Goal: Task Accomplishment & Management: Use online tool/utility

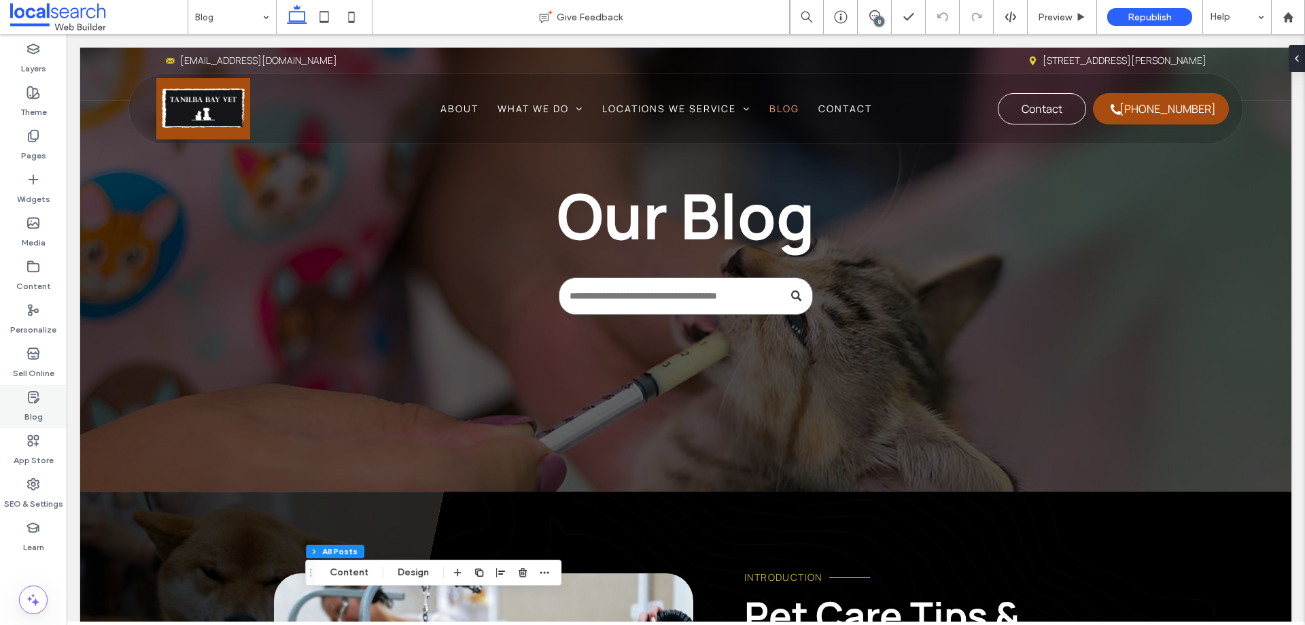
click at [37, 402] on use at bounding box center [34, 397] width 10 height 11
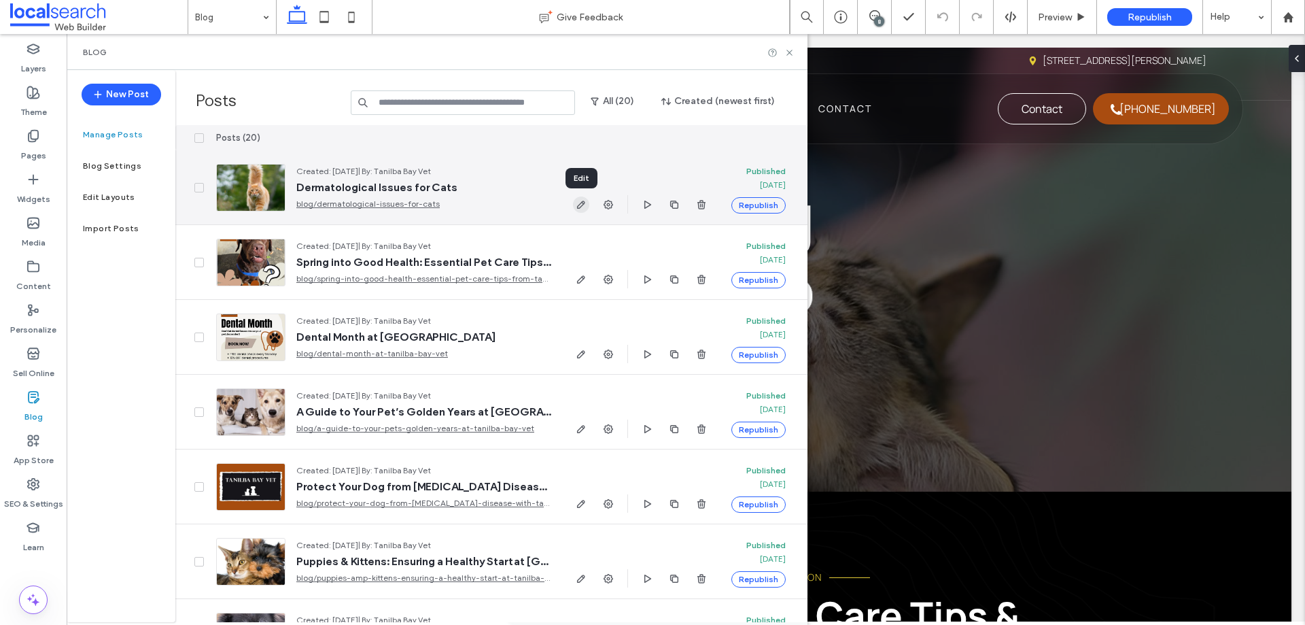
click at [577, 204] on icon "button" at bounding box center [581, 204] width 11 height 11
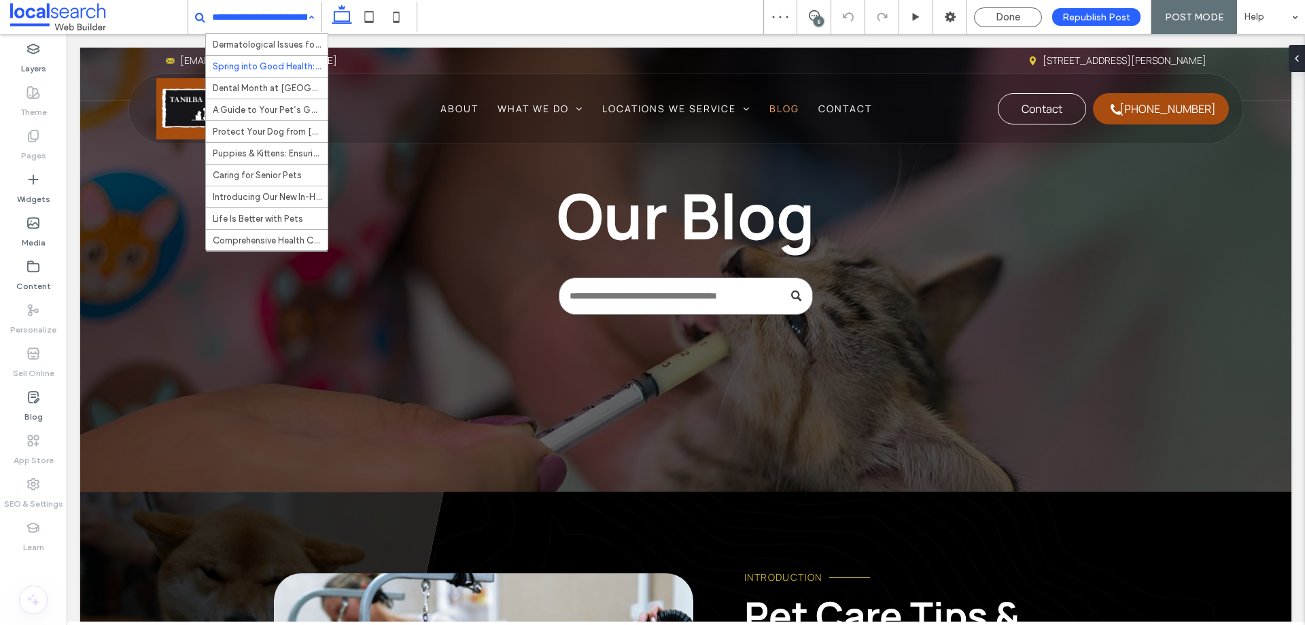
click at [264, 13] on input at bounding box center [259, 17] width 95 height 34
click at [33, 273] on icon at bounding box center [34, 267] width 14 height 14
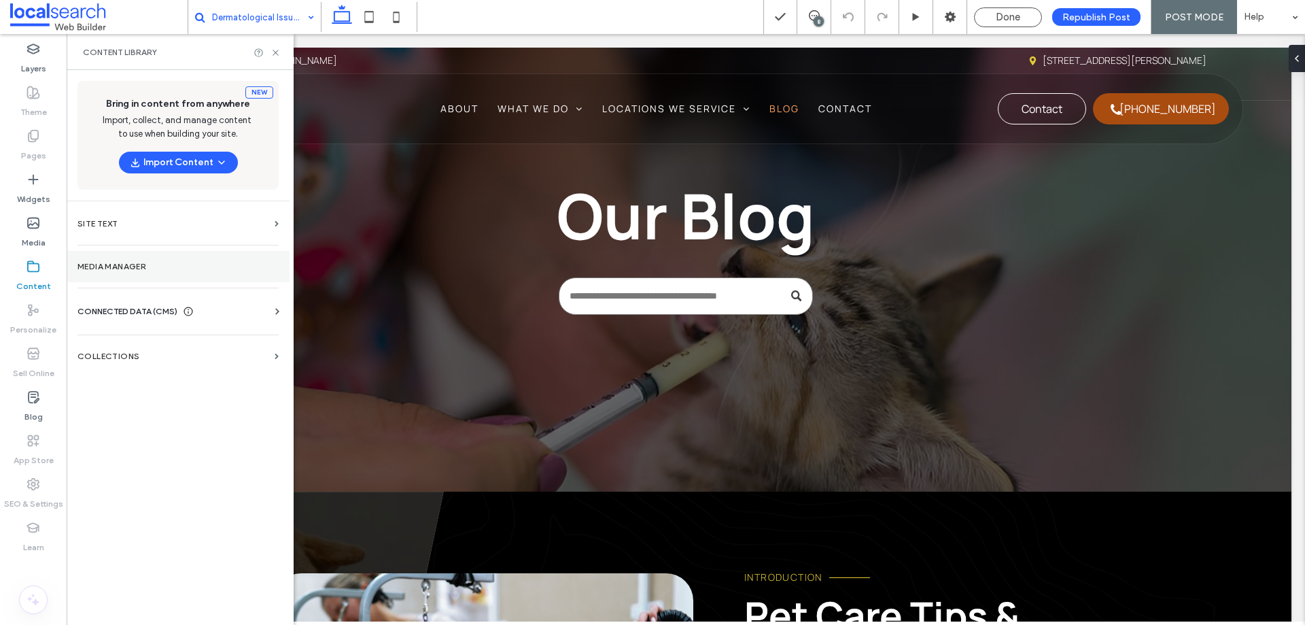
click at [171, 268] on label "Media Manager" at bounding box center [178, 267] width 201 height 10
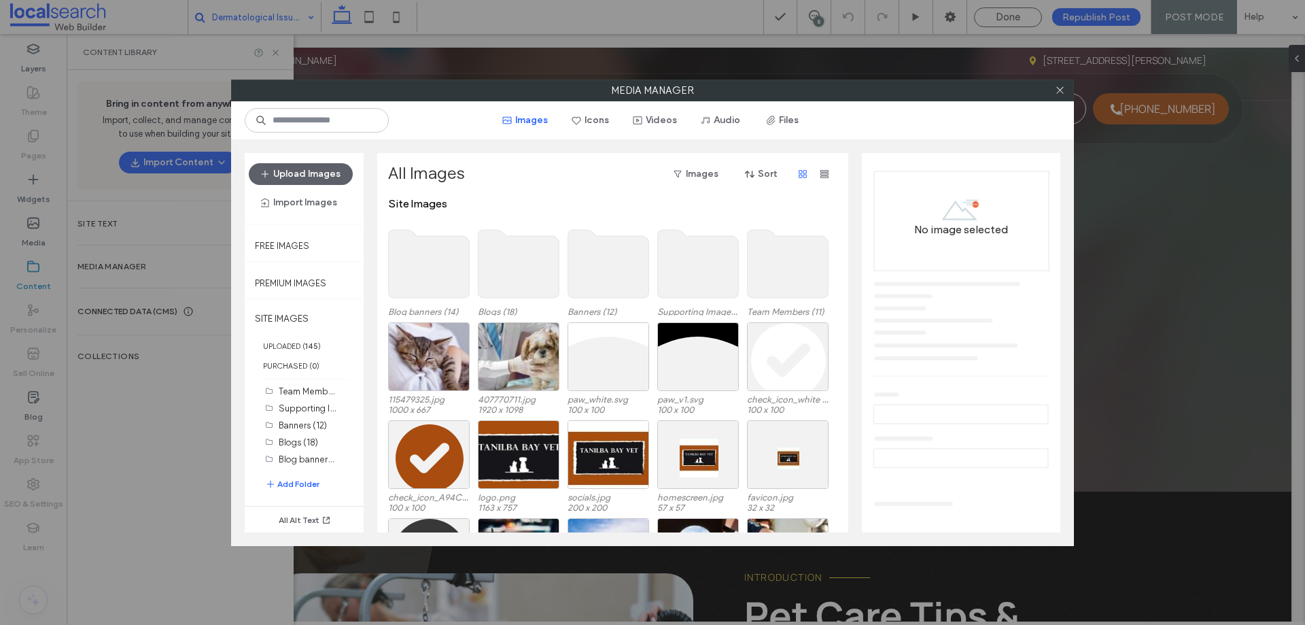
click at [426, 271] on use at bounding box center [429, 264] width 81 height 68
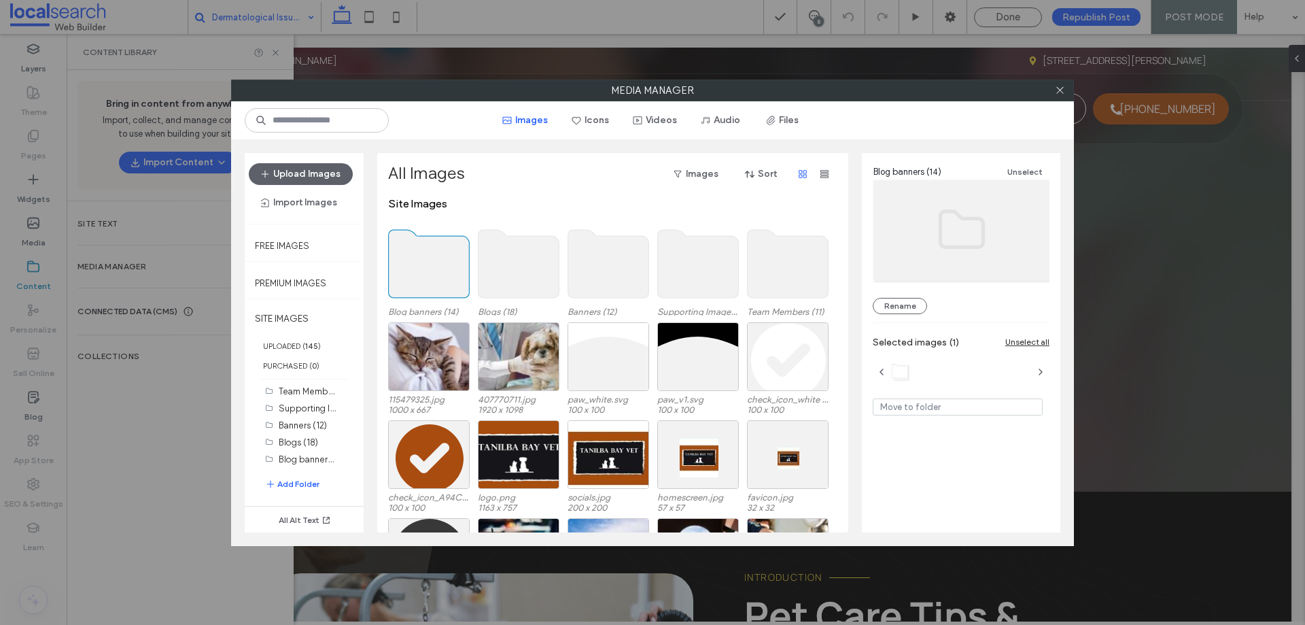
click at [426, 271] on use at bounding box center [429, 264] width 81 height 68
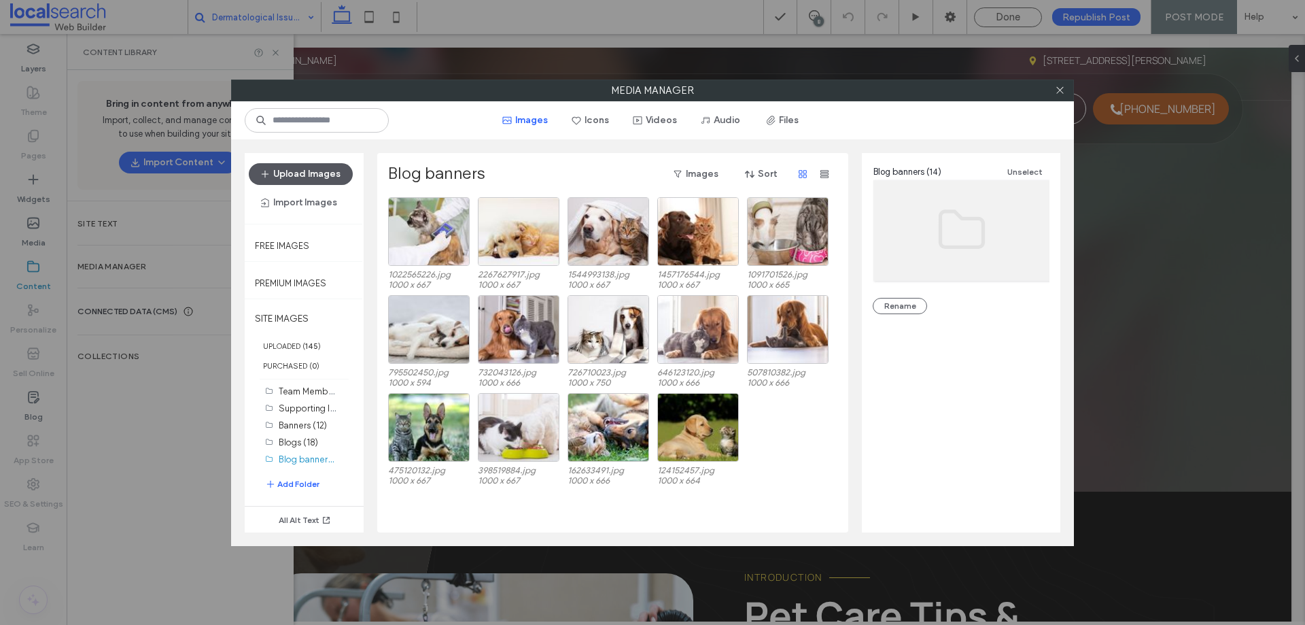
click at [332, 167] on button "Upload Images" at bounding box center [301, 174] width 104 height 22
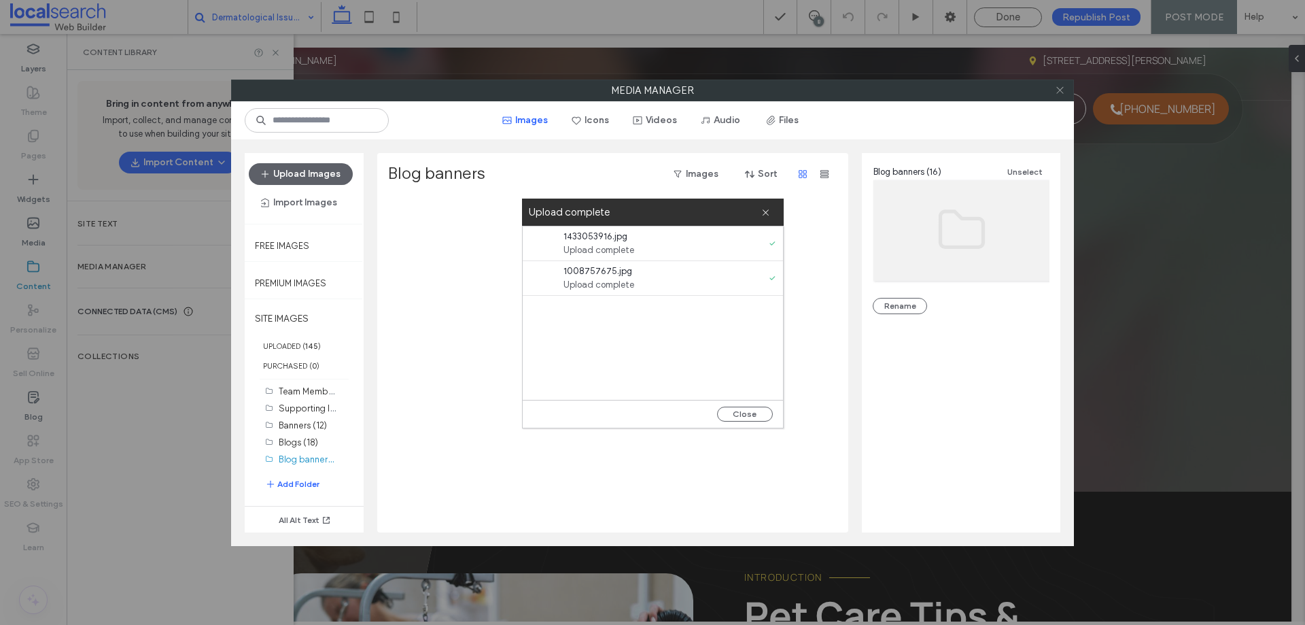
click at [1062, 92] on icon at bounding box center [1060, 90] width 10 height 10
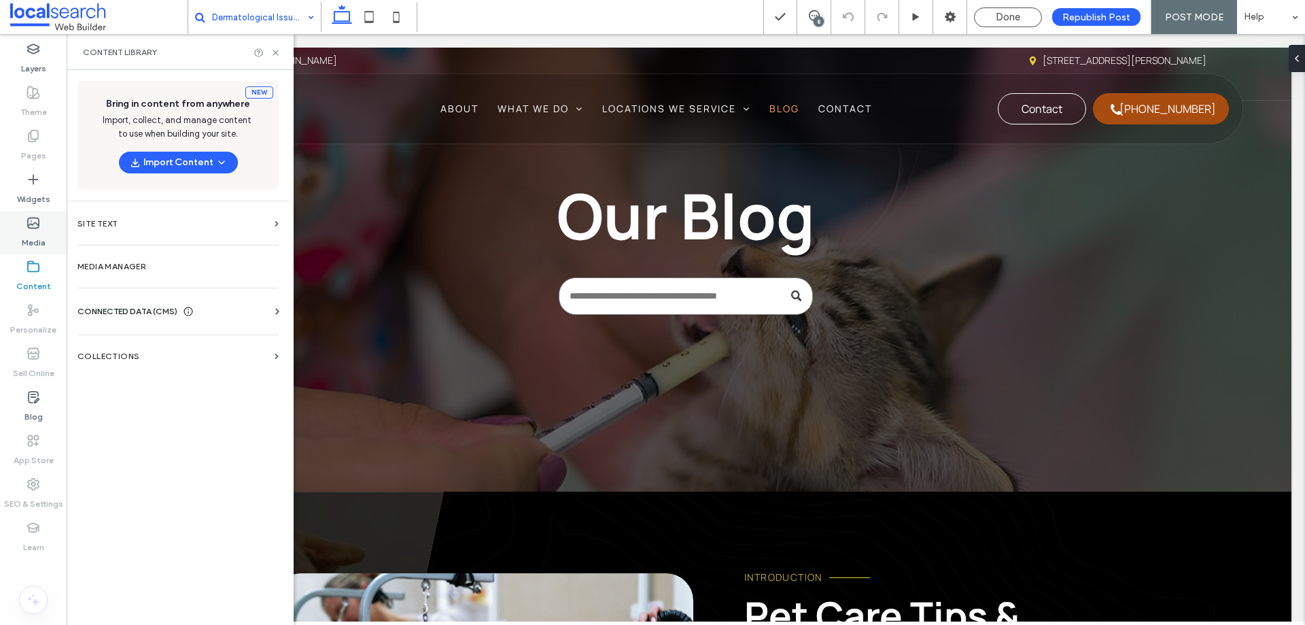
click at [34, 244] on label "Media" at bounding box center [34, 239] width 24 height 19
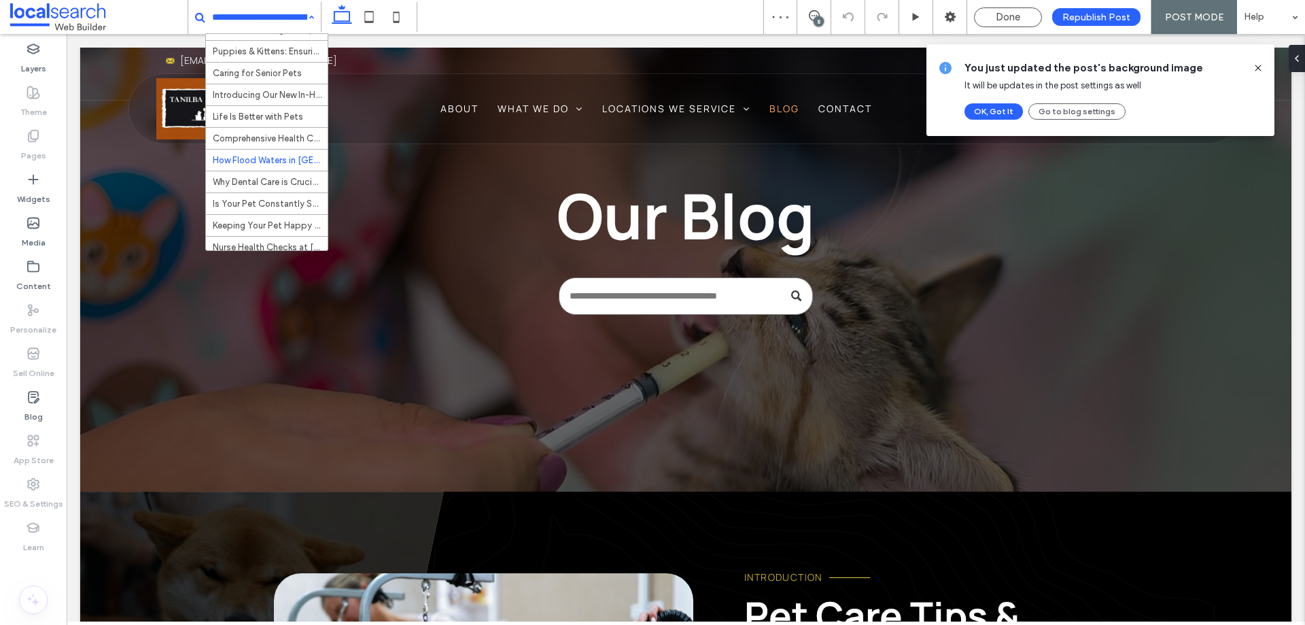
scroll to position [136, 0]
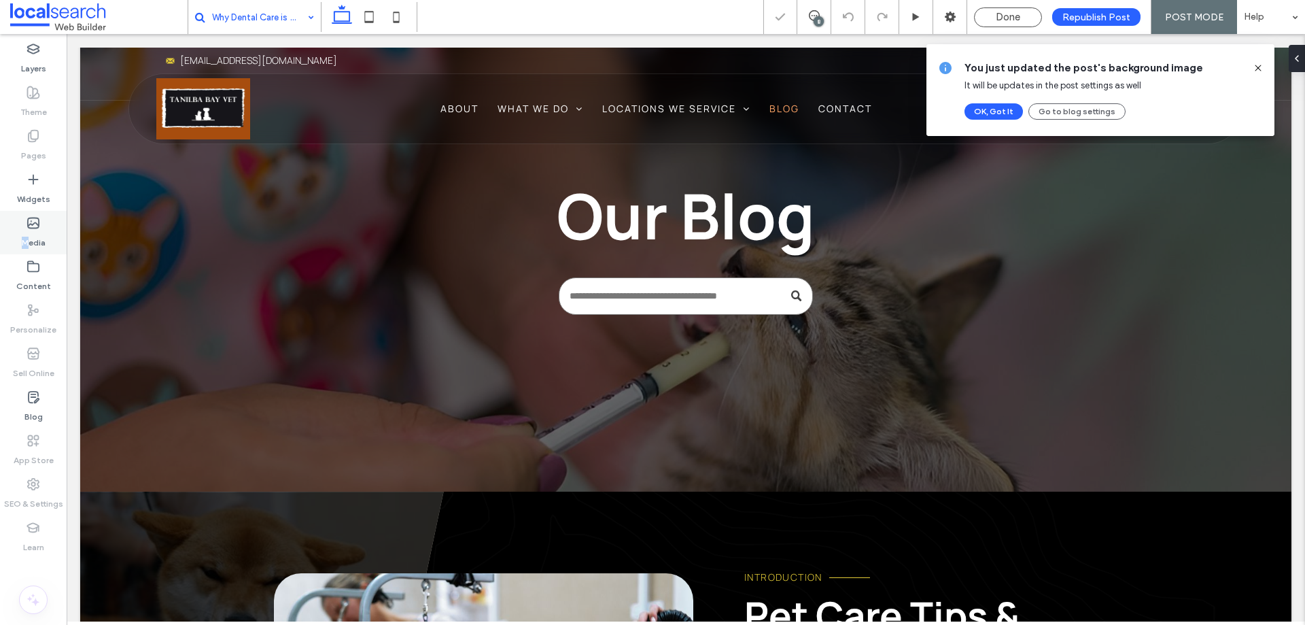
click at [25, 235] on label "Media" at bounding box center [34, 239] width 24 height 19
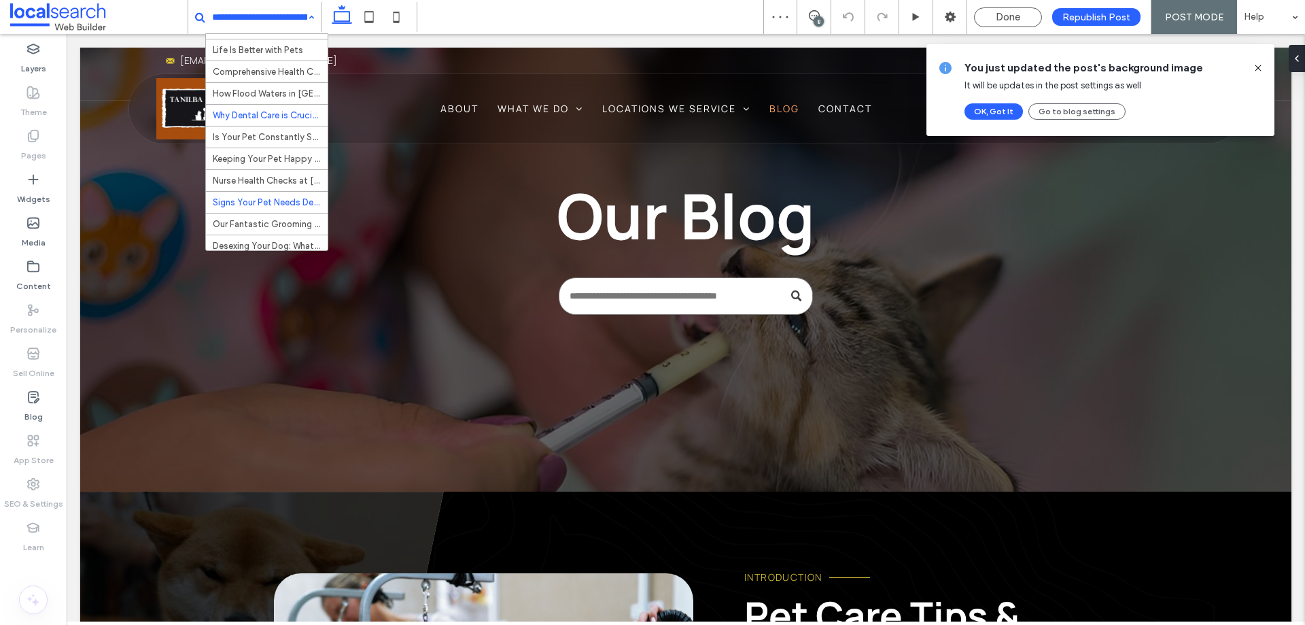
scroll to position [217, 0]
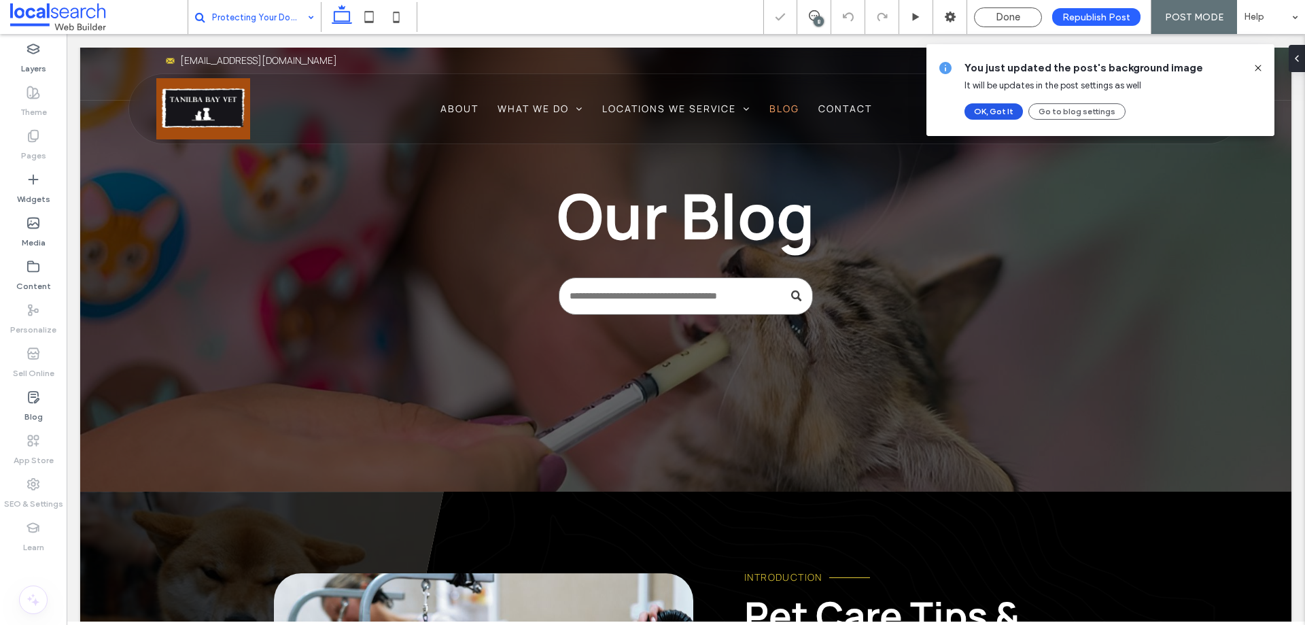
click at [998, 110] on button "OK, Got It" at bounding box center [994, 111] width 58 height 16
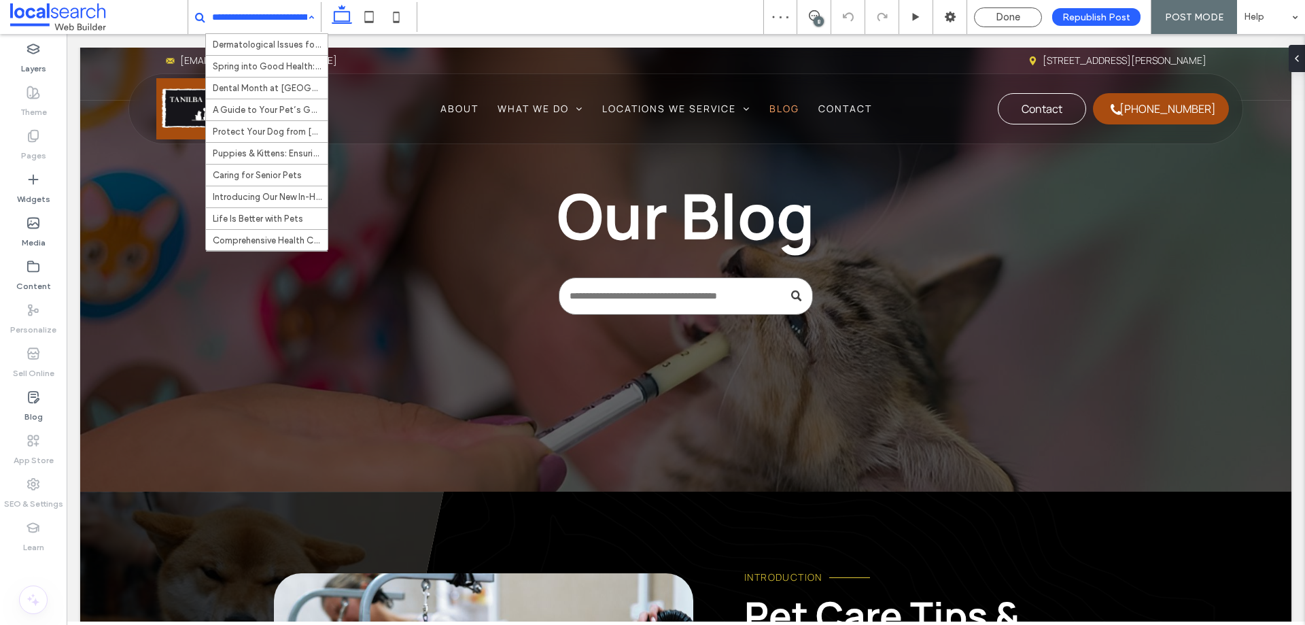
scroll to position [217, 0]
click at [29, 277] on label "Content" at bounding box center [33, 282] width 35 height 19
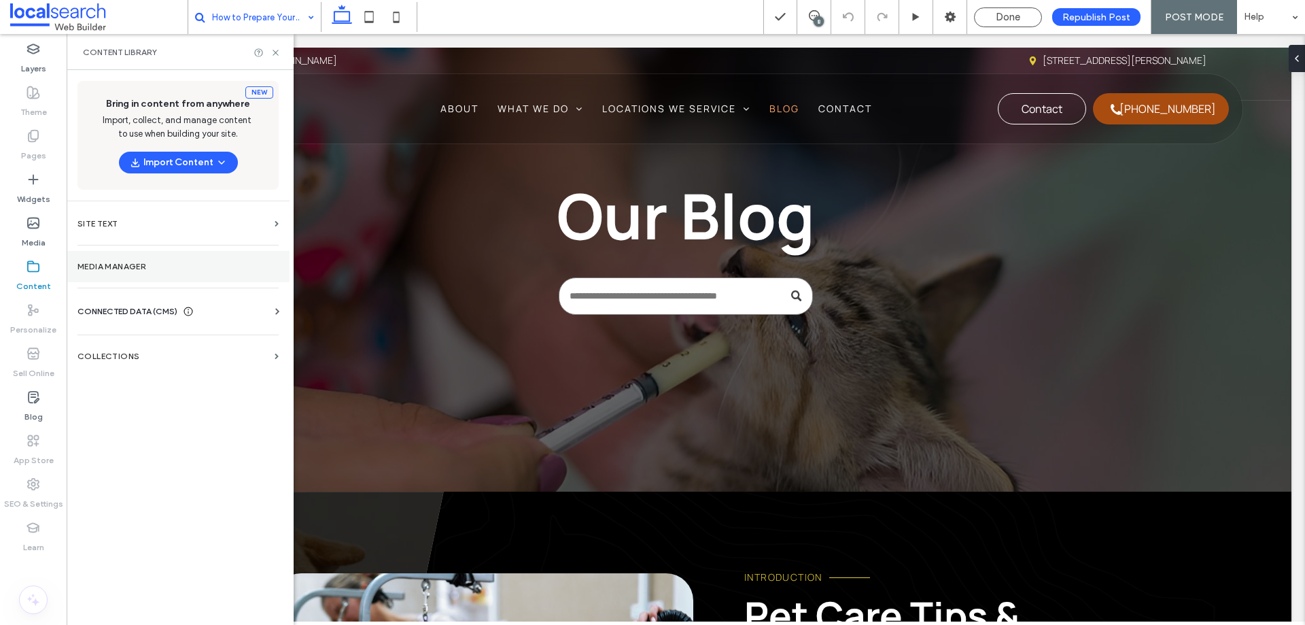
click at [190, 264] on label "Media Manager" at bounding box center [178, 267] width 201 height 10
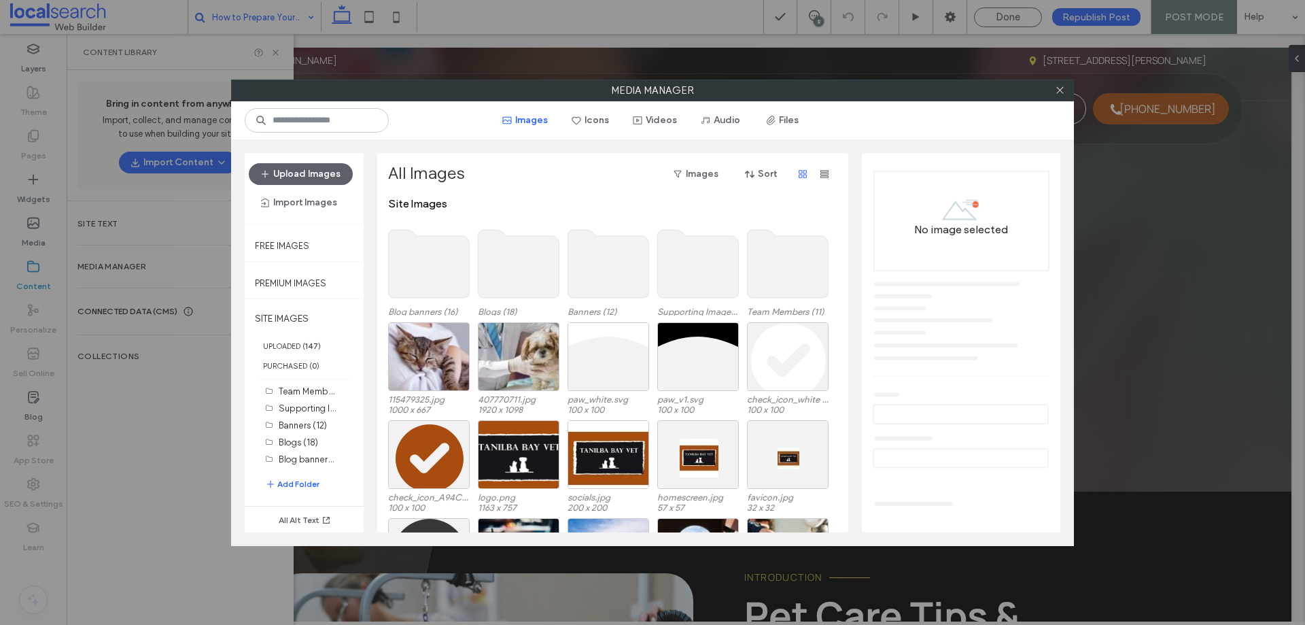
click at [446, 251] on use at bounding box center [429, 264] width 81 height 68
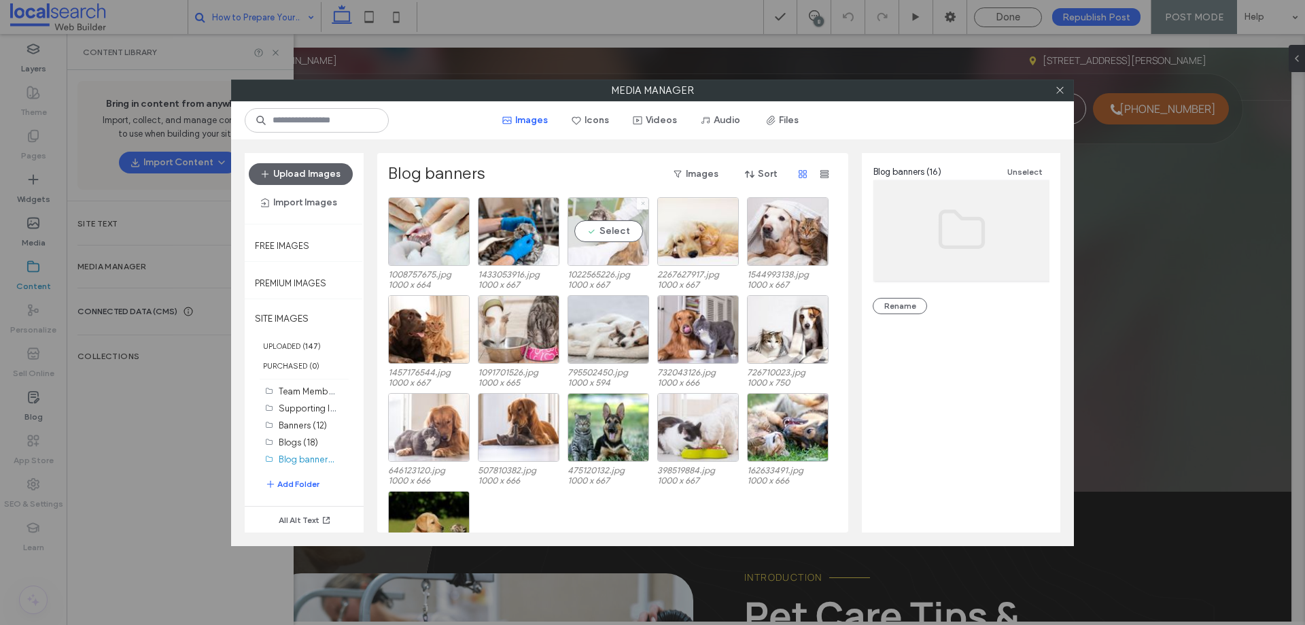
click at [640, 204] on icon at bounding box center [642, 203] width 5 height 5
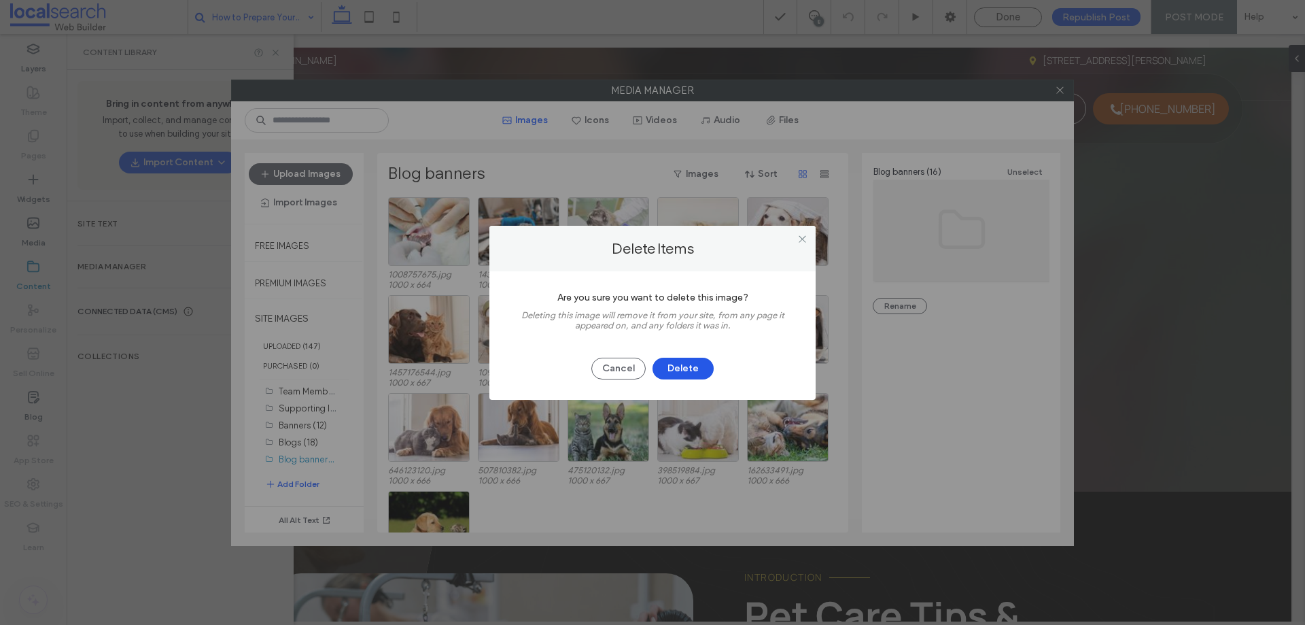
click at [696, 365] on button "Delete" at bounding box center [683, 369] width 61 height 22
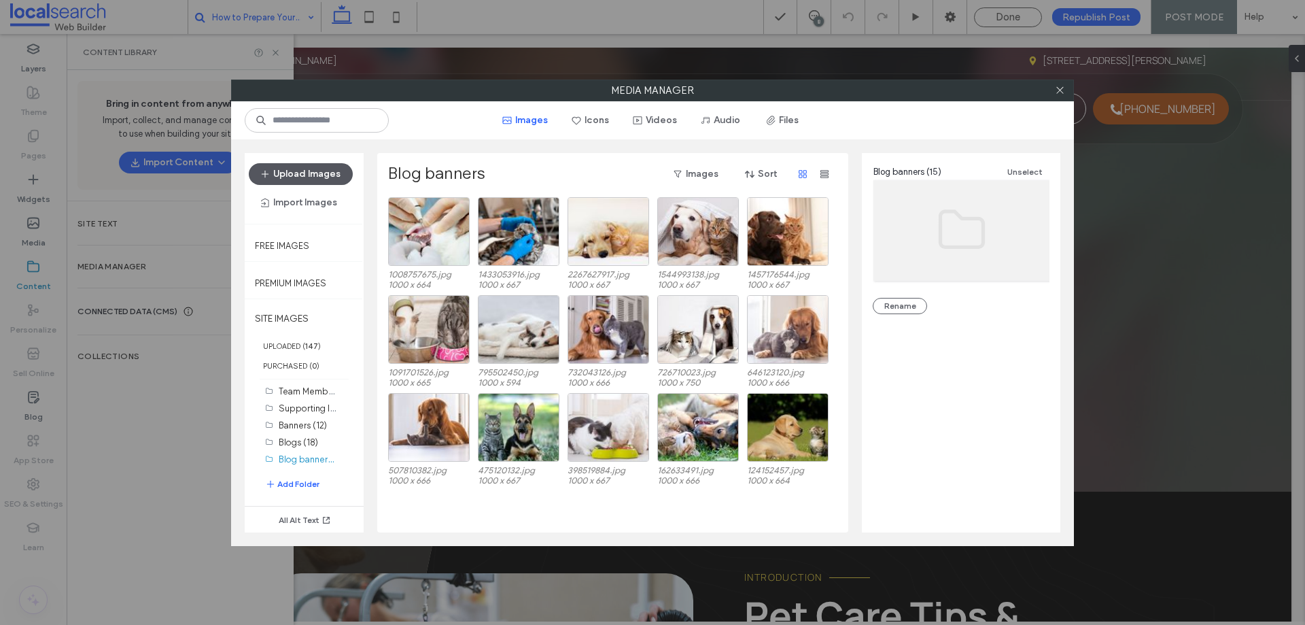
click at [313, 174] on button "Upload Images" at bounding box center [301, 174] width 104 height 22
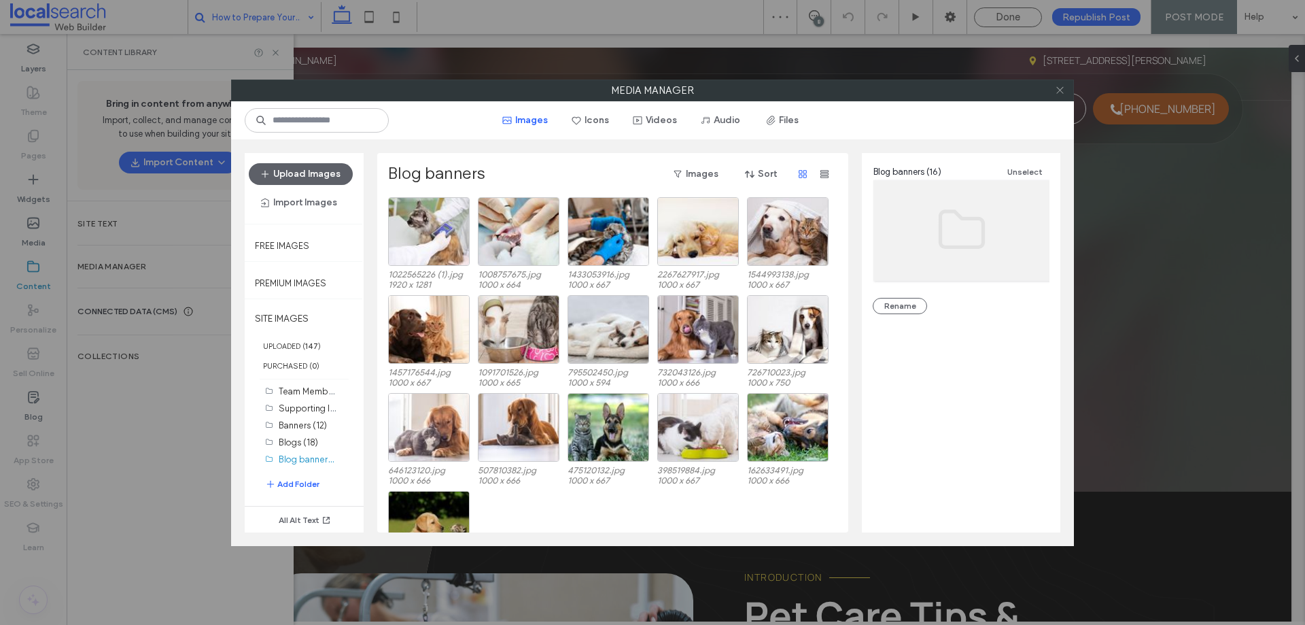
click at [1063, 90] on icon at bounding box center [1060, 90] width 10 height 10
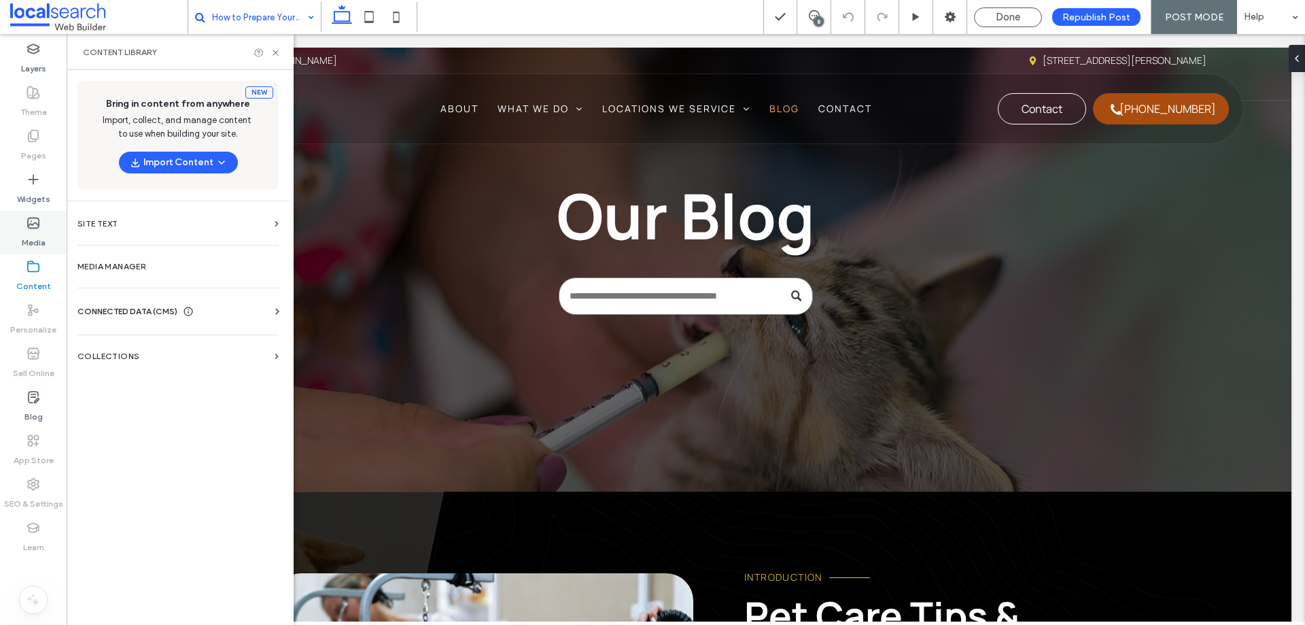
click at [42, 239] on label "Media" at bounding box center [34, 239] width 24 height 19
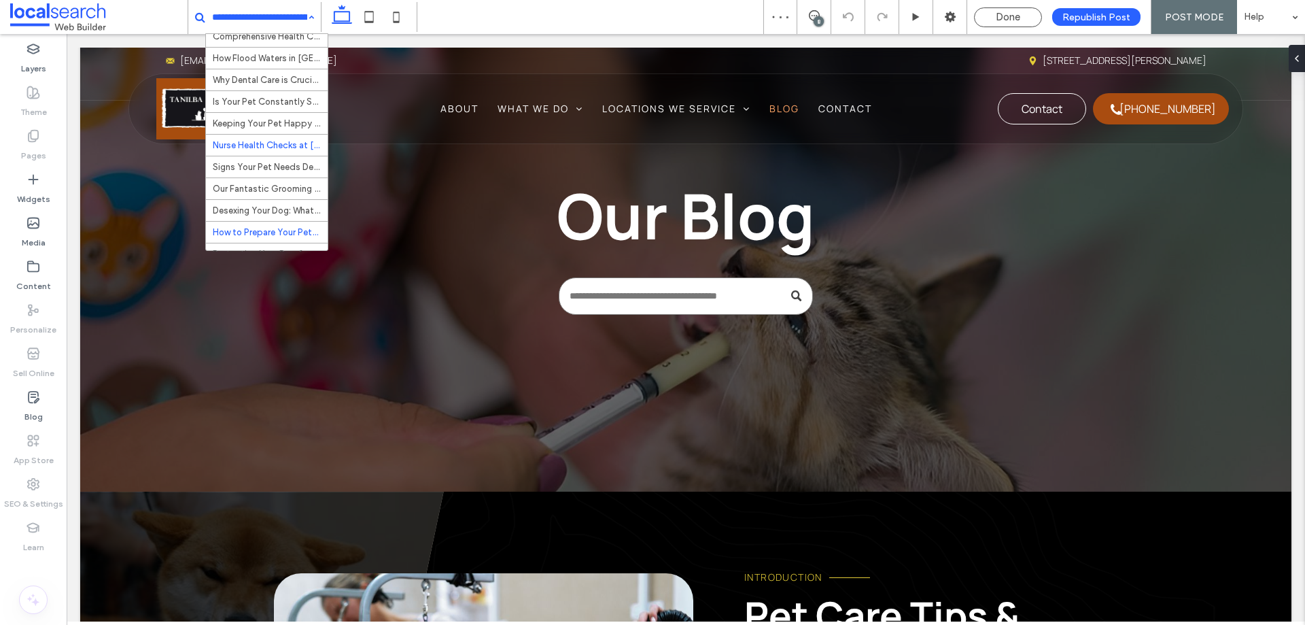
scroll to position [217, 0]
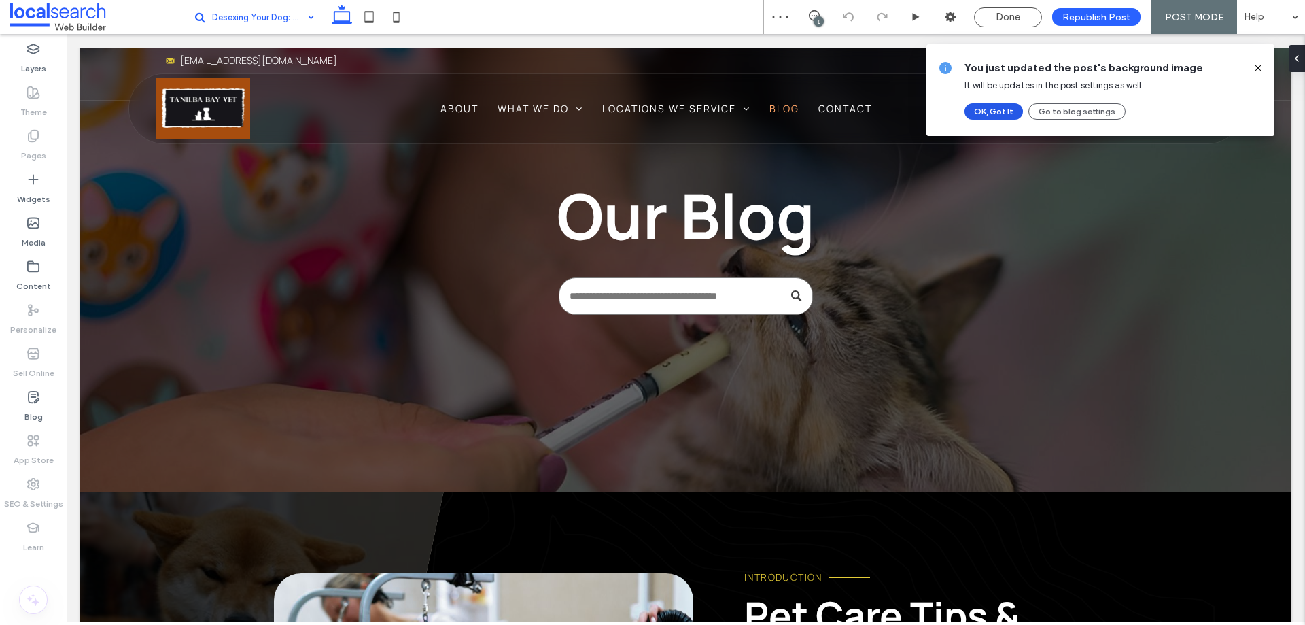
click at [991, 109] on button "OK, Got It" at bounding box center [994, 111] width 58 height 16
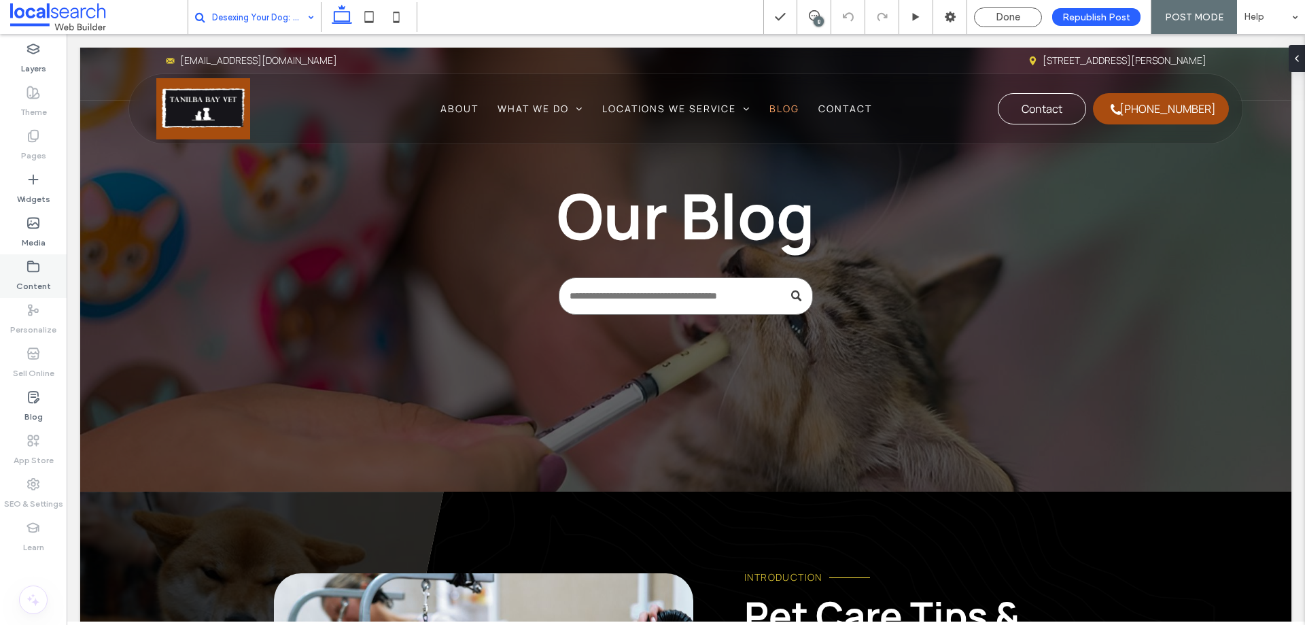
click at [45, 270] on div "Content" at bounding box center [33, 276] width 67 height 44
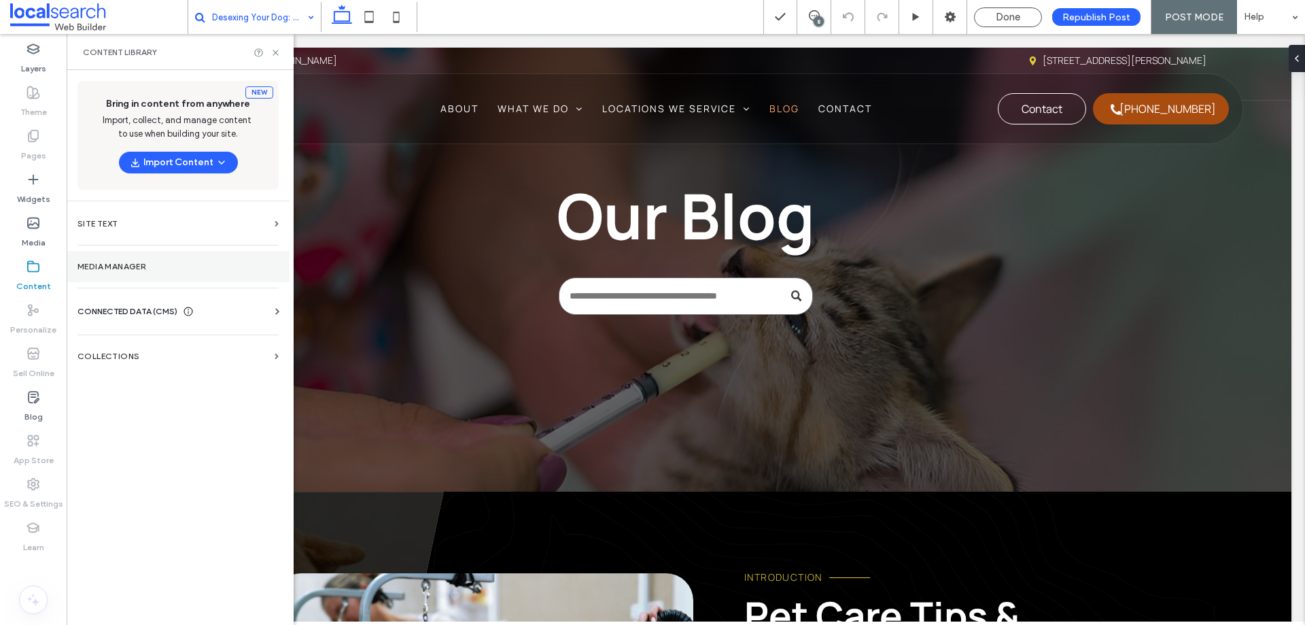
click at [184, 263] on label "Media Manager" at bounding box center [178, 267] width 201 height 10
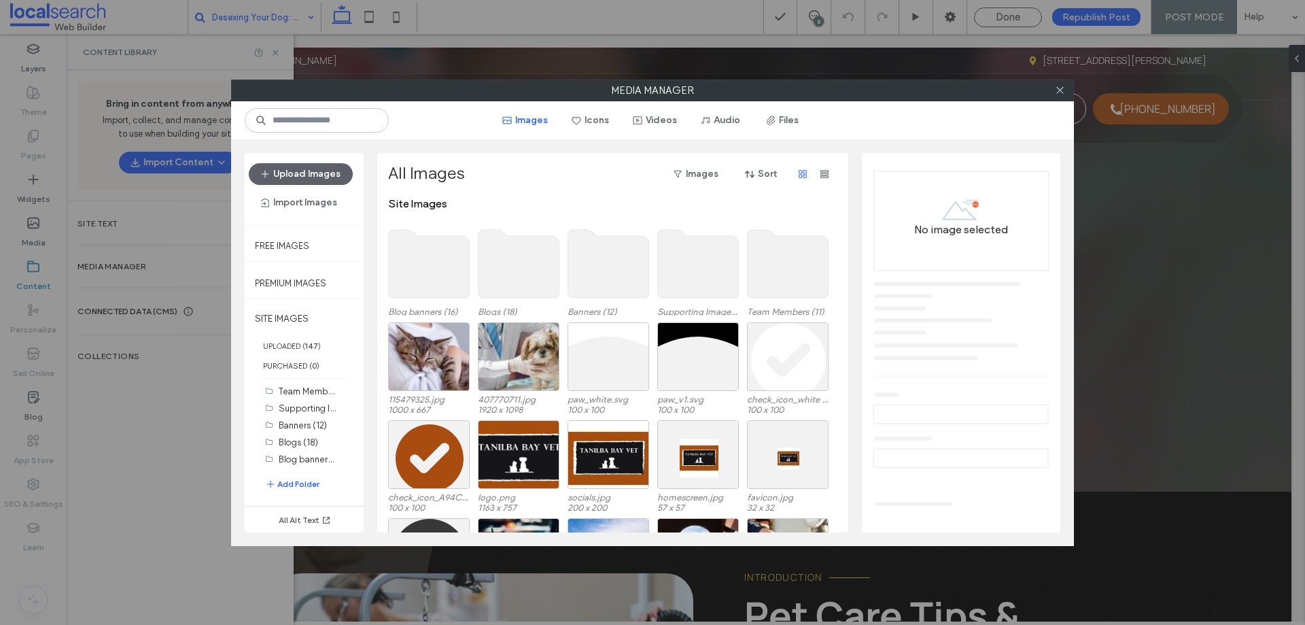
click at [423, 271] on use at bounding box center [429, 264] width 81 height 68
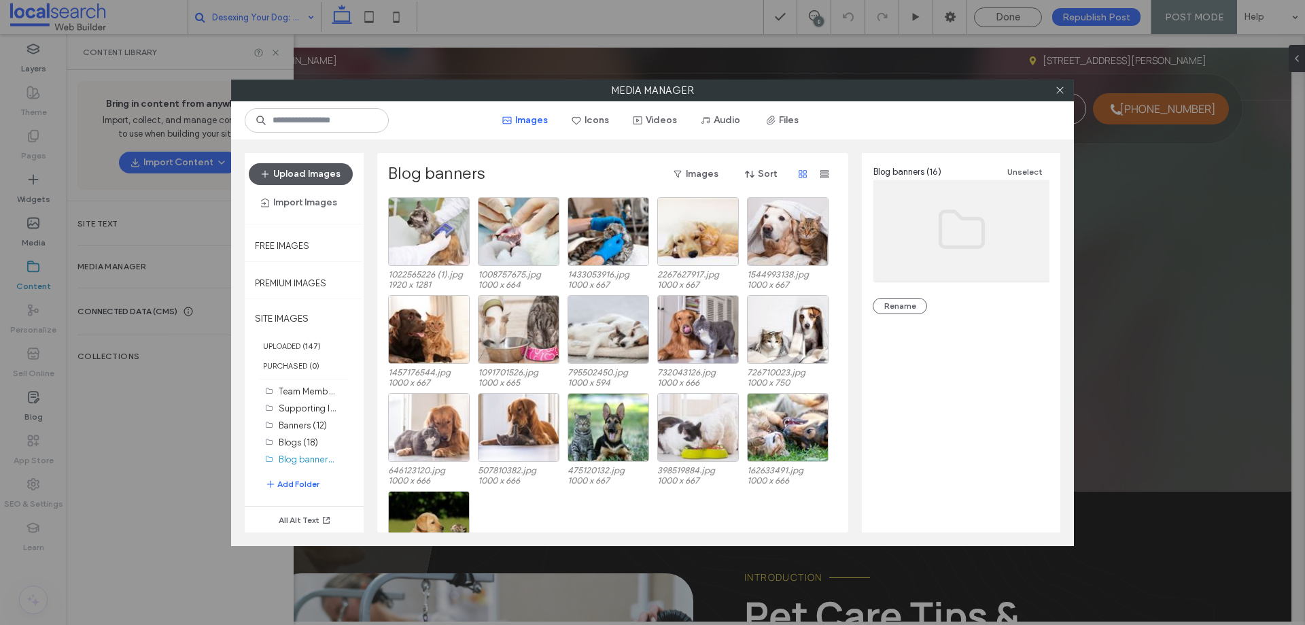
click at [326, 183] on button "Upload Images" at bounding box center [301, 174] width 104 height 22
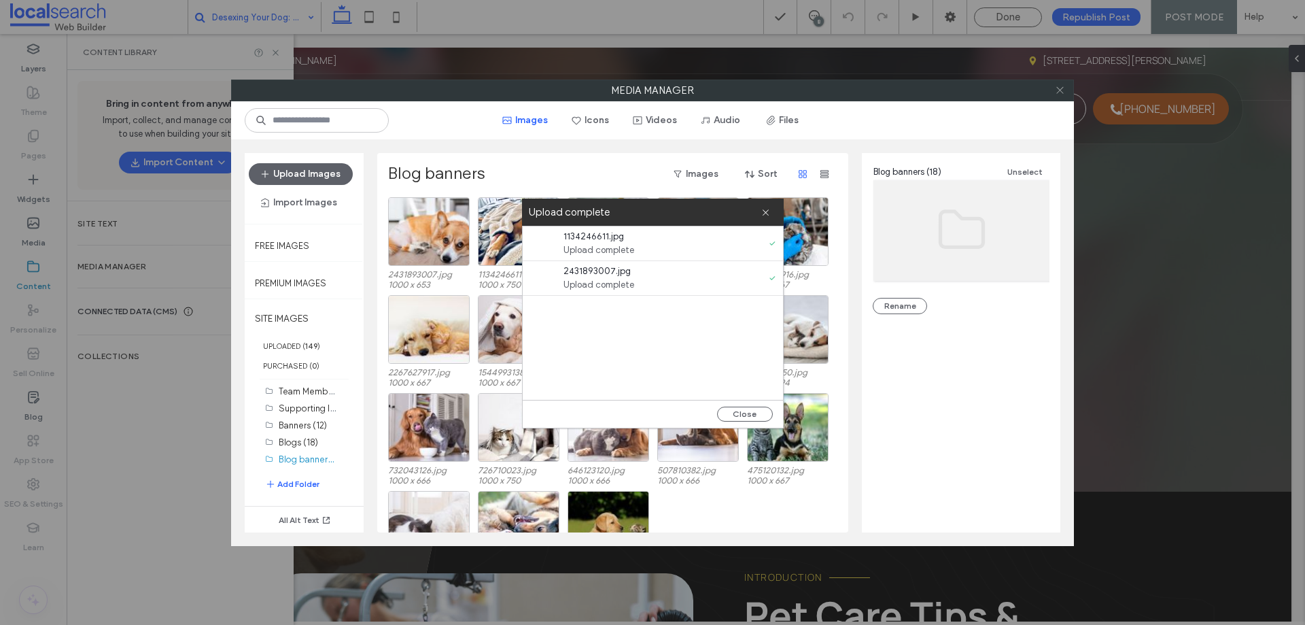
click at [1059, 89] on use at bounding box center [1060, 90] width 7 height 7
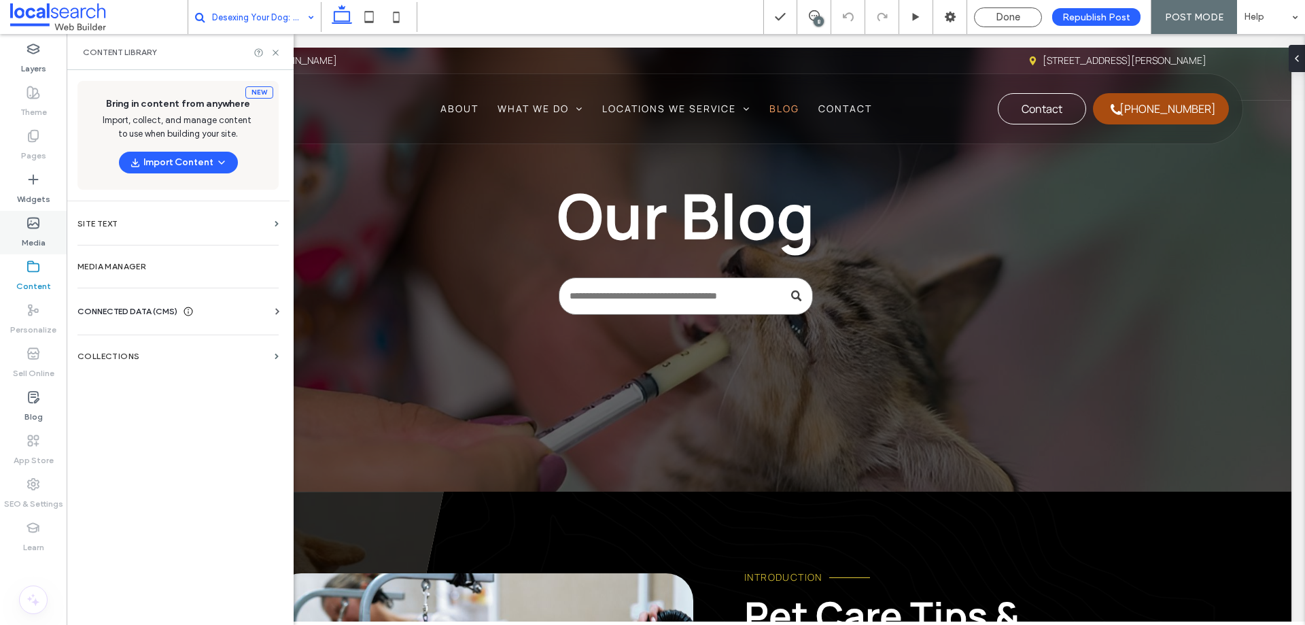
click at [23, 235] on label "Media" at bounding box center [34, 239] width 24 height 19
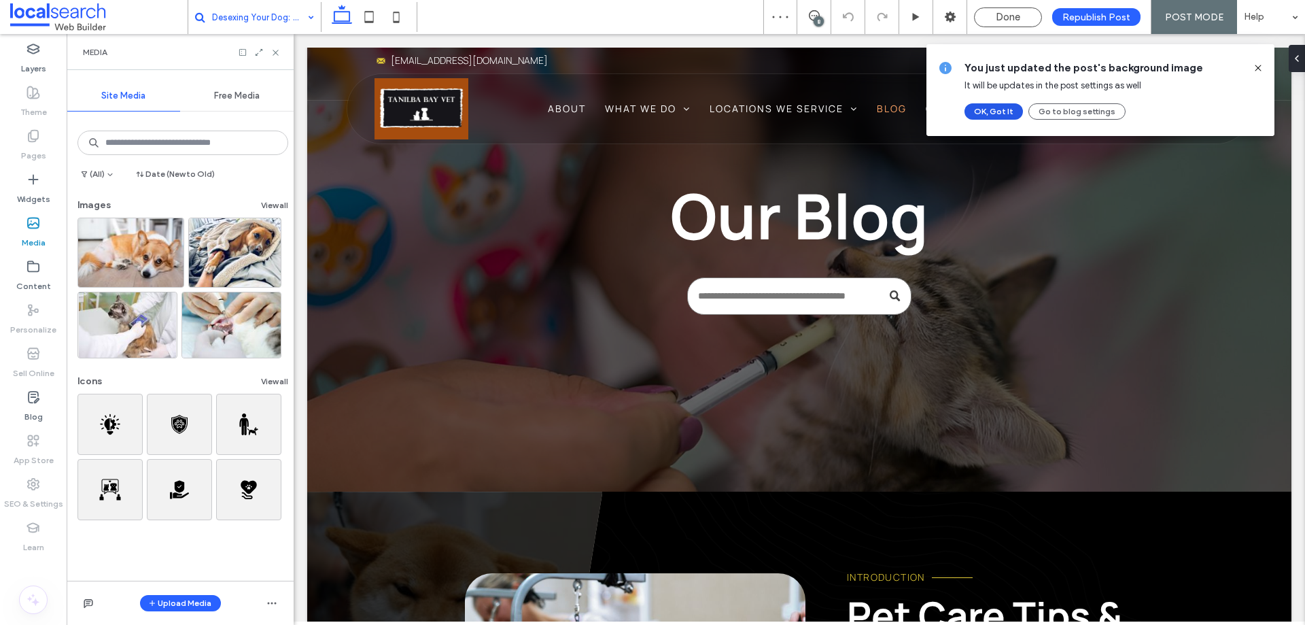
click at [992, 107] on button "OK, Got It" at bounding box center [994, 111] width 58 height 16
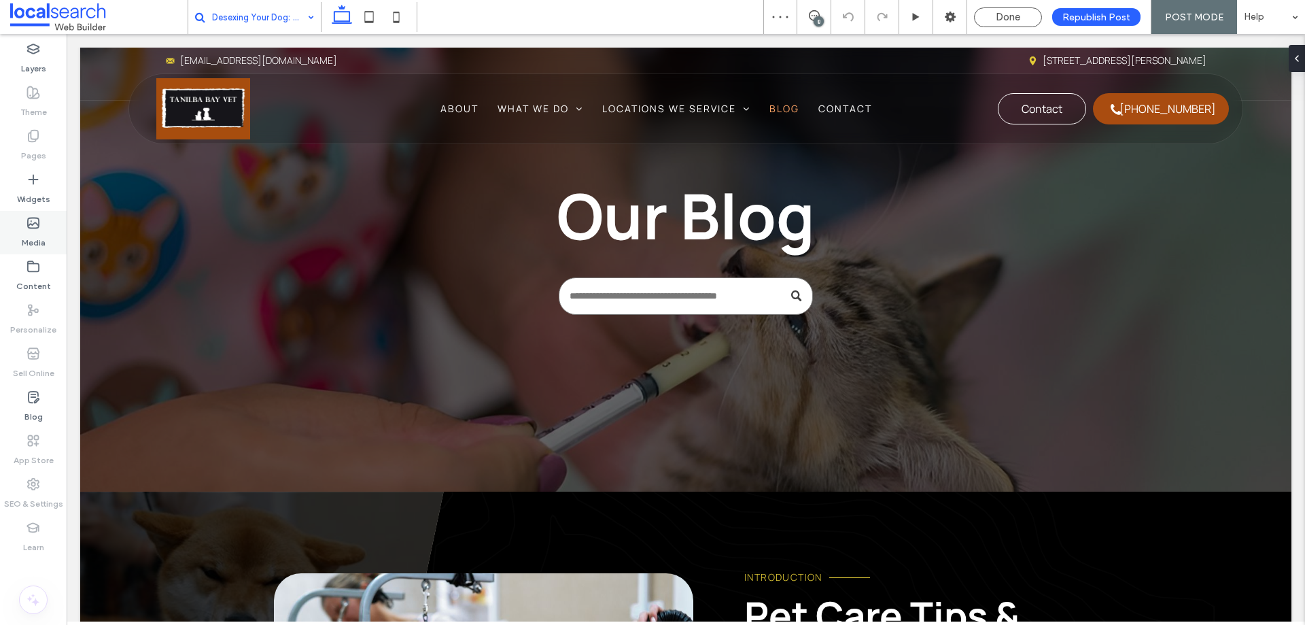
click at [33, 235] on label "Media" at bounding box center [34, 239] width 24 height 19
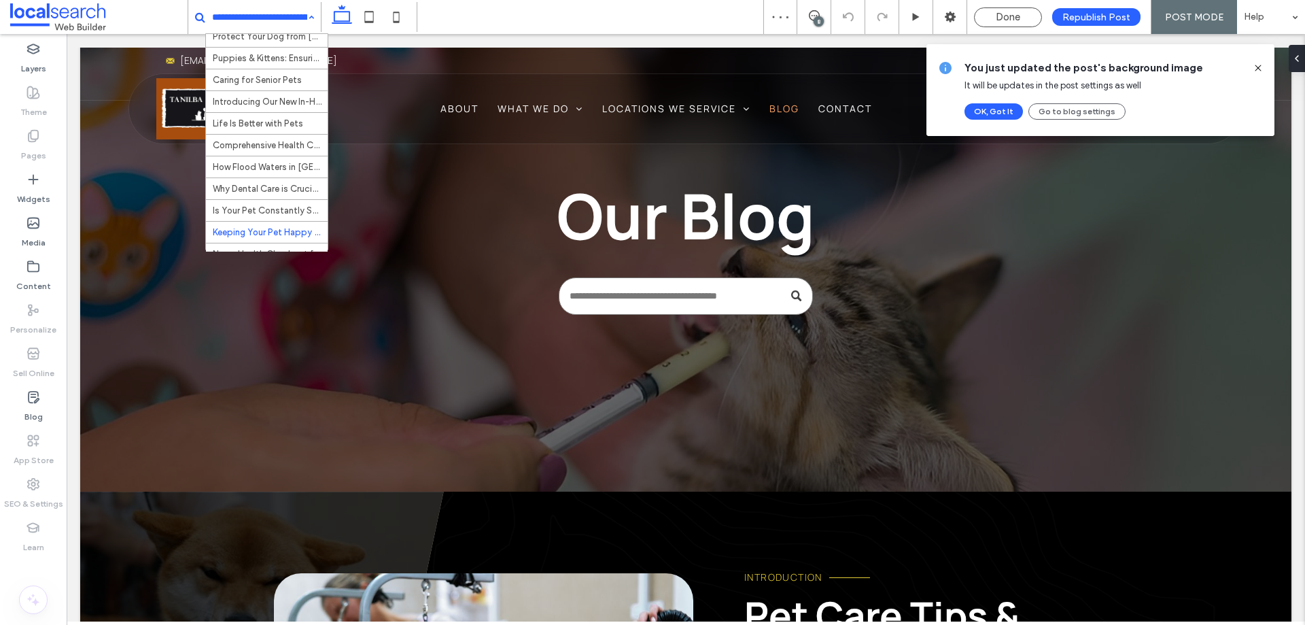
scroll to position [217, 0]
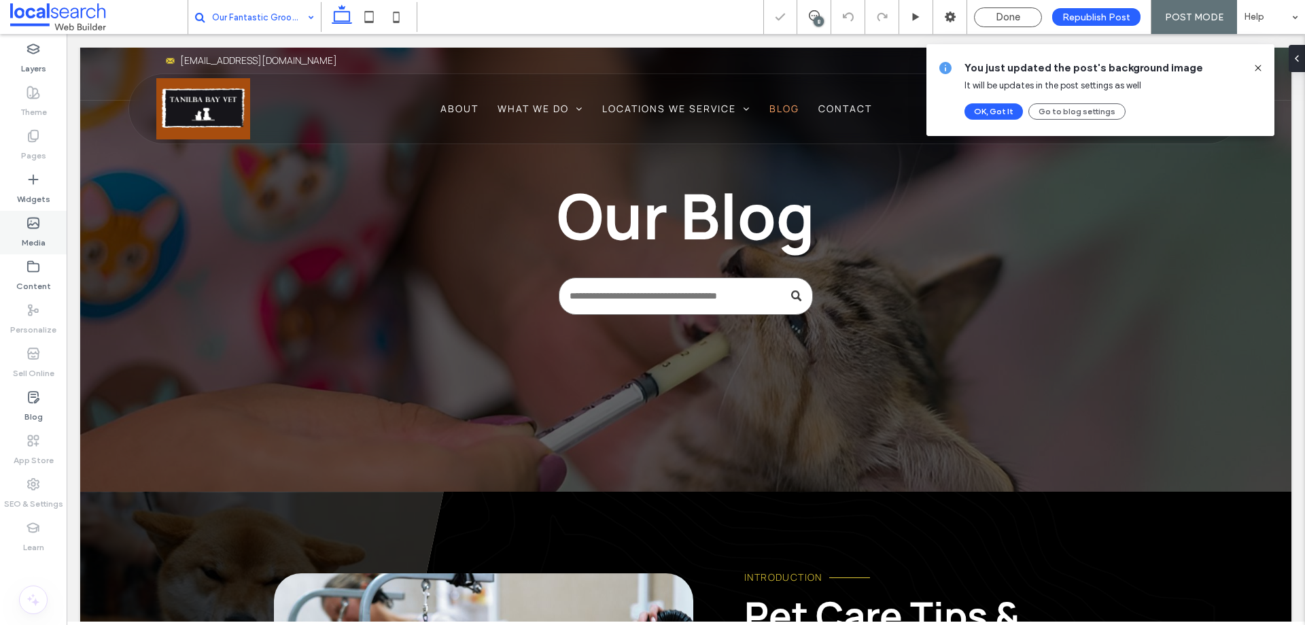
click at [38, 234] on label "Media" at bounding box center [34, 239] width 24 height 19
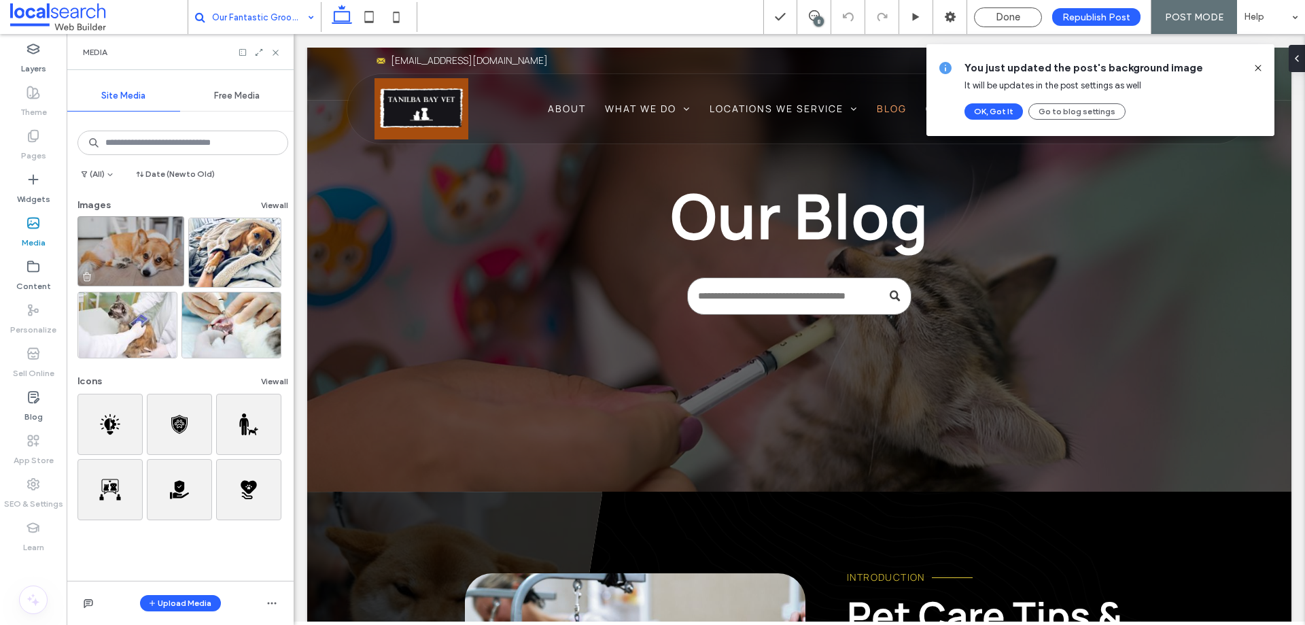
drag, startPoint x: 45, startPoint y: 279, endPoint x: 80, endPoint y: 281, distance: 35.5
click at [45, 279] on label "Content" at bounding box center [33, 282] width 35 height 19
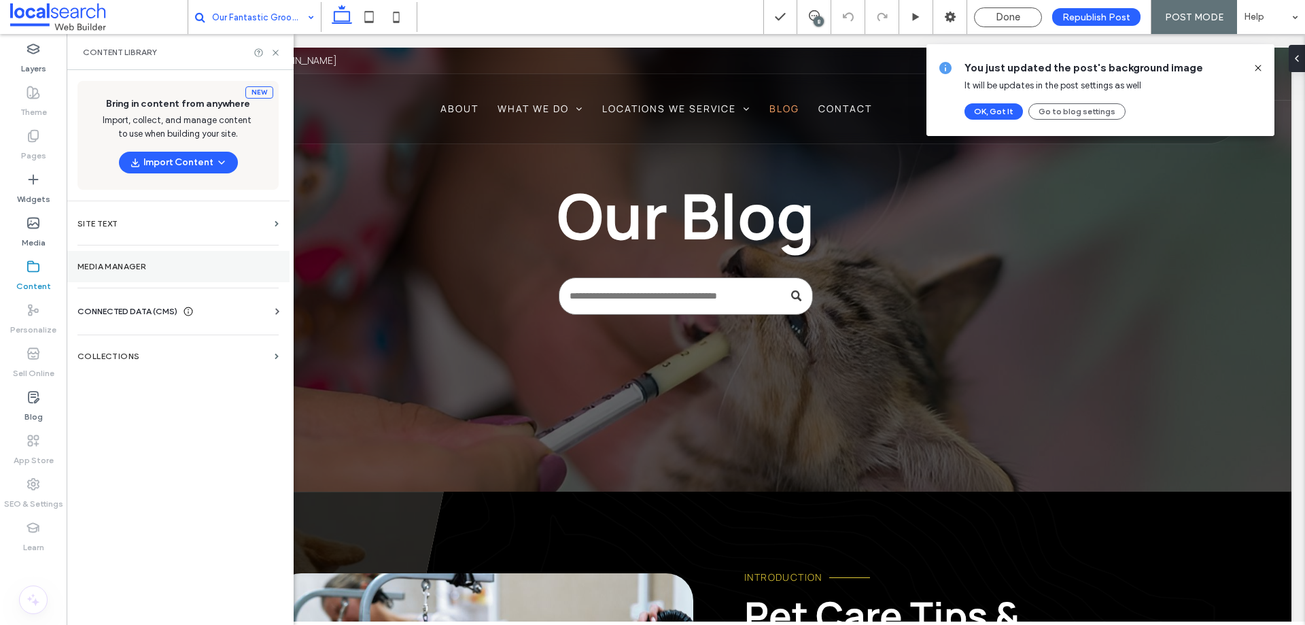
click at [152, 271] on label "Media Manager" at bounding box center [178, 267] width 201 height 10
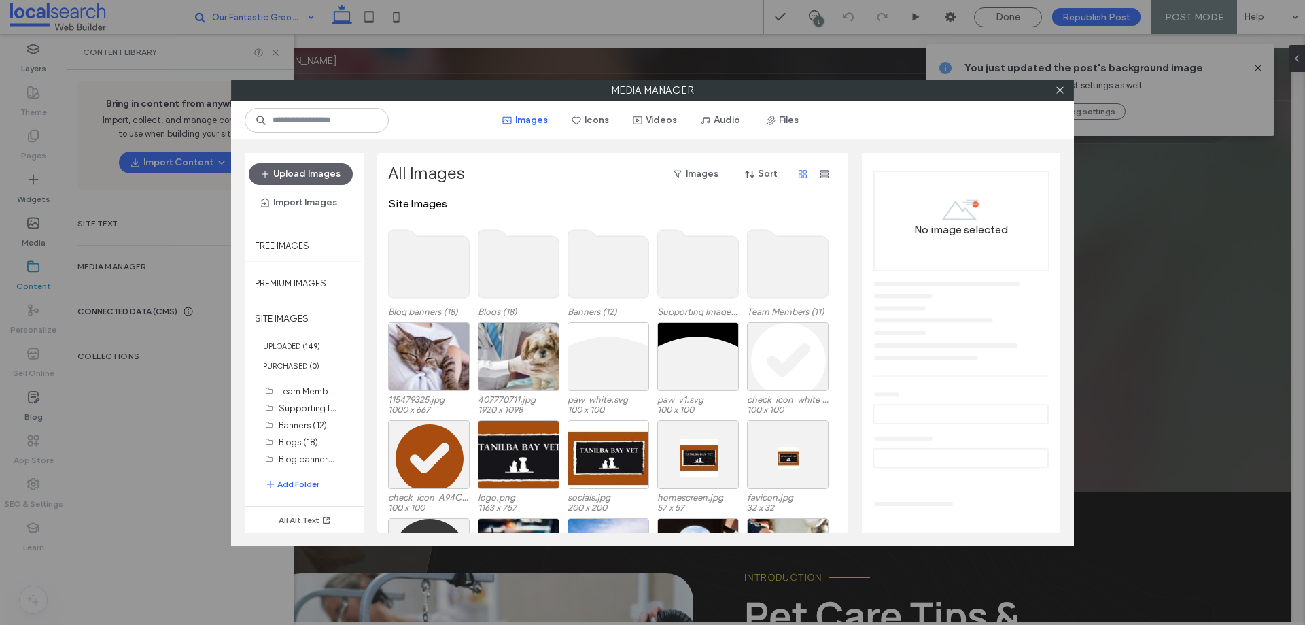
click at [439, 242] on use at bounding box center [429, 264] width 81 height 68
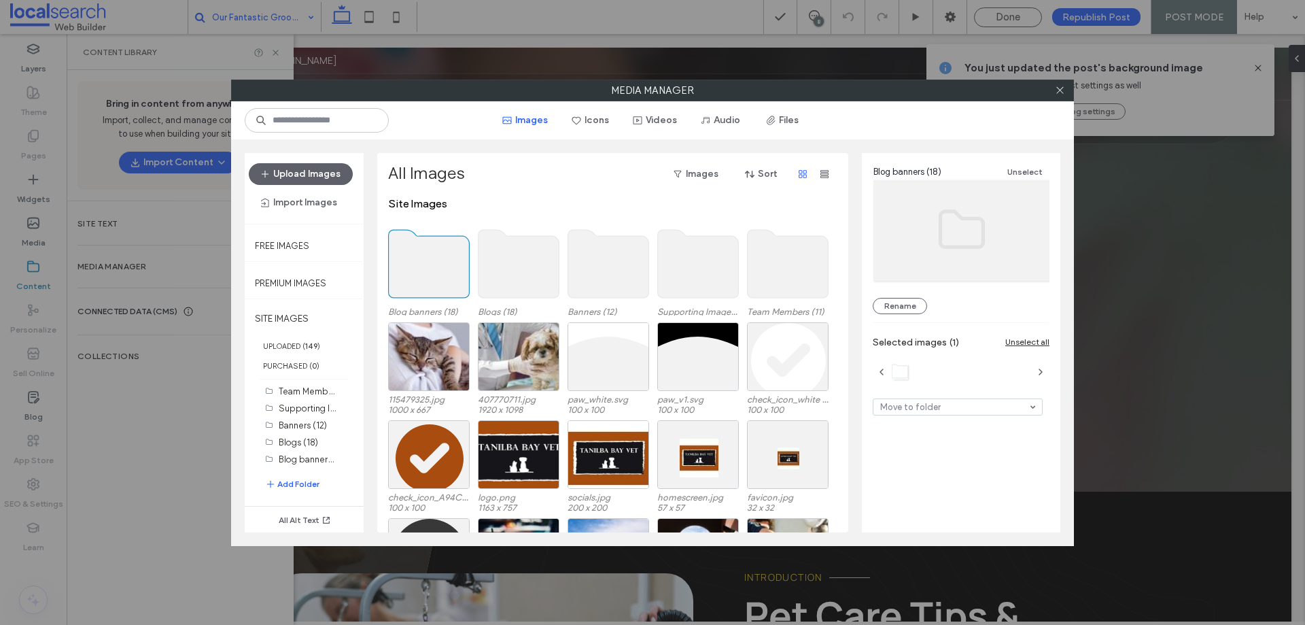
click at [439, 242] on use at bounding box center [429, 264] width 81 height 68
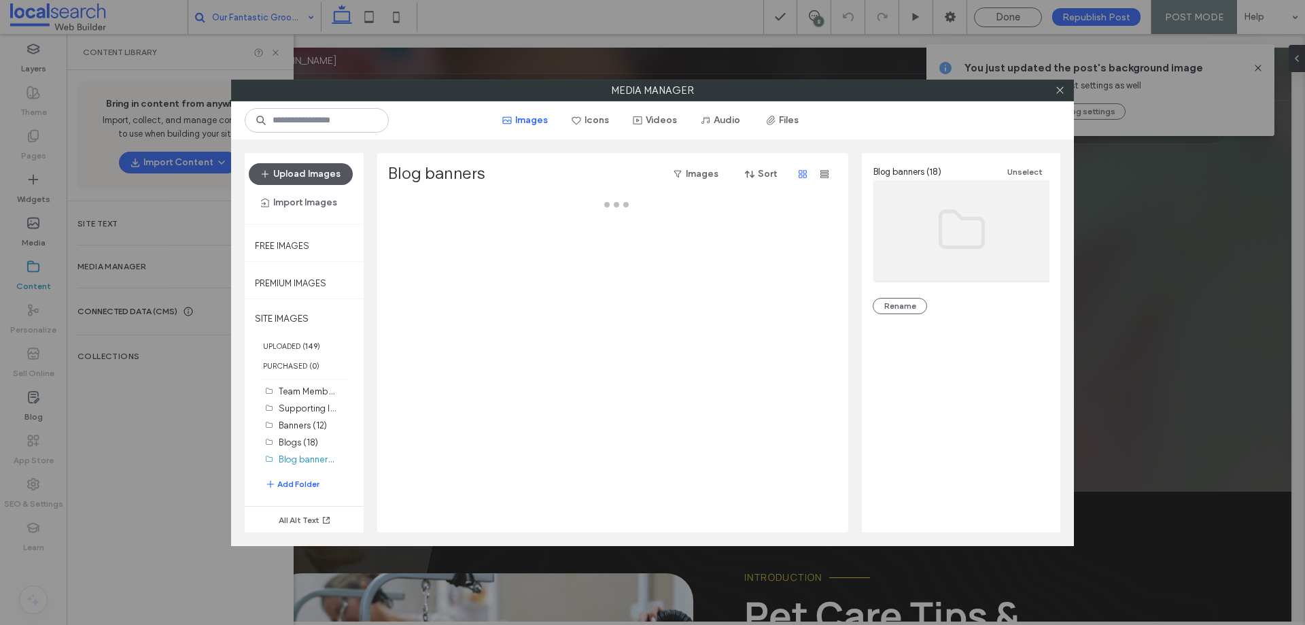
click at [316, 169] on button "Upload Images" at bounding box center [301, 174] width 104 height 22
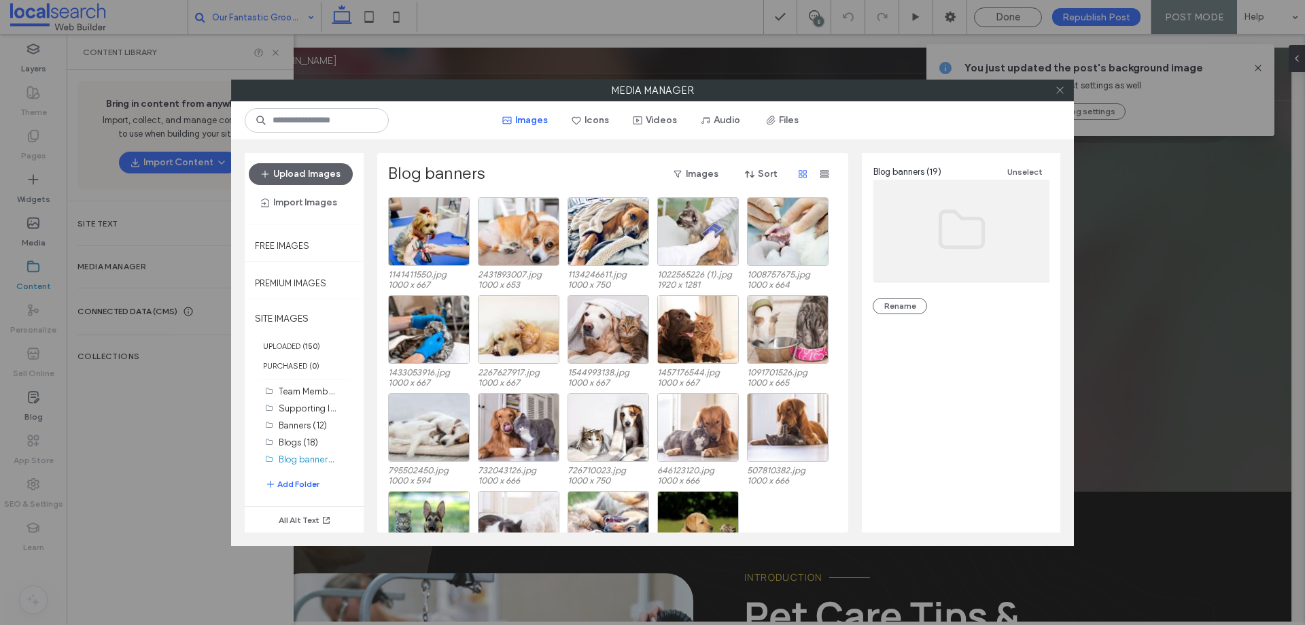
click at [1061, 86] on icon at bounding box center [1060, 90] width 10 height 10
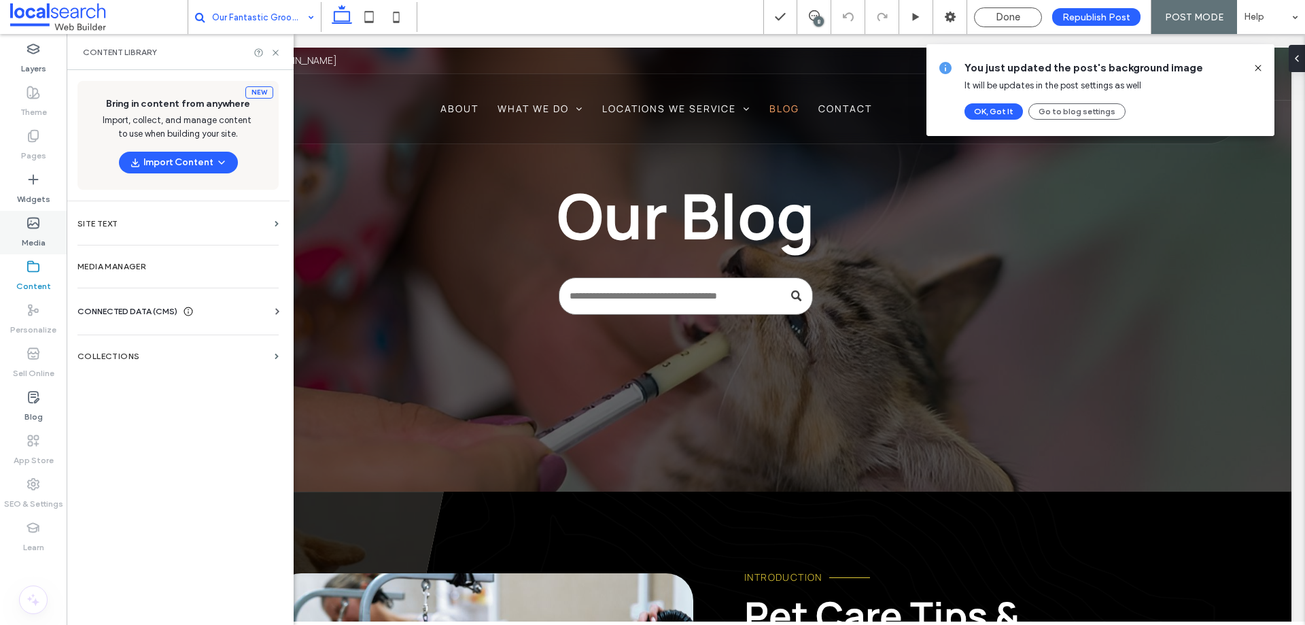
click at [33, 228] on use at bounding box center [33, 223] width 11 height 10
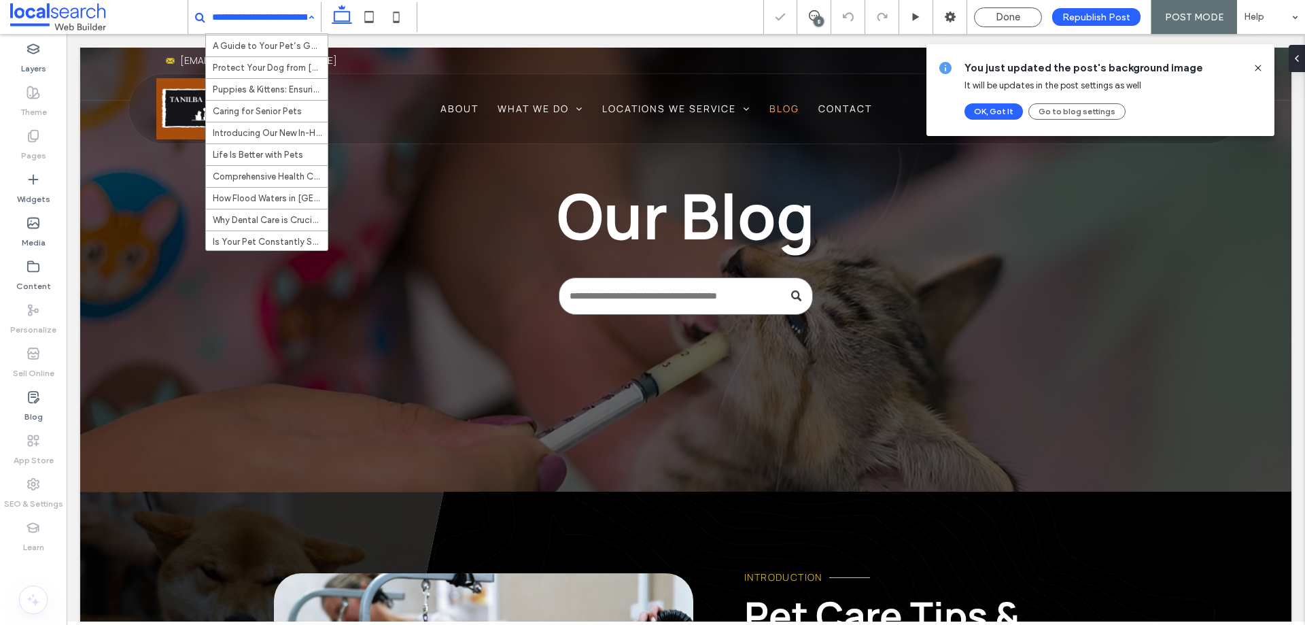
scroll to position [217, 0]
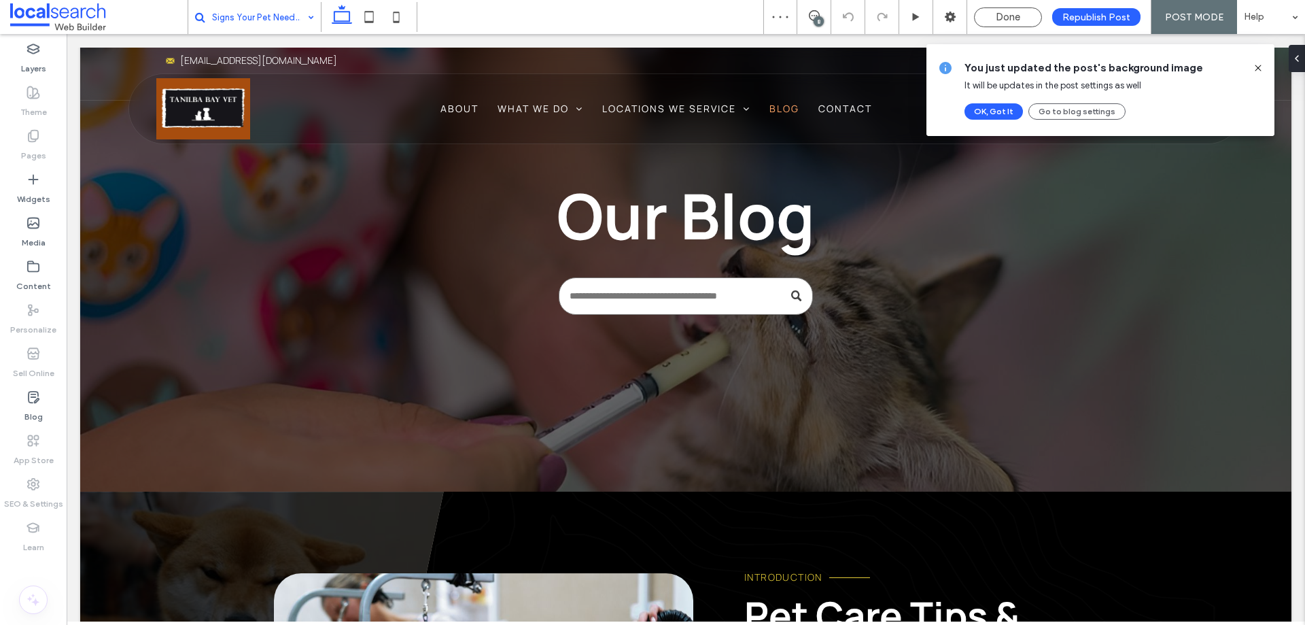
click at [248, 14] on input at bounding box center [259, 17] width 95 height 34
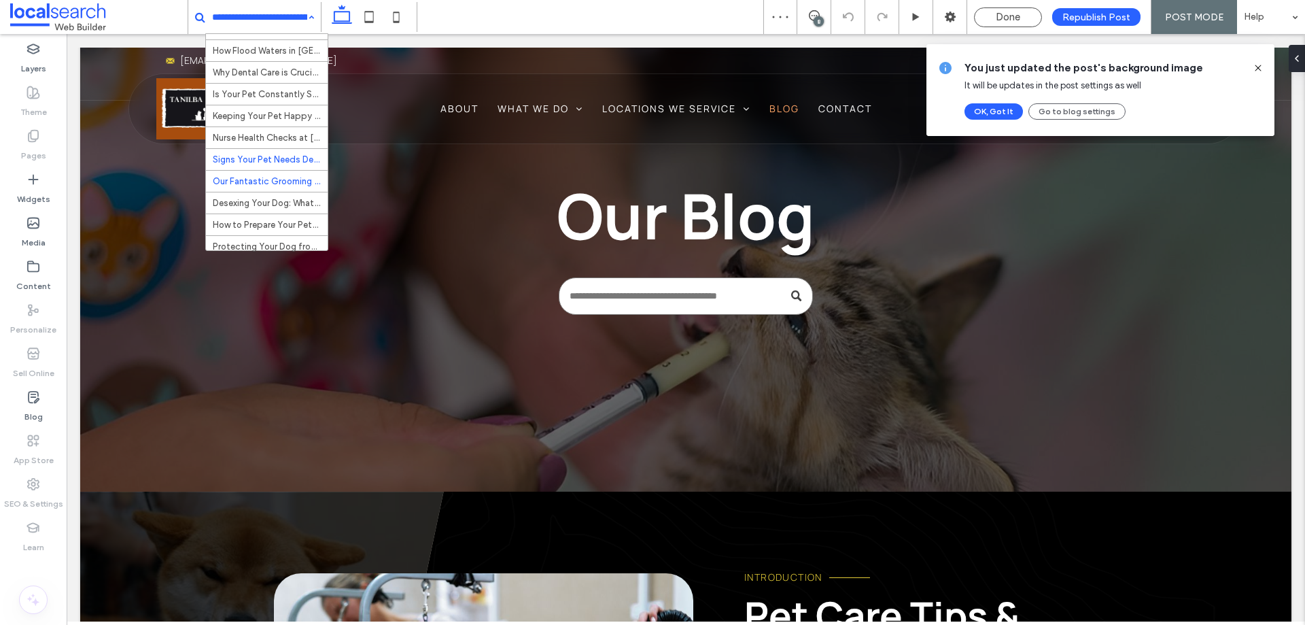
scroll to position [217, 0]
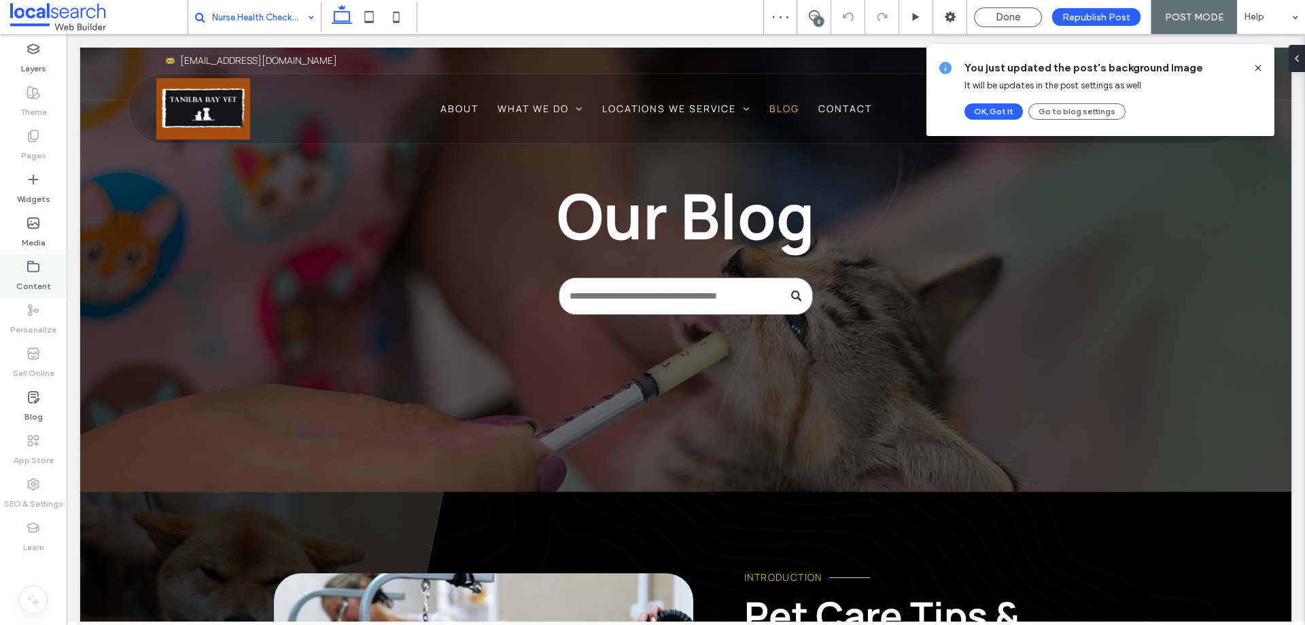
click at [35, 267] on icon at bounding box center [34, 267] width 14 height 14
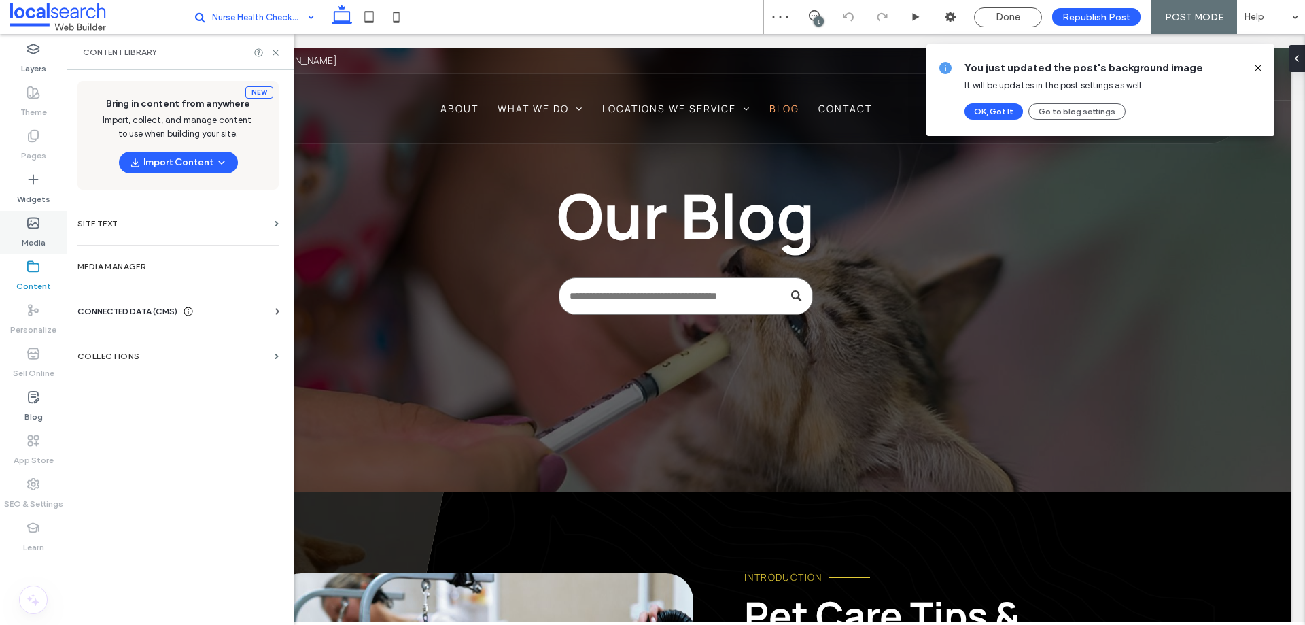
click at [36, 233] on label "Media" at bounding box center [34, 239] width 24 height 19
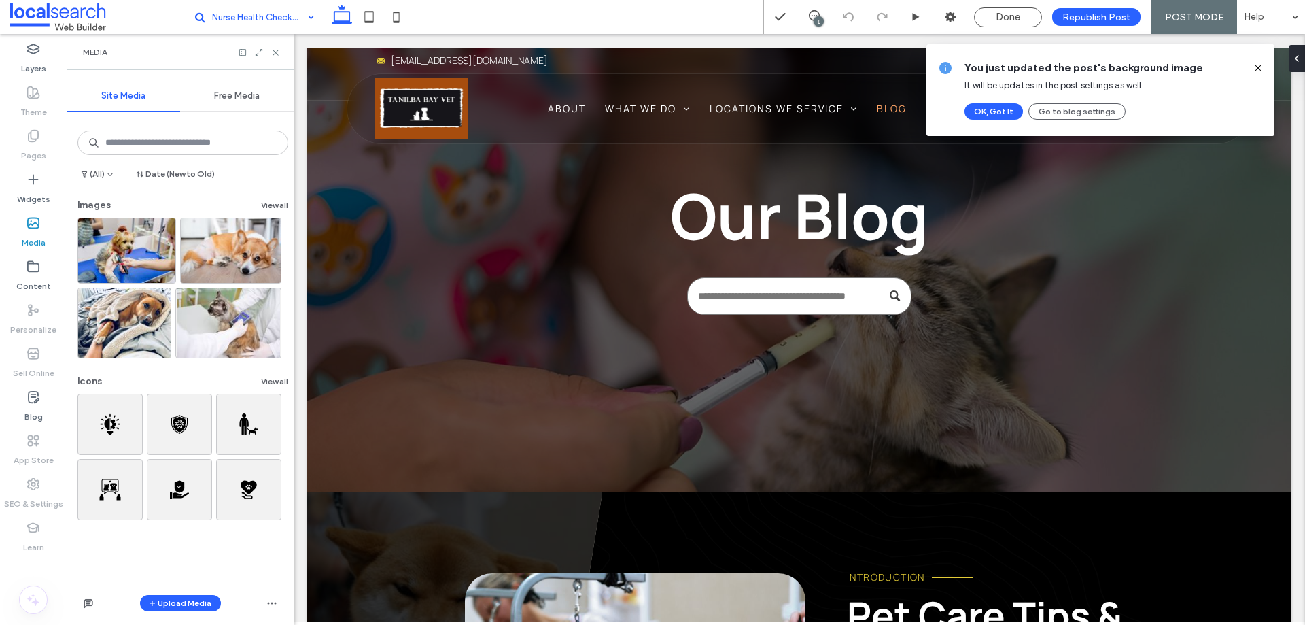
click at [12, 265] on div "Content" at bounding box center [33, 276] width 67 height 44
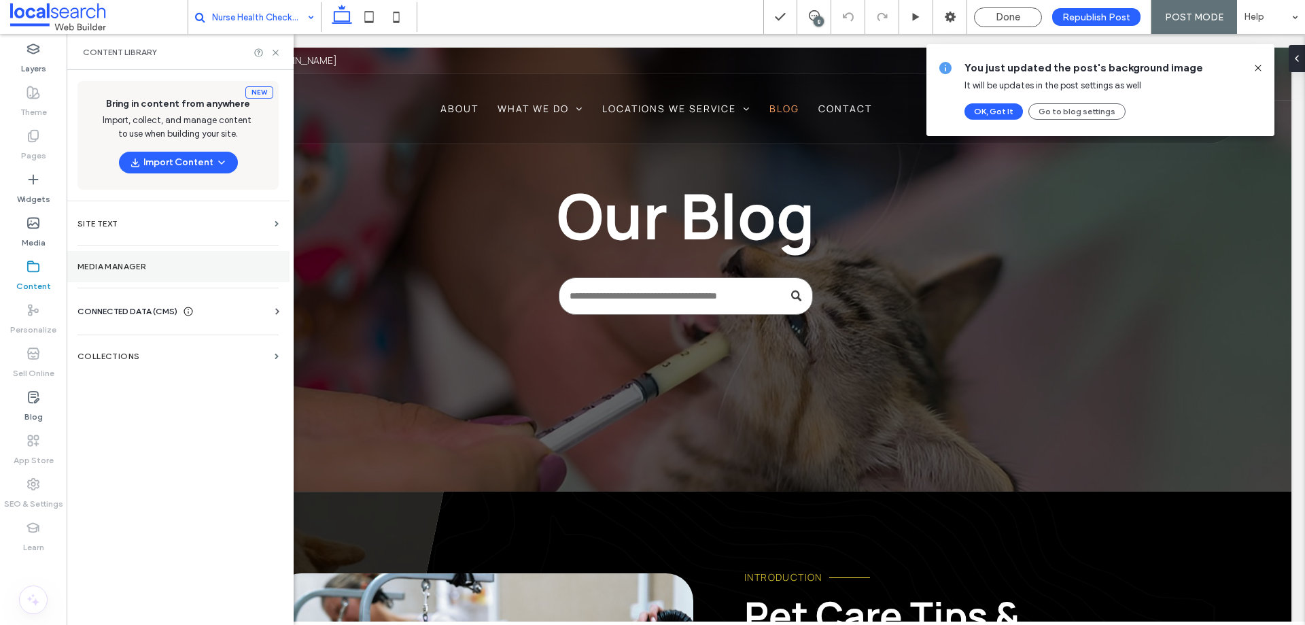
click at [170, 269] on label "Media Manager" at bounding box center [178, 267] width 201 height 10
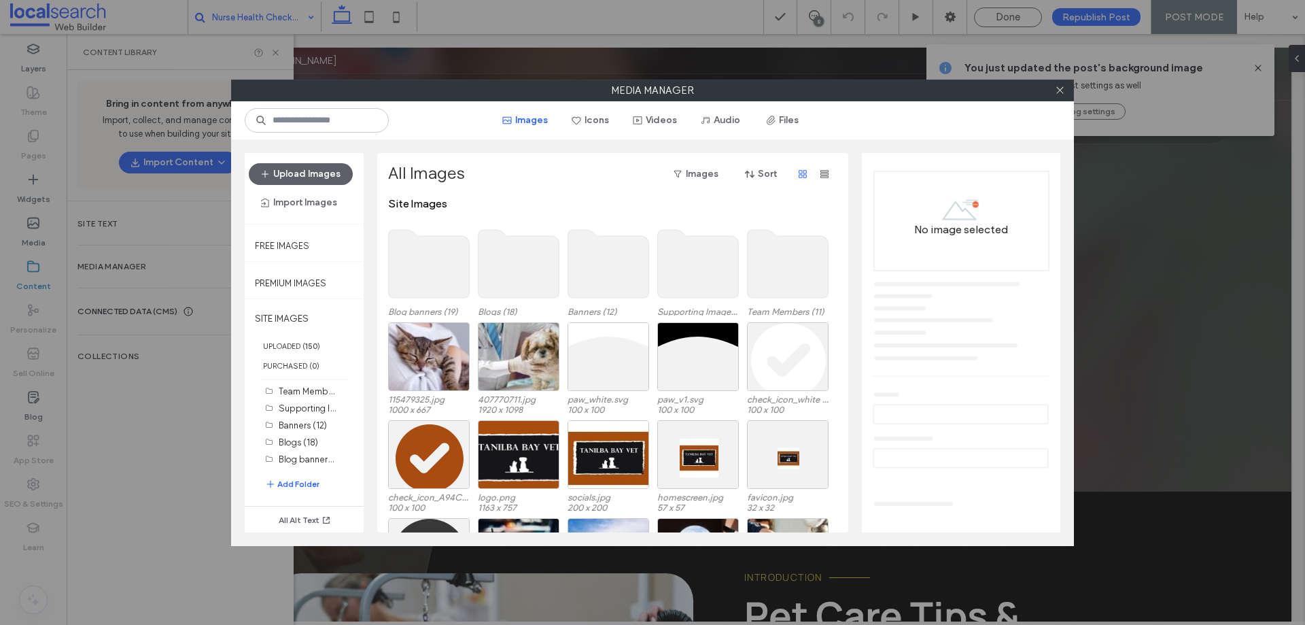
click at [438, 292] on use at bounding box center [429, 264] width 81 height 68
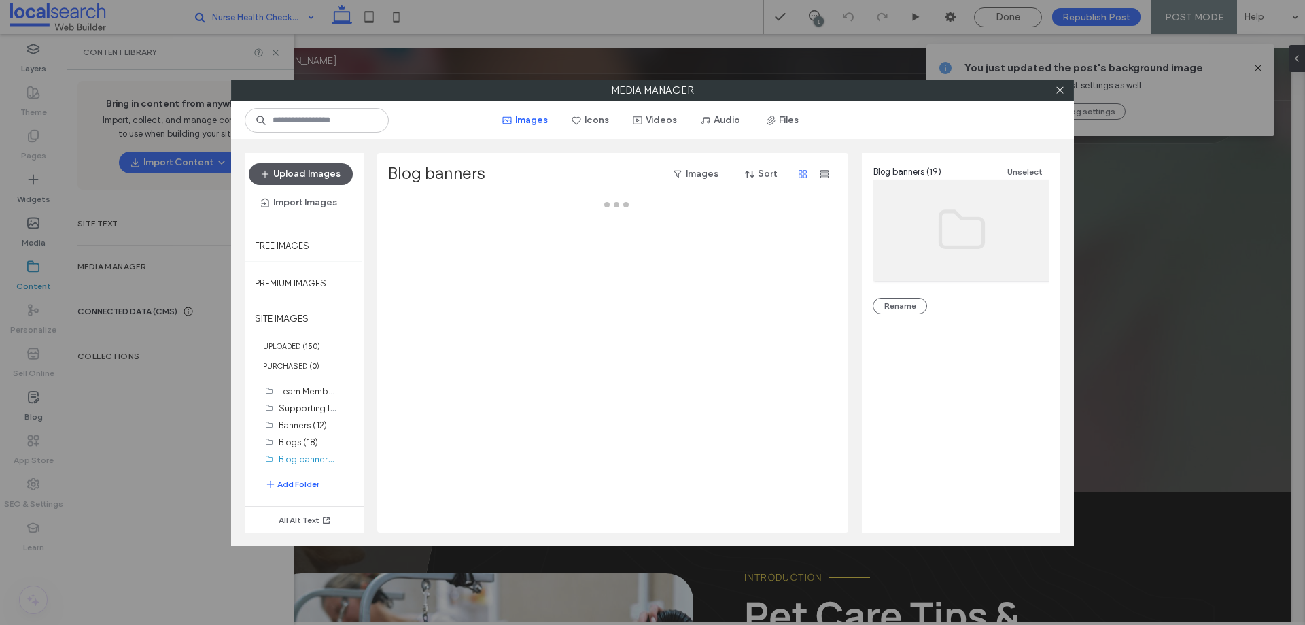
click at [339, 178] on button "Upload Images" at bounding box center [301, 174] width 104 height 22
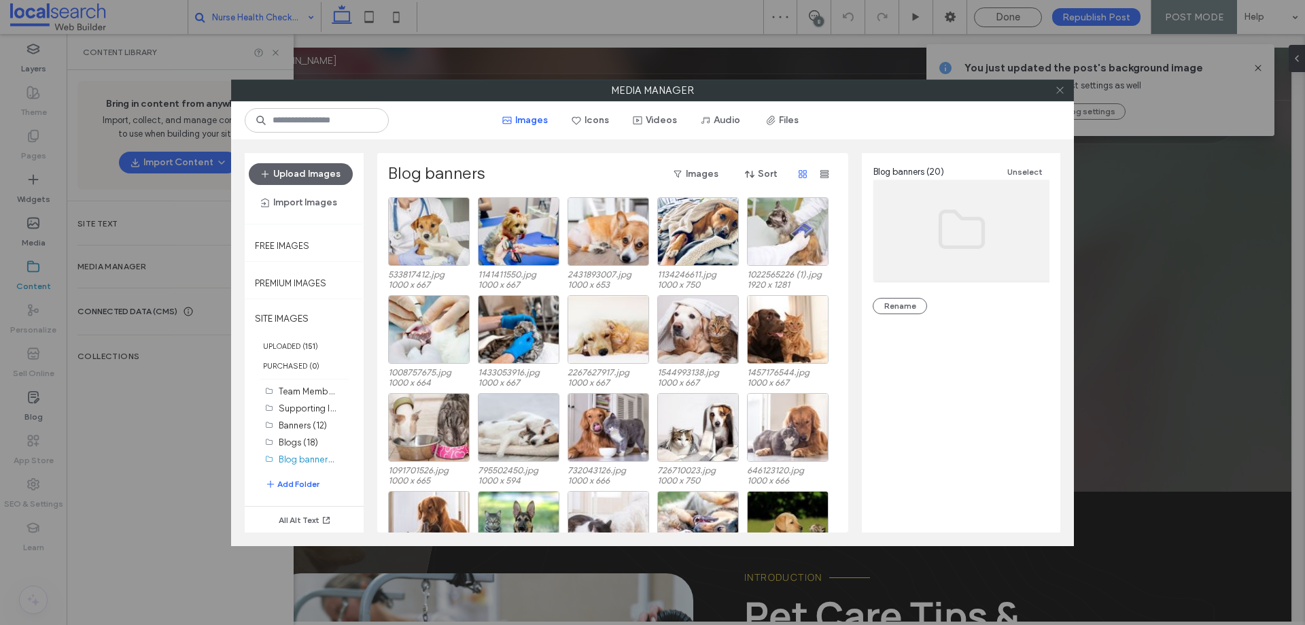
click at [1061, 88] on icon at bounding box center [1060, 90] width 10 height 10
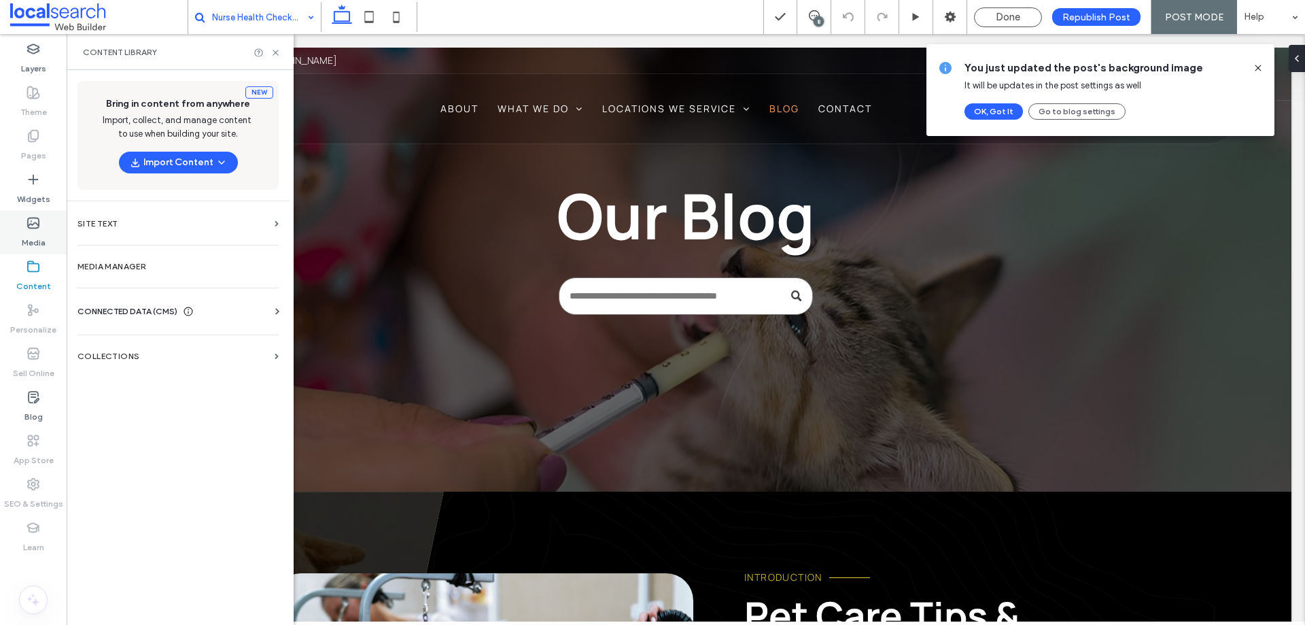
click at [29, 239] on label "Media" at bounding box center [34, 239] width 24 height 19
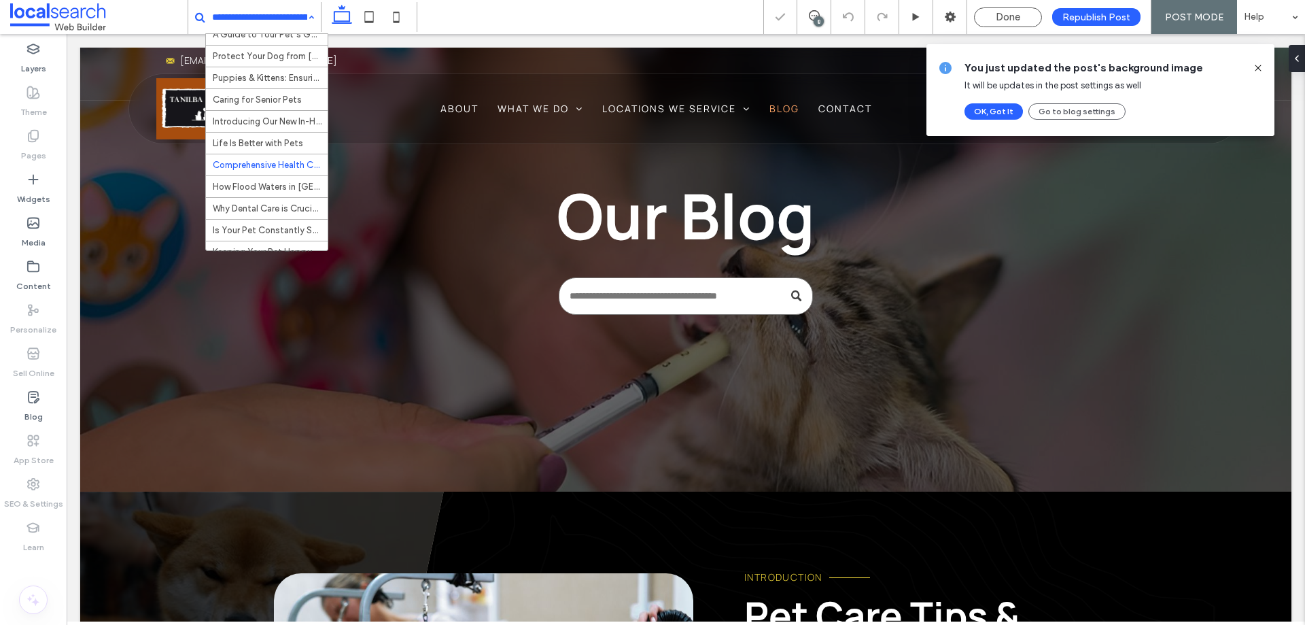
scroll to position [217, 0]
click at [34, 240] on label "Media" at bounding box center [34, 239] width 24 height 19
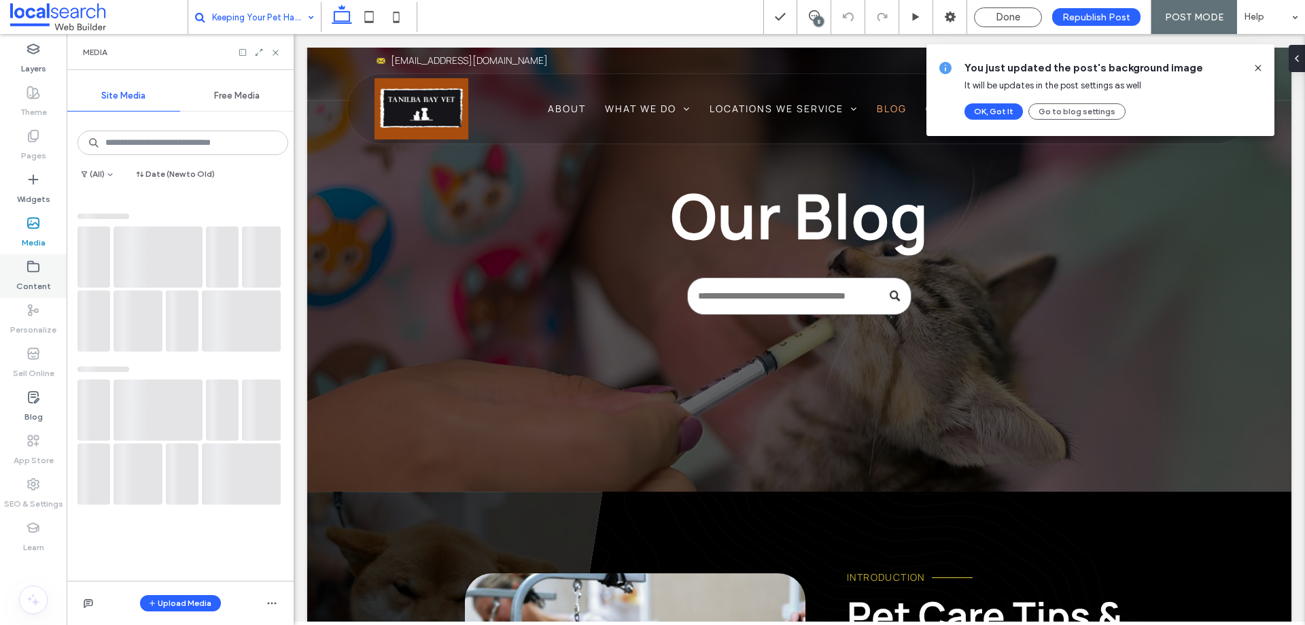
click at [38, 291] on label "Content" at bounding box center [33, 282] width 35 height 19
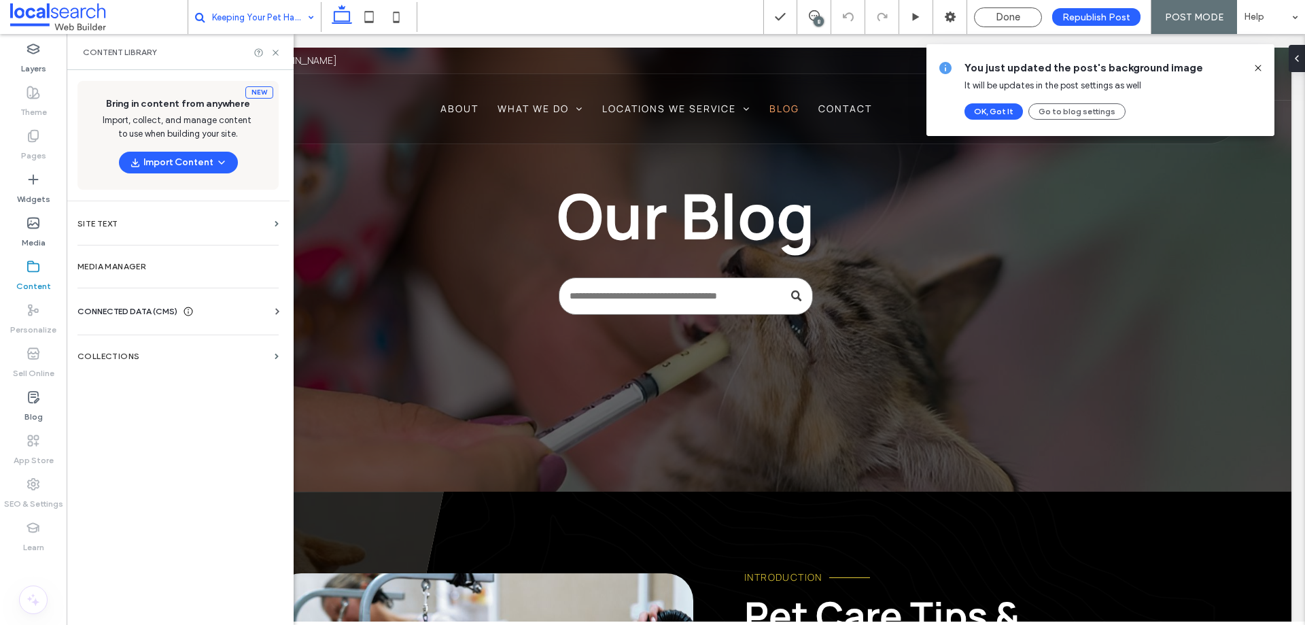
click at [165, 268] on label "Media Manager" at bounding box center [178, 267] width 201 height 10
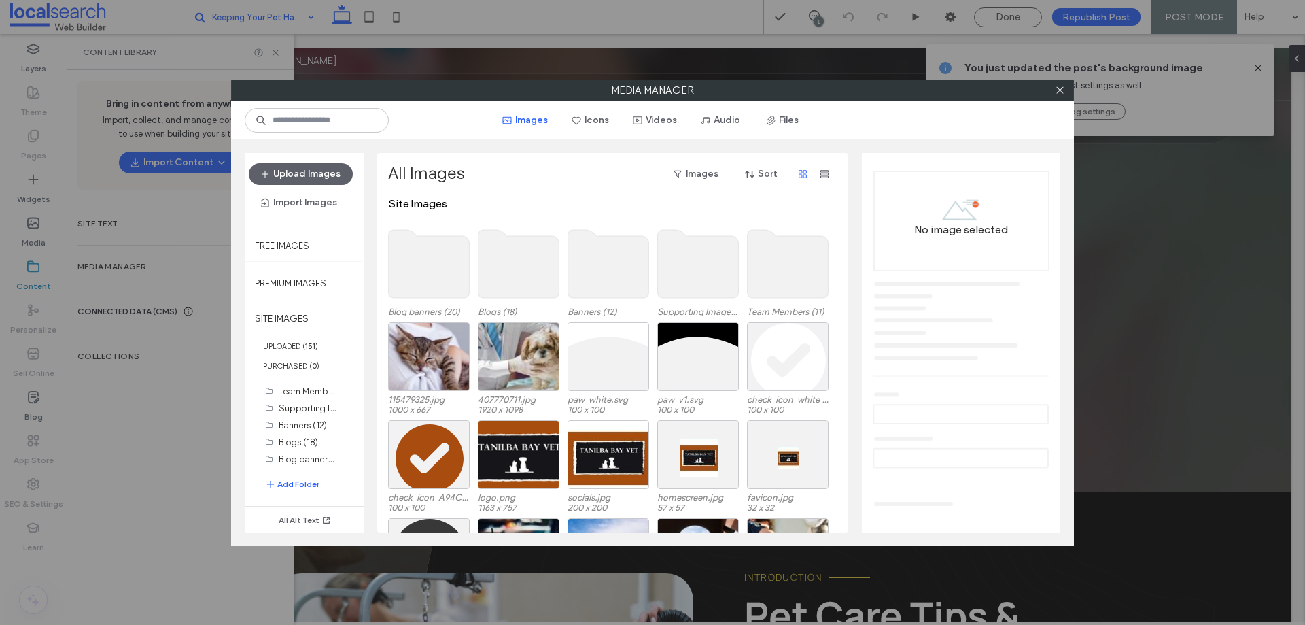
click at [432, 249] on use at bounding box center [429, 264] width 81 height 68
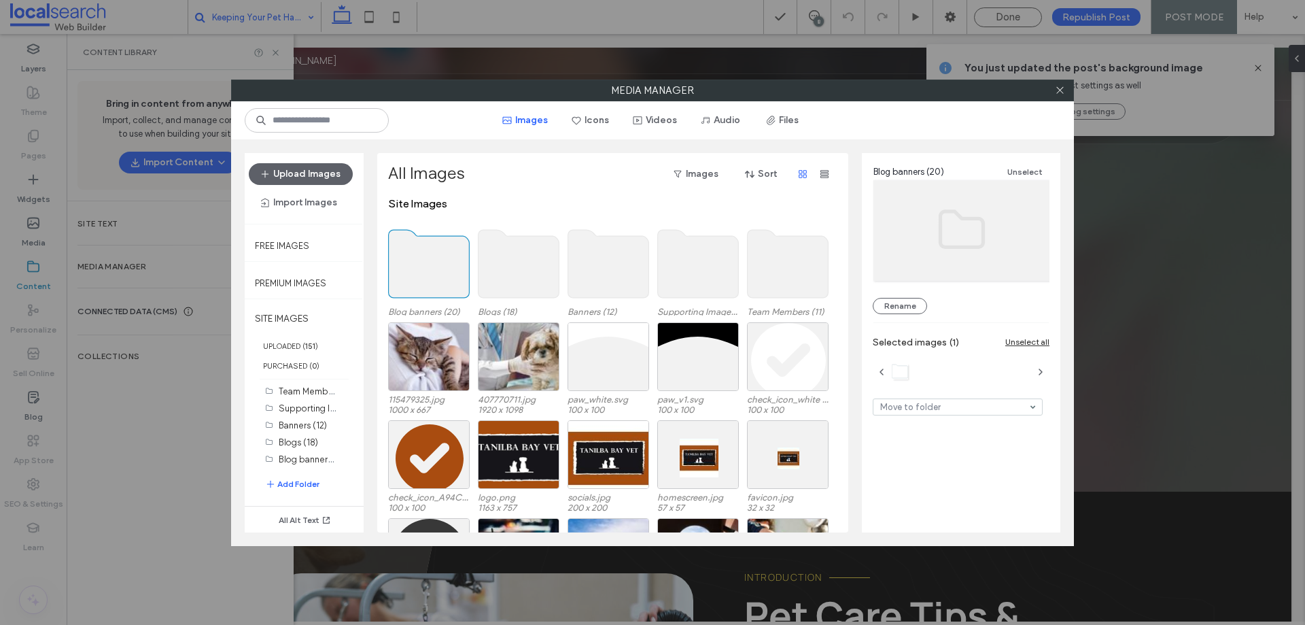
click at [432, 249] on use at bounding box center [429, 264] width 81 height 68
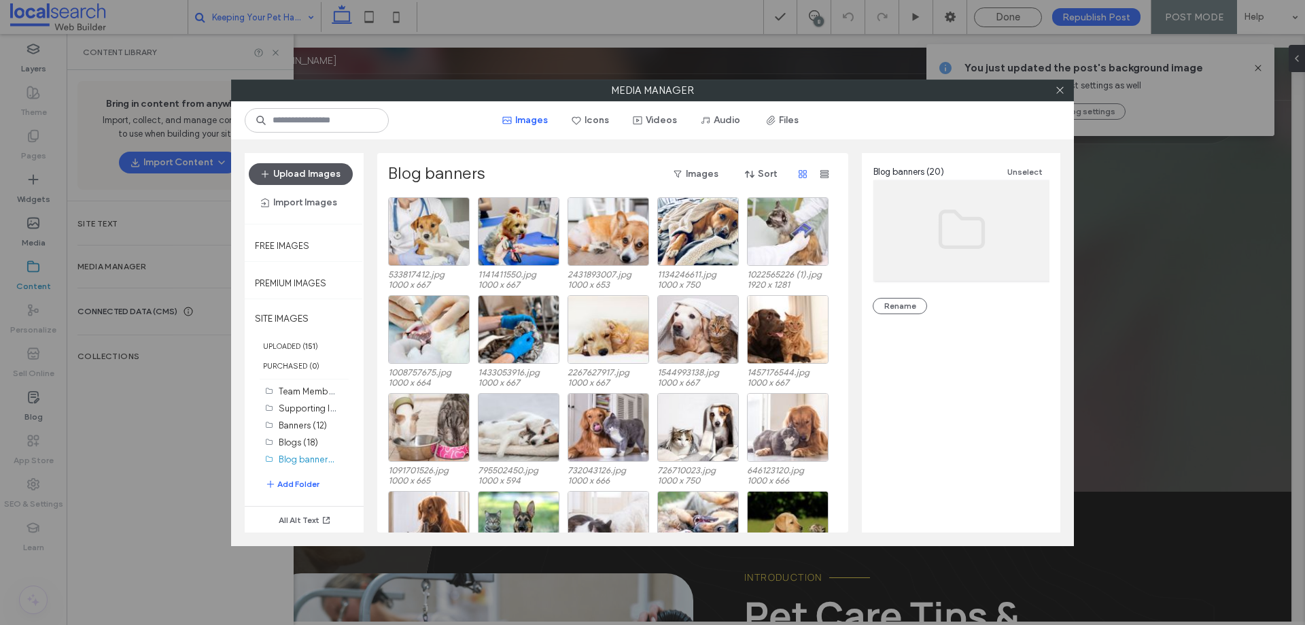
click at [324, 169] on button "Upload Images" at bounding box center [301, 174] width 104 height 22
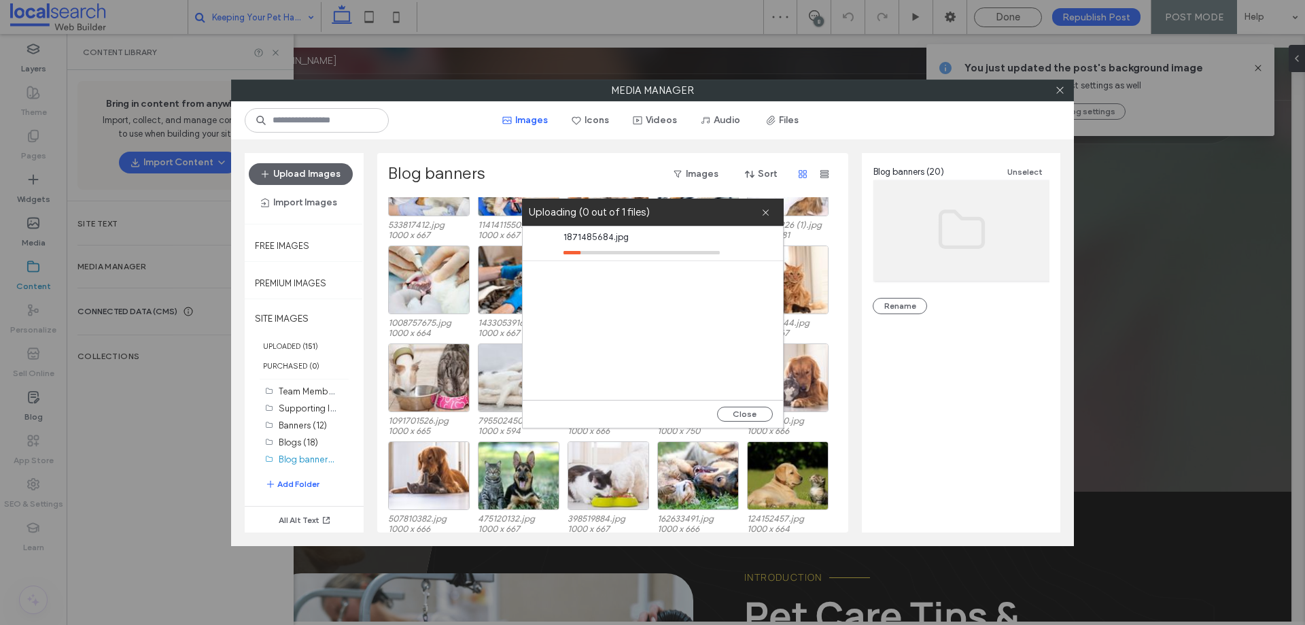
scroll to position [56, 0]
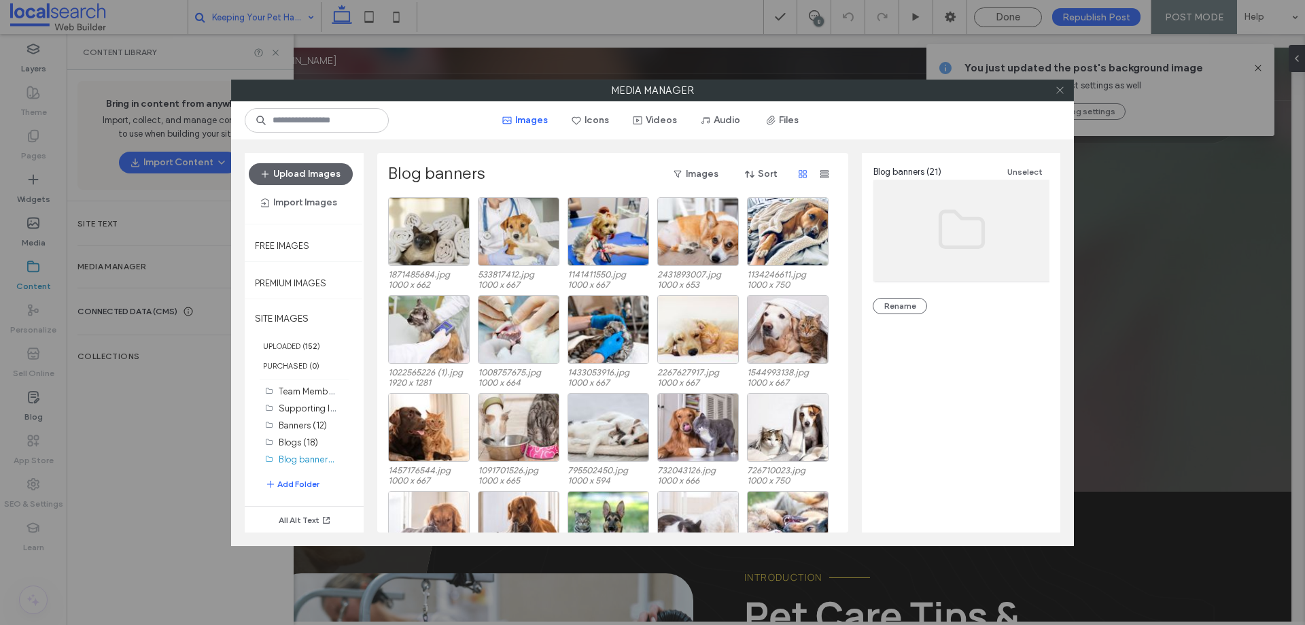
click at [1061, 90] on icon at bounding box center [1060, 90] width 10 height 10
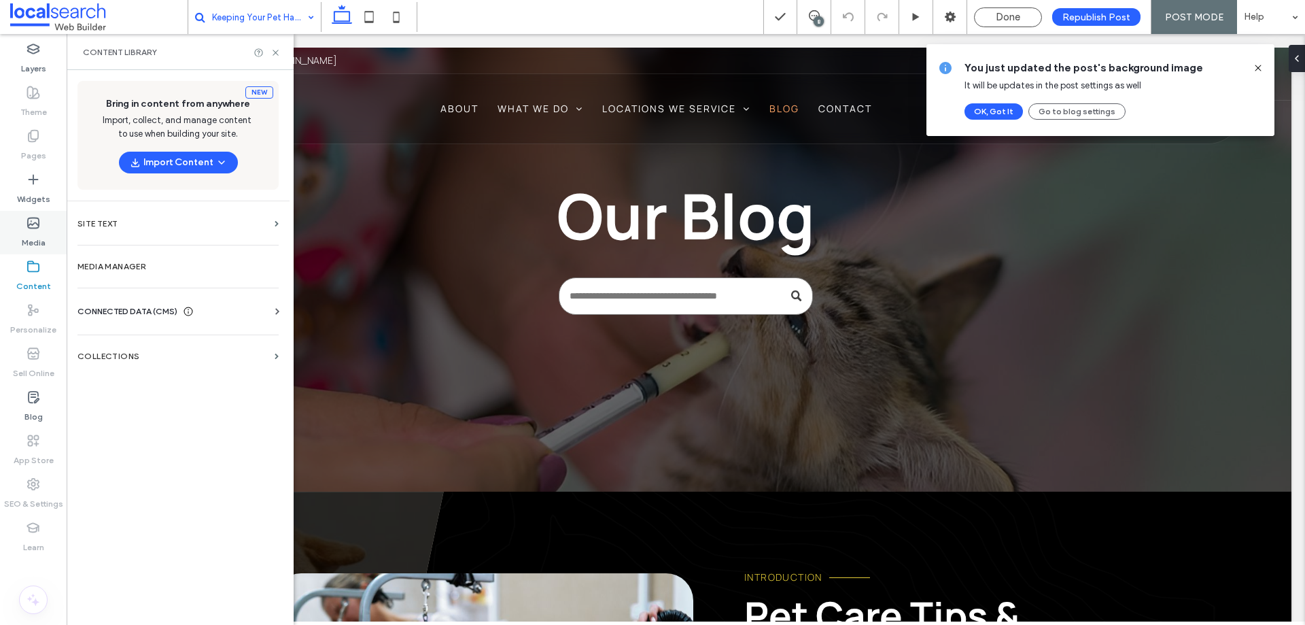
click at [32, 242] on label "Media" at bounding box center [34, 239] width 24 height 19
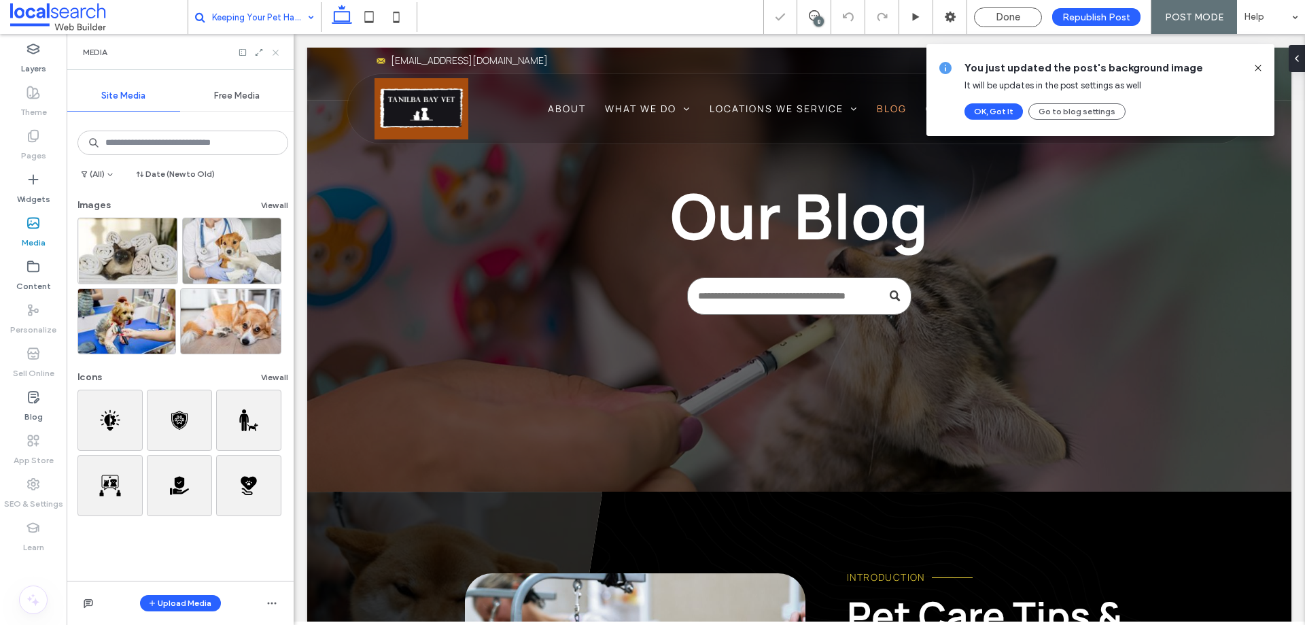
click at [278, 50] on use at bounding box center [275, 52] width 5 height 5
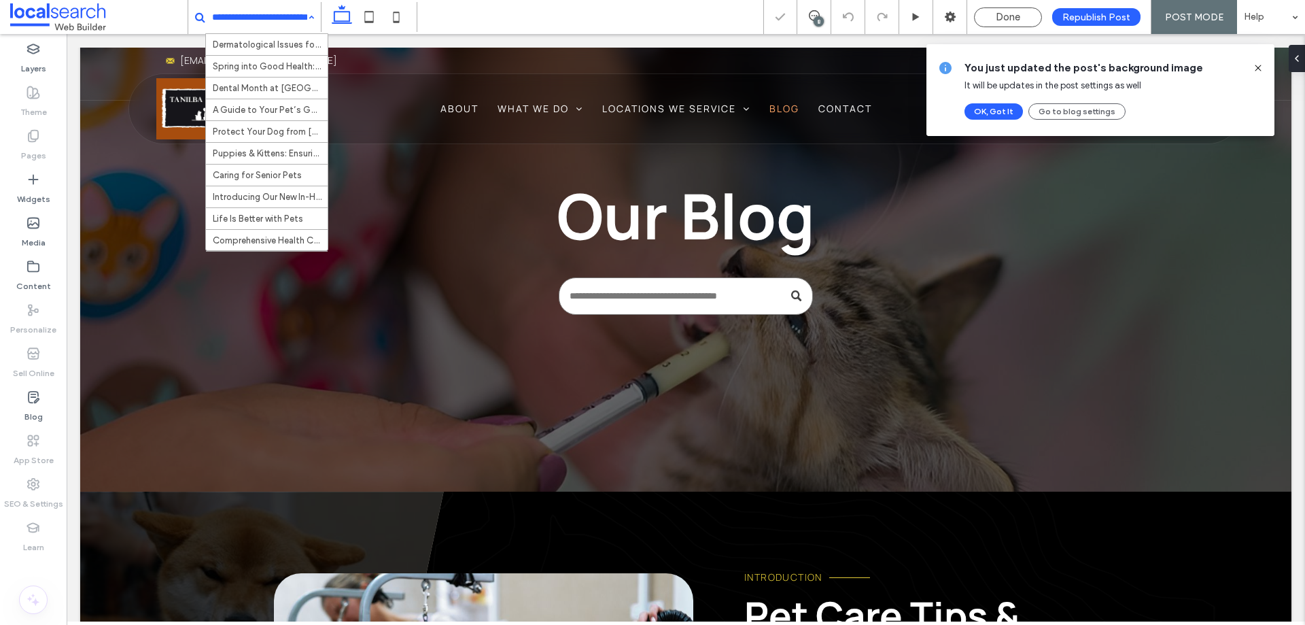
scroll to position [217, 0]
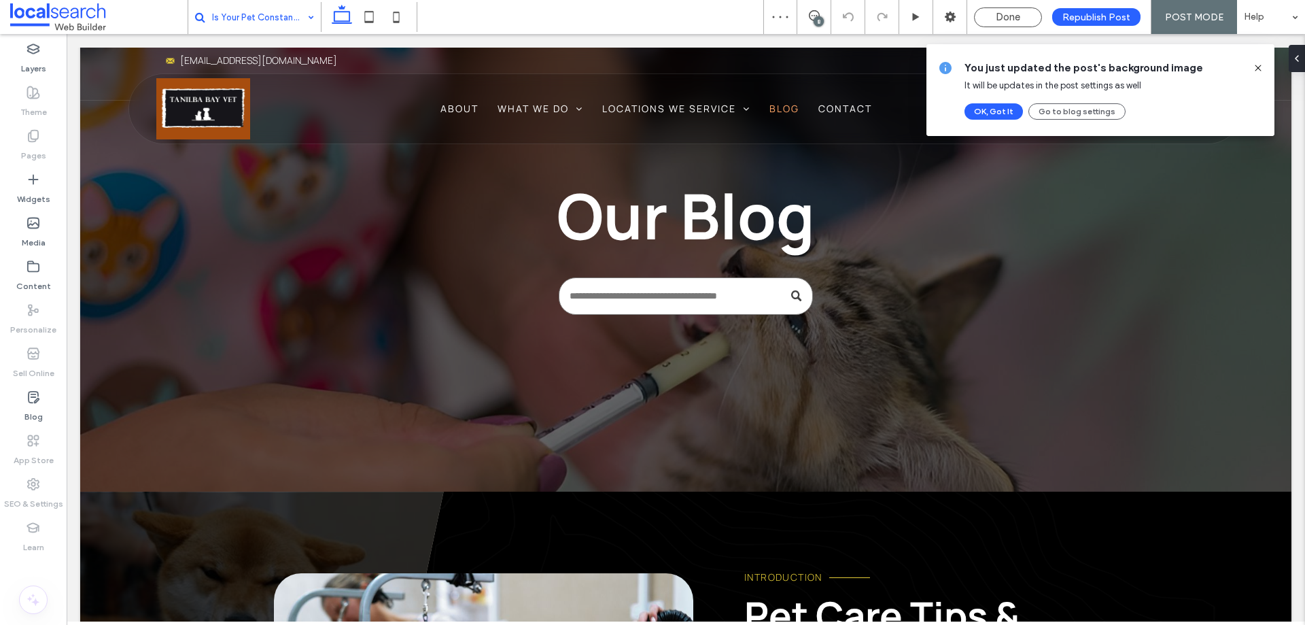
click at [264, 18] on input at bounding box center [259, 17] width 95 height 34
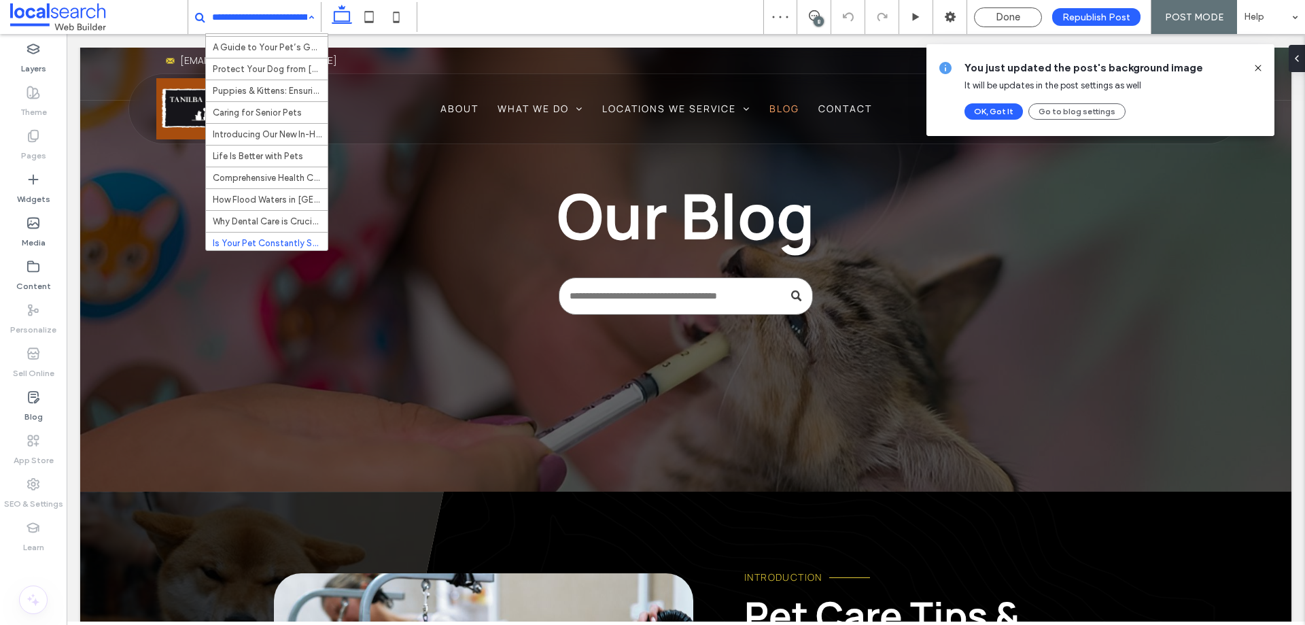
scroll to position [217, 0]
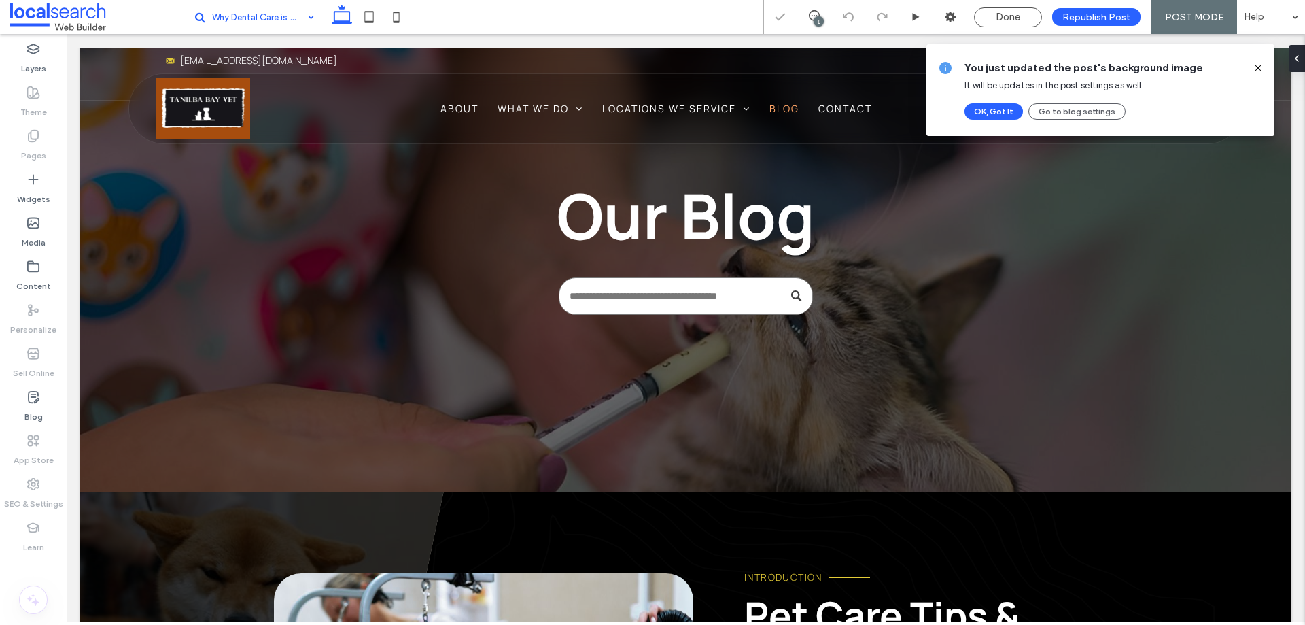
click at [279, 17] on input at bounding box center [259, 17] width 95 height 34
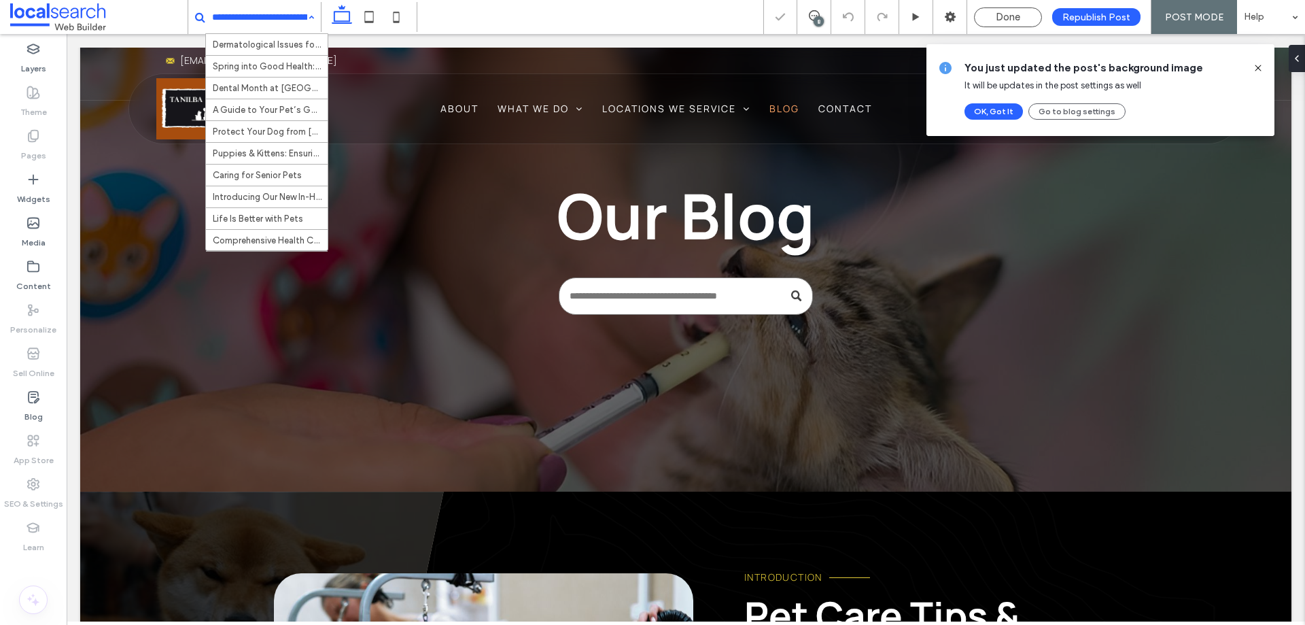
scroll to position [217, 0]
drag, startPoint x: 1012, startPoint y: 12, endPoint x: 999, endPoint y: 86, distance: 75.8
click at [1012, 12] on span "Done" at bounding box center [1008, 17] width 24 height 12
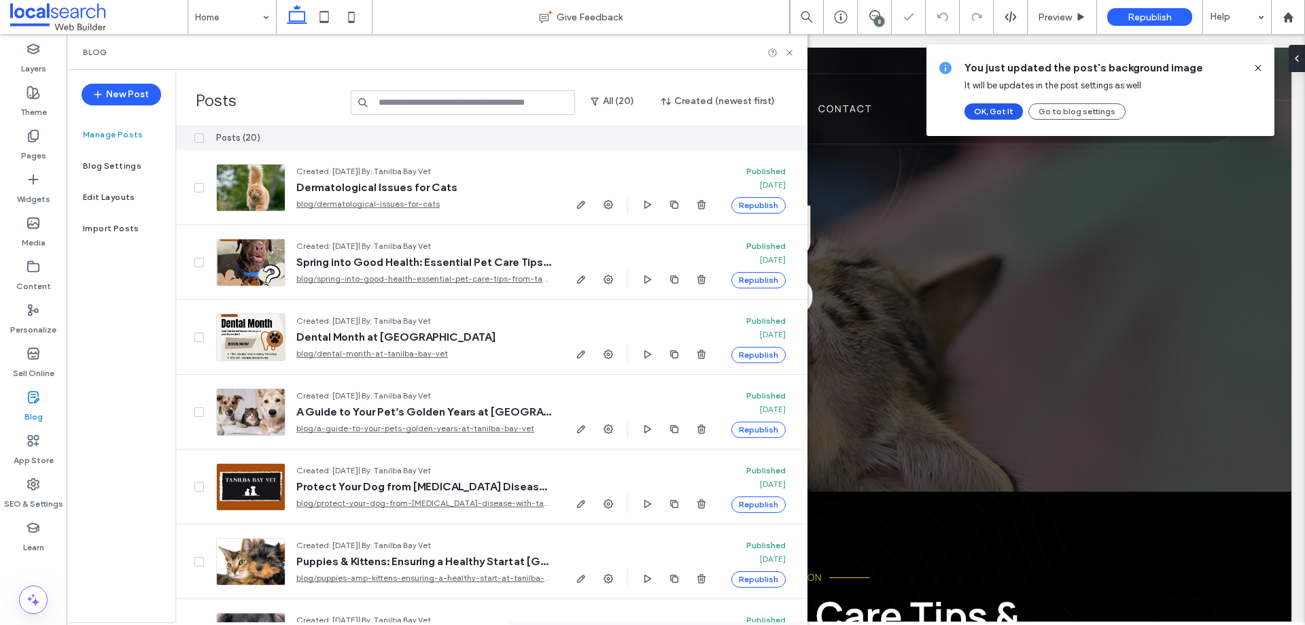
click at [993, 109] on button "OK, Got It" at bounding box center [994, 111] width 58 height 16
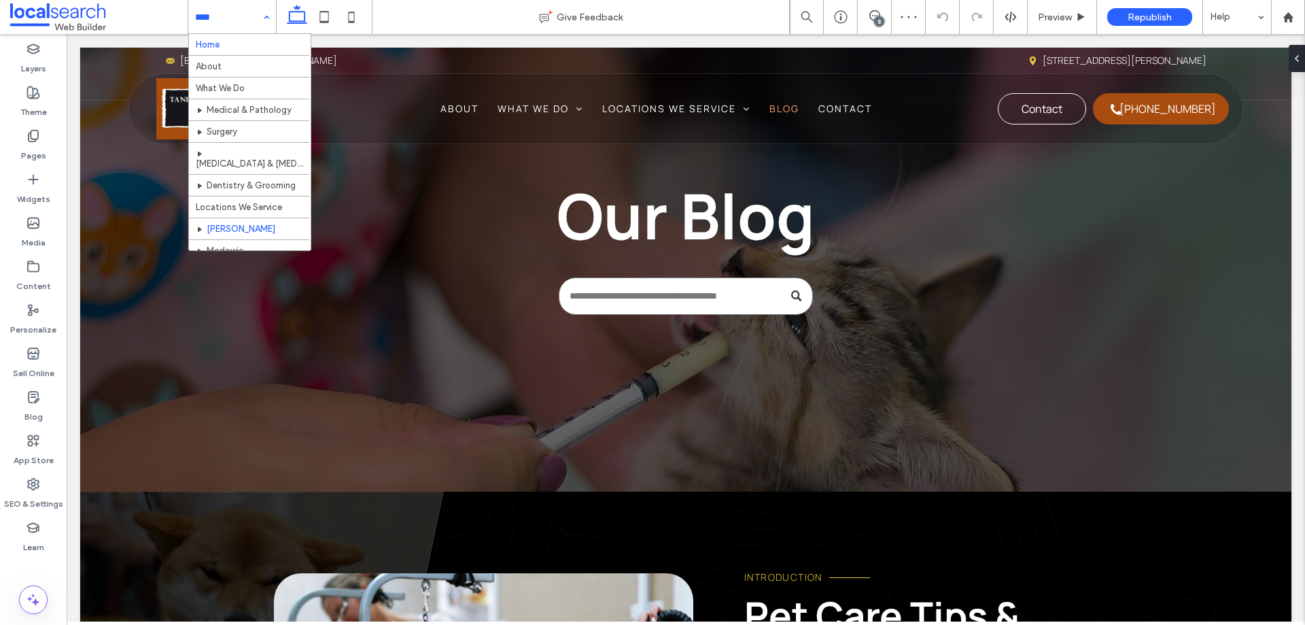
scroll to position [53, 0]
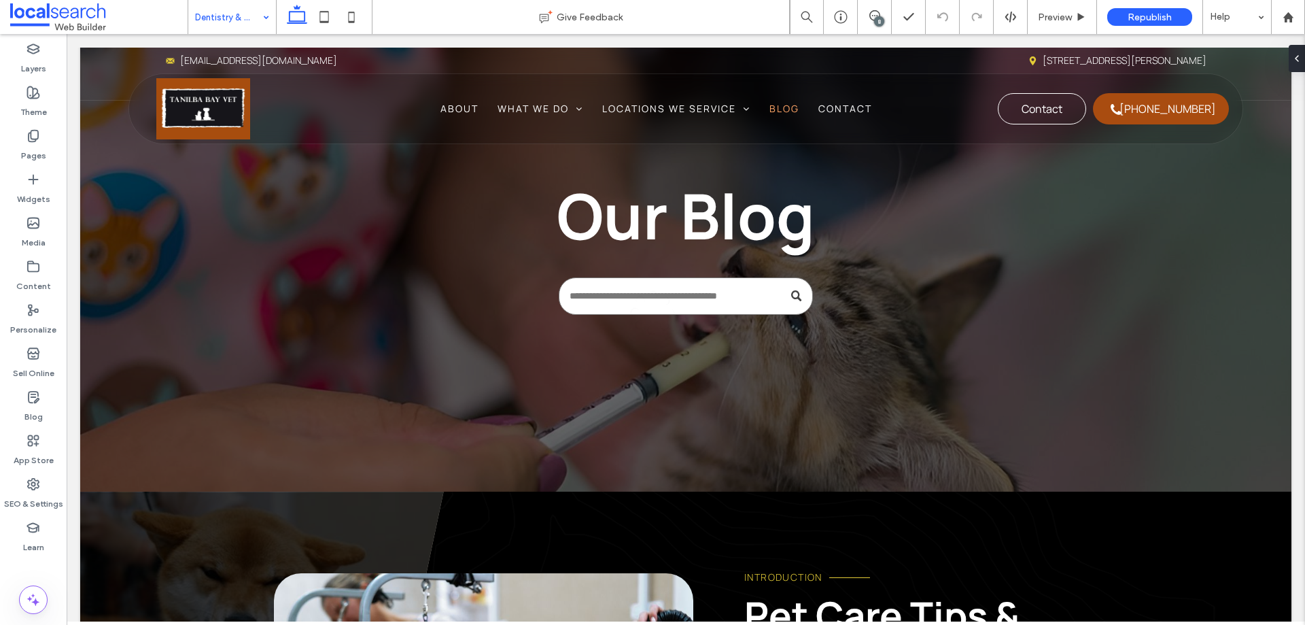
click at [227, 14] on input at bounding box center [228, 17] width 67 height 34
click at [34, 237] on label "Media" at bounding box center [34, 239] width 24 height 19
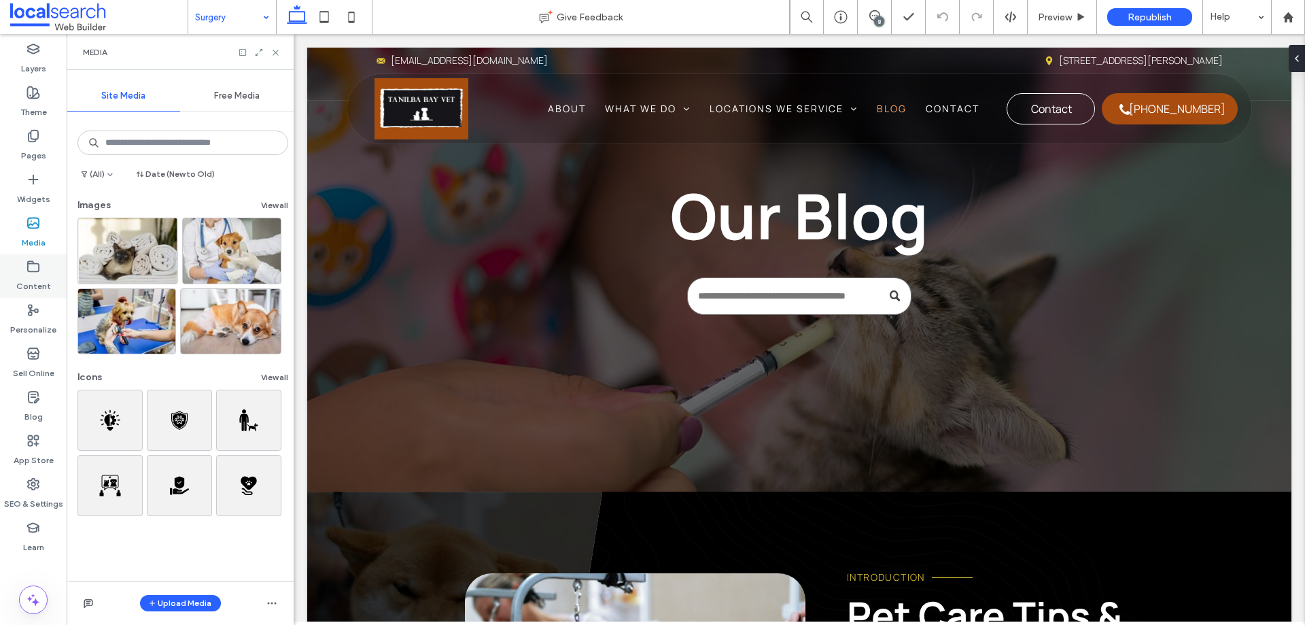
click at [31, 279] on label "Content" at bounding box center [33, 282] width 35 height 19
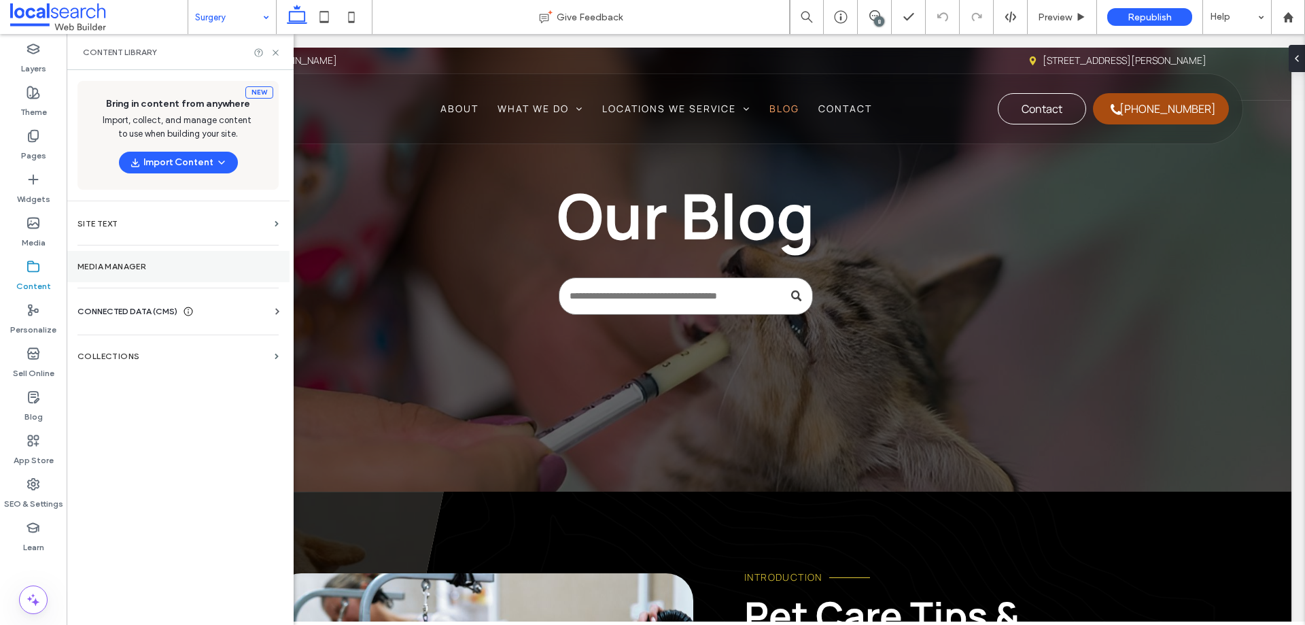
click at [168, 265] on label "Media Manager" at bounding box center [178, 267] width 201 height 10
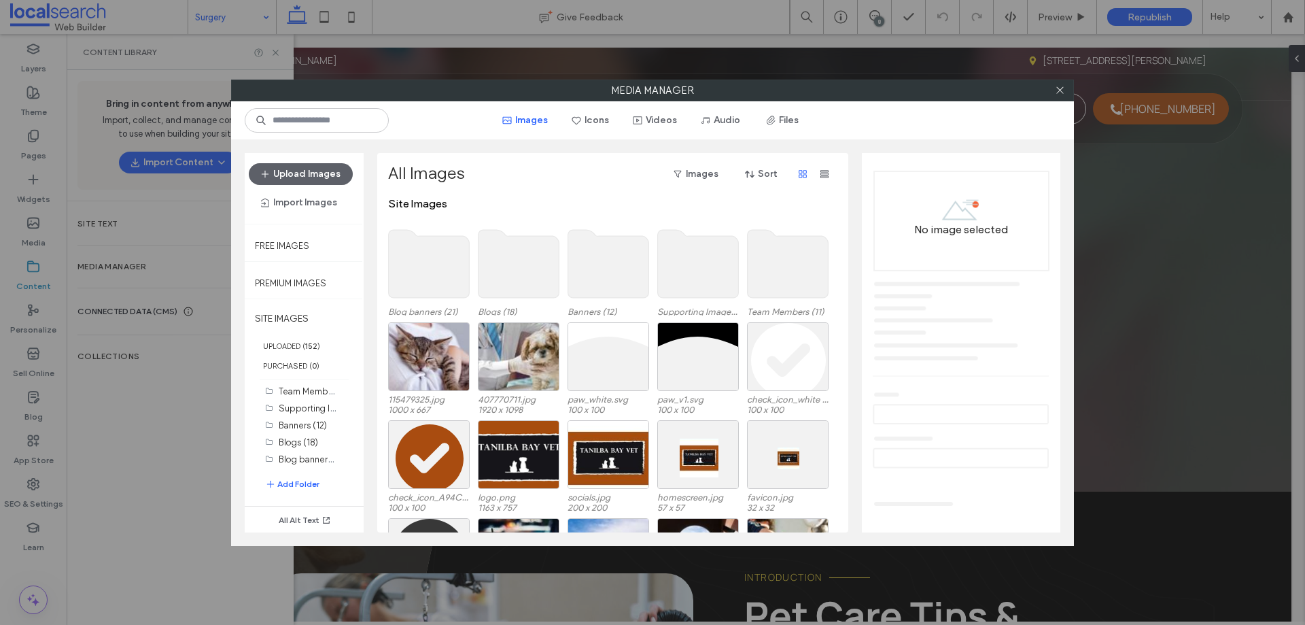
click at [421, 268] on use at bounding box center [429, 264] width 81 height 68
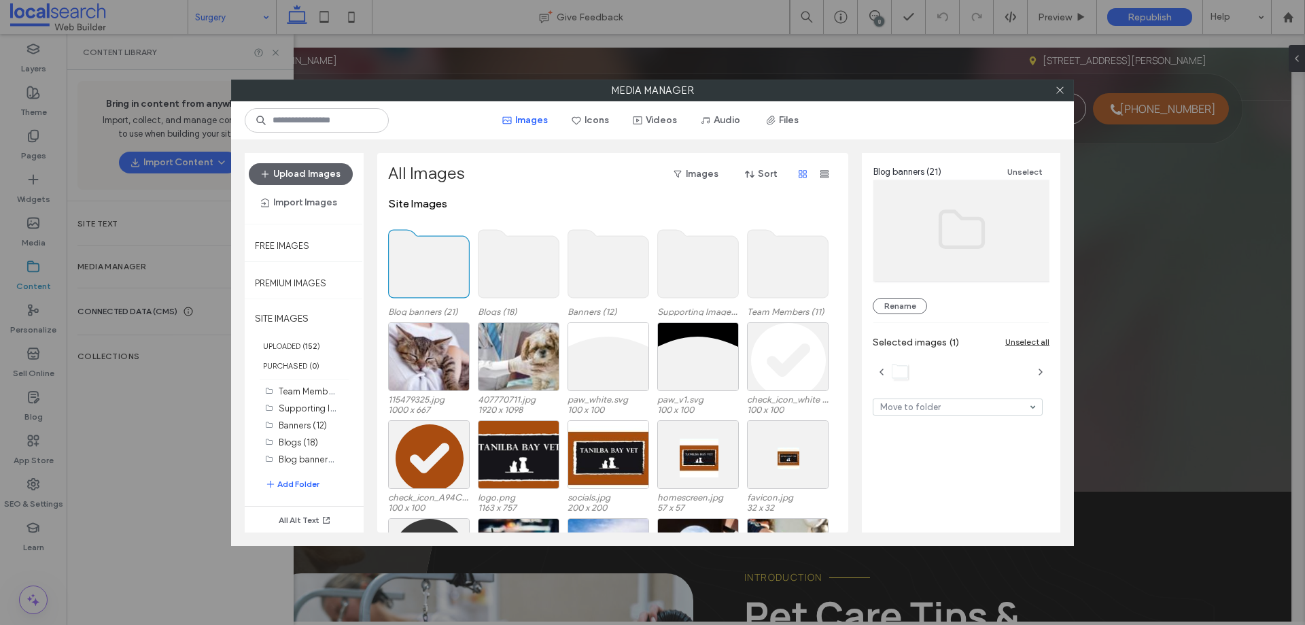
click at [421, 268] on use at bounding box center [429, 264] width 81 height 68
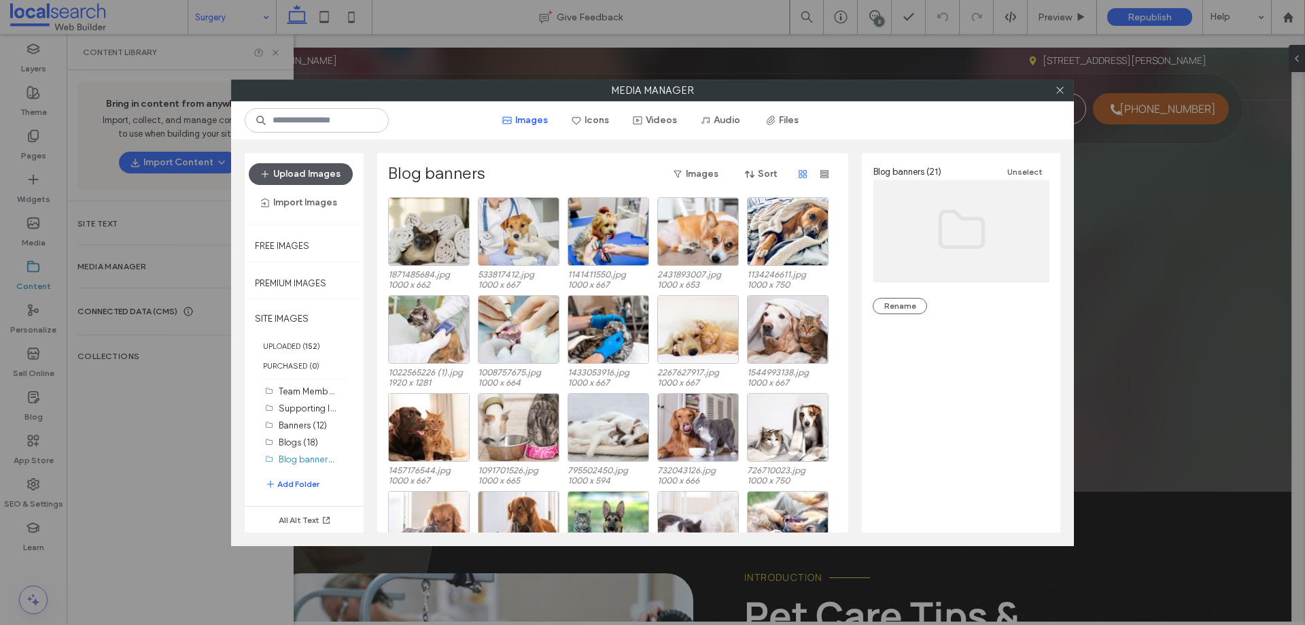
click at [334, 184] on button "Upload Images" at bounding box center [301, 174] width 104 height 22
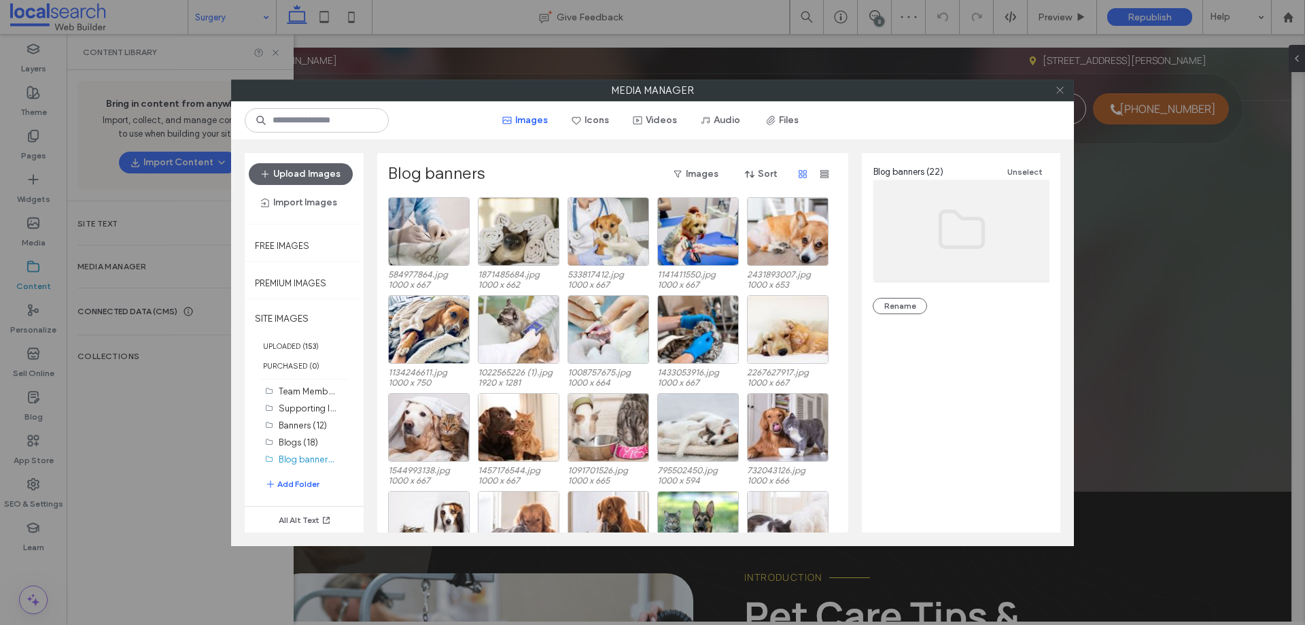
click at [1058, 94] on icon at bounding box center [1060, 90] width 10 height 10
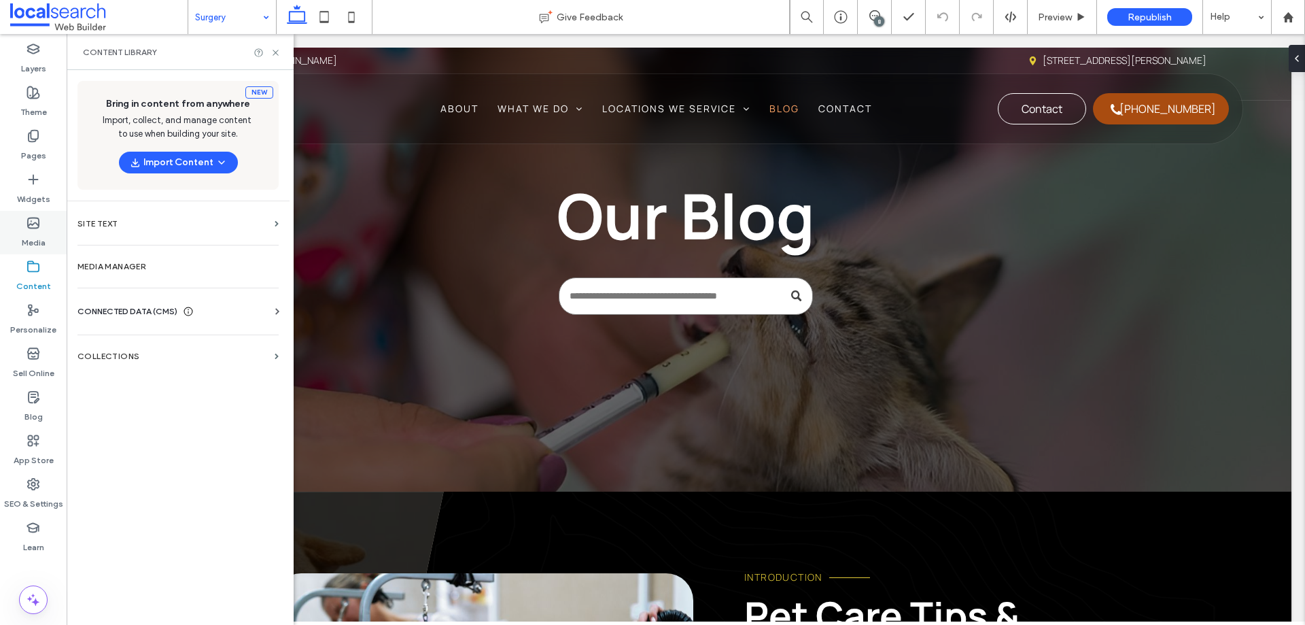
click at [41, 226] on div "Media" at bounding box center [33, 233] width 67 height 44
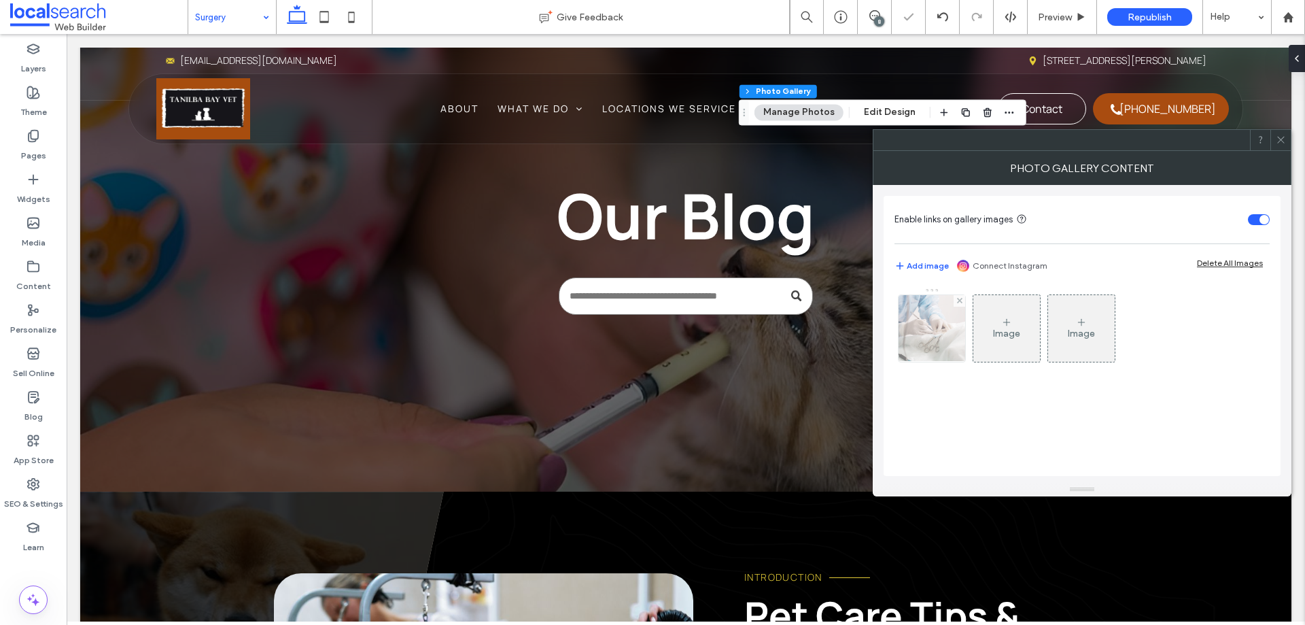
click at [942, 334] on img at bounding box center [932, 328] width 100 height 67
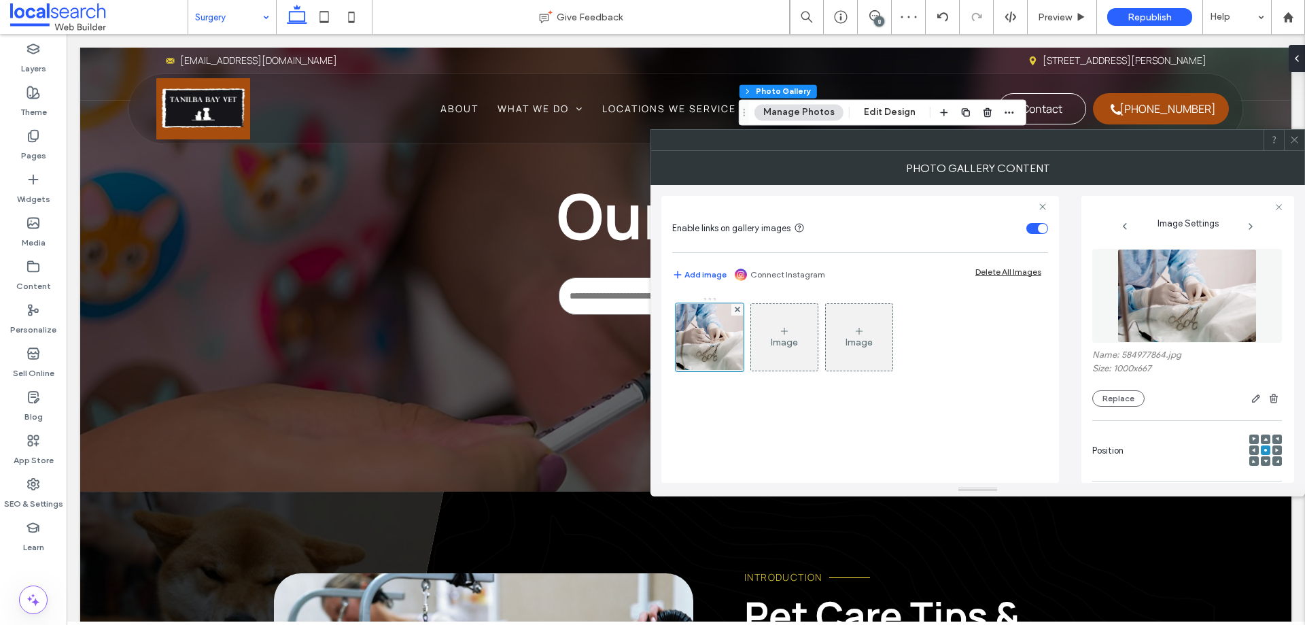
scroll to position [402, 0]
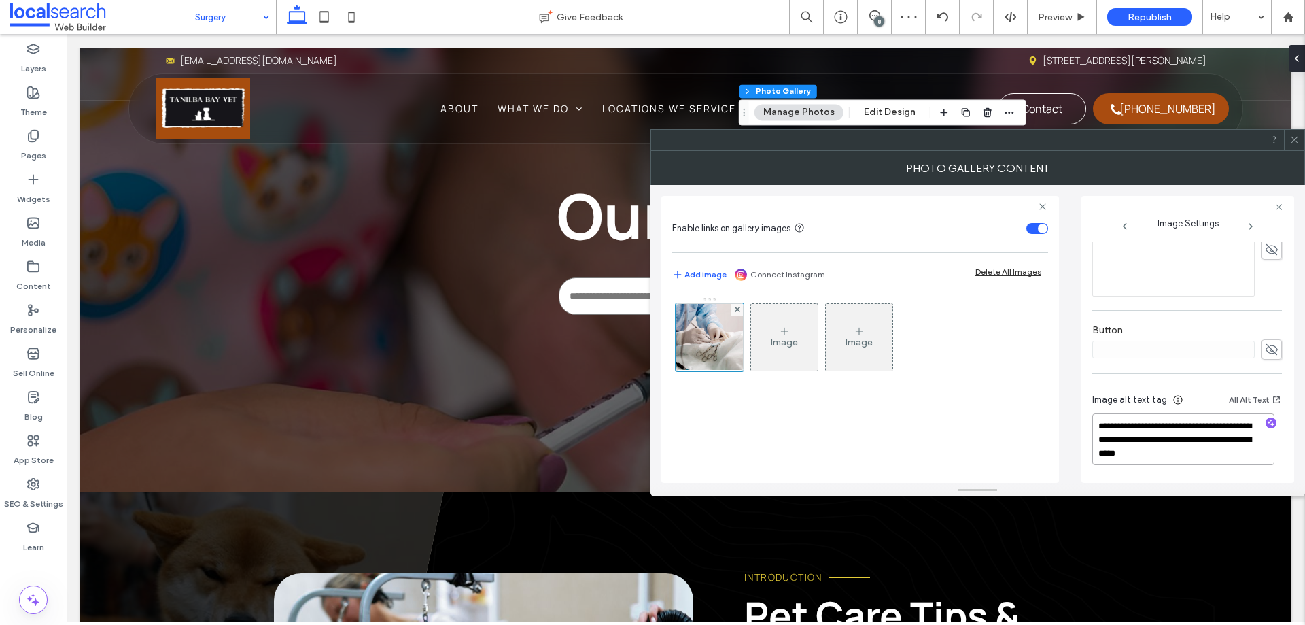
click at [1194, 440] on textarea "**********" at bounding box center [1184, 439] width 182 height 52
drag, startPoint x: 1186, startPoint y: 436, endPoint x: 1232, endPoint y: 469, distance: 57.0
click at [1232, 469] on div "**********" at bounding box center [1188, 431] width 190 height 101
click at [1268, 424] on use "button" at bounding box center [1271, 422] width 7 height 7
click at [1195, 445] on textarea "**********" at bounding box center [1184, 439] width 182 height 52
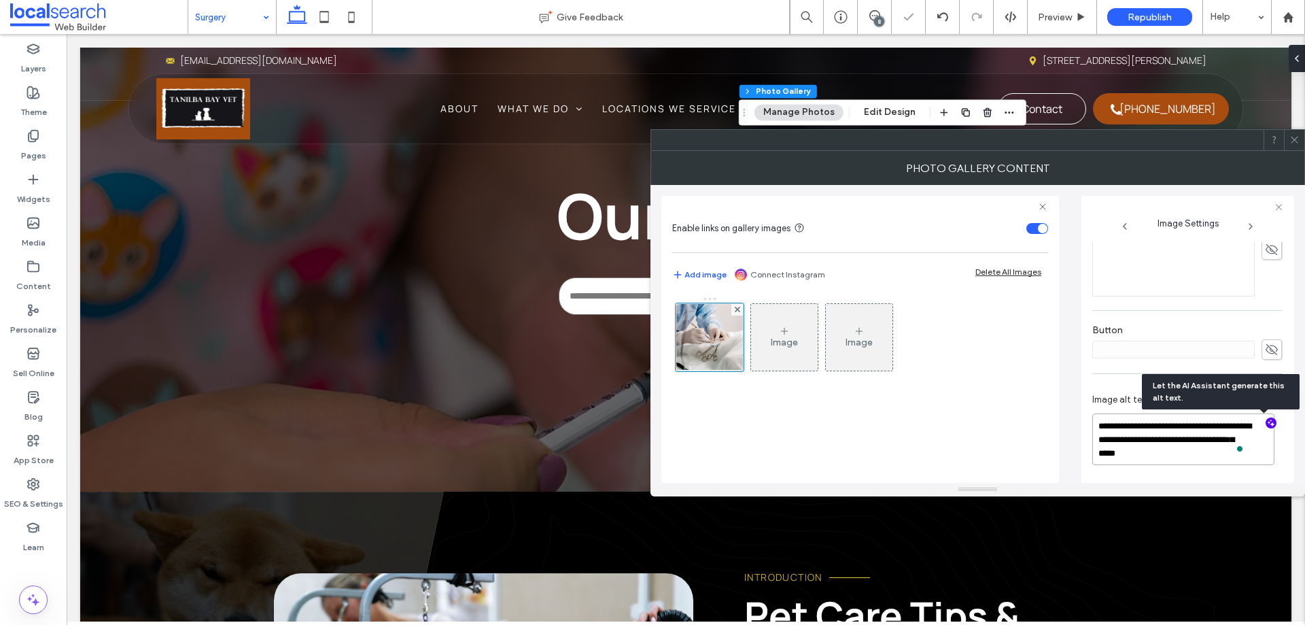
click at [1204, 458] on textarea "**********" at bounding box center [1184, 439] width 182 height 52
click at [1206, 458] on textarea "**********" at bounding box center [1184, 439] width 182 height 52
paste textarea "**********"
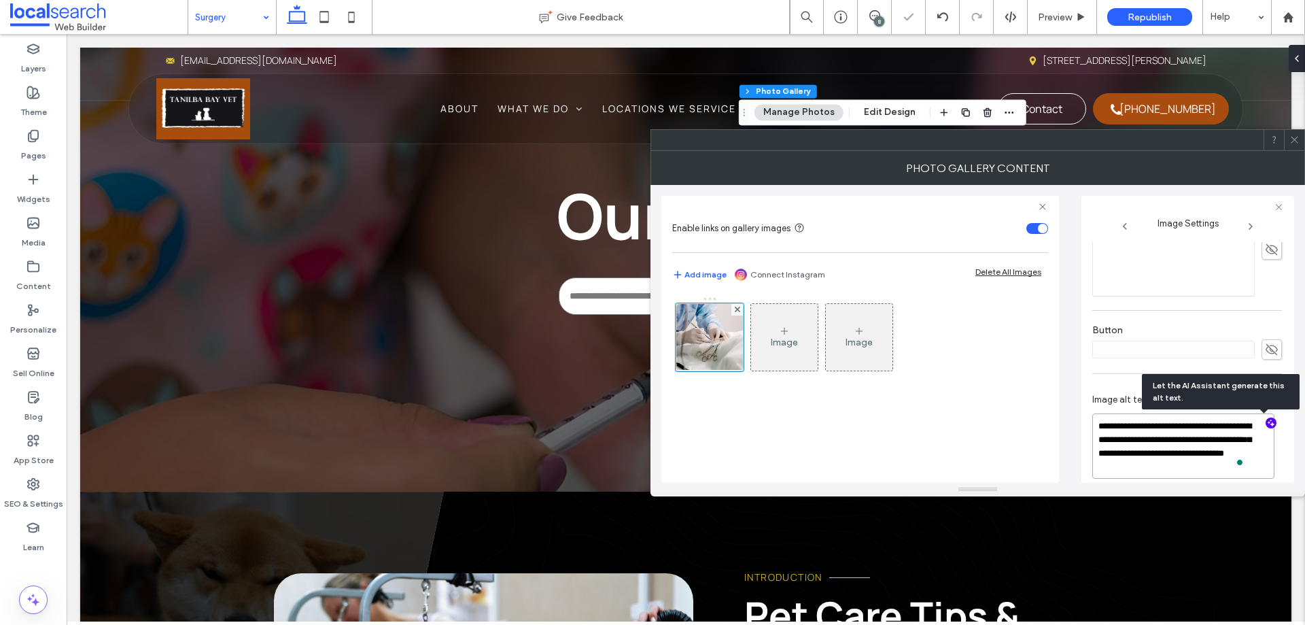
type textarea "**********"
click at [1073, 367] on div "**********" at bounding box center [978, 334] width 633 height 298
click at [1291, 138] on icon at bounding box center [1295, 140] width 10 height 10
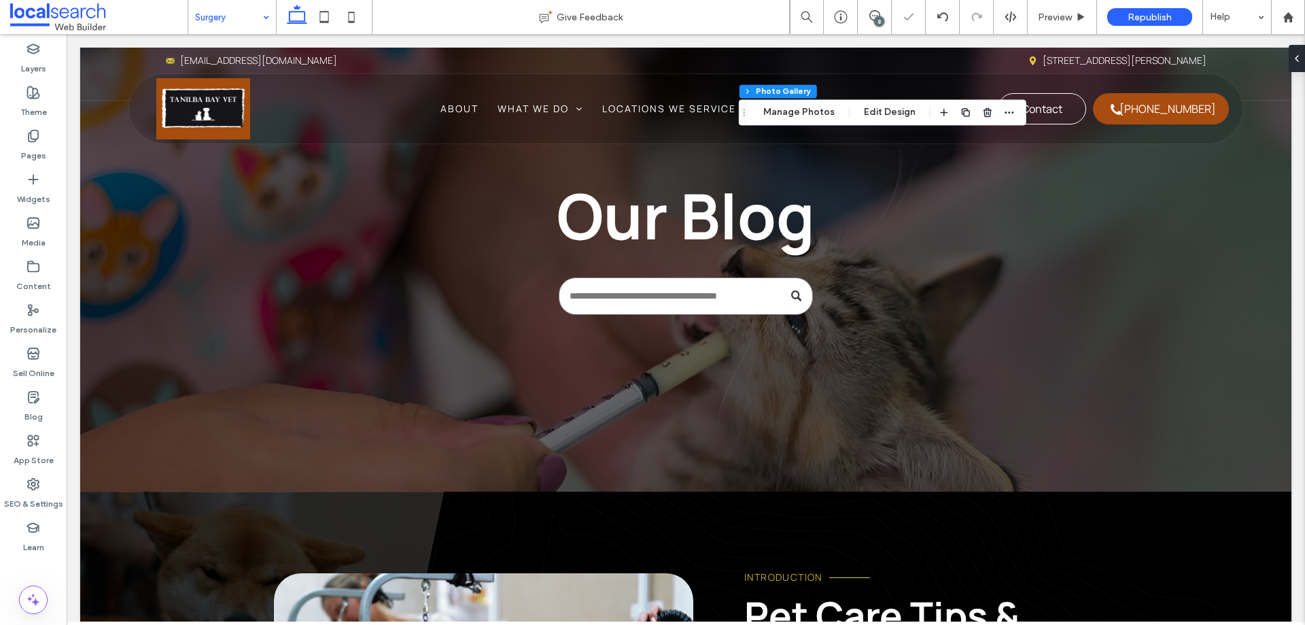
click at [35, 598] on icon at bounding box center [33, 599] width 16 height 16
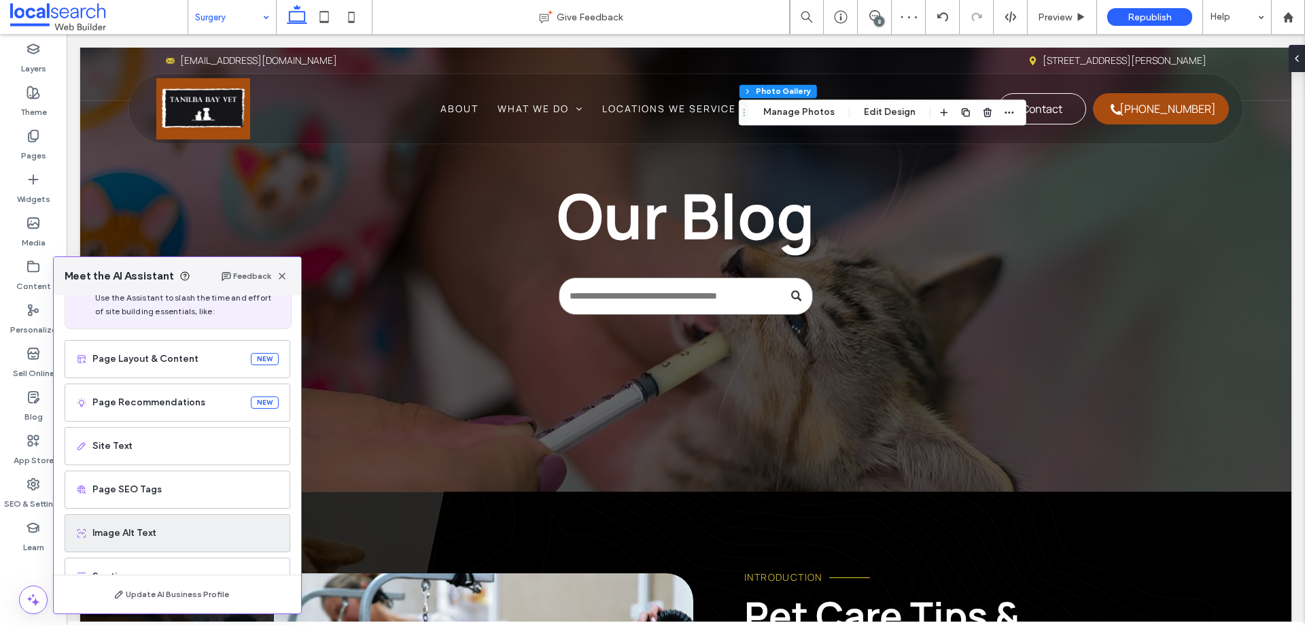
scroll to position [86, 0]
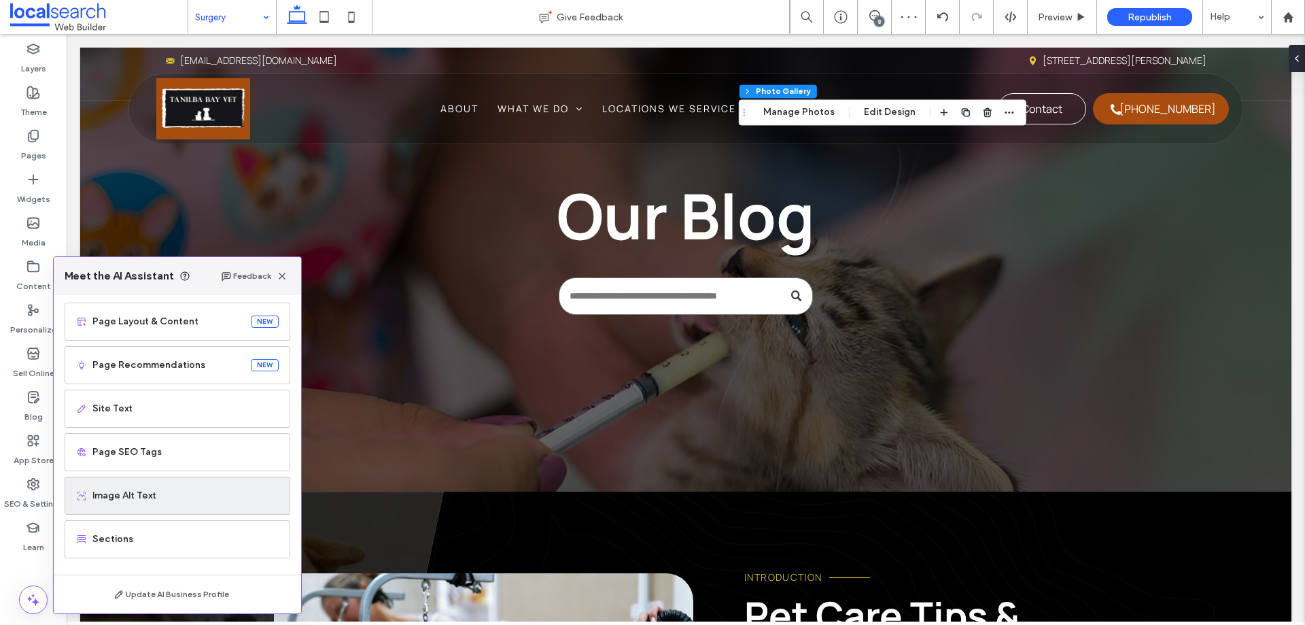
click at [184, 488] on div "Image Alt Text" at bounding box center [178, 496] width 226 height 38
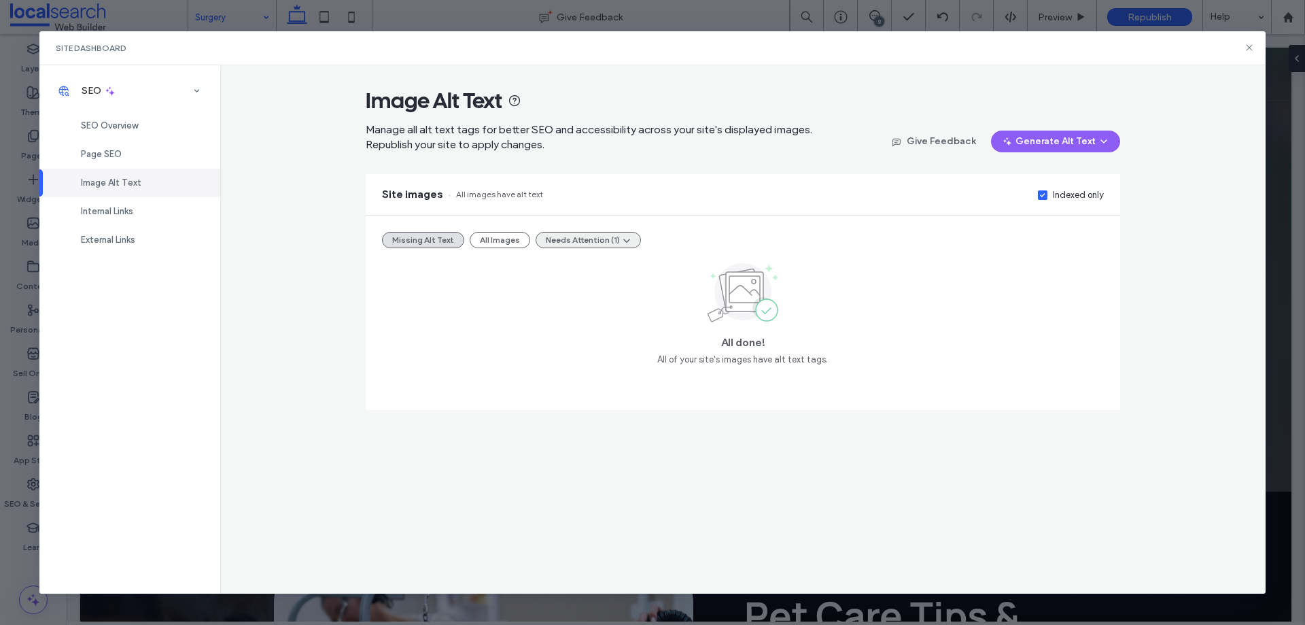
click at [620, 236] on span "button" at bounding box center [626, 240] width 12 height 14
click at [574, 269] on span "Alt text too long (1)" at bounding box center [583, 273] width 77 height 14
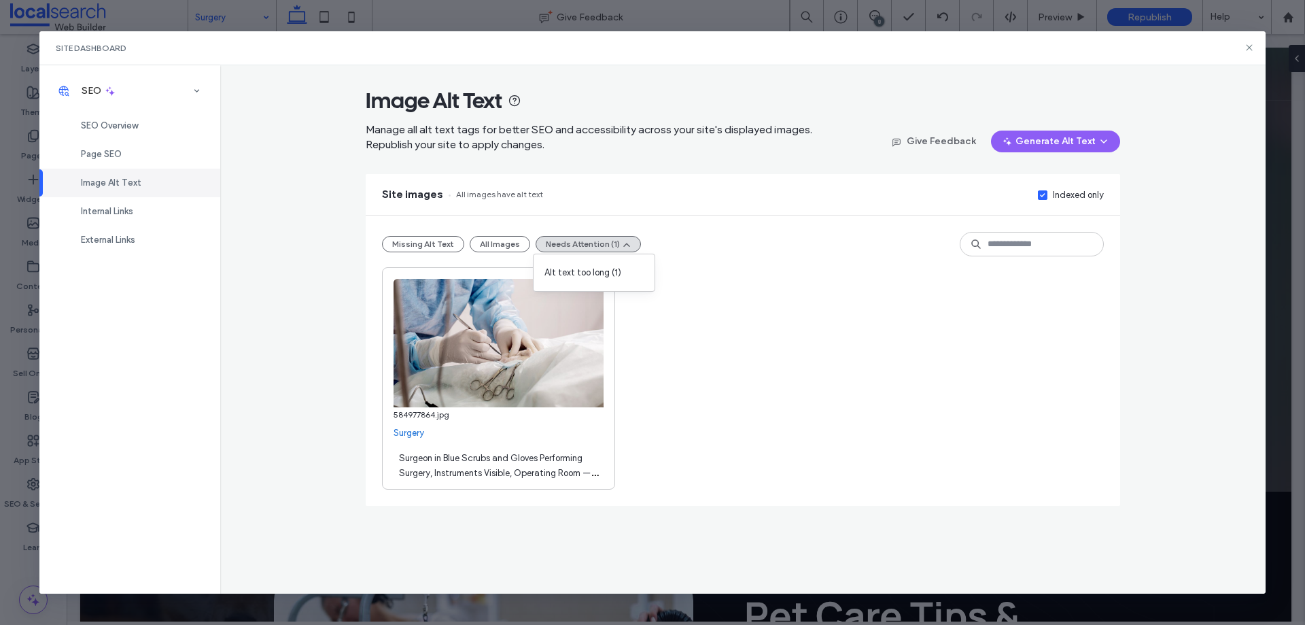
click at [523, 440] on div "**********" at bounding box center [498, 378] width 233 height 222
click at [513, 453] on span "Surgeon in Blue Scrubs and Gloves Performing Surgery, Instruments Visible, Oper…" at bounding box center [498, 480] width 199 height 55
drag, startPoint x: 478, startPoint y: 471, endPoint x: 509, endPoint y: 469, distance: 30.7
click textarea "**********"
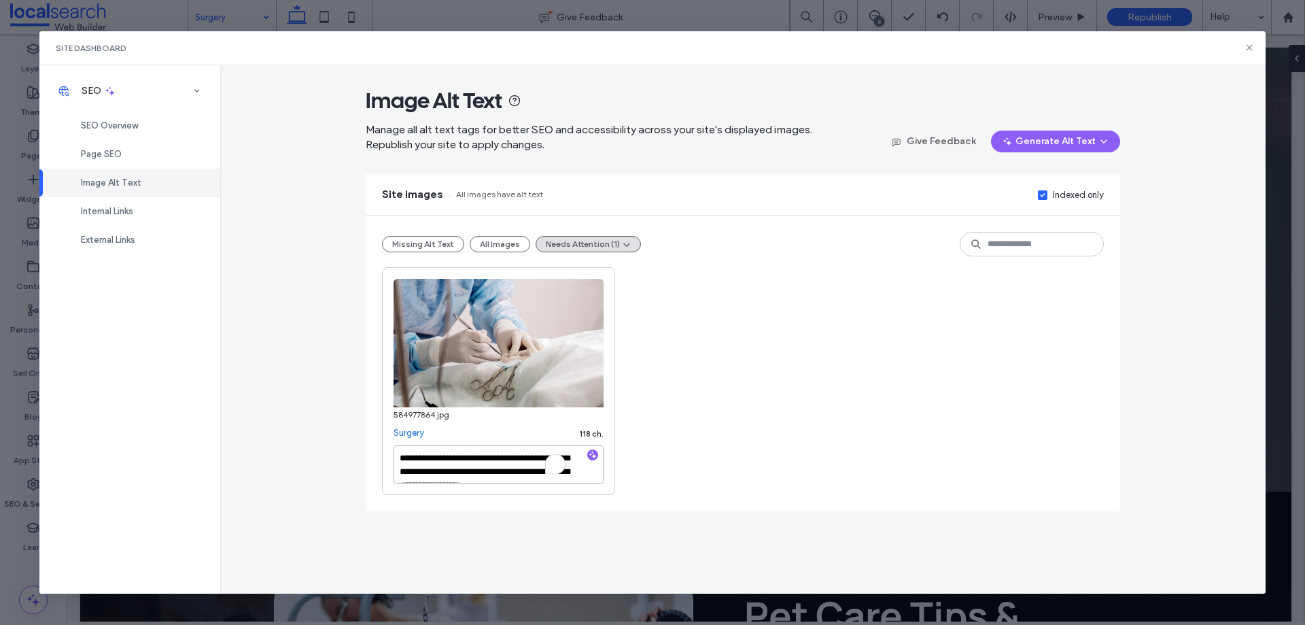
click textarea "**********"
type textarea "**********"
click div "**********"
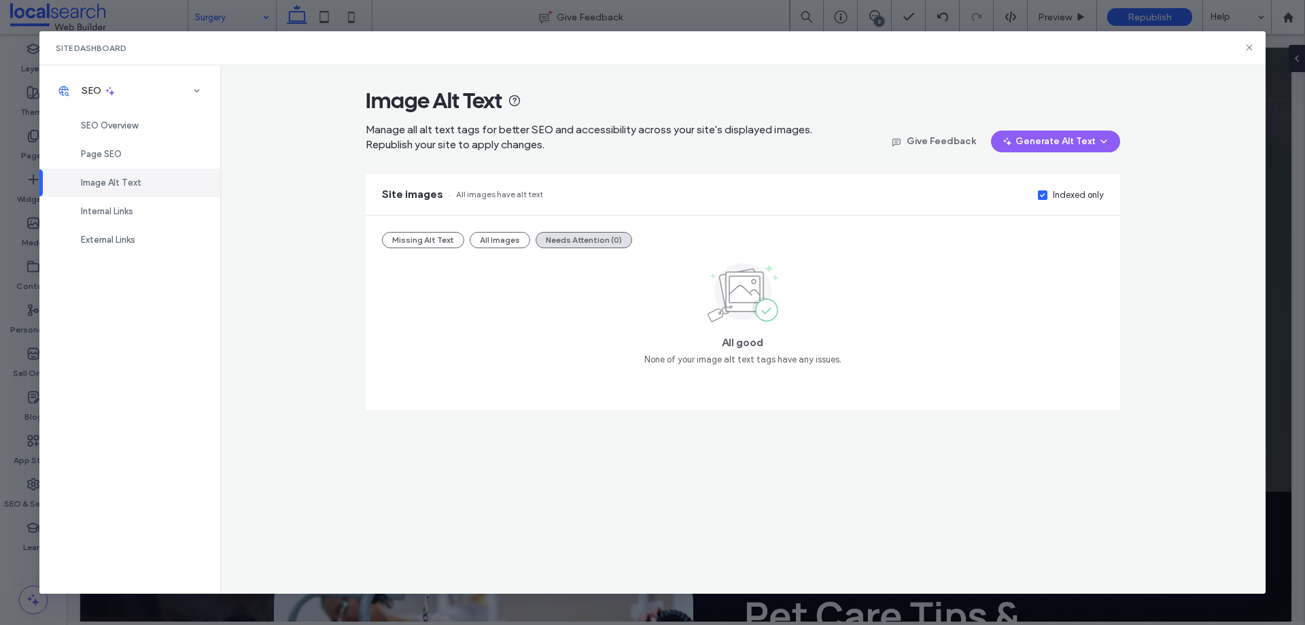
click div "Site Dashboard"
click icon
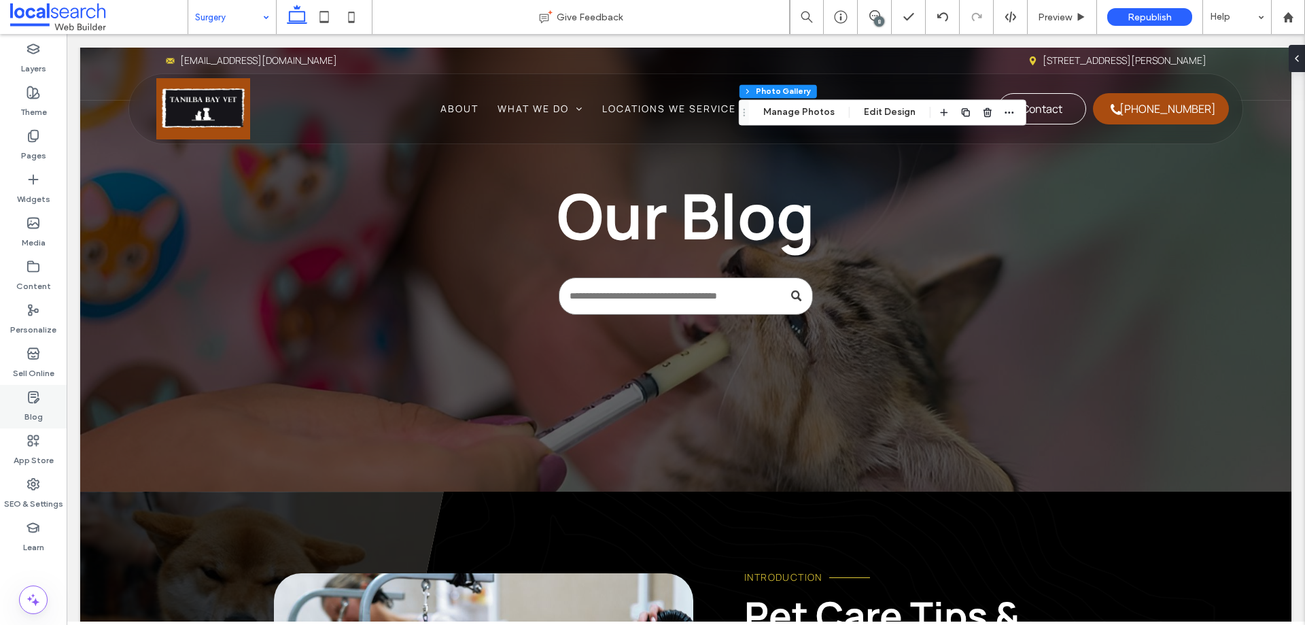
click div "Blog"
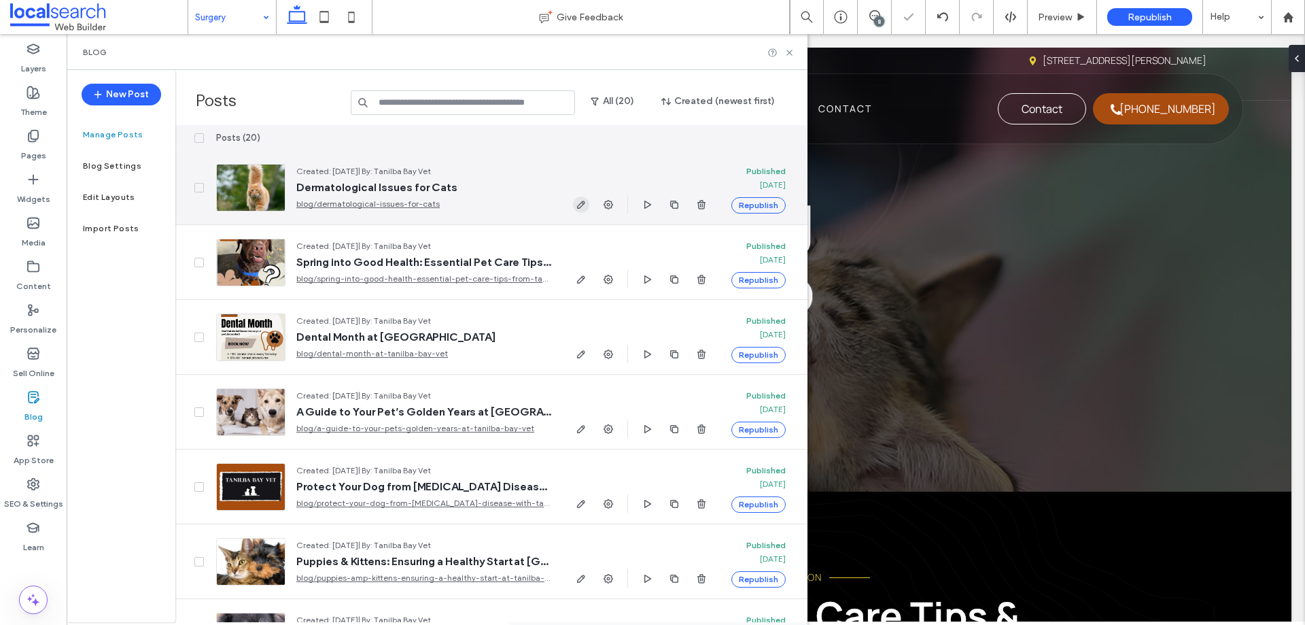
click icon "button"
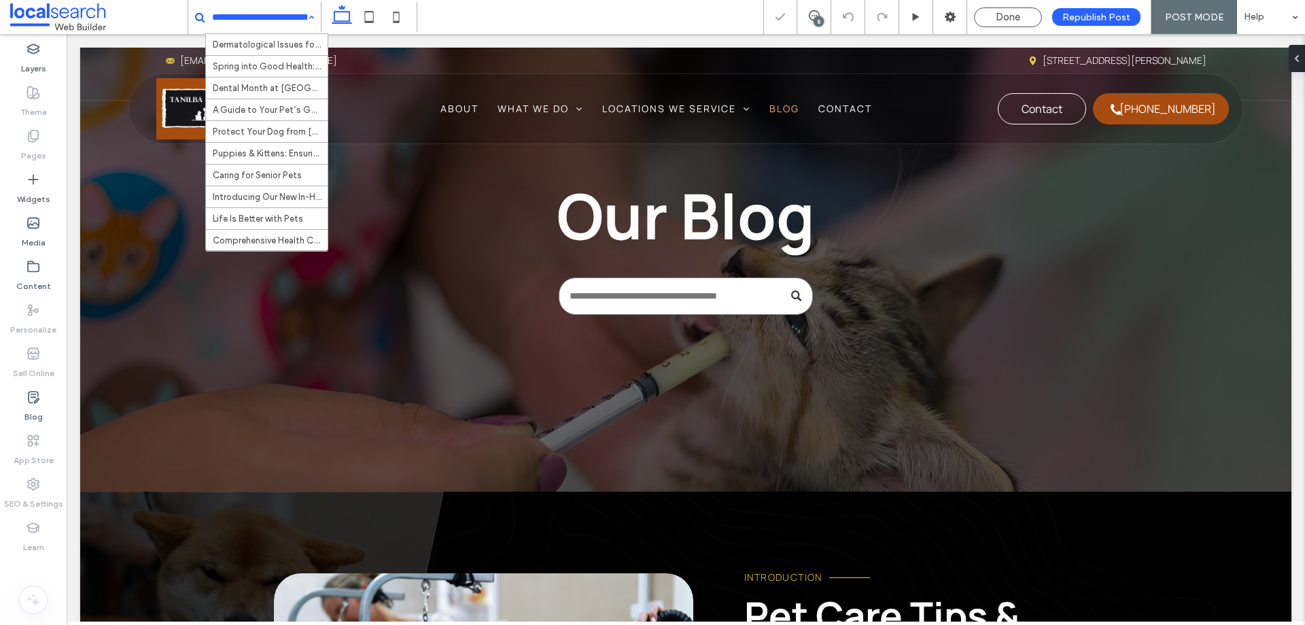
click input
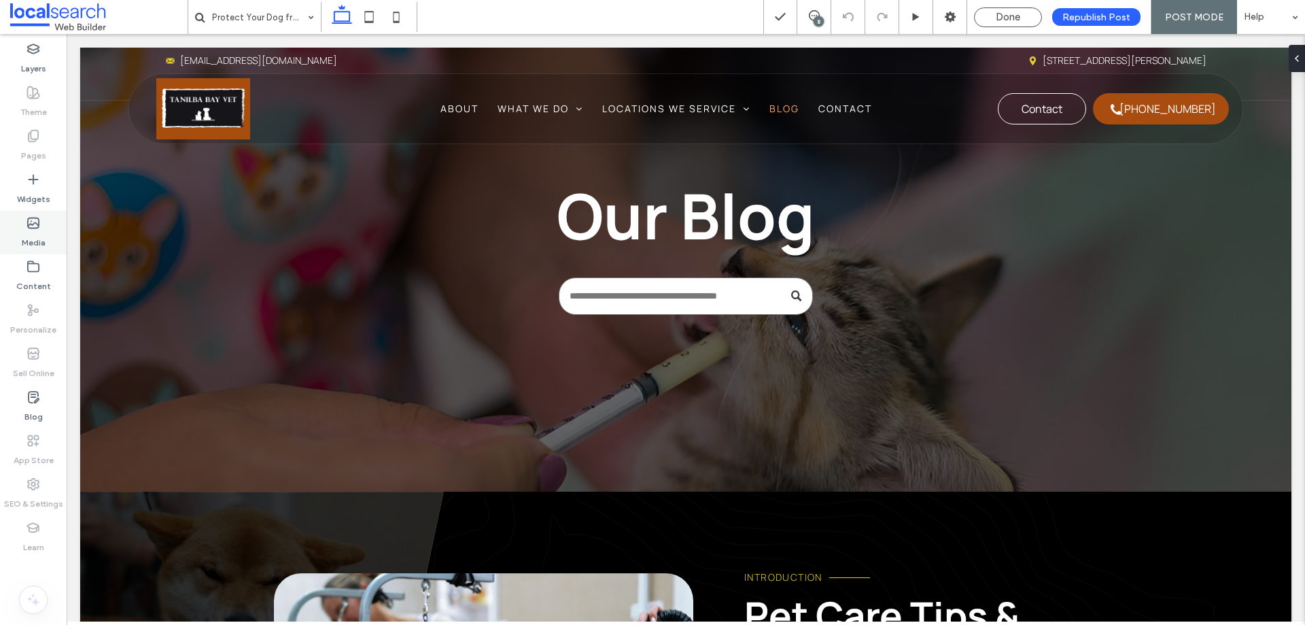
click label "Media"
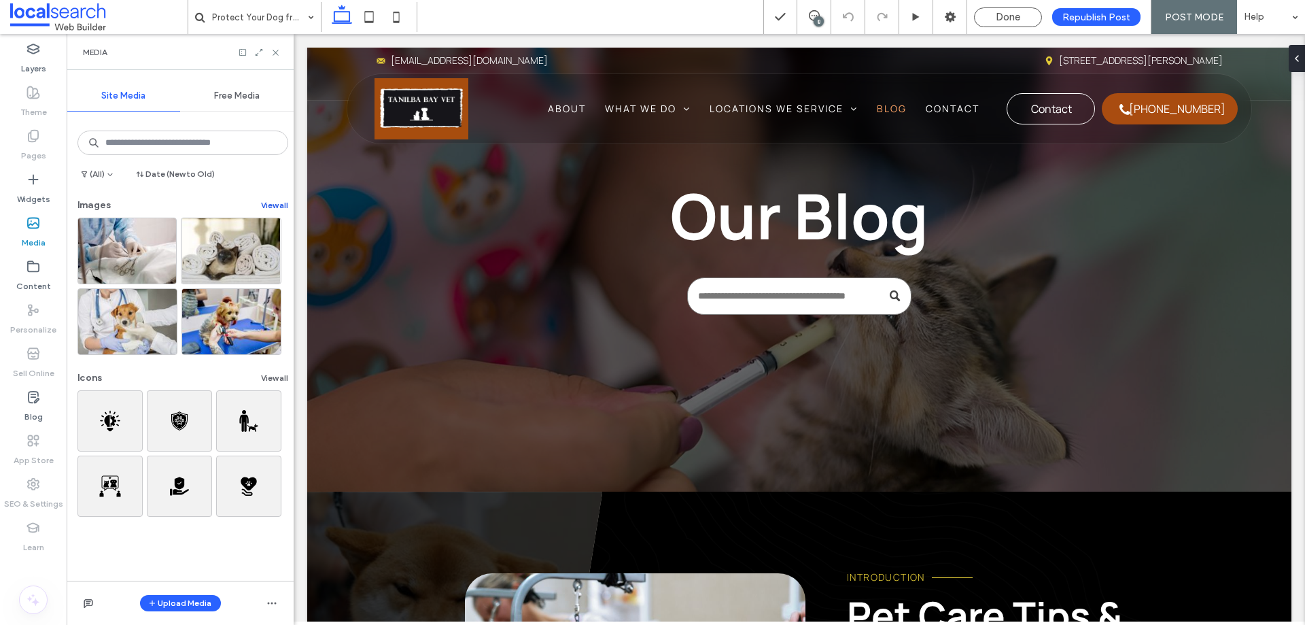
click button "View all"
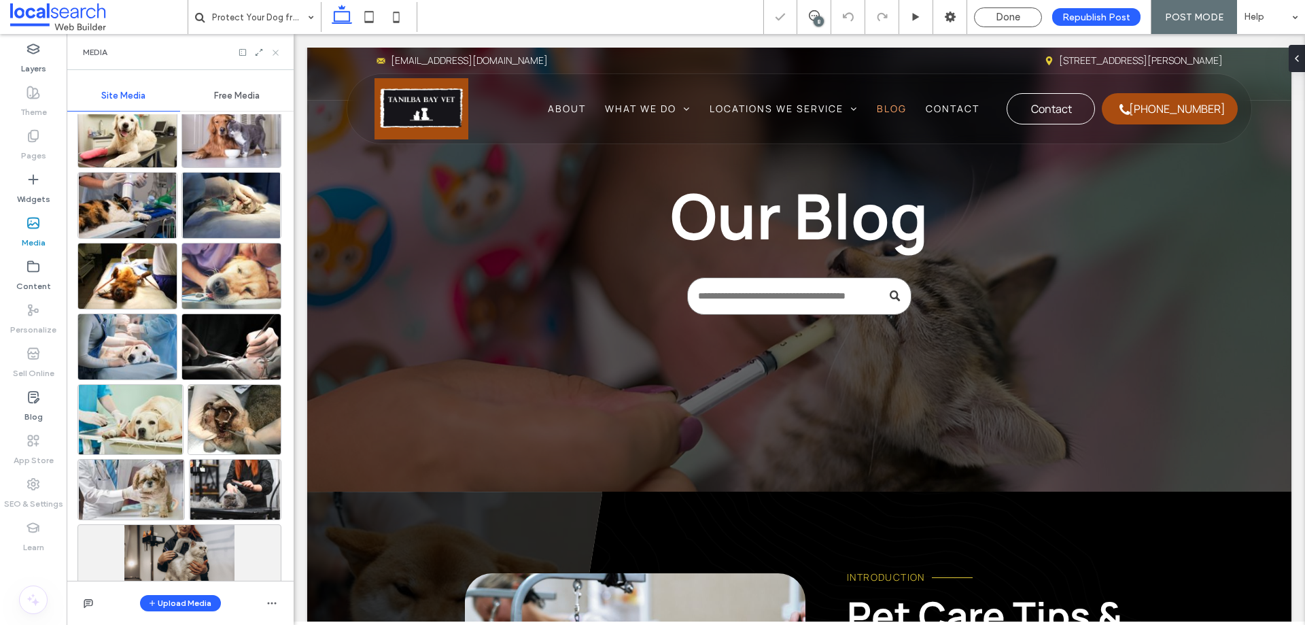
click icon
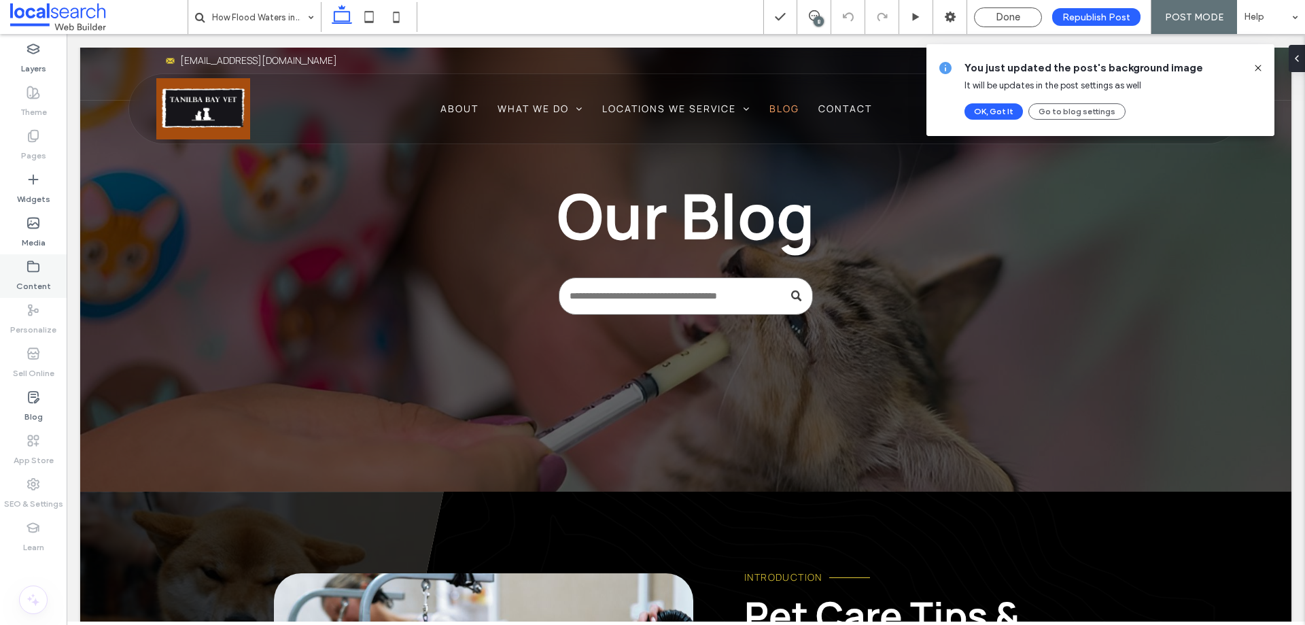
click div "Content"
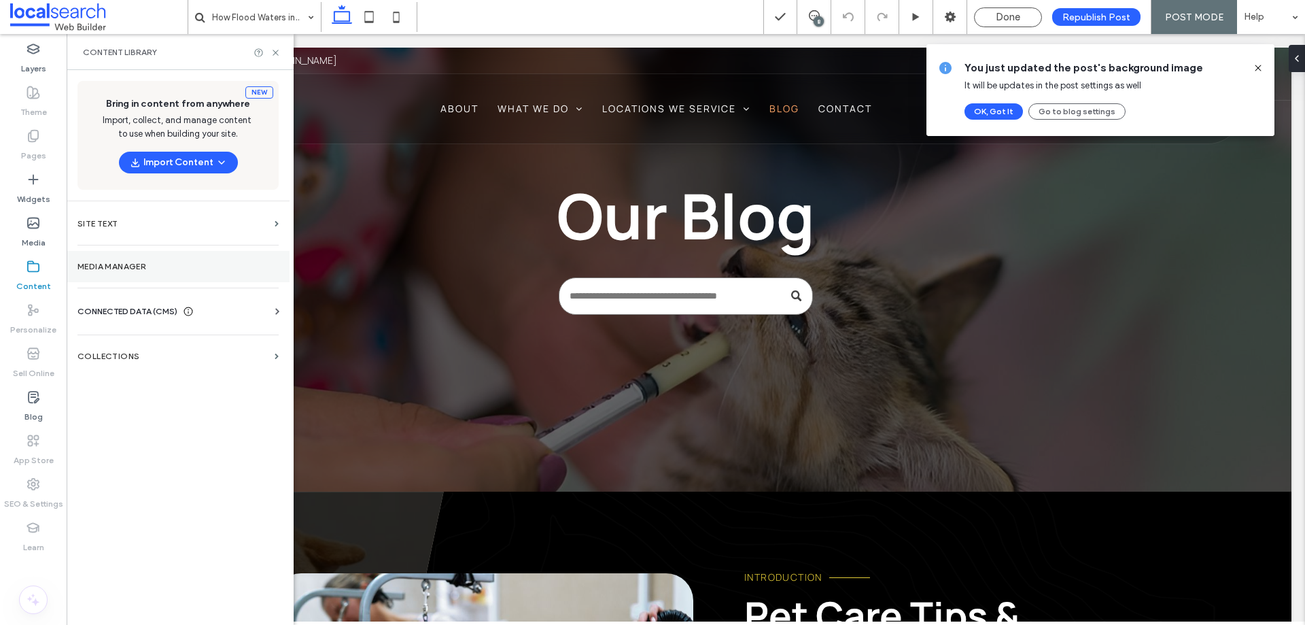
click label "Media Manager"
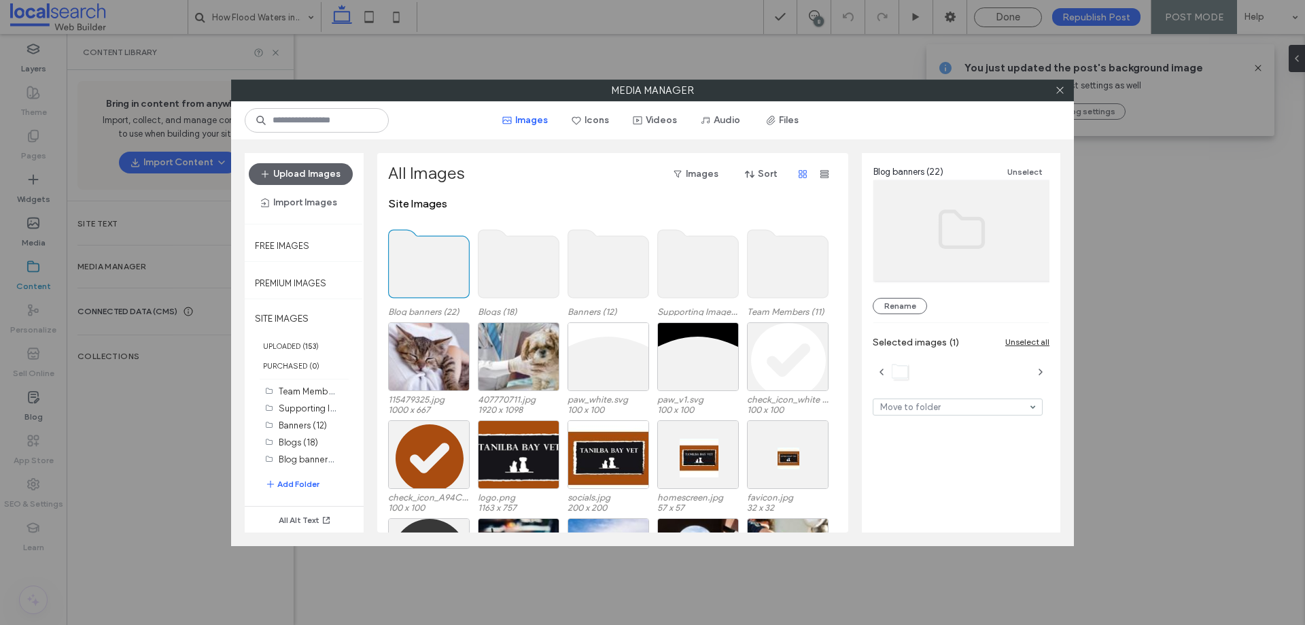
click at [436, 277] on use at bounding box center [429, 264] width 81 height 68
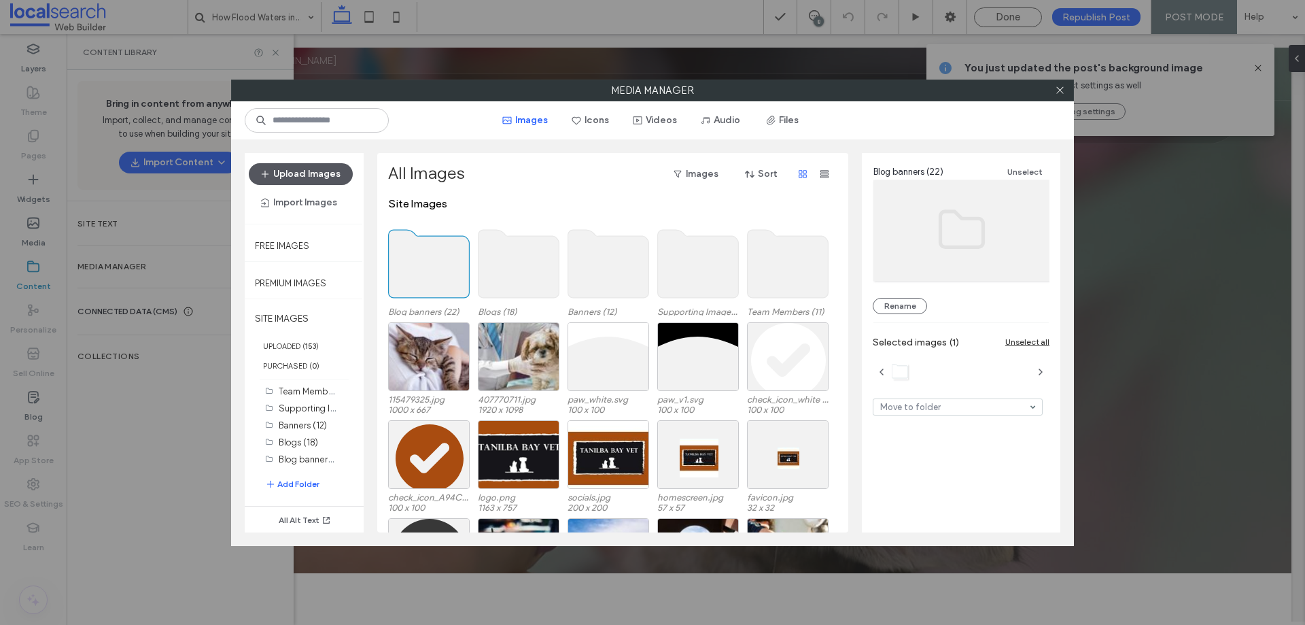
click at [302, 171] on button "Upload Images" at bounding box center [301, 174] width 104 height 22
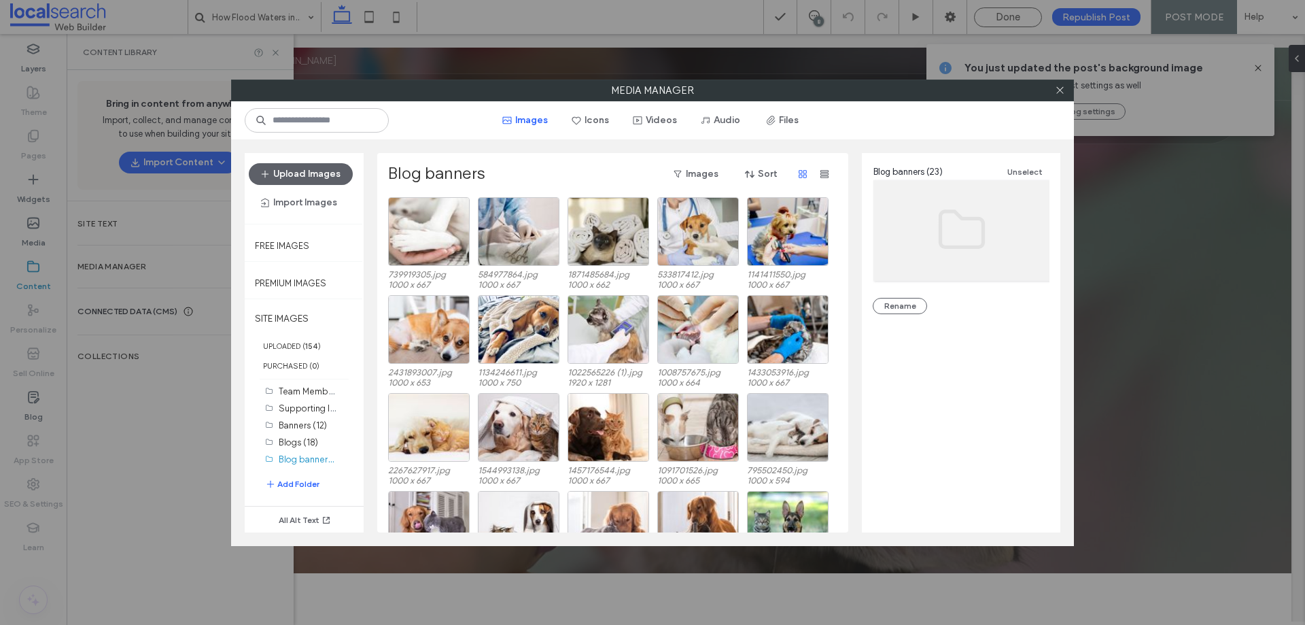
drag, startPoint x: 1057, startPoint y: 91, endPoint x: 966, endPoint y: 109, distance: 92.9
click at [1057, 91] on icon at bounding box center [1060, 90] width 10 height 10
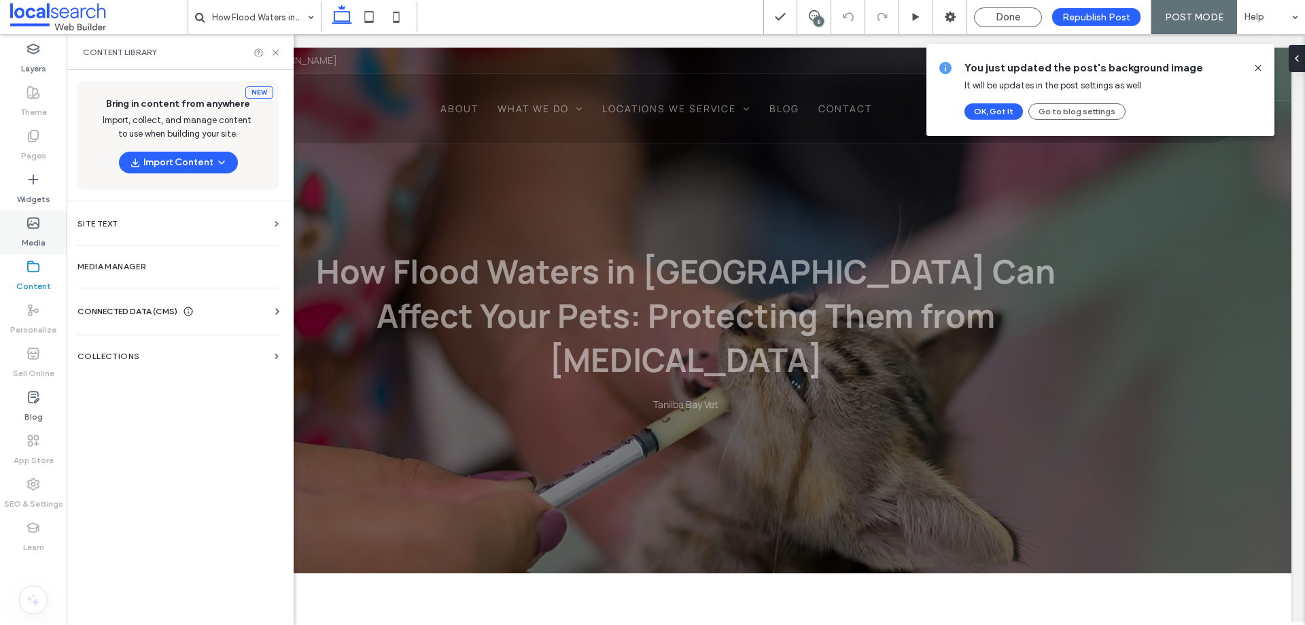
click at [16, 224] on div "Media" at bounding box center [33, 233] width 67 height 44
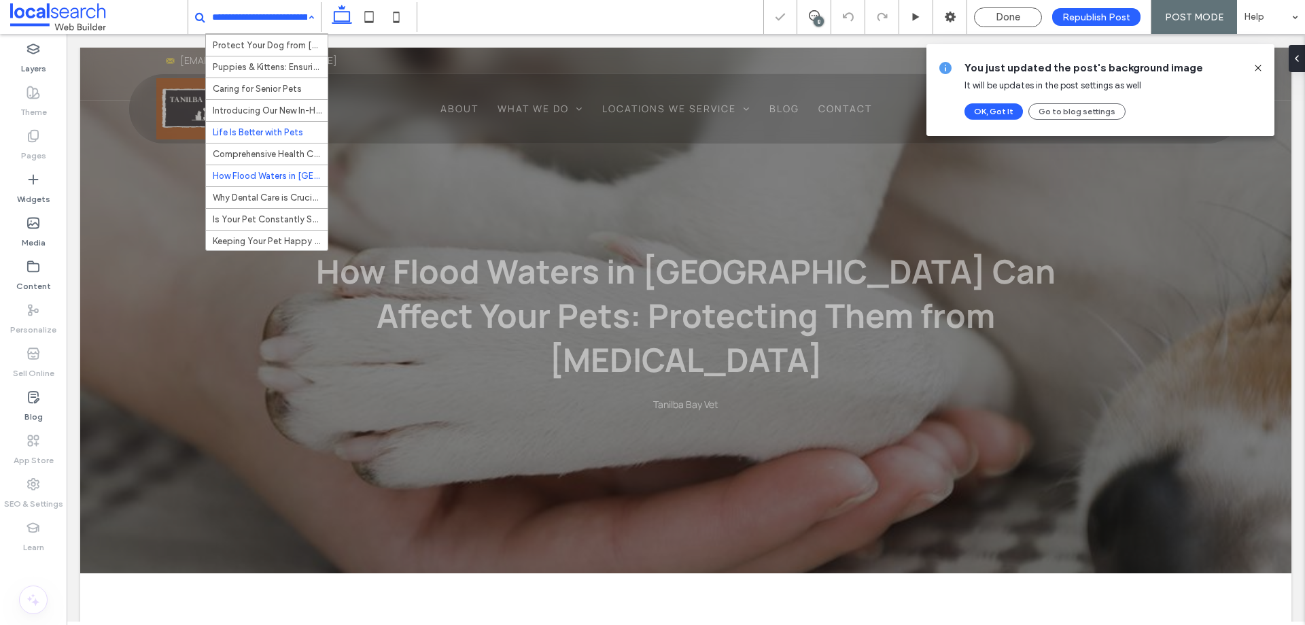
scroll to position [81, 0]
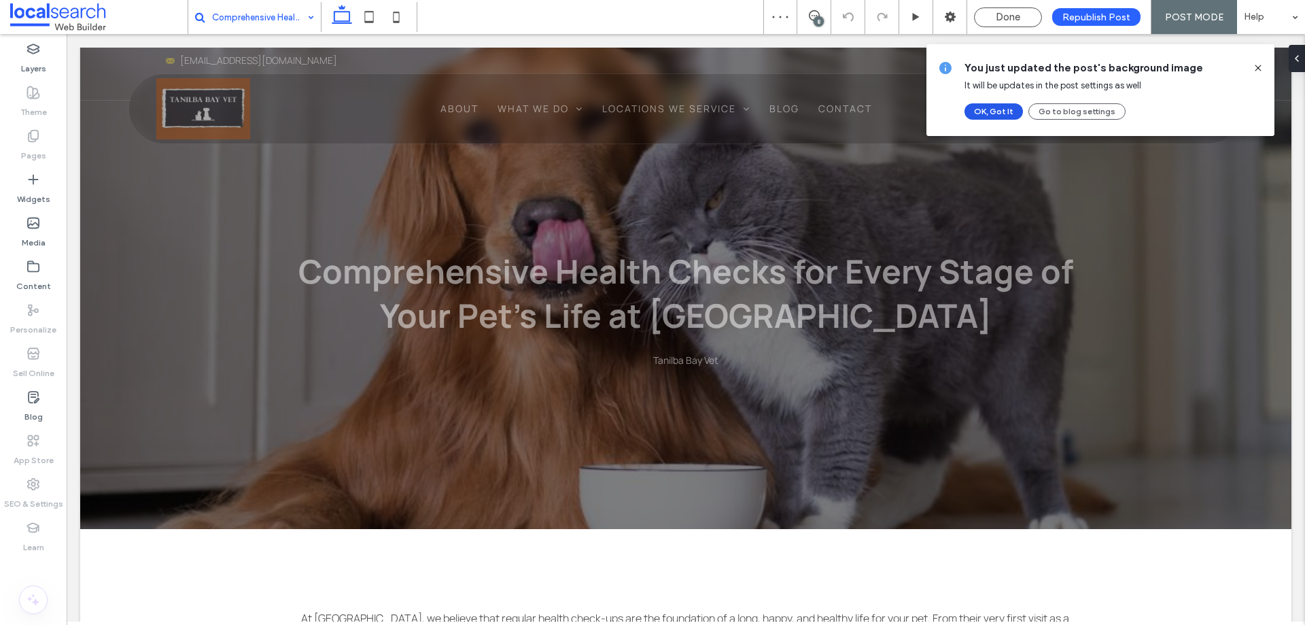
click at [996, 111] on button "OK, Got It" at bounding box center [994, 111] width 58 height 16
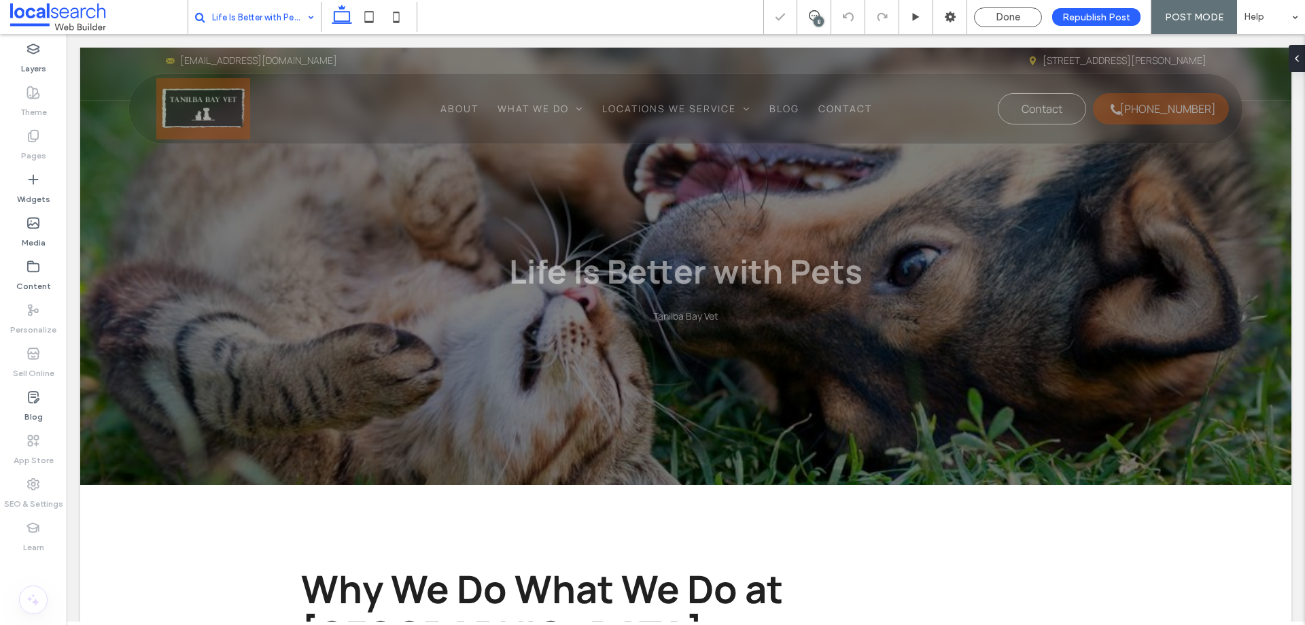
click at [264, 15] on input at bounding box center [259, 17] width 95 height 34
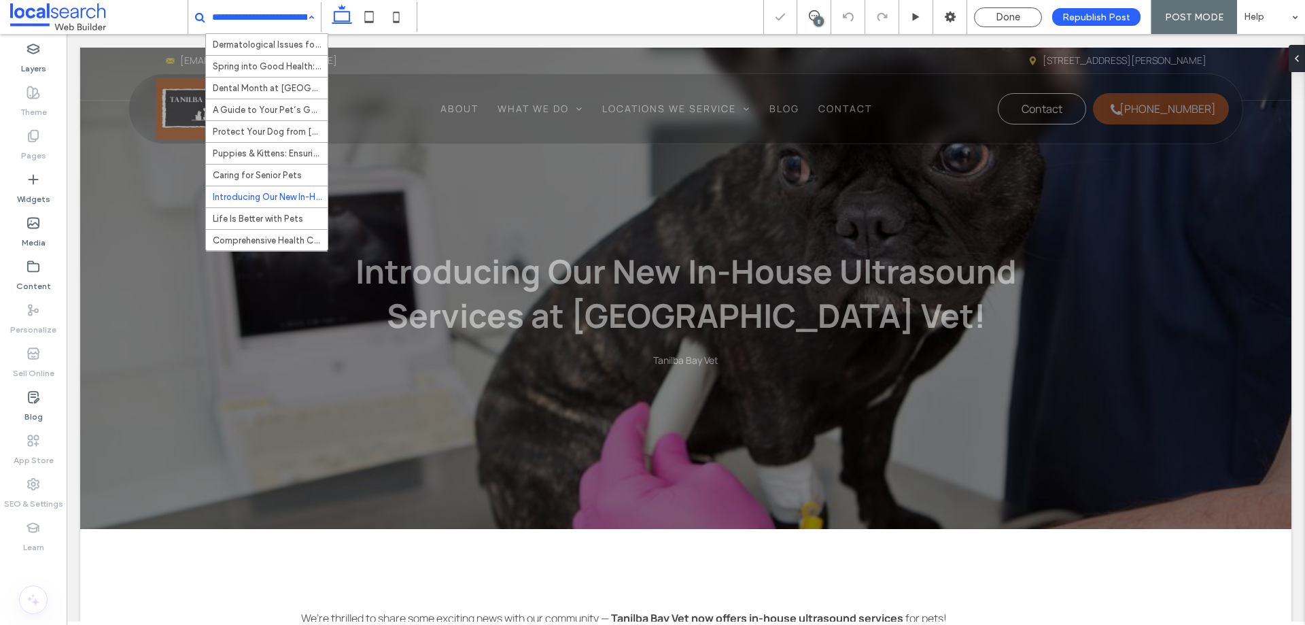
click at [264, 15] on input at bounding box center [259, 17] width 95 height 34
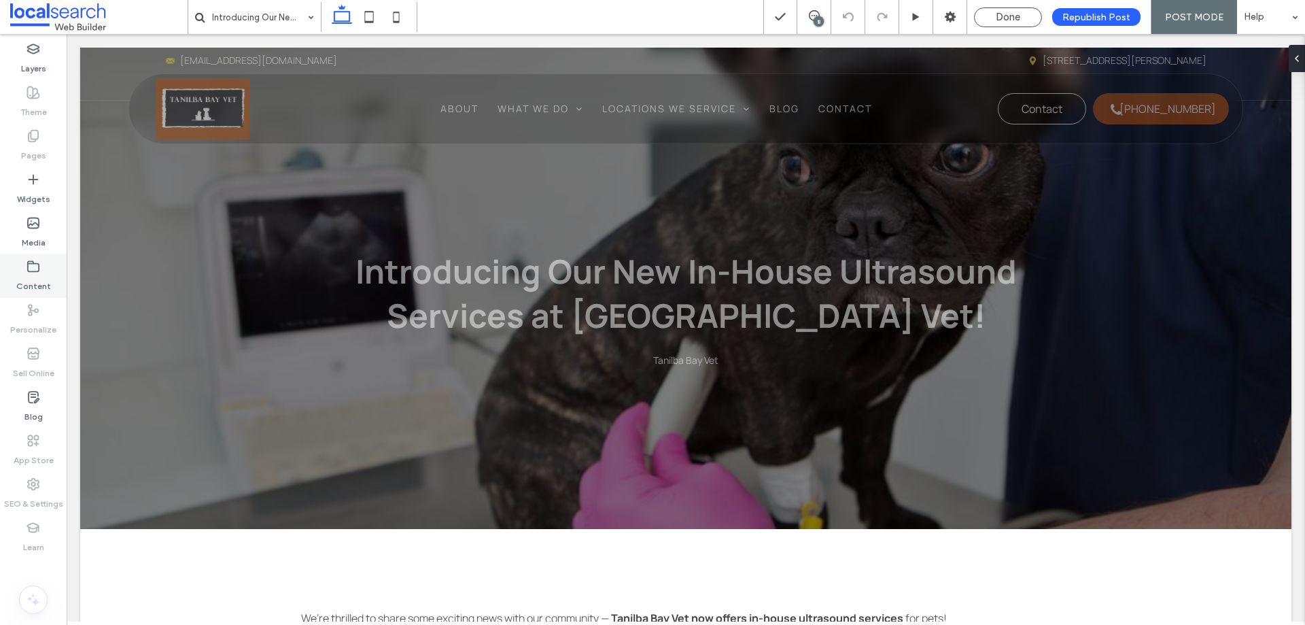
click at [37, 269] on icon at bounding box center [34, 267] width 14 height 14
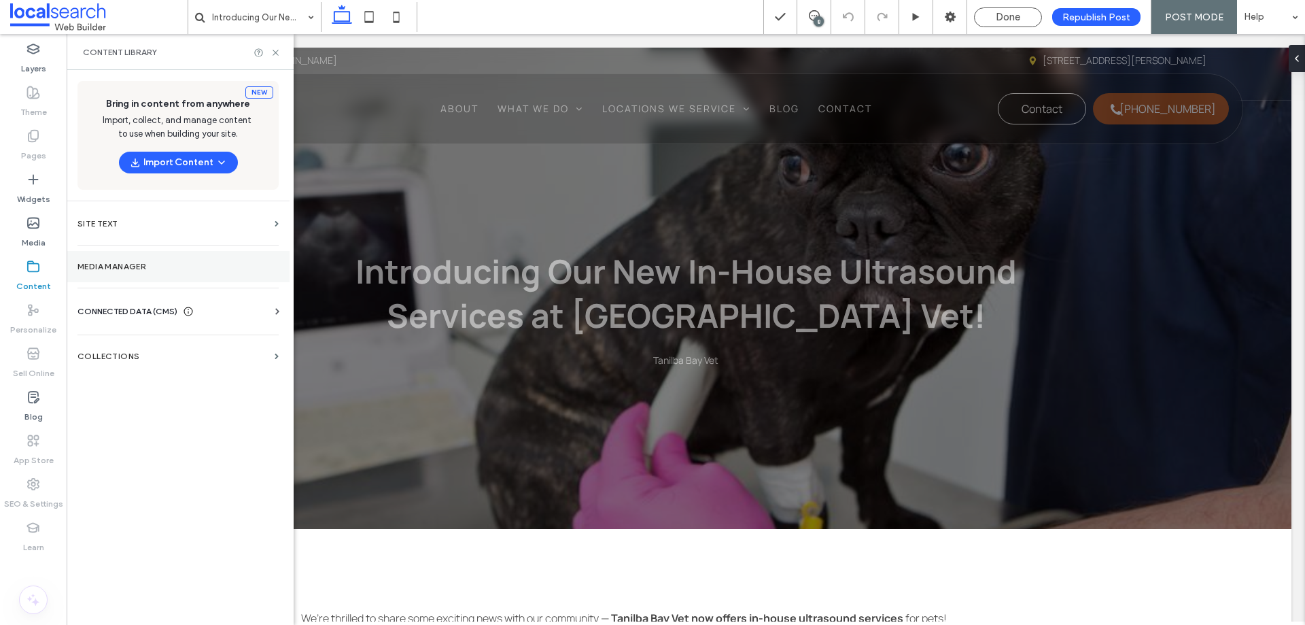
click at [173, 256] on section "Media Manager" at bounding box center [178, 266] width 223 height 31
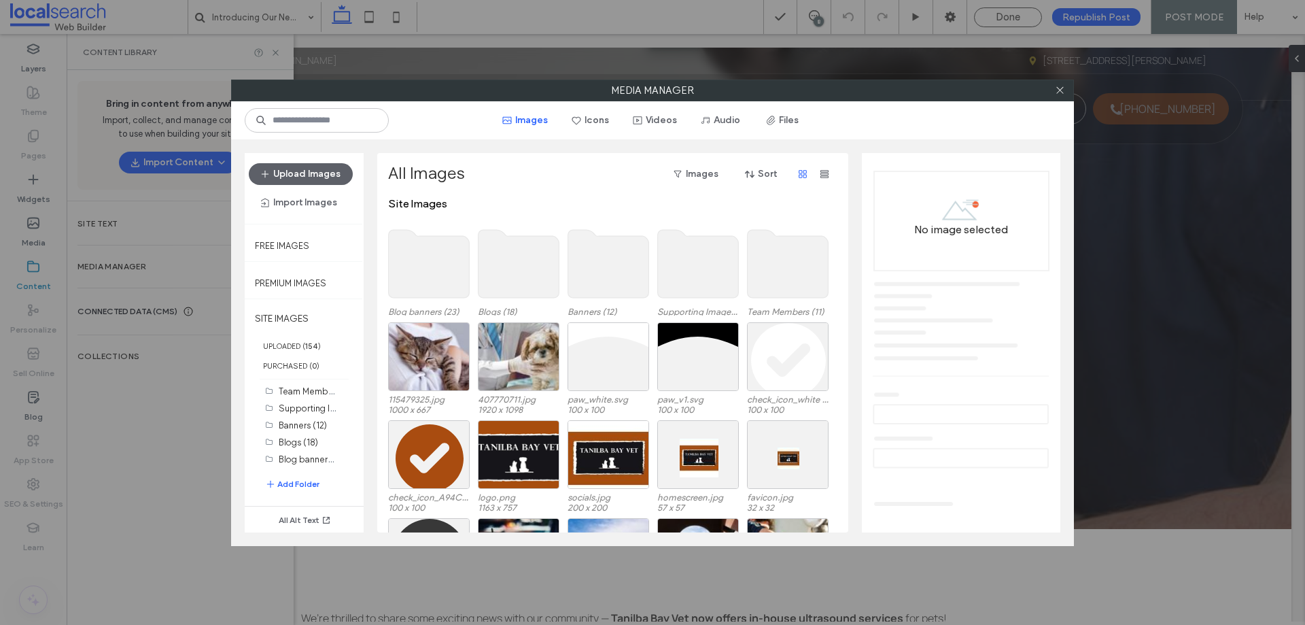
click at [441, 252] on use at bounding box center [429, 264] width 81 height 68
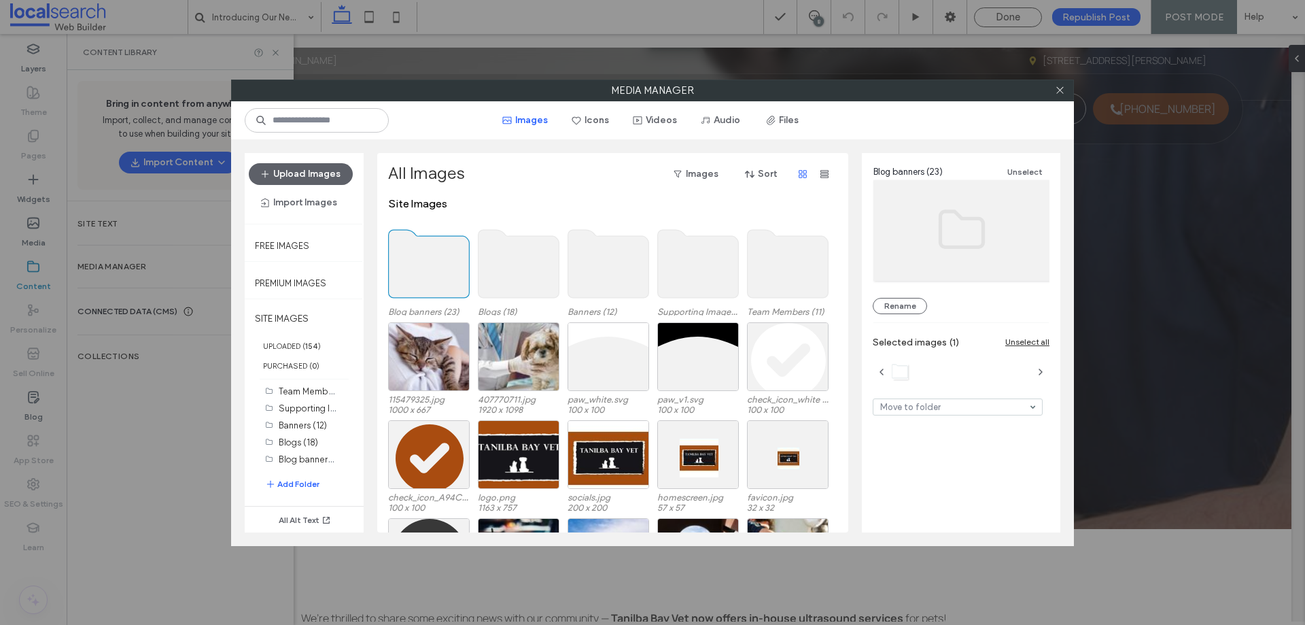
click at [441, 252] on use at bounding box center [429, 264] width 81 height 68
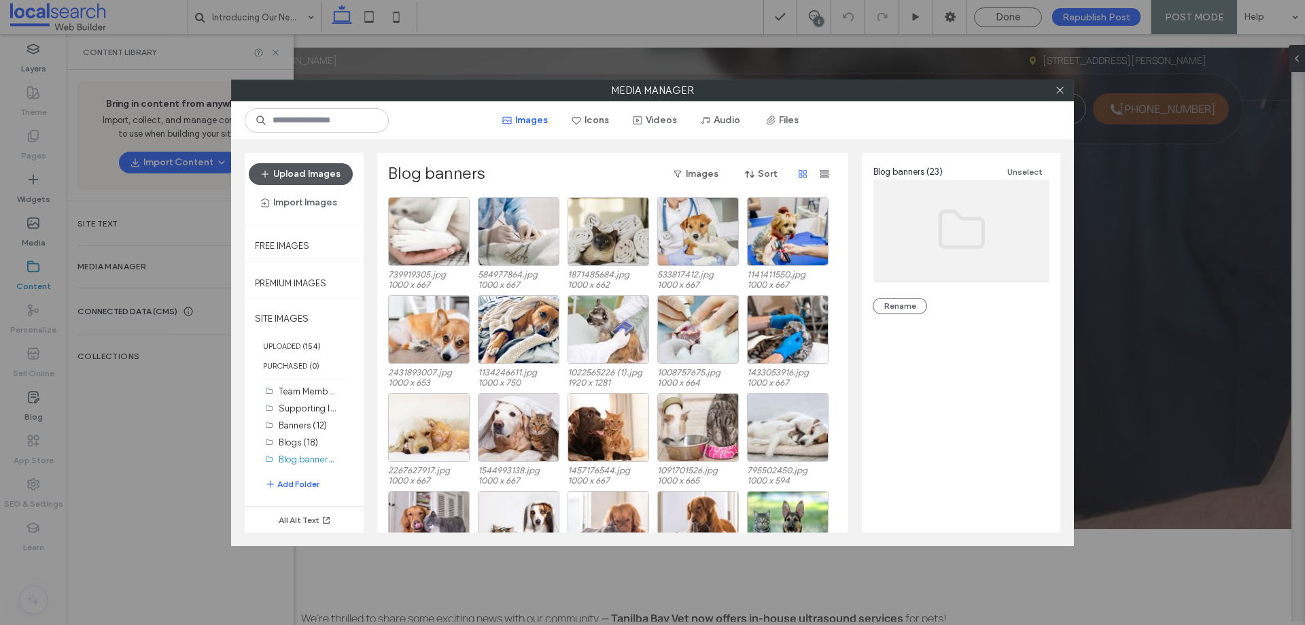
click at [290, 172] on button "Upload Images" at bounding box center [301, 174] width 104 height 22
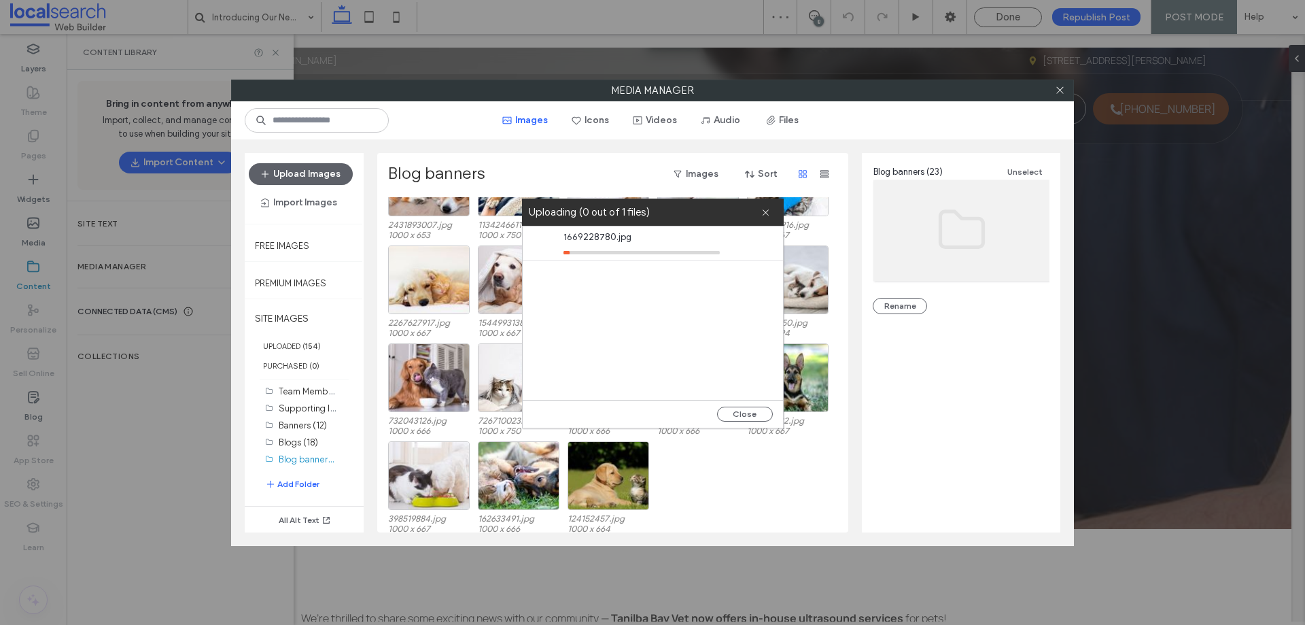
scroll to position [154, 0]
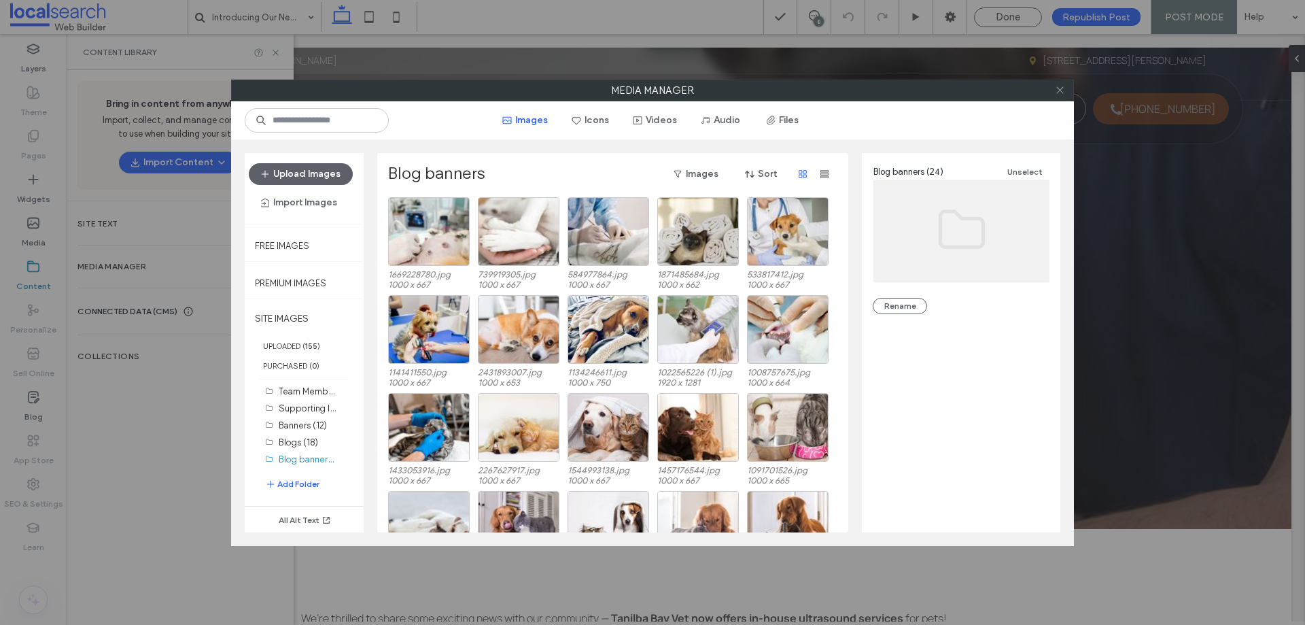
click at [1058, 90] on icon at bounding box center [1060, 90] width 10 height 10
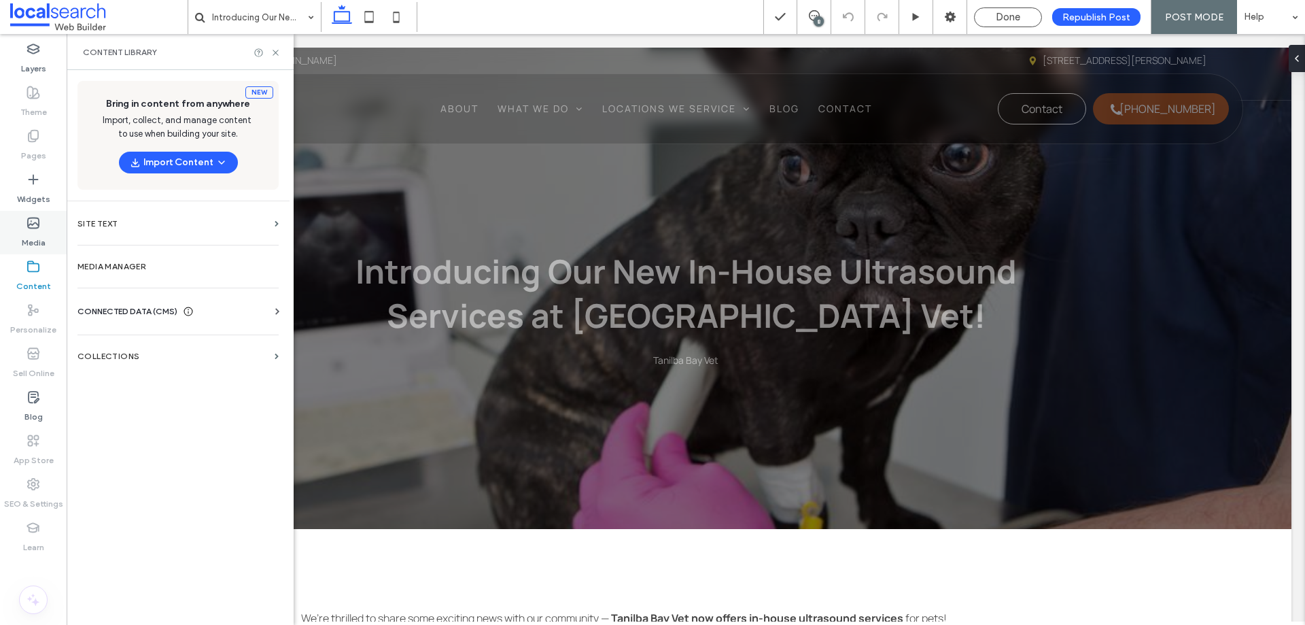
click at [27, 233] on label "Media" at bounding box center [34, 239] width 24 height 19
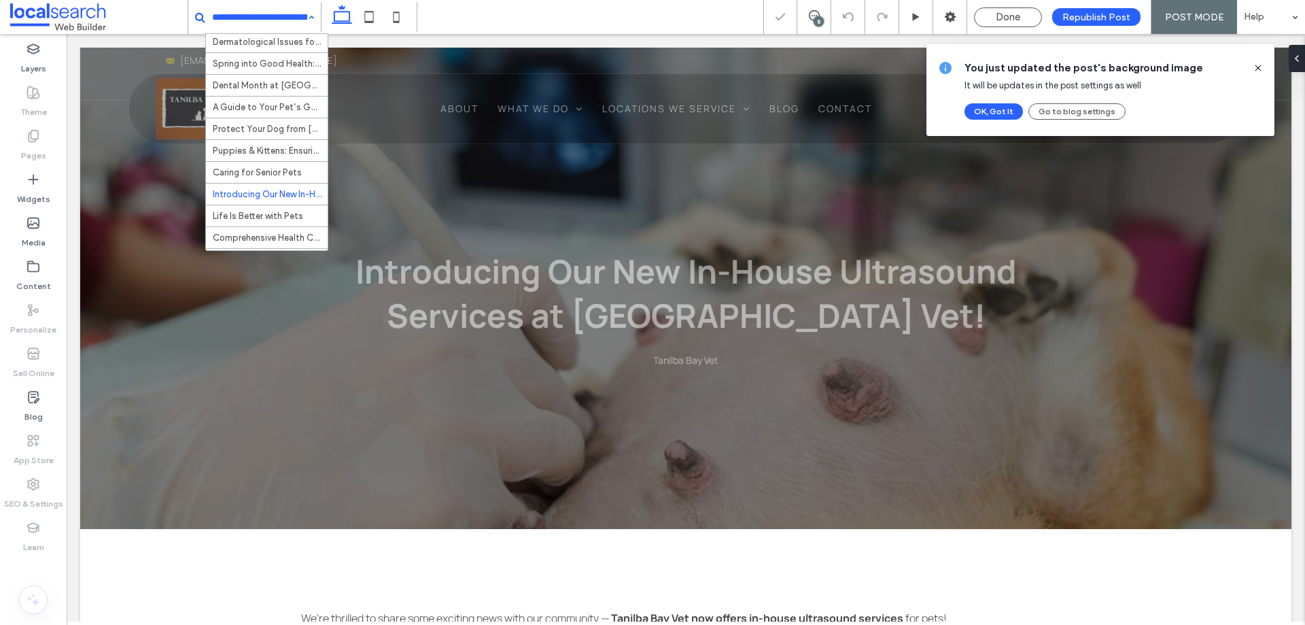
scroll to position [0, 0]
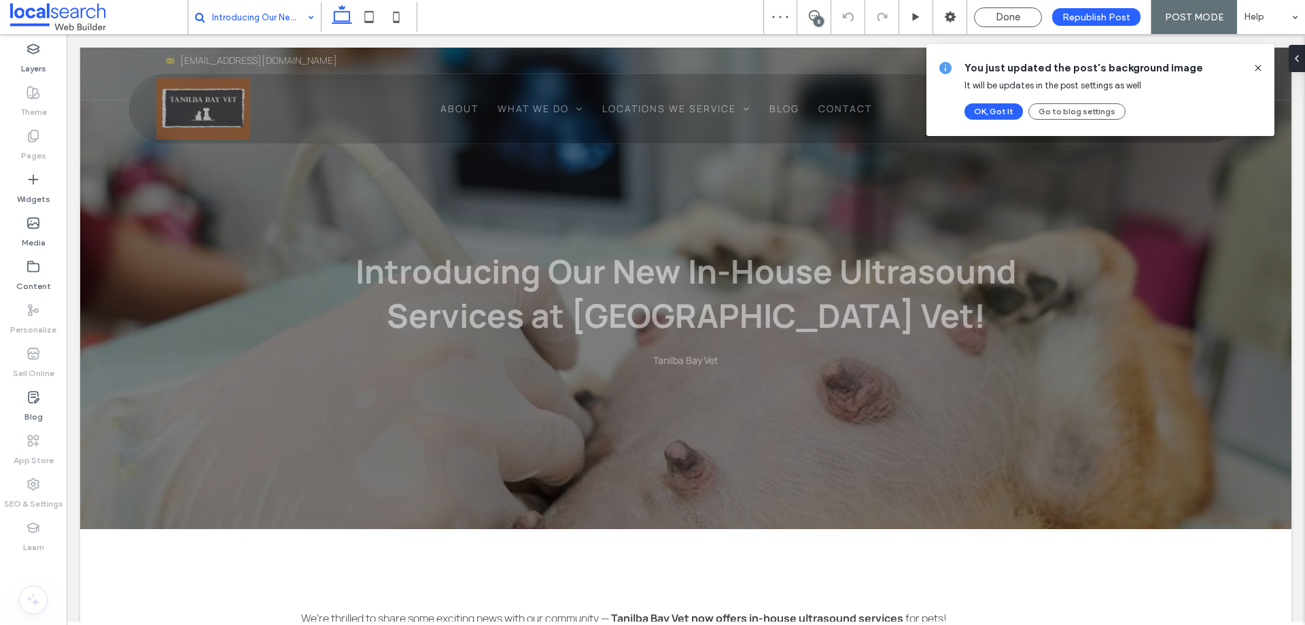
click at [274, 18] on input at bounding box center [259, 17] width 95 height 34
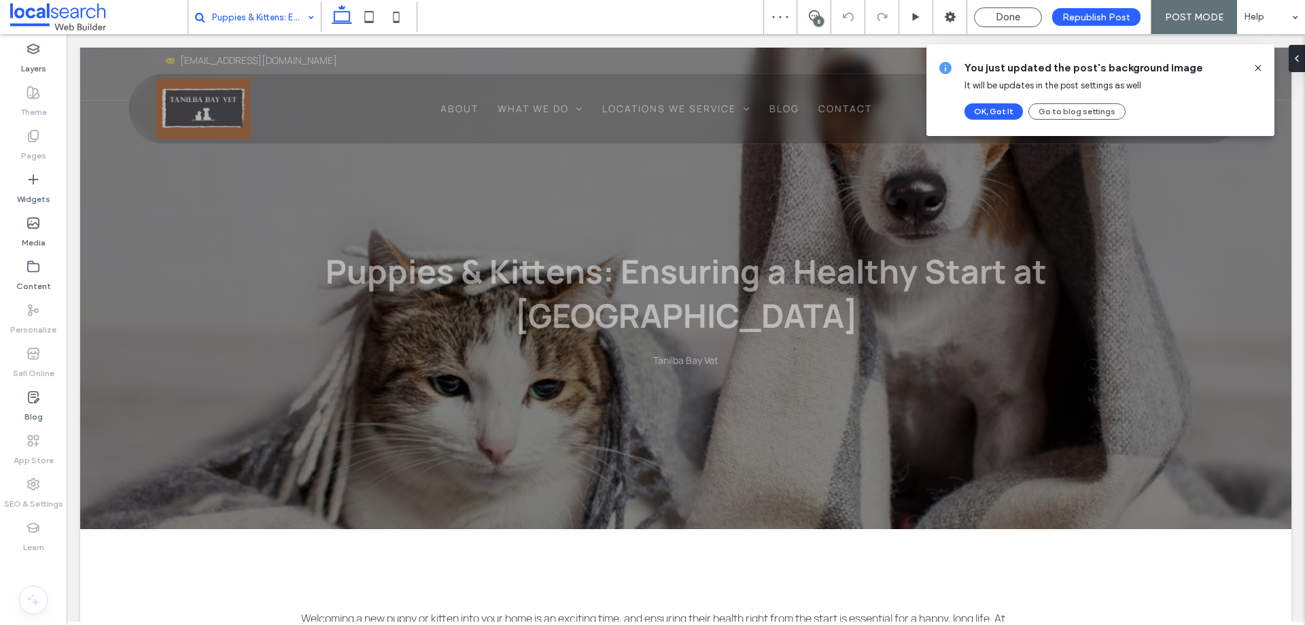
click at [261, 14] on input at bounding box center [259, 17] width 95 height 34
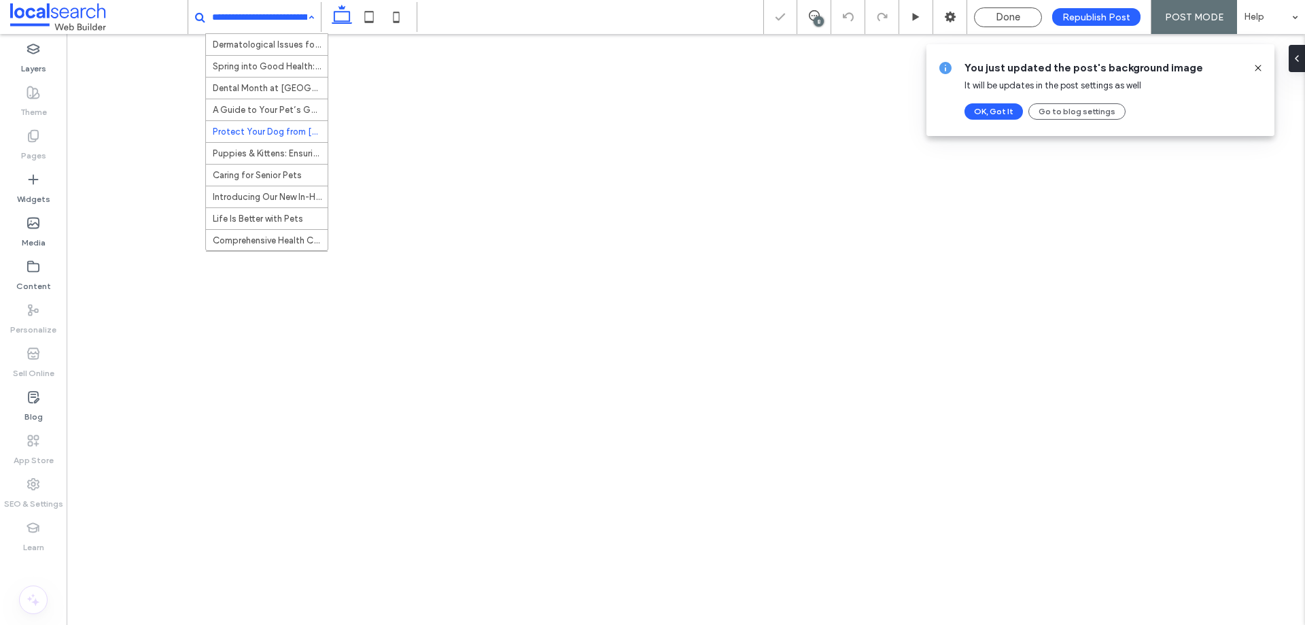
click at [245, 16] on input at bounding box center [259, 17] width 95 height 34
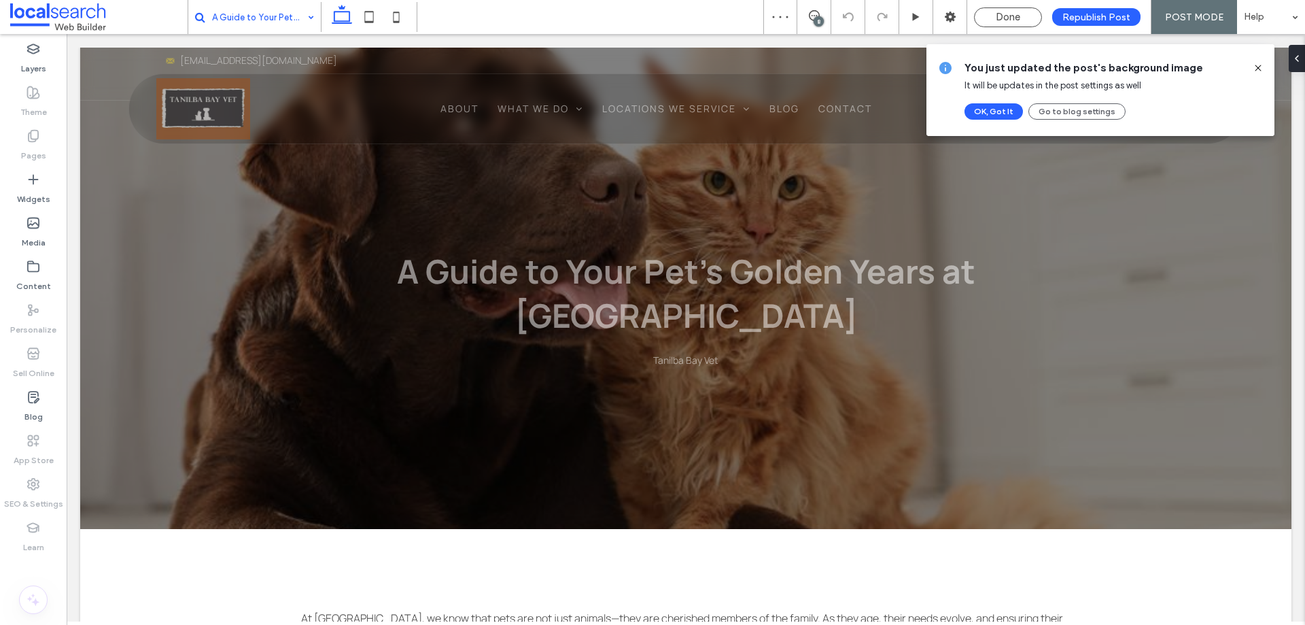
click at [247, 18] on input at bounding box center [259, 17] width 95 height 34
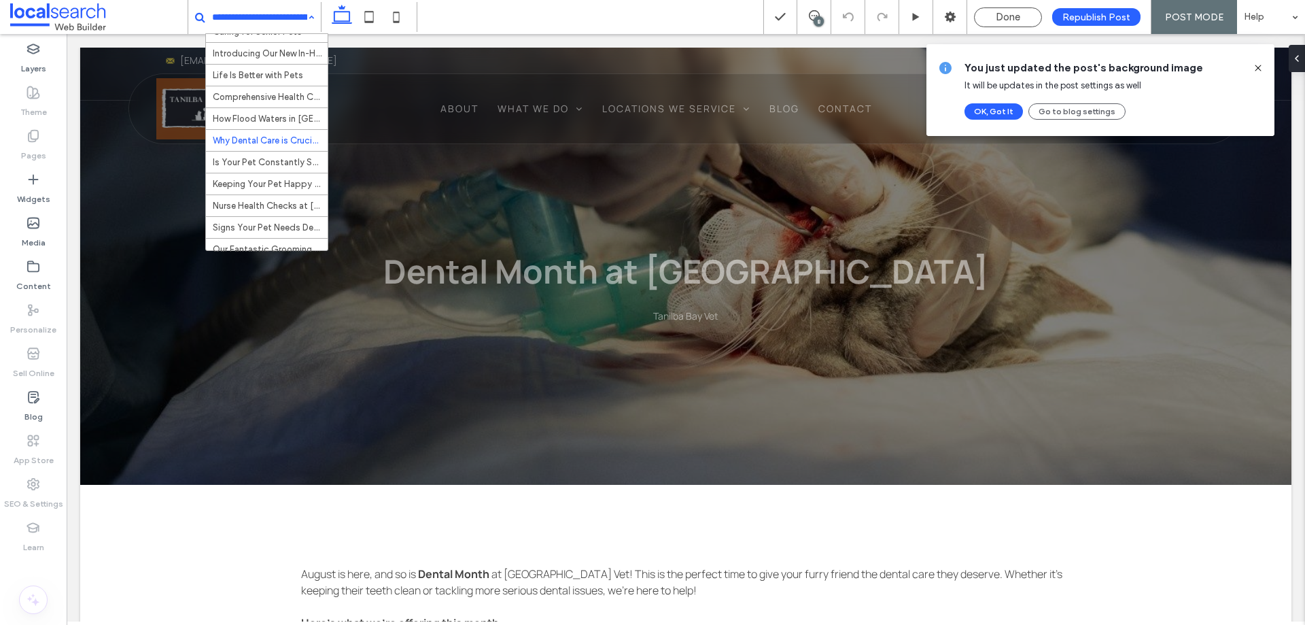
scroll to position [217, 0]
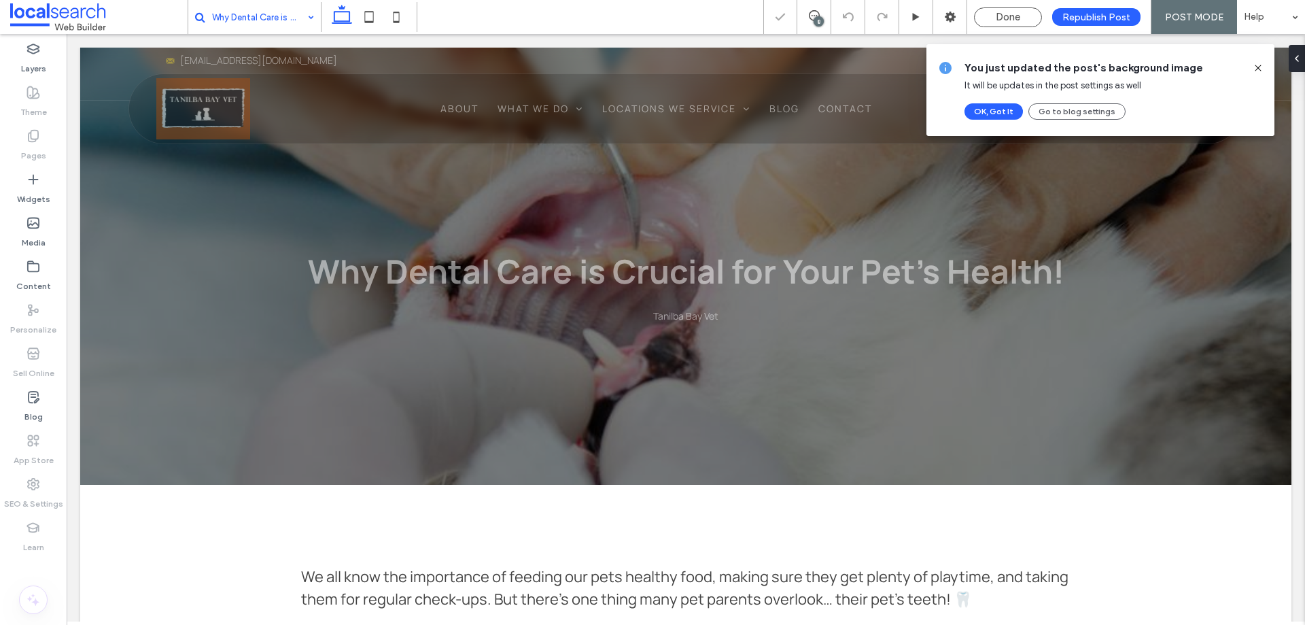
click at [271, 14] on input at bounding box center [259, 17] width 95 height 34
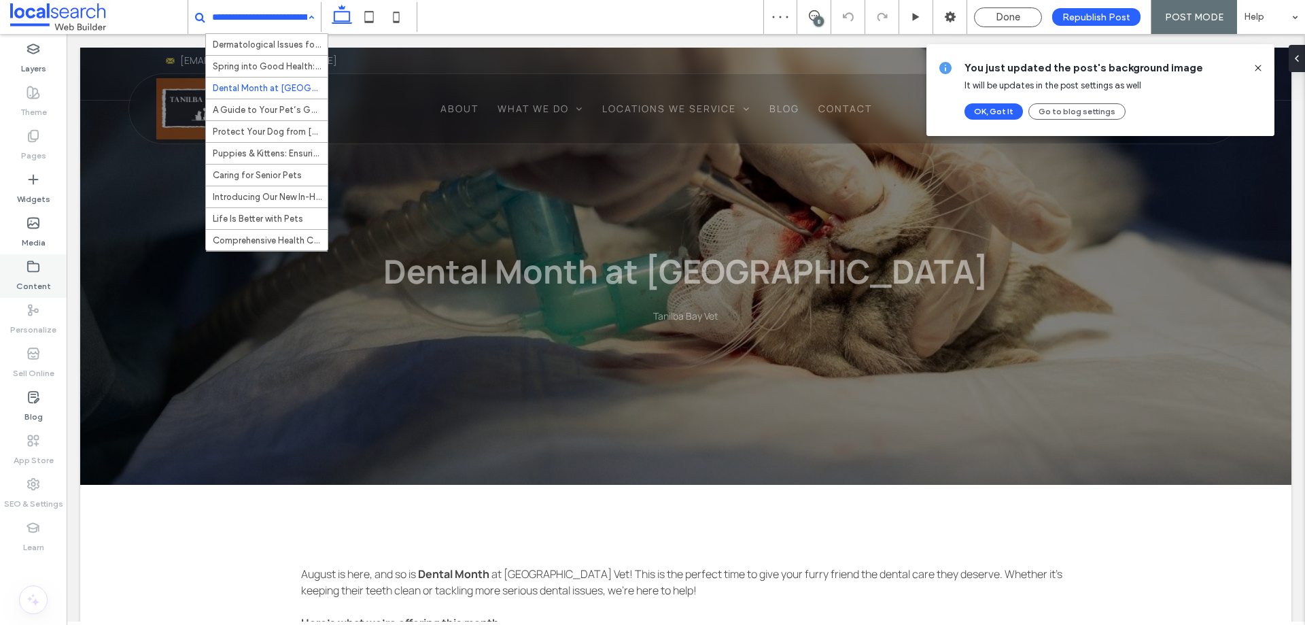
click at [37, 264] on use at bounding box center [33, 266] width 11 height 10
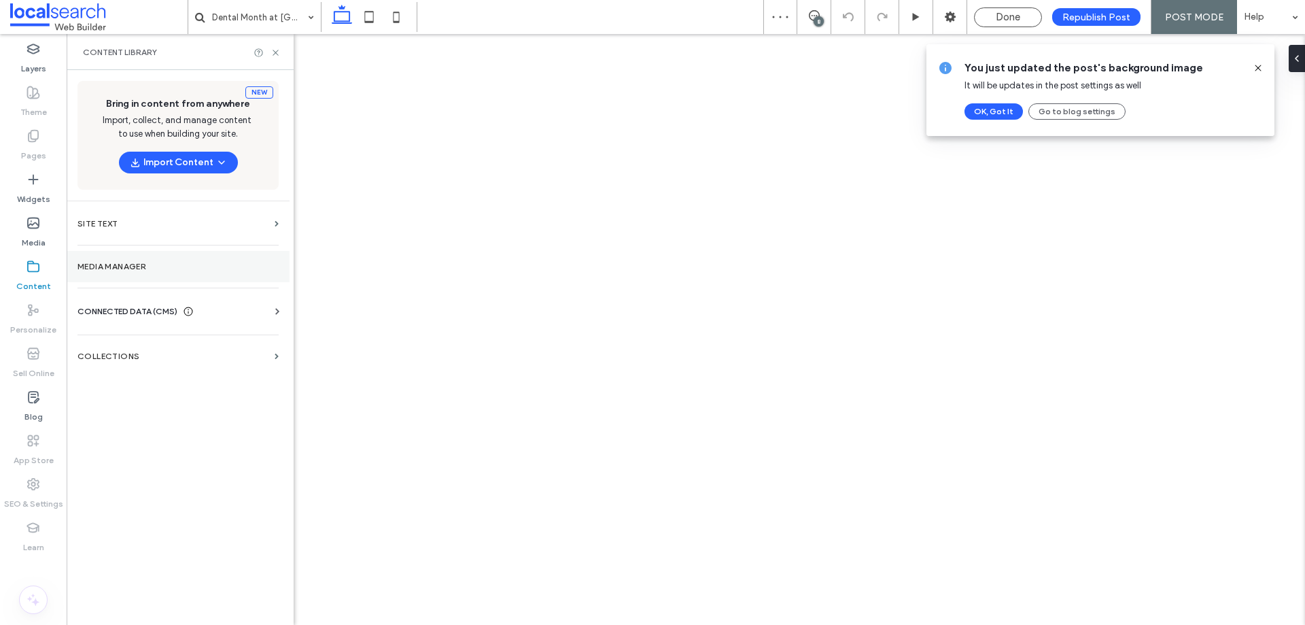
click at [167, 263] on label "Media Manager" at bounding box center [178, 267] width 201 height 10
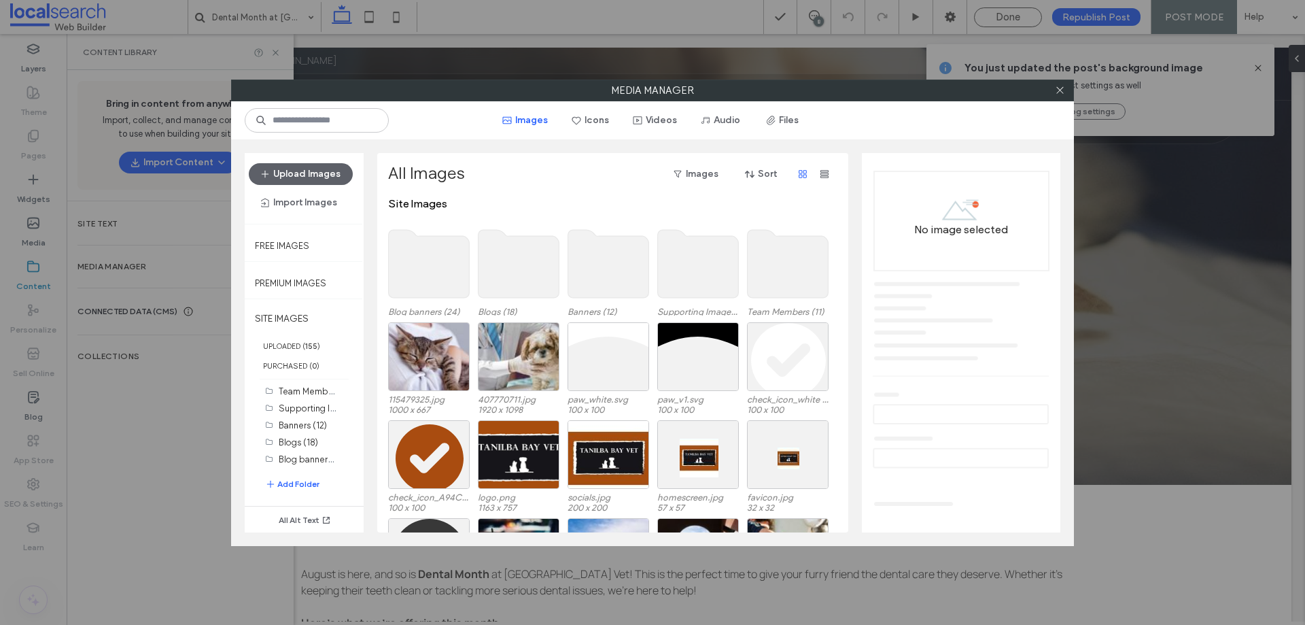
click at [443, 267] on use at bounding box center [429, 264] width 81 height 68
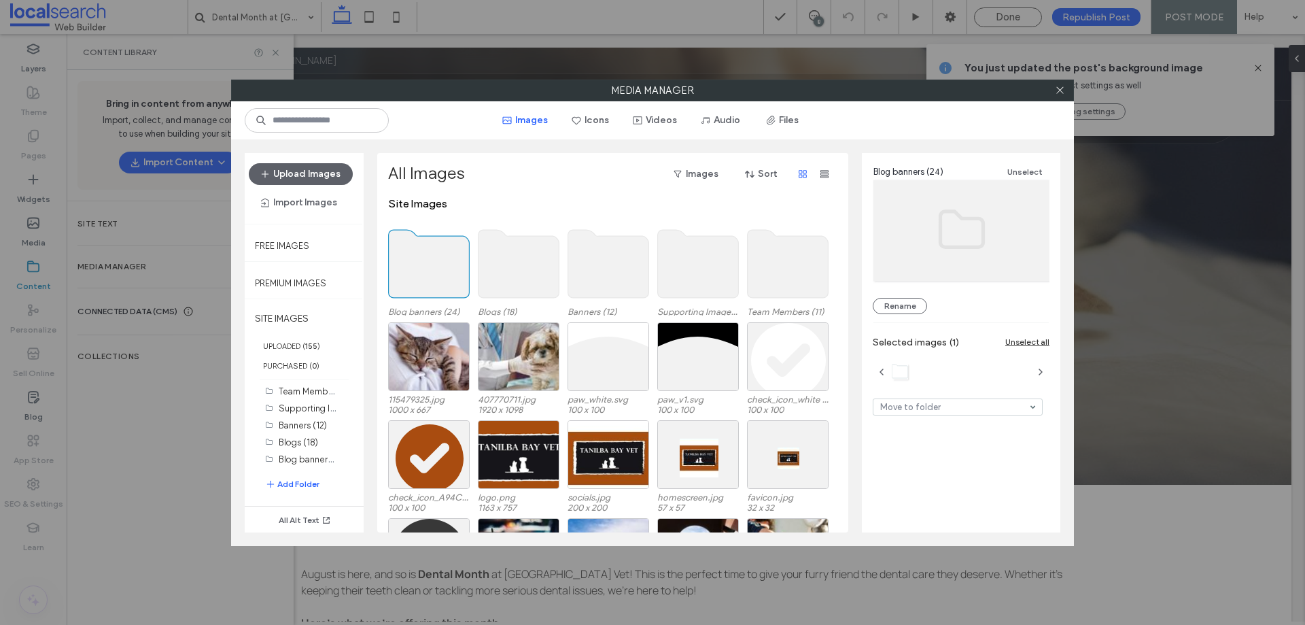
drag, startPoint x: 443, startPoint y: 267, endPoint x: 334, endPoint y: 172, distance: 144.1
click at [441, 267] on use at bounding box center [429, 264] width 81 height 68
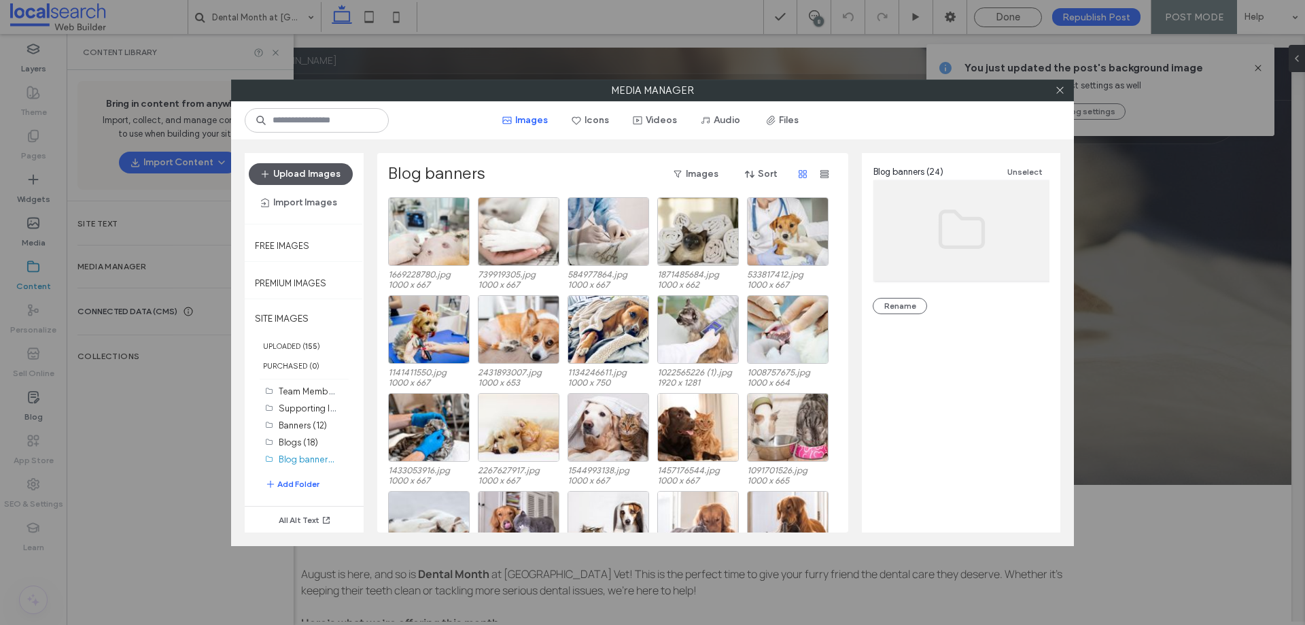
click at [329, 173] on button "Upload Images" at bounding box center [301, 174] width 104 height 22
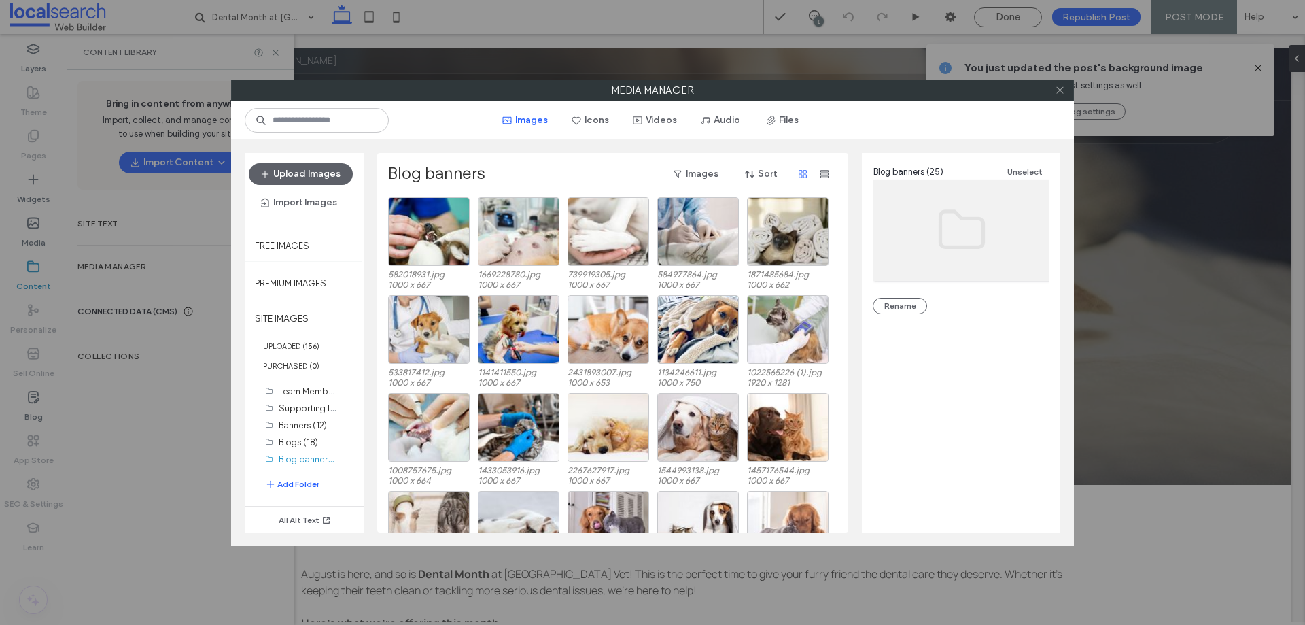
click at [1057, 93] on icon at bounding box center [1060, 90] width 10 height 10
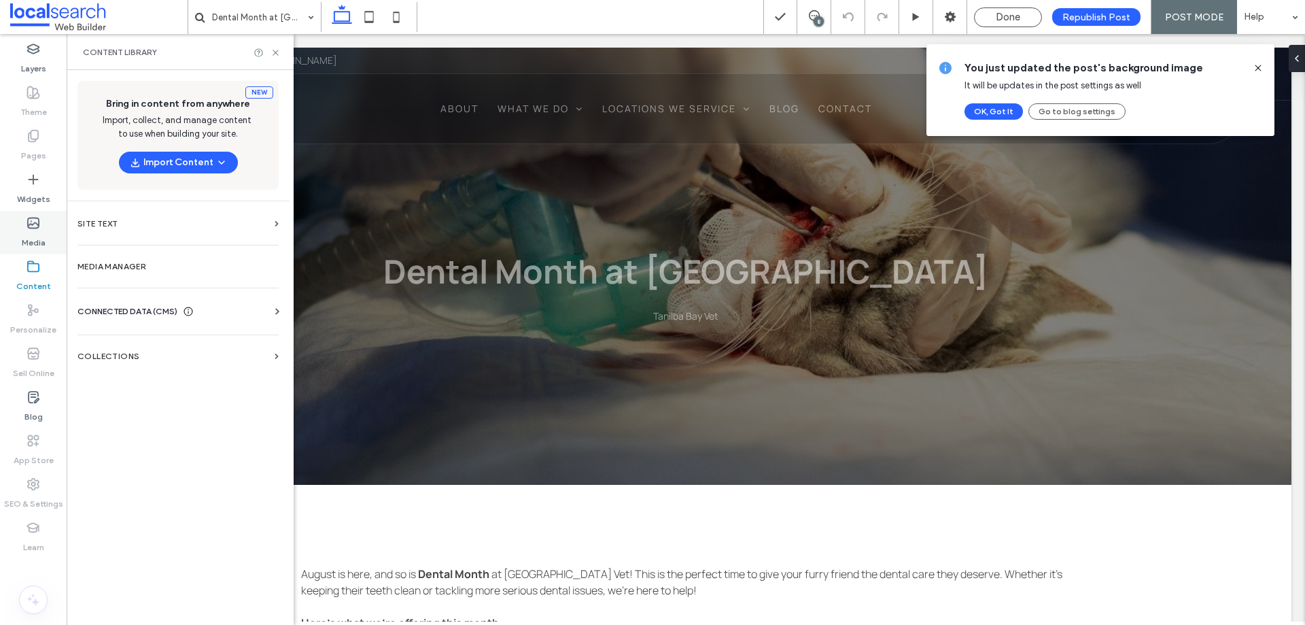
click at [39, 233] on label "Media" at bounding box center [34, 239] width 24 height 19
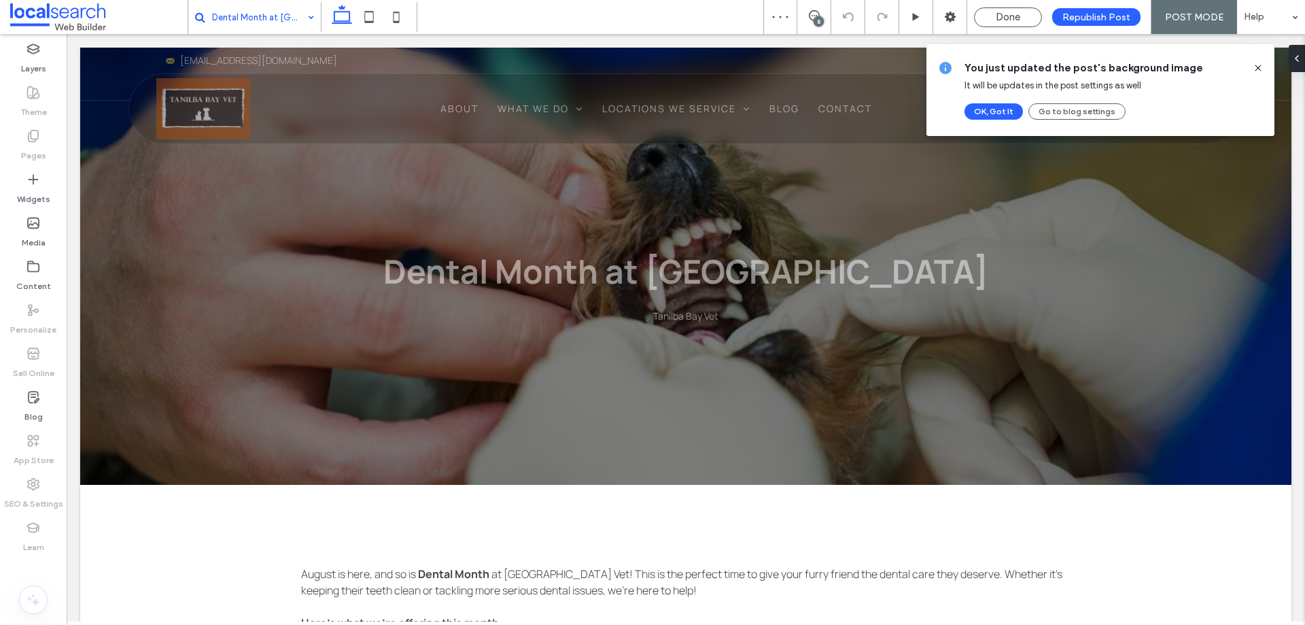
click at [264, 12] on input at bounding box center [259, 17] width 95 height 34
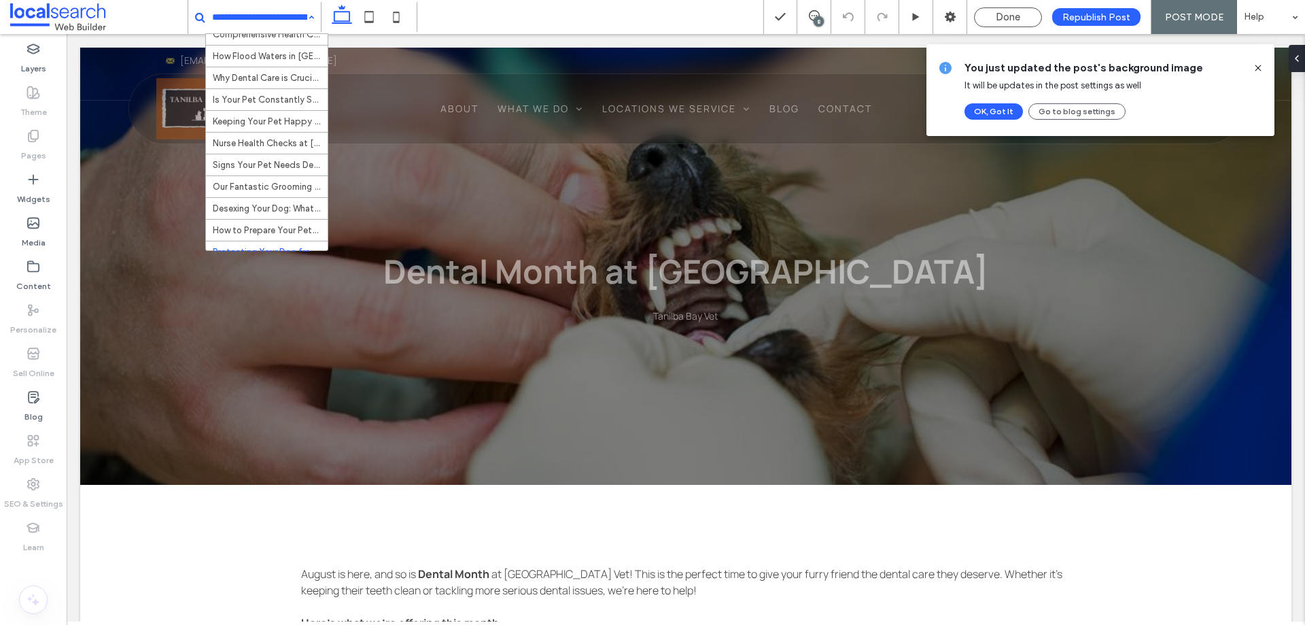
scroll to position [217, 0]
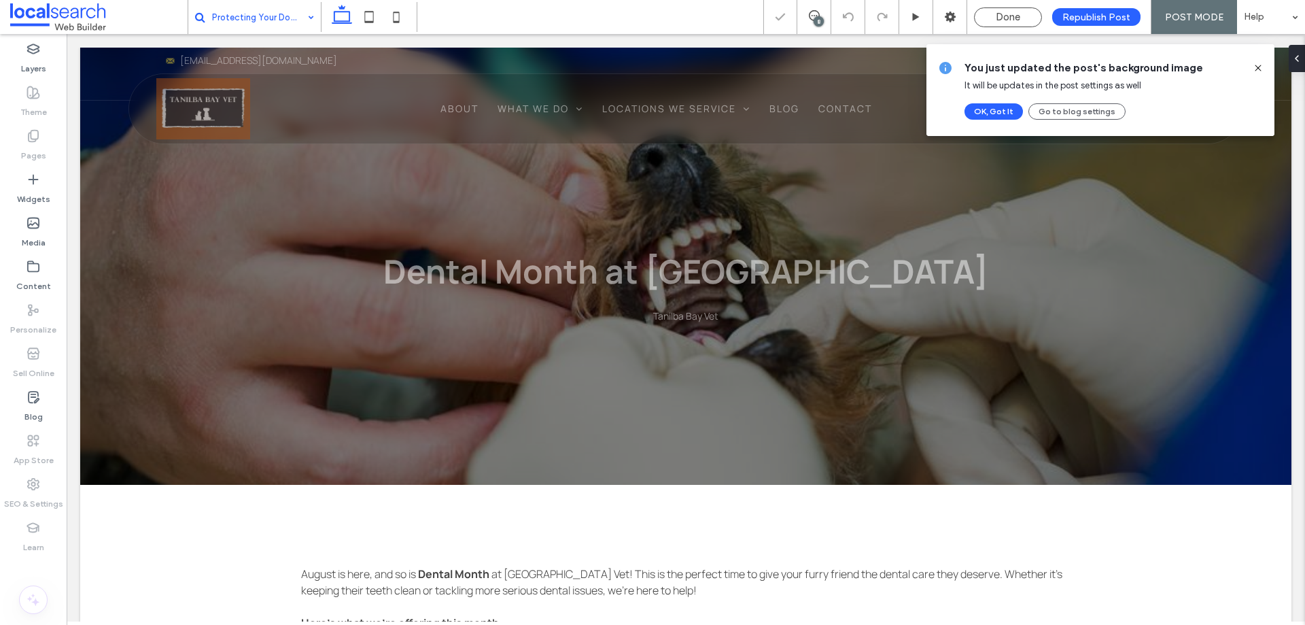
click at [251, 15] on input at bounding box center [259, 17] width 95 height 34
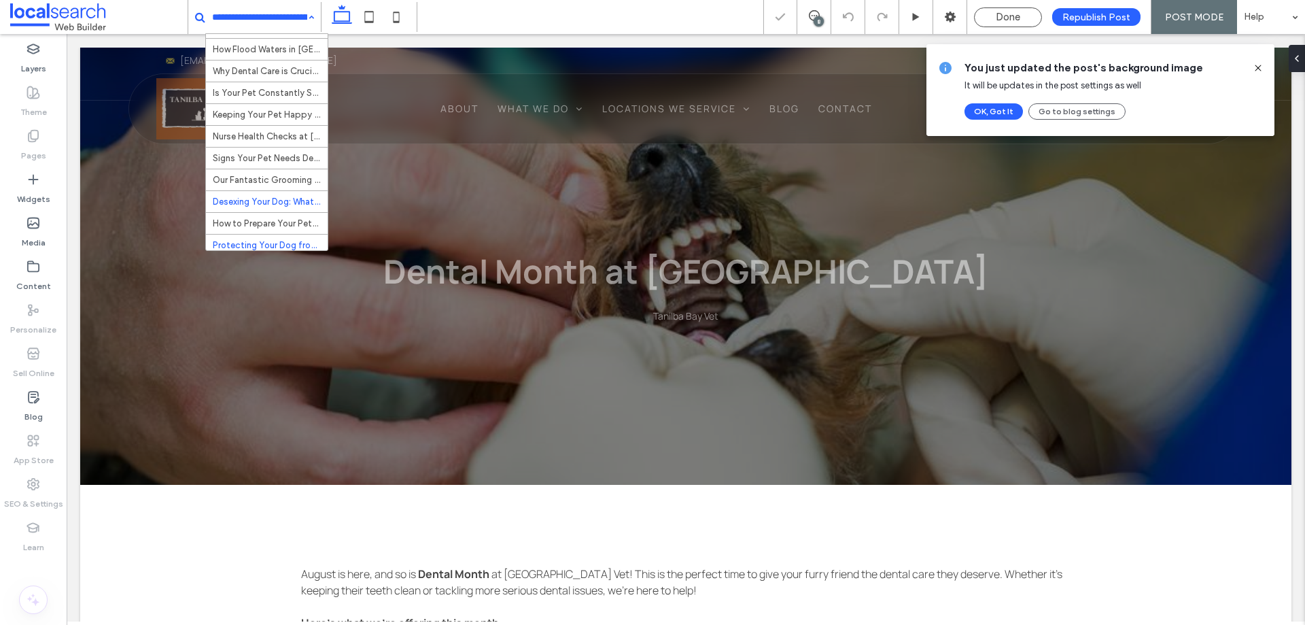
scroll to position [217, 0]
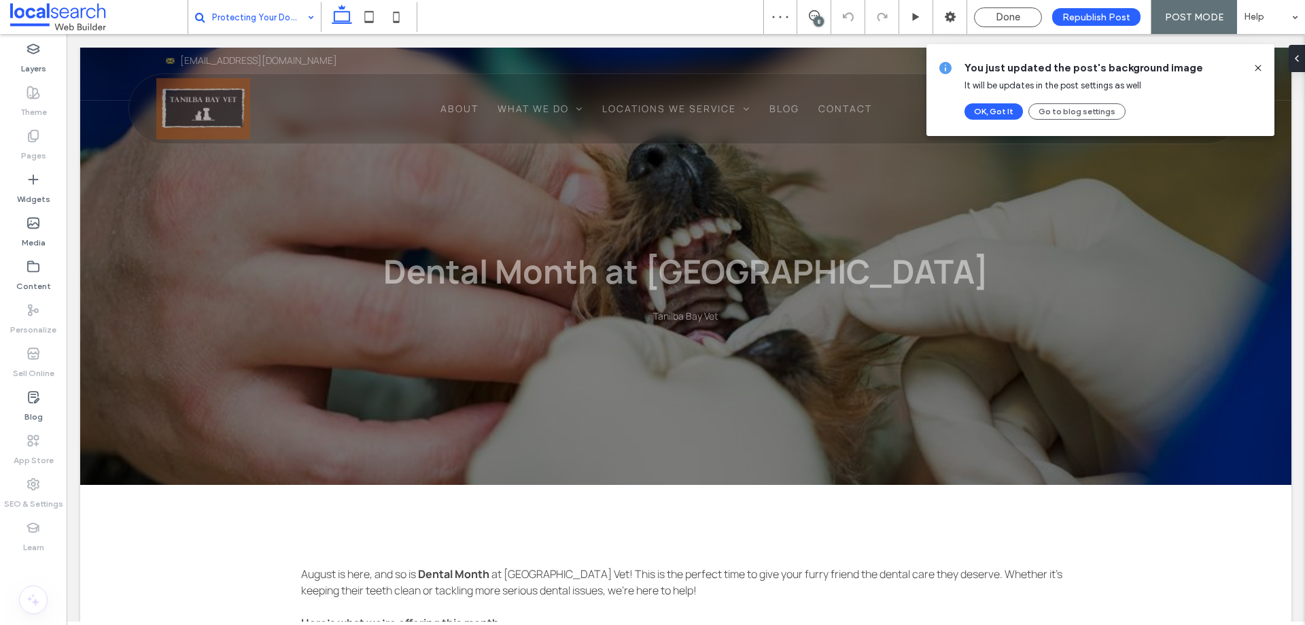
click at [251, 16] on input at bounding box center [259, 17] width 95 height 34
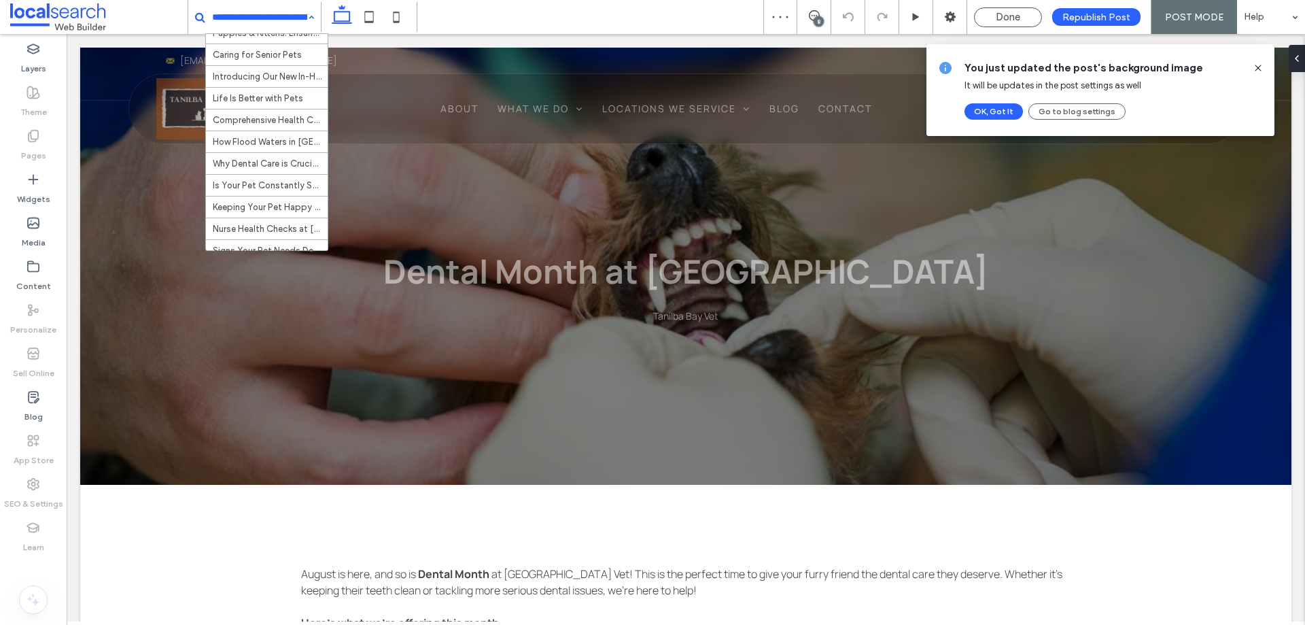
scroll to position [217, 0]
click at [260, 16] on input at bounding box center [259, 17] width 95 height 34
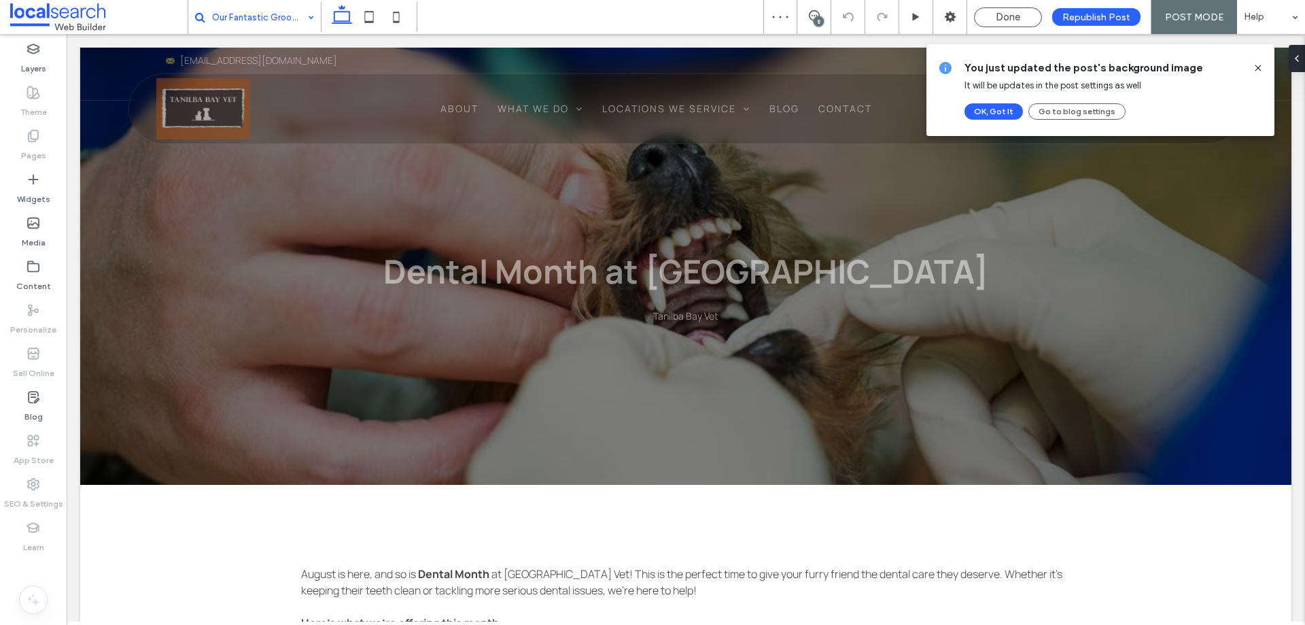
click at [270, 17] on input at bounding box center [259, 17] width 95 height 34
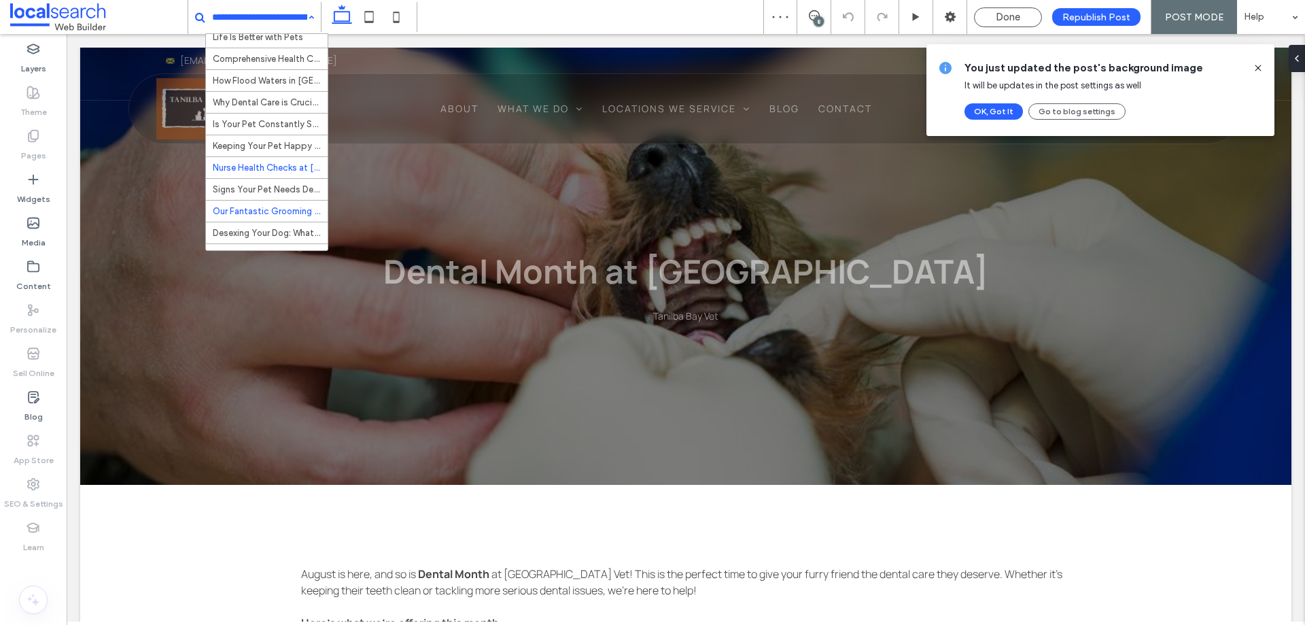
scroll to position [217, 0]
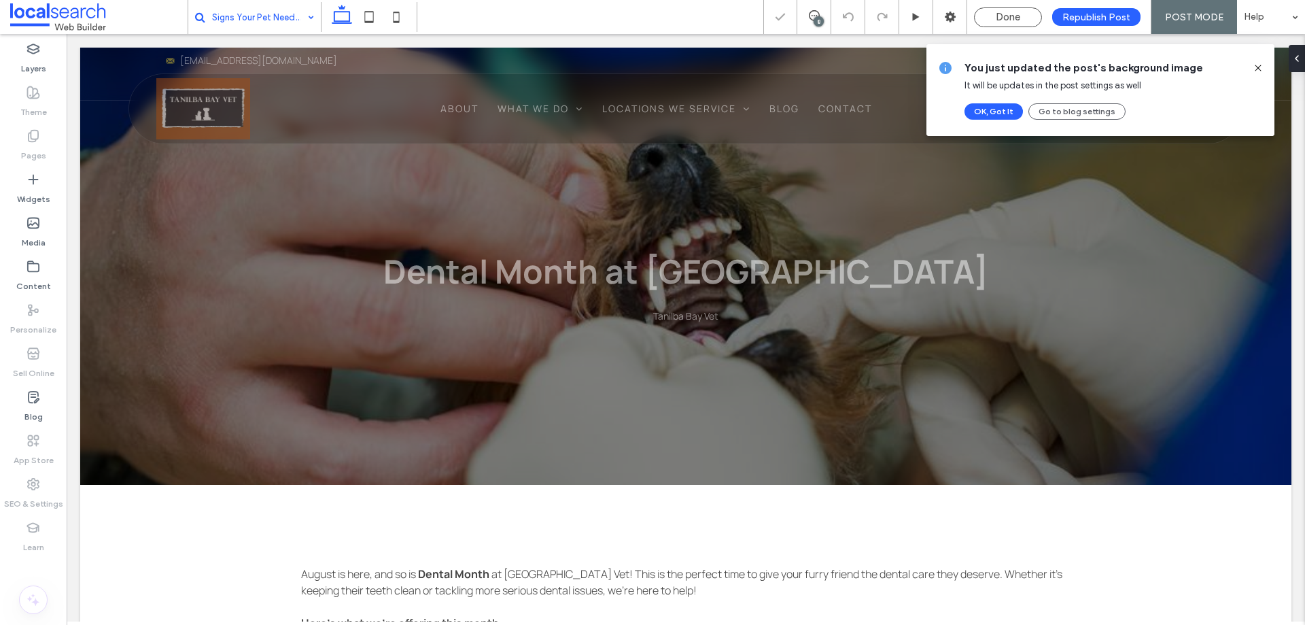
click at [265, 19] on input at bounding box center [259, 17] width 95 height 34
click at [263, 18] on input at bounding box center [259, 17] width 95 height 34
click at [256, 19] on input at bounding box center [259, 17] width 95 height 34
click at [246, 17] on input at bounding box center [259, 17] width 95 height 34
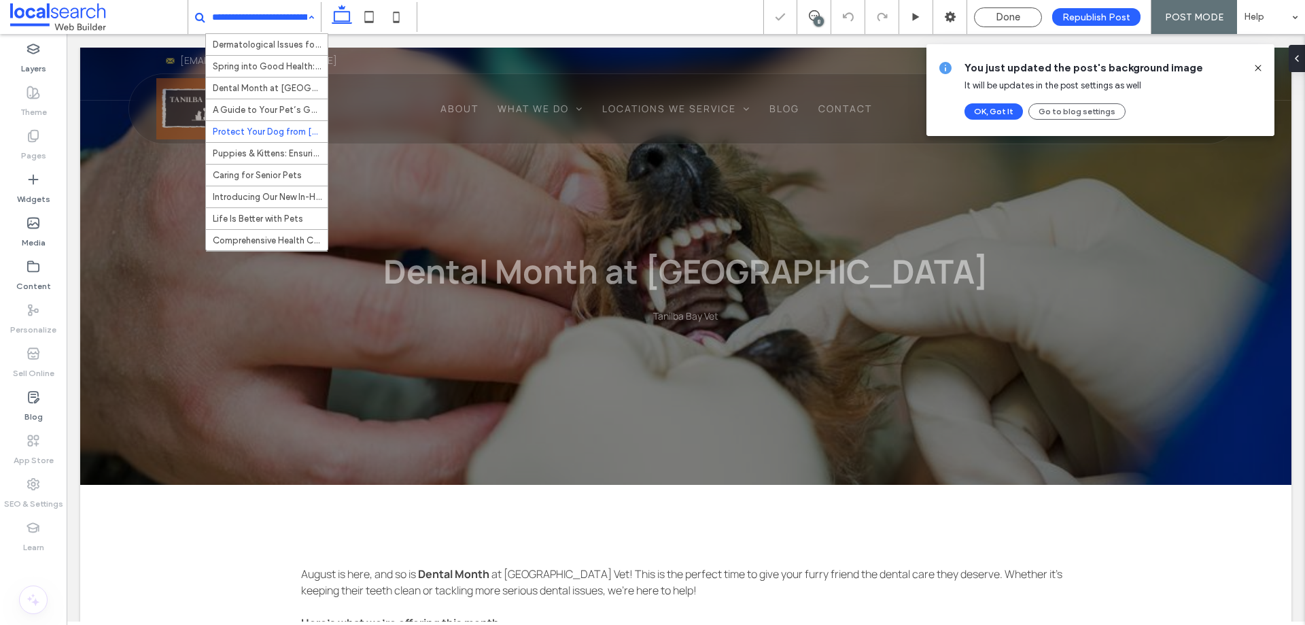
click at [259, 17] on input at bounding box center [259, 17] width 95 height 34
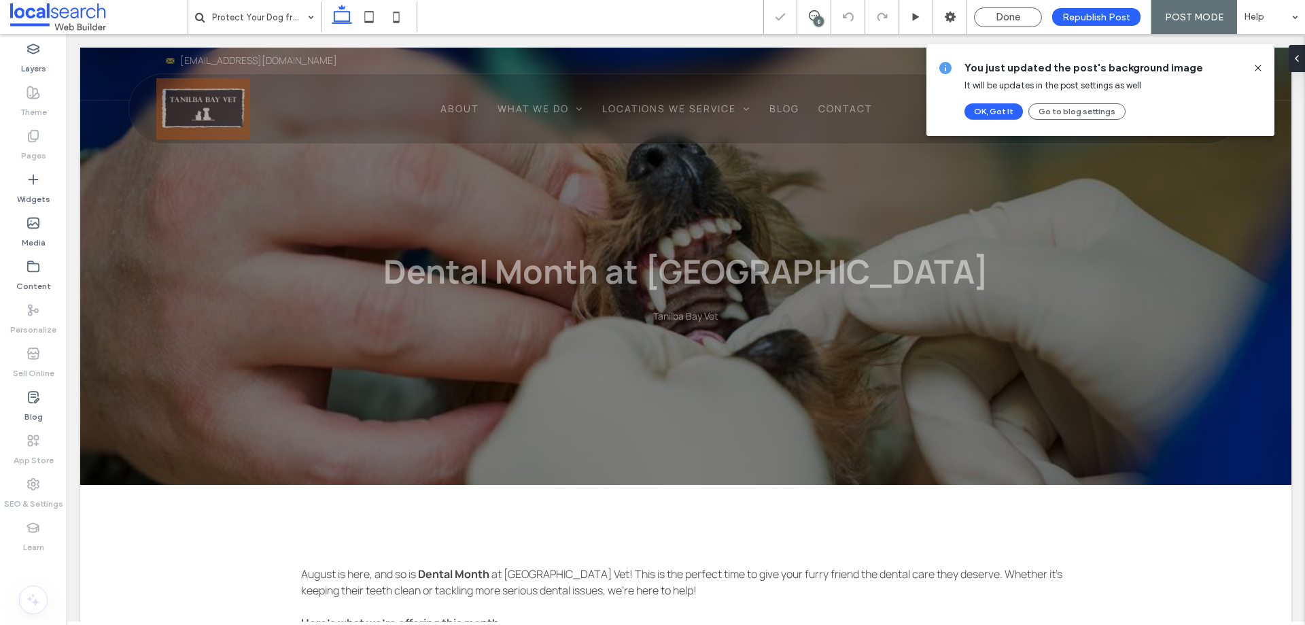
click at [263, 16] on input at bounding box center [259, 17] width 95 height 34
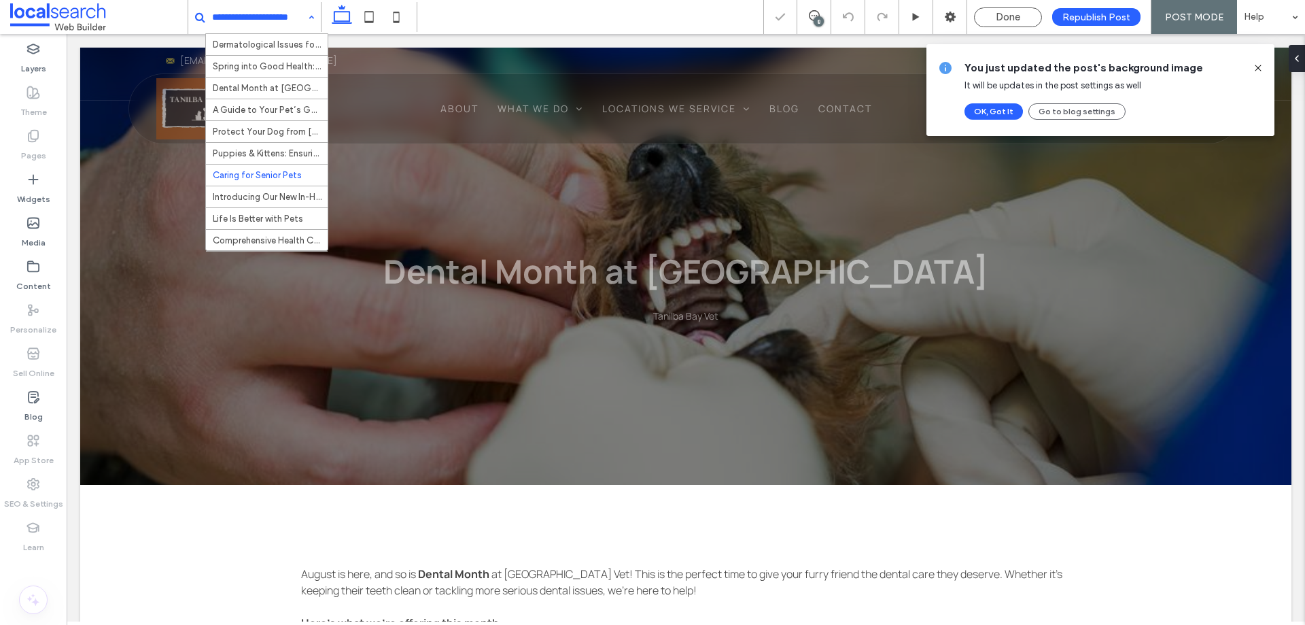
click at [255, 20] on input at bounding box center [259, 17] width 95 height 34
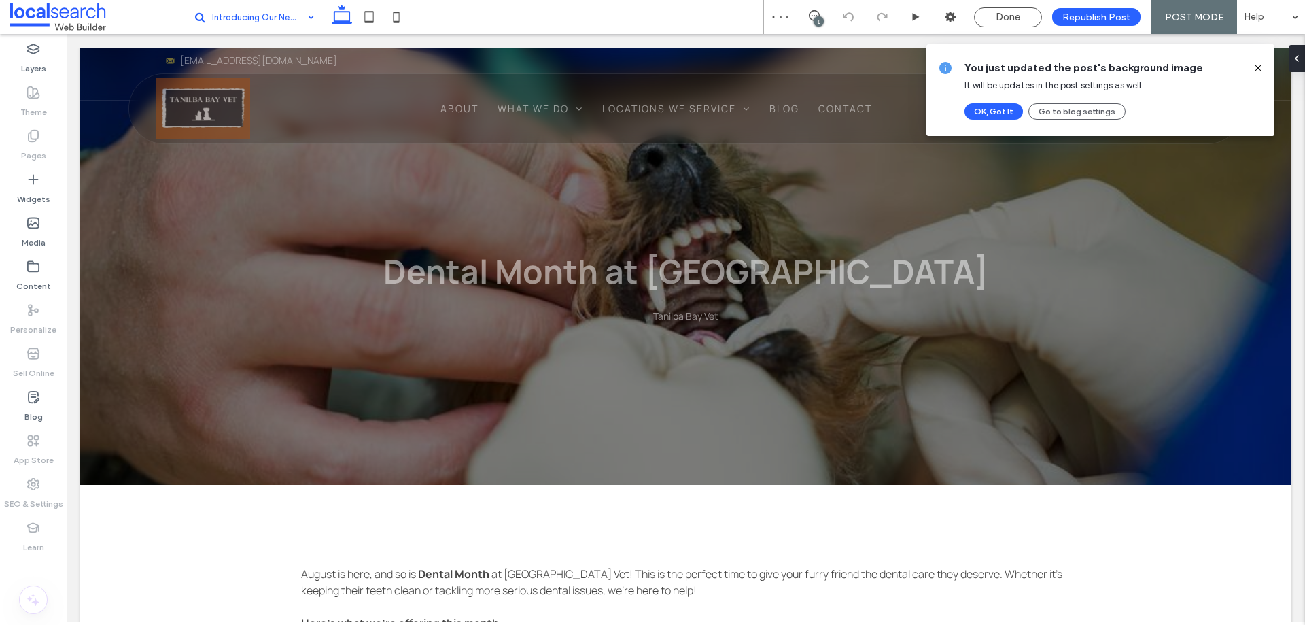
click at [272, 18] on input at bounding box center [259, 17] width 95 height 34
click at [264, 26] on input at bounding box center [259, 17] width 95 height 34
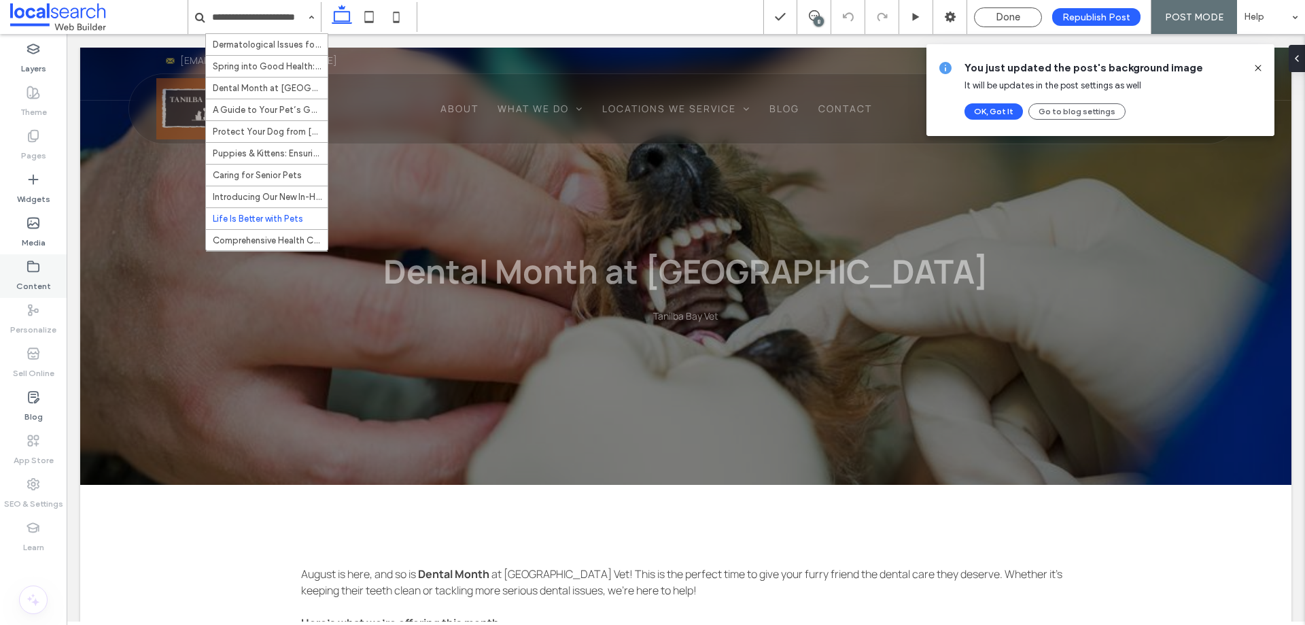
click at [20, 277] on label "Content" at bounding box center [33, 282] width 35 height 19
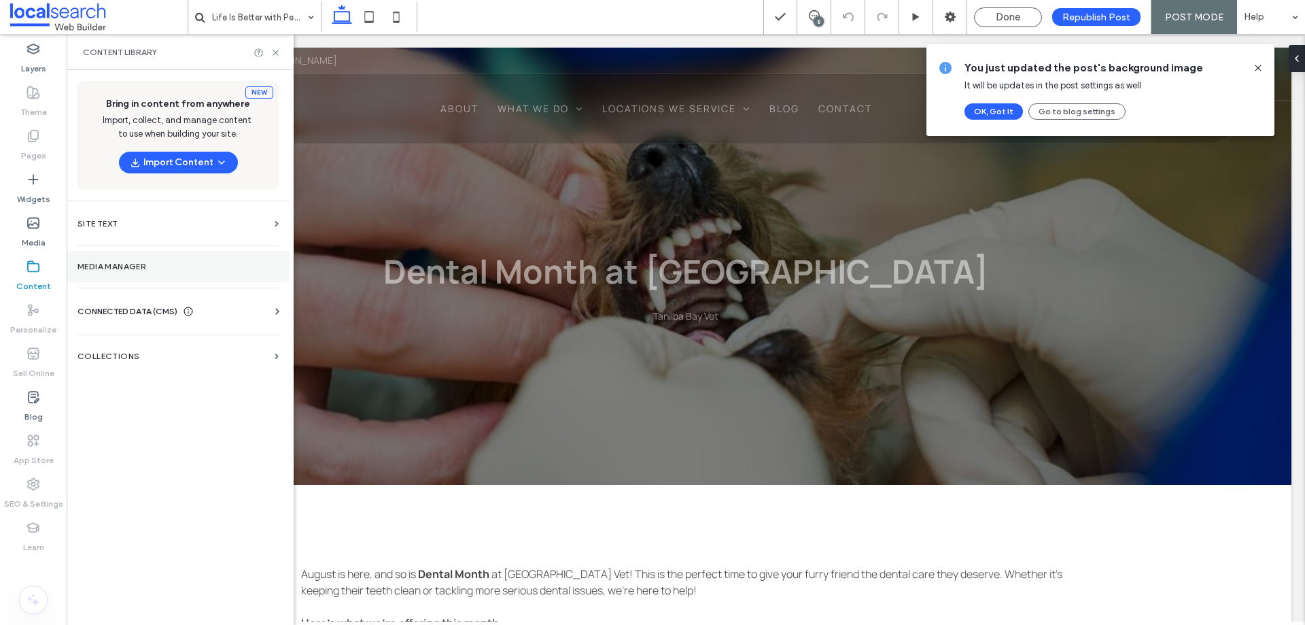
click at [154, 264] on label "Media Manager" at bounding box center [178, 267] width 201 height 10
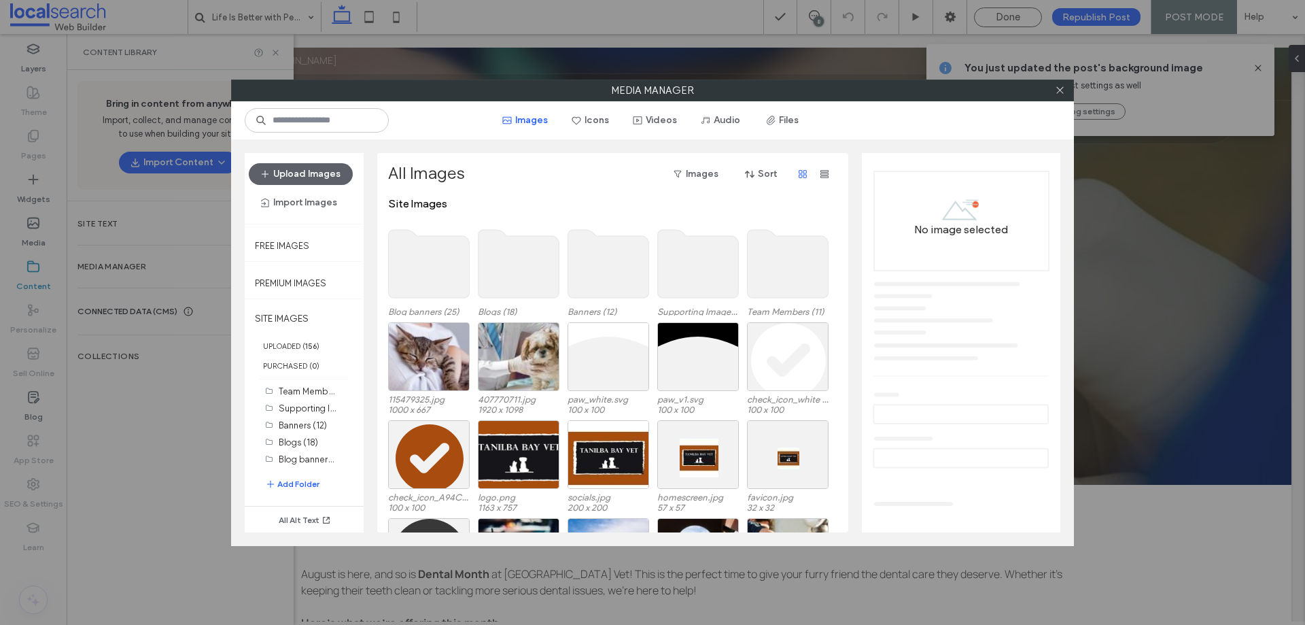
click at [428, 254] on use at bounding box center [429, 264] width 81 height 68
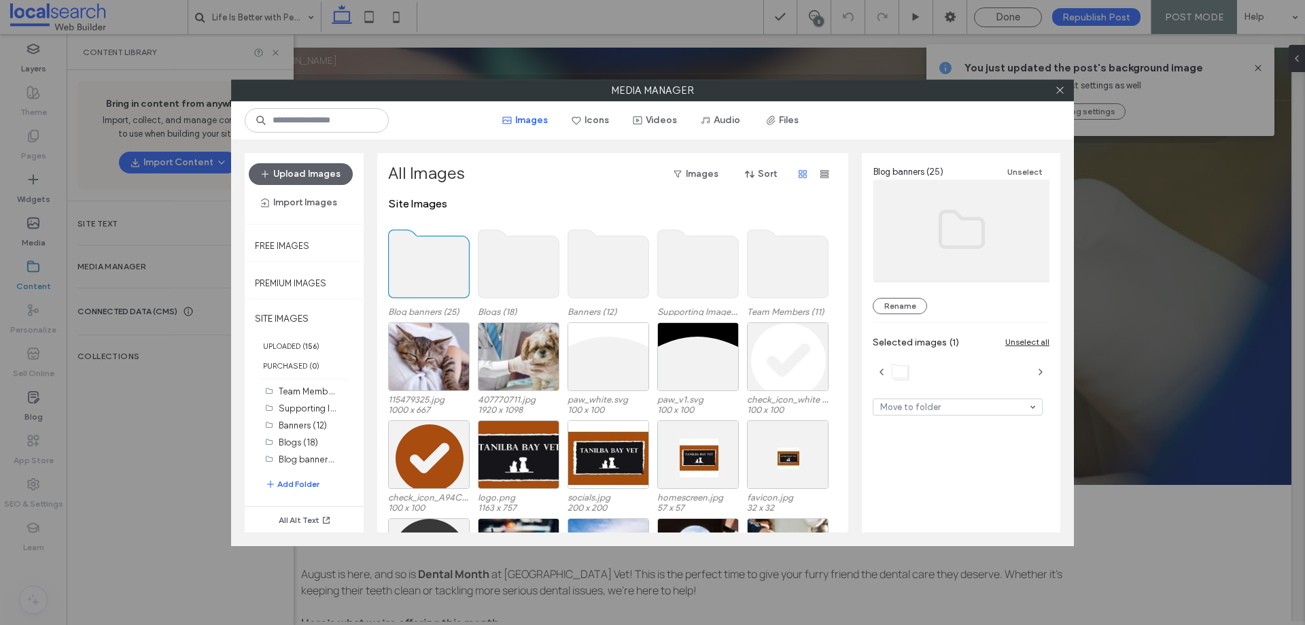
click at [428, 254] on use at bounding box center [429, 264] width 81 height 68
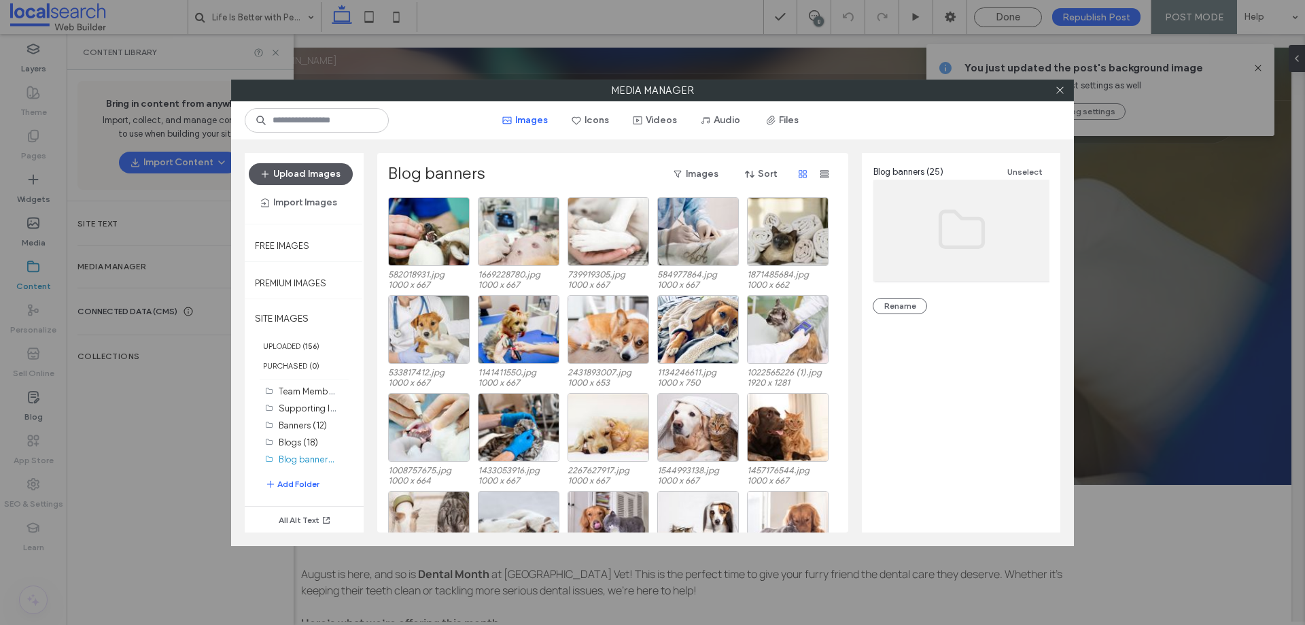
click at [324, 176] on button "Upload Images" at bounding box center [301, 174] width 104 height 22
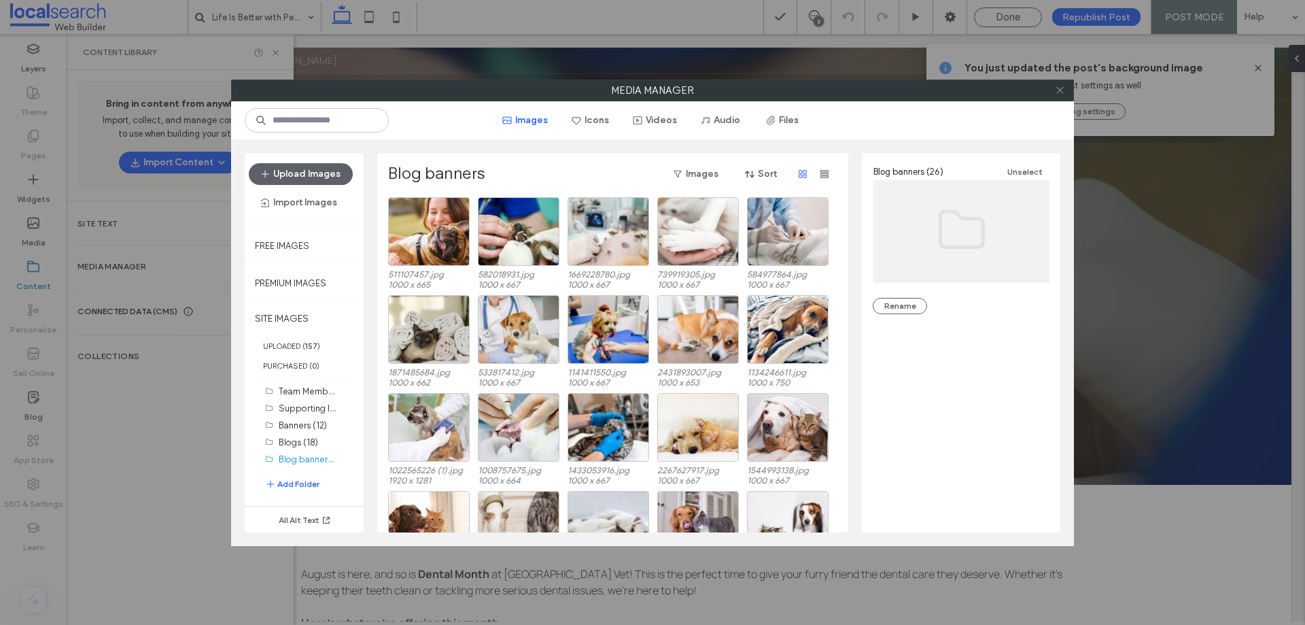
drag, startPoint x: 1060, startPoint y: 92, endPoint x: 972, endPoint y: 101, distance: 88.1
click at [1058, 91] on icon at bounding box center [1060, 90] width 10 height 10
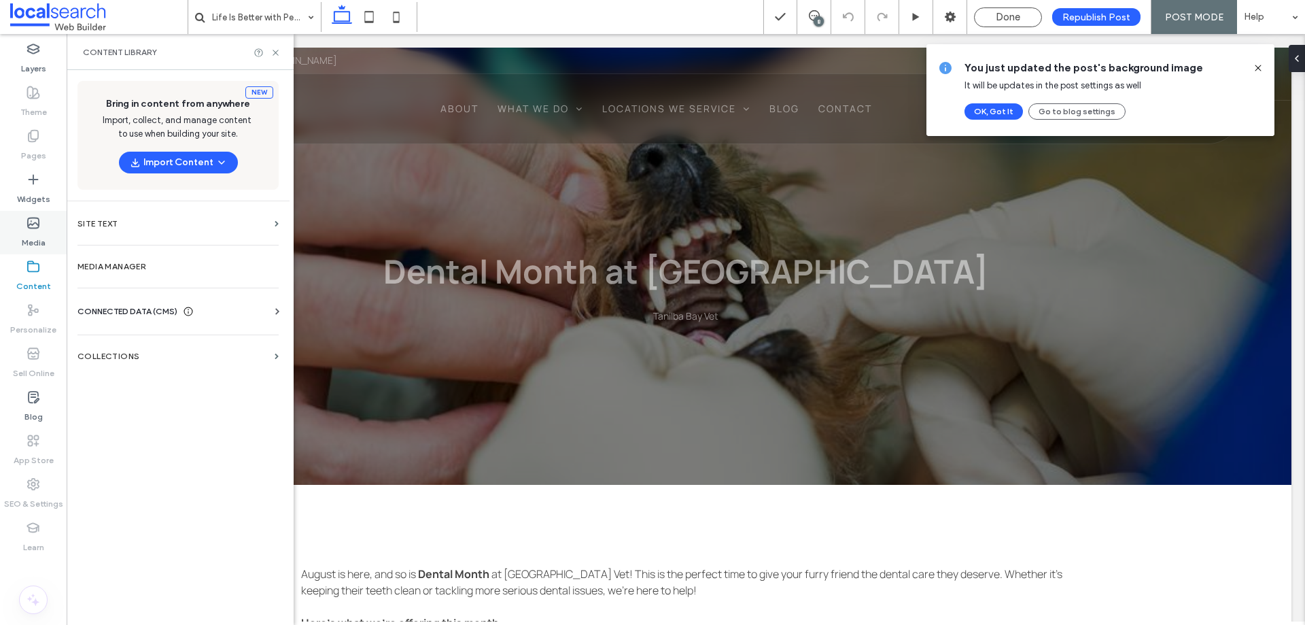
click at [31, 228] on use at bounding box center [33, 223] width 11 height 10
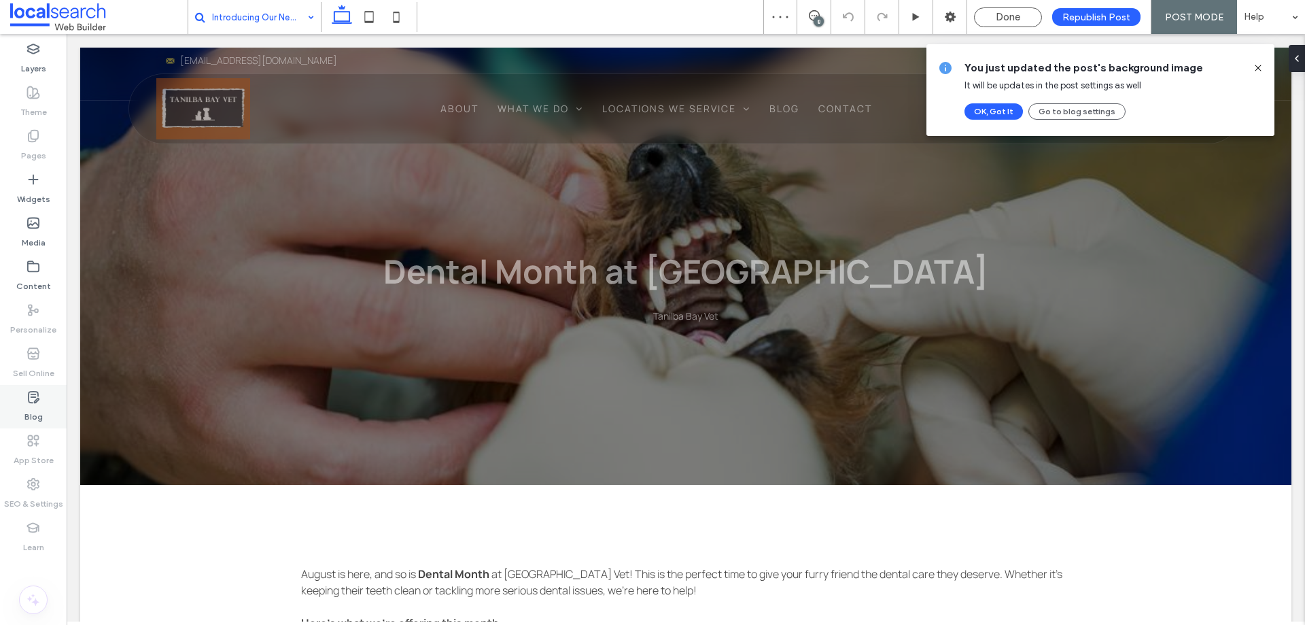
click at [37, 399] on use at bounding box center [34, 397] width 10 height 11
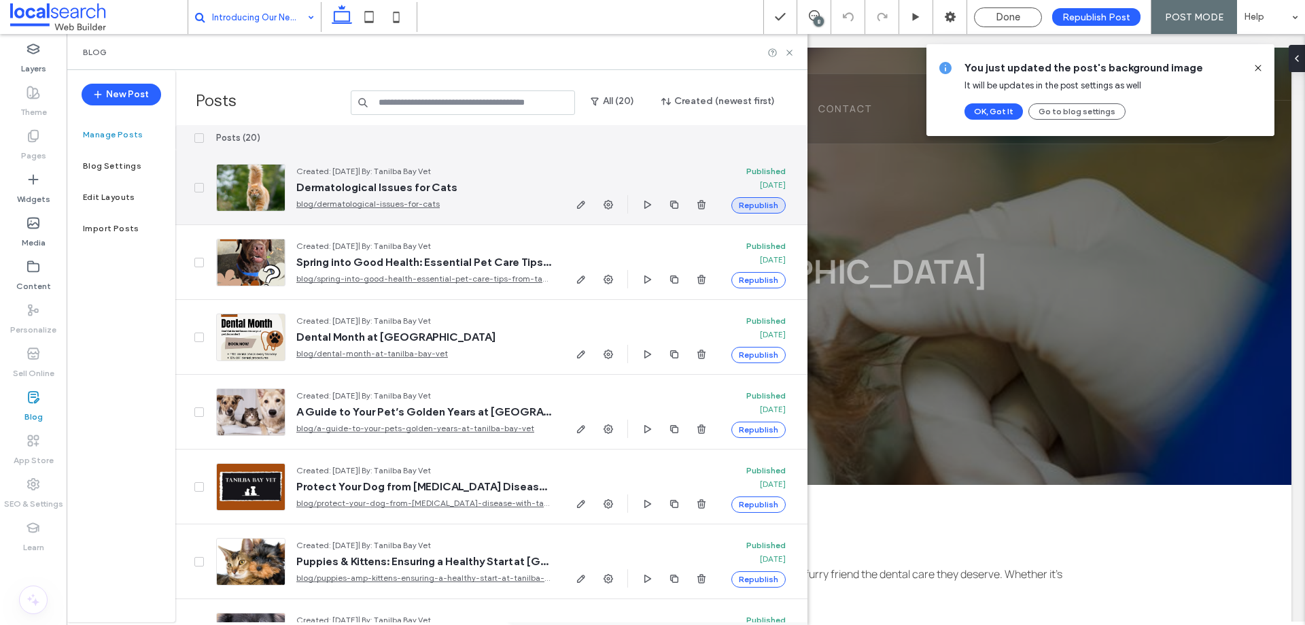
click at [774, 204] on button "Republish" at bounding box center [759, 205] width 54 height 16
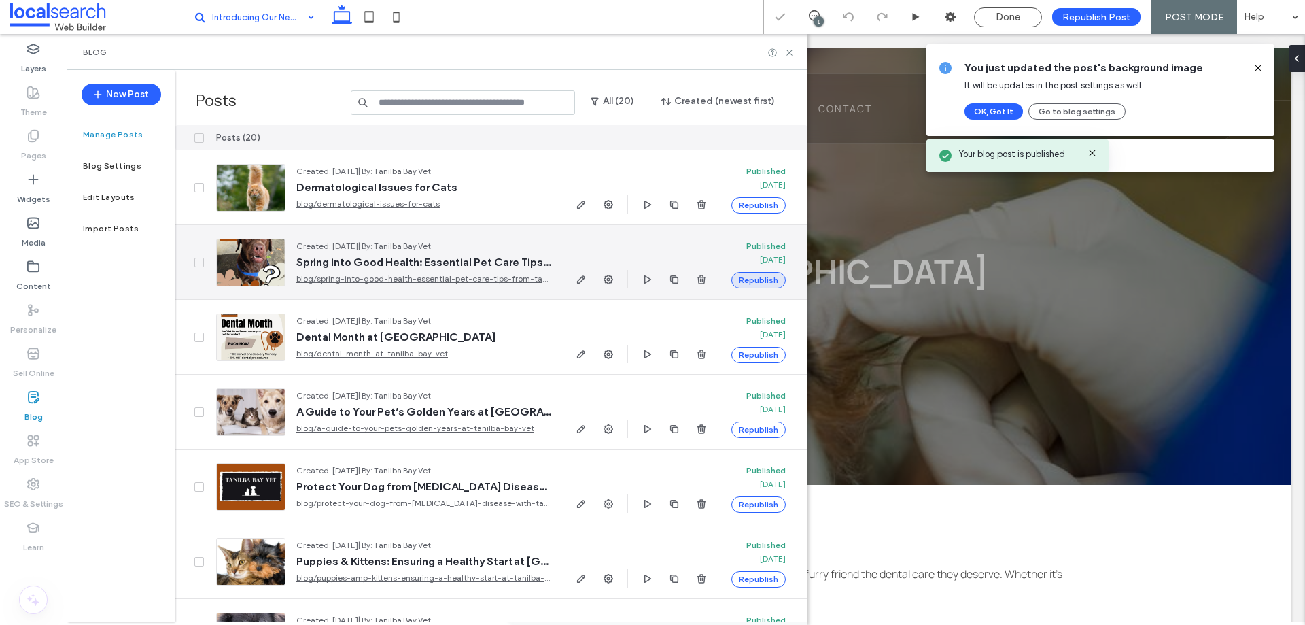
click at [766, 280] on button "Republish" at bounding box center [759, 280] width 54 height 16
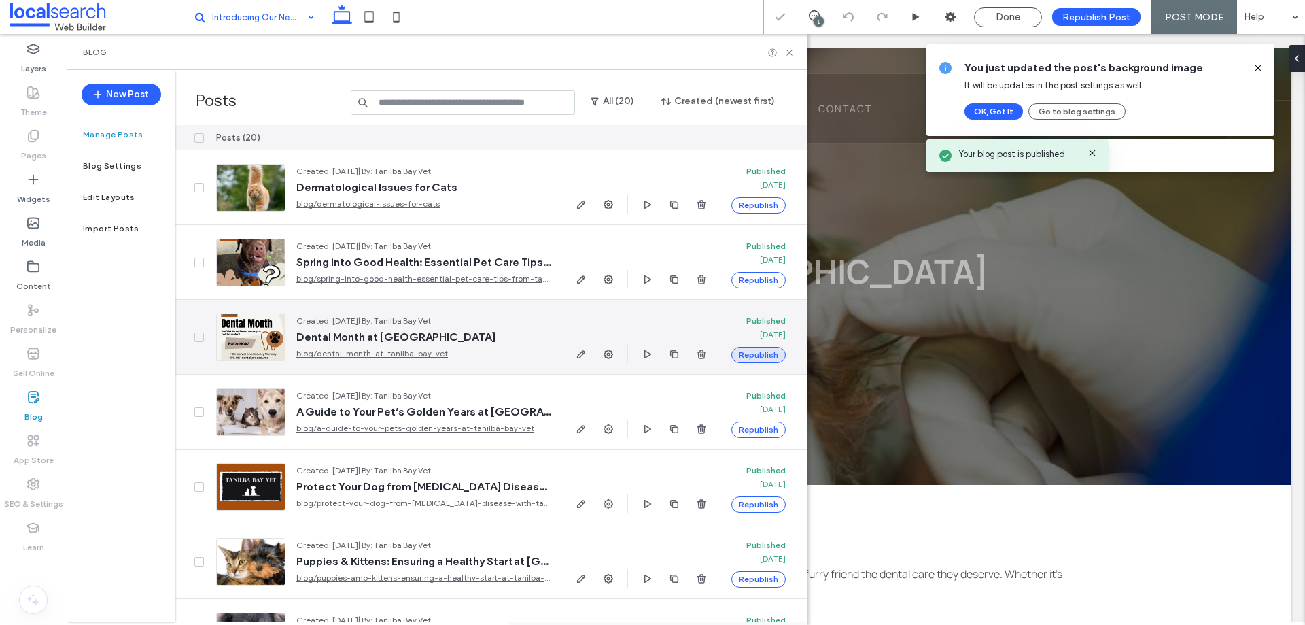
click at [771, 356] on button "Republish" at bounding box center [759, 355] width 54 height 16
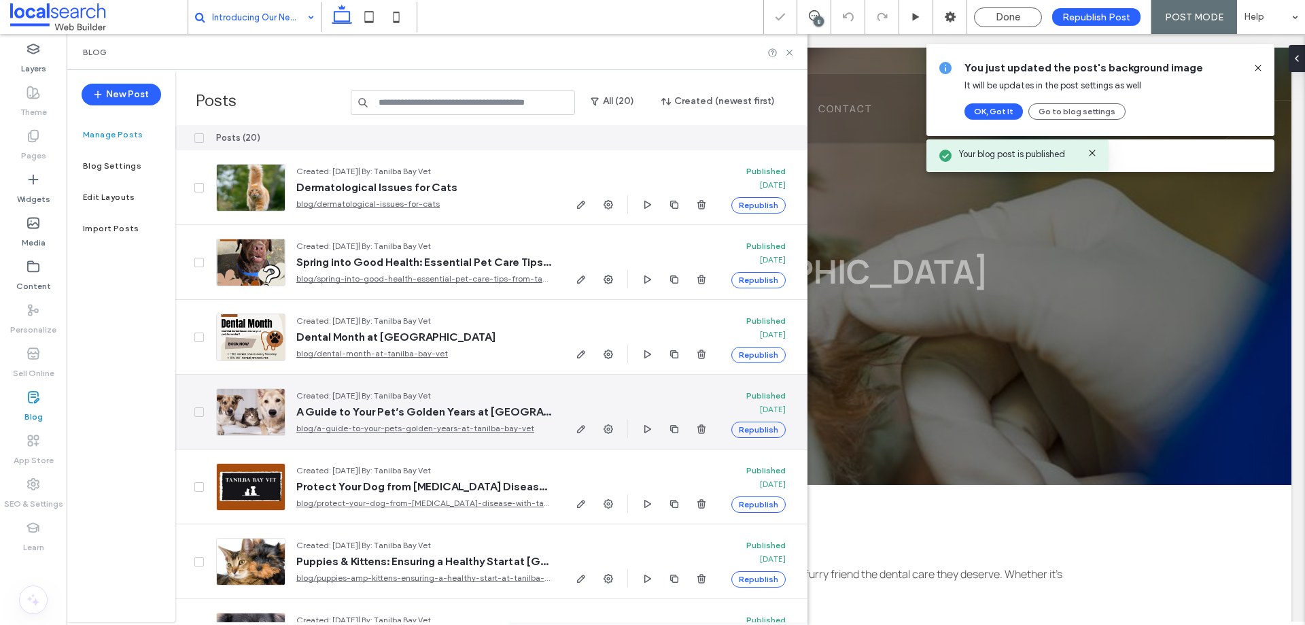
click at [769, 430] on button "Republish" at bounding box center [759, 430] width 54 height 16
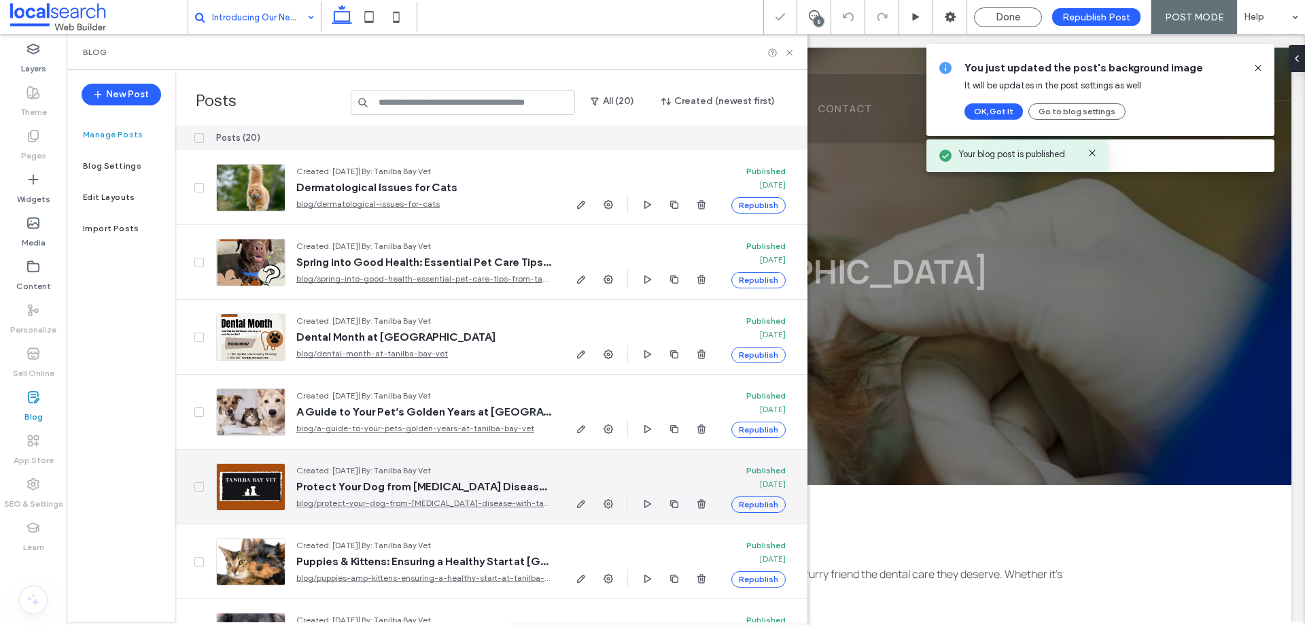
click at [771, 502] on button "Republish" at bounding box center [759, 504] width 54 height 16
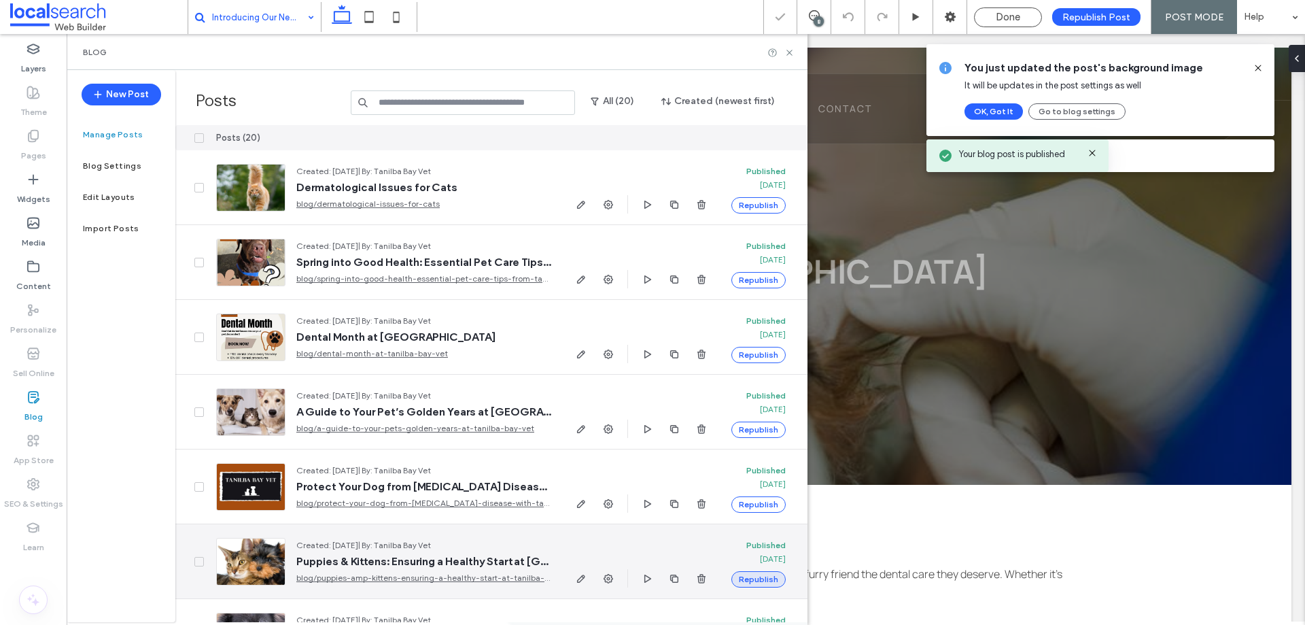
click at [769, 581] on button "Republish" at bounding box center [759, 579] width 54 height 16
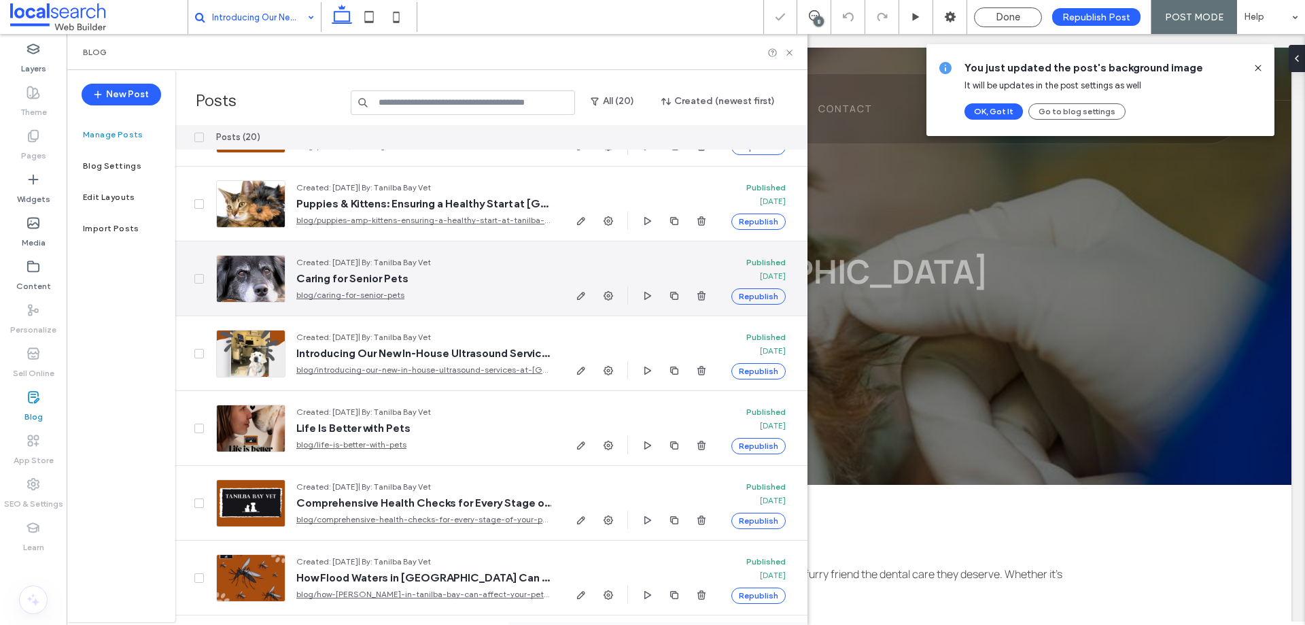
scroll to position [408, 0]
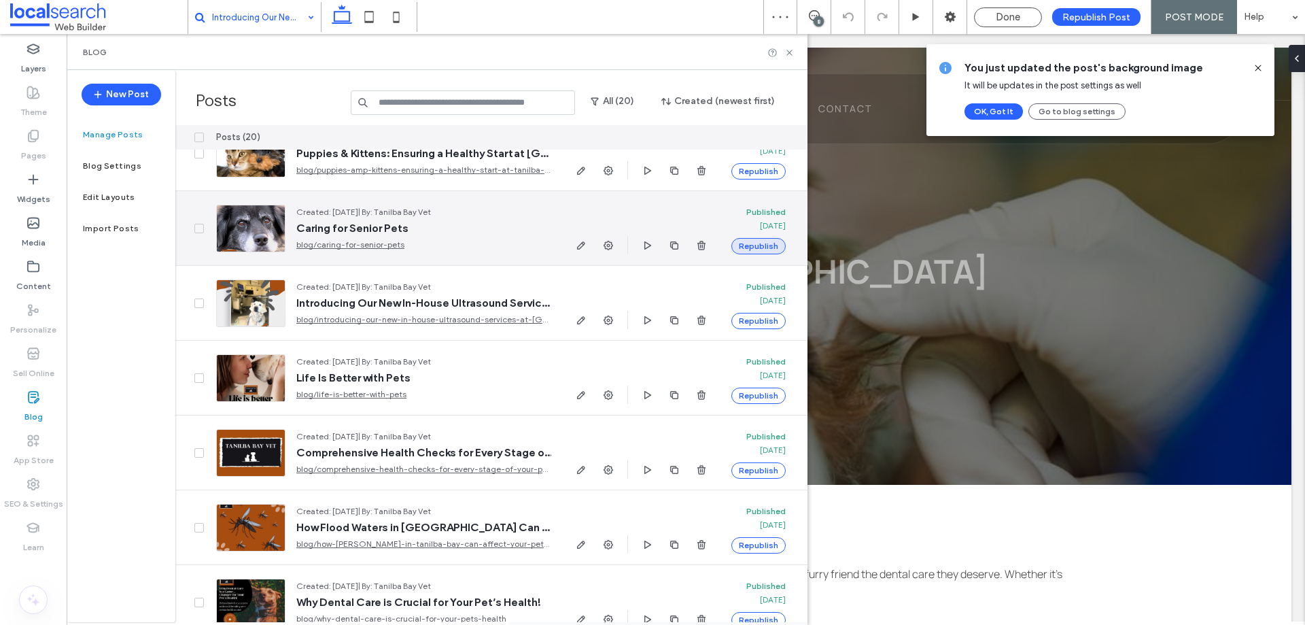
click at [759, 241] on button "Republish" at bounding box center [759, 246] width 54 height 16
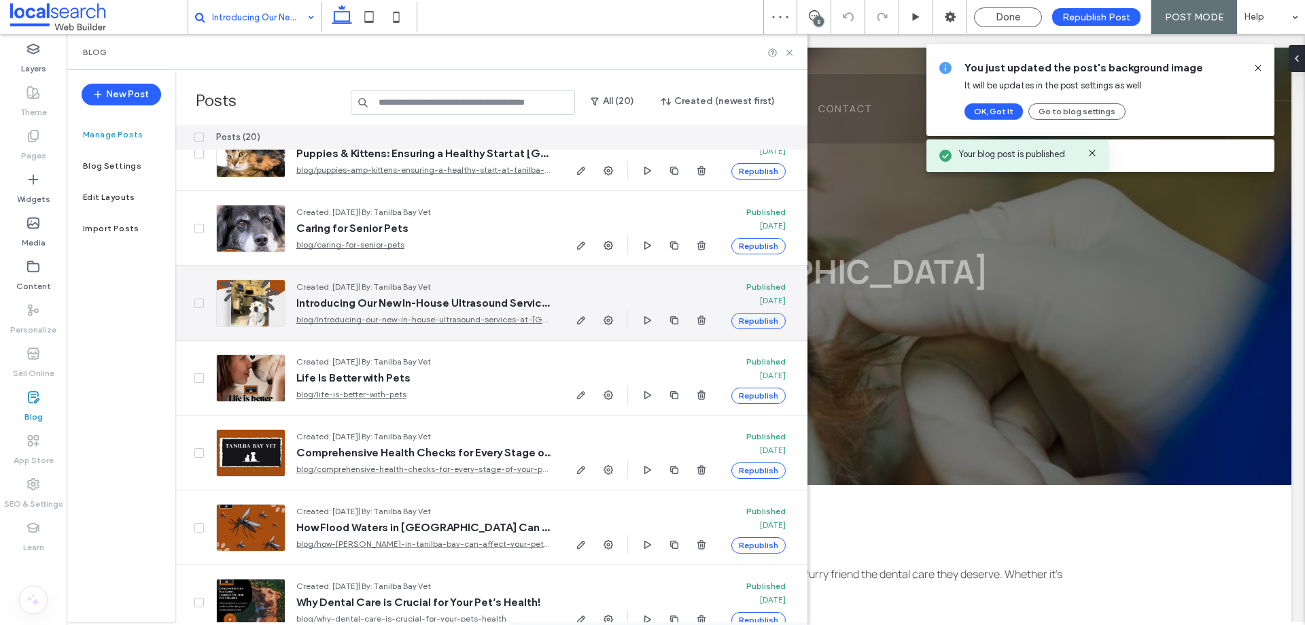
click at [763, 321] on button "Republish" at bounding box center [759, 321] width 54 height 16
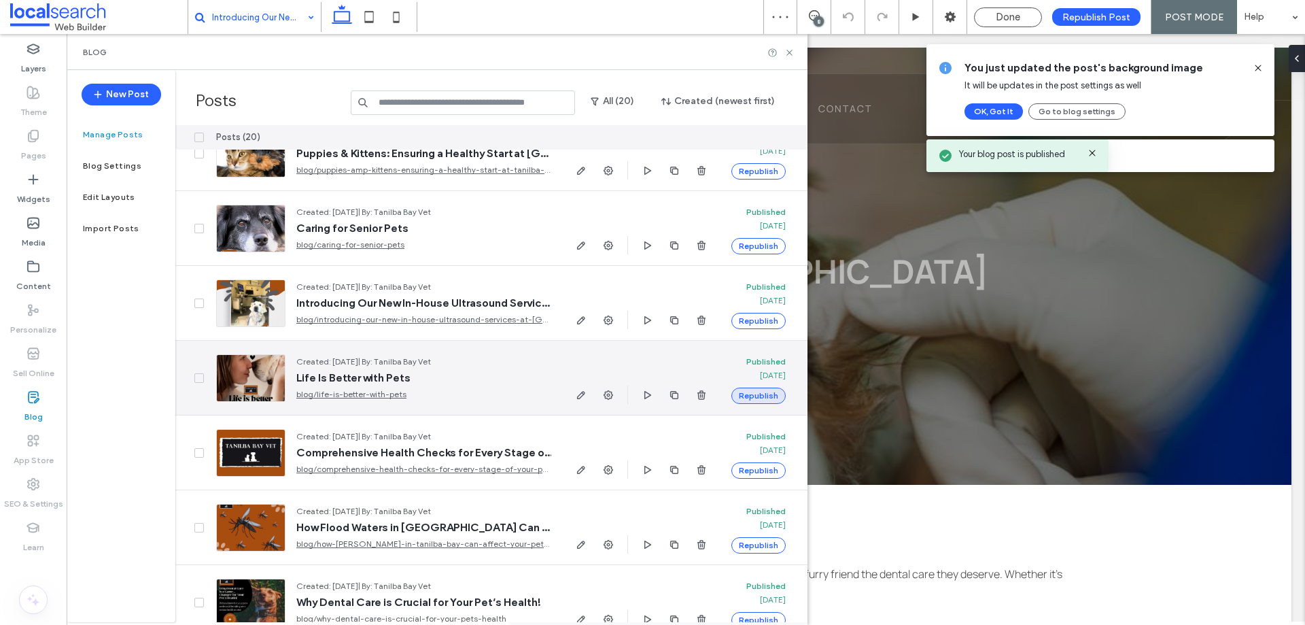
click at [772, 393] on button "Republish" at bounding box center [759, 396] width 54 height 16
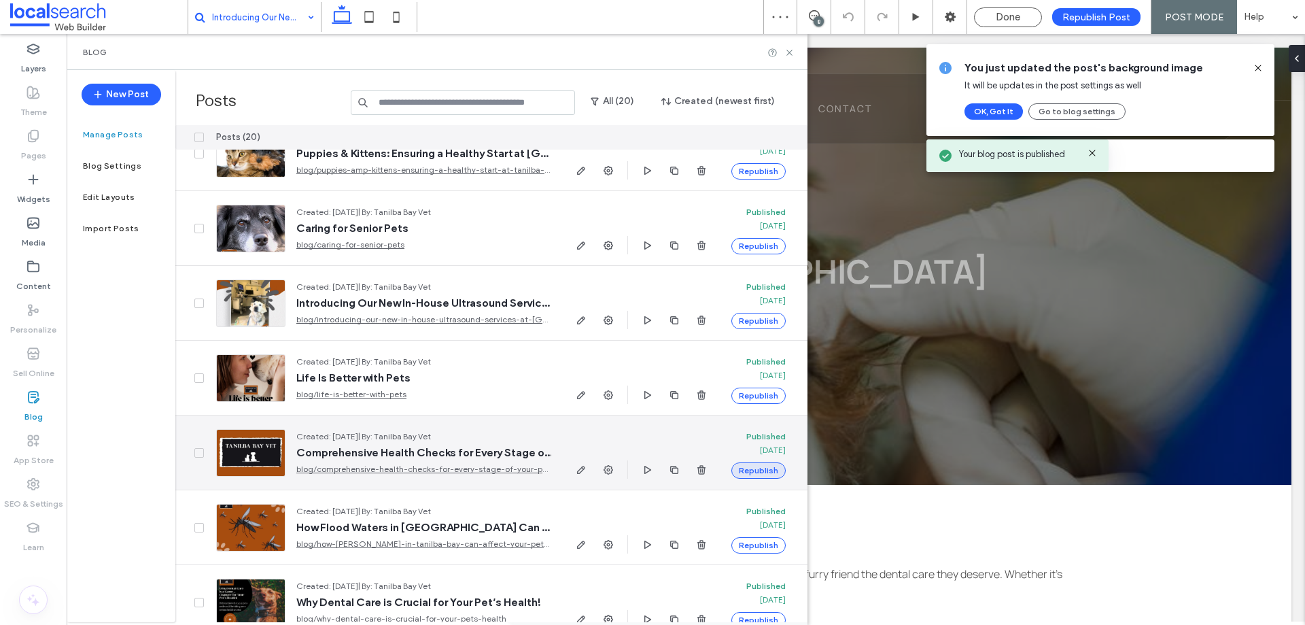
click at [764, 468] on button "Republish" at bounding box center [759, 470] width 54 height 16
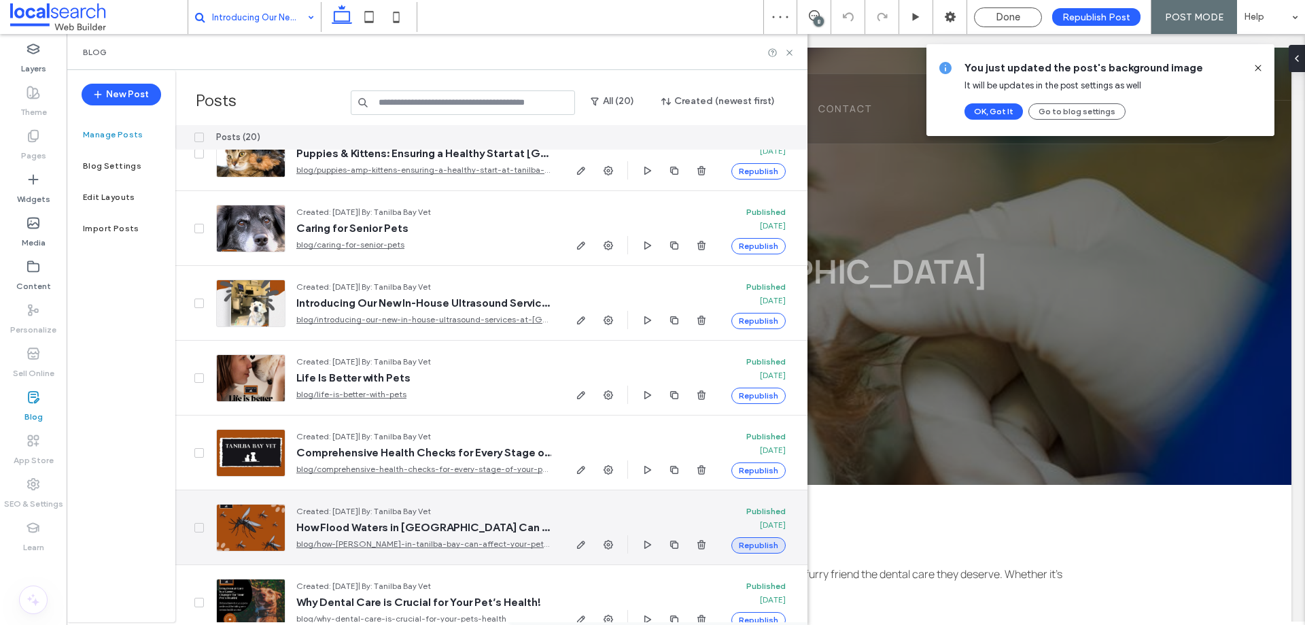
click at [769, 549] on button "Republish" at bounding box center [759, 545] width 54 height 16
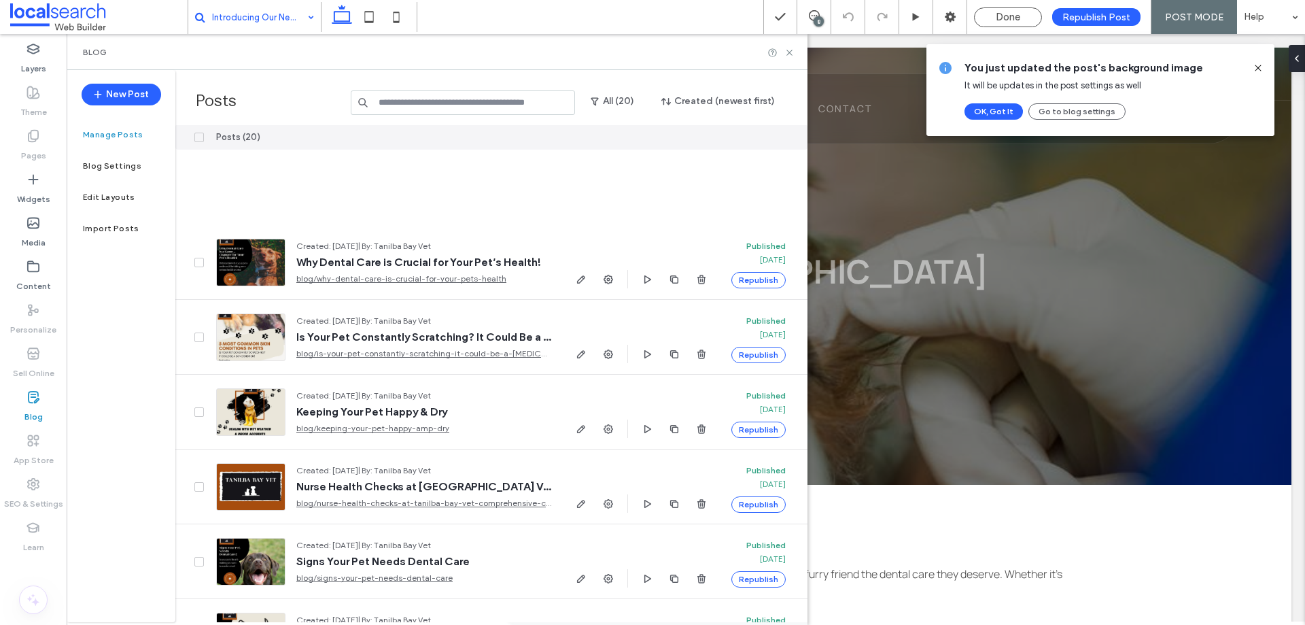
scroll to position [1031, 0]
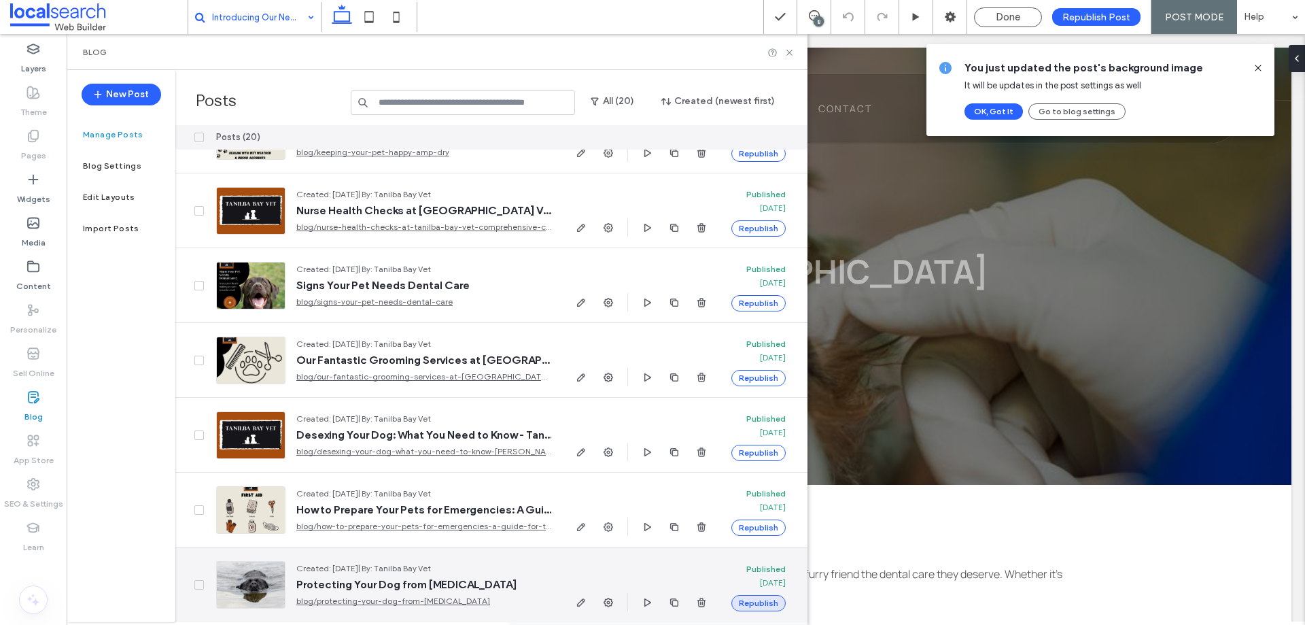
click at [757, 595] on button "Republish" at bounding box center [759, 603] width 54 height 16
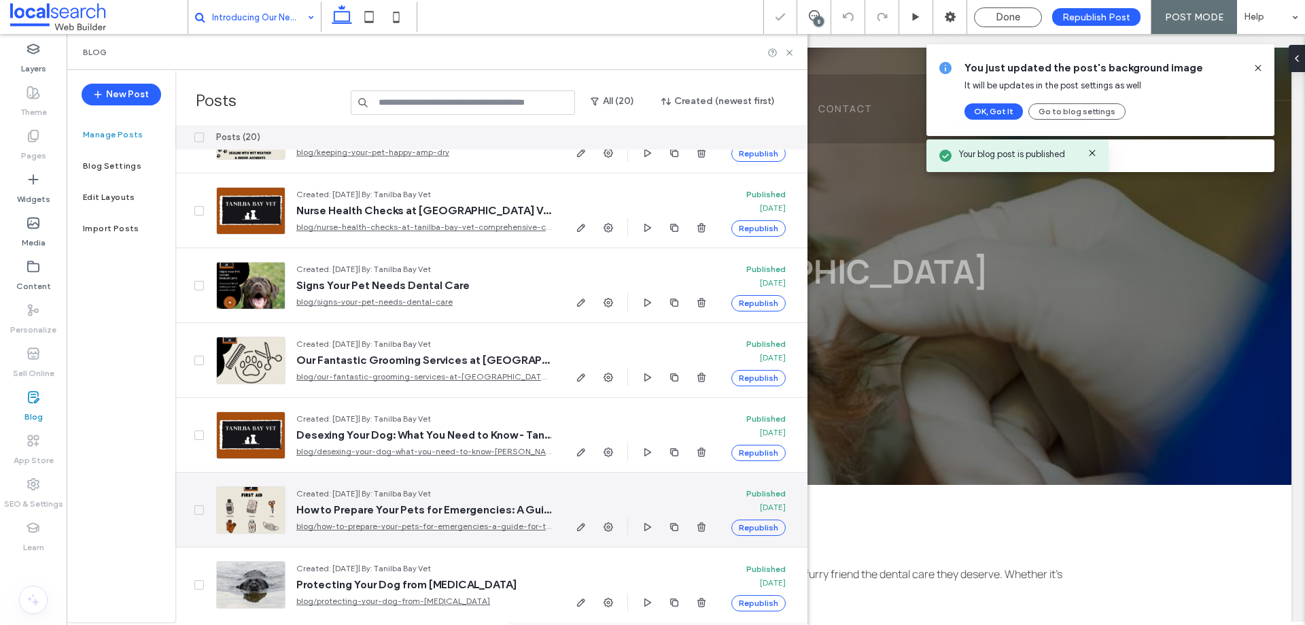
click at [768, 519] on button "Republish" at bounding box center [759, 527] width 54 height 16
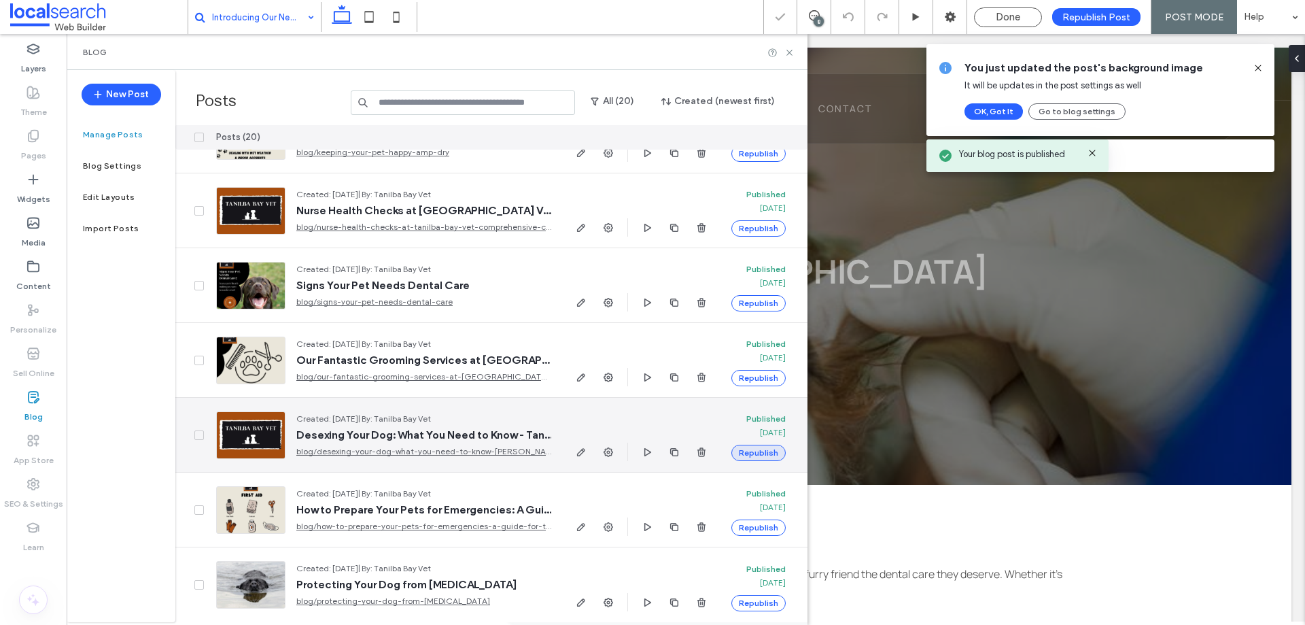
click at [763, 445] on button "Republish" at bounding box center [759, 453] width 54 height 16
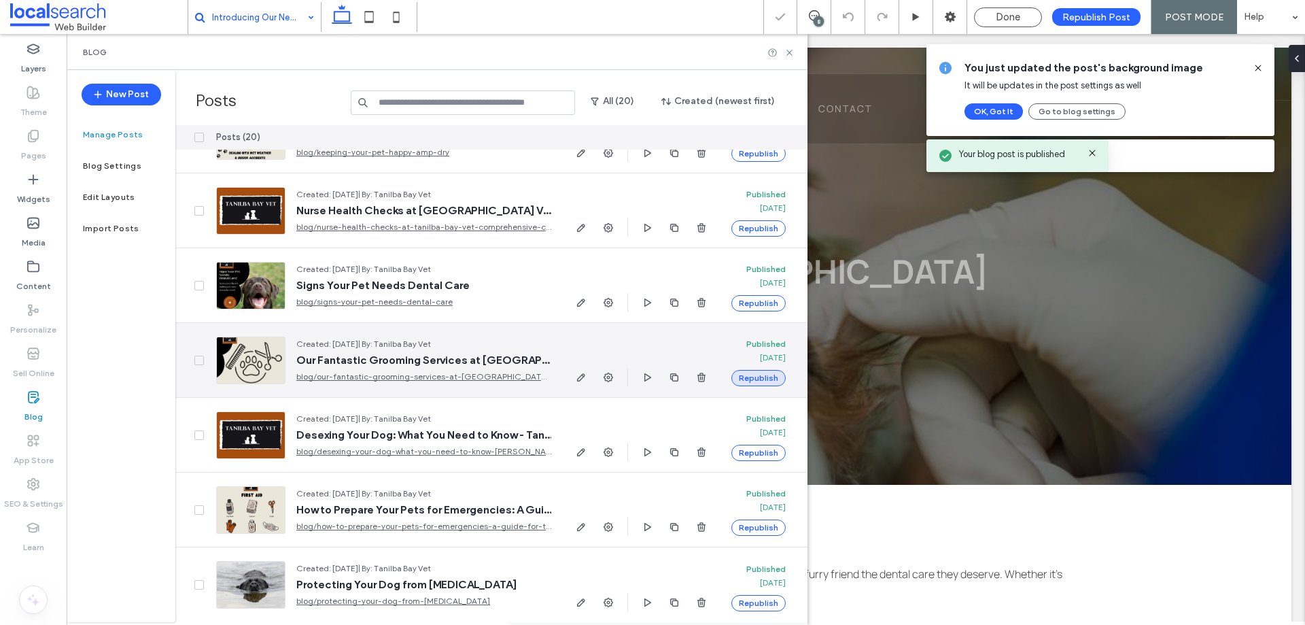
click at [759, 373] on button "Republish" at bounding box center [759, 378] width 54 height 16
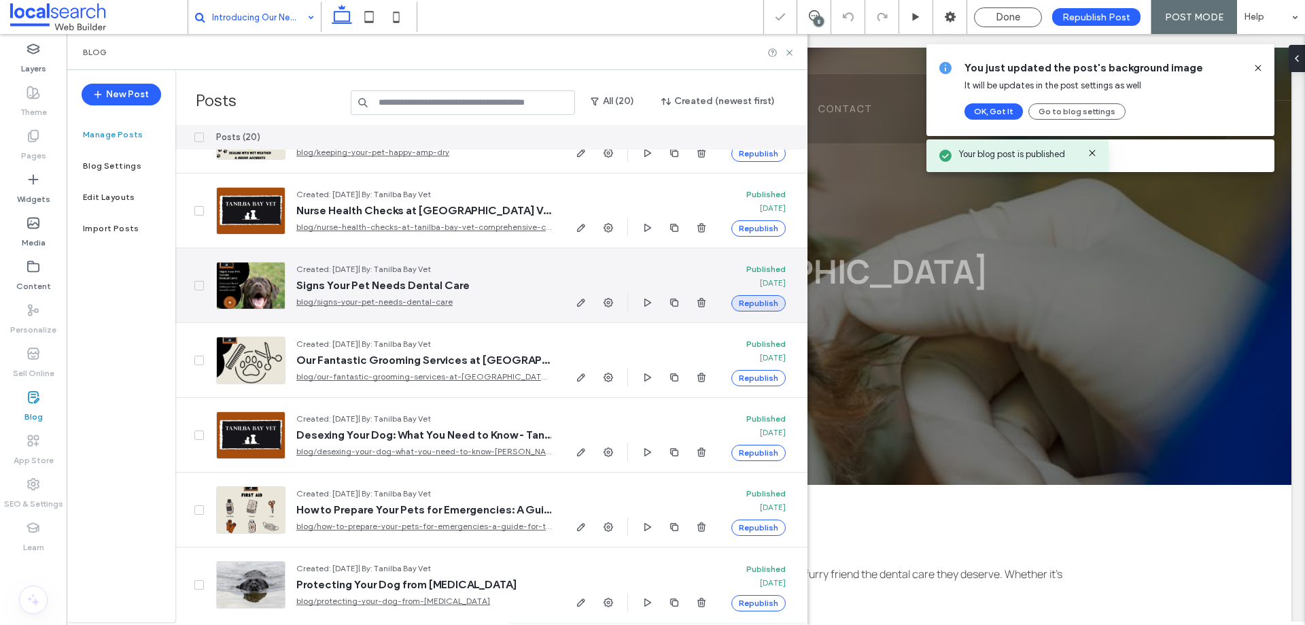
click at [755, 300] on button "Republish" at bounding box center [759, 303] width 54 height 16
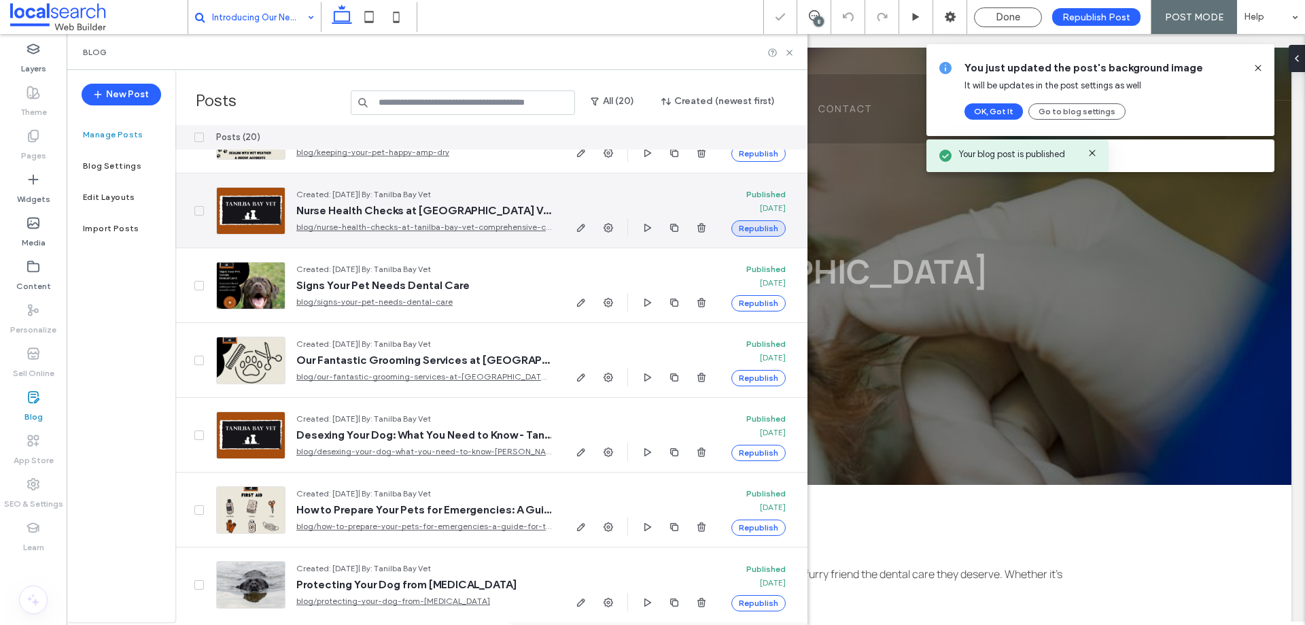
click at [766, 220] on button "Republish" at bounding box center [759, 228] width 54 height 16
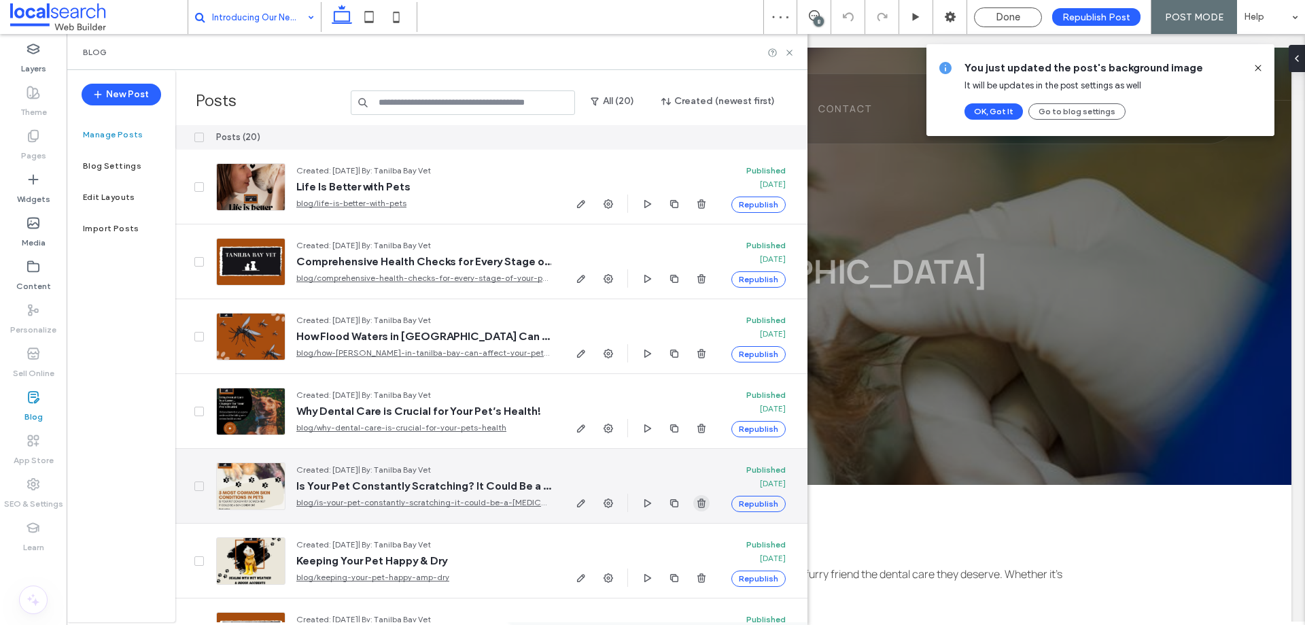
scroll to position [623, 0]
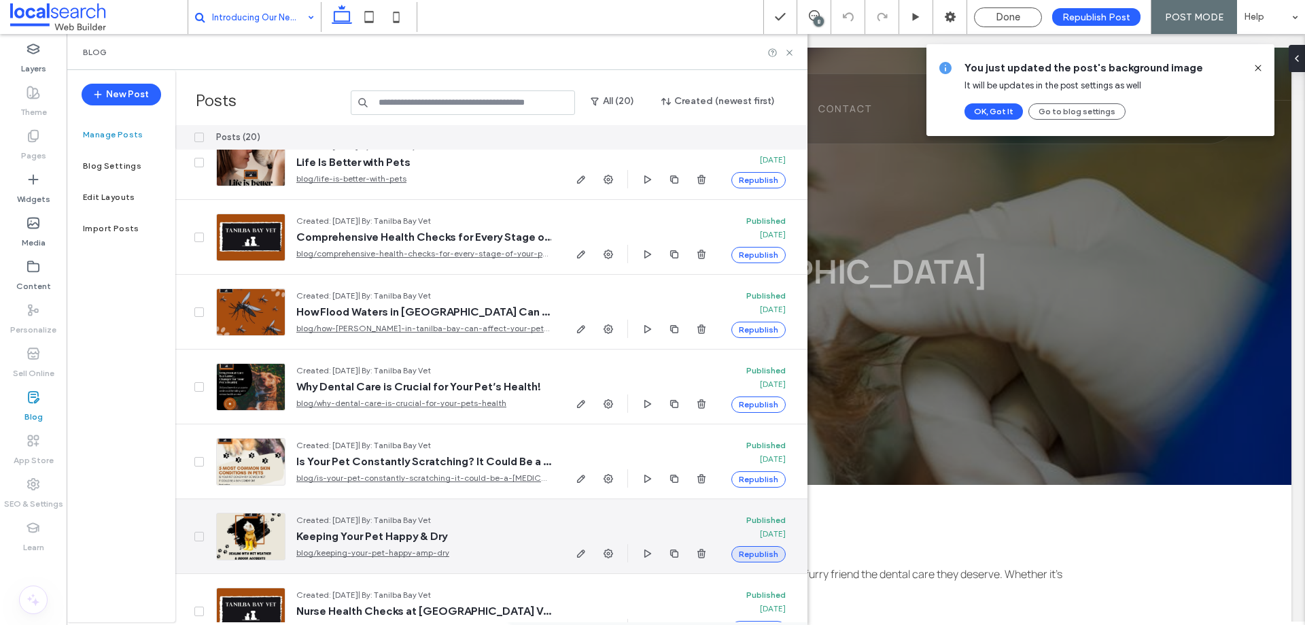
click at [766, 547] on button "Republish" at bounding box center [759, 554] width 54 height 16
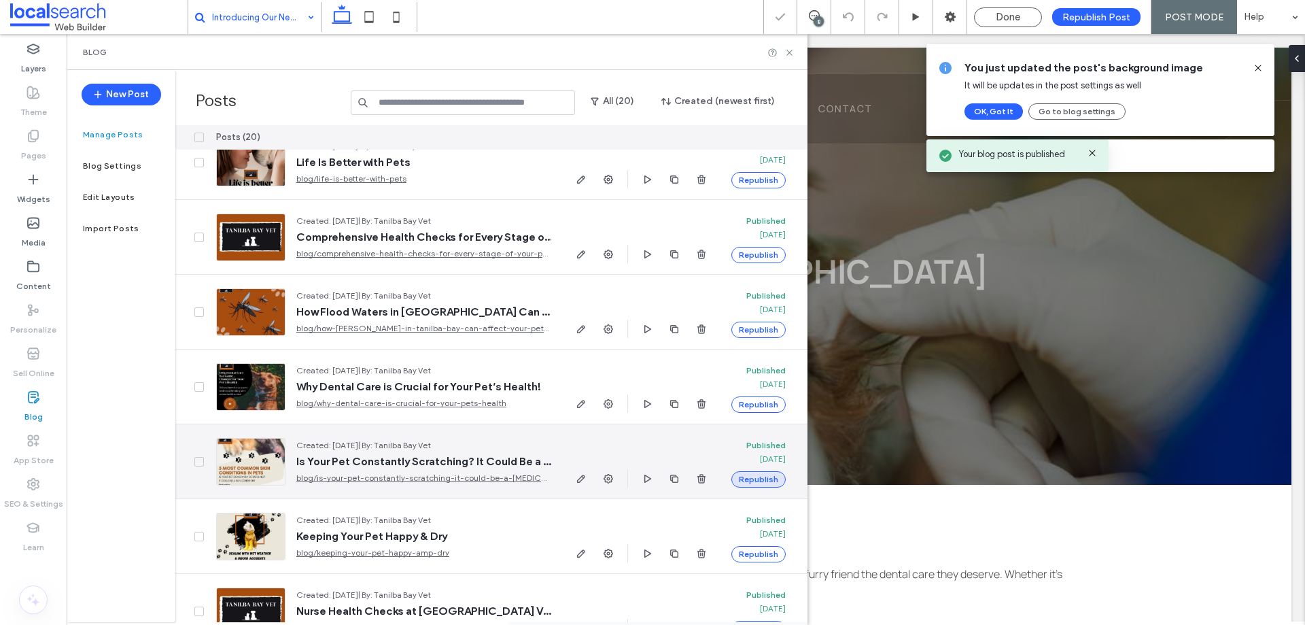
click at [765, 478] on button "Republish" at bounding box center [759, 479] width 54 height 16
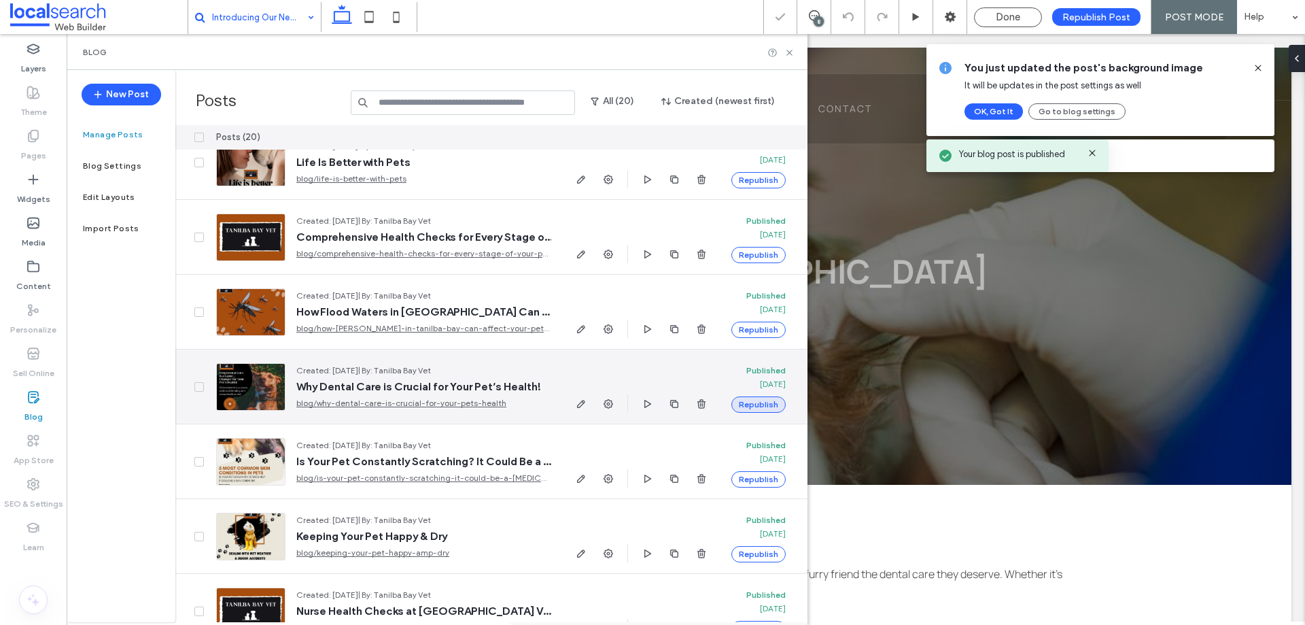
click at [763, 402] on button "Republish" at bounding box center [759, 404] width 54 height 16
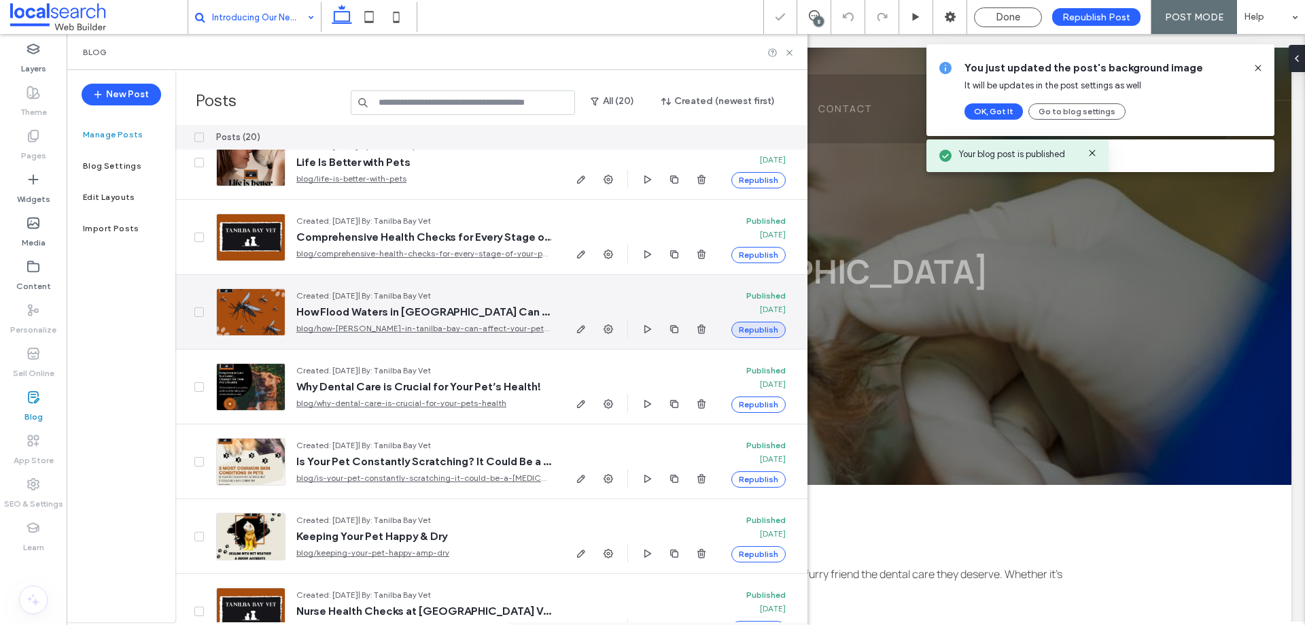
click at [758, 331] on button "Republish" at bounding box center [759, 330] width 54 height 16
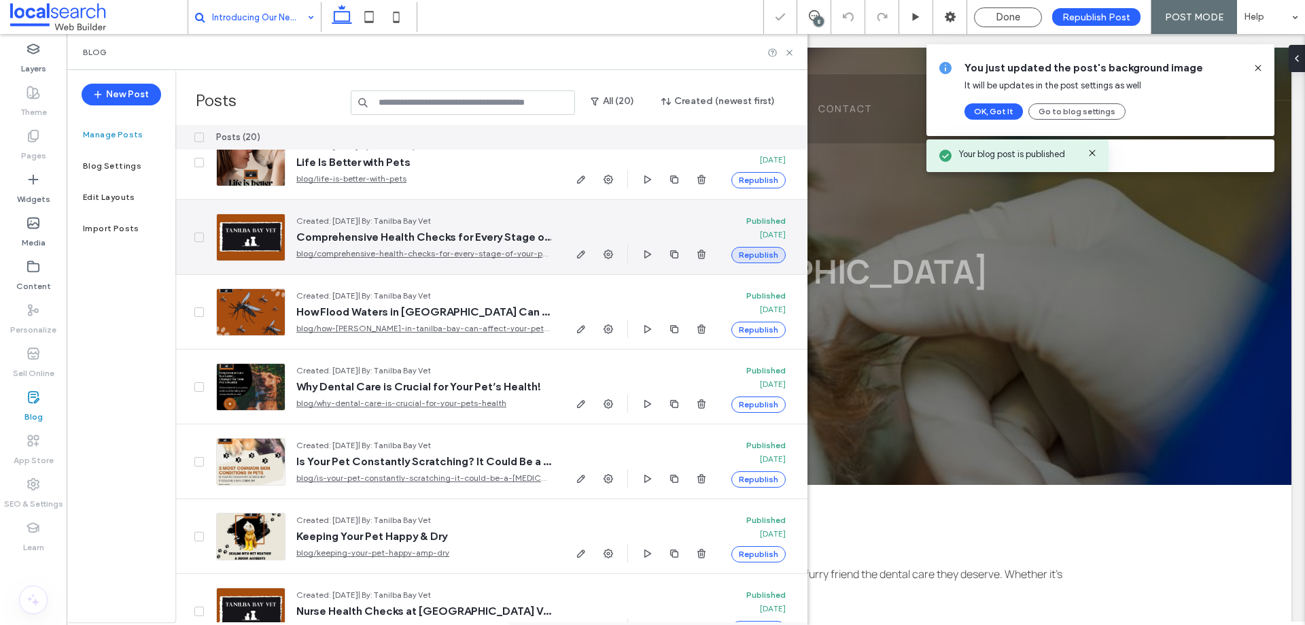
click at [767, 257] on button "Republish" at bounding box center [759, 255] width 54 height 16
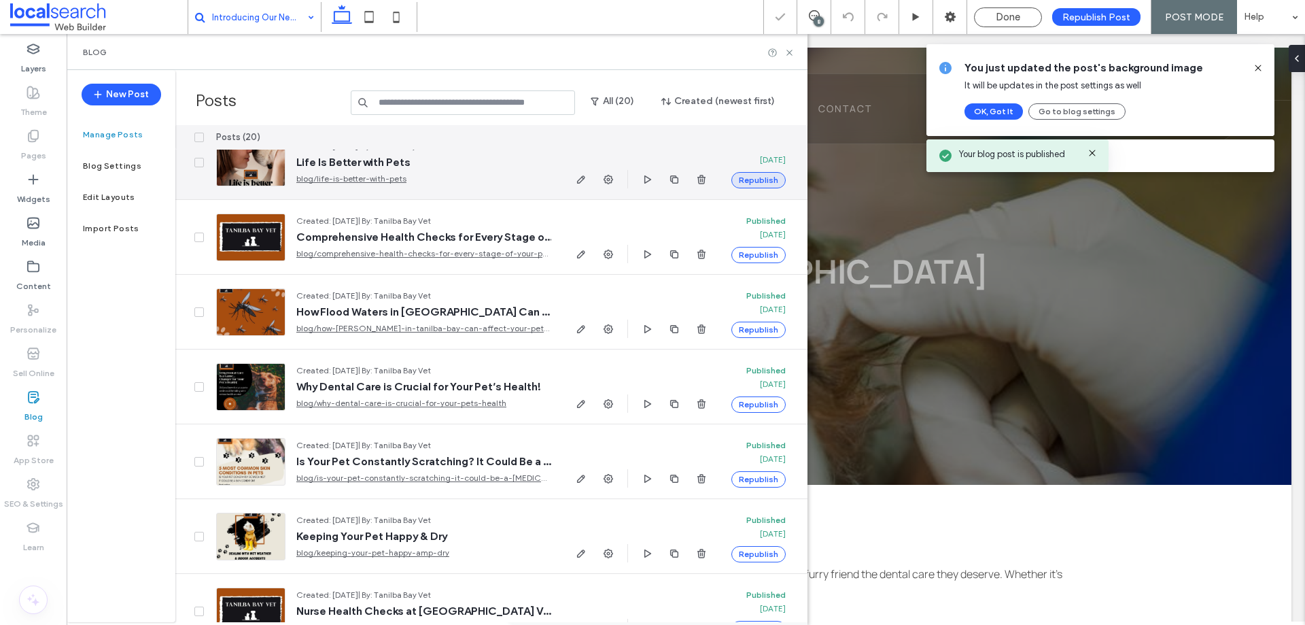
click at [768, 180] on button "Republish" at bounding box center [759, 180] width 54 height 16
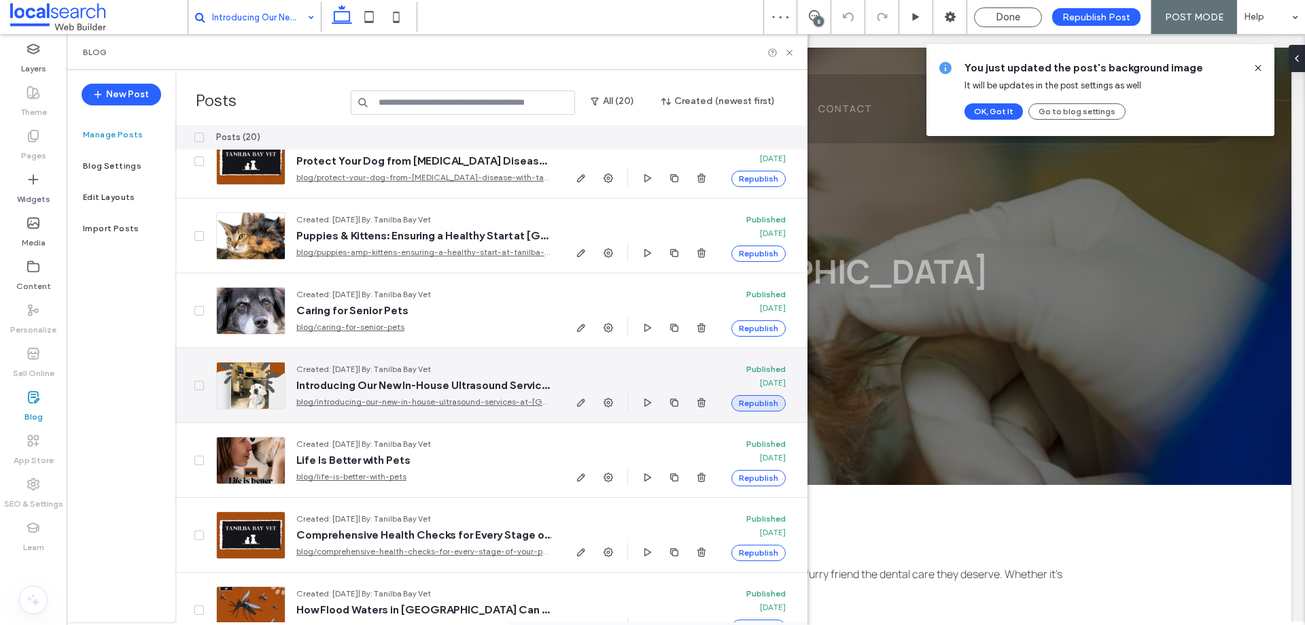
scroll to position [284, 0]
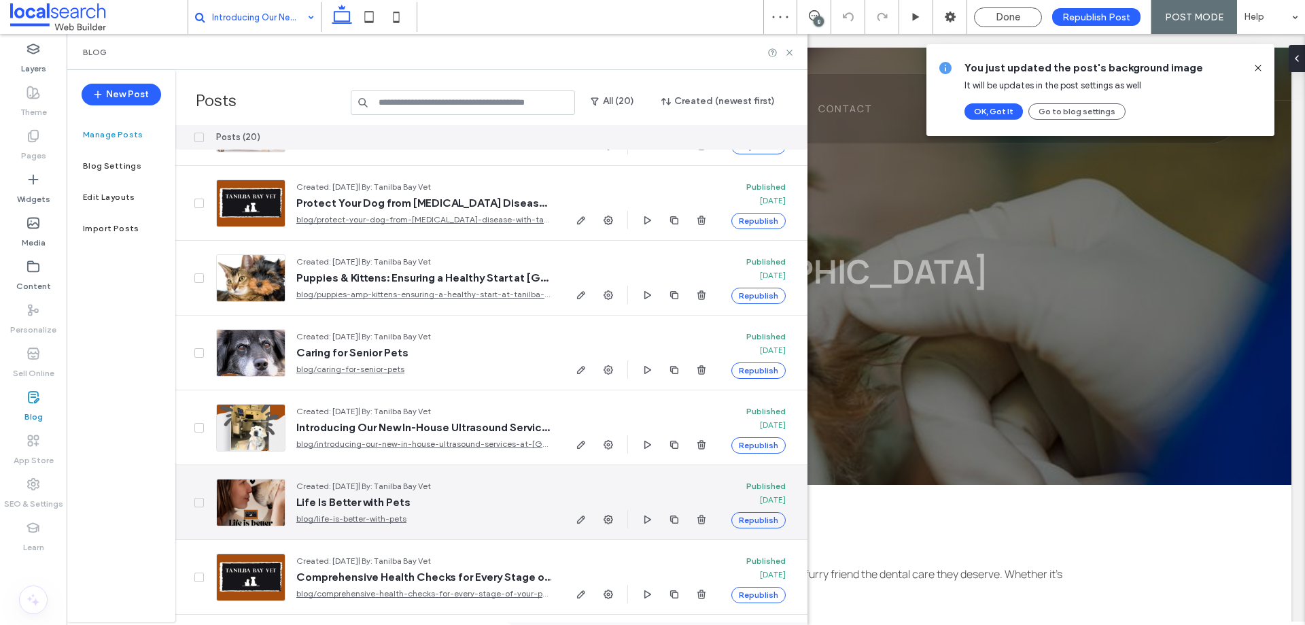
click at [763, 521] on button "Republish" at bounding box center [759, 520] width 54 height 16
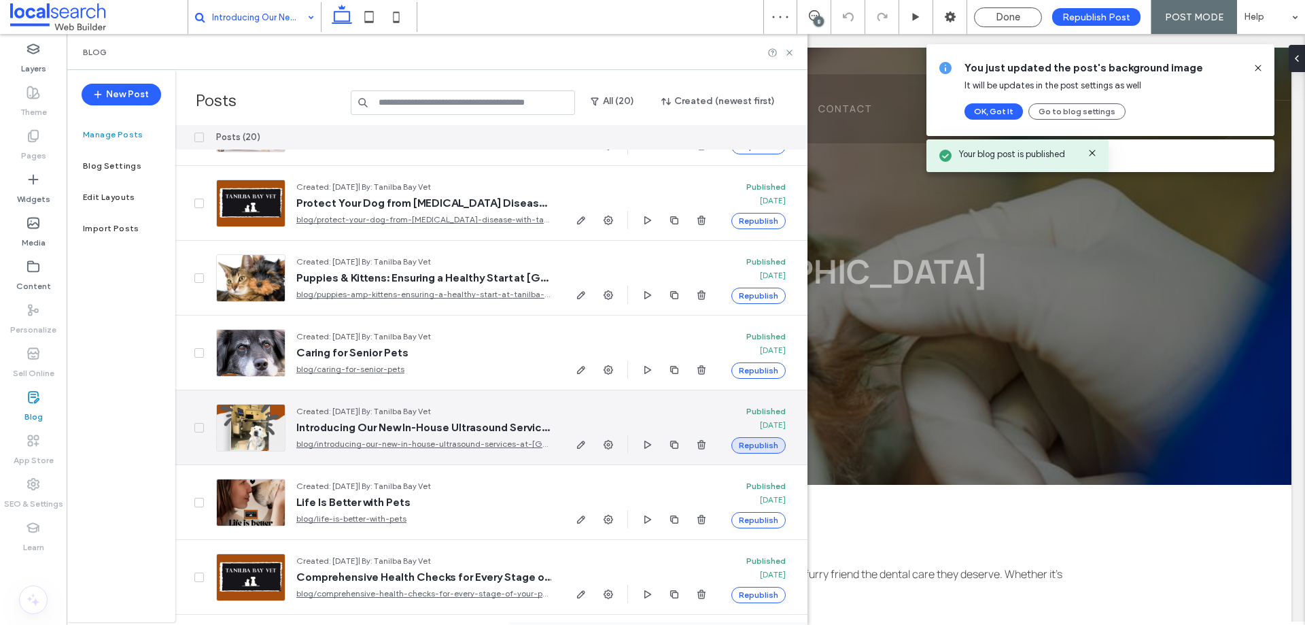
click at [762, 447] on button "Republish" at bounding box center [759, 445] width 54 height 16
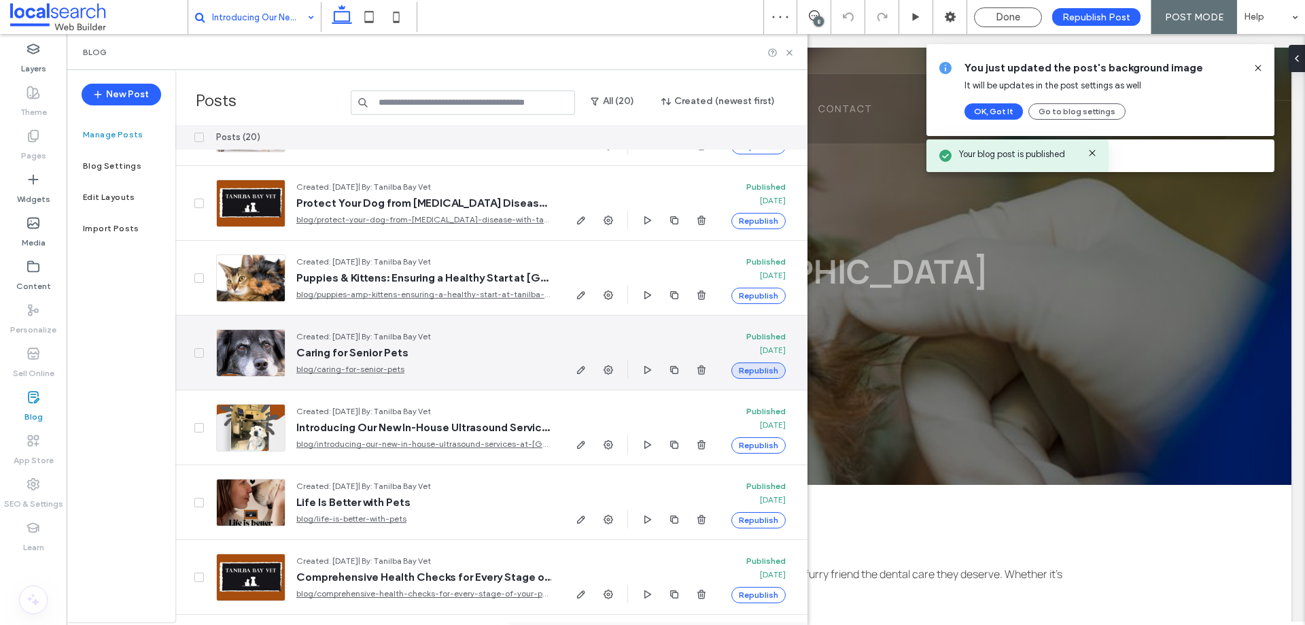
click at [765, 371] on button "Republish" at bounding box center [759, 370] width 54 height 16
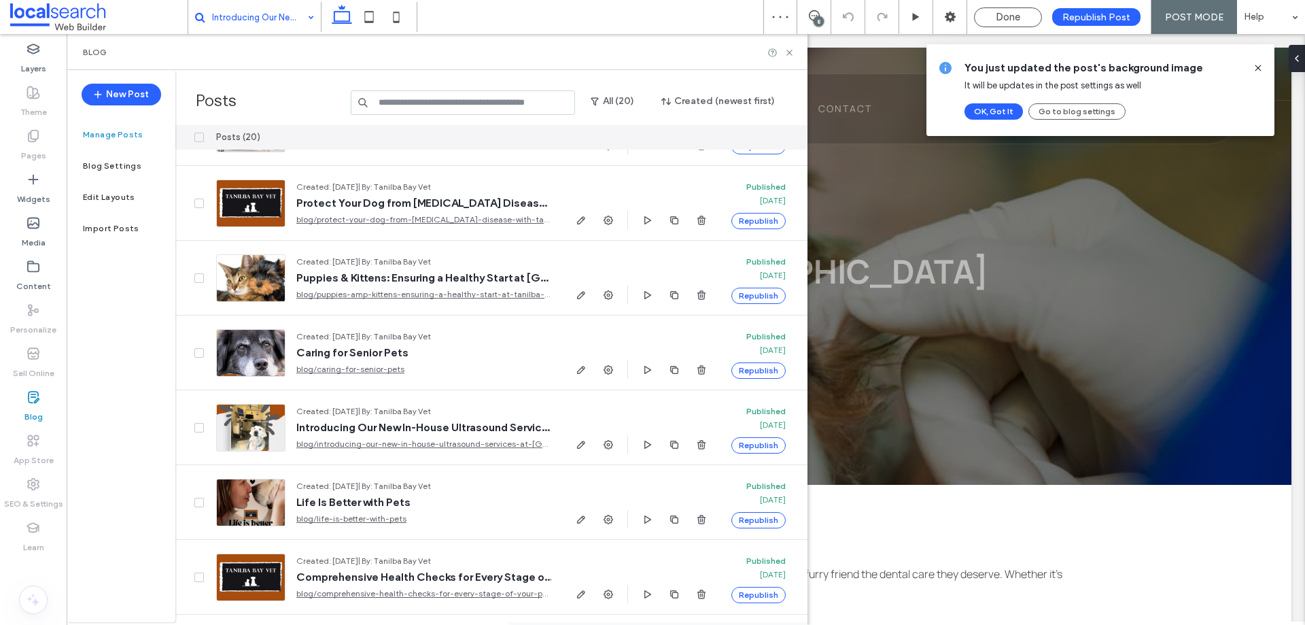
click at [1006, 12] on span "Done" at bounding box center [1008, 17] width 24 height 12
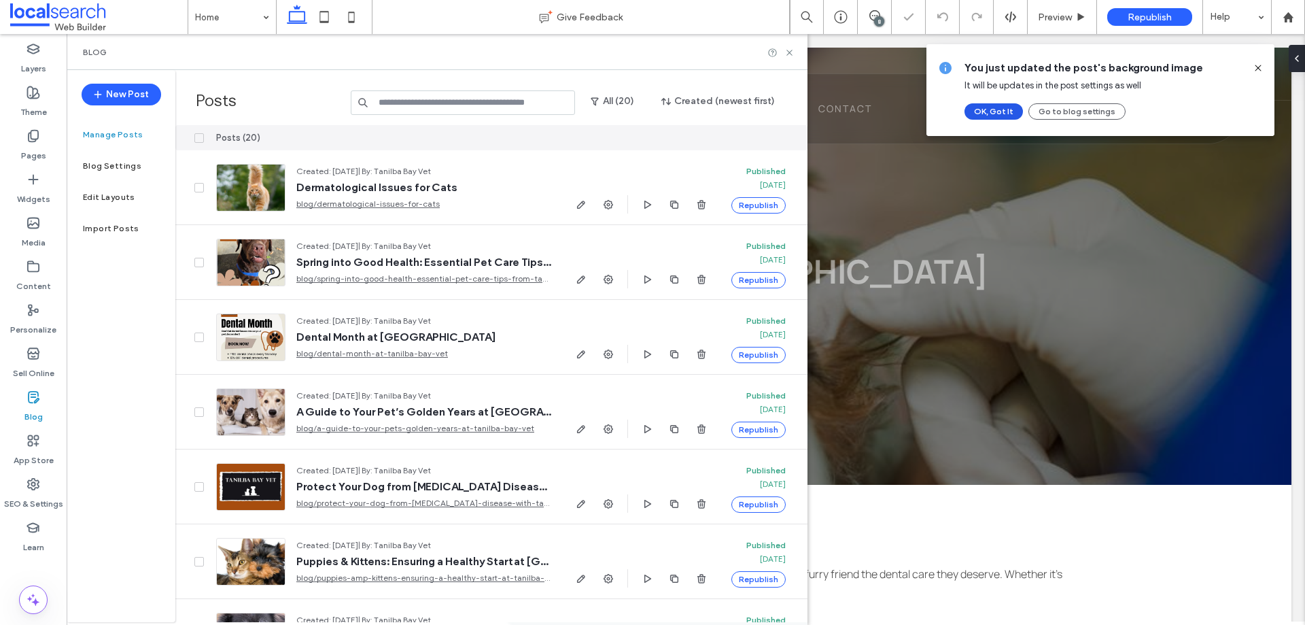
click at [1004, 108] on button "OK, Got It" at bounding box center [994, 111] width 58 height 16
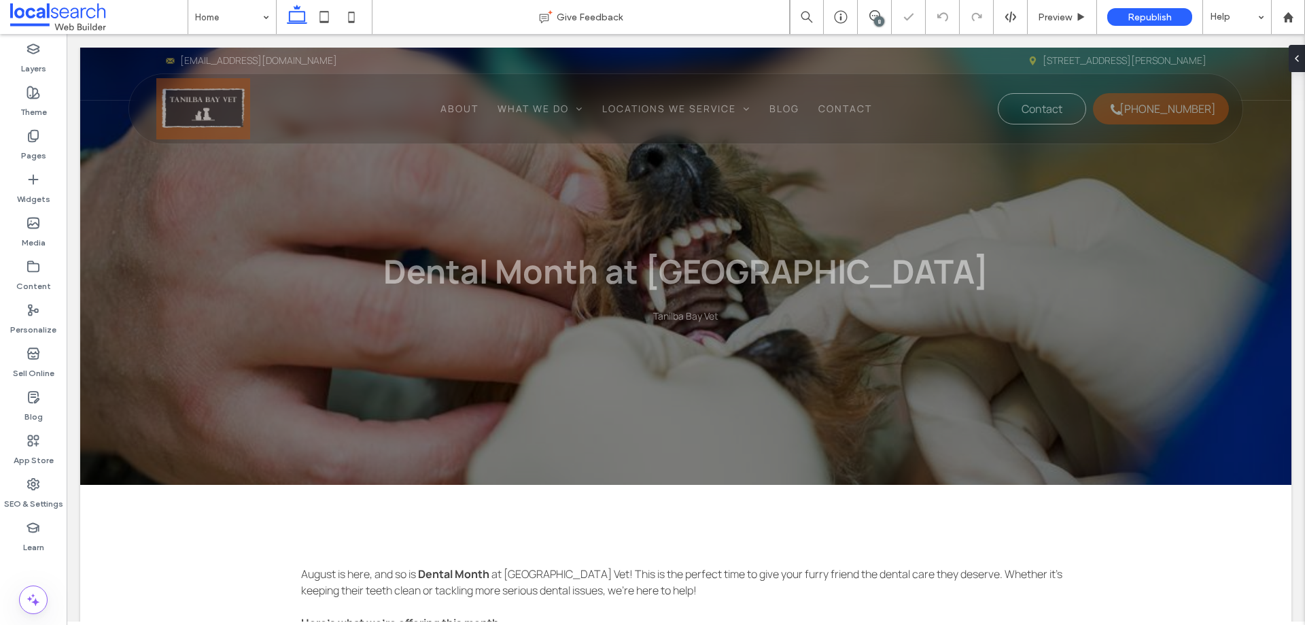
click at [1144, 15] on span "Republish" at bounding box center [1150, 18] width 44 height 12
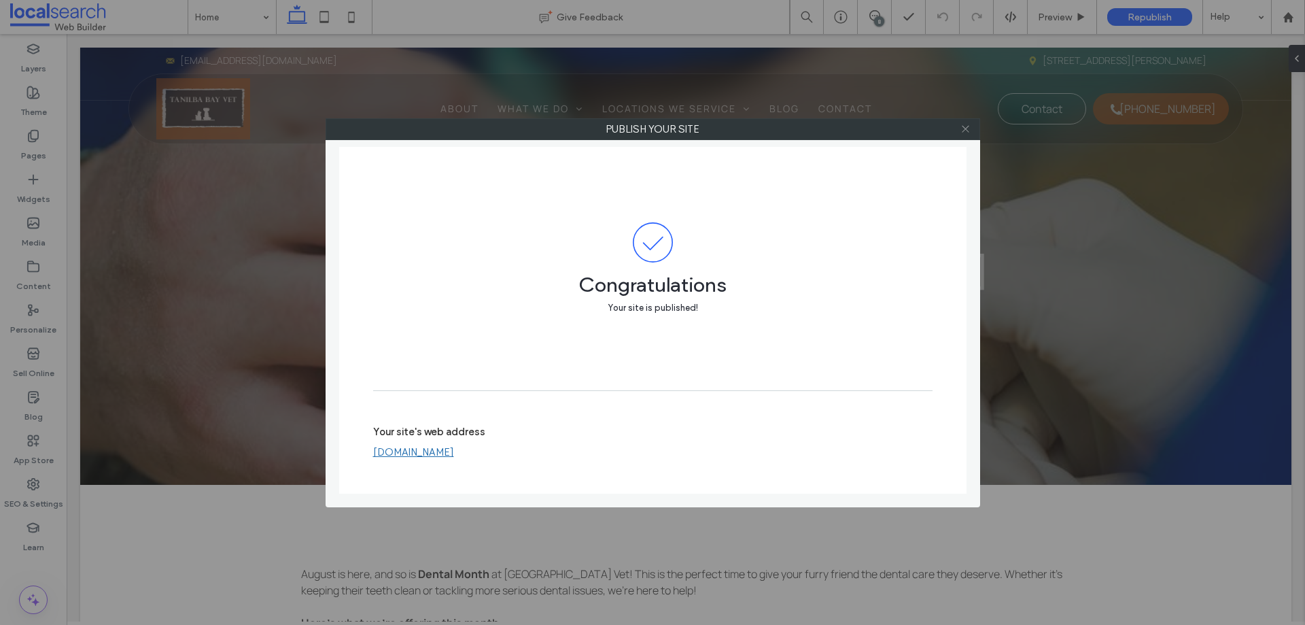
click at [964, 130] on icon at bounding box center [966, 129] width 10 height 10
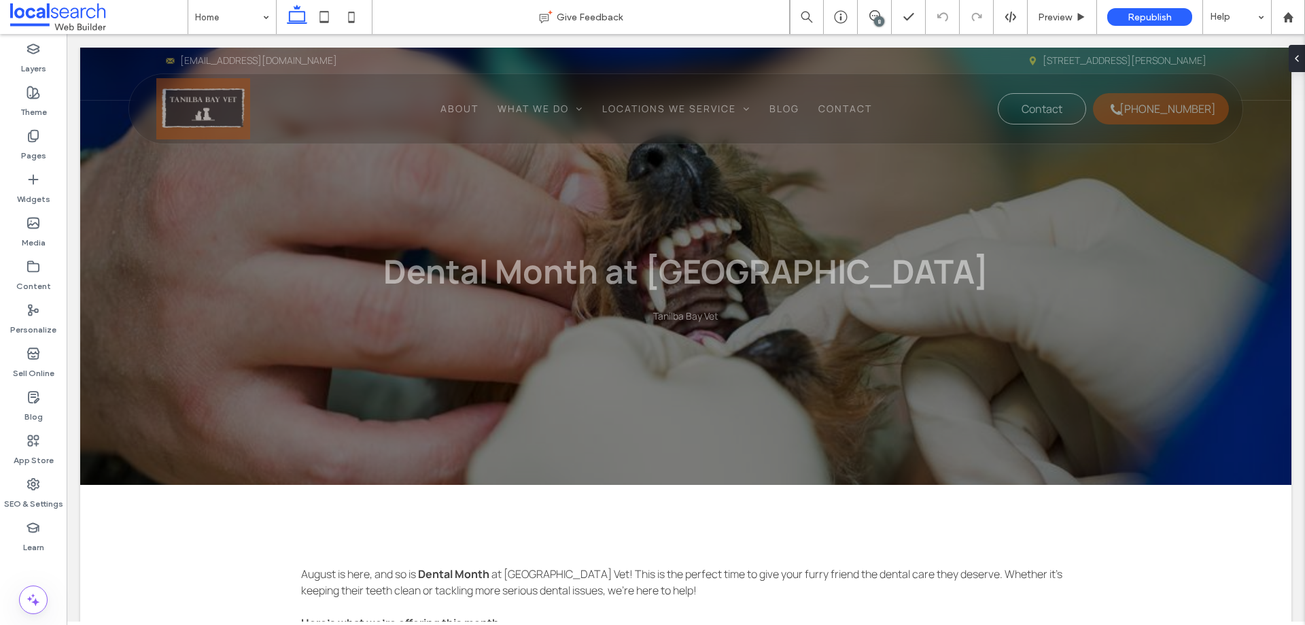
click at [877, 24] on div "8" at bounding box center [879, 21] width 10 height 10
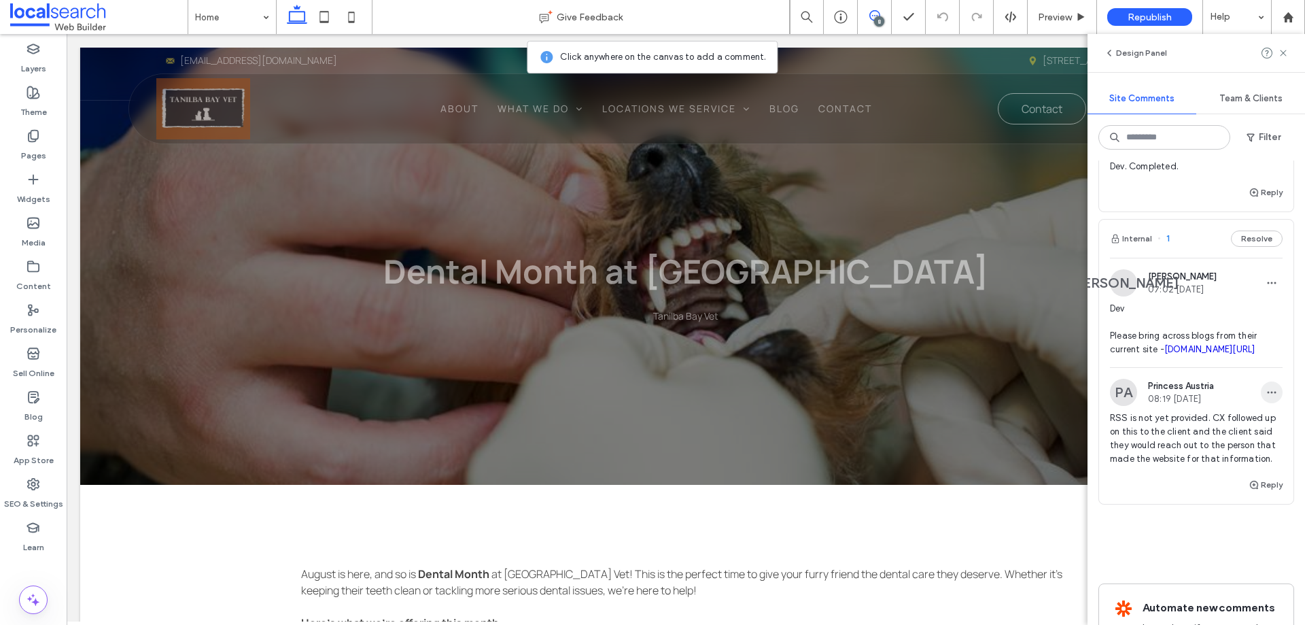
scroll to position [1396, 0]
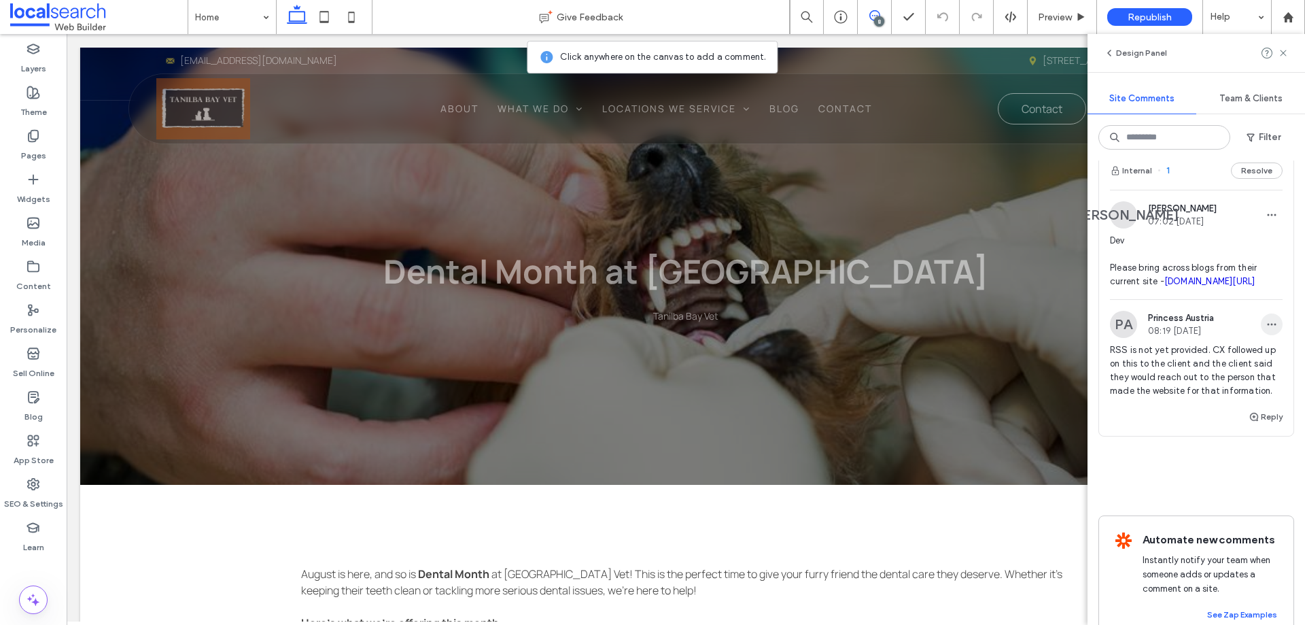
click at [1267, 330] on icon "button" at bounding box center [1272, 324] width 11 height 11
click at [1238, 368] on div "Edit" at bounding box center [1211, 373] width 121 height 26
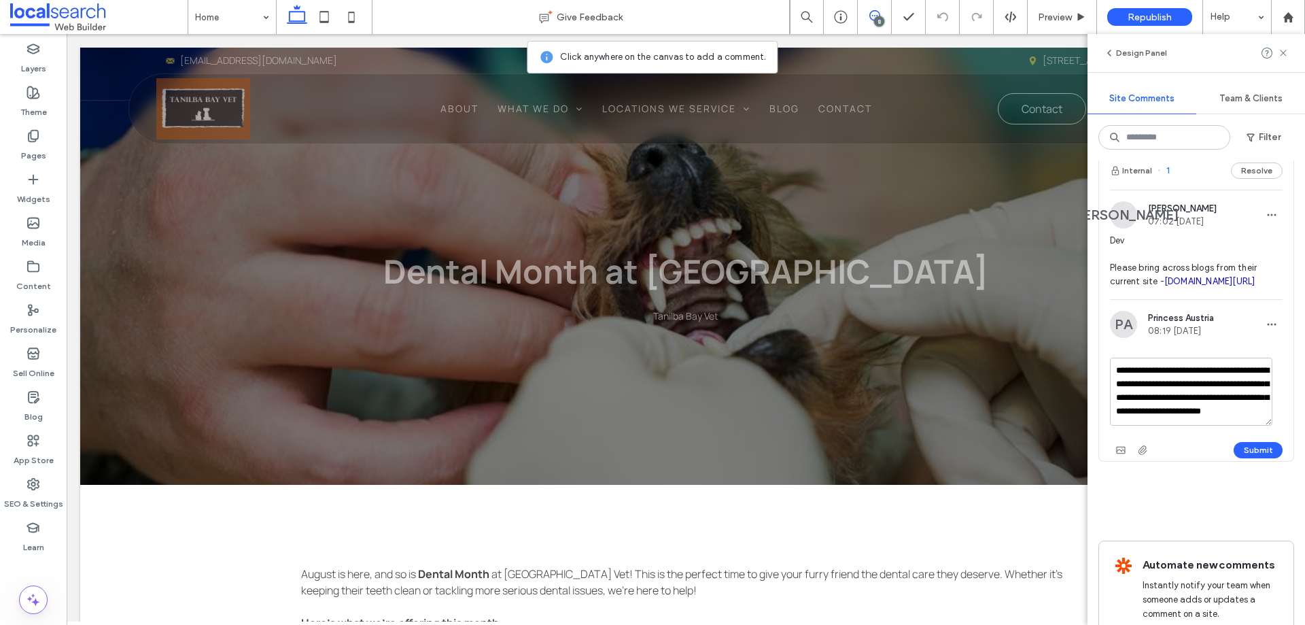
scroll to position [12, 0]
click at [1254, 426] on textarea "**********" at bounding box center [1191, 392] width 162 height 68
drag, startPoint x: 1224, startPoint y: 417, endPoint x: 1173, endPoint y: 415, distance: 51.0
click at [1173, 415] on textarea "**********" at bounding box center [1191, 392] width 162 height 68
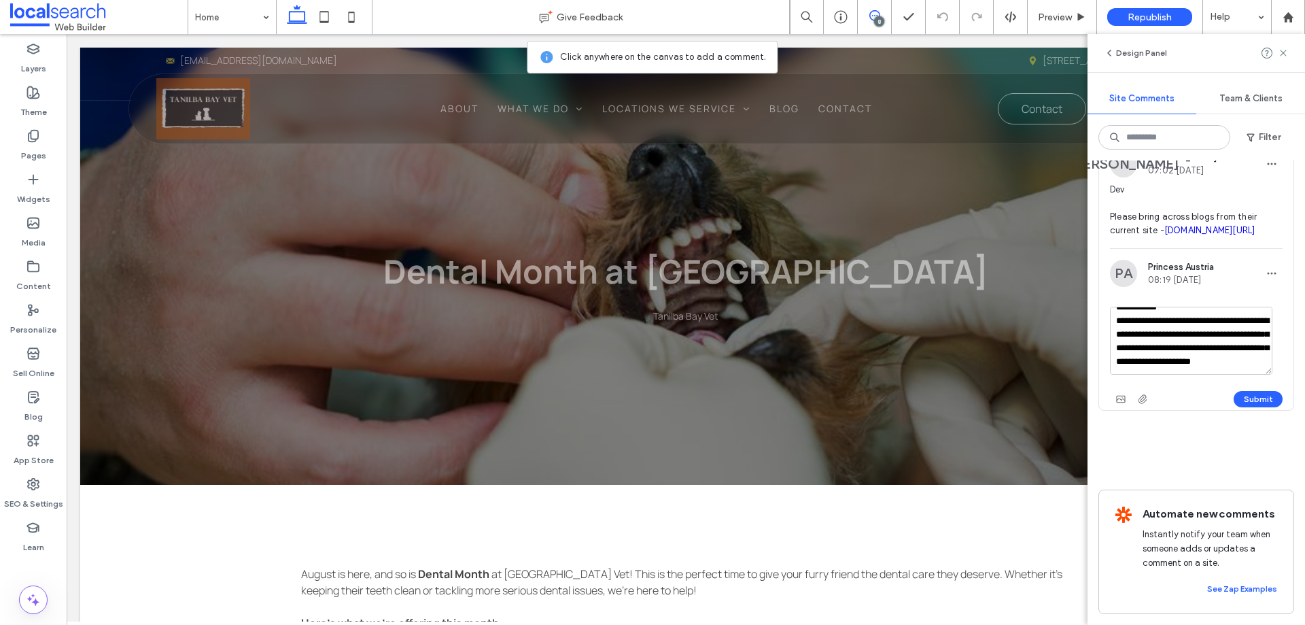
scroll to position [1476, 0]
click at [1249, 345] on textarea "**********" at bounding box center [1191, 341] width 162 height 68
type textarea "**********"
click at [1260, 391] on button "Submit" at bounding box center [1258, 399] width 49 height 16
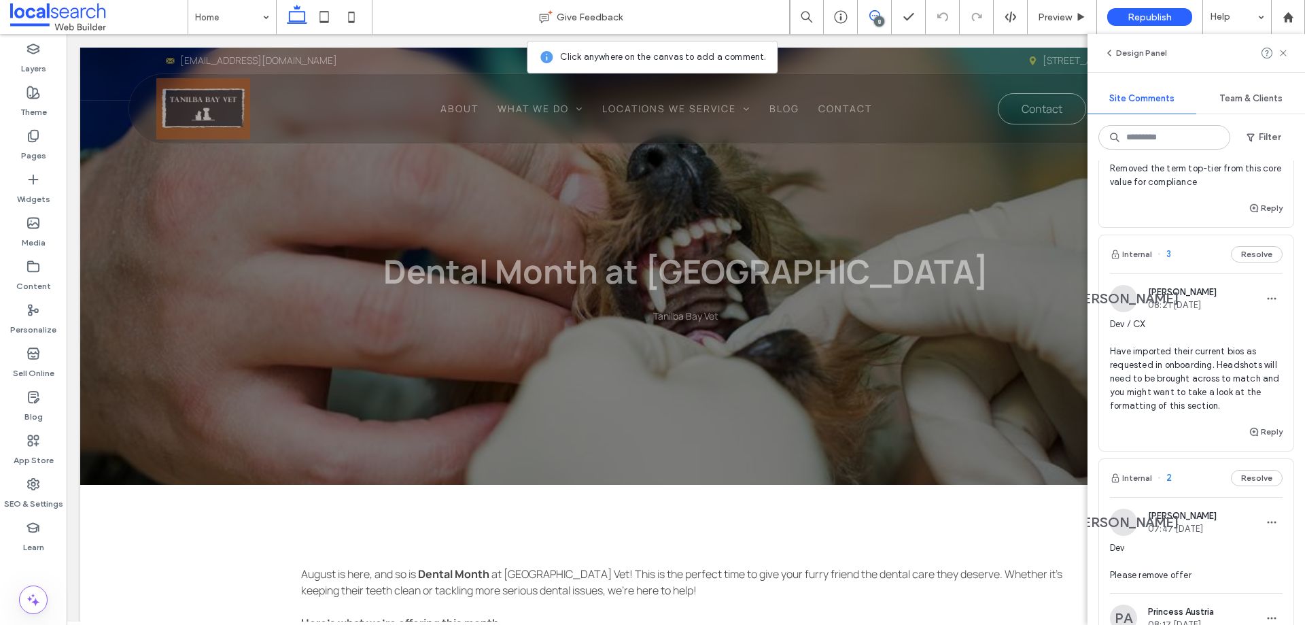
scroll to position [796, 0]
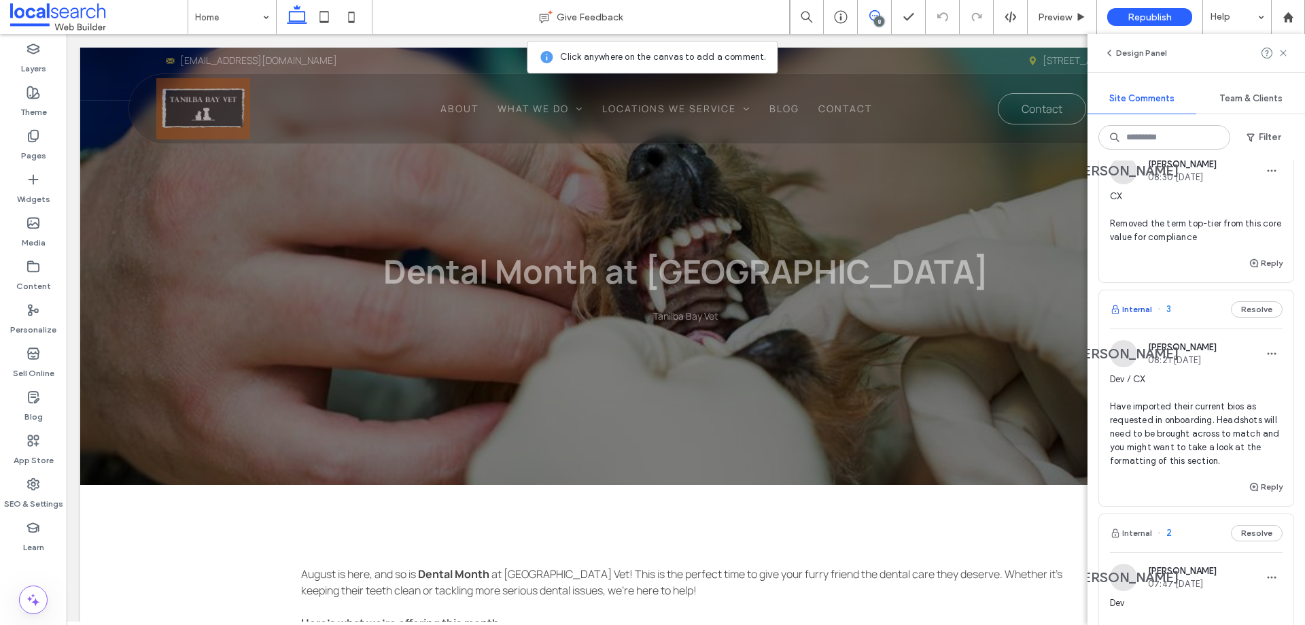
click at [1138, 307] on button "Internal" at bounding box center [1131, 309] width 42 height 16
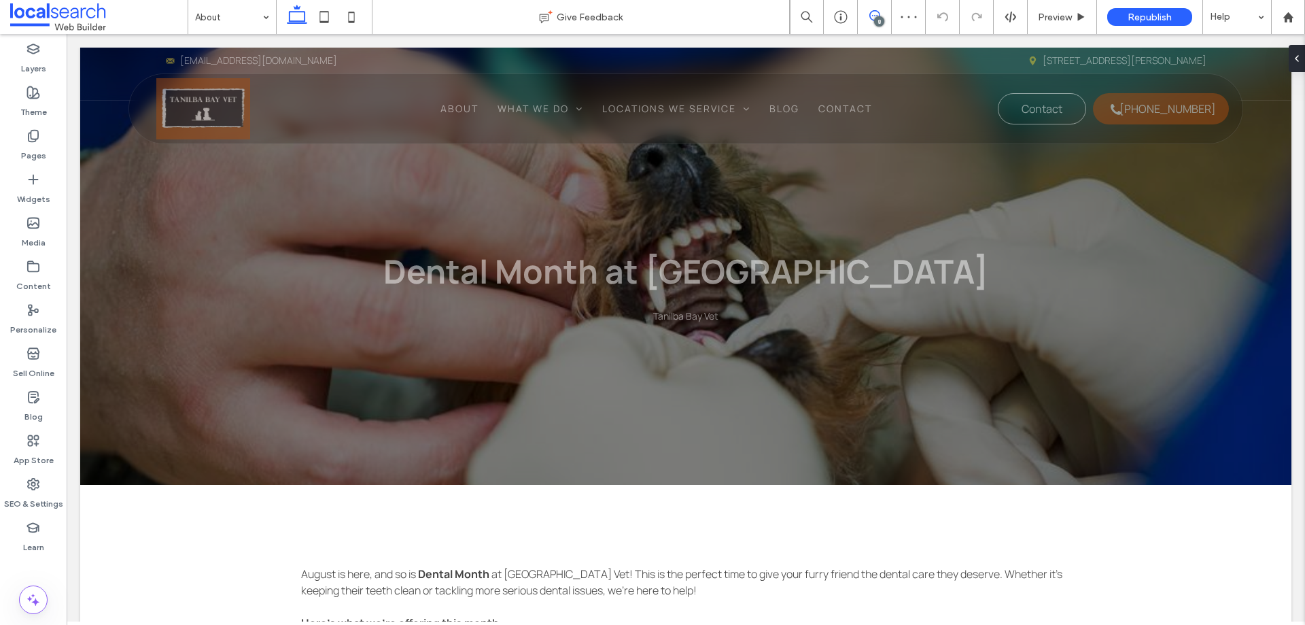
click at [887, 18] on span at bounding box center [874, 15] width 33 height 11
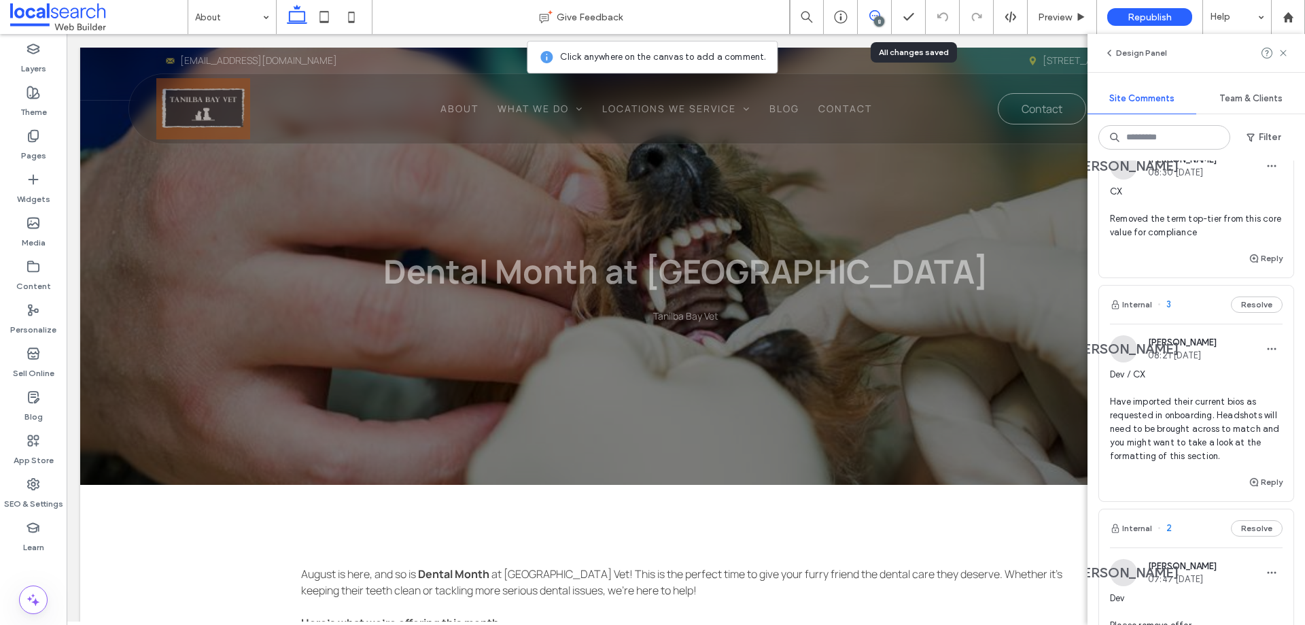
scroll to position [884, 0]
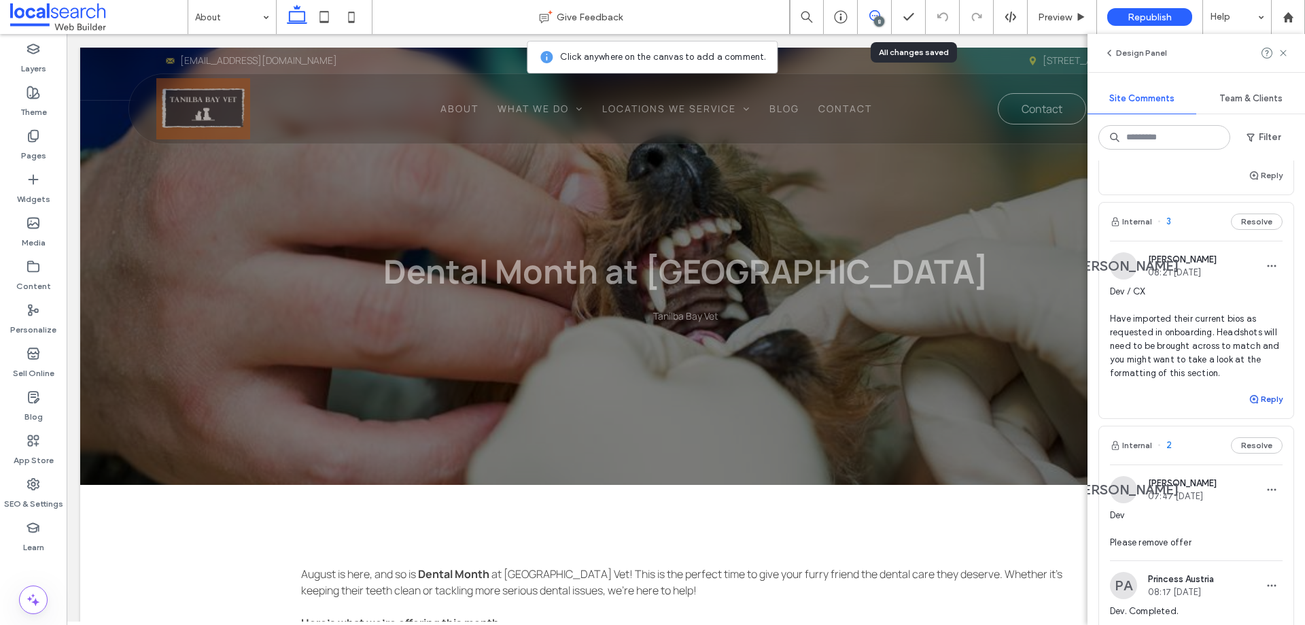
click at [1254, 398] on button "Reply" at bounding box center [1266, 399] width 34 height 16
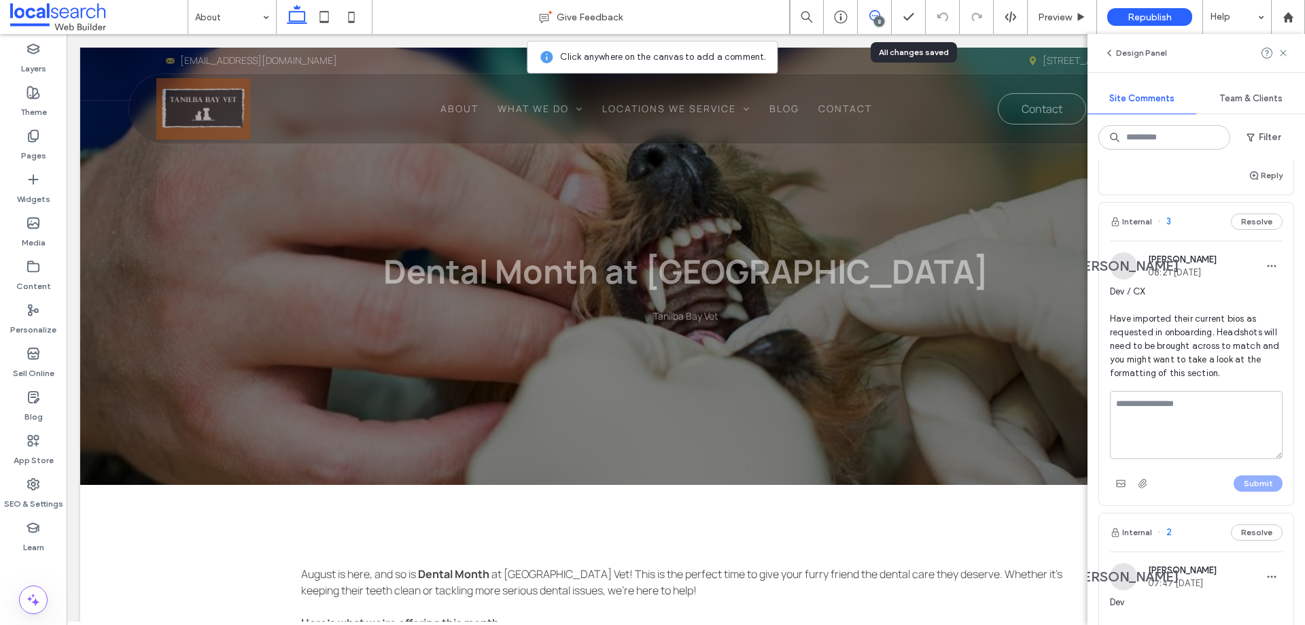
click at [1182, 424] on textarea at bounding box center [1196, 425] width 173 height 68
click at [1188, 434] on textarea "**********" at bounding box center [1191, 425] width 162 height 68
drag, startPoint x: 1177, startPoint y: 431, endPoint x: 1111, endPoint y: 428, distance: 66.0
click at [1111, 428] on textarea "**********" at bounding box center [1191, 425] width 162 height 68
paste textarea "**********"
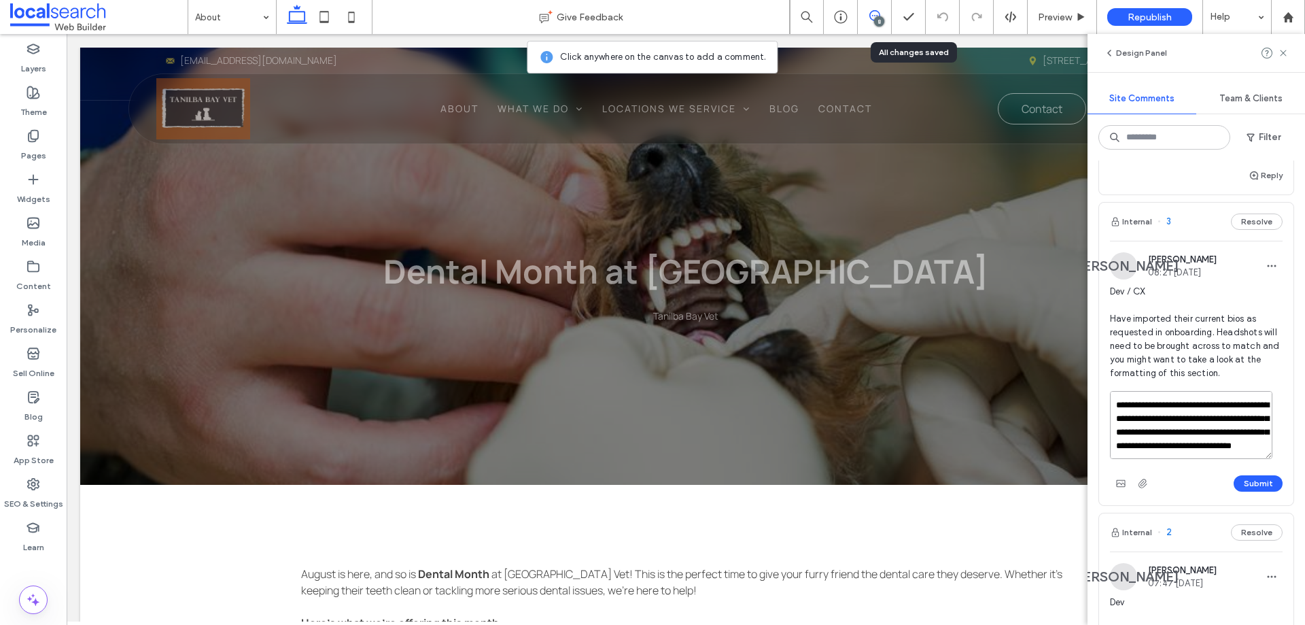
scroll to position [68, 0]
click at [1188, 444] on textarea "**********" at bounding box center [1191, 425] width 162 height 68
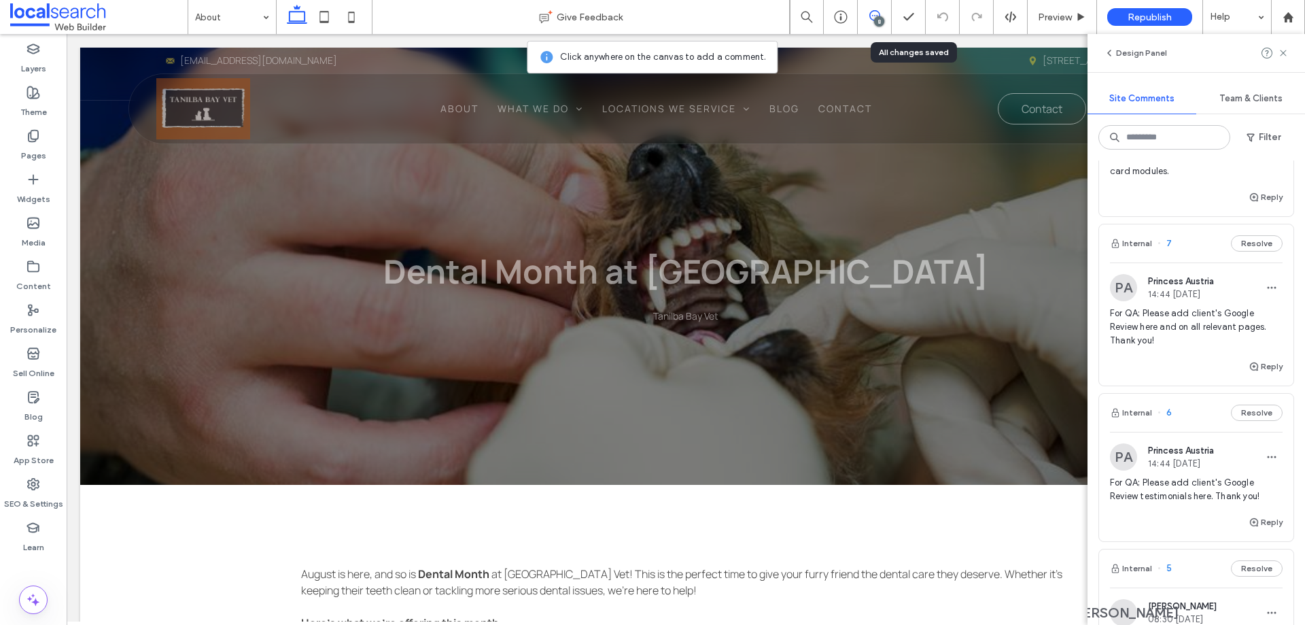
scroll to position [0, 0]
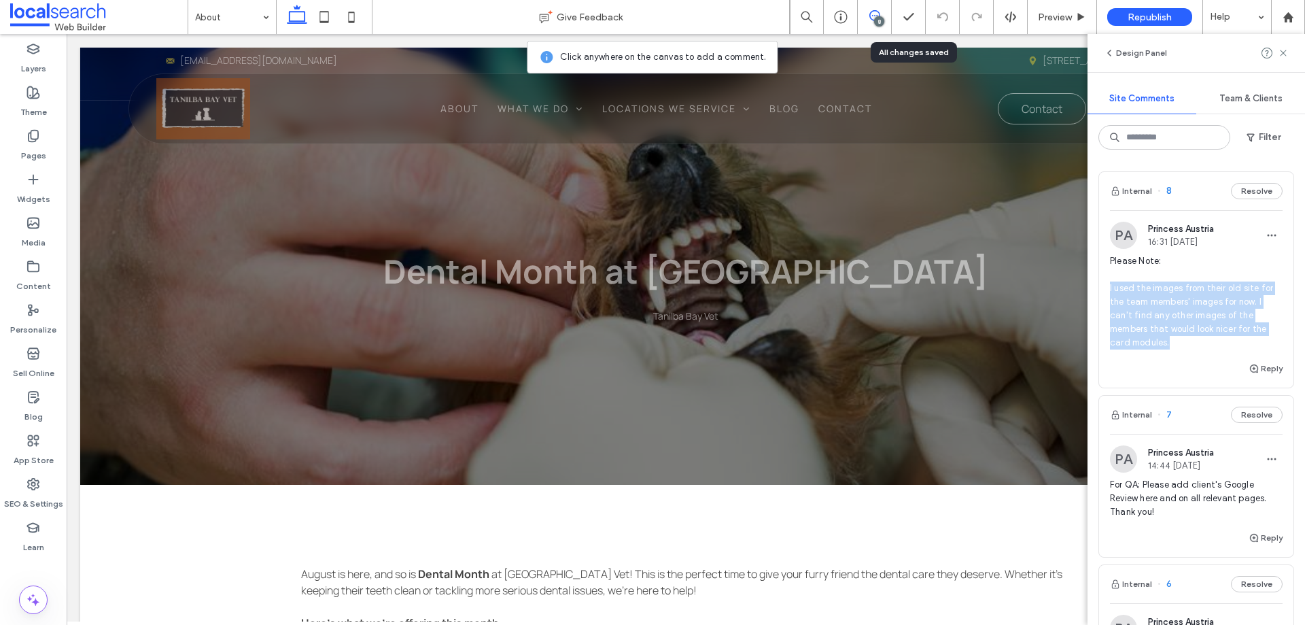
drag, startPoint x: 1107, startPoint y: 287, endPoint x: 1186, endPoint y: 345, distance: 97.2
click at [1186, 345] on div "PA Princess Austria 16:31 Sep 11 2025 Please Note: I used the images from their…" at bounding box center [1196, 291] width 194 height 139
copy span "I used the images from their old site for the team members' images for now. I c…"
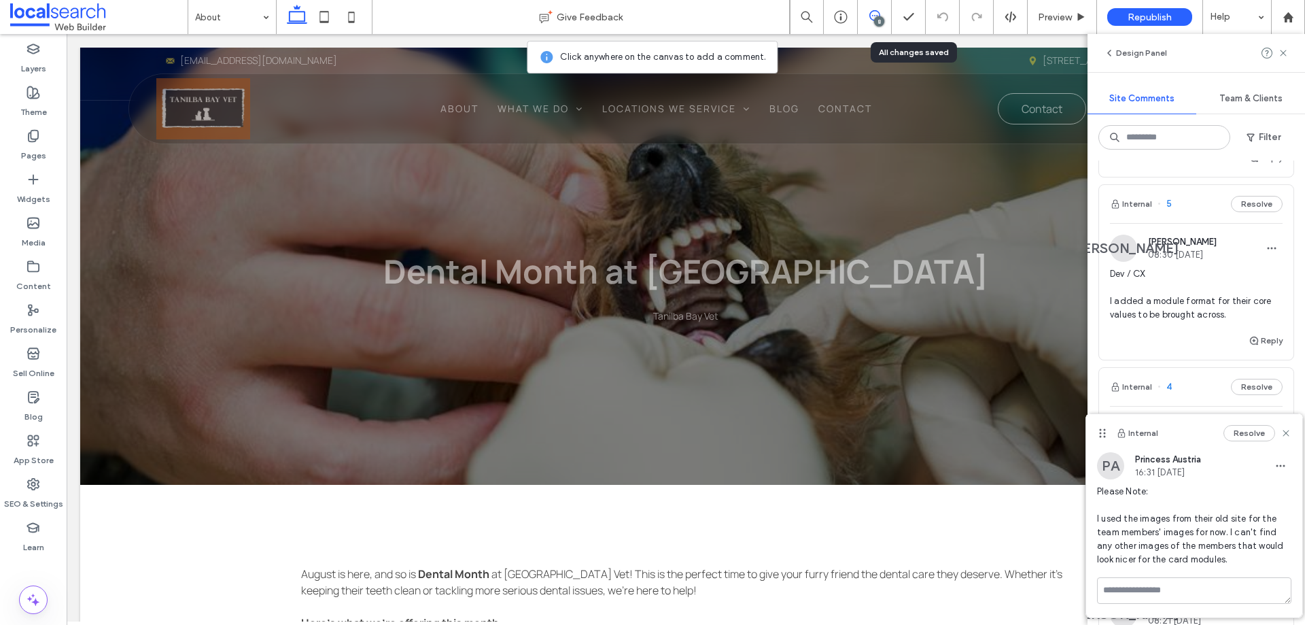
scroll to position [612, 0]
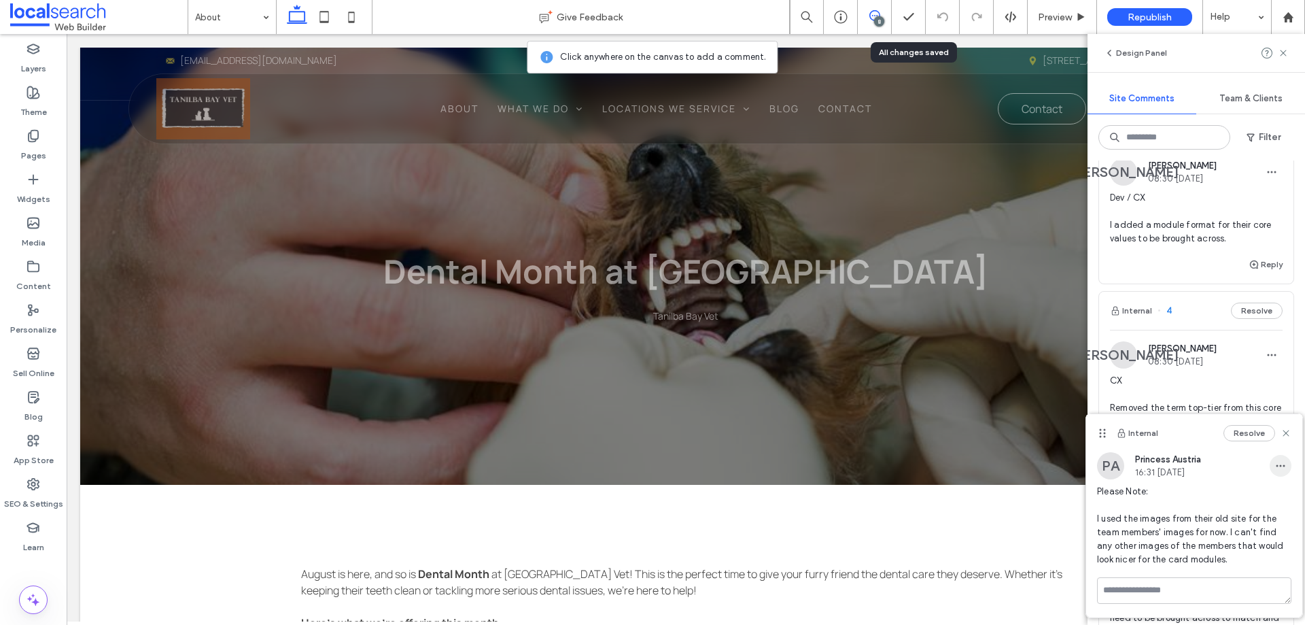
click at [1279, 466] on icon "button" at bounding box center [1280, 465] width 11 height 11
click at [1222, 502] on div "Edit" at bounding box center [1230, 501] width 121 height 26
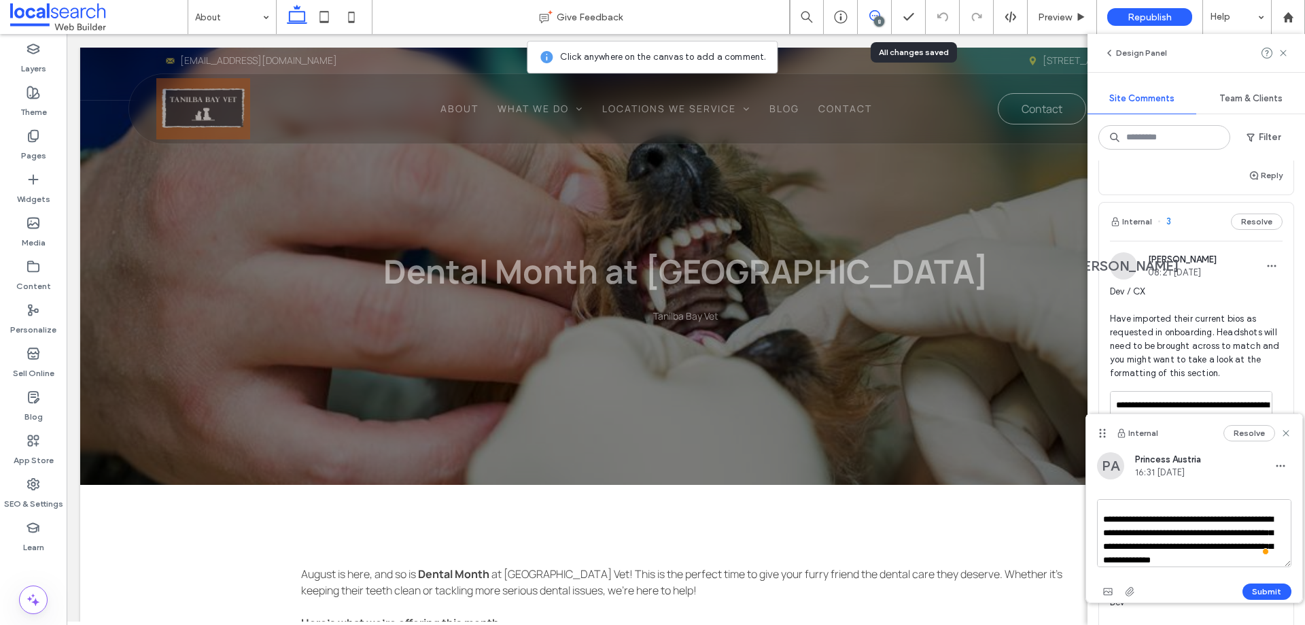
scroll to position [39, 0]
click at [1287, 431] on icon at bounding box center [1286, 433] width 11 height 11
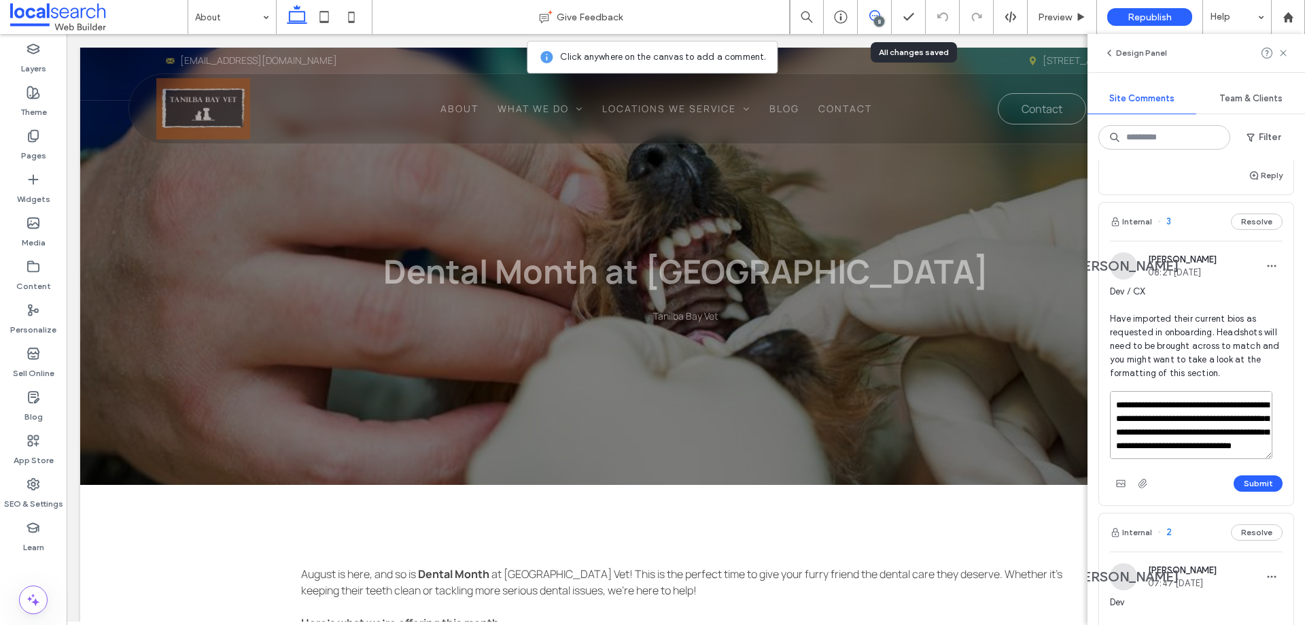
click at [1180, 430] on textarea "**********" at bounding box center [1191, 425] width 162 height 68
paste textarea "**********"
click at [1116, 444] on textarea "**********" at bounding box center [1191, 425] width 162 height 68
type textarea "**********"
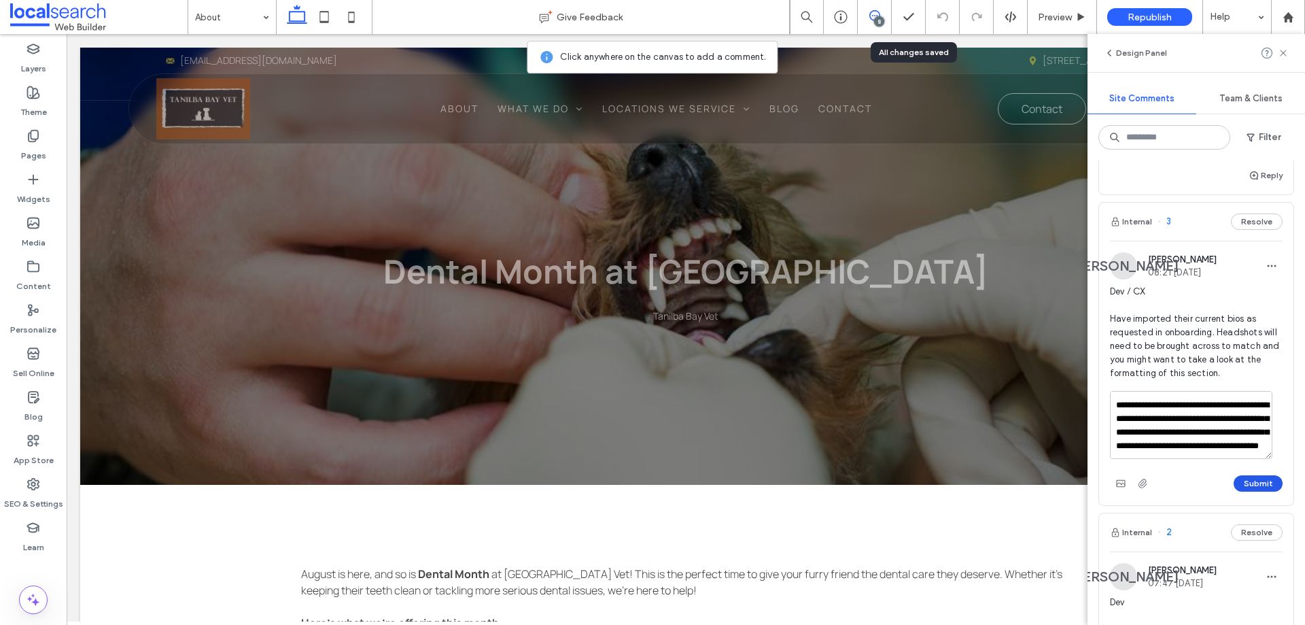
click at [1265, 483] on button "Submit" at bounding box center [1258, 483] width 49 height 16
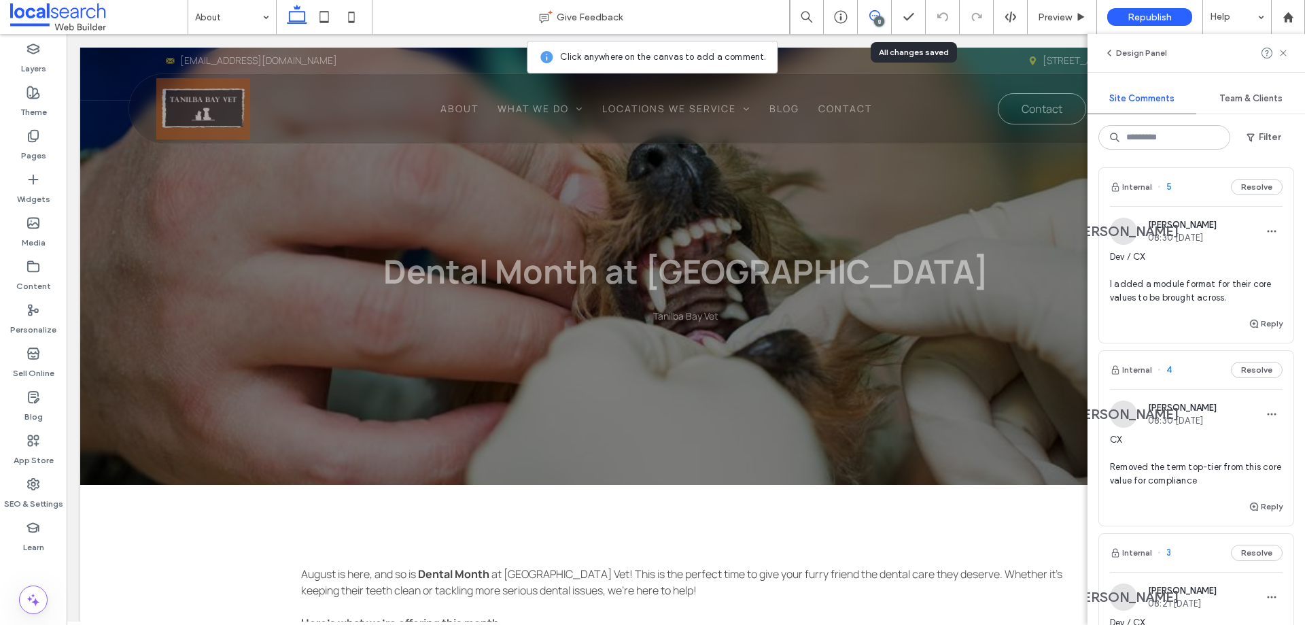
scroll to position [408, 0]
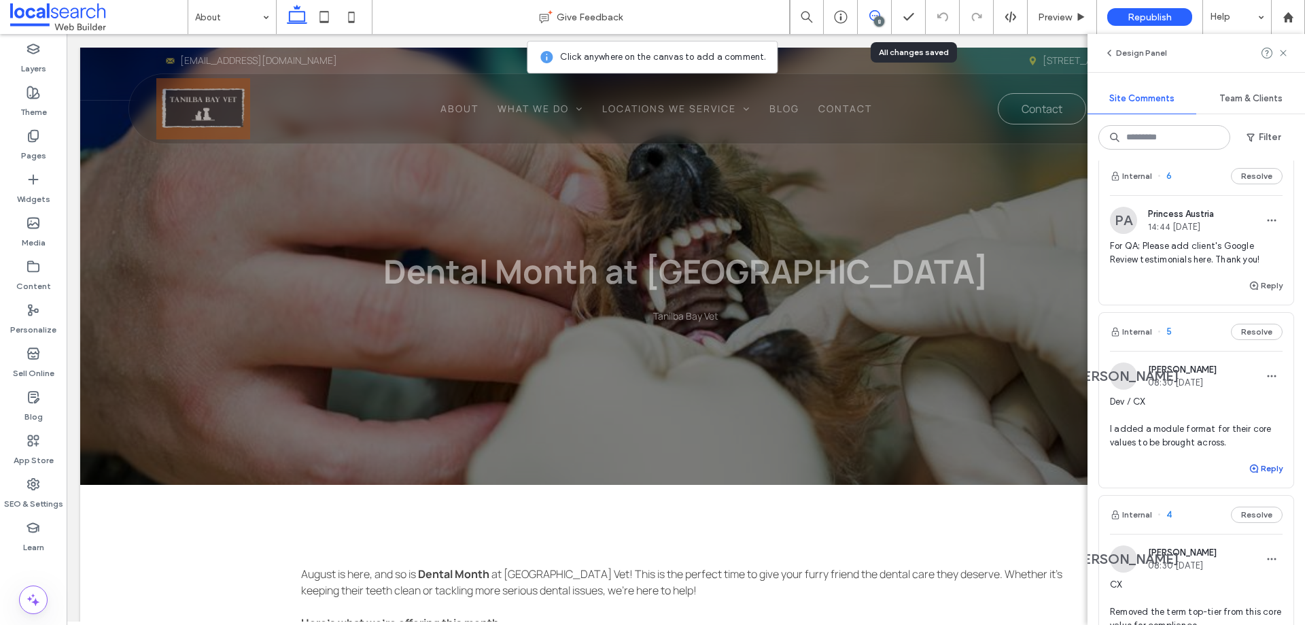
click at [1260, 468] on button "Reply" at bounding box center [1266, 468] width 34 height 16
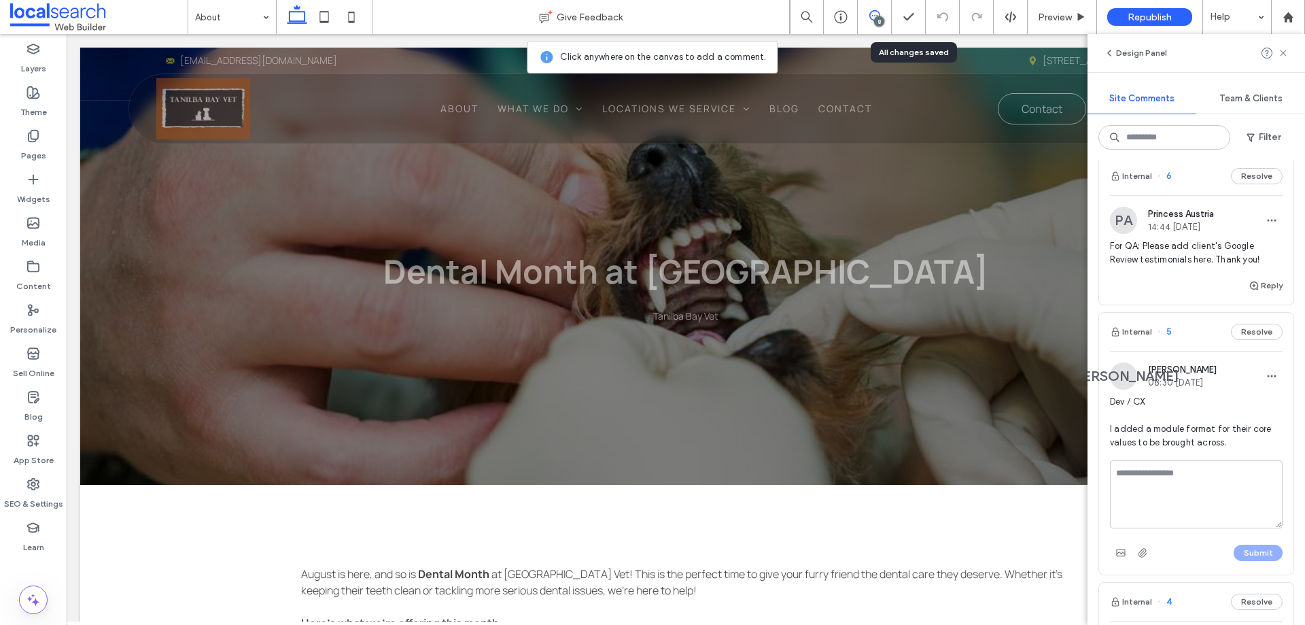
click at [1195, 485] on textarea at bounding box center [1196, 494] width 173 height 68
type textarea "**********"
click at [1237, 548] on button "Submit" at bounding box center [1258, 553] width 49 height 16
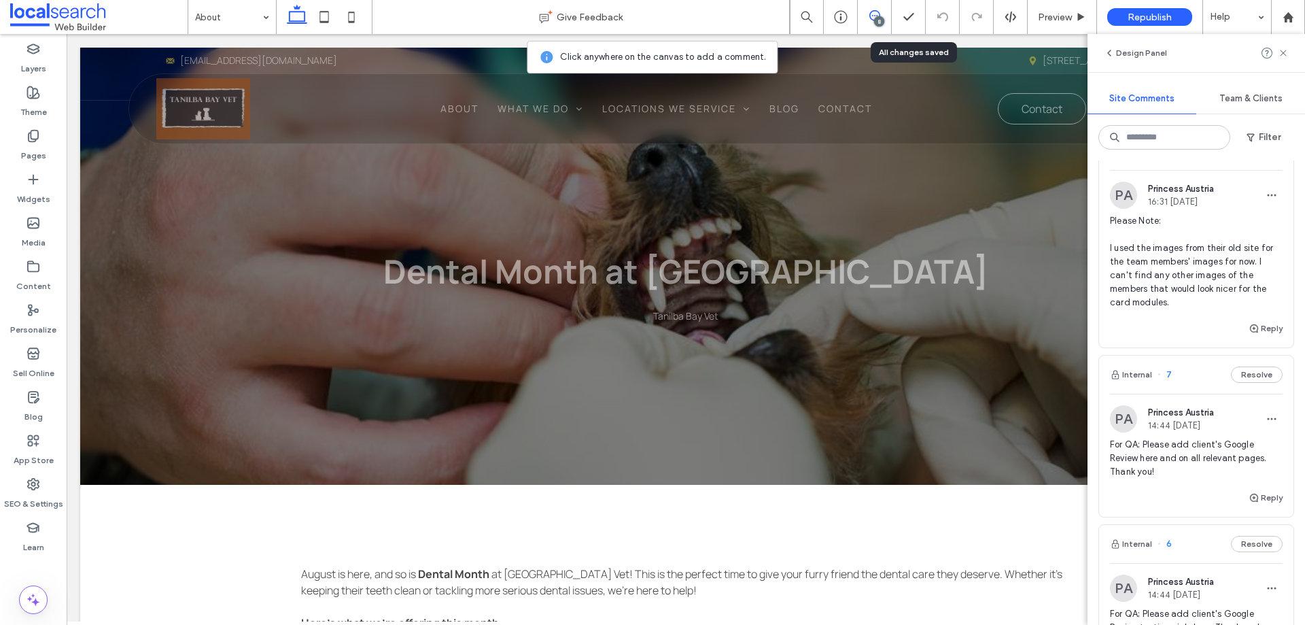
scroll to position [0, 0]
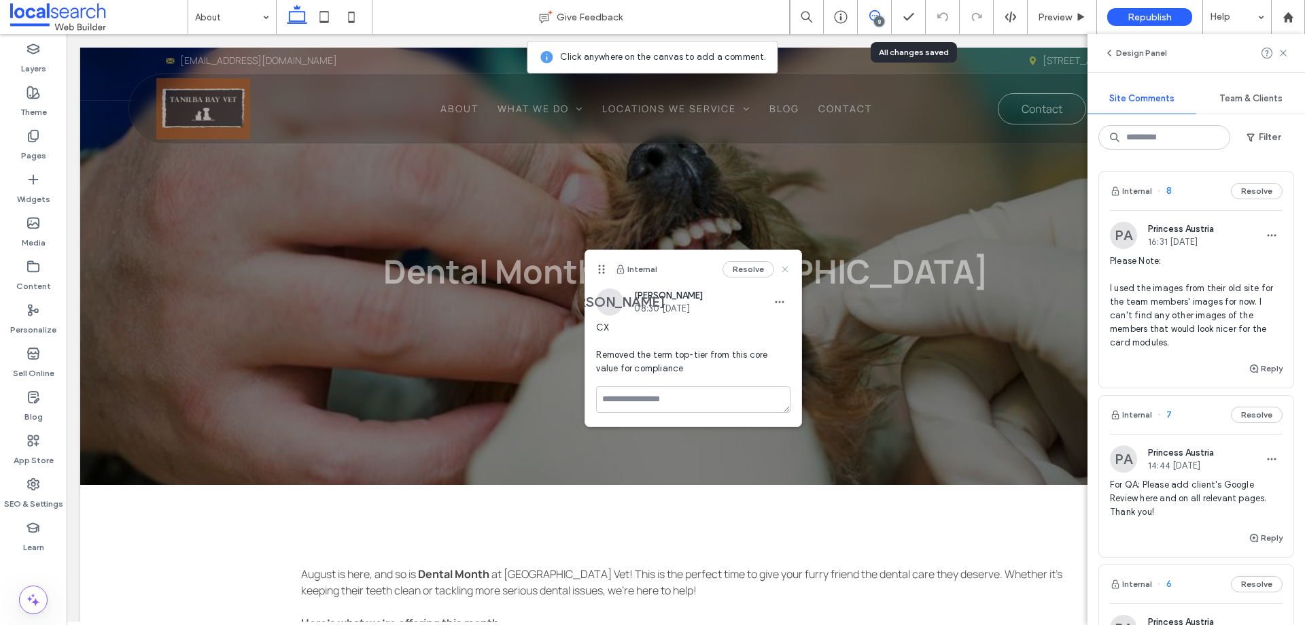
click at [791, 266] on icon at bounding box center [785, 269] width 11 height 11
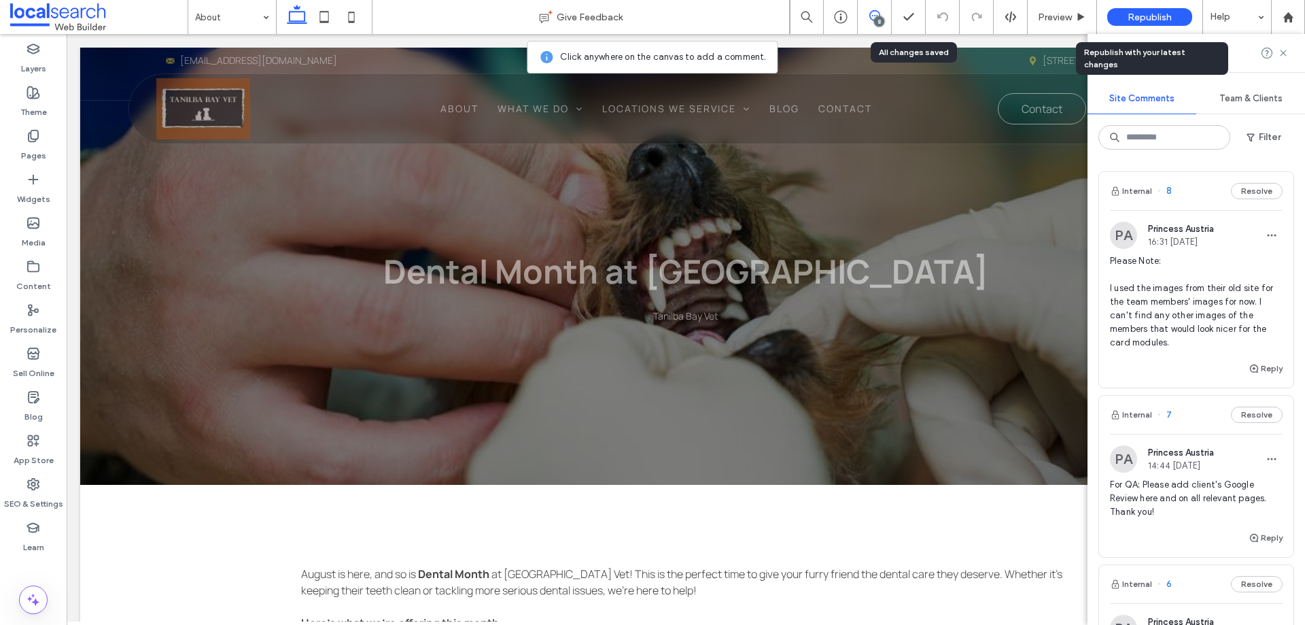
click at [1139, 9] on div "Republish" at bounding box center [1149, 17] width 85 height 18
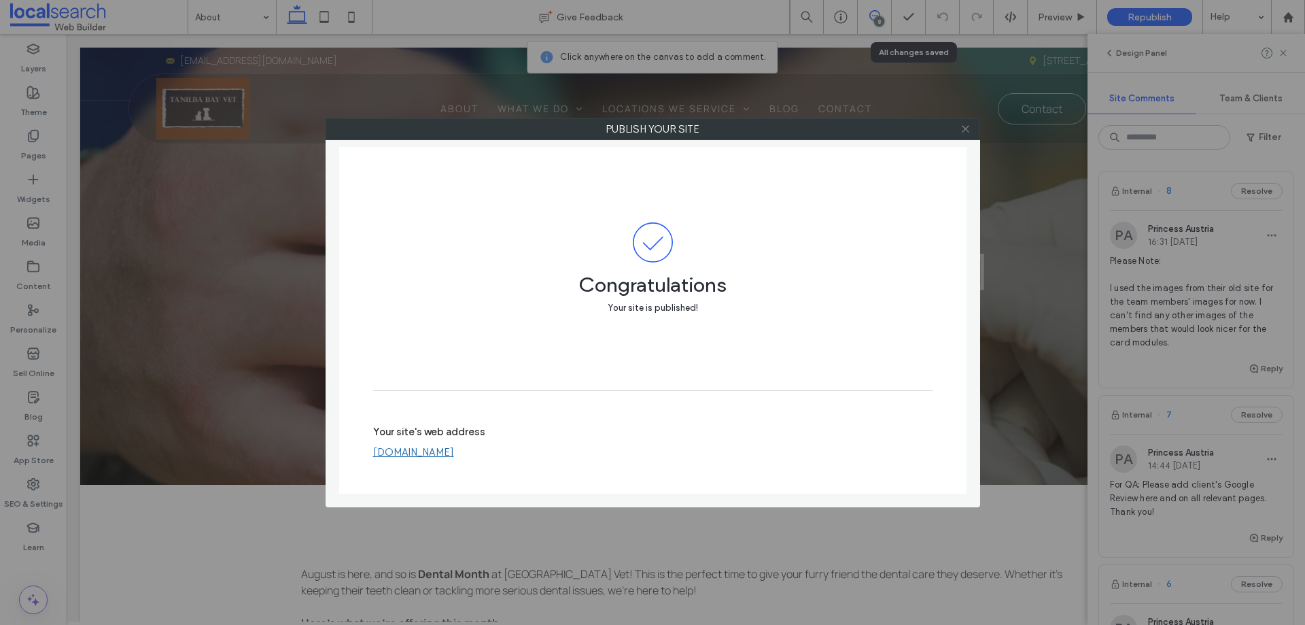
click at [965, 133] on icon at bounding box center [966, 129] width 10 height 10
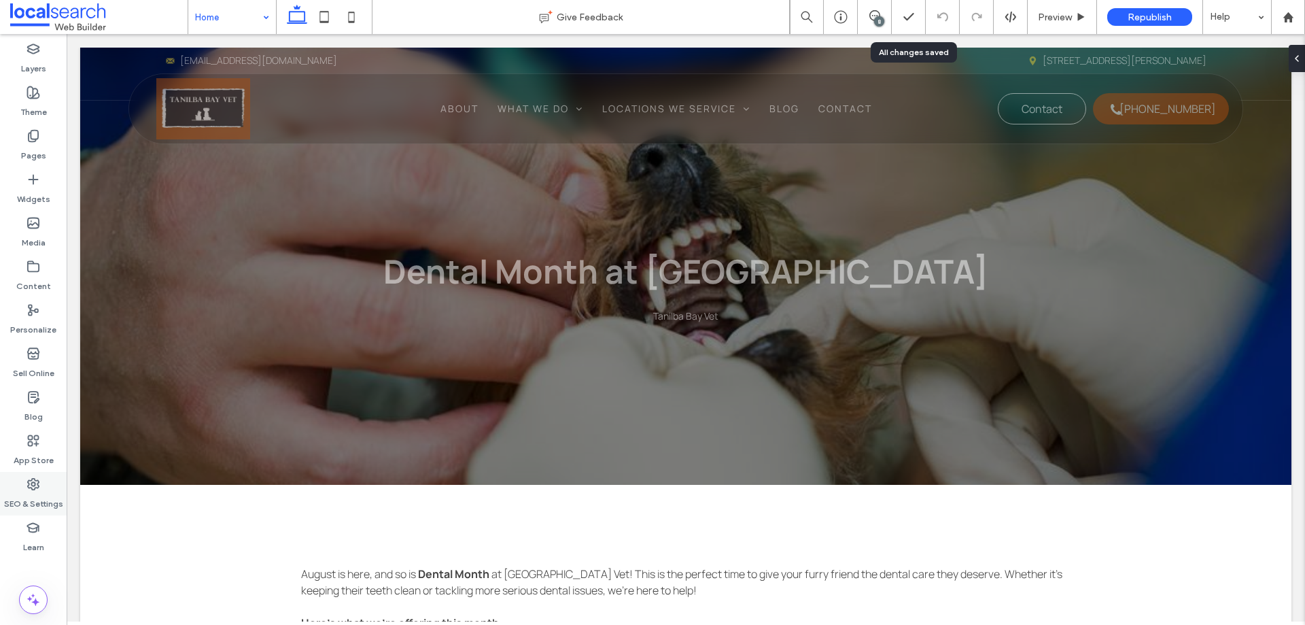
click at [24, 496] on label "SEO & Settings" at bounding box center [33, 500] width 59 height 19
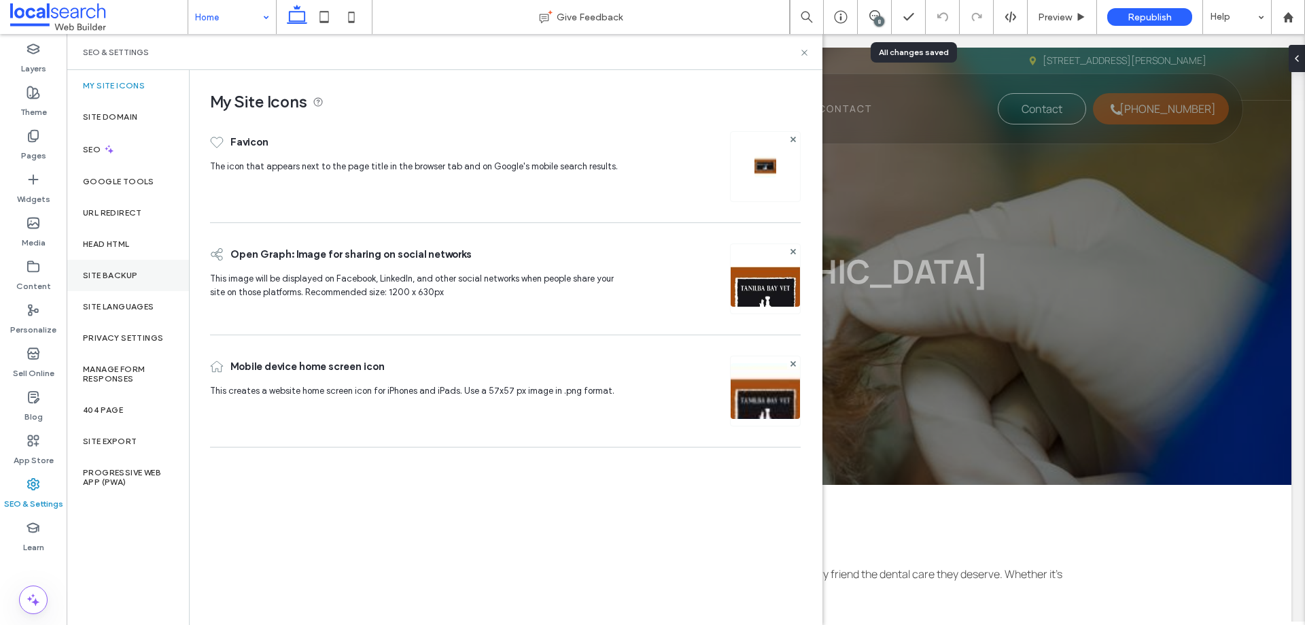
click at [109, 269] on div "Site Backup" at bounding box center [128, 275] width 122 height 31
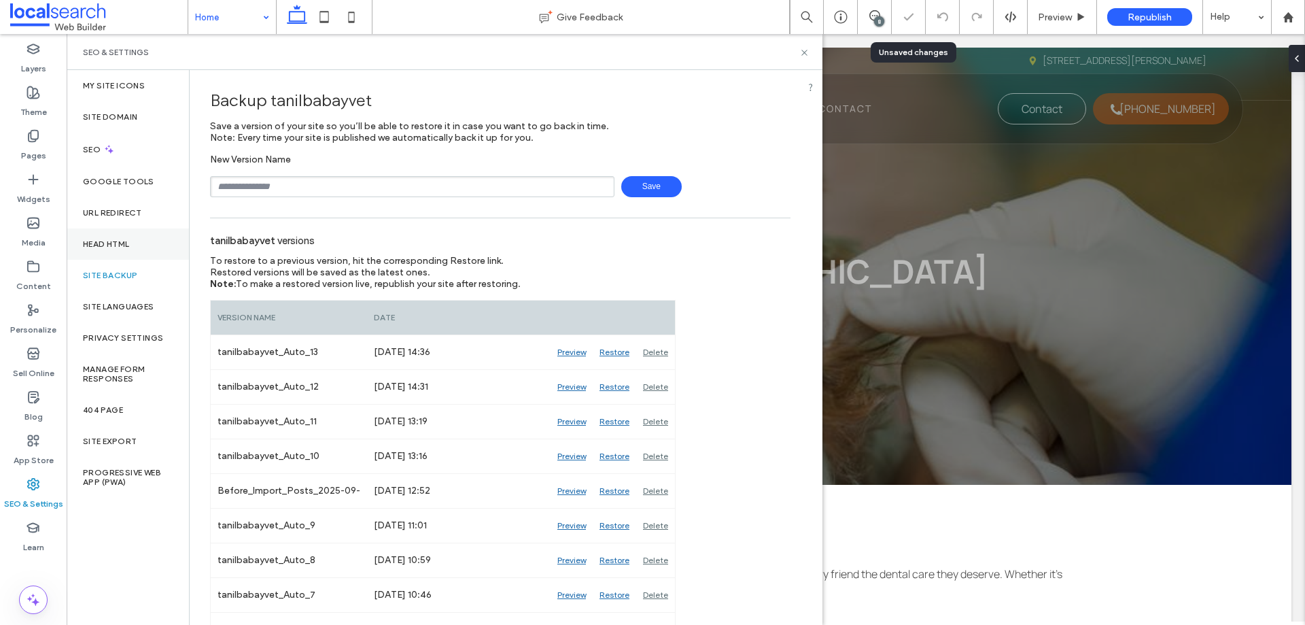
click at [122, 249] on div "Head HTML" at bounding box center [128, 243] width 122 height 31
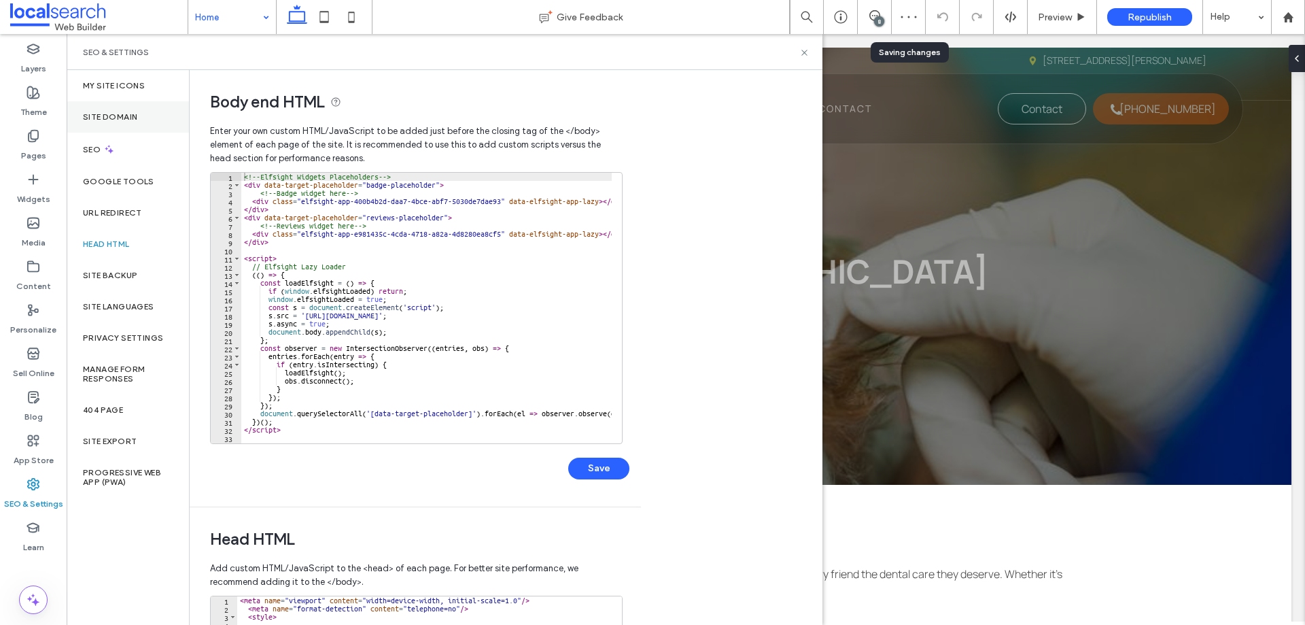
click at [111, 117] on label "Site Domain" at bounding box center [110, 117] width 54 height 10
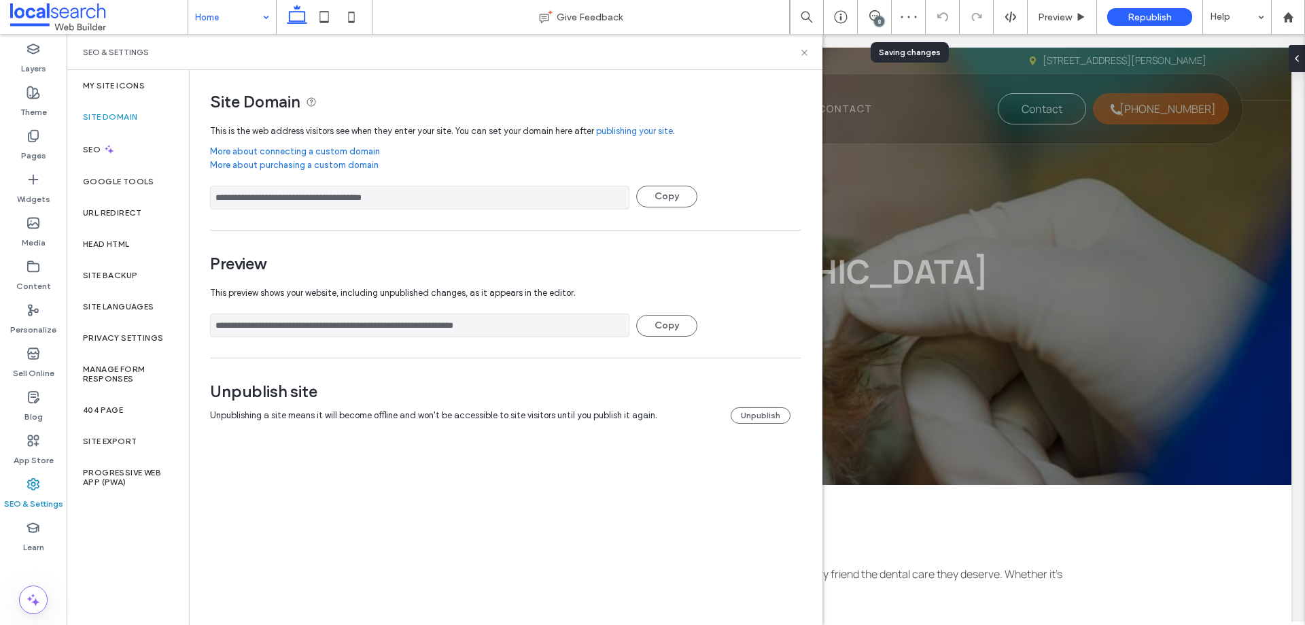
click at [124, 84] on label "My Site Icons" at bounding box center [114, 86] width 62 height 10
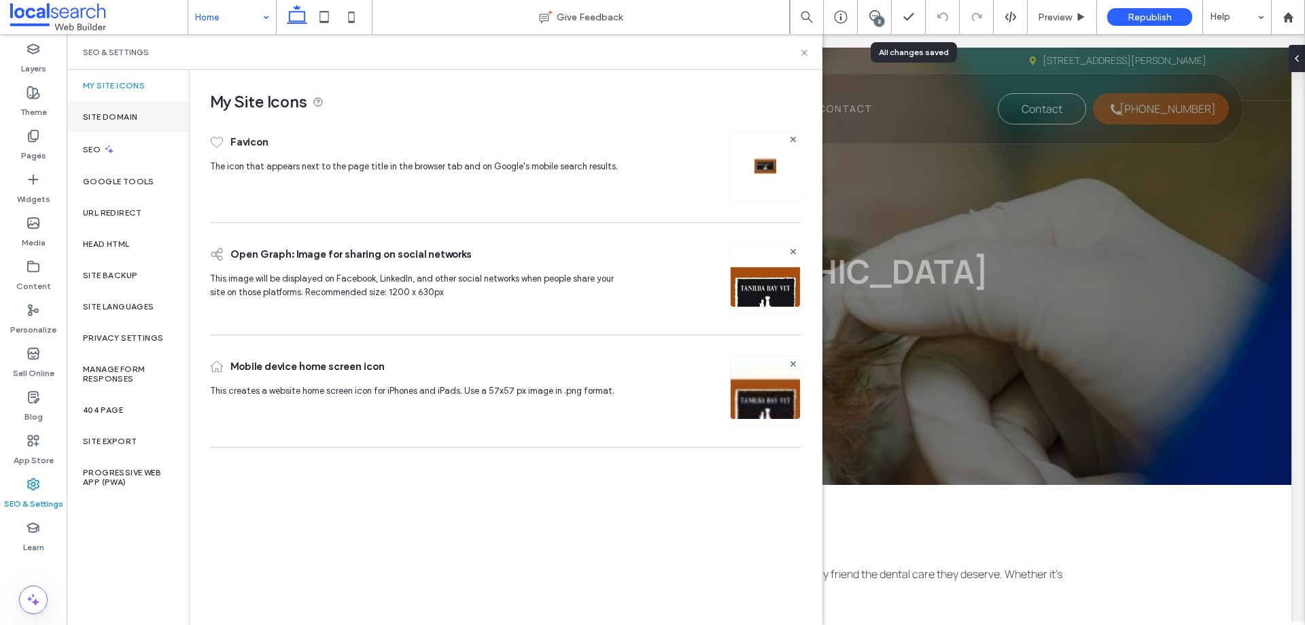
click at [93, 109] on div "Site Domain" at bounding box center [128, 116] width 122 height 31
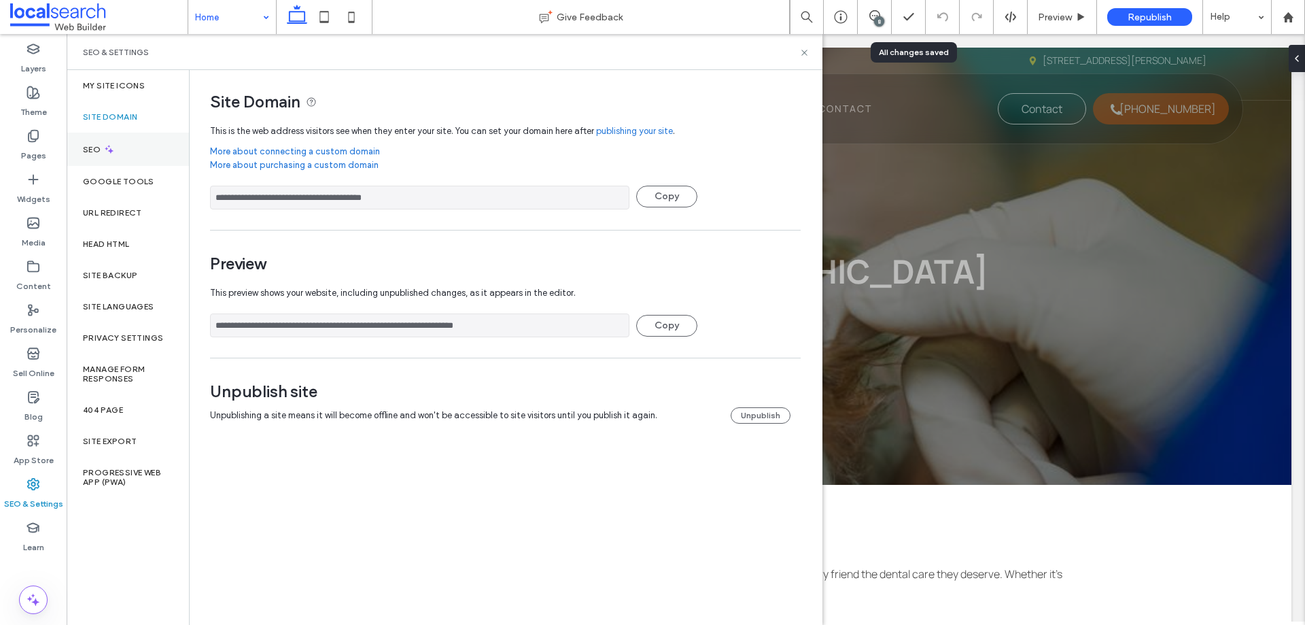
click at [127, 148] on div "SEO" at bounding box center [128, 149] width 122 height 33
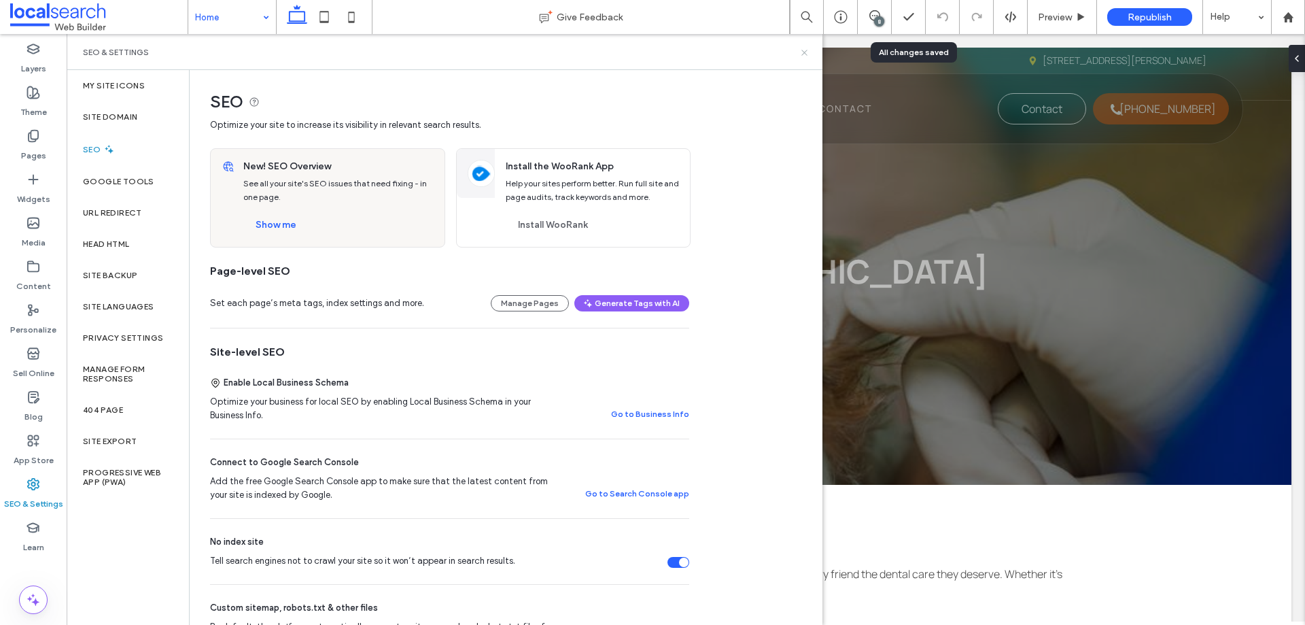
click at [803, 51] on use at bounding box center [804, 52] width 5 height 5
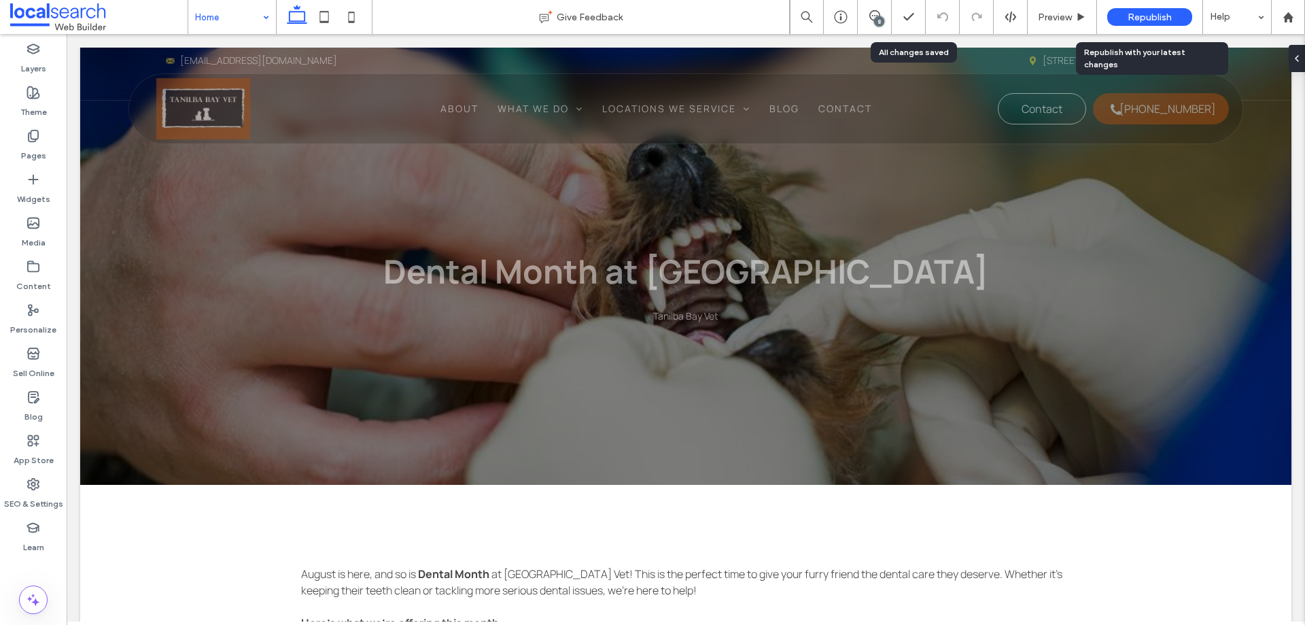
click at [1160, 12] on span "Republish" at bounding box center [1150, 18] width 44 height 12
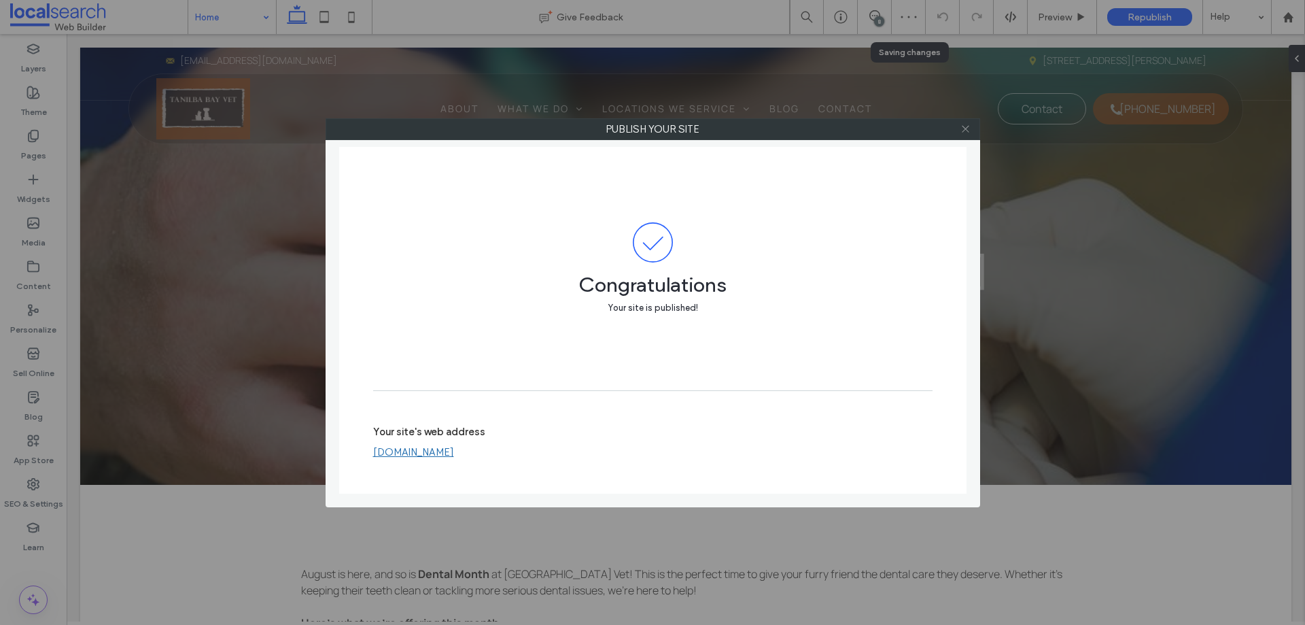
click at [968, 130] on icon at bounding box center [966, 129] width 10 height 10
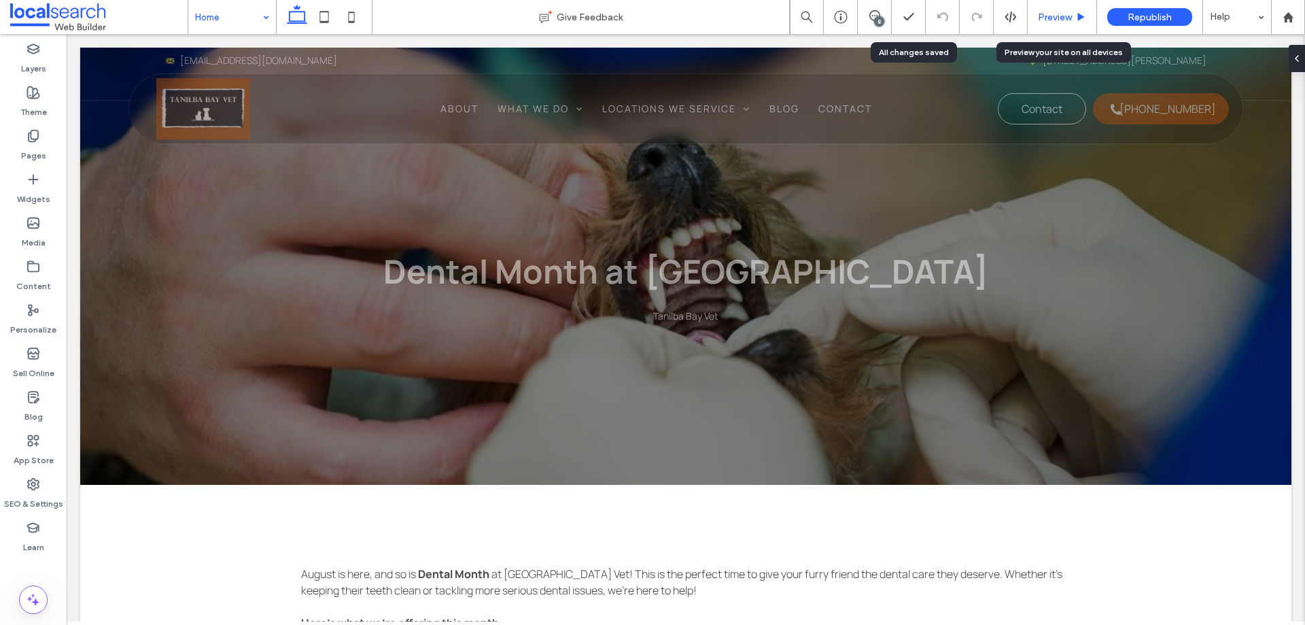
click at [1052, 15] on span "Preview" at bounding box center [1055, 18] width 34 height 12
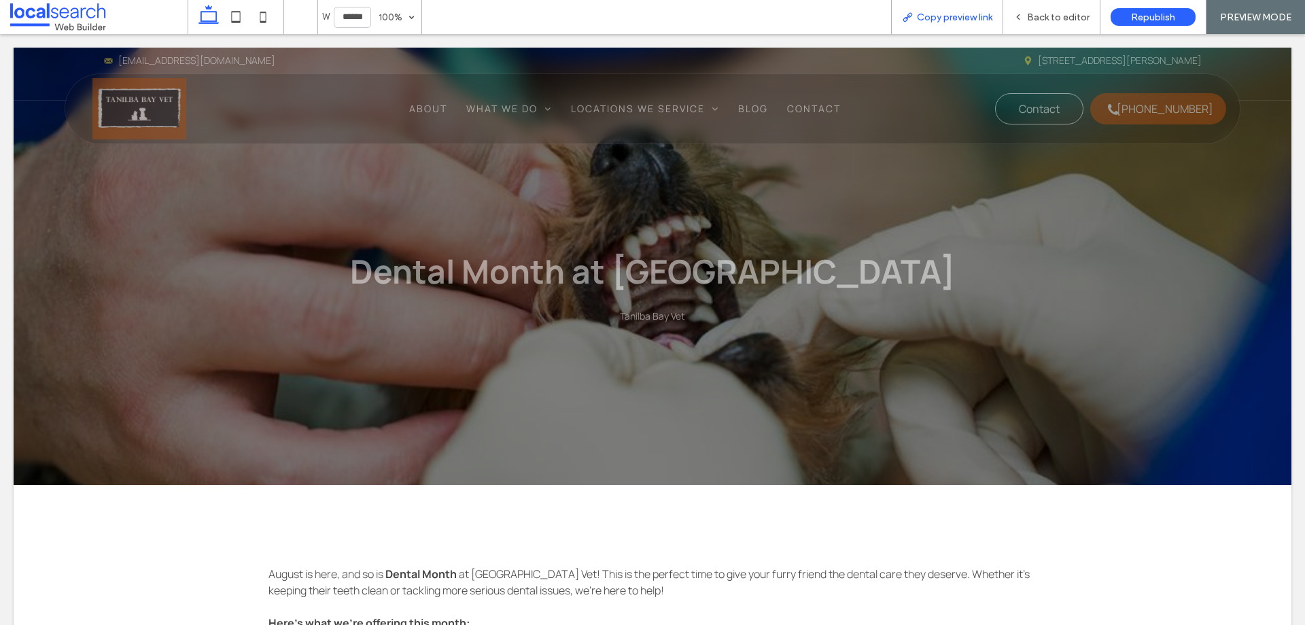
click at [908, 13] on icon at bounding box center [907, 17] width 11 height 11
click at [1027, 10] on div "Back to editor" at bounding box center [1051, 17] width 97 height 34
click at [1023, 14] on icon at bounding box center [1019, 17] width 10 height 10
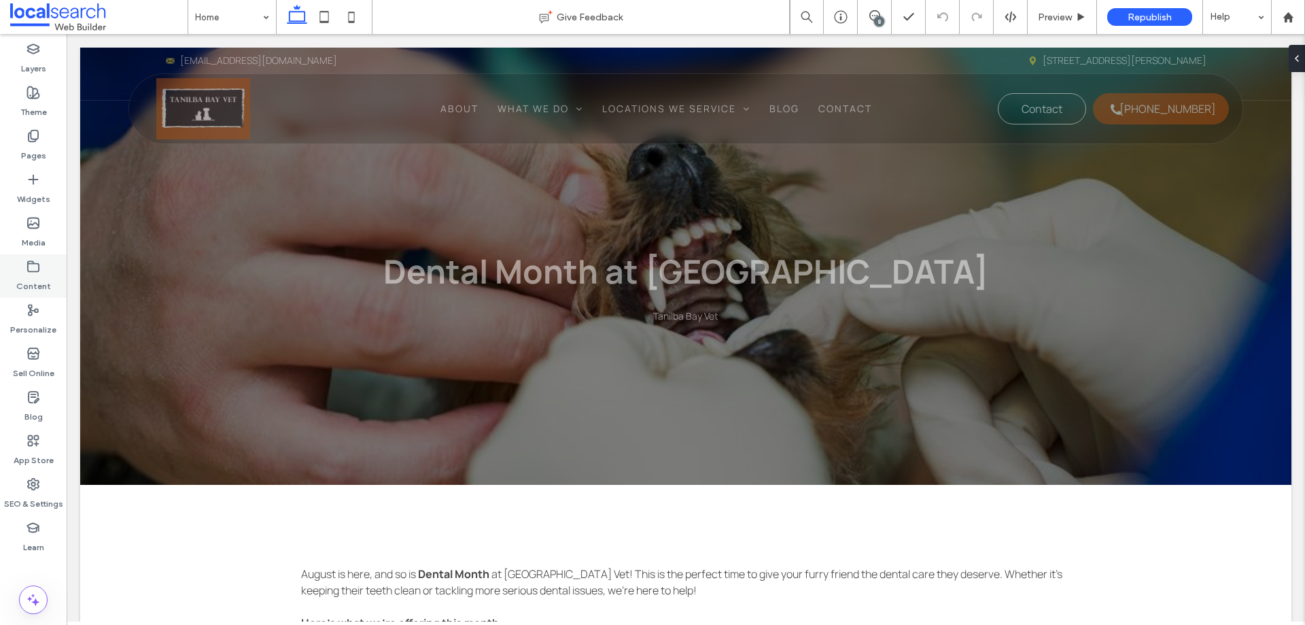
click at [25, 264] on div "Content" at bounding box center [33, 276] width 67 height 44
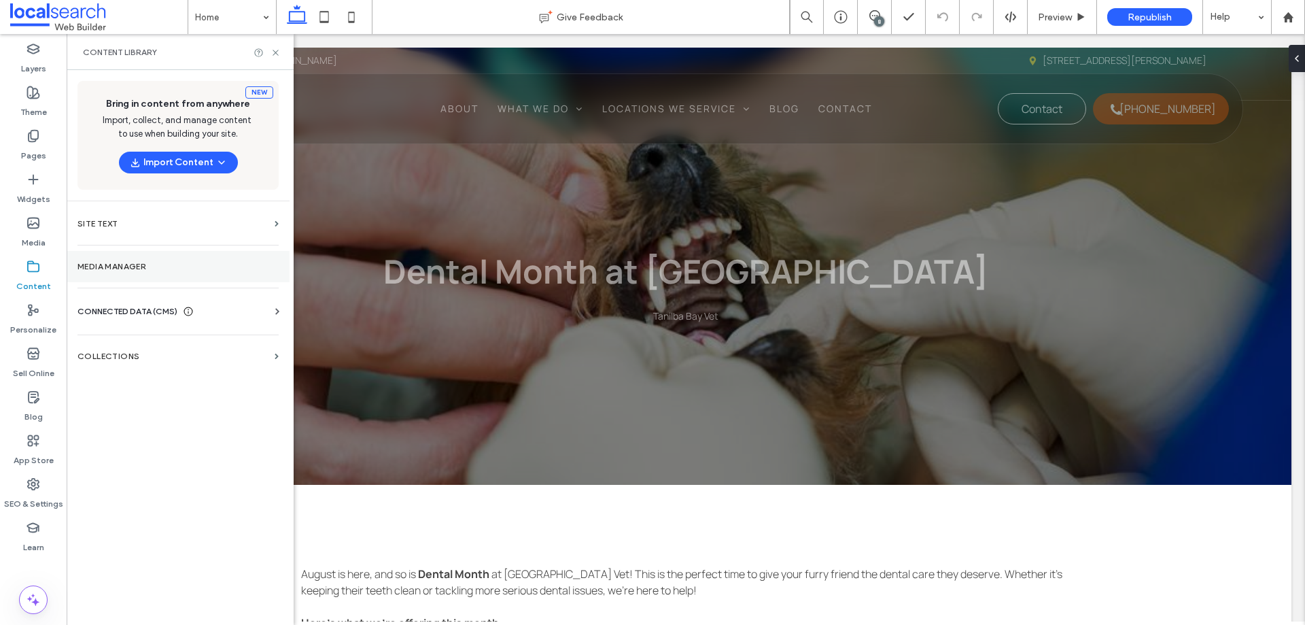
click at [126, 267] on label "Media Manager" at bounding box center [178, 267] width 201 height 10
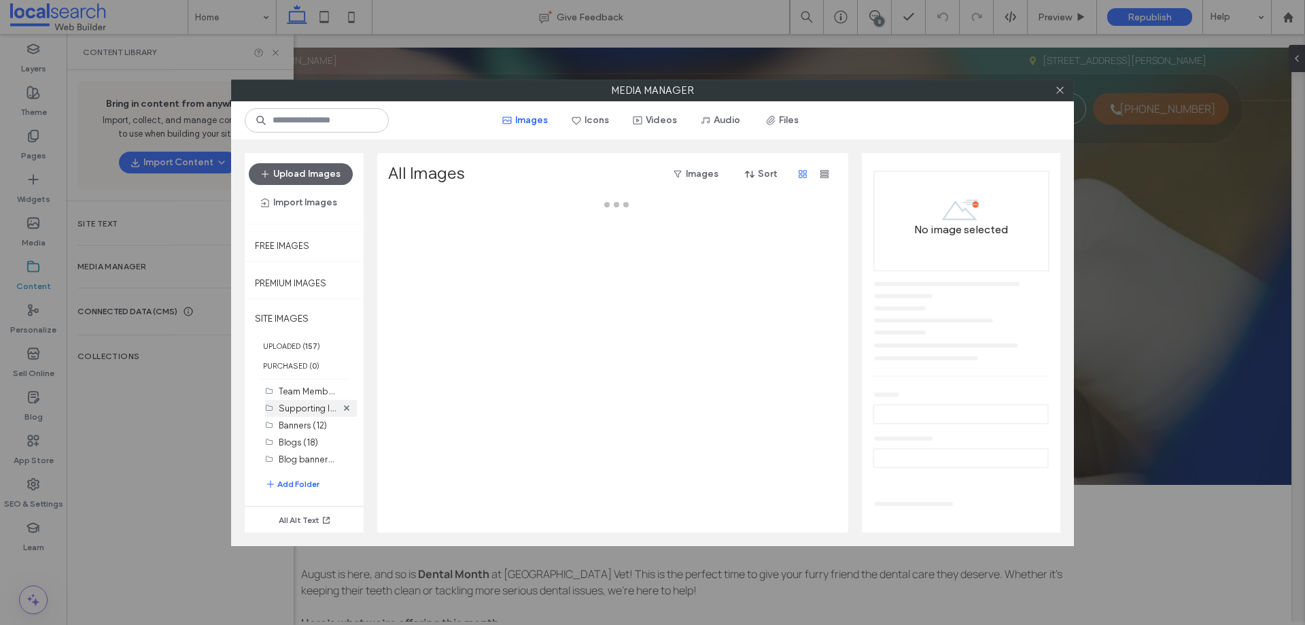
click at [318, 408] on label "Supporting Images (50)" at bounding box center [327, 407] width 97 height 13
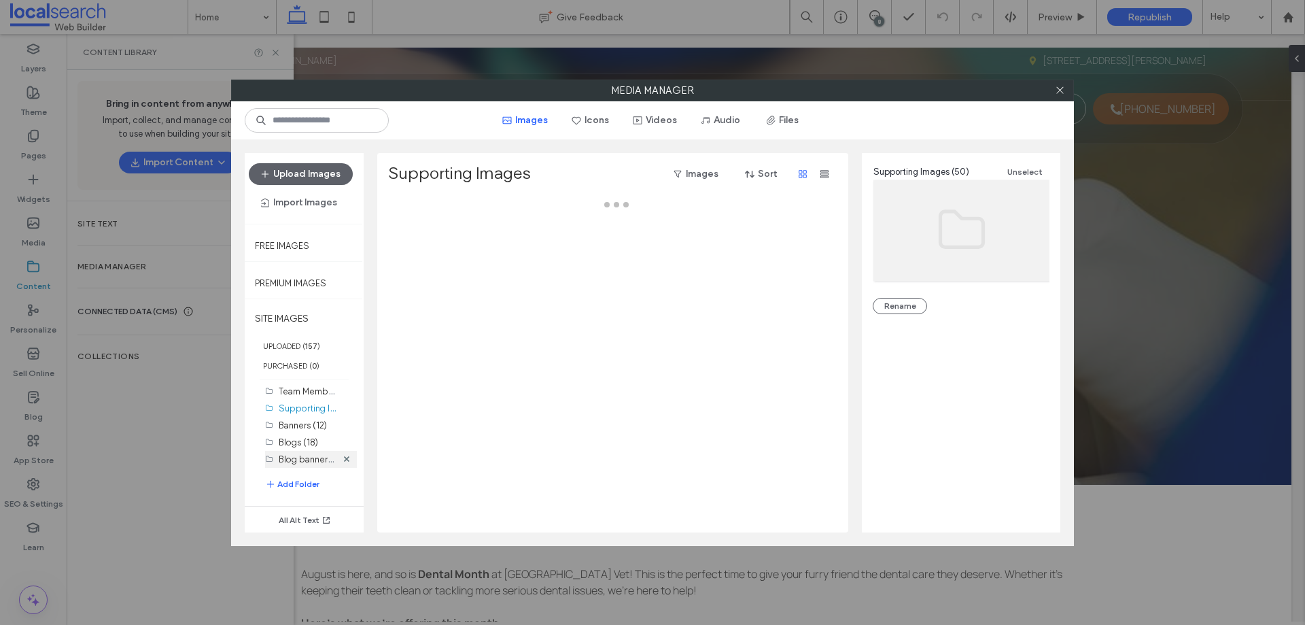
click at [311, 457] on label "Blog banners (26)" at bounding box center [314, 458] width 71 height 13
click at [309, 443] on label "Blogs (18)" at bounding box center [298, 442] width 39 height 10
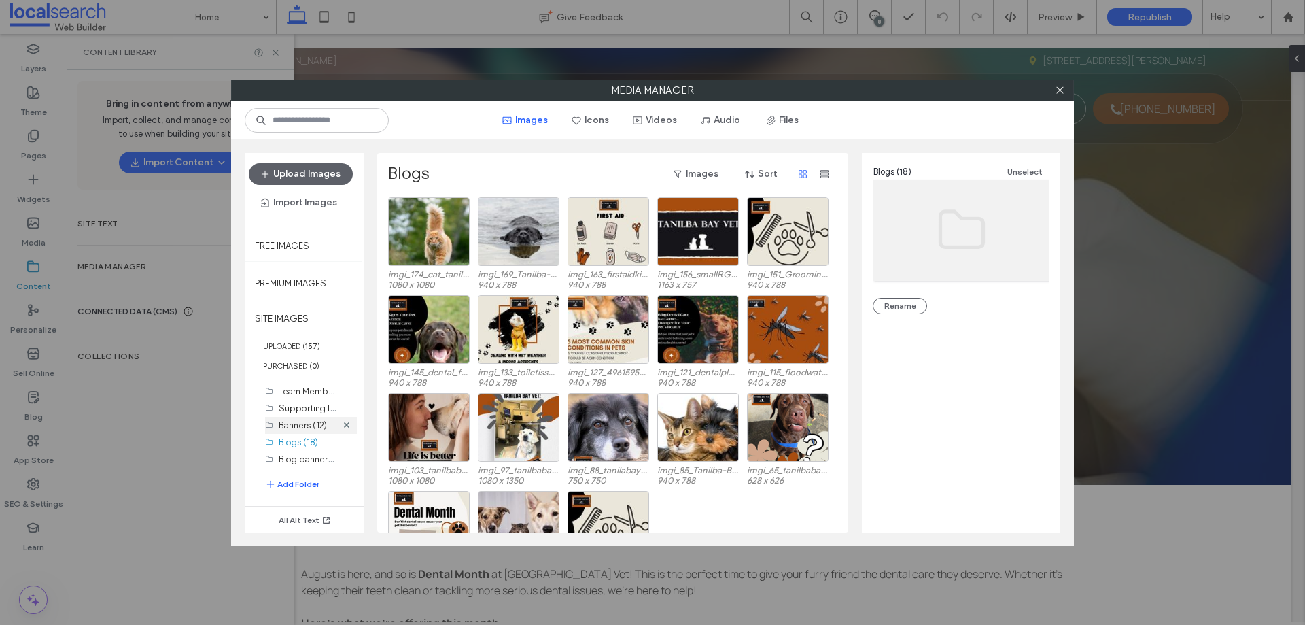
click at [309, 423] on label "Banners (12)" at bounding box center [303, 425] width 48 height 10
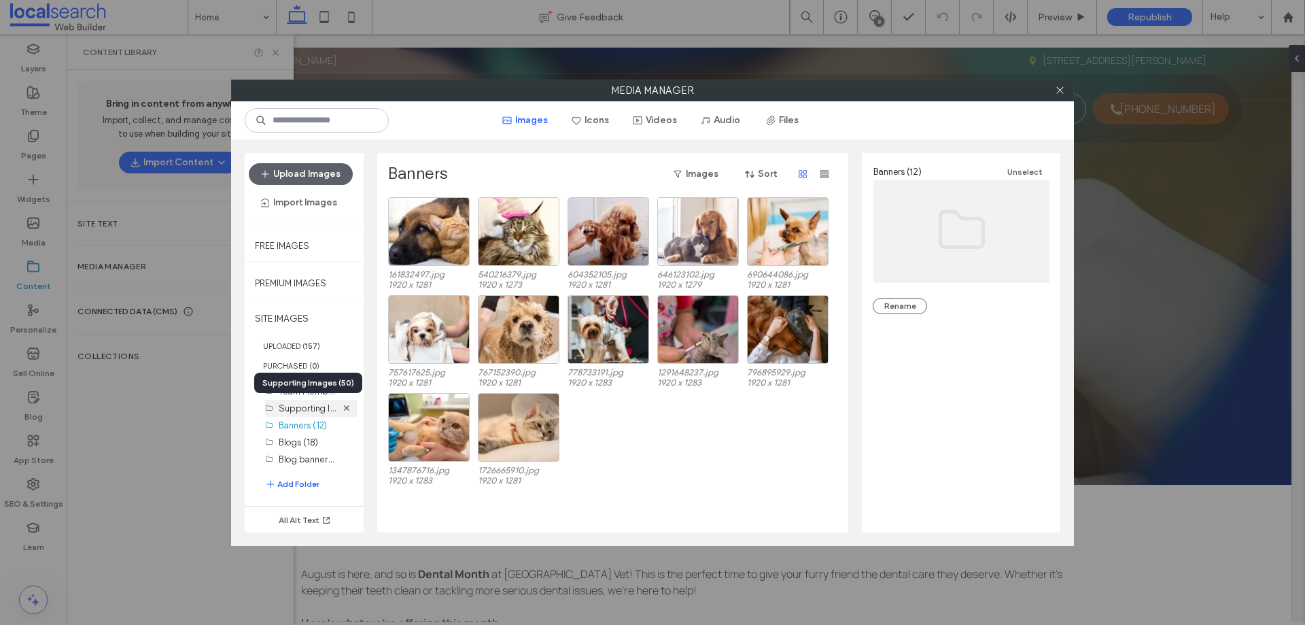
click at [308, 405] on label "Supporting Images (50)" at bounding box center [327, 407] width 97 height 13
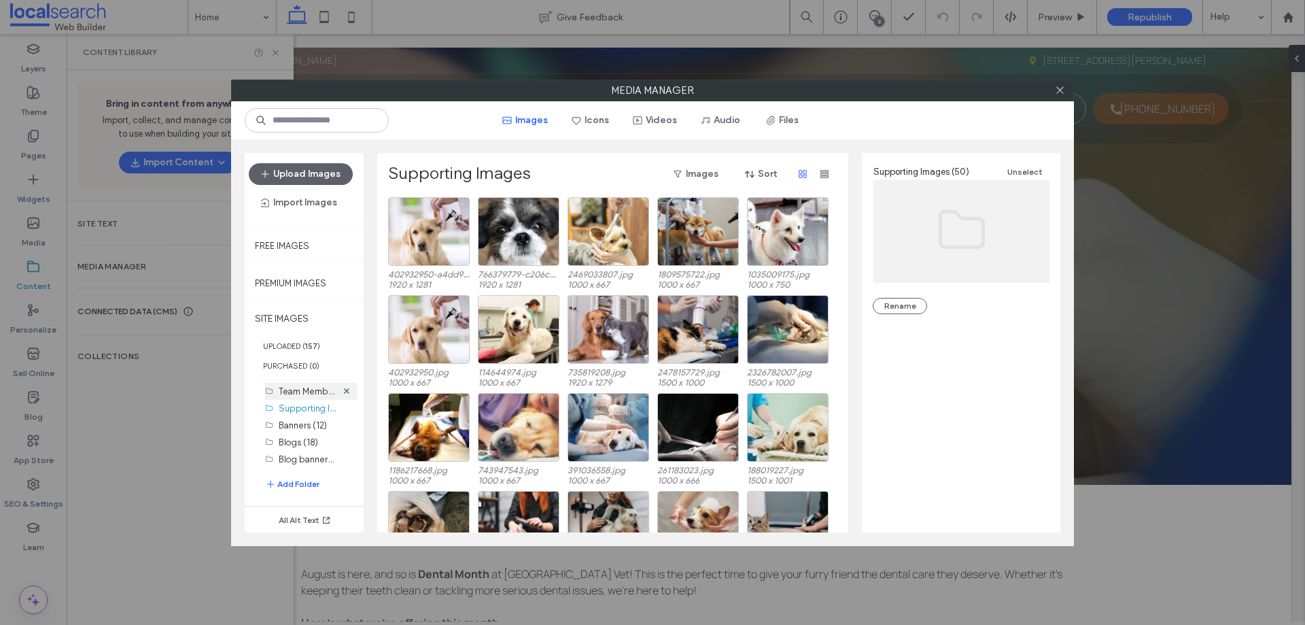
click at [316, 396] on div "Team Members (11)" at bounding box center [308, 391] width 58 height 14
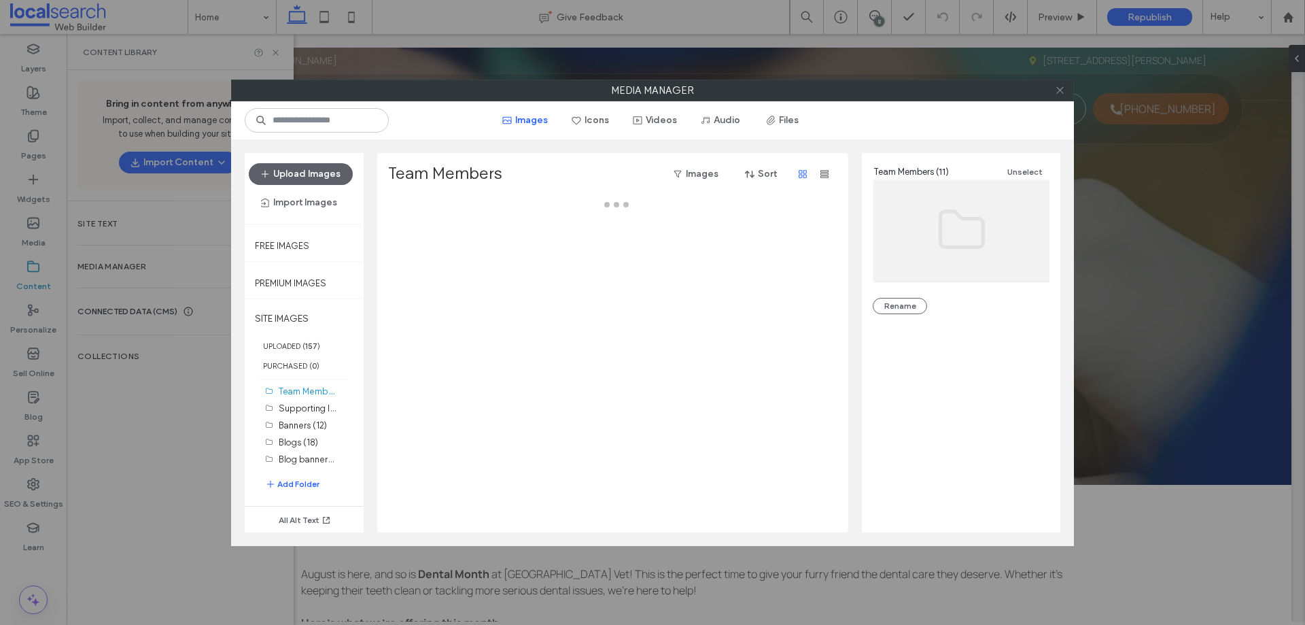
click at [1064, 90] on icon at bounding box center [1060, 90] width 10 height 10
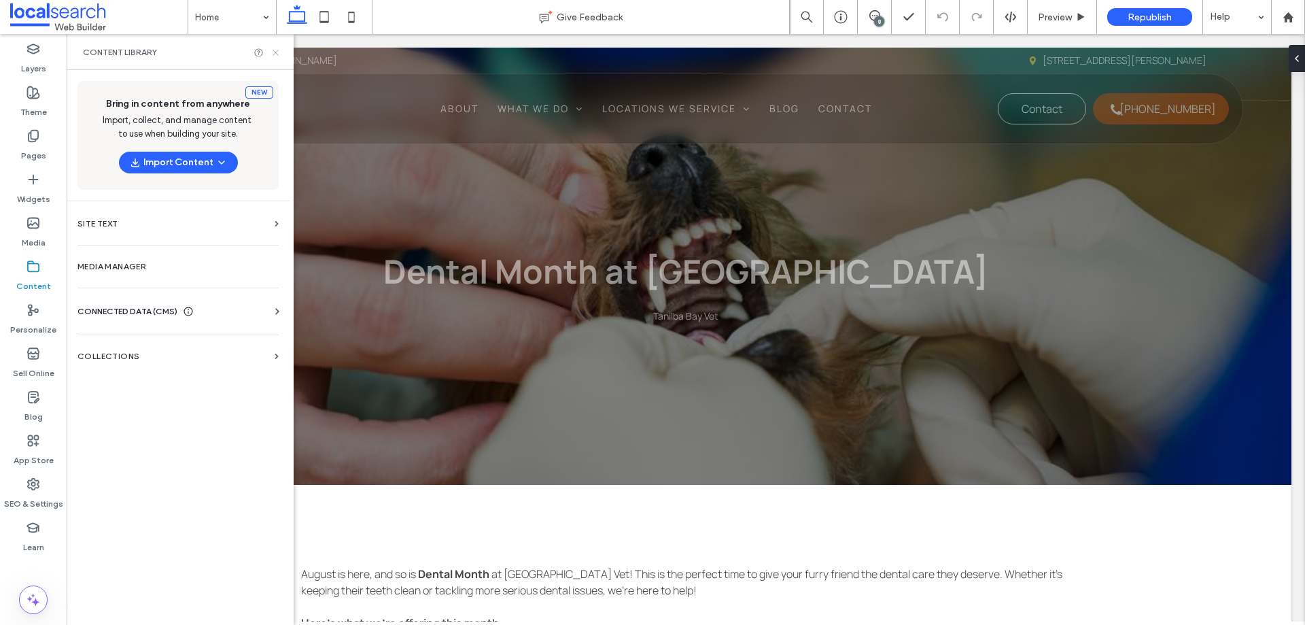
click at [277, 50] on use at bounding box center [275, 52] width 5 height 5
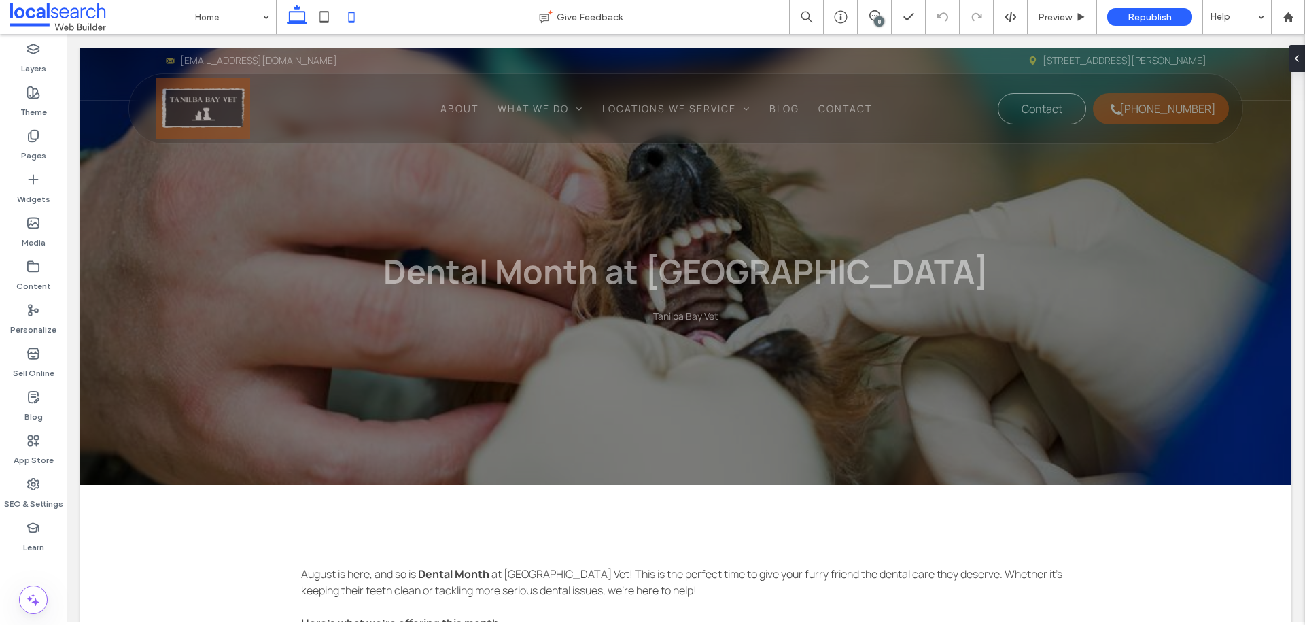
click at [341, 12] on icon at bounding box center [351, 16] width 27 height 27
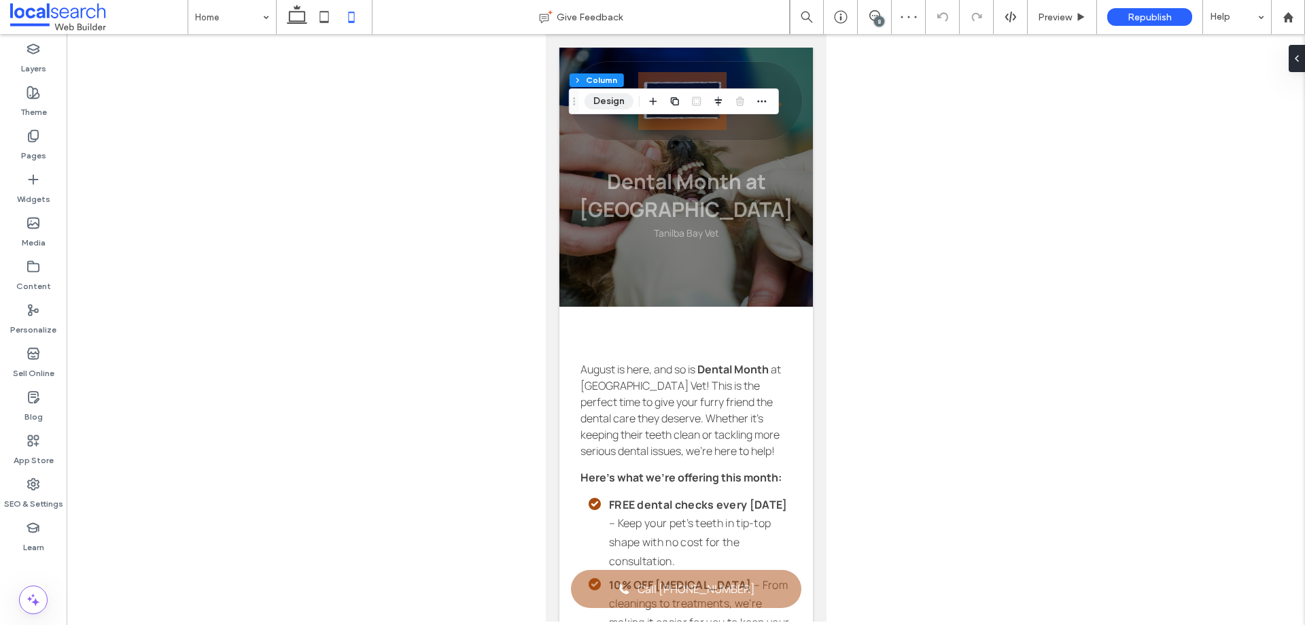
click at [598, 103] on button "Design" at bounding box center [609, 101] width 49 height 16
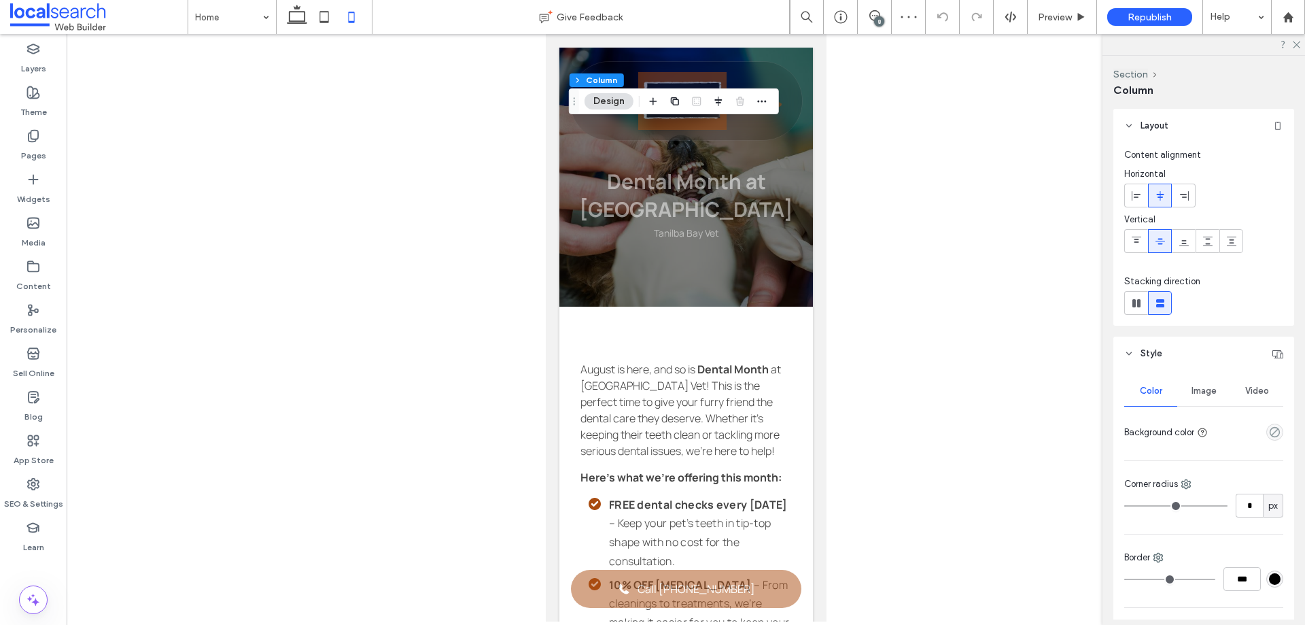
click at [1156, 189] on span at bounding box center [1160, 195] width 11 height 22
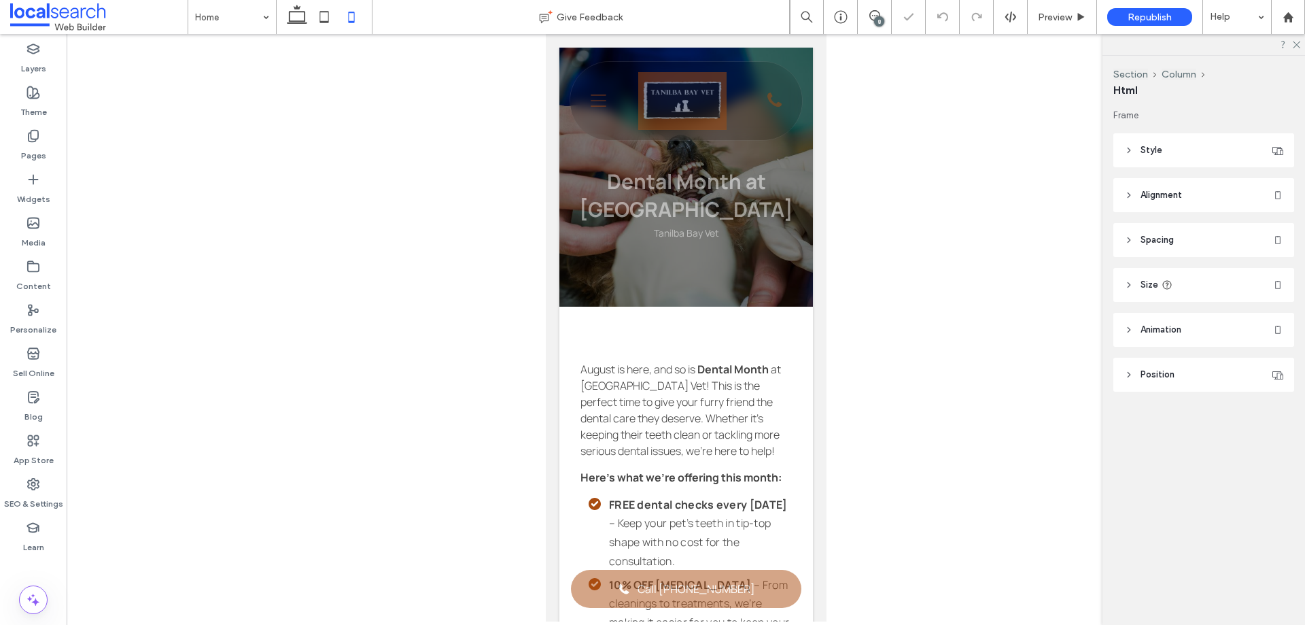
type input "**"
type input "****"
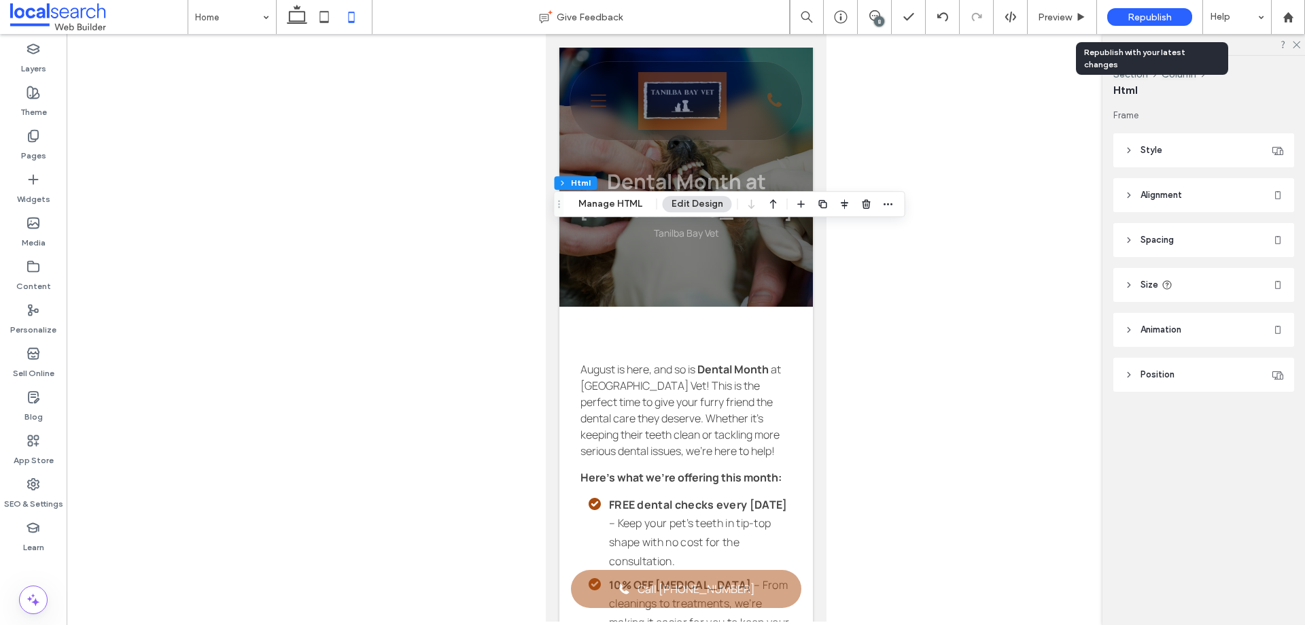
click at [1135, 19] on span "Republish" at bounding box center [1150, 18] width 44 height 12
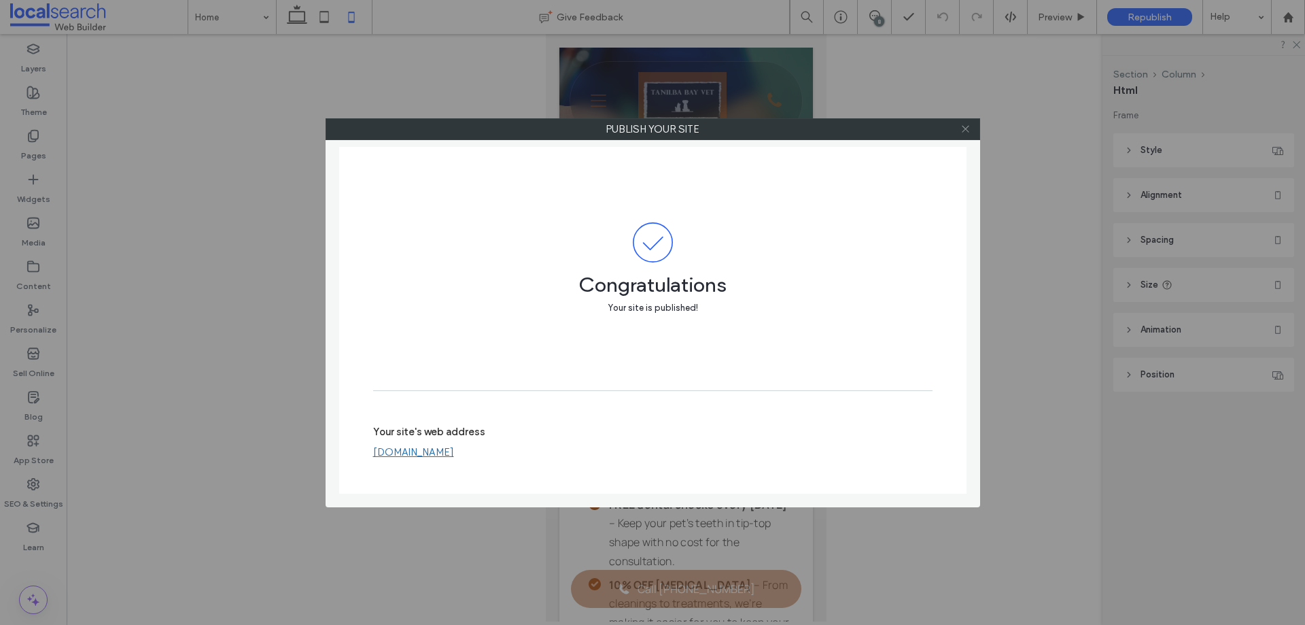
click at [972, 127] on div at bounding box center [966, 129] width 20 height 20
click at [965, 130] on icon at bounding box center [966, 129] width 10 height 10
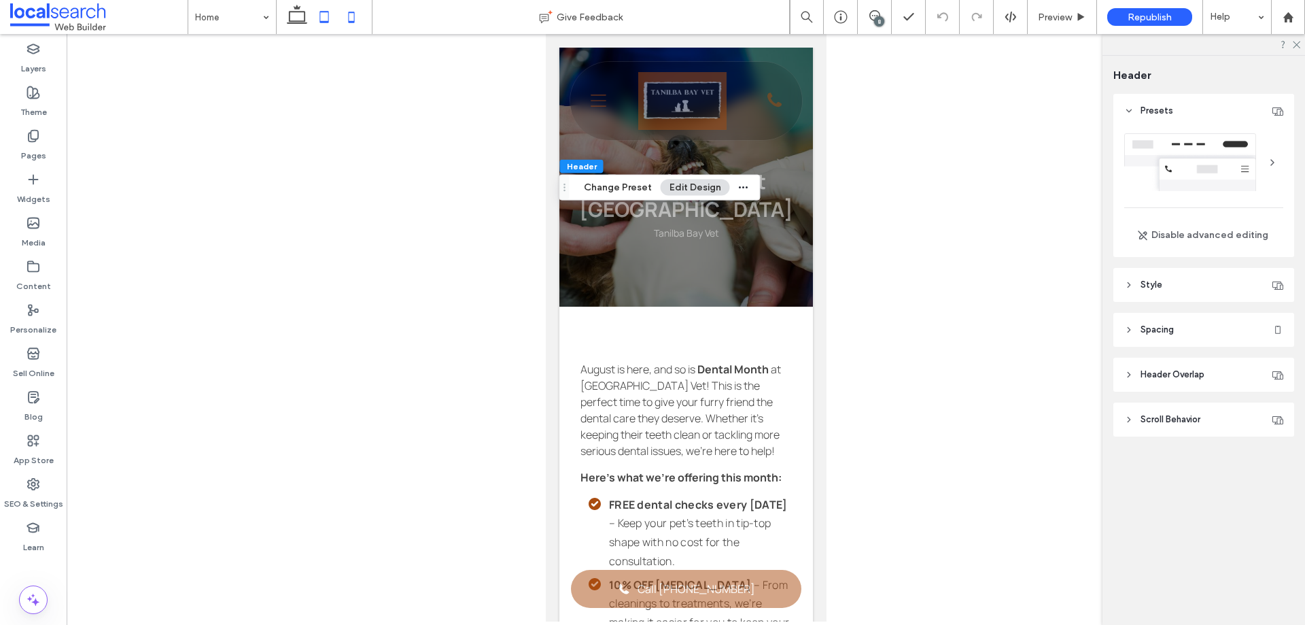
click at [330, 13] on icon at bounding box center [324, 16] width 27 height 27
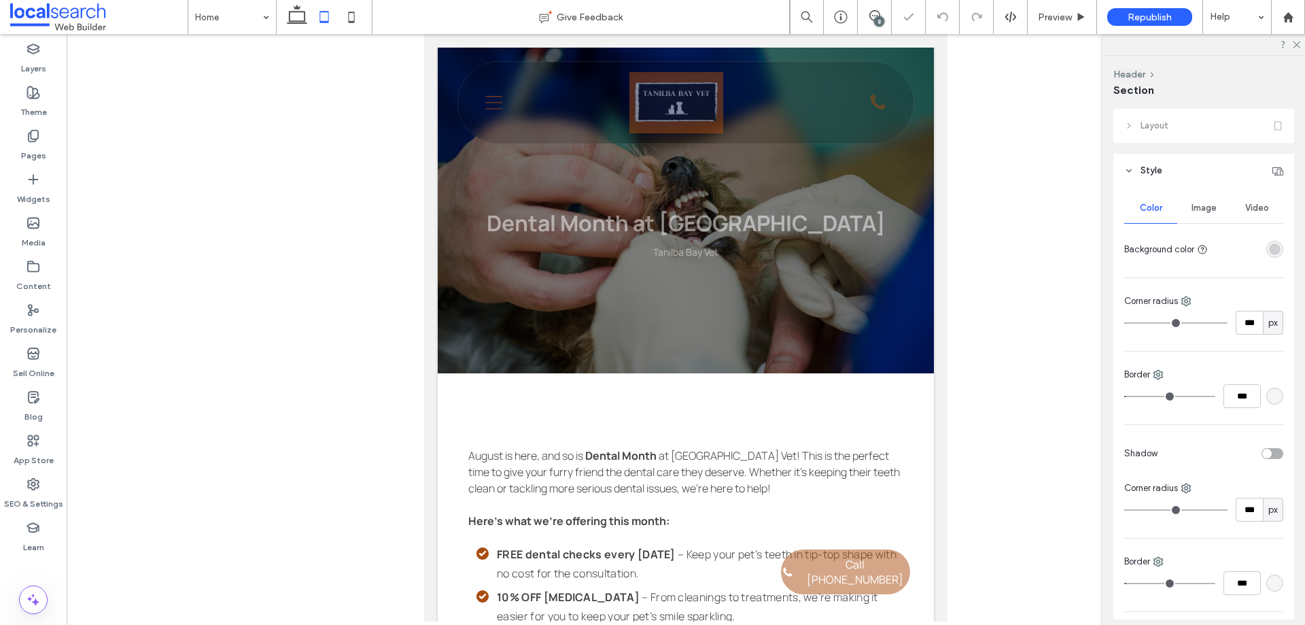
type input "***"
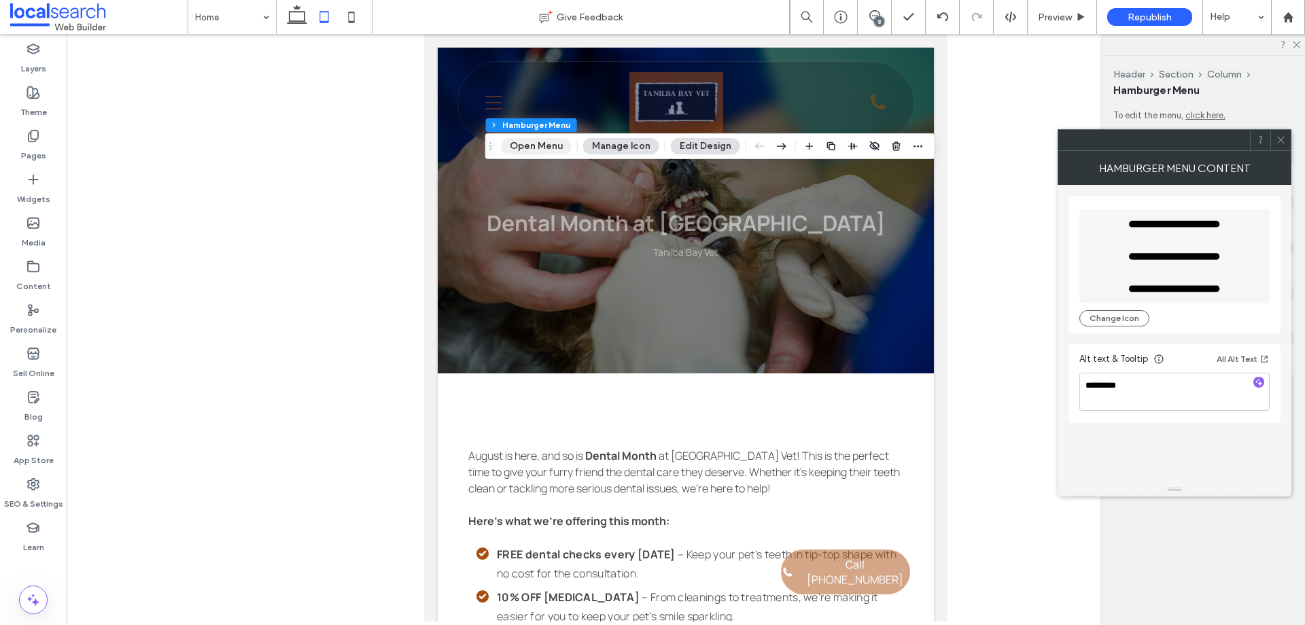
click at [540, 141] on button "Open Menu" at bounding box center [536, 146] width 71 height 16
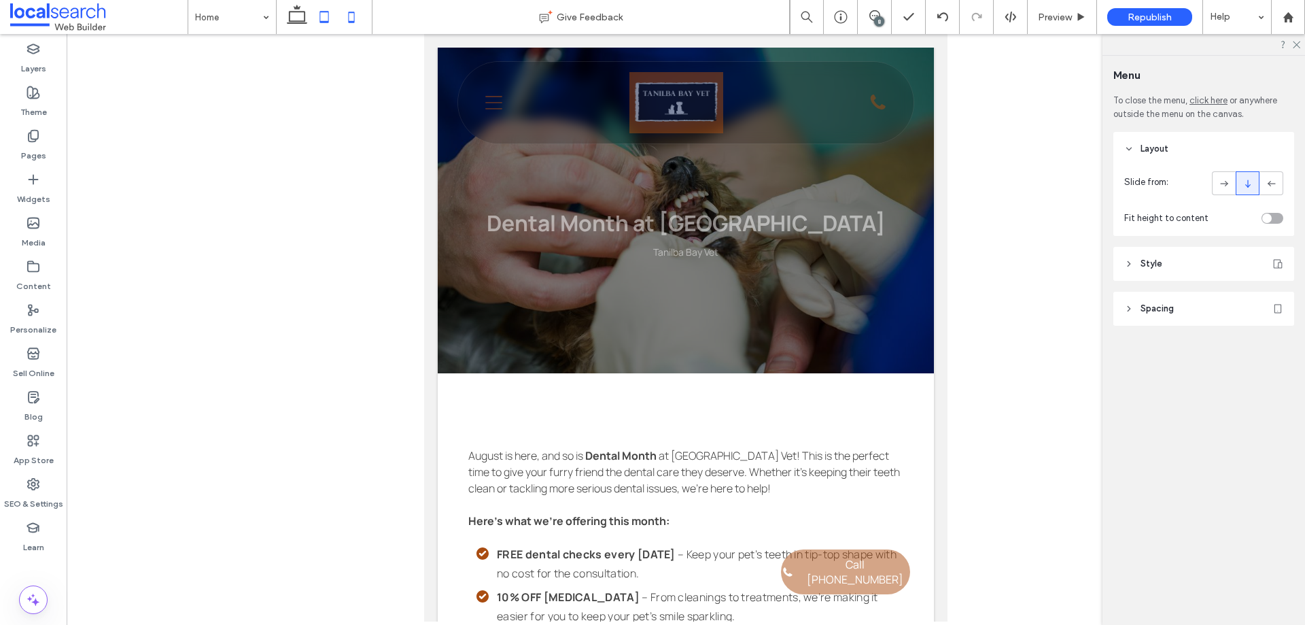
click at [356, 10] on icon at bounding box center [351, 16] width 27 height 27
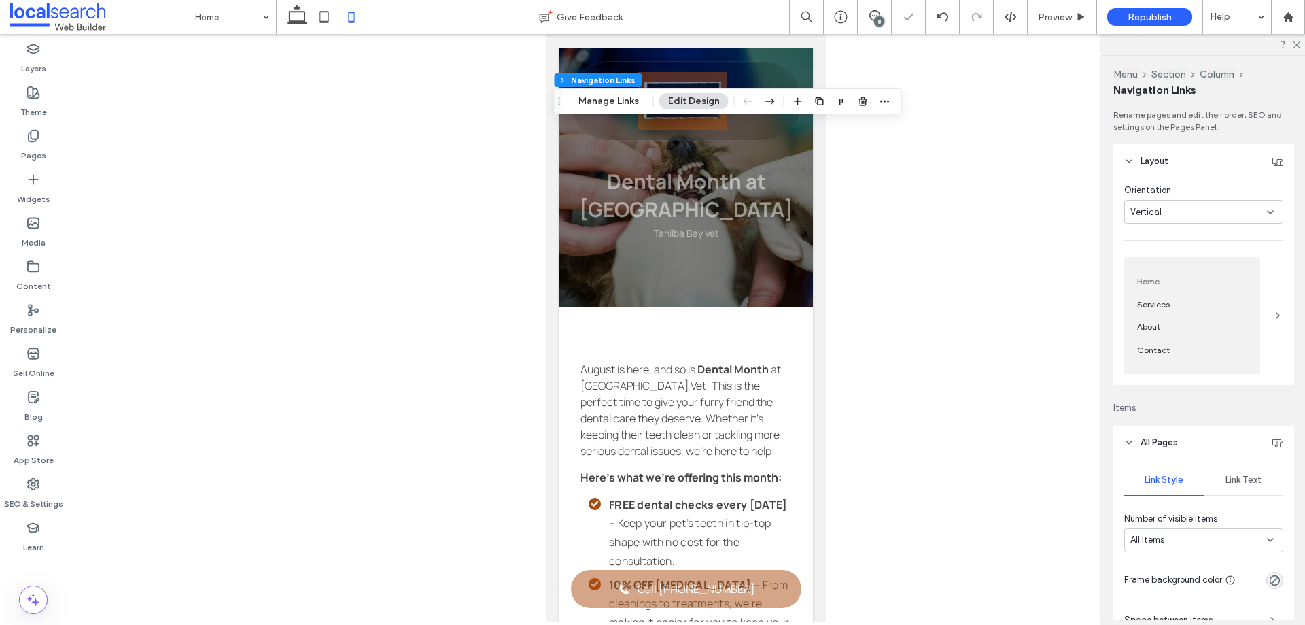
type input "***"
type input "****"
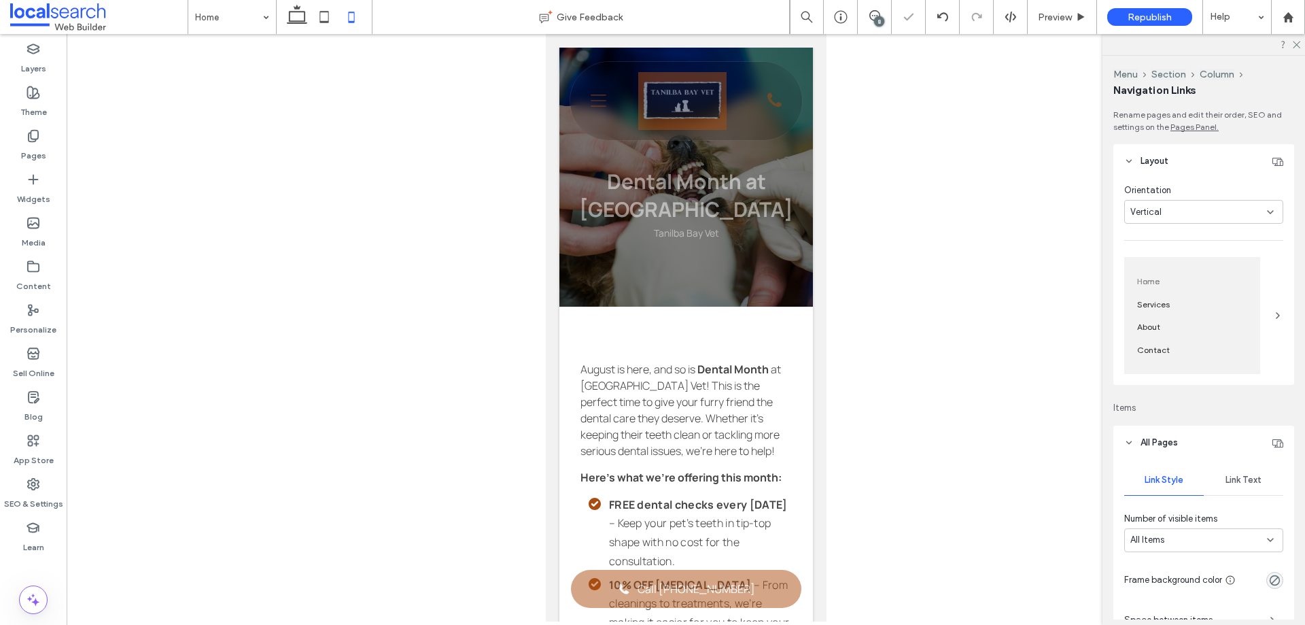
type input "**"
type input "****"
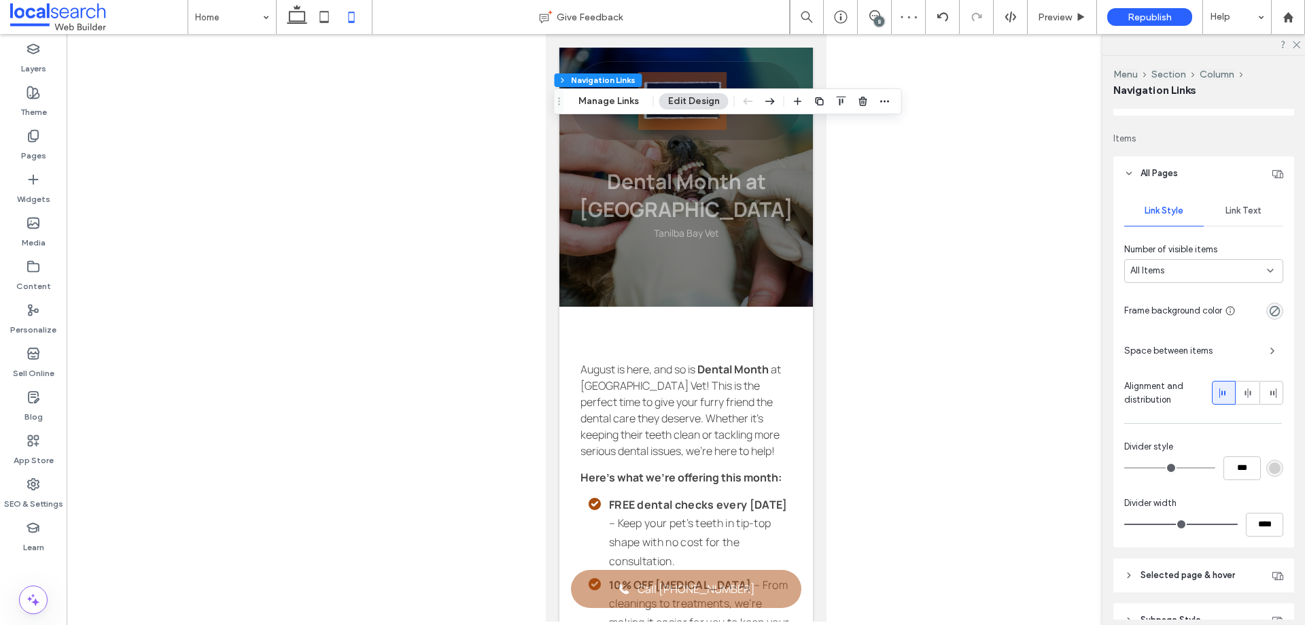
scroll to position [340, 0]
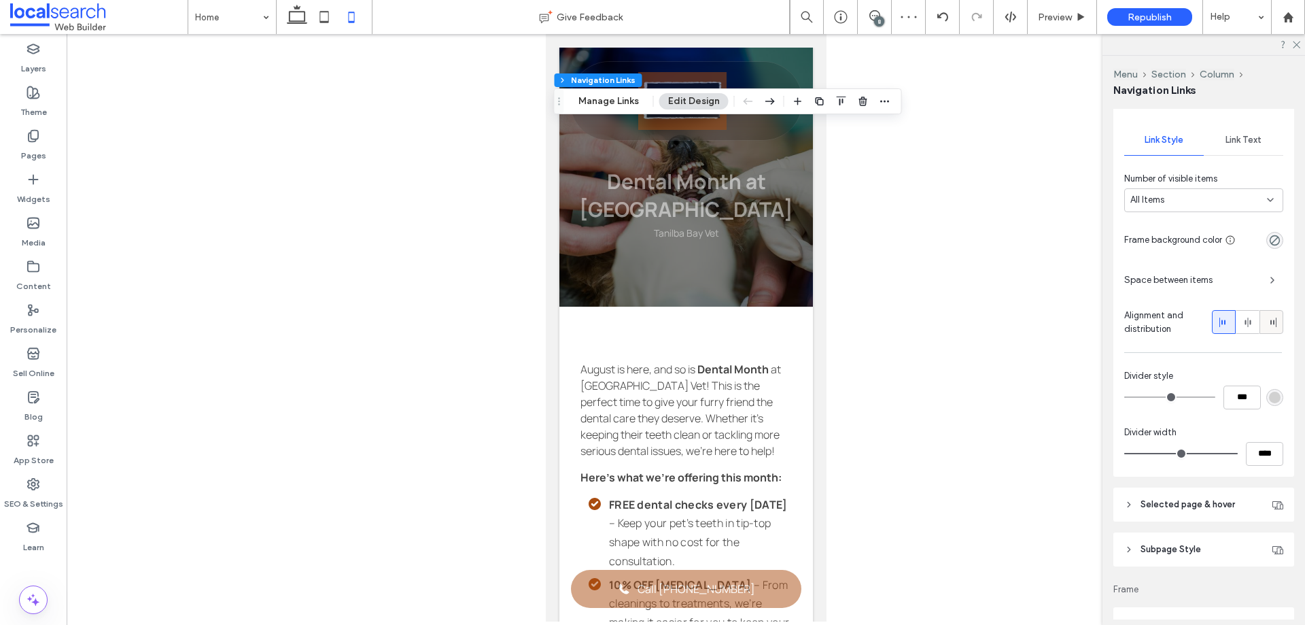
click at [1267, 325] on icon at bounding box center [1272, 322] width 11 height 11
click at [1246, 322] on icon at bounding box center [1248, 322] width 11 height 11
click at [1219, 321] on icon at bounding box center [1224, 322] width 11 height 11
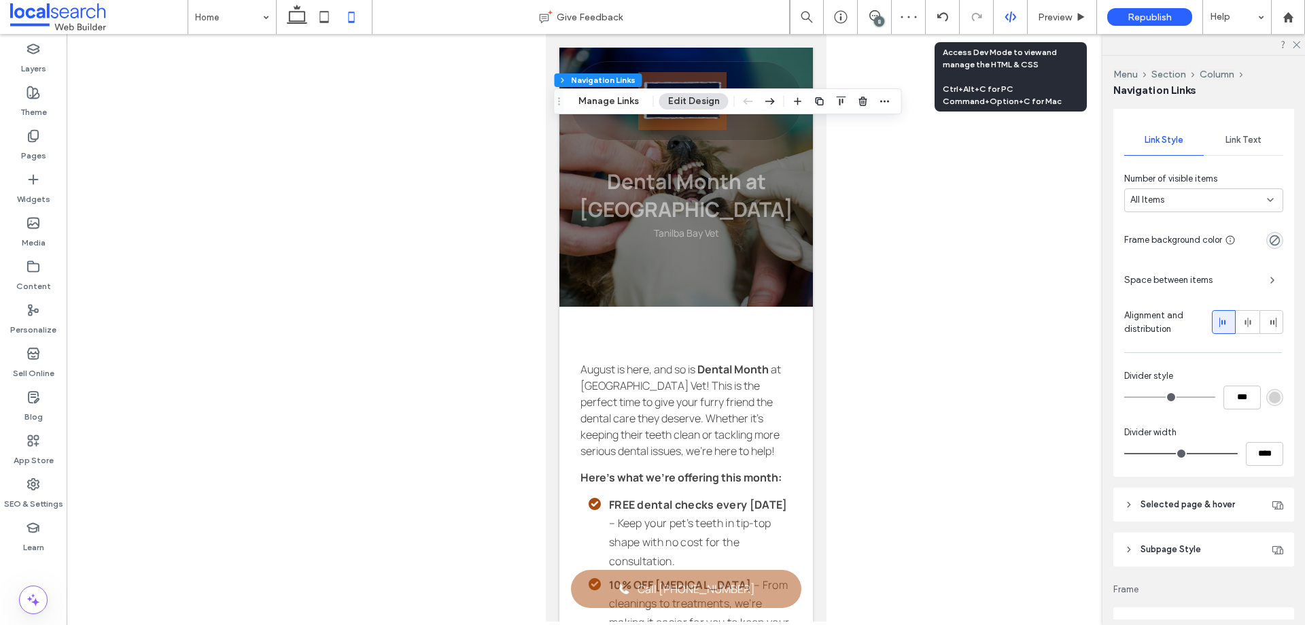
click at [1012, 14] on use at bounding box center [1010, 17] width 11 height 11
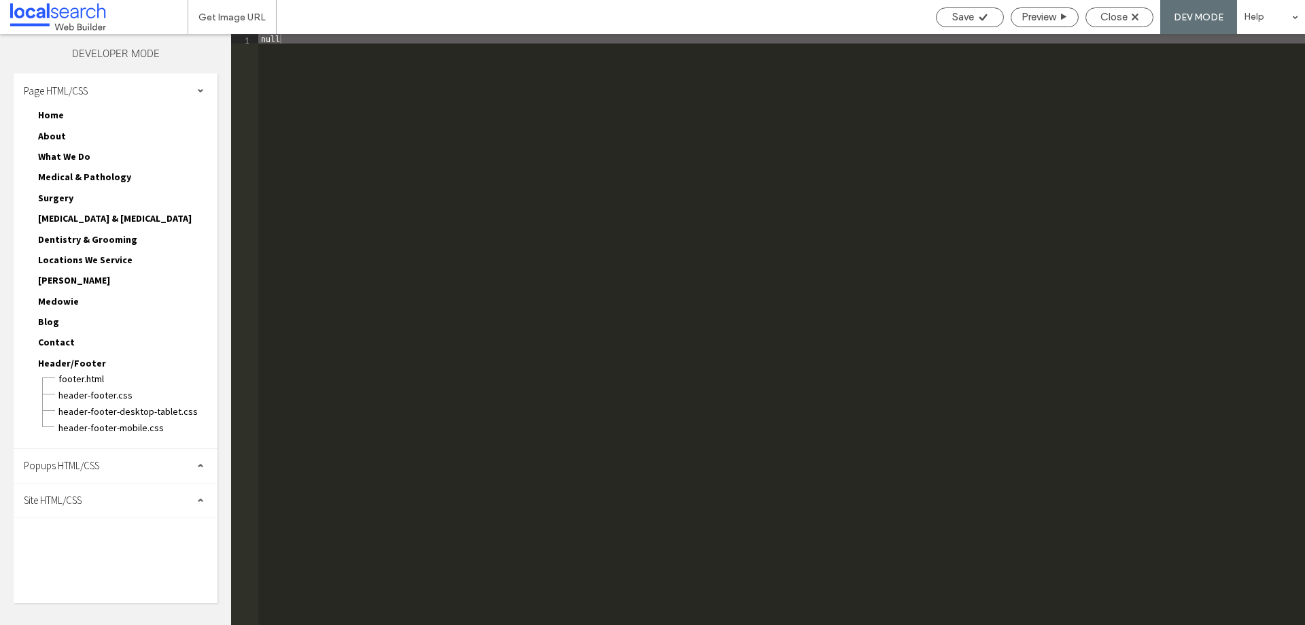
drag, startPoint x: 92, startPoint y: 498, endPoint x: 101, endPoint y: 498, distance: 8.9
click at [93, 498] on div "Site HTML/CSS" at bounding box center [116, 500] width 204 height 34
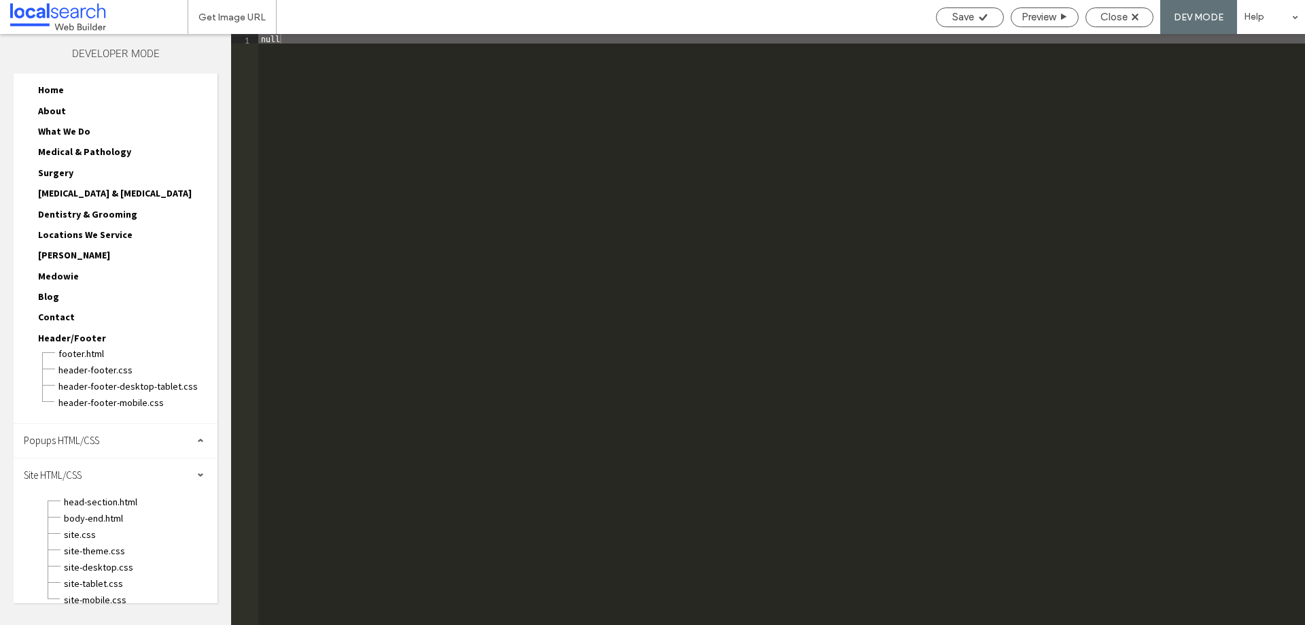
scroll to position [37, 0]
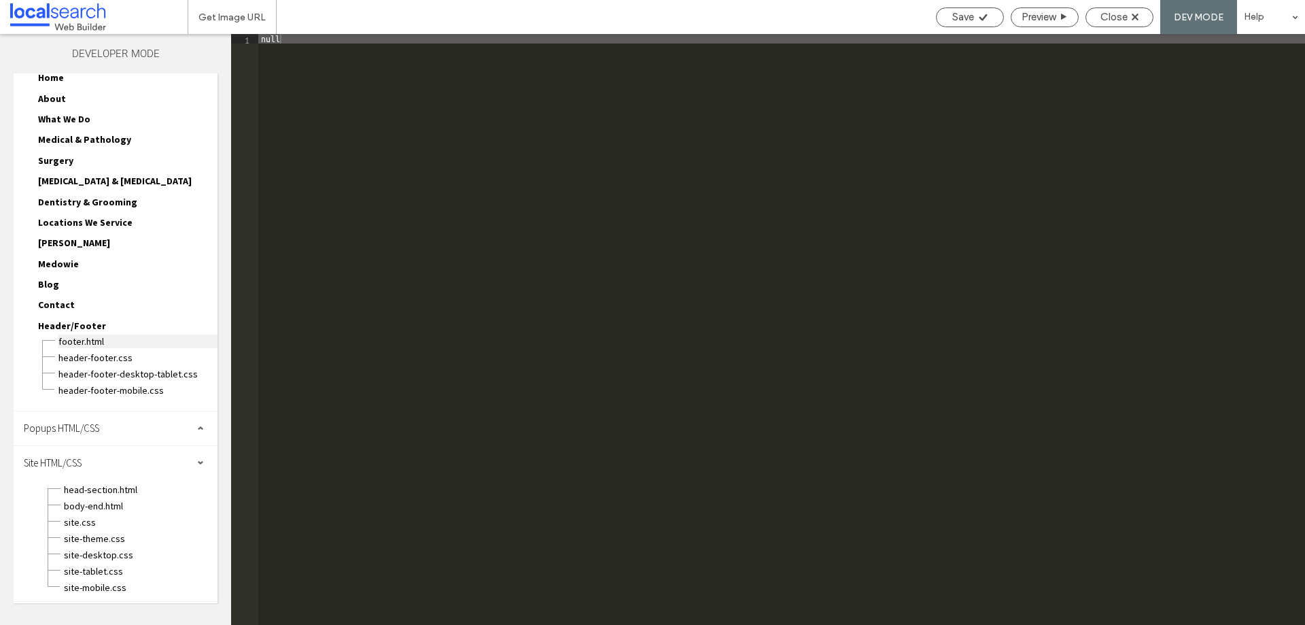
click at [121, 336] on span "footer.html" at bounding box center [138, 341] width 160 height 14
click at [136, 357] on span "header-footer.css" at bounding box center [138, 358] width 160 height 14
type textarea "**********"
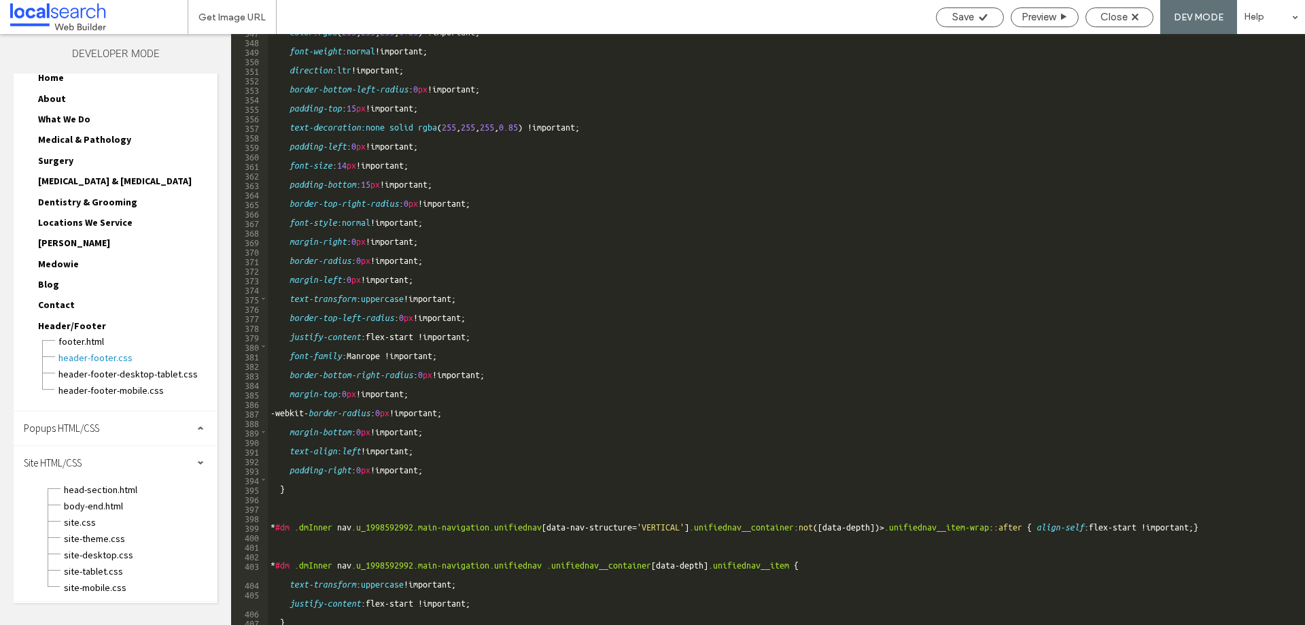
scroll to position [3626, 0]
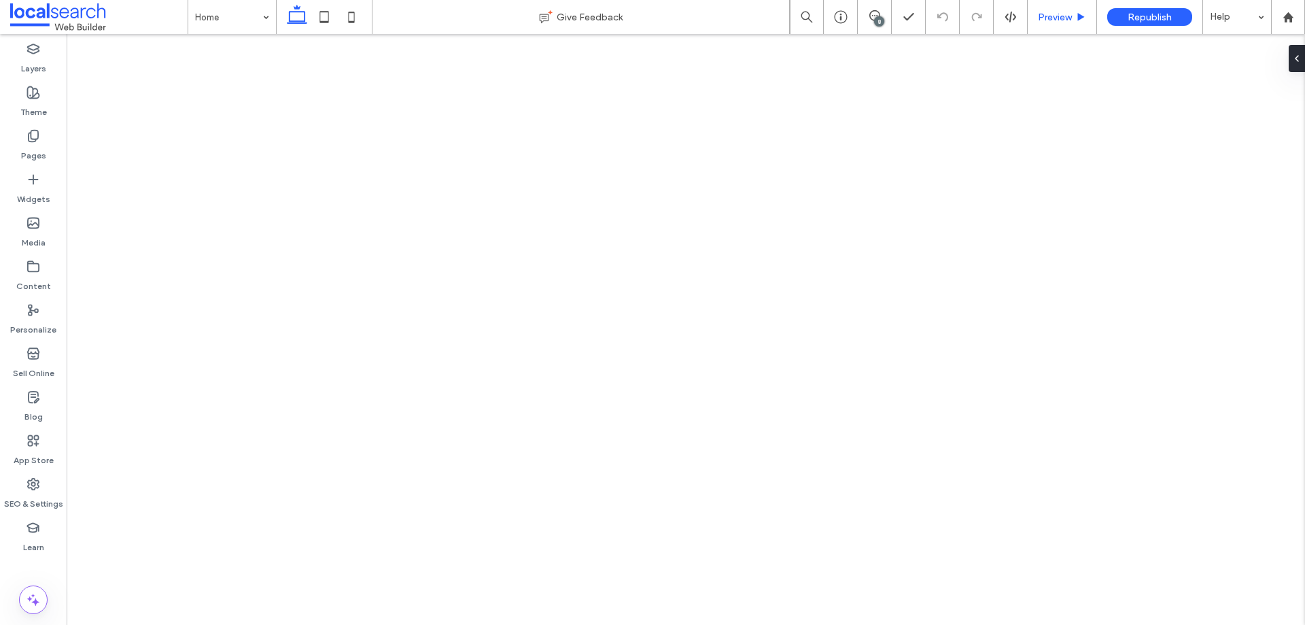
click at [1040, 9] on div "Preview" at bounding box center [1062, 17] width 69 height 34
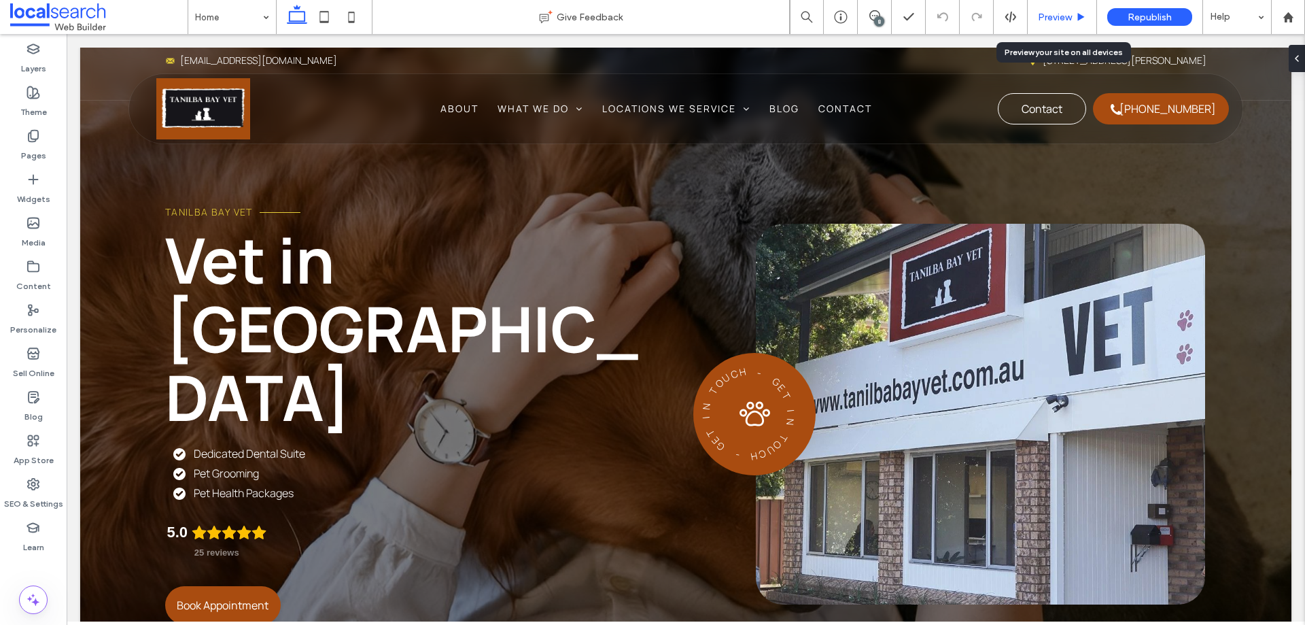
click at [1041, 16] on span "Preview" at bounding box center [1055, 18] width 34 height 12
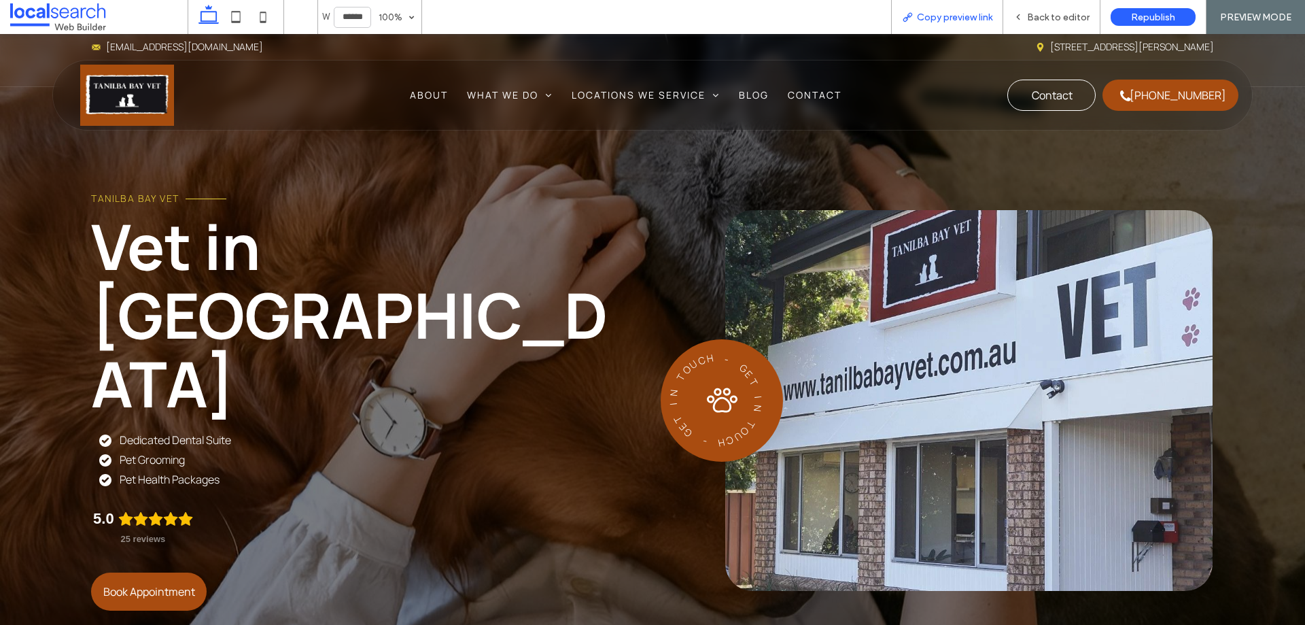
click at [913, 9] on div "Copy preview link" at bounding box center [947, 17] width 112 height 34
click at [908, 12] on icon at bounding box center [907, 17] width 11 height 11
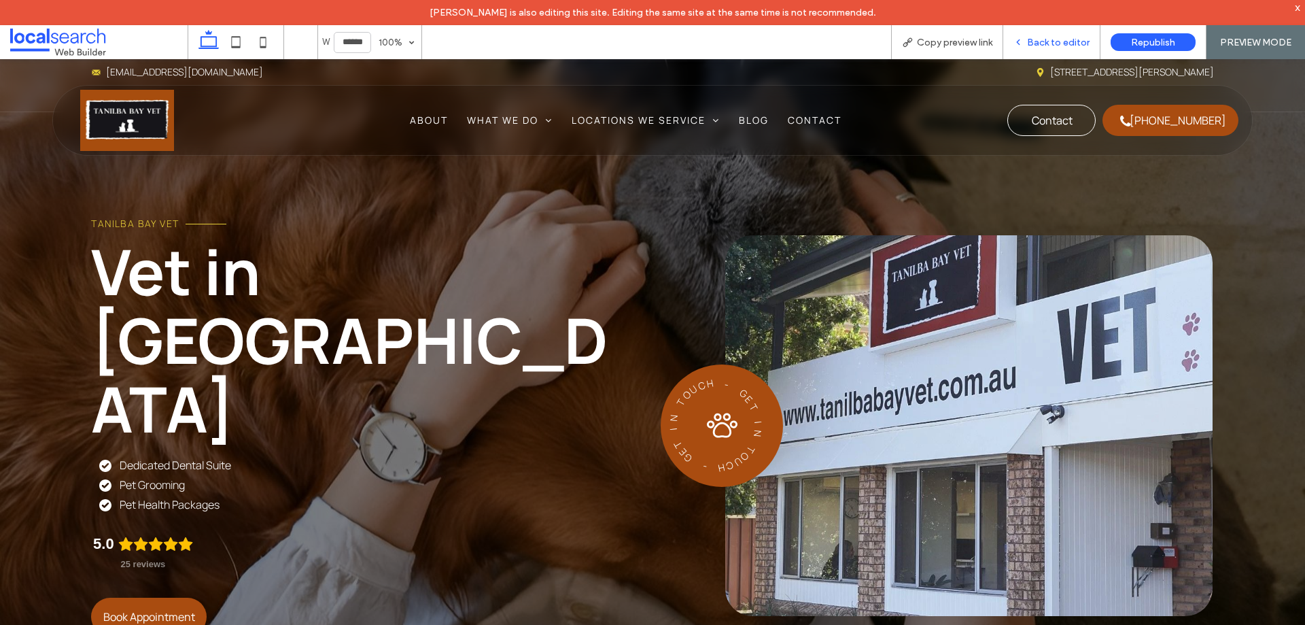
click at [1028, 37] on div "Back to editor" at bounding box center [1051, 43] width 97 height 12
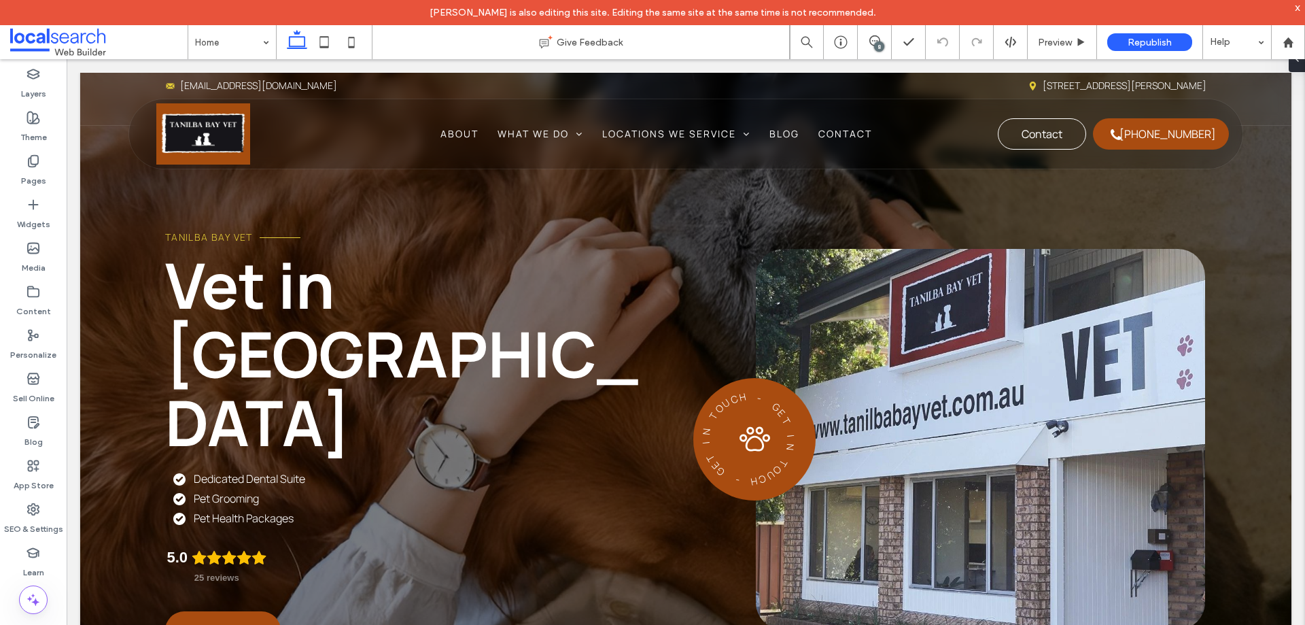
click at [347, 40] on icon at bounding box center [351, 42] width 27 height 27
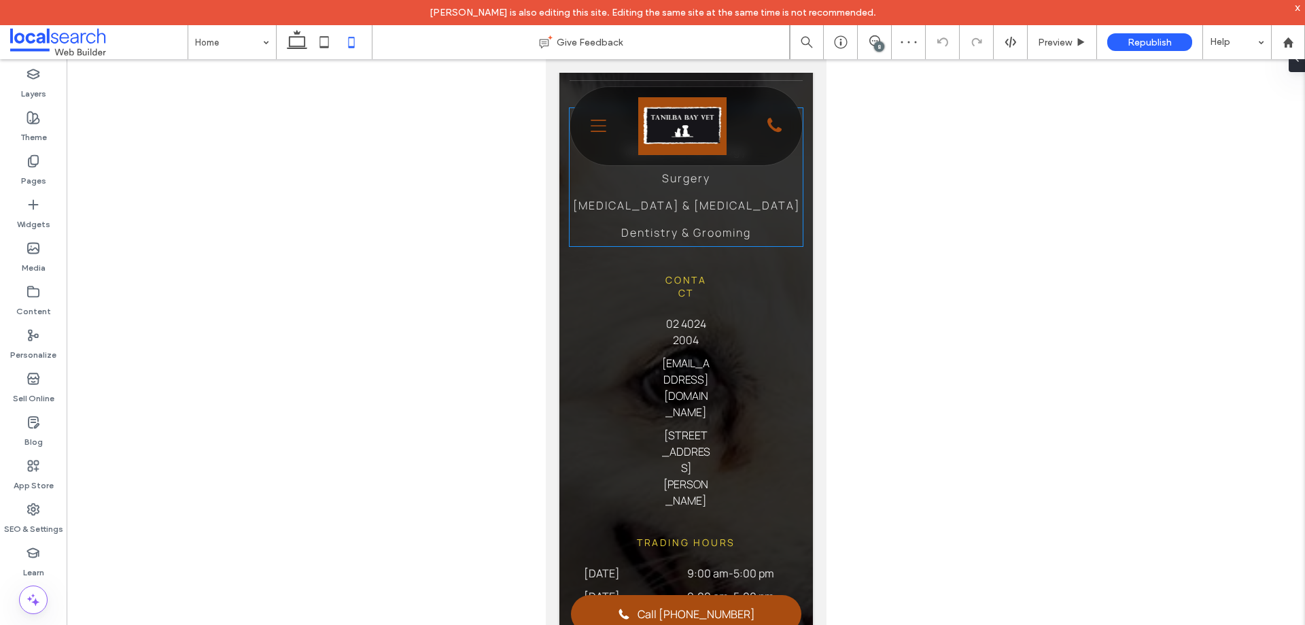
scroll to position [4283, 0]
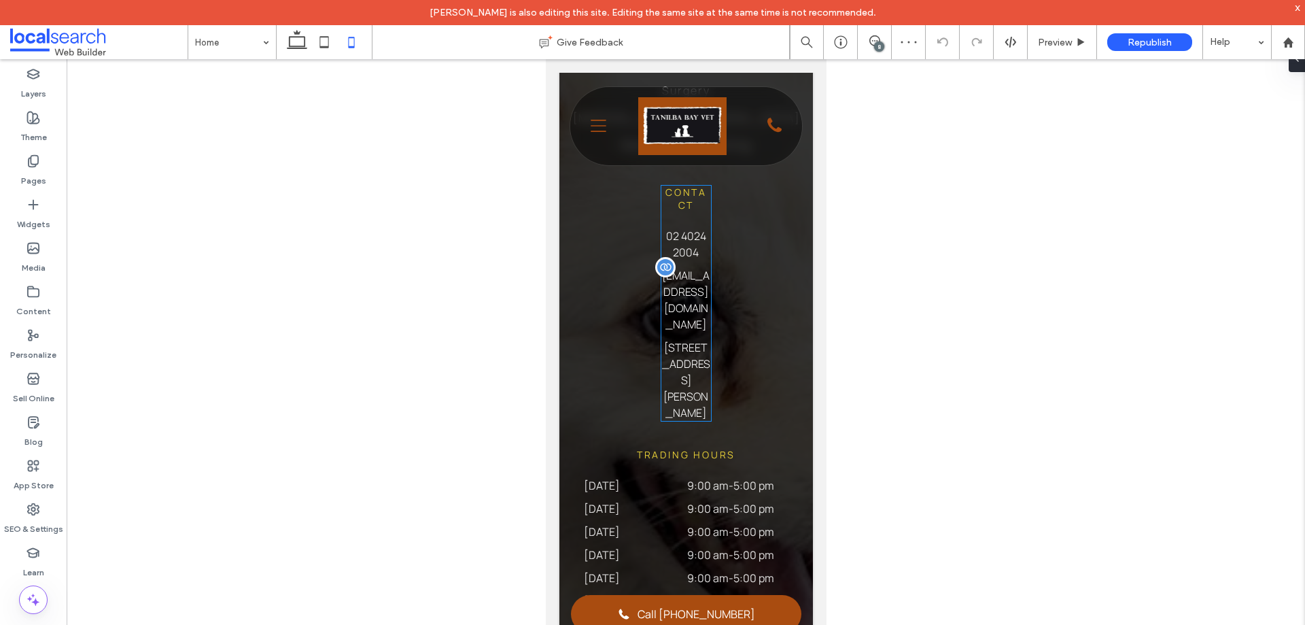
click at [688, 298] on span "[EMAIL_ADDRESS][DOMAIN_NAME]" at bounding box center [686, 300] width 48 height 64
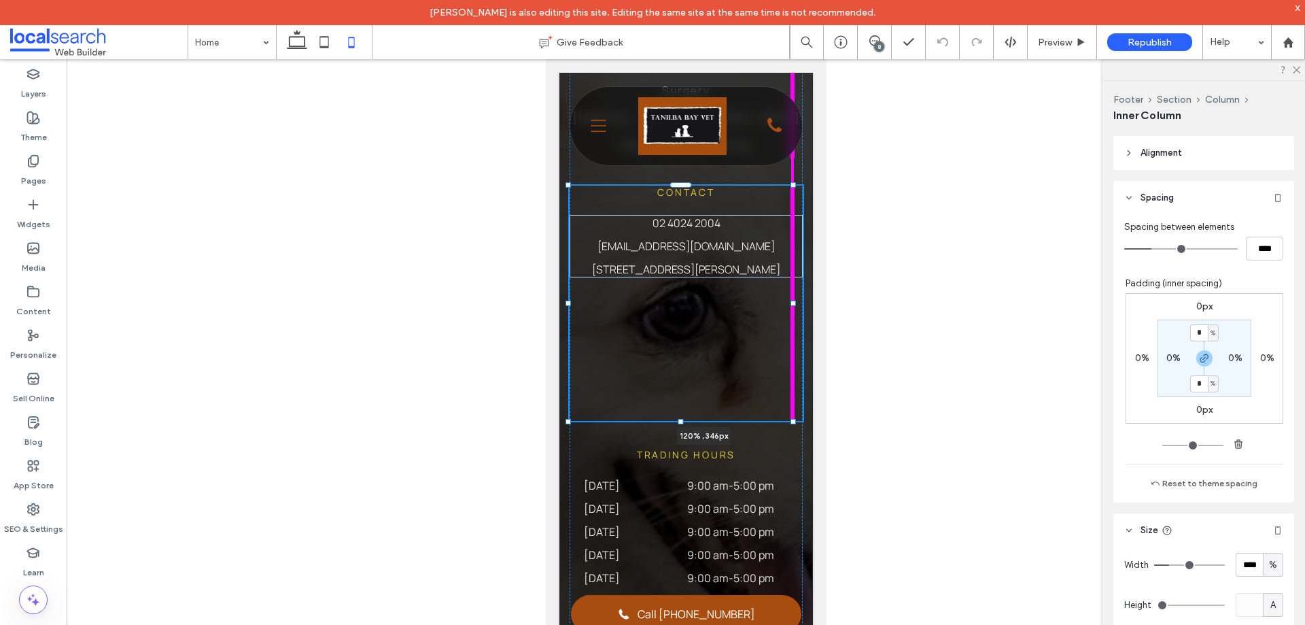
scroll to position [561, 0]
drag, startPoint x: 706, startPoint y: 302, endPoint x: 819, endPoint y: 301, distance: 112.9
type input "***"
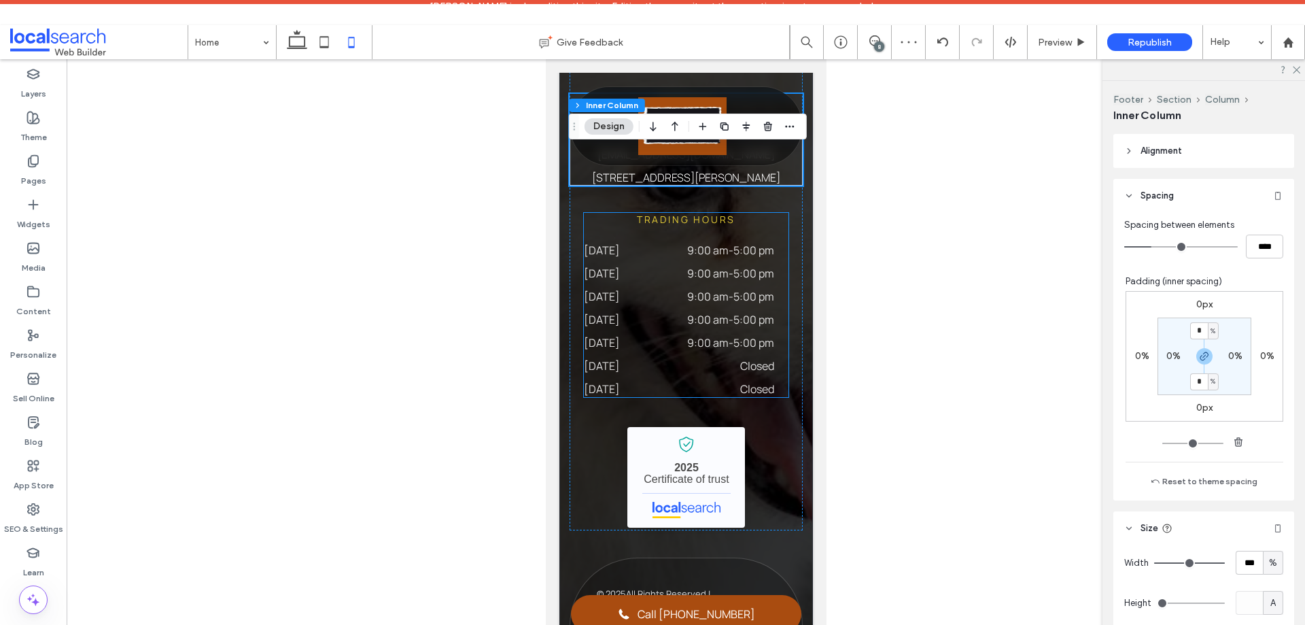
scroll to position [4351, 0]
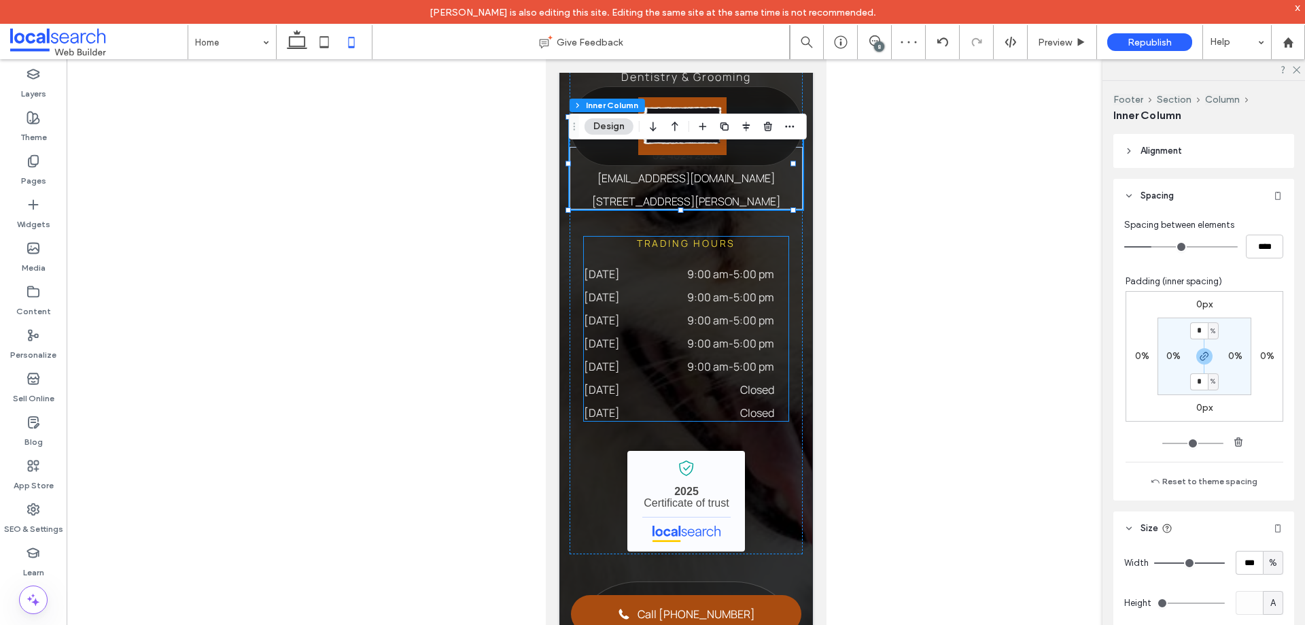
click at [744, 326] on time "5:00 pm" at bounding box center [753, 320] width 41 height 15
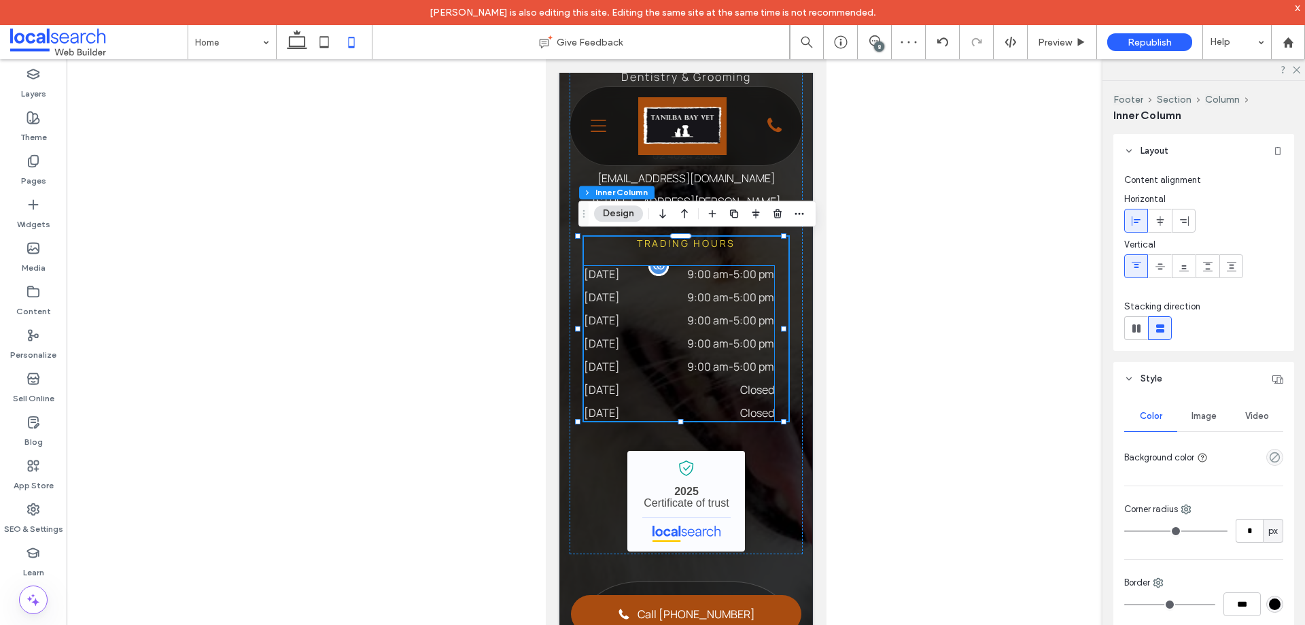
click at [757, 333] on div "Wednesday 9:00 am - 5:00 pm" at bounding box center [678, 323] width 190 height 23
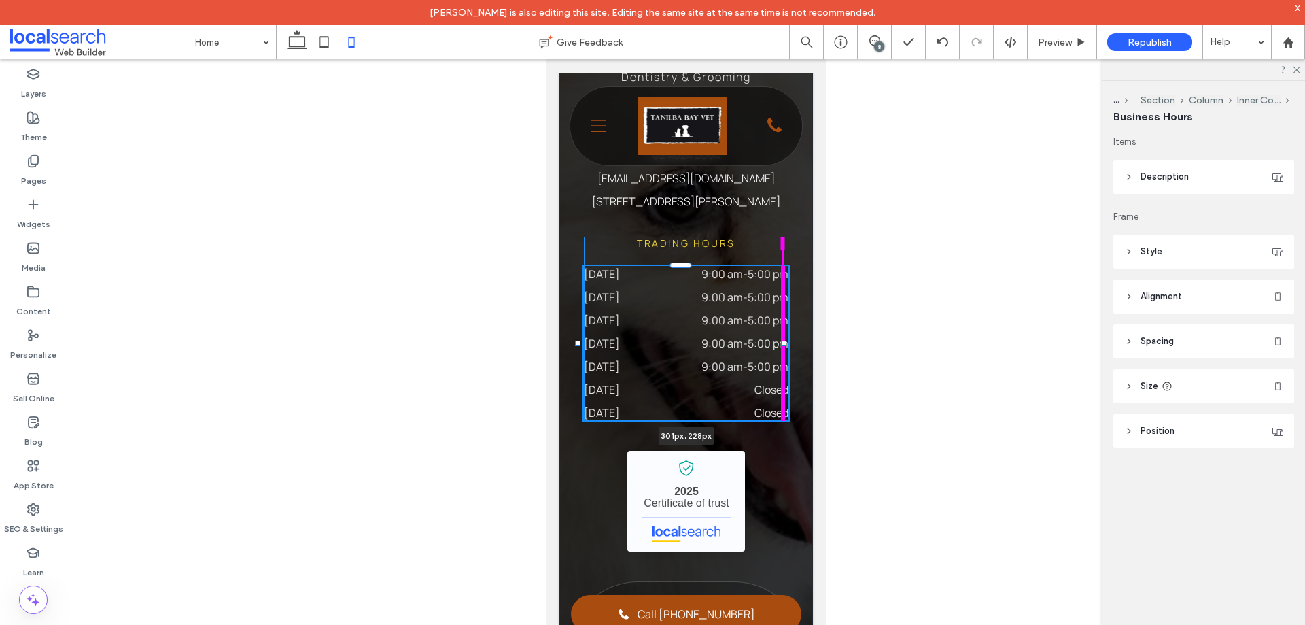
drag, startPoint x: 770, startPoint y: 344, endPoint x: 787, endPoint y: 345, distance: 16.3
click div "Home About What We Do Locations We Service Blog Contact Services Medical & Path…"
type input "***"
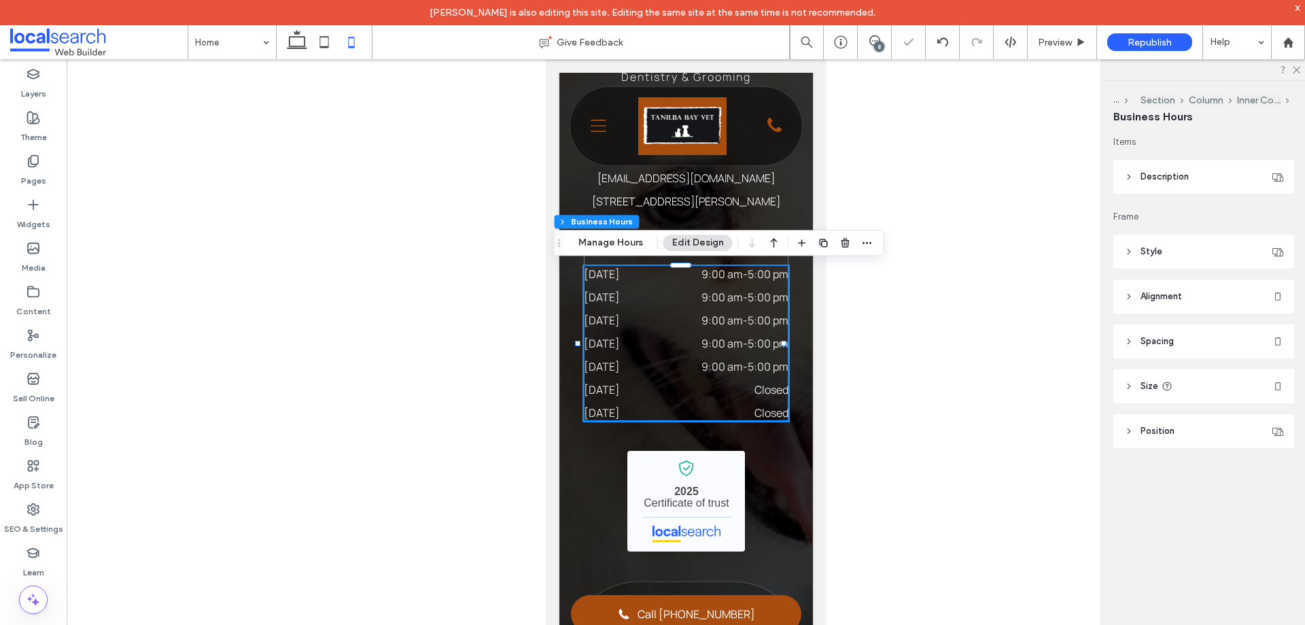
click div "Trading Hours Monday 9:00 am - 5:00 pm Tuesday 9:00 am - 5:00 pm Wednesday 9:00…"
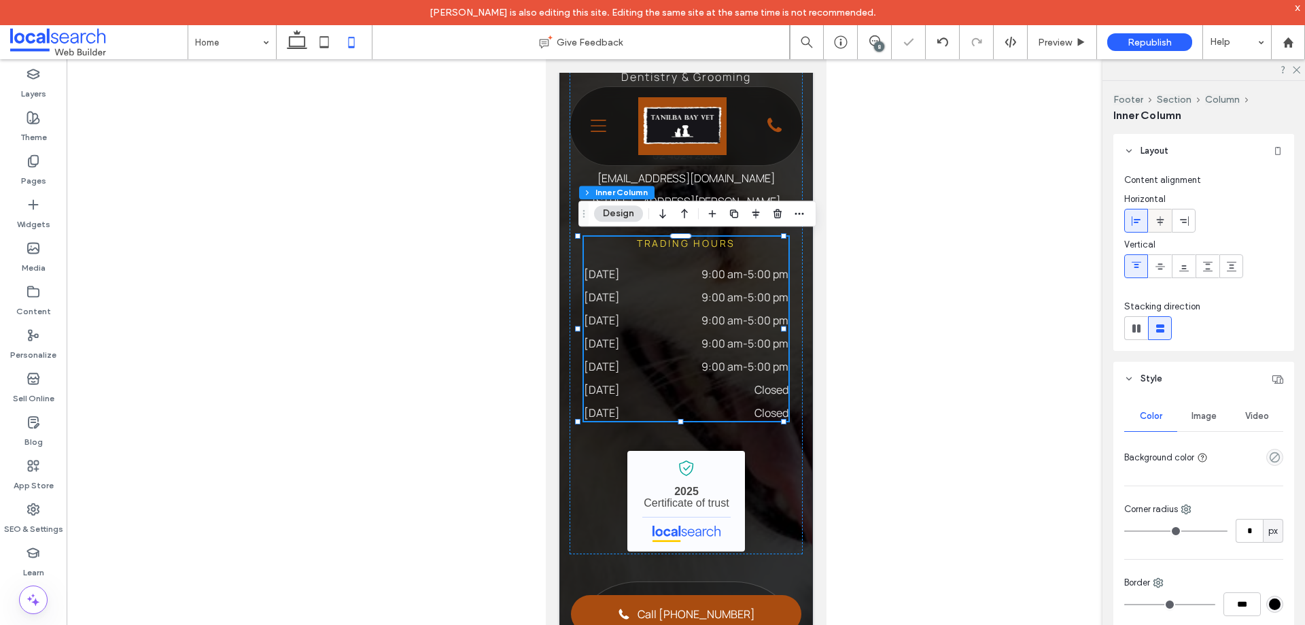
click use
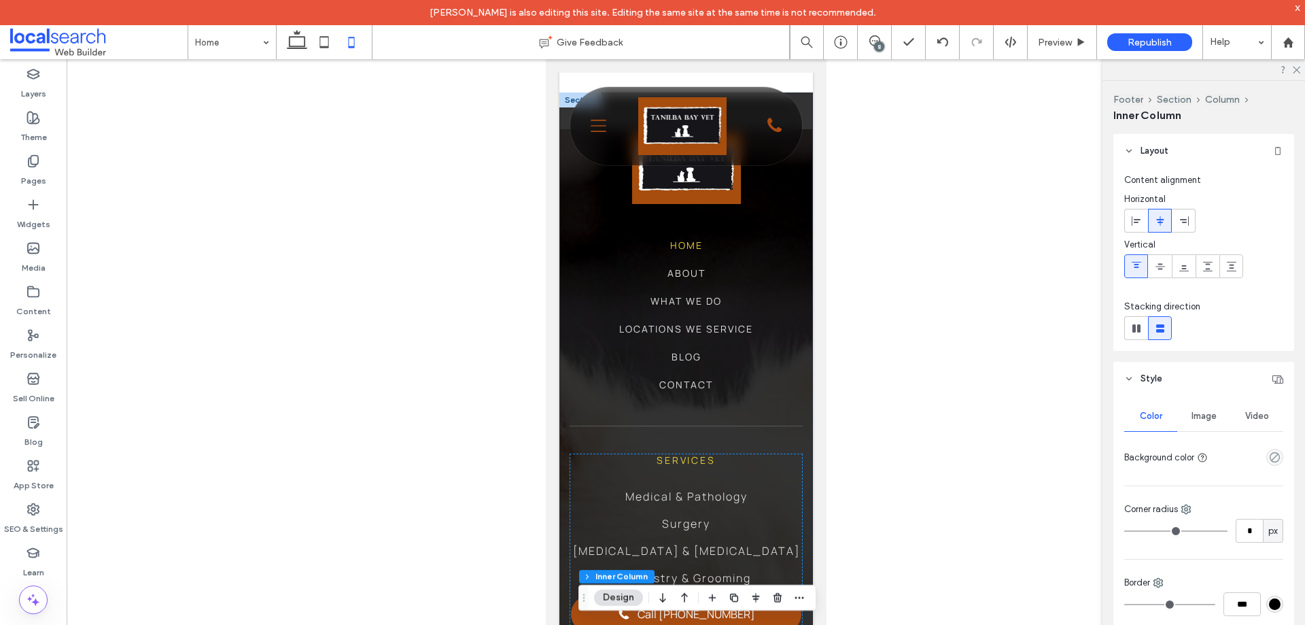
scroll to position [4026, 0]
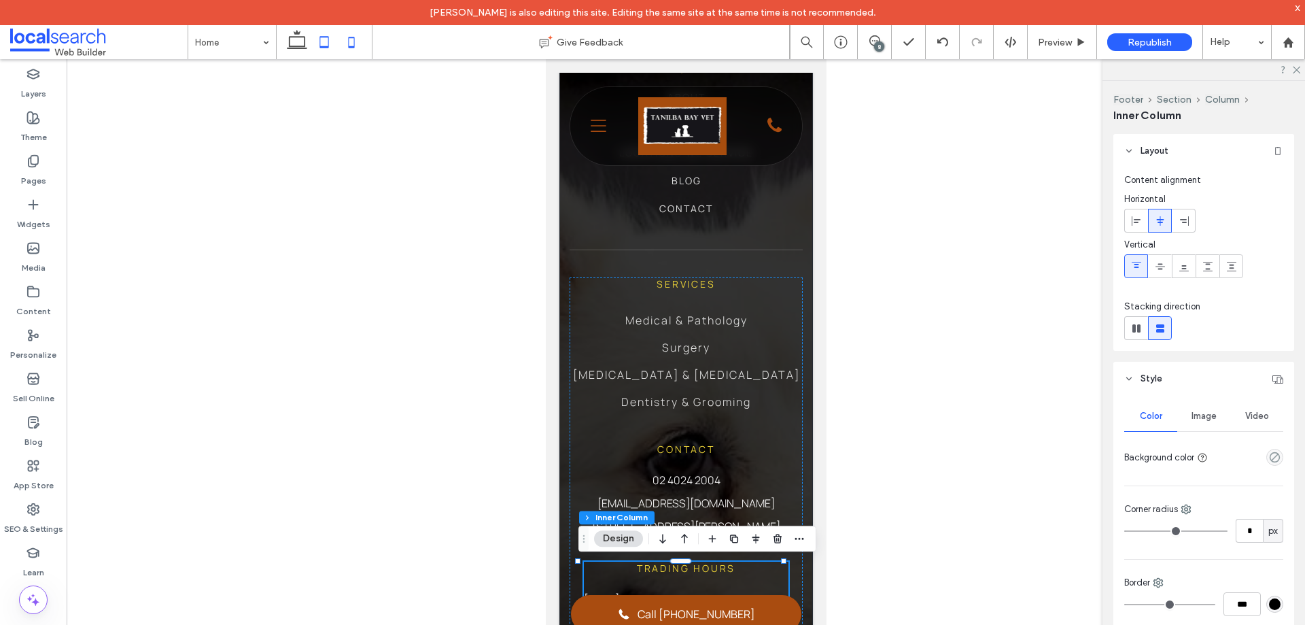
click icon
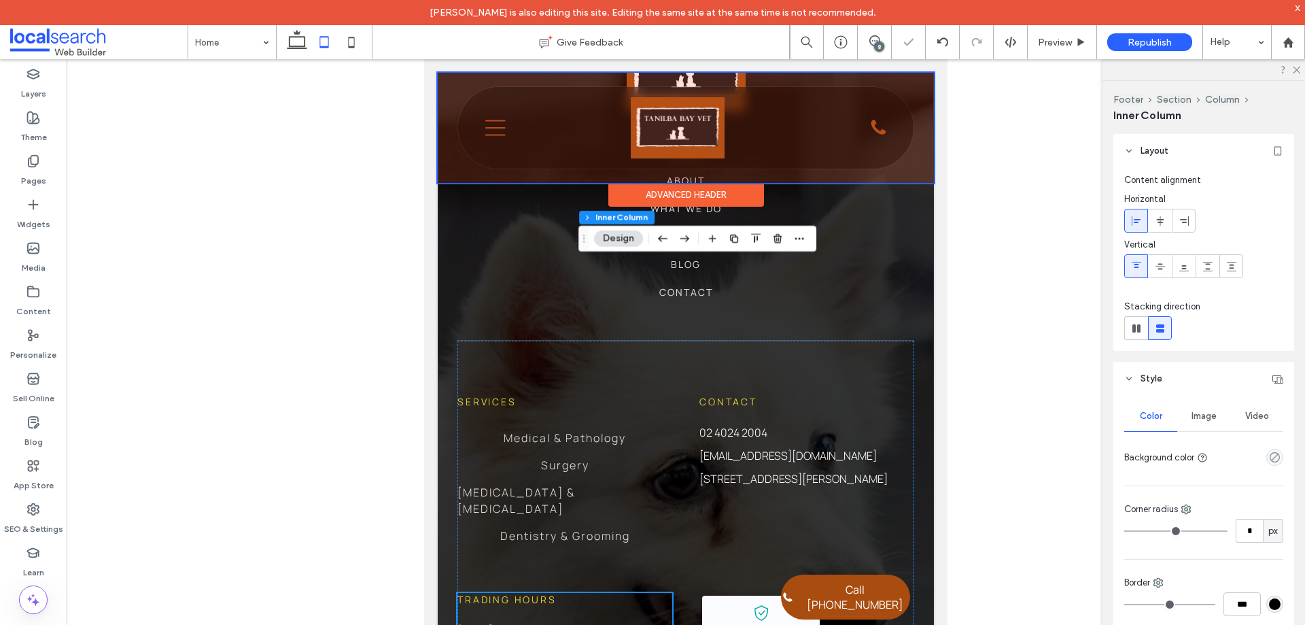
type input "**"
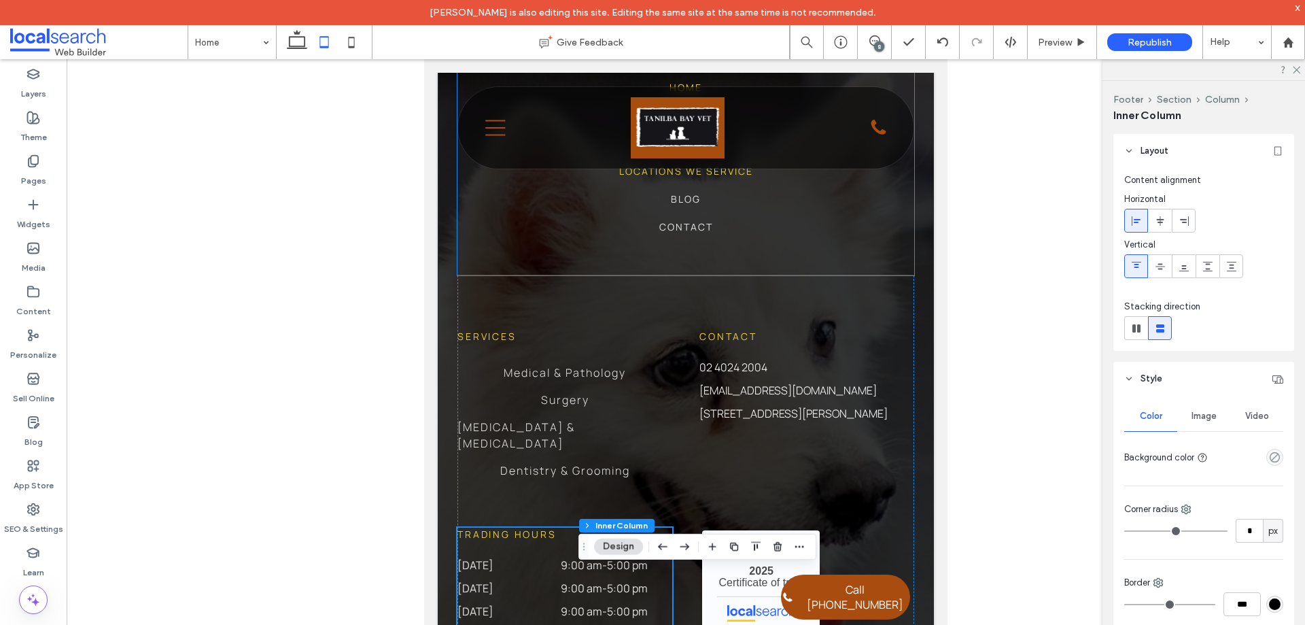
scroll to position [4121, 0]
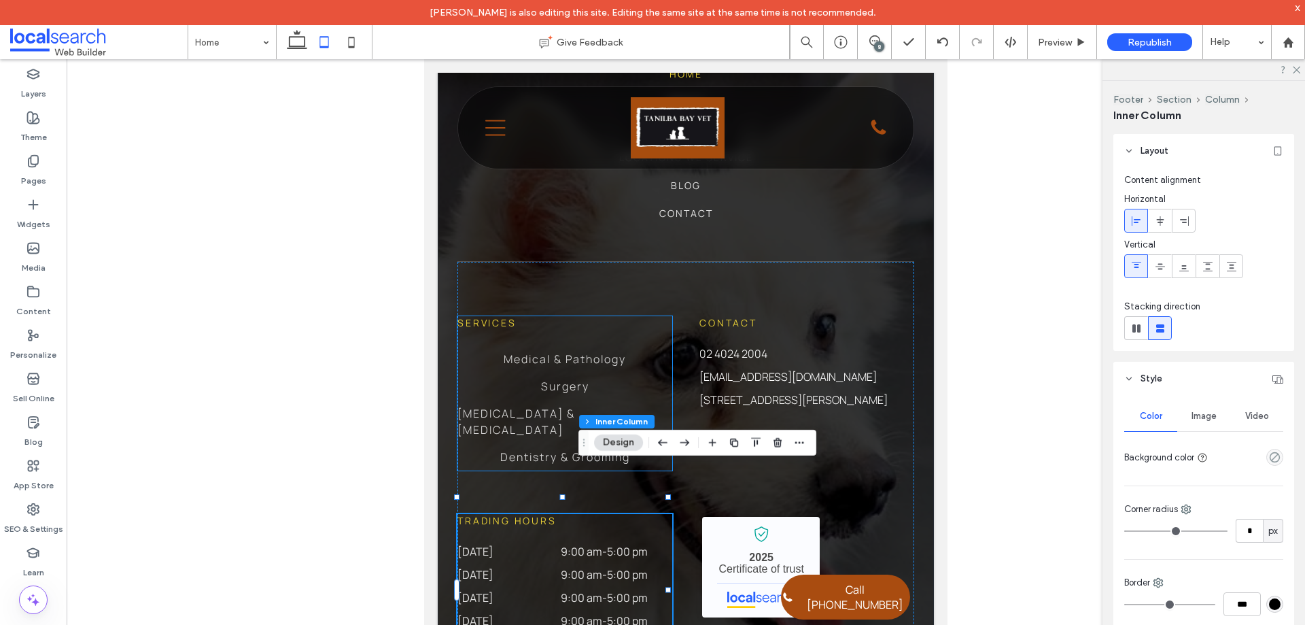
click ul "Medical & Pathology Surgery Radiology & Ultrasonography Dentistry & Grooming"
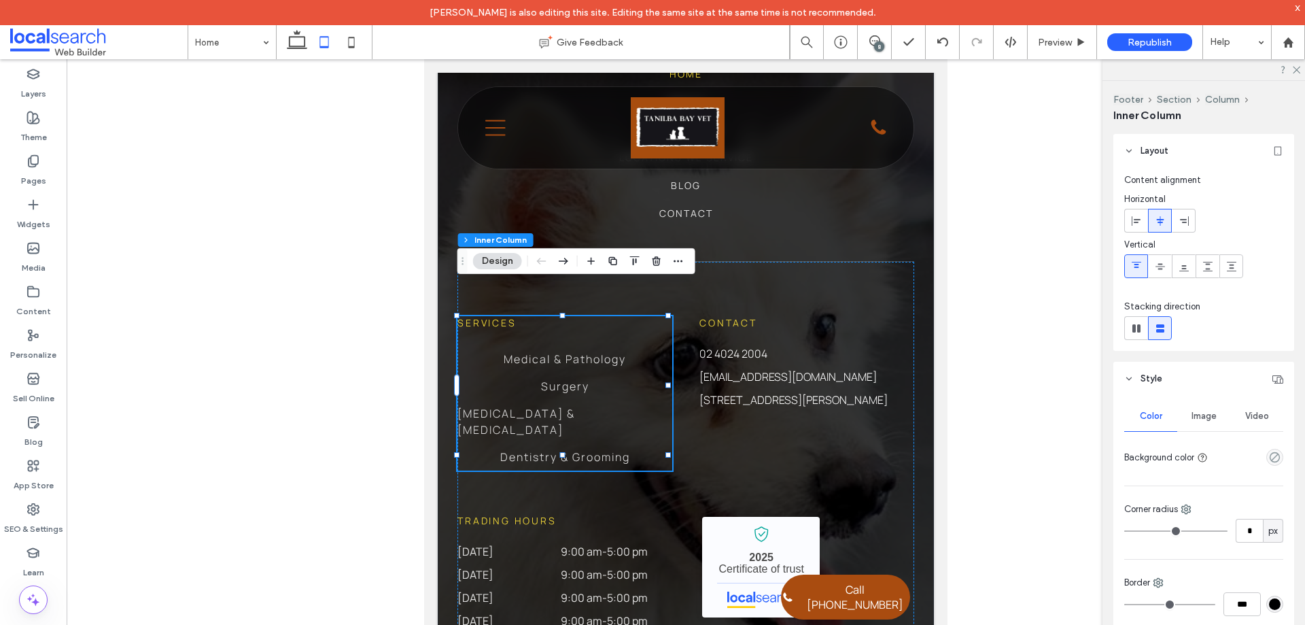
click ul "Medical & Pathology Surgery Radiology & Ultrasonography Dentistry & Grooming"
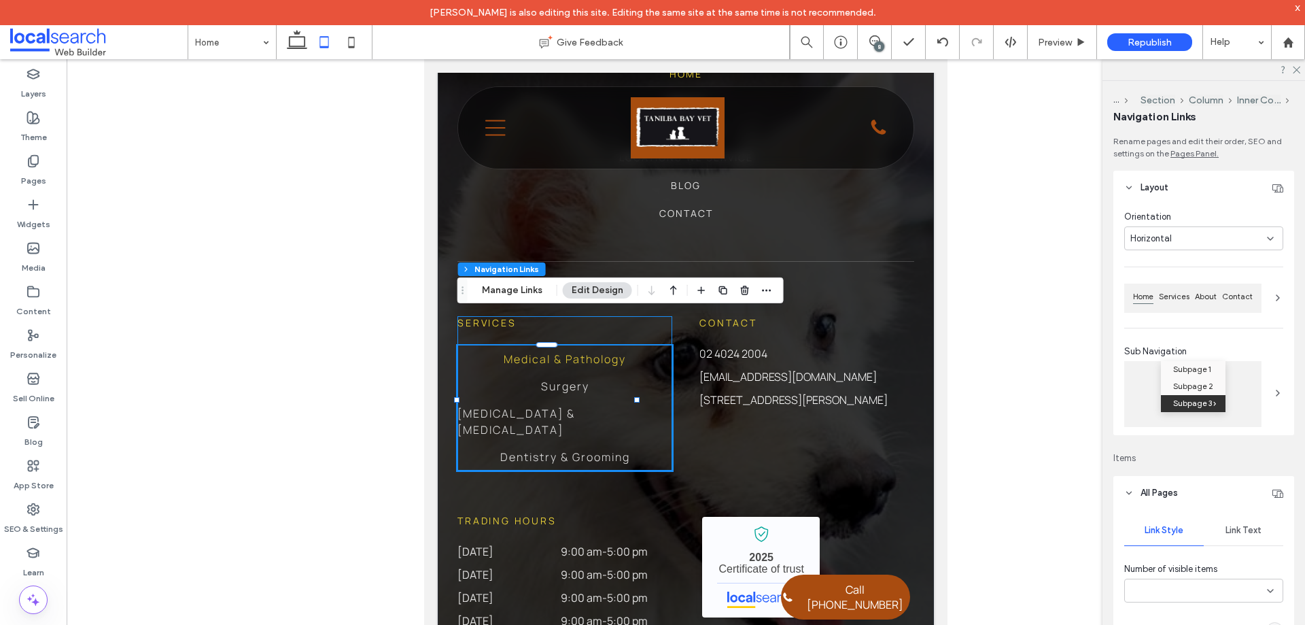
type input "***"
type input "****"
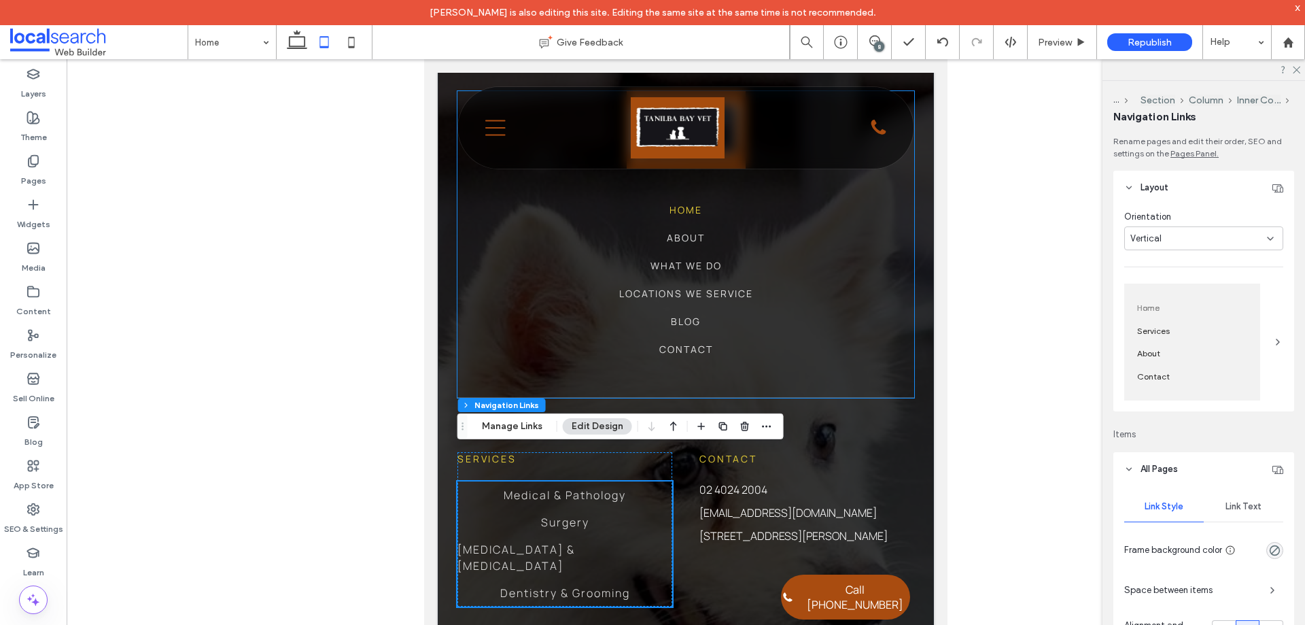
scroll to position [4053, 0]
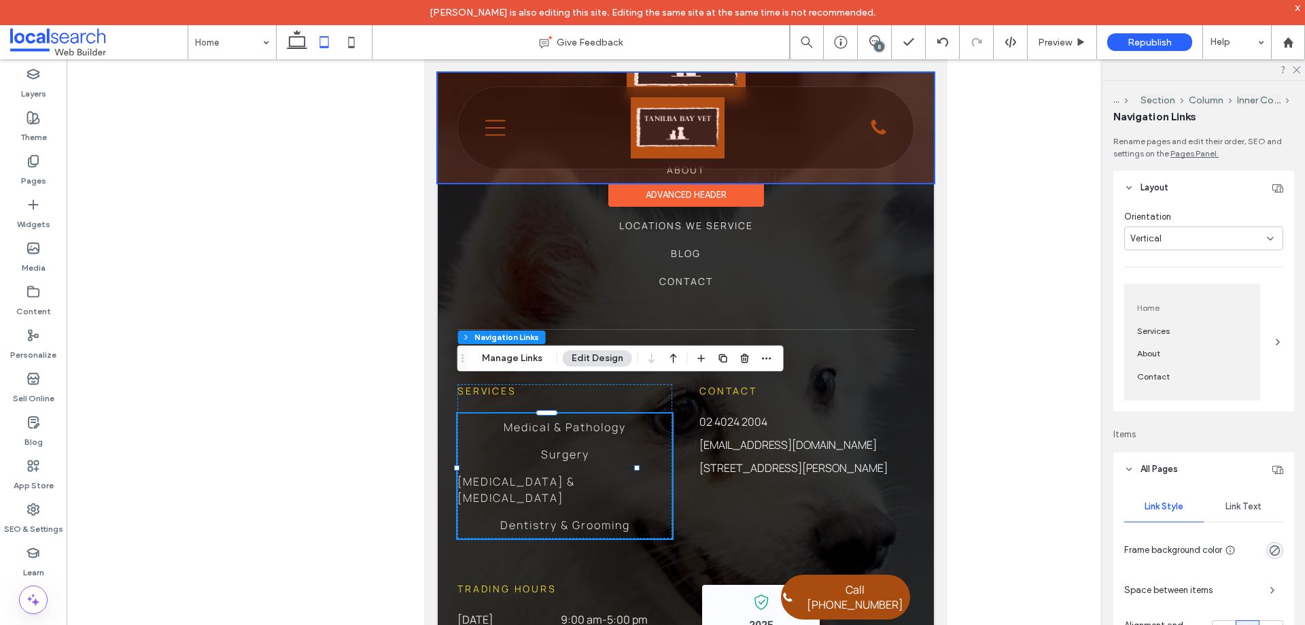
click div
click icon "Menu Icon"
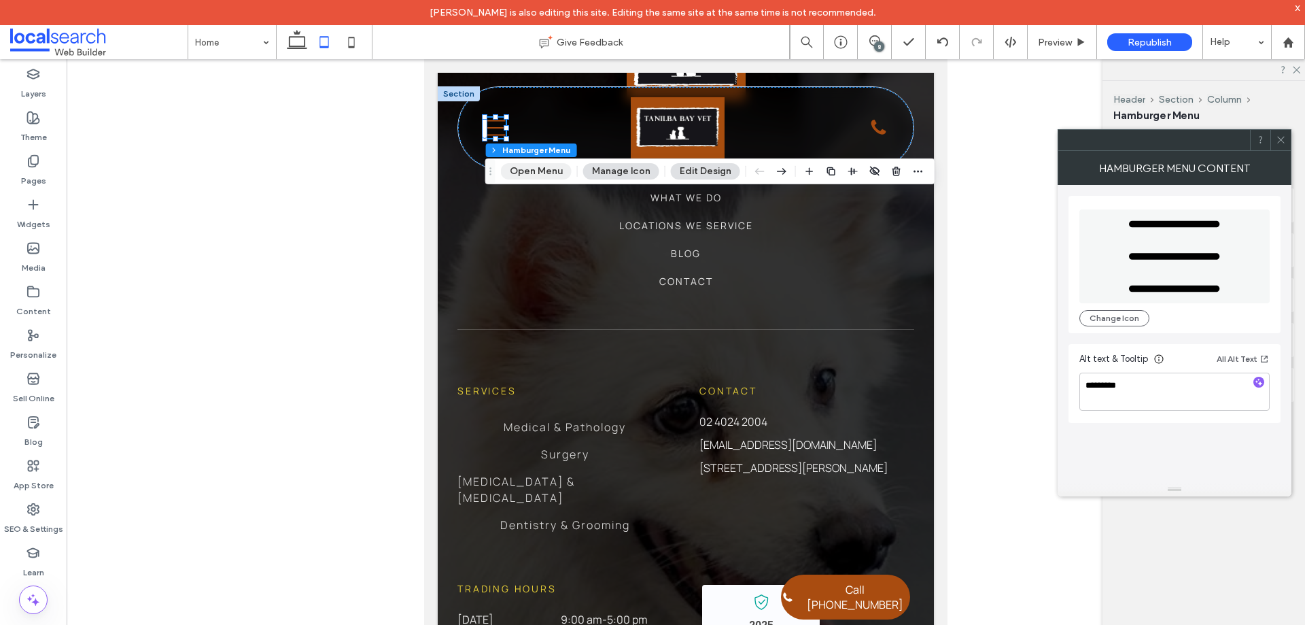
click button "Open Menu"
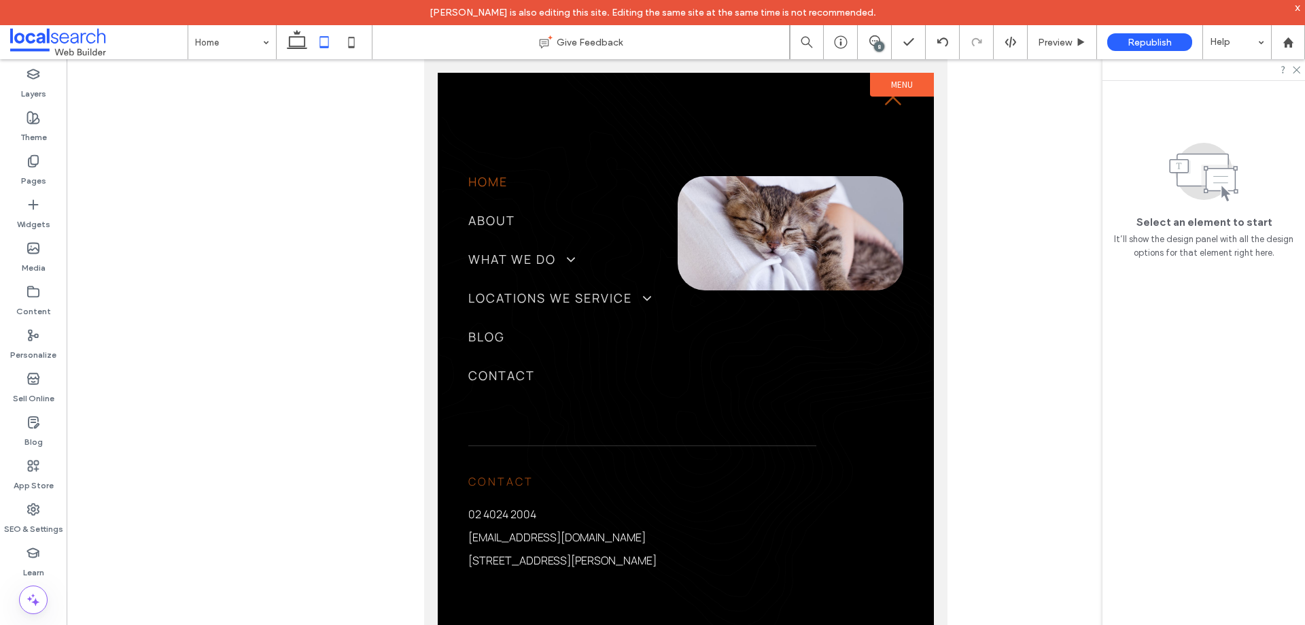
scroll to position [0, 0]
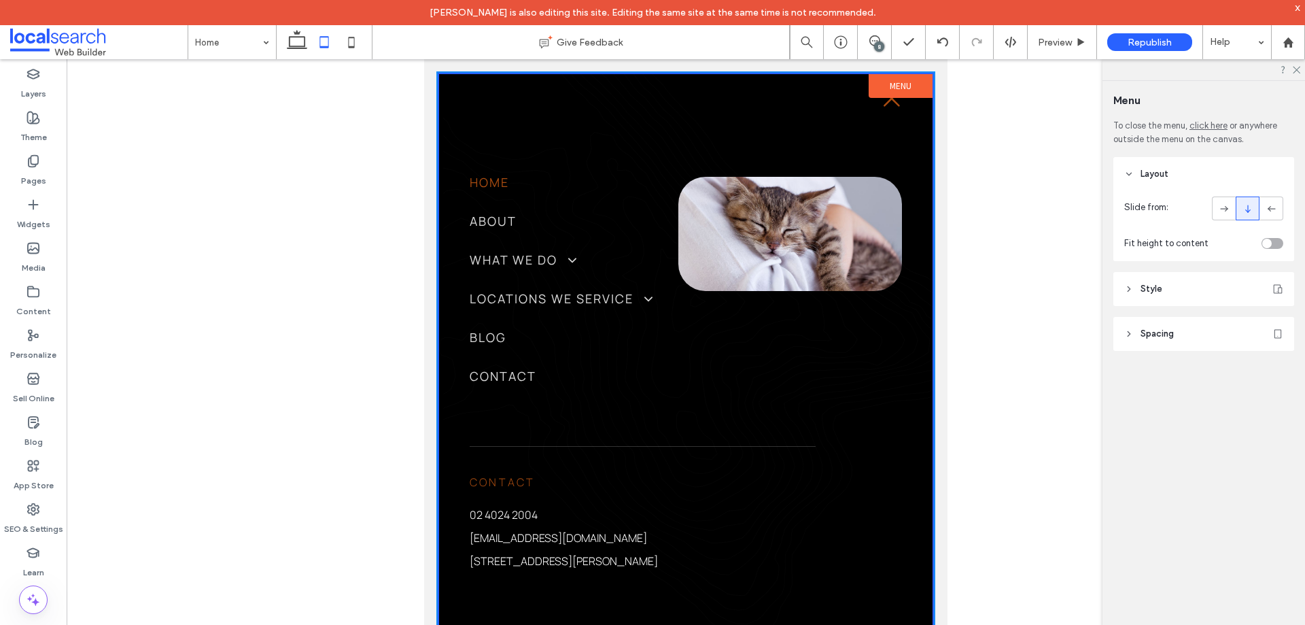
drag, startPoint x: 354, startPoint y: 46, endPoint x: 543, endPoint y: 156, distance: 218.8
click use
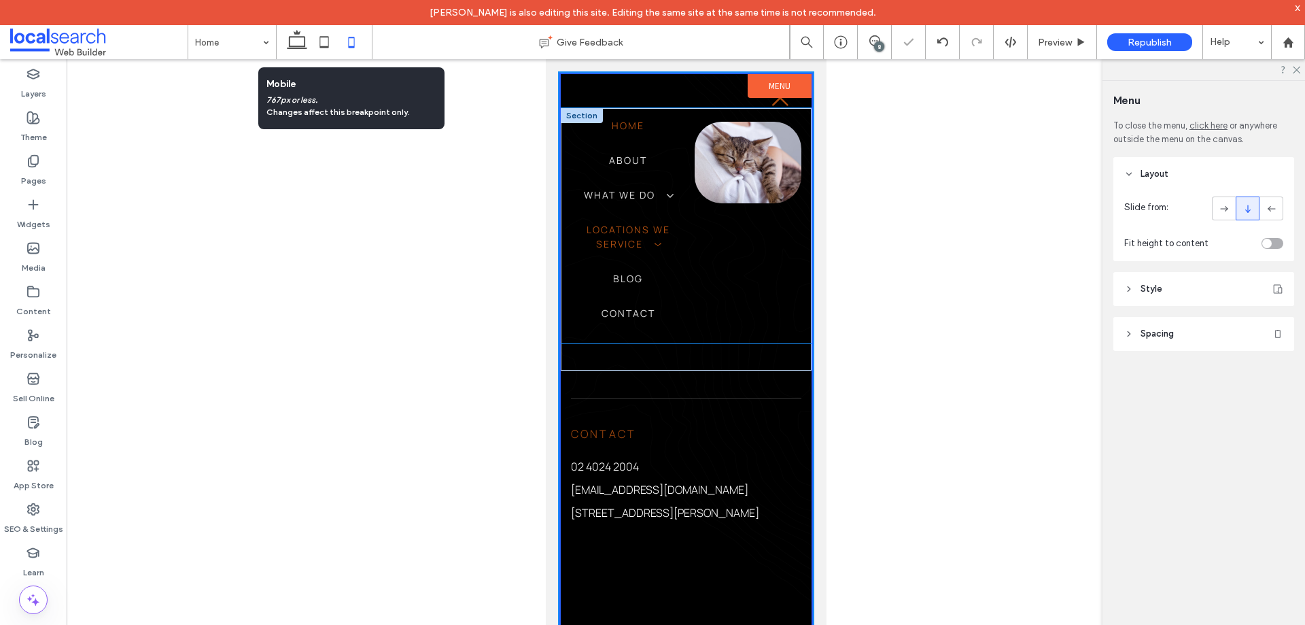
scroll to position [0, 14]
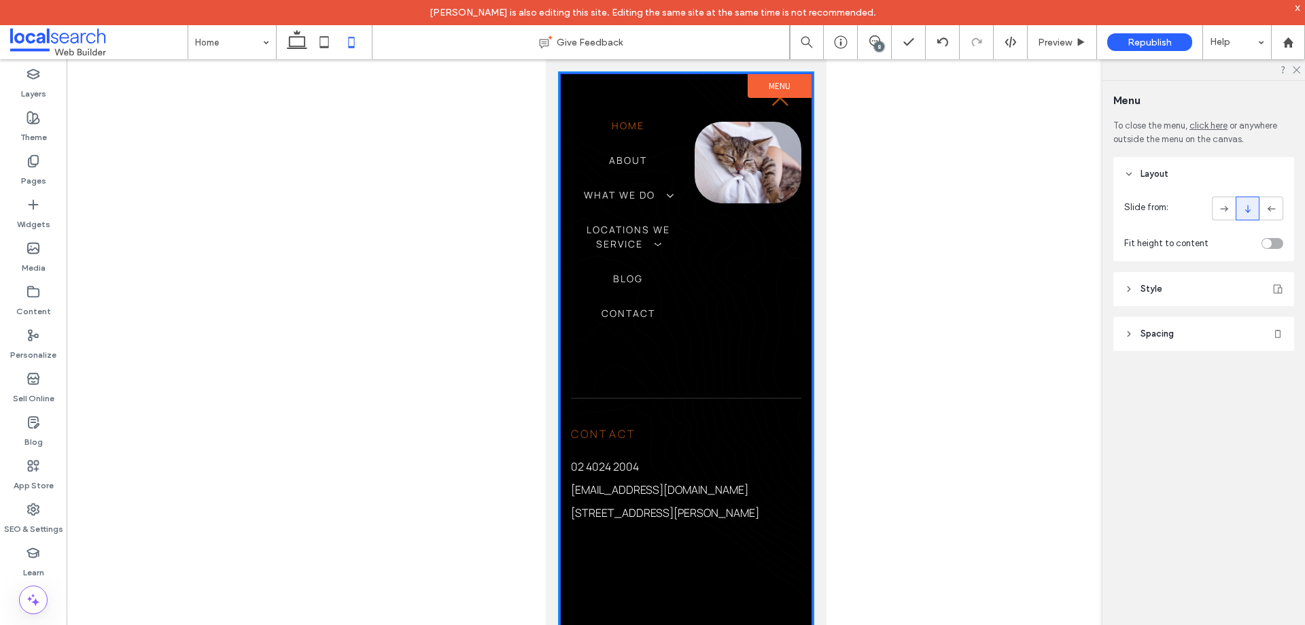
click span
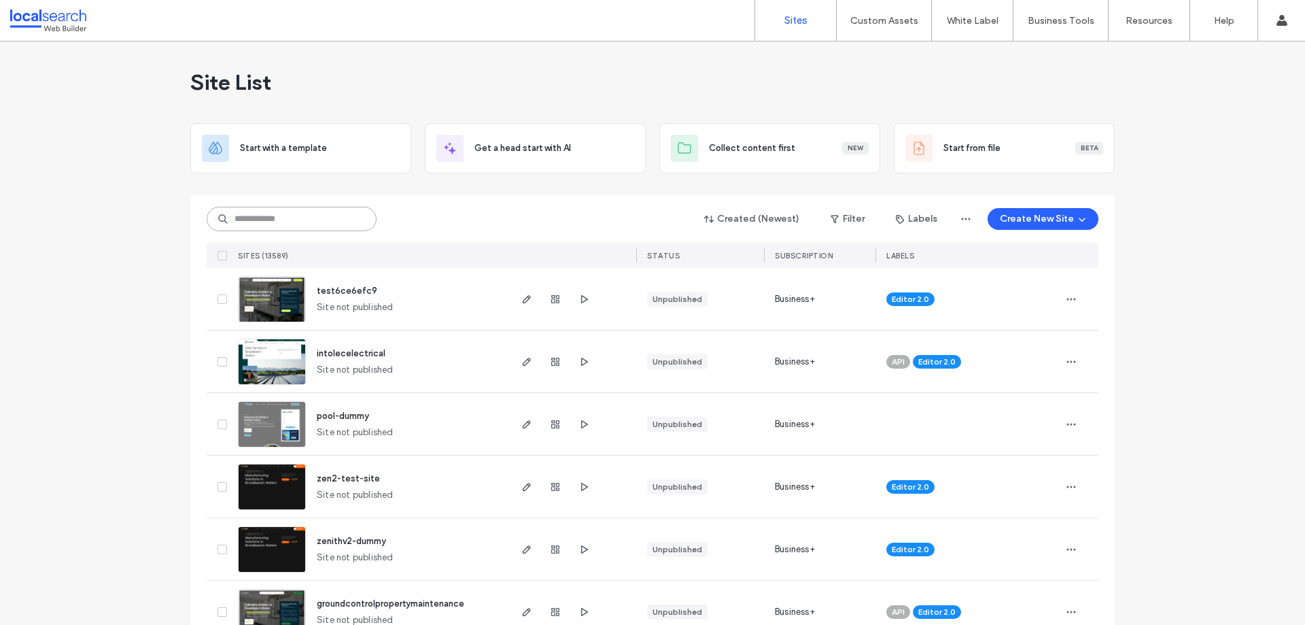
click at [280, 217] on input at bounding box center [292, 219] width 170 height 24
paste input "********"
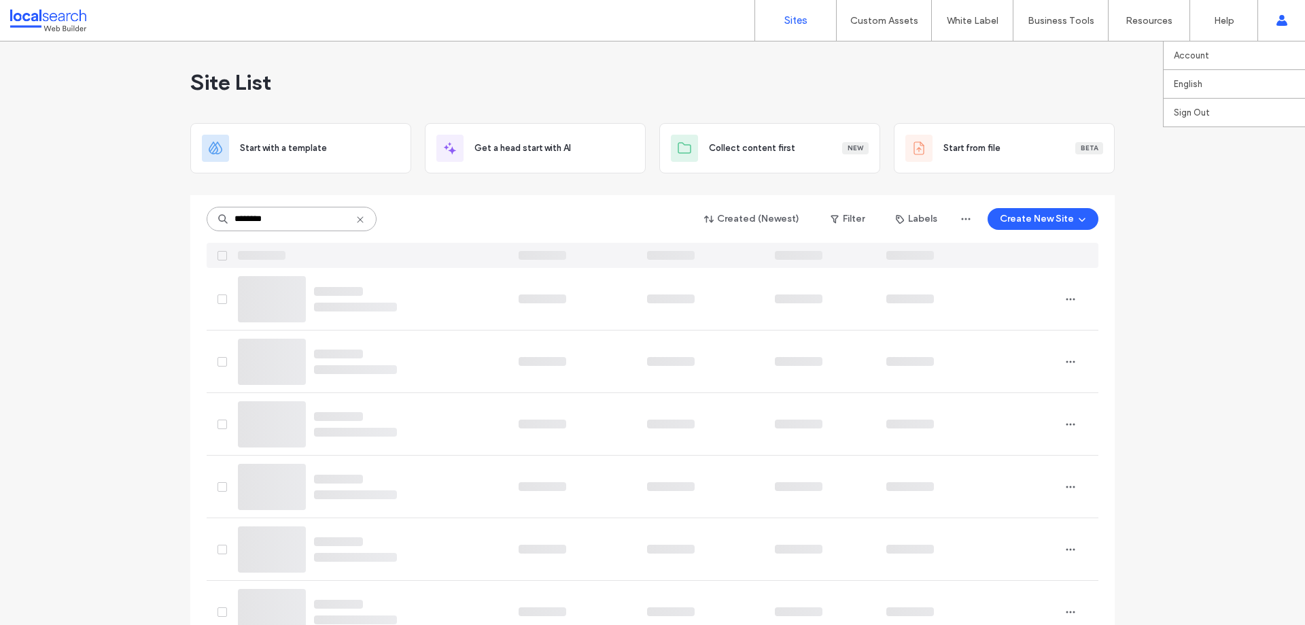
type input "********"
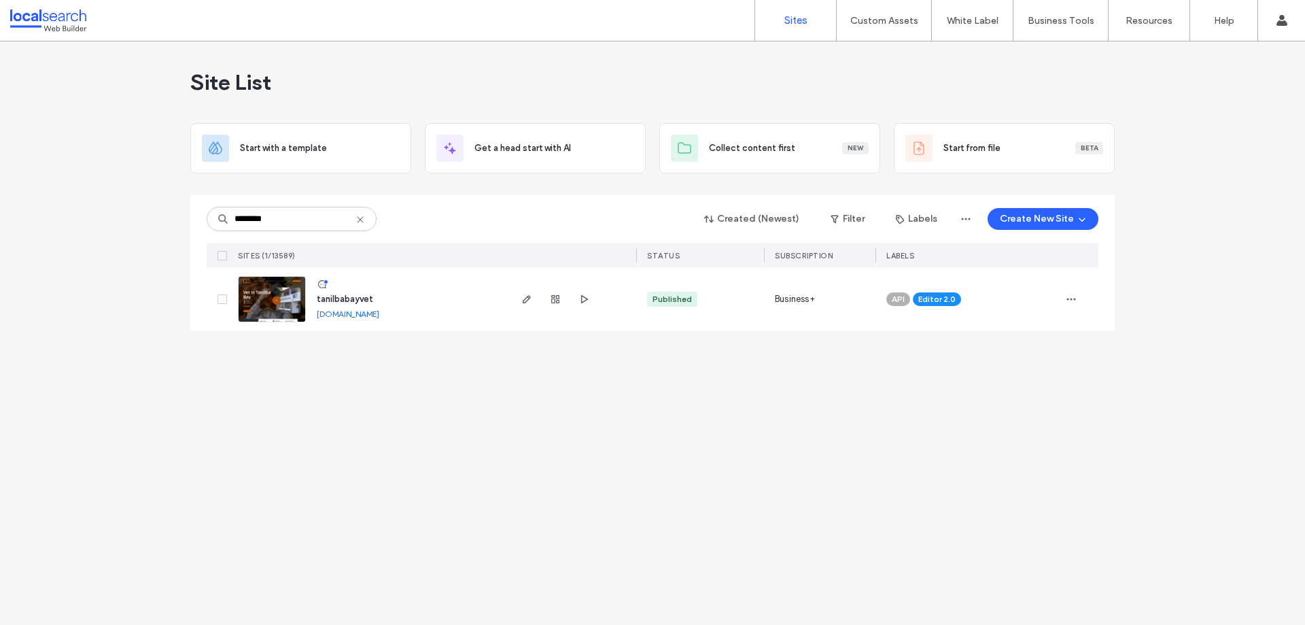
click at [287, 306] on img at bounding box center [272, 323] width 67 height 92
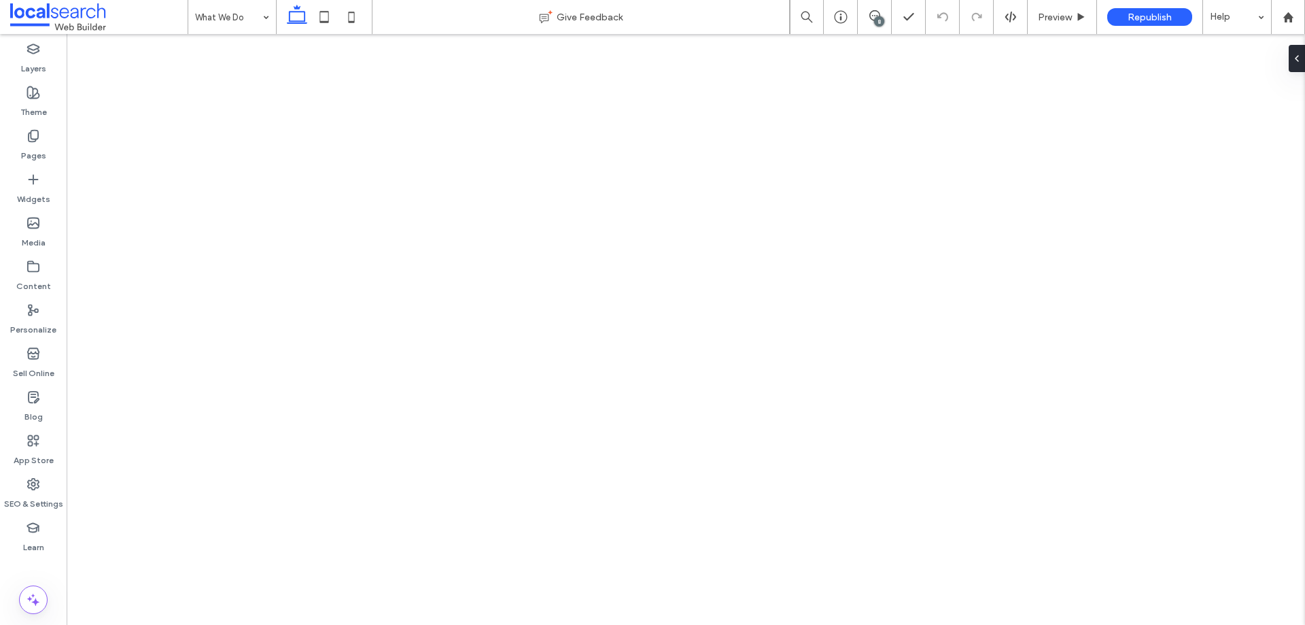
click at [233, 18] on div at bounding box center [652, 312] width 1305 height 625
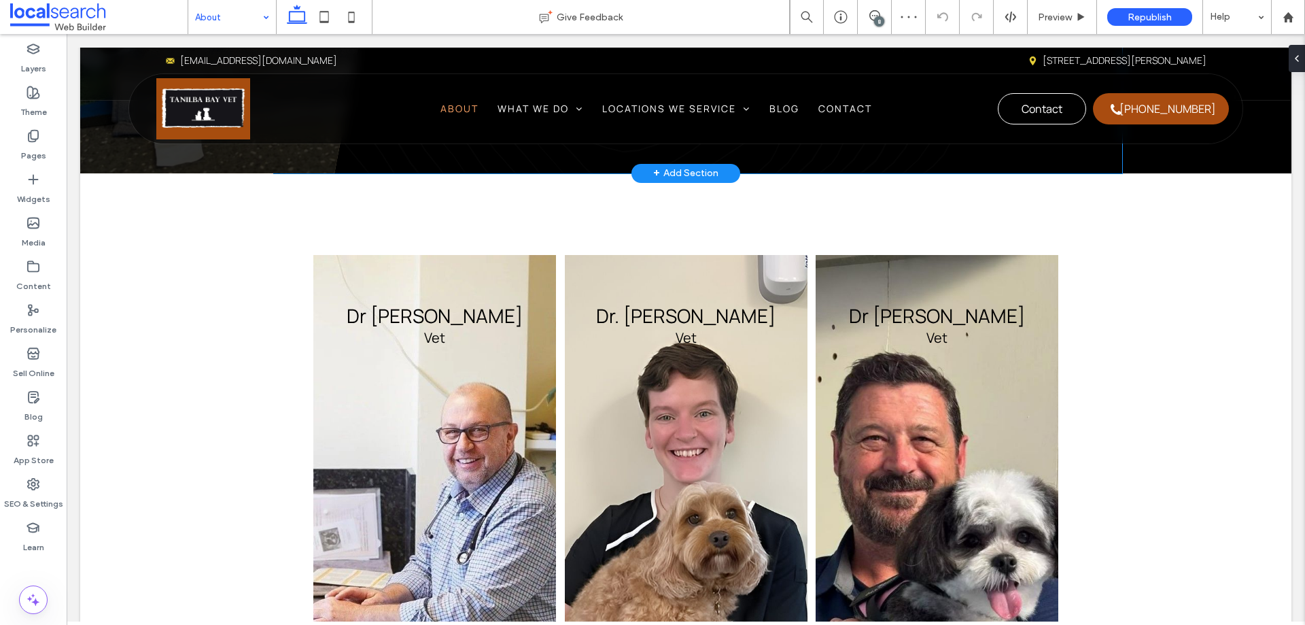
scroll to position [544, 0]
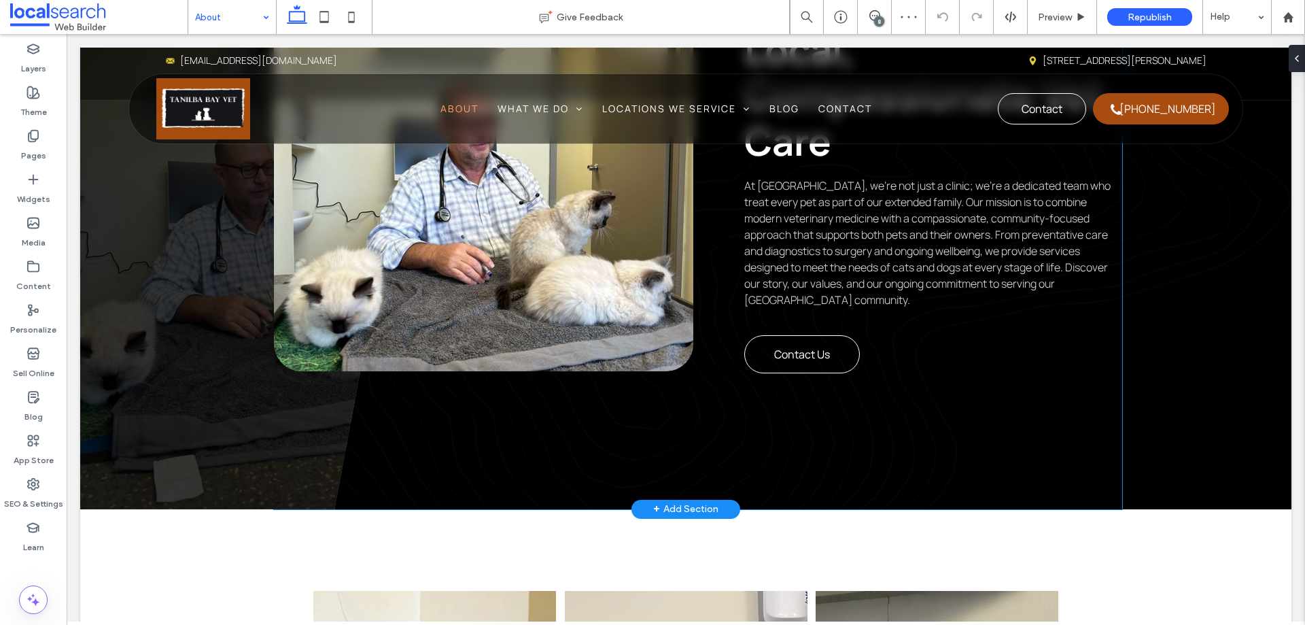
click at [645, 430] on div "Introduction Local, Compassionate Vet Care At [GEOGRAPHIC_DATA], we’re not just…" at bounding box center [698, 217] width 848 height 583
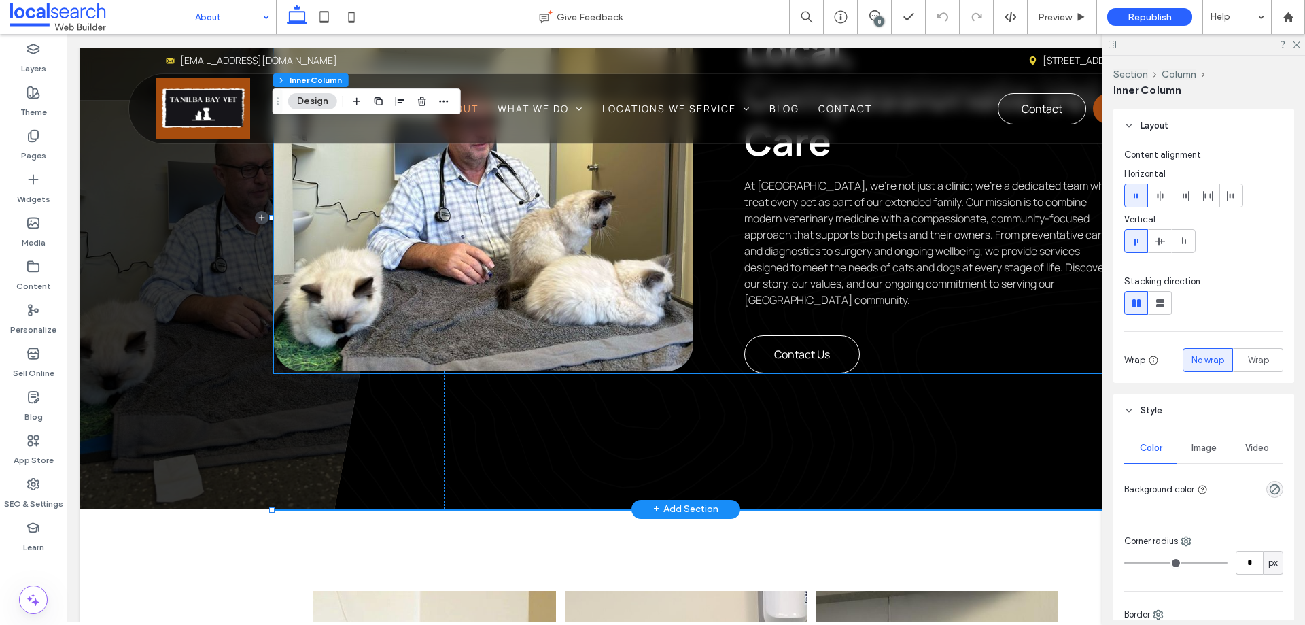
click at [1042, 355] on div "Introduction Local, Compassionate Vet Care At [GEOGRAPHIC_DATA], we’re not just…" at bounding box center [932, 190] width 377 height 366
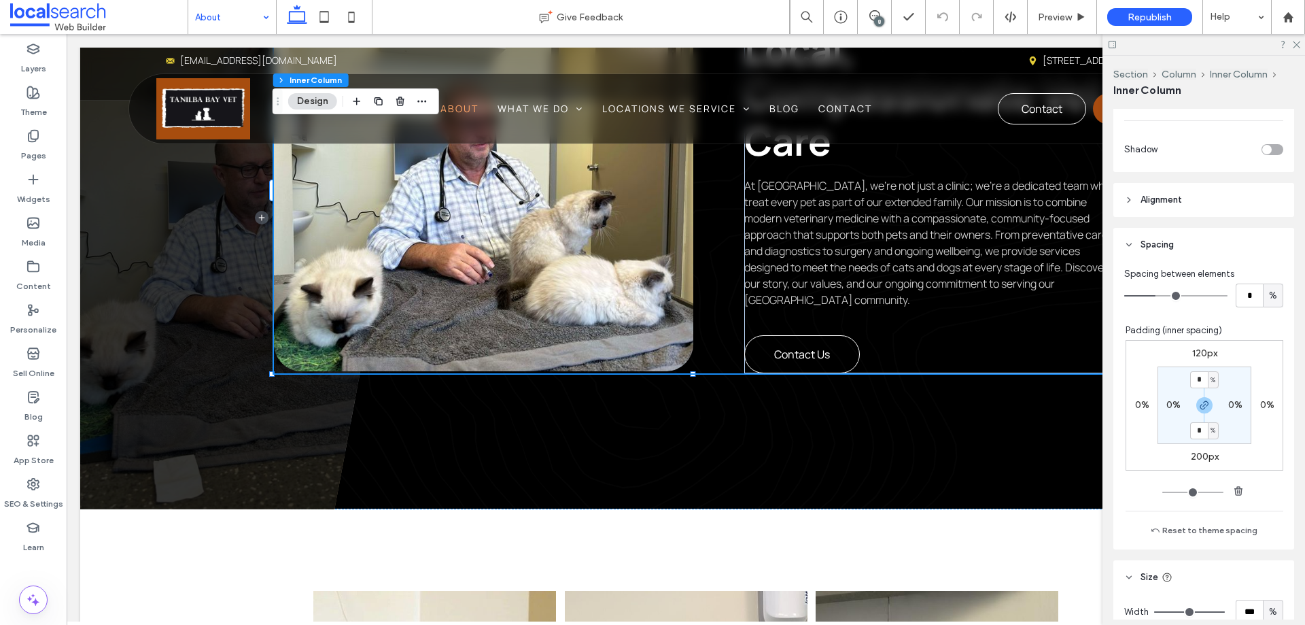
click at [1197, 453] on label "200px" at bounding box center [1205, 457] width 28 height 12
type input "***"
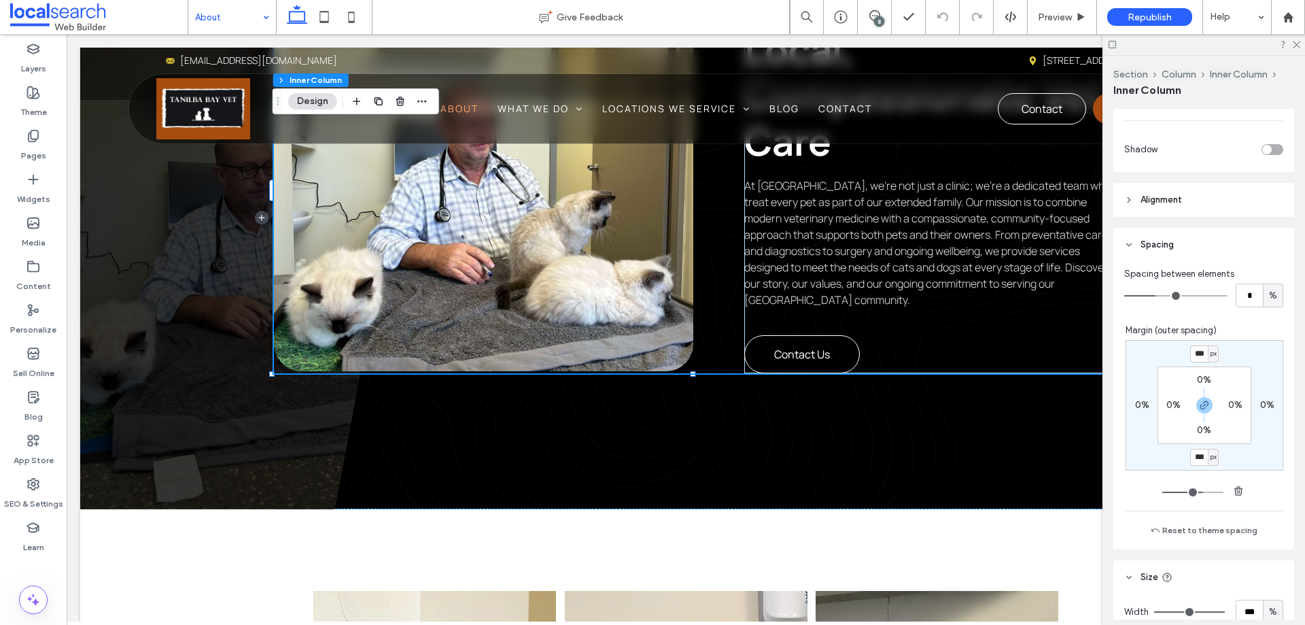
type input "***"
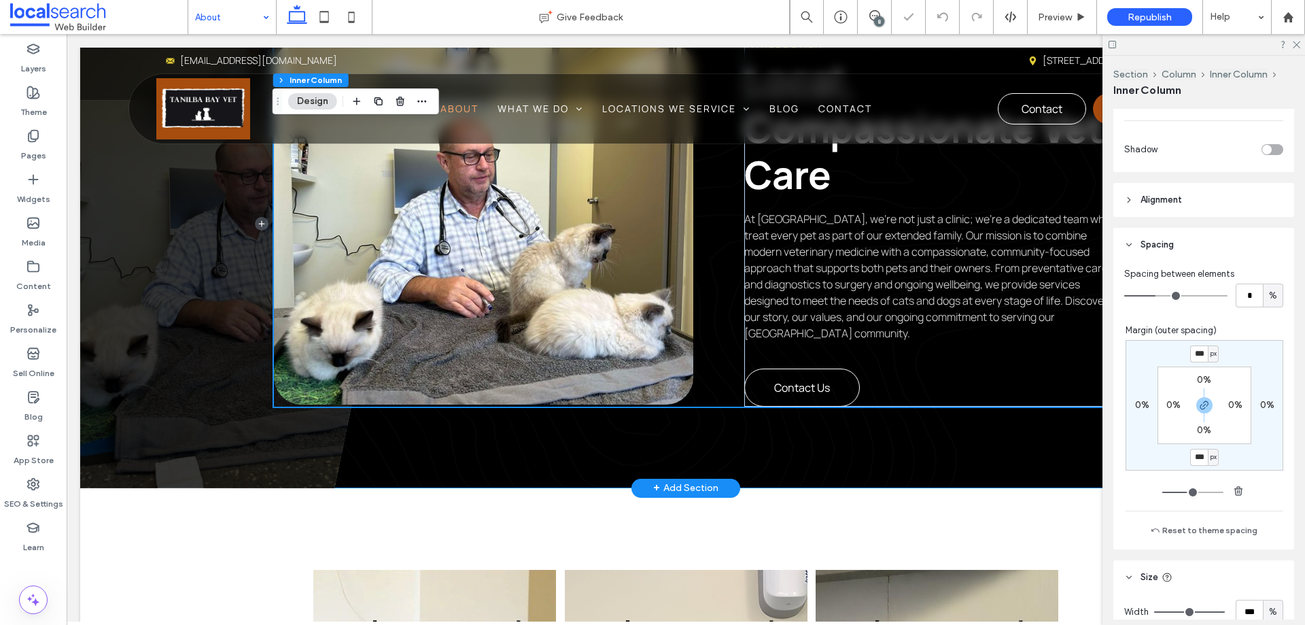
scroll to position [340, 0]
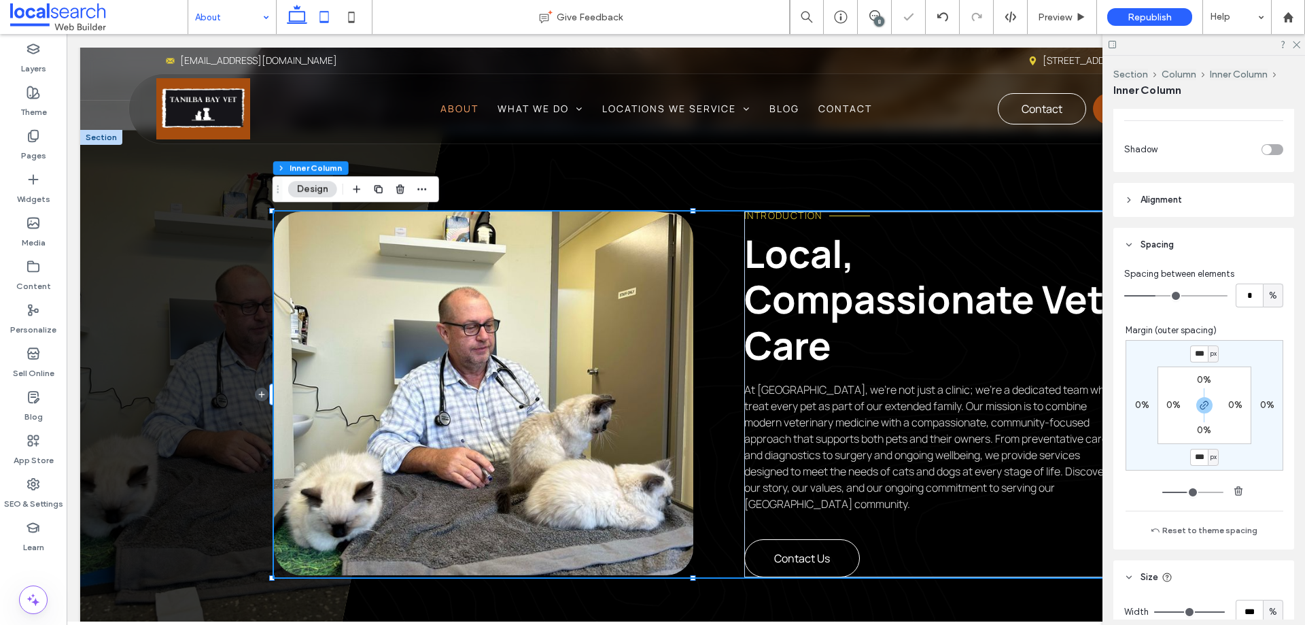
click at [320, 13] on use at bounding box center [324, 17] width 9 height 12
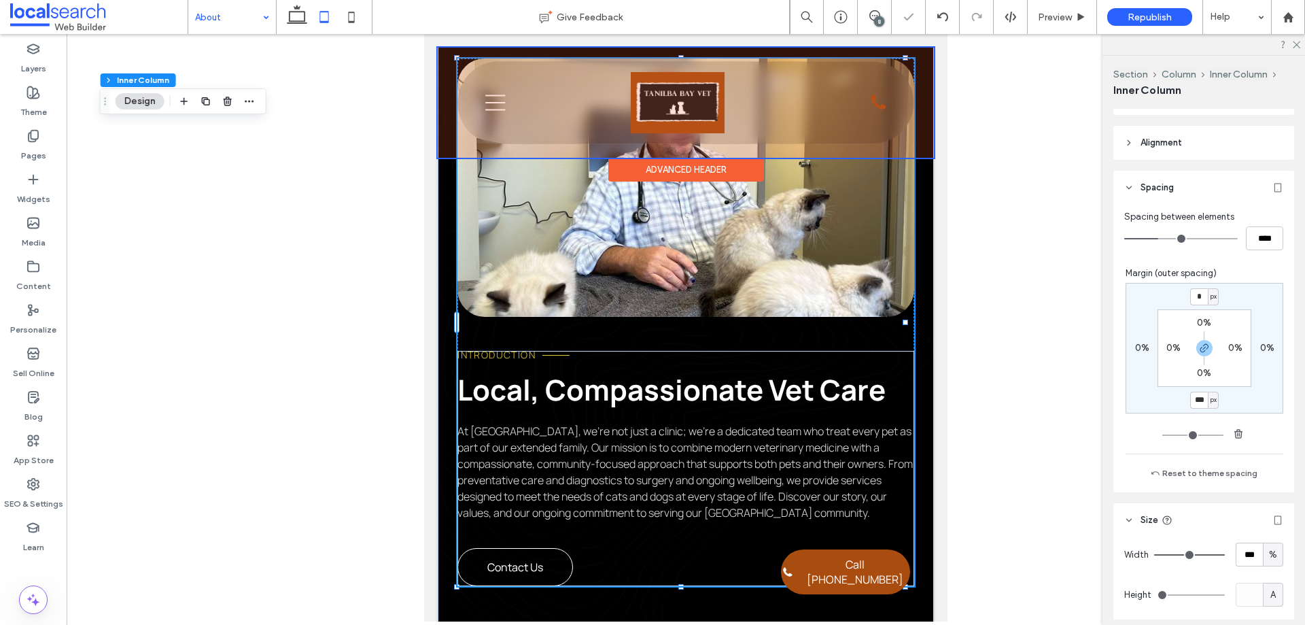
type input "**"
type input "****"
type input "*"
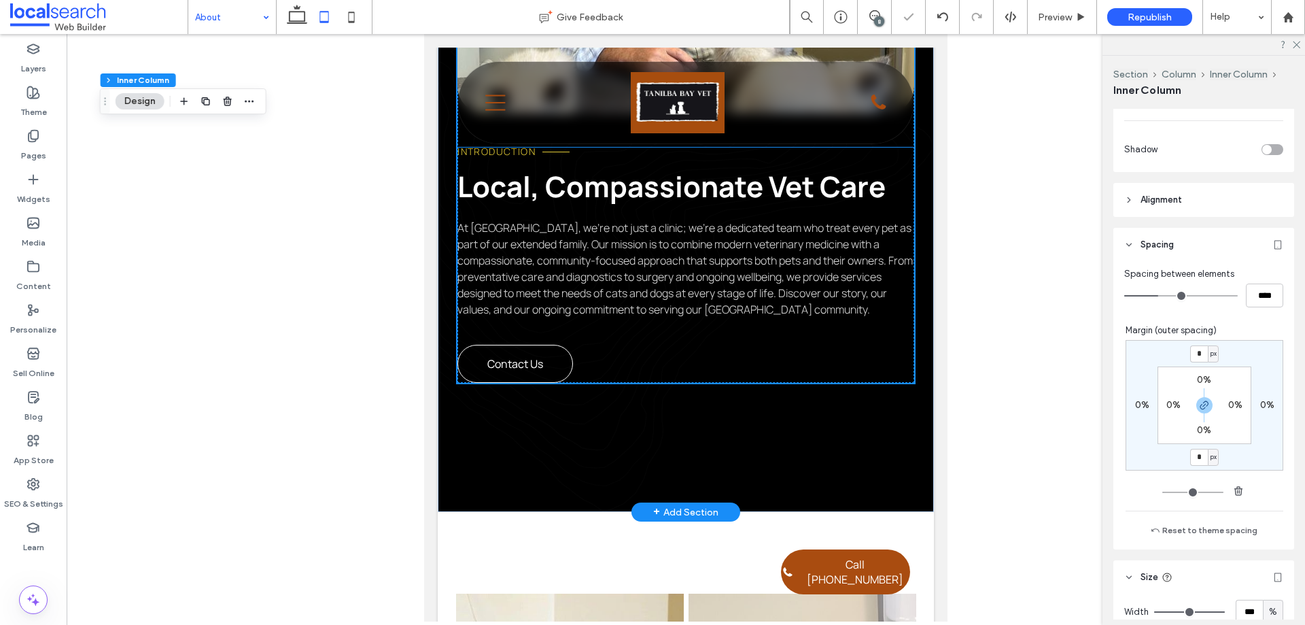
scroll to position [544, 0]
click at [904, 409] on div "Introduction Local, Compassionate Vet Care At [GEOGRAPHIC_DATA], we’re not just…" at bounding box center [686, 155] width 496 height 711
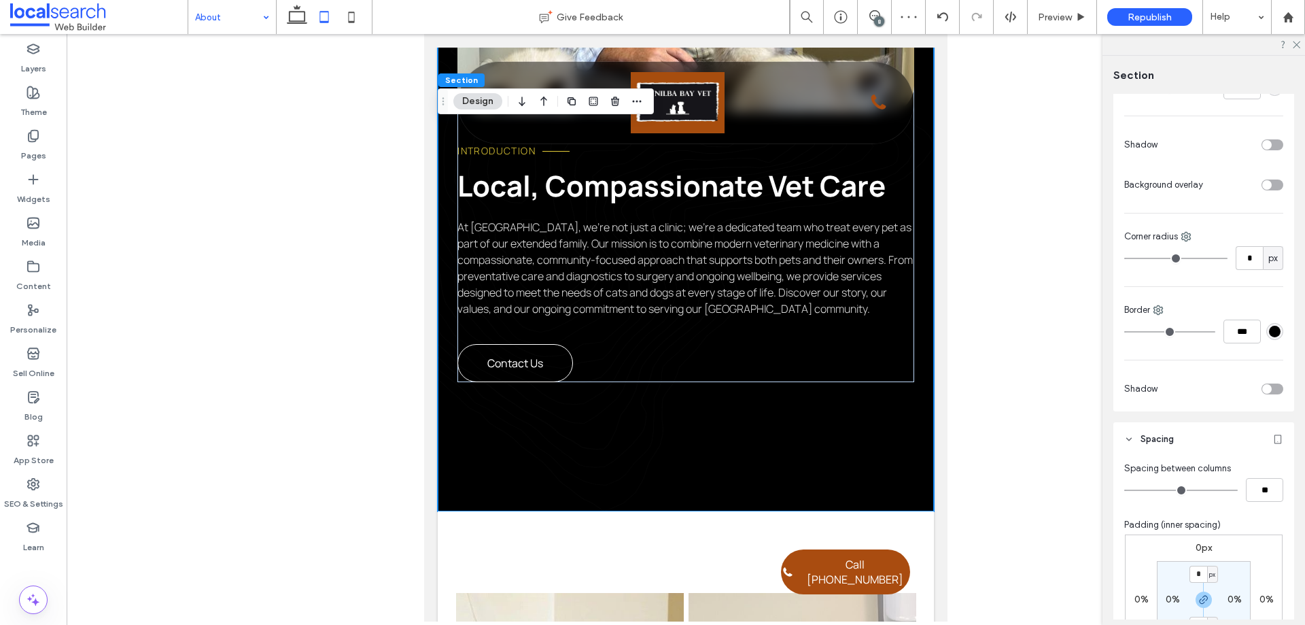
scroll to position [476, 0]
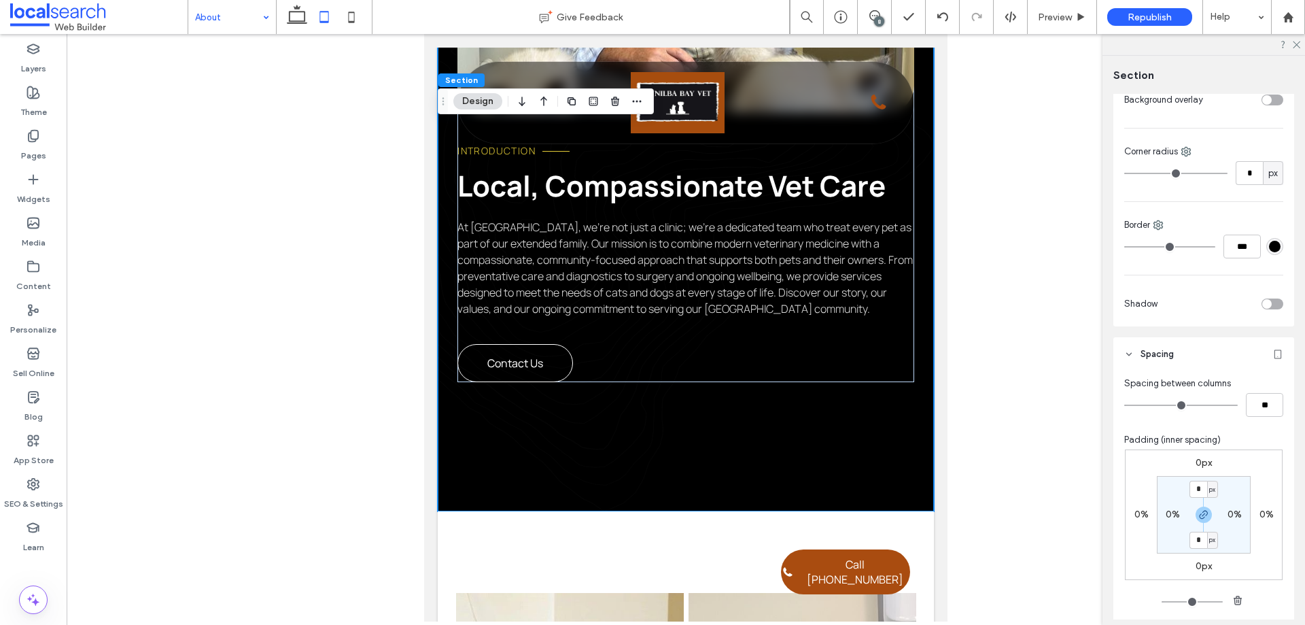
type input "*"
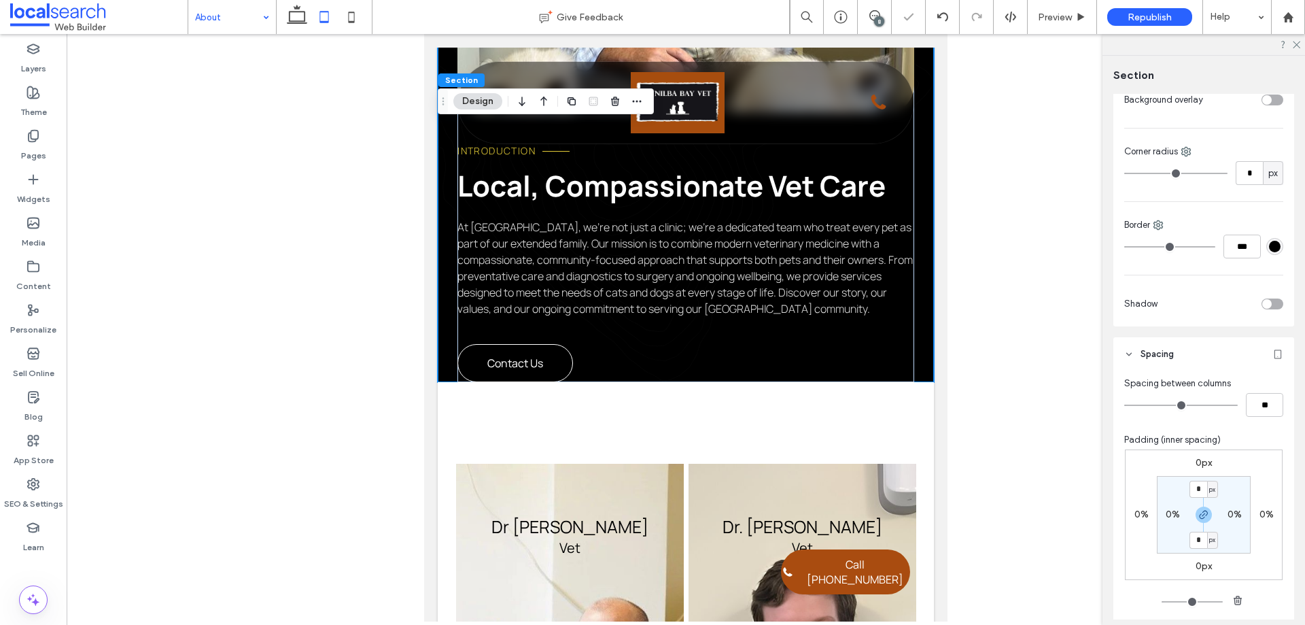
drag, startPoint x: 1198, startPoint y: 518, endPoint x: 1197, endPoint y: 528, distance: 10.3
click at [1200, 518] on use "button" at bounding box center [1204, 515] width 8 height 8
click at [1196, 540] on label "0px" at bounding box center [1204, 540] width 16 height 12
type input "**"
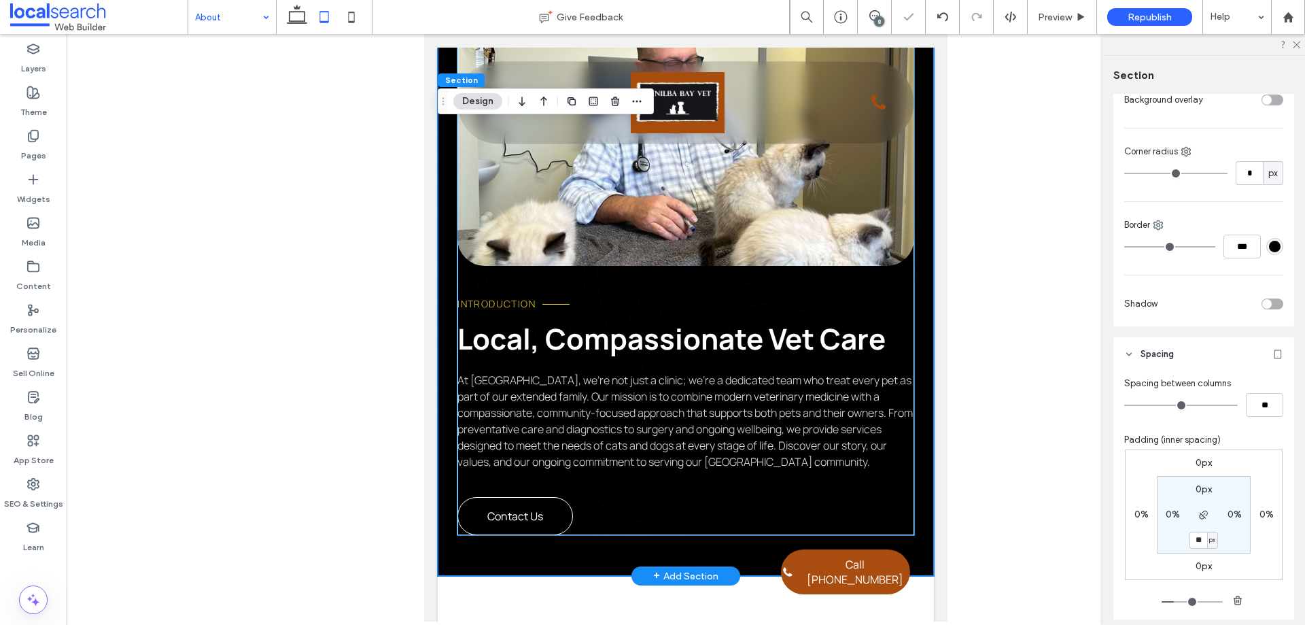
scroll to position [408, 0]
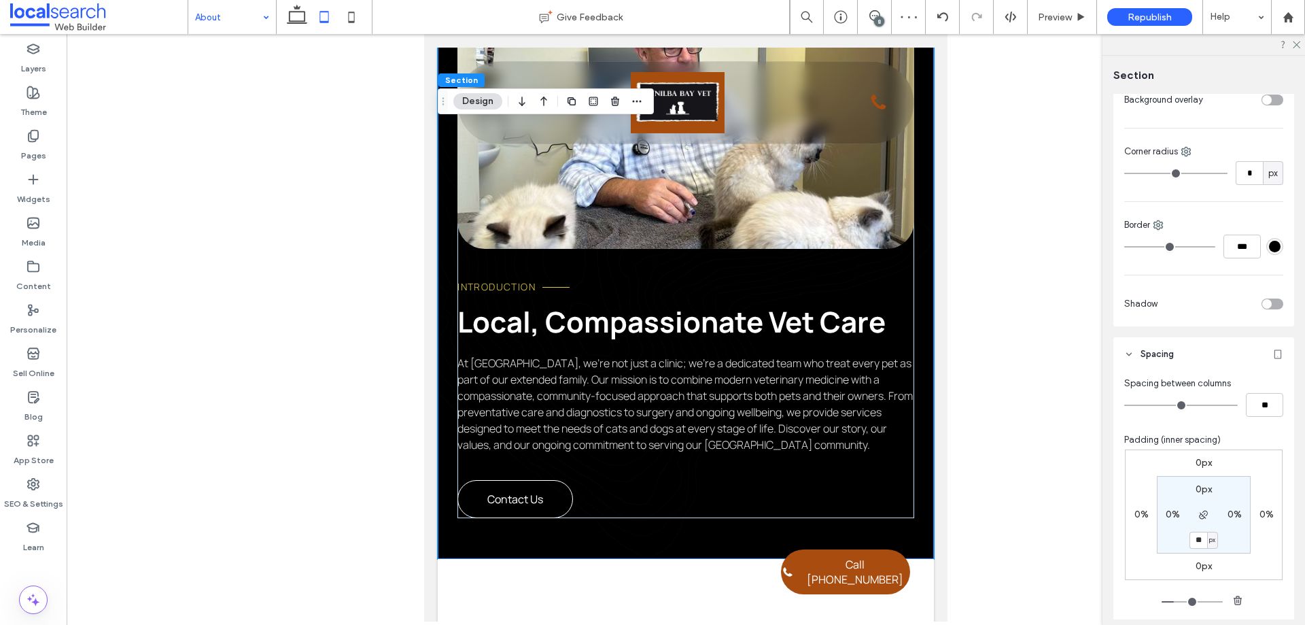
type input "*"
type input "**"
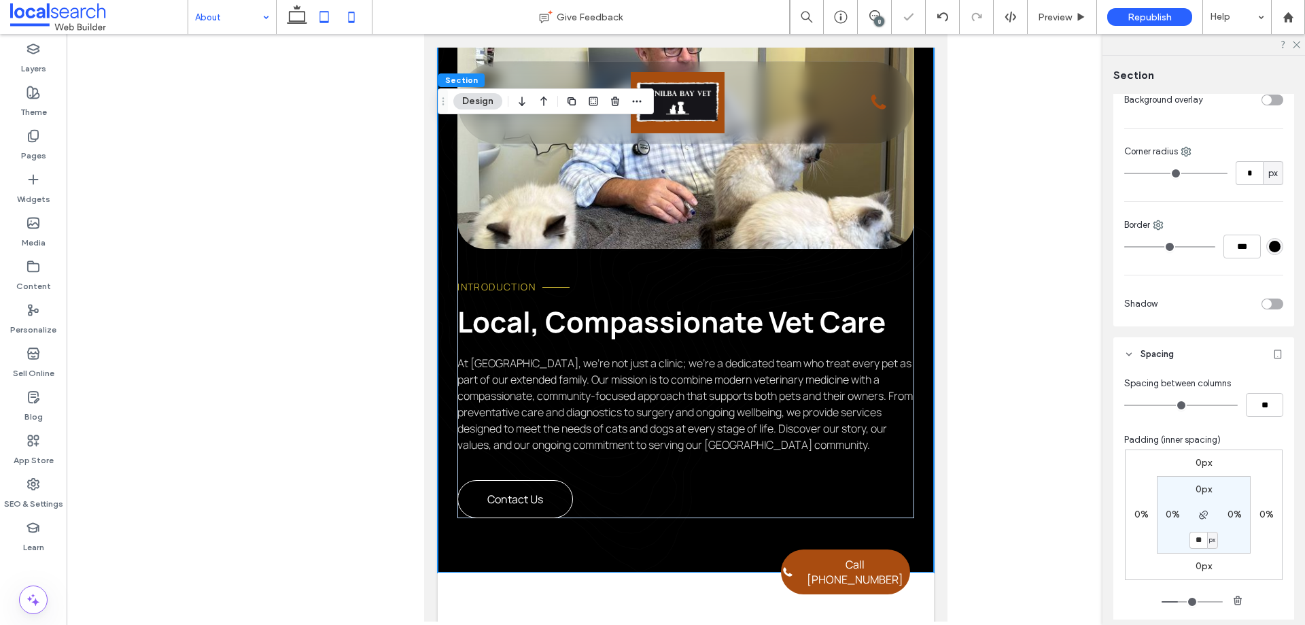
click at [365, 21] on icon at bounding box center [351, 16] width 27 height 27
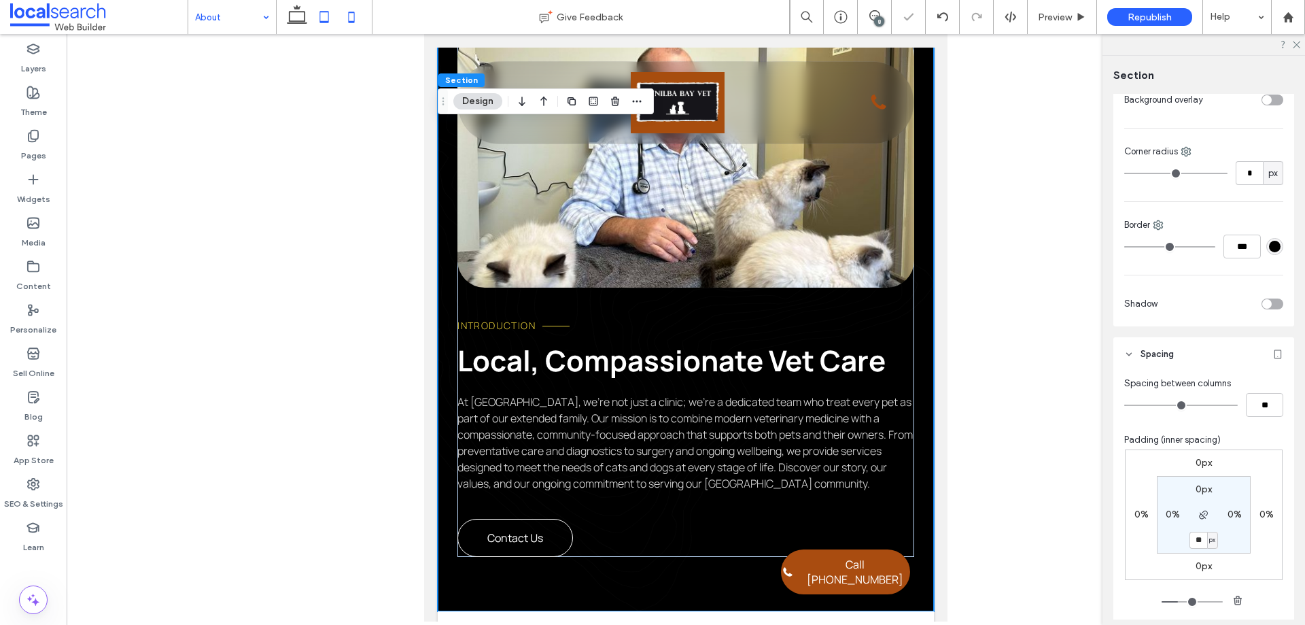
type input "*"
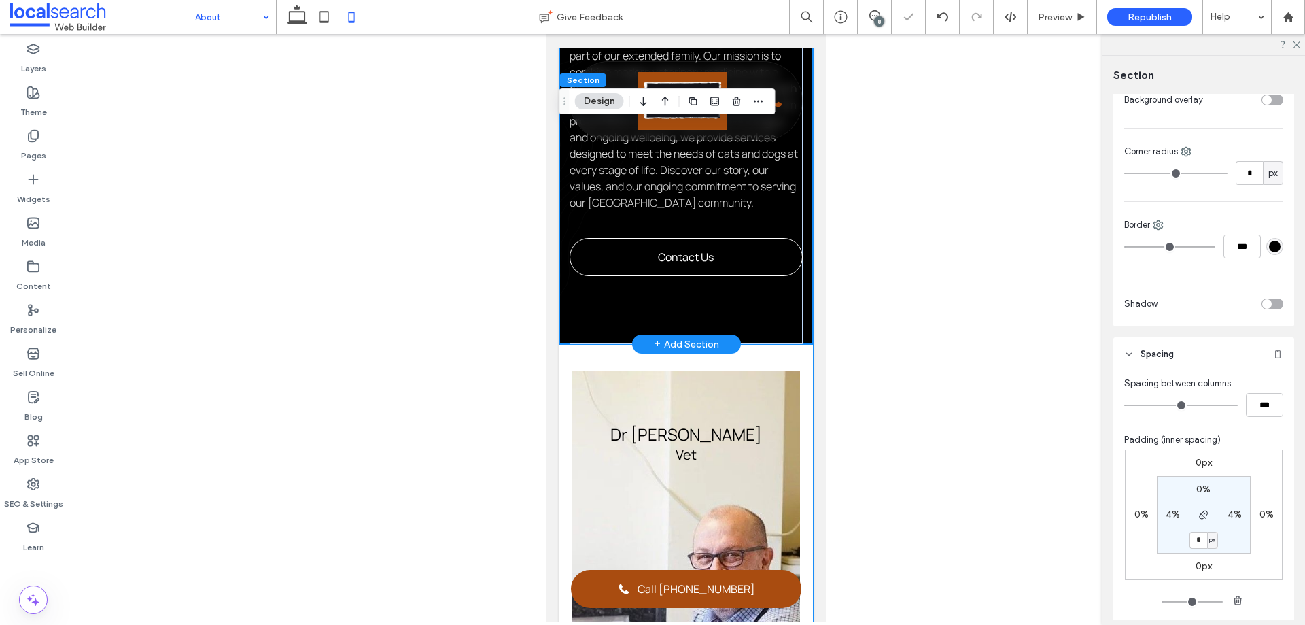
scroll to position [641, 0]
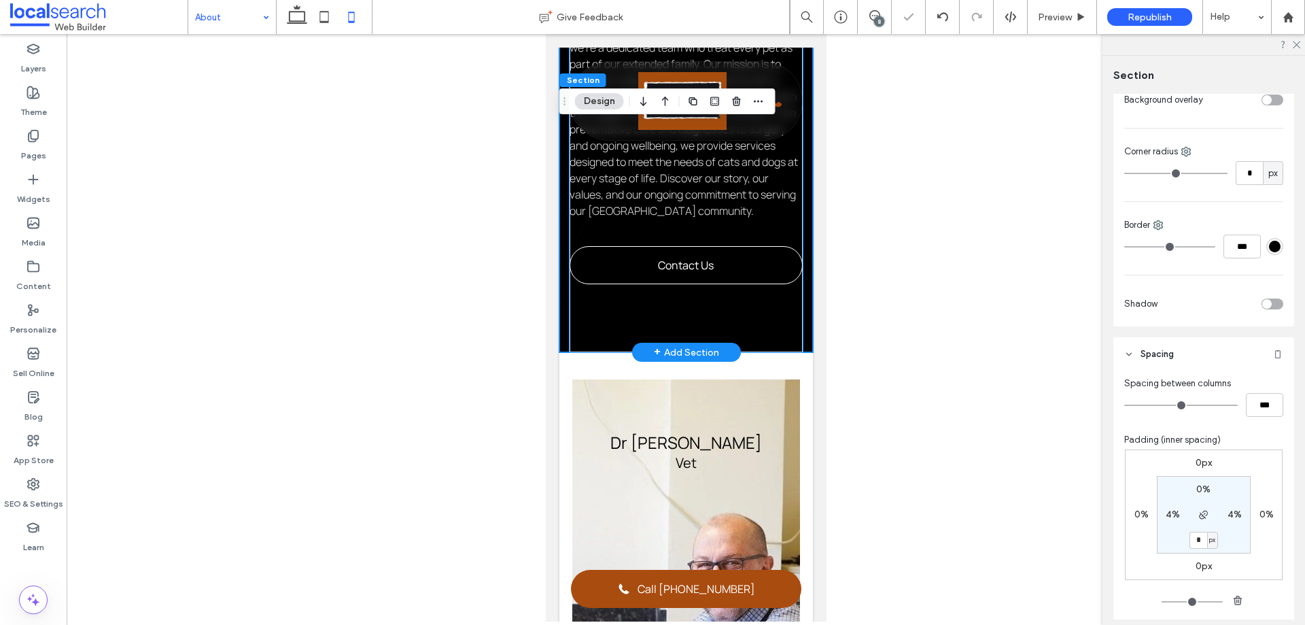
click at [771, 352] on div "Introduction Local, Compassionate Vet Care At [GEOGRAPHIC_DATA], we’re not just…" at bounding box center [685, 32] width 233 height 639
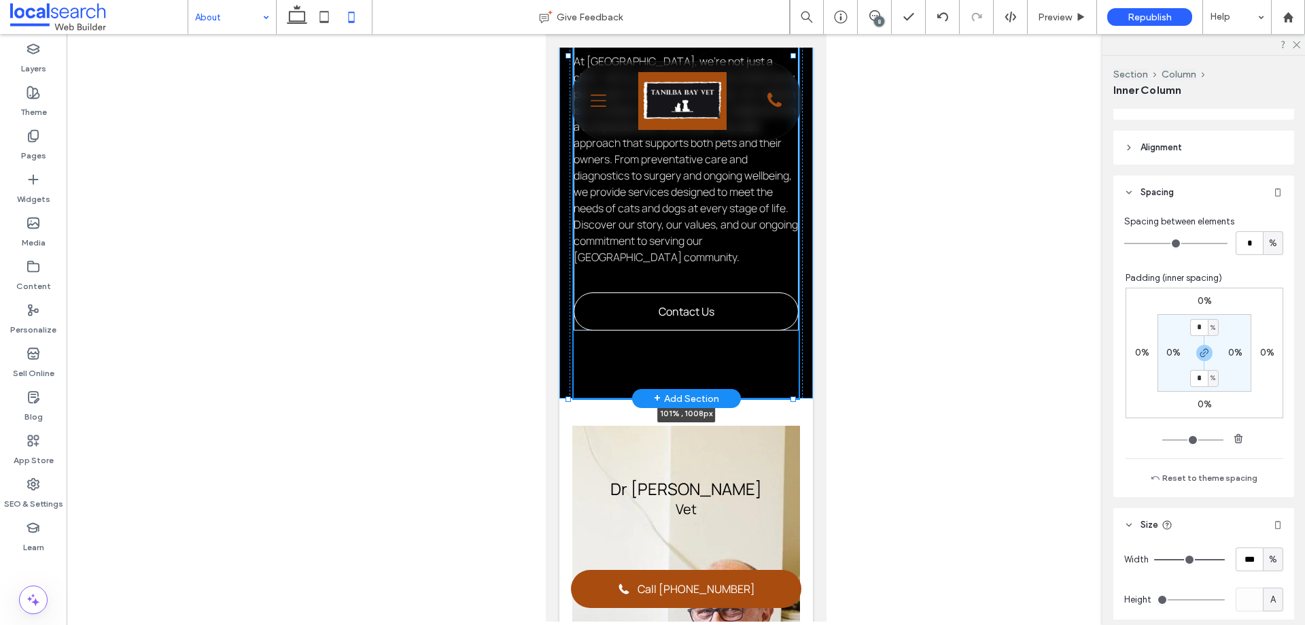
scroll to position [618, 0]
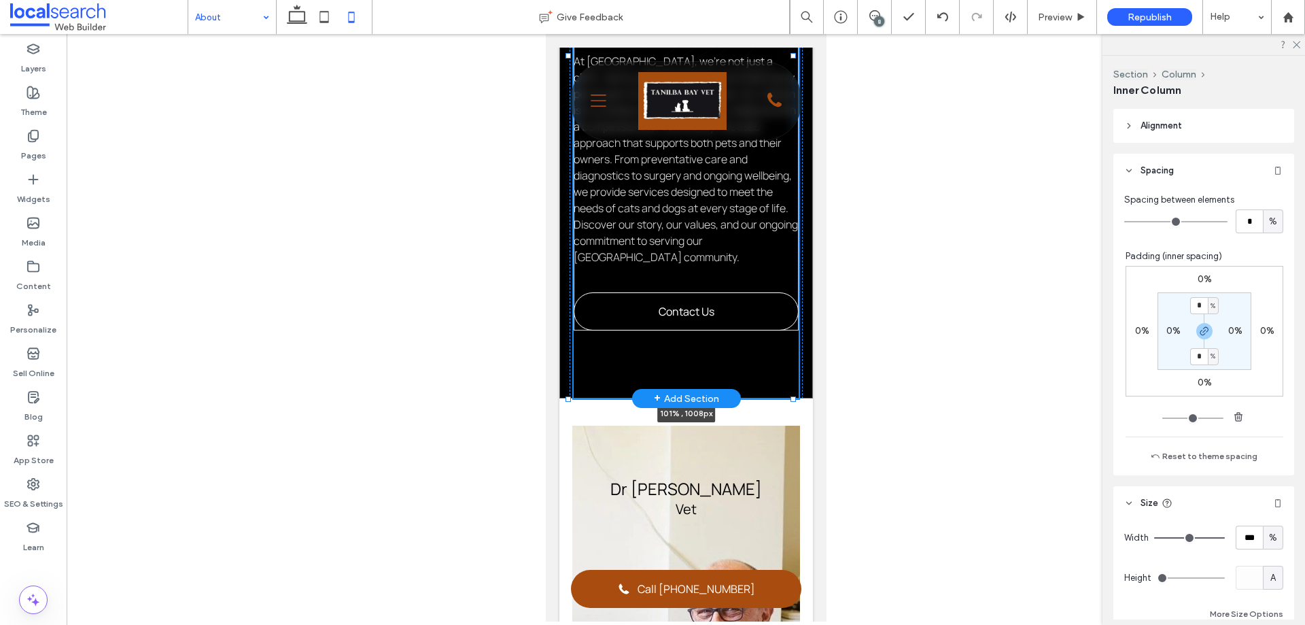
drag, startPoint x: 793, startPoint y: 399, endPoint x: 793, endPoint y: 387, distance: 12.3
click at [793, 387] on div "Introduction Local, Compassionate Vet Care At [GEOGRAPHIC_DATA], we’re not just…" at bounding box center [686, 55] width 254 height 685
type input "****"
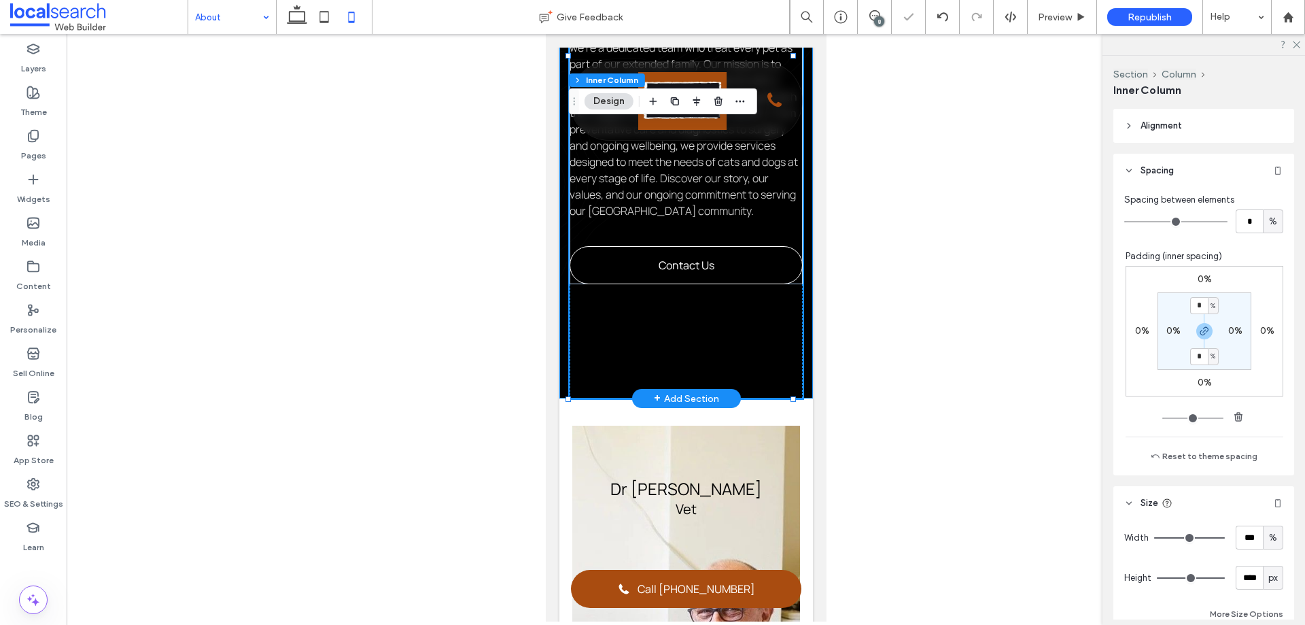
click at [797, 388] on div "Introduction Local, Compassionate Vet Care At [GEOGRAPHIC_DATA], we’re not just…" at bounding box center [686, 55] width 254 height 685
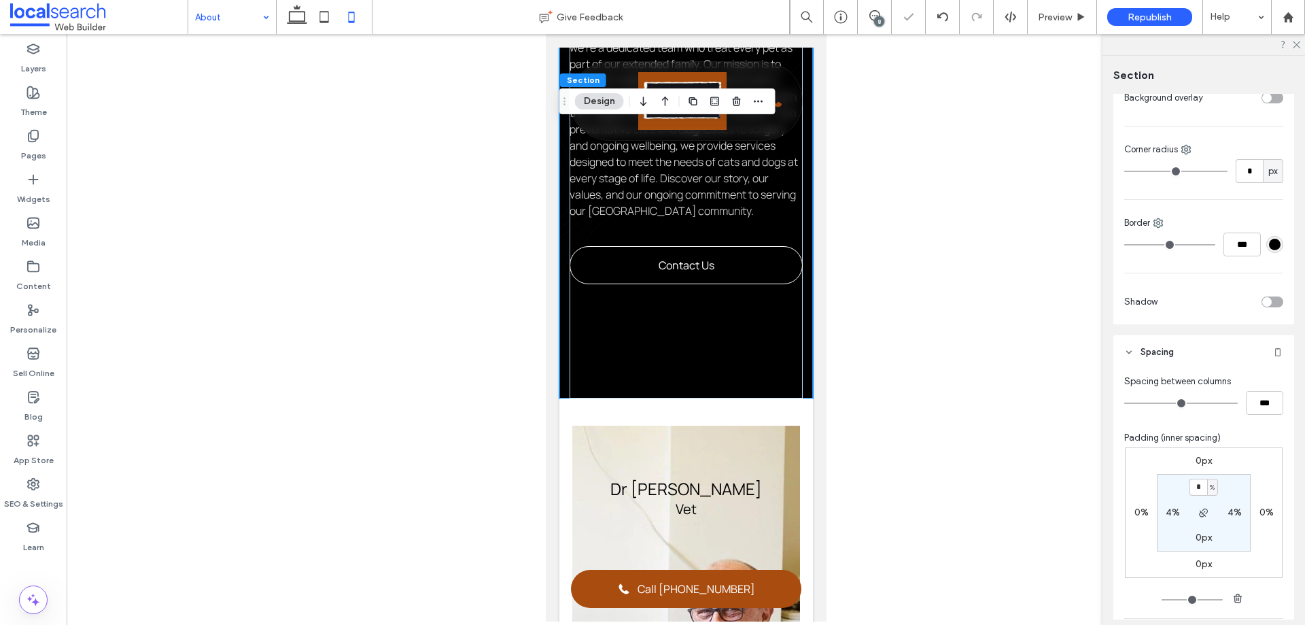
scroll to position [544, 0]
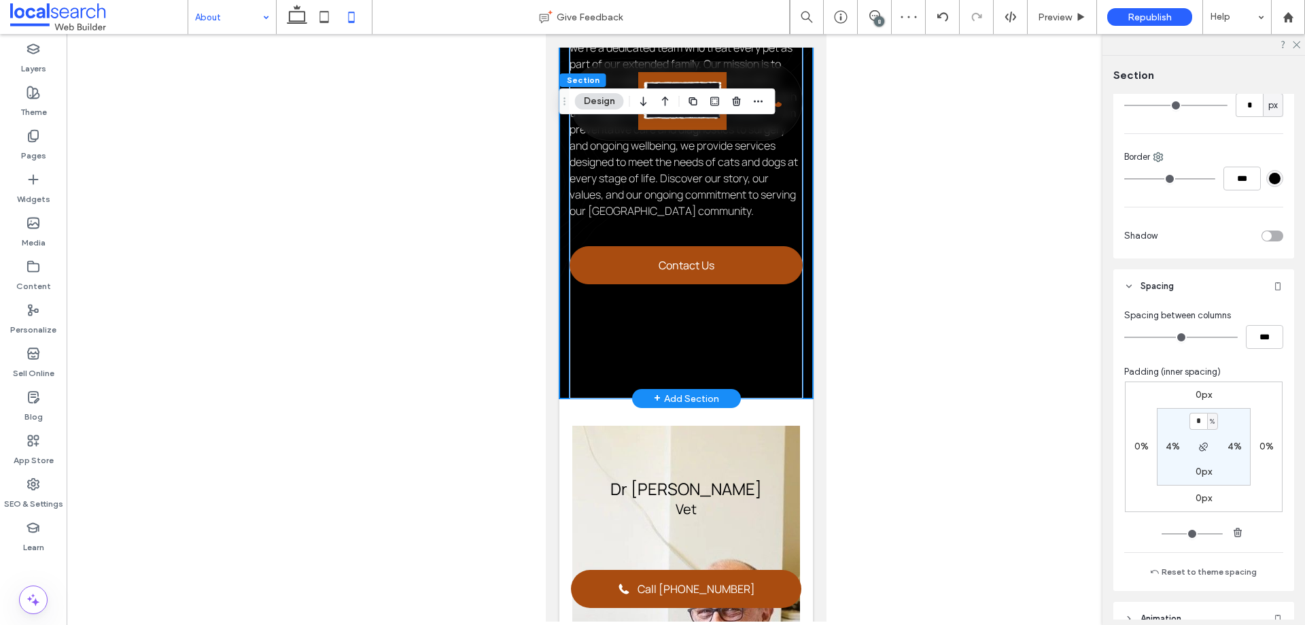
click at [742, 284] on link "Contact Us" at bounding box center [685, 265] width 233 height 38
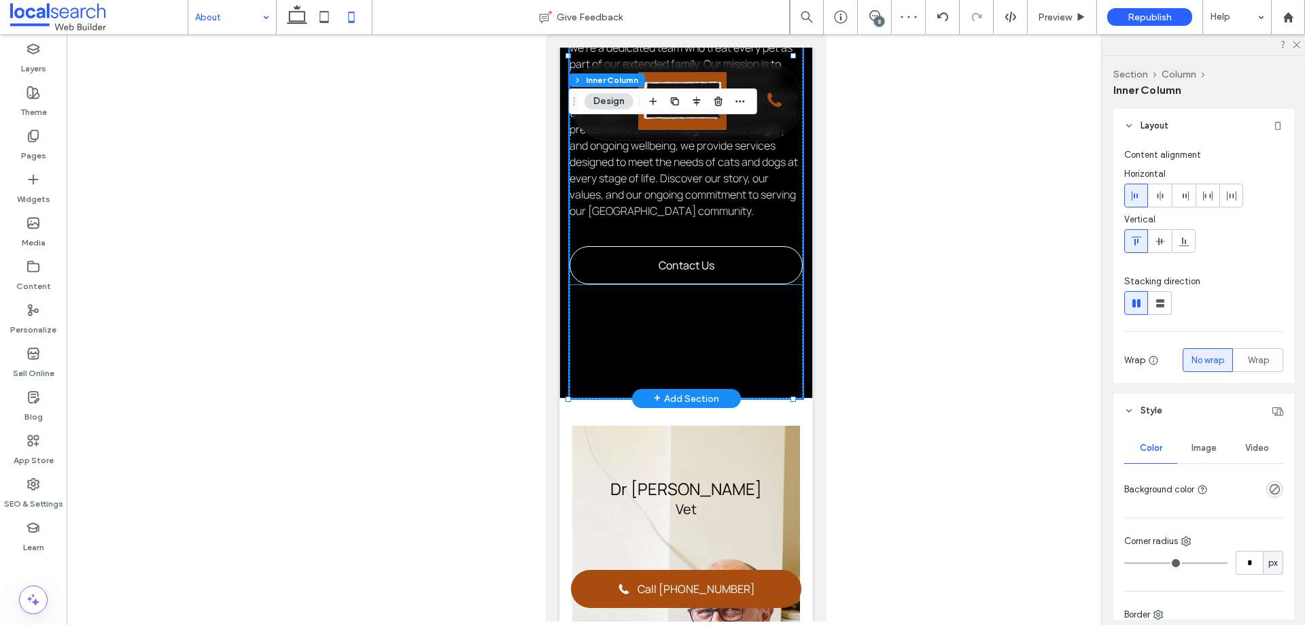
click at [749, 270] on div "Introduction Local, Compassionate Vet Care At [GEOGRAPHIC_DATA], we’re not just…" at bounding box center [685, 108] width 233 height 354
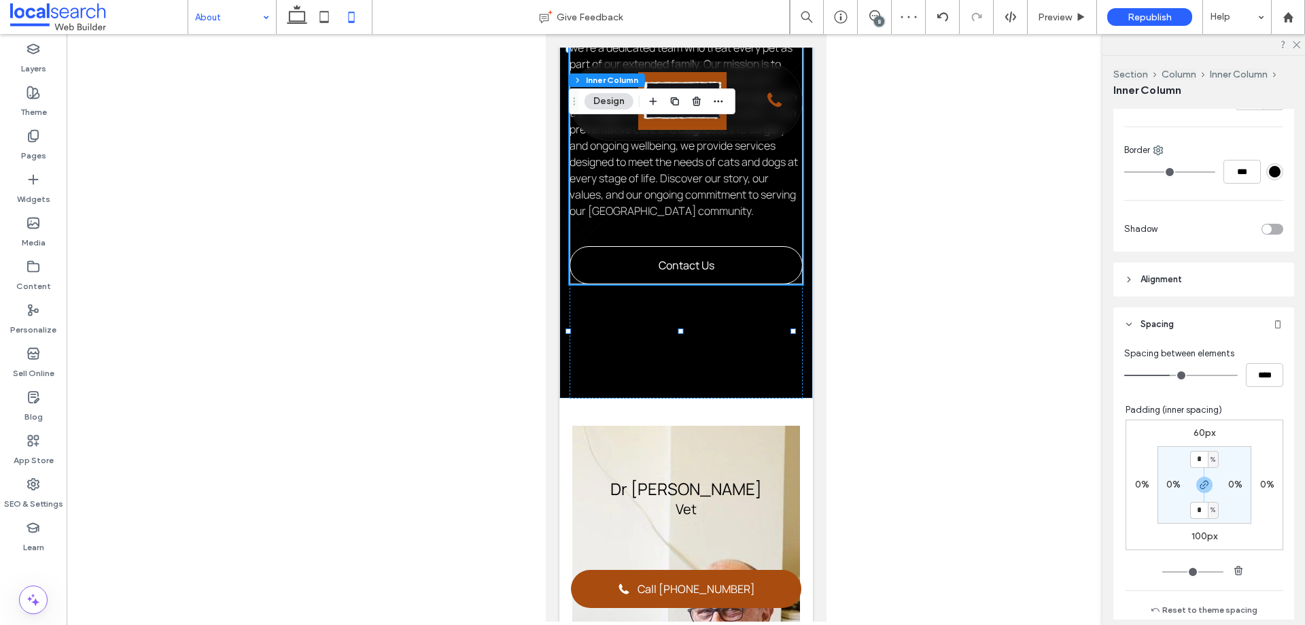
scroll to position [408, 0]
click at [1192, 535] on label "100px" at bounding box center [1205, 536] width 26 height 12
type input "***"
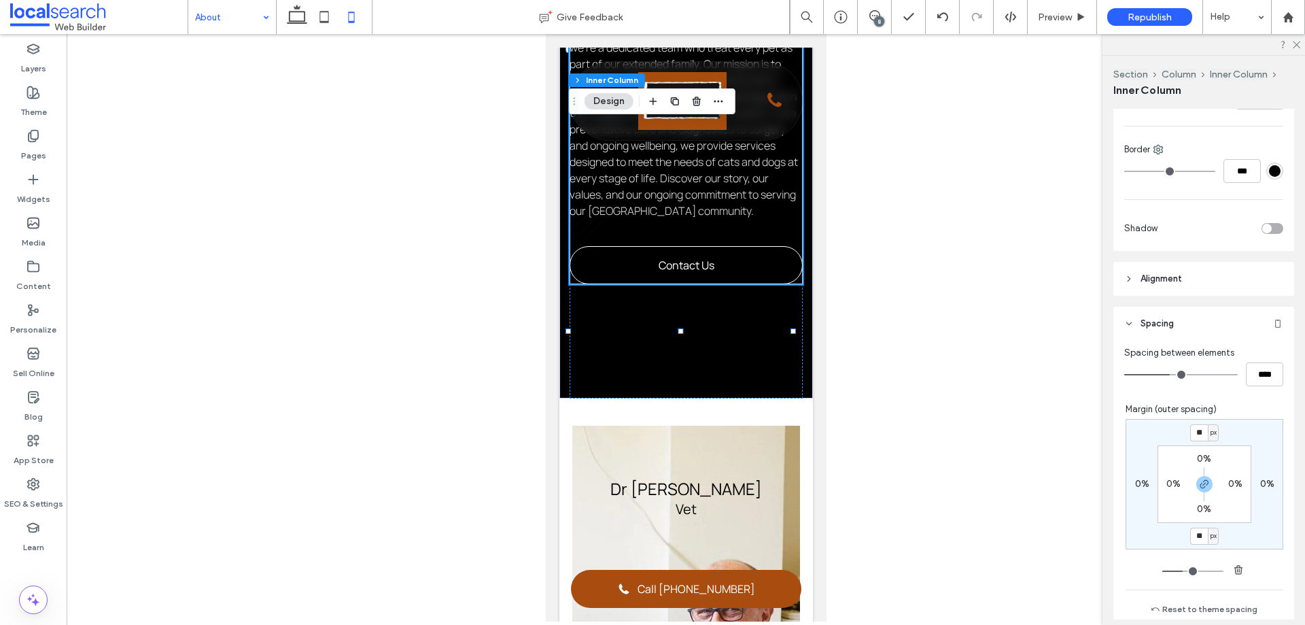
type input "**"
click at [1194, 534] on input "**" at bounding box center [1199, 536] width 18 height 17
click at [1194, 535] on input "**" at bounding box center [1199, 536] width 18 height 17
click at [798, 395] on div "Introduction Local, Compassionate Vet Care At [GEOGRAPHIC_DATA], we’re not just…" at bounding box center [686, 55] width 254 height 685
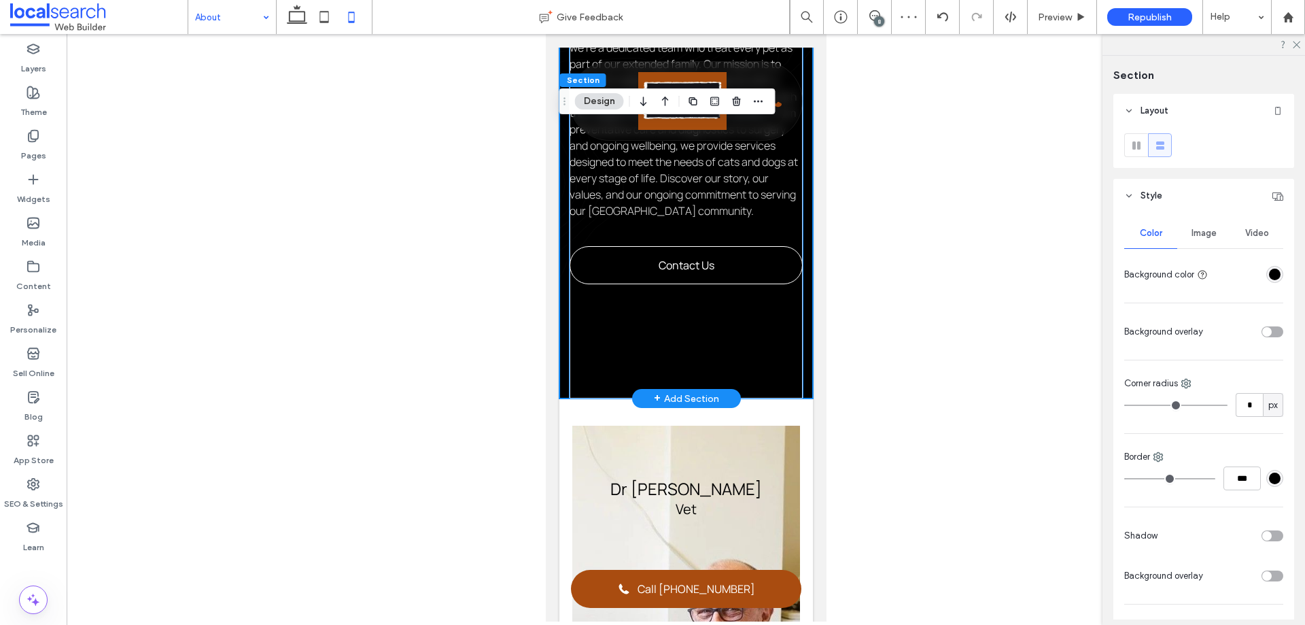
click at [759, 381] on div "Introduction Local, Compassionate Vet Care At [GEOGRAPHIC_DATA], we’re not just…" at bounding box center [685, 55] width 233 height 685
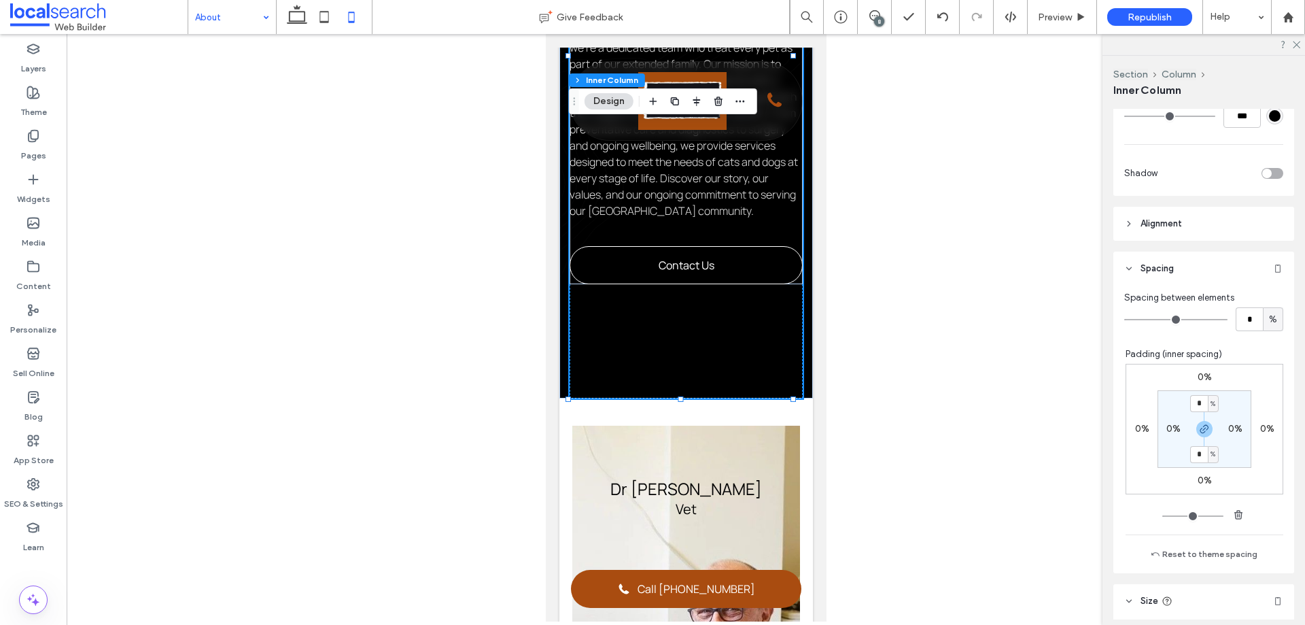
scroll to position [544, 0]
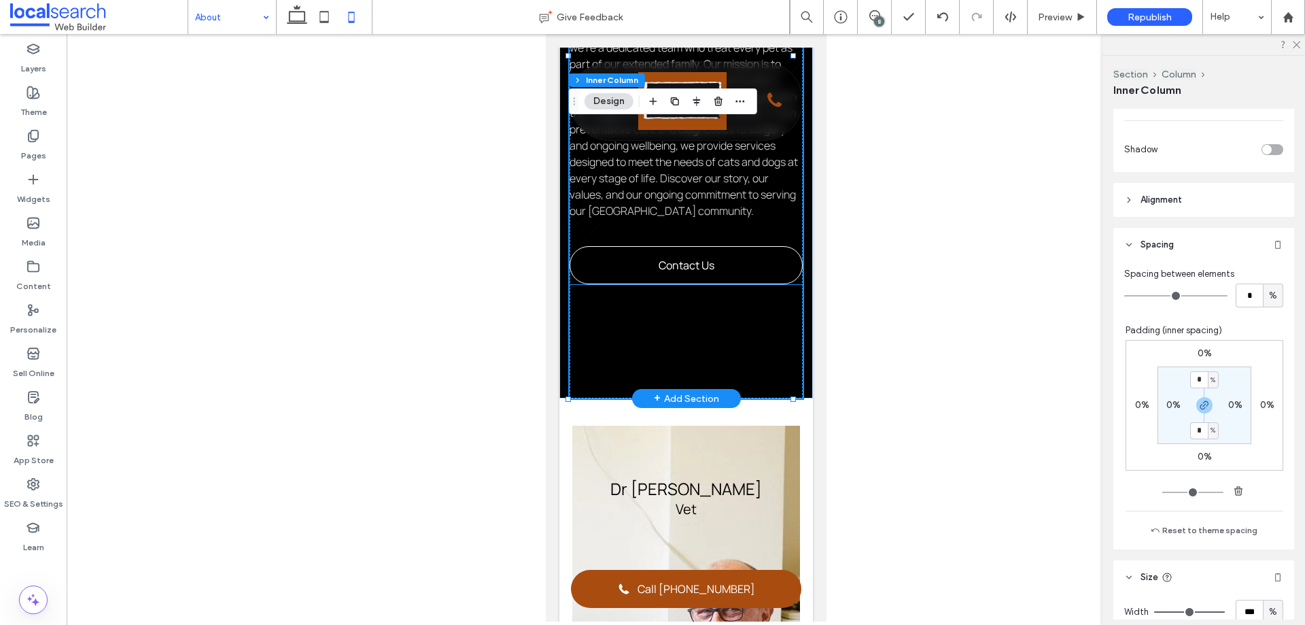
click at [742, 219] on p "At [GEOGRAPHIC_DATA], we’re not just a clinic; we’re a dedicated team who treat…" at bounding box center [685, 121] width 233 height 196
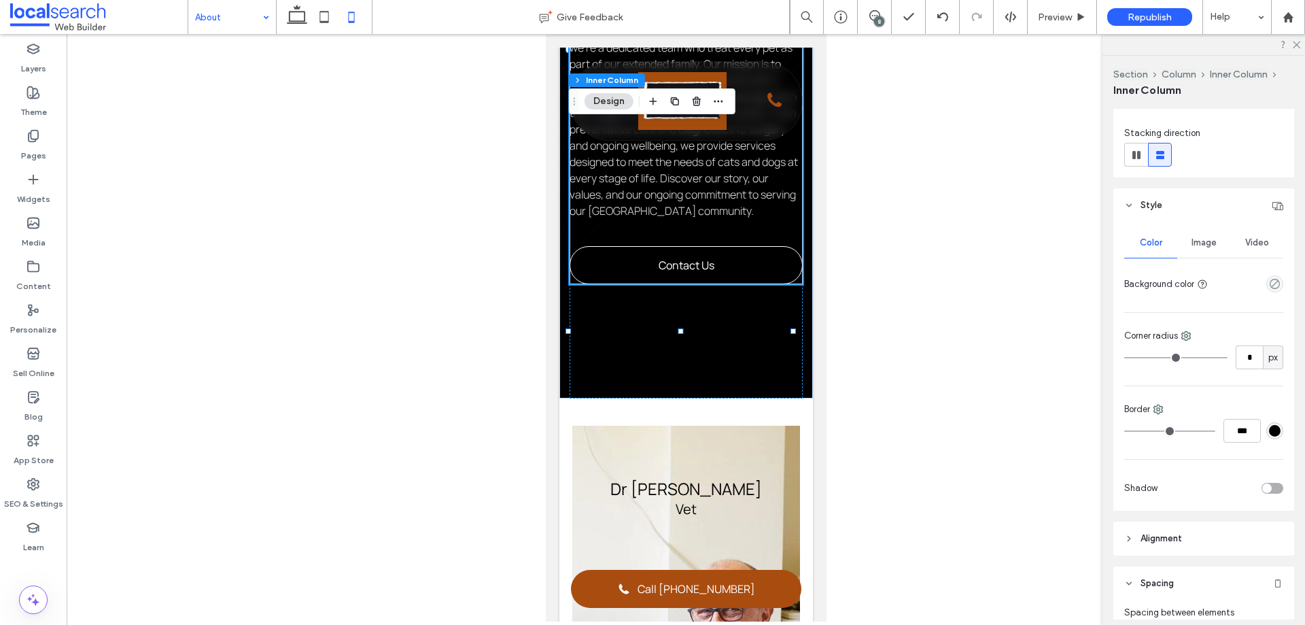
scroll to position [408, 0]
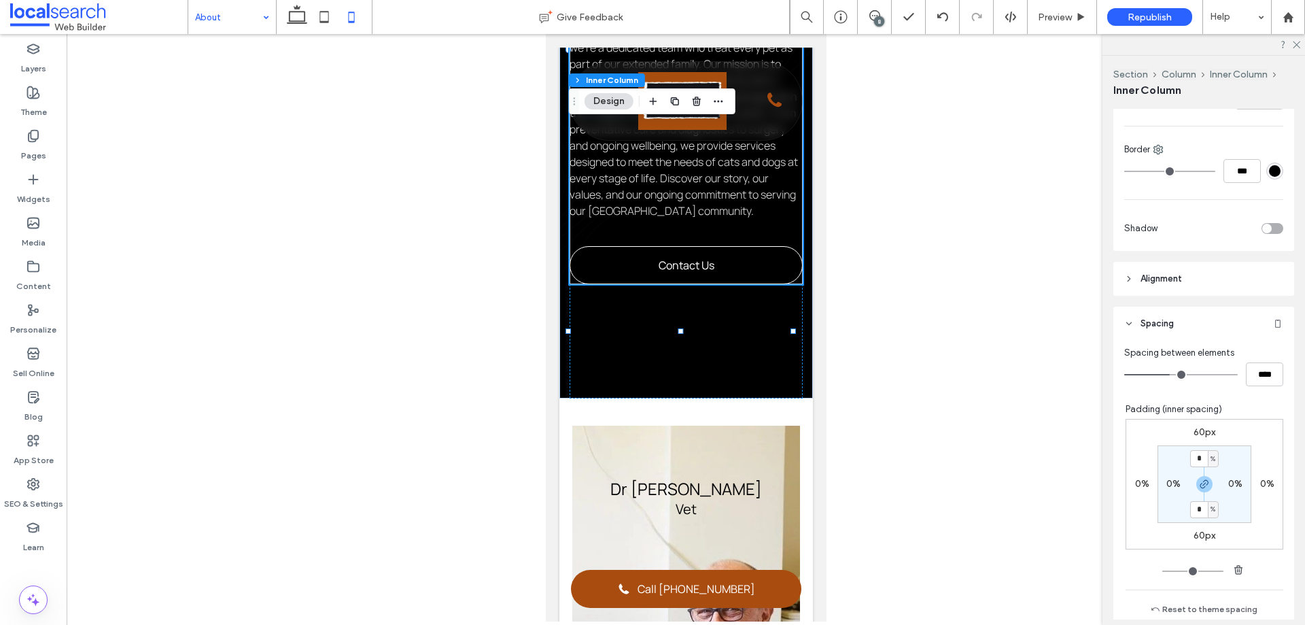
click at [1195, 538] on label "60px" at bounding box center [1205, 536] width 22 height 12
type input "**"
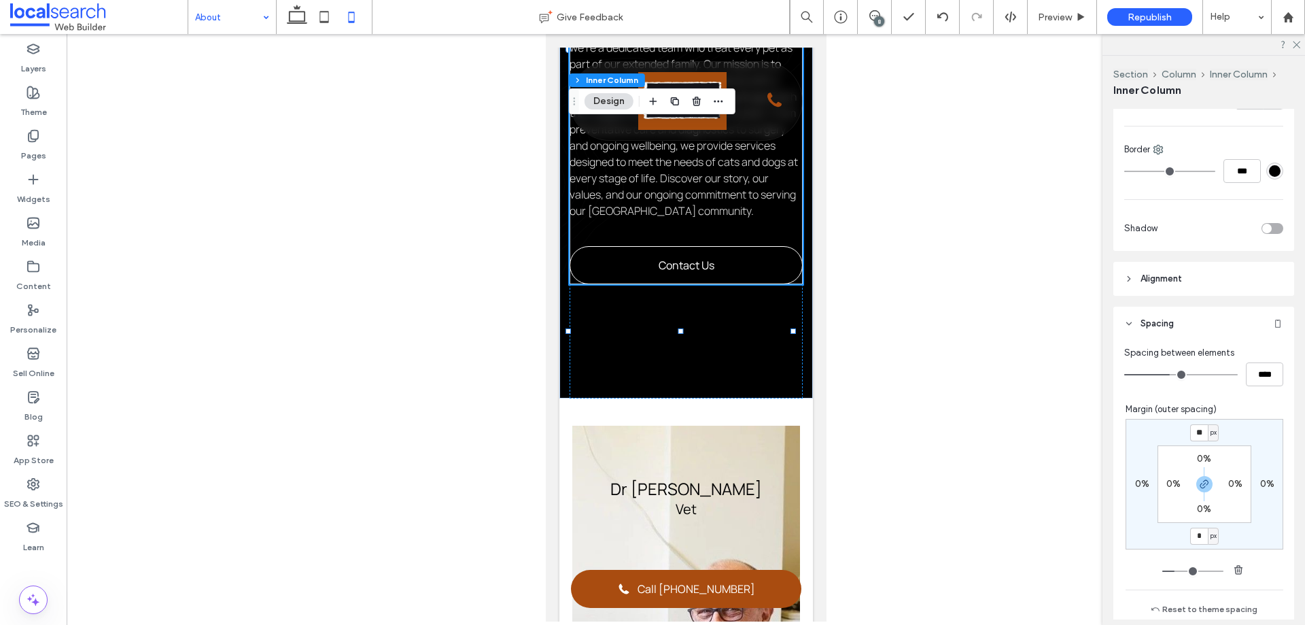
type input "*"
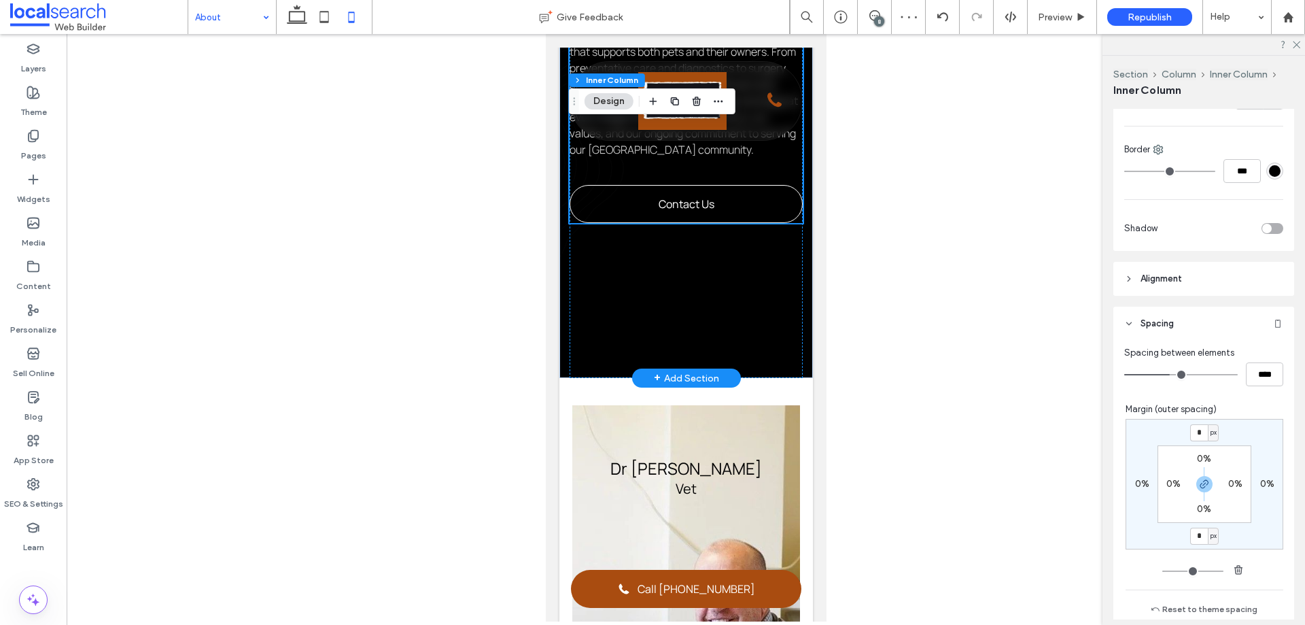
scroll to position [680, 0]
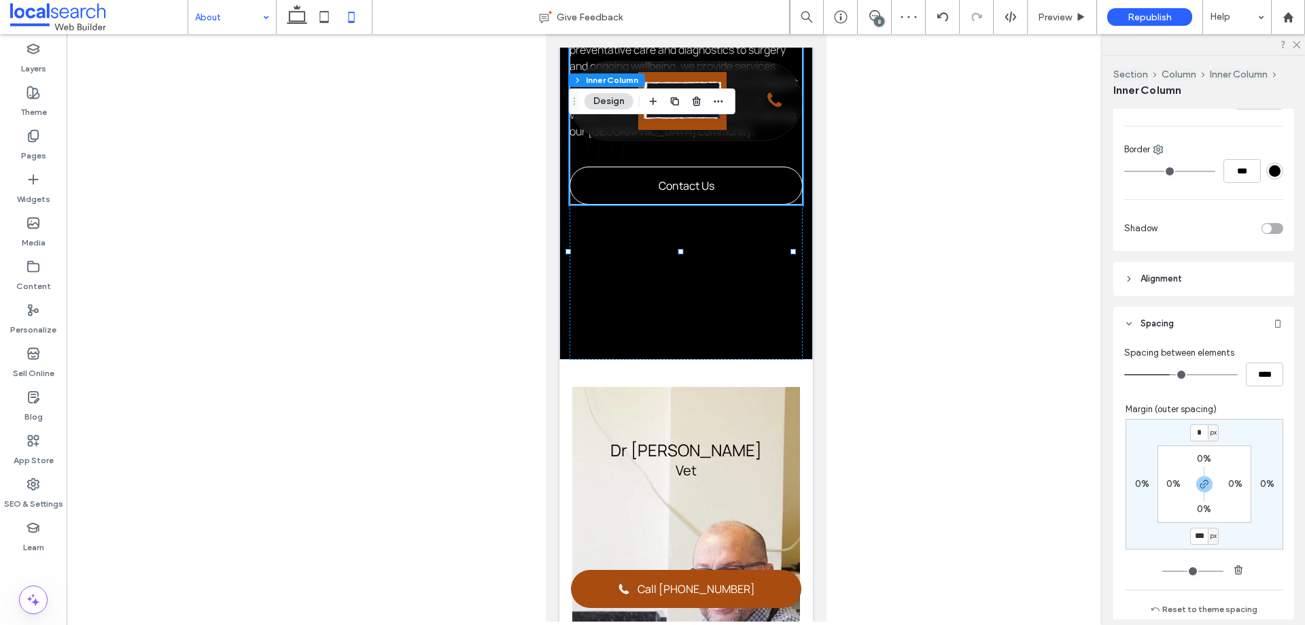
type input "**"
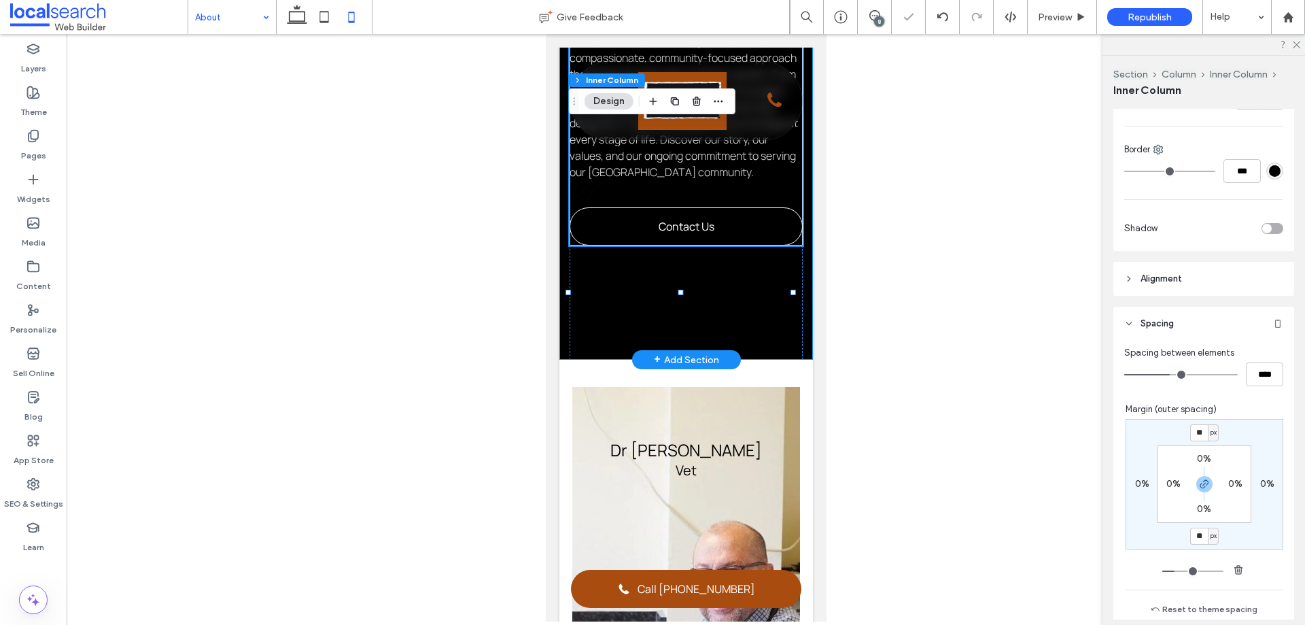
click at [796, 358] on div "Introduction Local, Compassionate Vet Care At [GEOGRAPHIC_DATA], we’re not just…" at bounding box center [686, 16] width 254 height 685
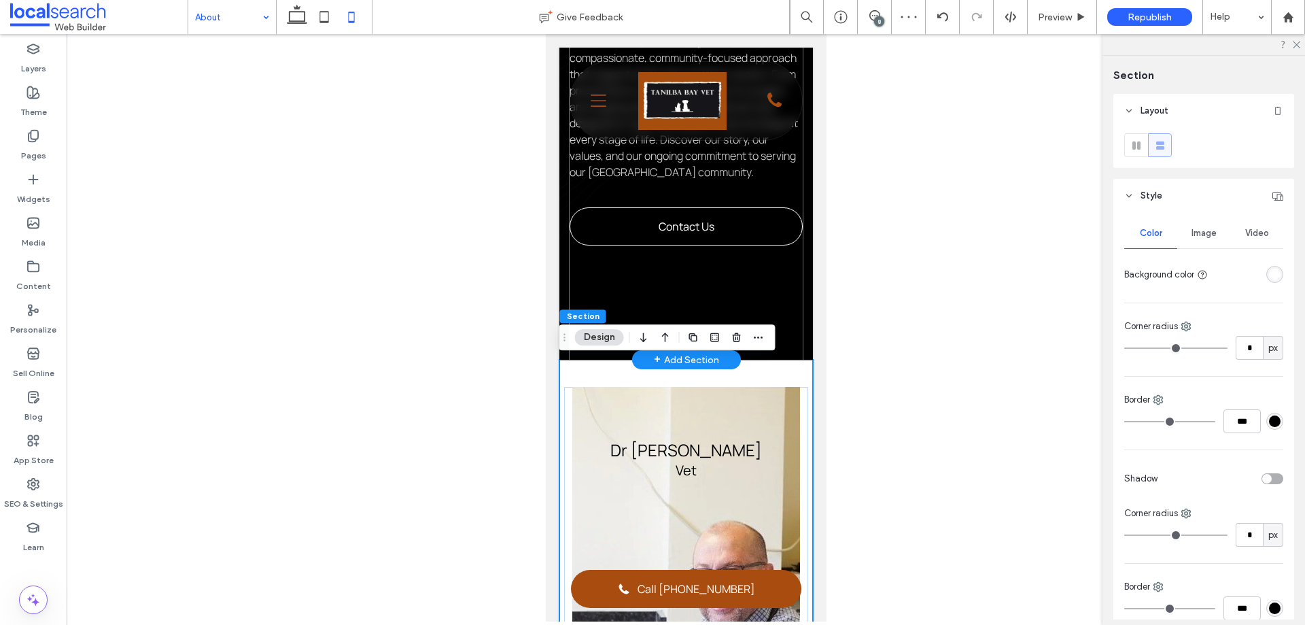
click at [791, 351] on div "Introduction Local, Compassionate Vet Care At [GEOGRAPHIC_DATA], we’re not just…" at bounding box center [685, 16] width 233 height 685
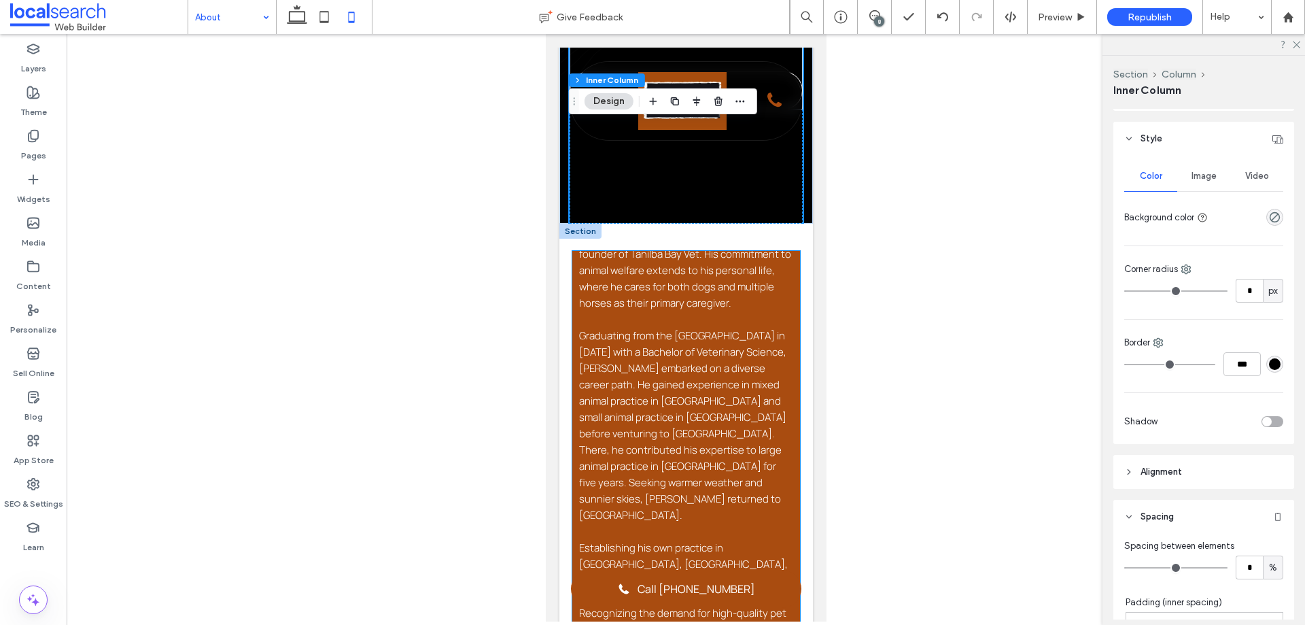
scroll to position [748, 0]
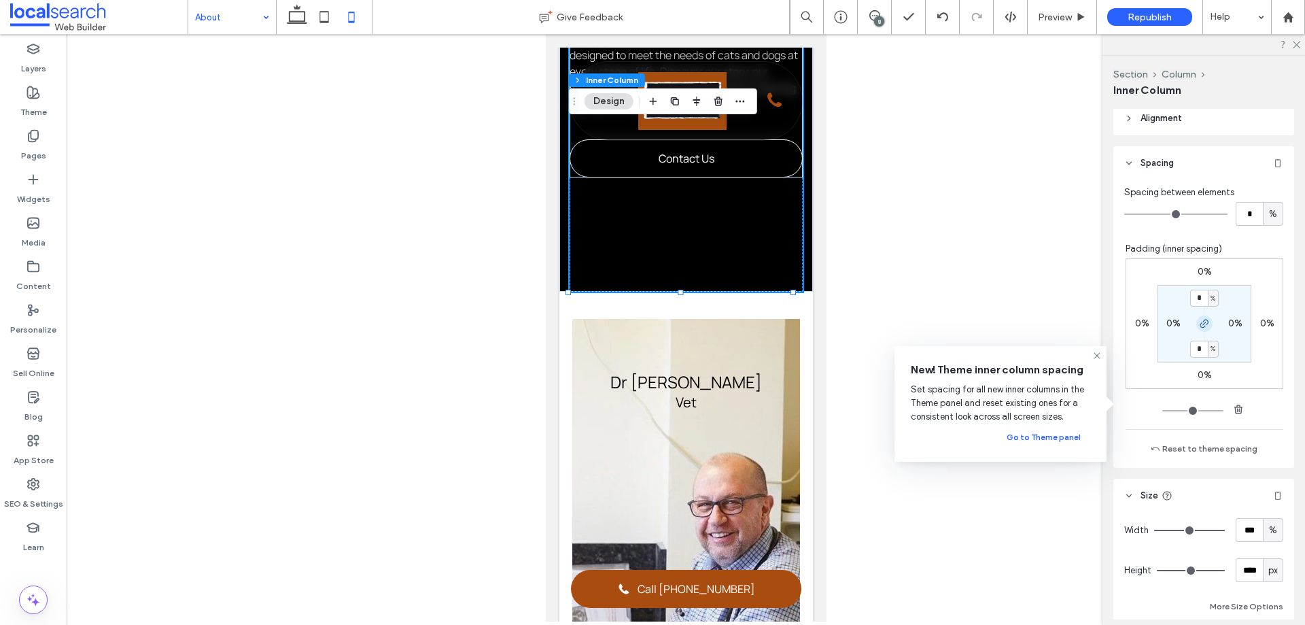
scroll to position [612, 0]
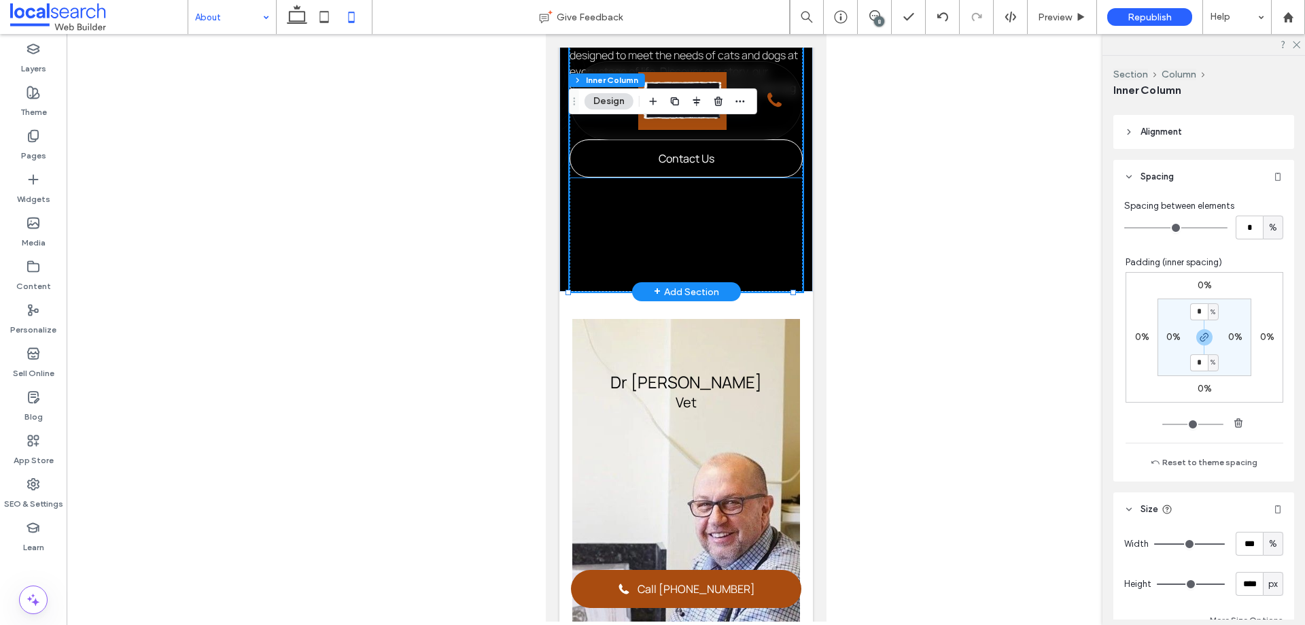
click at [785, 176] on div "Introduction Local, Compassionate Vet Care At [GEOGRAPHIC_DATA], we’re not just…" at bounding box center [685, 1] width 233 height 354
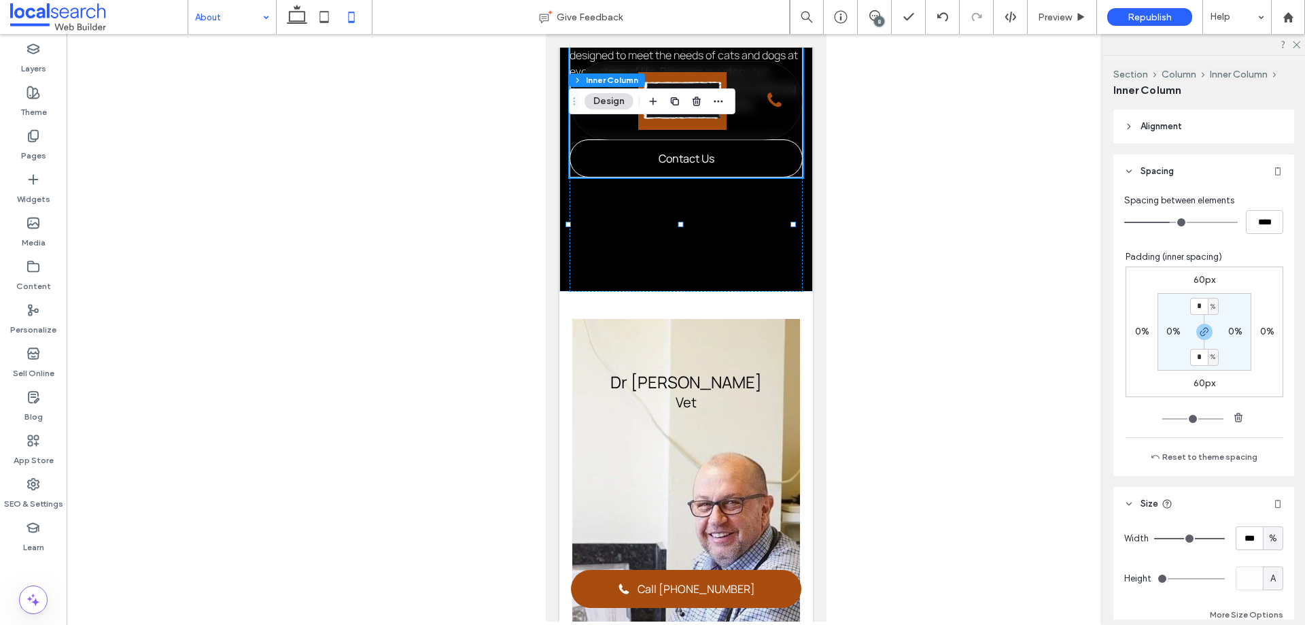
scroll to position [680, 0]
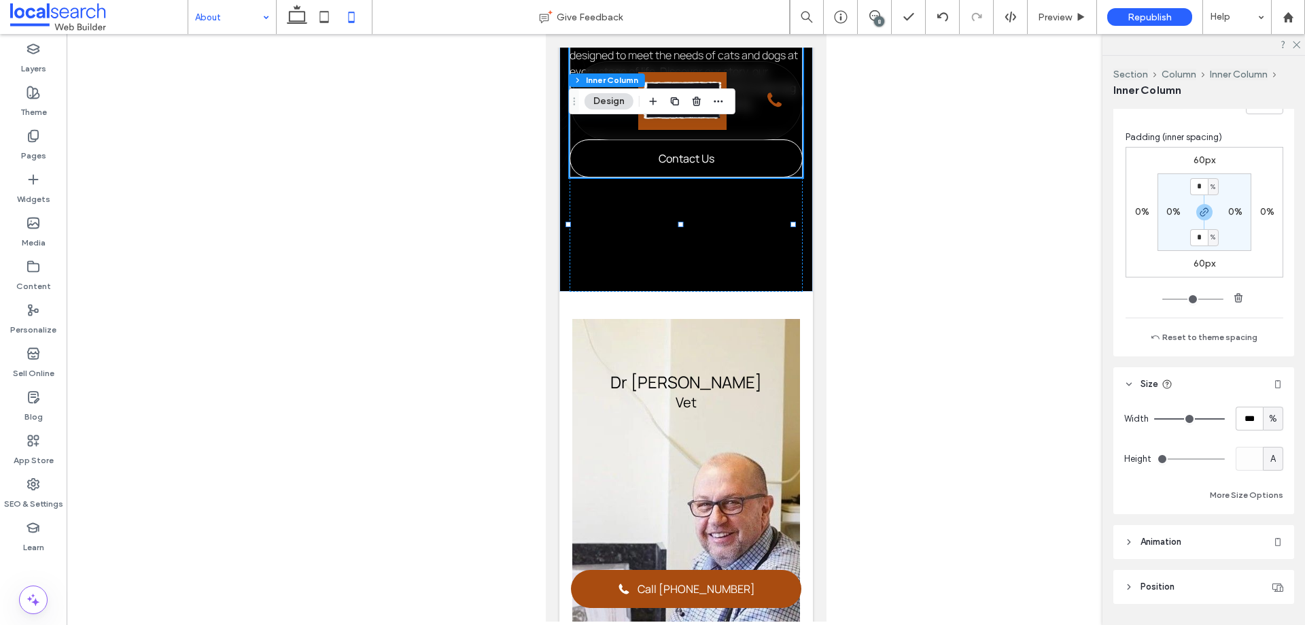
click at [1195, 267] on label "60px" at bounding box center [1205, 264] width 22 height 12
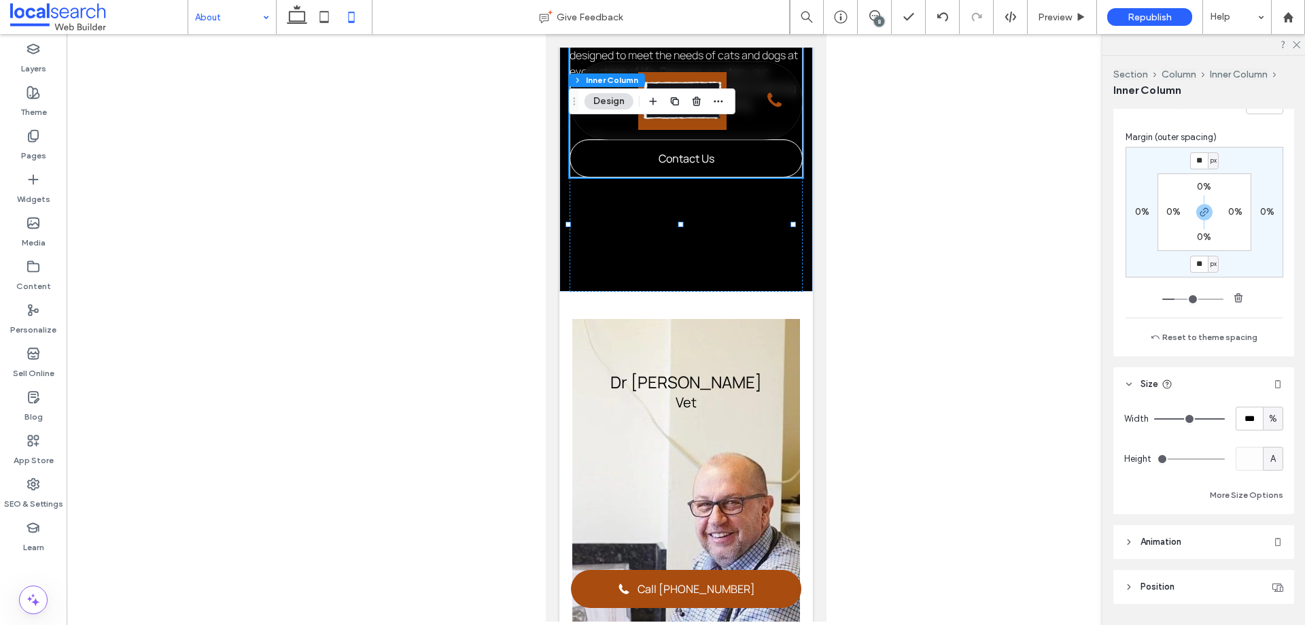
type input "**"
click at [1197, 204] on span "button" at bounding box center [1205, 212] width 16 height 16
click at [1195, 268] on input "**" at bounding box center [1199, 264] width 18 height 17
type input "*"
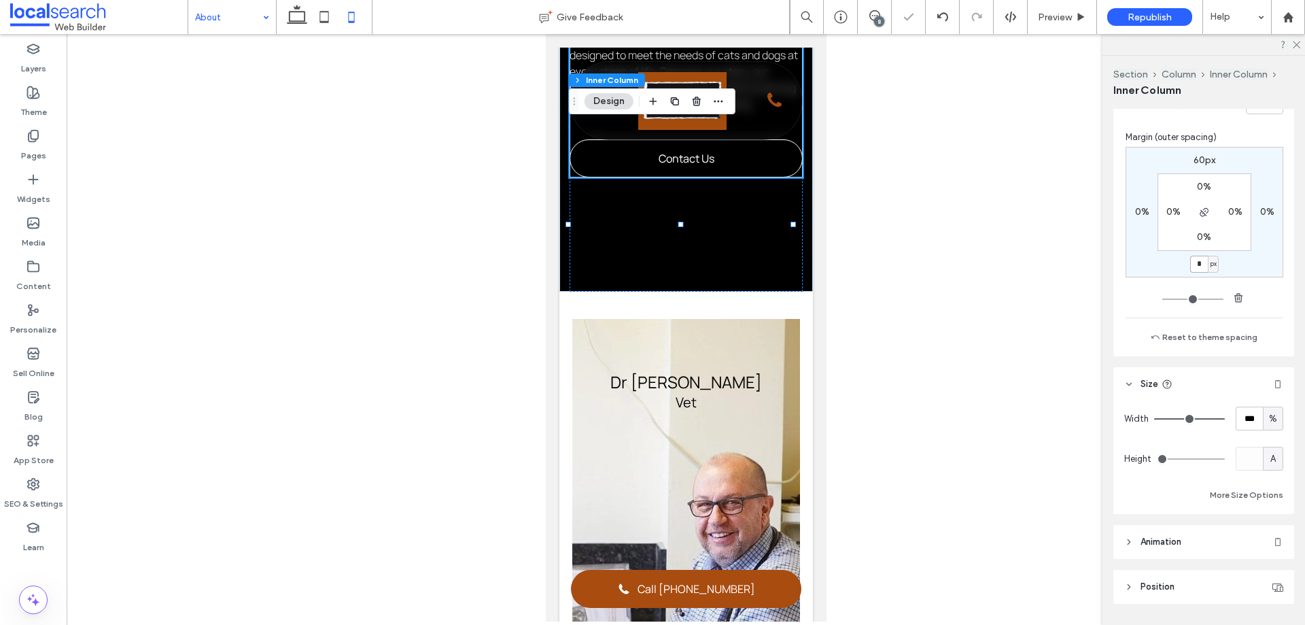
click at [1195, 268] on input "*" at bounding box center [1199, 264] width 18 height 17
type input "**"
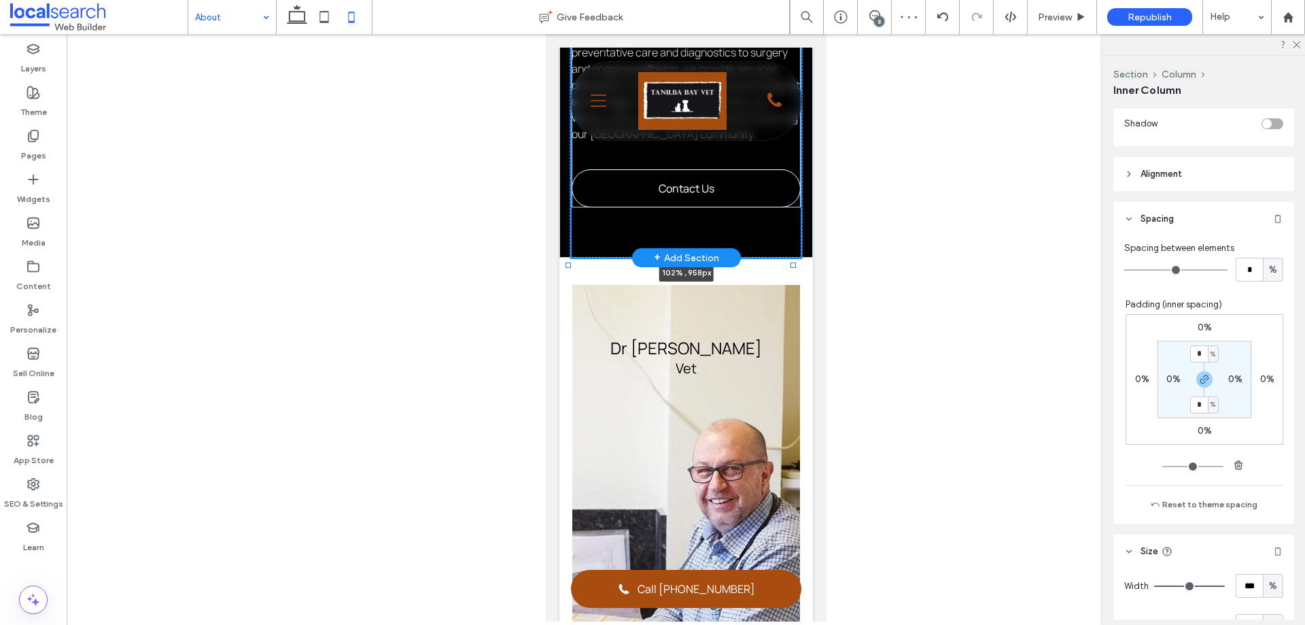
scroll to position [618, 0]
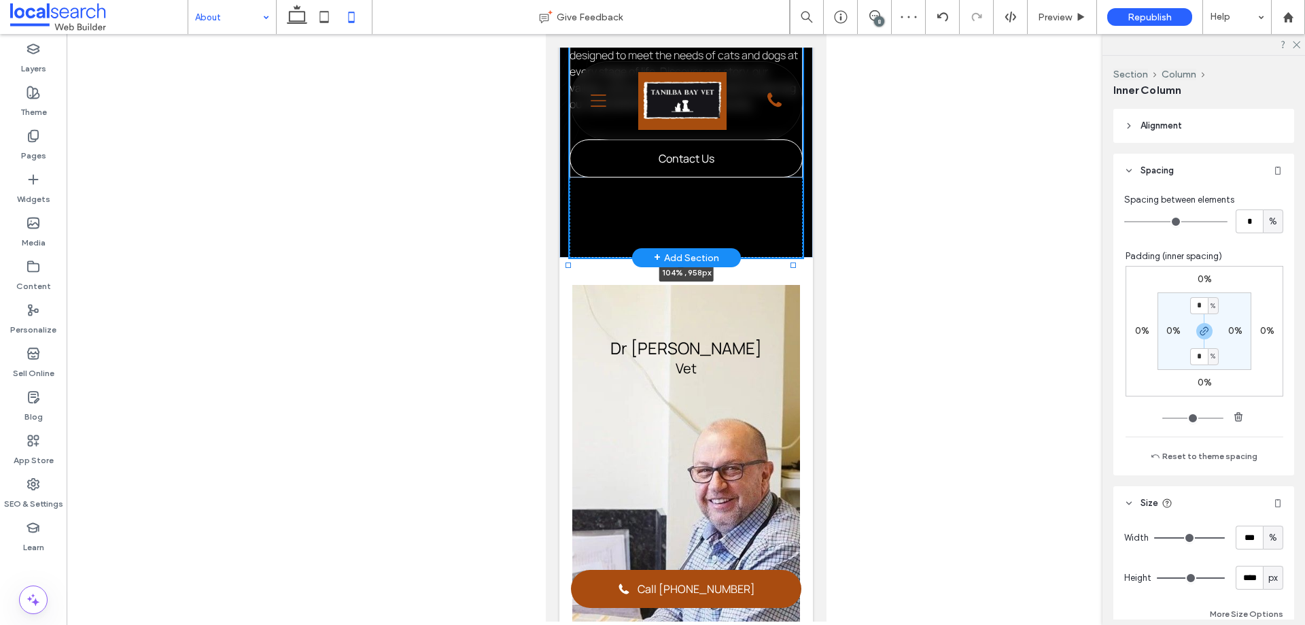
drag, startPoint x: 791, startPoint y: 292, endPoint x: 795, endPoint y: 261, distance: 31.6
type input "***"
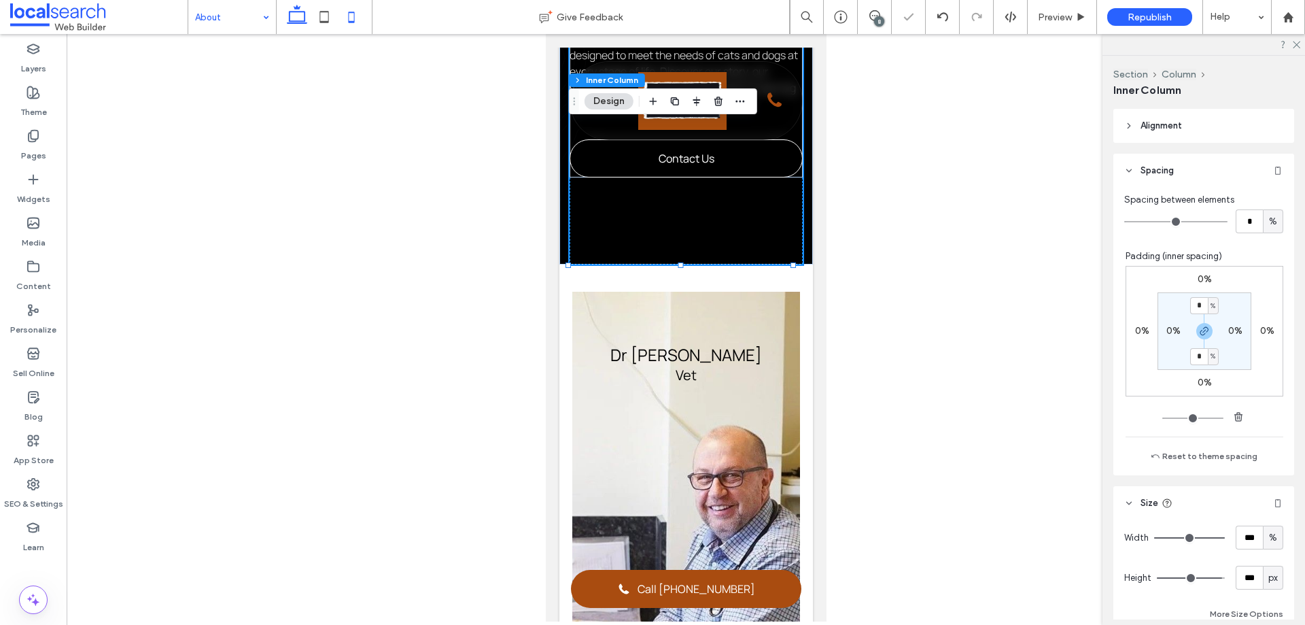
click at [303, 11] on icon at bounding box center [297, 16] width 27 height 27
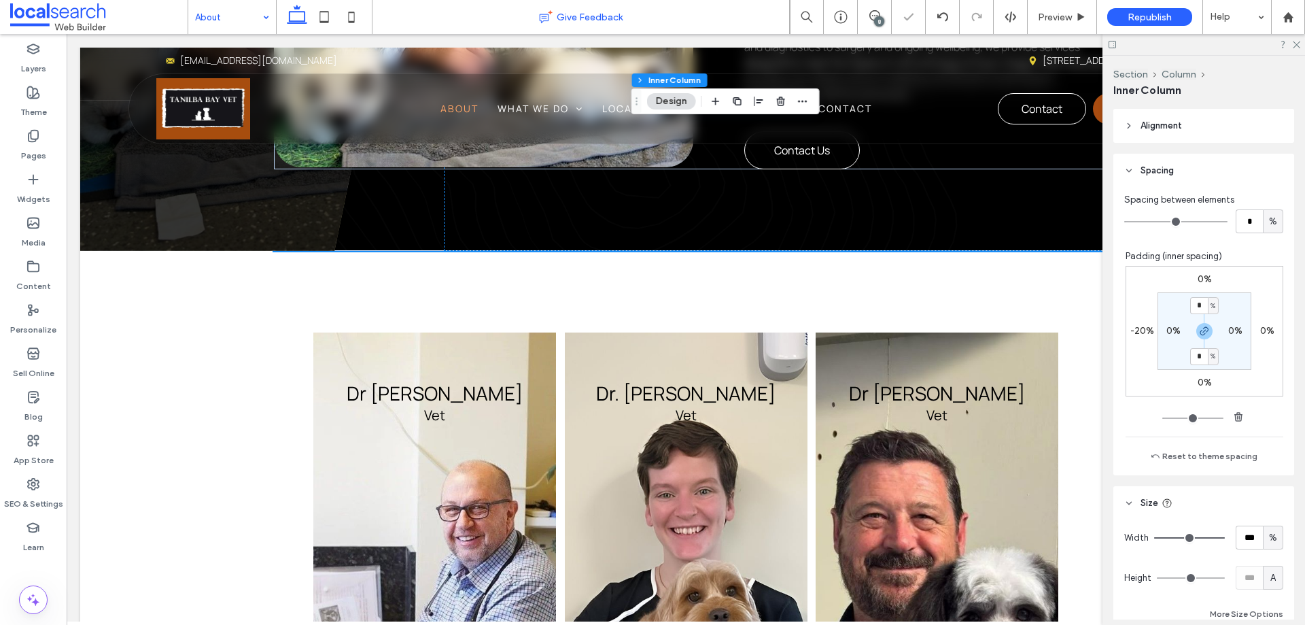
type input "*"
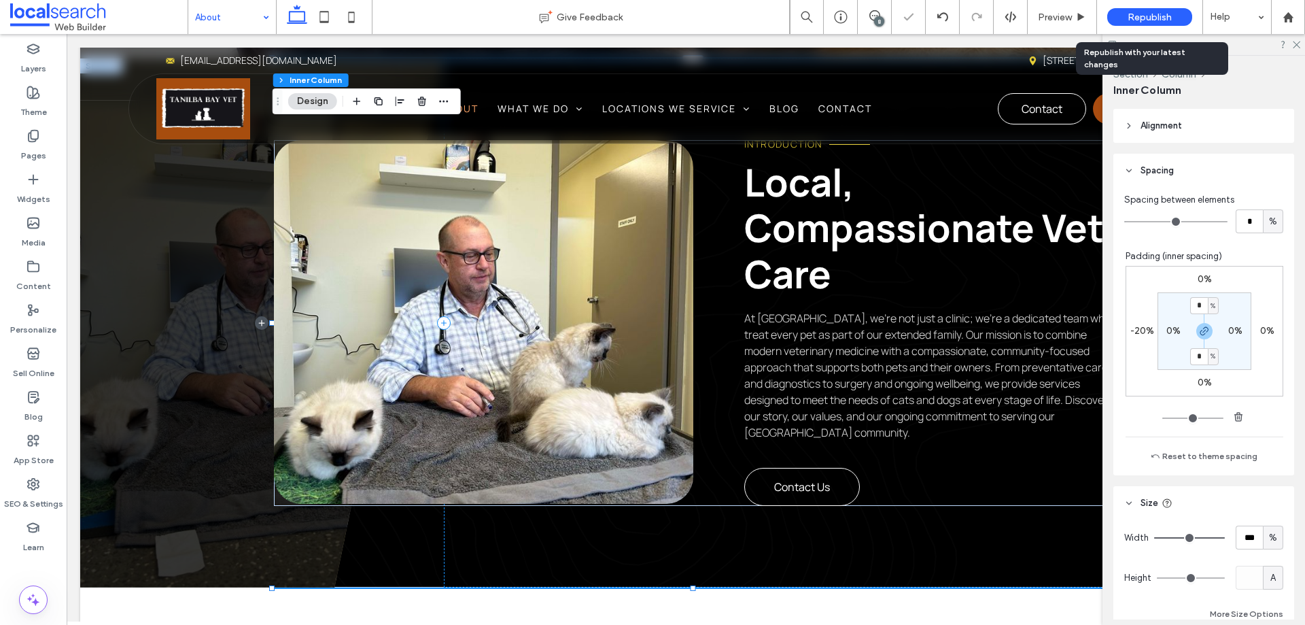
click at [1156, 19] on span "Republish" at bounding box center [1150, 18] width 44 height 12
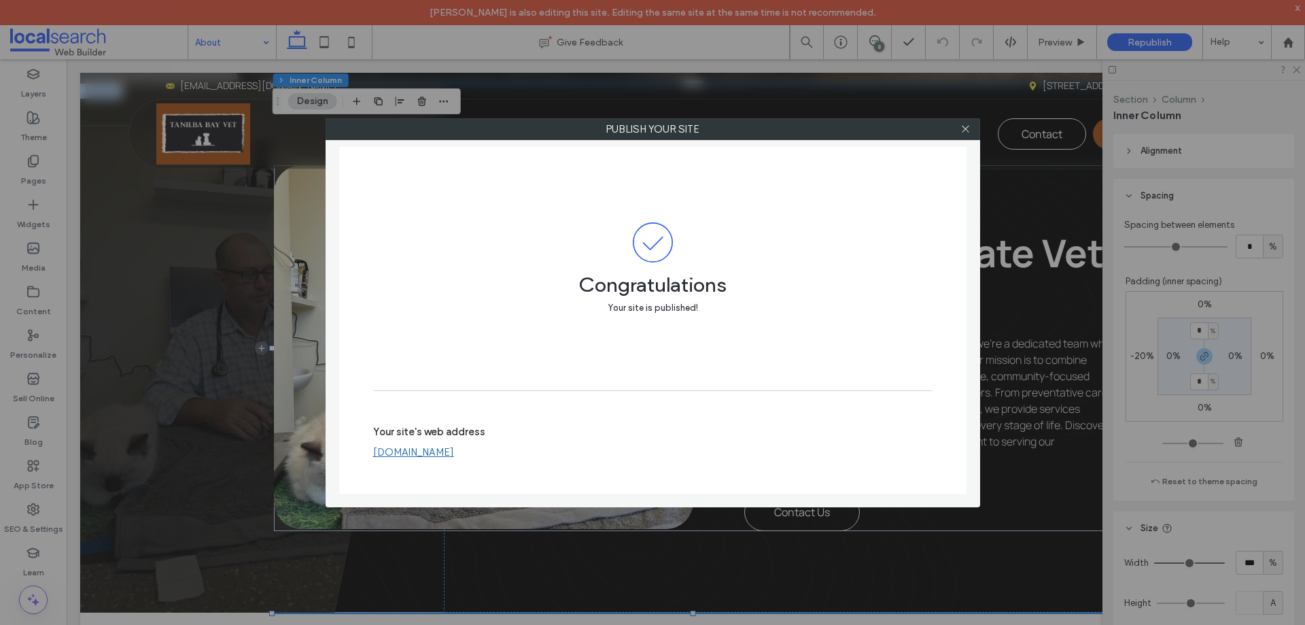
drag, startPoint x: 967, startPoint y: 133, endPoint x: 939, endPoint y: 139, distance: 28.7
click at [967, 133] on icon at bounding box center [966, 129] width 10 height 10
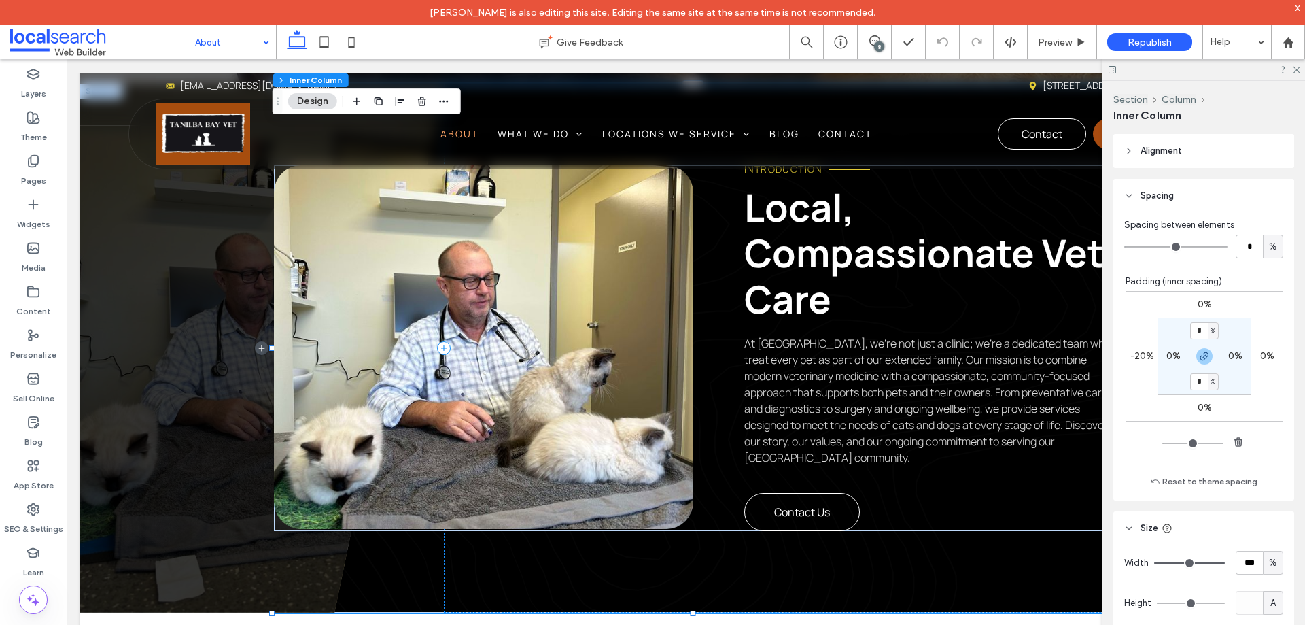
click at [139, 45] on span at bounding box center [98, 42] width 177 height 27
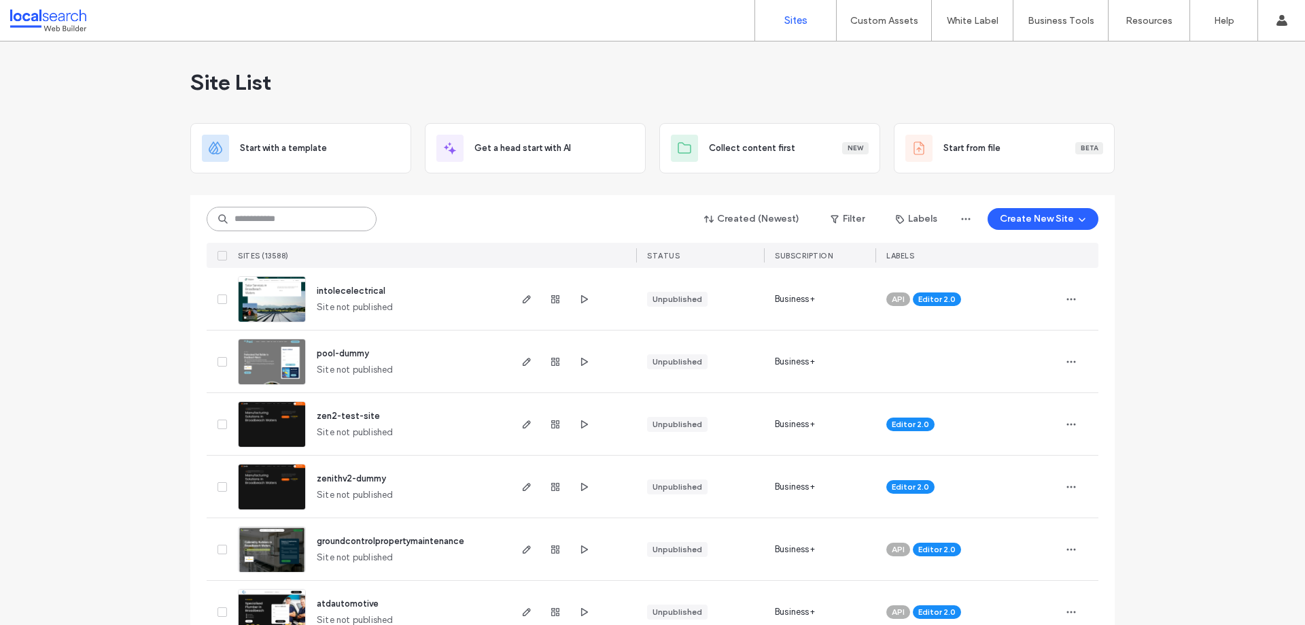
click at [279, 224] on input at bounding box center [292, 219] width 170 height 24
paste input "********"
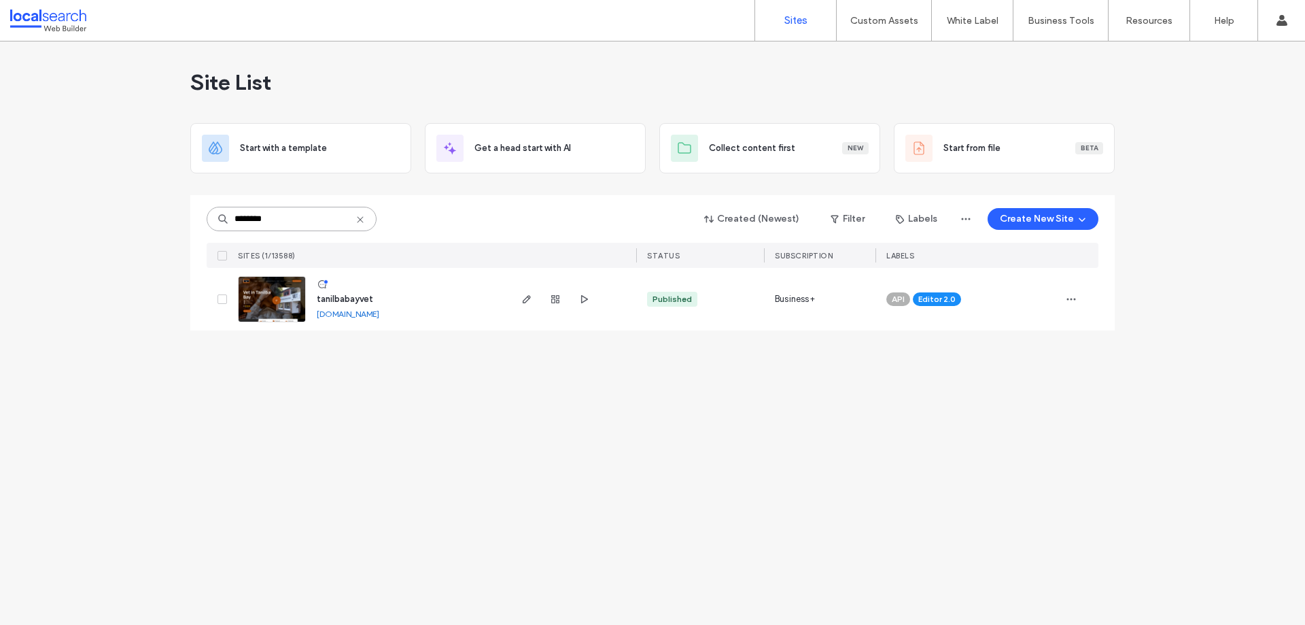
type input "********"
click at [276, 294] on img at bounding box center [272, 323] width 67 height 92
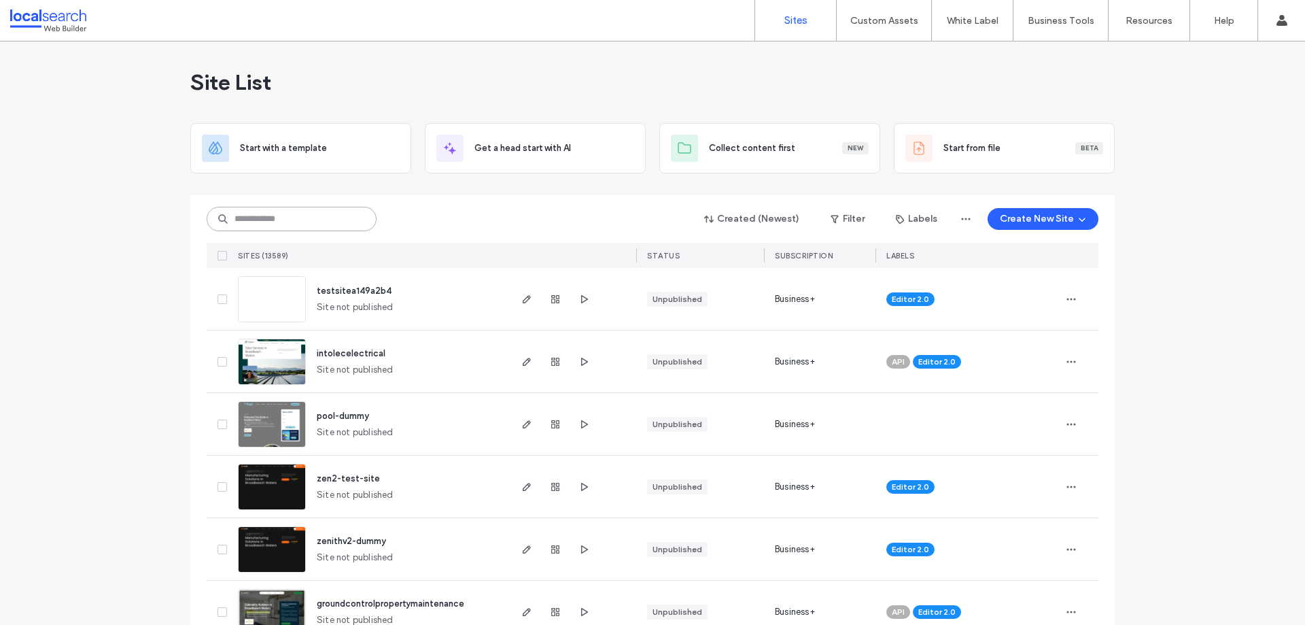
click at [330, 218] on input at bounding box center [292, 219] width 170 height 24
paste input "********"
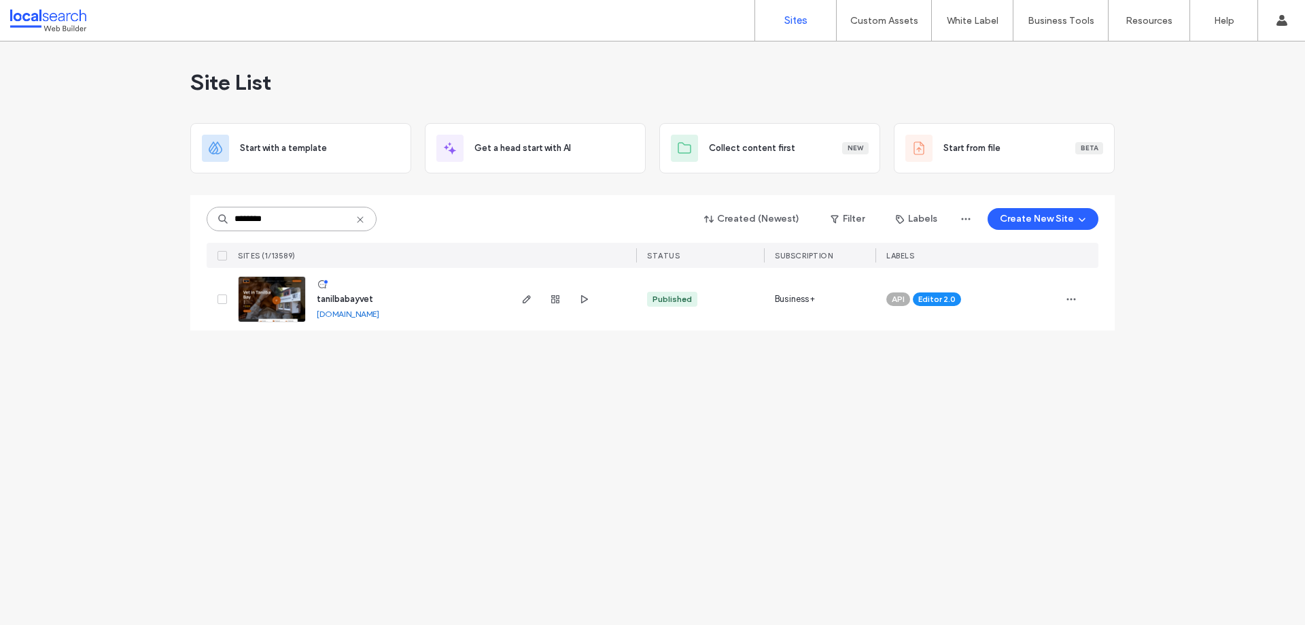
type input "********"
click at [272, 296] on img at bounding box center [272, 323] width 67 height 92
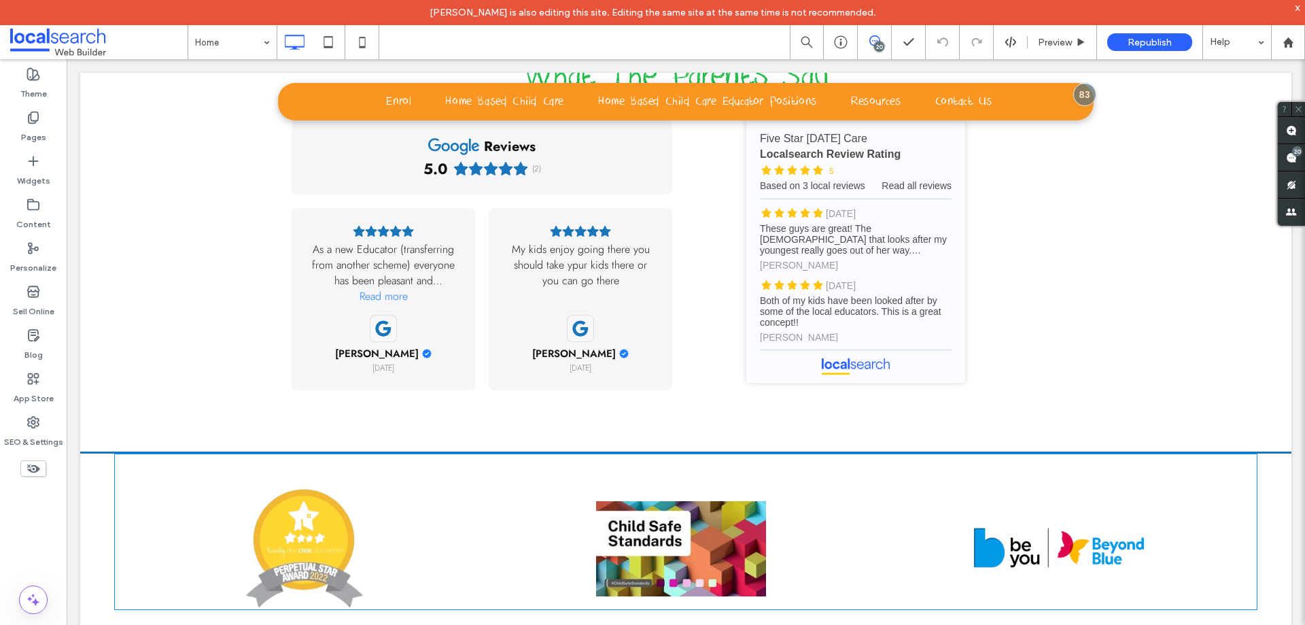
scroll to position [4487, 0]
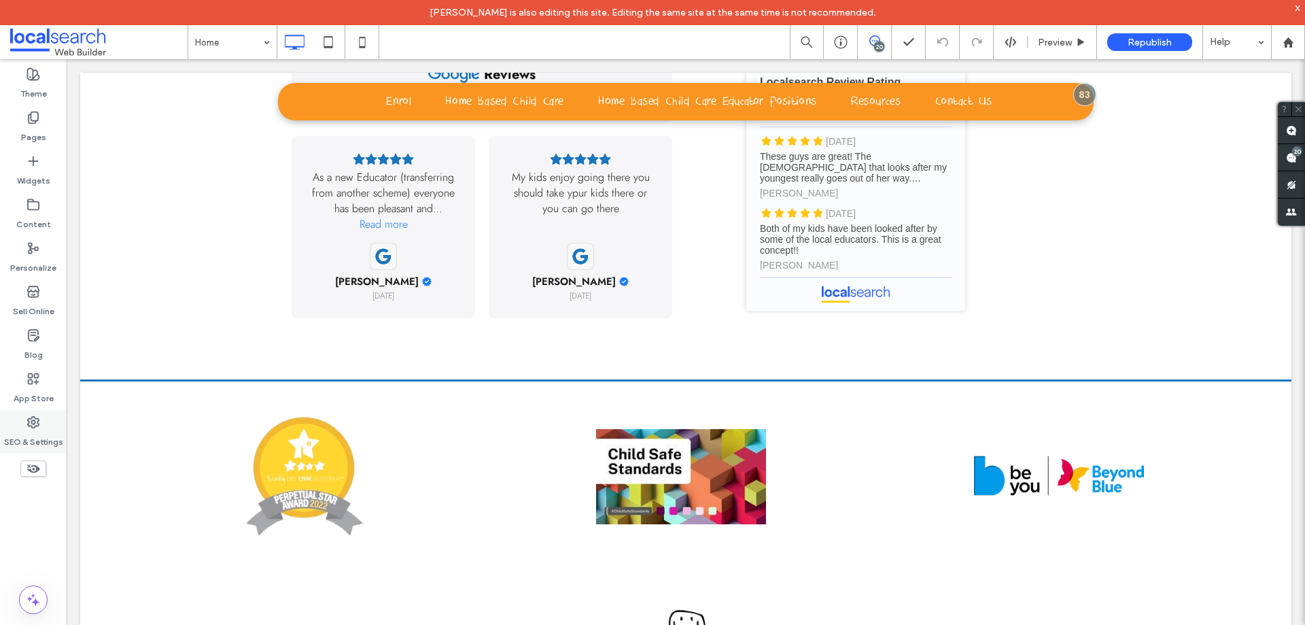
click at [27, 428] on icon at bounding box center [34, 422] width 14 height 14
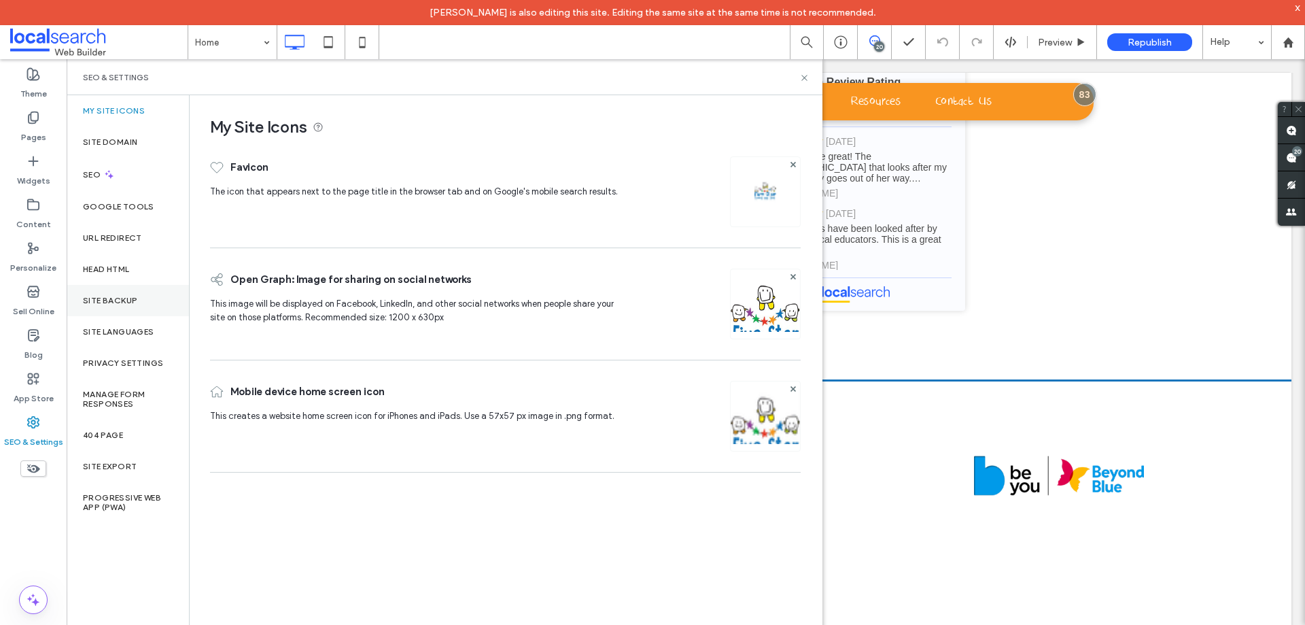
click at [112, 296] on label "Site Backup" at bounding box center [110, 301] width 54 height 10
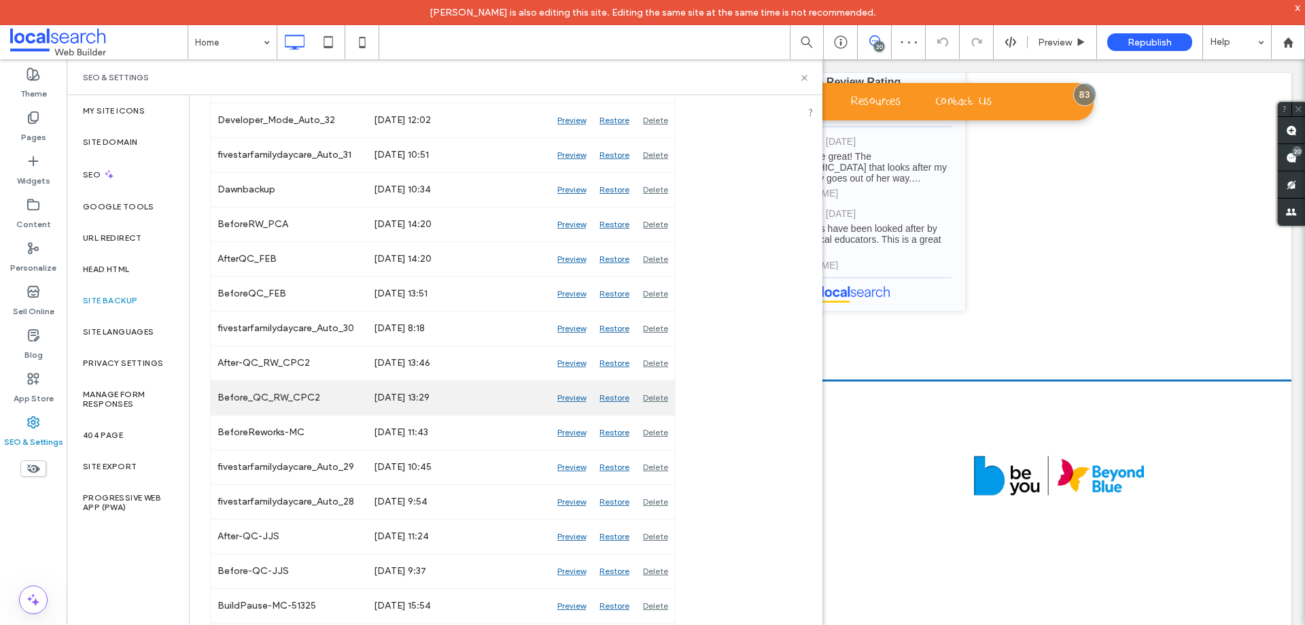
scroll to position [884, 0]
click at [804, 80] on icon at bounding box center [805, 78] width 10 height 10
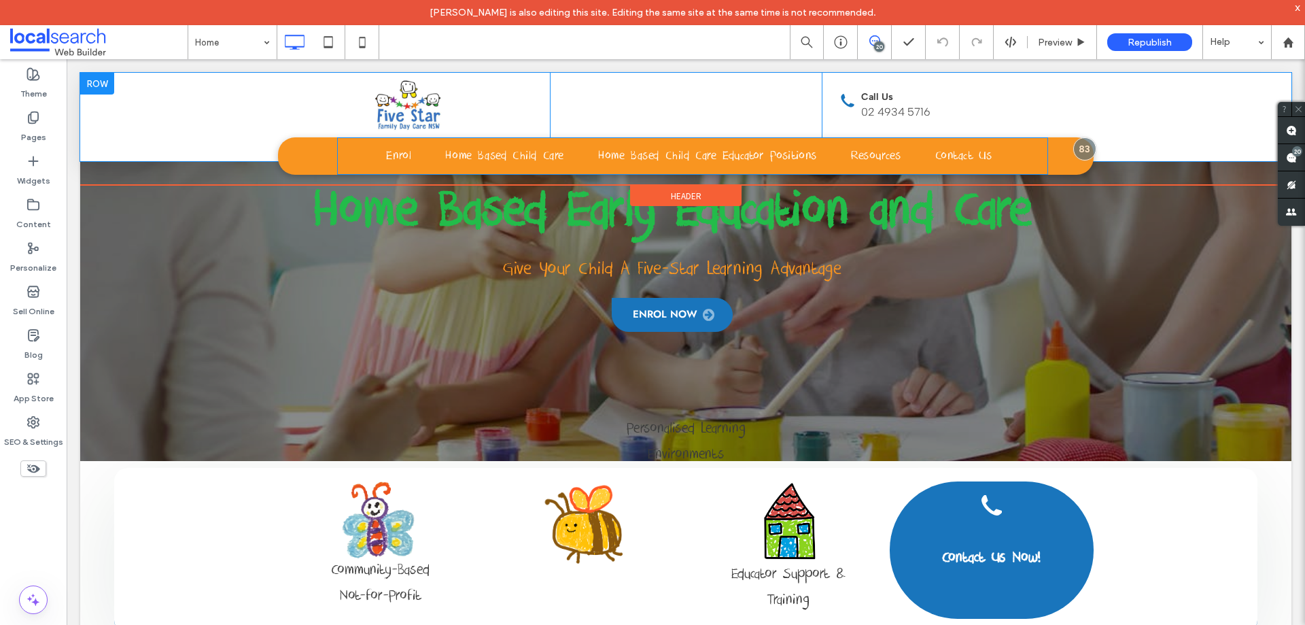
scroll to position [0, 0]
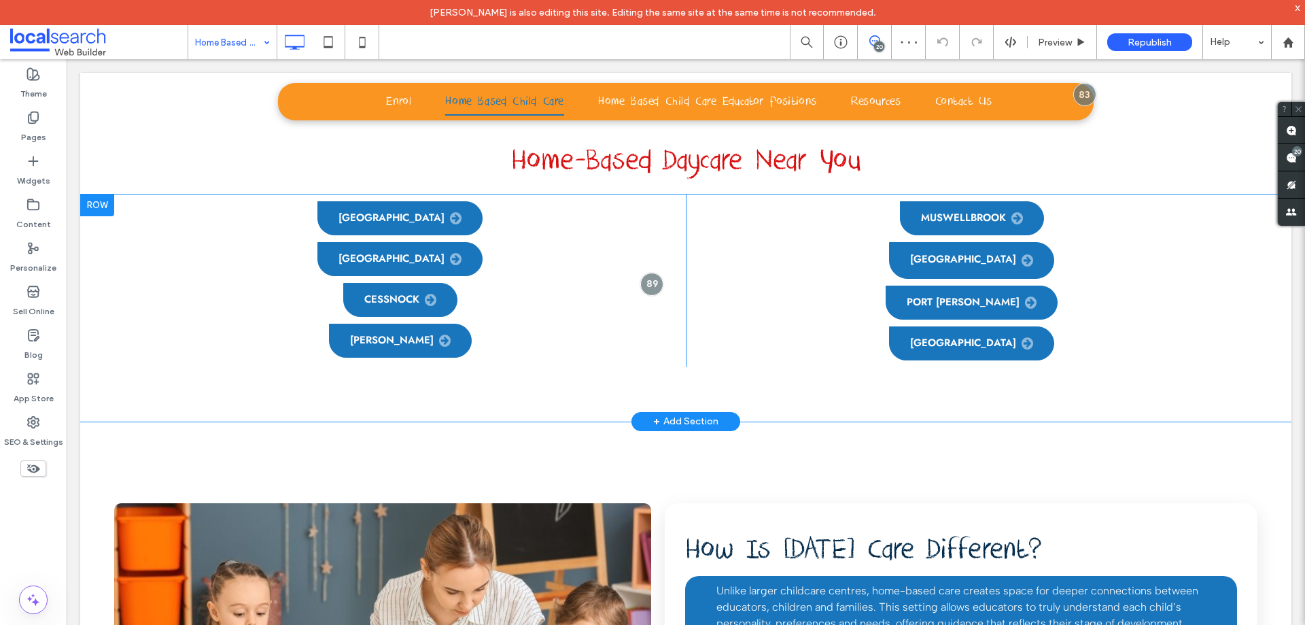
scroll to position [1224, 0]
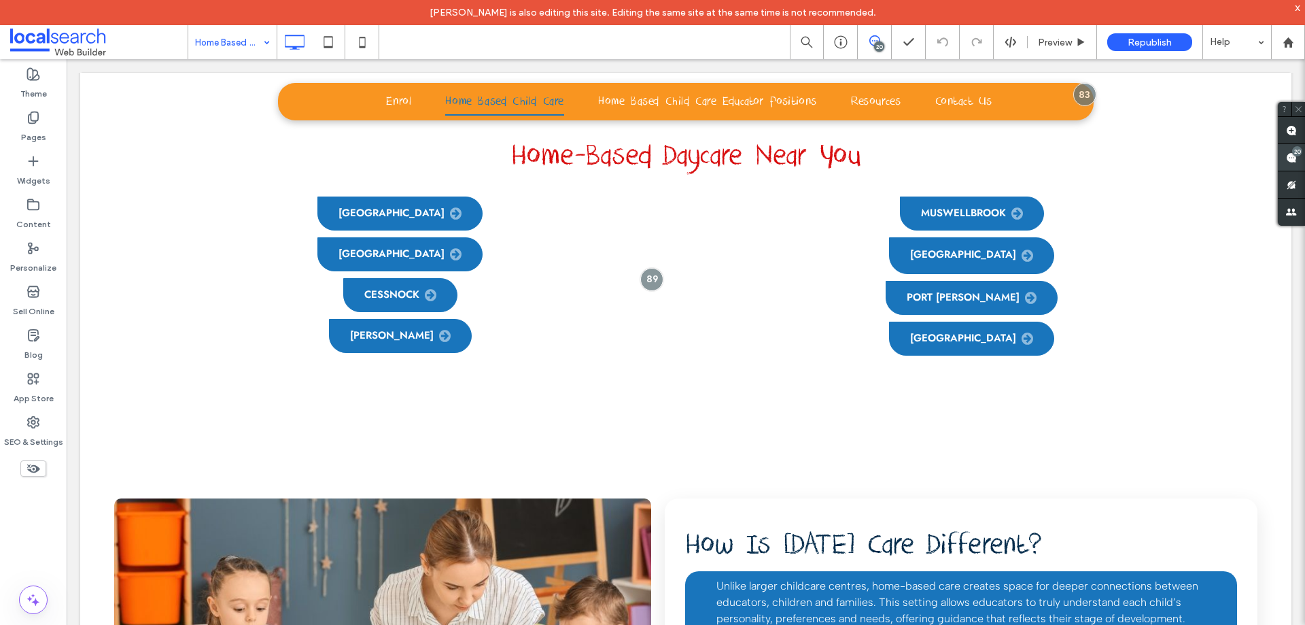
click at [1296, 152] on div "20" at bounding box center [1297, 151] width 10 height 10
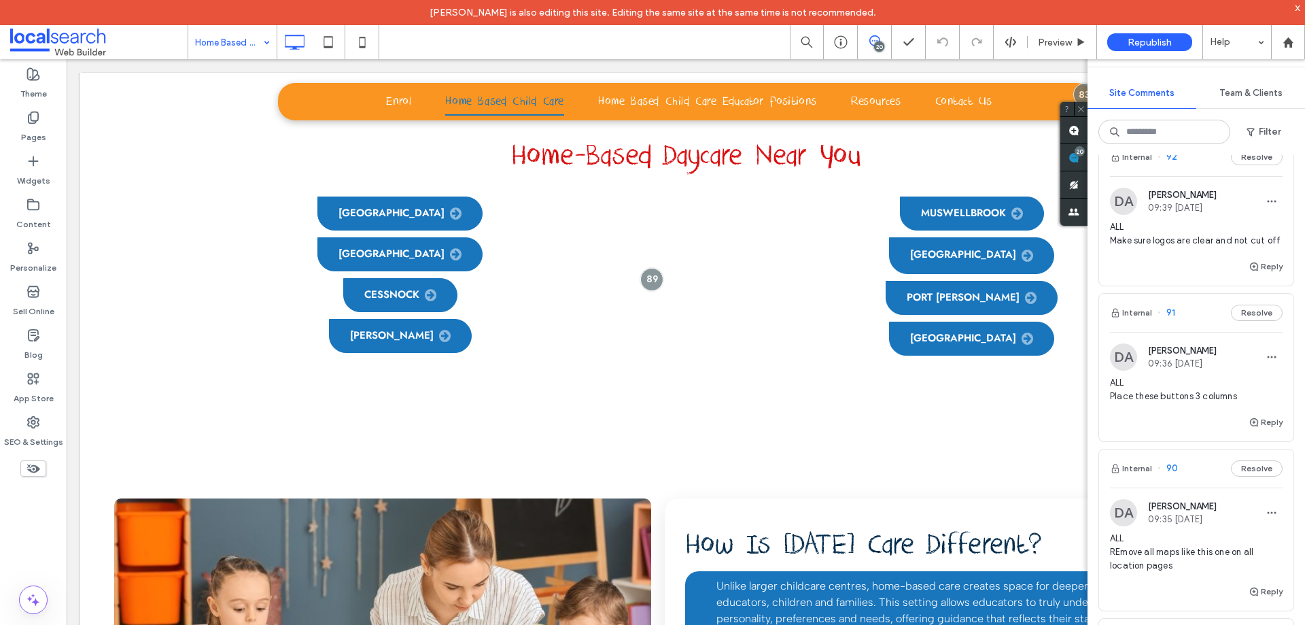
scroll to position [2108, 0]
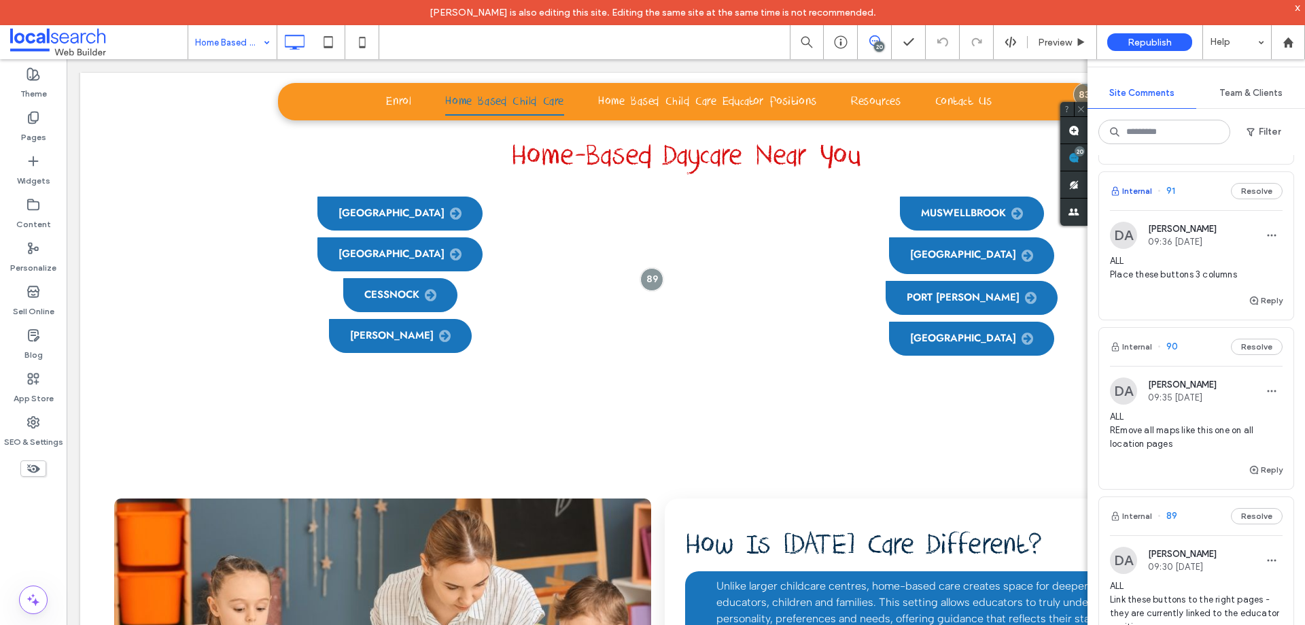
click at [1137, 199] on button "Internal" at bounding box center [1131, 191] width 42 height 16
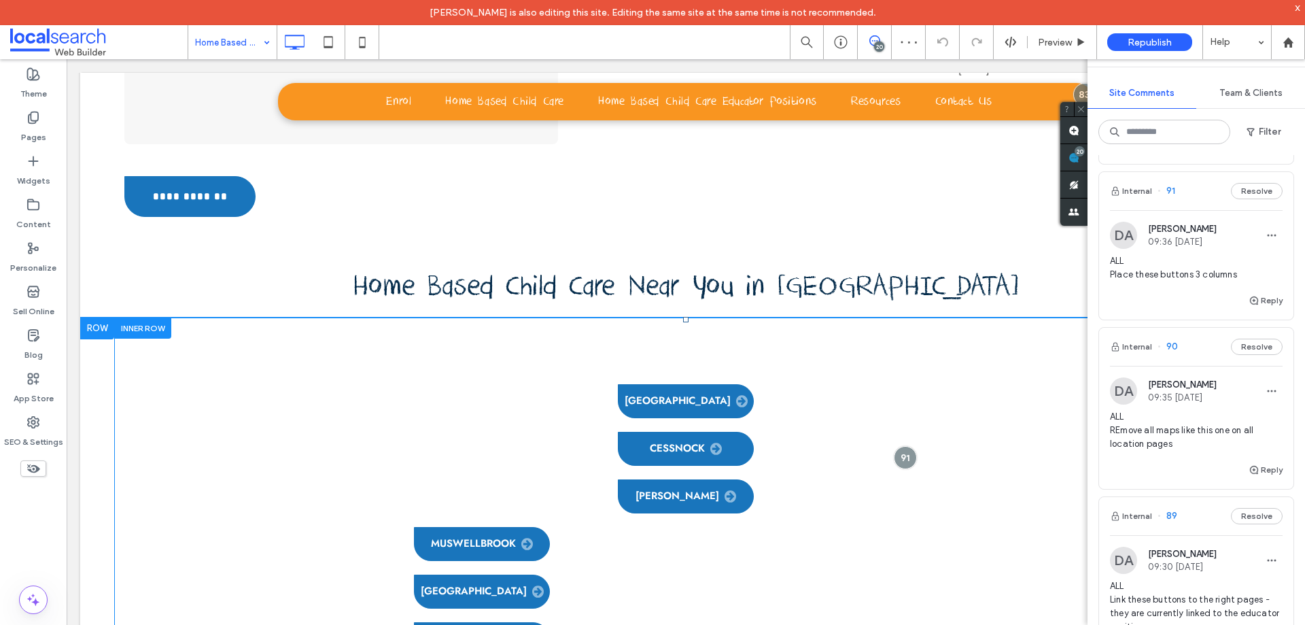
scroll to position [4180, 0]
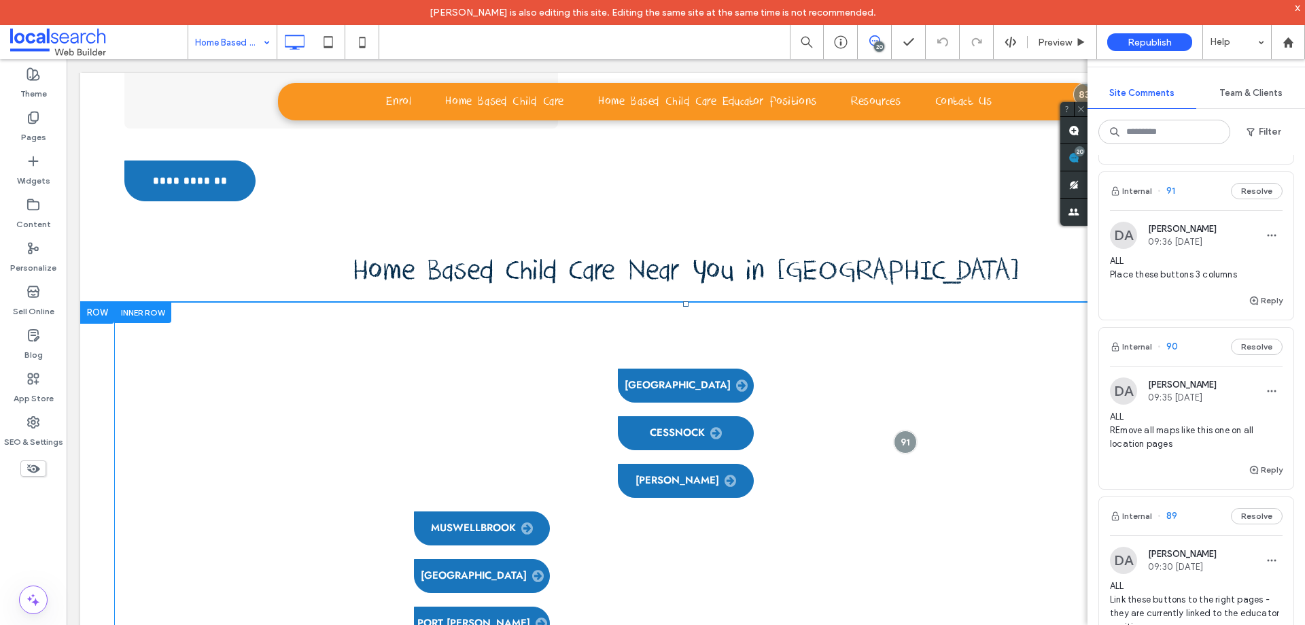
click at [515, 302] on div "[GEOGRAPHIC_DATA] [GEOGRAPHIC_DATA] [GEOGRAPHIC_DATA] [GEOGRAPHIC_DATA] [GEOGRA…" at bounding box center [686, 505] width 816 height 407
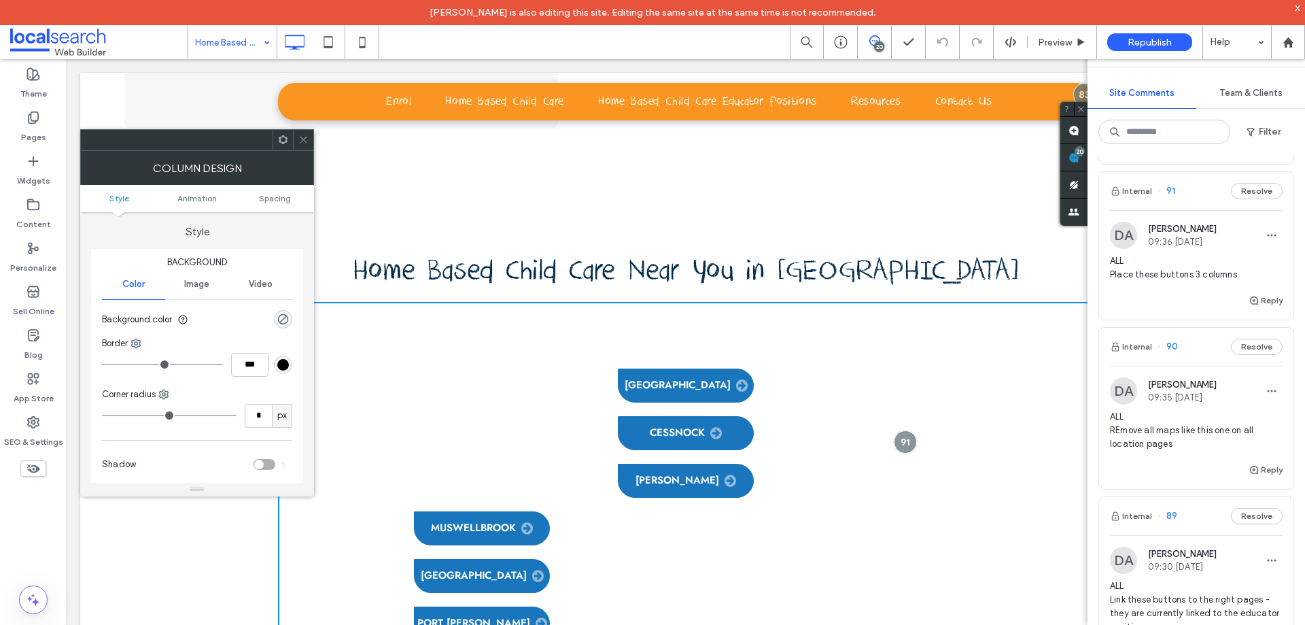
click at [300, 130] on span at bounding box center [303, 140] width 10 height 20
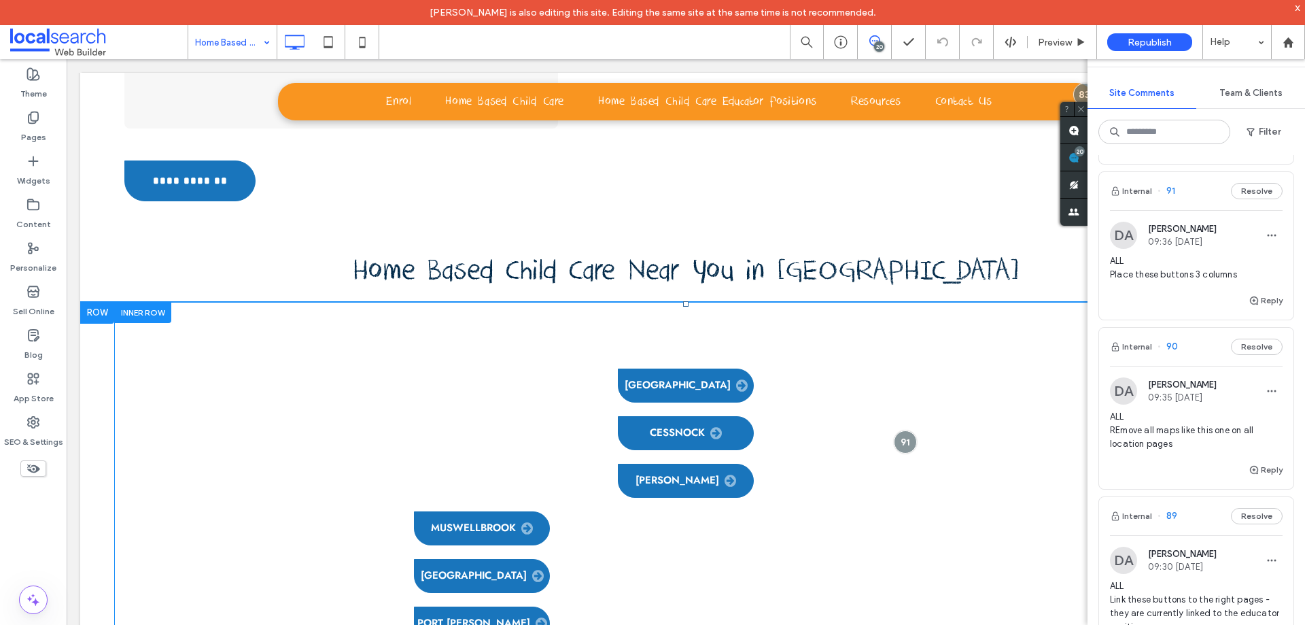
click at [152, 302] on div at bounding box center [142, 312] width 57 height 21
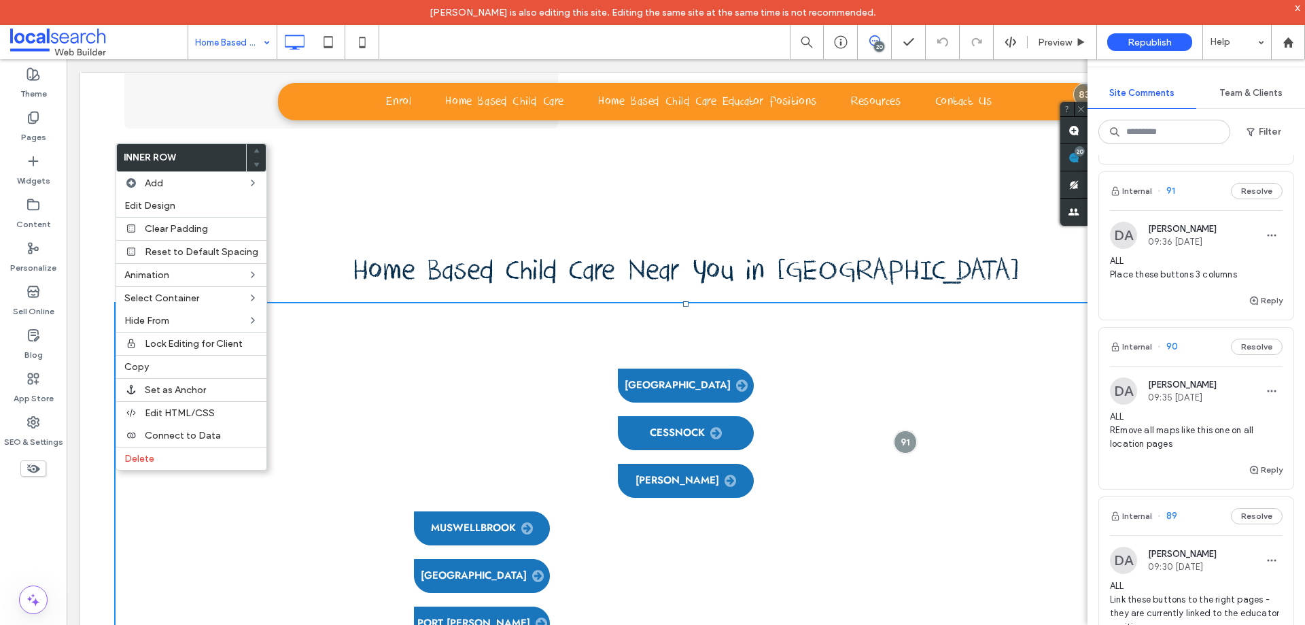
click at [493, 302] on div "Maitland Cessnock Singleton Muswellbrook Lake Macquarie Port Stephens Central C…" at bounding box center [686, 505] width 816 height 407
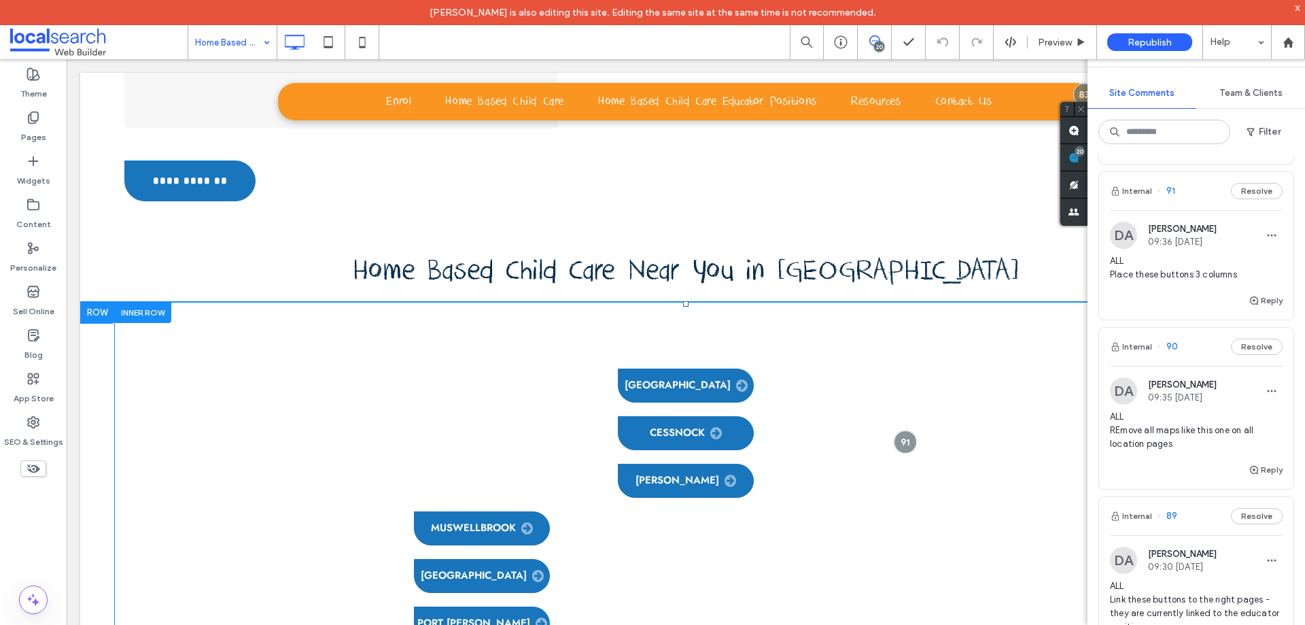
click at [474, 302] on div "Maitland Cessnock Singleton Muswellbrook Lake Macquarie Port Stephens Central C…" at bounding box center [686, 505] width 816 height 407
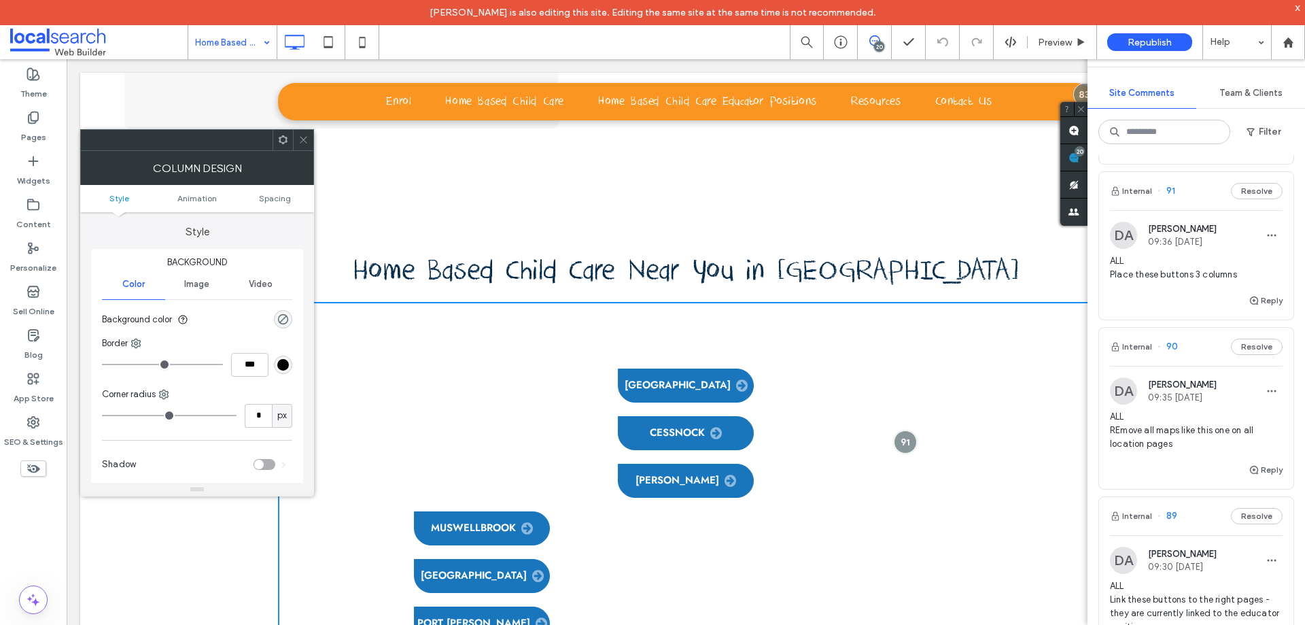
click at [303, 141] on icon at bounding box center [303, 140] width 10 height 10
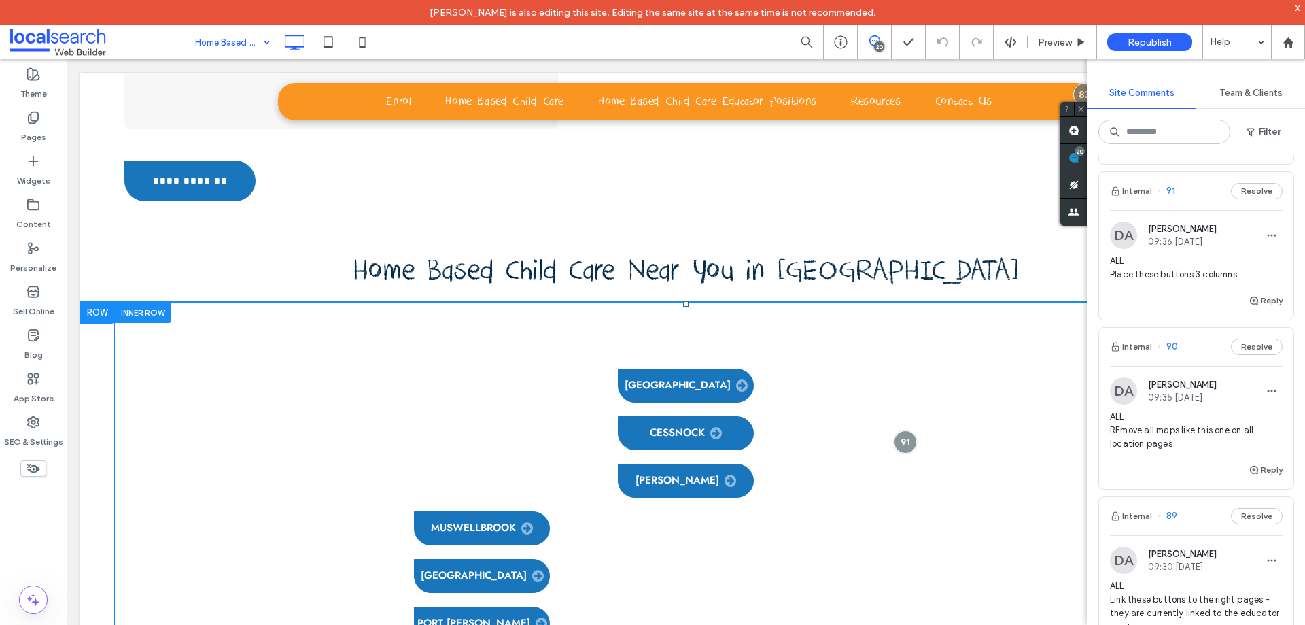
click at [161, 302] on div at bounding box center [142, 312] width 57 height 21
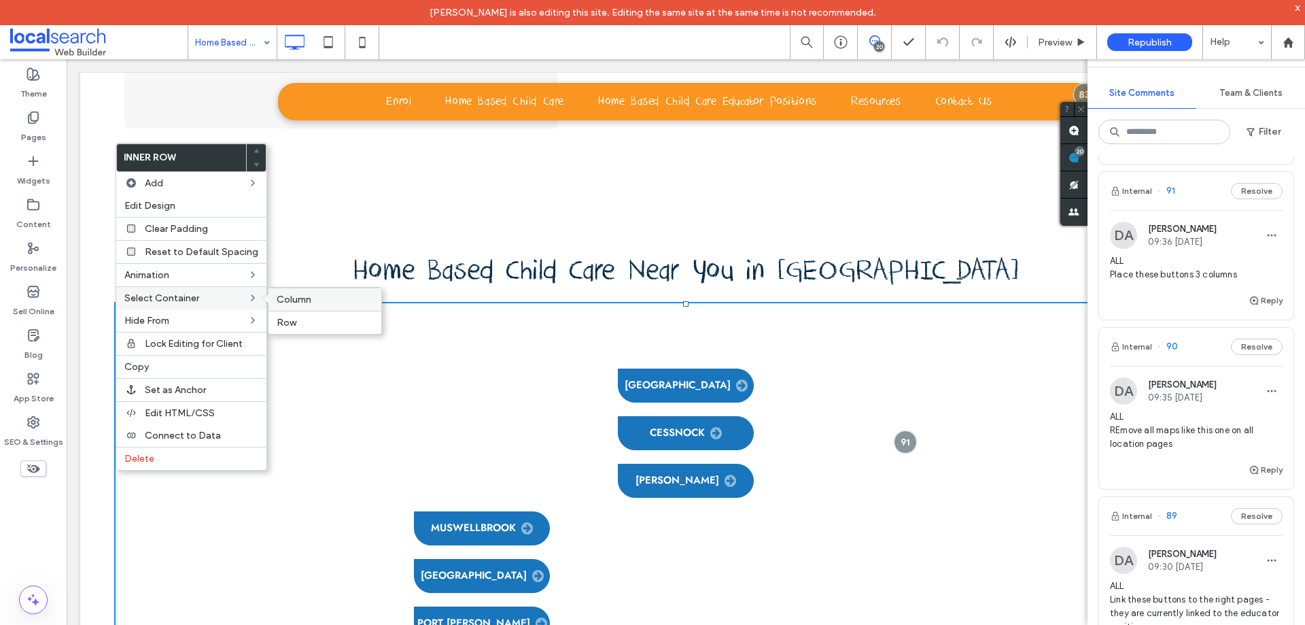
click at [324, 299] on label "Column" at bounding box center [325, 300] width 97 height 12
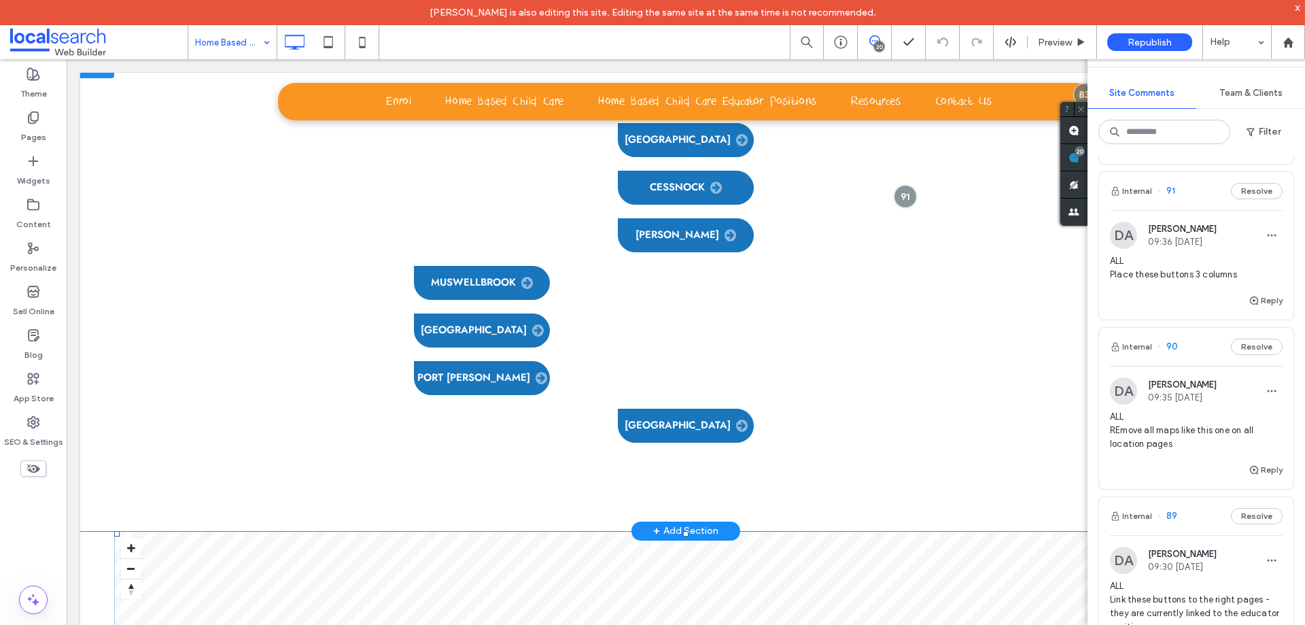
scroll to position [4044, 0]
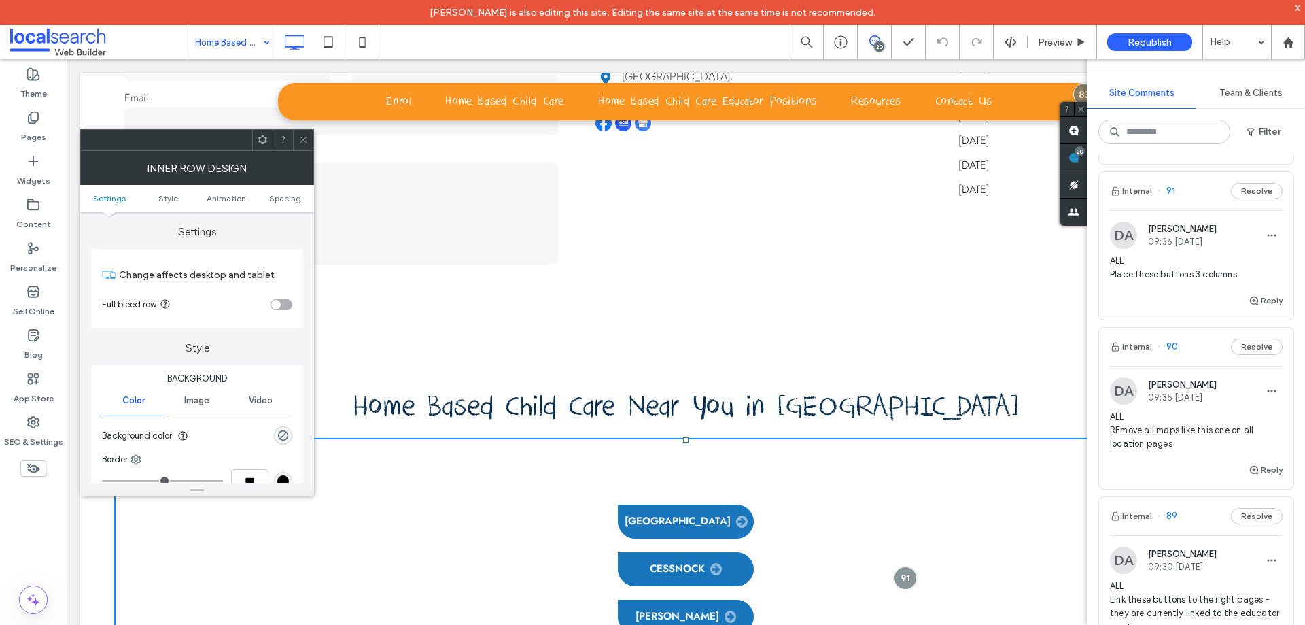
click at [308, 137] on icon at bounding box center [303, 140] width 10 height 10
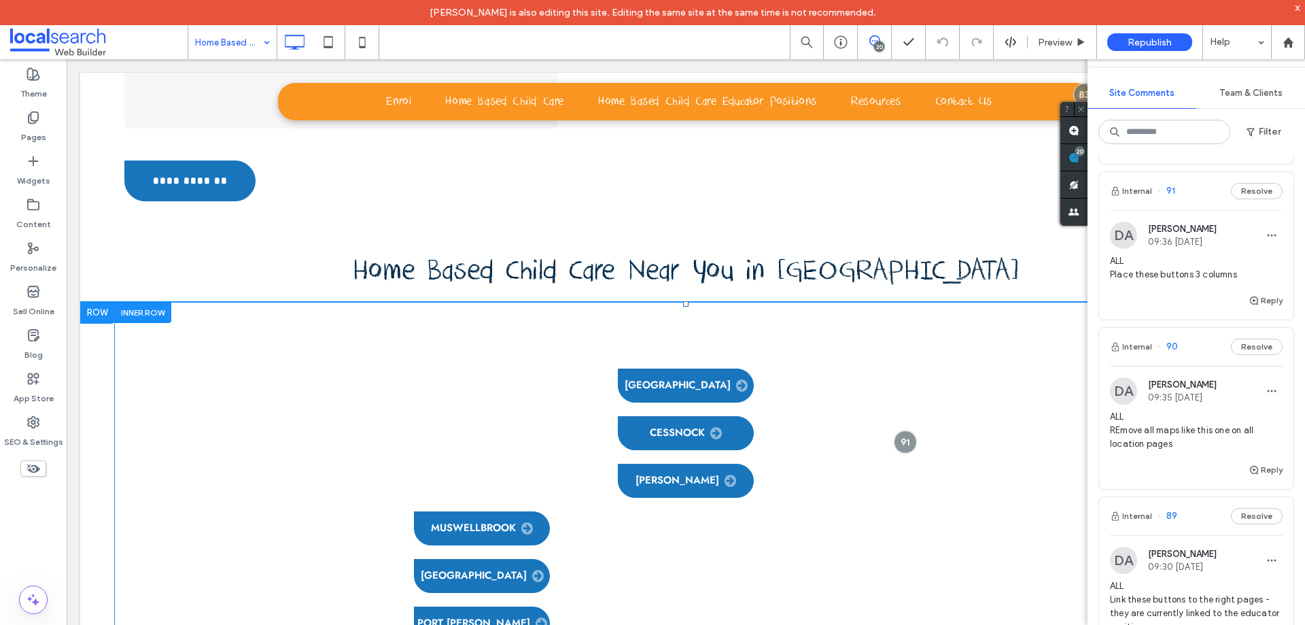
scroll to position [4112, 0]
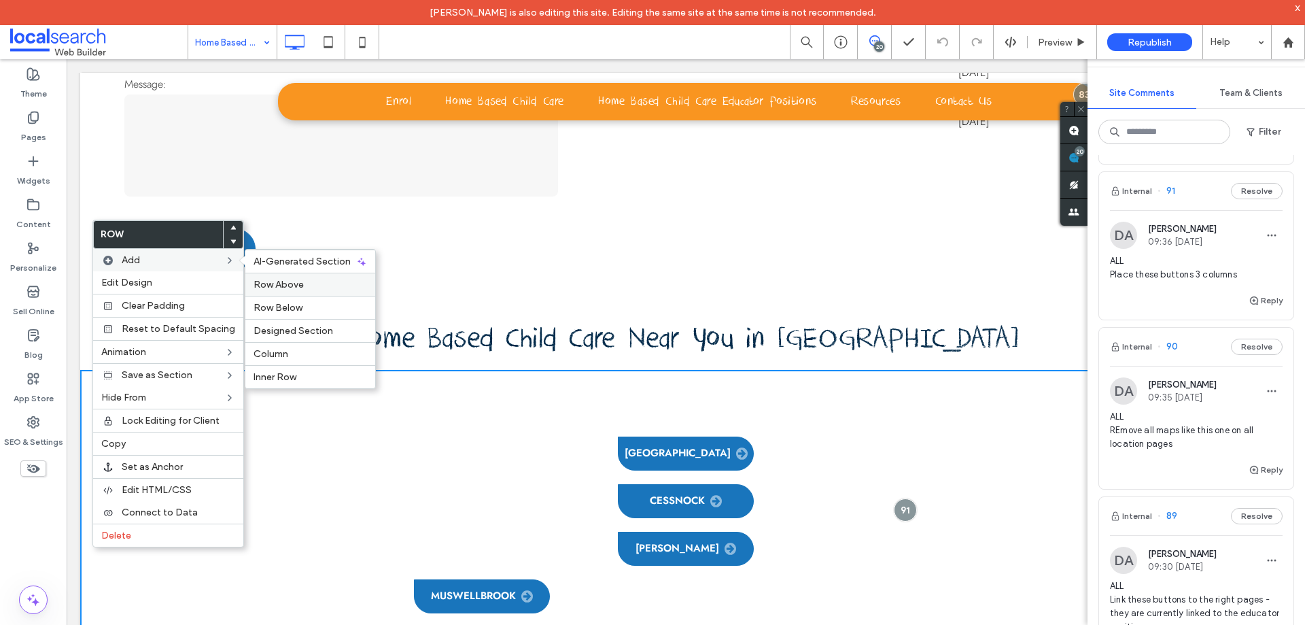
click at [308, 282] on label "Row Above" at bounding box center [311, 285] width 114 height 12
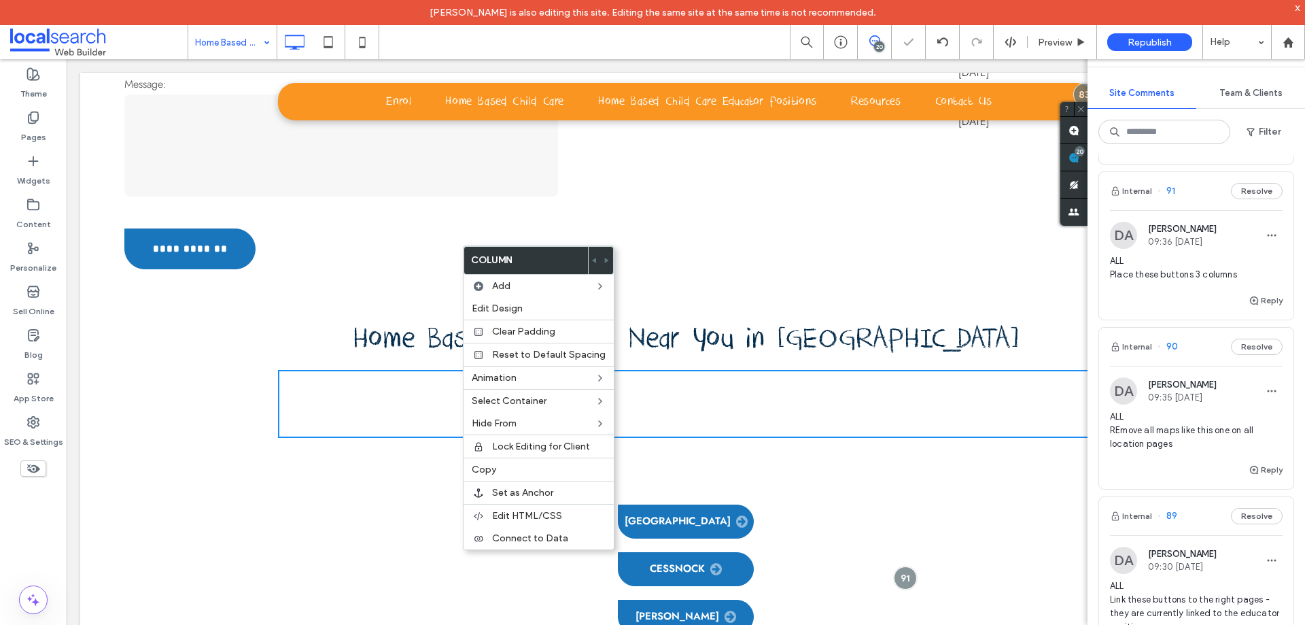
click at [156, 370] on div "Click To Paste Click To Paste Row + Add Section" at bounding box center [686, 404] width 1212 height 68
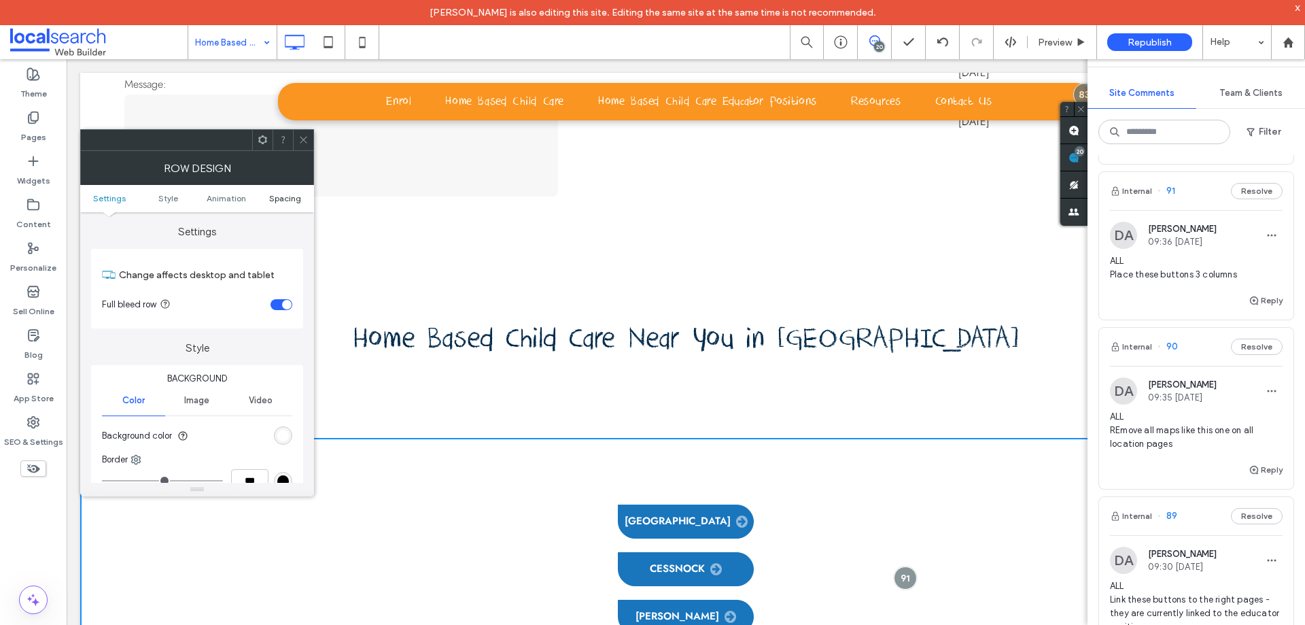
click at [281, 197] on span "Spacing" at bounding box center [285, 198] width 32 height 10
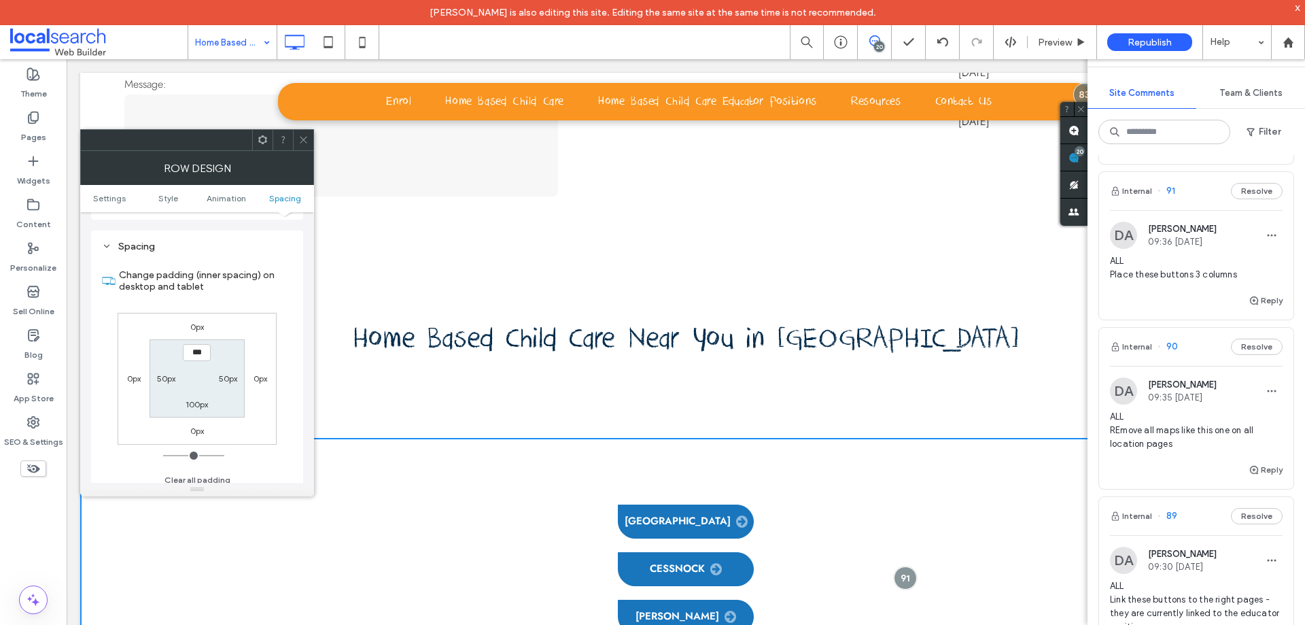
scroll to position [384, 0]
click at [305, 143] on icon at bounding box center [303, 140] width 10 height 10
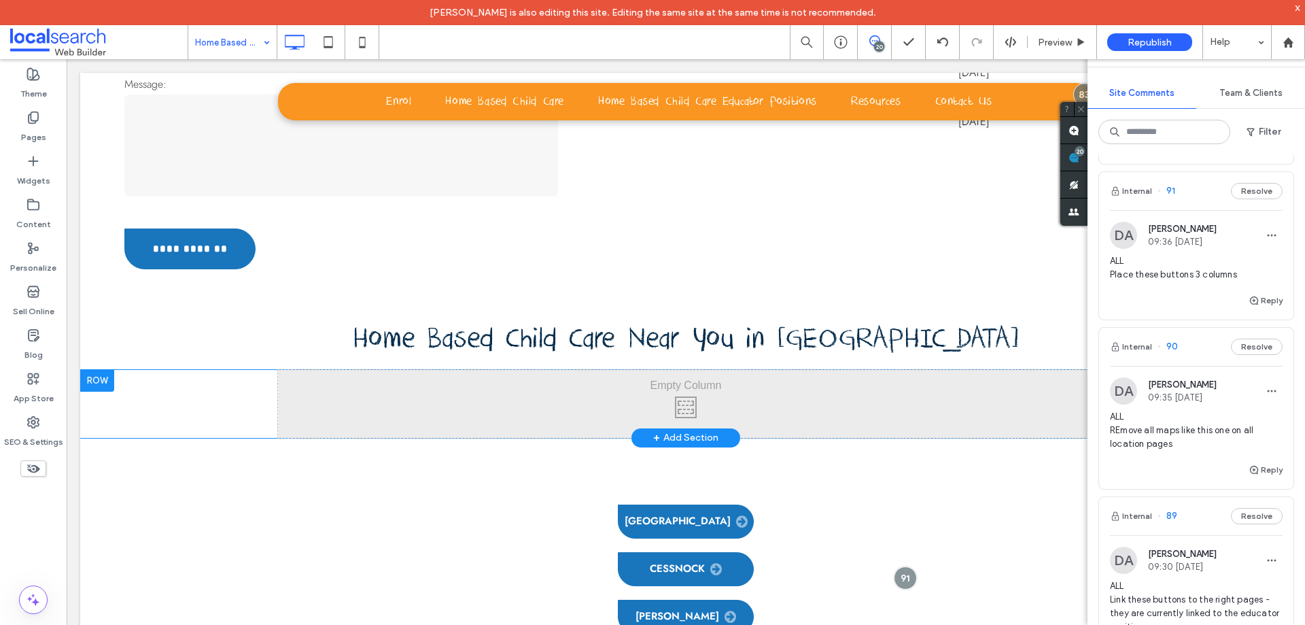
click at [152, 370] on div "Click To Paste Click To Paste Row + Add Section" at bounding box center [686, 404] width 1212 height 68
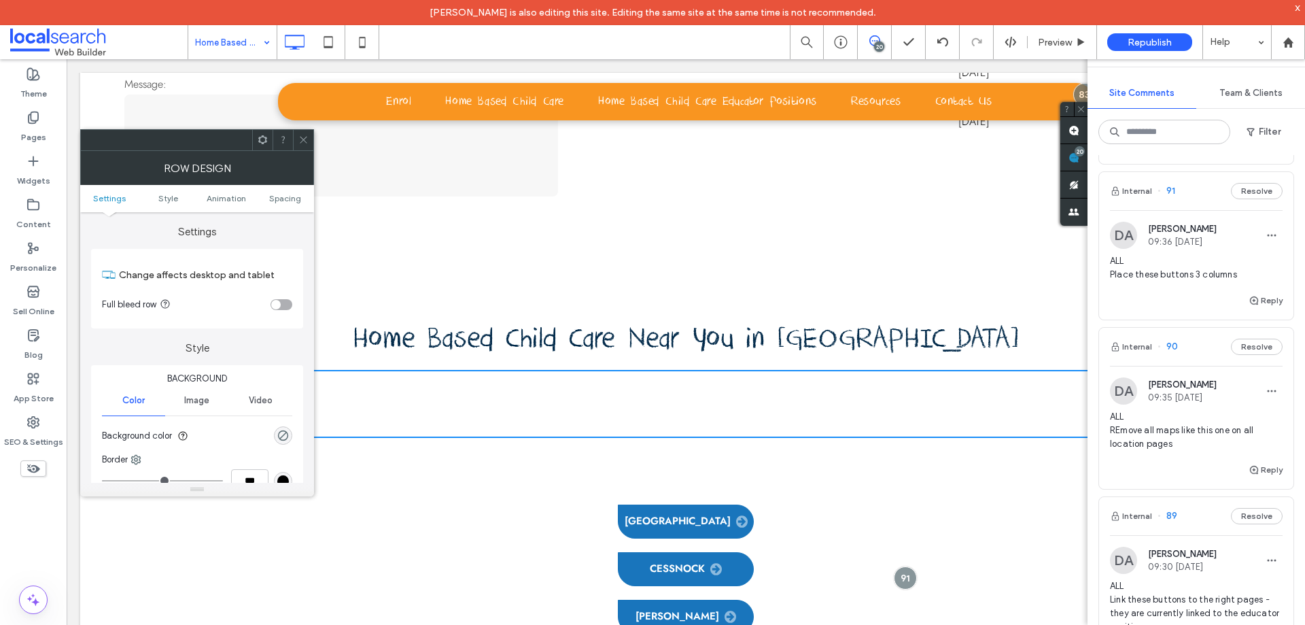
click at [282, 300] on div "toggle" at bounding box center [282, 304] width 22 height 11
click at [279, 199] on span "Spacing" at bounding box center [285, 198] width 32 height 10
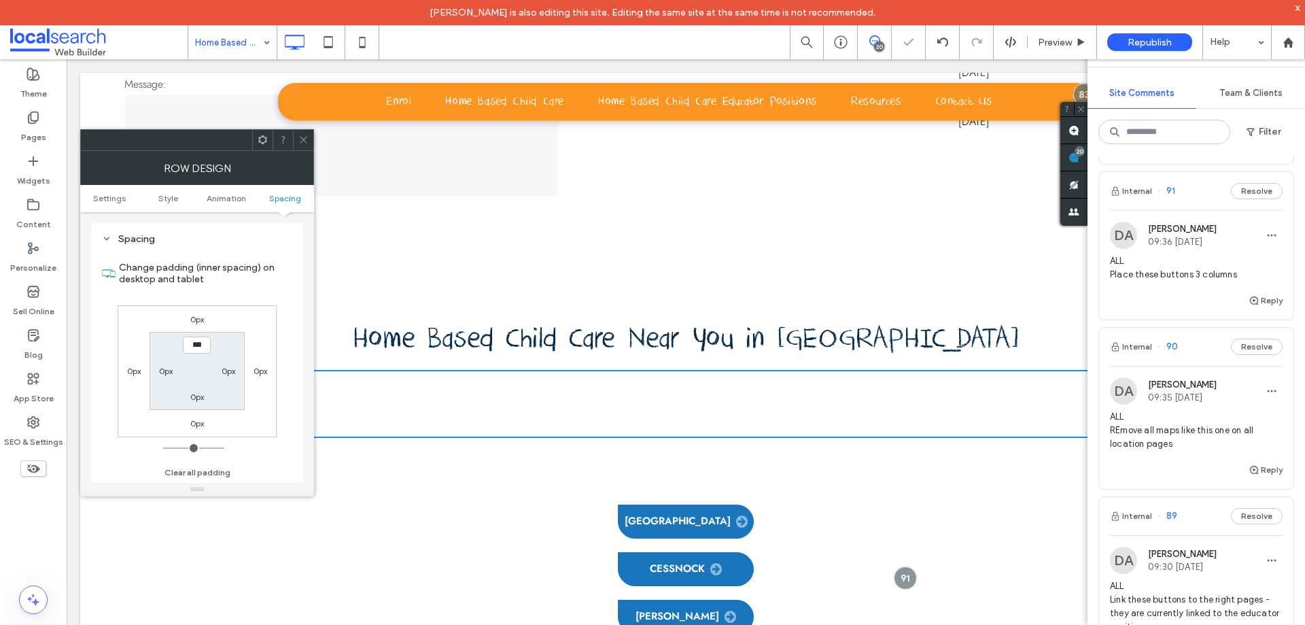
click at [166, 370] on label "0px" at bounding box center [166, 371] width 14 height 10
type input "**"
type input "****"
click at [223, 371] on label "0px" at bounding box center [229, 371] width 14 height 10
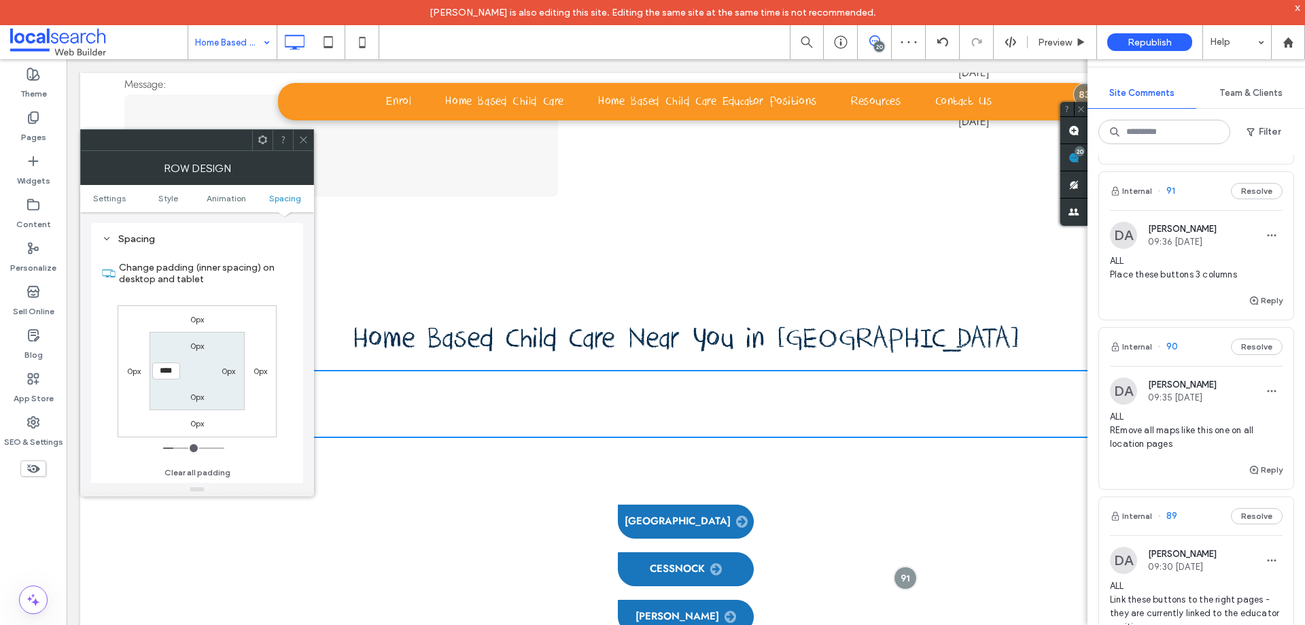
type input "*"
type input "**"
type input "****"
click at [305, 141] on icon at bounding box center [303, 140] width 10 height 10
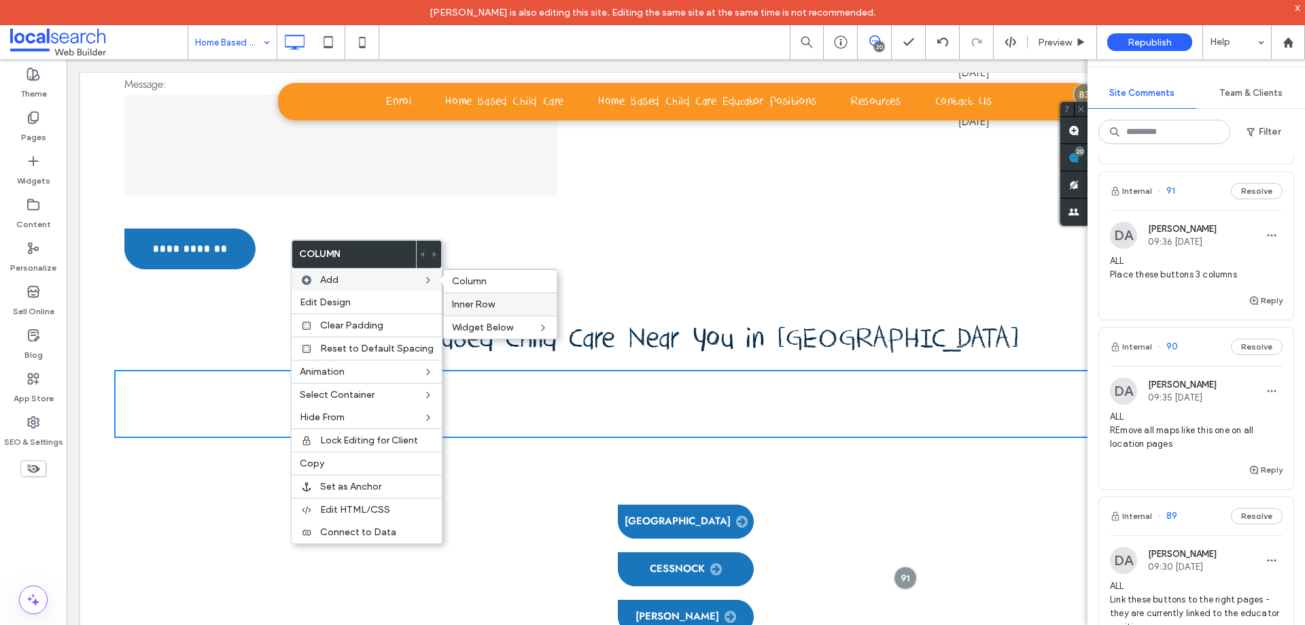
click at [494, 300] on label "Inner Row" at bounding box center [500, 304] width 97 height 12
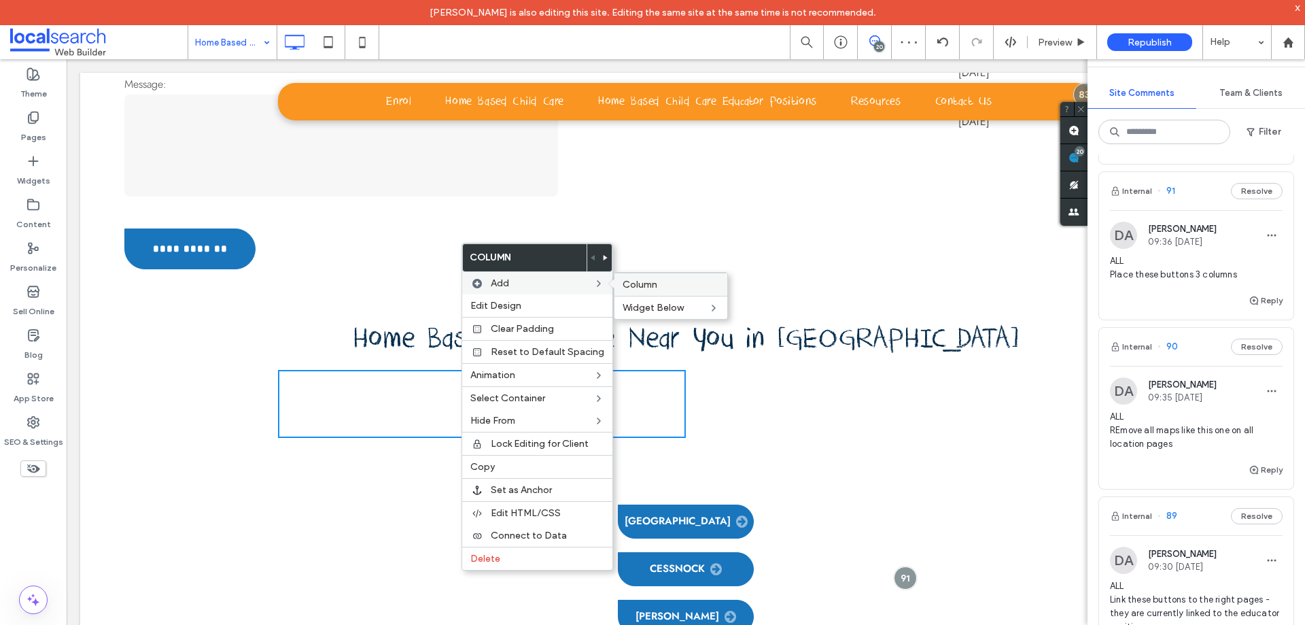
drag, startPoint x: 628, startPoint y: 284, endPoint x: 555, endPoint y: 230, distance: 91.4
click at [628, 284] on span "Column" at bounding box center [640, 285] width 35 height 12
click at [759, 370] on div "Click To Paste Click To Paste" at bounding box center [686, 404] width 272 height 68
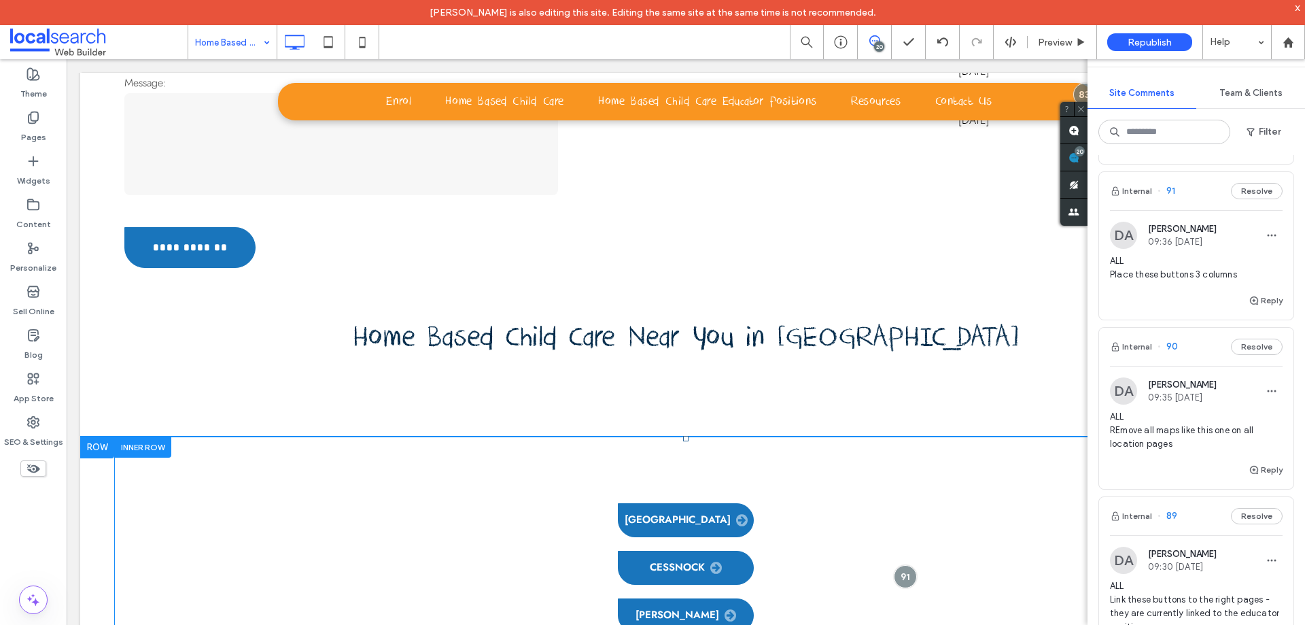
scroll to position [4112, 0]
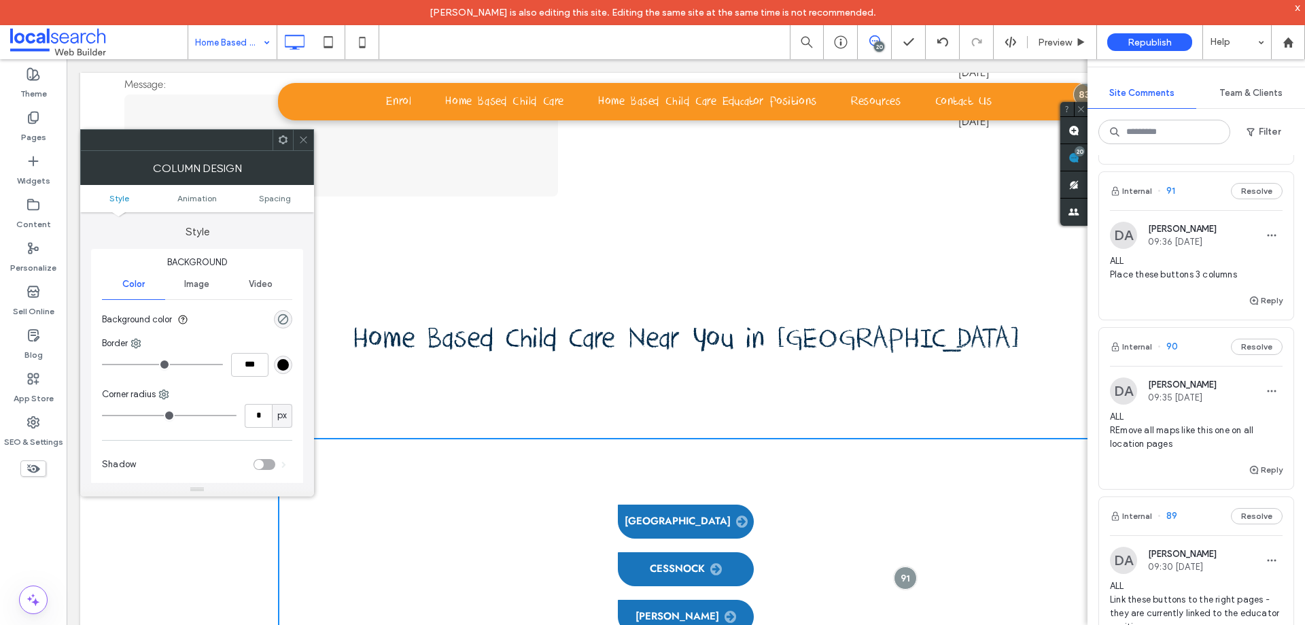
click at [304, 139] on icon at bounding box center [303, 140] width 10 height 10
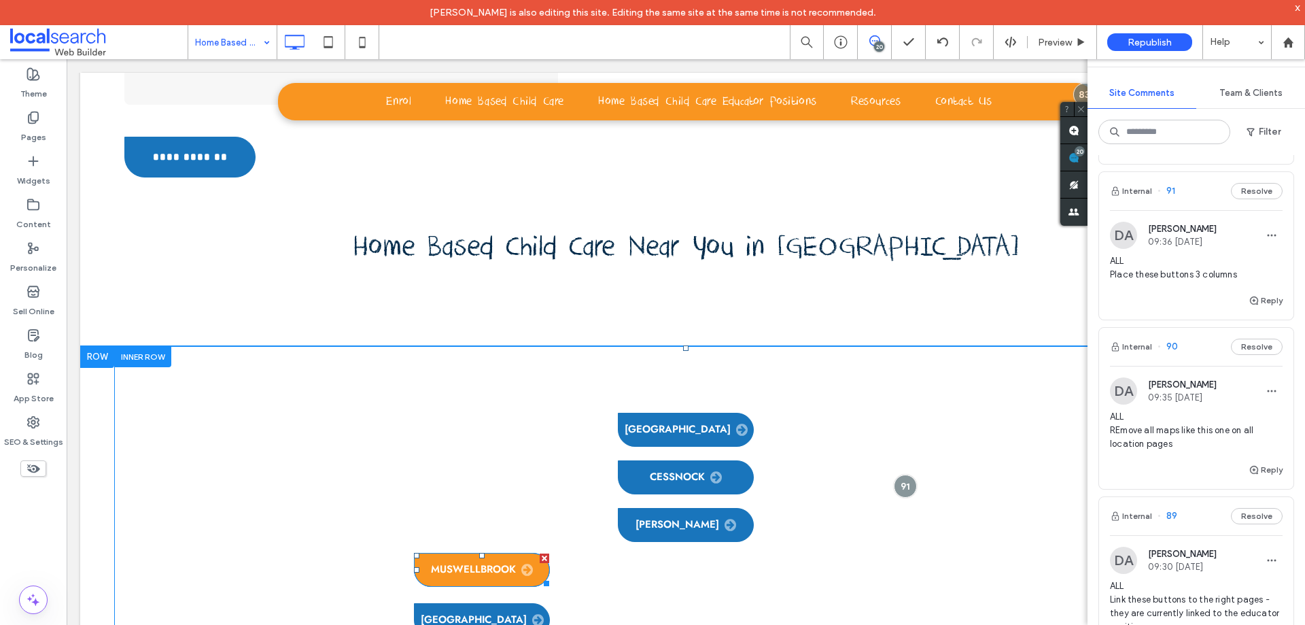
scroll to position [4180, 0]
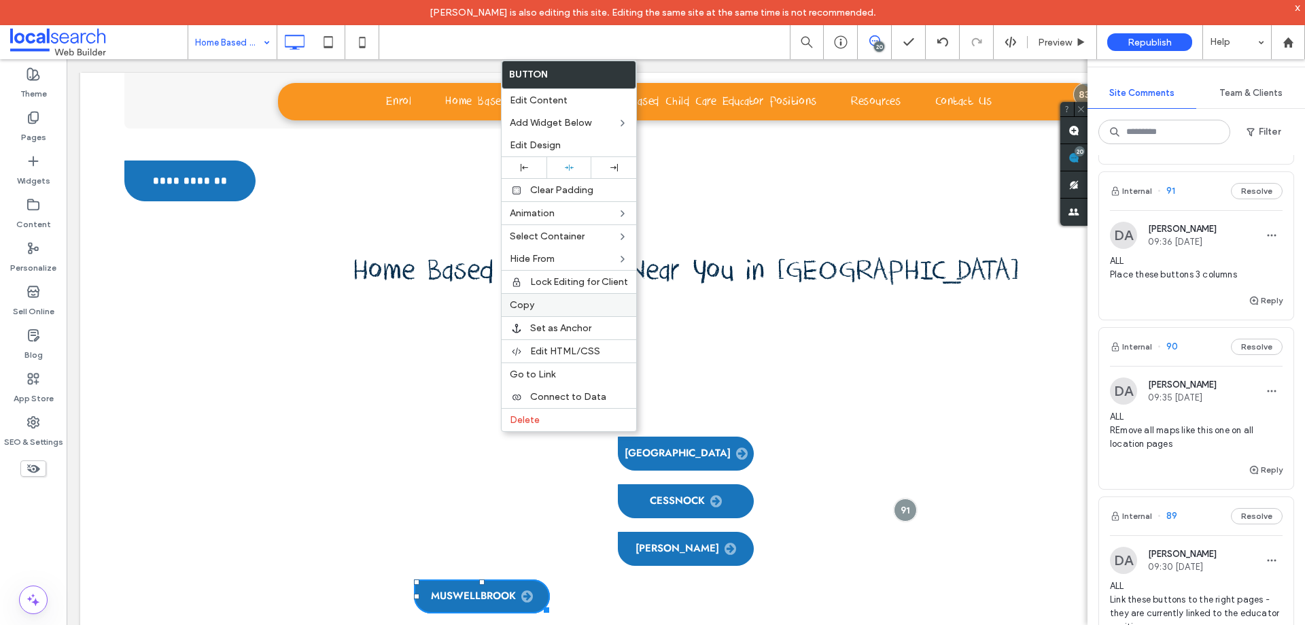
click at [544, 302] on label "Copy" at bounding box center [569, 305] width 118 height 12
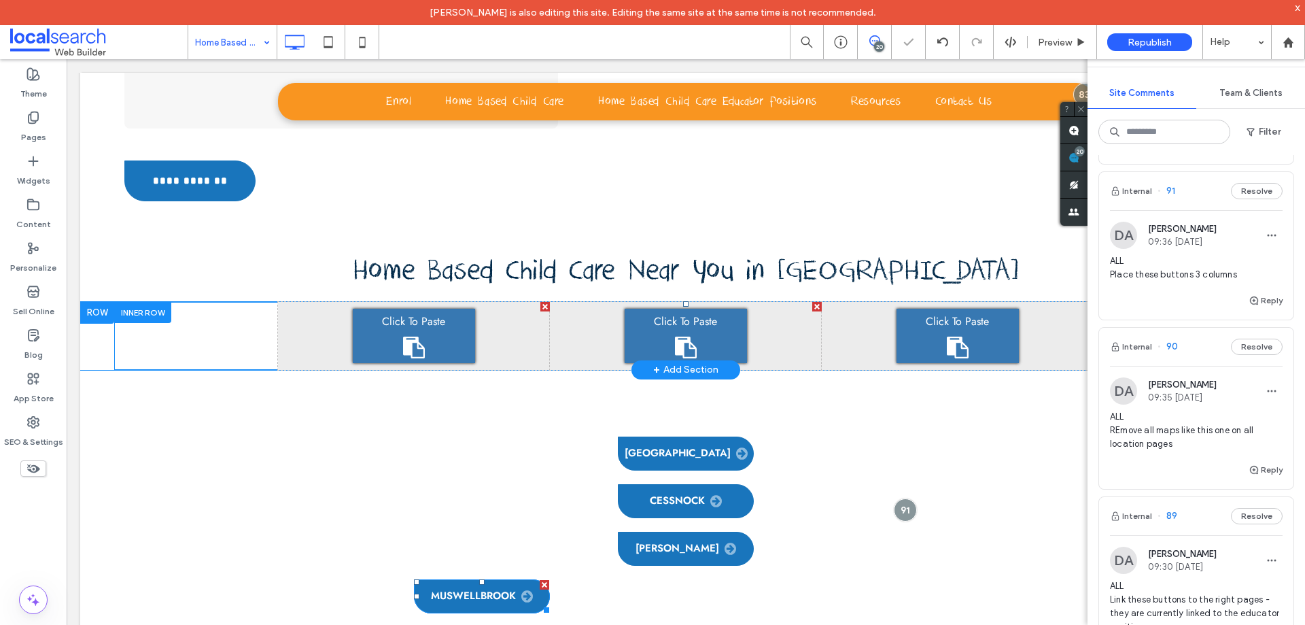
click at [432, 309] on div "Click To Paste" at bounding box center [414, 336] width 122 height 54
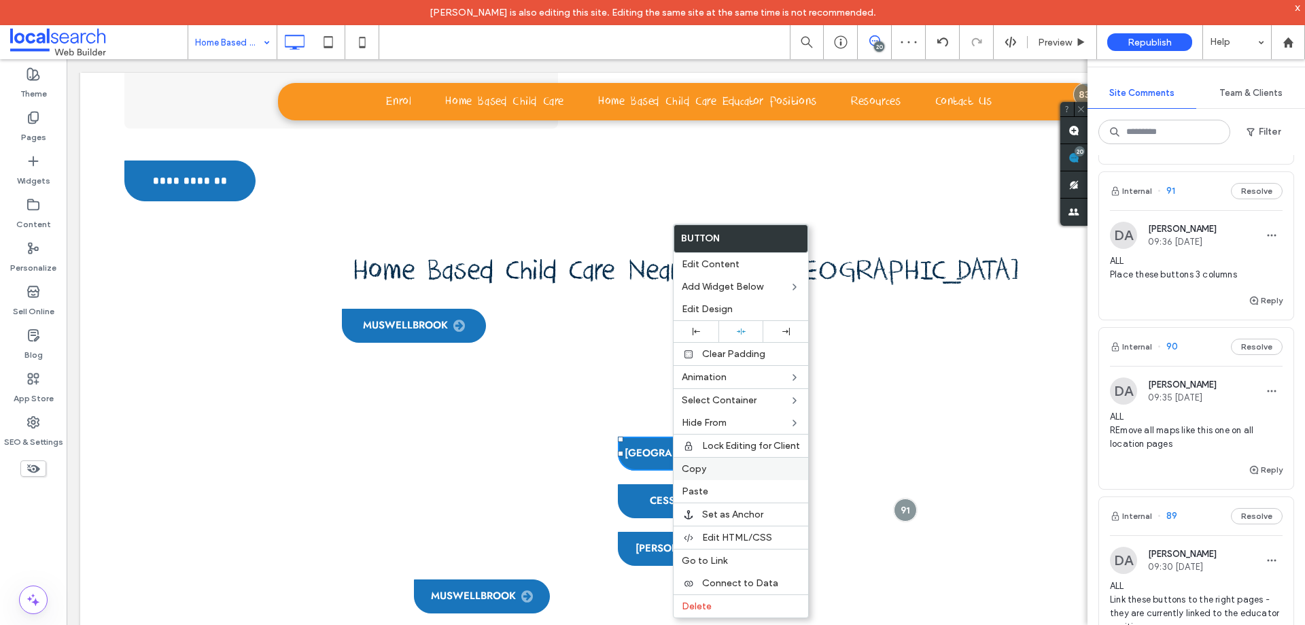
click at [732, 466] on label "Copy" at bounding box center [741, 469] width 118 height 12
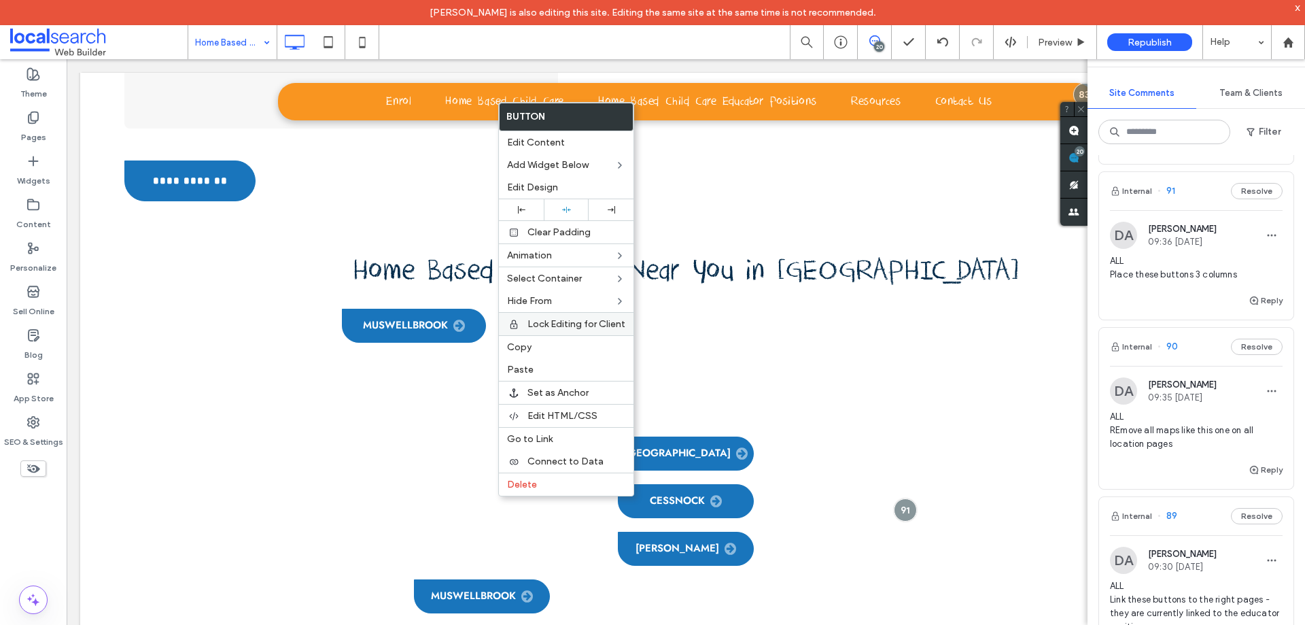
drag, startPoint x: 554, startPoint y: 341, endPoint x: 547, endPoint y: 332, distance: 11.7
click at [554, 341] on label "Copy" at bounding box center [566, 347] width 118 height 12
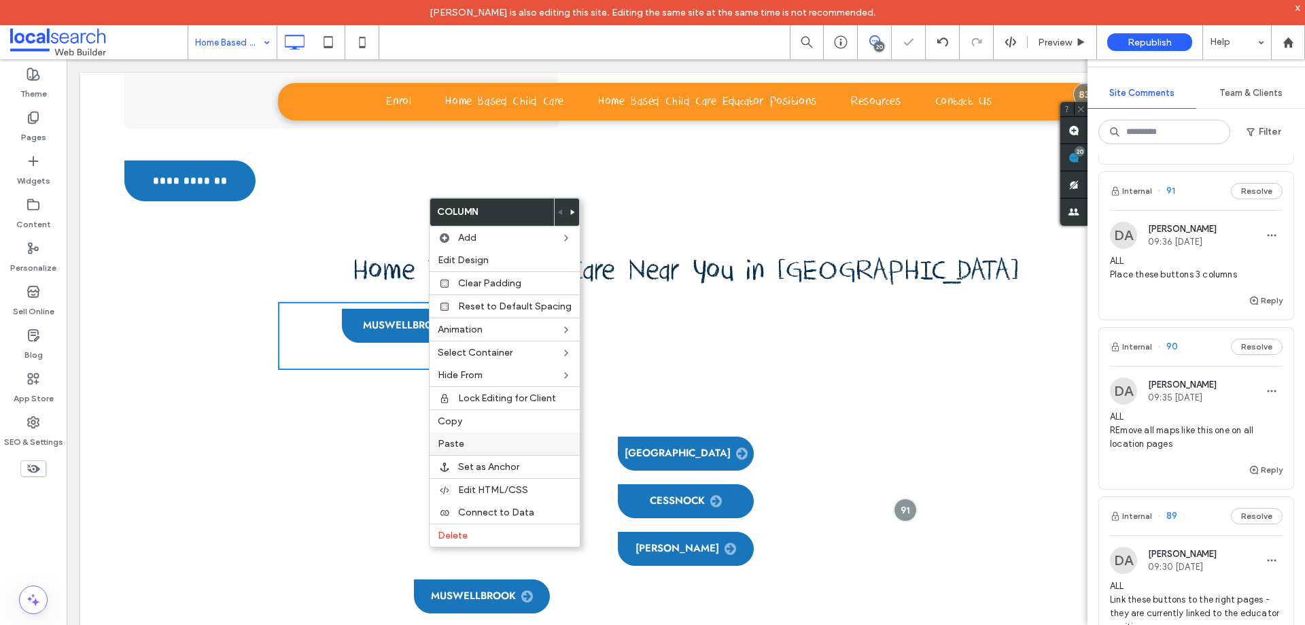
click at [484, 446] on label "Paste" at bounding box center [505, 444] width 134 height 12
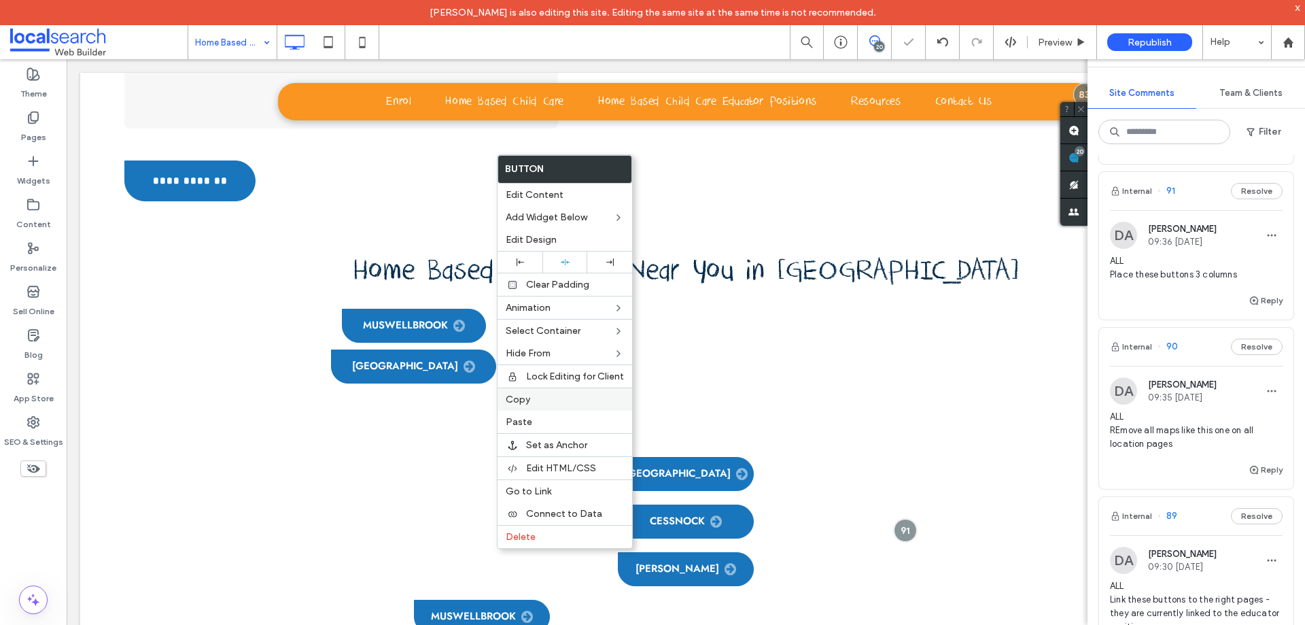
click at [542, 397] on label "Copy" at bounding box center [565, 400] width 118 height 12
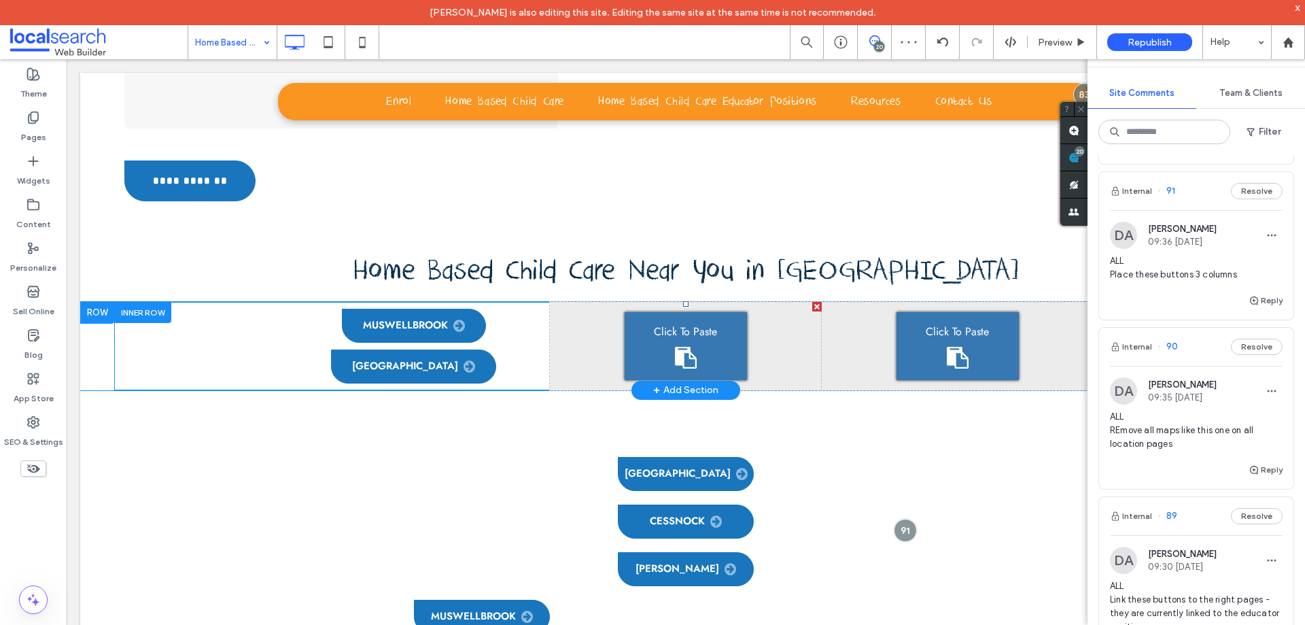
drag, startPoint x: 658, startPoint y: 181, endPoint x: 724, endPoint y: 242, distance: 90.0
click at [658, 312] on div "Click To Paste" at bounding box center [686, 346] width 122 height 68
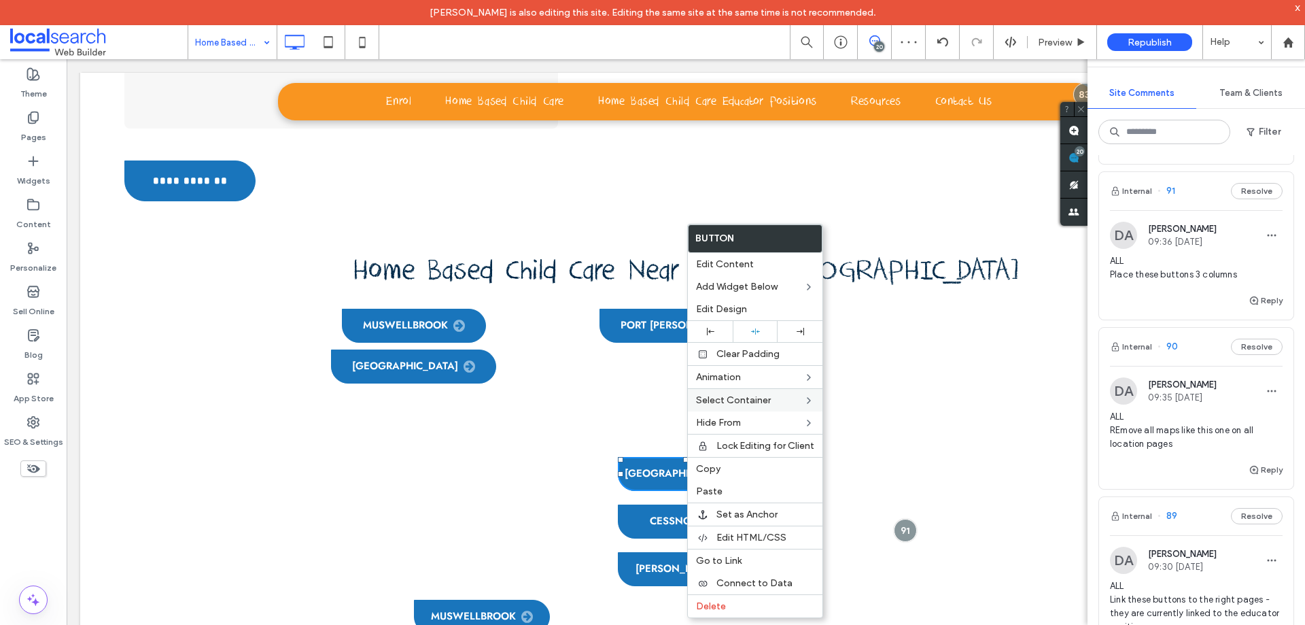
click at [735, 470] on label "Copy" at bounding box center [755, 469] width 118 height 12
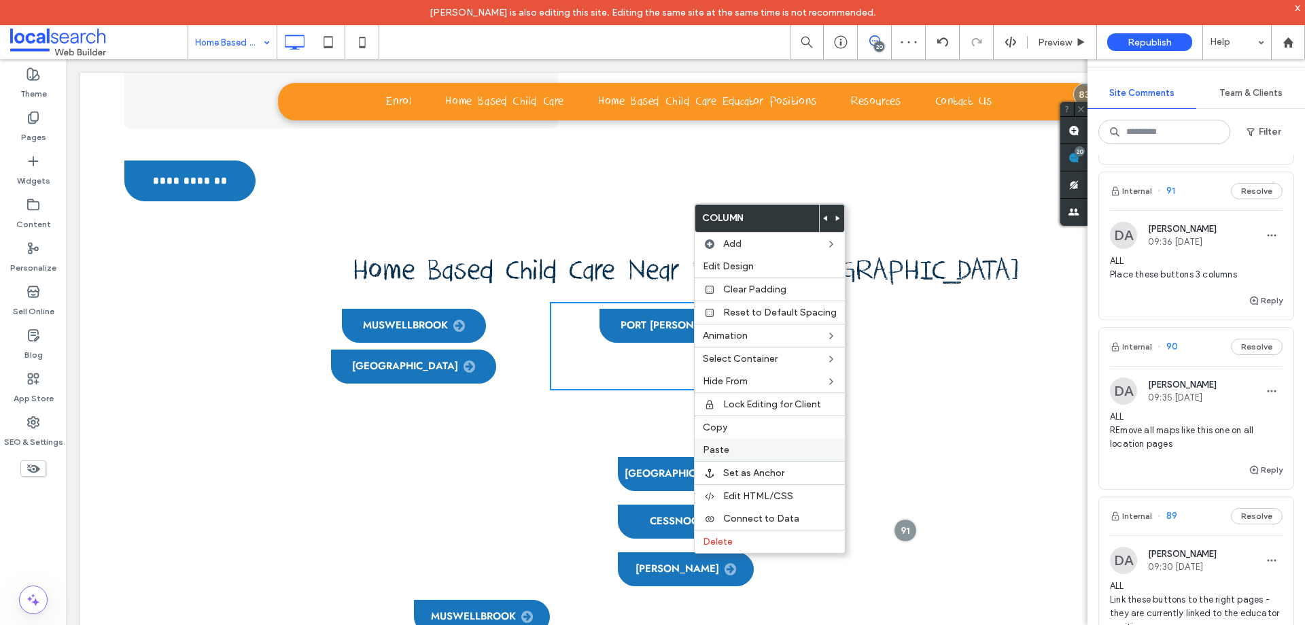
click at [749, 449] on label "Paste" at bounding box center [770, 450] width 134 height 12
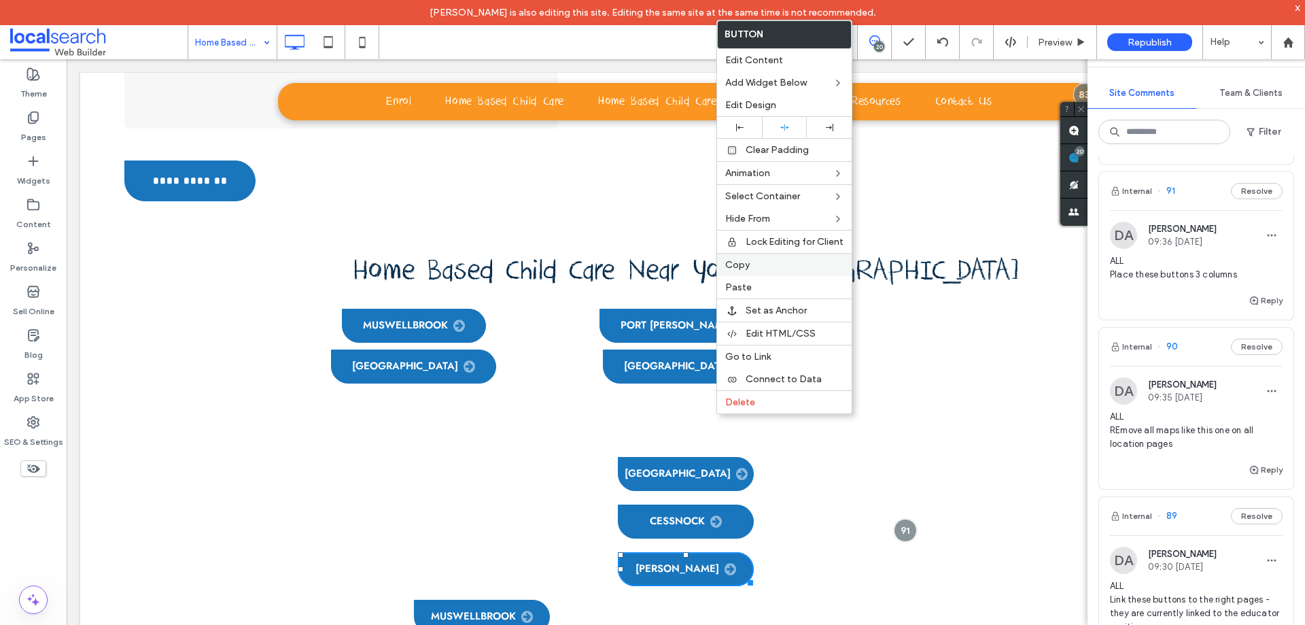
click at [754, 271] on div "Copy" at bounding box center [784, 264] width 135 height 23
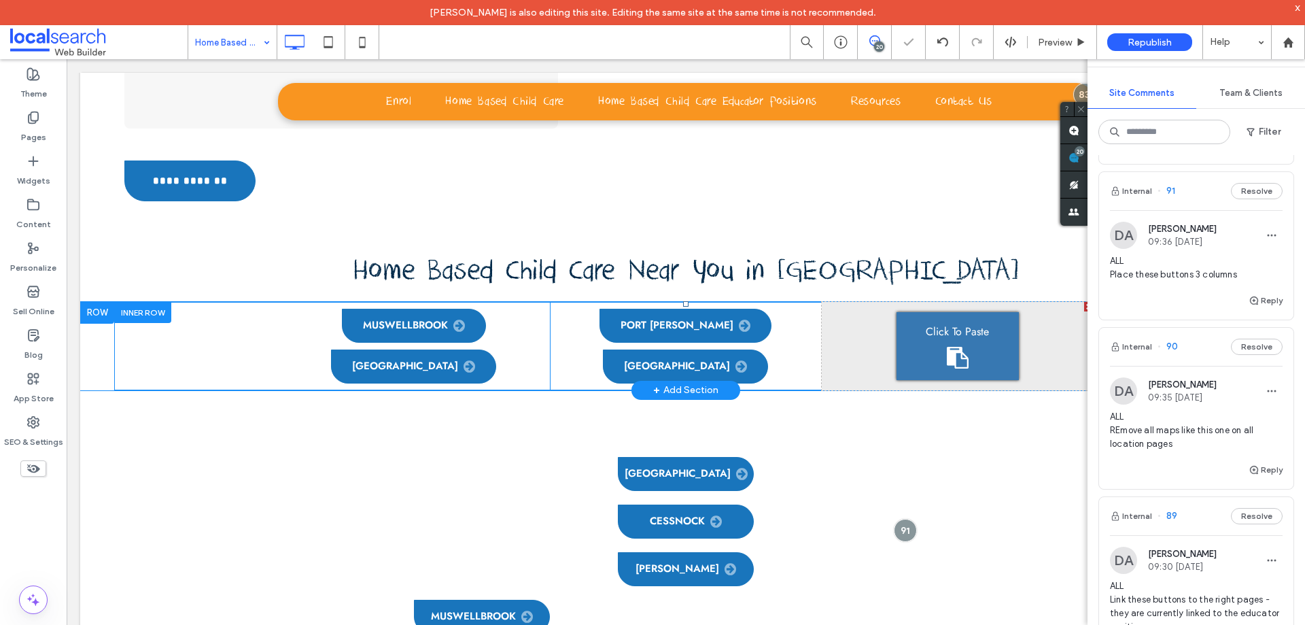
click at [942, 312] on div "Click To Paste" at bounding box center [958, 346] width 122 height 68
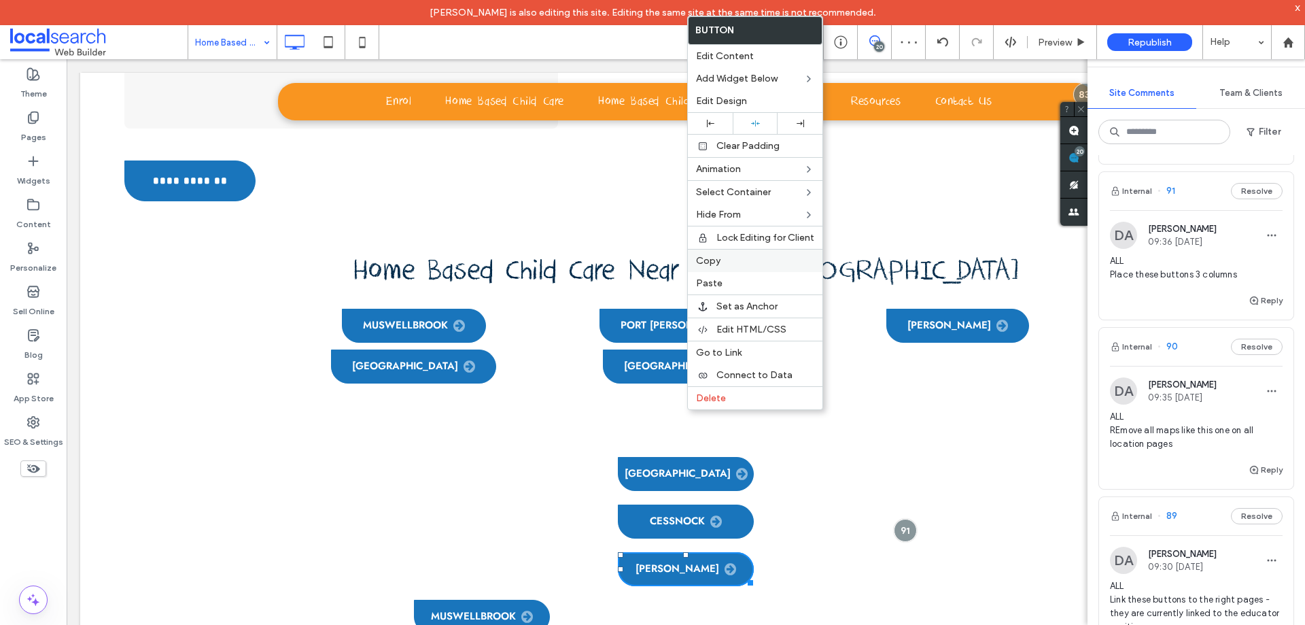
click at [742, 261] on label "Copy" at bounding box center [755, 261] width 118 height 12
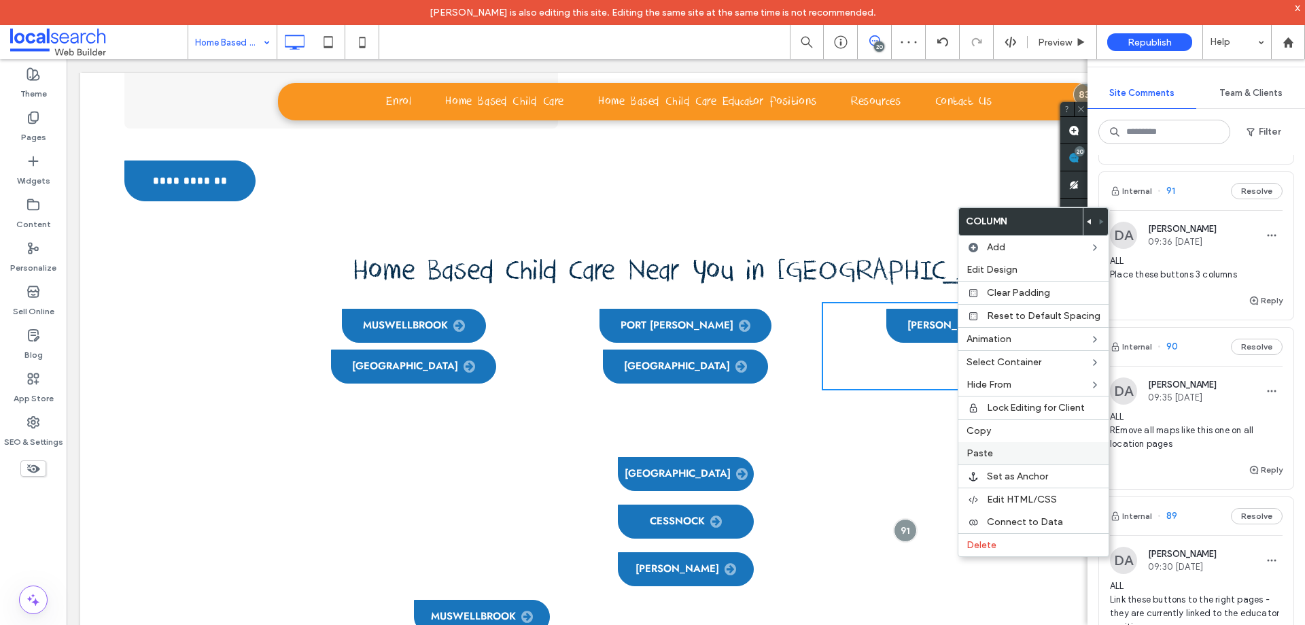
click at [1008, 453] on label "Paste" at bounding box center [1034, 453] width 134 height 12
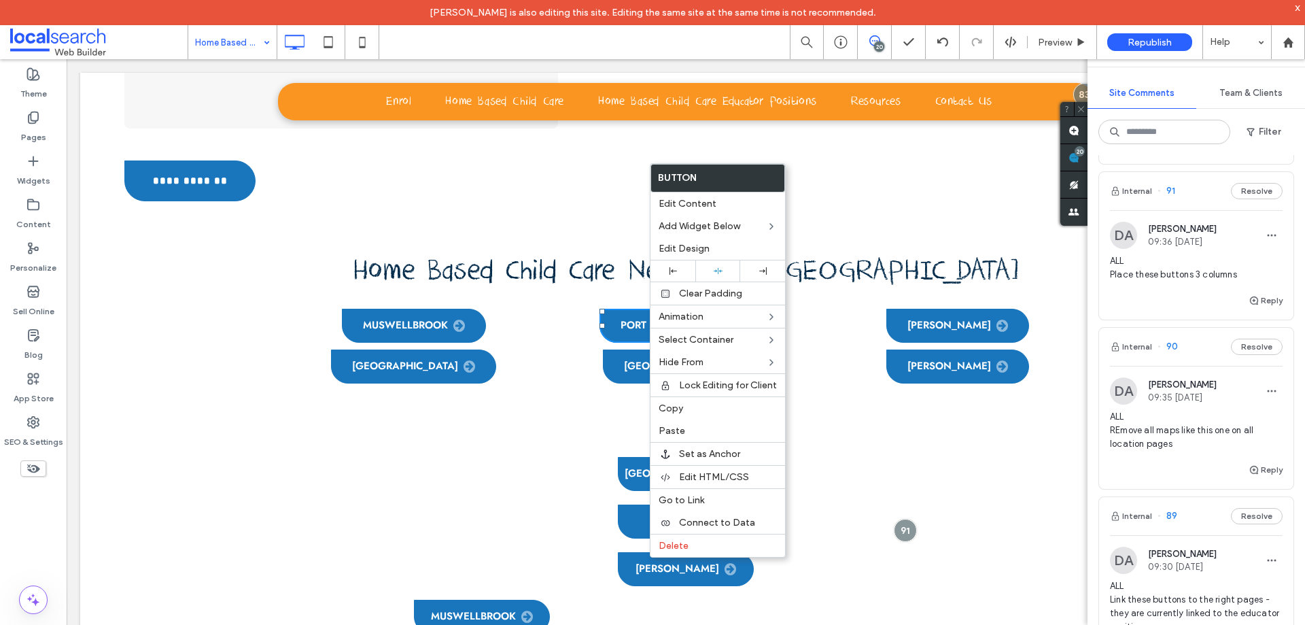
click at [576, 302] on div "Click To Paste Click To Paste Port Stephens Maitland" at bounding box center [686, 346] width 272 height 88
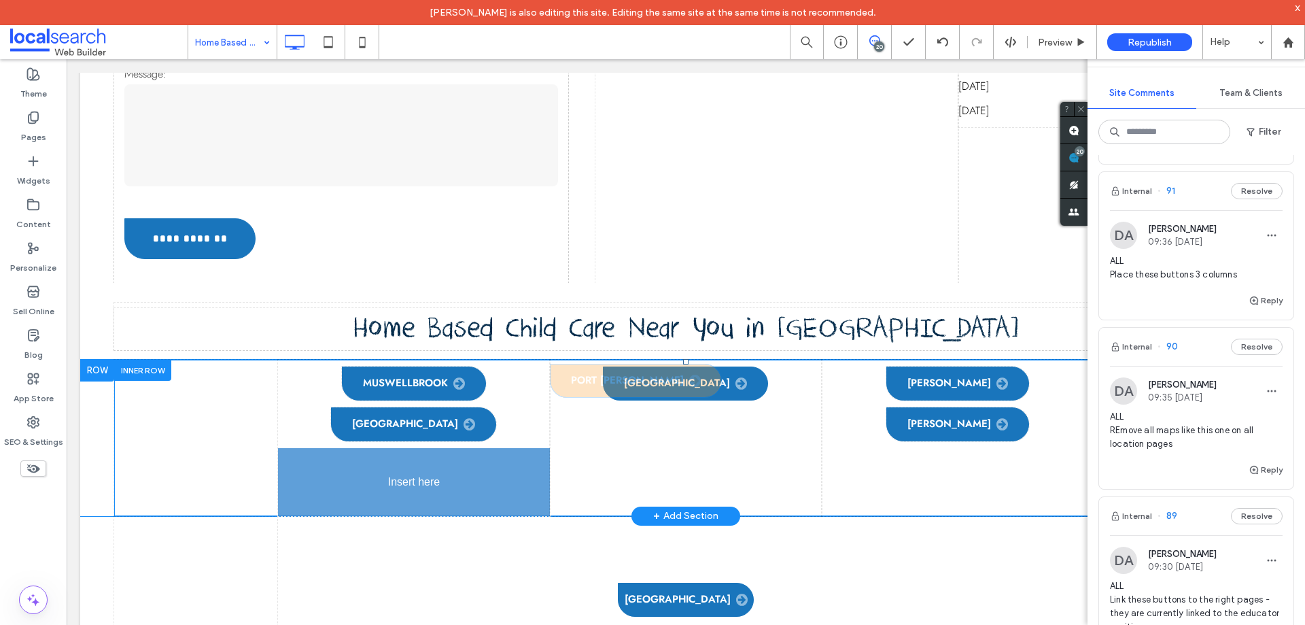
drag, startPoint x: 648, startPoint y: 158, endPoint x: 422, endPoint y: 301, distance: 268.0
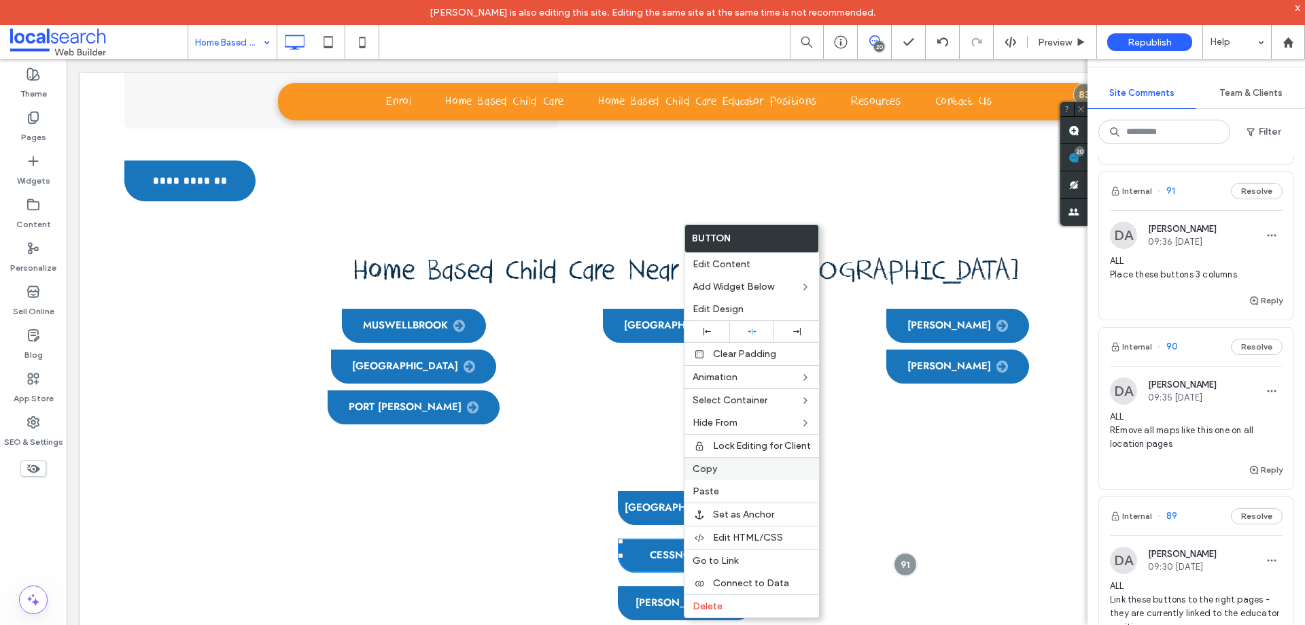
click at [729, 468] on label "Copy" at bounding box center [752, 469] width 118 height 12
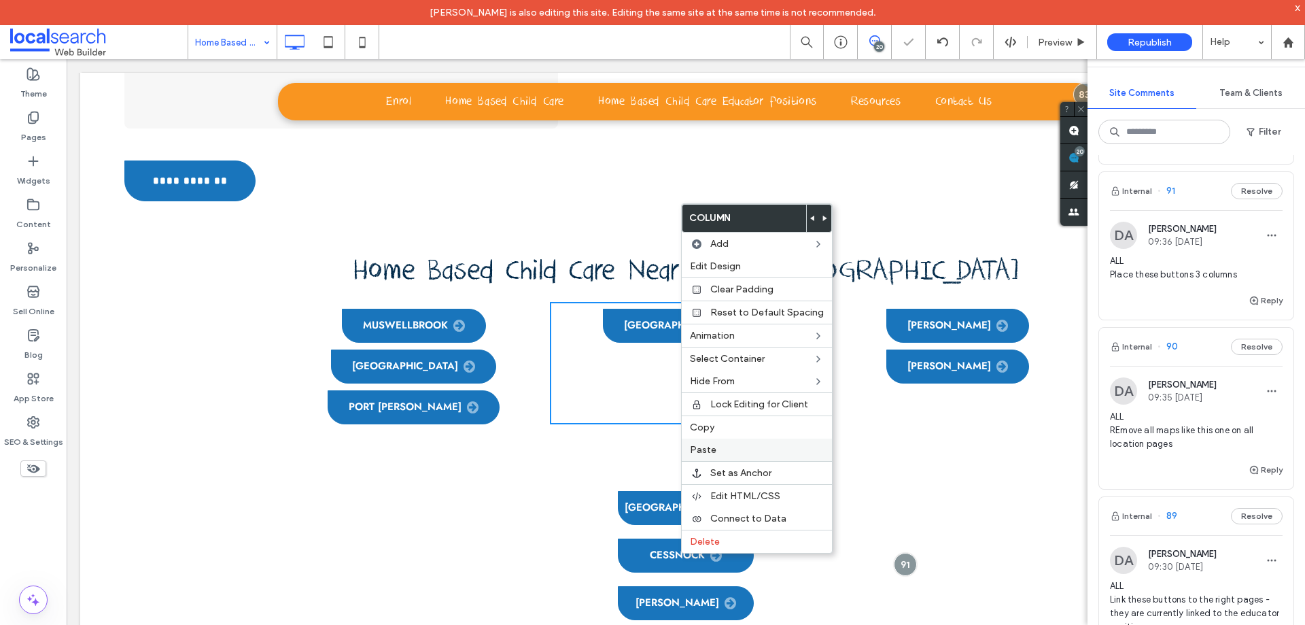
click at [726, 451] on label "Paste" at bounding box center [757, 450] width 134 height 12
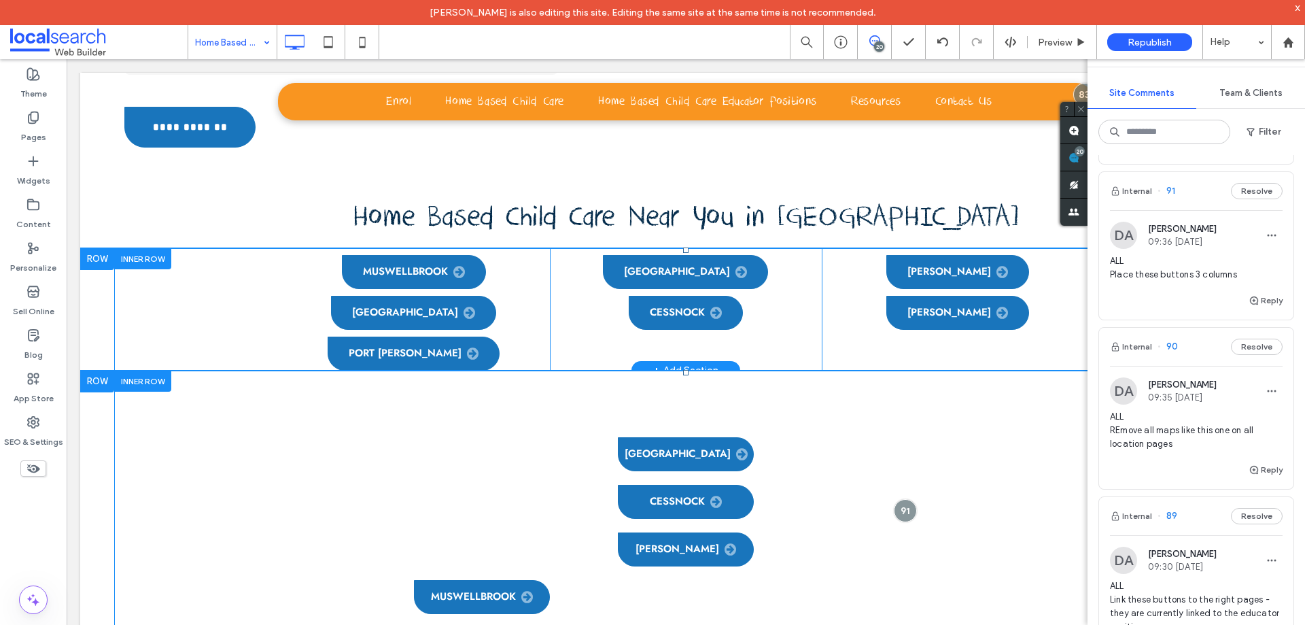
scroll to position [4316, 0]
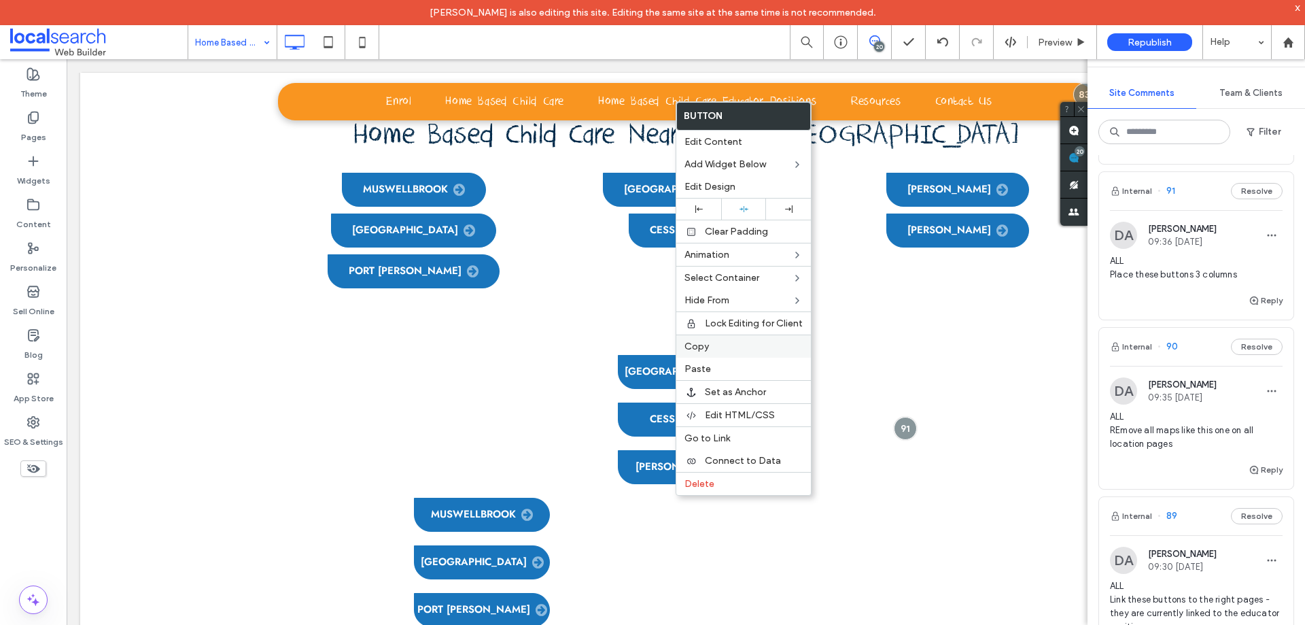
click at [729, 345] on label "Copy" at bounding box center [744, 347] width 118 height 12
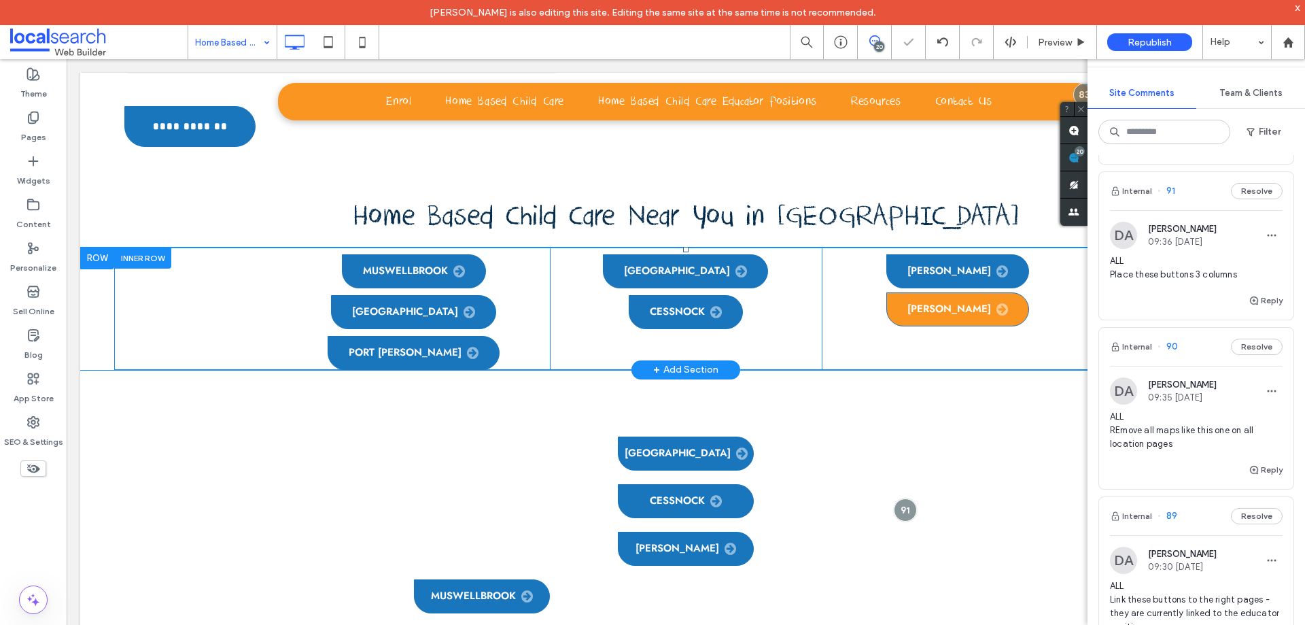
scroll to position [4044, 0]
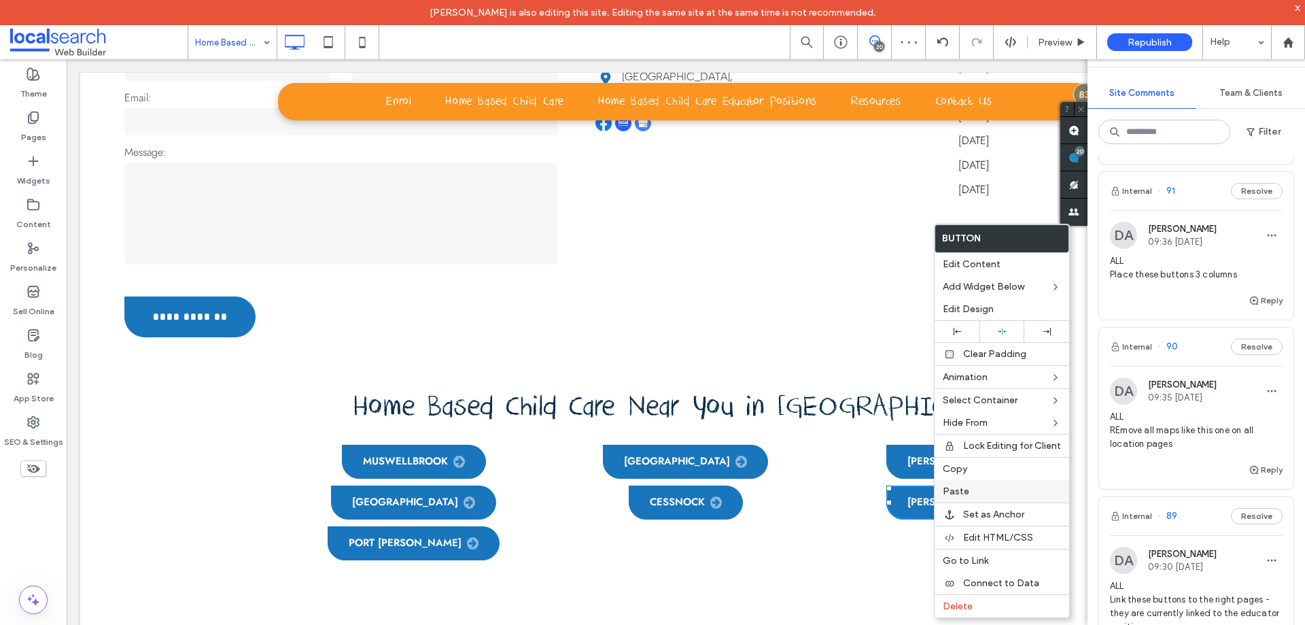
click at [967, 494] on span "Paste" at bounding box center [956, 491] width 27 height 12
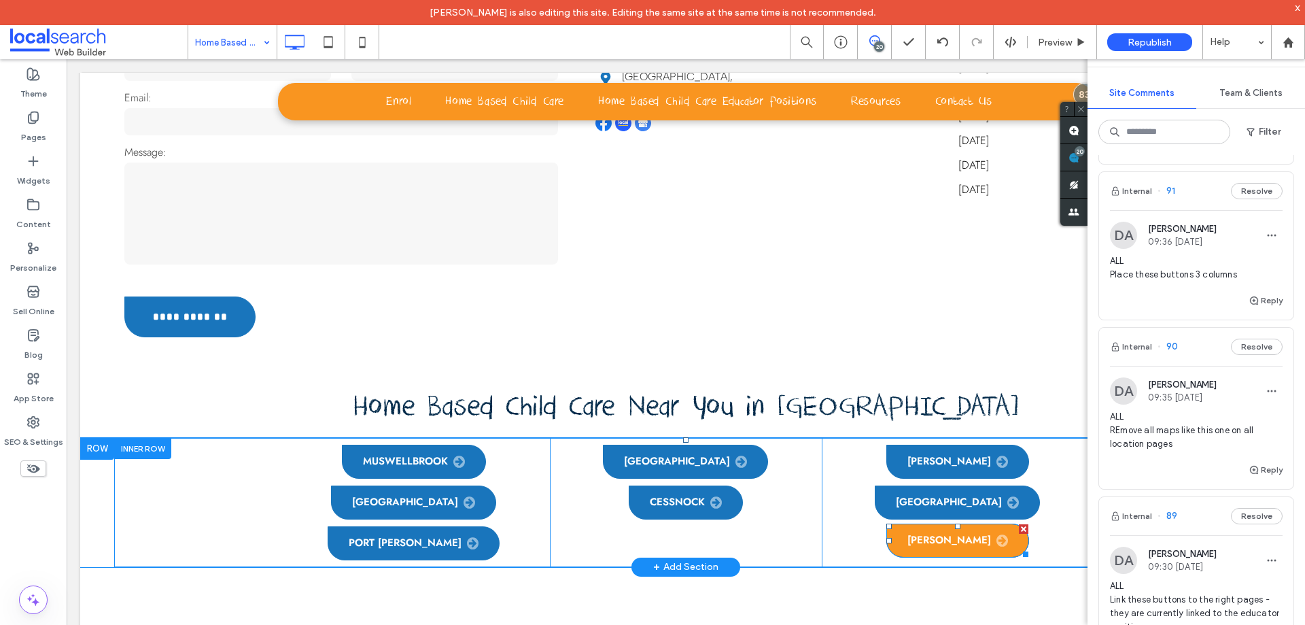
drag, startPoint x: 1006, startPoint y: 372, endPoint x: 1070, endPoint y: 431, distance: 87.6
click at [1019, 524] on div at bounding box center [1024, 529] width 10 height 10
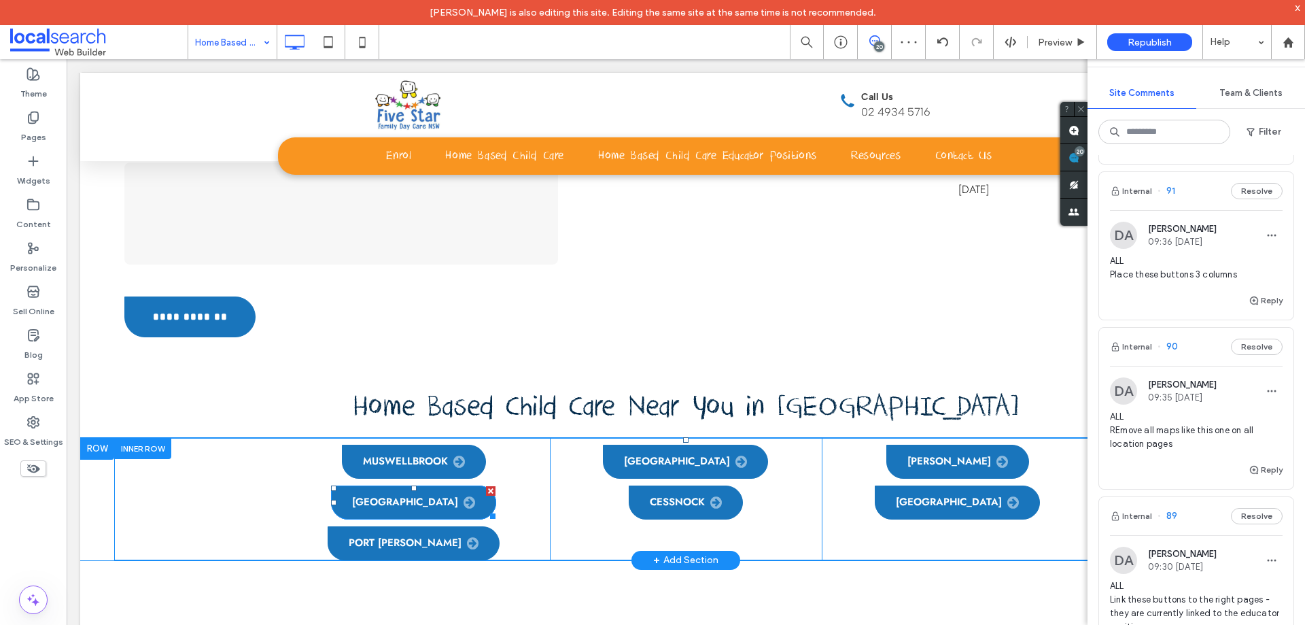
click at [449, 496] on span "Lake Macquarie" at bounding box center [413, 503] width 123 height 14
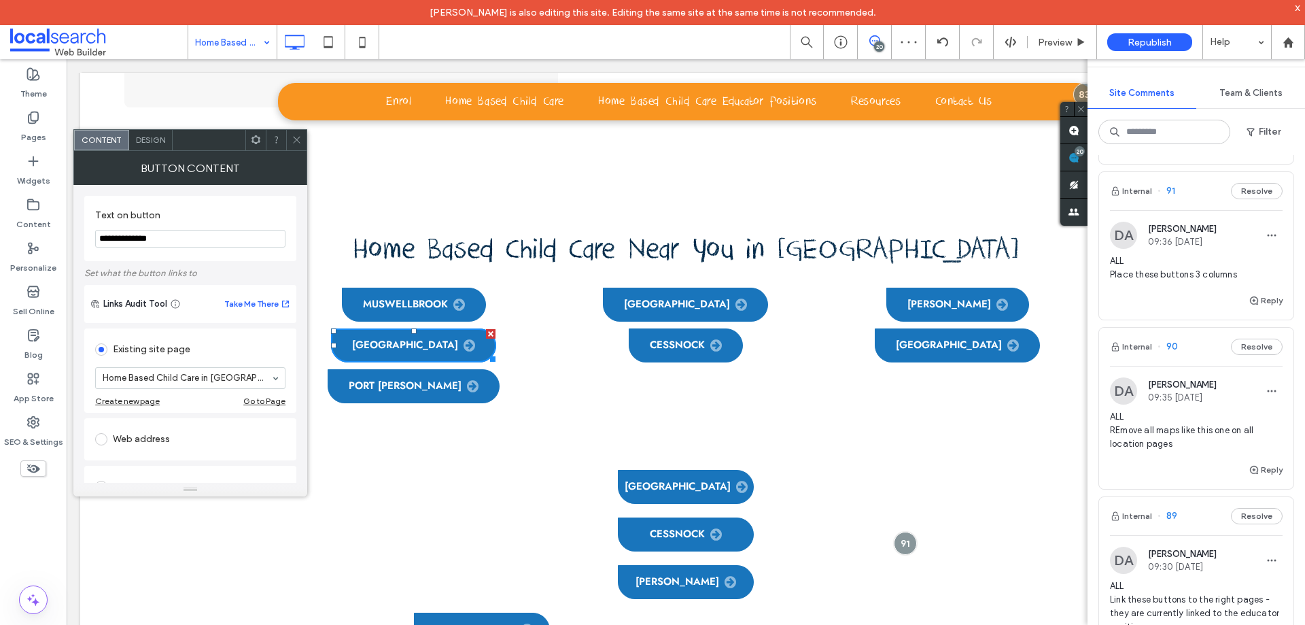
scroll to position [4248, 0]
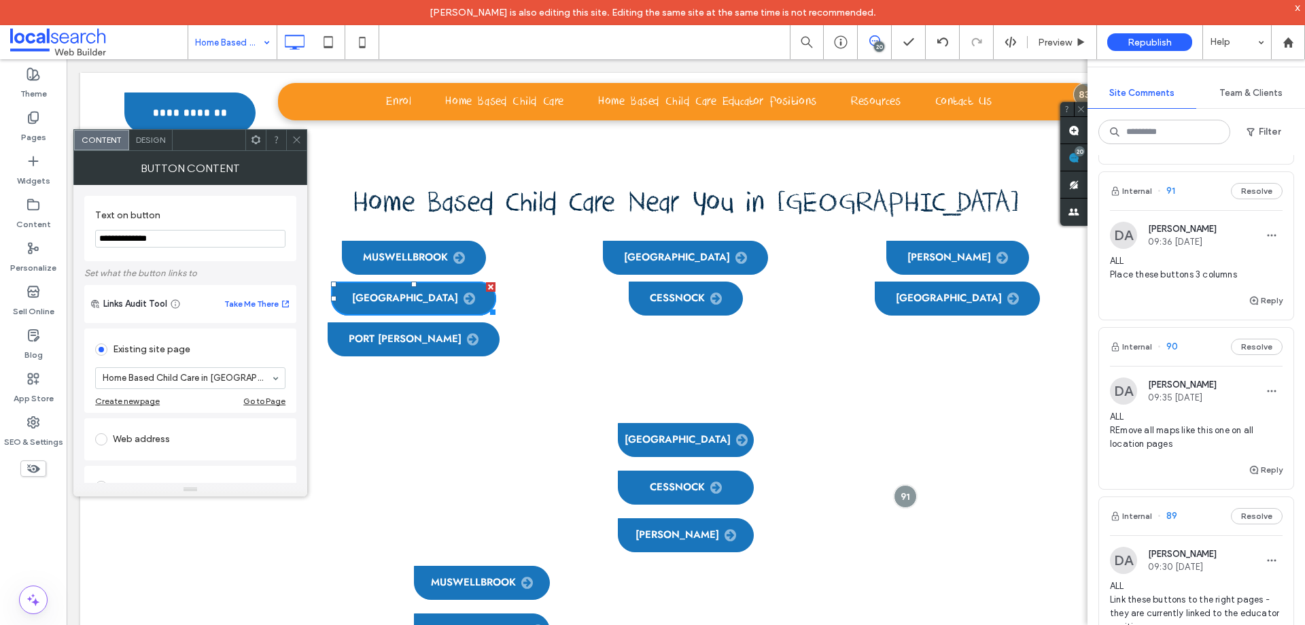
click at [293, 137] on icon at bounding box center [297, 140] width 10 height 10
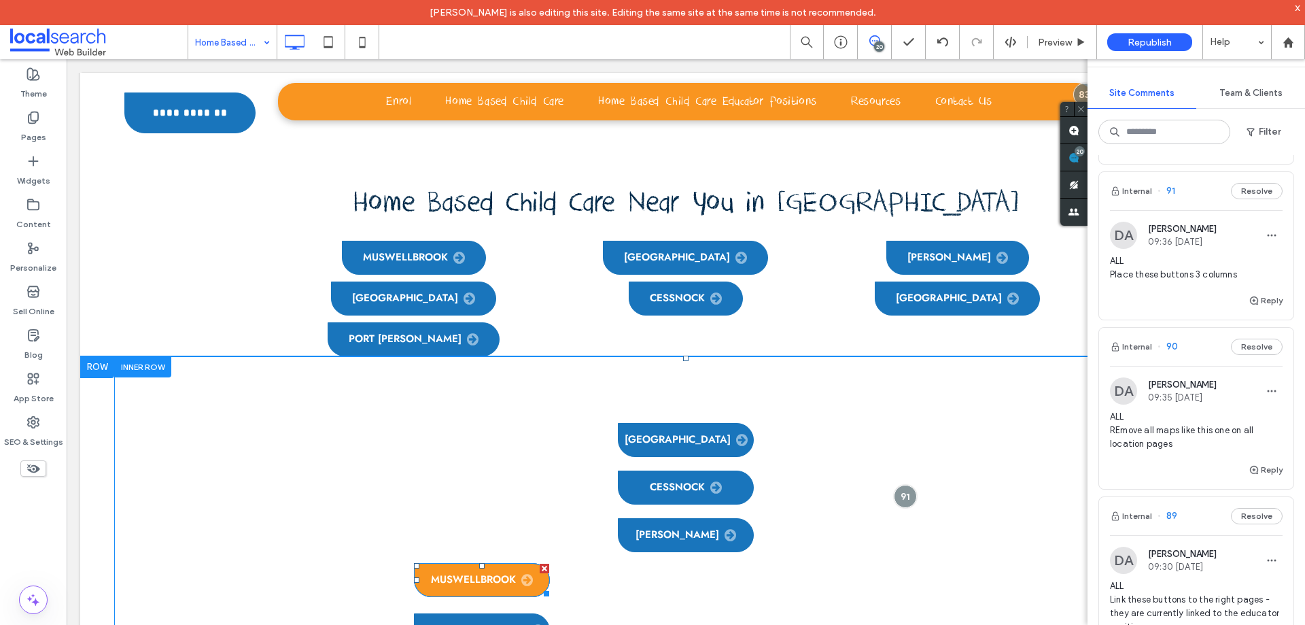
click at [478, 573] on span "Muswellbrook" at bounding box center [482, 580] width 102 height 14
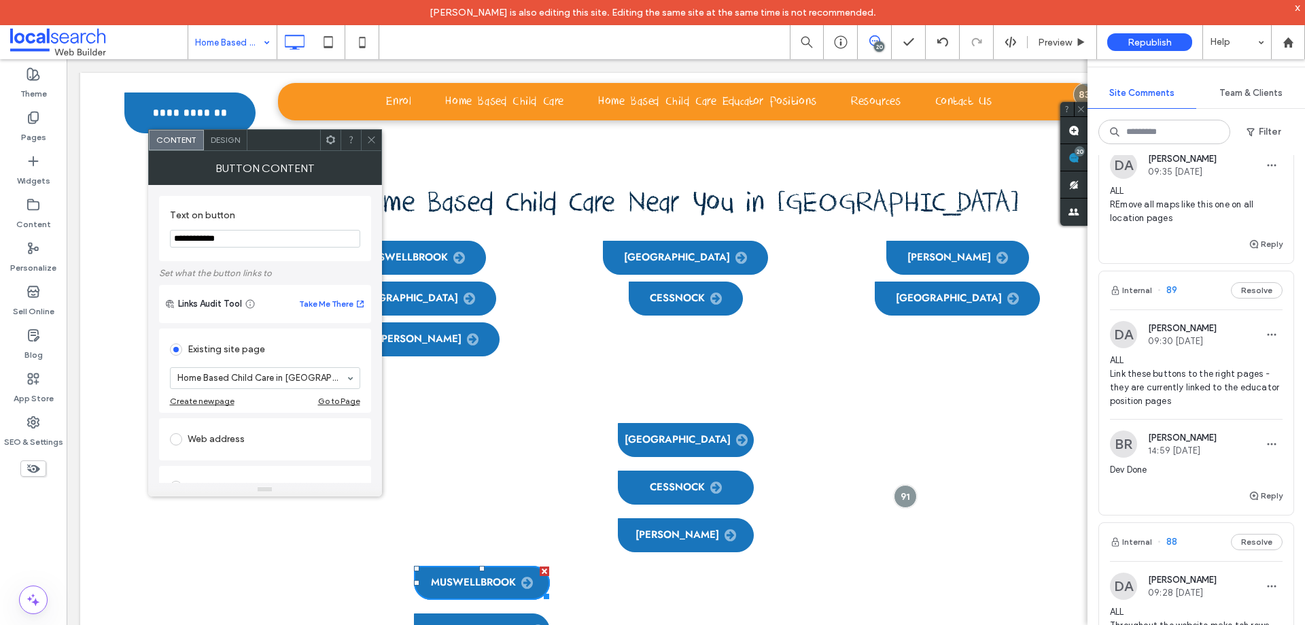
scroll to position [2380, 0]
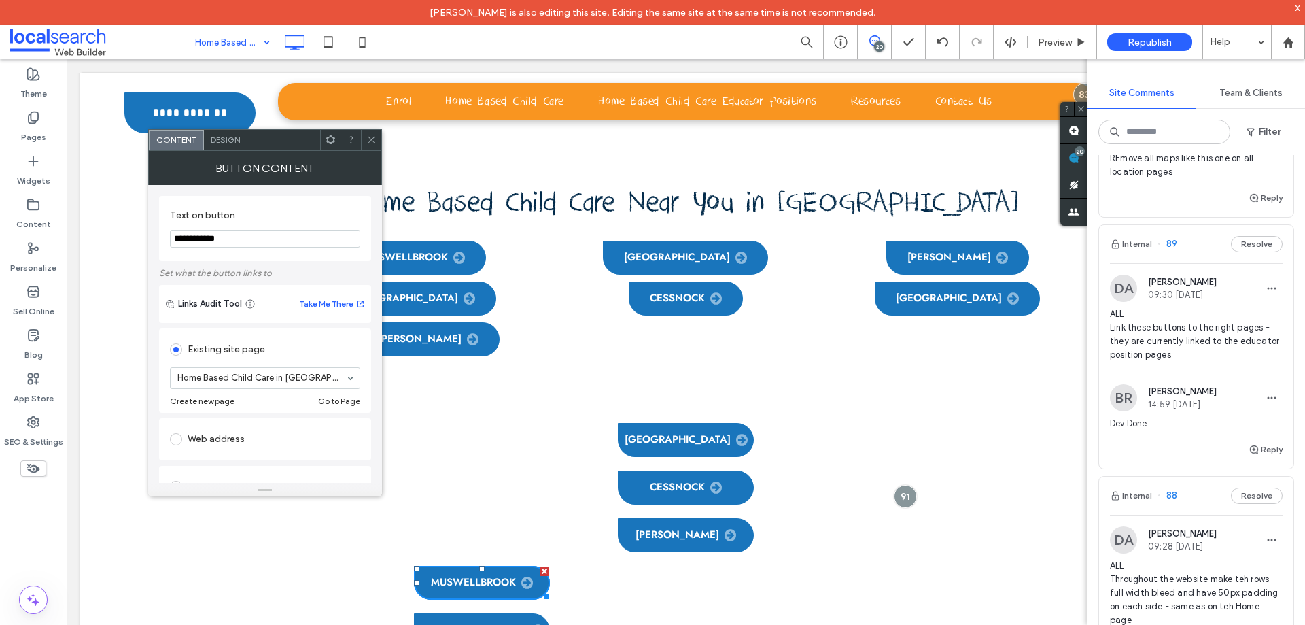
click at [228, 140] on span "Design" at bounding box center [225, 140] width 29 height 10
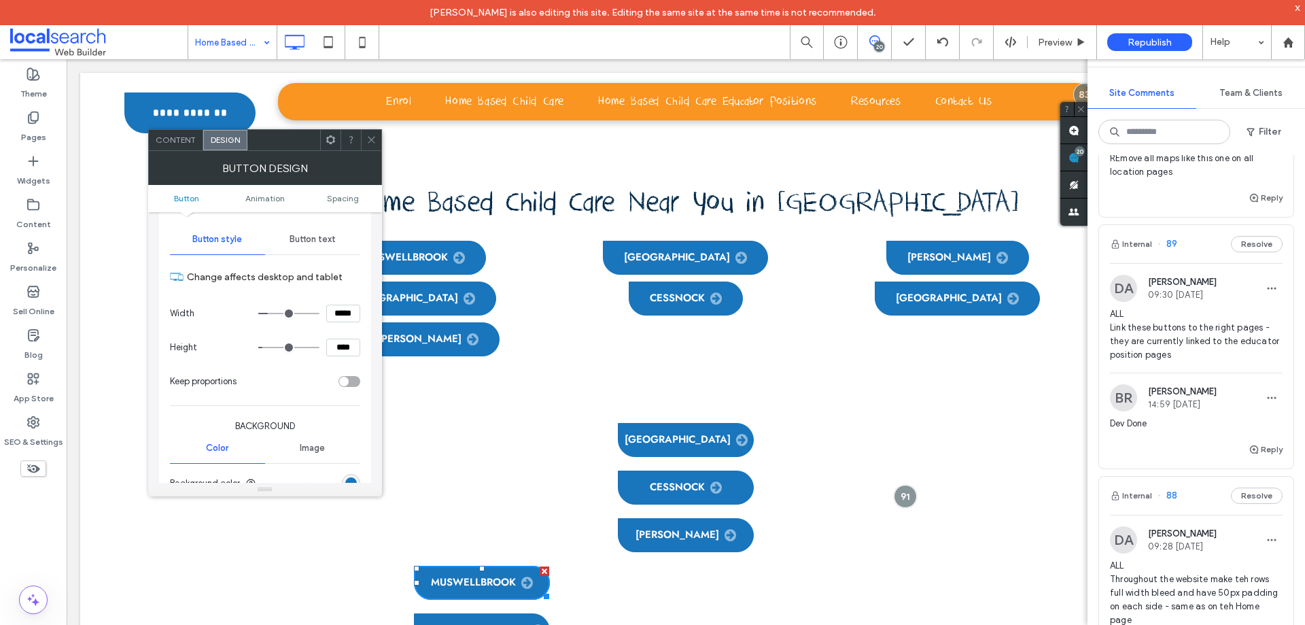
scroll to position [136, 0]
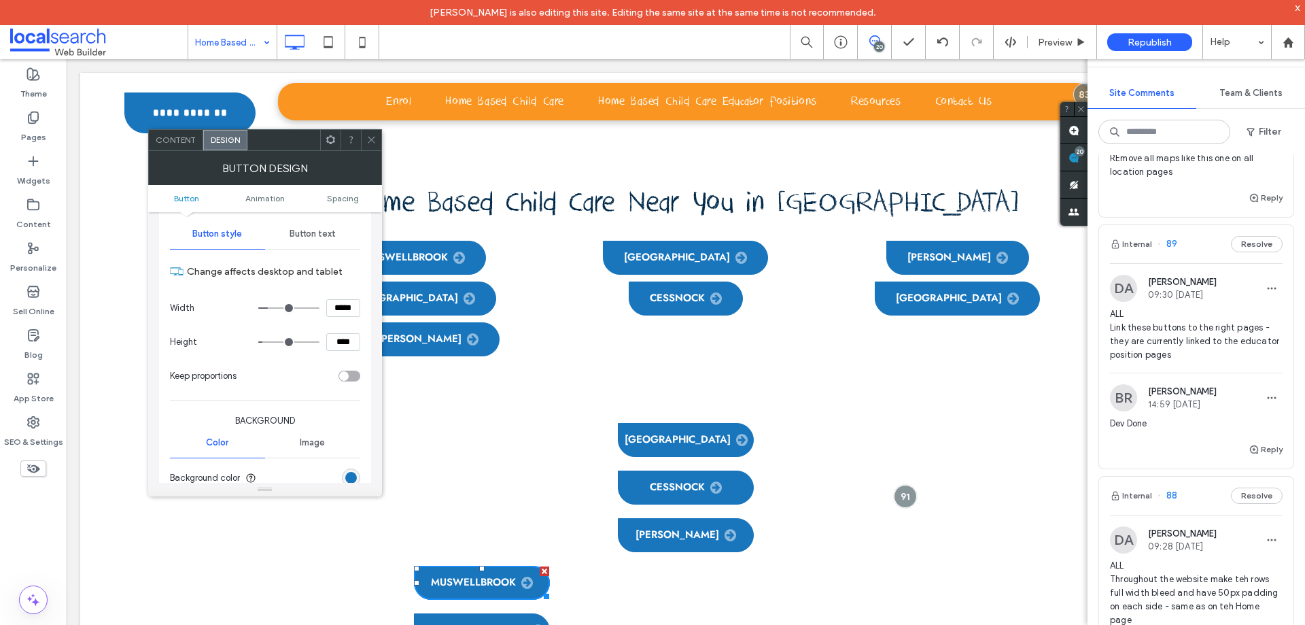
click at [370, 143] on icon at bounding box center [371, 140] width 10 height 10
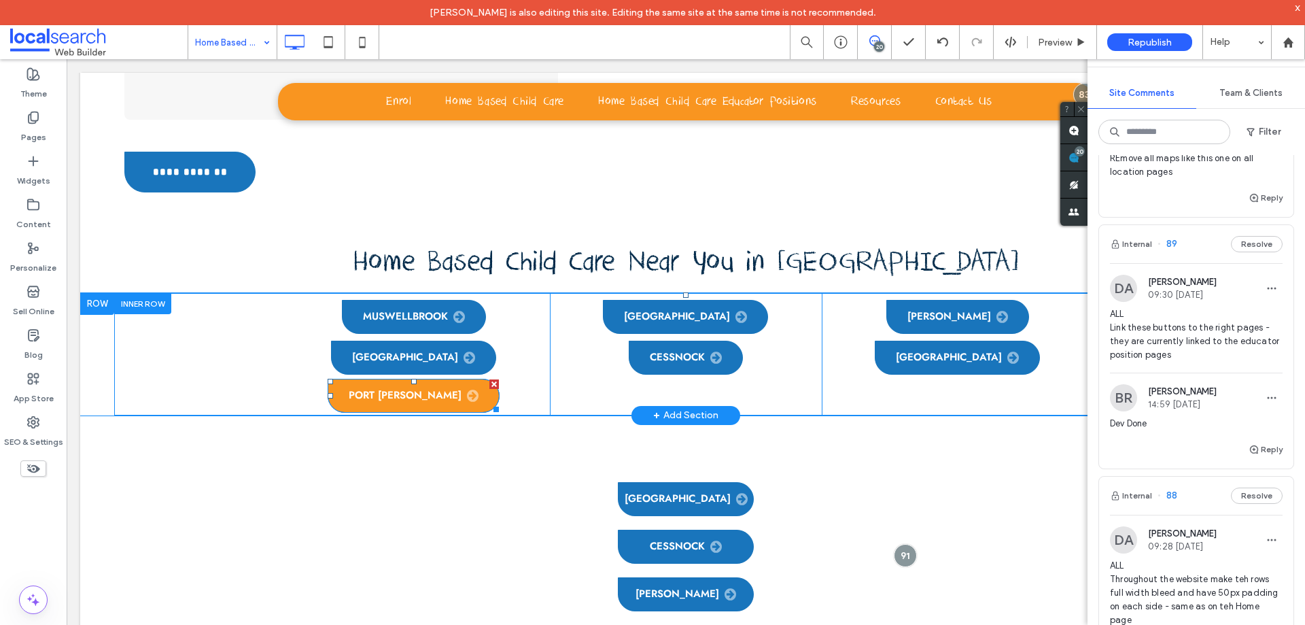
scroll to position [4180, 0]
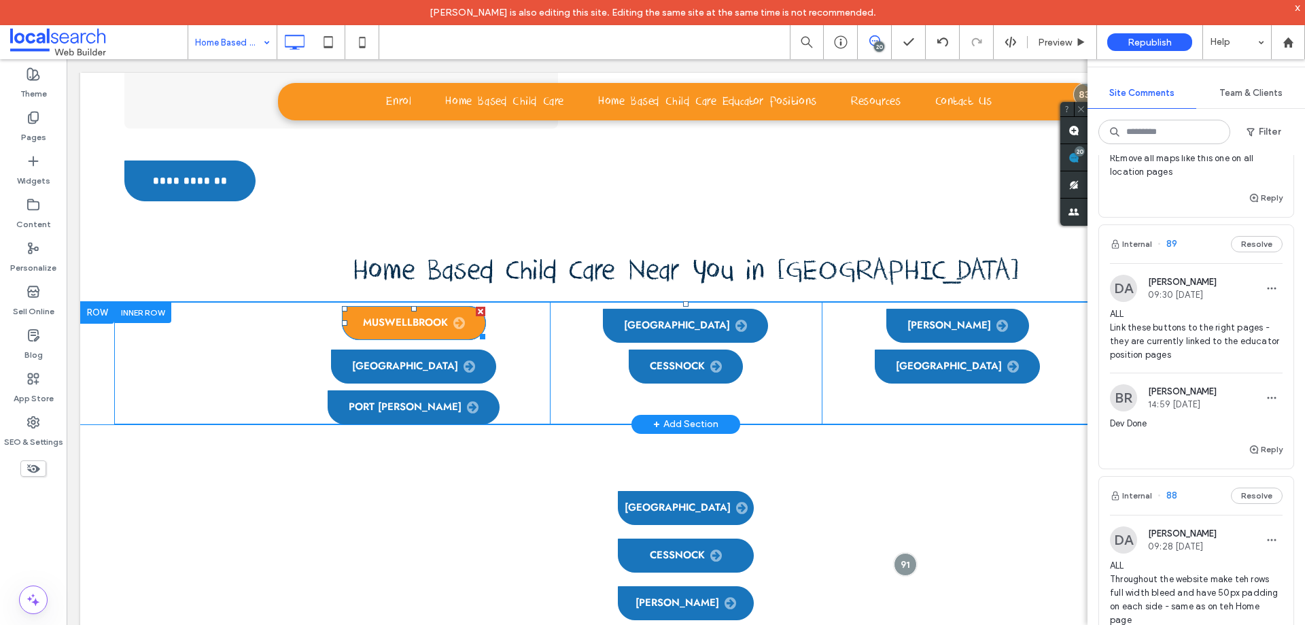
click at [419, 306] on link "Muswellbrook" at bounding box center [414, 323] width 144 height 34
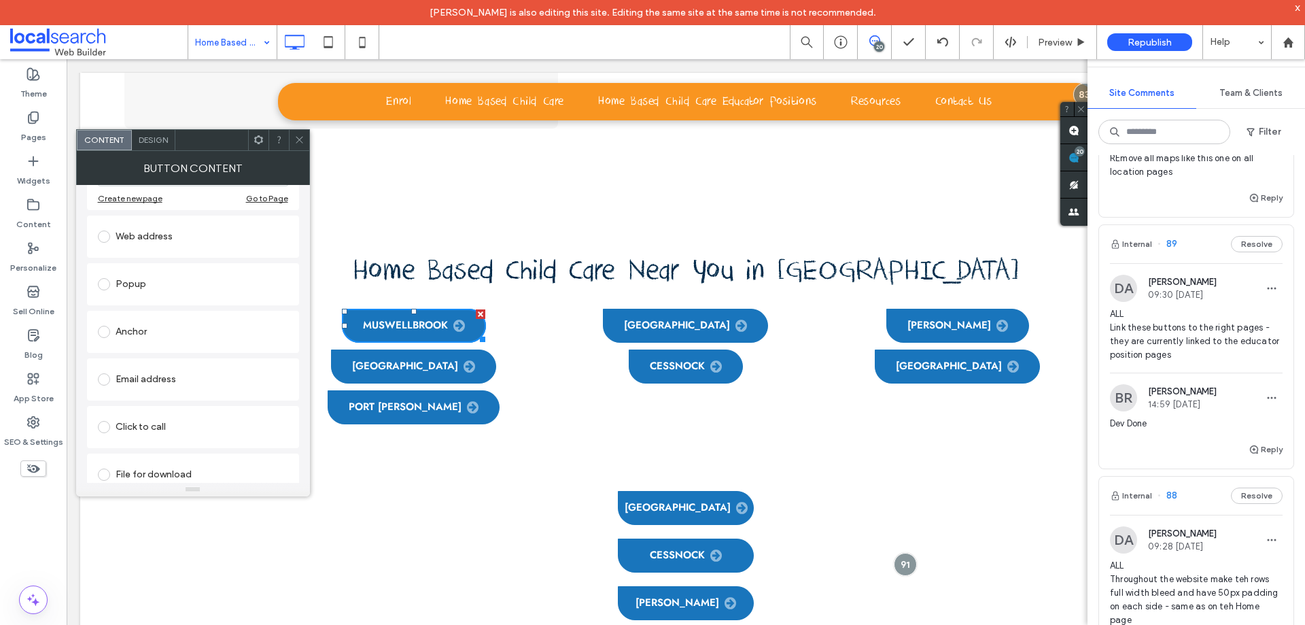
scroll to position [216, 0]
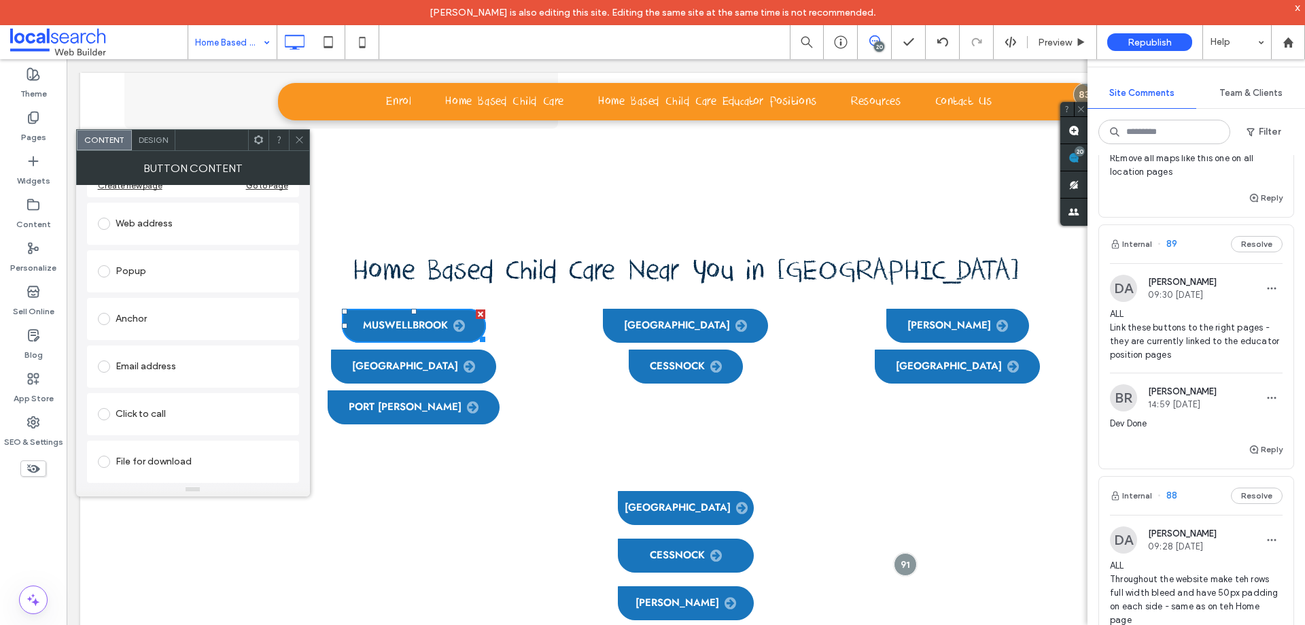
click at [162, 135] on span "Design" at bounding box center [153, 140] width 29 height 10
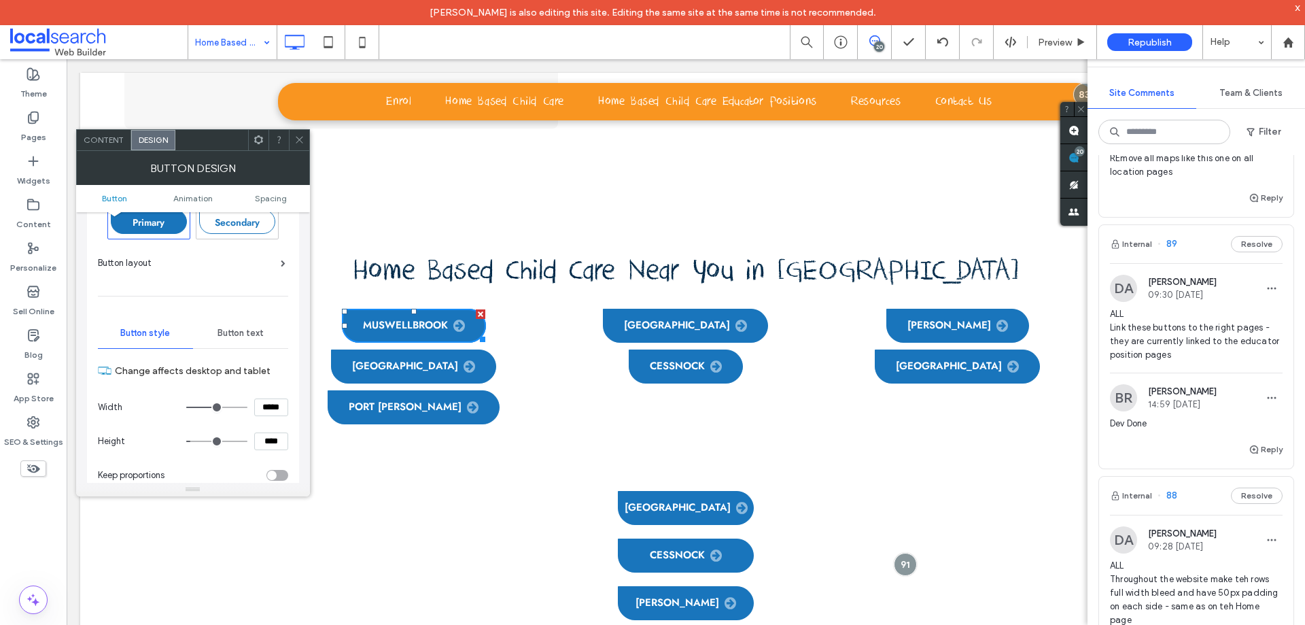
scroll to position [136, 0]
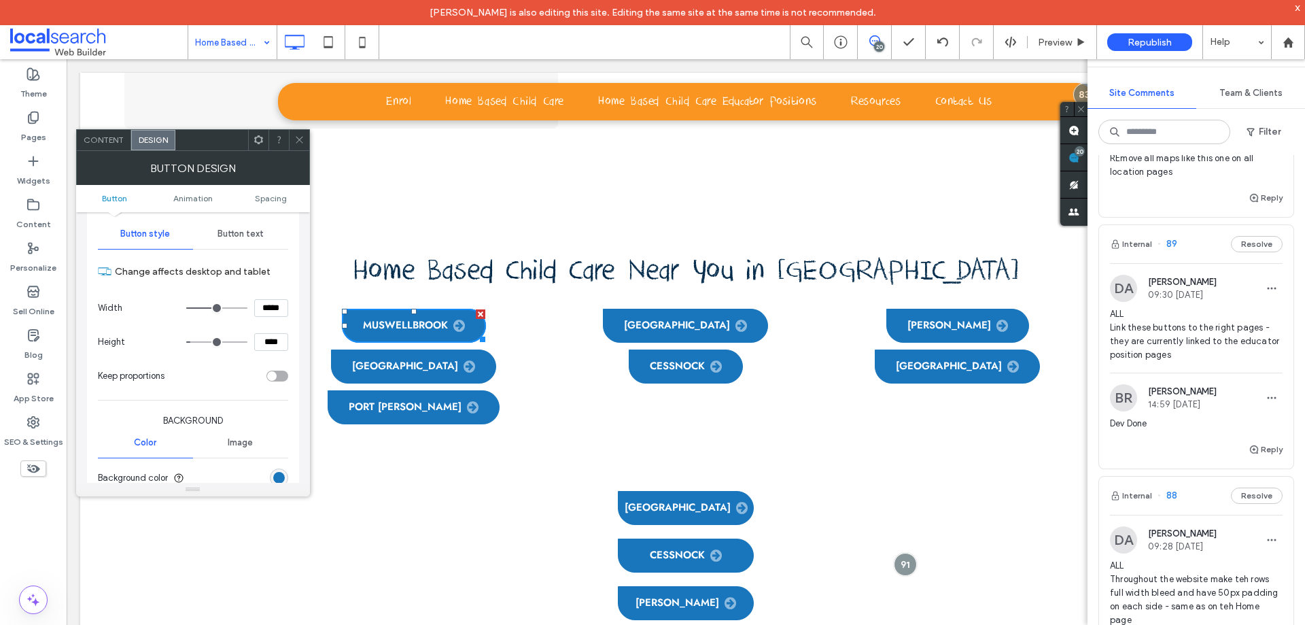
click at [265, 306] on input "*****" at bounding box center [271, 308] width 34 height 18
click at [264, 311] on input "*****" at bounding box center [271, 308] width 34 height 18
type input "*****"
type input "***"
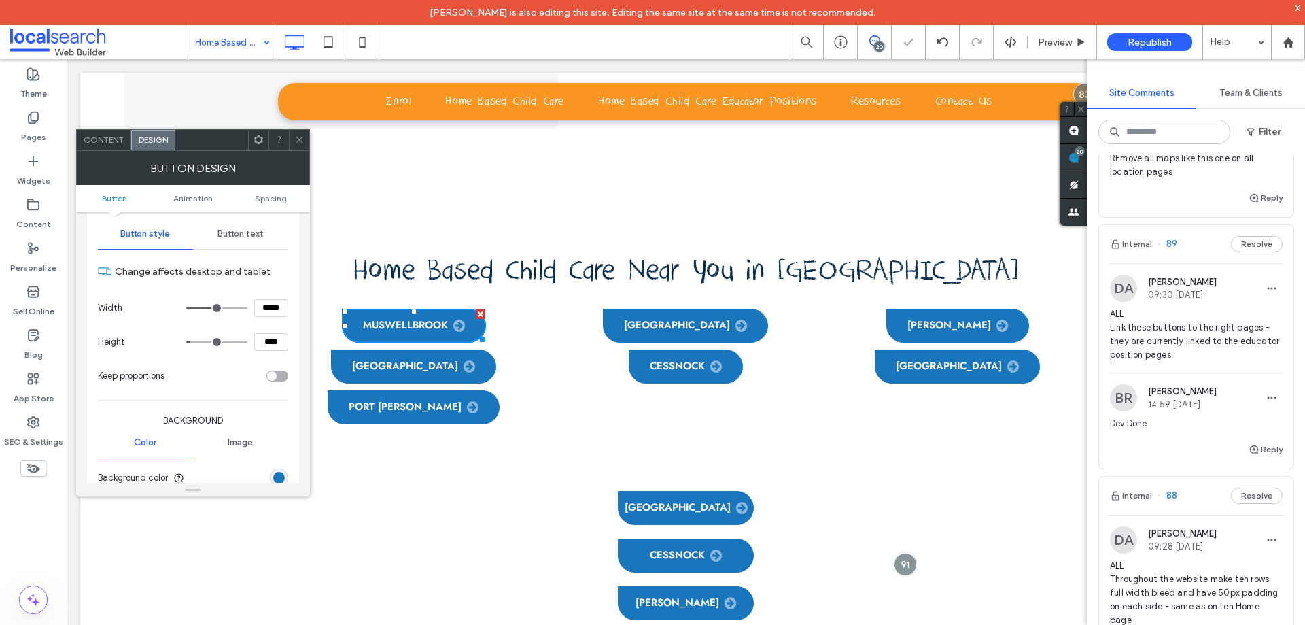
click at [302, 138] on icon at bounding box center [299, 140] width 10 height 10
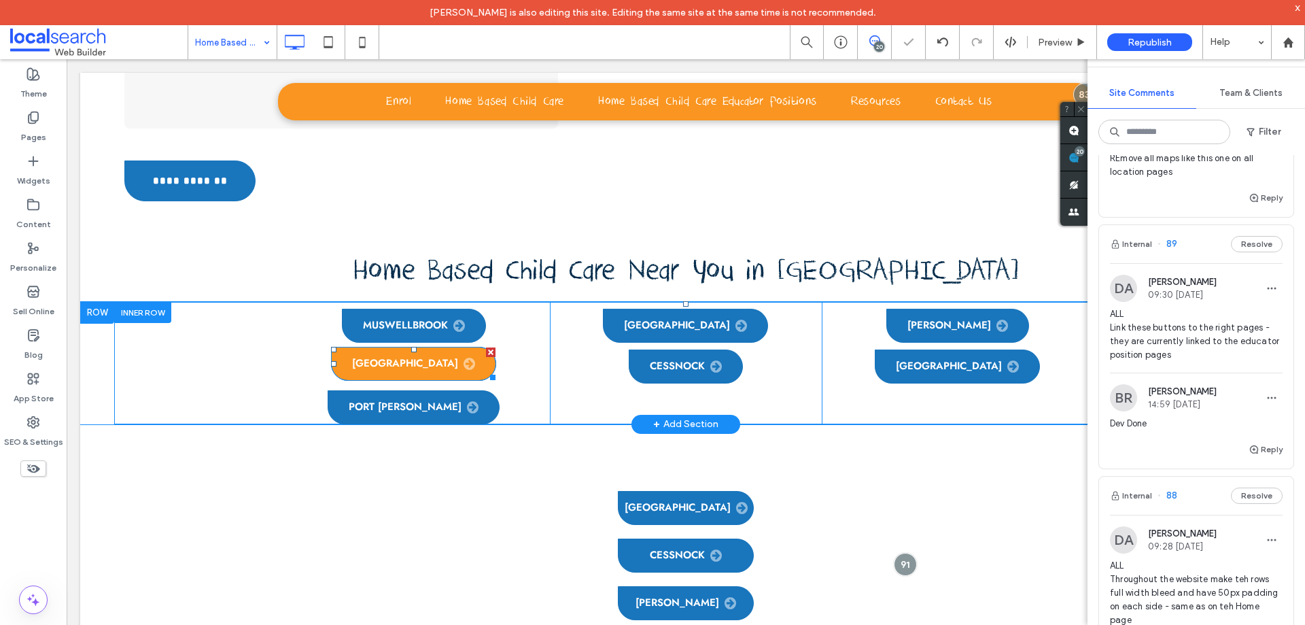
click at [412, 357] on span "Lake Macquarie" at bounding box center [413, 364] width 123 height 14
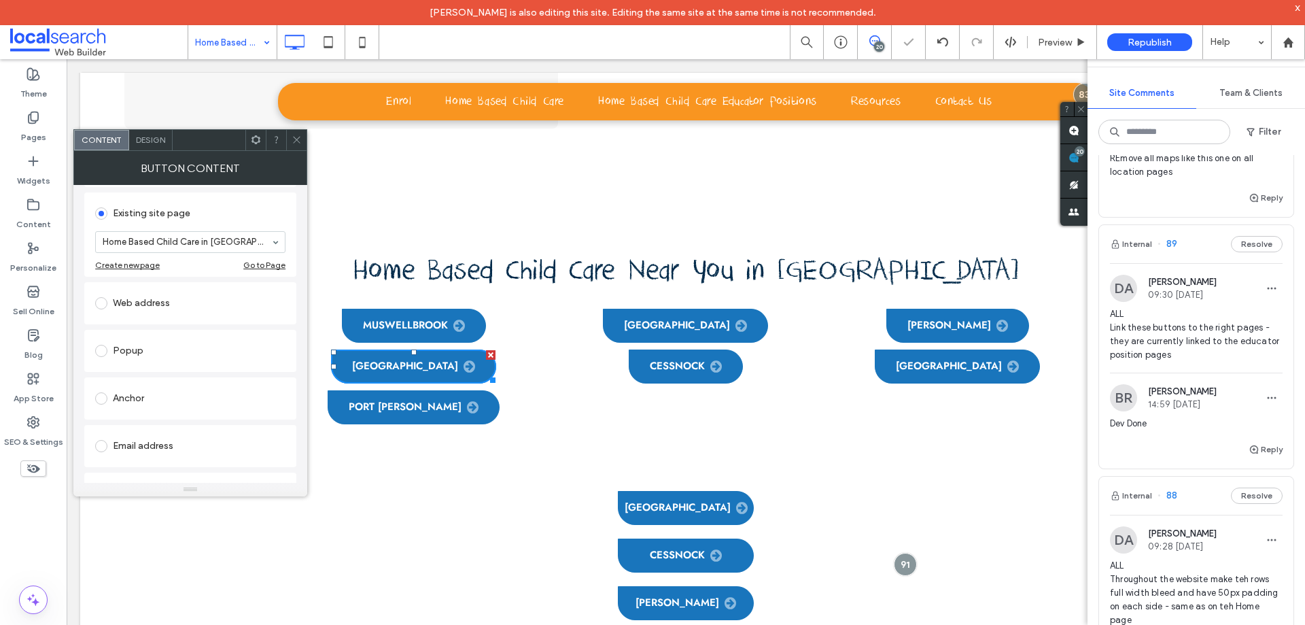
click at [151, 139] on span "Design" at bounding box center [150, 140] width 29 height 10
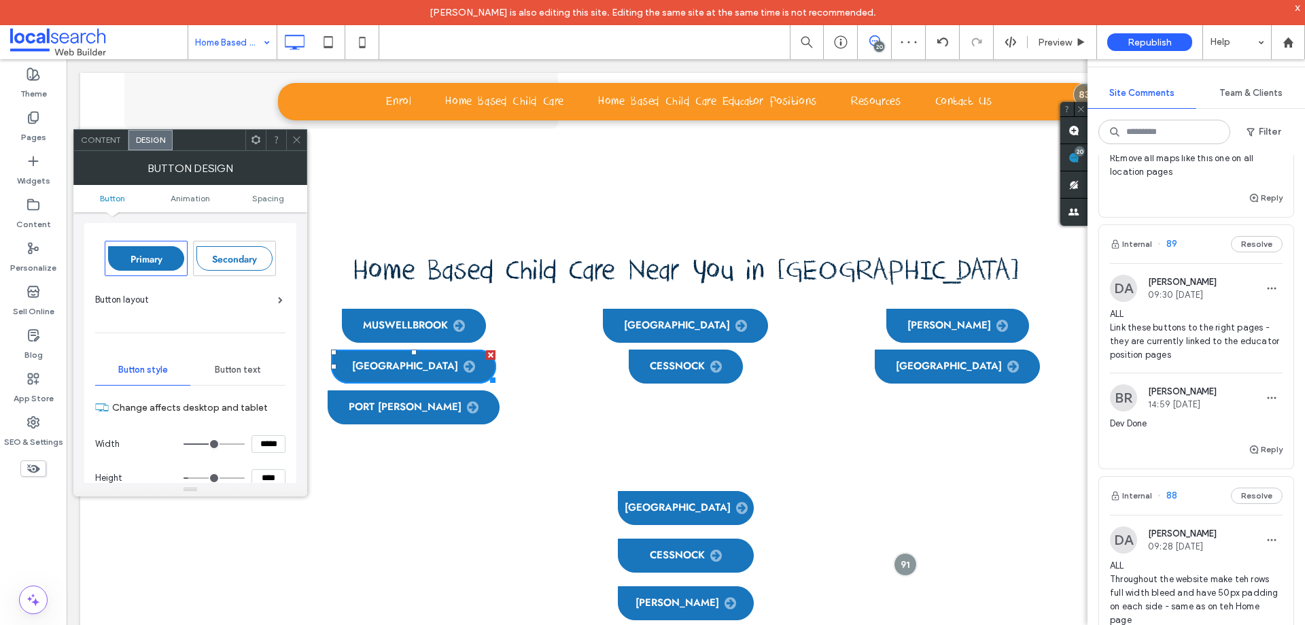
click at [262, 442] on input "*****" at bounding box center [269, 444] width 34 height 18
type input "*****"
type input "***"
click at [260, 441] on input "*****" at bounding box center [269, 444] width 34 height 18
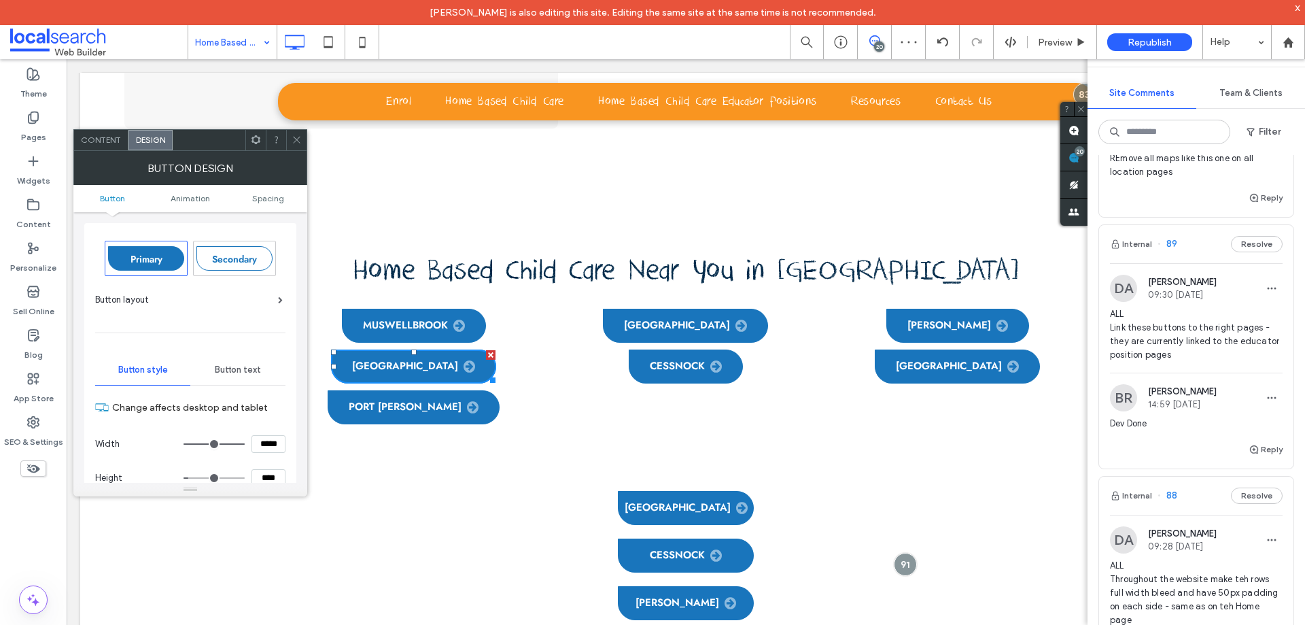
click at [260, 441] on input "*****" at bounding box center [269, 444] width 34 height 18
type input "*****"
type input "***"
click at [297, 135] on icon at bounding box center [297, 140] width 10 height 10
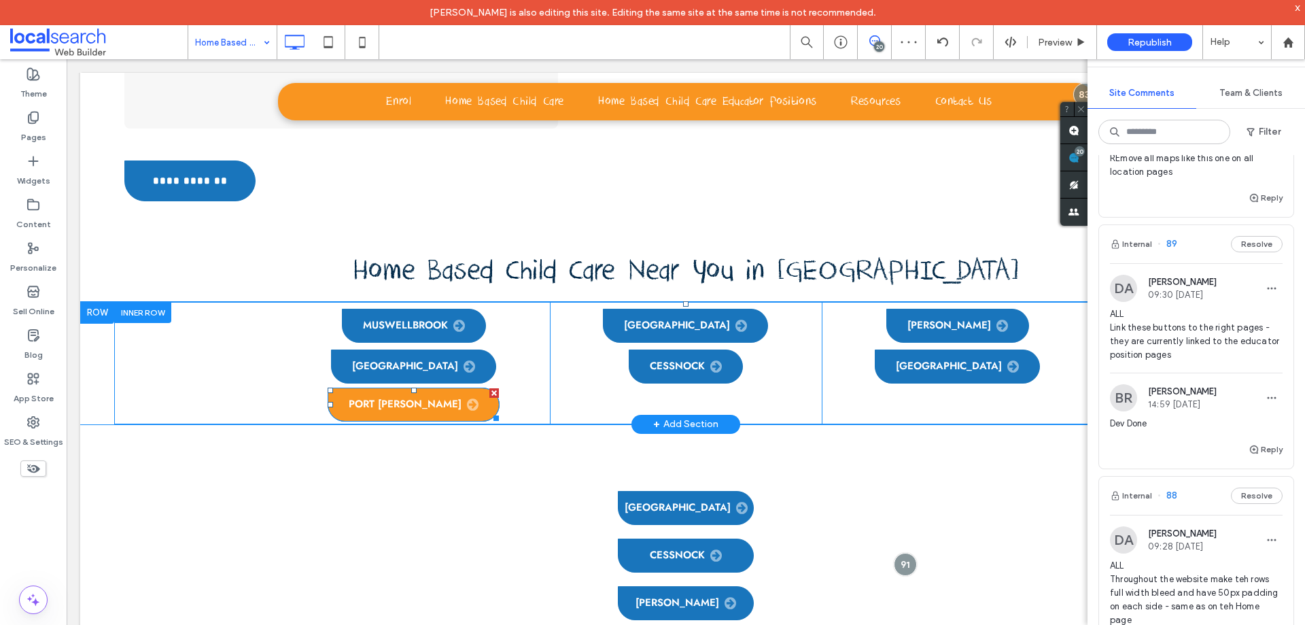
click at [389, 398] on span "Port Stephens" at bounding box center [414, 405] width 130 height 14
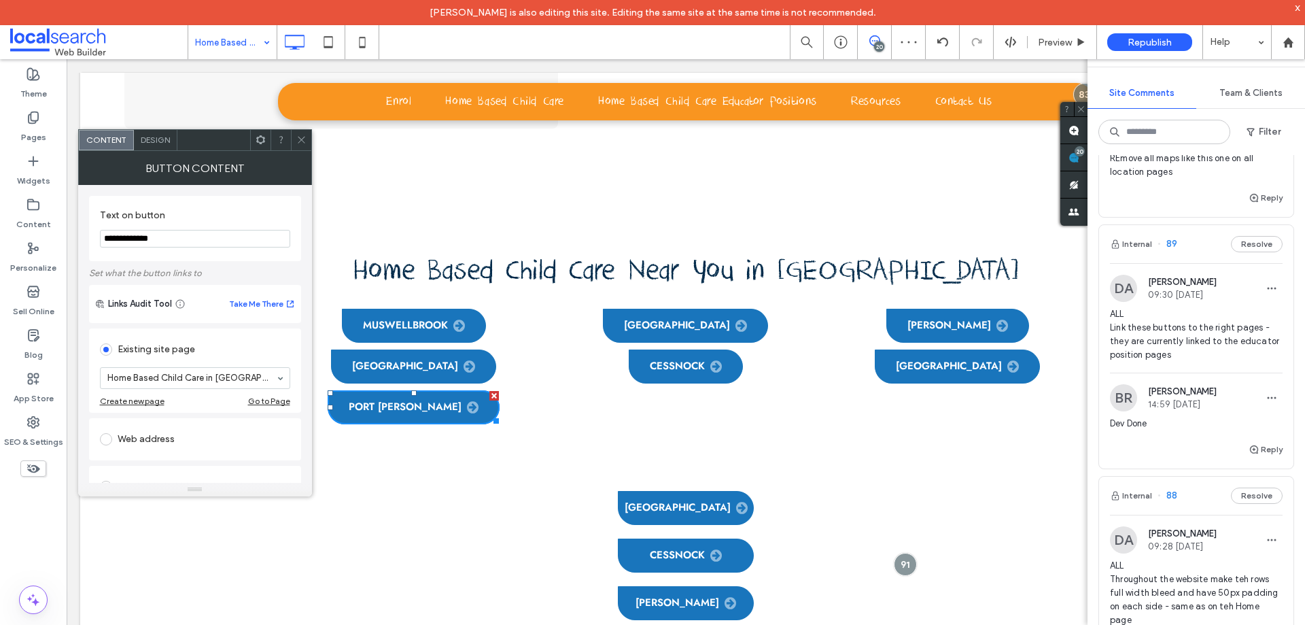
click at [163, 137] on span "Design" at bounding box center [155, 140] width 29 height 10
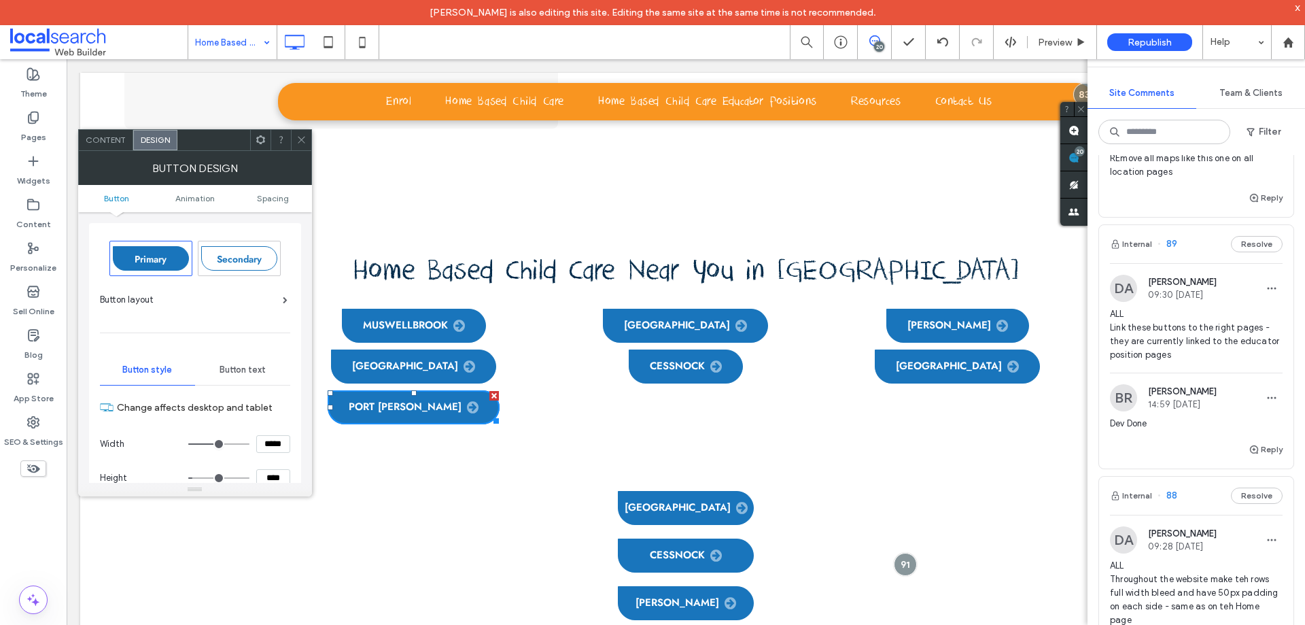
click at [268, 448] on input "*****" at bounding box center [273, 444] width 34 height 18
type input "*****"
type input "***"
click at [301, 133] on span at bounding box center [301, 140] width 10 height 20
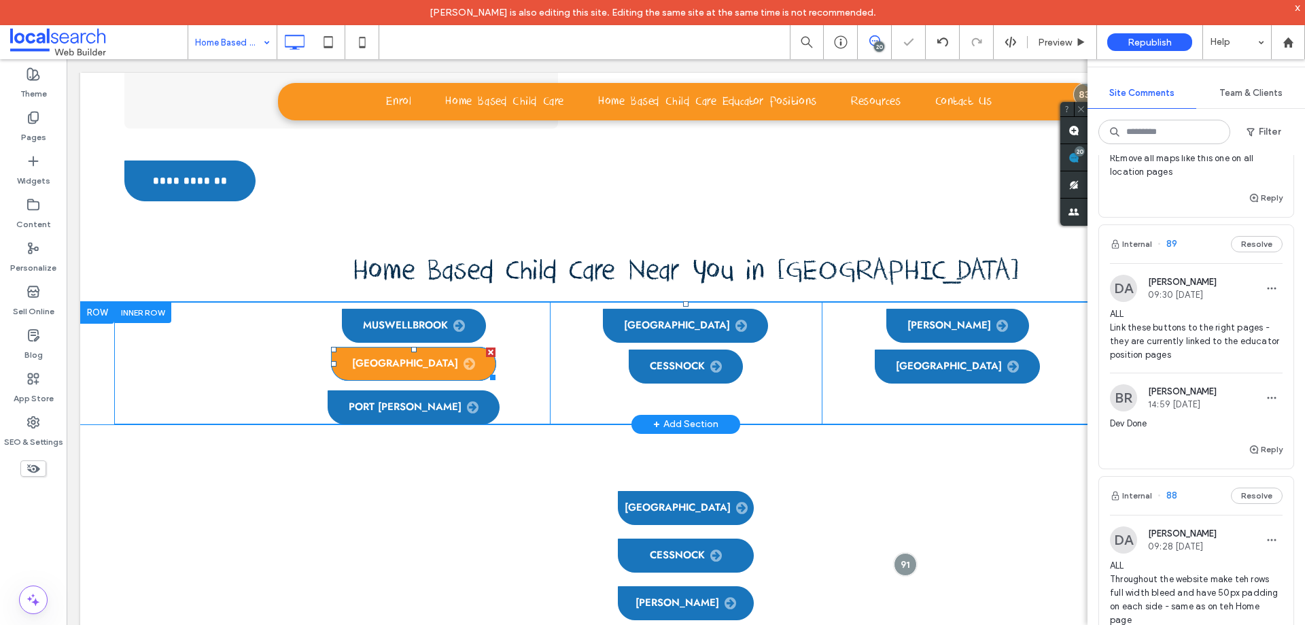
click at [378, 357] on span "Lake Macquarie" at bounding box center [413, 364] width 123 height 14
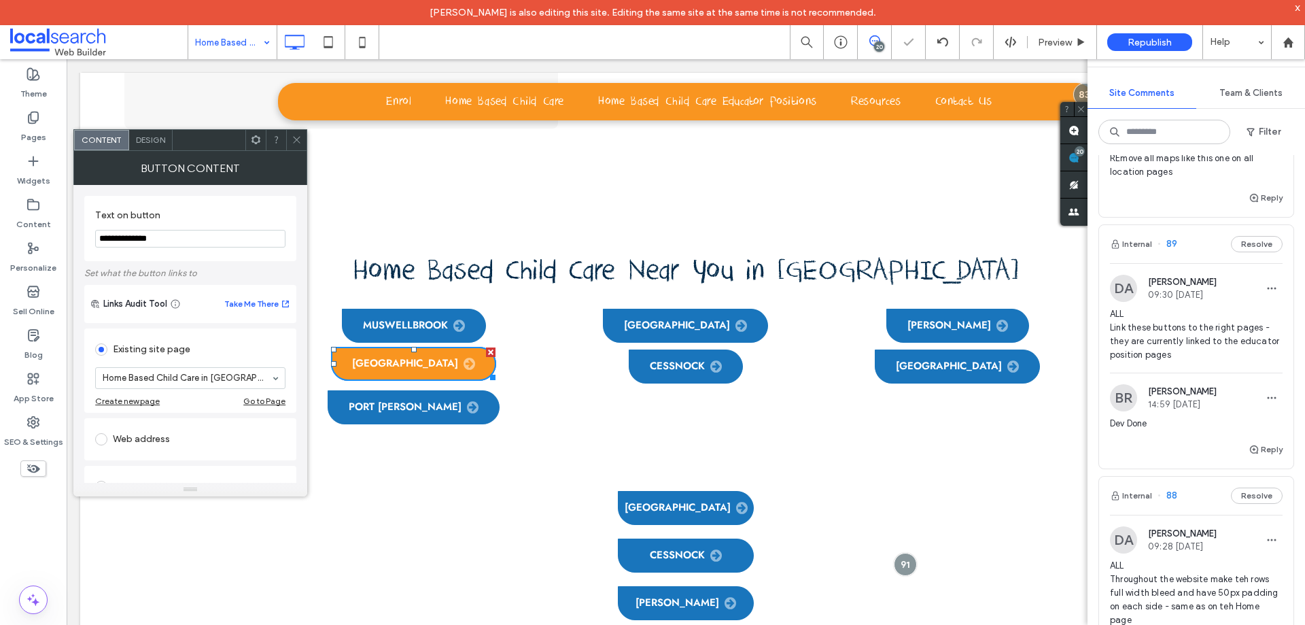
click at [378, 357] on span "Lake Macquarie" at bounding box center [413, 364] width 123 height 14
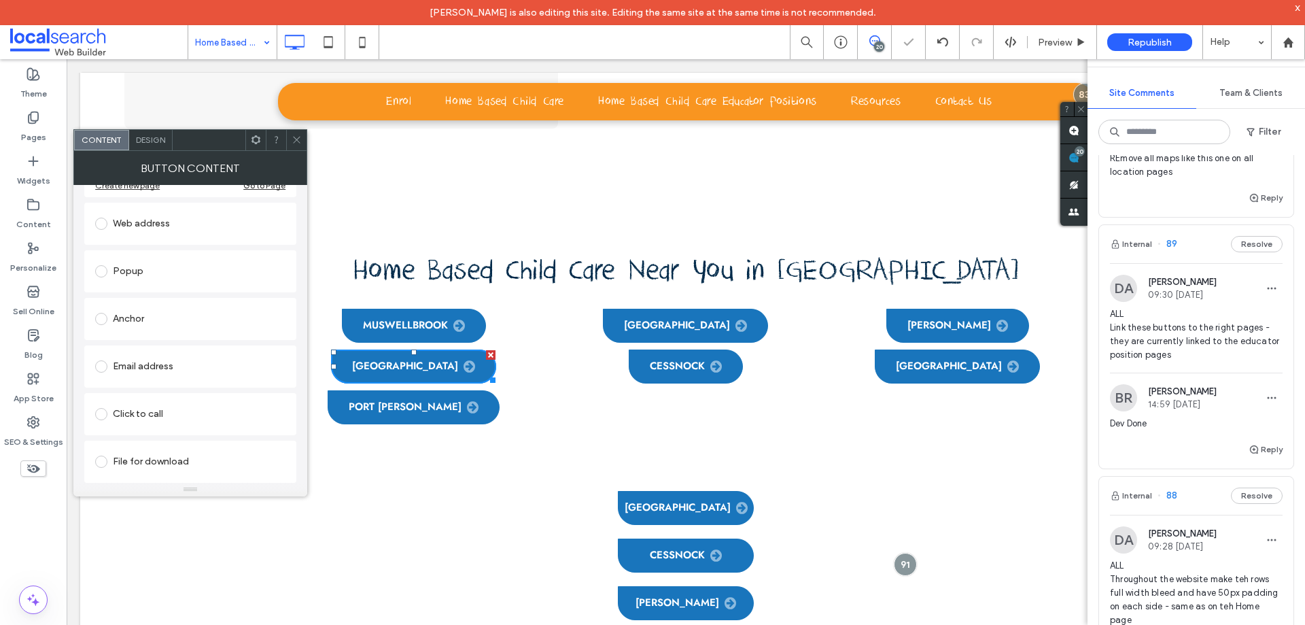
scroll to position [216, 0]
click at [158, 133] on div "Design" at bounding box center [151, 140] width 44 height 20
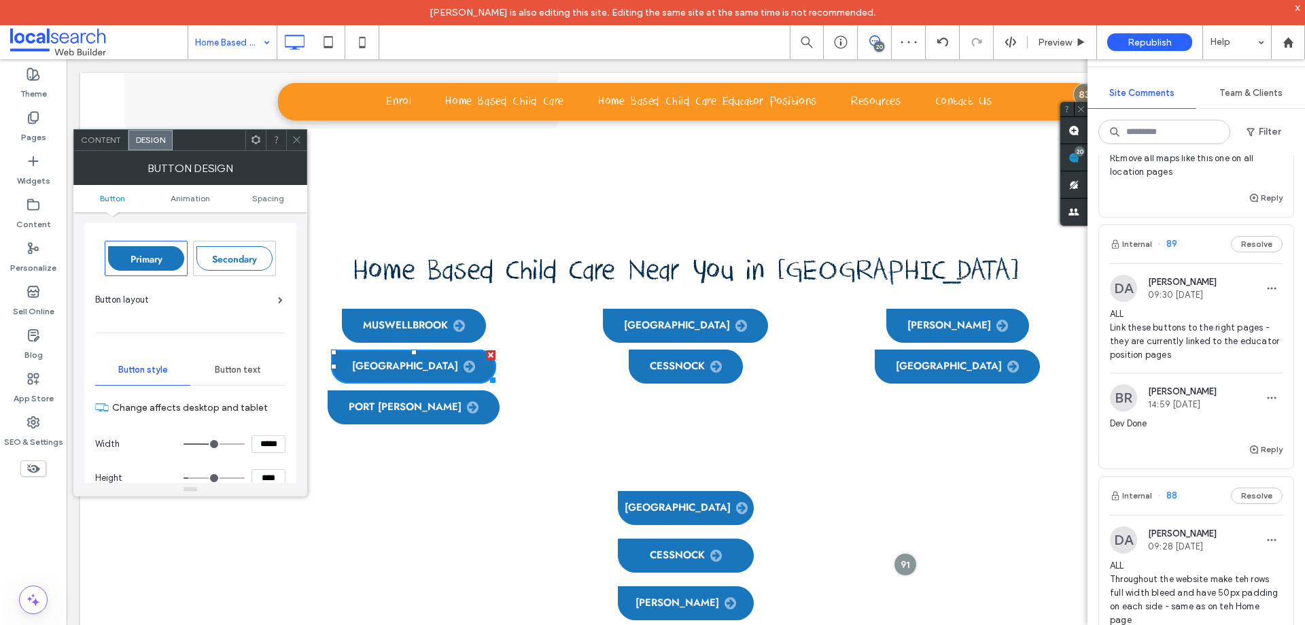
click at [300, 135] on icon at bounding box center [297, 140] width 10 height 10
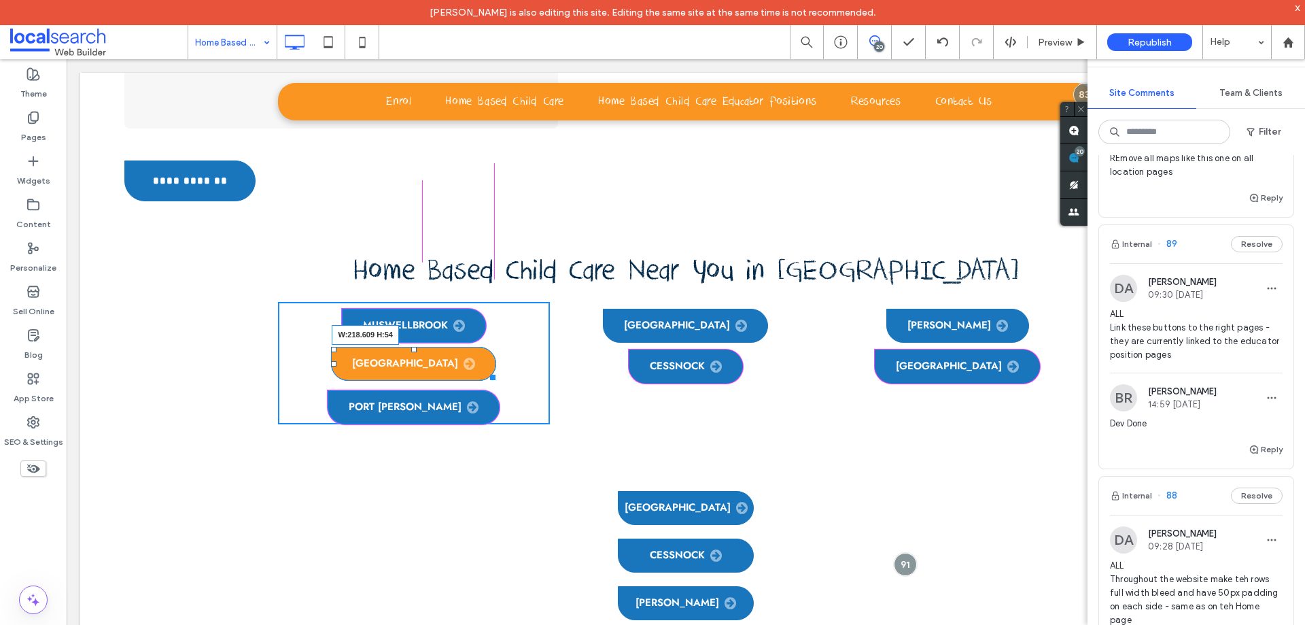
click at [485, 370] on div at bounding box center [490, 375] width 10 height 10
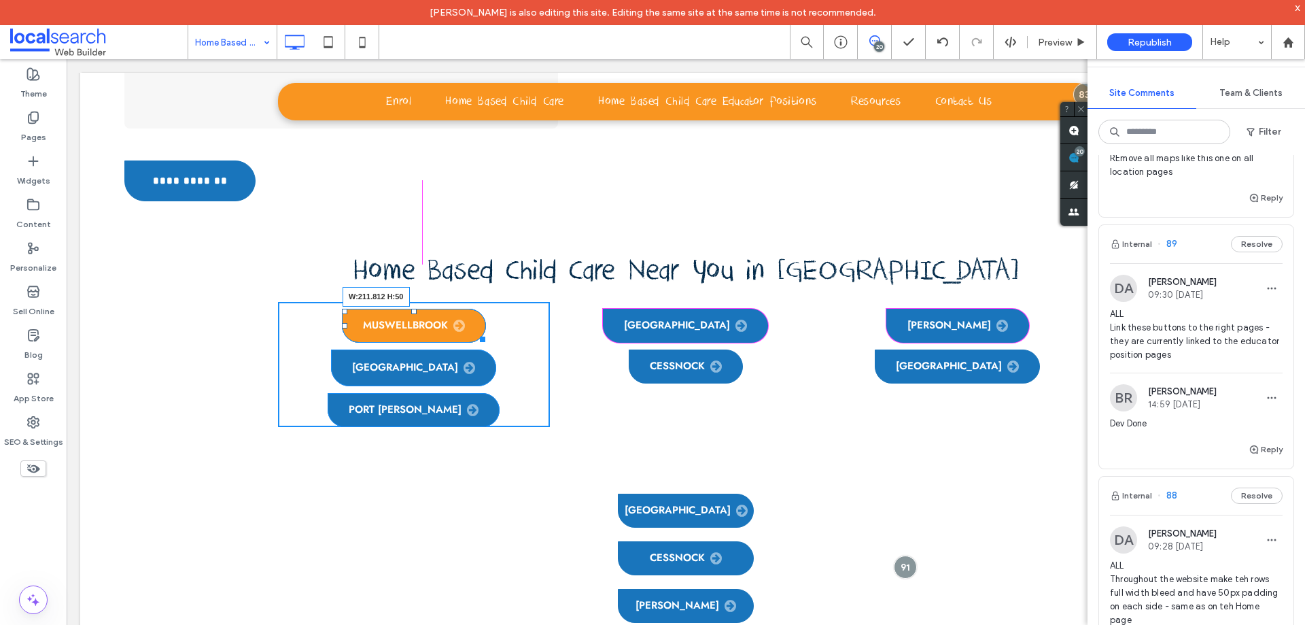
drag, startPoint x: 476, startPoint y: 177, endPoint x: 492, endPoint y: 177, distance: 16.3
click at [492, 302] on div "Click To Paste Click To Paste Muswellbrook W:211.812 H:50 Lake Macquarie Port S…" at bounding box center [414, 364] width 272 height 125
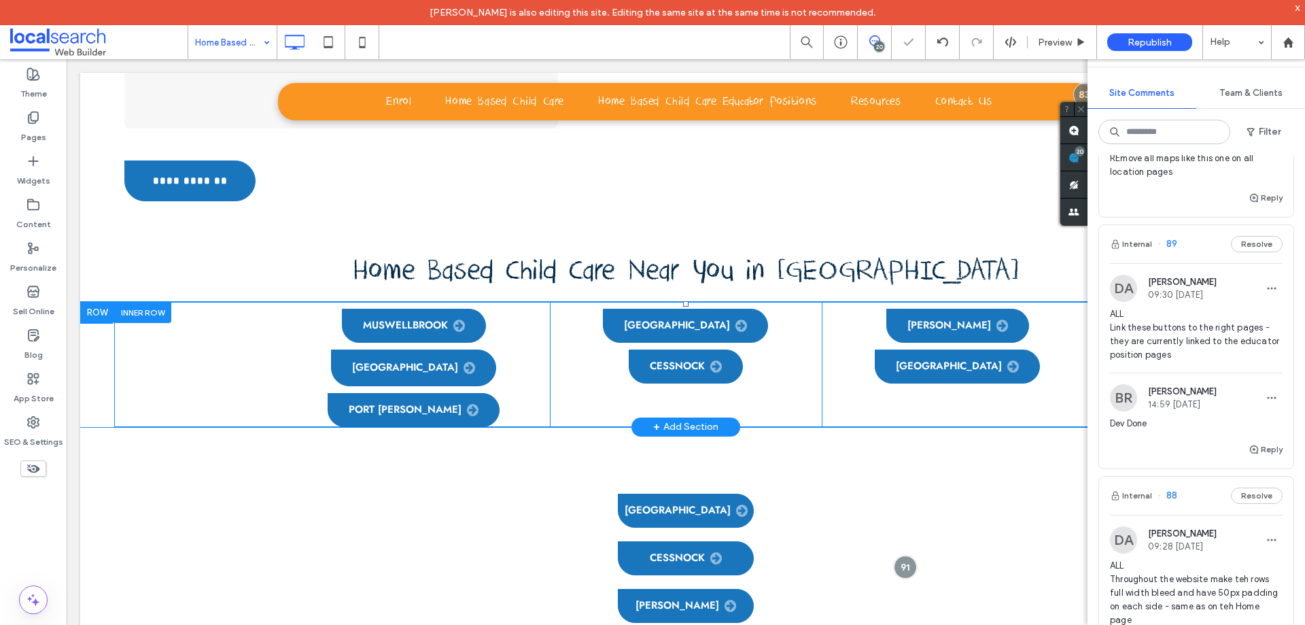
click at [518, 302] on div "Click To Paste Click To Paste Muswellbrook Lake Macquarie Port Stephens" at bounding box center [414, 364] width 272 height 125
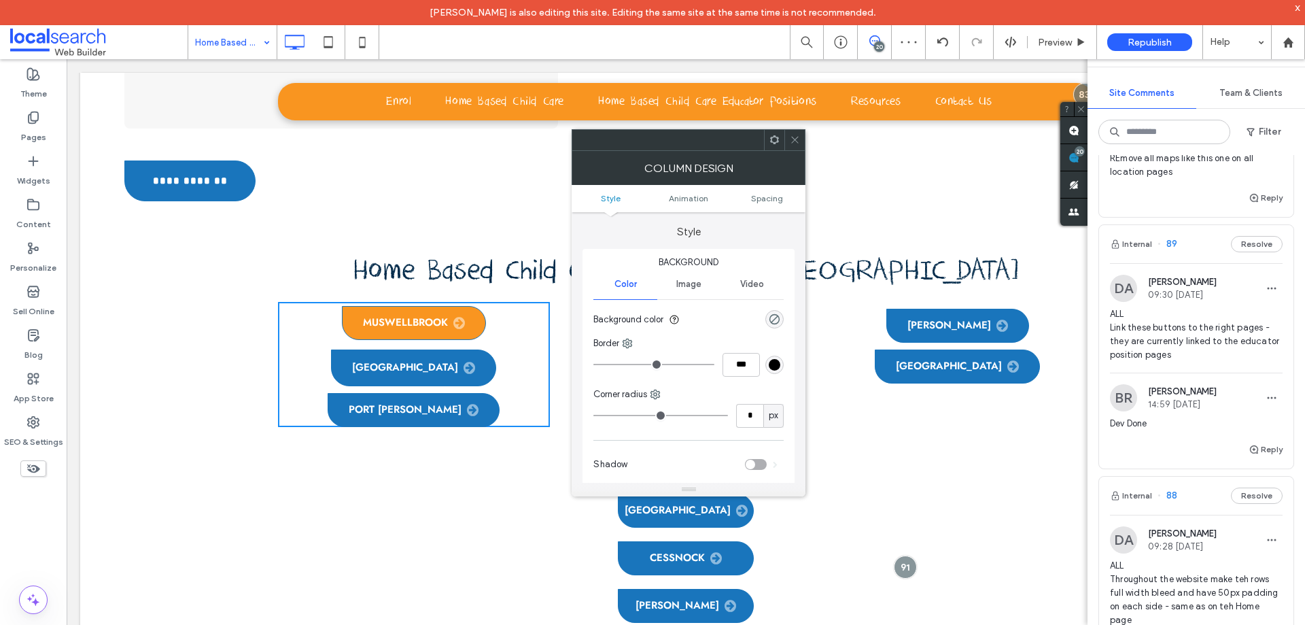
click at [443, 316] on span "Muswellbrook" at bounding box center [414, 323] width 102 height 14
click at [456, 316] on span "Muswellbrook" at bounding box center [414, 323] width 102 height 14
click at [798, 139] on icon at bounding box center [795, 140] width 10 height 10
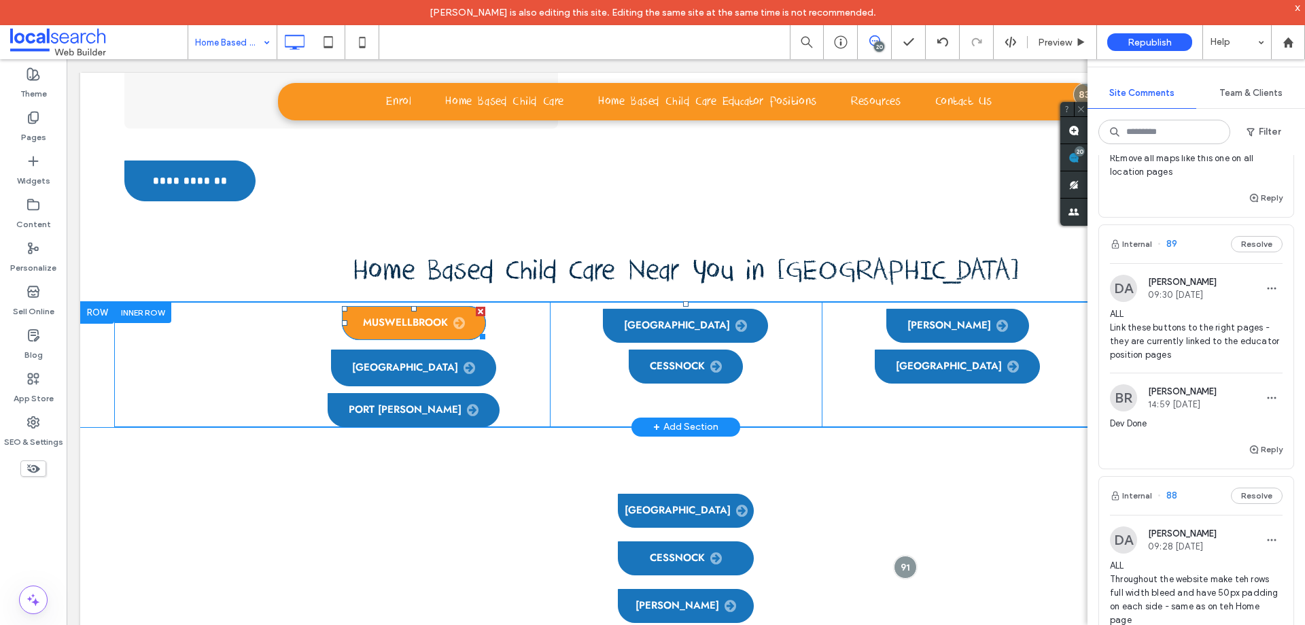
click at [411, 306] on div at bounding box center [413, 308] width 5 height 5
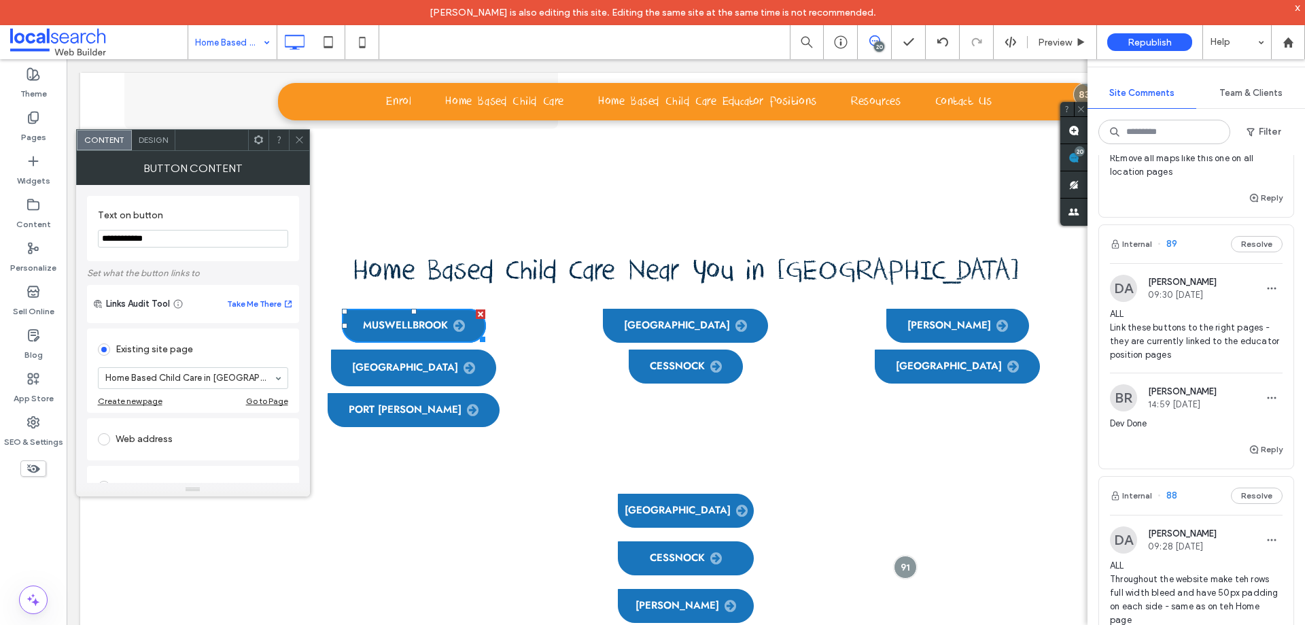
click at [152, 133] on div "Design" at bounding box center [154, 140] width 44 height 20
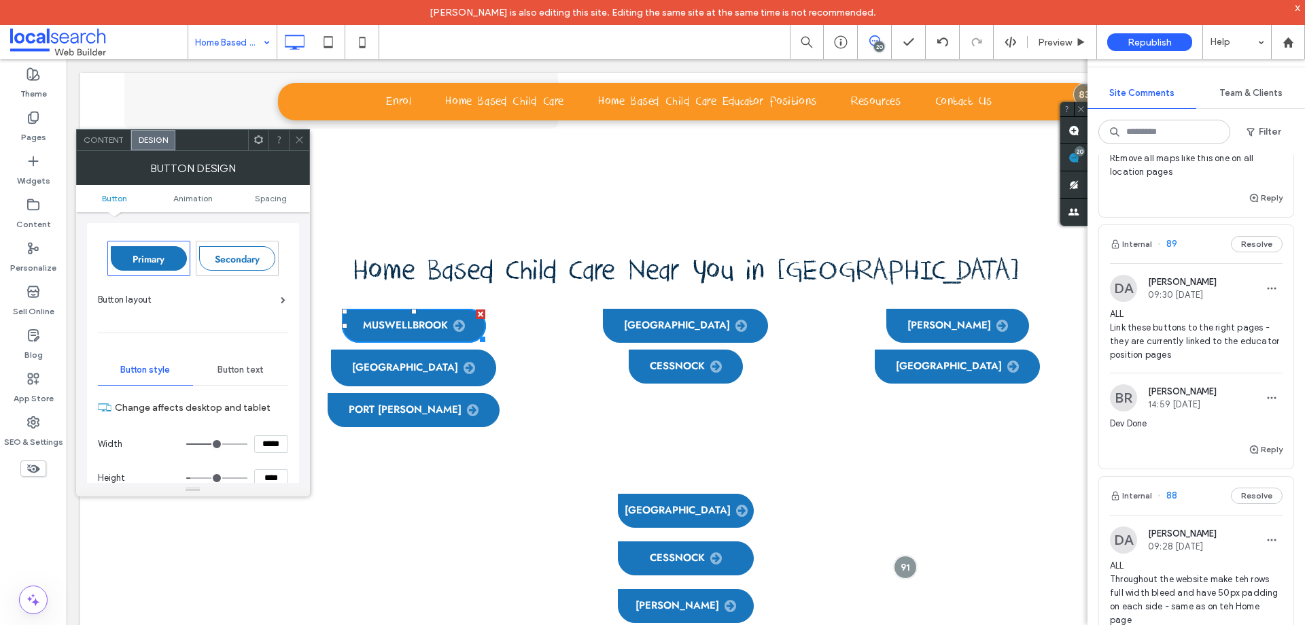
click at [267, 444] on input "*****" at bounding box center [271, 444] width 34 height 18
type input "*****"
type input "***"
click at [294, 143] on icon at bounding box center [299, 140] width 10 height 10
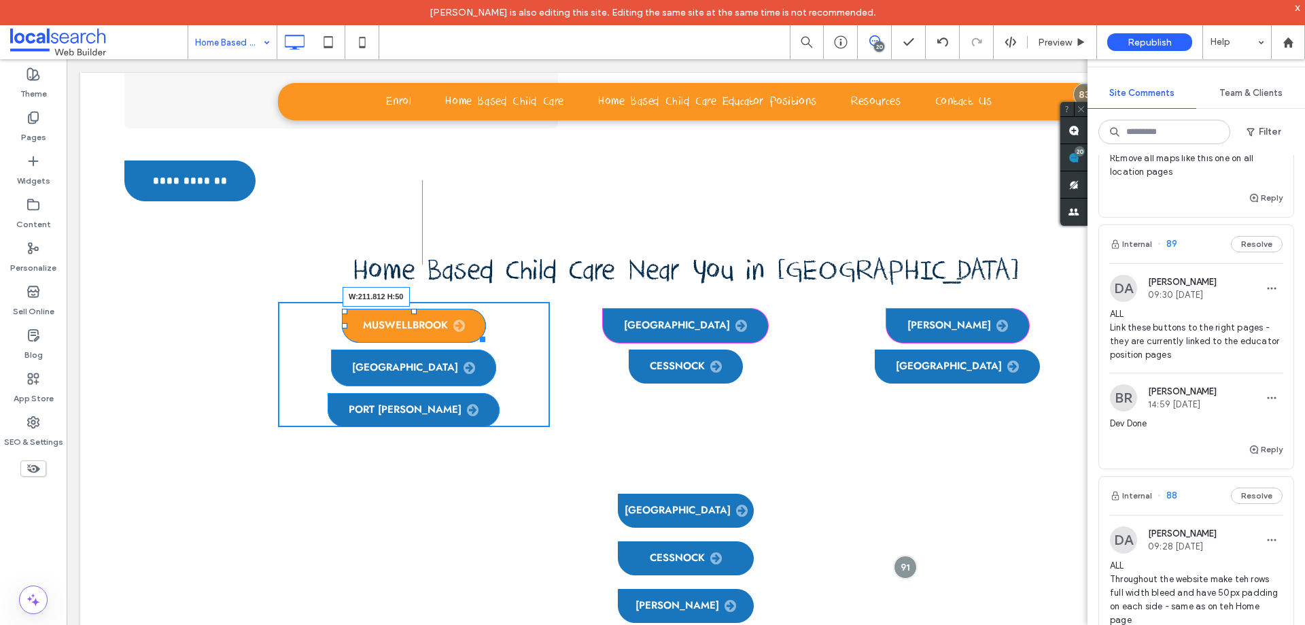
drag, startPoint x: 477, startPoint y: 179, endPoint x: 491, endPoint y: 177, distance: 14.3
click at [491, 302] on div "Click To Paste Click To Paste Muswellbrook W:211.812 H:50 Lake Macquarie Port S…" at bounding box center [414, 364] width 272 height 125
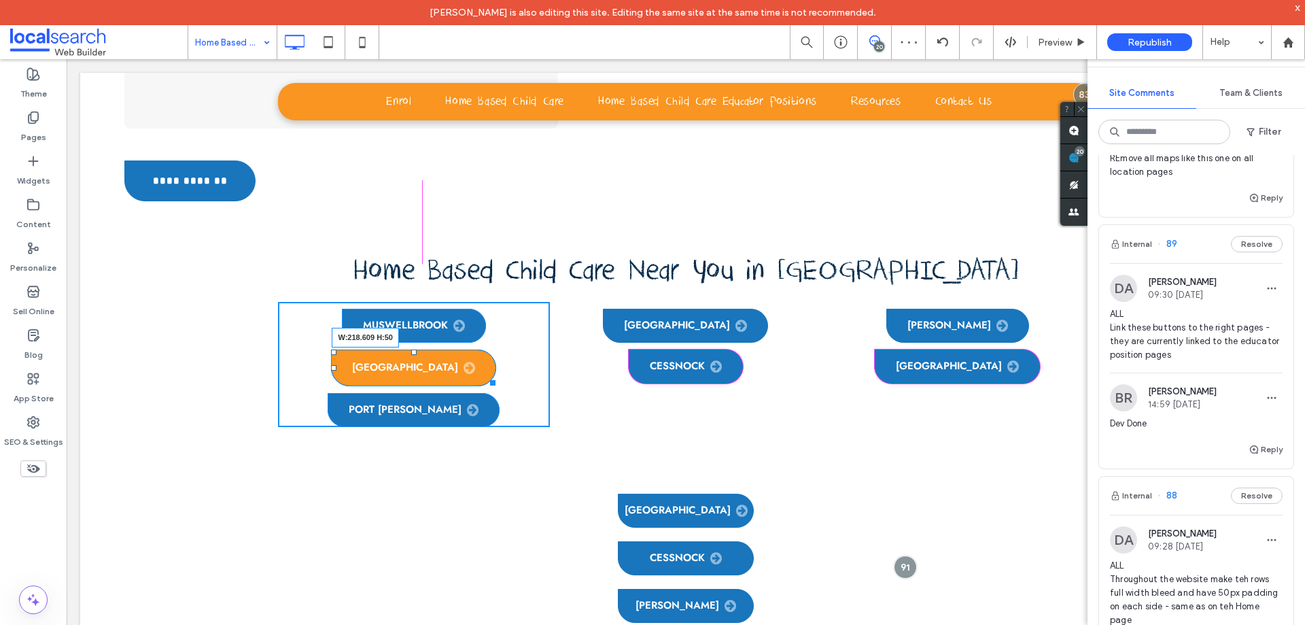
drag, startPoint x: 481, startPoint y: 216, endPoint x: 464, endPoint y: 216, distance: 17.0
click at [464, 302] on div "Click To Paste Click To Paste Muswellbrook Lake Macquarie W:218.609 H:50 Port S…" at bounding box center [414, 364] width 272 height 125
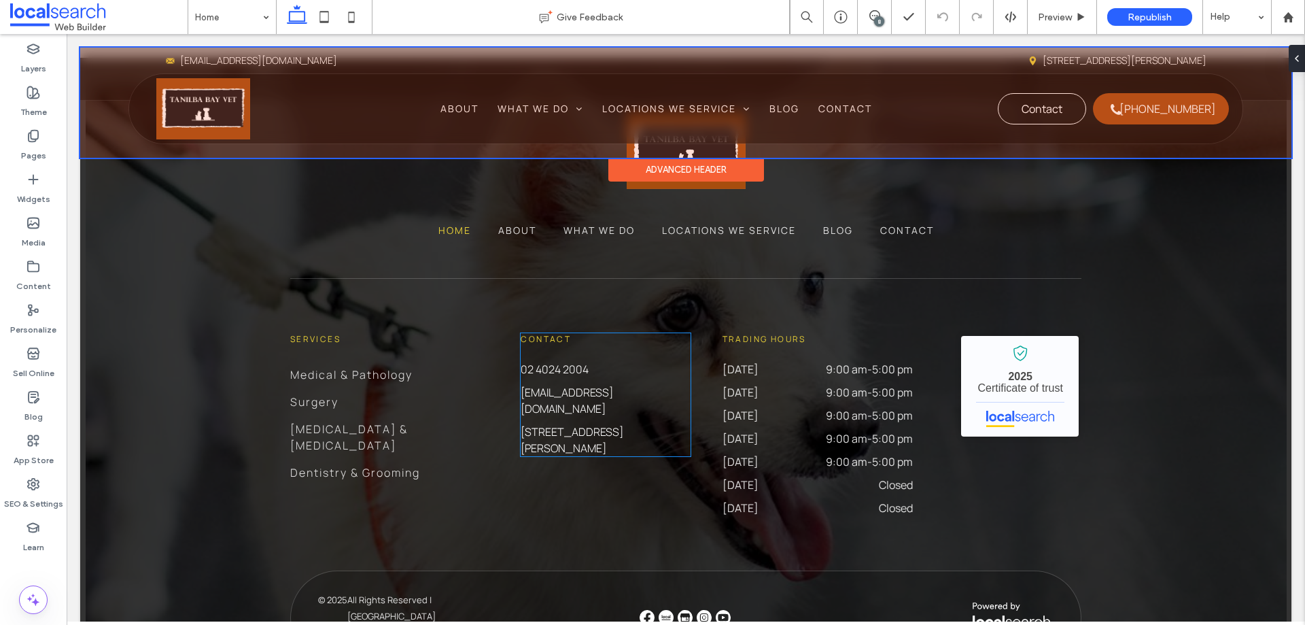
scroll to position [3875, 0]
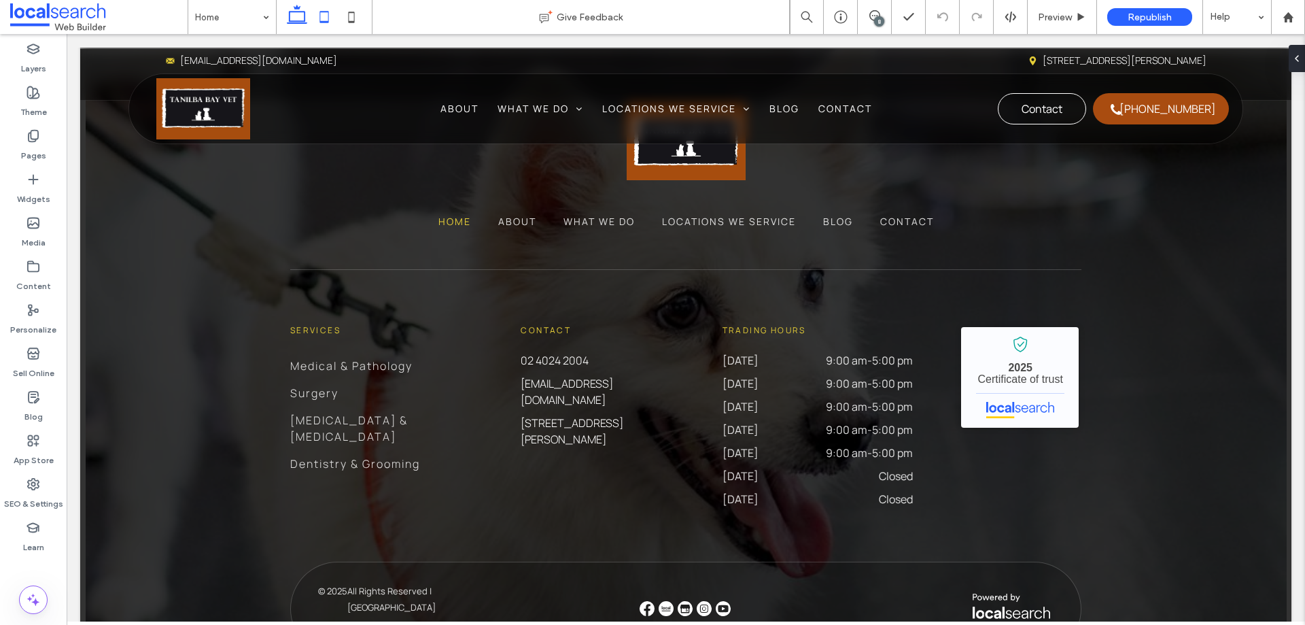
click at [331, 12] on icon at bounding box center [324, 16] width 27 height 27
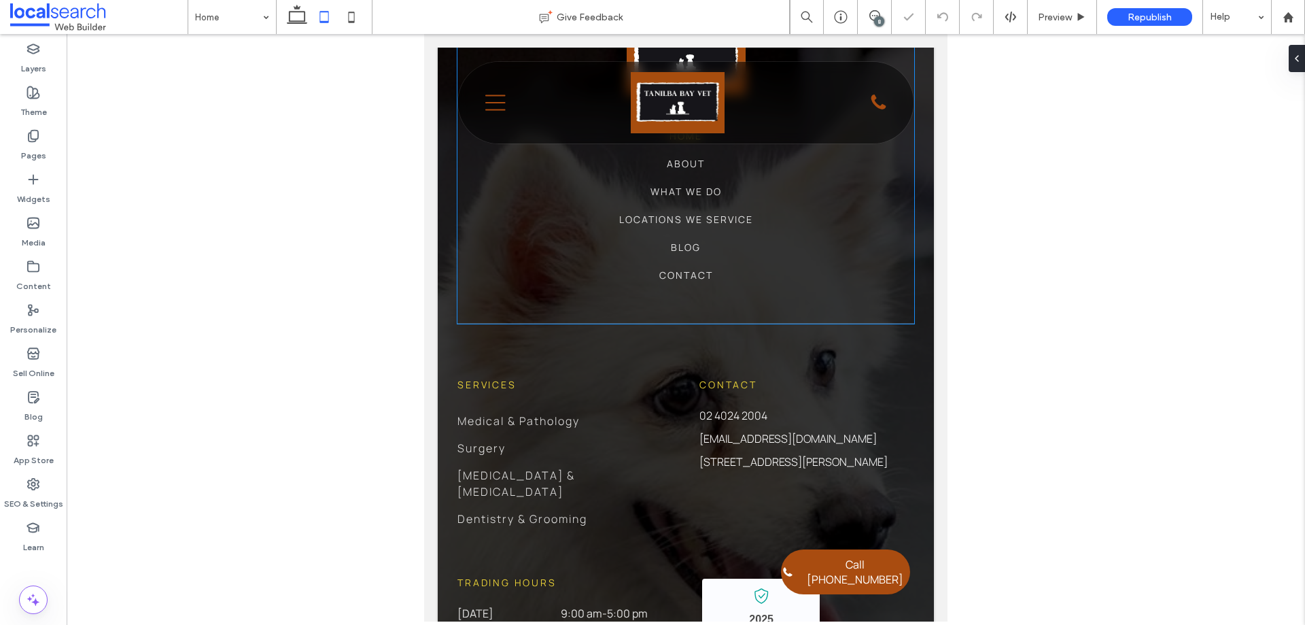
scroll to position [4078, 0]
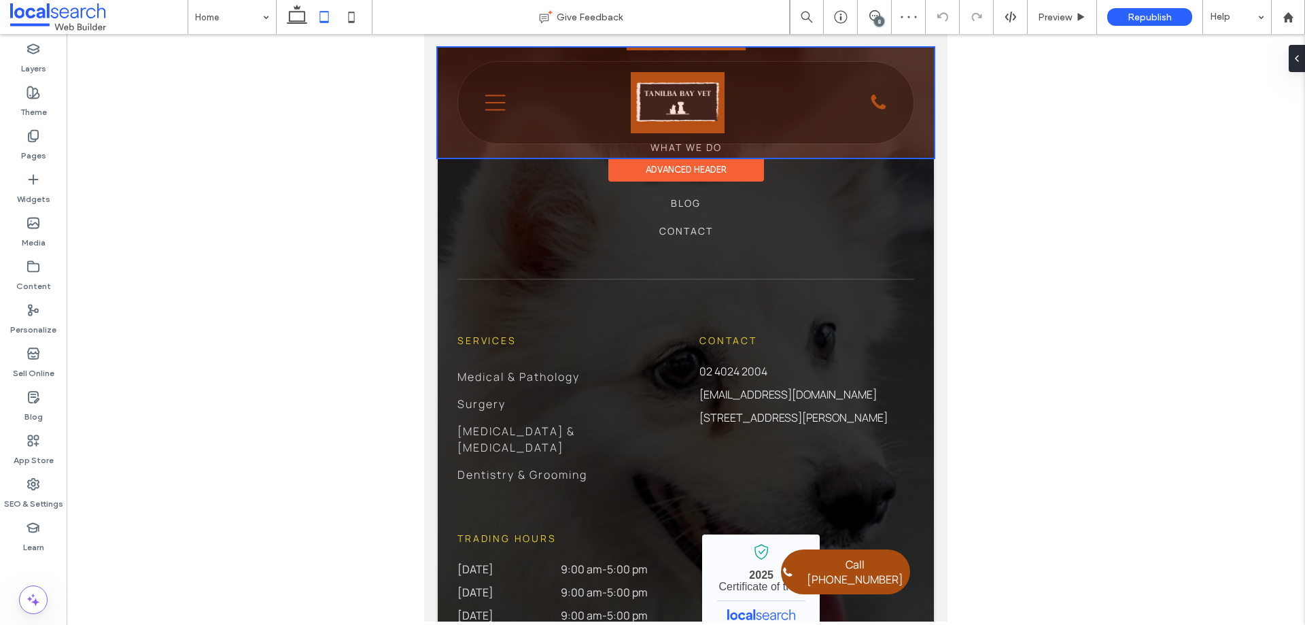
click at [496, 107] on div at bounding box center [686, 103] width 496 height 110
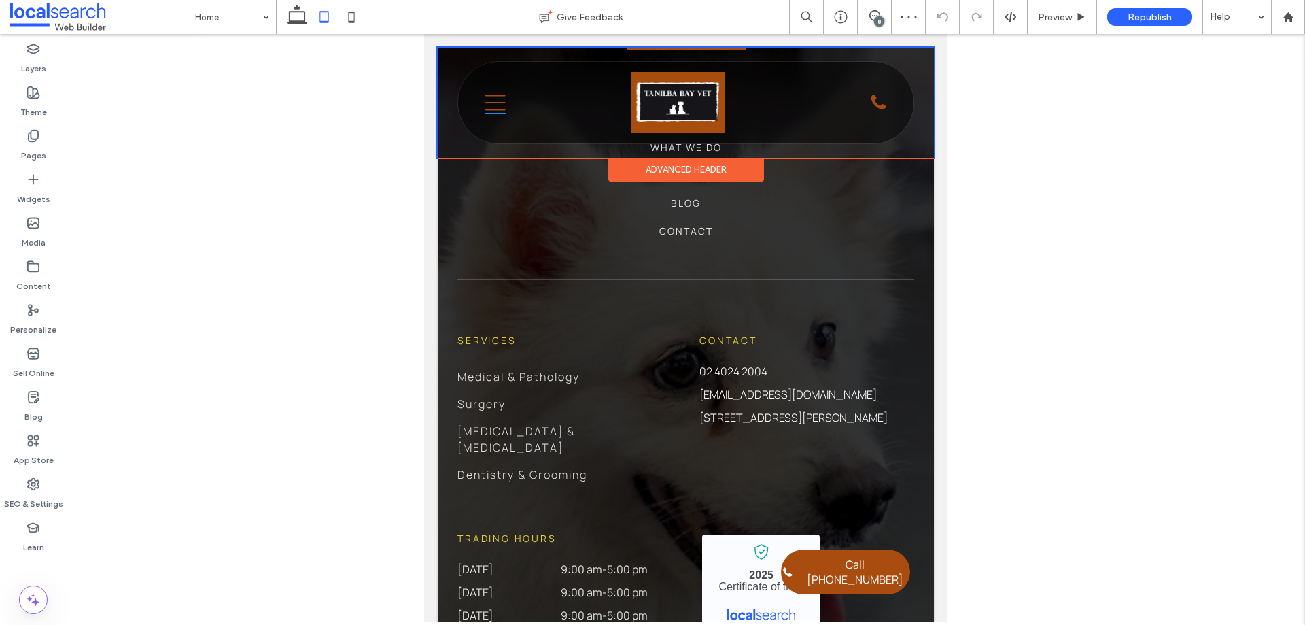
click at [496, 107] on icon "Menu Icon" at bounding box center [495, 102] width 20 height 20
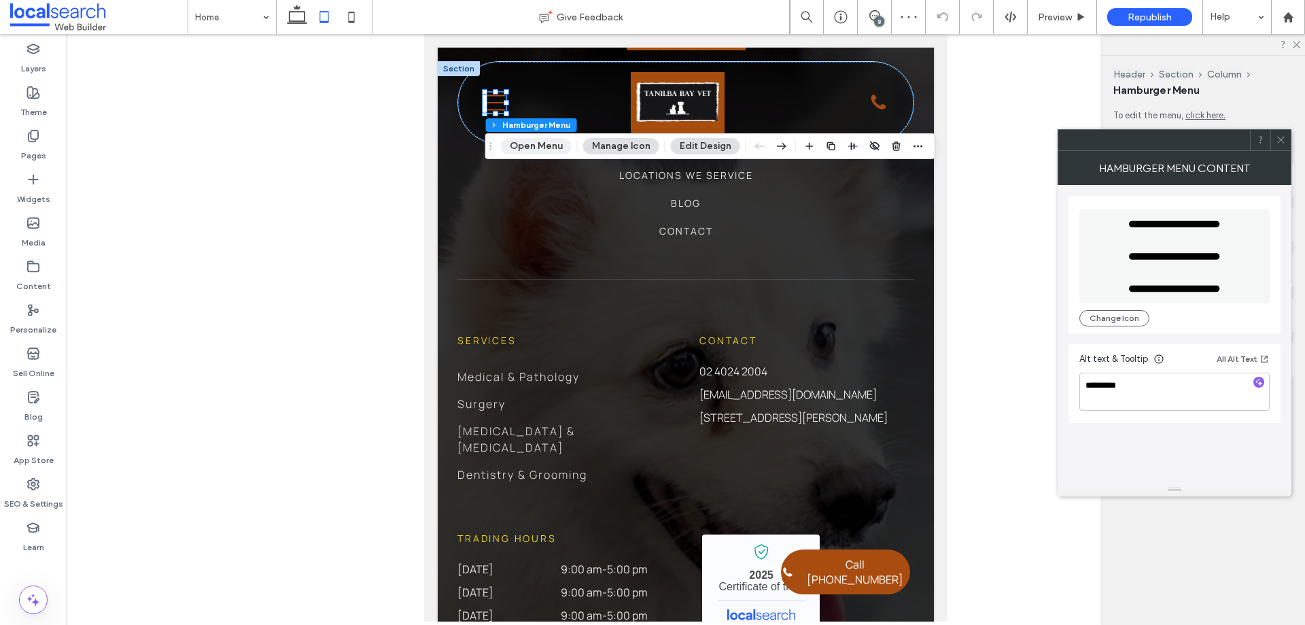
click at [535, 148] on button "Open Menu" at bounding box center [536, 146] width 71 height 16
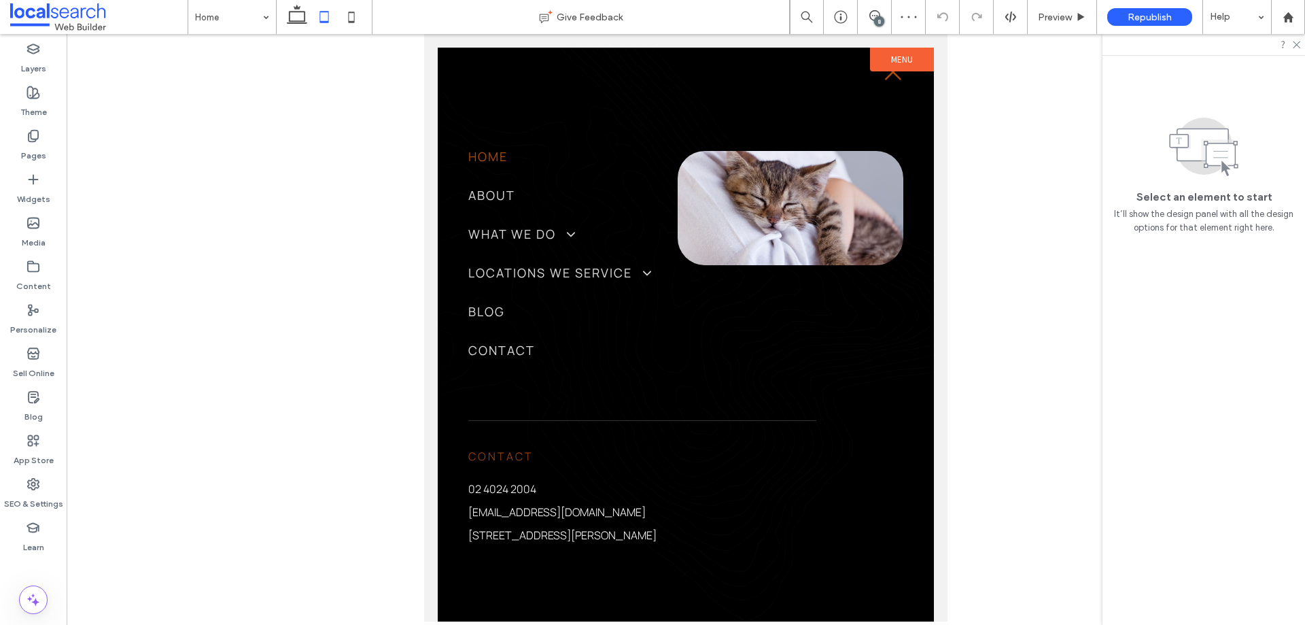
scroll to position [0, 0]
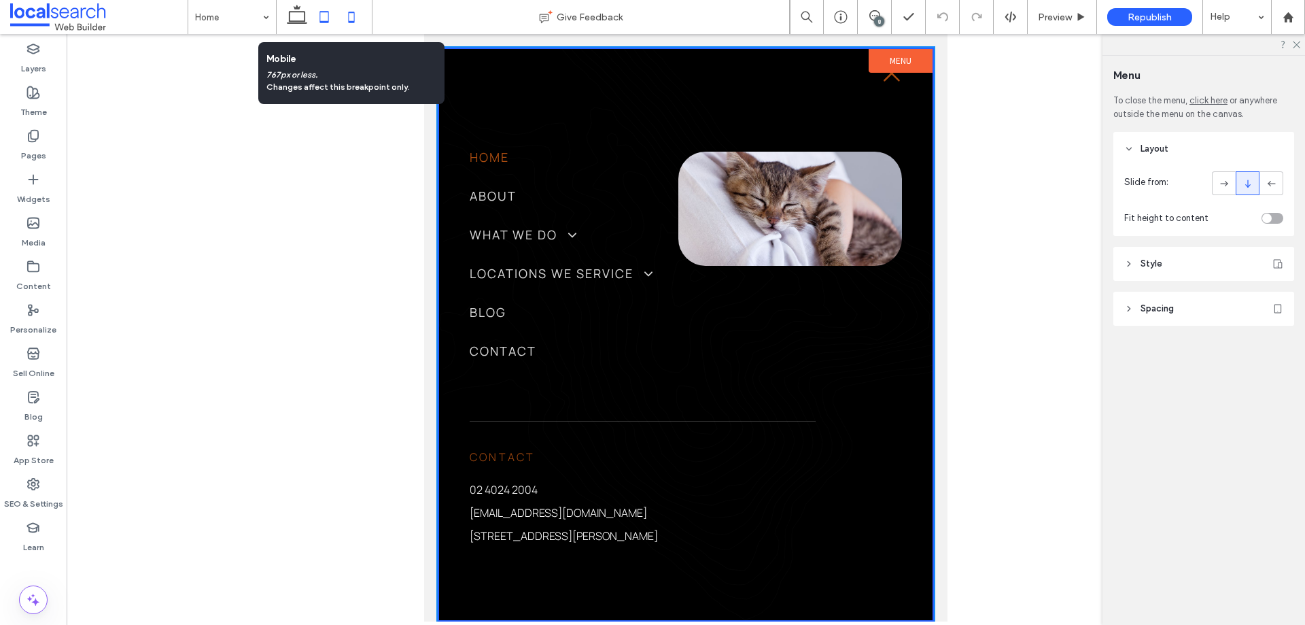
click at [359, 19] on icon at bounding box center [351, 16] width 27 height 27
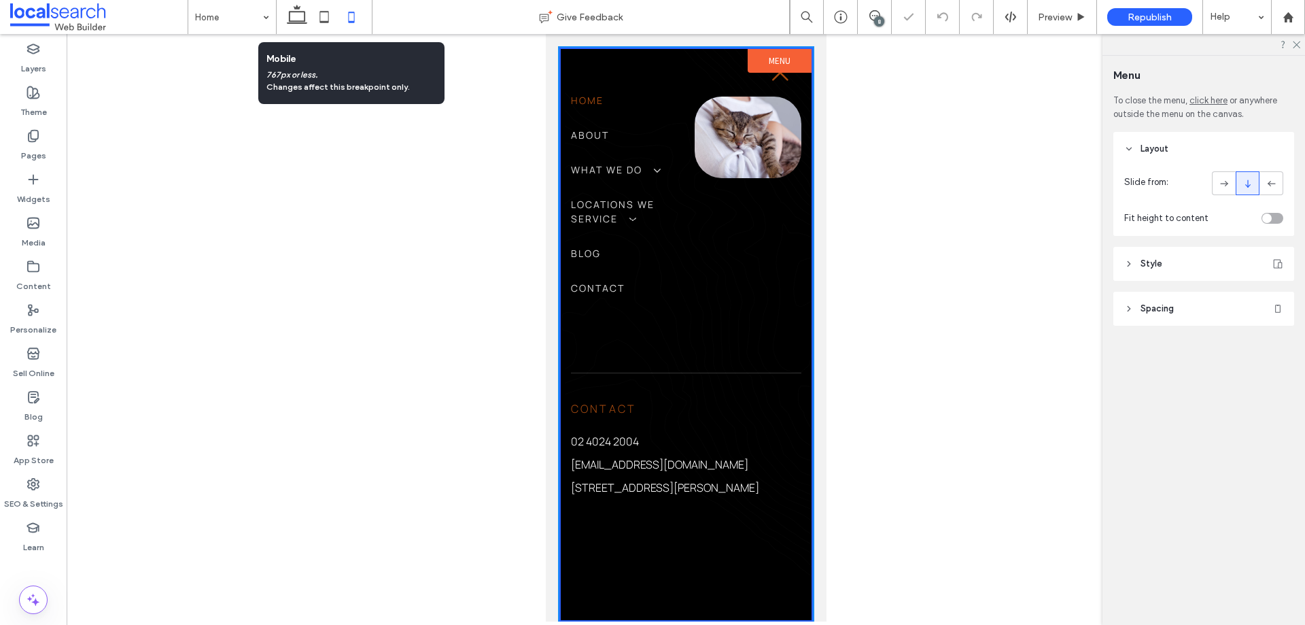
scroll to position [0, 14]
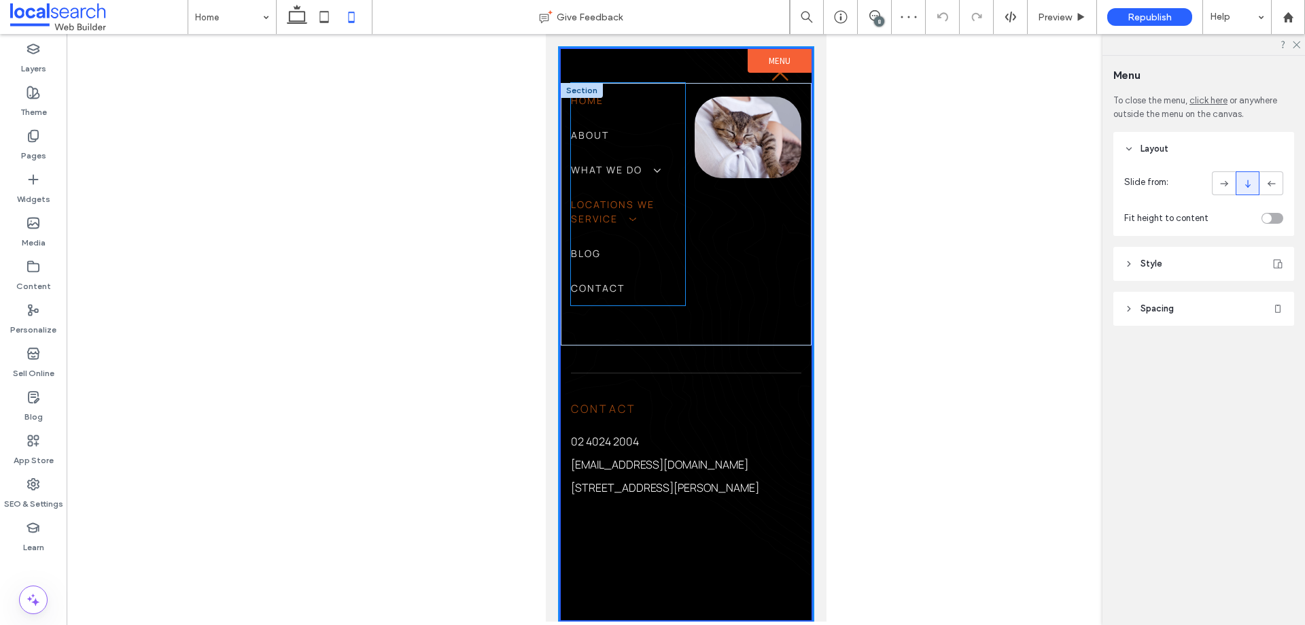
click at [648, 207] on span "Locations We Service" at bounding box center [627, 211] width 115 height 29
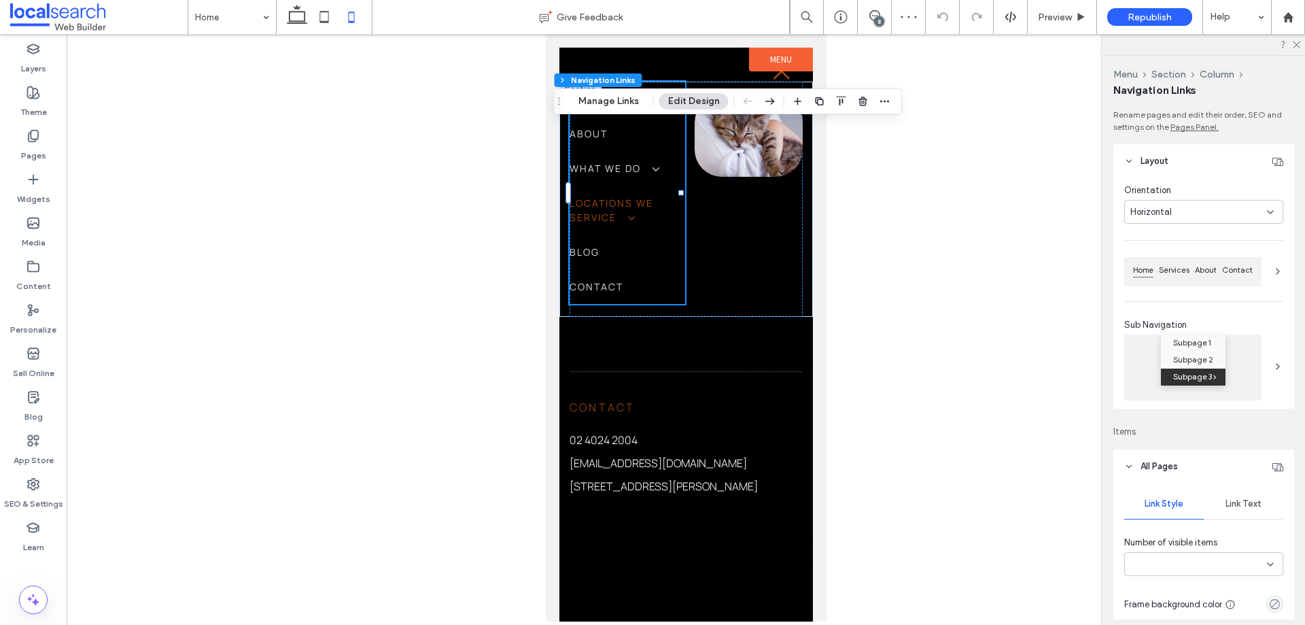
type input "***"
type input "****"
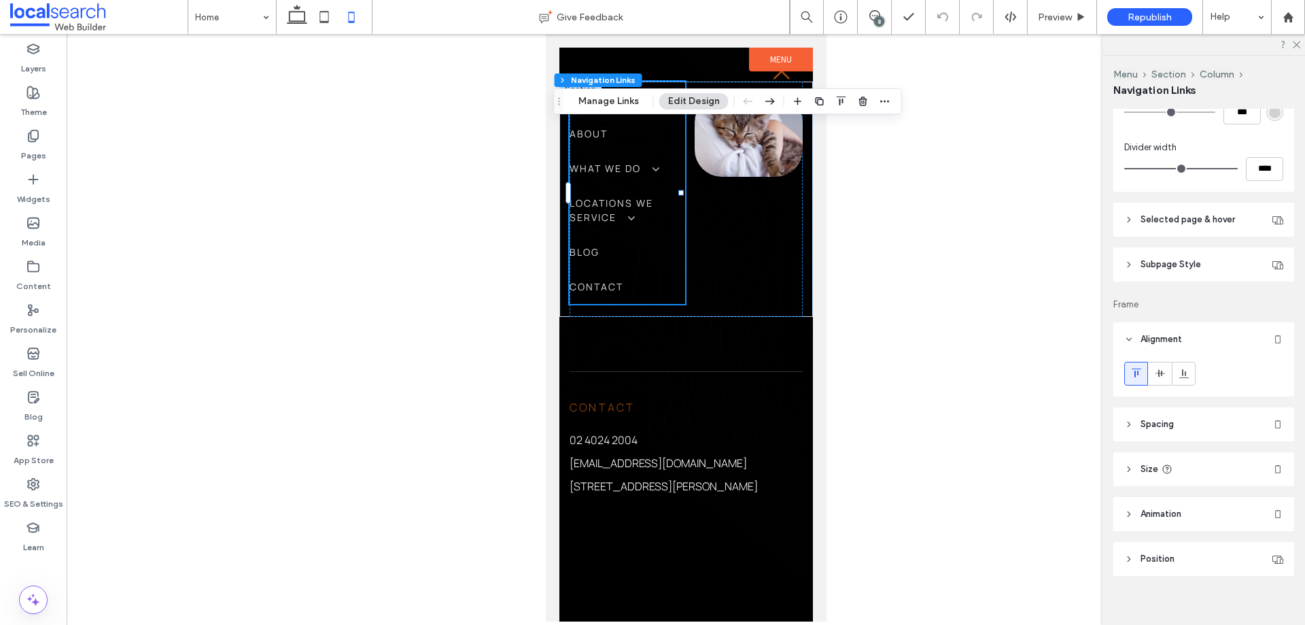
scroll to position [636, 0]
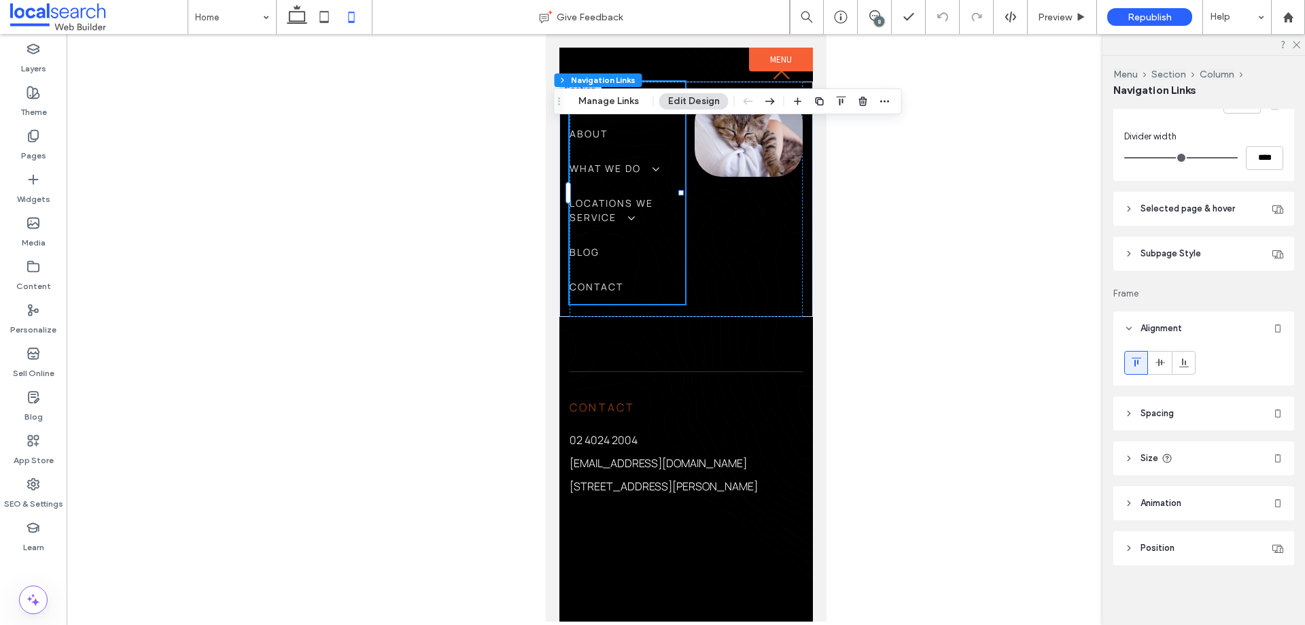
click at [632, 235] on li "Blog" at bounding box center [627, 252] width 116 height 35
drag, startPoint x: 1197, startPoint y: 543, endPoint x: 1190, endPoint y: 539, distance: 7.0
click at [1197, 543] on header "Position" at bounding box center [1204, 548] width 181 height 34
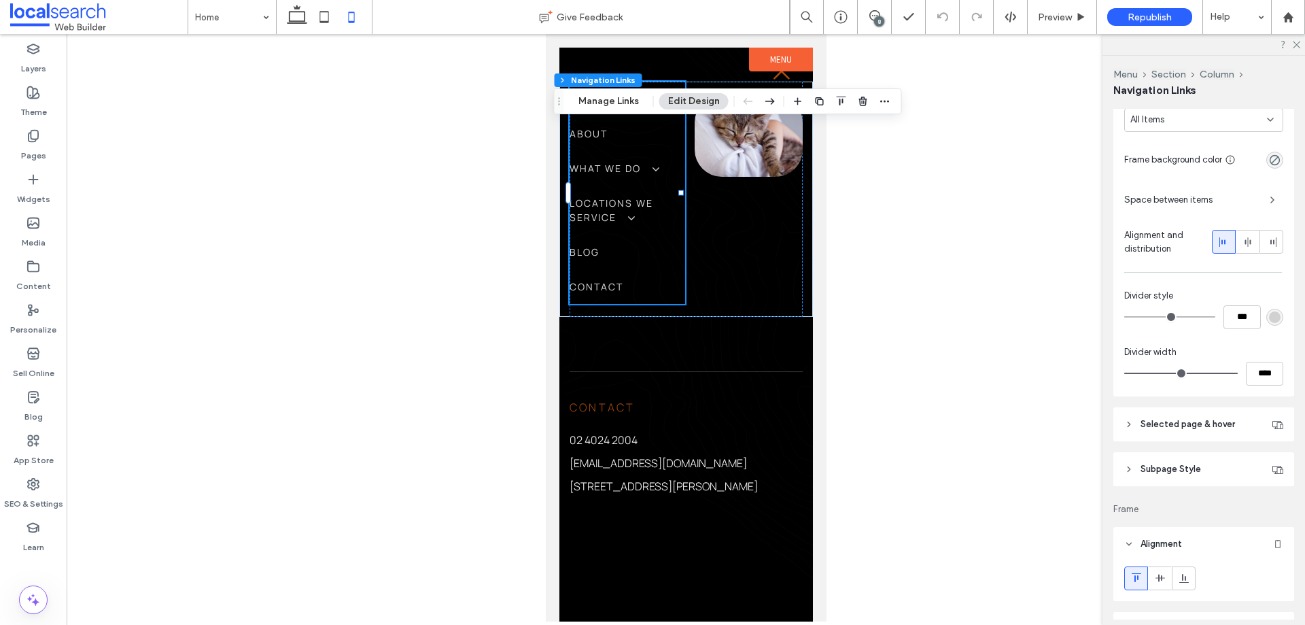
scroll to position [556, 0]
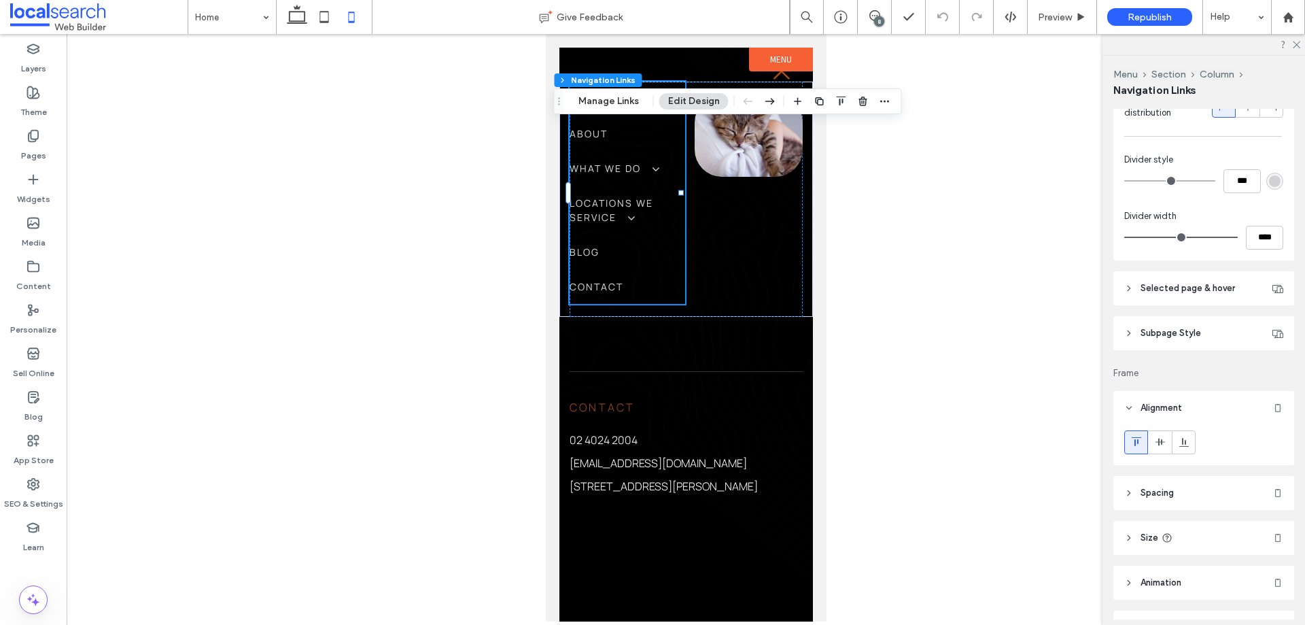
click at [1181, 284] on span "Selected page & hover" at bounding box center [1188, 288] width 95 height 14
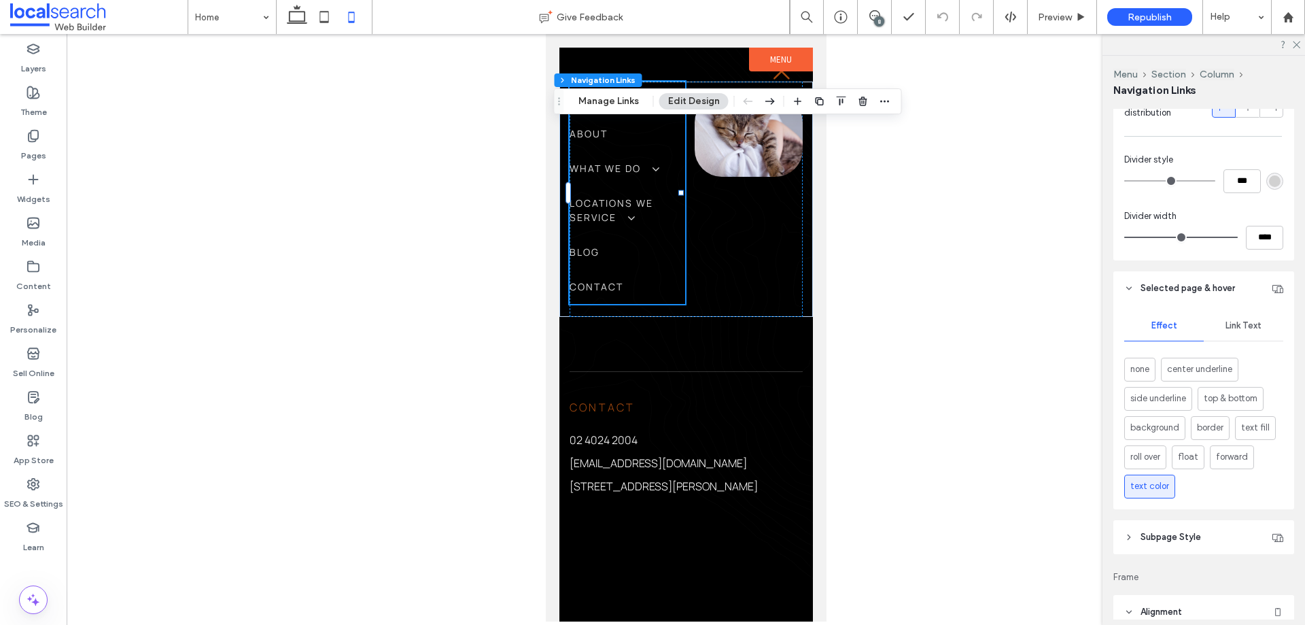
click at [1252, 322] on span "Link Text" at bounding box center [1244, 325] width 36 height 11
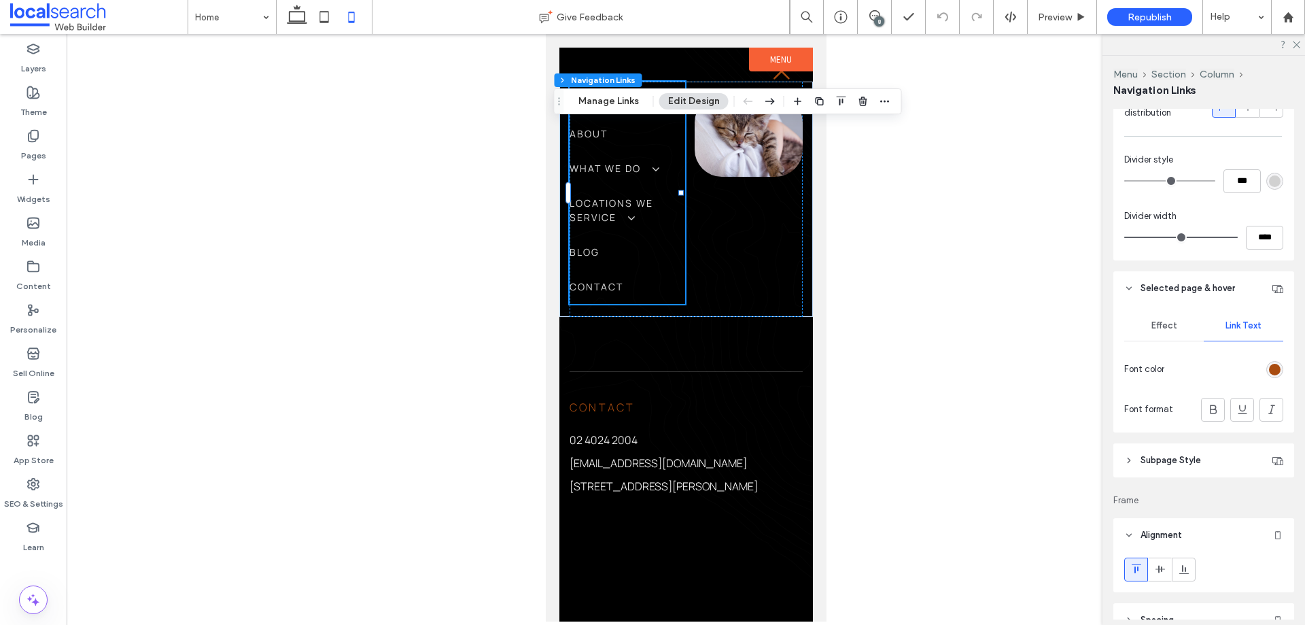
click at [1269, 371] on div "rgb(169, 76, 16)" at bounding box center [1275, 370] width 12 height 12
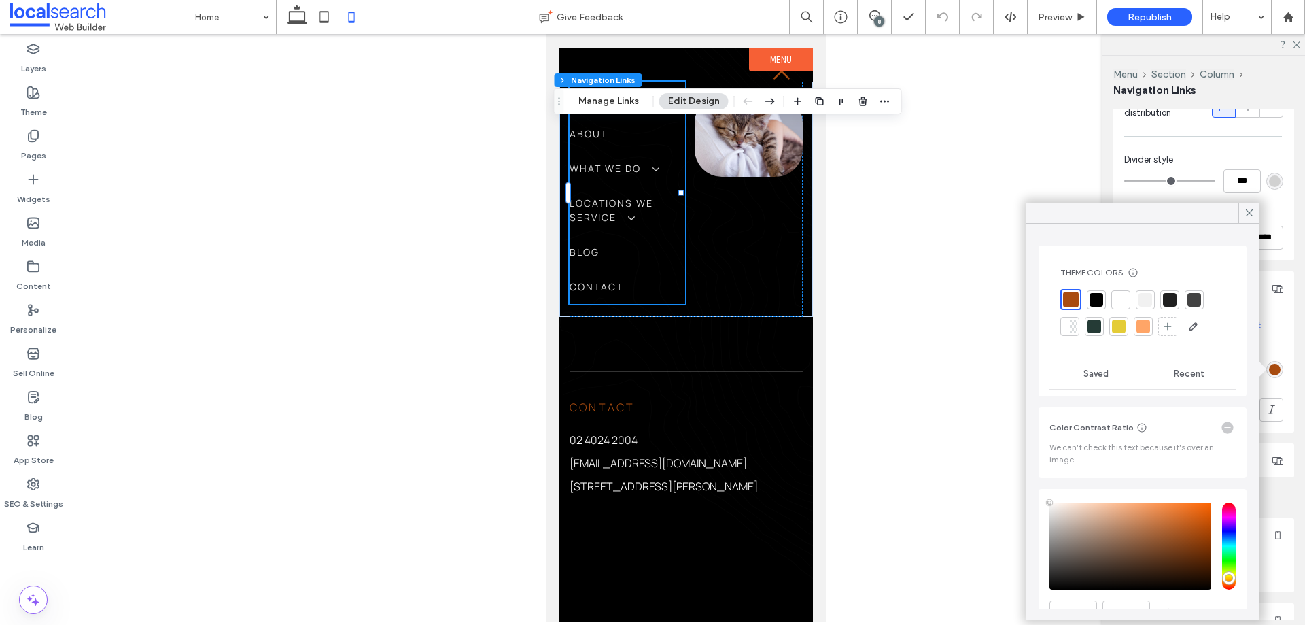
type input "****"
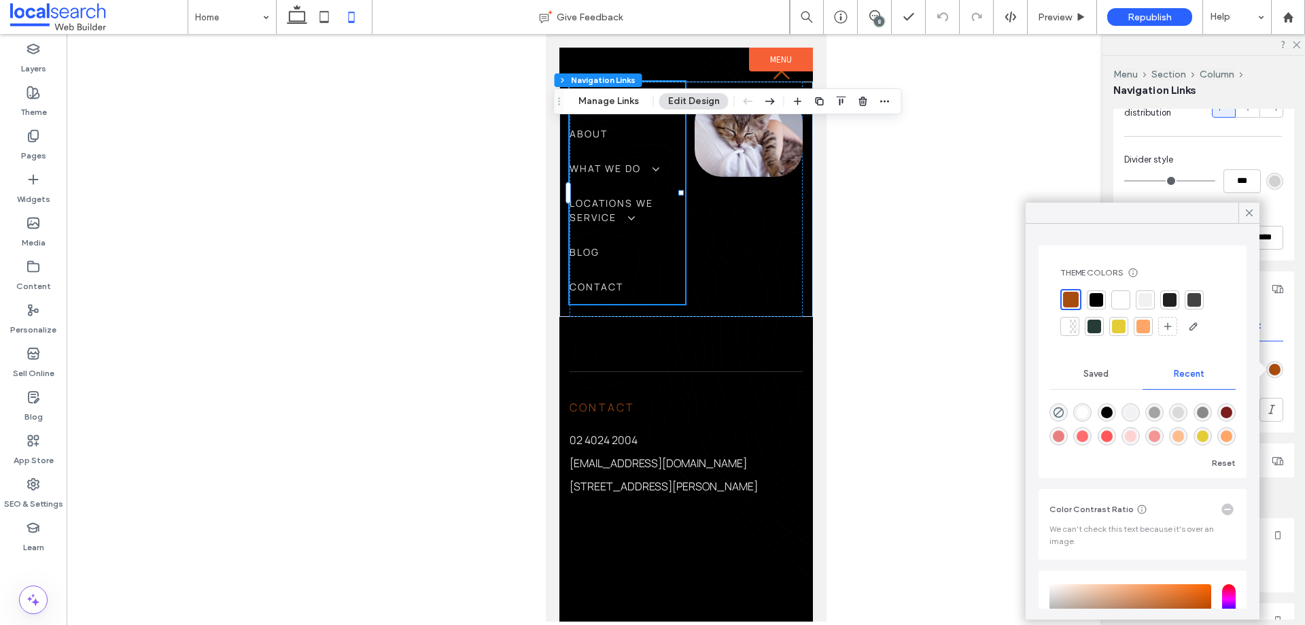
click at [1122, 326] on div at bounding box center [1119, 327] width 14 height 14
click at [1252, 216] on icon at bounding box center [1249, 213] width 12 height 12
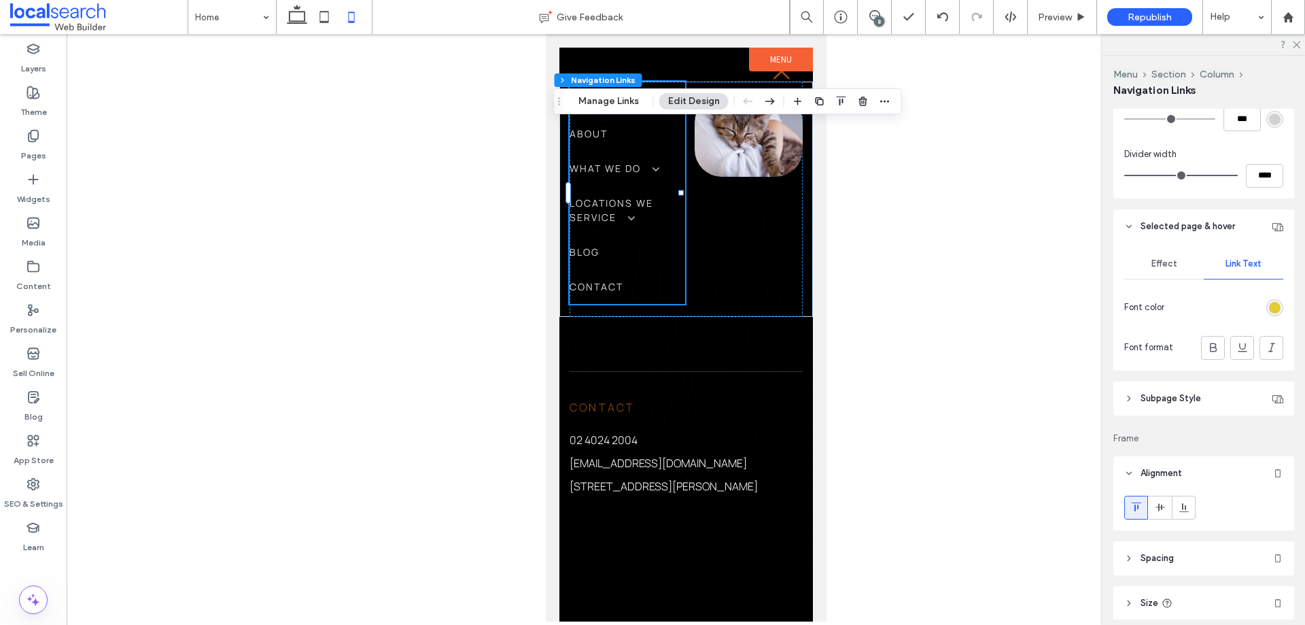
scroll to position [819, 0]
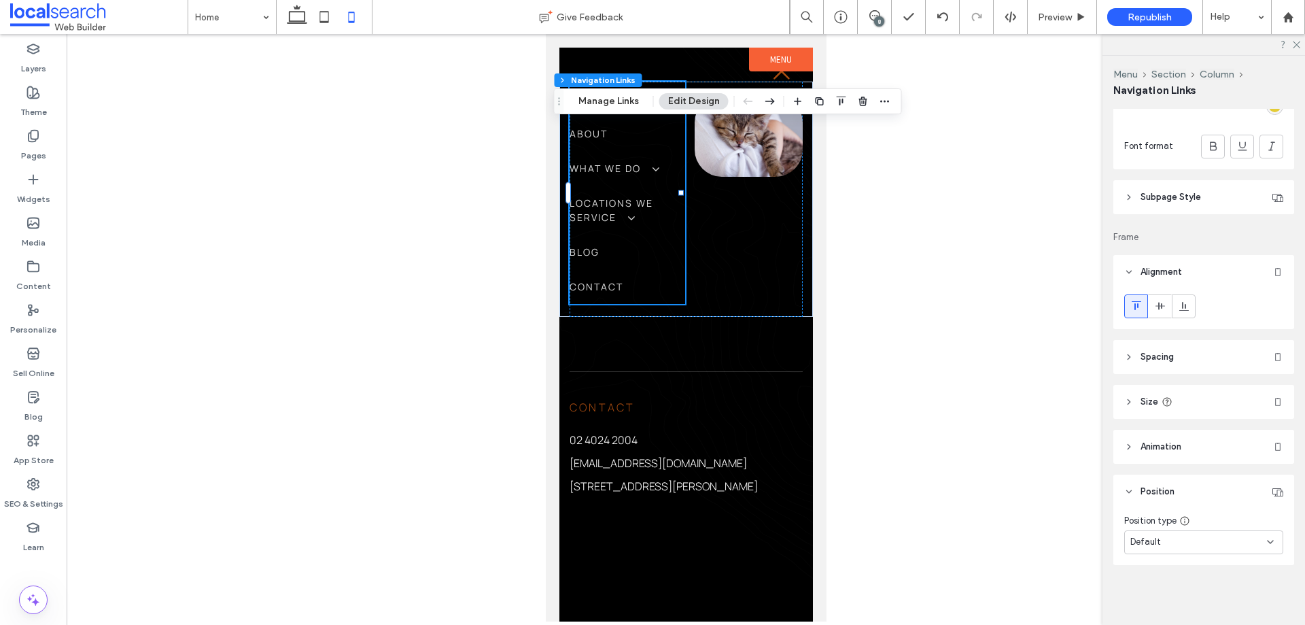
click at [1197, 204] on header "Subpage Style" at bounding box center [1204, 197] width 181 height 34
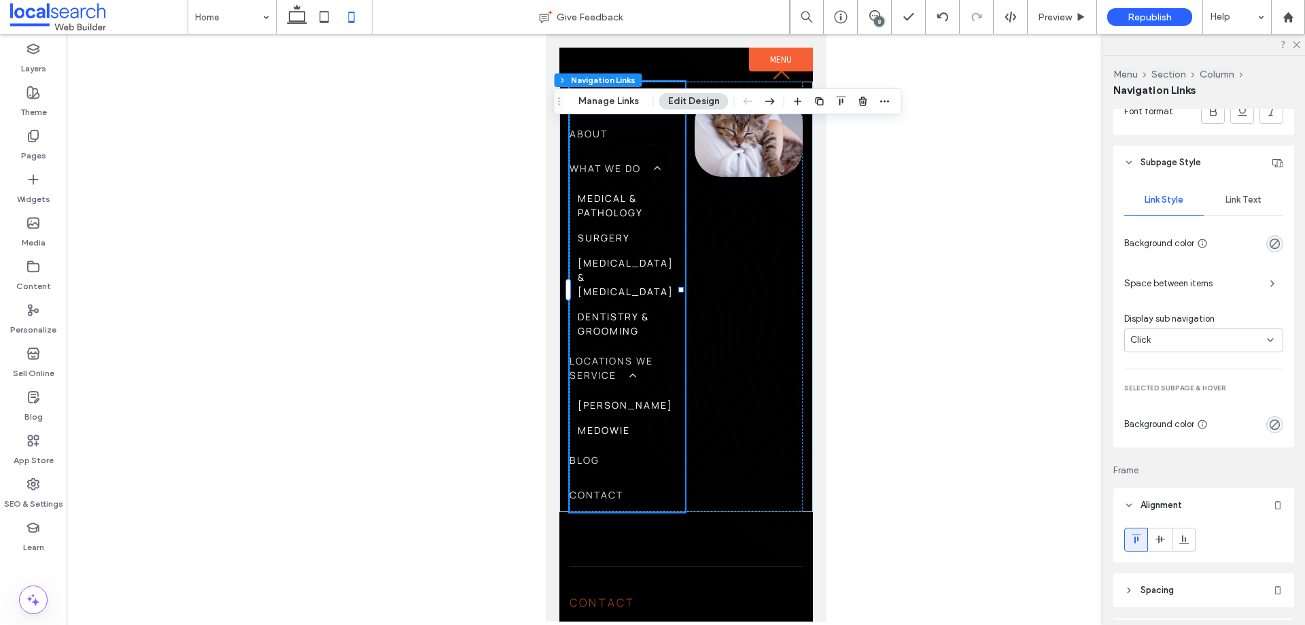
scroll to position [887, 0]
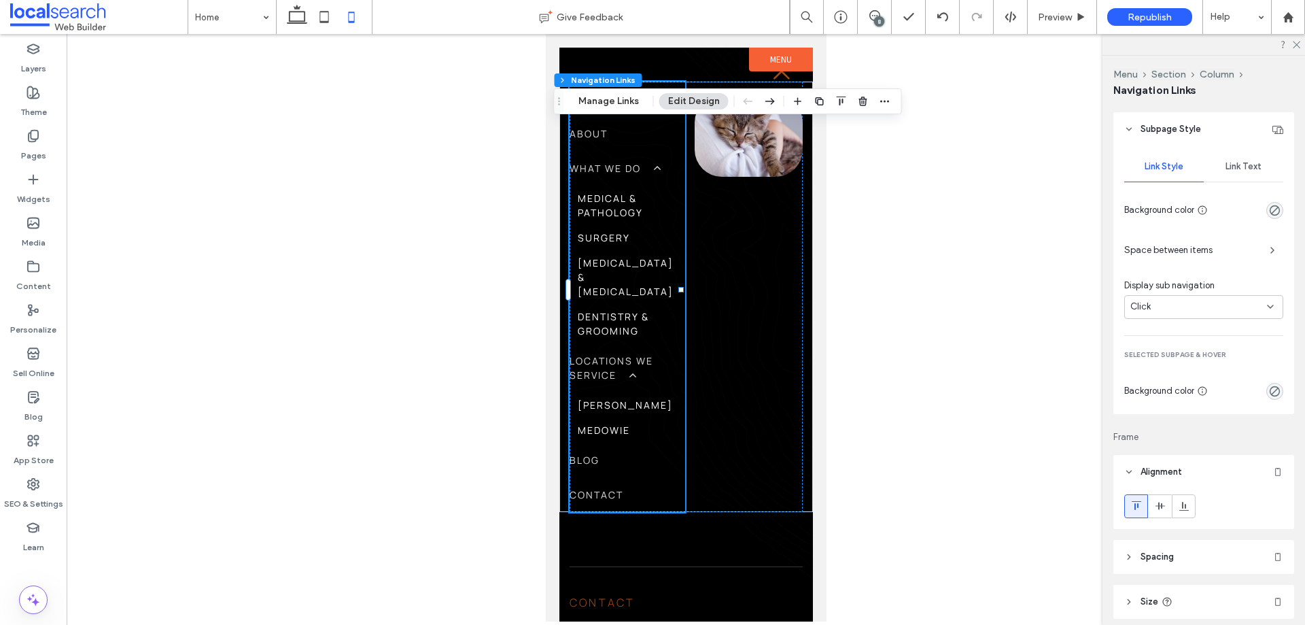
click at [1244, 159] on div "Link Text" at bounding box center [1244, 167] width 80 height 30
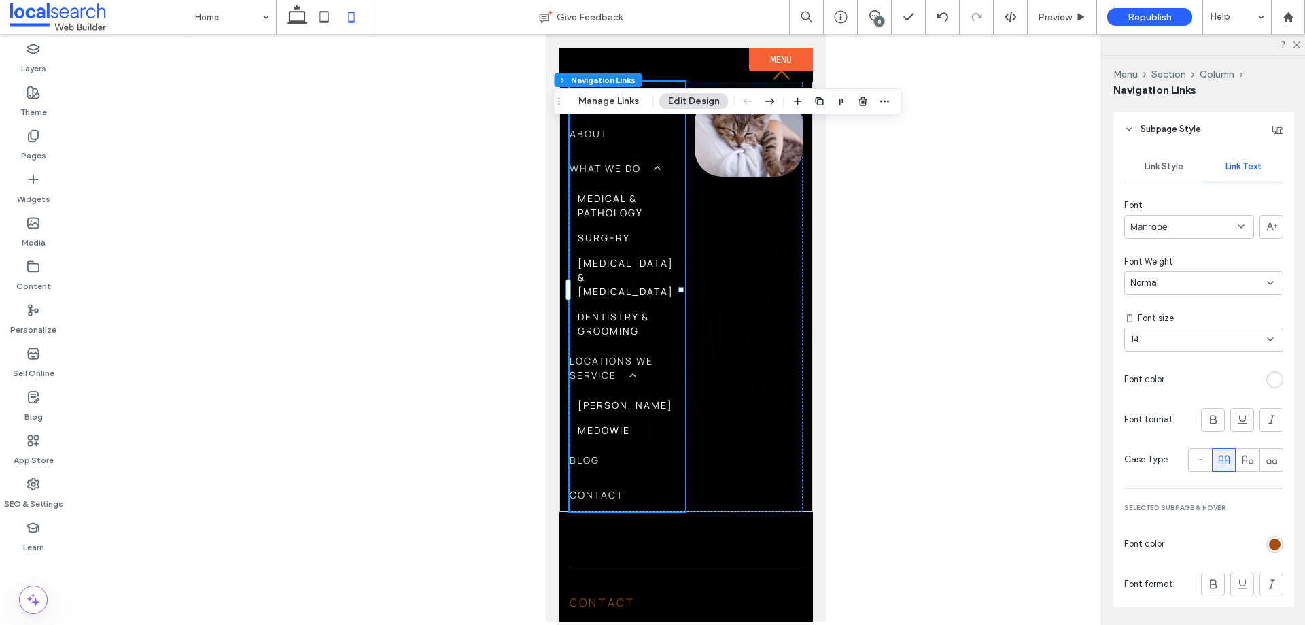
click at [1271, 546] on div "rgb(169, 76, 16)" at bounding box center [1275, 544] width 12 height 12
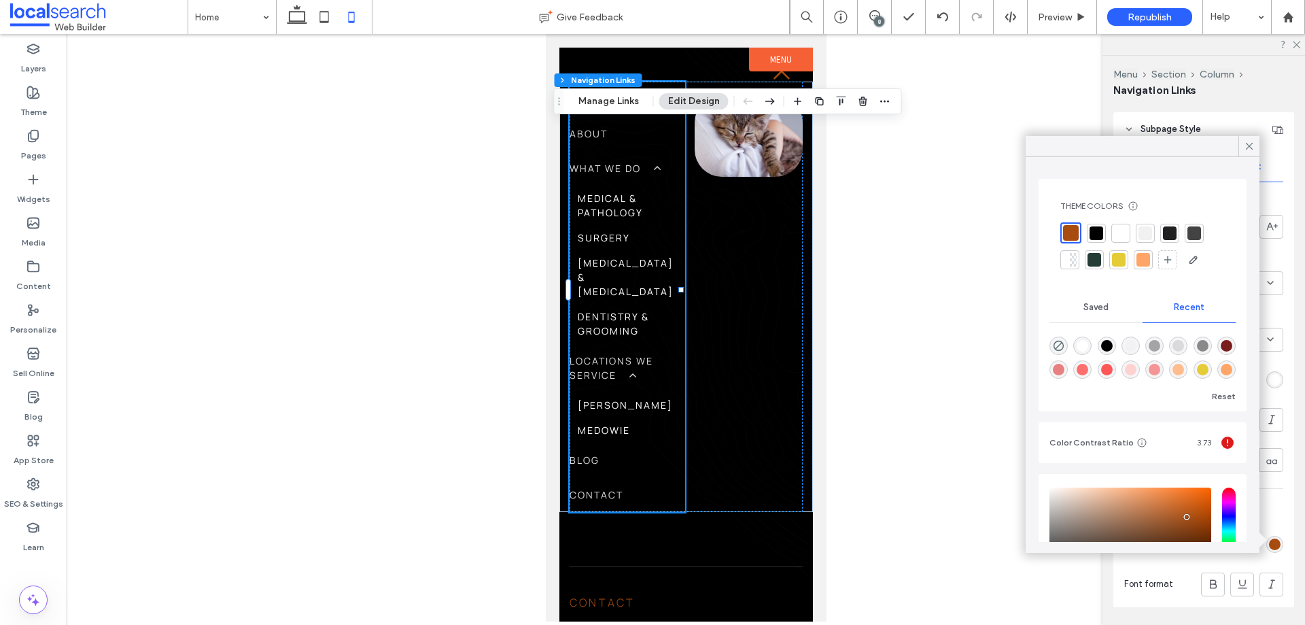
click at [1124, 260] on div at bounding box center [1119, 260] width 14 height 14
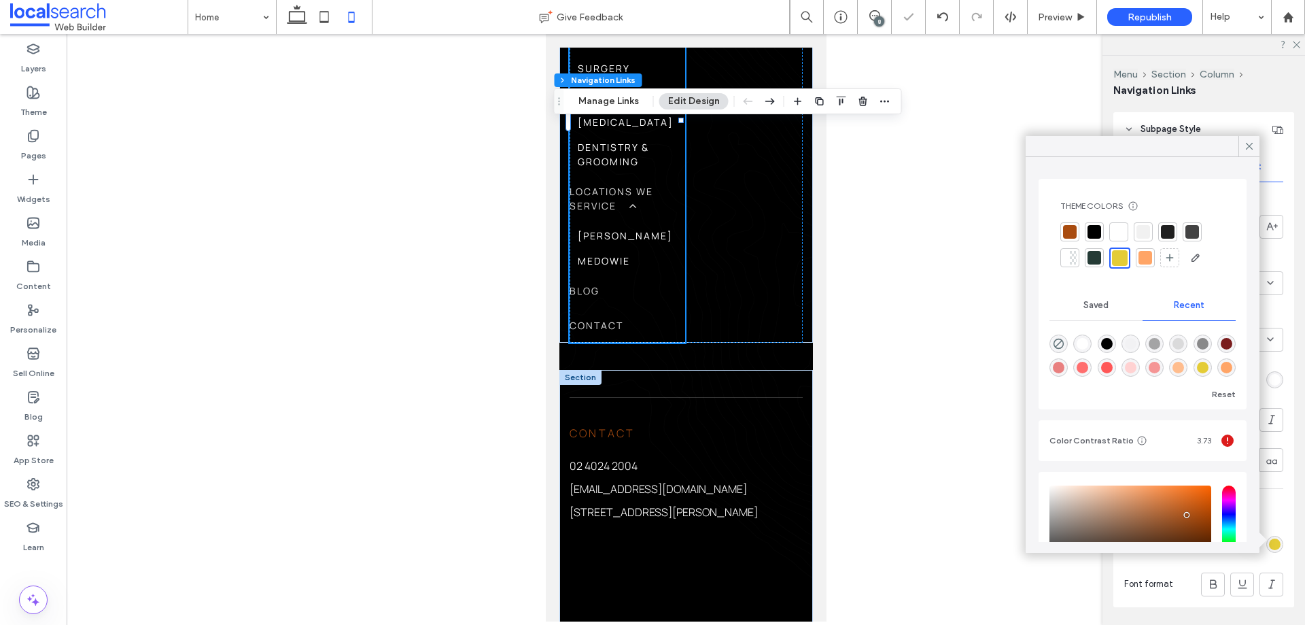
scroll to position [204, 0]
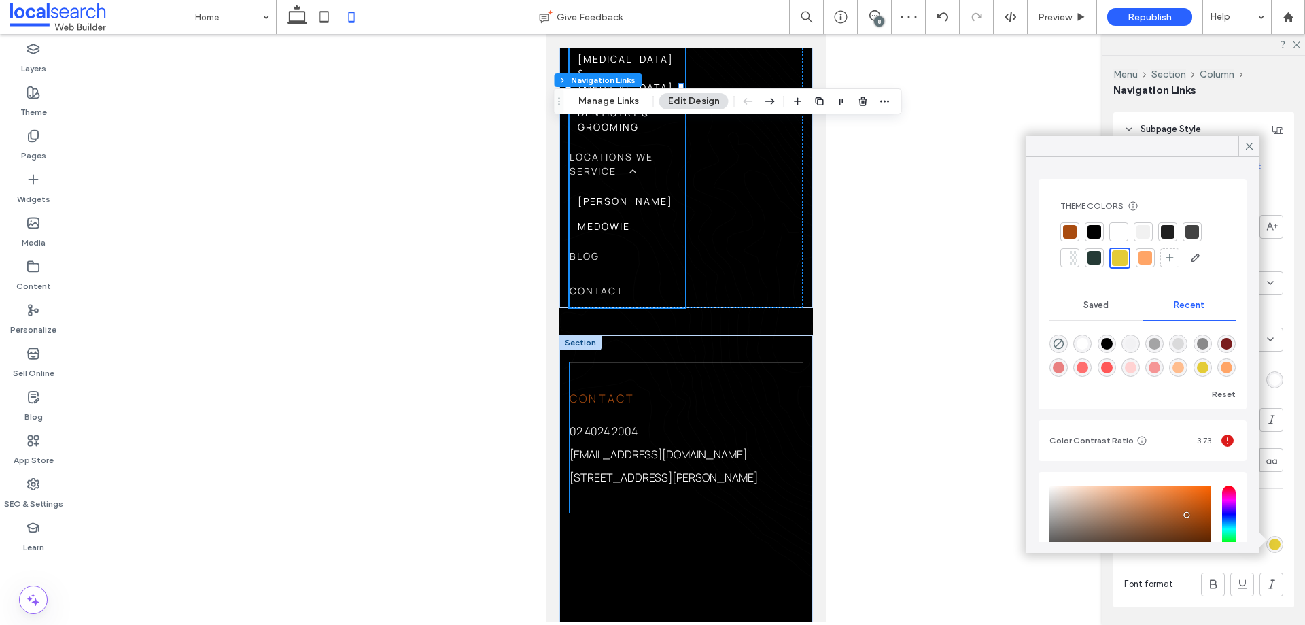
click at [615, 391] on span "Contact" at bounding box center [601, 398] width 65 height 15
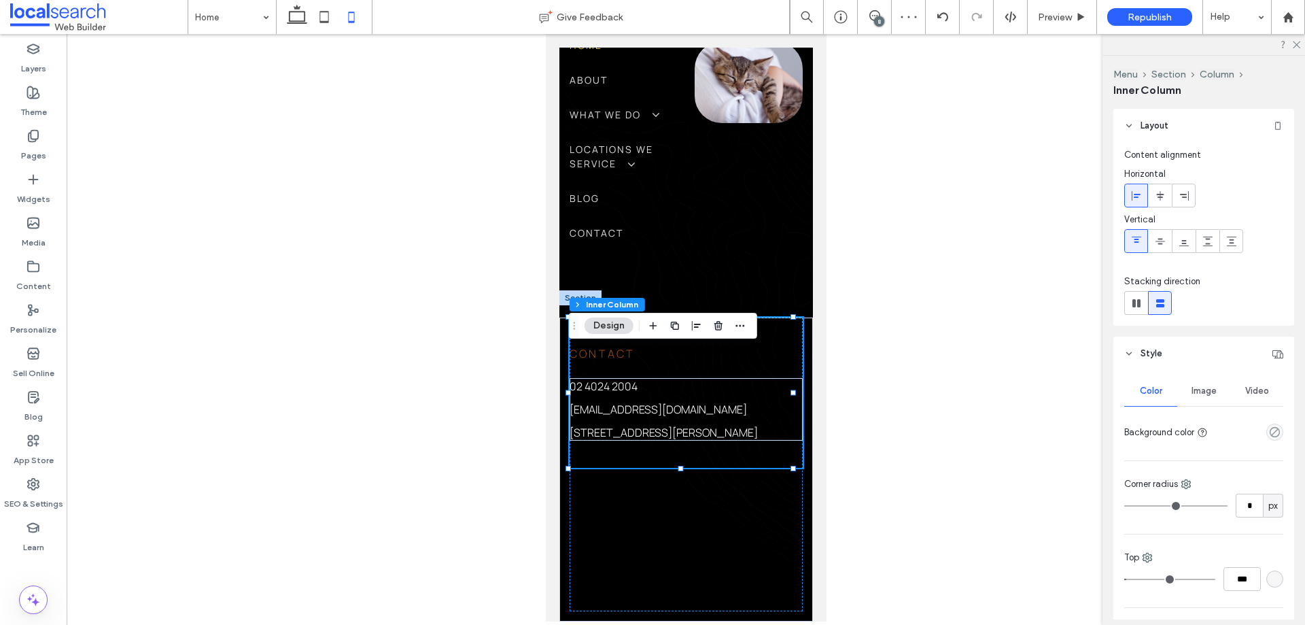
click at [615, 361] on span "Contact" at bounding box center [601, 353] width 65 height 15
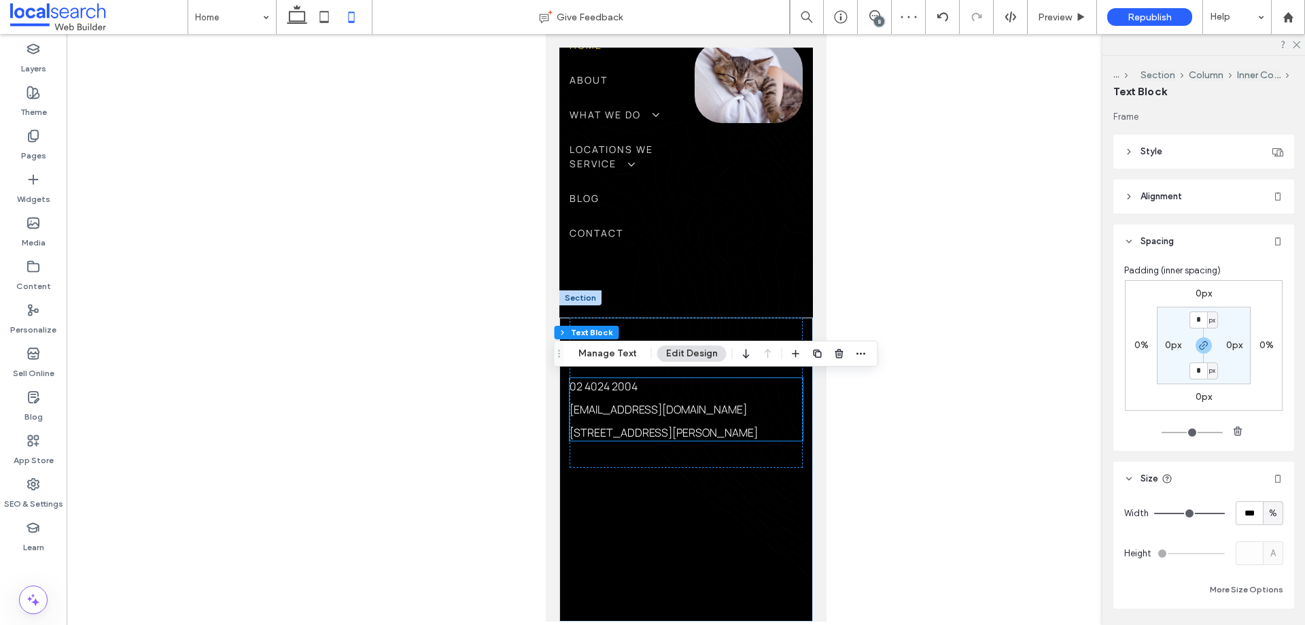
scroll to position [53, 0]
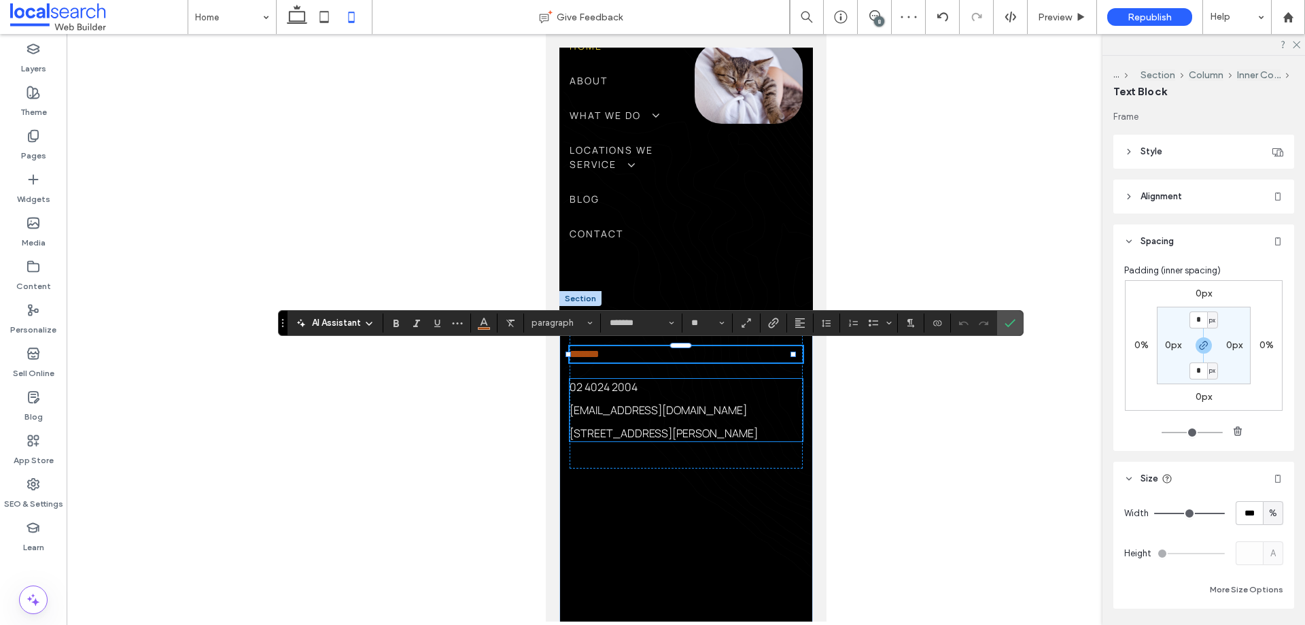
type input "*******"
type input "**"
click at [482, 323] on use "Color" at bounding box center [484, 320] width 7 height 7
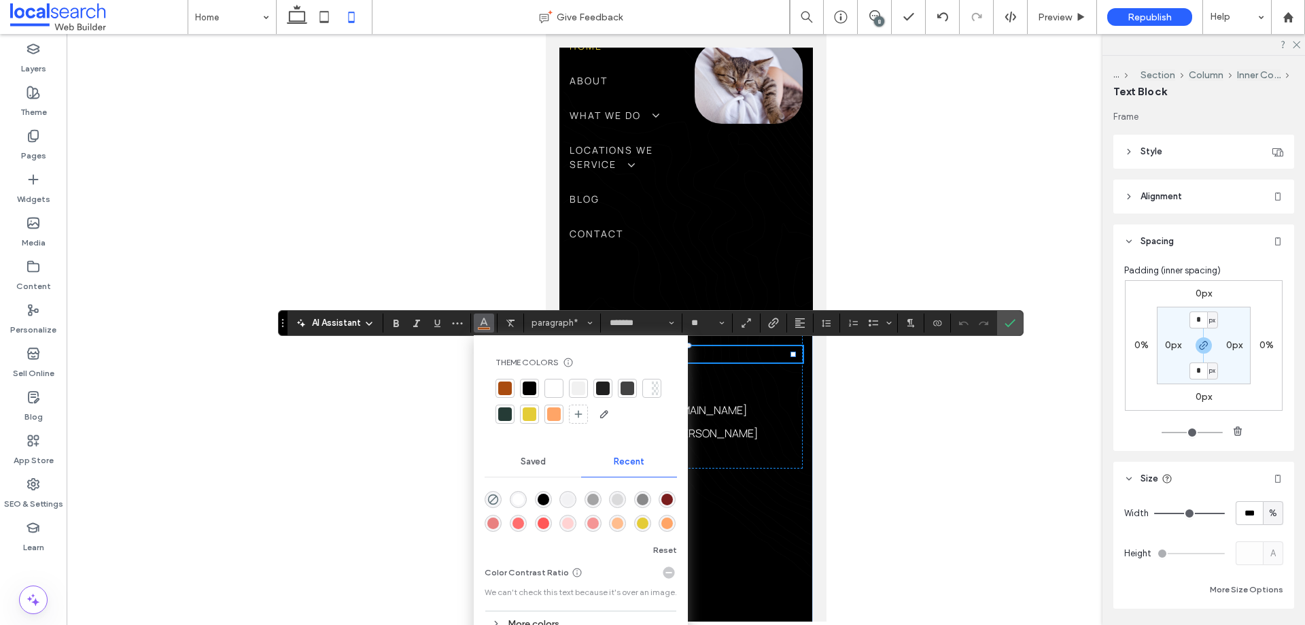
click at [530, 414] on div at bounding box center [530, 414] width 14 height 14
click at [1014, 324] on icon "Confirm" at bounding box center [1010, 322] width 11 height 11
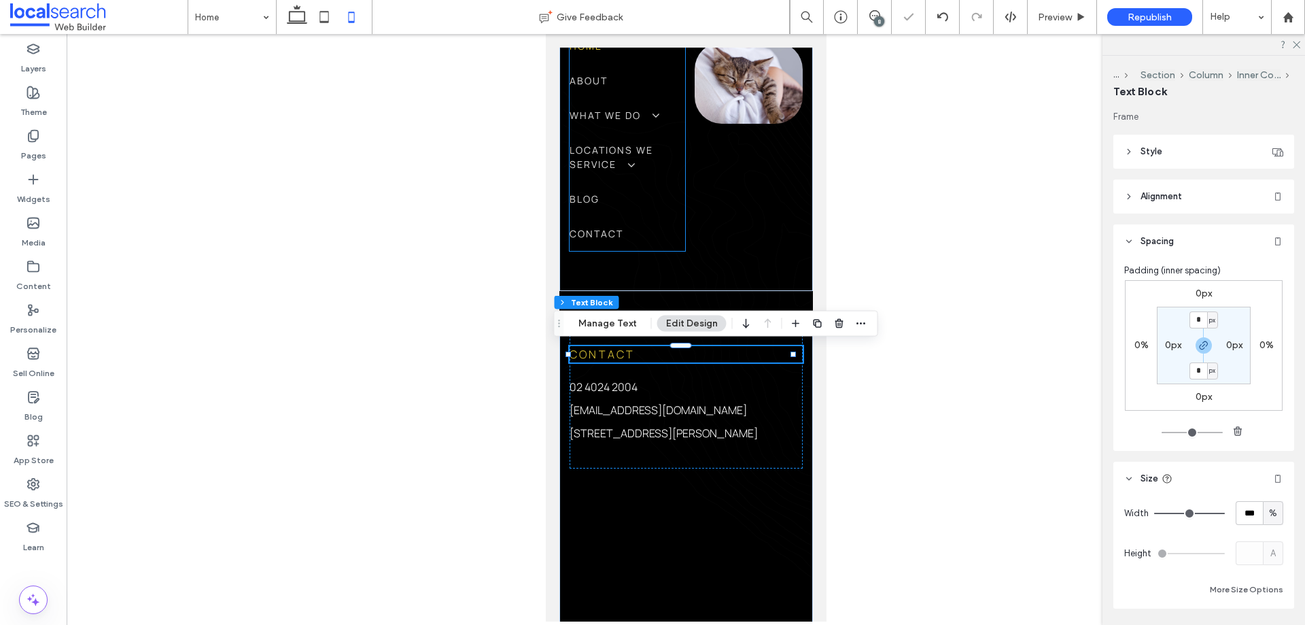
scroll to position [0, 0]
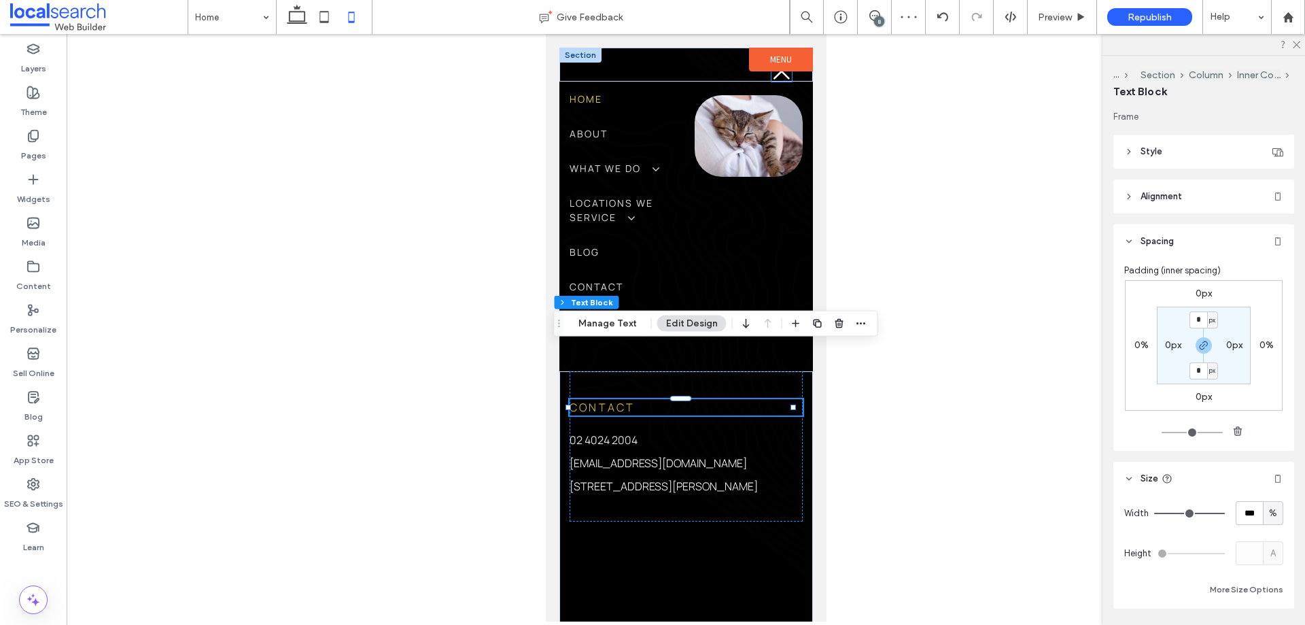
click at [771, 76] on icon "Close Icon" at bounding box center [781, 71] width 20 height 20
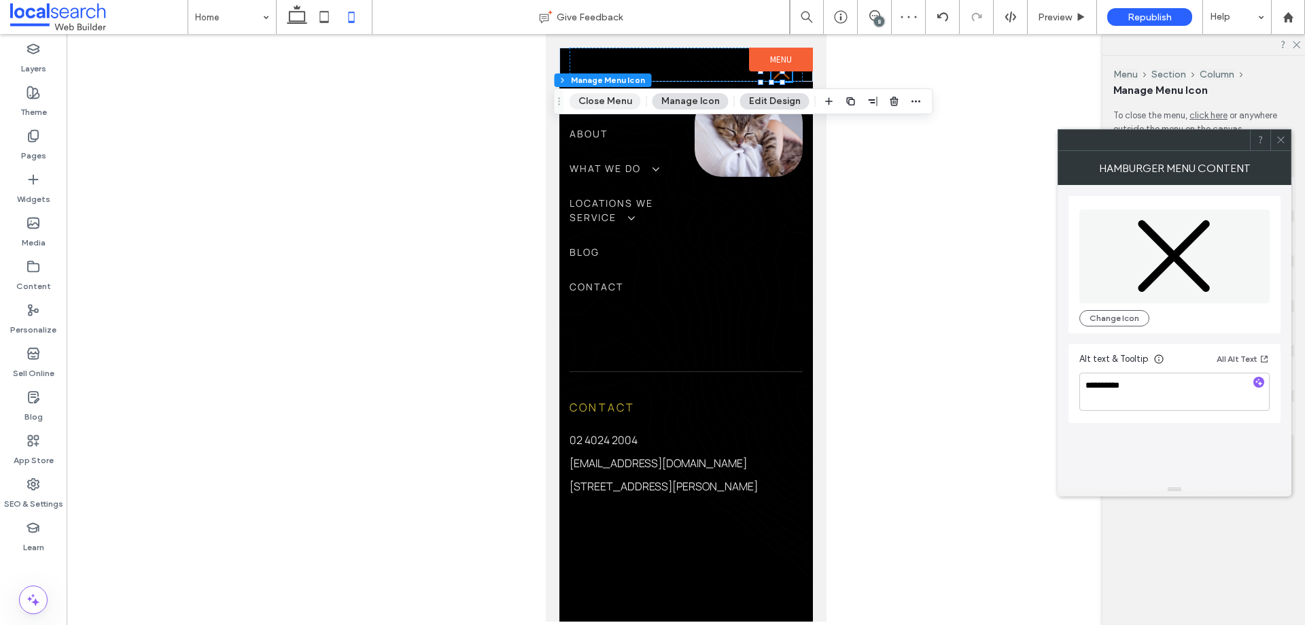
click at [621, 97] on button "Close Menu" at bounding box center [605, 101] width 71 height 16
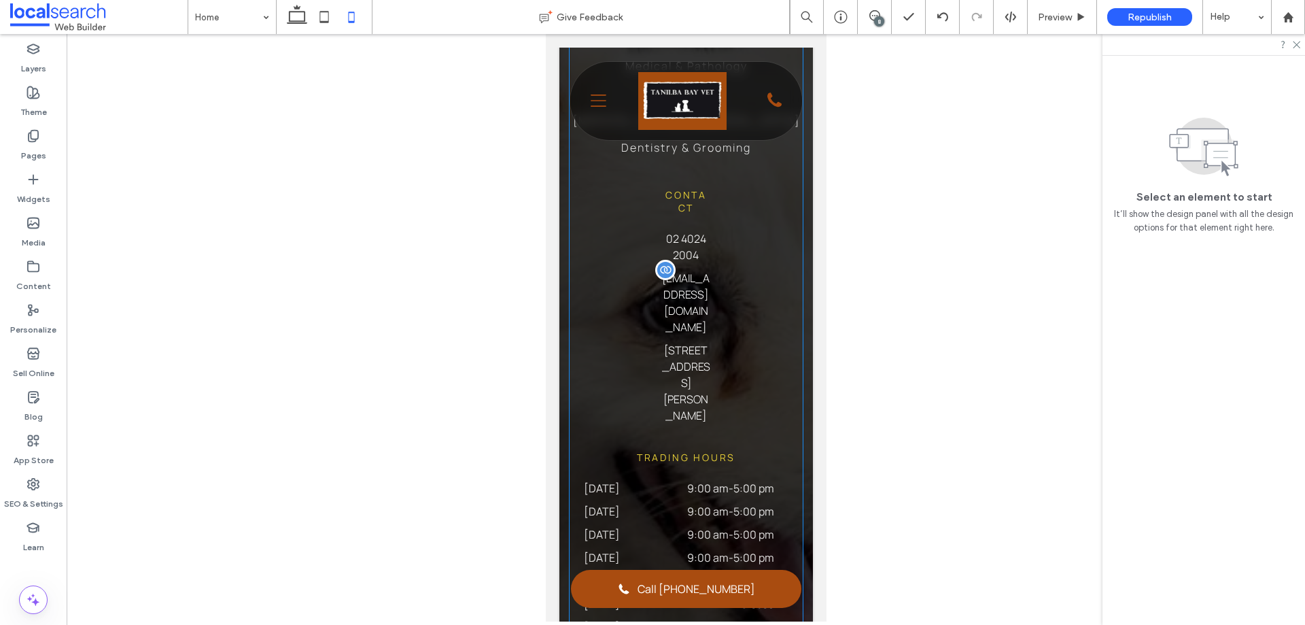
scroll to position [4214, 0]
click at [694, 309] on span "[EMAIL_ADDRESS][DOMAIN_NAME]" at bounding box center [686, 297] width 48 height 64
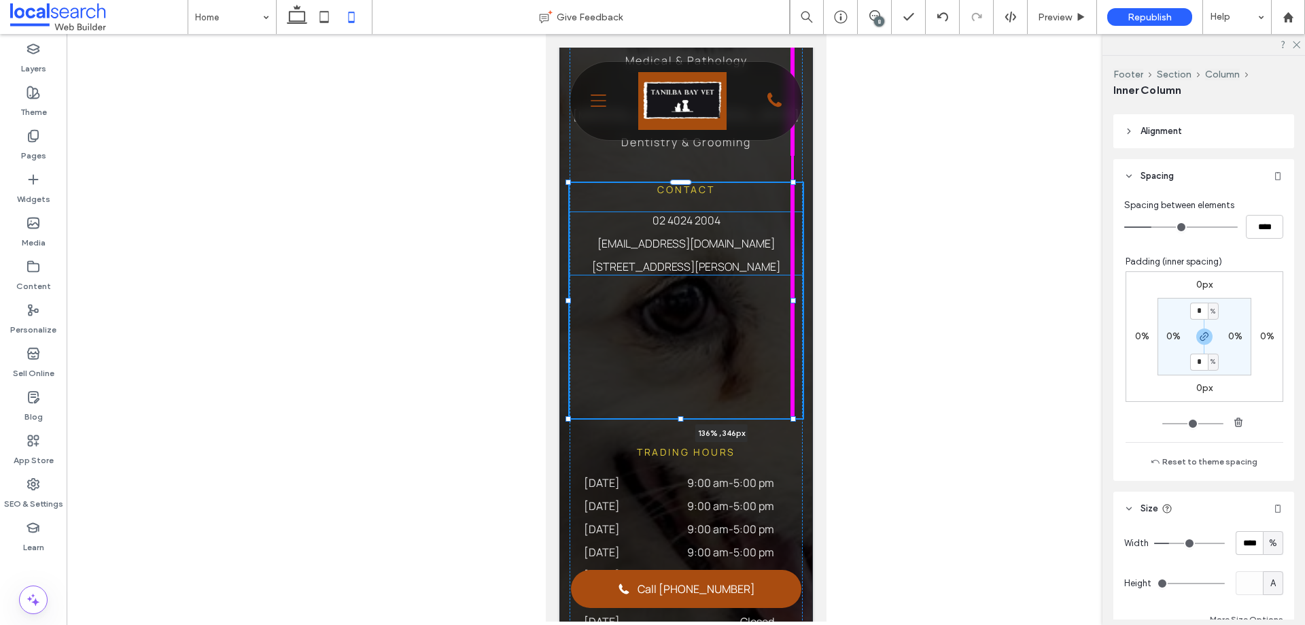
scroll to position [561, 0]
drag, startPoint x: 704, startPoint y: 299, endPoint x: 1380, endPoint y: 340, distance: 677.7
type input "***"
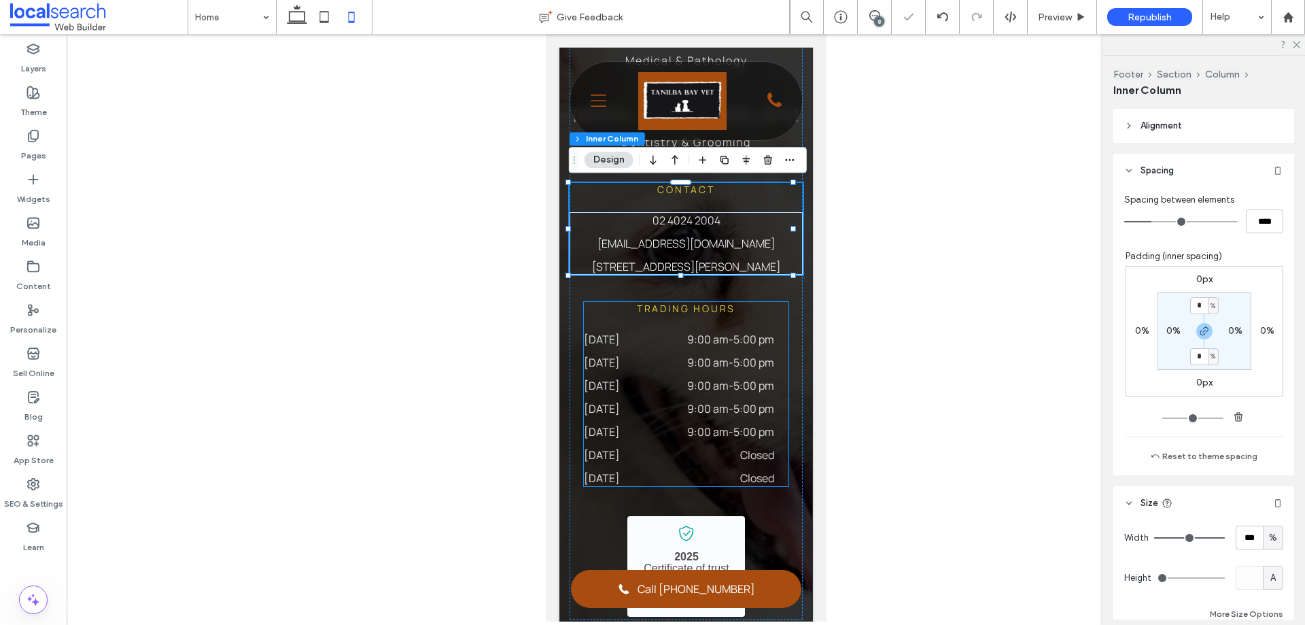
click at [742, 362] on time "5:00 pm" at bounding box center [753, 362] width 41 height 15
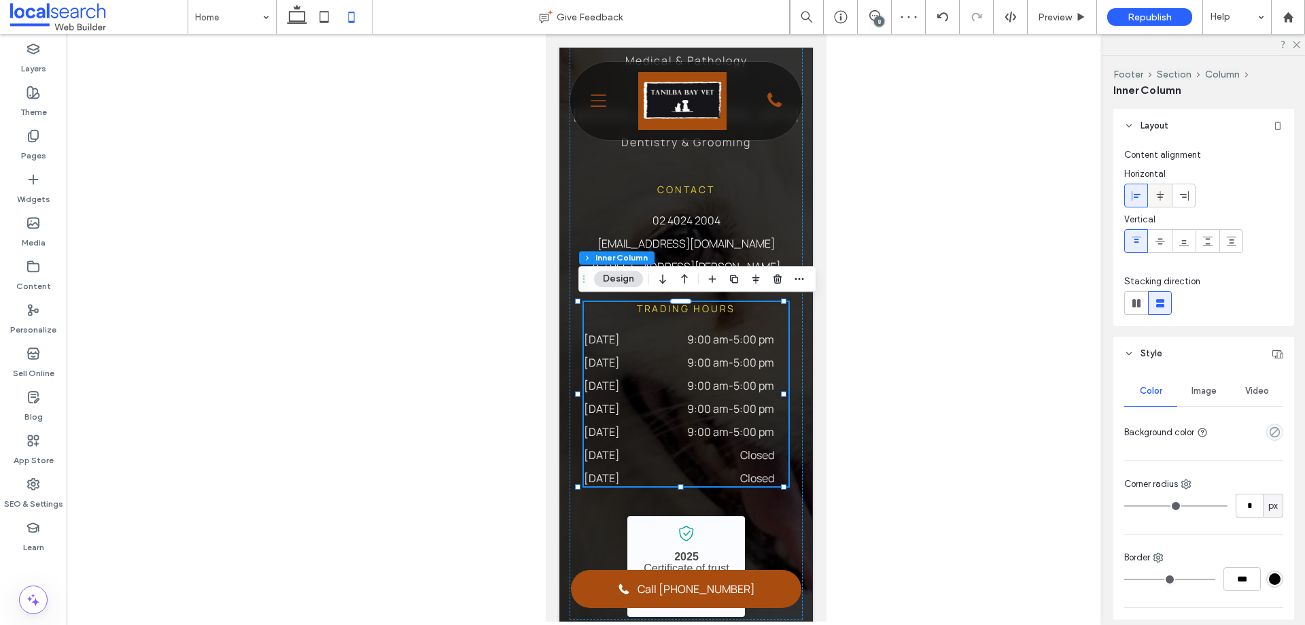
click at [1164, 194] on icon at bounding box center [1160, 195] width 11 height 11
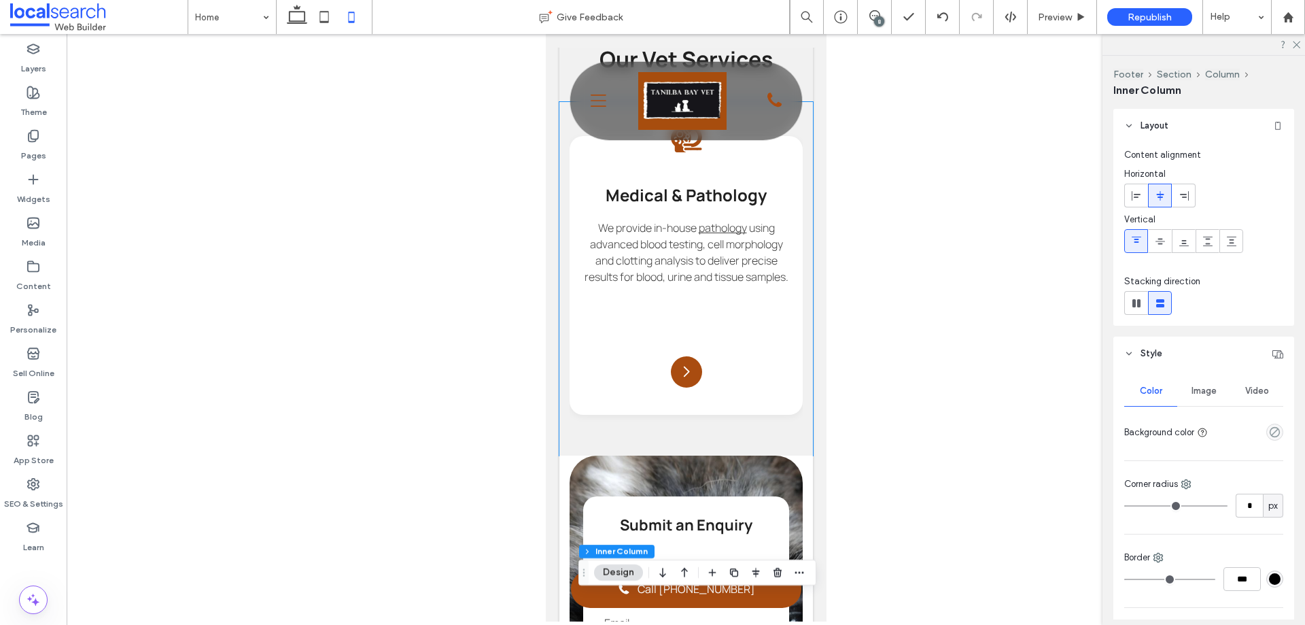
scroll to position [1260, 0]
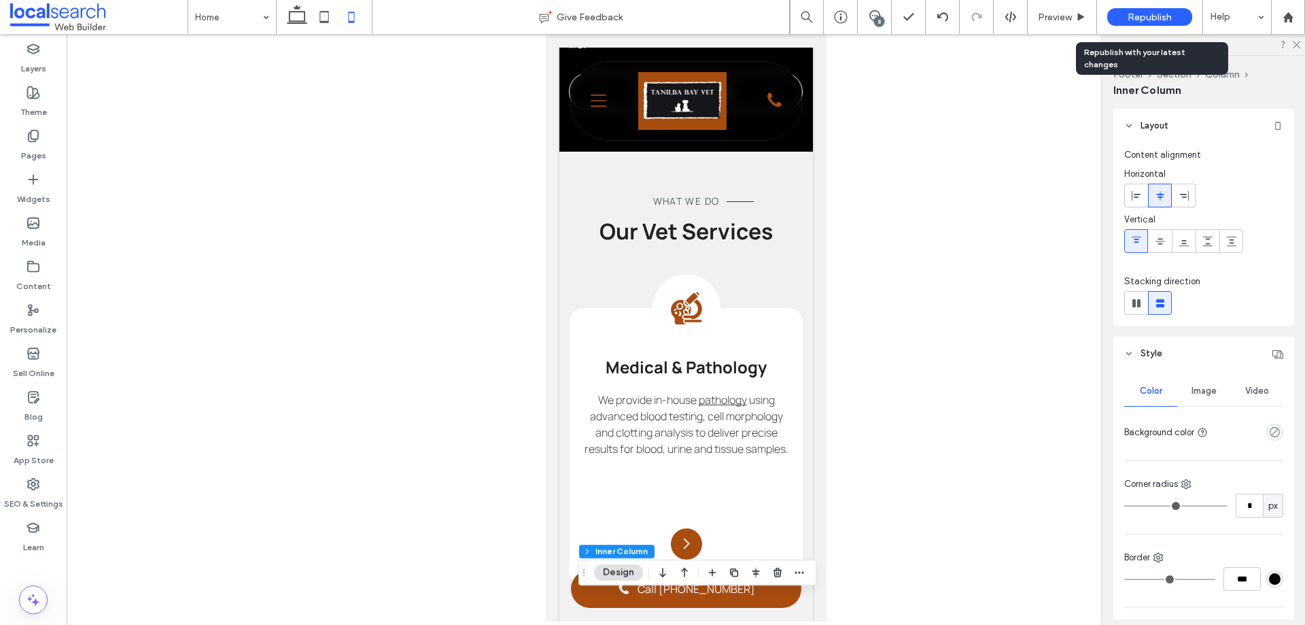
click at [1158, 13] on span "Republish" at bounding box center [1150, 18] width 44 height 12
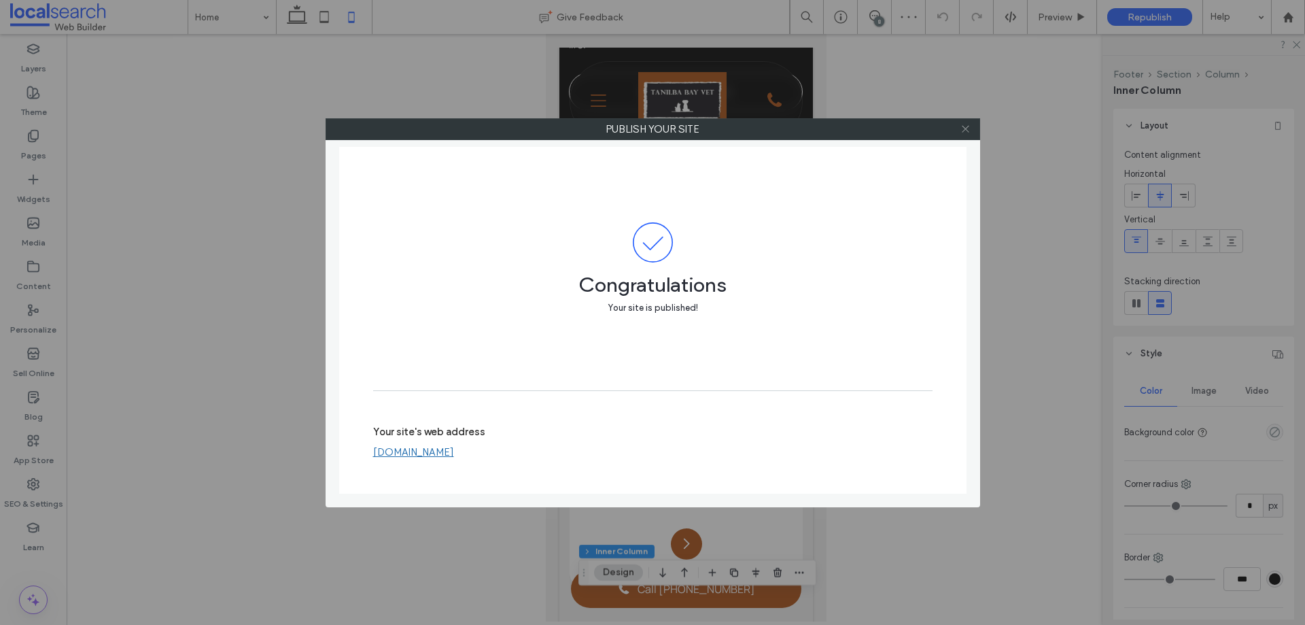
drag, startPoint x: 965, startPoint y: 131, endPoint x: 795, endPoint y: 118, distance: 170.5
click at [961, 131] on icon at bounding box center [966, 129] width 10 height 10
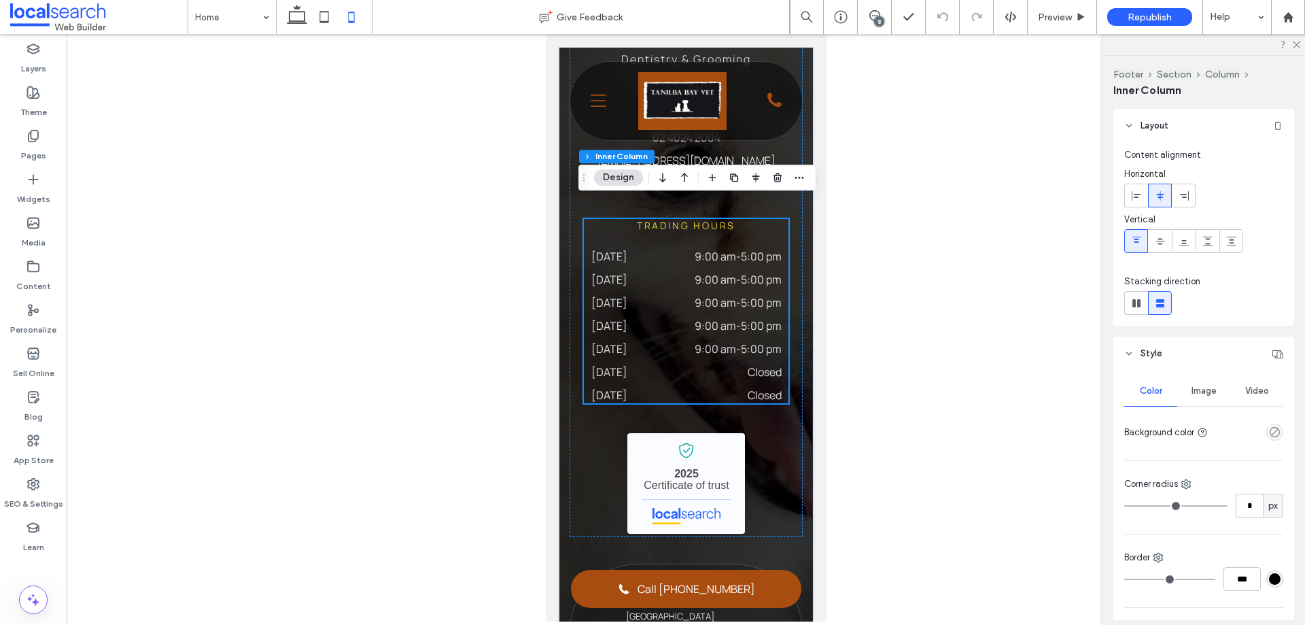
scroll to position [4242, 0]
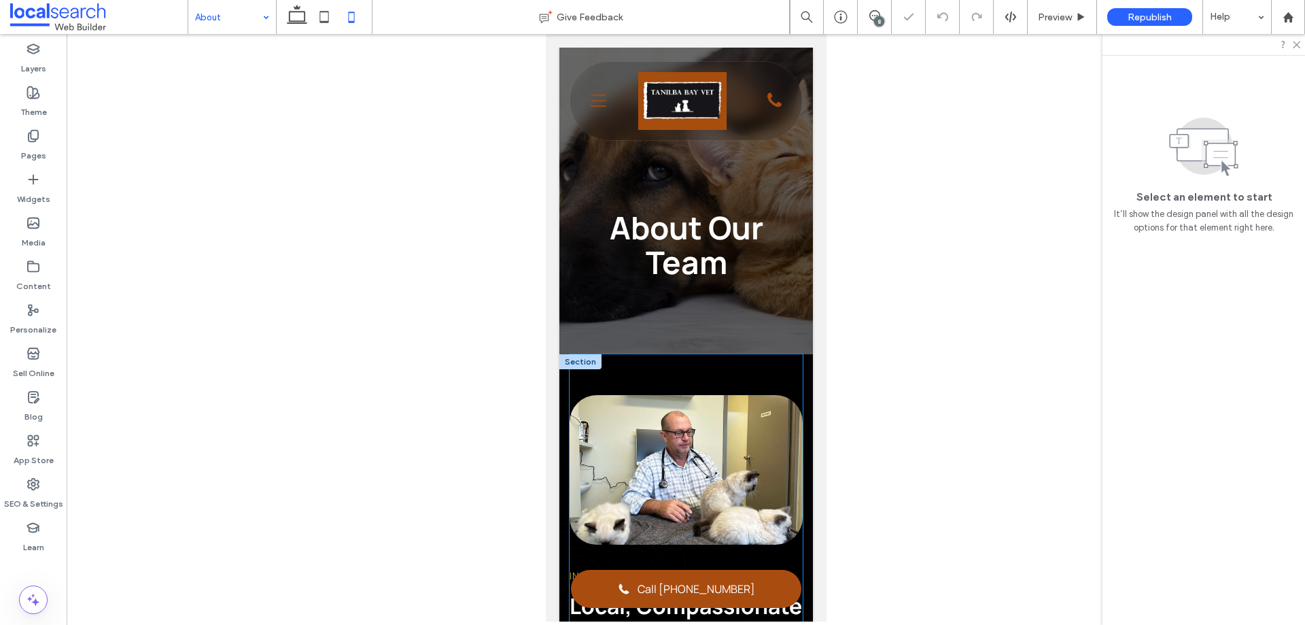
scroll to position [680, 0]
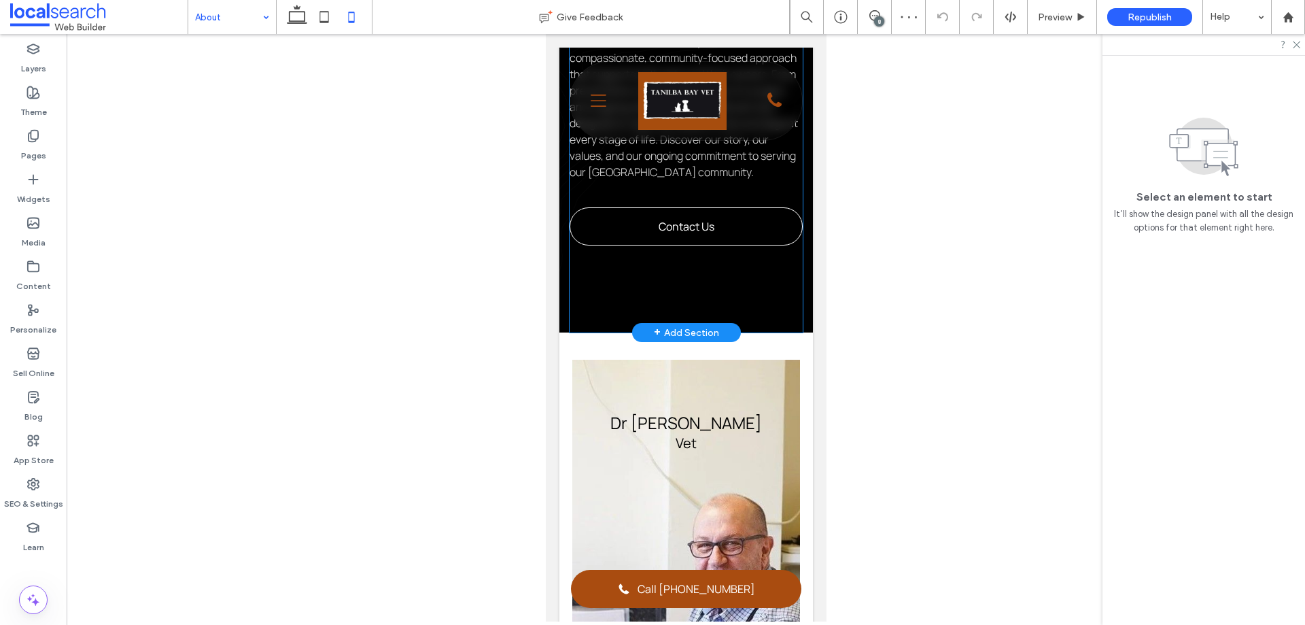
click at [762, 309] on div "Introduction Local, Compassionate Vet Care At [GEOGRAPHIC_DATA], we’re not just…" at bounding box center [685, 3] width 233 height 658
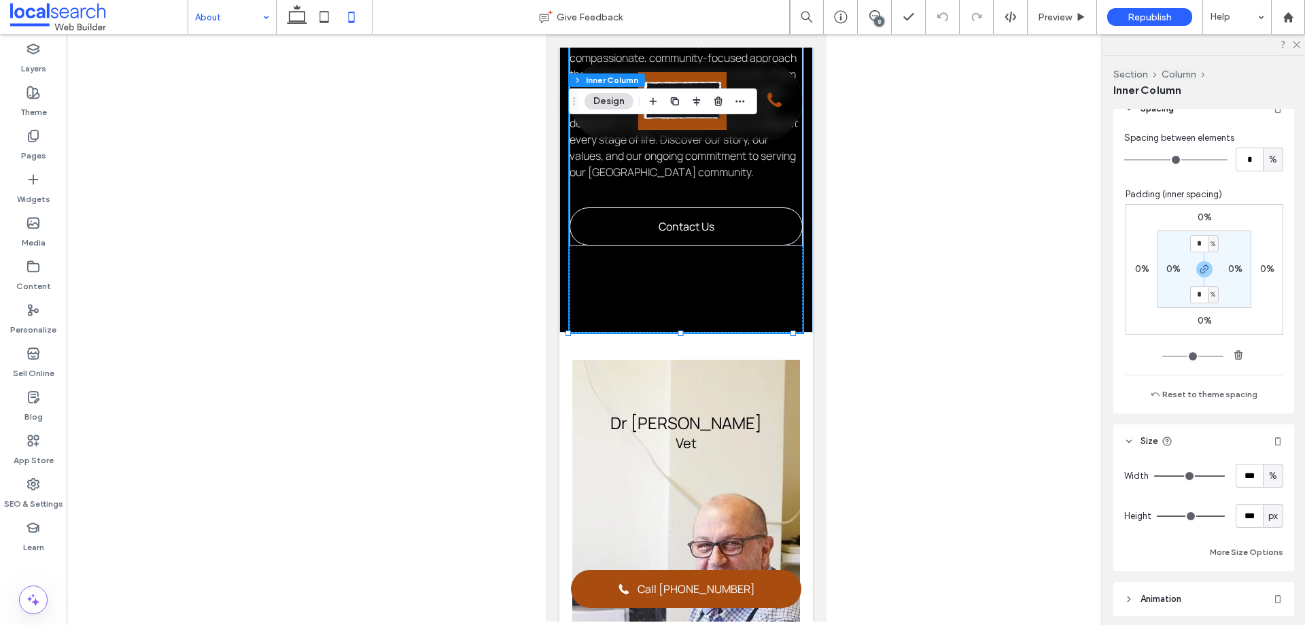
scroll to position [748, 0]
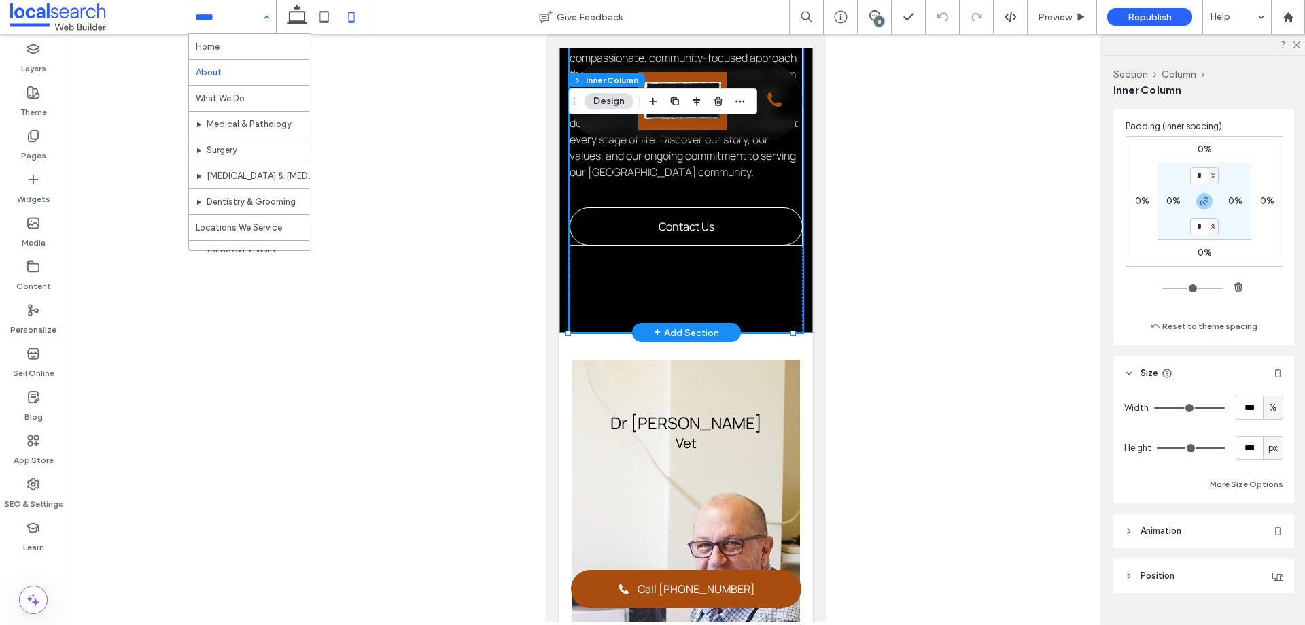
click at [800, 325] on div "Introduction Local, Compassionate Vet Care At [GEOGRAPHIC_DATA], we’re not just…" at bounding box center [686, 3] width 254 height 658
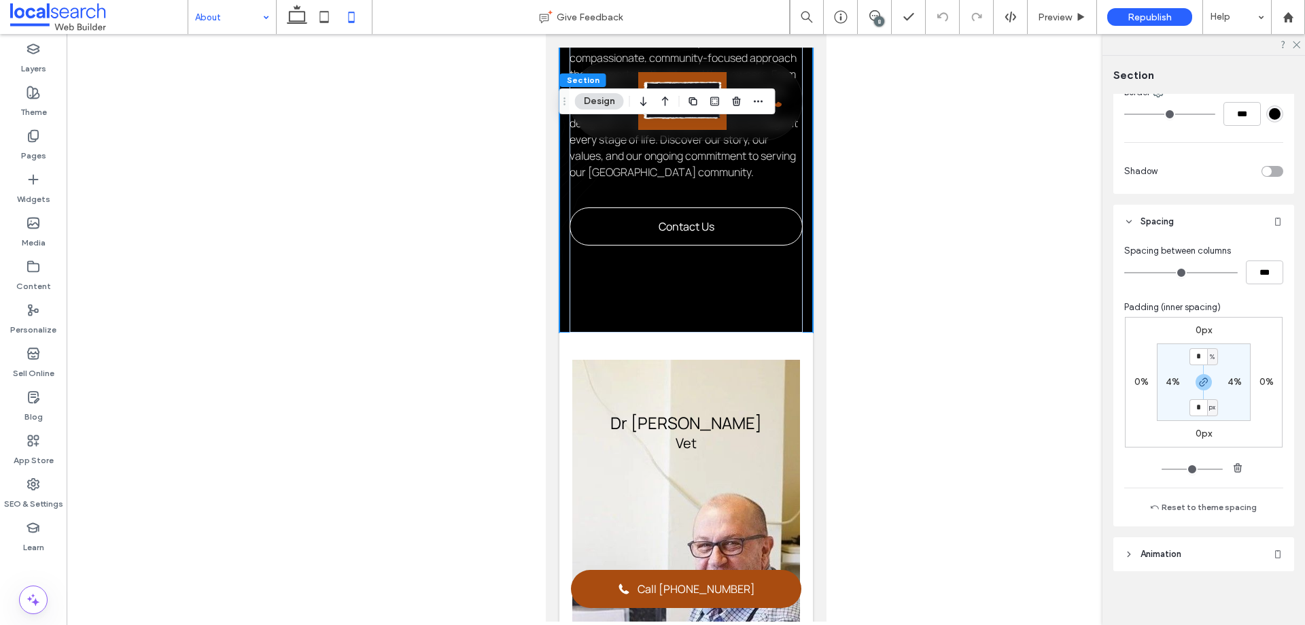
scroll to position [615, 0]
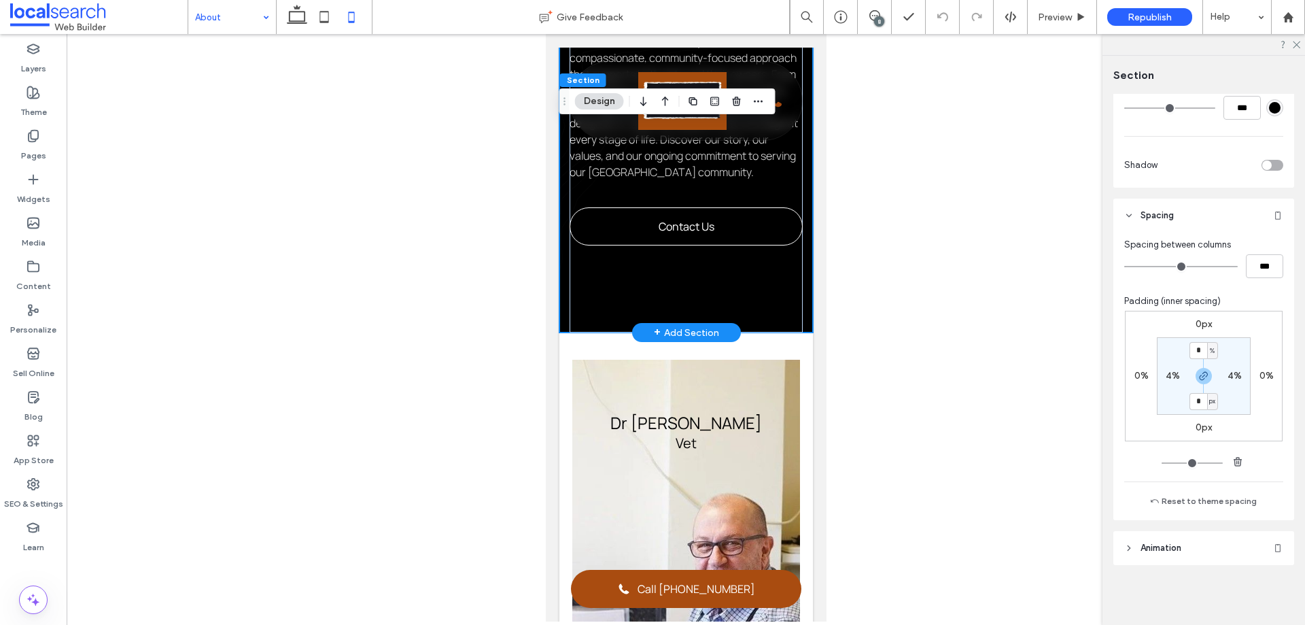
click at [797, 320] on div "Introduction Local, Compassionate Vet Care At [GEOGRAPHIC_DATA], we’re not just…" at bounding box center [686, 3] width 254 height 658
click at [769, 311] on div "Introduction Local, Compassionate Vet Care At [GEOGRAPHIC_DATA], we’re not just…" at bounding box center [685, 3] width 233 height 658
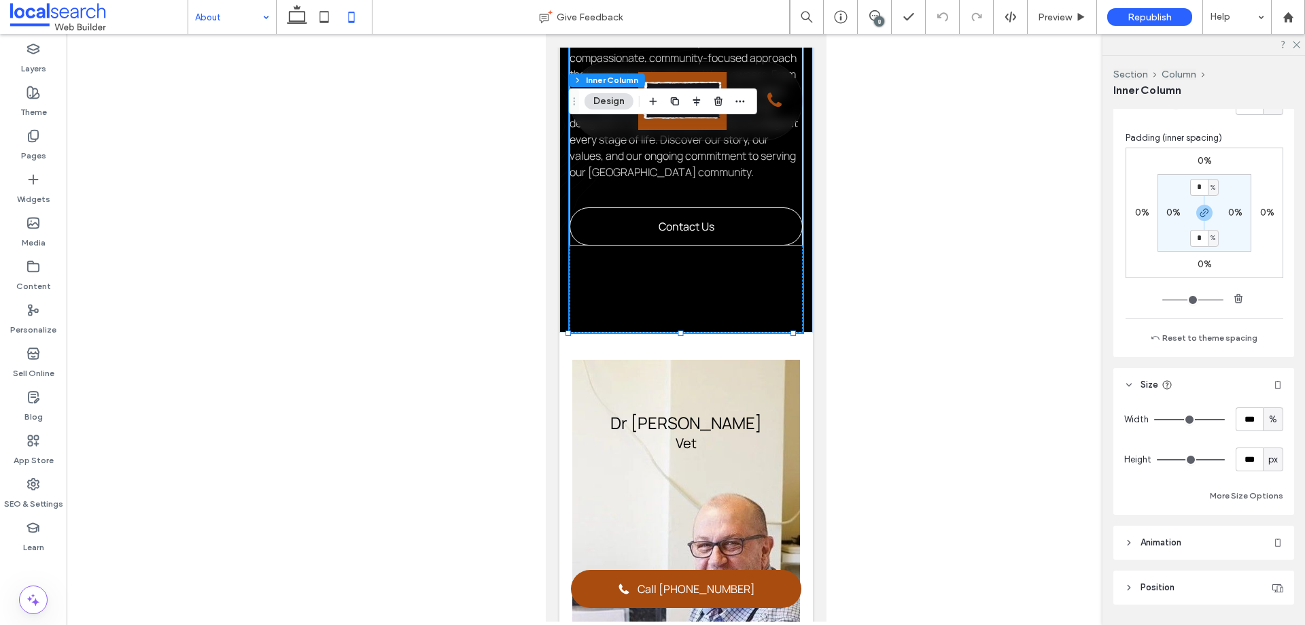
scroll to position [748, 0]
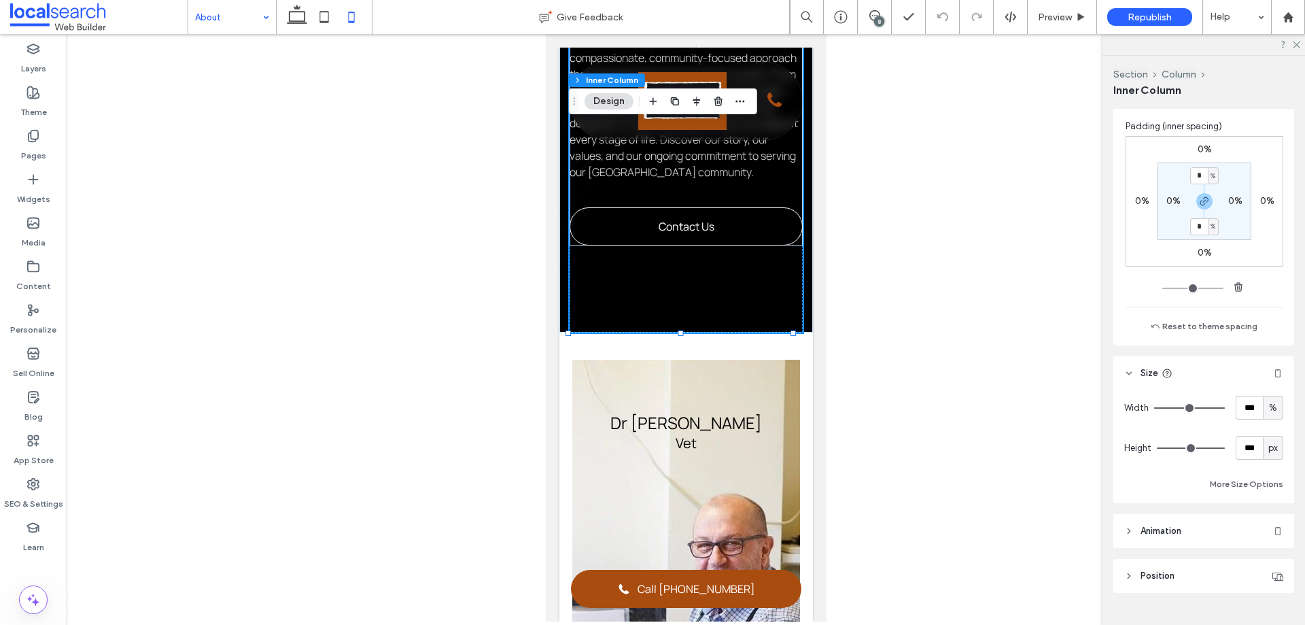
click at [1273, 453] on div "px" at bounding box center [1273, 448] width 20 height 24
click at [1271, 572] on div "A" at bounding box center [1266, 567] width 19 height 24
type input "*"
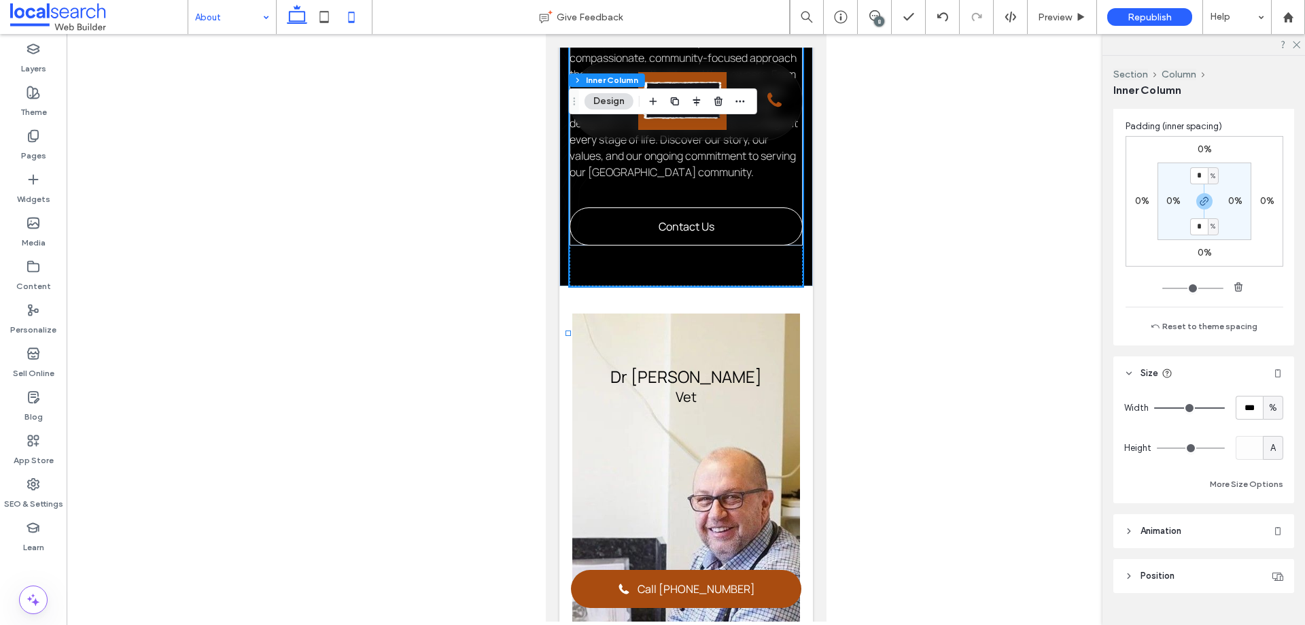
click at [293, 18] on icon at bounding box center [297, 16] width 27 height 27
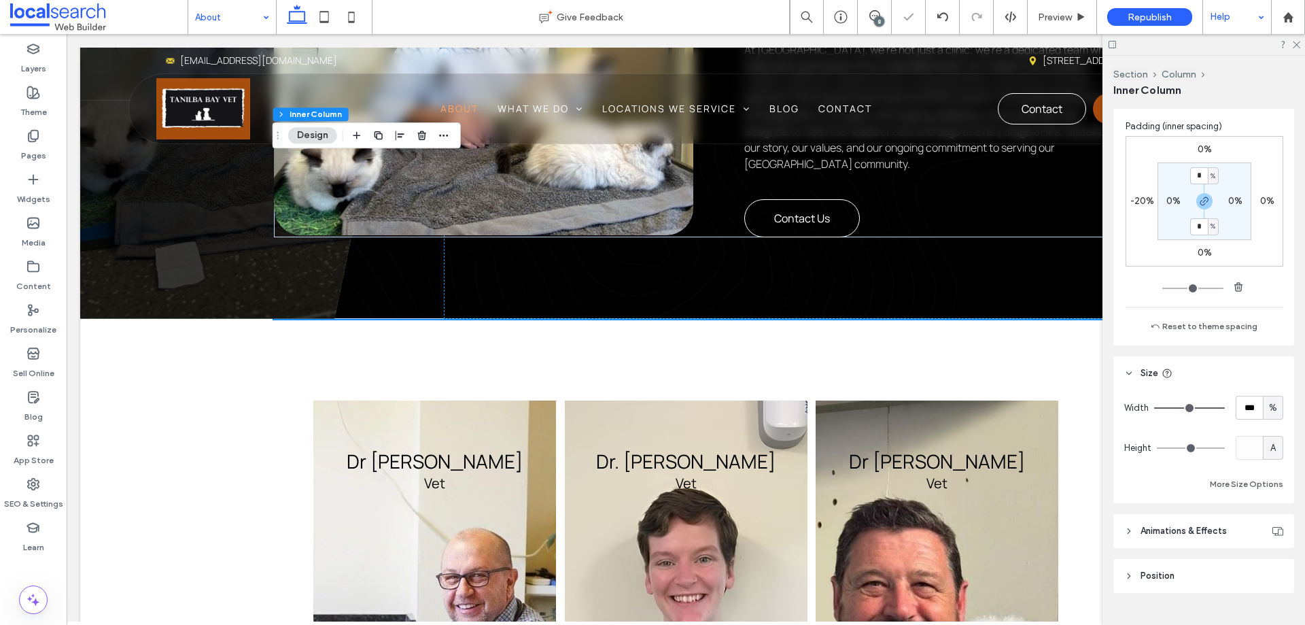
scroll to position [312, 0]
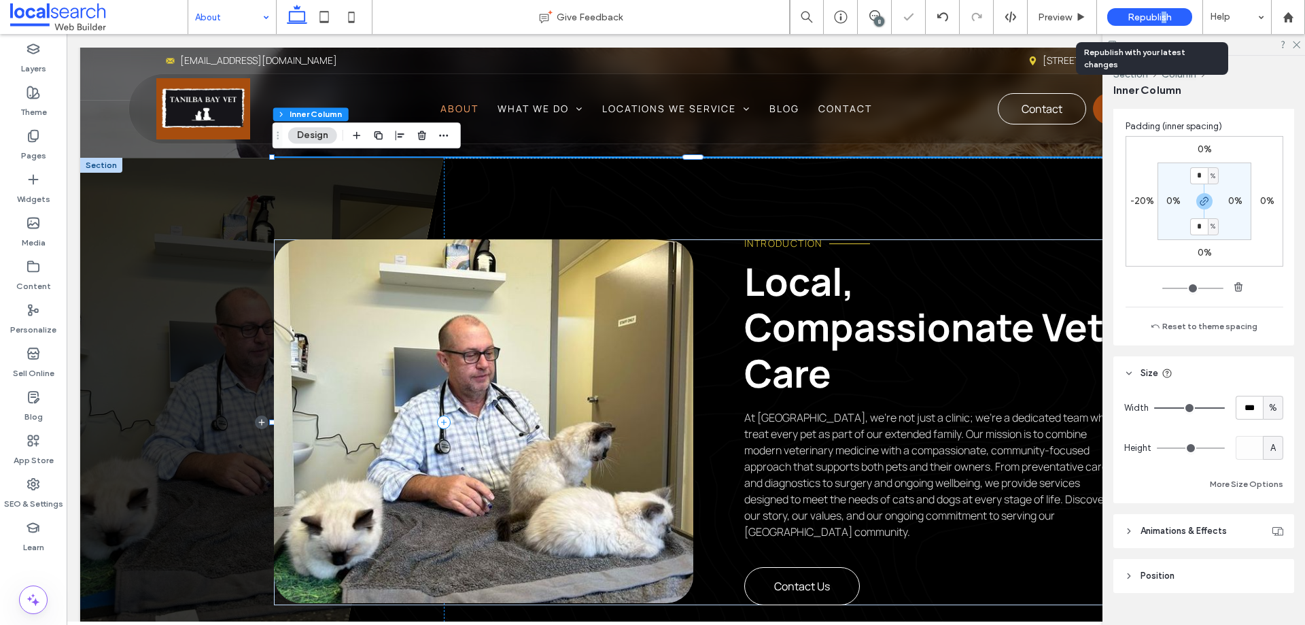
click at [1163, 12] on span "Republish" at bounding box center [1150, 18] width 44 height 12
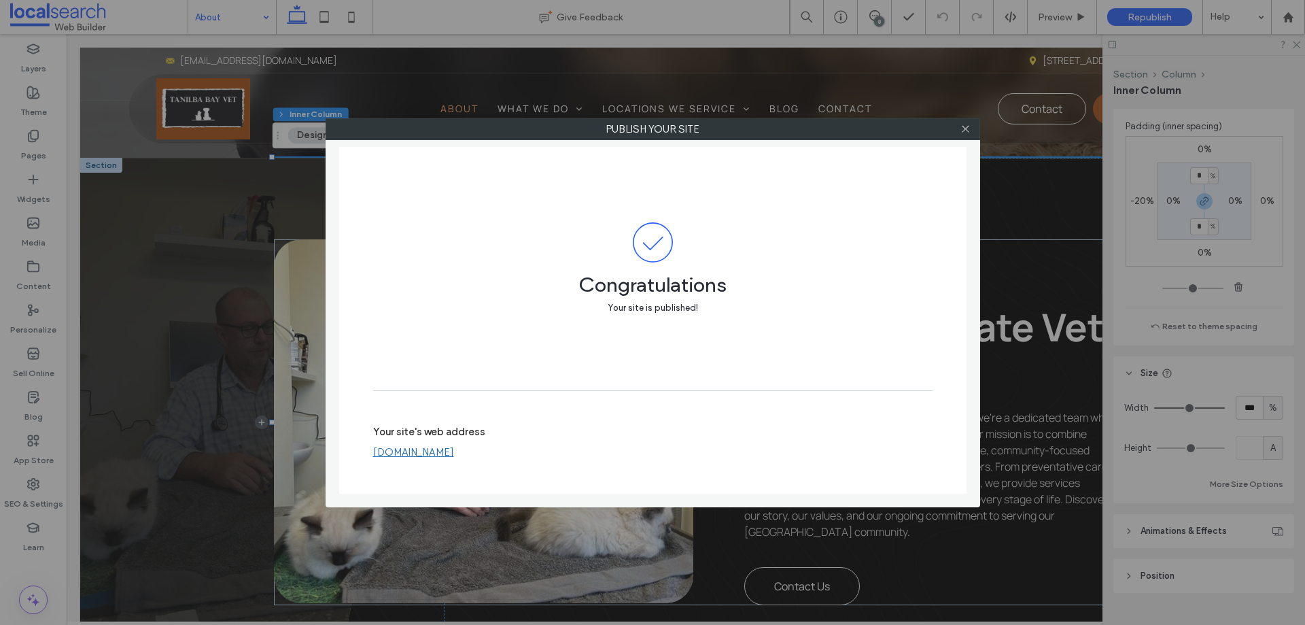
drag, startPoint x: 965, startPoint y: 128, endPoint x: 952, endPoint y: 129, distance: 13.7
click at [966, 127] on icon at bounding box center [966, 129] width 10 height 10
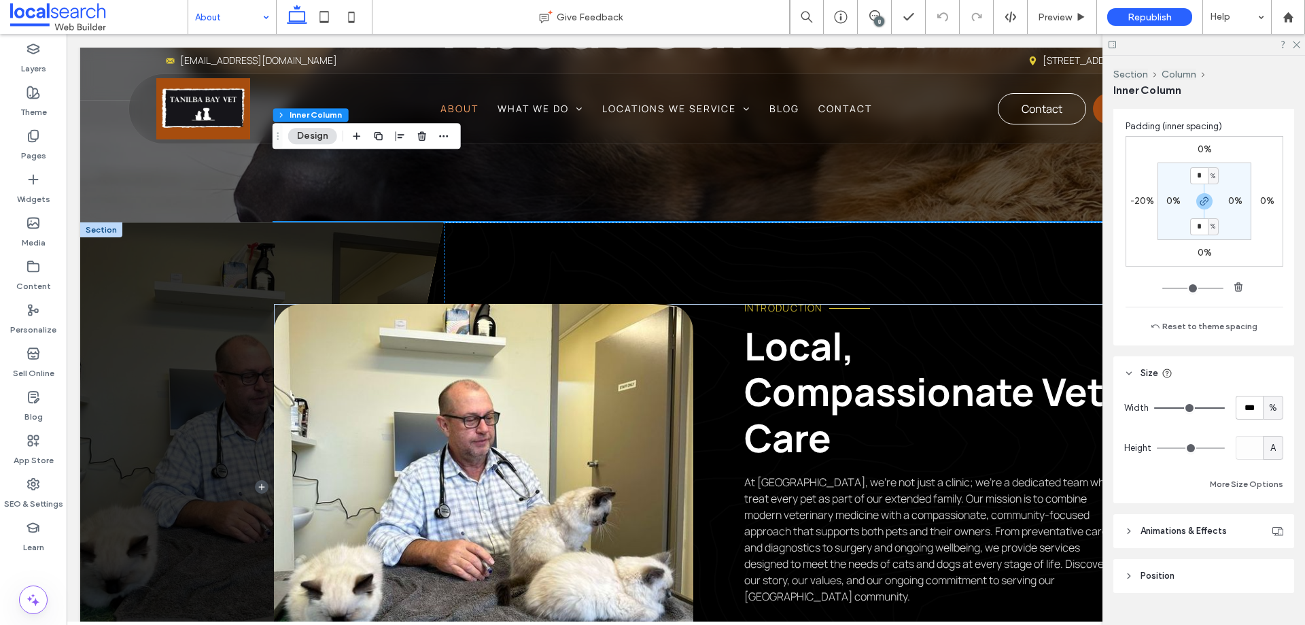
scroll to position [176, 0]
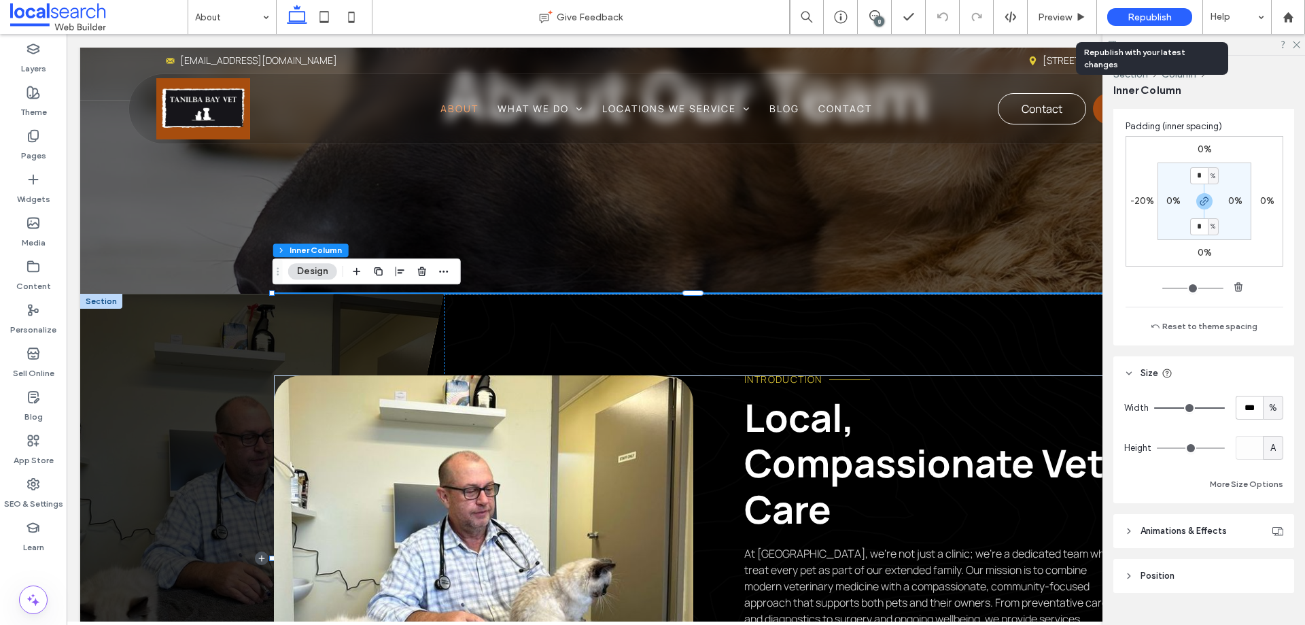
click at [1141, 22] on span "Republish" at bounding box center [1150, 18] width 44 height 12
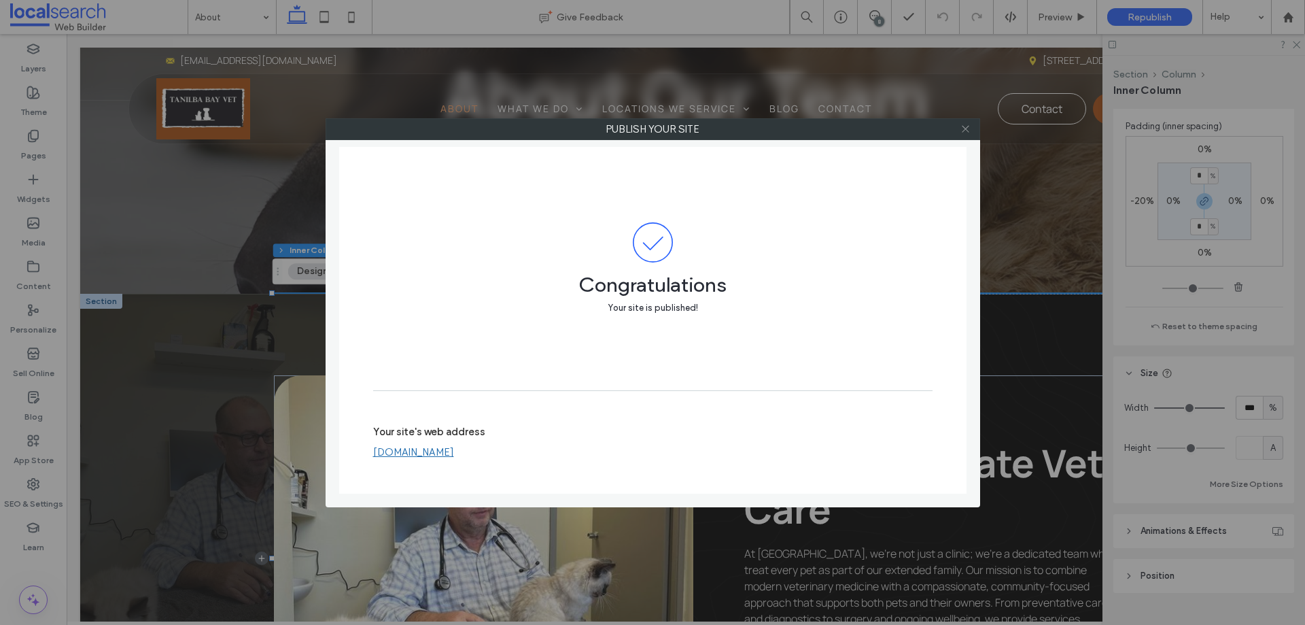
click at [965, 130] on icon at bounding box center [966, 129] width 10 height 10
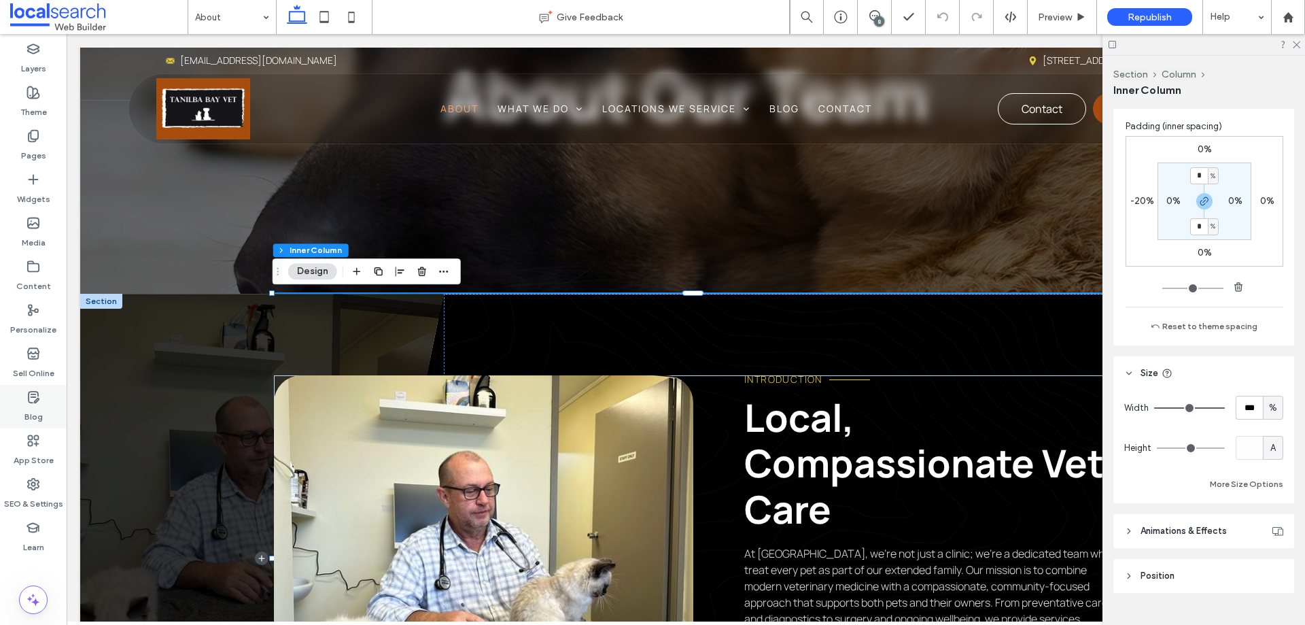
click at [37, 406] on label "Blog" at bounding box center [33, 413] width 18 height 19
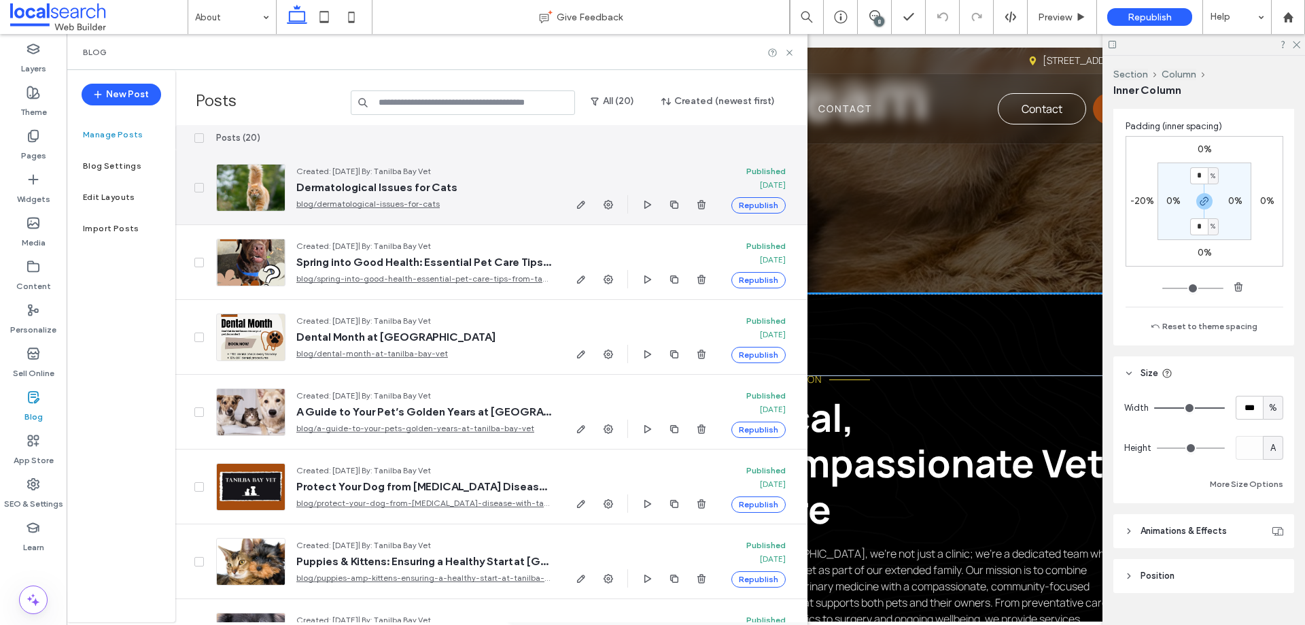
click at [581, 201] on icon "button" at bounding box center [581, 204] width 11 height 11
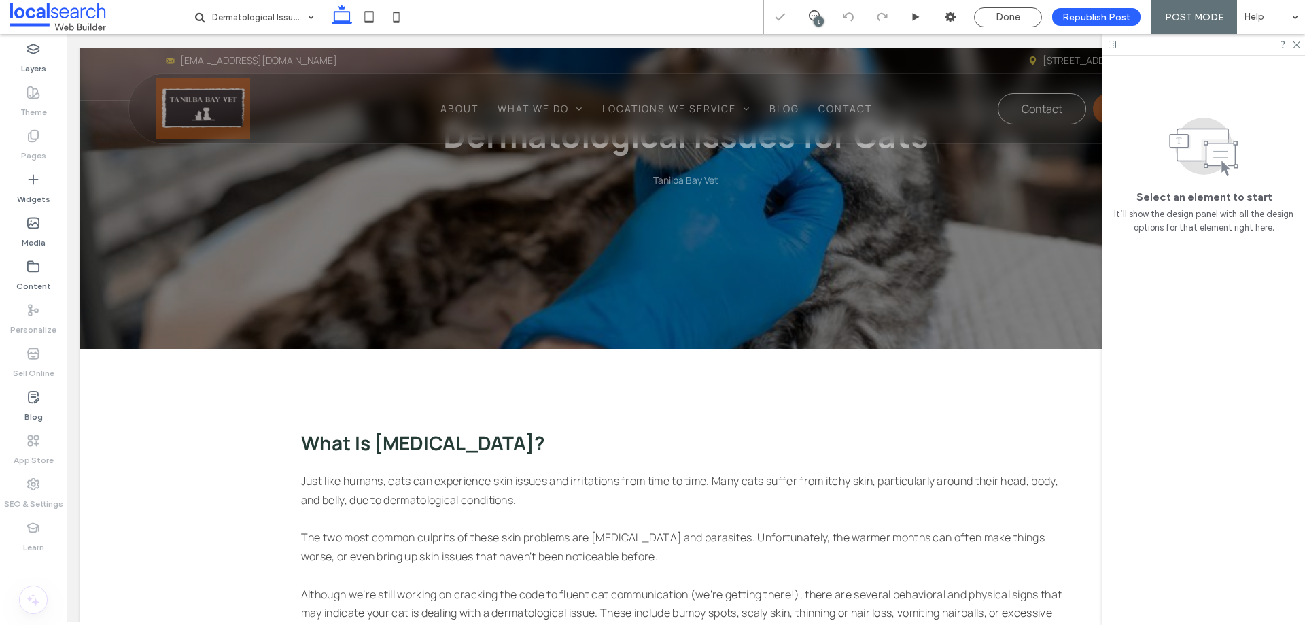
click at [368, 15] on icon at bounding box center [369, 16] width 27 height 27
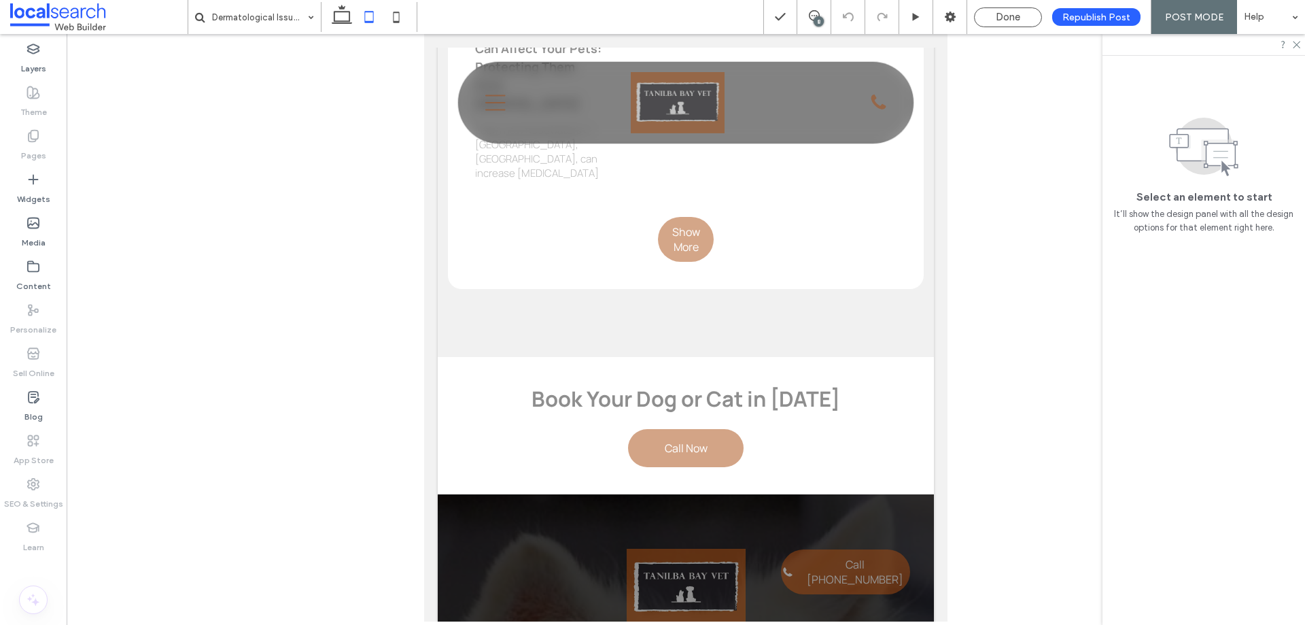
scroll to position [2312, 0]
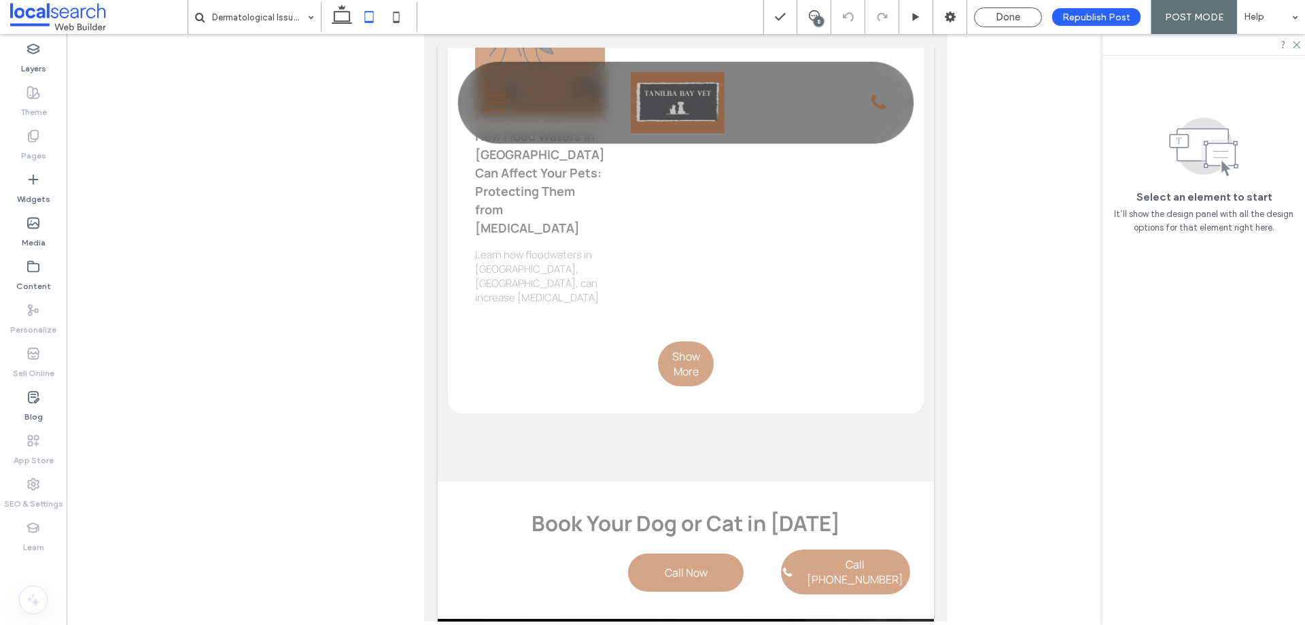
click at [819, 379] on u "Layout" at bounding box center [834, 382] width 31 height 12
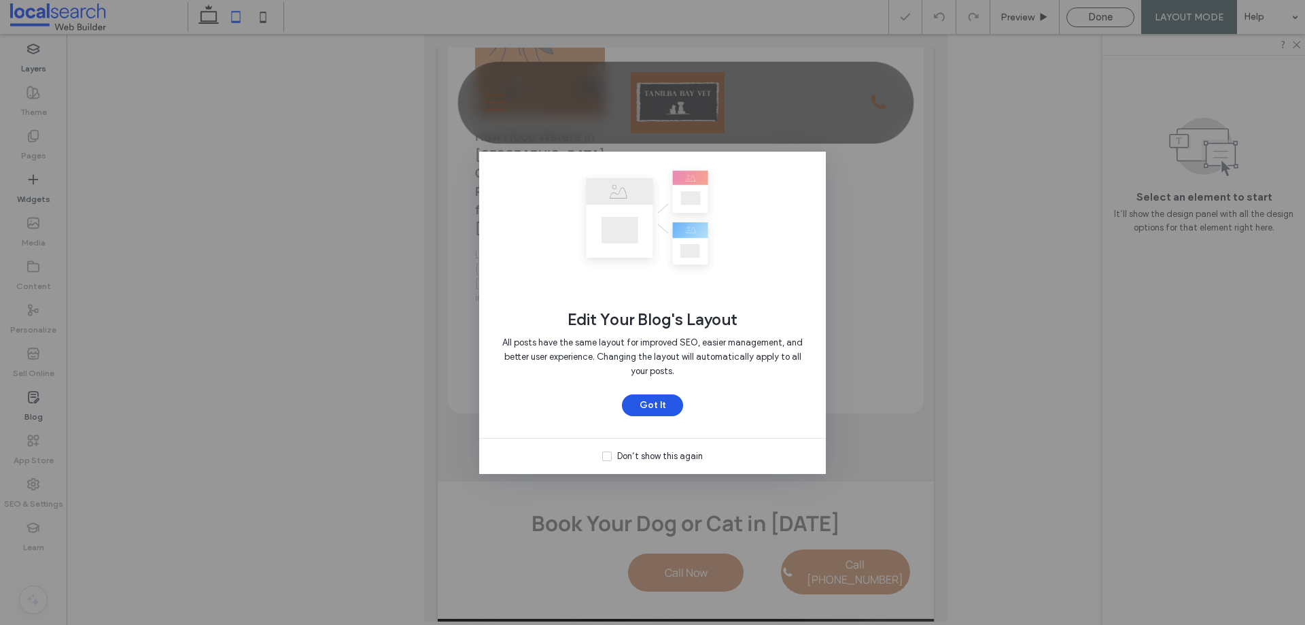
click at [662, 409] on button "Got It" at bounding box center [652, 405] width 61 height 22
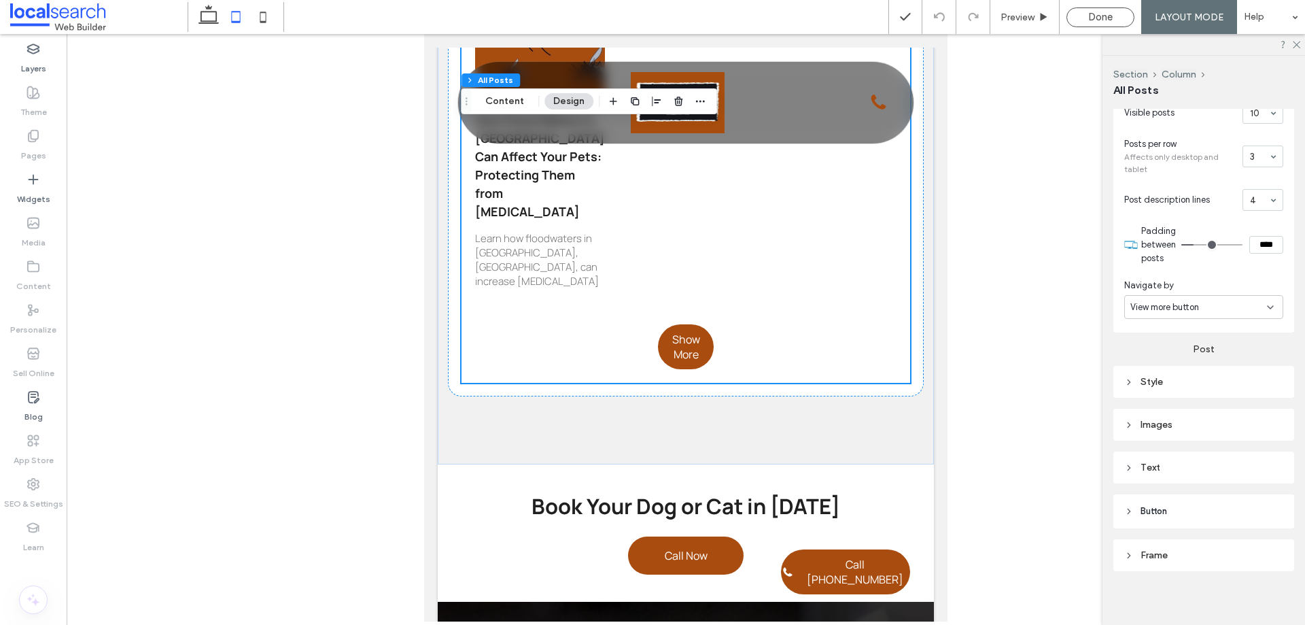
scroll to position [509, 0]
click at [1207, 508] on header "Button" at bounding box center [1204, 505] width 181 height 34
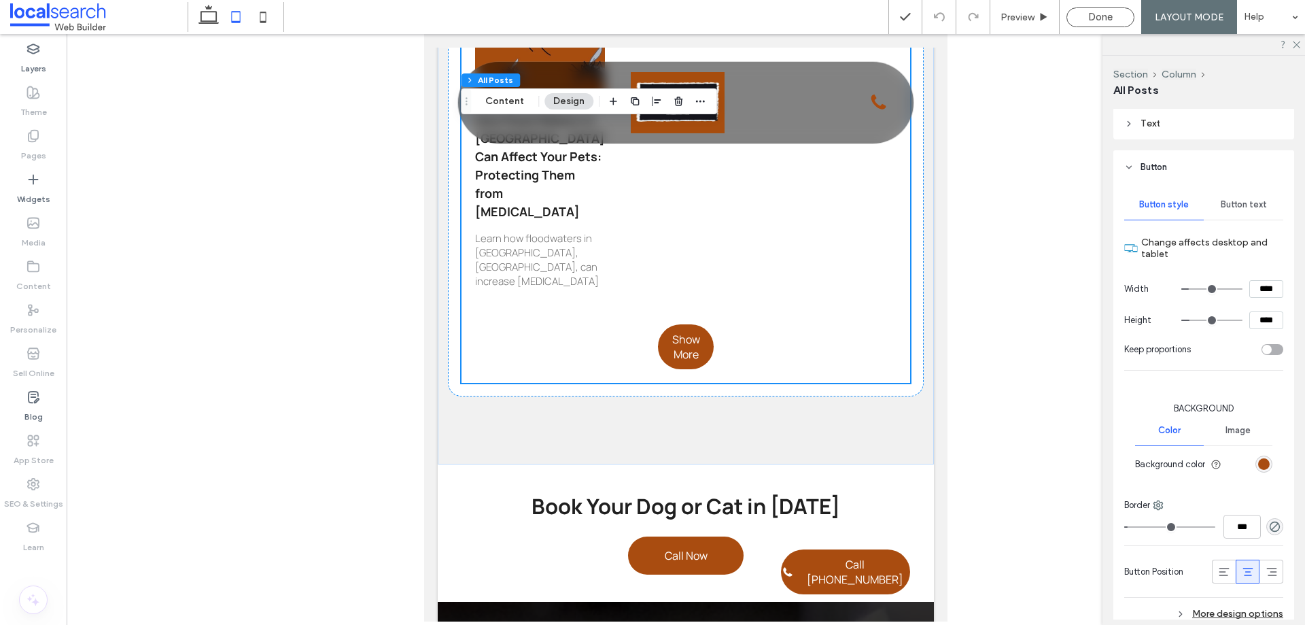
scroll to position [849, 0]
click at [1252, 291] on input "****" at bounding box center [1267, 287] width 34 height 18
type input "*****"
type input "***"
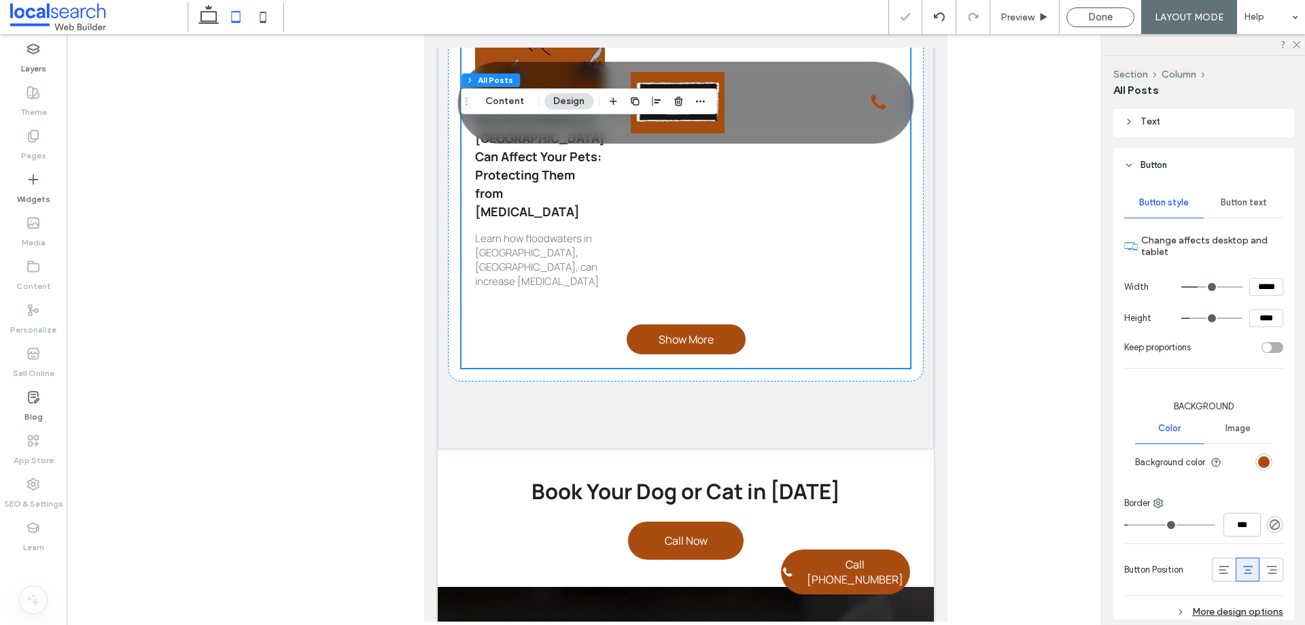
click at [1257, 321] on input "****" at bounding box center [1267, 318] width 34 height 18
type input "****"
type input "**"
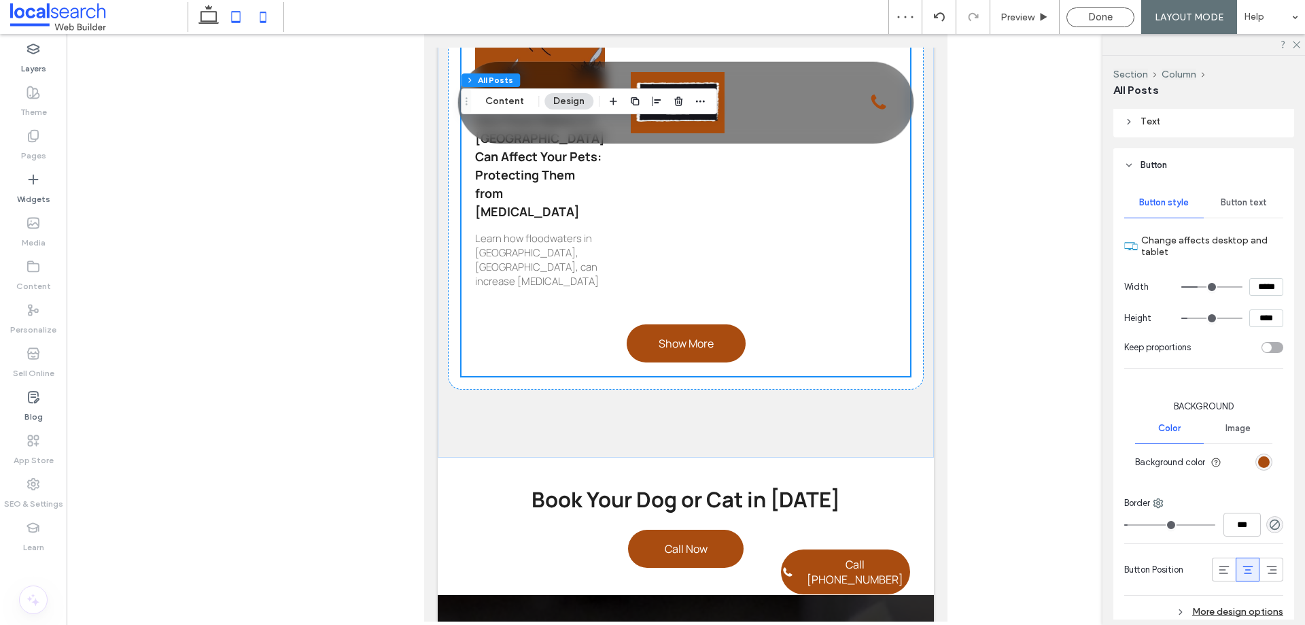
click at [267, 12] on icon at bounding box center [263, 16] width 27 height 27
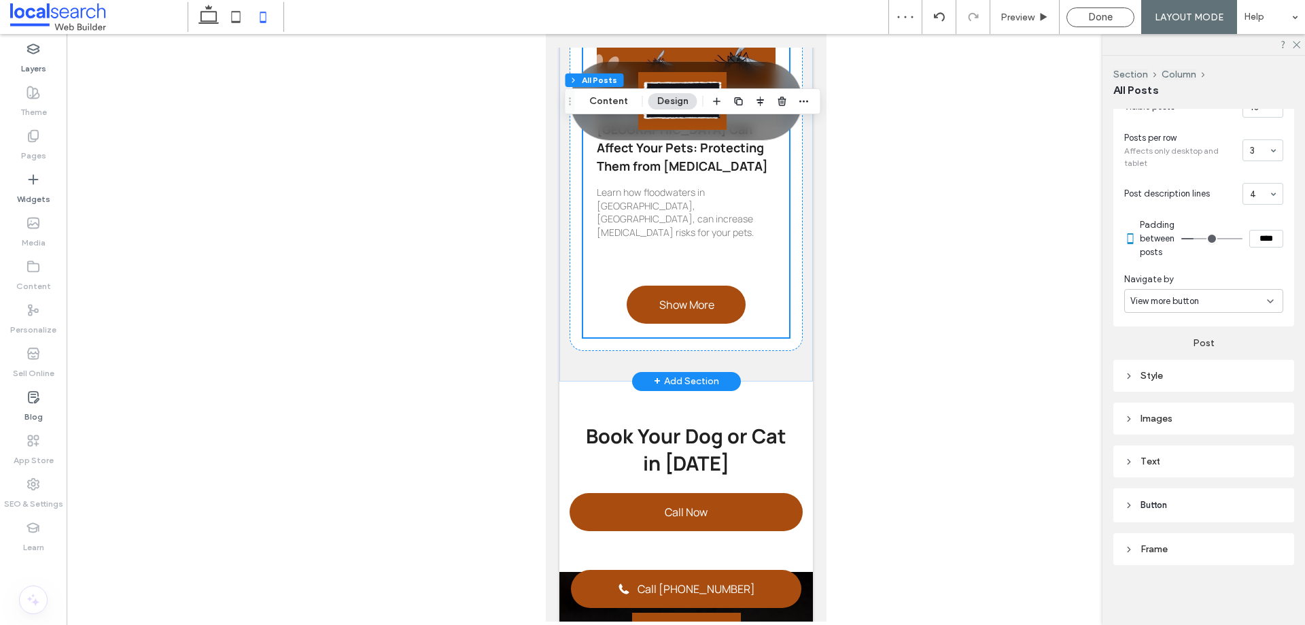
scroll to position [3675, 0]
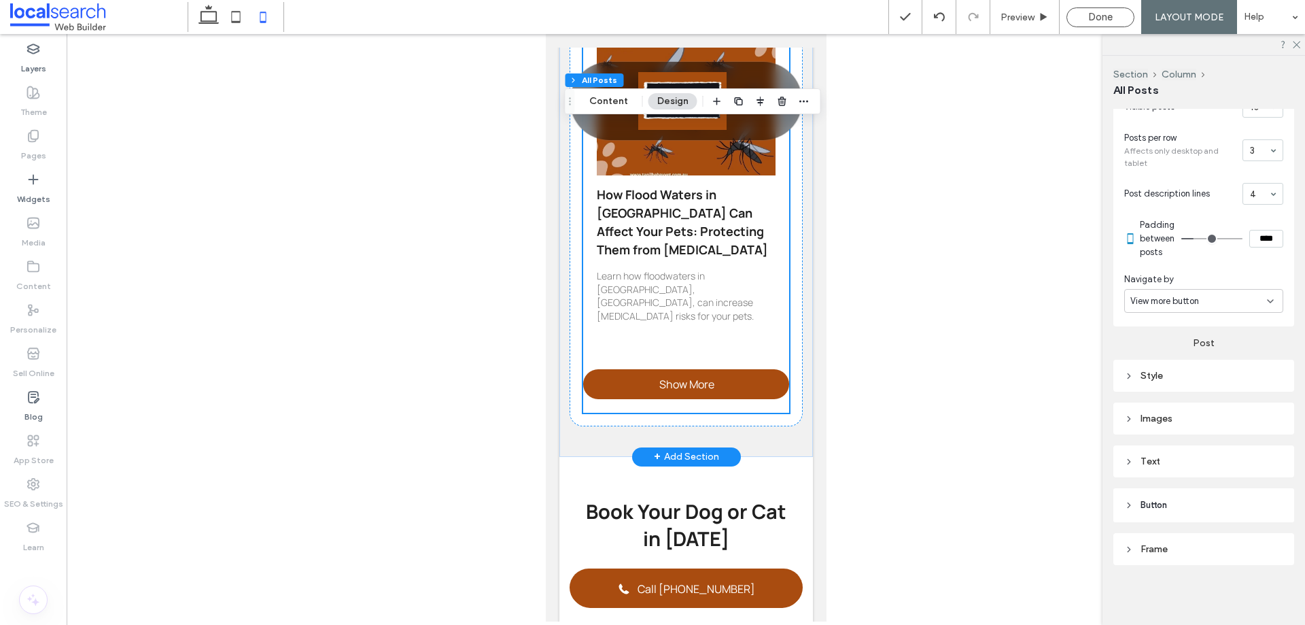
scroll to position [3607, 0]
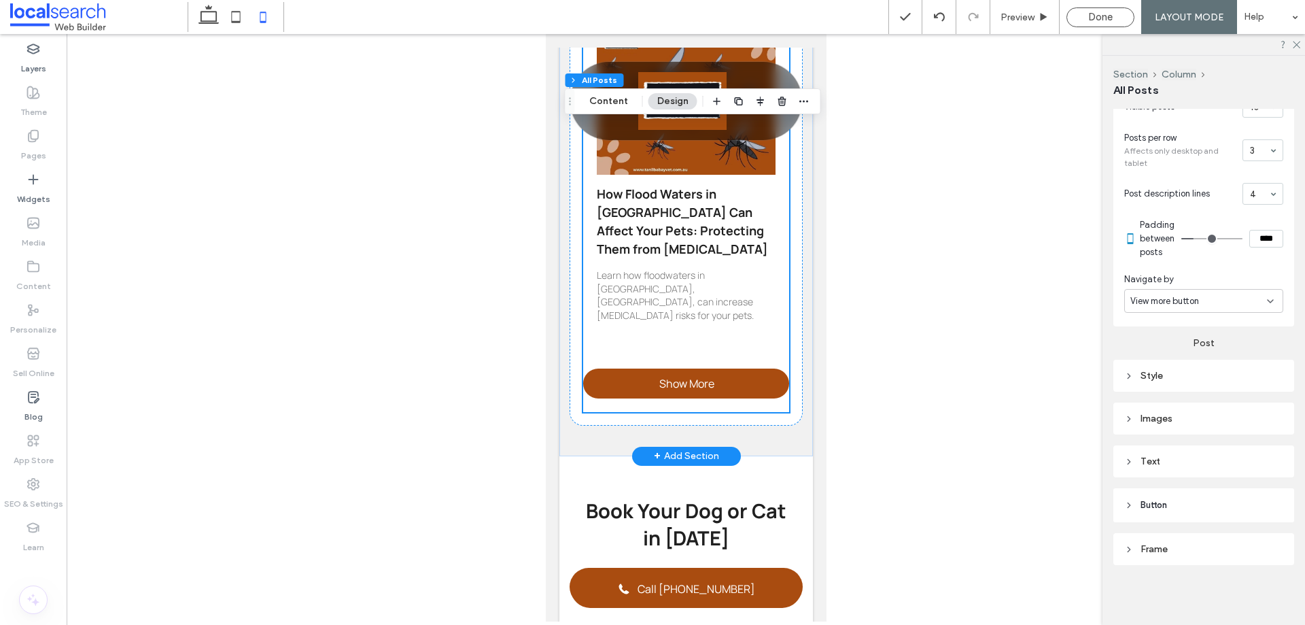
click at [1208, 507] on header "Button" at bounding box center [1204, 505] width 181 height 34
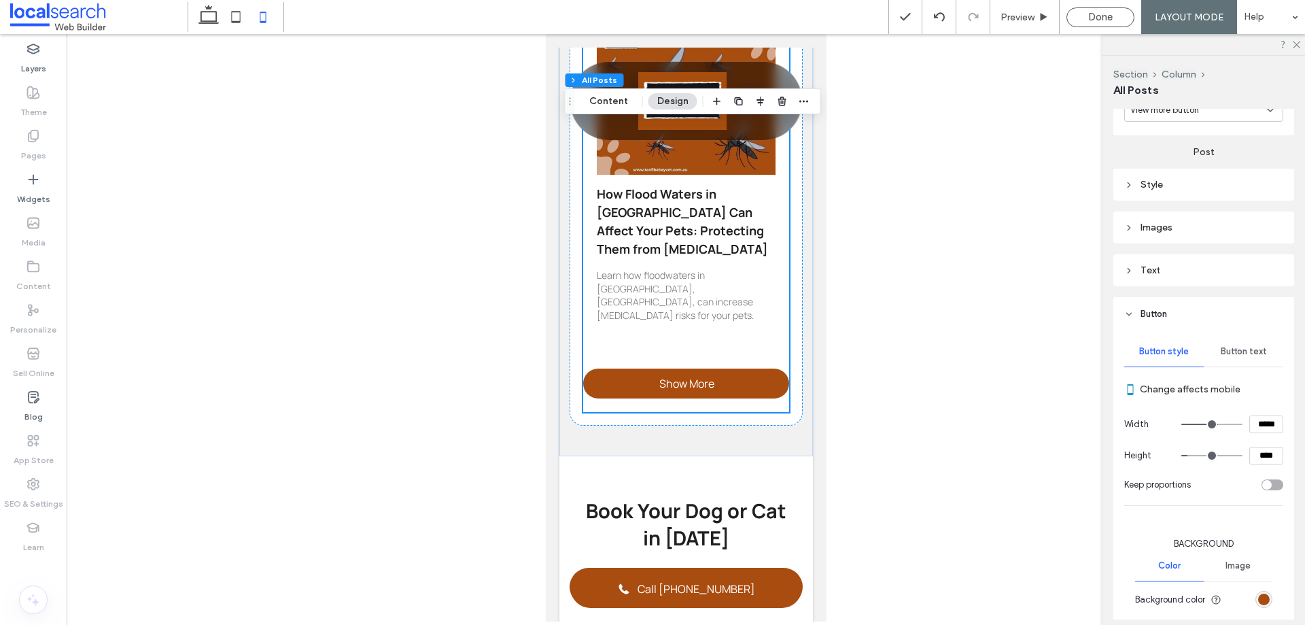
scroll to position [849, 0]
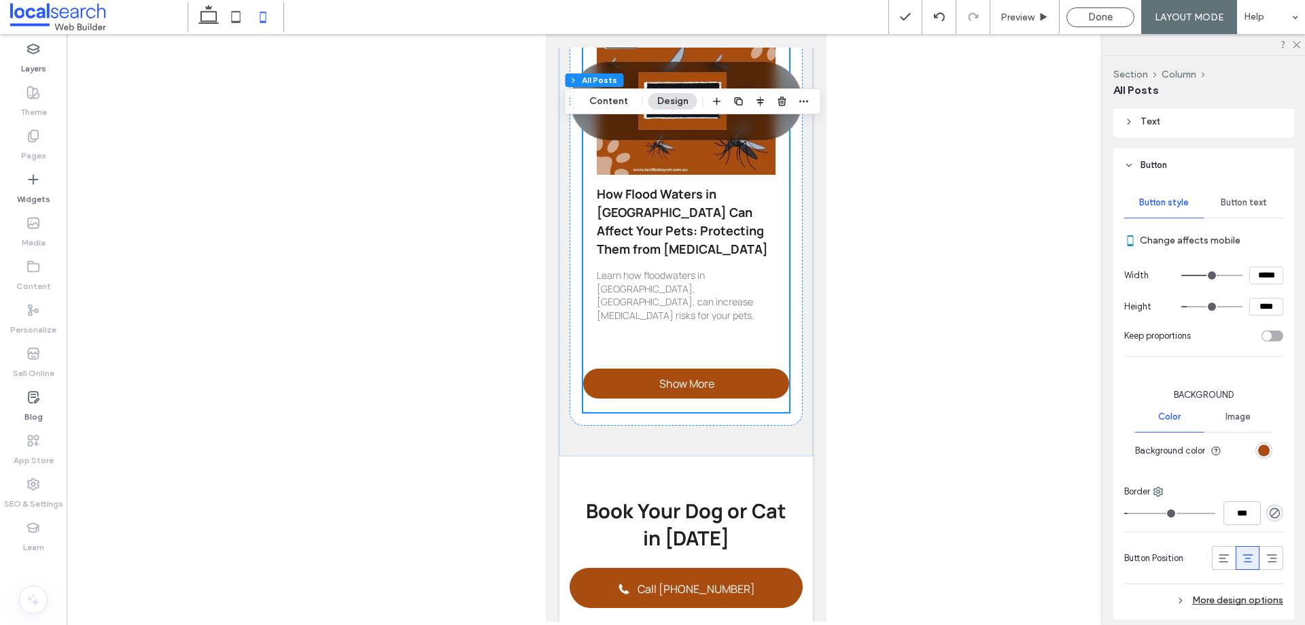
click at [1256, 307] on input "****" at bounding box center [1267, 307] width 34 height 18
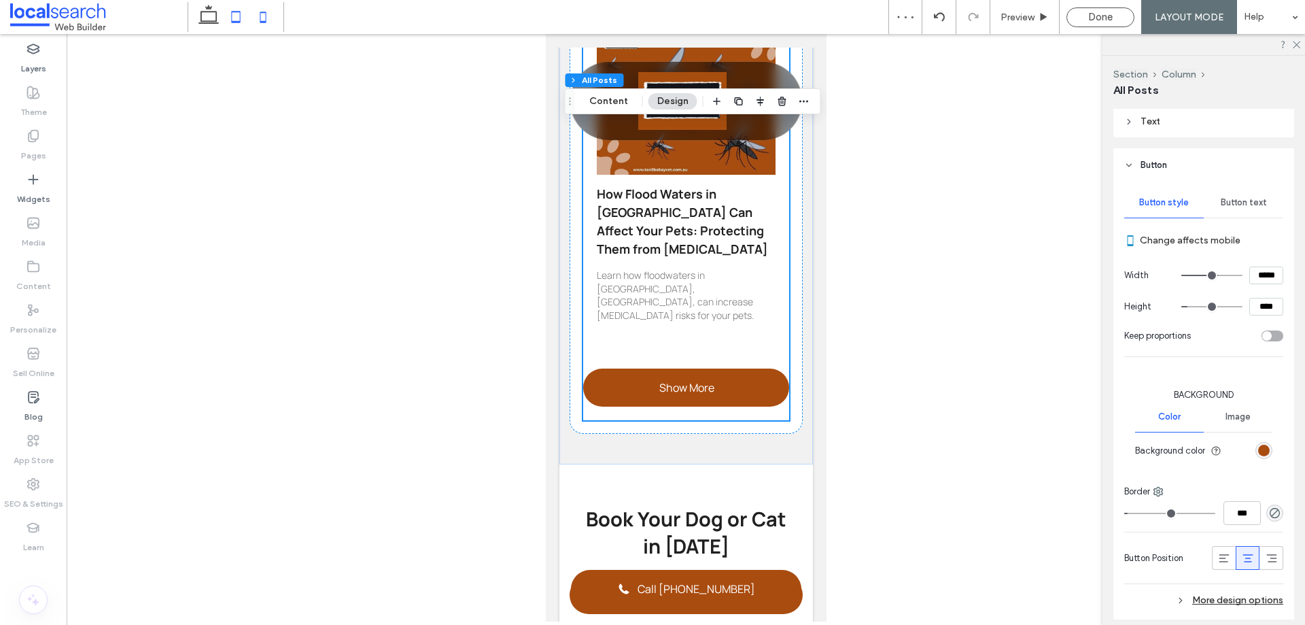
click at [235, 5] on icon at bounding box center [235, 16] width 27 height 27
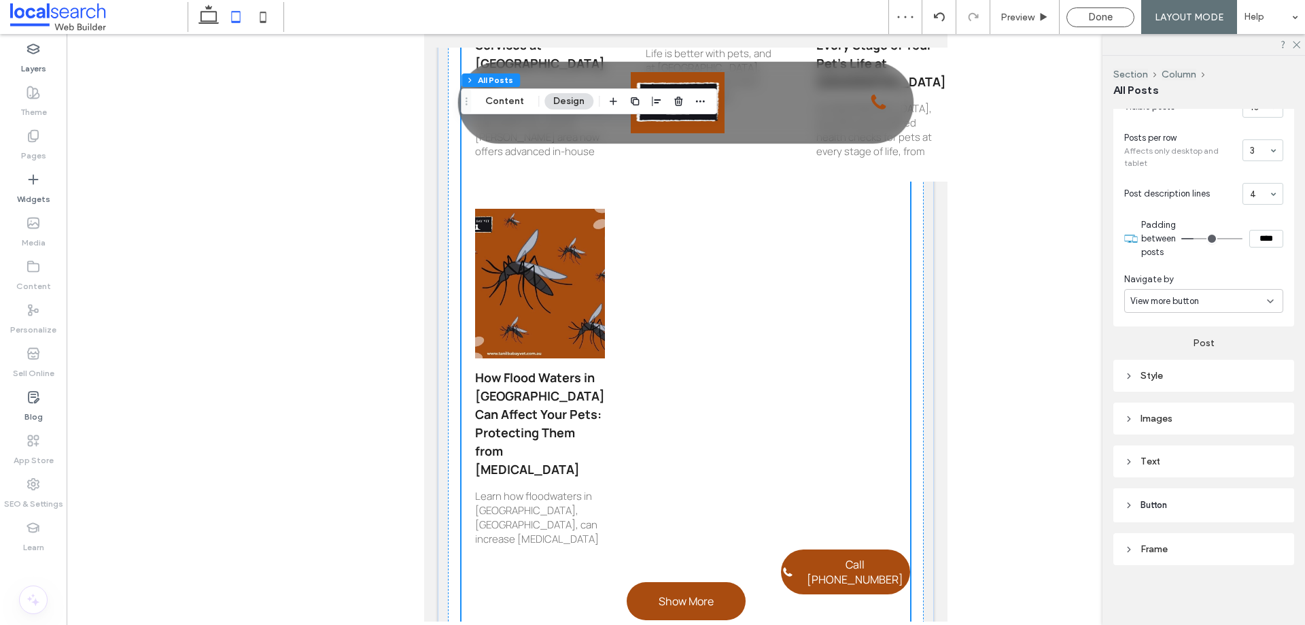
scroll to position [1714, 0]
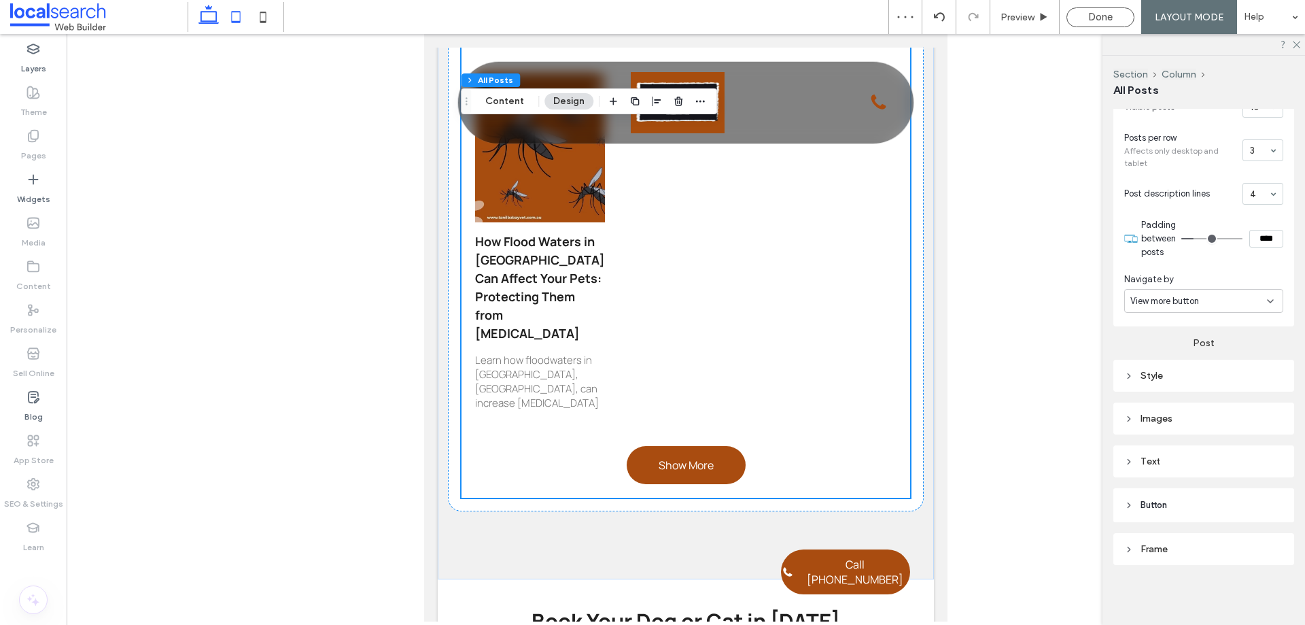
click at [204, 7] on icon at bounding box center [208, 16] width 27 height 27
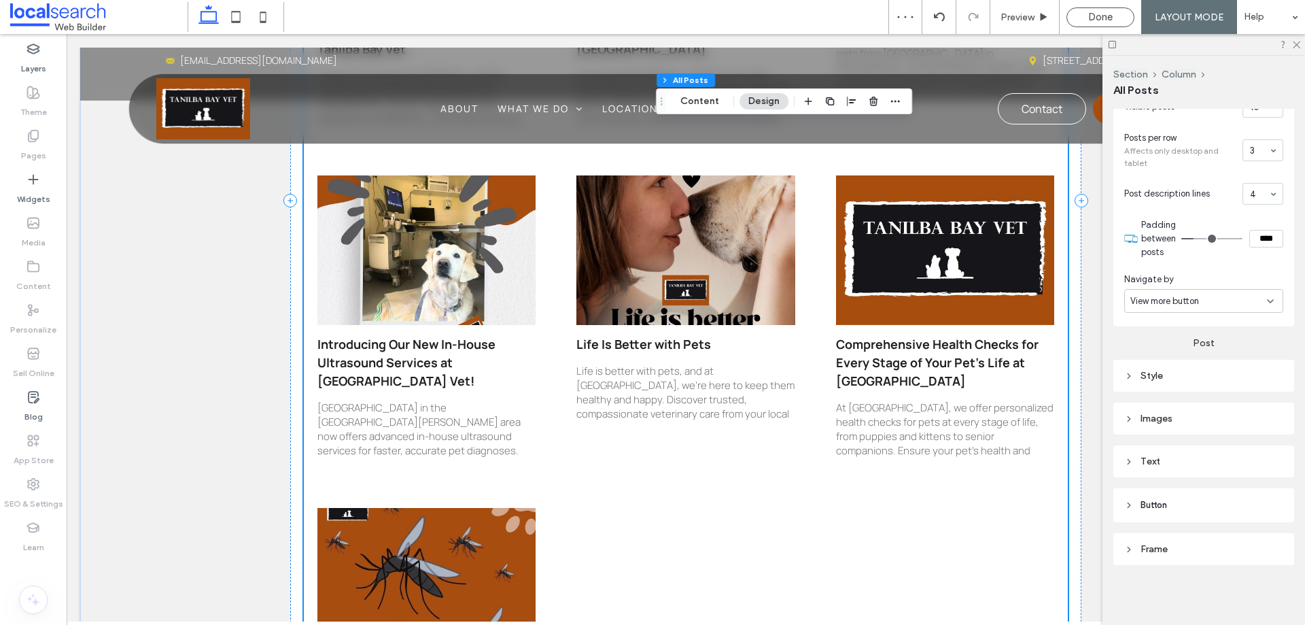
scroll to position [1571, 0]
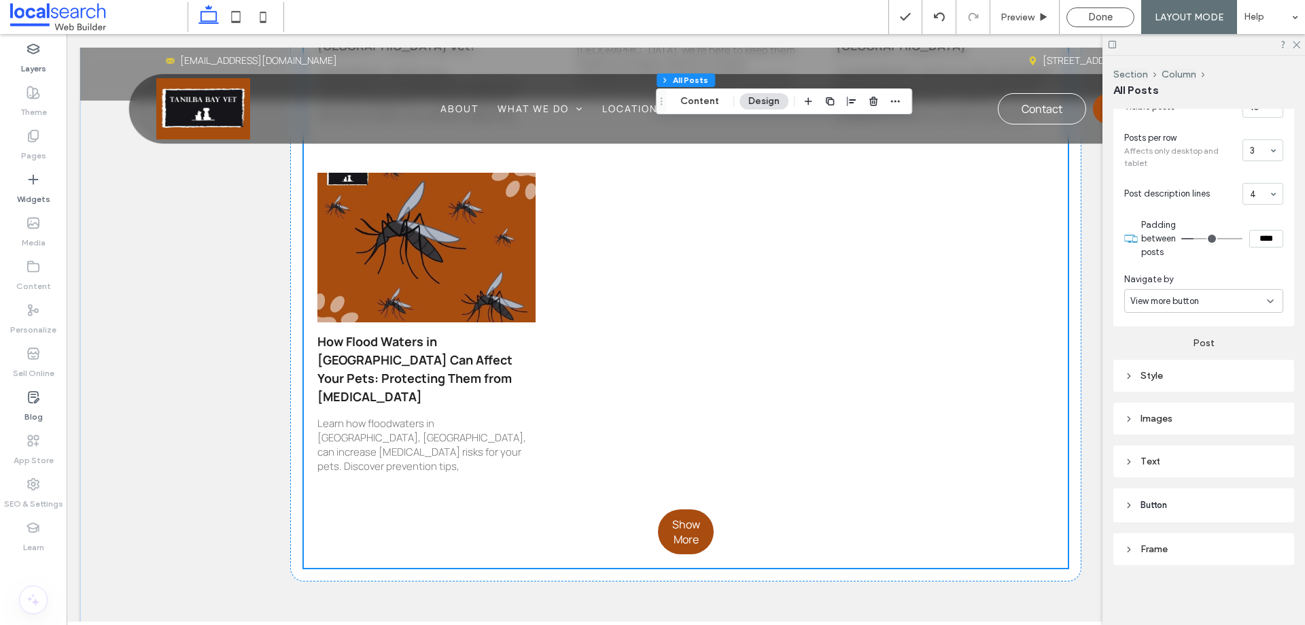
click at [1177, 507] on header "Button" at bounding box center [1204, 505] width 181 height 34
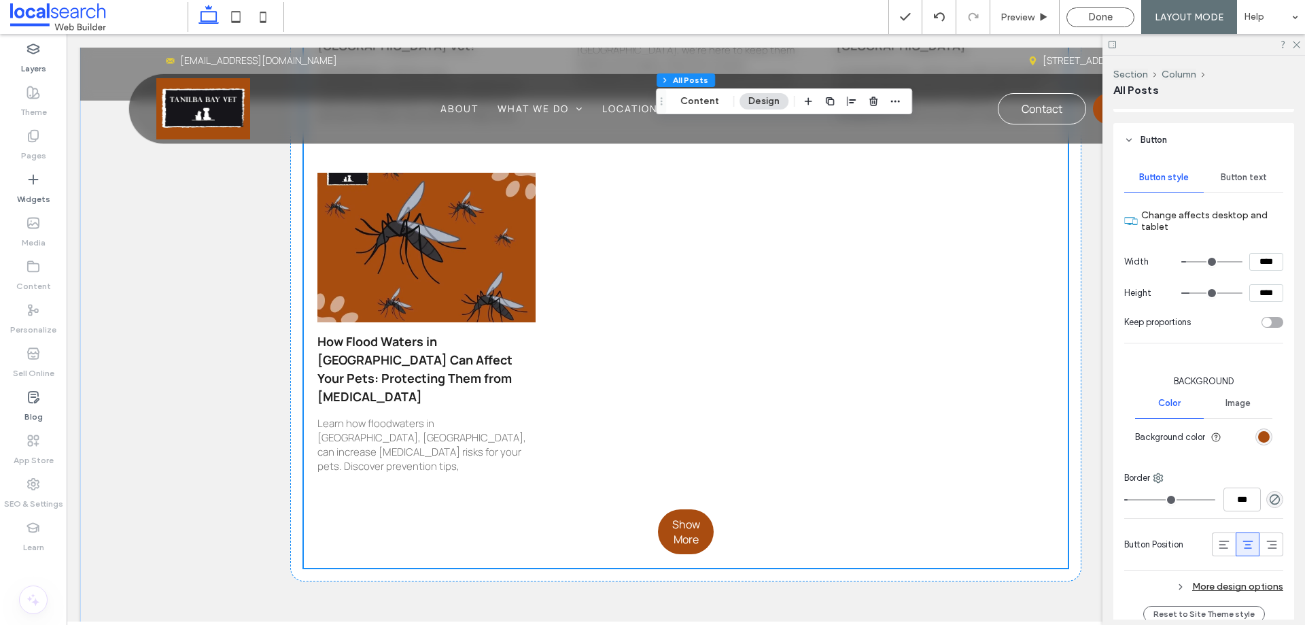
scroll to position [882, 0]
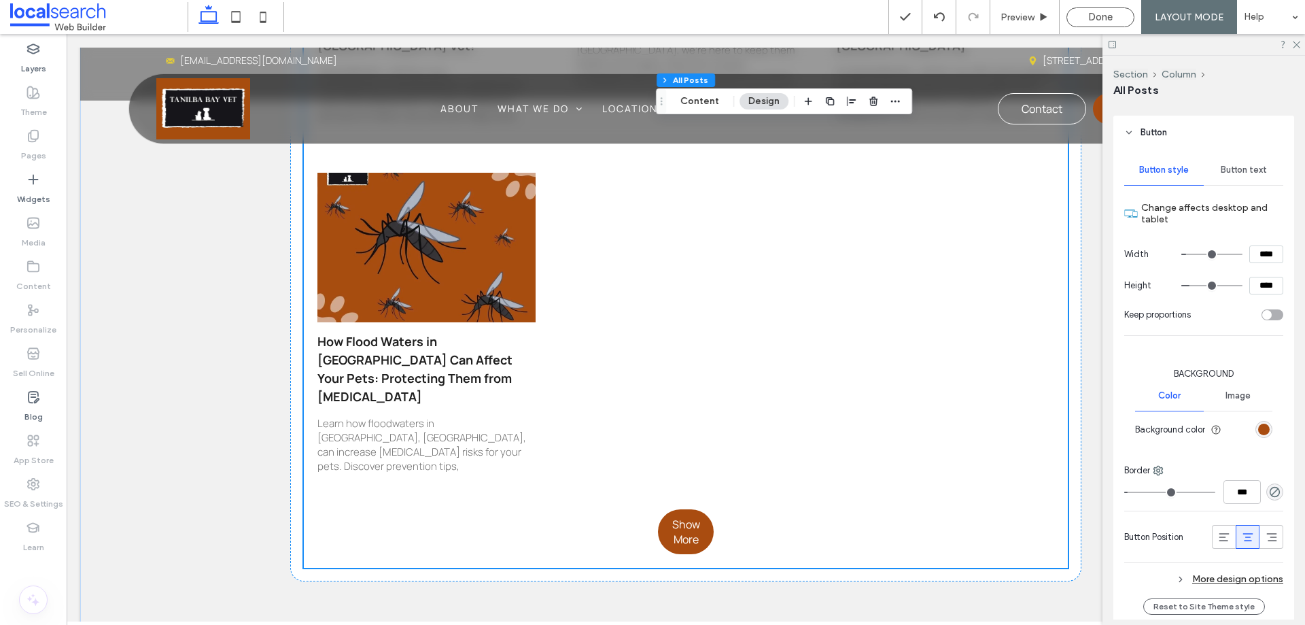
click at [1252, 252] on input "****" at bounding box center [1267, 254] width 34 height 18
type input "*****"
type input "***"
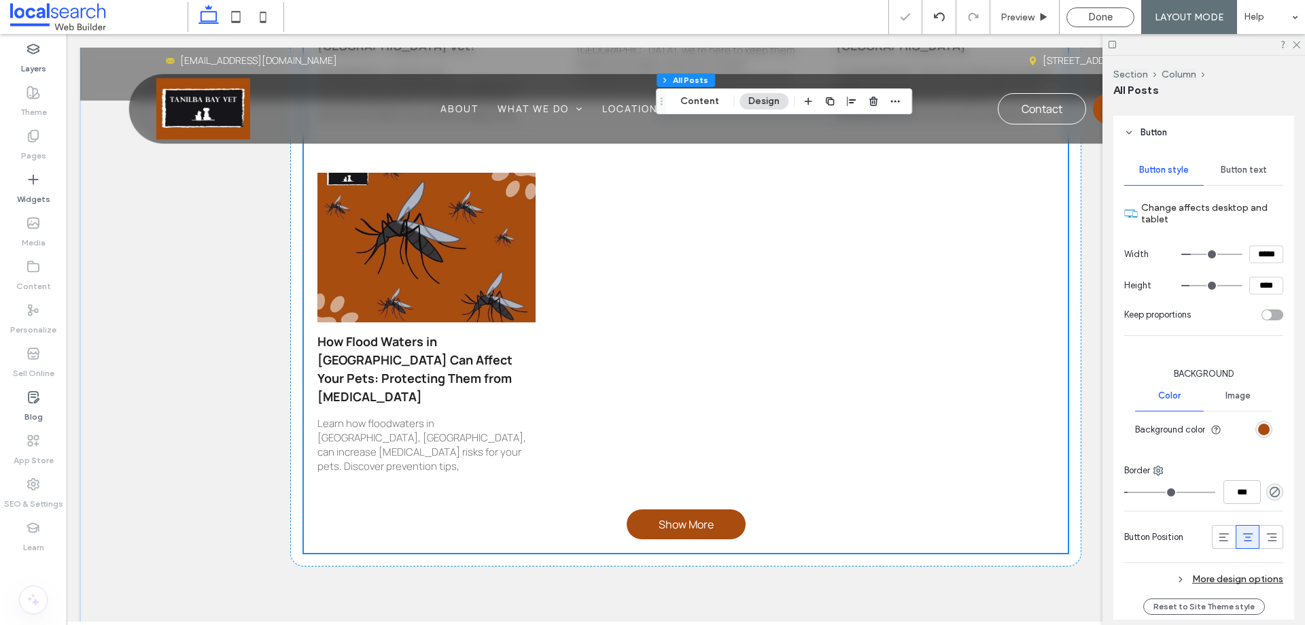
click at [1253, 287] on input "****" at bounding box center [1267, 286] width 34 height 18
type input "****"
type input "**"
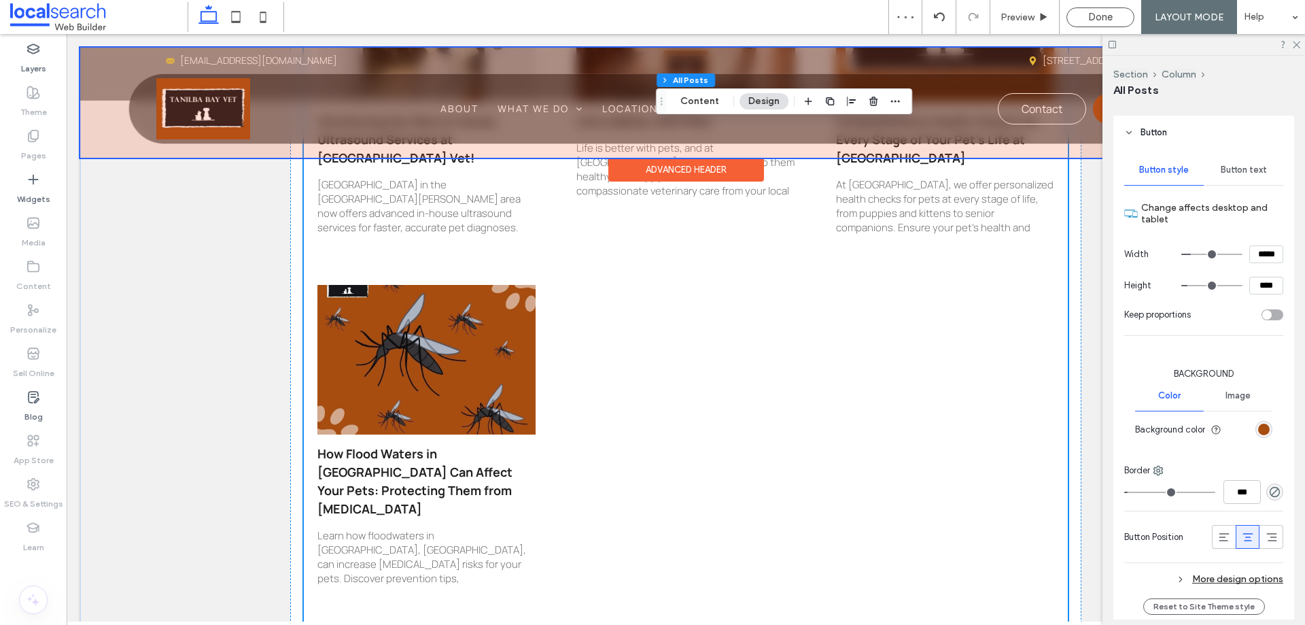
scroll to position [1027, 0]
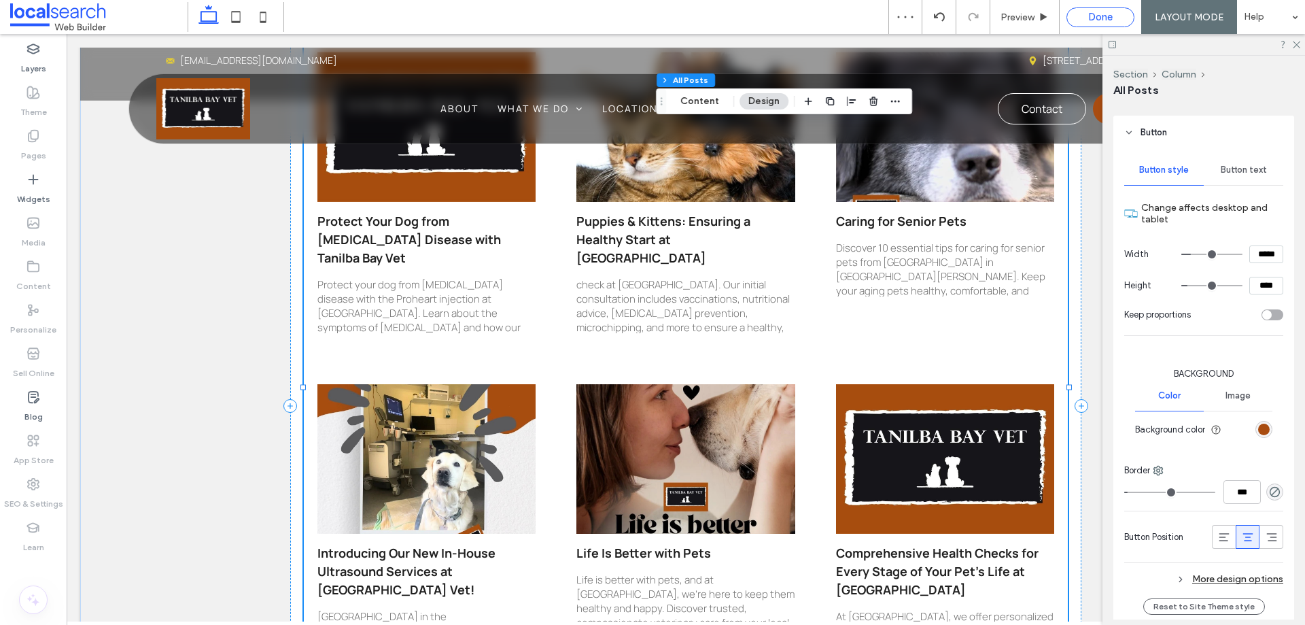
click at [1102, 12] on span "Done" at bounding box center [1100, 17] width 24 height 12
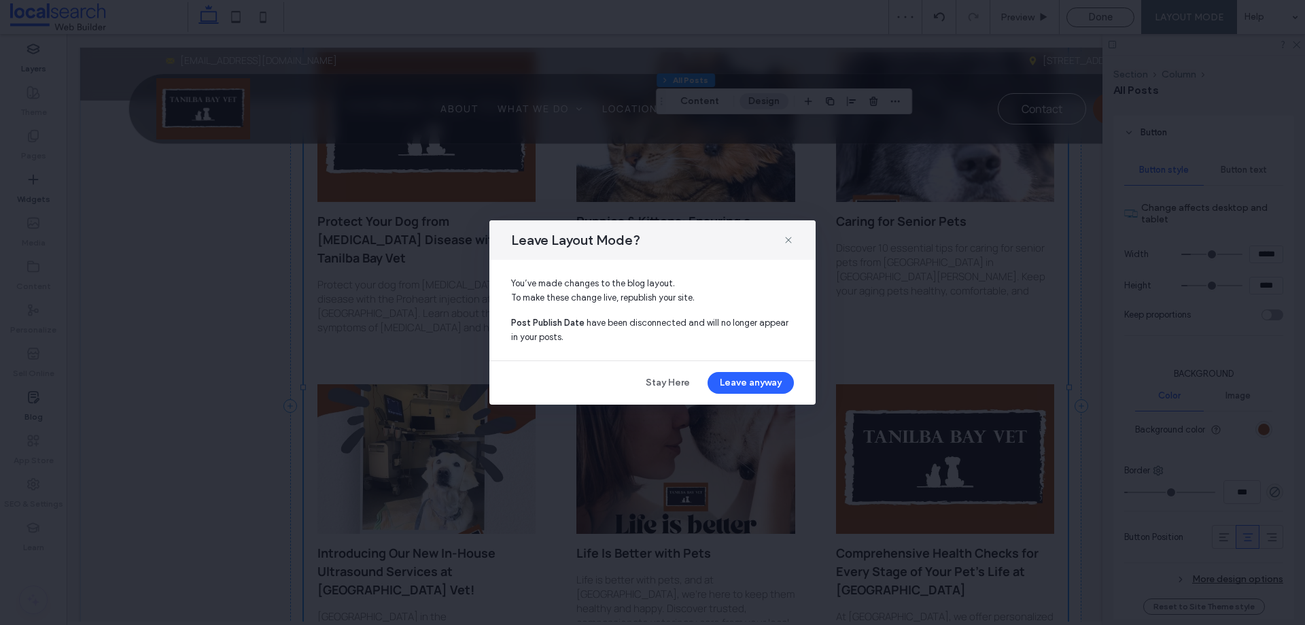
click at [748, 384] on button "Leave anyway" at bounding box center [751, 383] width 86 height 22
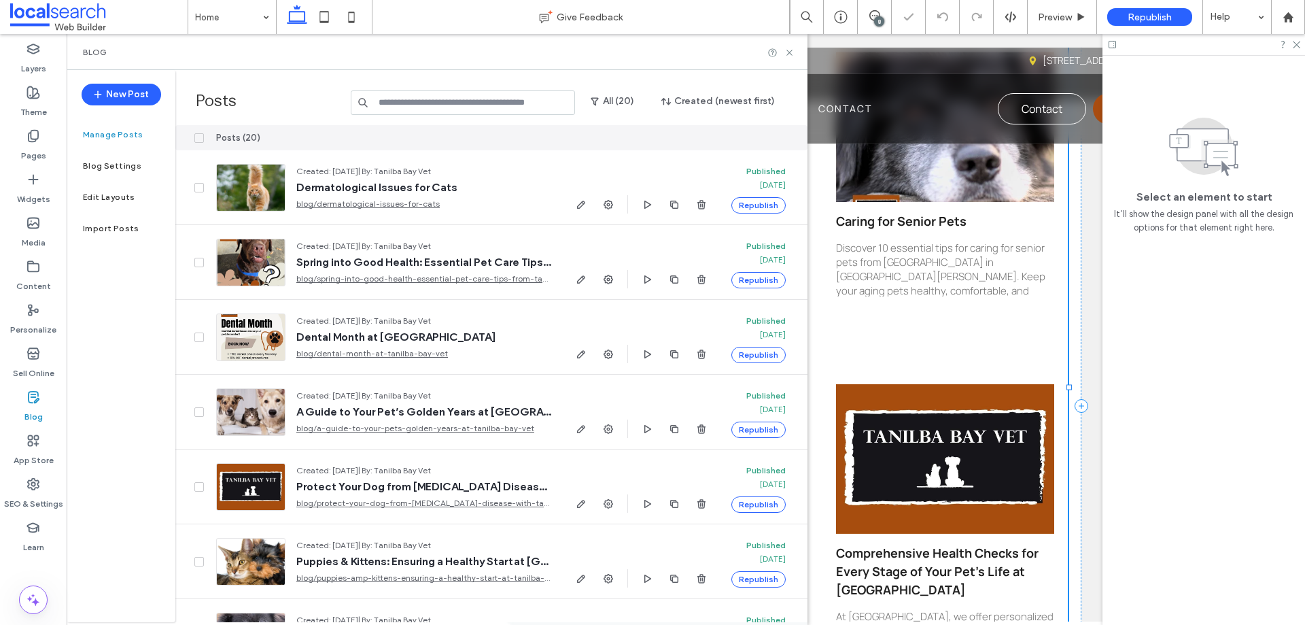
click at [1132, 16] on span "Republish" at bounding box center [1150, 18] width 44 height 12
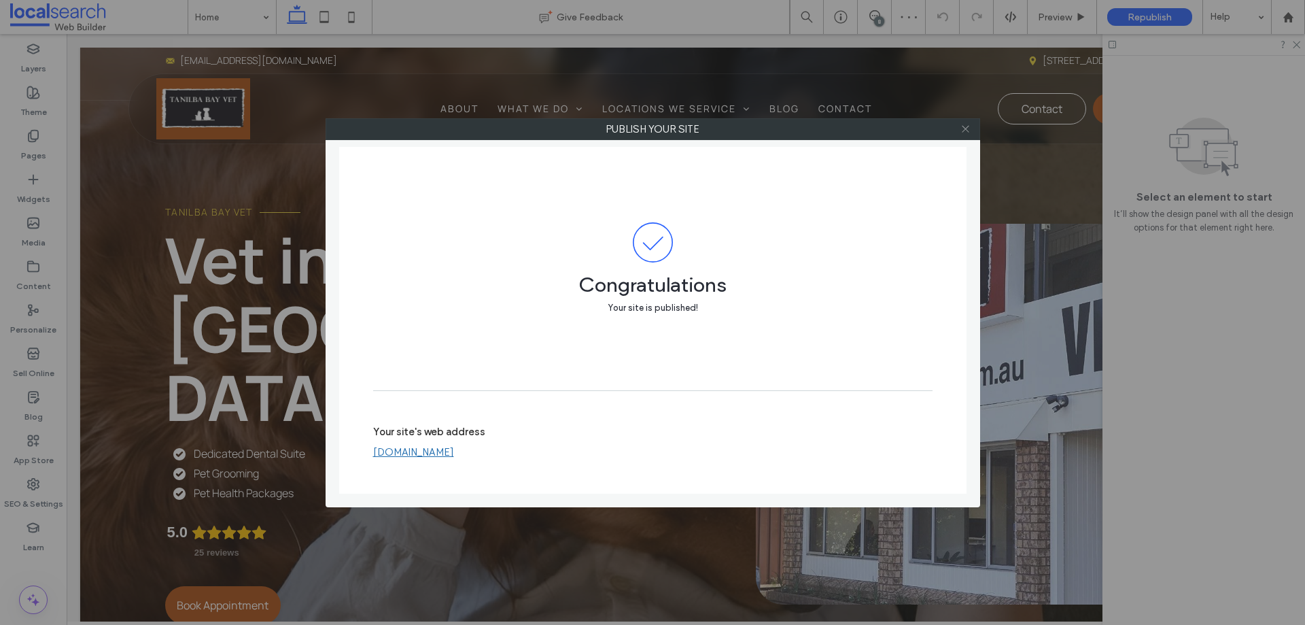
click at [965, 128] on use at bounding box center [965, 129] width 7 height 7
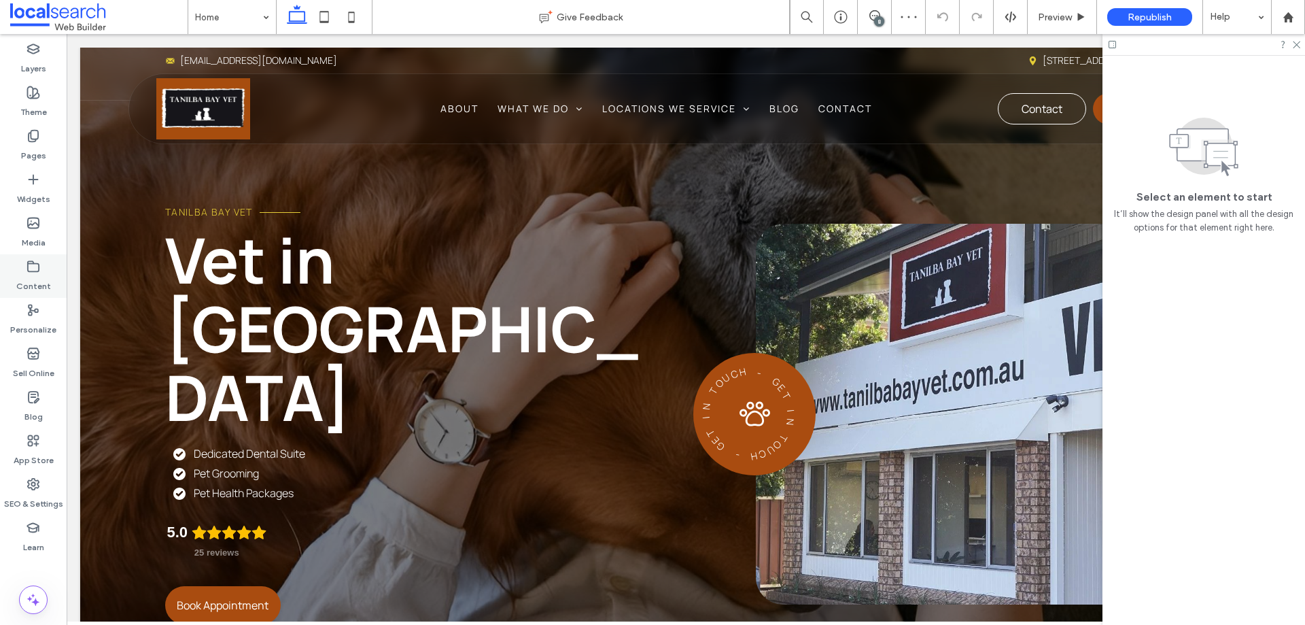
click at [41, 272] on div "Content" at bounding box center [33, 276] width 67 height 44
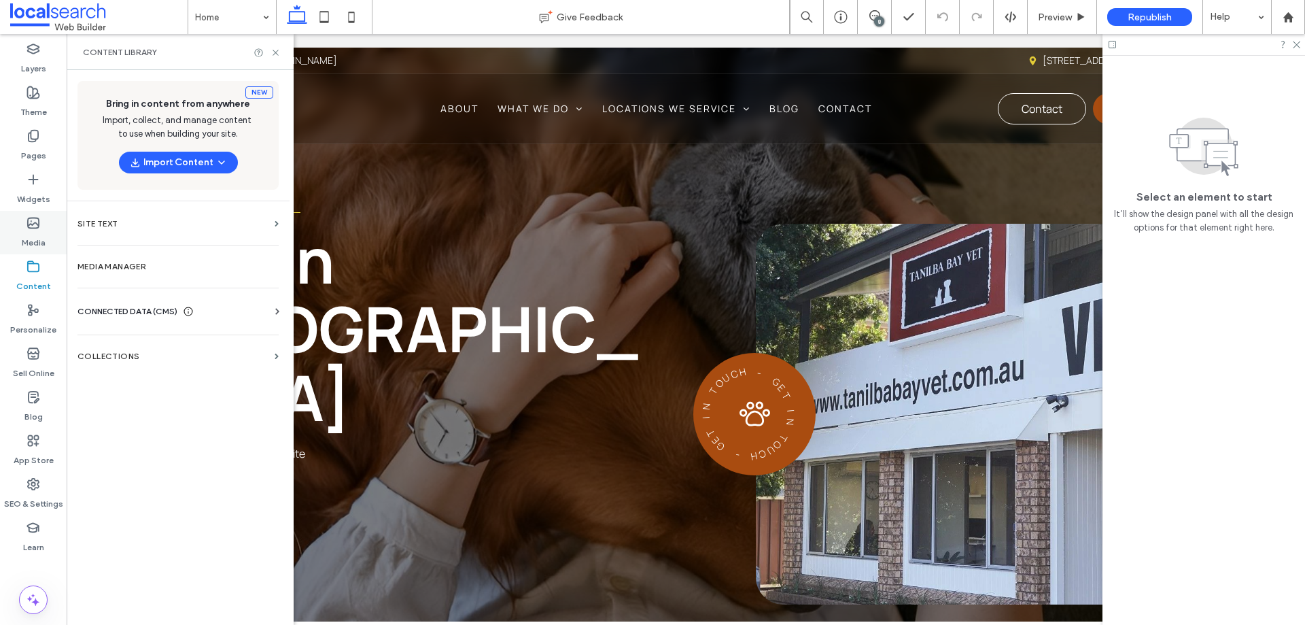
click at [35, 225] on icon at bounding box center [34, 223] width 14 height 14
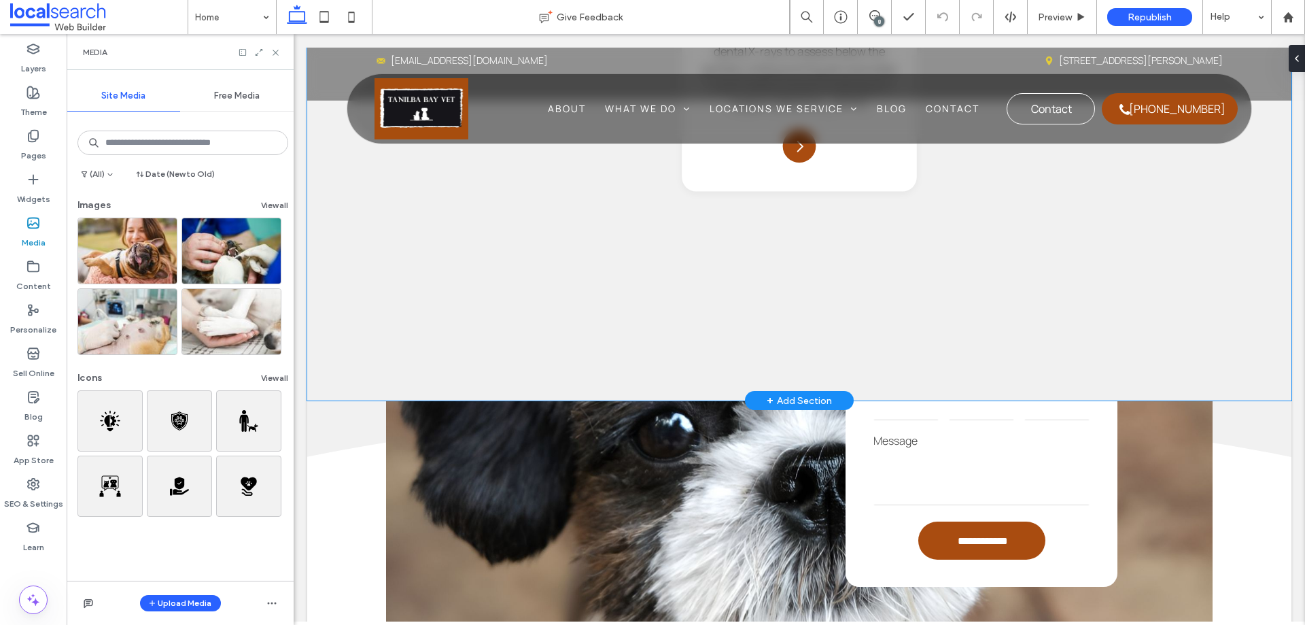
scroll to position [2447, 0]
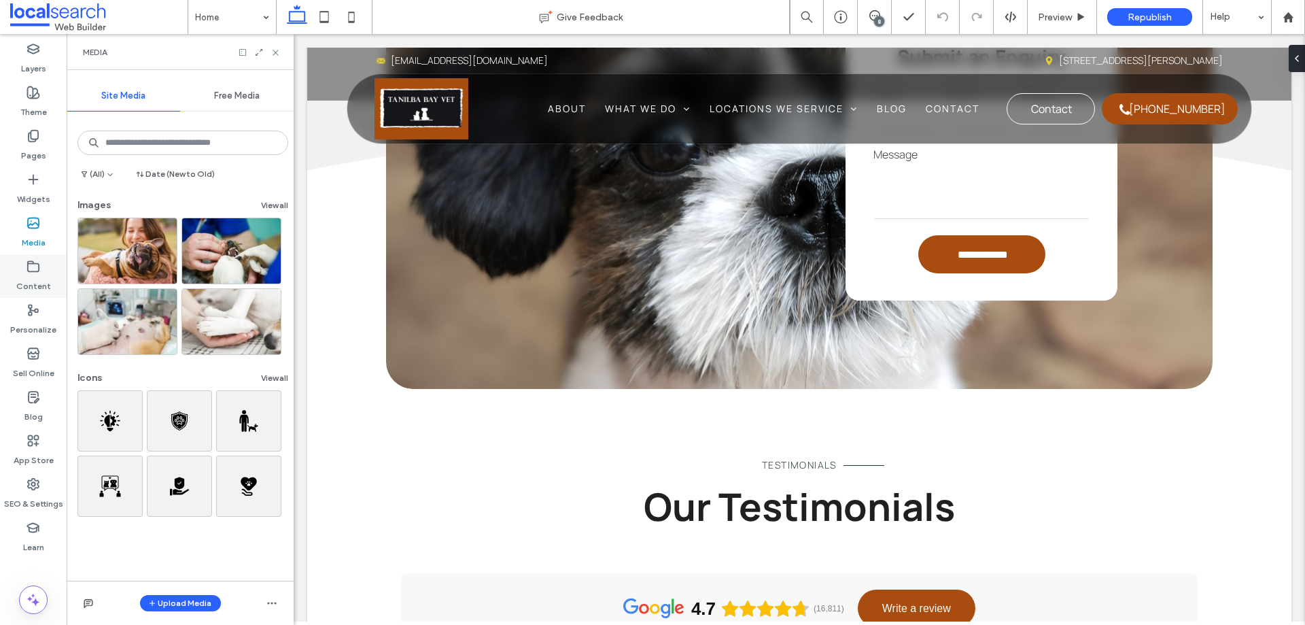
click at [29, 266] on icon at bounding box center [34, 267] width 14 height 14
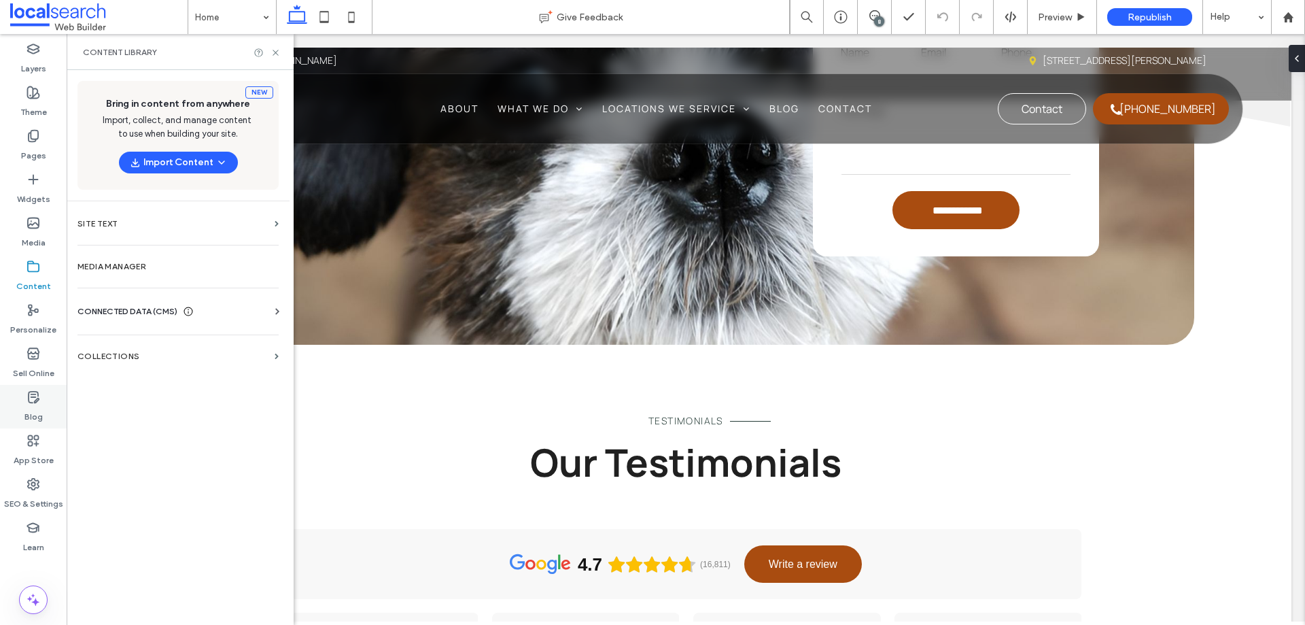
click at [36, 391] on icon at bounding box center [34, 397] width 14 height 14
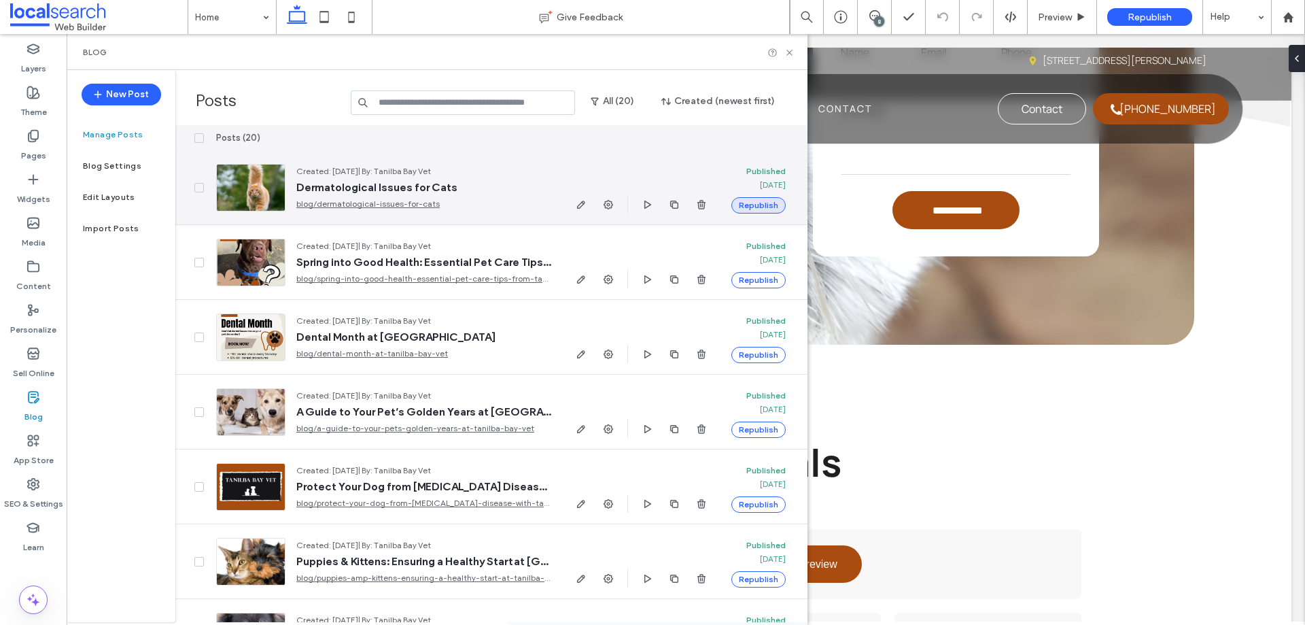
click at [740, 203] on button "Republish" at bounding box center [759, 205] width 54 height 16
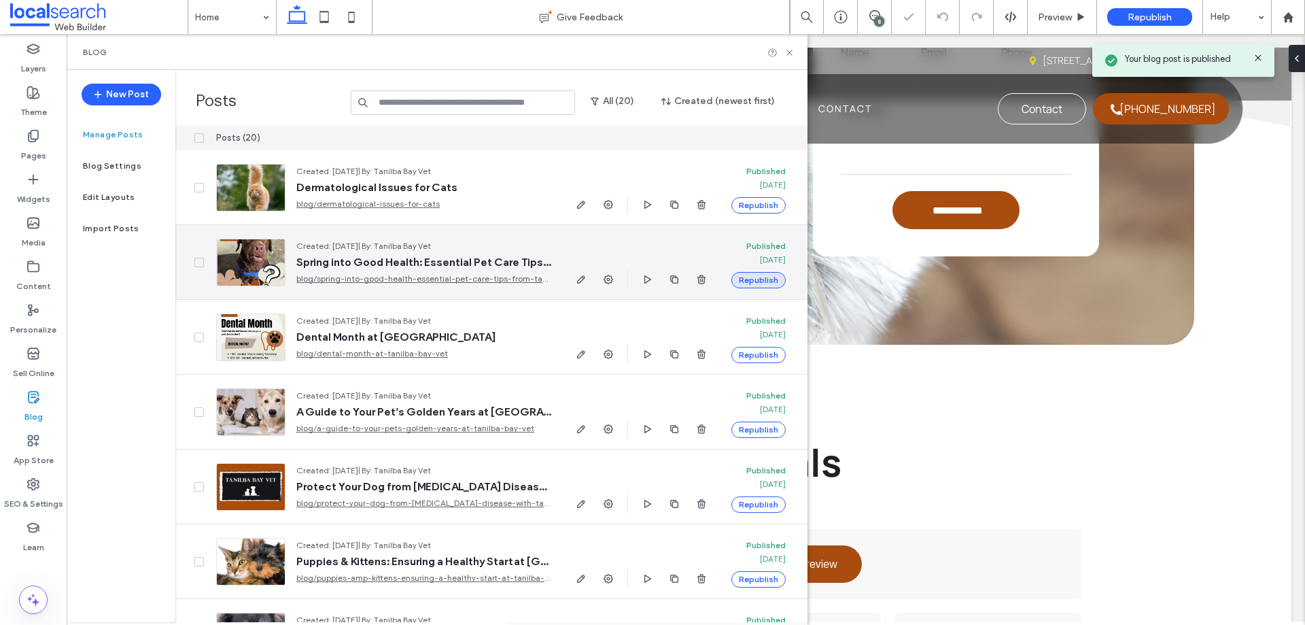
click at [761, 279] on button "Republish" at bounding box center [759, 280] width 54 height 16
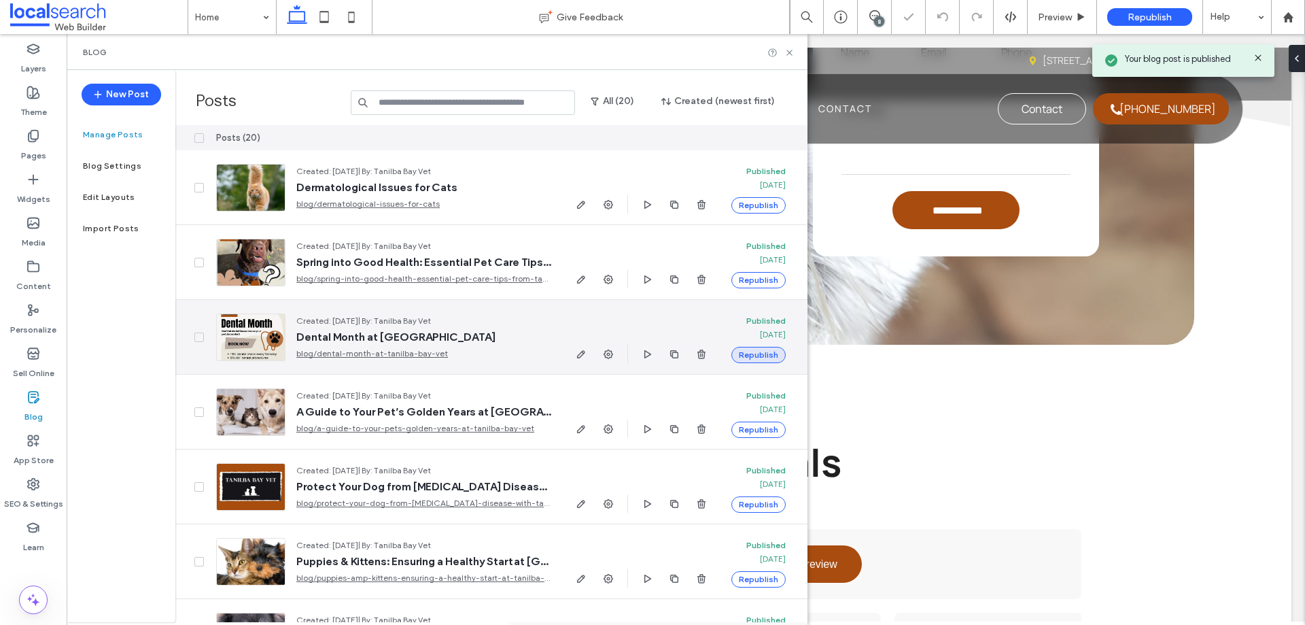
click at [772, 354] on button "Republish" at bounding box center [759, 355] width 54 height 16
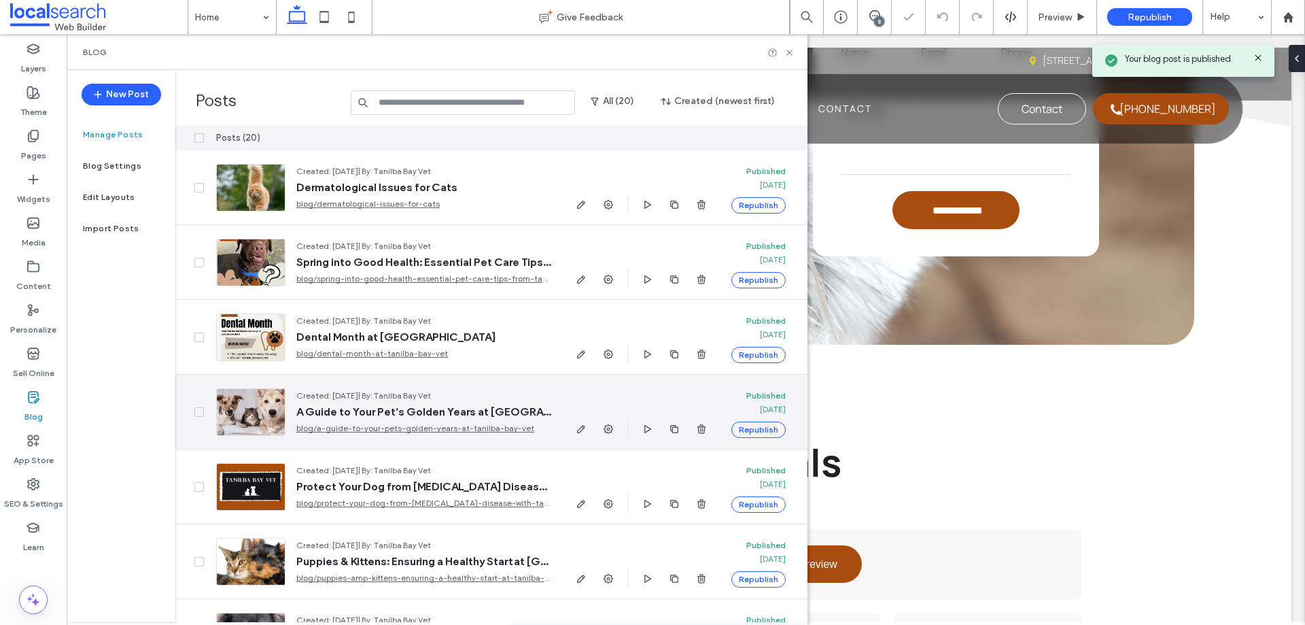
click at [771, 428] on button "Republish" at bounding box center [759, 430] width 54 height 16
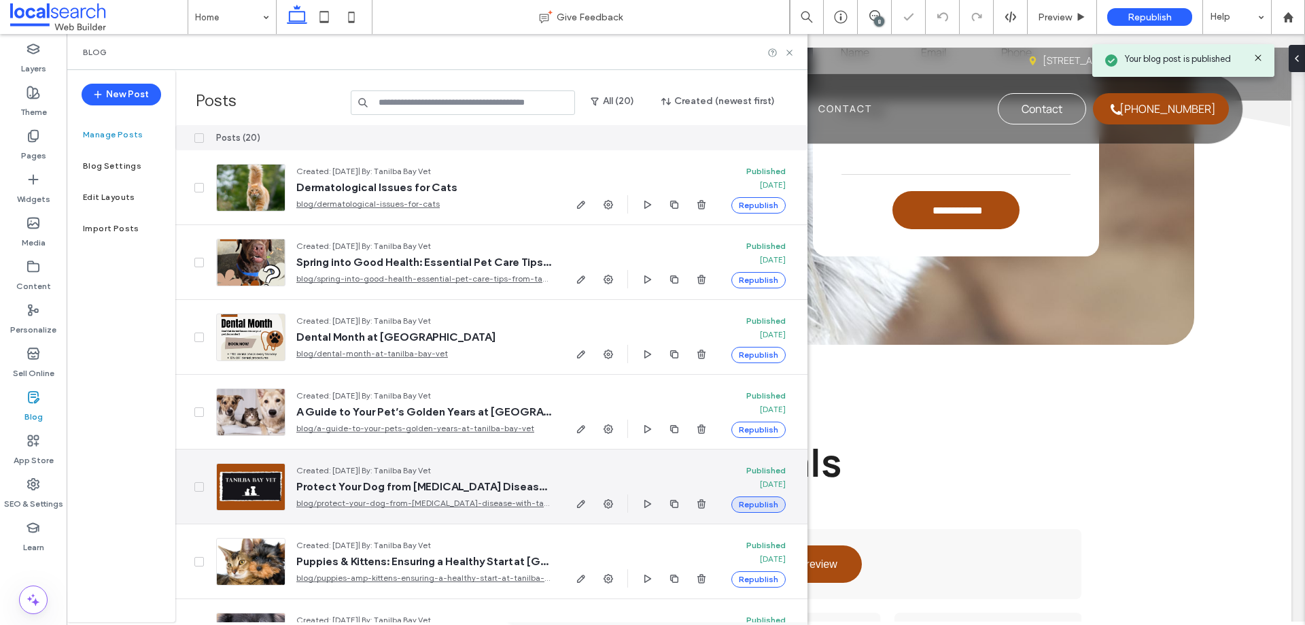
click at [765, 504] on button "Republish" at bounding box center [759, 504] width 54 height 16
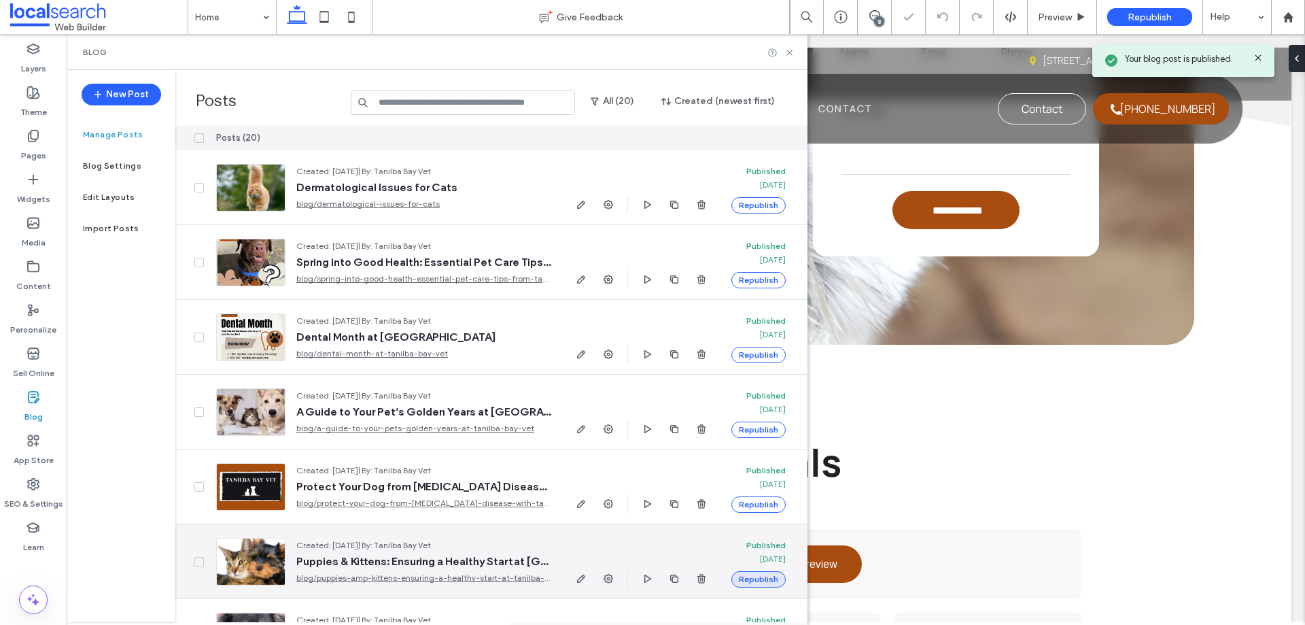
click at [766, 582] on button "Republish" at bounding box center [759, 579] width 54 height 16
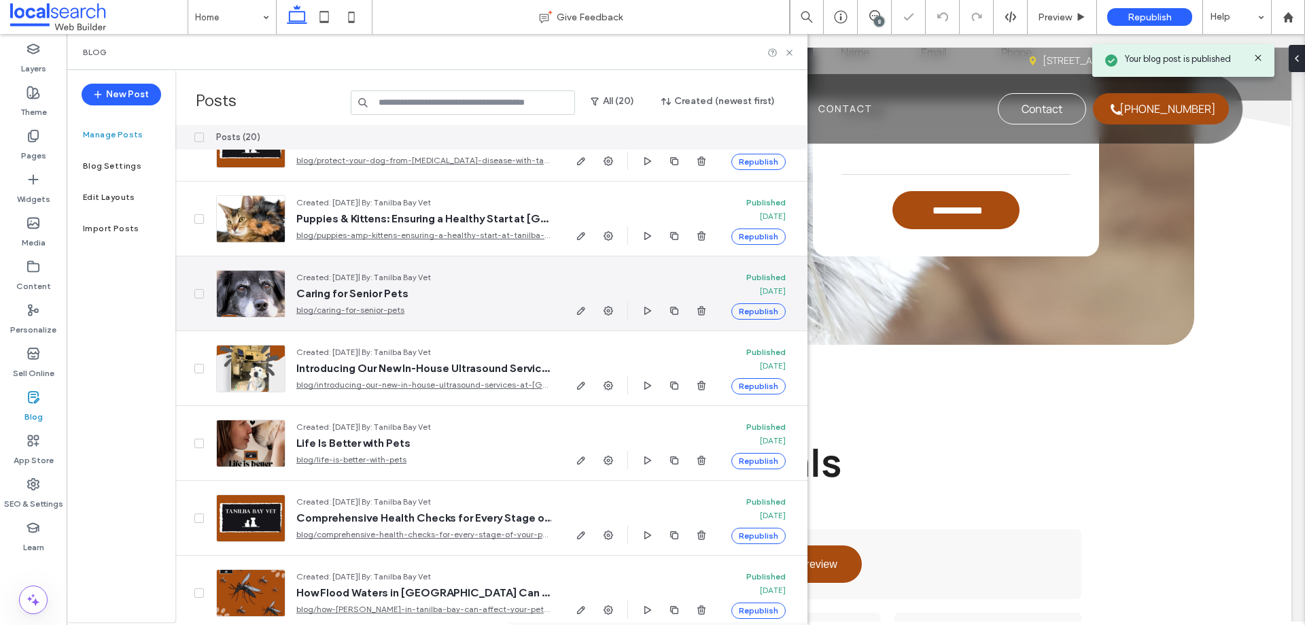
scroll to position [408, 0]
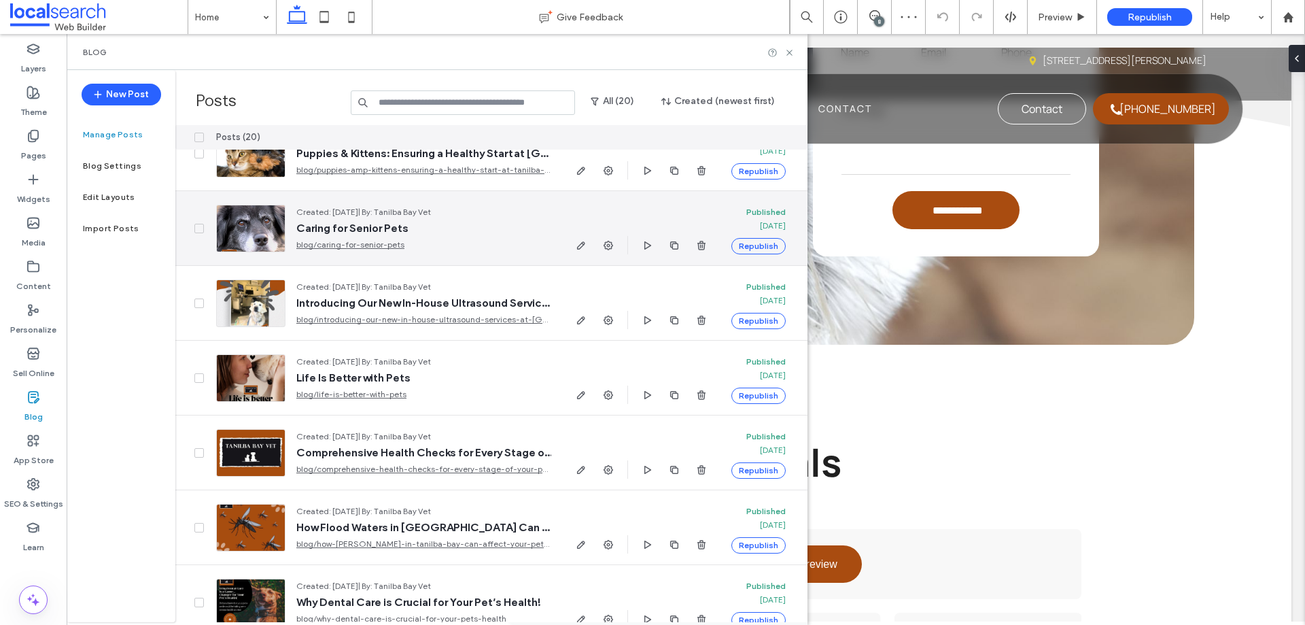
click at [753, 252] on button "Republish" at bounding box center [759, 246] width 54 height 16
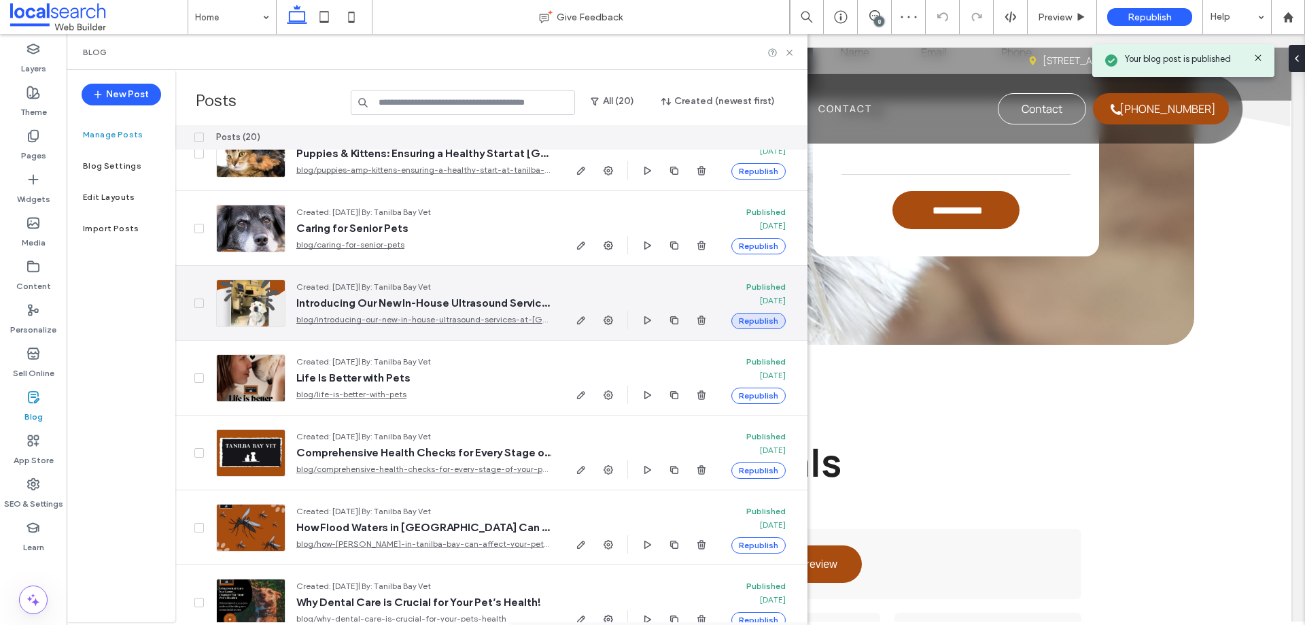
click at [761, 320] on button "Republish" at bounding box center [759, 321] width 54 height 16
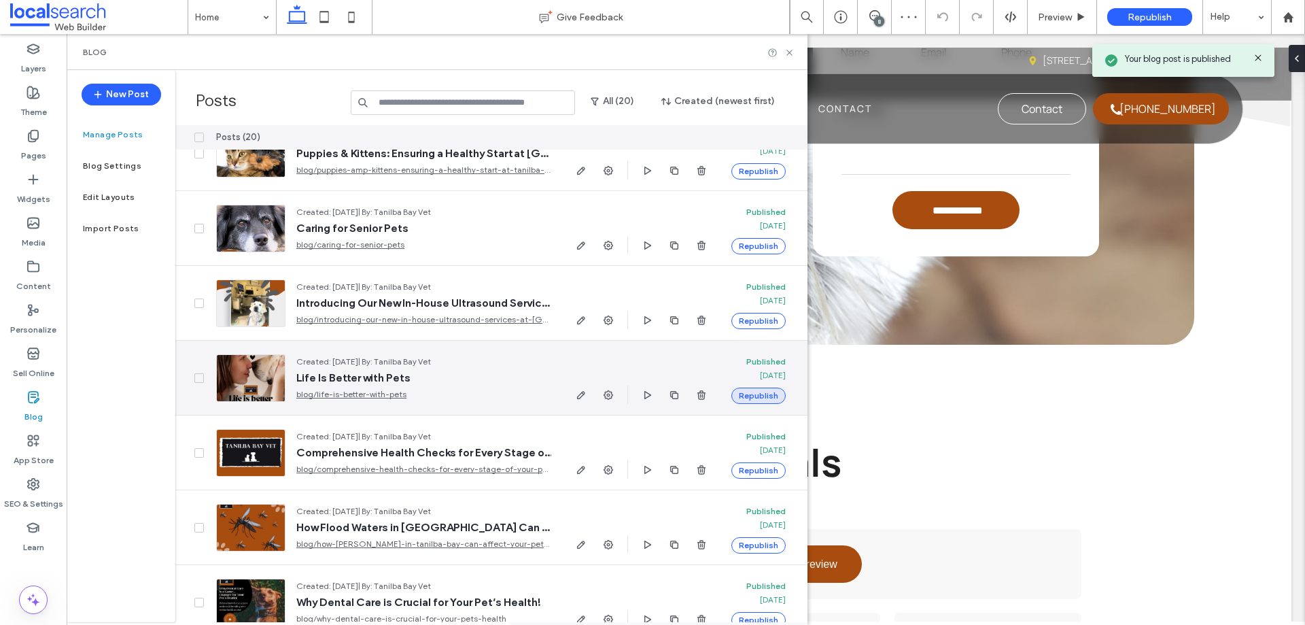
click at [770, 398] on button "Republish" at bounding box center [759, 396] width 54 height 16
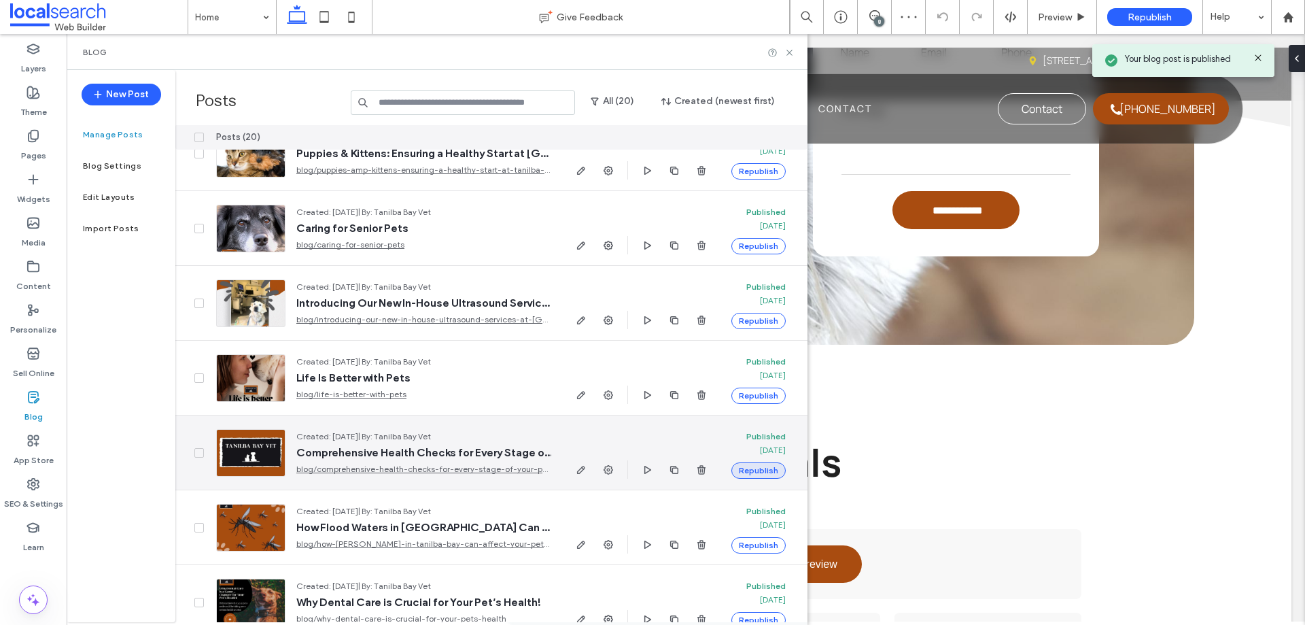
click at [774, 471] on button "Republish" at bounding box center [759, 470] width 54 height 16
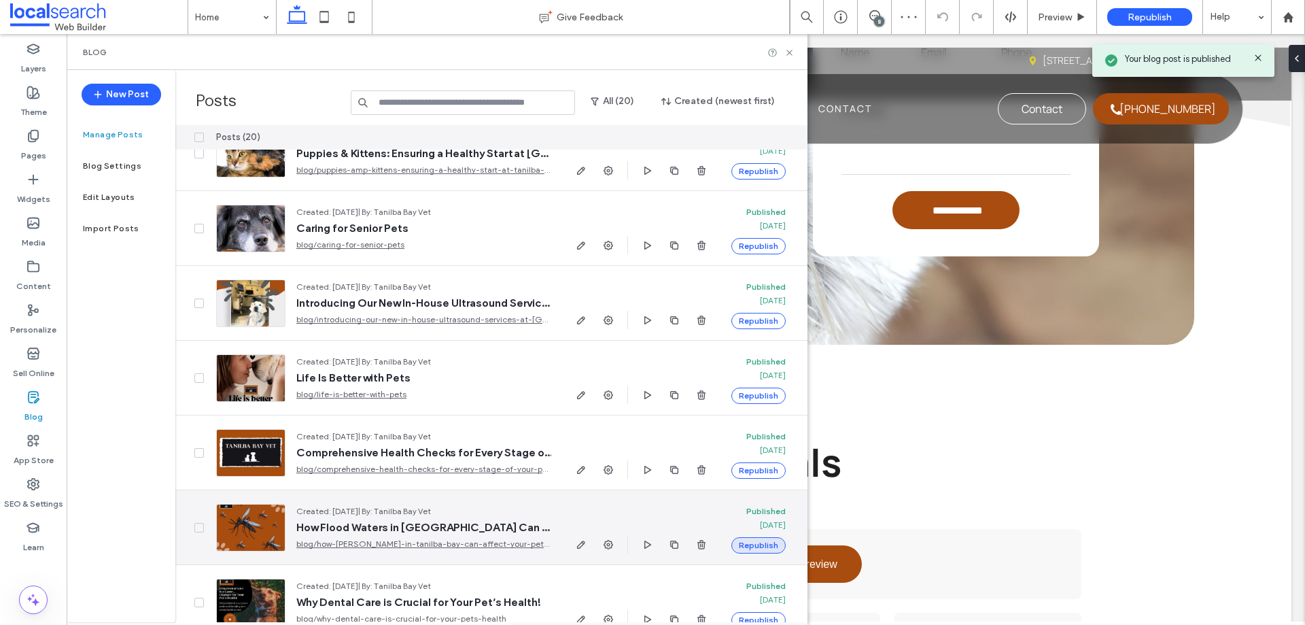
click at [761, 546] on button "Republish" at bounding box center [759, 545] width 54 height 16
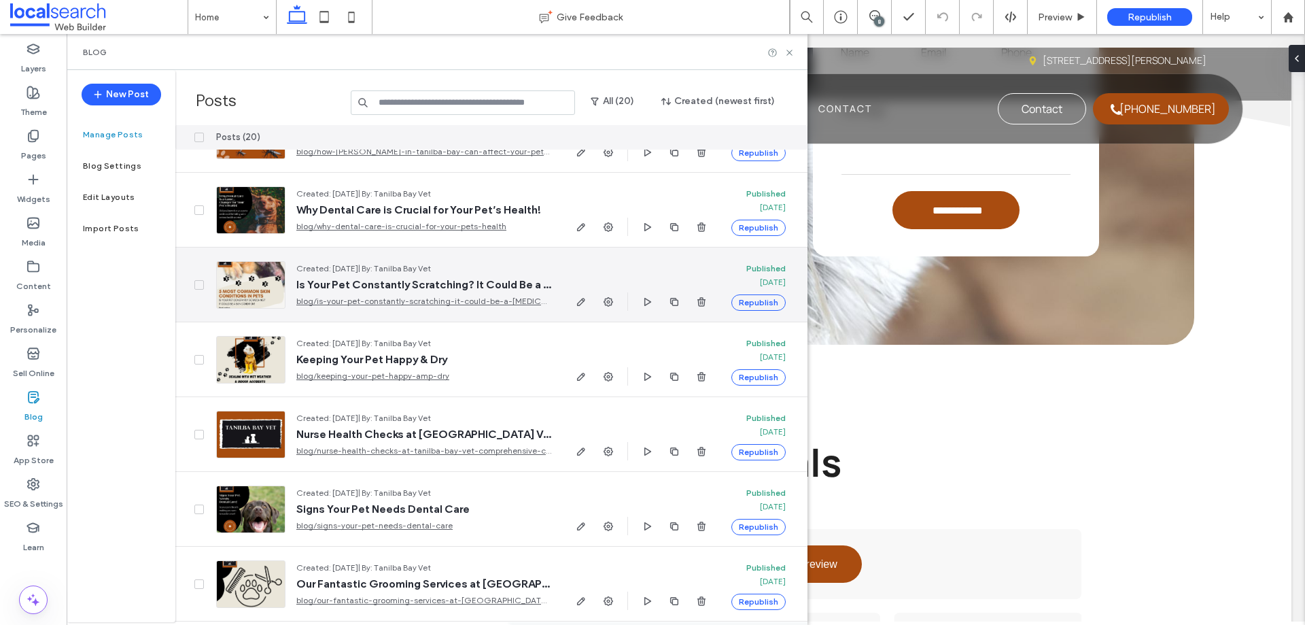
scroll to position [816, 0]
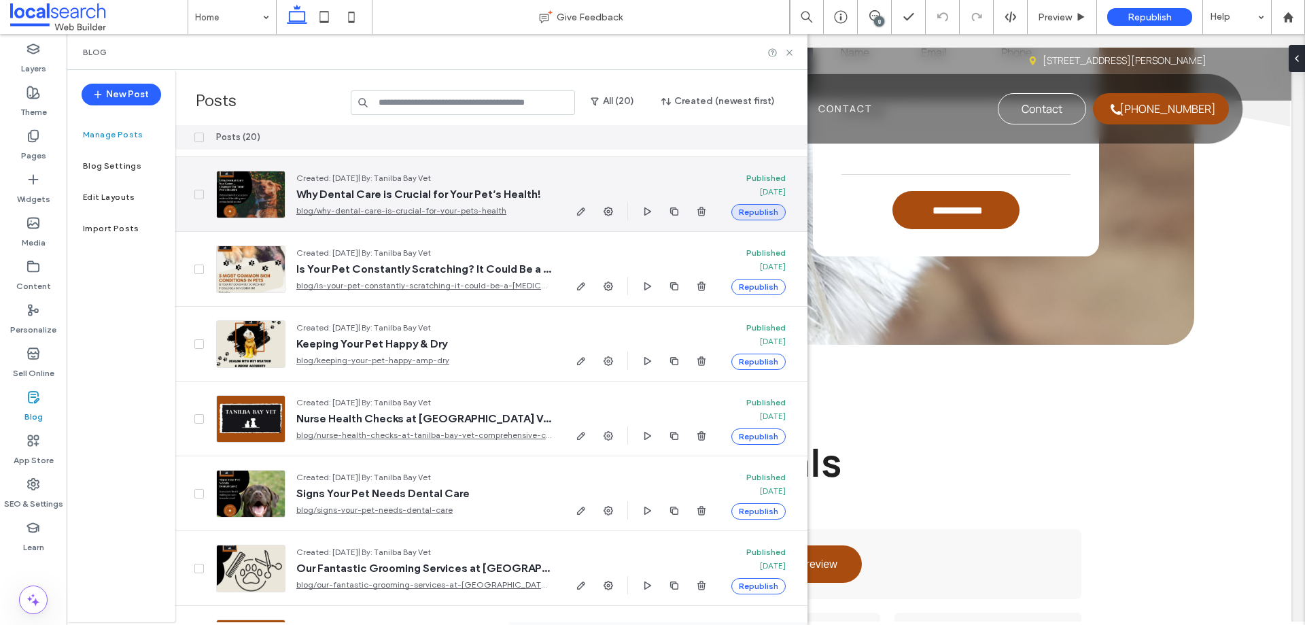
click at [762, 220] on button "Republish" at bounding box center [759, 212] width 54 height 16
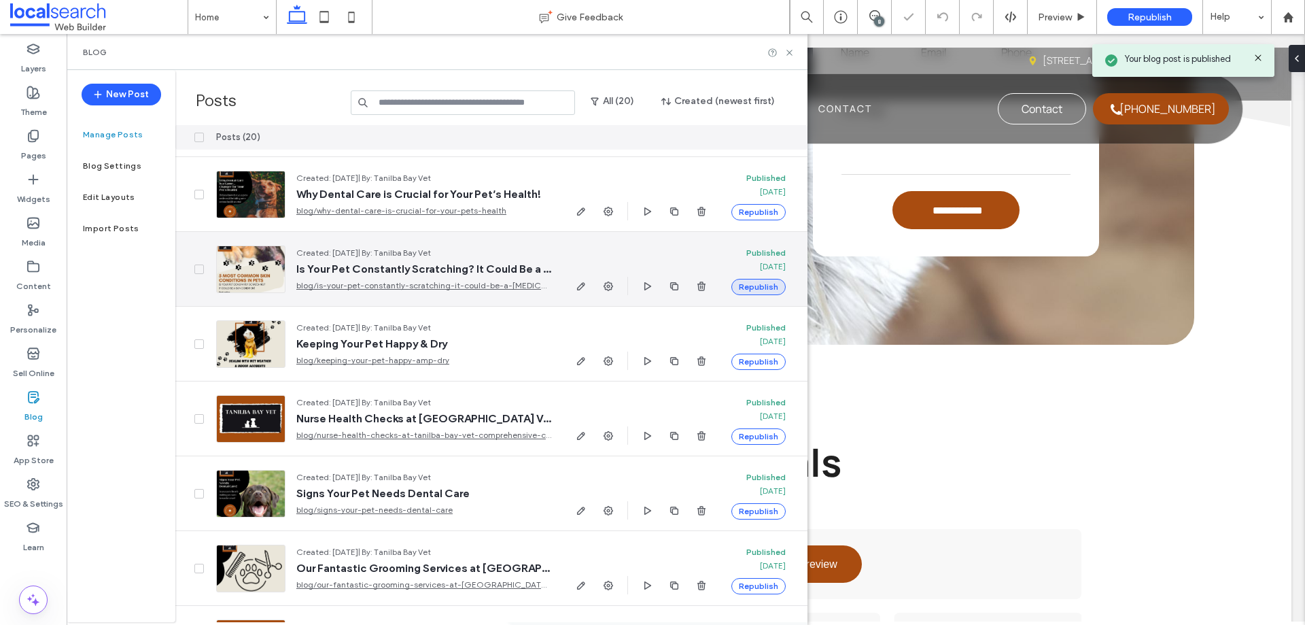
click at [765, 286] on button "Republish" at bounding box center [759, 287] width 54 height 16
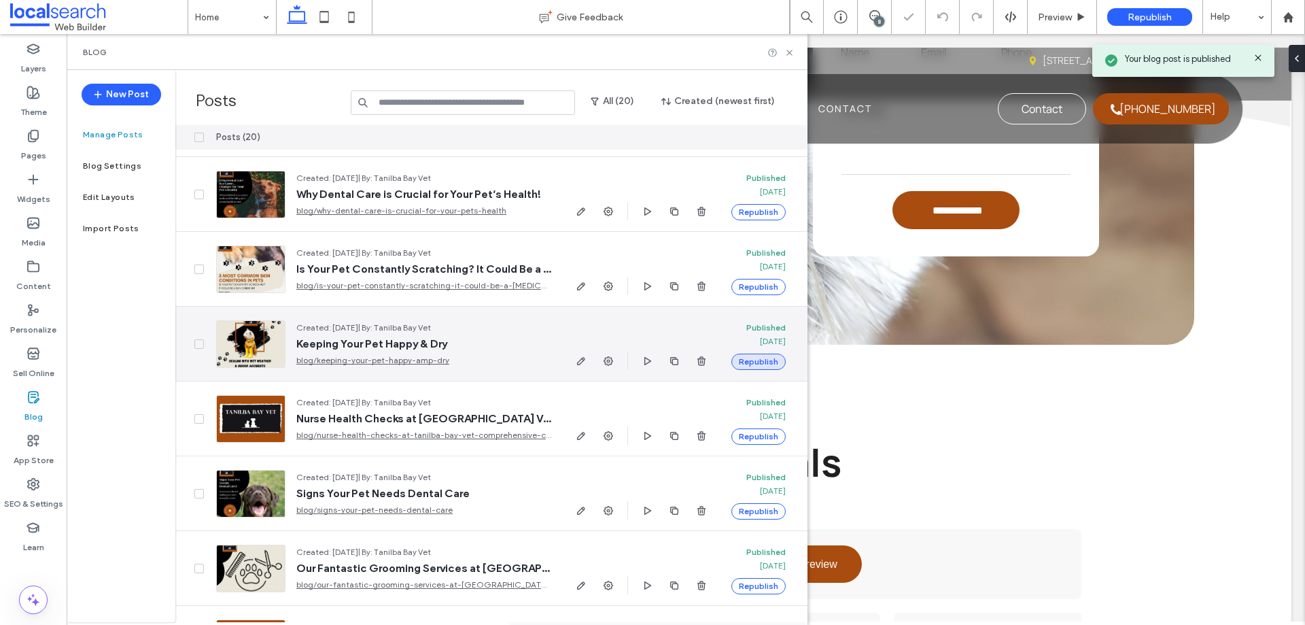
click at [764, 361] on button "Republish" at bounding box center [759, 362] width 54 height 16
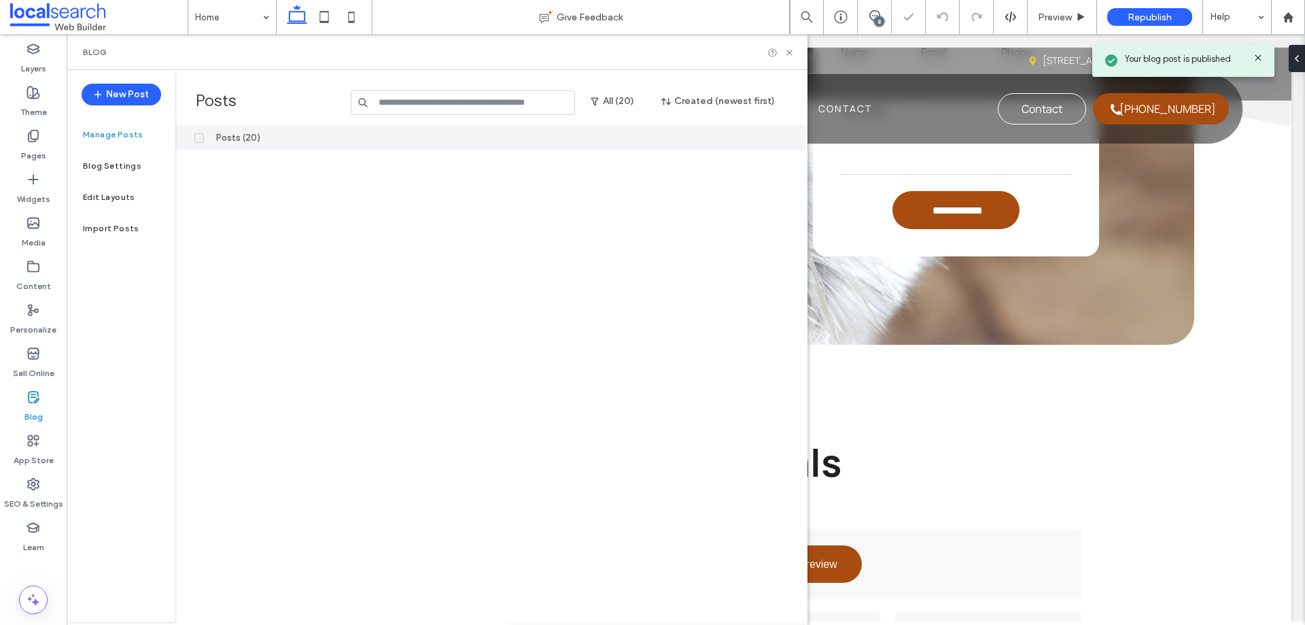
scroll to position [816, 0]
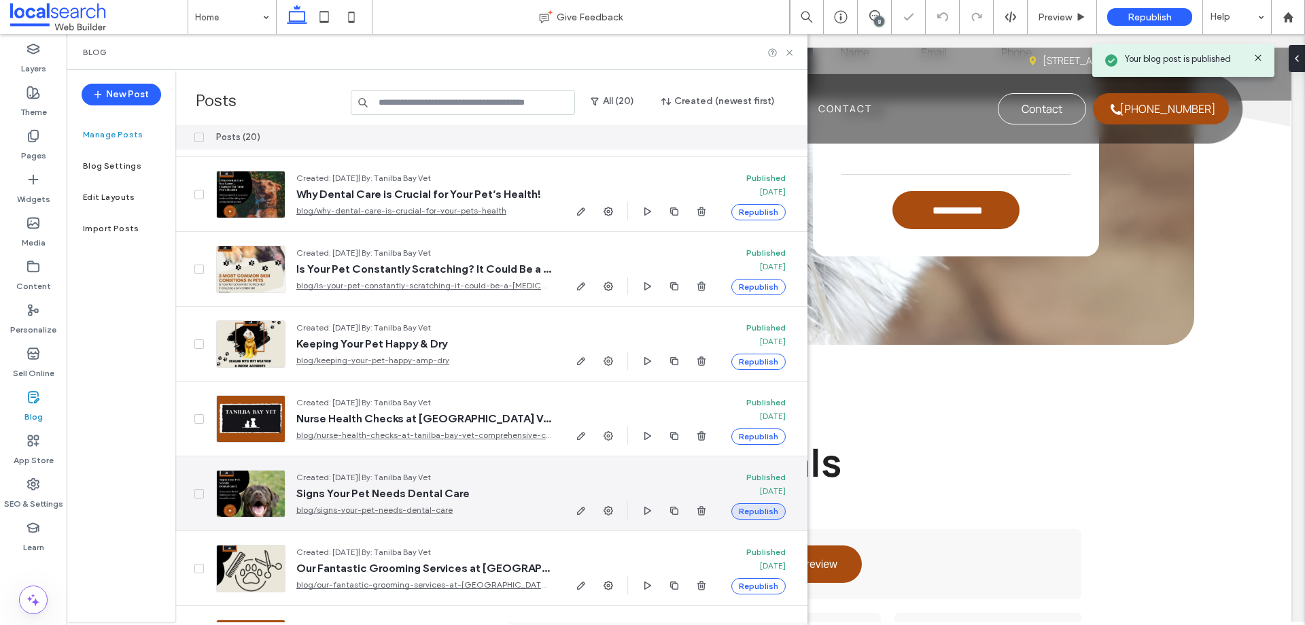
click at [767, 511] on button "Republish" at bounding box center [759, 511] width 54 height 16
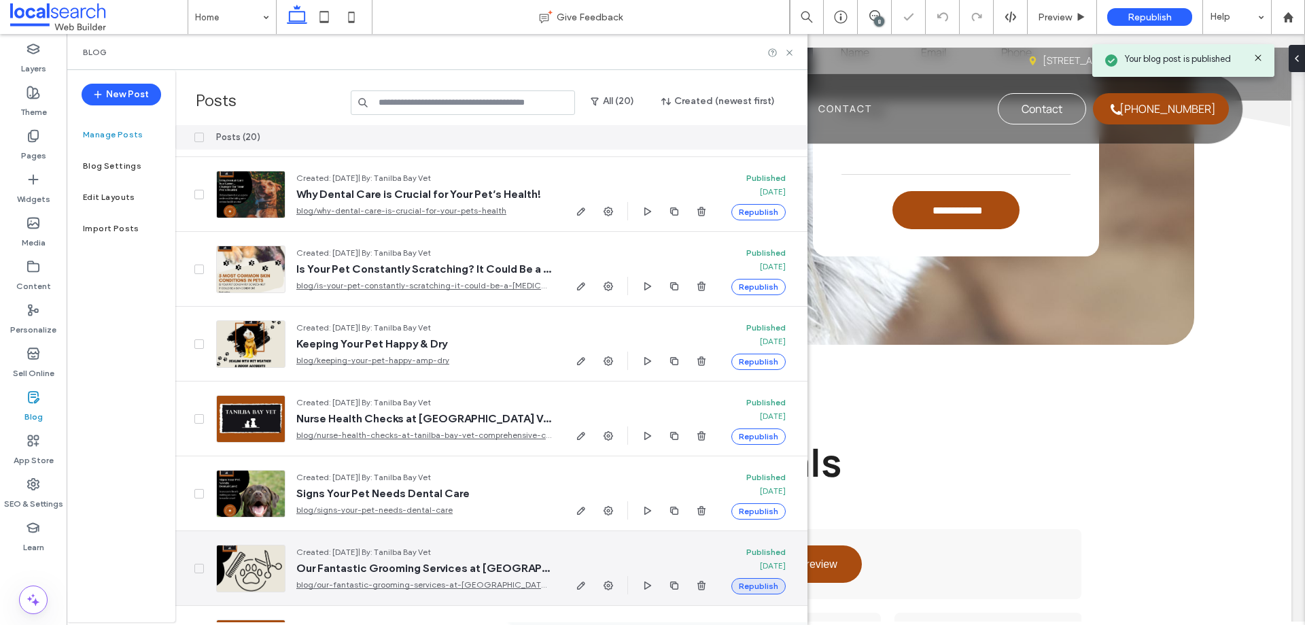
click at [759, 587] on button "Republish" at bounding box center [759, 586] width 54 height 16
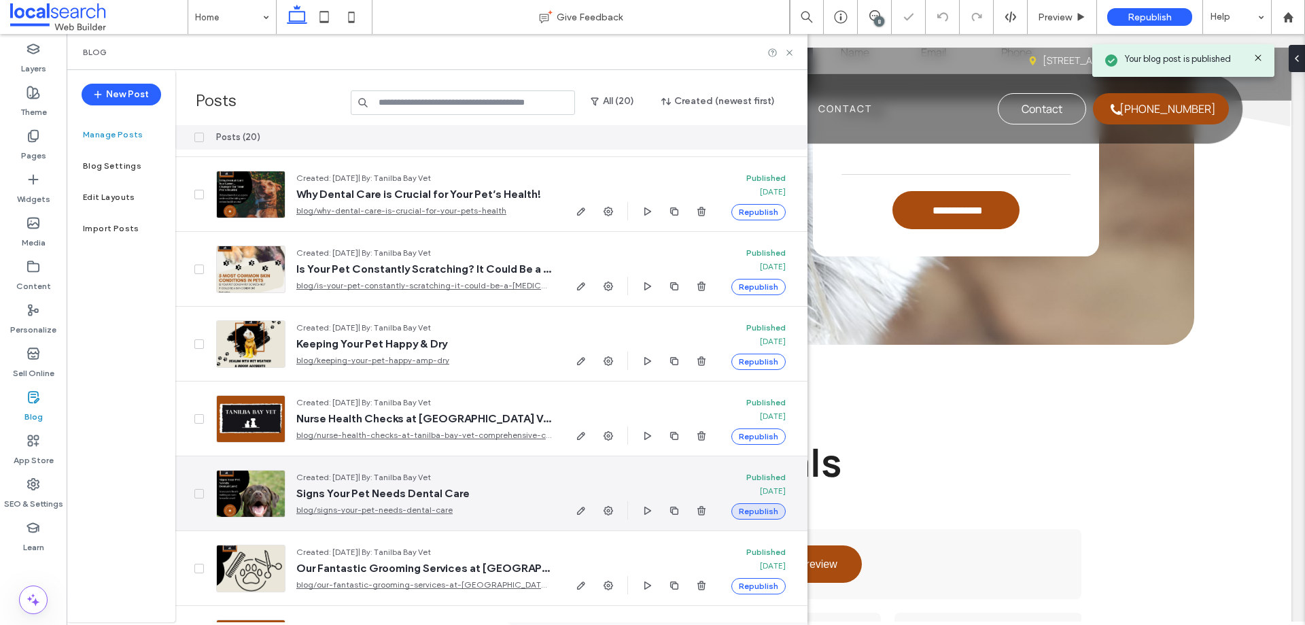
click at [761, 511] on button "Republish" at bounding box center [759, 511] width 54 height 16
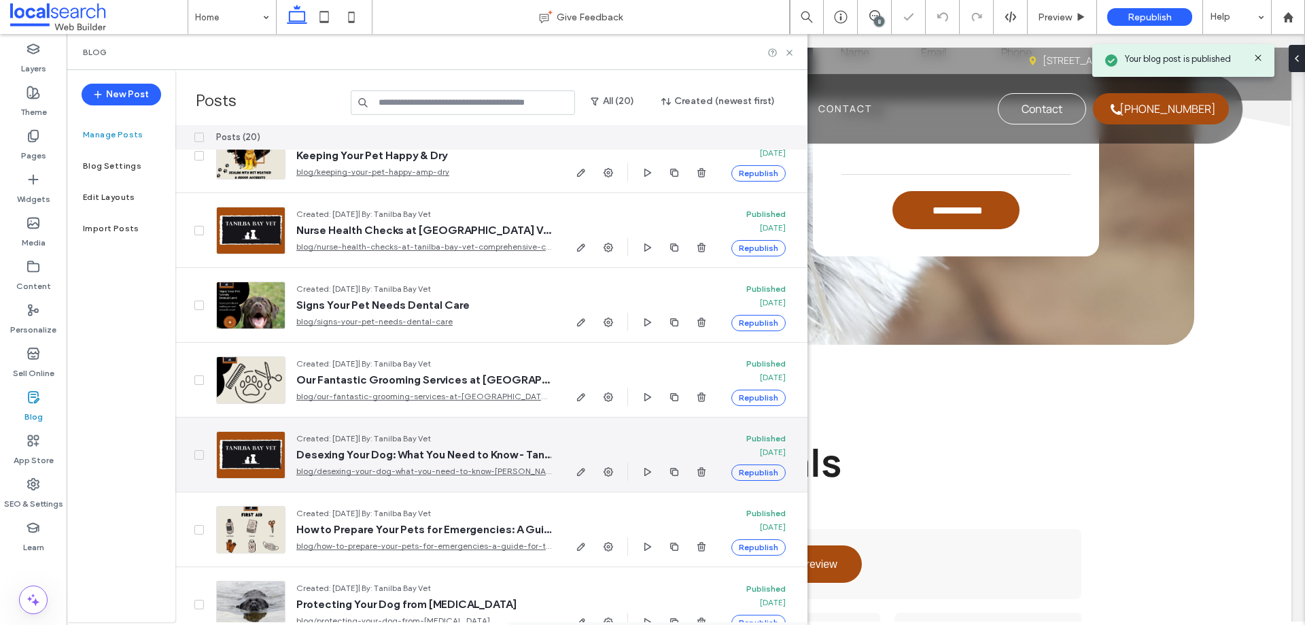
scroll to position [1031, 0]
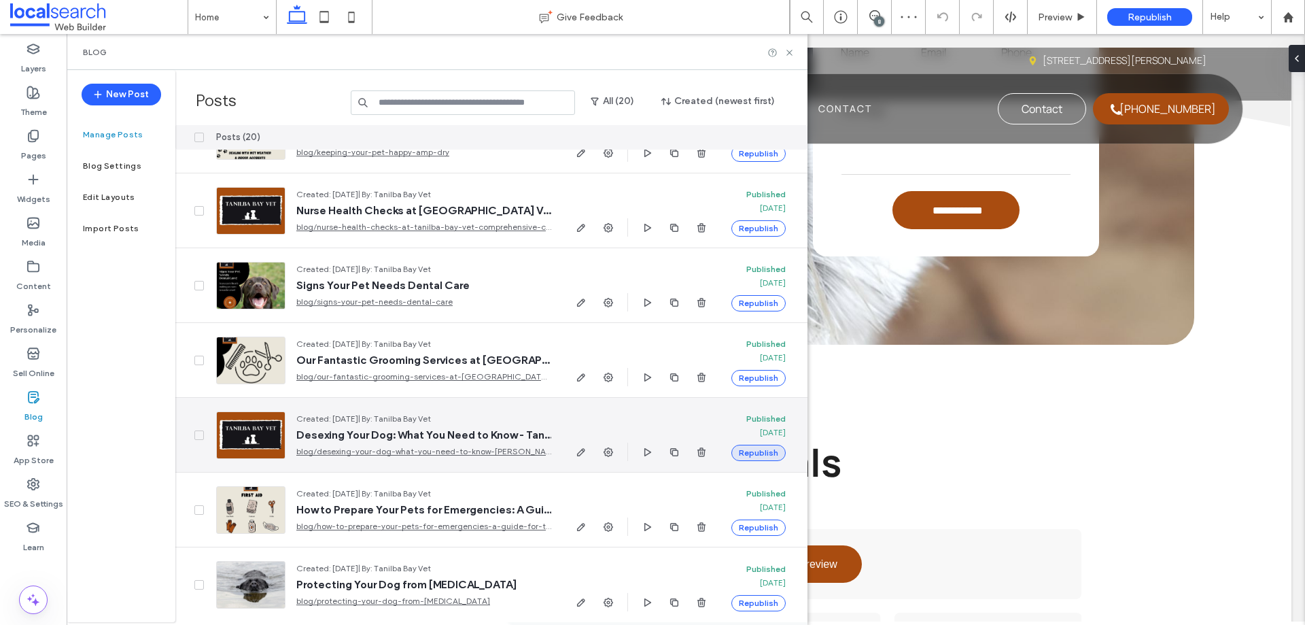
click at [755, 450] on button "Republish" at bounding box center [759, 453] width 54 height 16
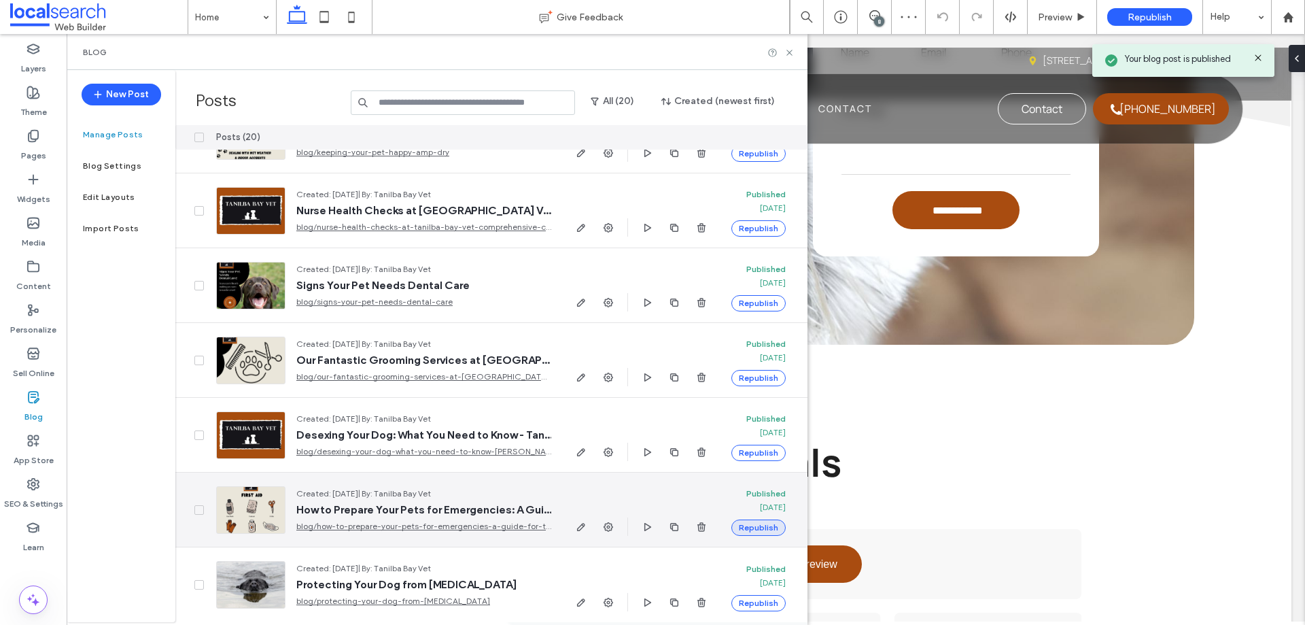
click at [766, 522] on button "Republish" at bounding box center [759, 527] width 54 height 16
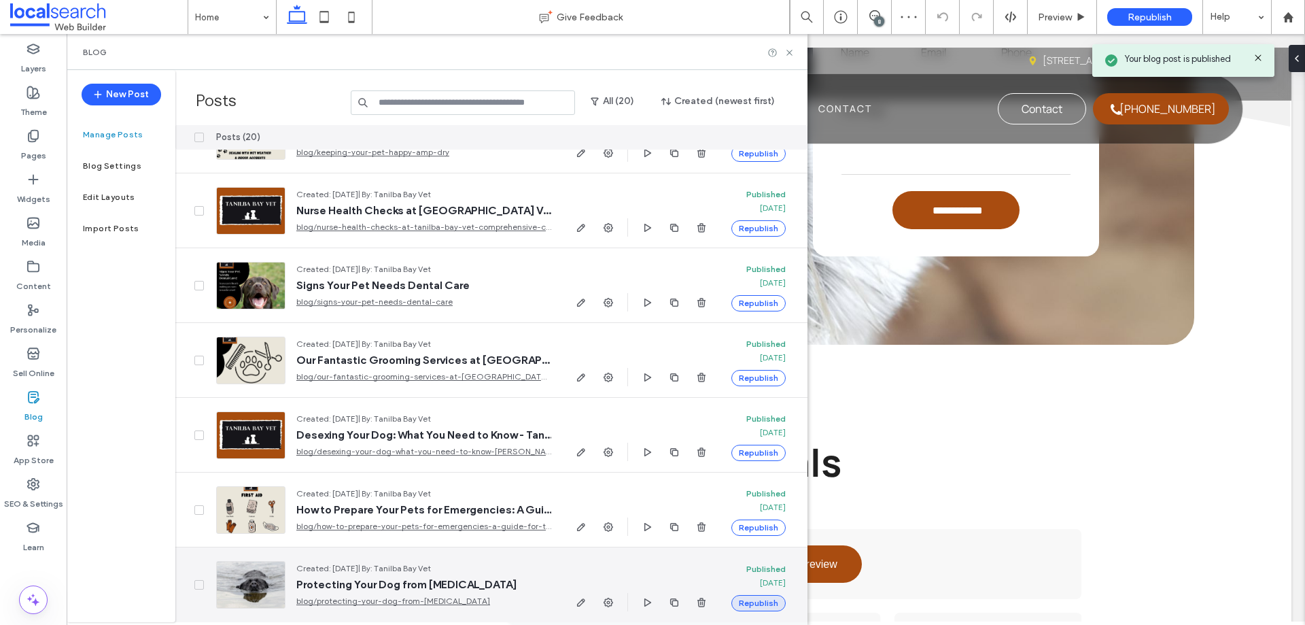
click at [769, 598] on button "Republish" at bounding box center [759, 603] width 54 height 16
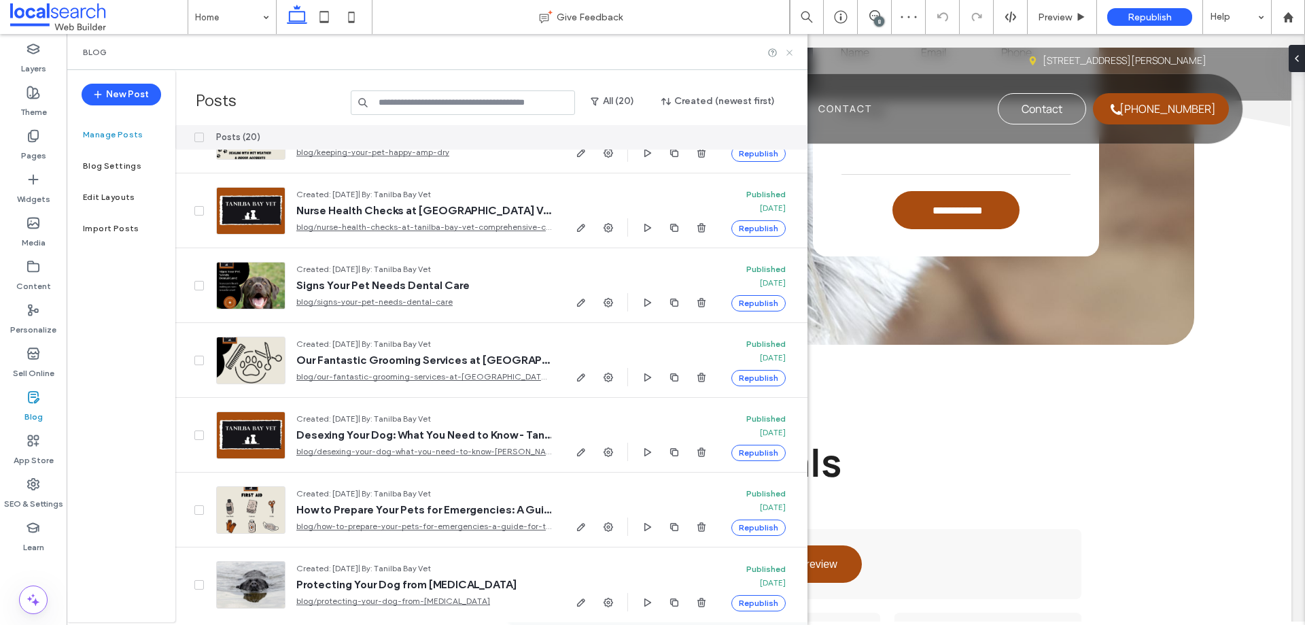
click at [793, 51] on icon at bounding box center [790, 53] width 10 height 10
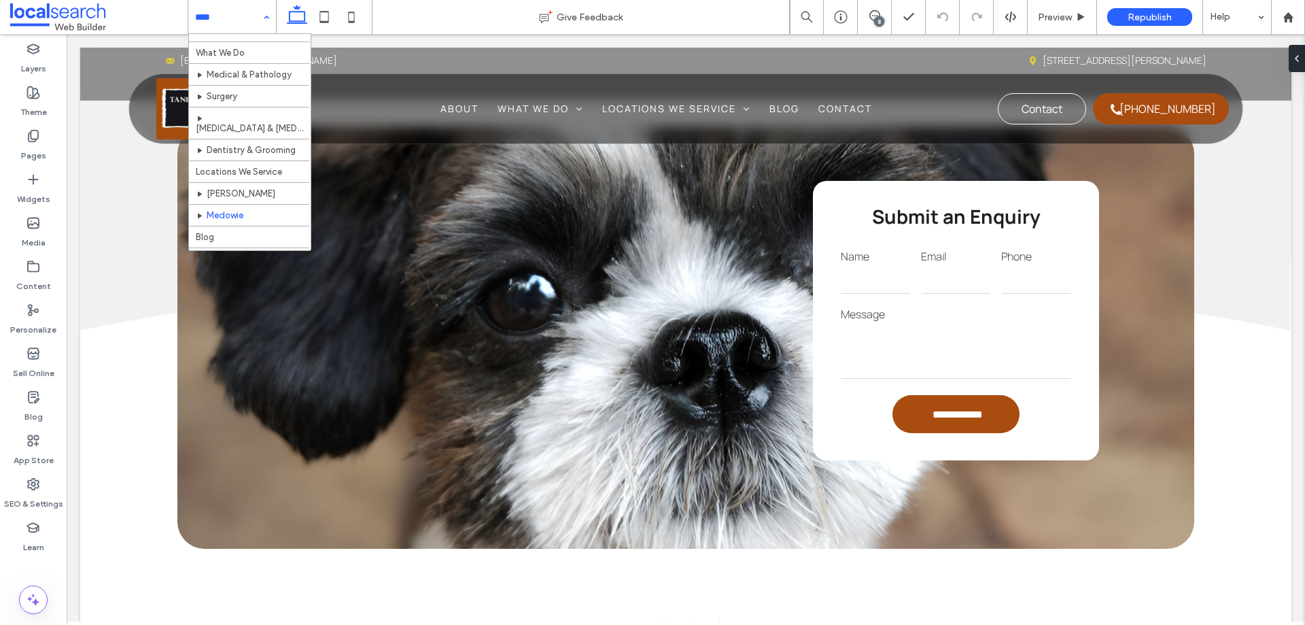
scroll to position [53, 0]
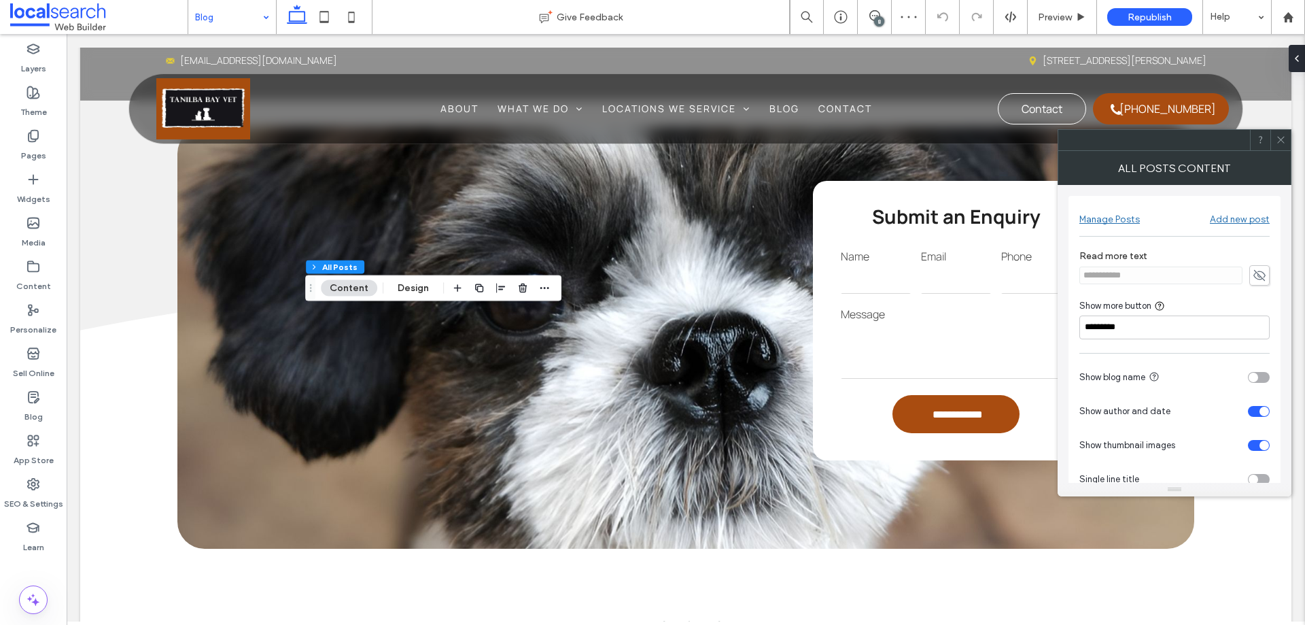
click at [1279, 135] on icon at bounding box center [1281, 140] width 10 height 10
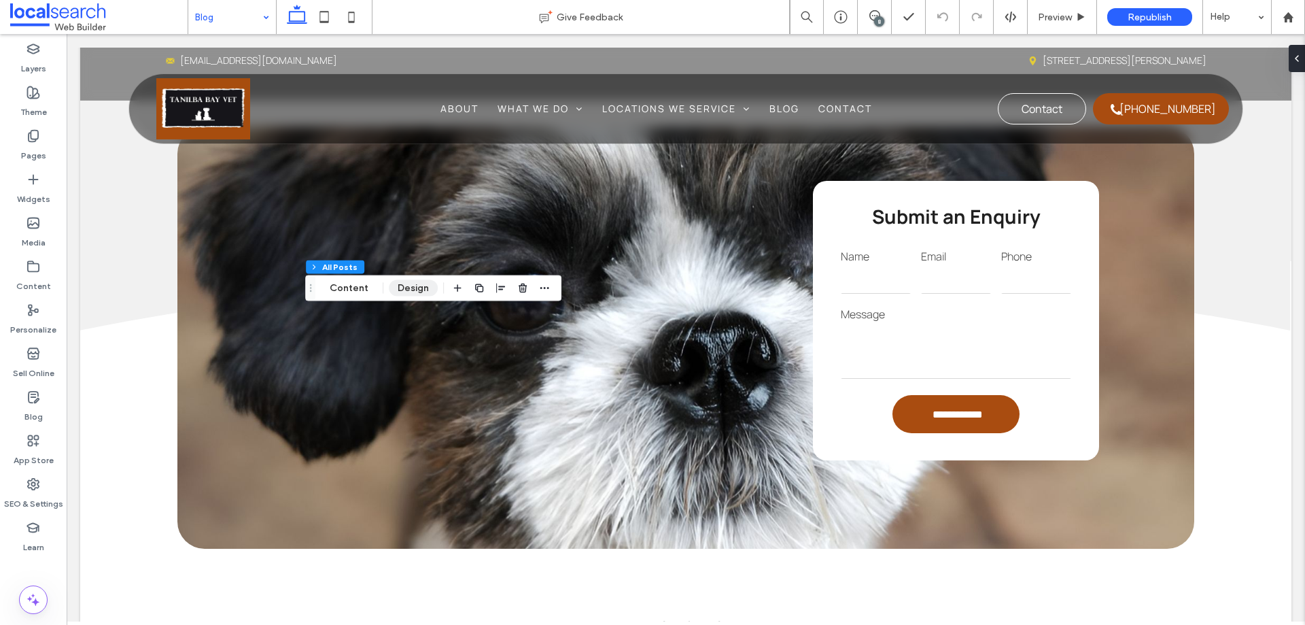
click at [413, 289] on button "Design" at bounding box center [413, 288] width 49 height 16
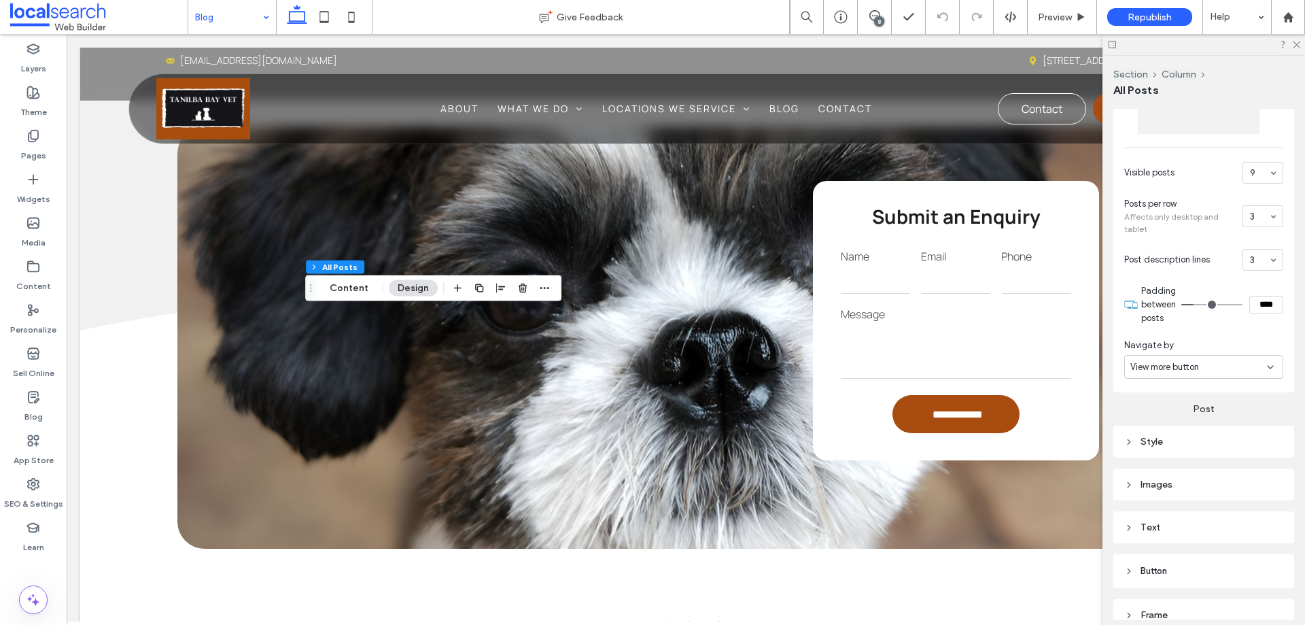
scroll to position [509, 0]
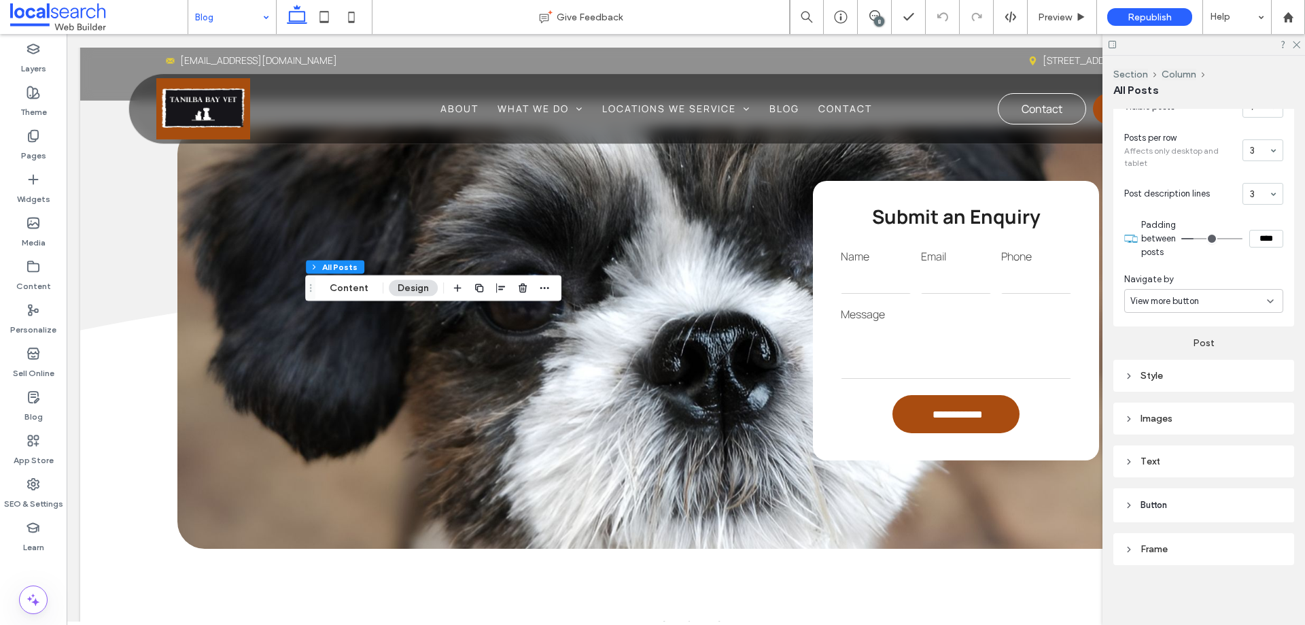
click at [1228, 417] on div "Images" at bounding box center [1203, 419] width 159 height 12
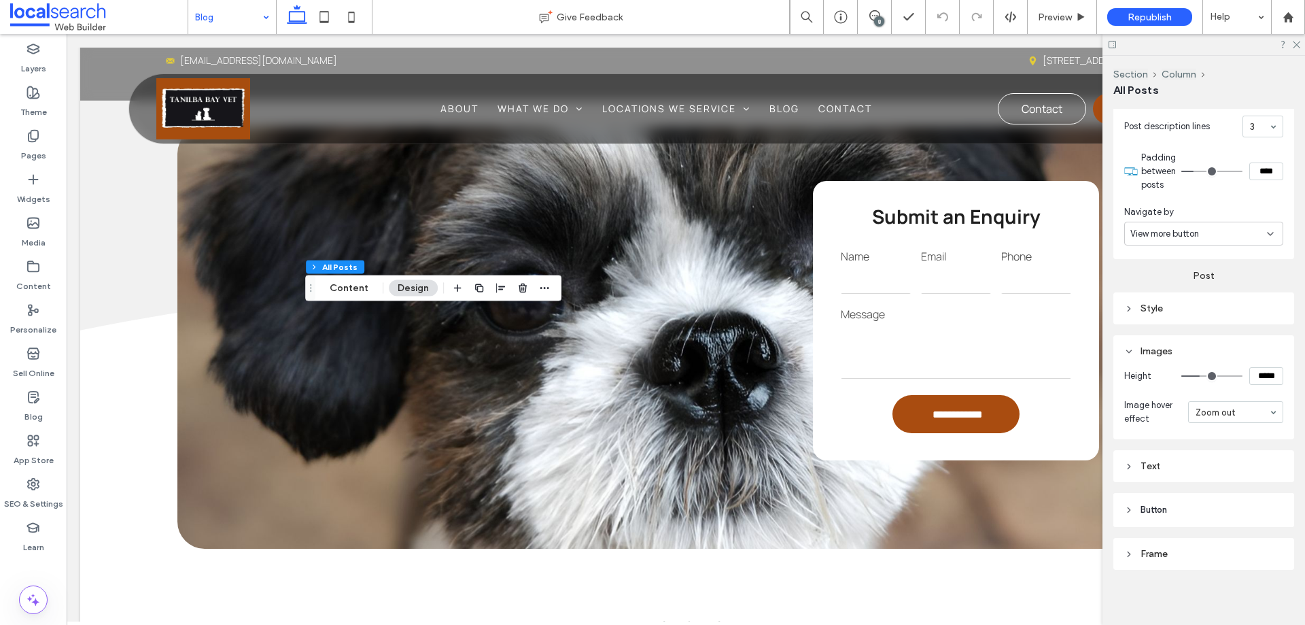
scroll to position [582, 0]
click at [1216, 551] on div "Frame" at bounding box center [1203, 549] width 159 height 12
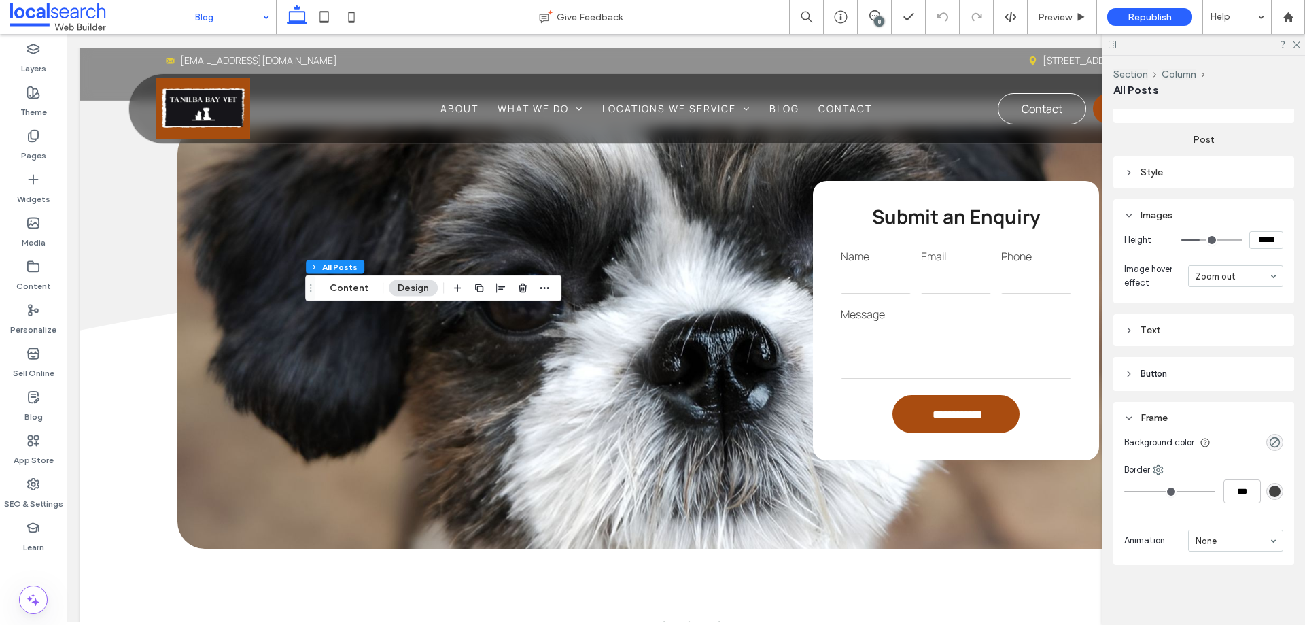
click at [1207, 373] on header "Button" at bounding box center [1204, 374] width 181 height 34
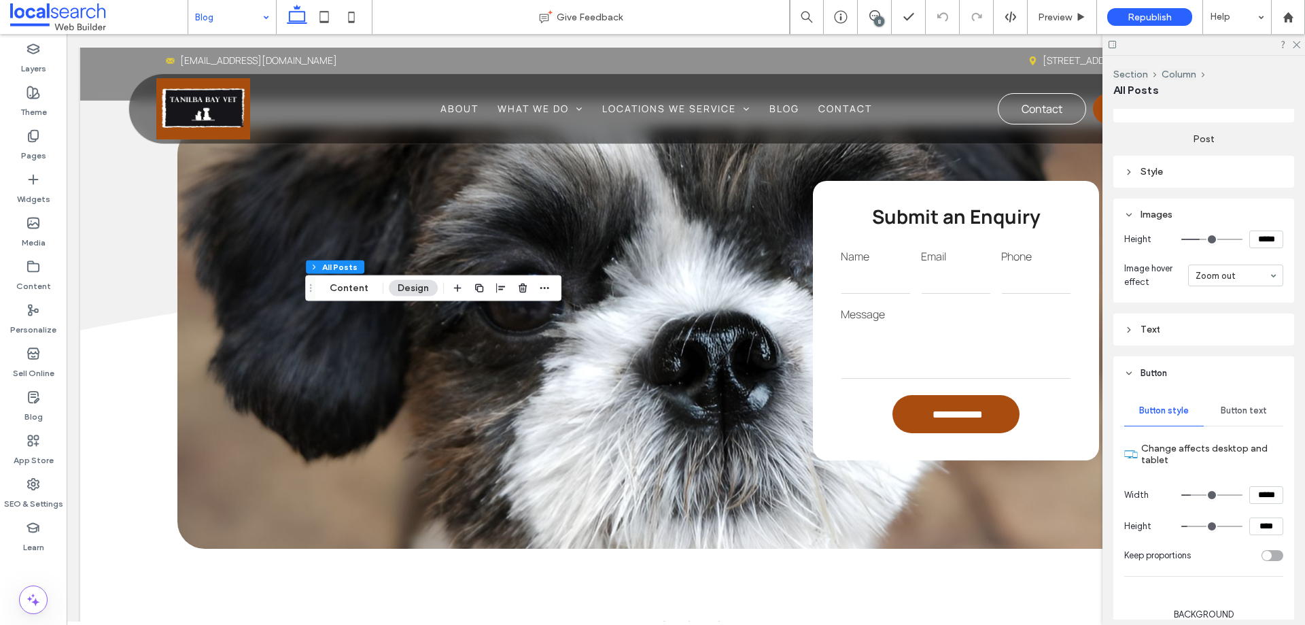
click at [1199, 337] on div "Text" at bounding box center [1203, 329] width 159 height 18
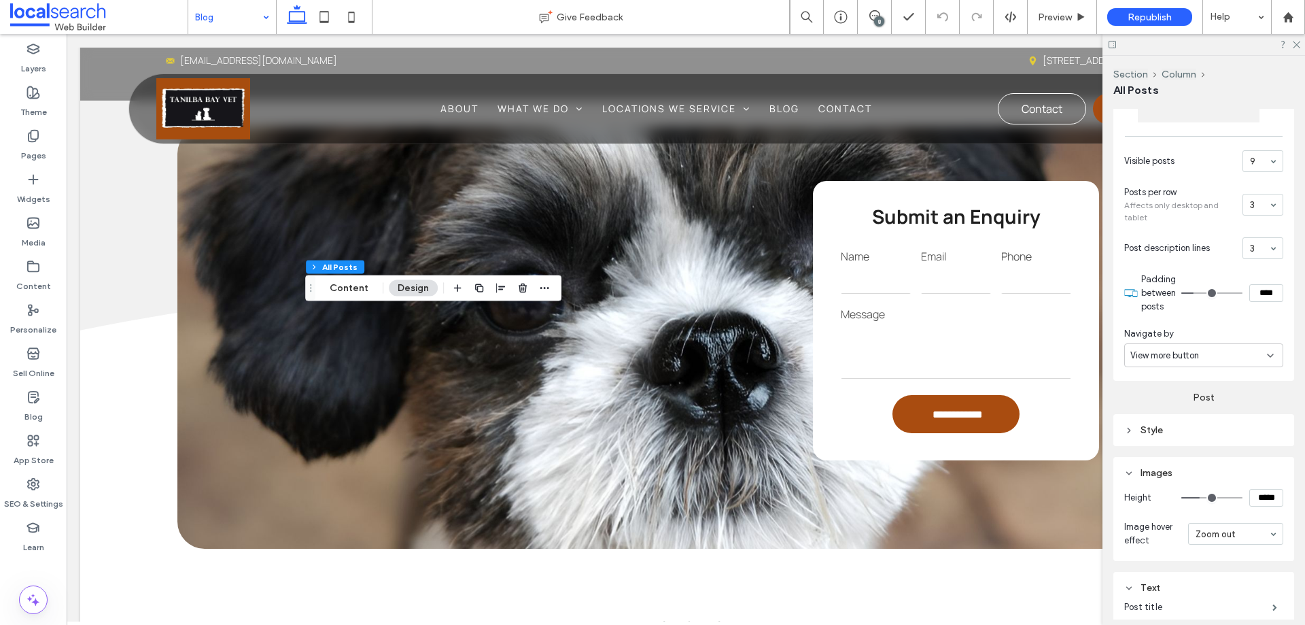
scroll to position [544, 0]
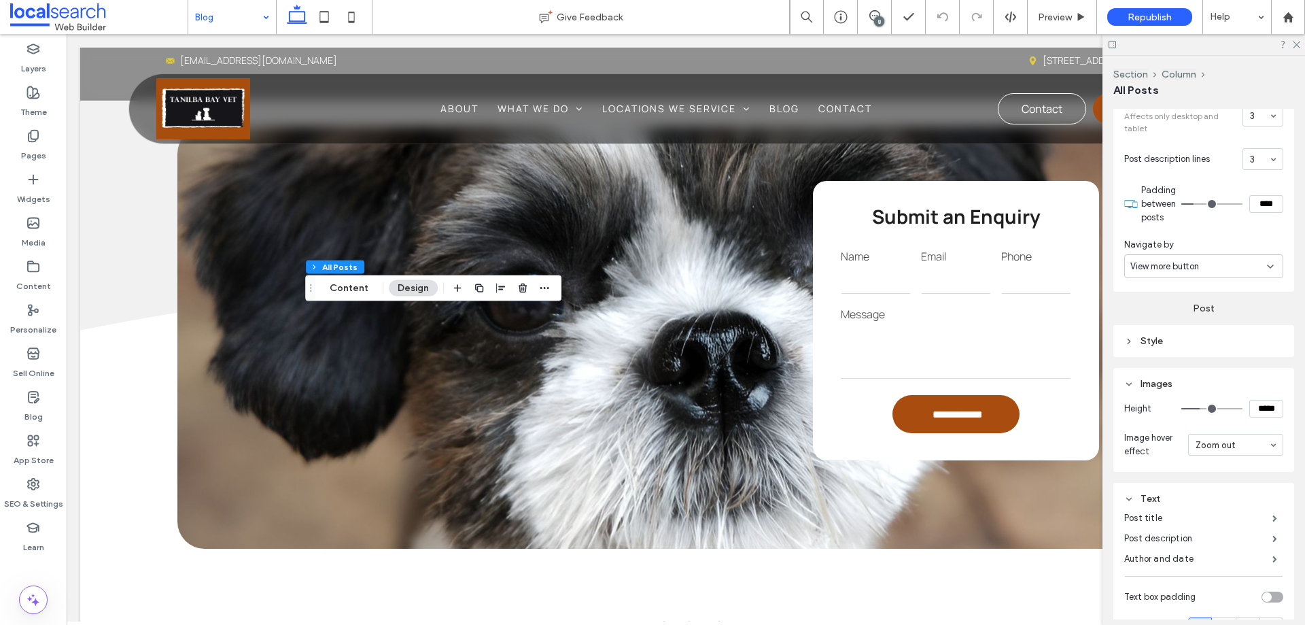
click at [1231, 338] on div "Style" at bounding box center [1203, 341] width 159 height 12
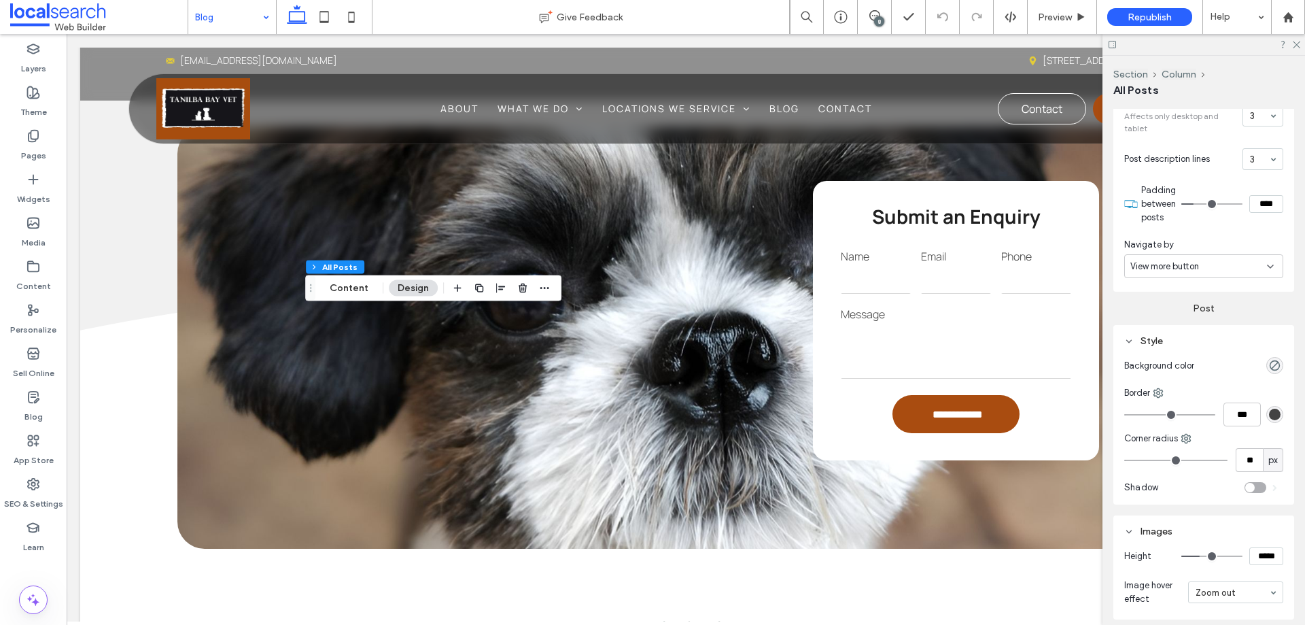
scroll to position [612, 0]
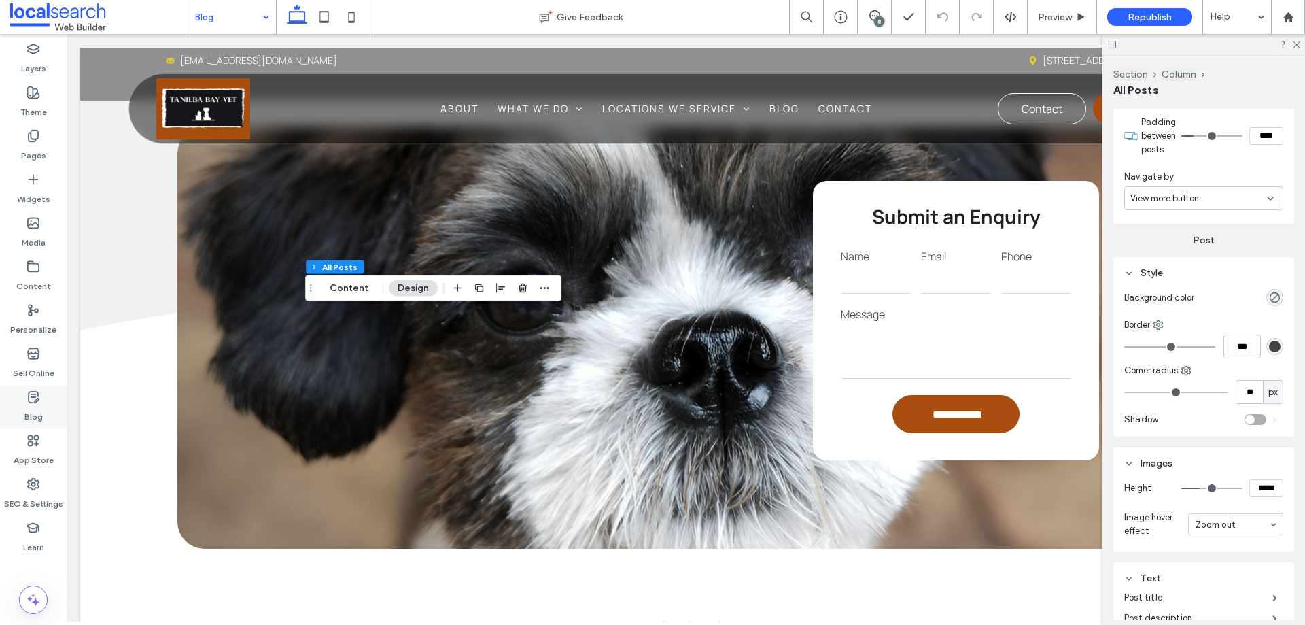
click at [37, 407] on label "Blog" at bounding box center [33, 413] width 18 height 19
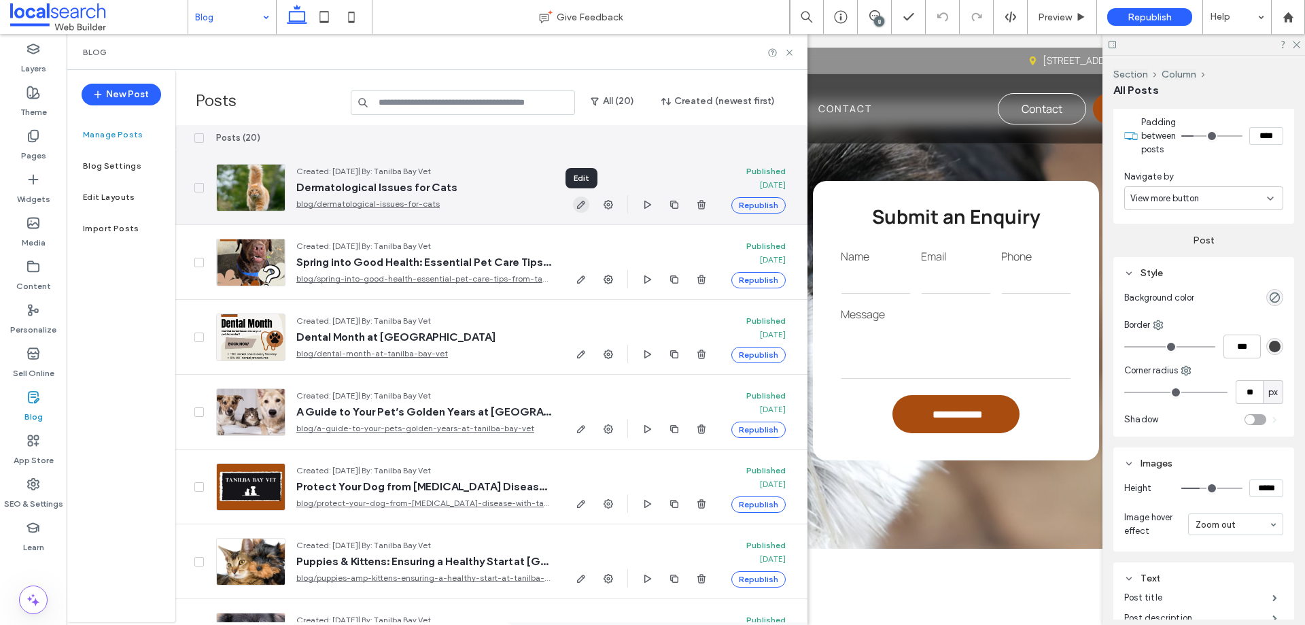
click at [579, 206] on icon "button" at bounding box center [581, 204] width 11 height 11
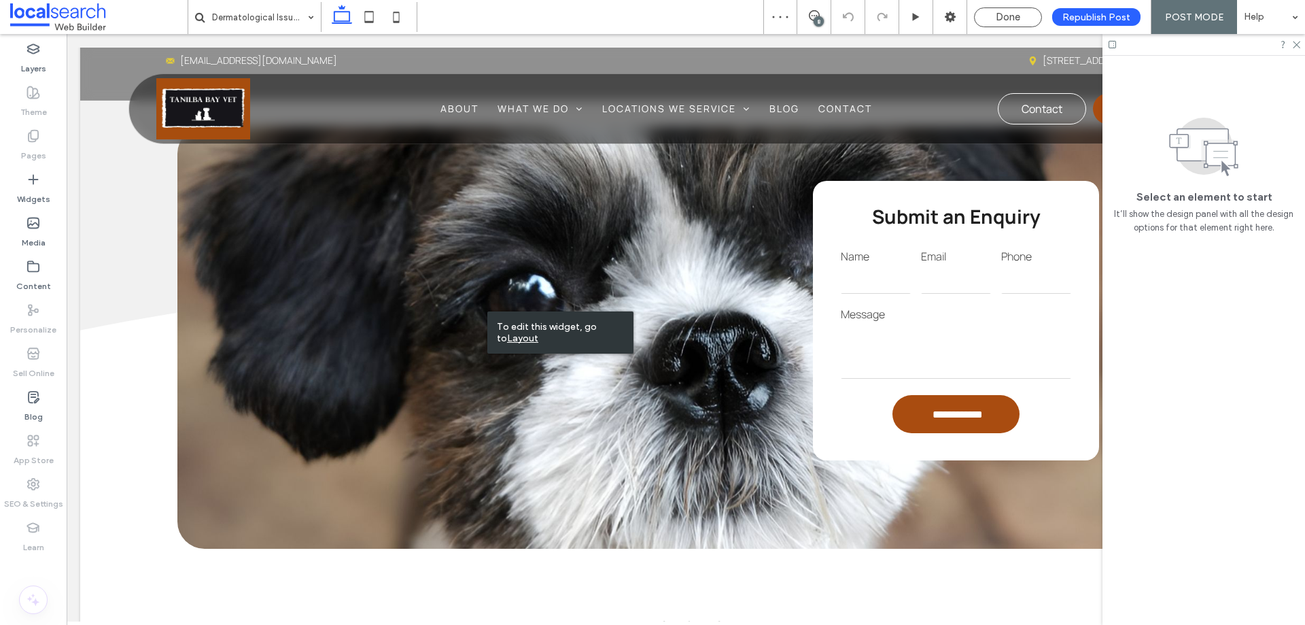
click at [519, 335] on u "Layout" at bounding box center [522, 338] width 31 height 12
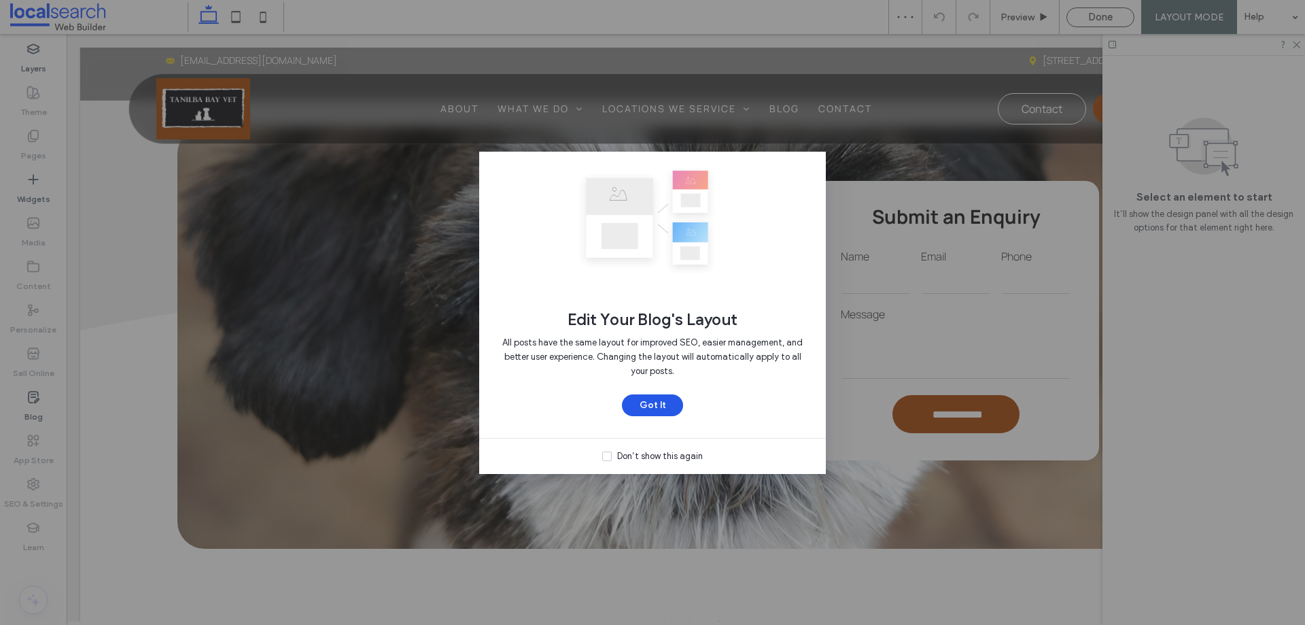
click at [647, 411] on button "Got It" at bounding box center [652, 405] width 61 height 22
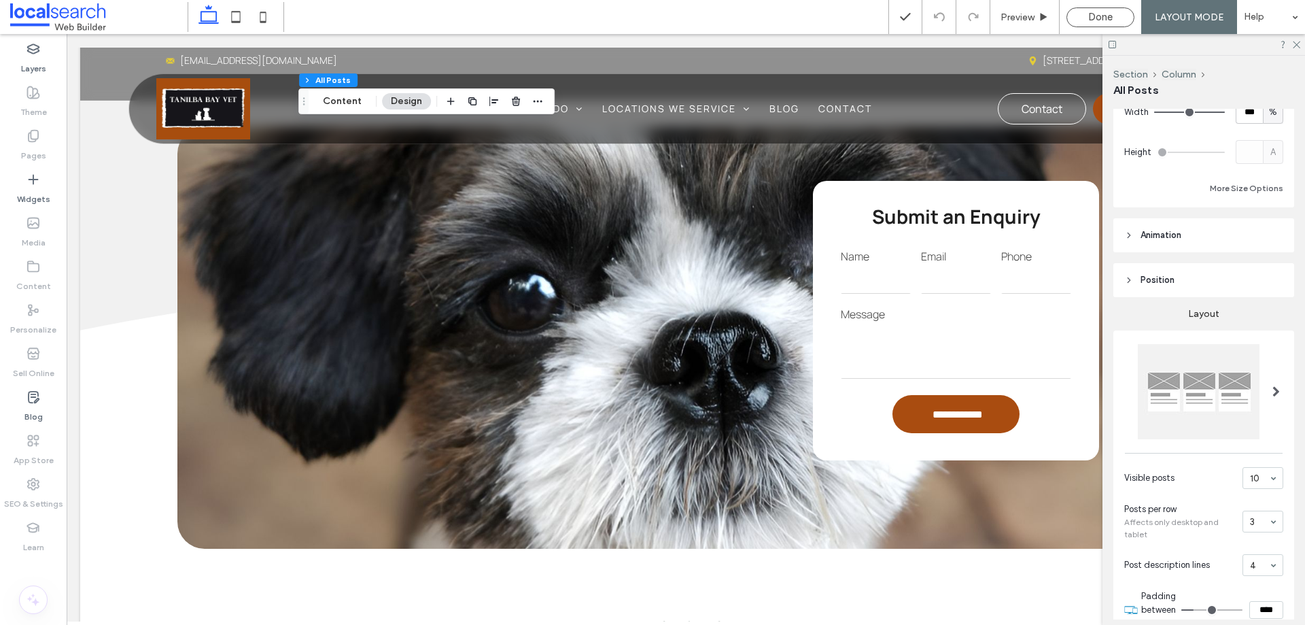
scroll to position [408, 0]
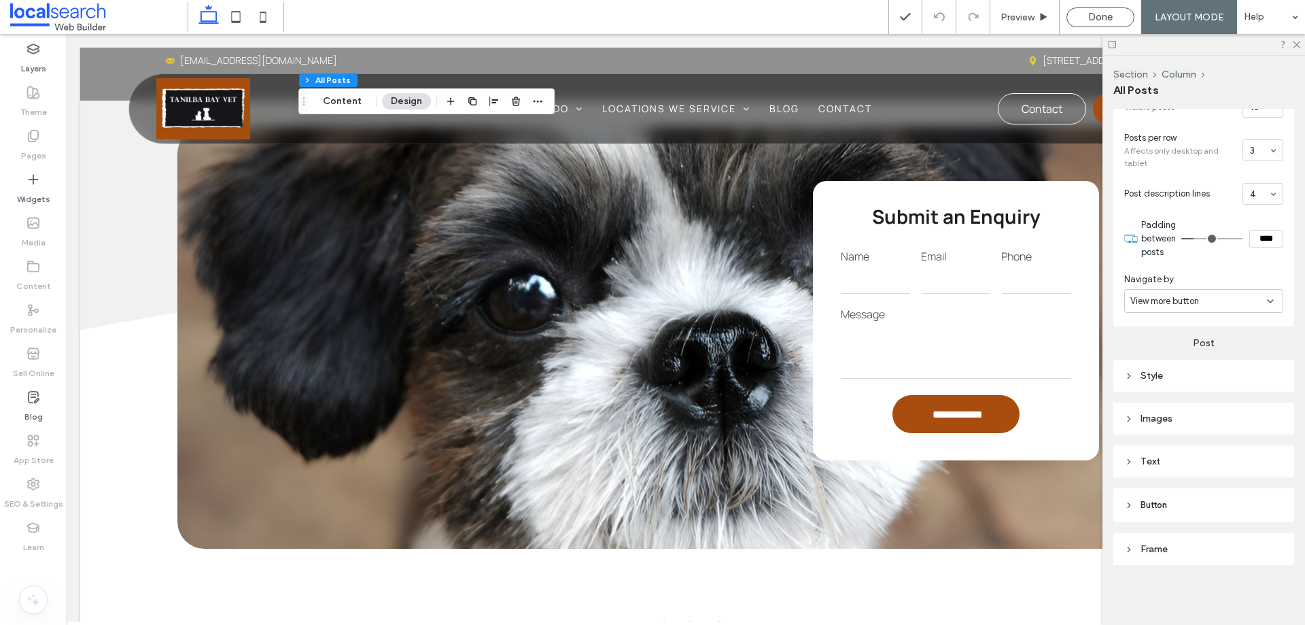
click at [1218, 376] on div "Style" at bounding box center [1203, 376] width 159 height 12
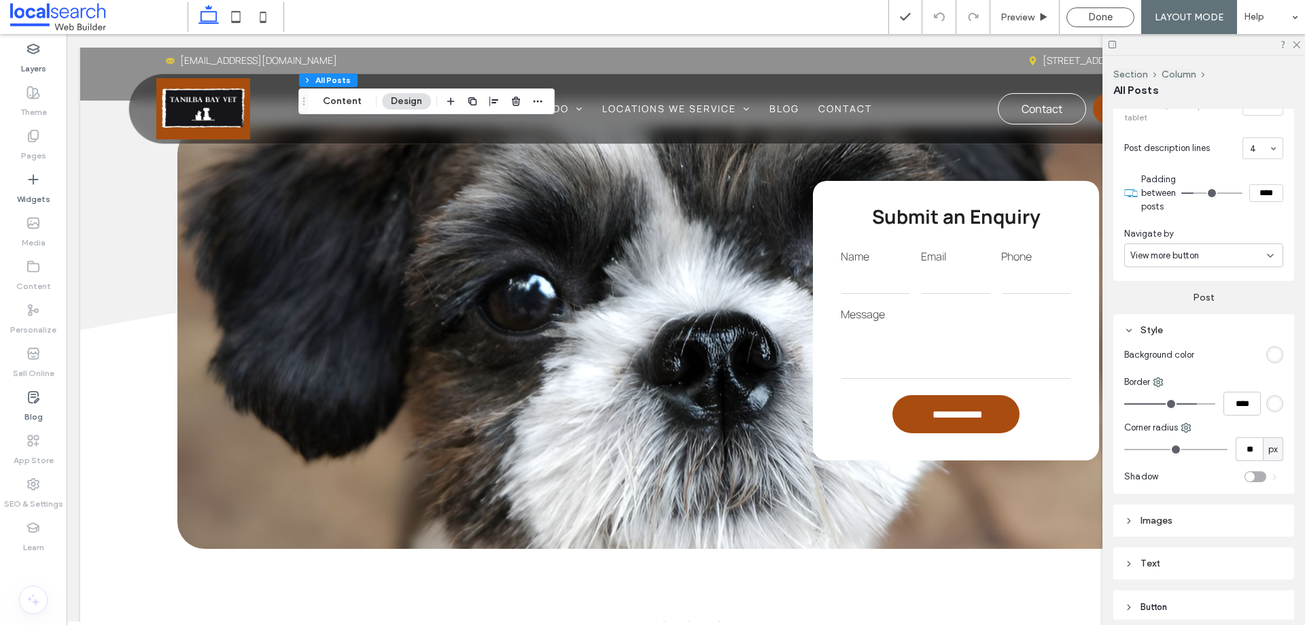
scroll to position [577, 0]
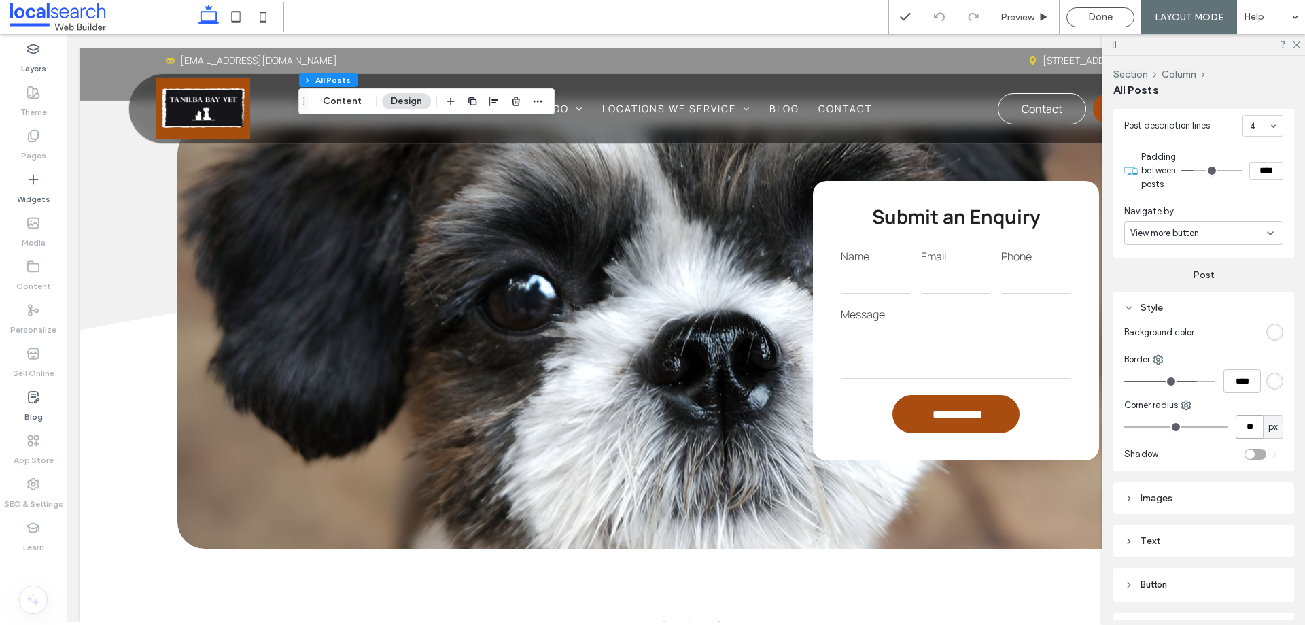
click at [1248, 426] on input "**" at bounding box center [1249, 427] width 27 height 24
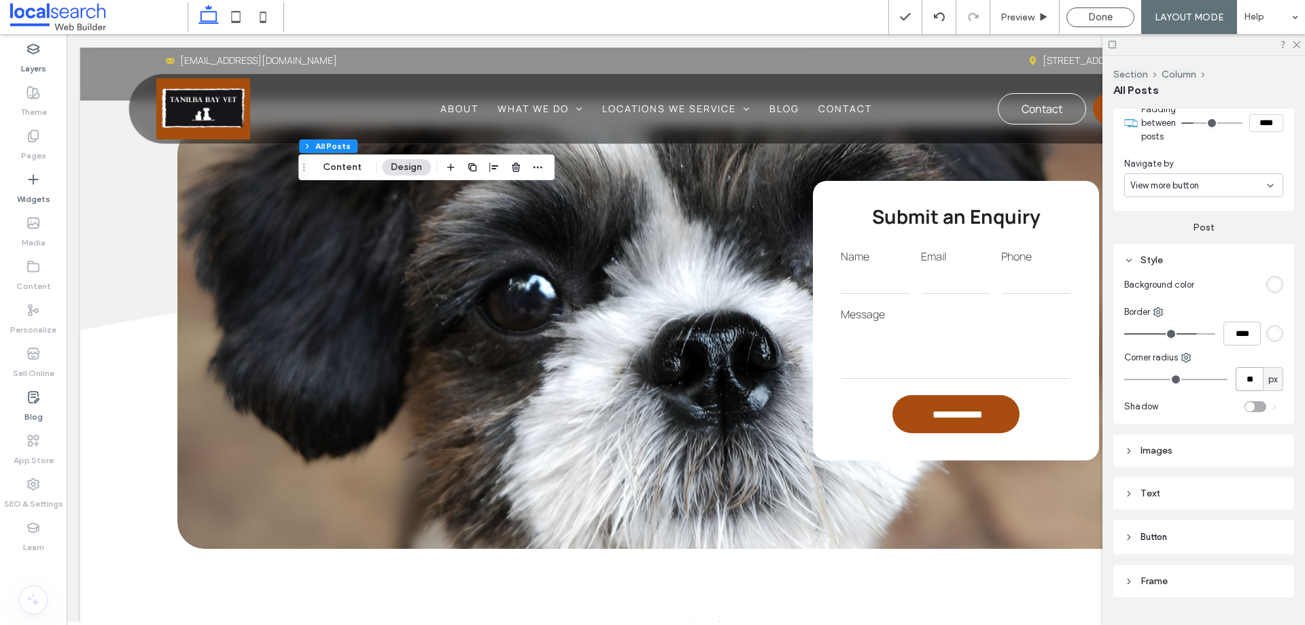
scroll to position [657, 0]
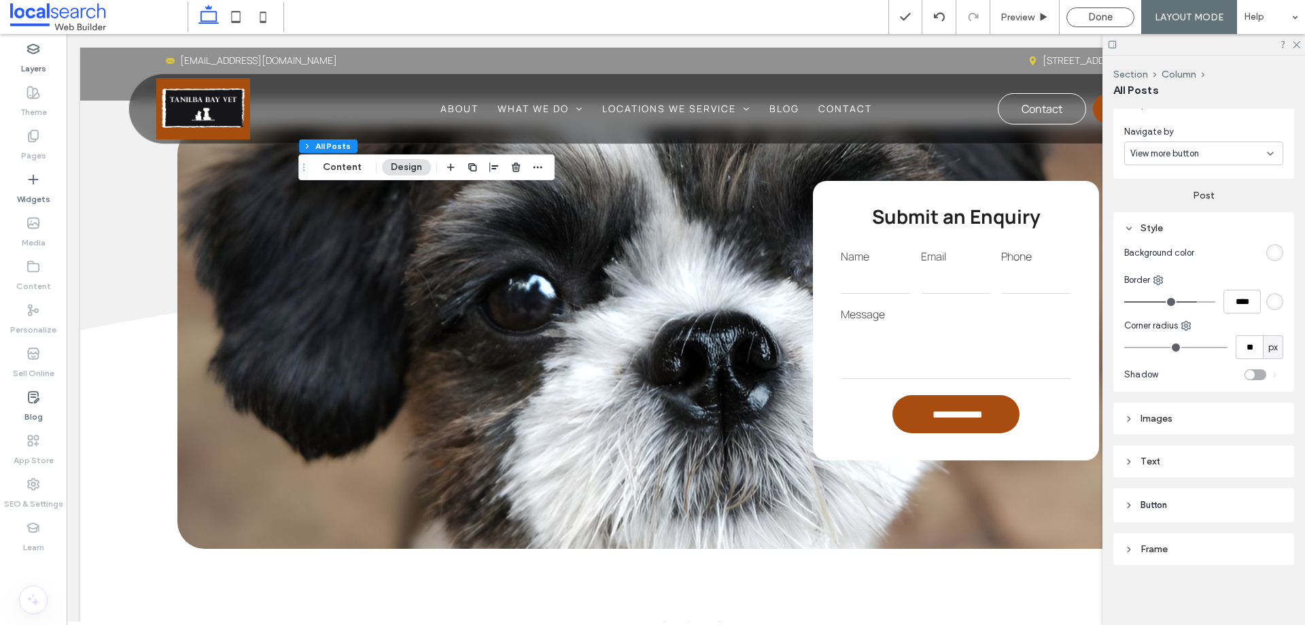
click at [1220, 417] on div "Images" at bounding box center [1203, 419] width 159 height 12
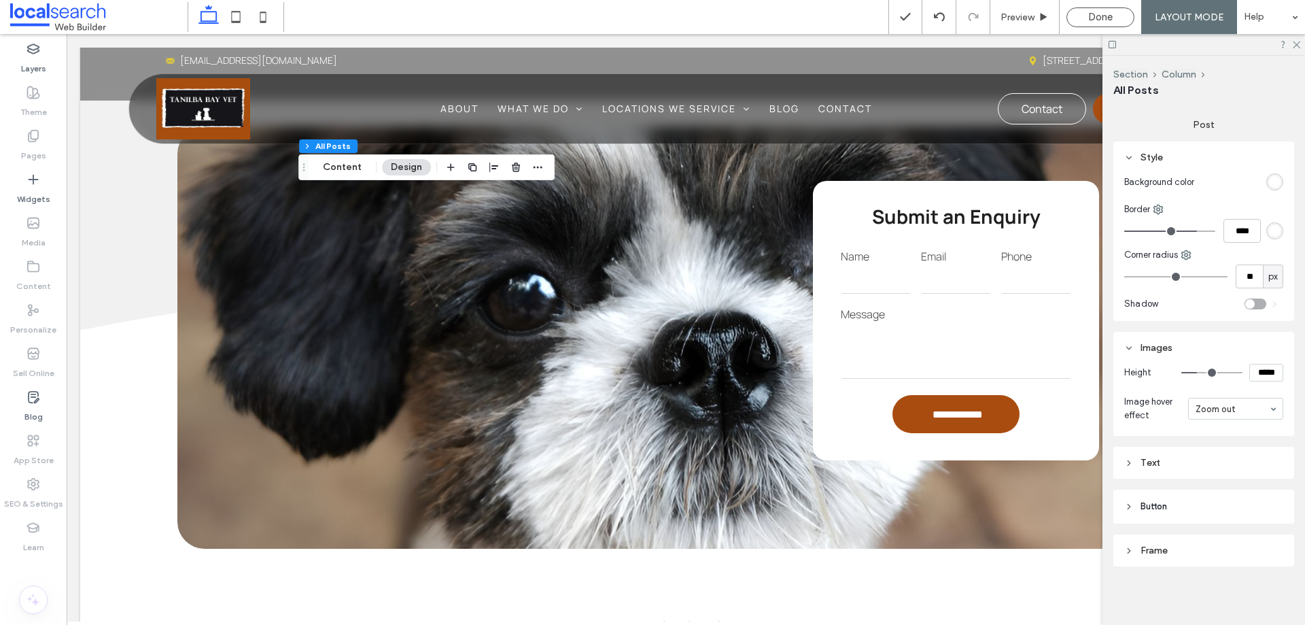
scroll to position [729, 0]
drag, startPoint x: 1188, startPoint y: 551, endPoint x: 1197, endPoint y: 493, distance: 59.0
click at [1188, 551] on div "Frame" at bounding box center [1203, 549] width 159 height 12
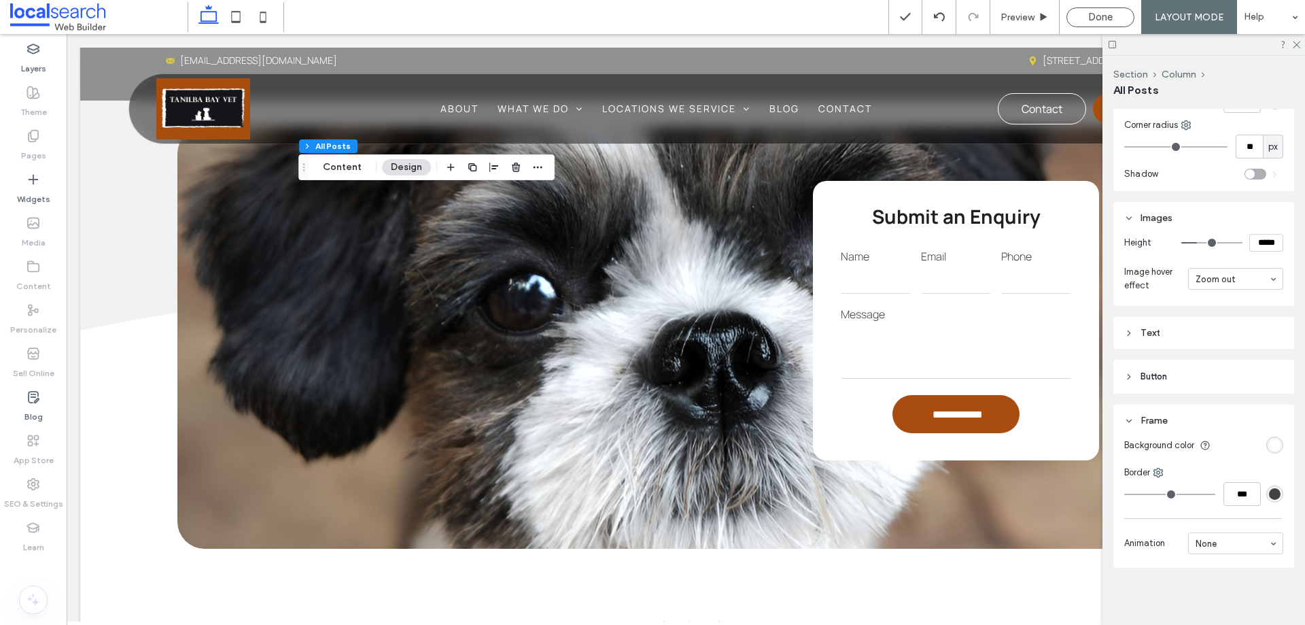
scroll to position [861, 0]
click at [1105, 13] on span "Done" at bounding box center [1100, 17] width 24 height 12
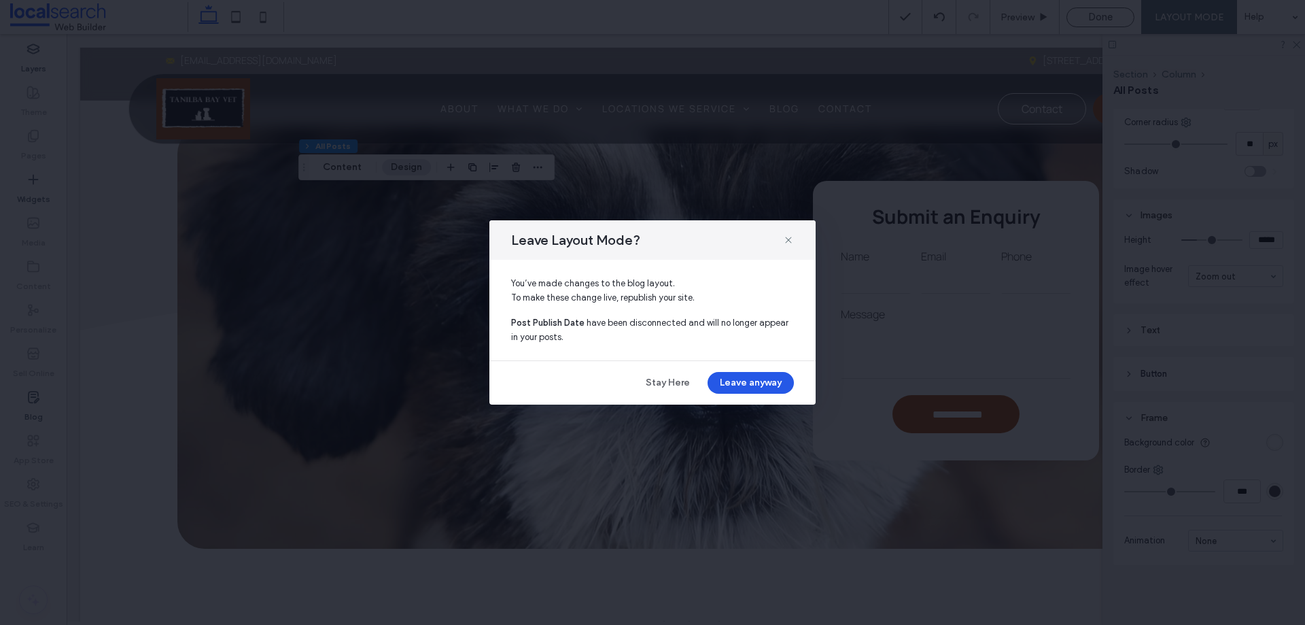
click at [768, 378] on button "Leave anyway" at bounding box center [751, 383] width 86 height 22
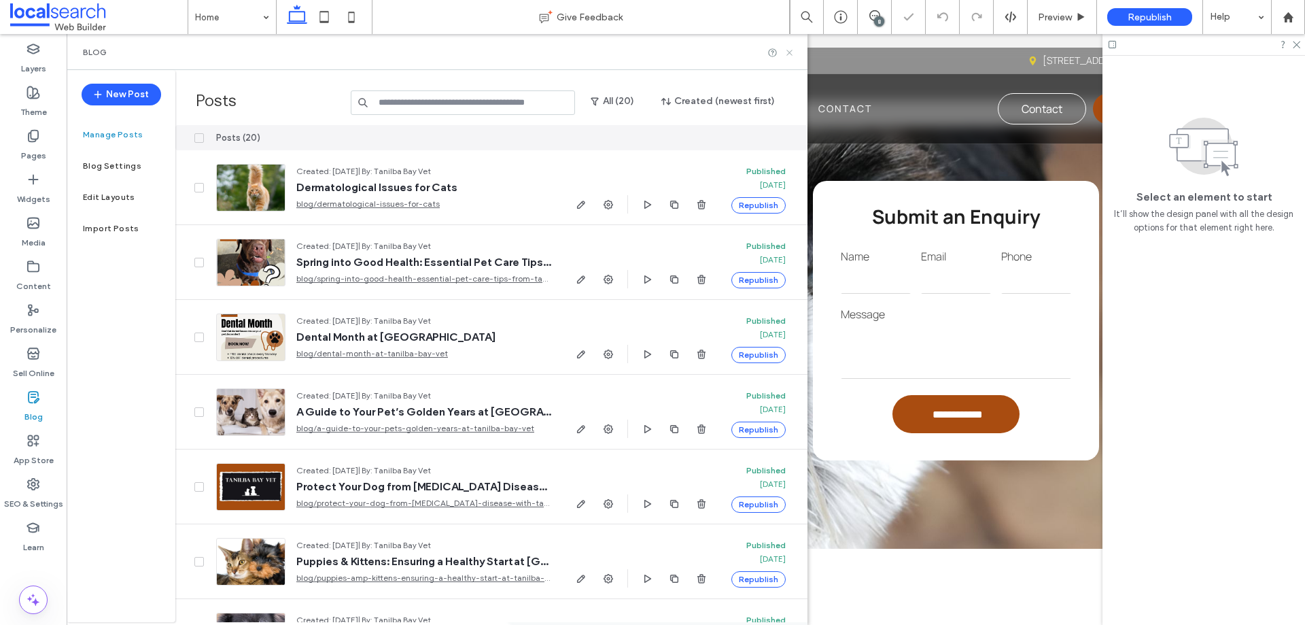
click at [789, 52] on icon at bounding box center [790, 53] width 10 height 10
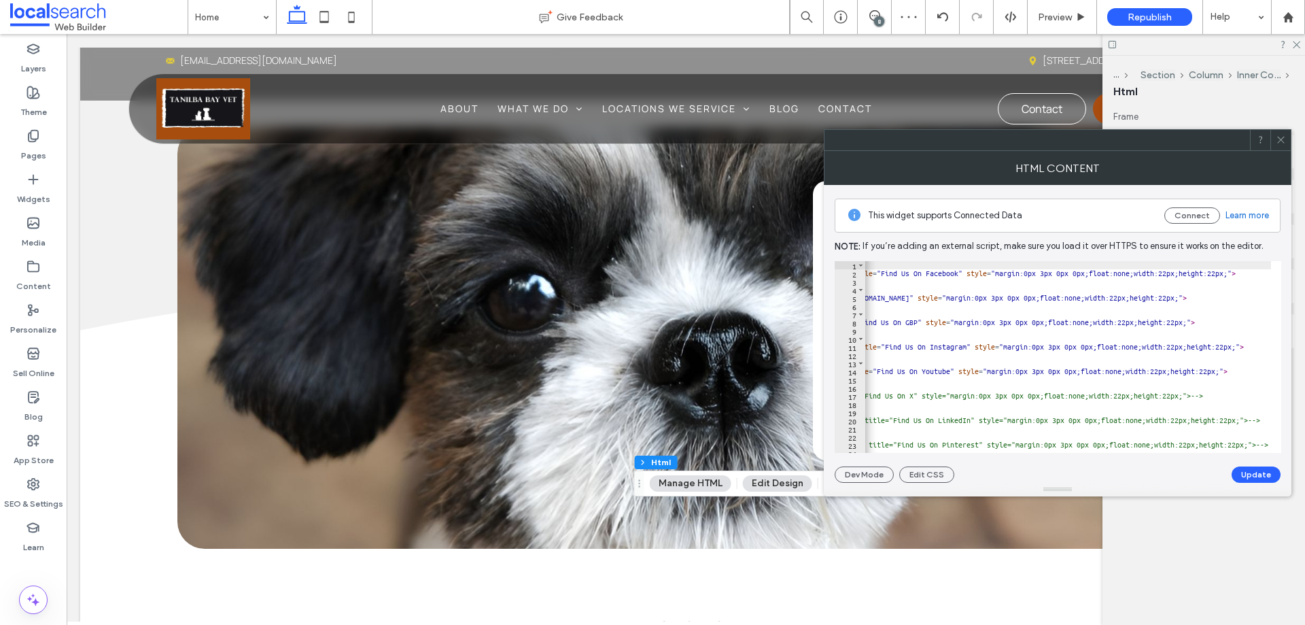
scroll to position [0, 256]
drag, startPoint x: 1057, startPoint y: 371, endPoint x: 1085, endPoint y: 372, distance: 27.9
click at [1085, 372] on div "< a href = "https://www.facebook.com/people/Tanilba-Bay-Vet/61555398301454/" ta…" at bounding box center [1092, 360] width 964 height 198
paste textarea "*********"
drag, startPoint x: 1116, startPoint y: 369, endPoint x: 1059, endPoint y: 371, distance: 57.8
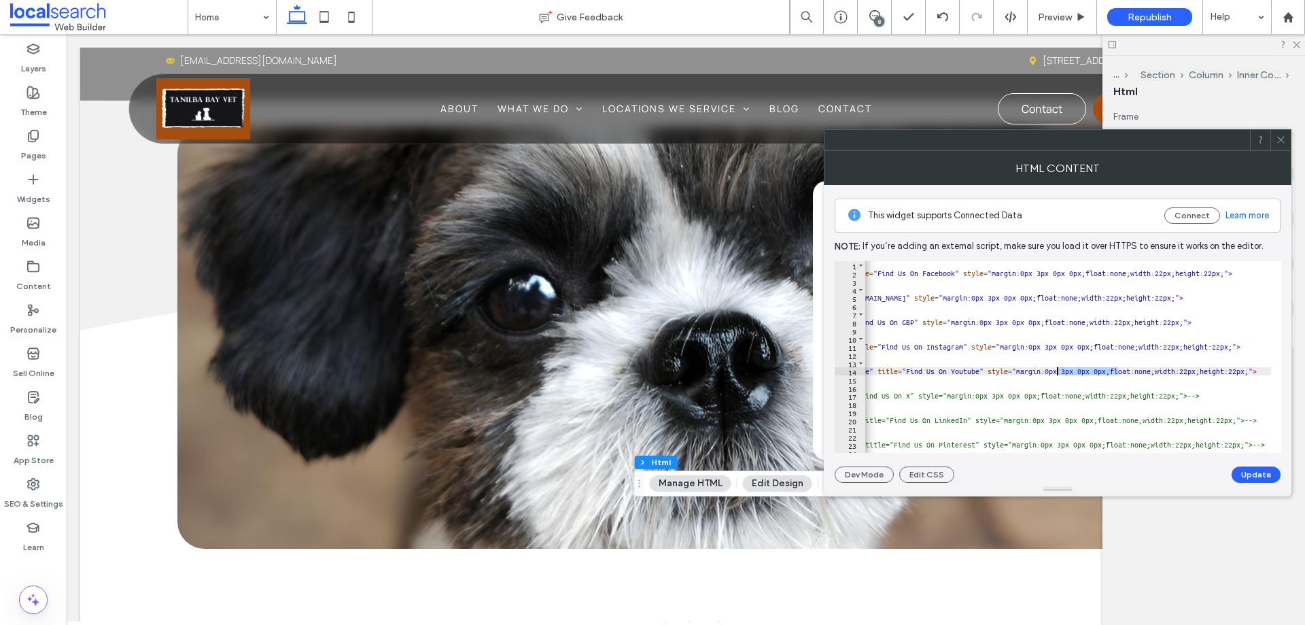
click at [1059, 371] on div "< a href = "https://www.facebook.com/people/Tanilba-Bay-Vet/61555398301454/" ta…" at bounding box center [1092, 360] width 964 height 198
click at [1077, 345] on div "< a href = "https://www.facebook.com/people/Tanilba-Bay-Vet/61555398301454/" ta…" at bounding box center [1092, 360] width 964 height 198
click at [1206, 347] on div "< a href = "https://www.facebook.com/people/Tanilba-Bay-Vet/61555398301454/" ta…" at bounding box center [1092, 360] width 964 height 198
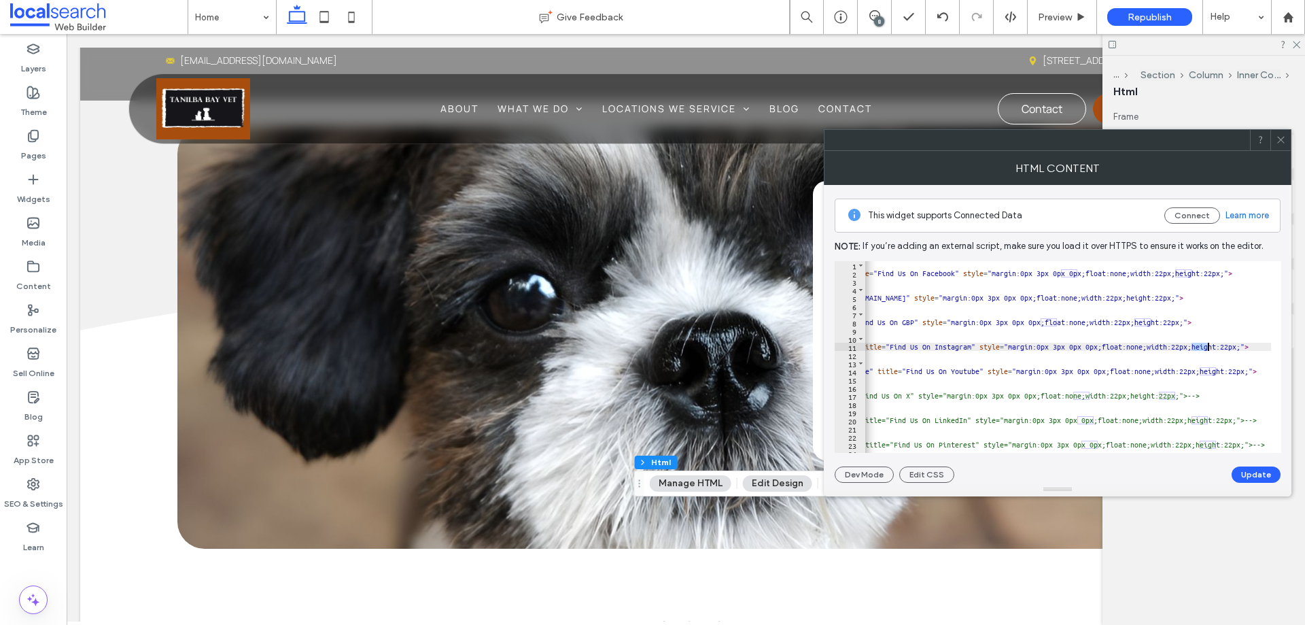
click at [1206, 346] on div "< a href = "https://www.facebook.com/people/Tanilba-Bay-Vet/61555398301454/" ta…" at bounding box center [1092, 360] width 964 height 198
click at [1209, 370] on div "< a href = "https://www.facebook.com/people/Tanilba-Bay-Vet/61555398301454/" ta…" at bounding box center [1092, 360] width 964 height 198
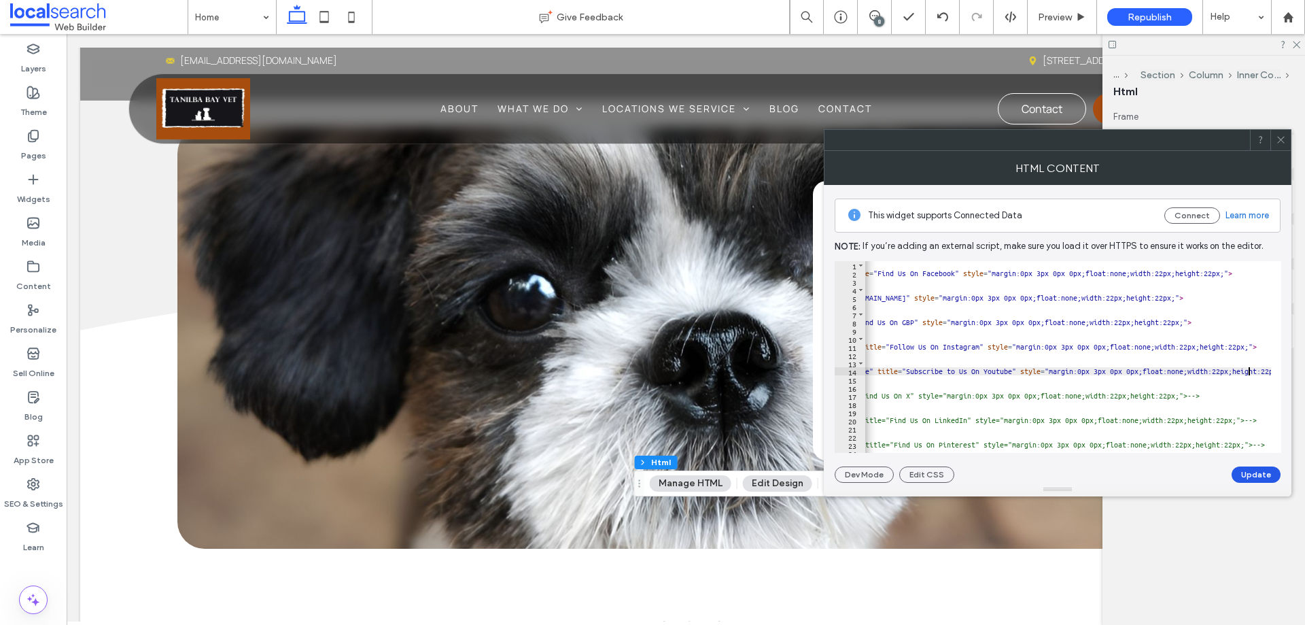
type textarea "**********"
click at [1260, 474] on button "Update" at bounding box center [1256, 474] width 49 height 16
drag, startPoint x: 1278, startPoint y: 135, endPoint x: 1265, endPoint y: 138, distance: 14.0
click at [1278, 134] on span at bounding box center [1281, 140] width 10 height 20
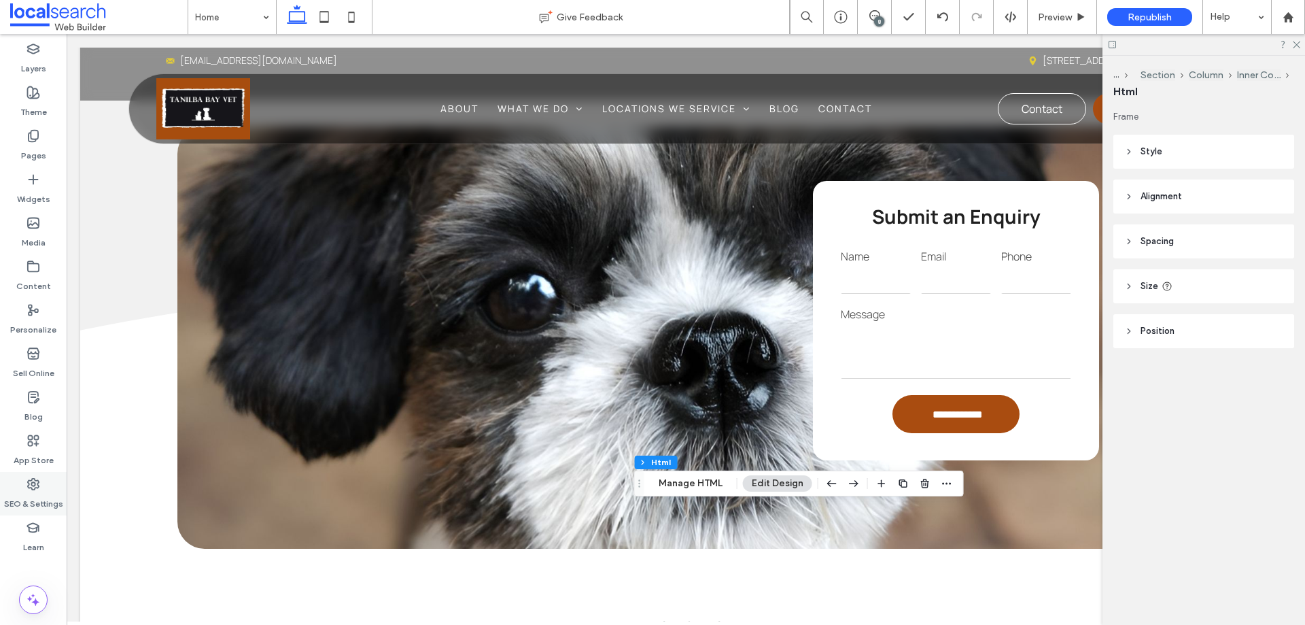
click at [48, 480] on div "SEO & Settings" at bounding box center [33, 494] width 67 height 44
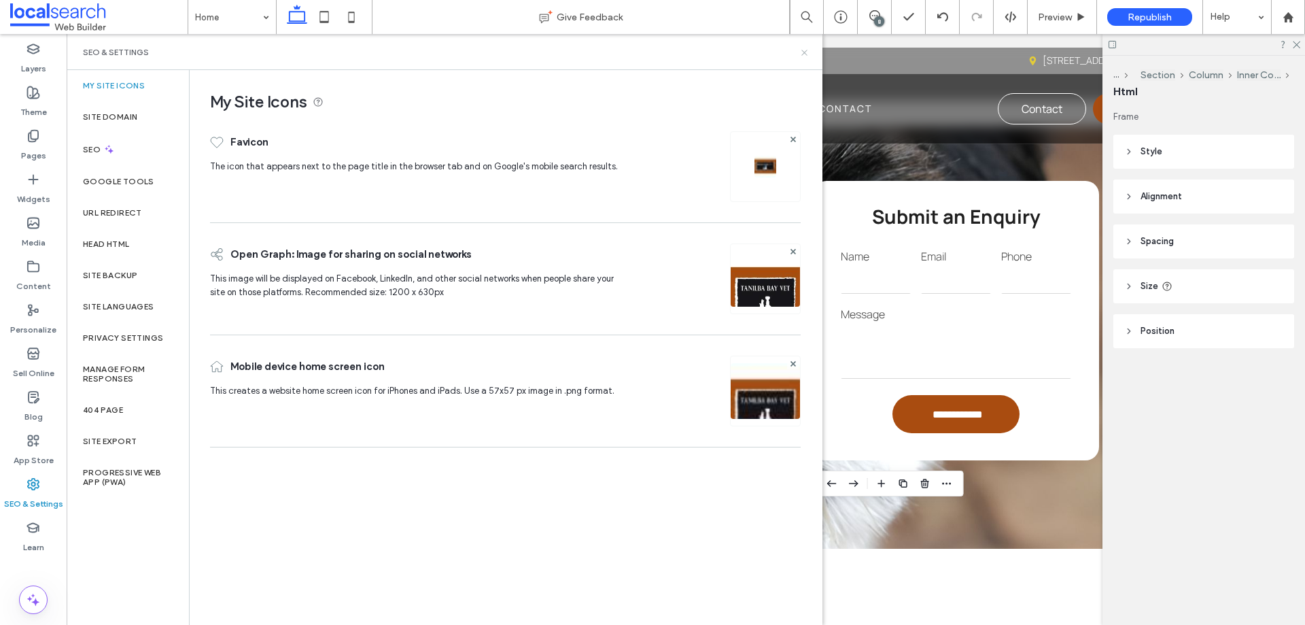
click at [801, 52] on icon at bounding box center [805, 53] width 10 height 10
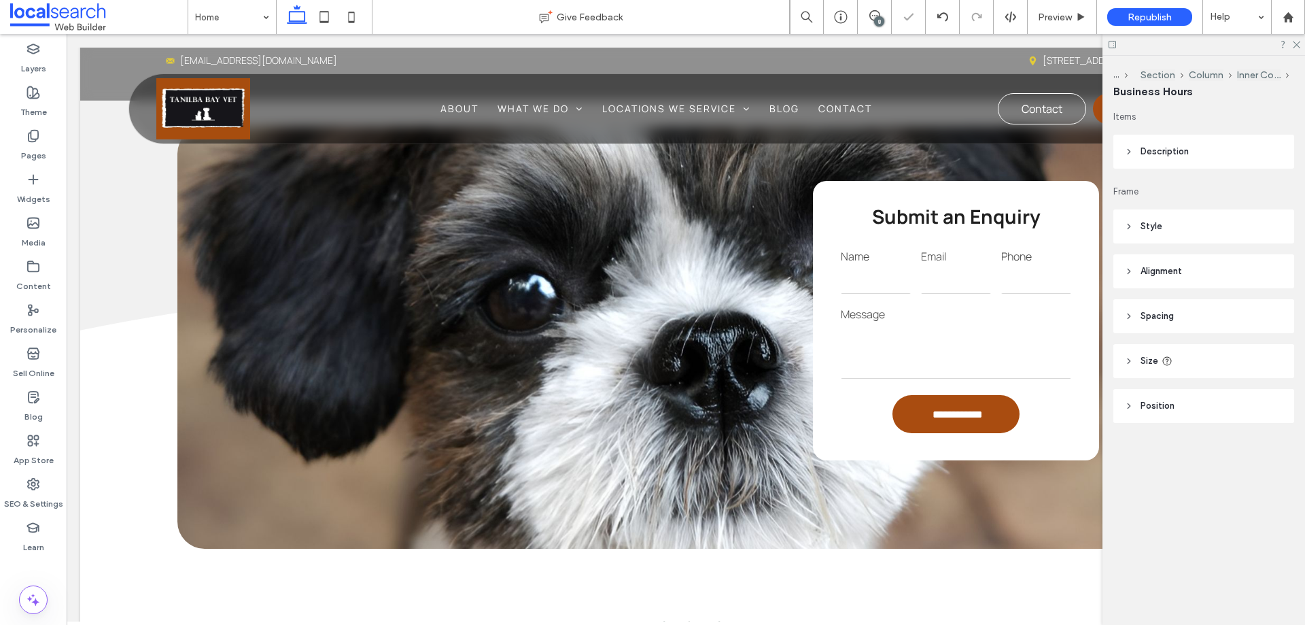
type input "***"
drag, startPoint x: 245, startPoint y: 5, endPoint x: 246, endPoint y: 30, distance: 25.2
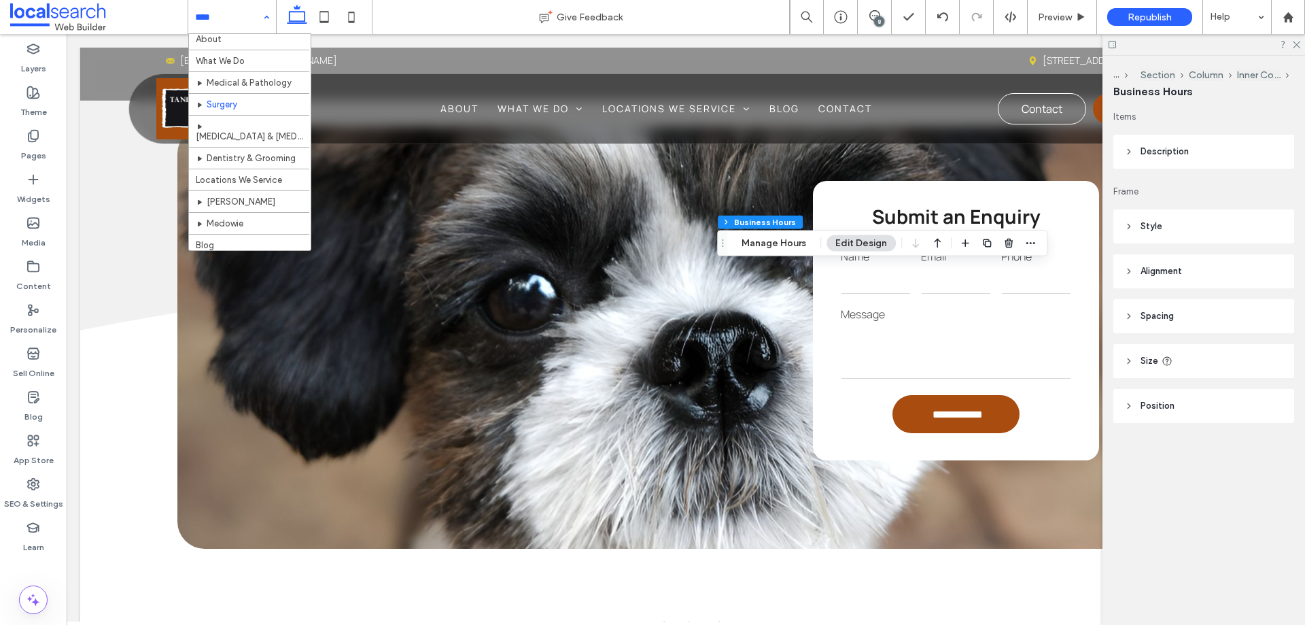
scroll to position [53, 0]
click at [329, 14] on use at bounding box center [324, 17] width 9 height 12
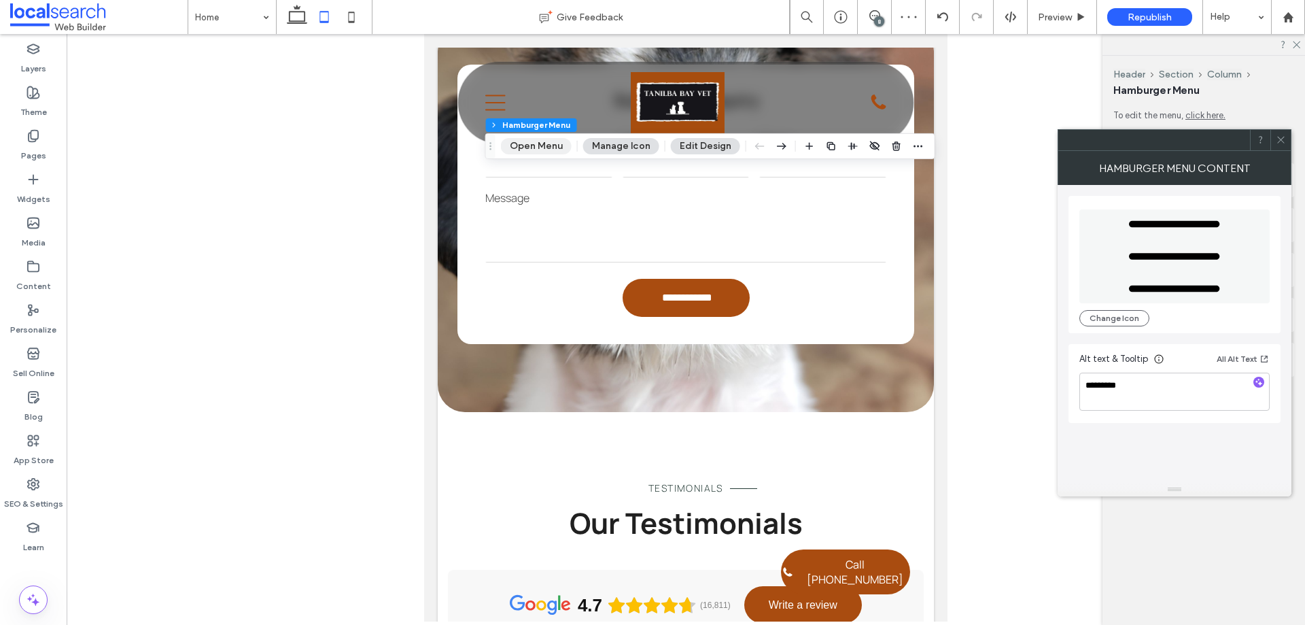
click at [544, 151] on button "Open Menu" at bounding box center [536, 146] width 71 height 16
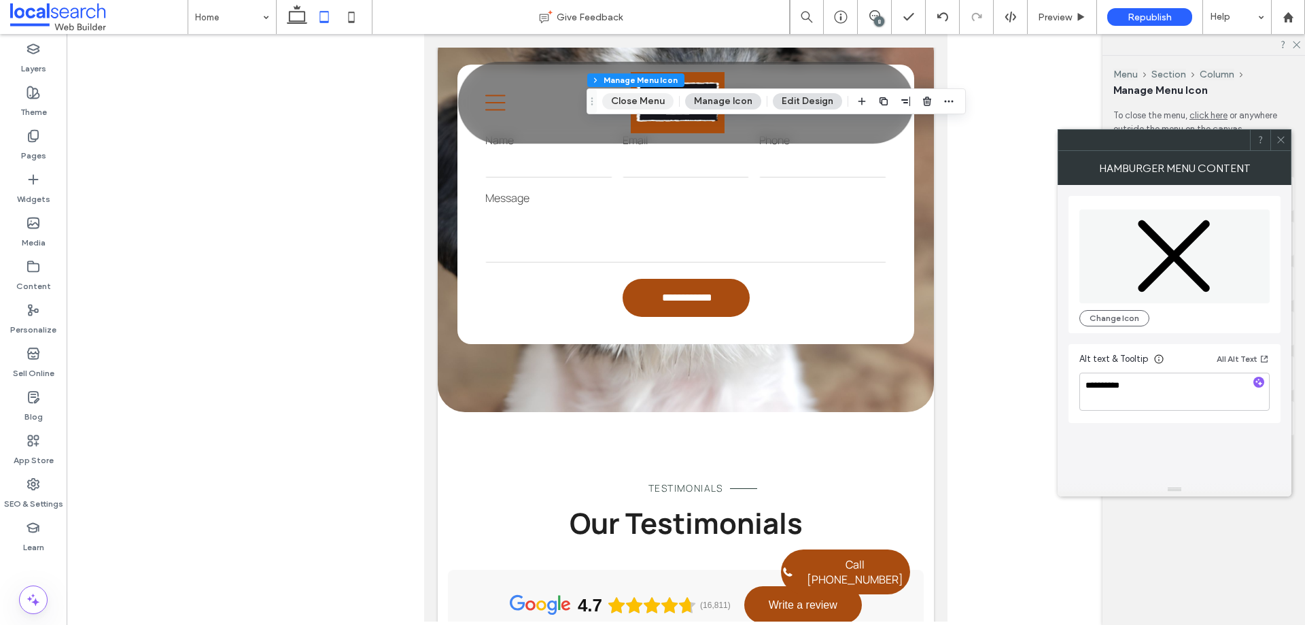
click at [649, 101] on button "Close Menu" at bounding box center [637, 101] width 71 height 16
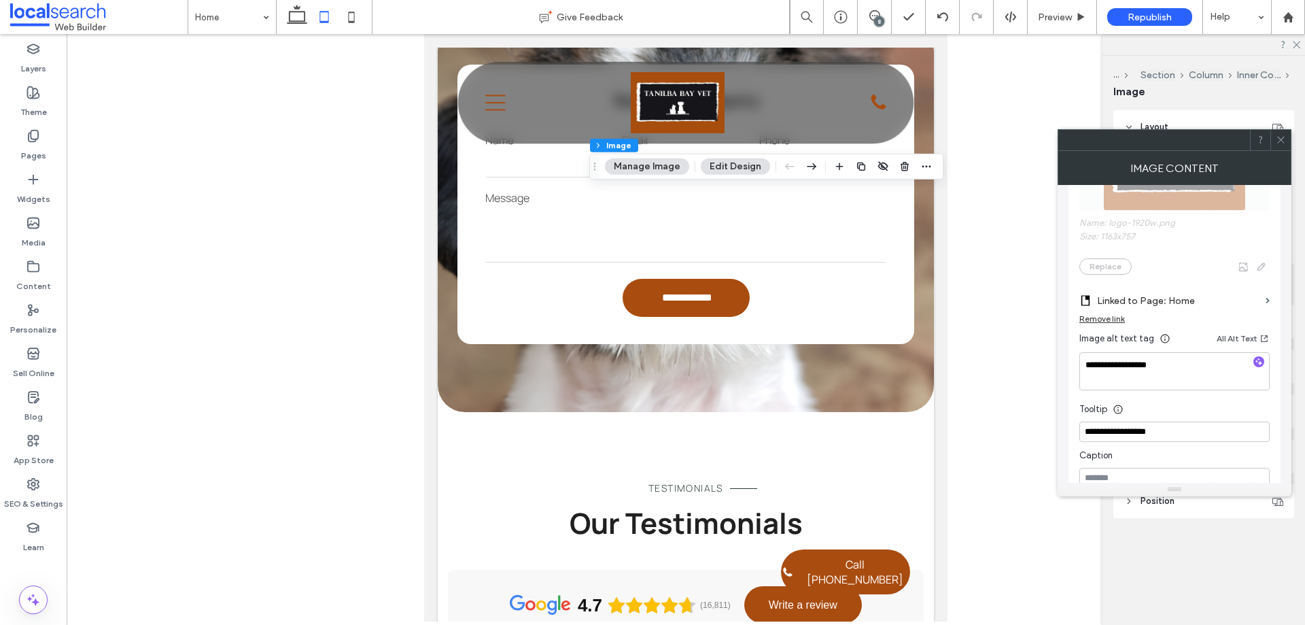
scroll to position [340, 0]
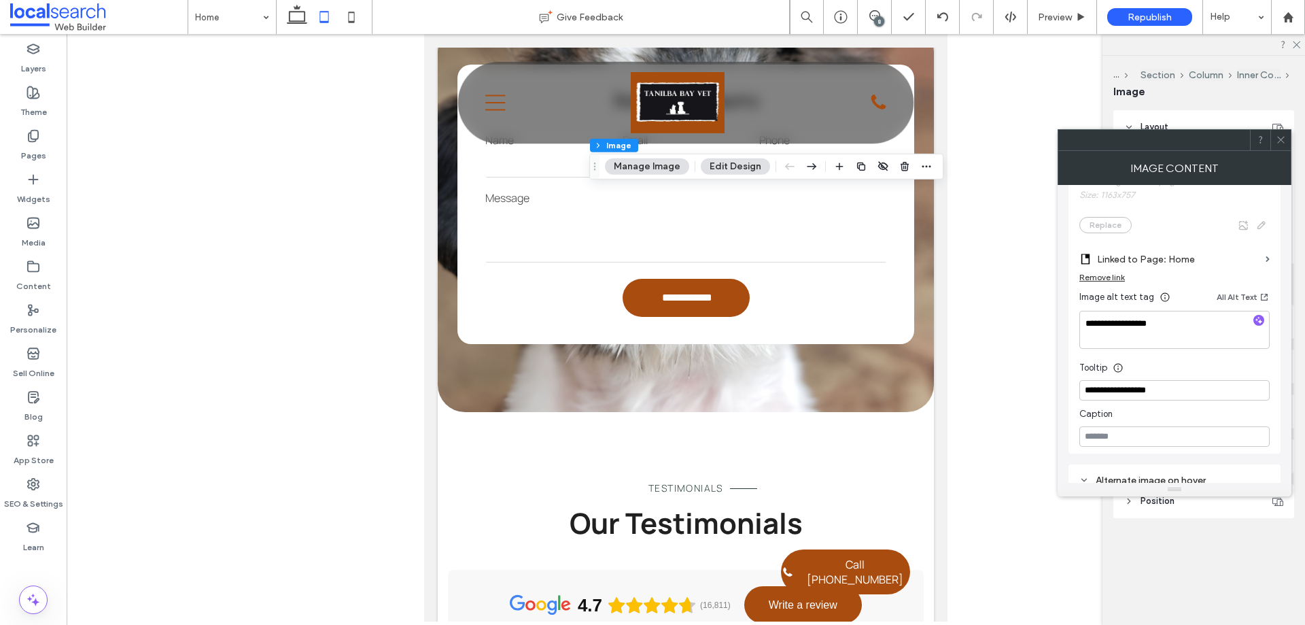
click at [1282, 139] on use at bounding box center [1280, 140] width 7 height 7
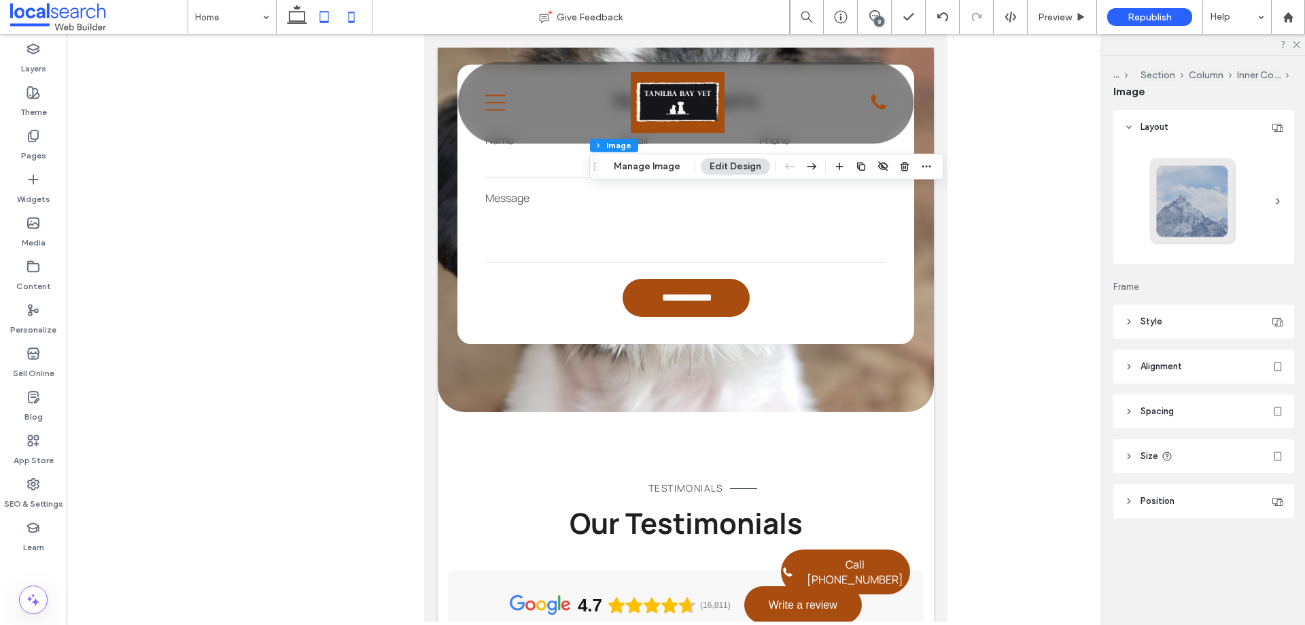
click at [355, 8] on icon at bounding box center [351, 16] width 27 height 27
type input "***"
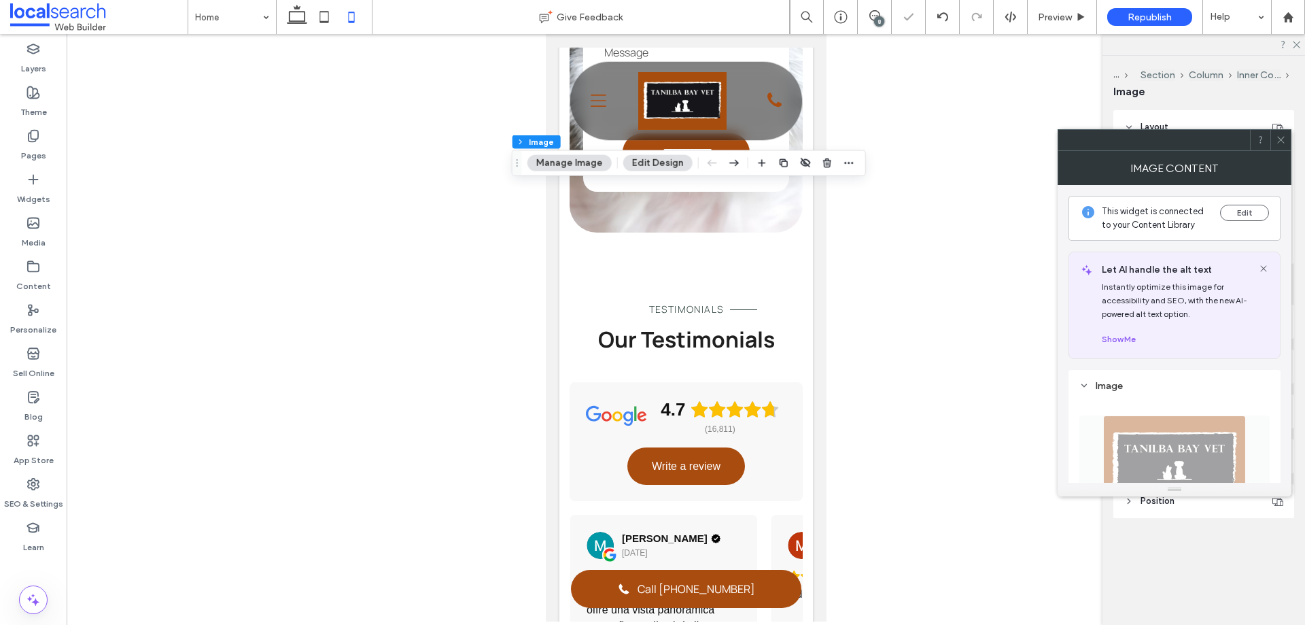
scroll to position [454, 0]
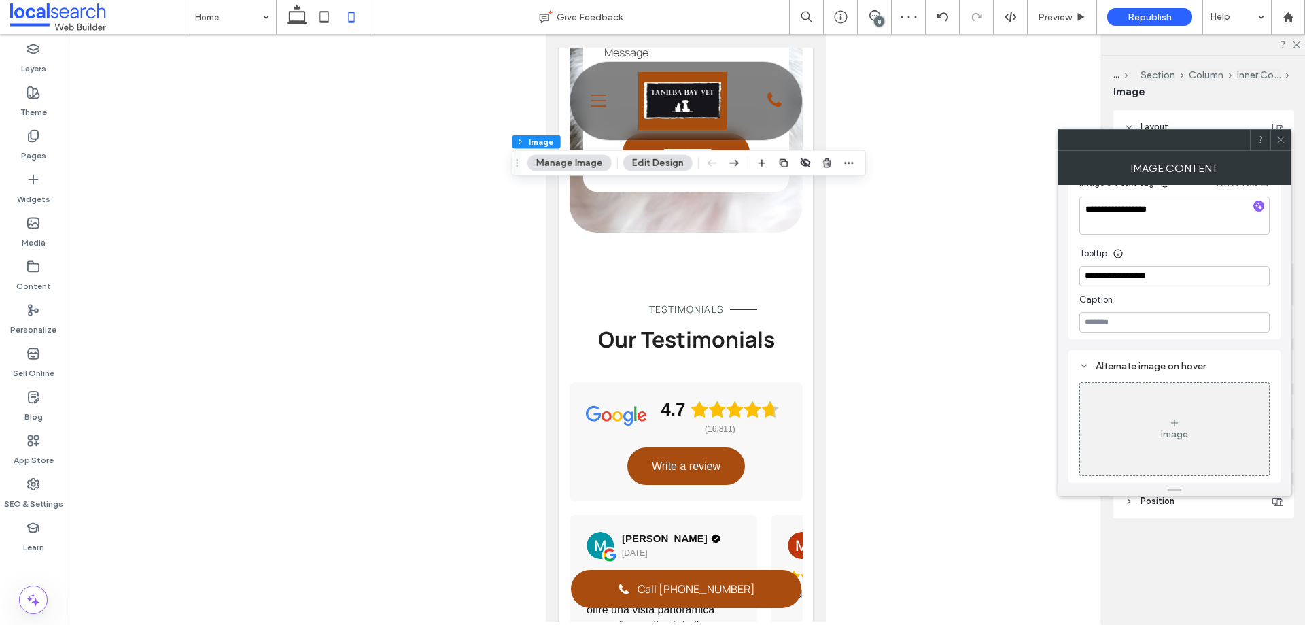
click at [1278, 145] on span at bounding box center [1281, 140] width 10 height 20
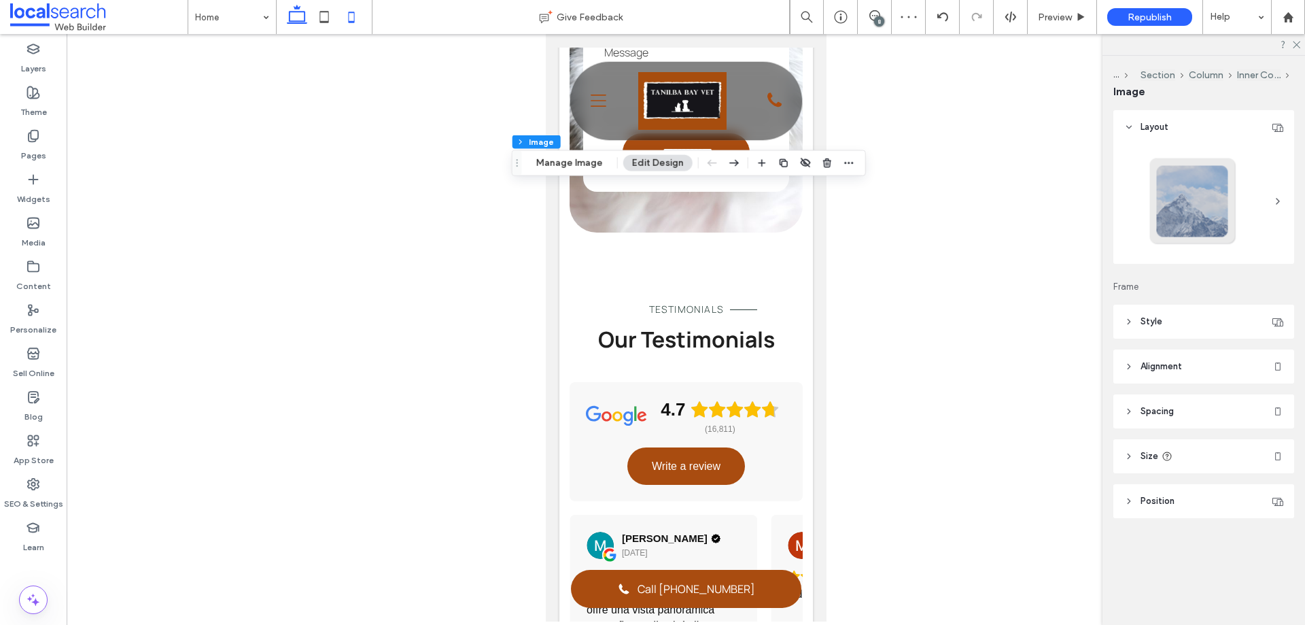
click at [286, 3] on span at bounding box center [297, 17] width 27 height 34
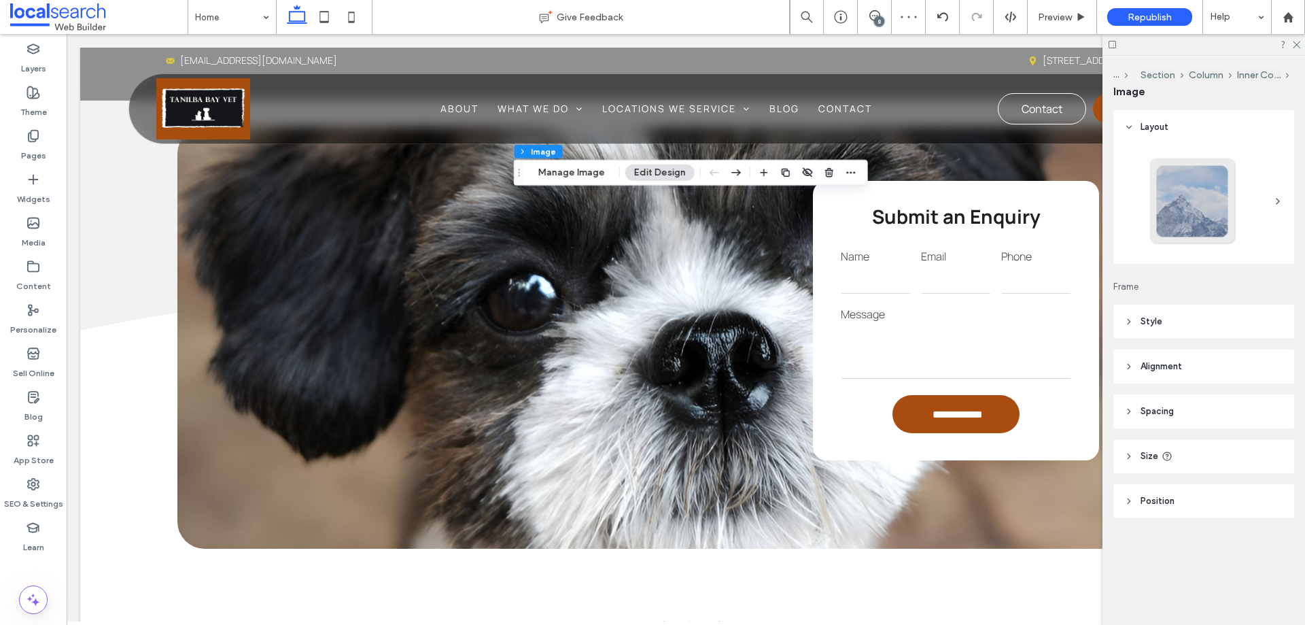
type input "***"
click at [338, 14] on icon at bounding box center [351, 16] width 27 height 27
type input "***"
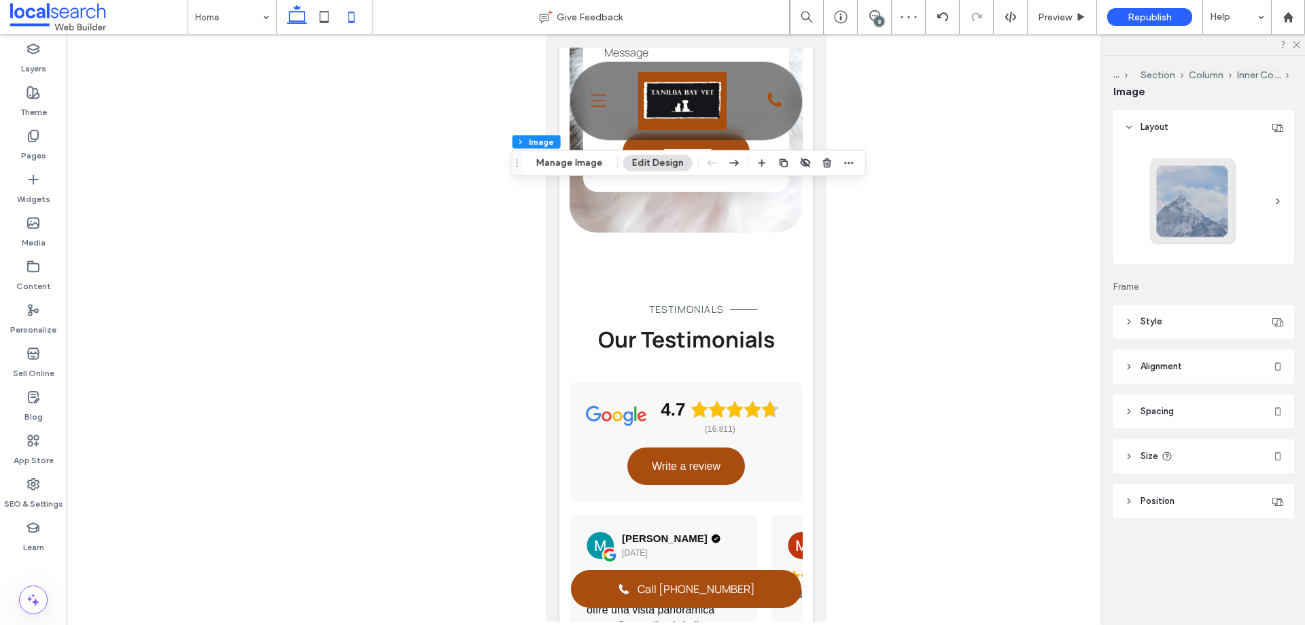
click at [299, 10] on icon at bounding box center [297, 16] width 27 height 27
type input "***"
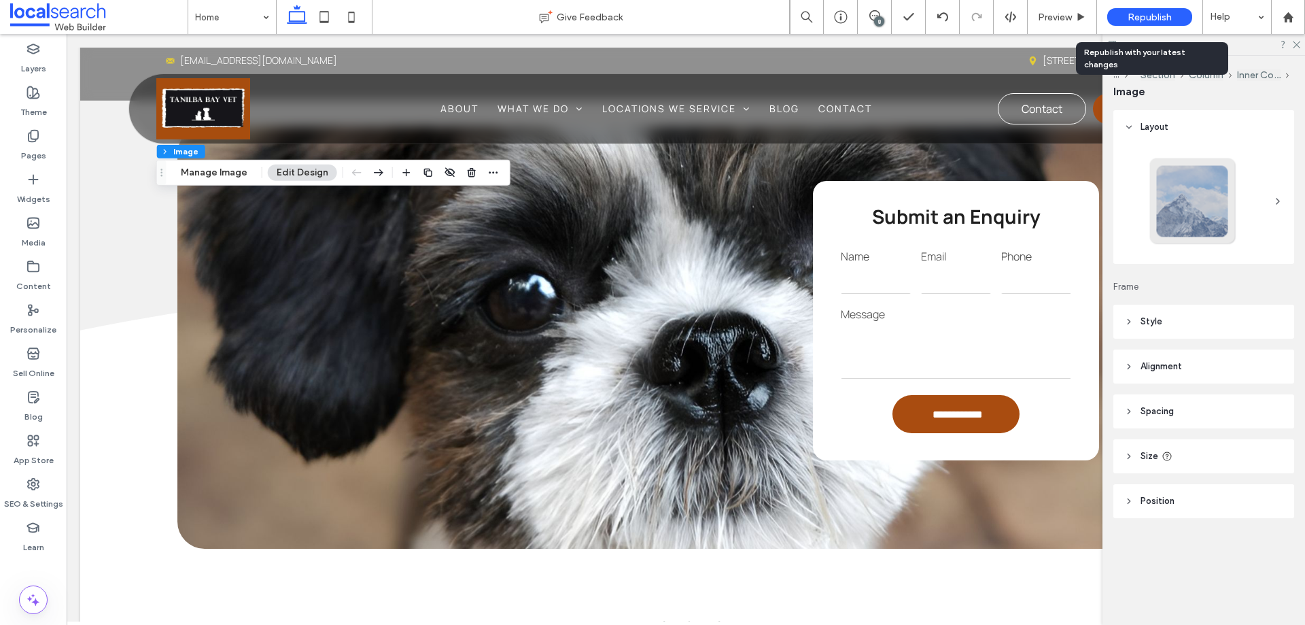
click at [1185, 16] on div "Republish" at bounding box center [1149, 17] width 85 height 18
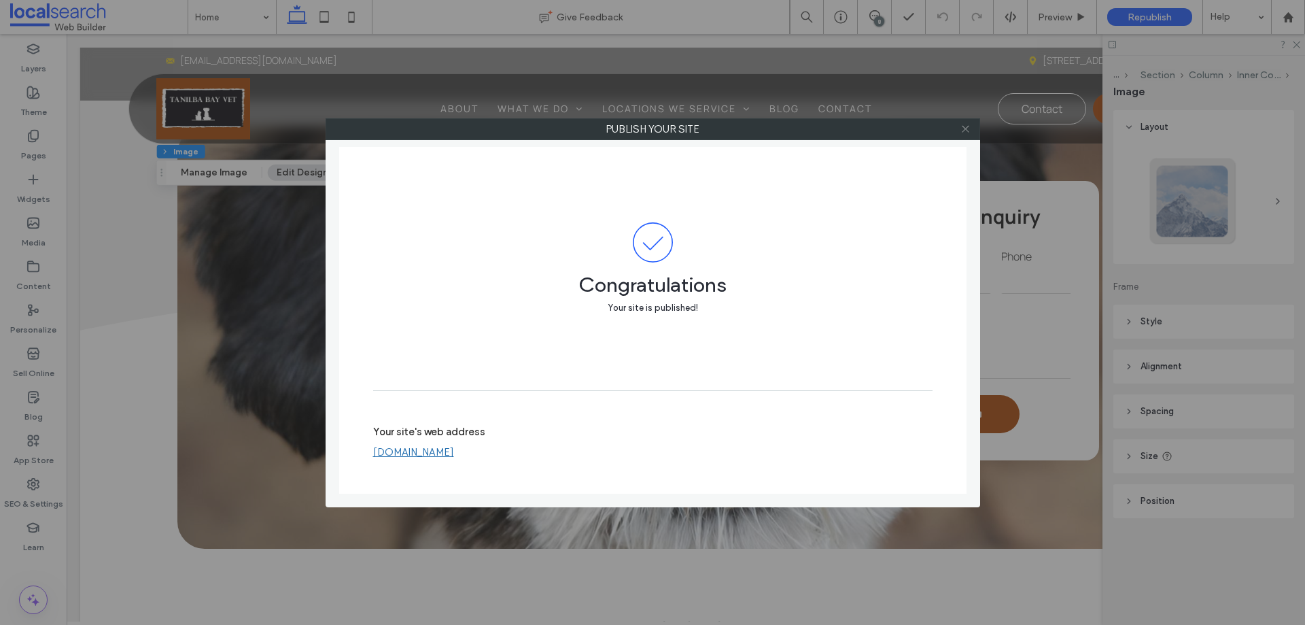
click at [963, 133] on icon at bounding box center [966, 129] width 10 height 10
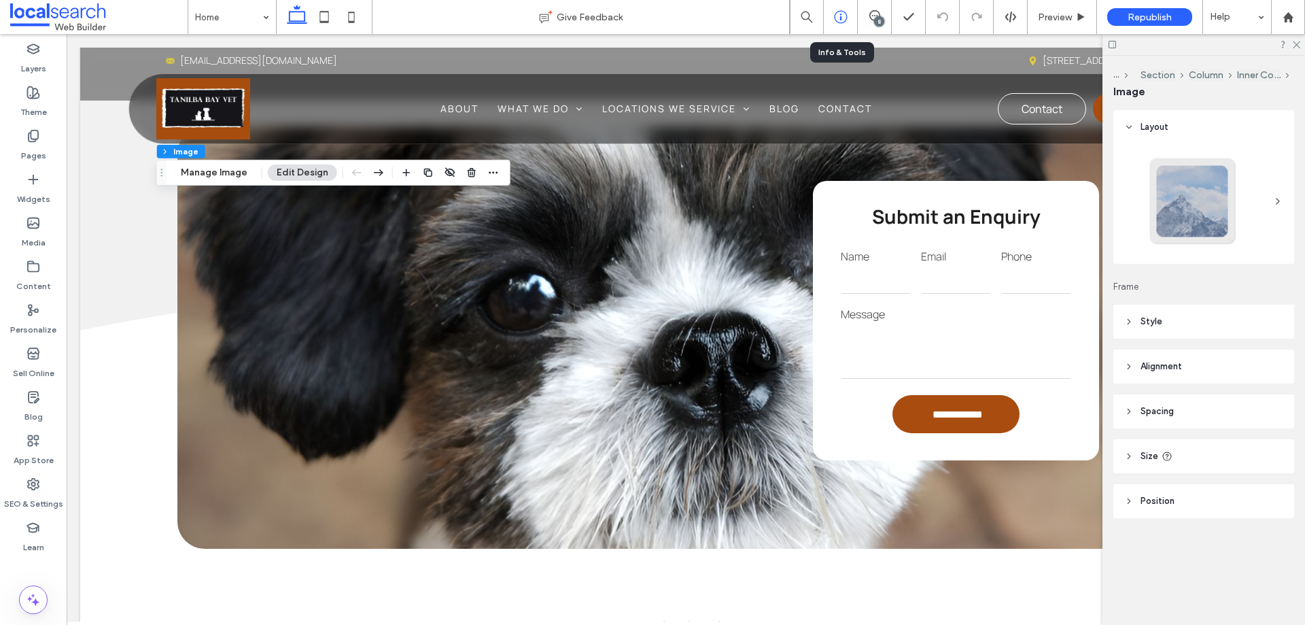
click at [840, 14] on icon at bounding box center [841, 17] width 14 height 14
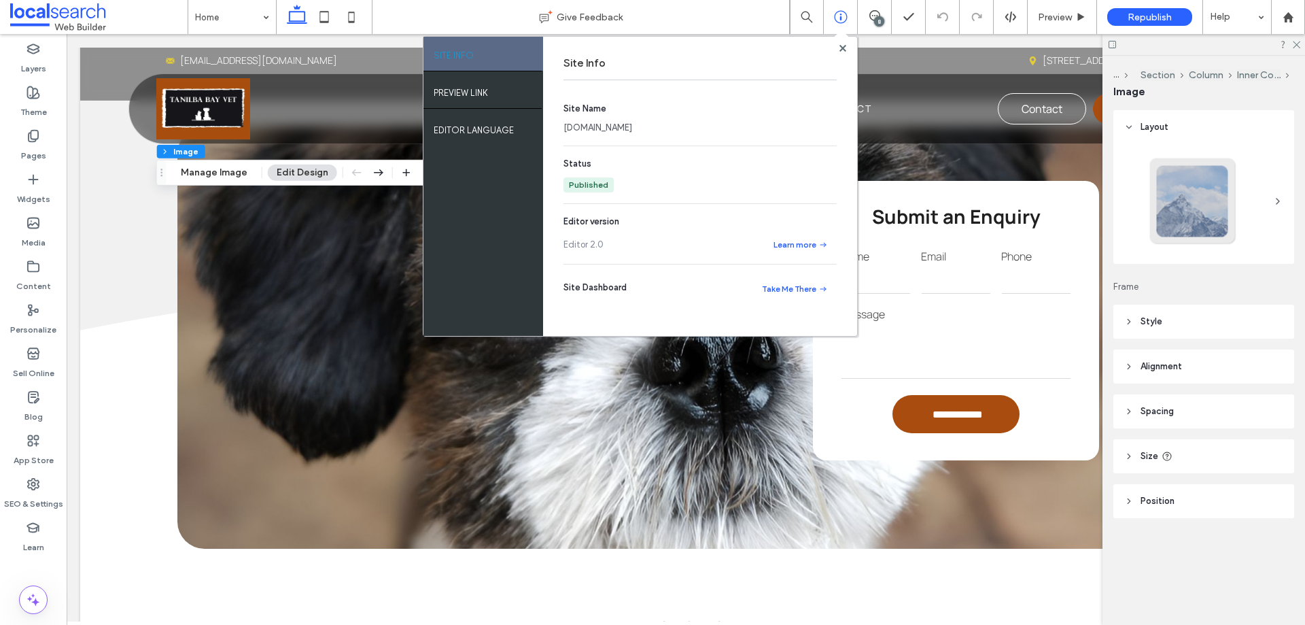
click at [610, 126] on link "tanilbabayvet.webbuilder.localsearch.com.au" at bounding box center [598, 128] width 69 height 14
click at [1148, 13] on span "Republish" at bounding box center [1150, 18] width 44 height 12
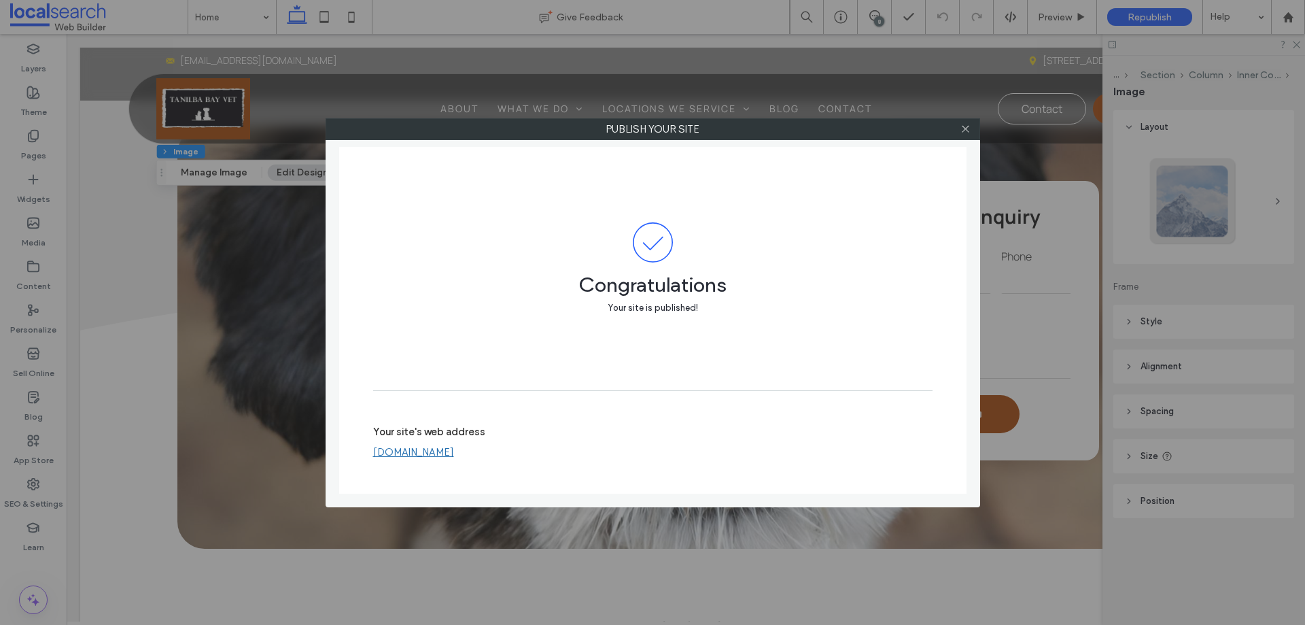
click at [454, 453] on link "tanilbabayvet.webbuilder.localsearch.com.au" at bounding box center [413, 452] width 81 height 12
click at [967, 130] on icon at bounding box center [966, 129] width 10 height 10
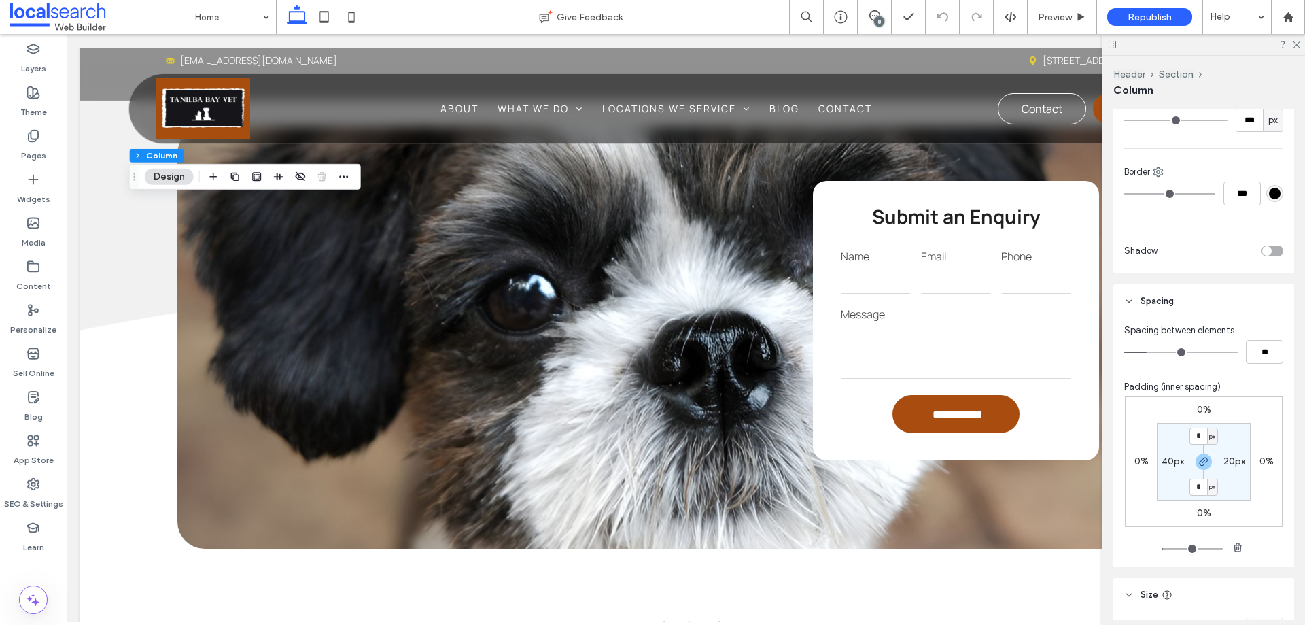
scroll to position [476, 0]
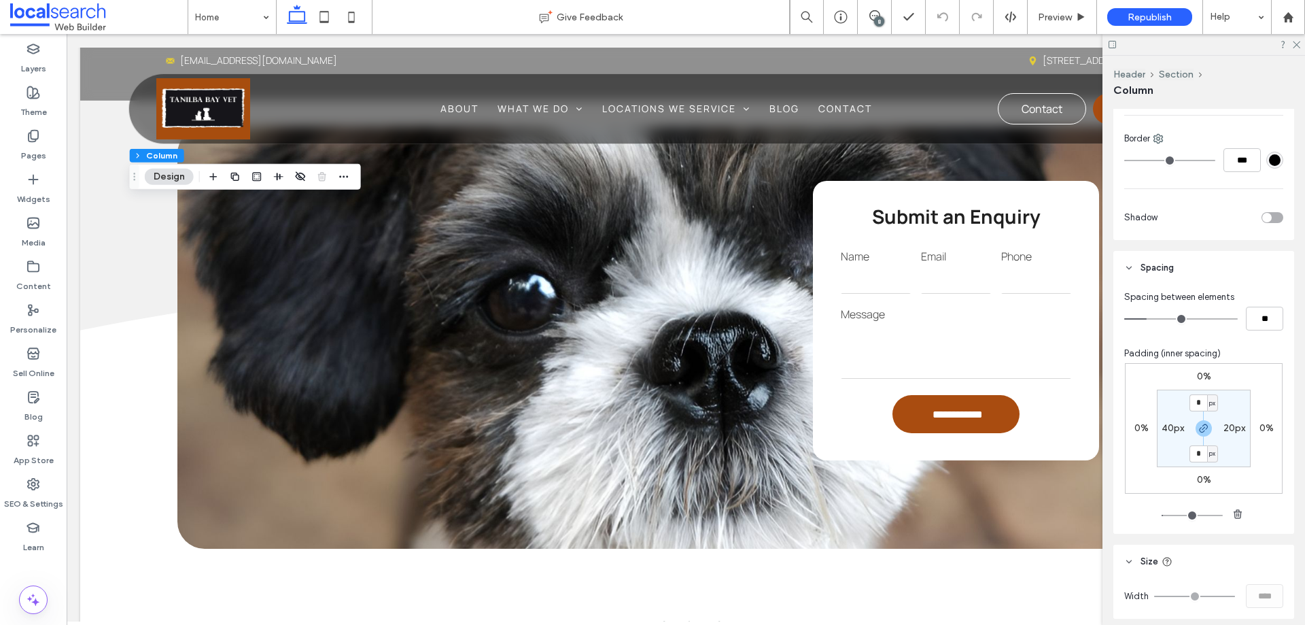
click at [1172, 426] on label "40px" at bounding box center [1173, 428] width 22 height 12
type input "**"
click at [1200, 428] on use "button" at bounding box center [1204, 428] width 8 height 8
click at [1168, 429] on input "**" at bounding box center [1168, 427] width 18 height 17
type input "**"
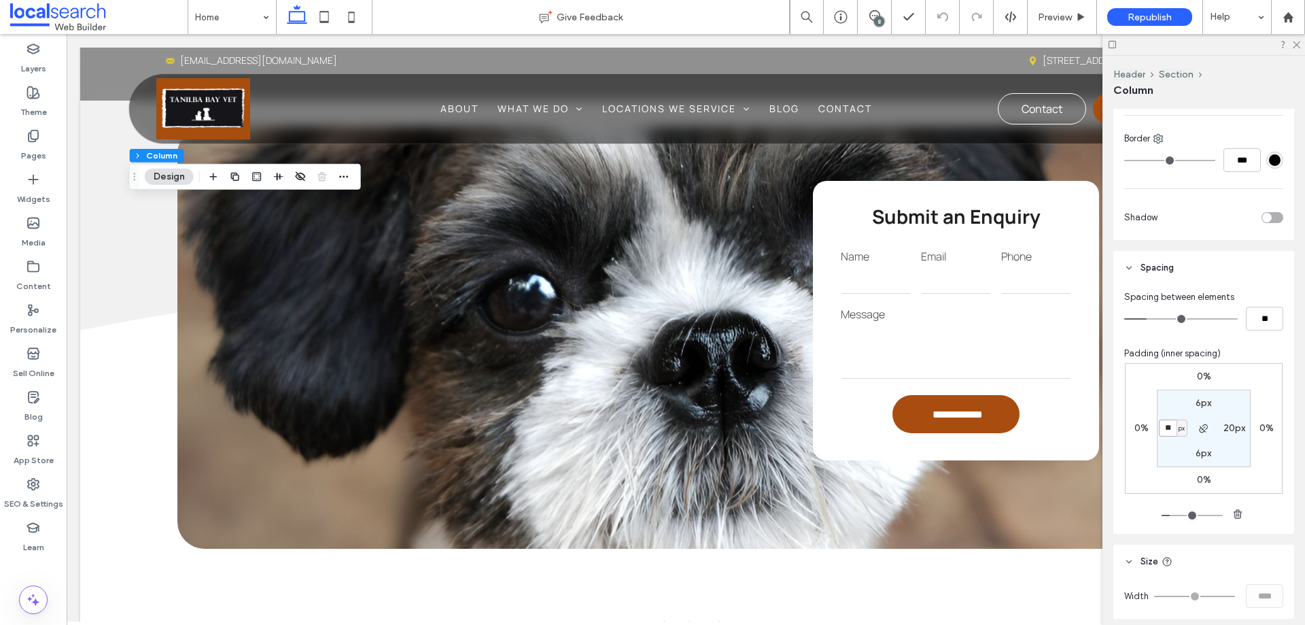
type input "***"
type input "**"
type input "***"
click at [1037, 9] on div "Preview" at bounding box center [1062, 17] width 69 height 34
click at [1035, 16] on div "Preview" at bounding box center [1062, 18] width 69 height 12
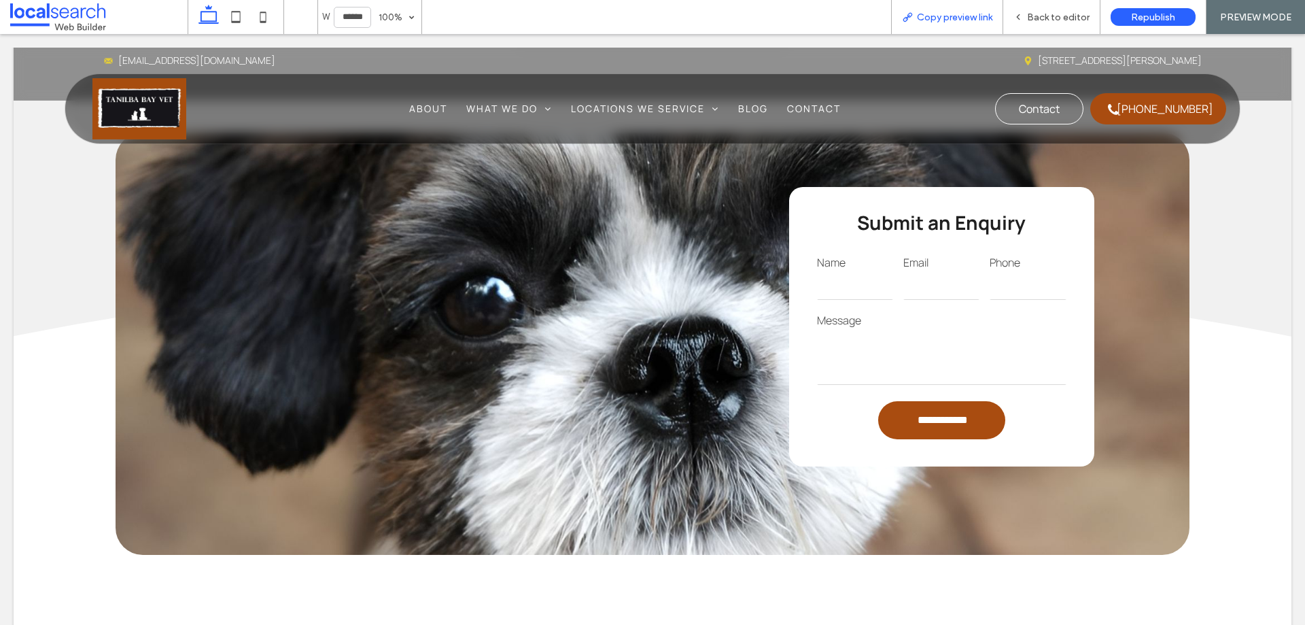
click at [907, 22] on div "Copy preview link" at bounding box center [947, 18] width 111 height 12
click at [1016, 18] on icon at bounding box center [1019, 17] width 10 height 10
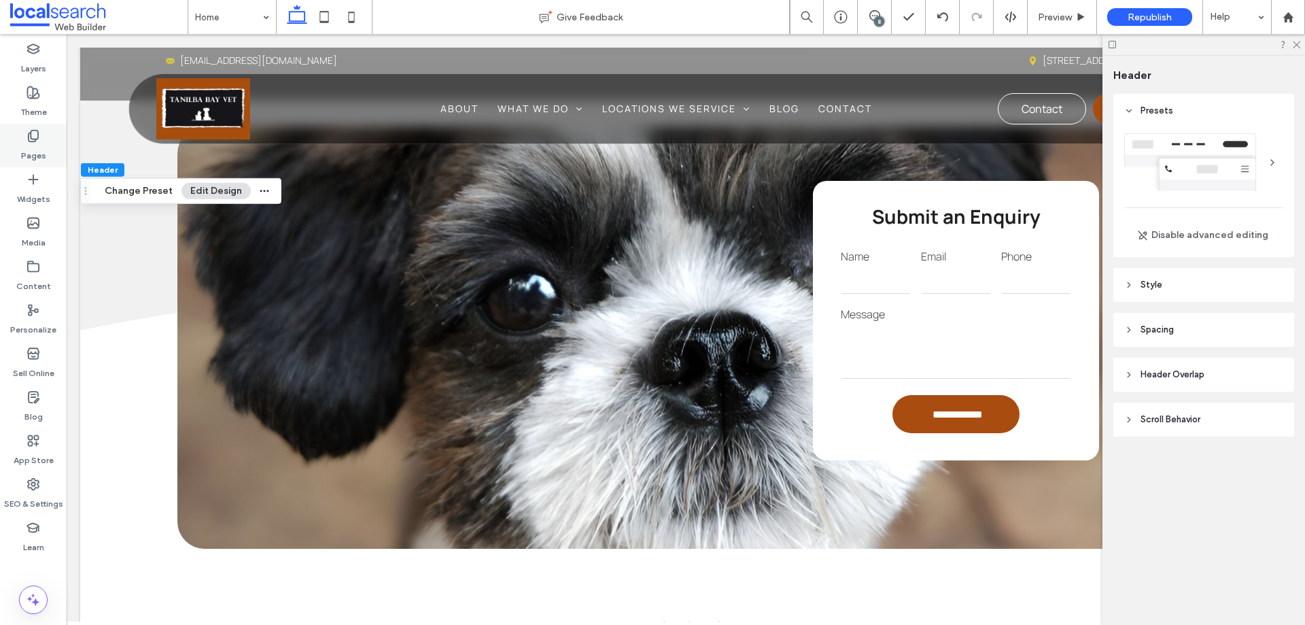
click at [37, 141] on icon at bounding box center [34, 136] width 14 height 14
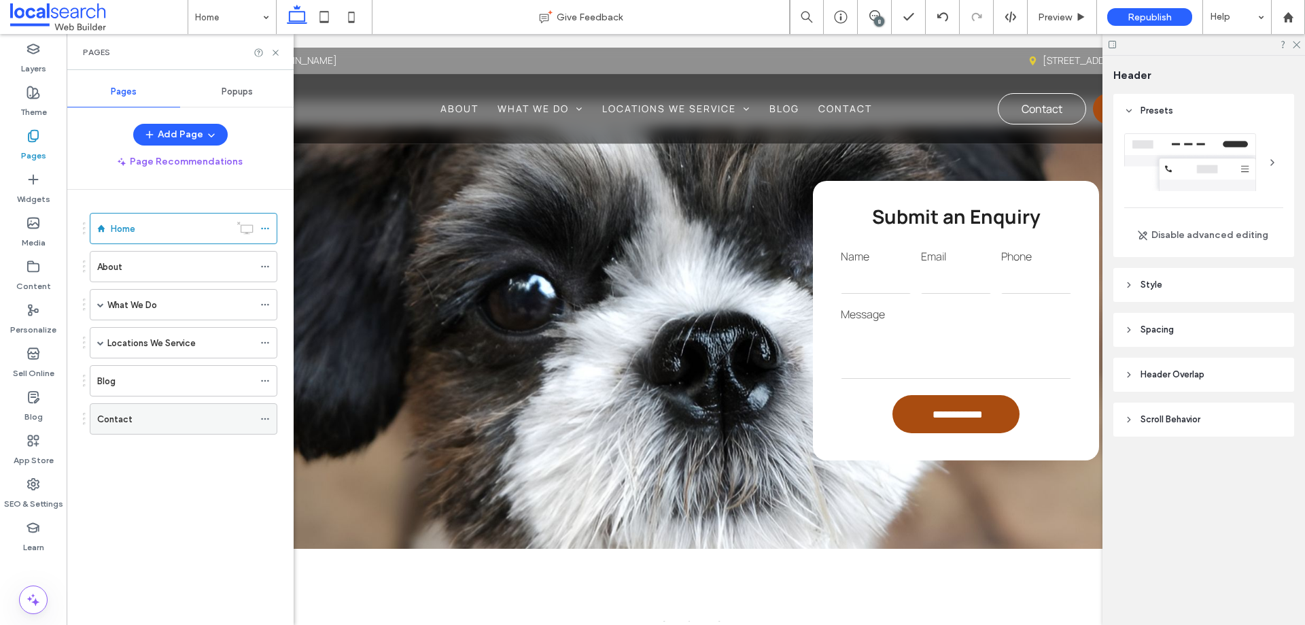
click at [267, 416] on icon at bounding box center [265, 419] width 10 height 10
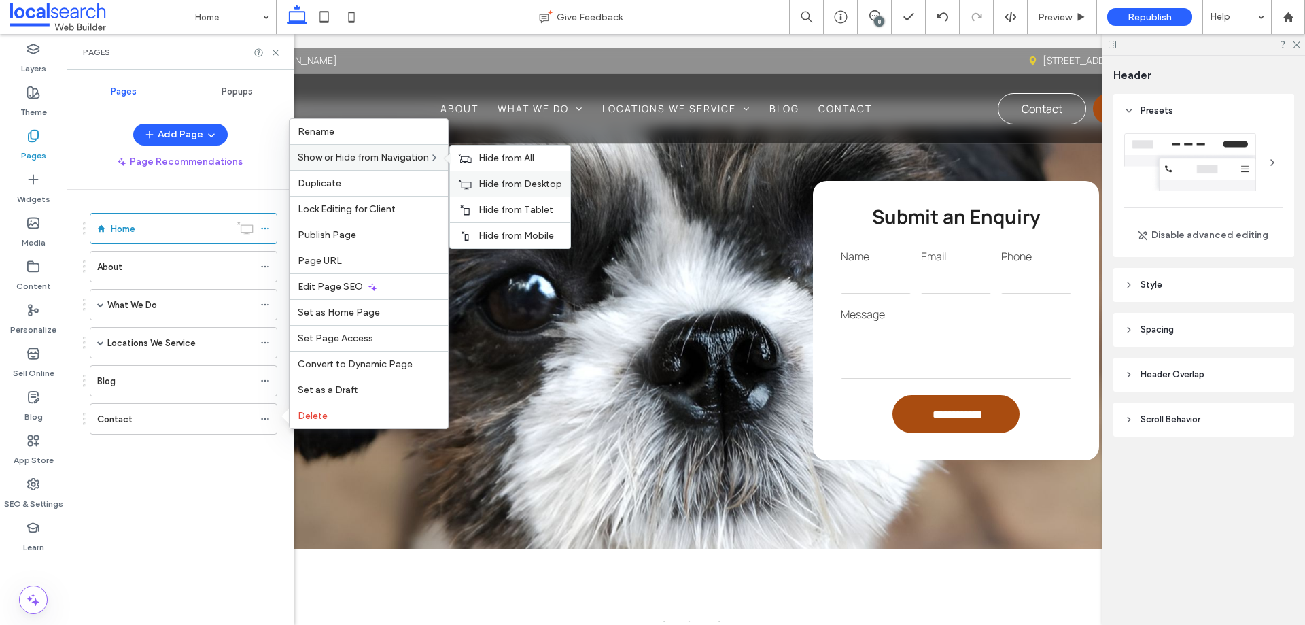
click at [532, 182] on span "Hide from Desktop" at bounding box center [521, 184] width 84 height 12
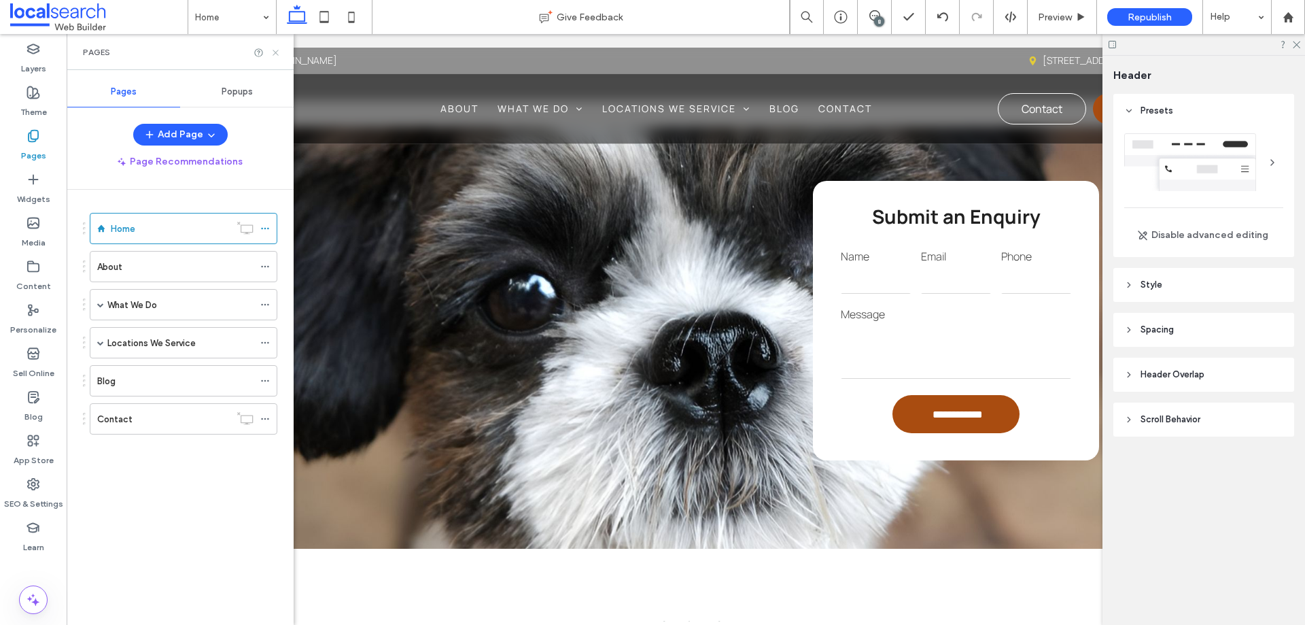
click at [278, 52] on icon at bounding box center [276, 53] width 10 height 10
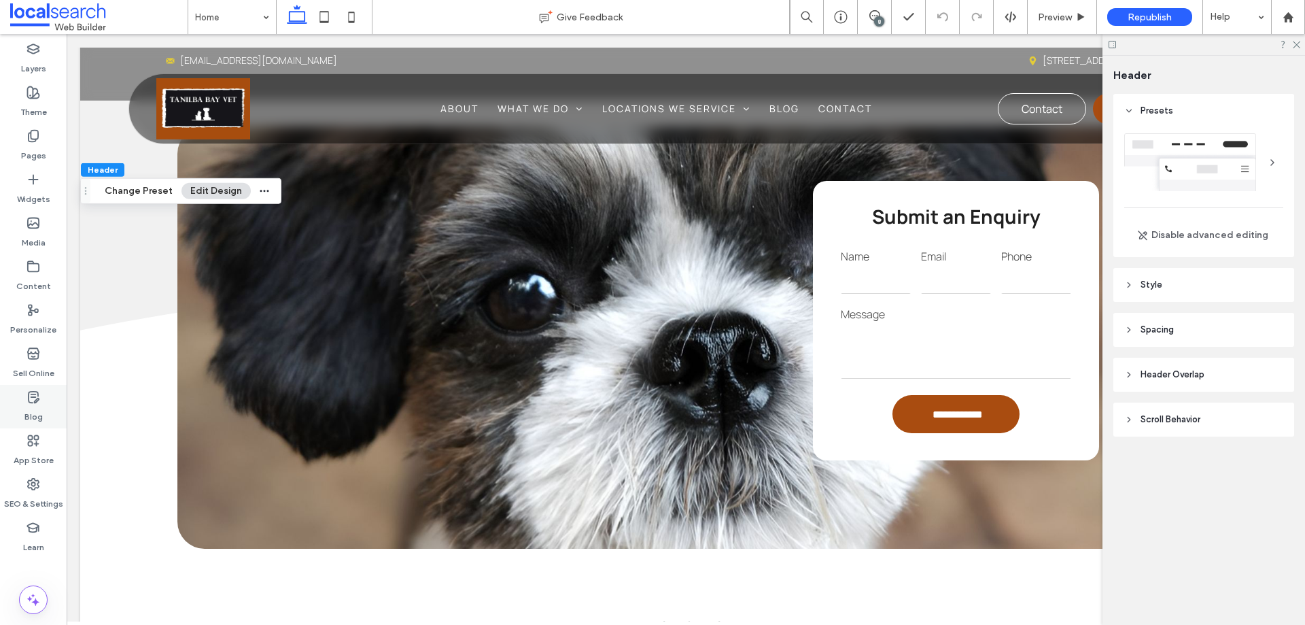
click at [35, 404] on label "Blog" at bounding box center [33, 413] width 18 height 19
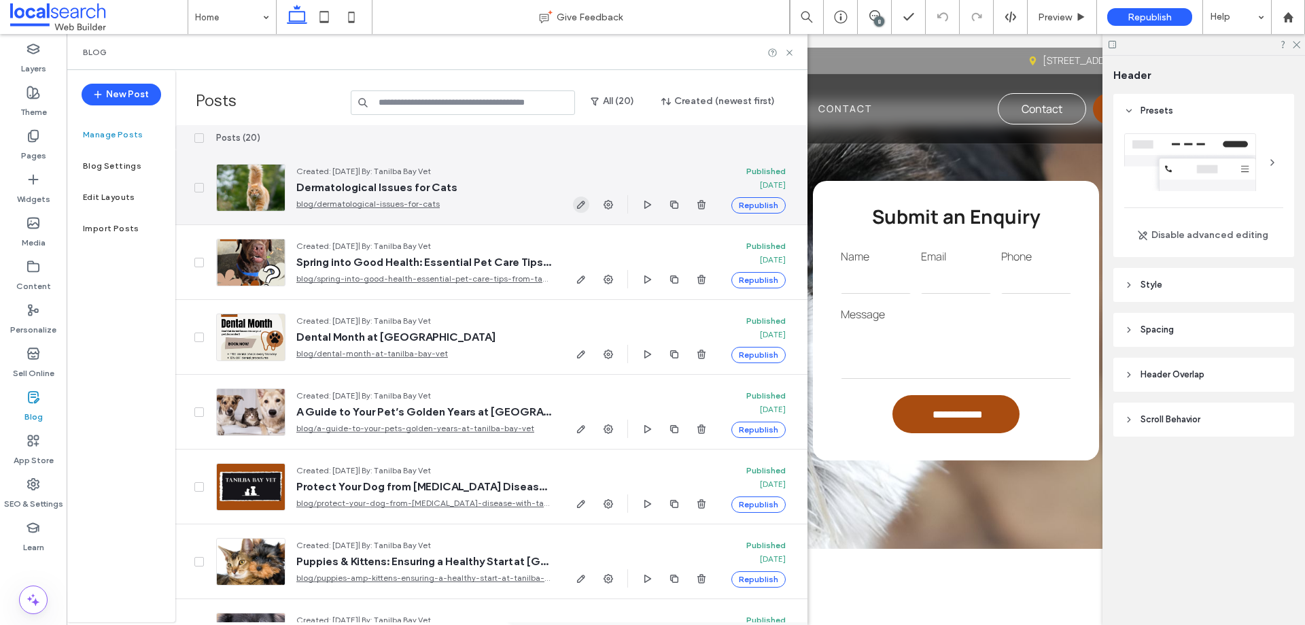
click at [577, 204] on icon "button" at bounding box center [581, 204] width 11 height 11
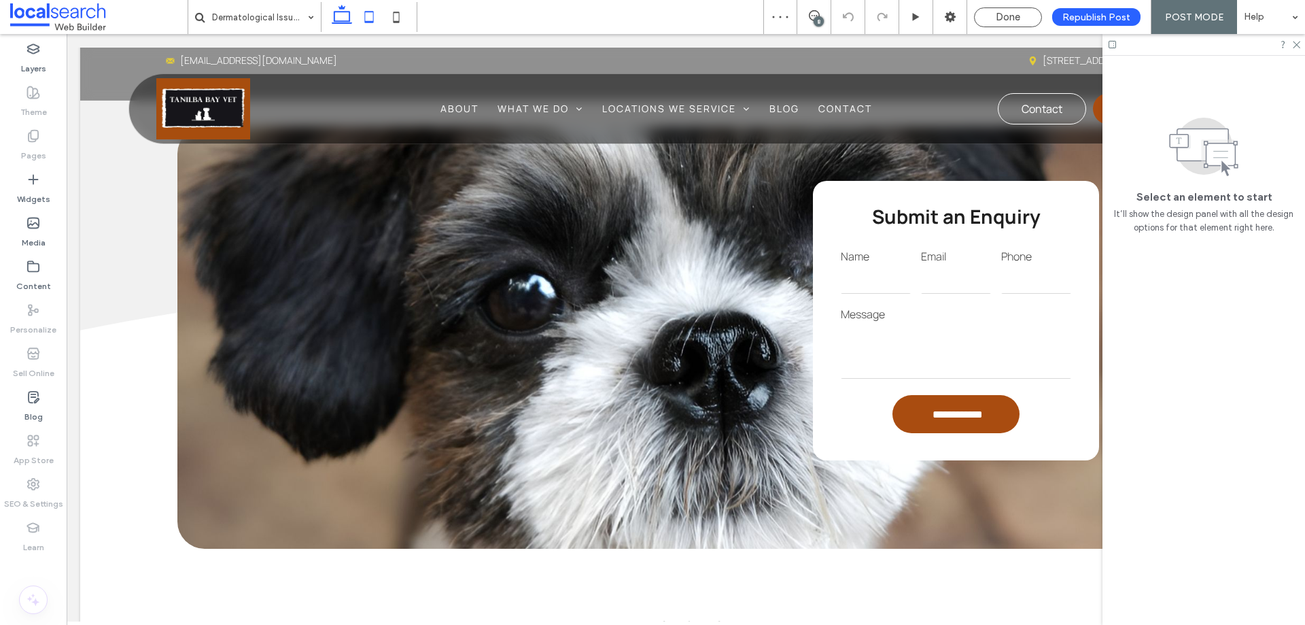
click at [366, 18] on icon at bounding box center [369, 16] width 27 height 27
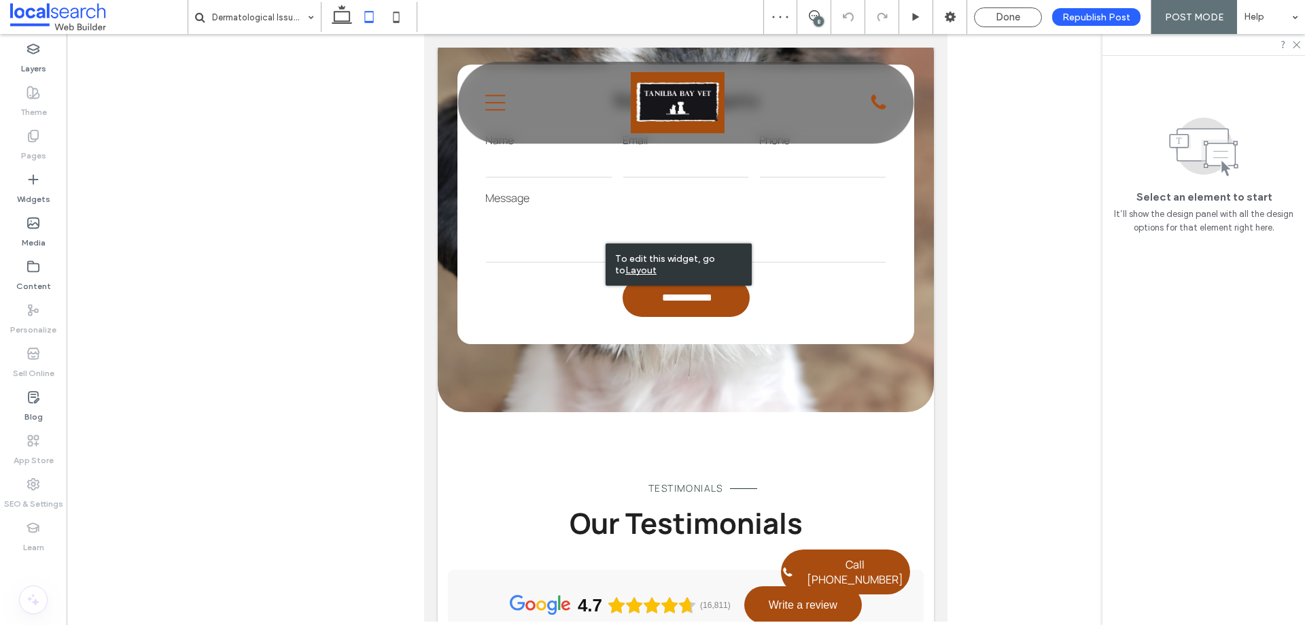
click at [634, 270] on u "Layout" at bounding box center [640, 270] width 31 height 12
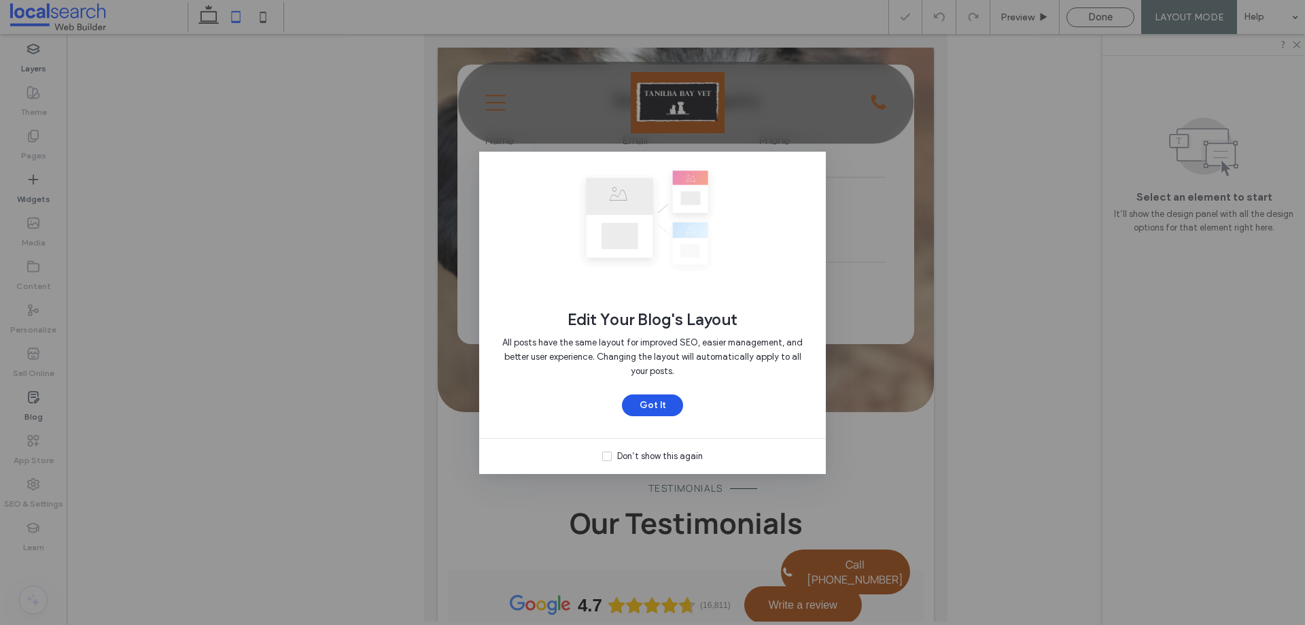
click at [655, 408] on button "Got It" at bounding box center [652, 405] width 61 height 22
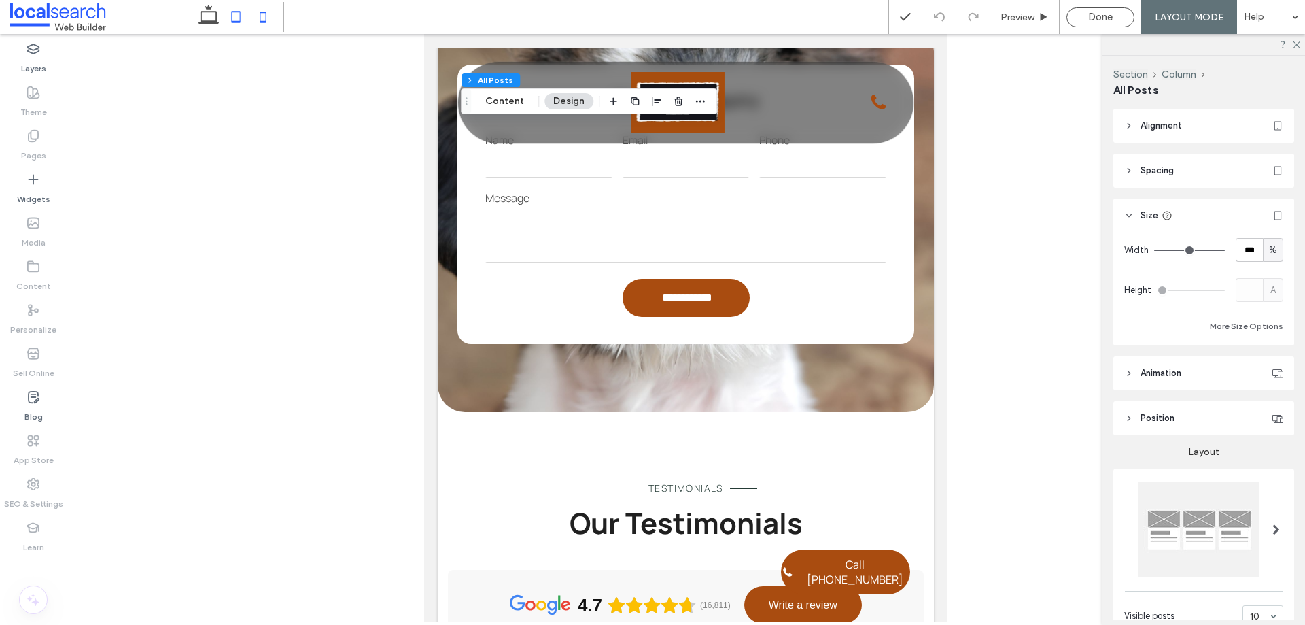
click at [260, 24] on icon at bounding box center [263, 16] width 27 height 27
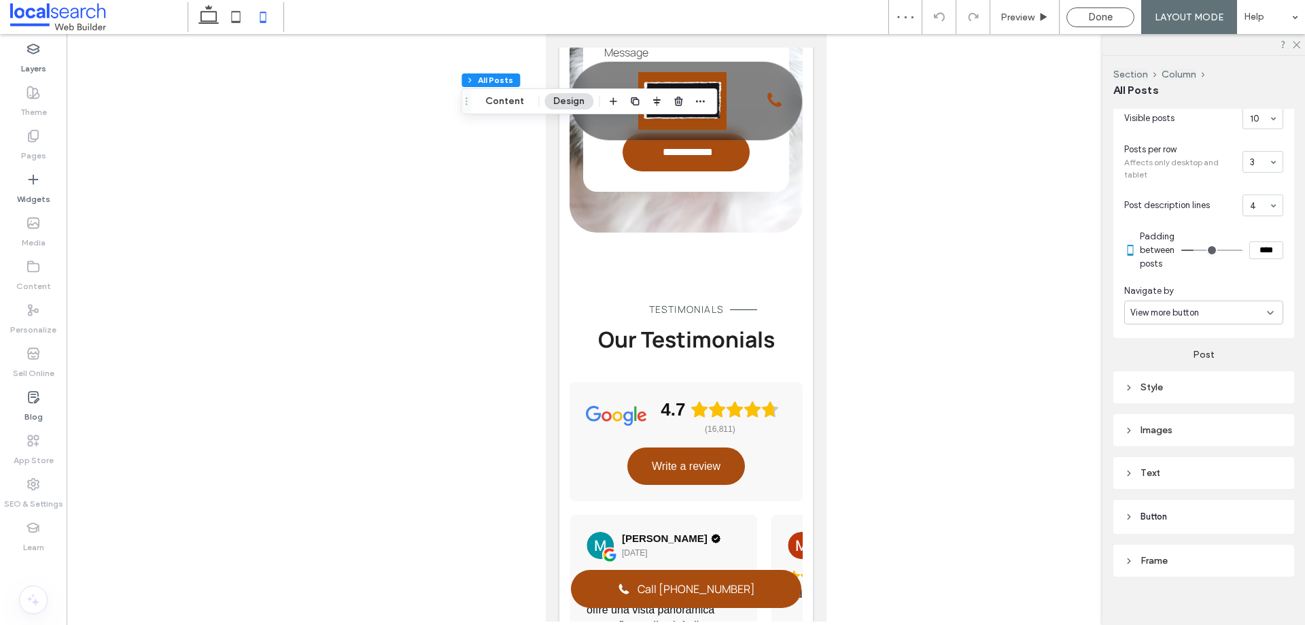
scroll to position [509, 0]
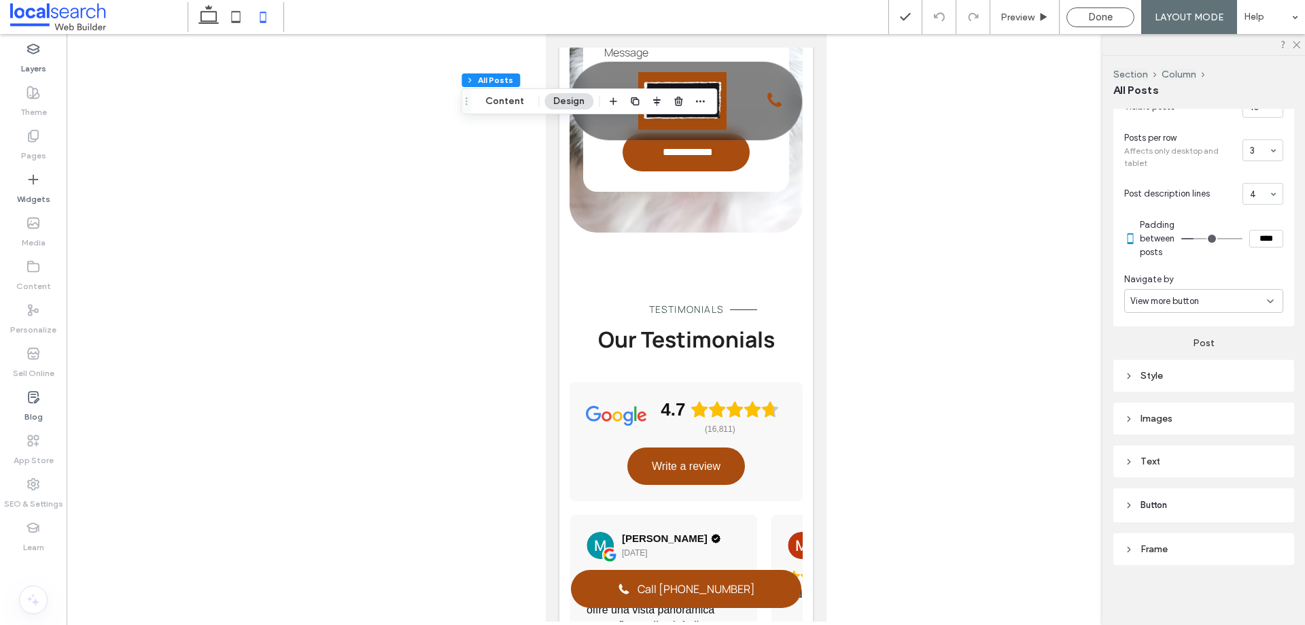
click at [1216, 373] on div "Style" at bounding box center [1203, 376] width 159 height 12
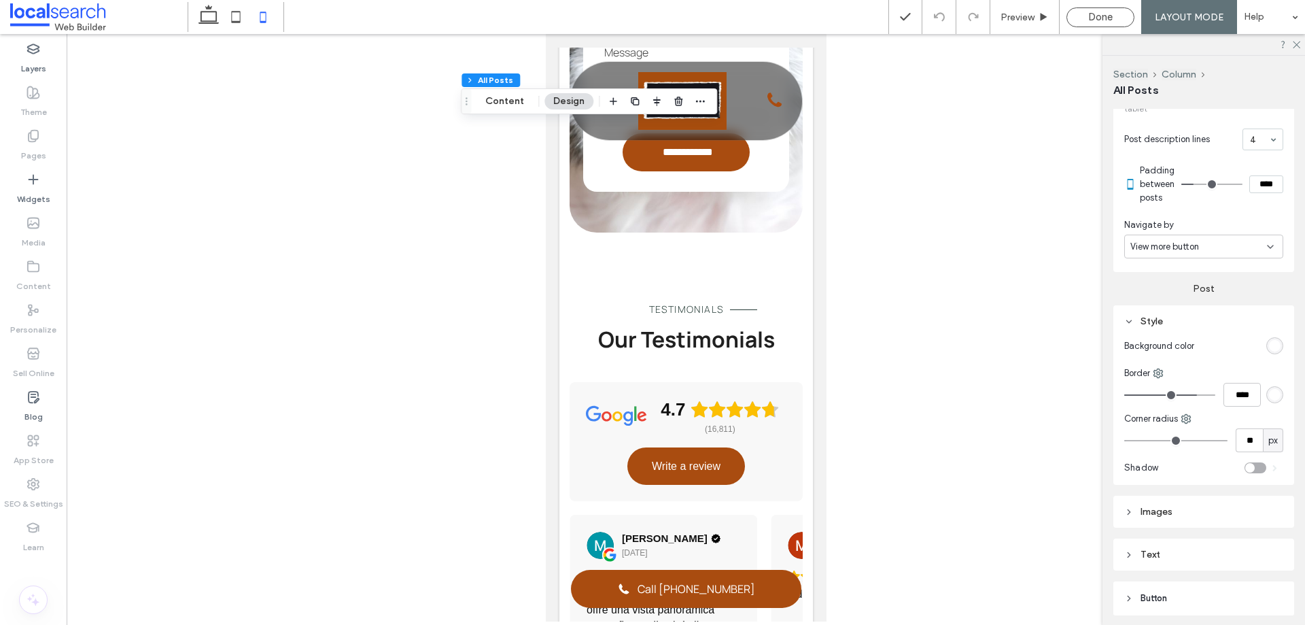
scroll to position [657, 0]
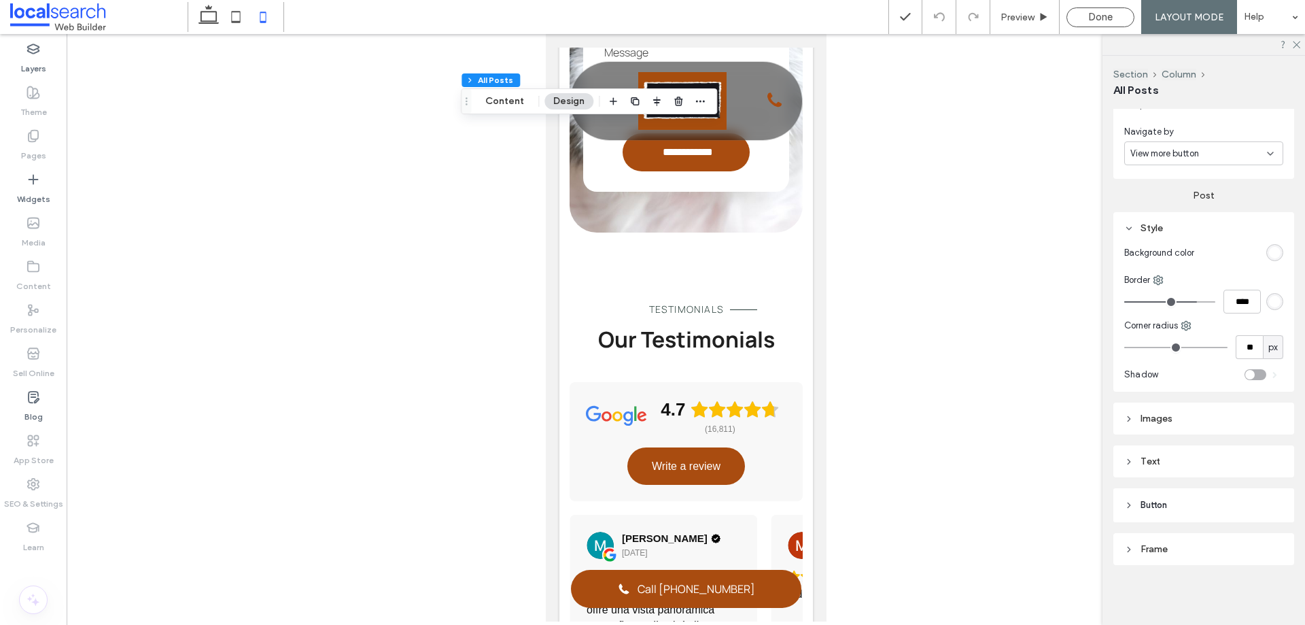
click at [1199, 421] on div "Images" at bounding box center [1203, 419] width 159 height 12
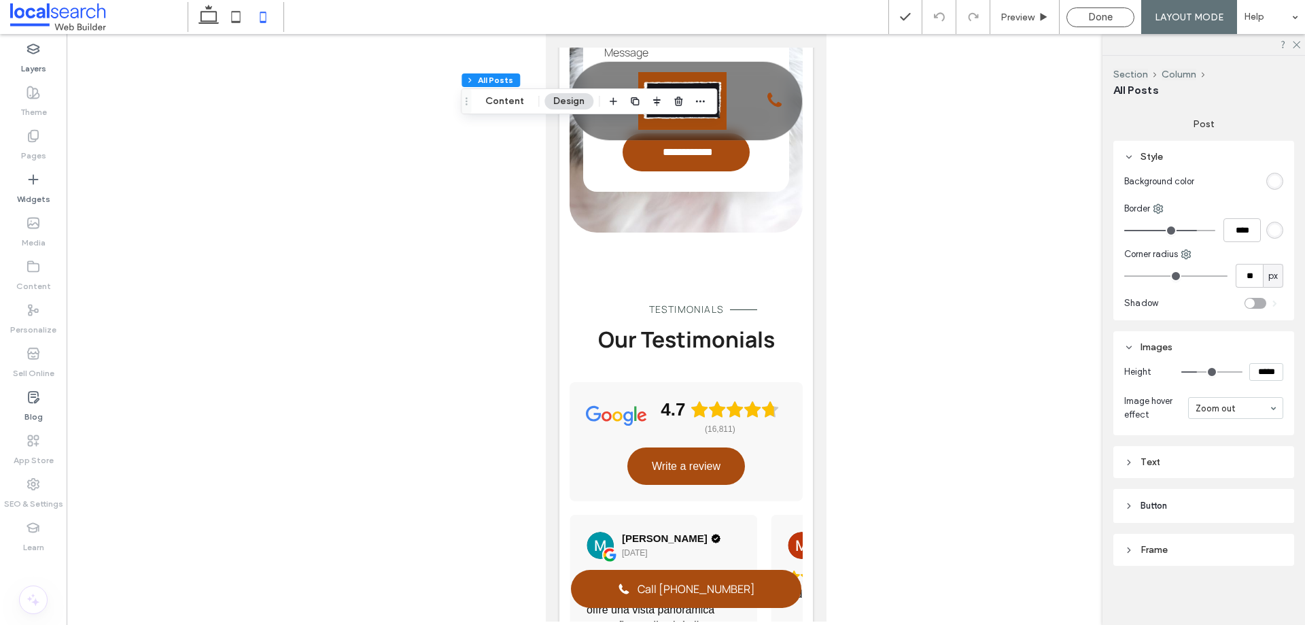
scroll to position [729, 0]
click at [1197, 467] on div "Text" at bounding box center [1203, 461] width 159 height 18
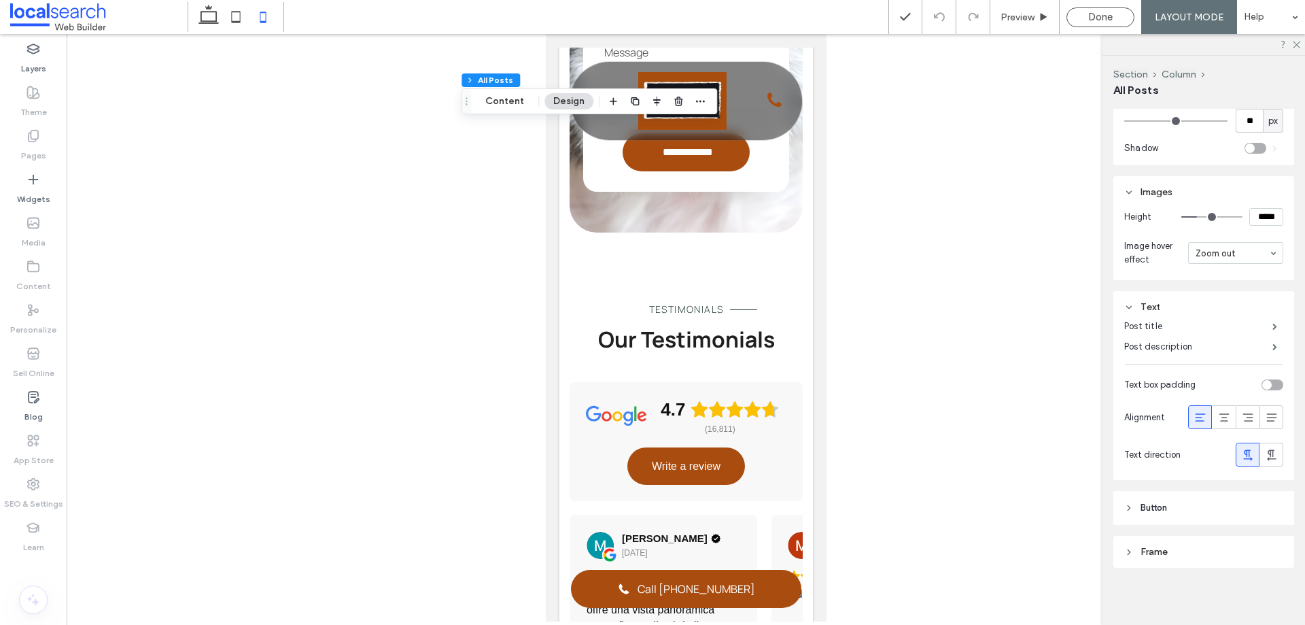
scroll to position [887, 0]
click at [1227, 552] on div "Frame" at bounding box center [1203, 549] width 159 height 12
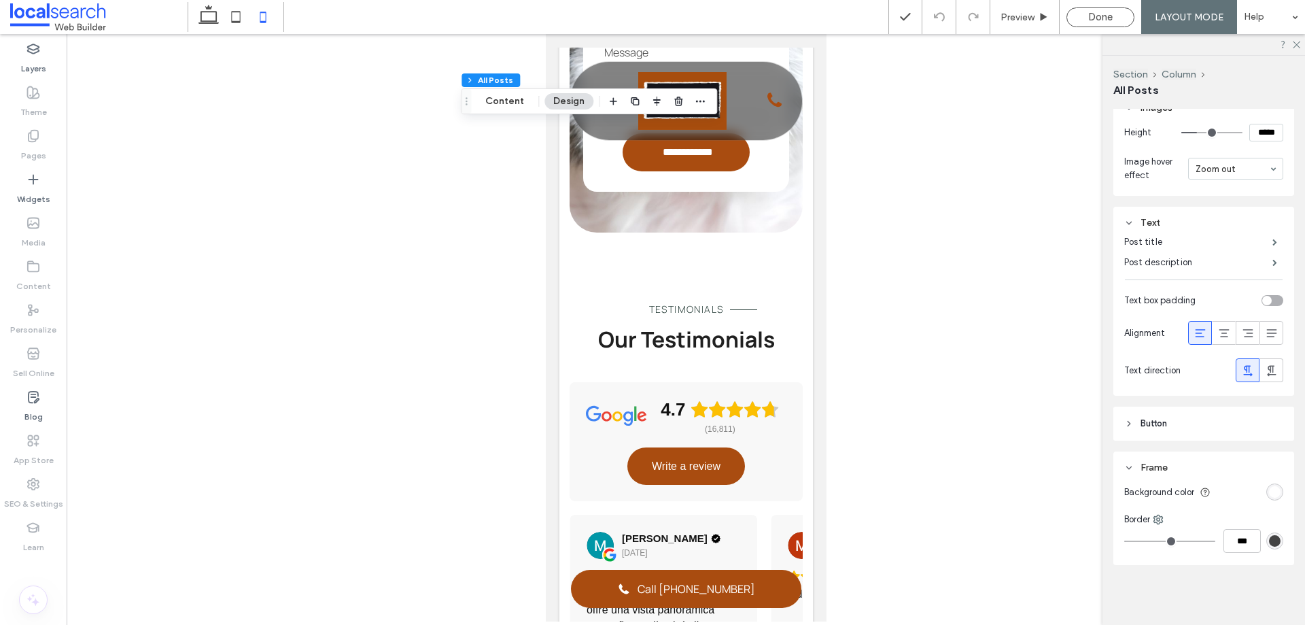
click at [1226, 426] on header "Button" at bounding box center [1204, 424] width 181 height 34
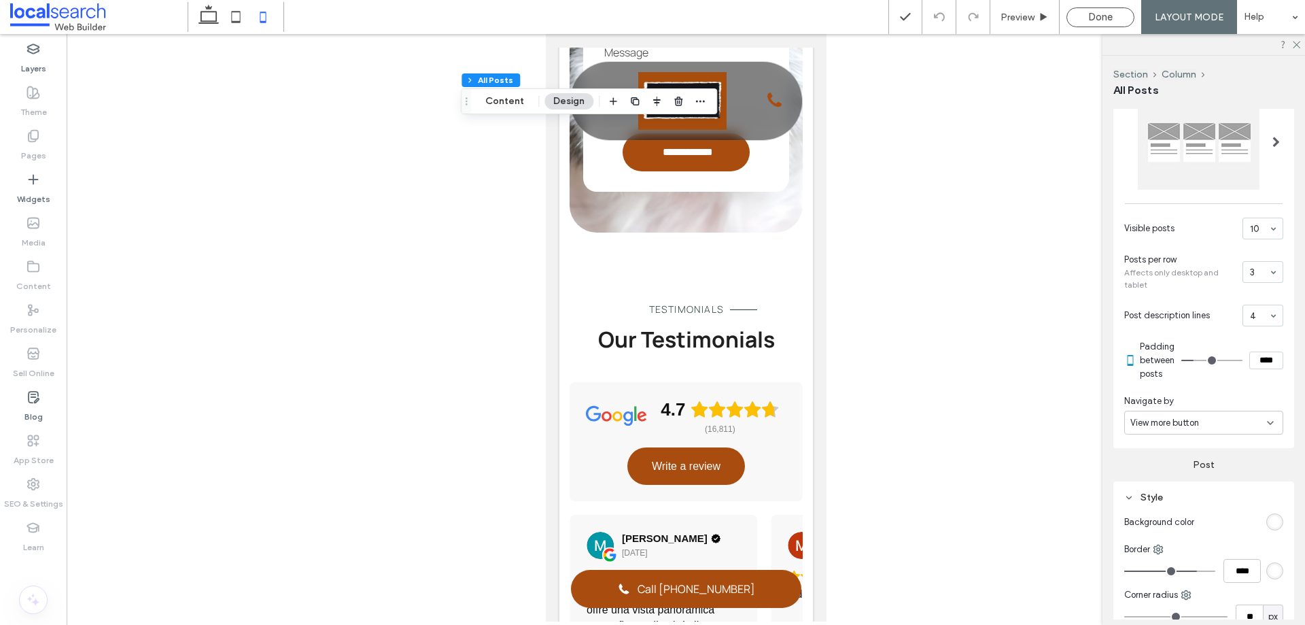
scroll to position [408, 0]
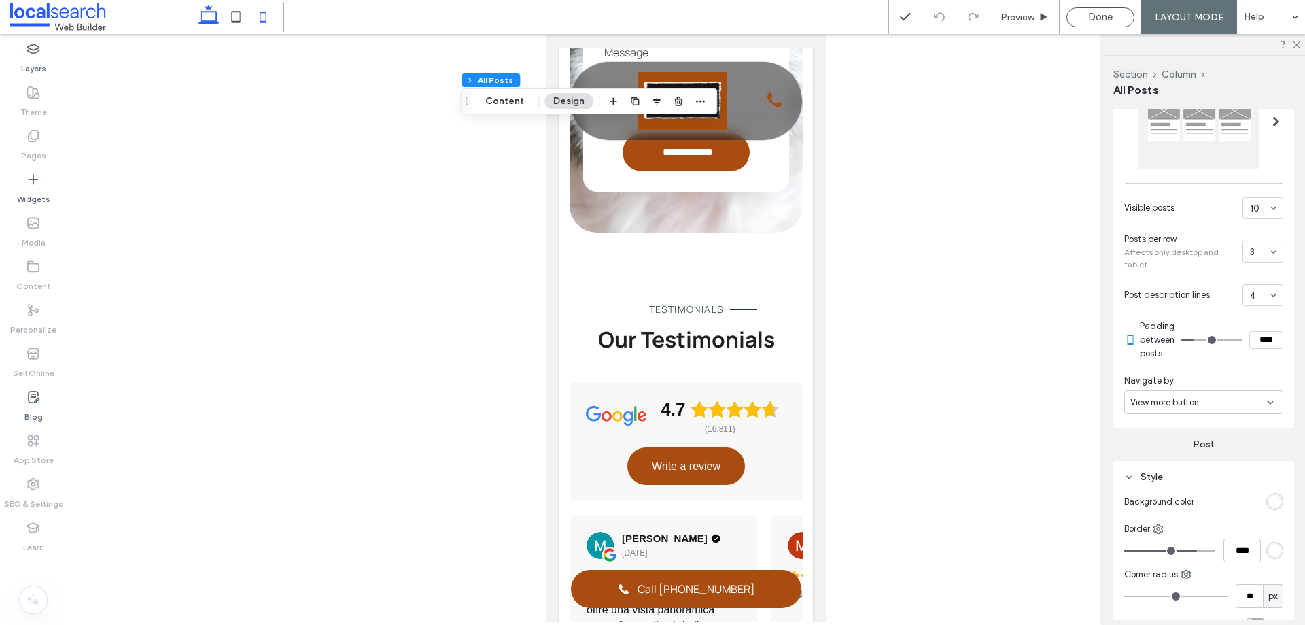
click at [204, 23] on use at bounding box center [209, 14] width 20 height 19
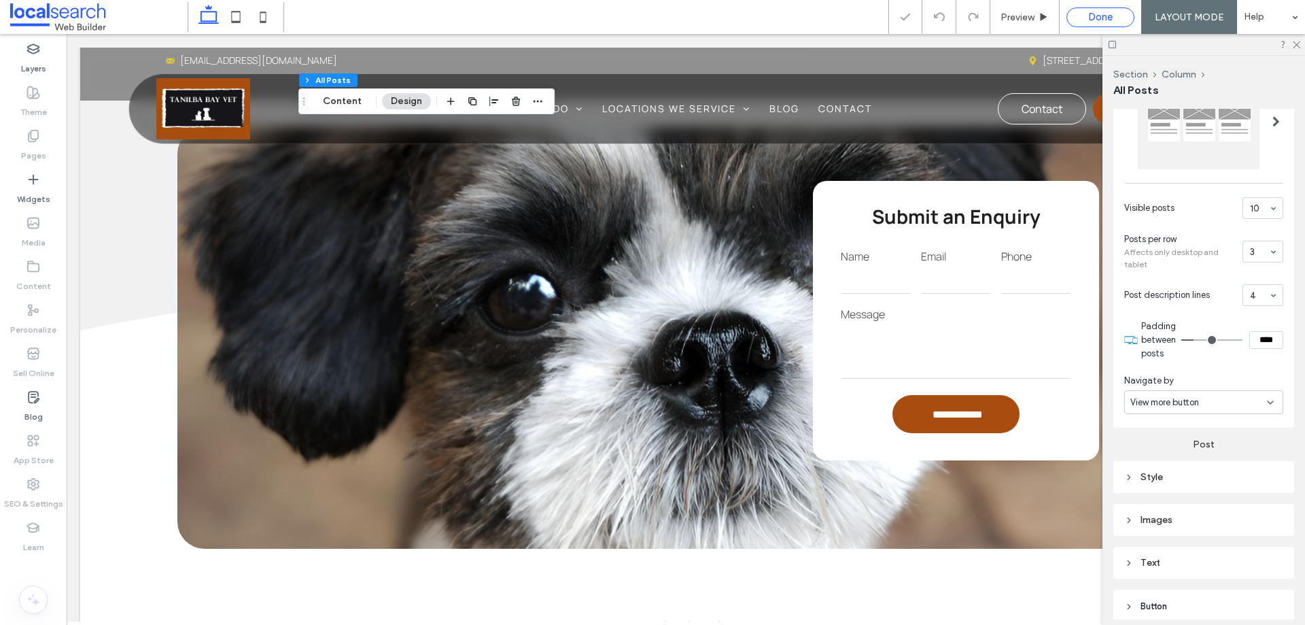
click at [1098, 22] on span "Done" at bounding box center [1100, 17] width 24 height 12
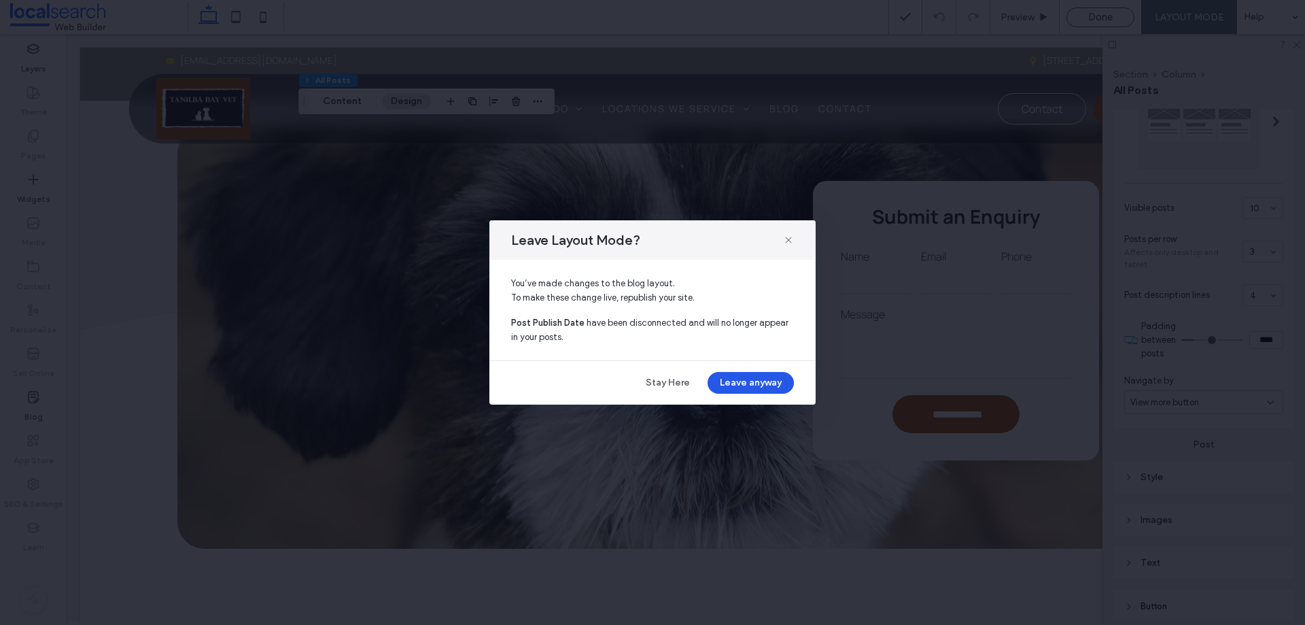
click at [766, 381] on button "Leave anyway" at bounding box center [751, 383] width 86 height 22
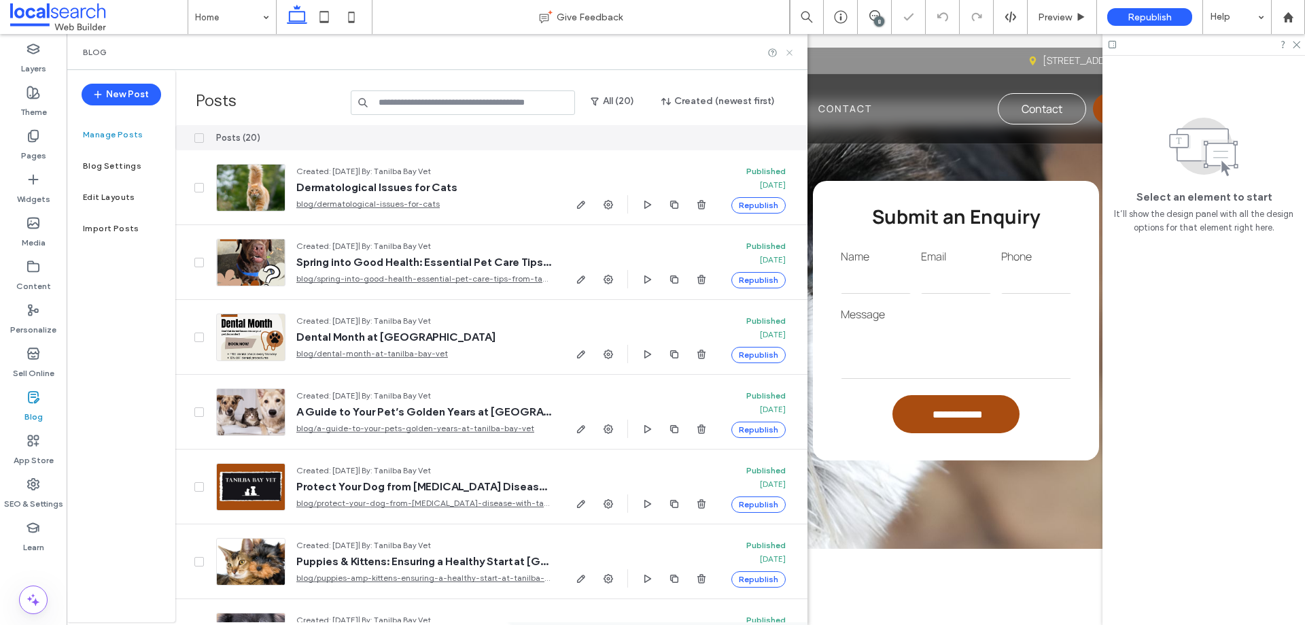
click at [788, 52] on icon at bounding box center [790, 53] width 10 height 10
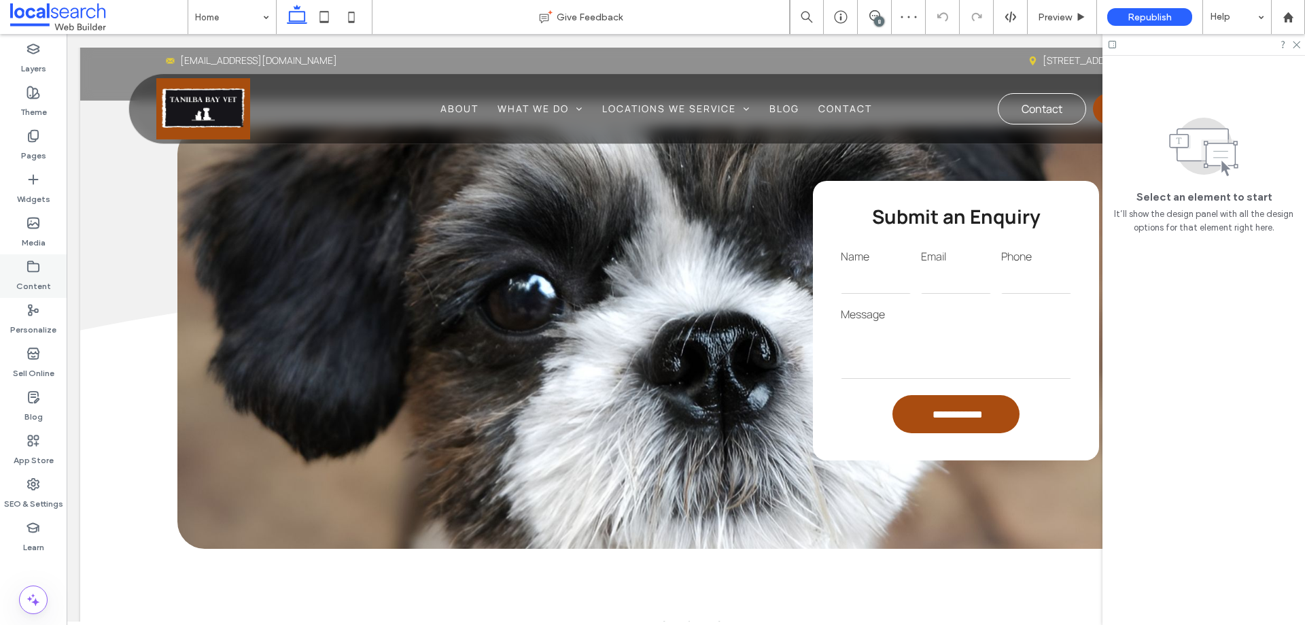
click at [30, 284] on label "Content" at bounding box center [33, 282] width 35 height 19
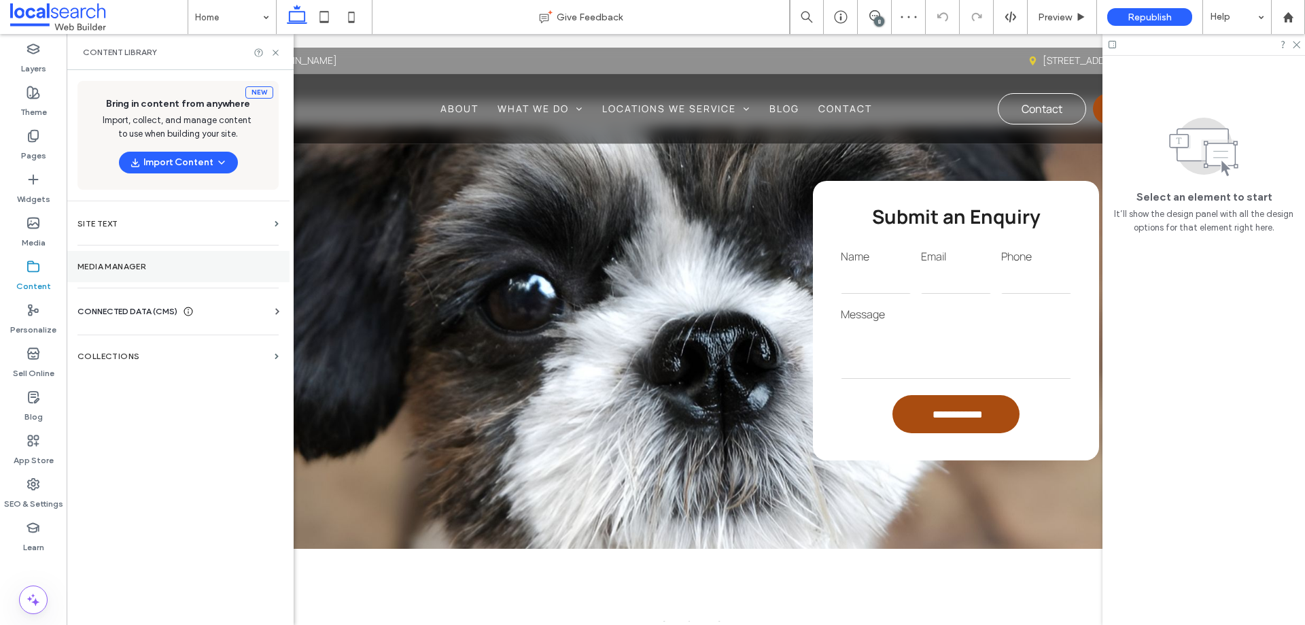
click at [107, 262] on label "Media Manager" at bounding box center [178, 267] width 201 height 10
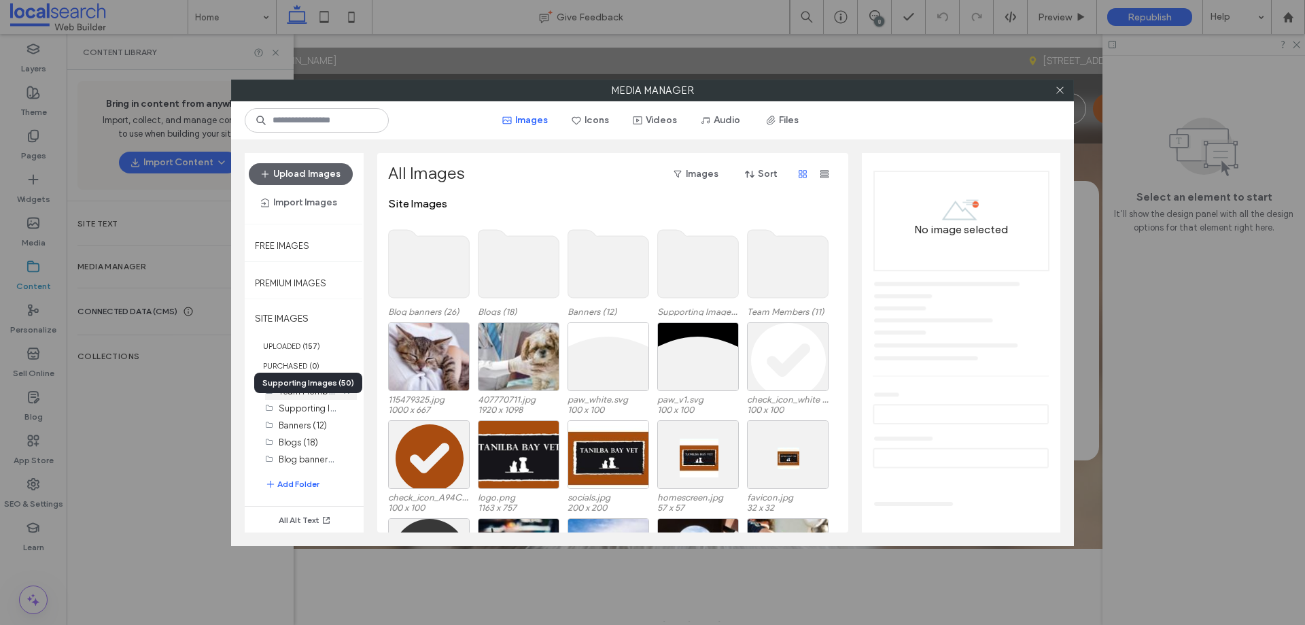
click at [317, 392] on div "Supporting Images (50)" at bounding box center [308, 383] width 108 height 20
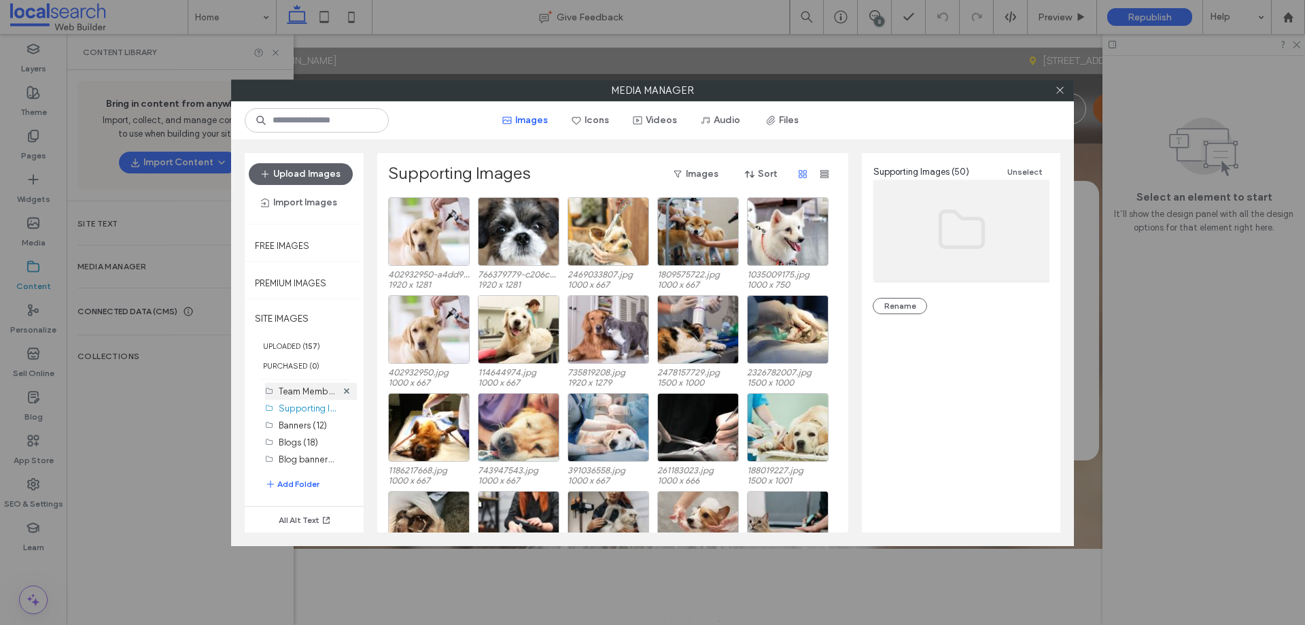
click at [305, 390] on label "Team Members (11)" at bounding box center [317, 390] width 77 height 13
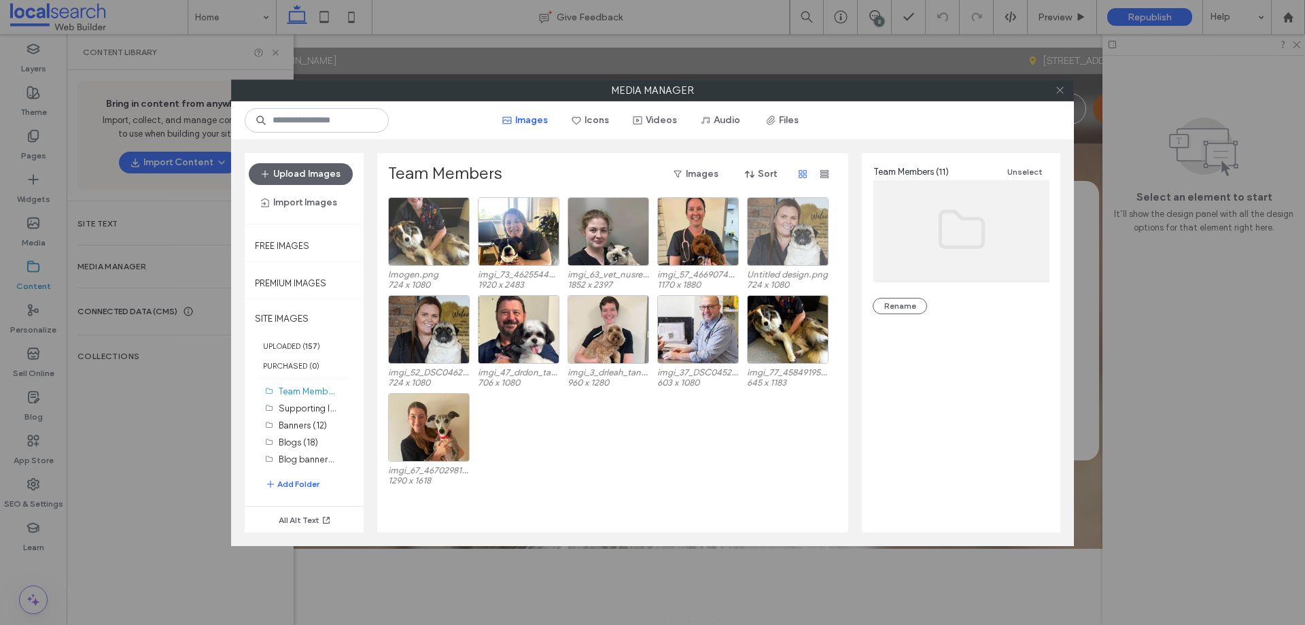
click at [1063, 90] on icon at bounding box center [1060, 90] width 10 height 10
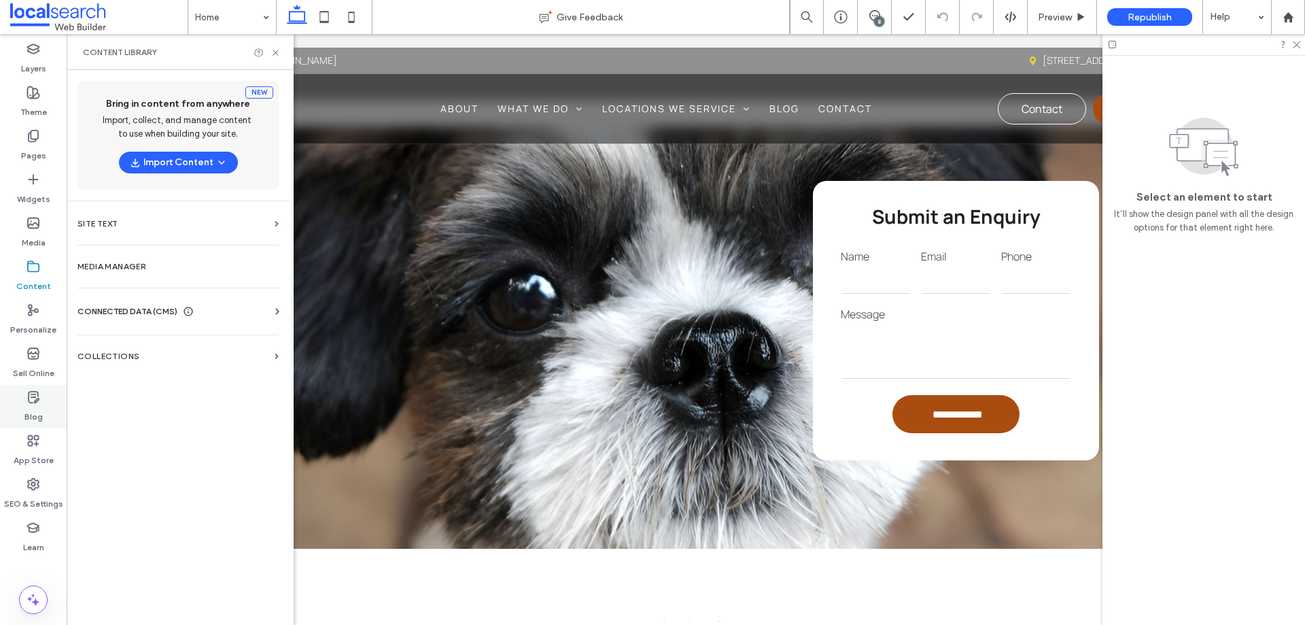
click at [46, 412] on div "Blog" at bounding box center [33, 407] width 67 height 44
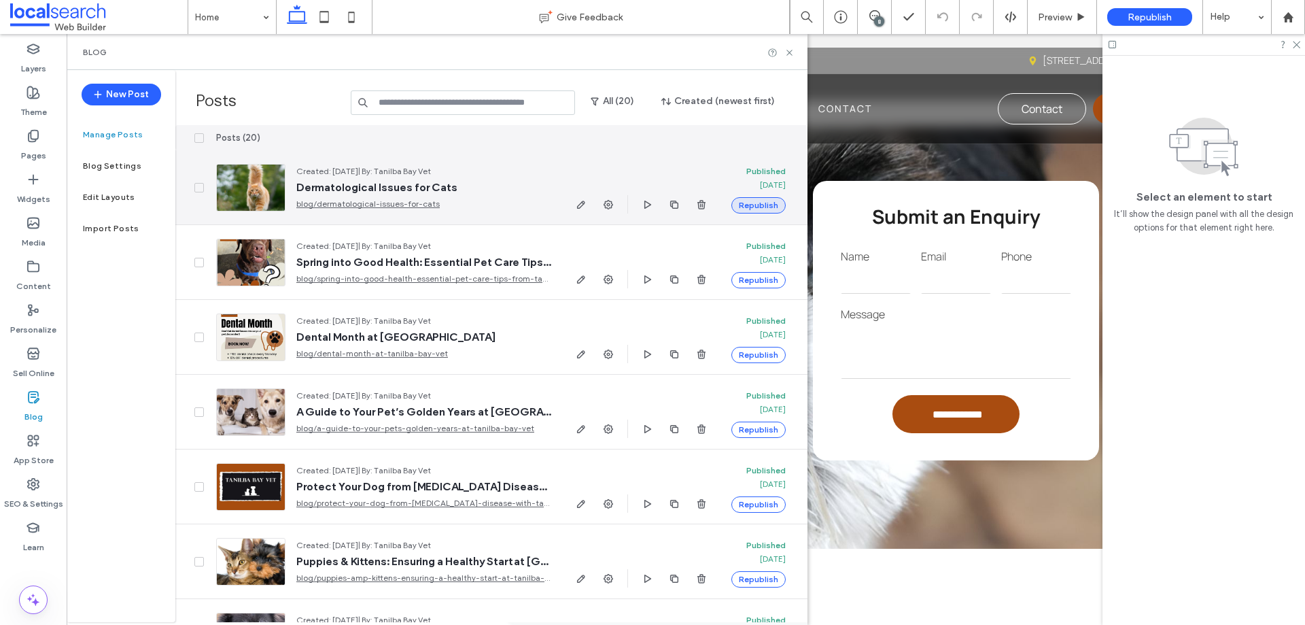
click at [755, 202] on button "Republish" at bounding box center [759, 205] width 54 height 16
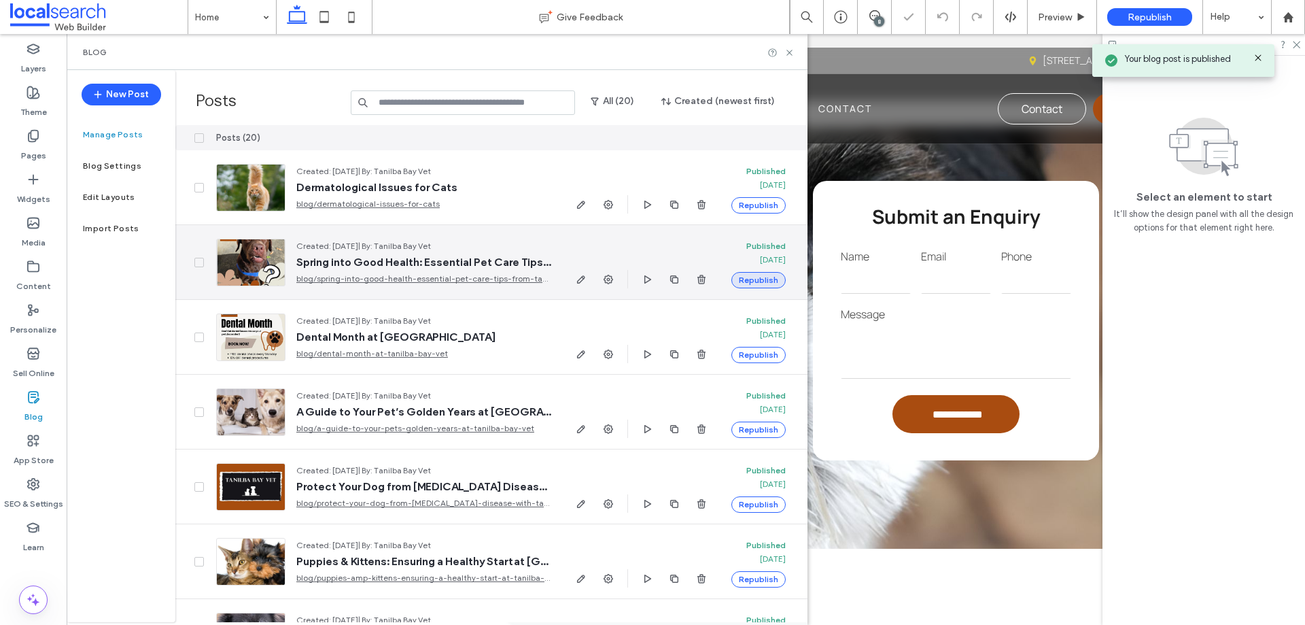
click at [764, 277] on button "Republish" at bounding box center [759, 280] width 54 height 16
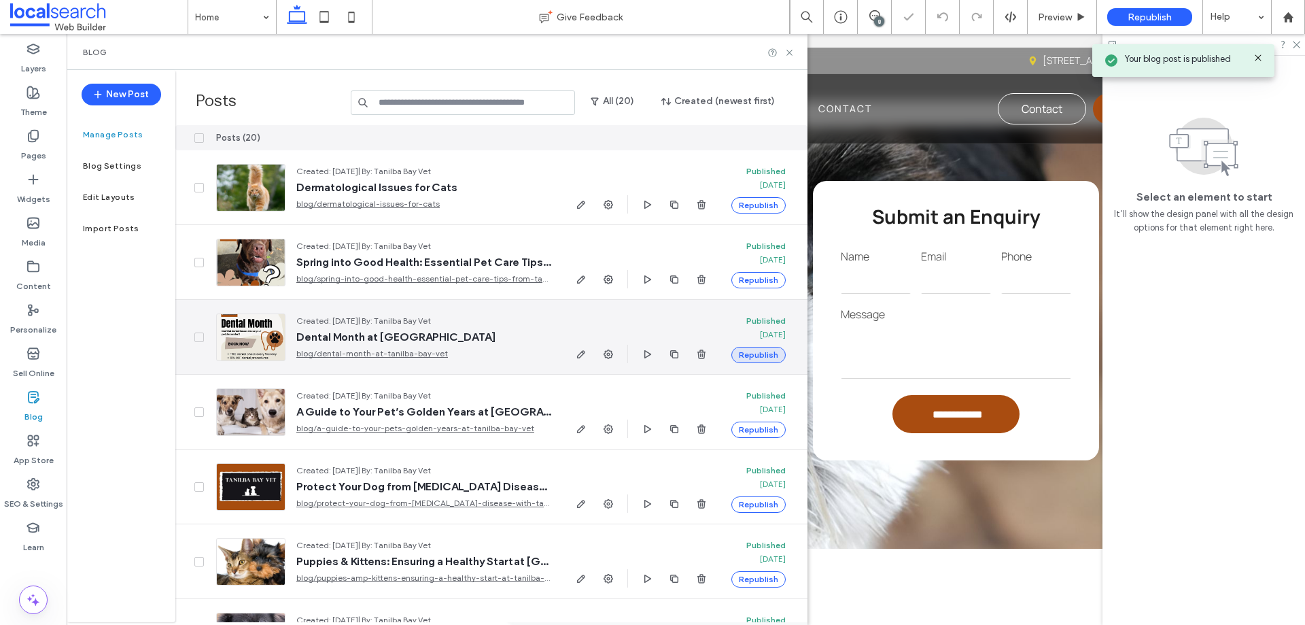
click at [766, 353] on button "Republish" at bounding box center [759, 355] width 54 height 16
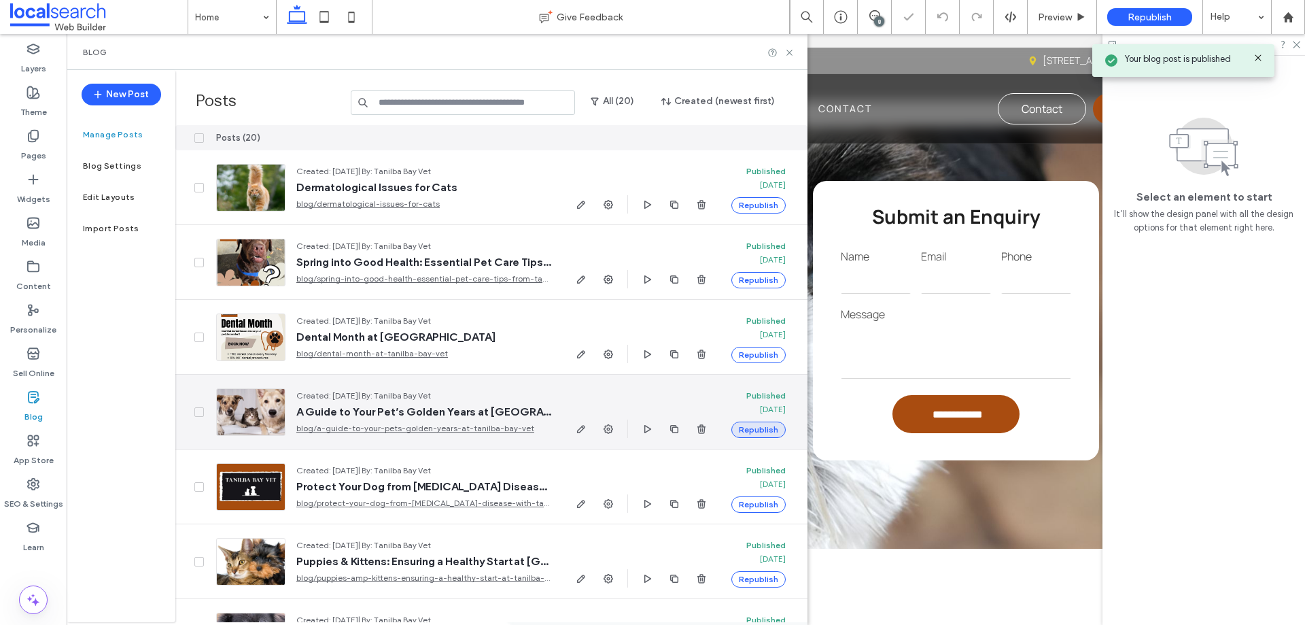
click at [768, 432] on button "Republish" at bounding box center [759, 430] width 54 height 16
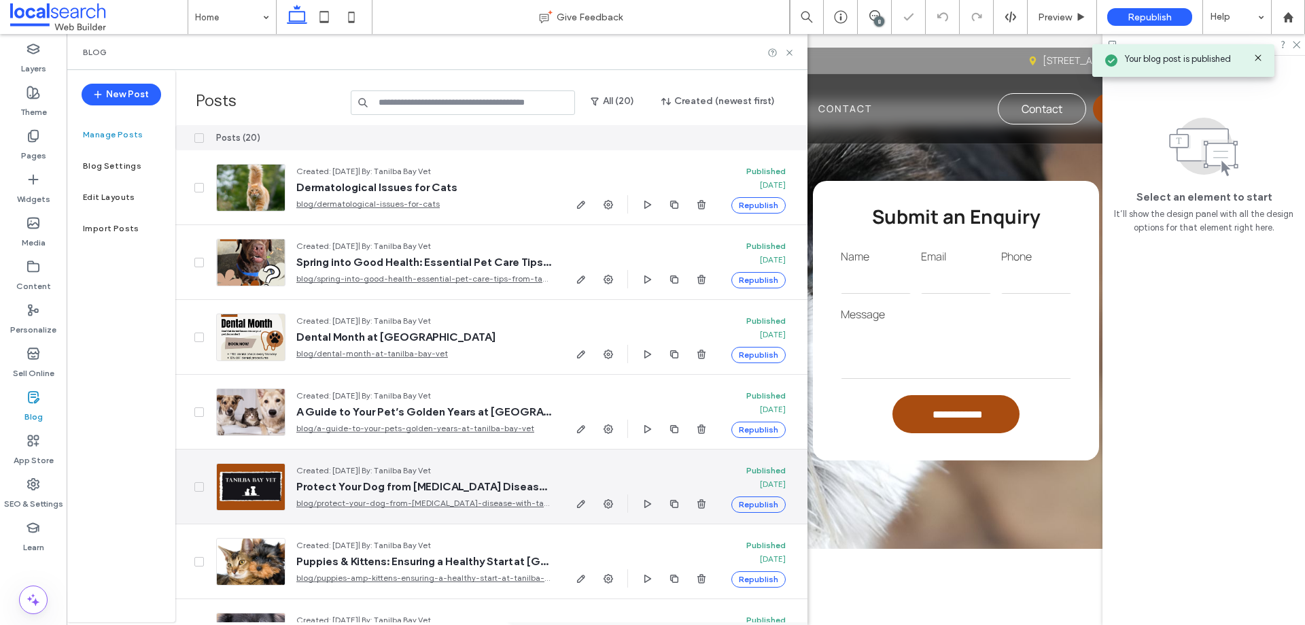
click at [761, 500] on button "Republish" at bounding box center [759, 504] width 54 height 16
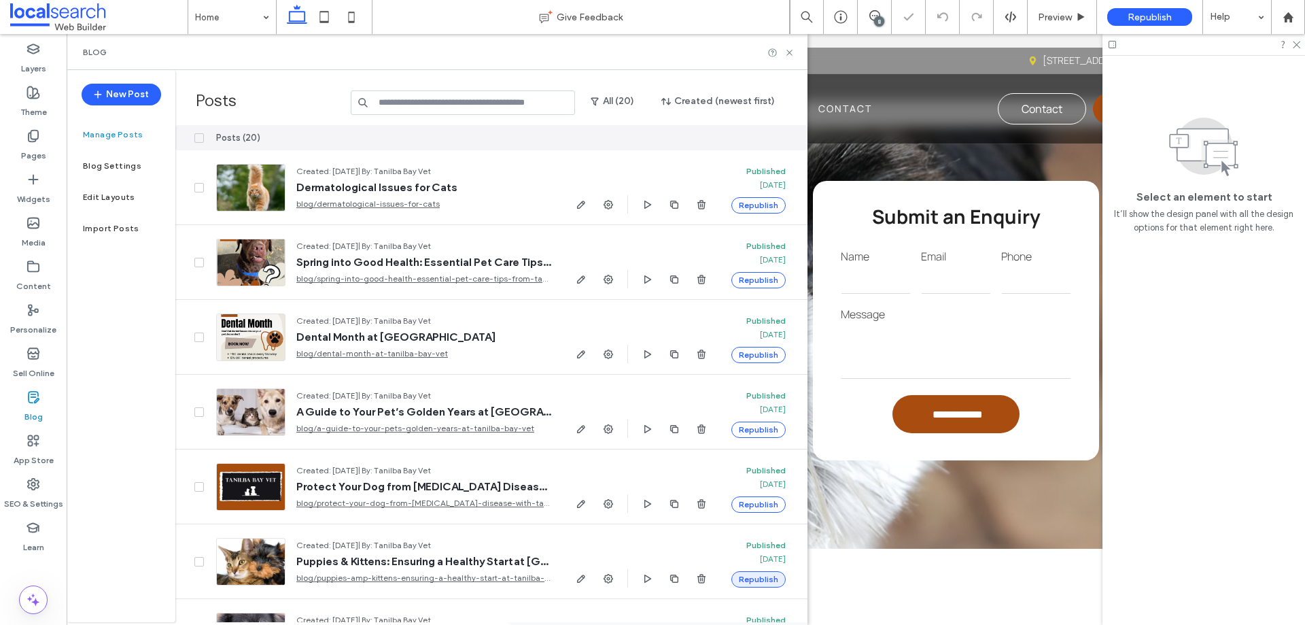
click at [761, 578] on div at bounding box center [652, 312] width 1305 height 625
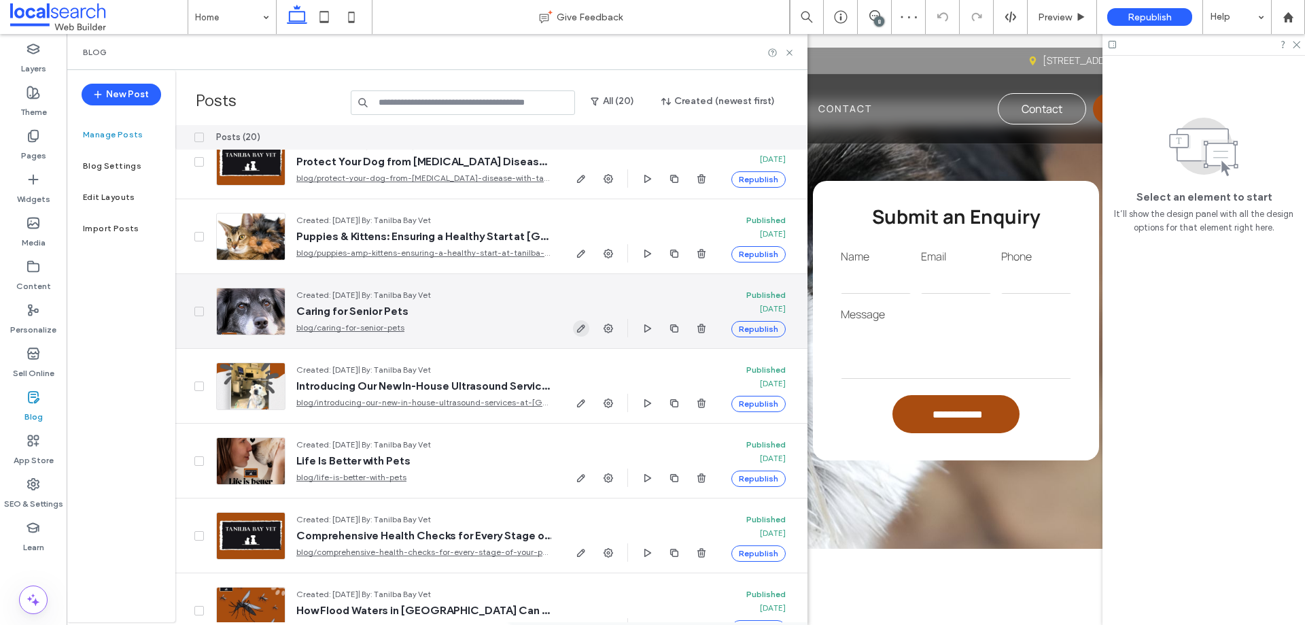
scroll to position [408, 0]
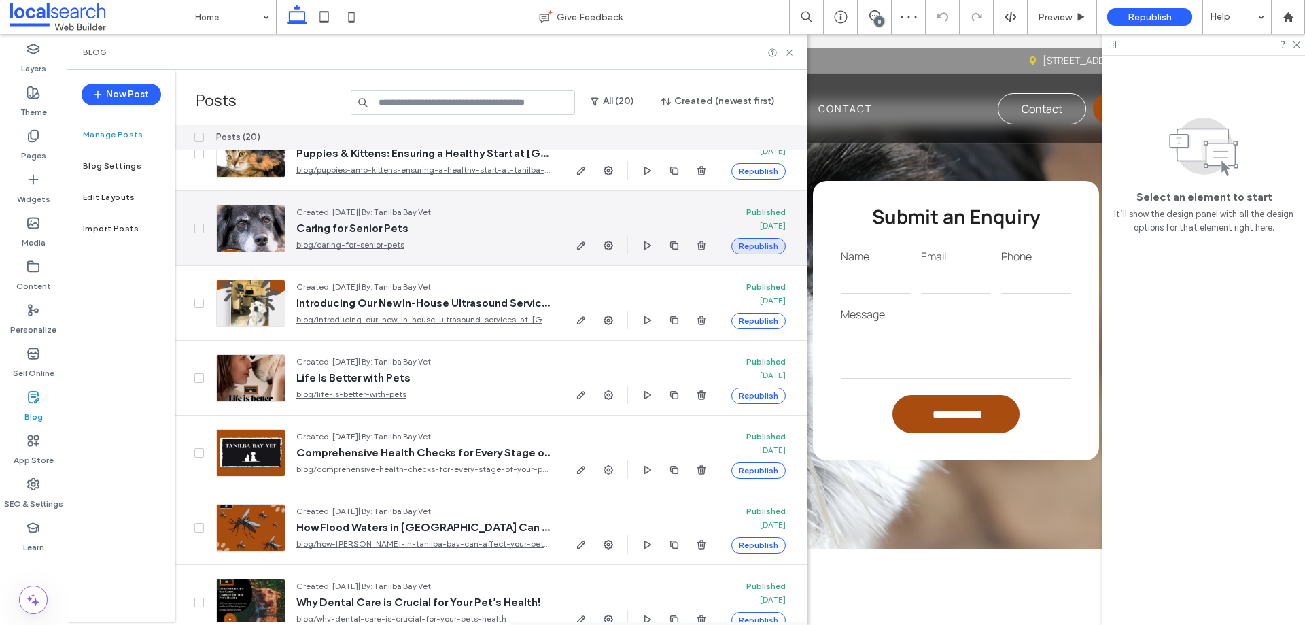
click at [759, 250] on button "Republish" at bounding box center [759, 246] width 54 height 16
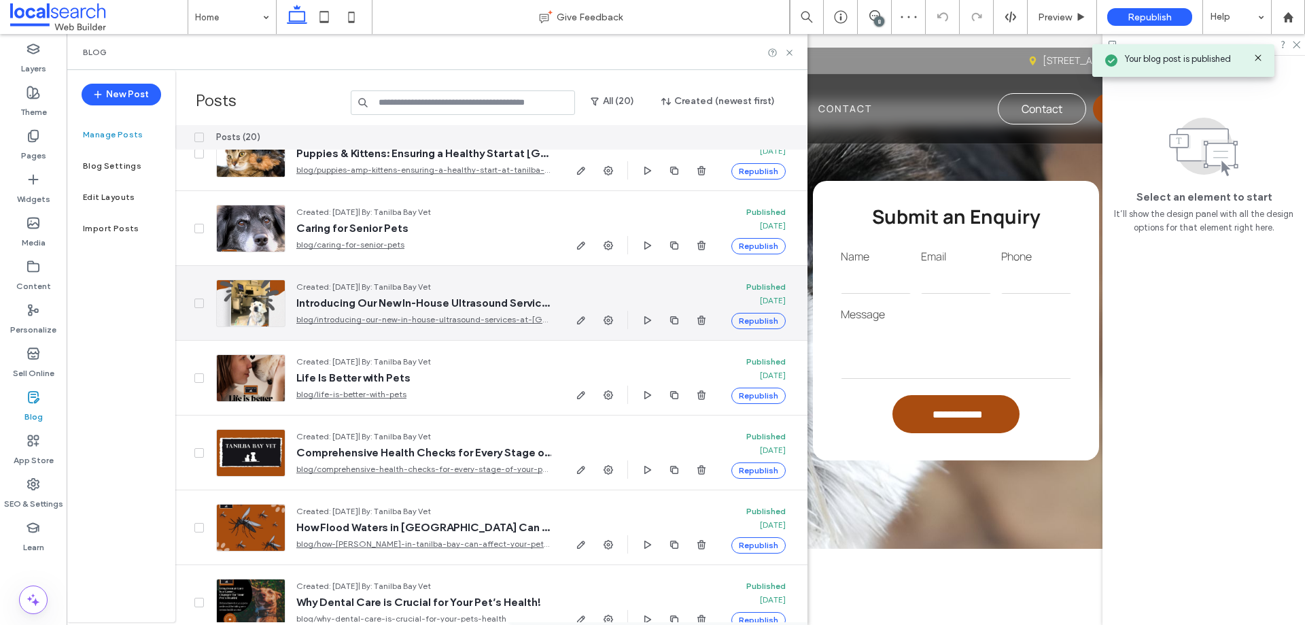
click at [761, 319] on button "Republish" at bounding box center [759, 321] width 54 height 16
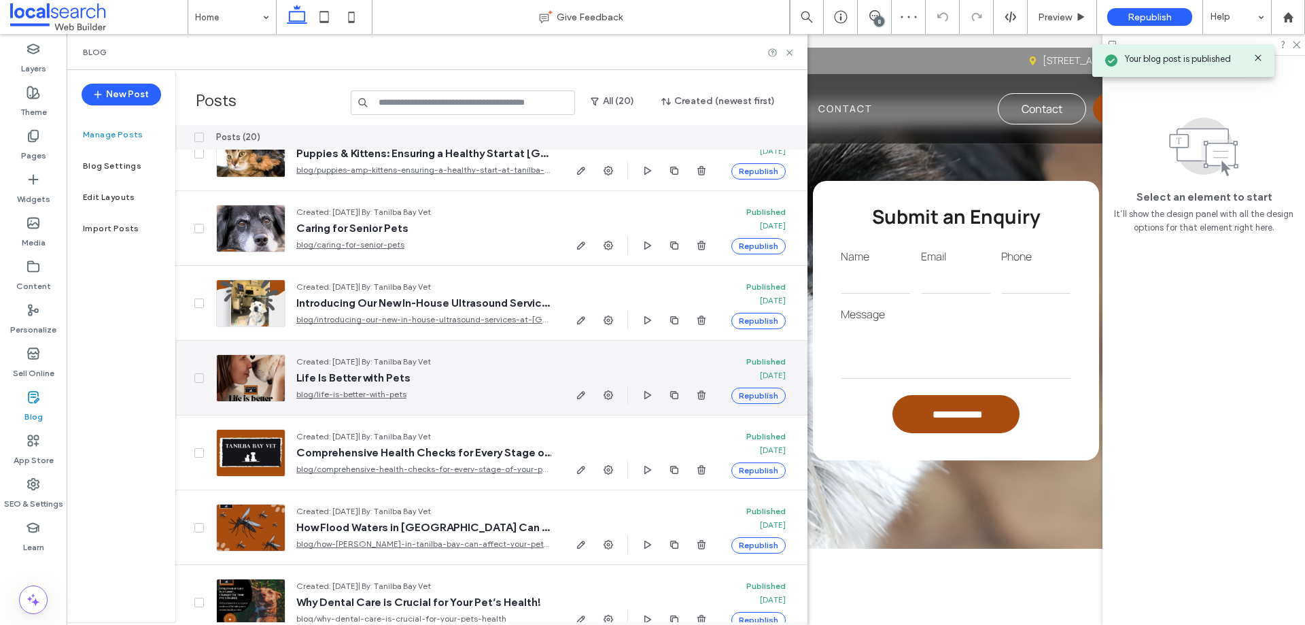
click at [772, 394] on button "Republish" at bounding box center [759, 396] width 54 height 16
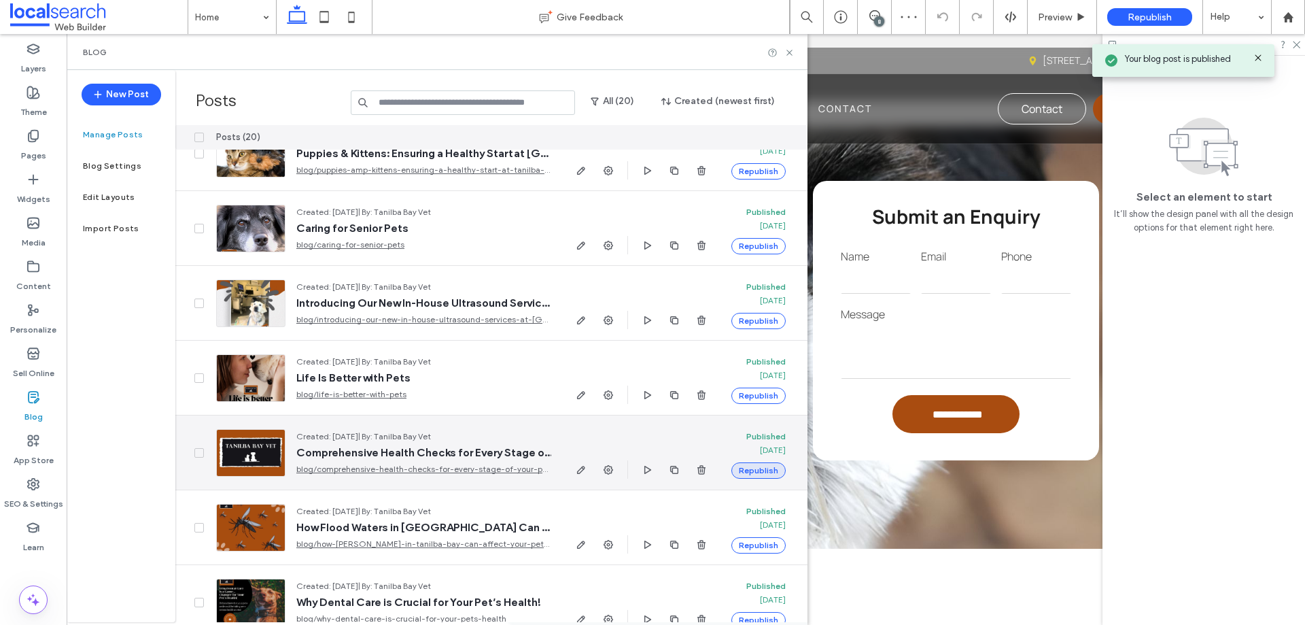
click at [765, 470] on button "Republish" at bounding box center [759, 470] width 54 height 16
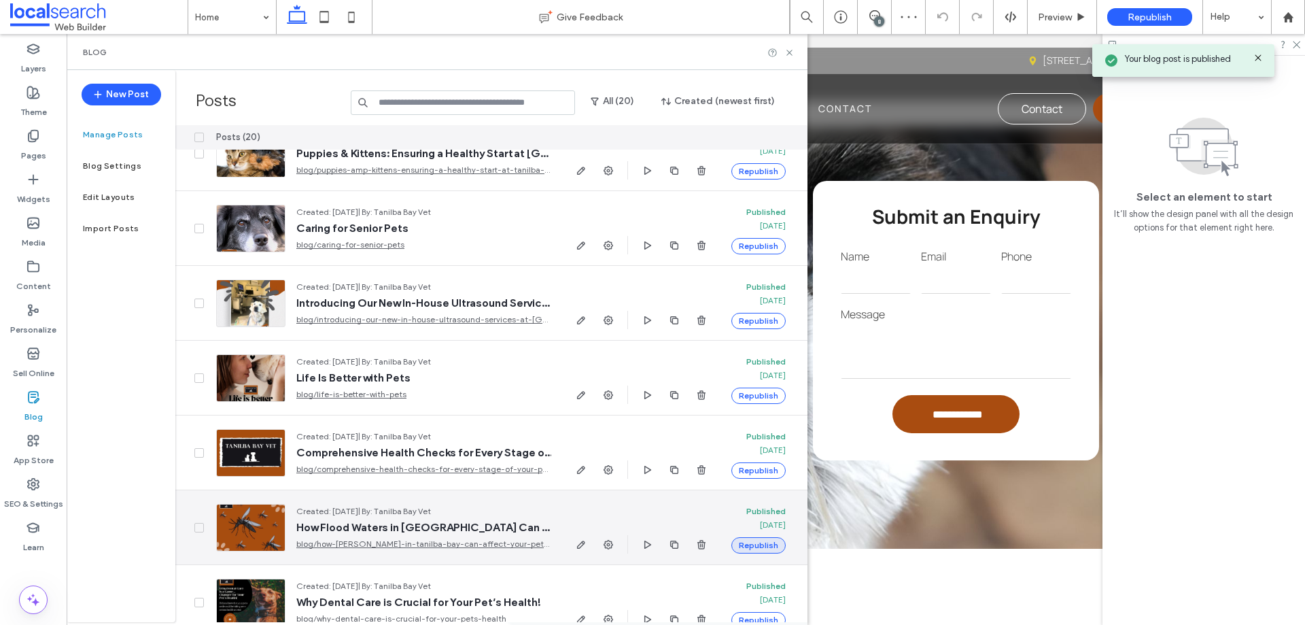
click at [759, 545] on button "Republish" at bounding box center [759, 545] width 54 height 16
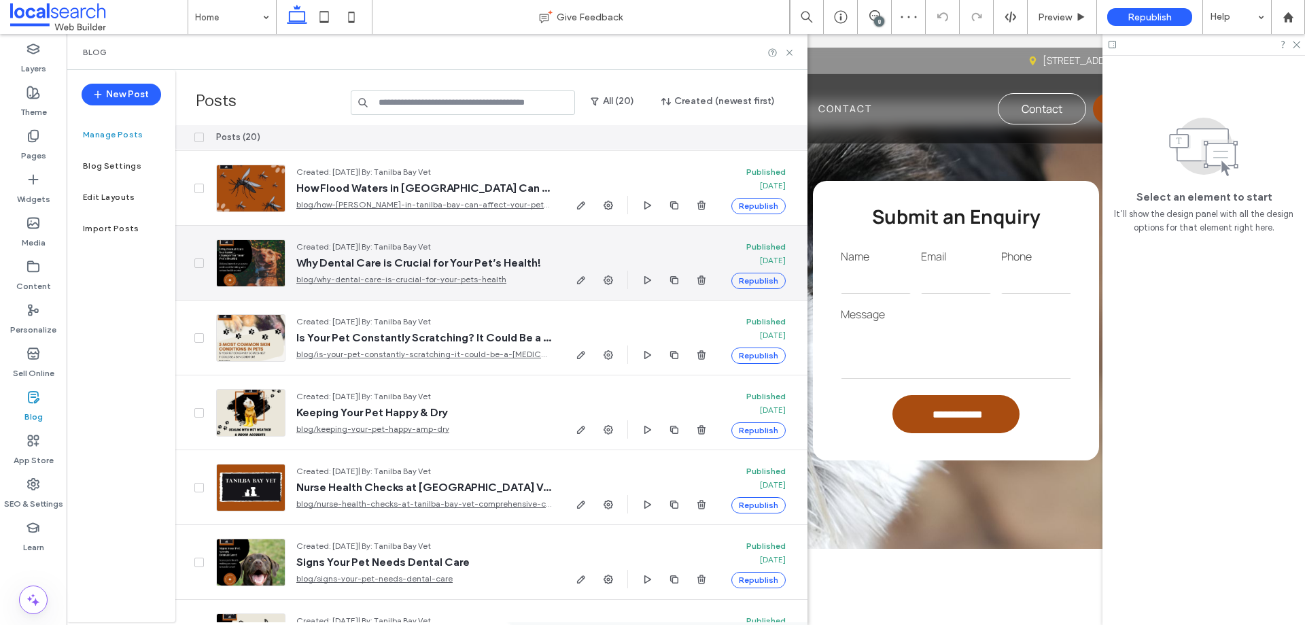
scroll to position [748, 0]
click at [757, 277] on button "Republish" at bounding box center [759, 280] width 54 height 16
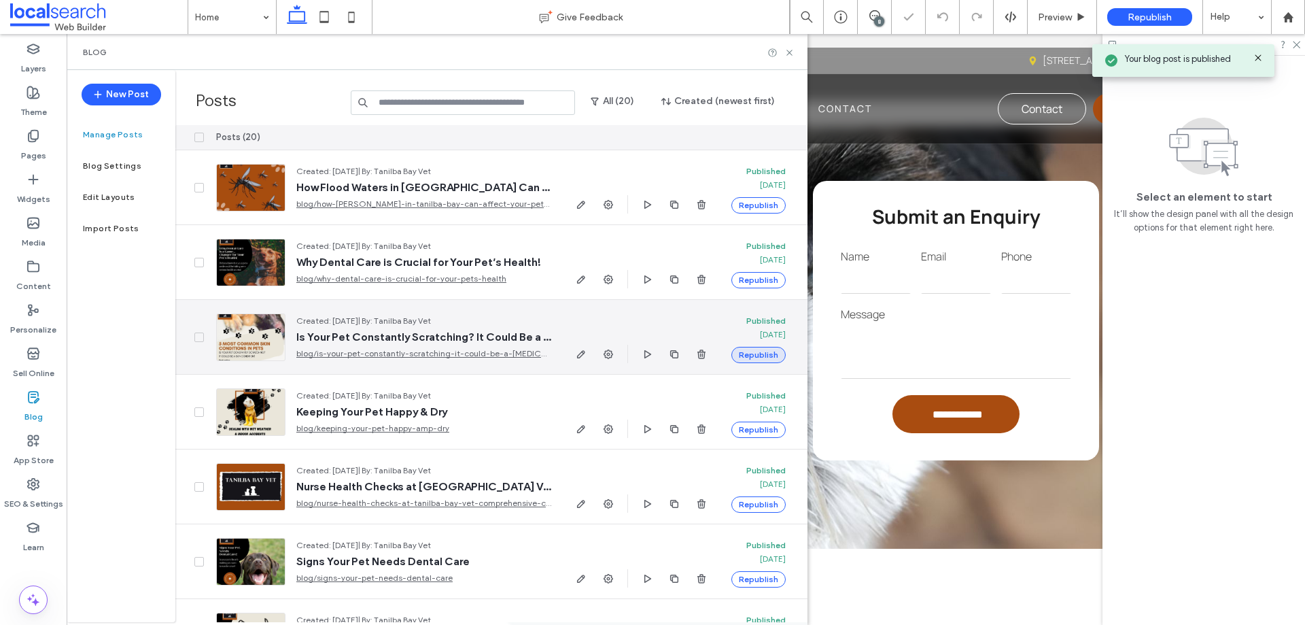
click at [769, 354] on button "Republish" at bounding box center [759, 355] width 54 height 16
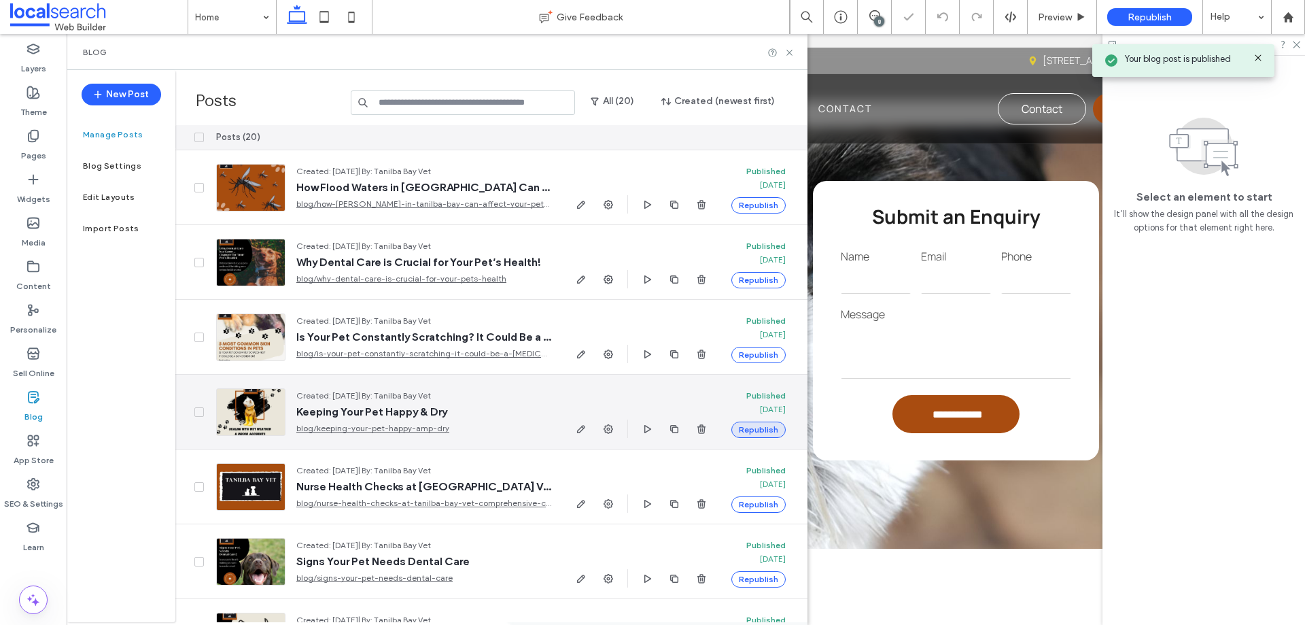
click at [762, 428] on button "Republish" at bounding box center [759, 430] width 54 height 16
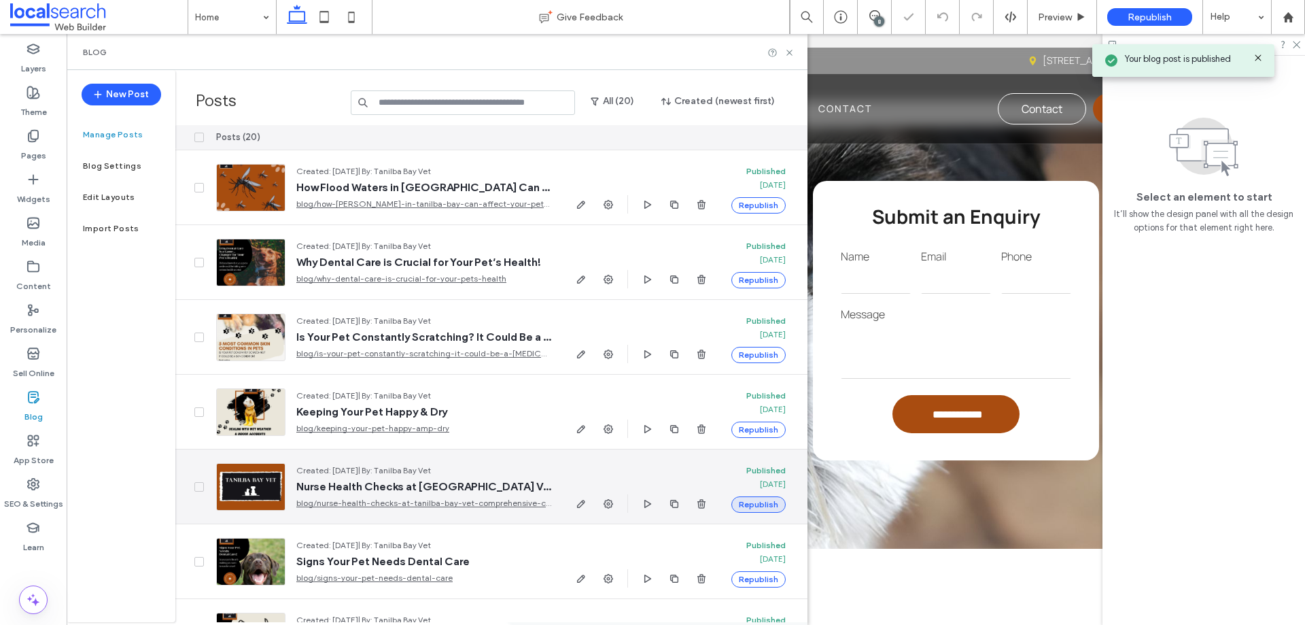
click at [765, 502] on button "Republish" at bounding box center [759, 504] width 54 height 16
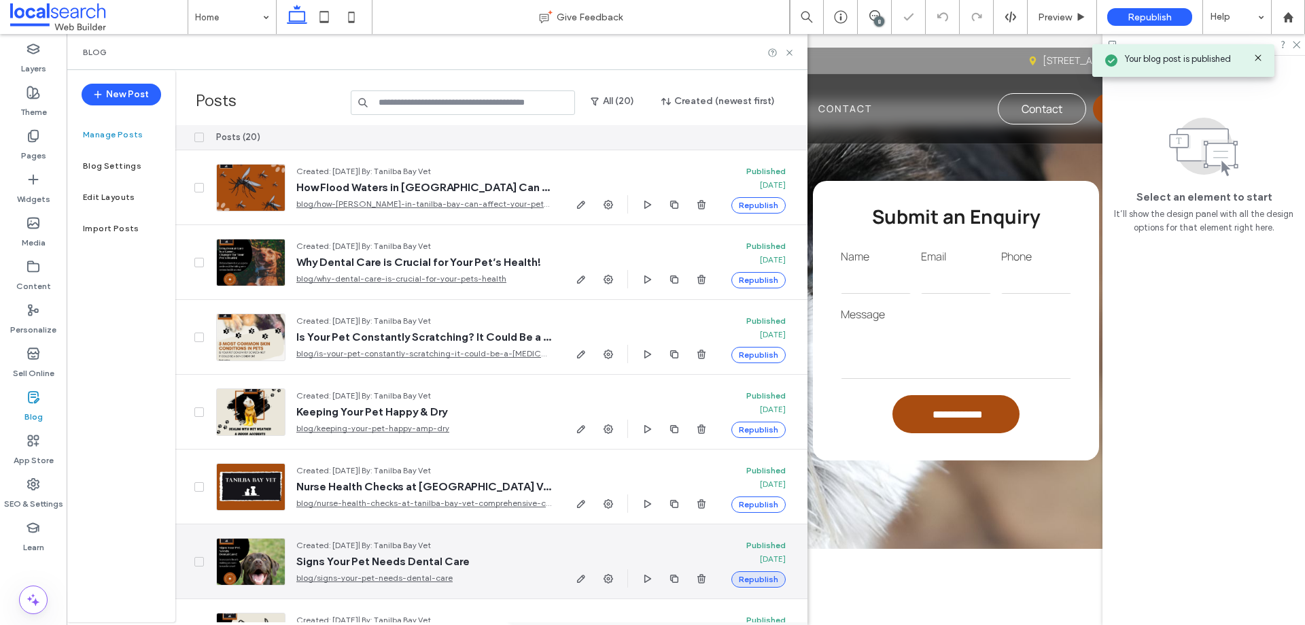
click at [776, 581] on button "Republish" at bounding box center [759, 579] width 54 height 16
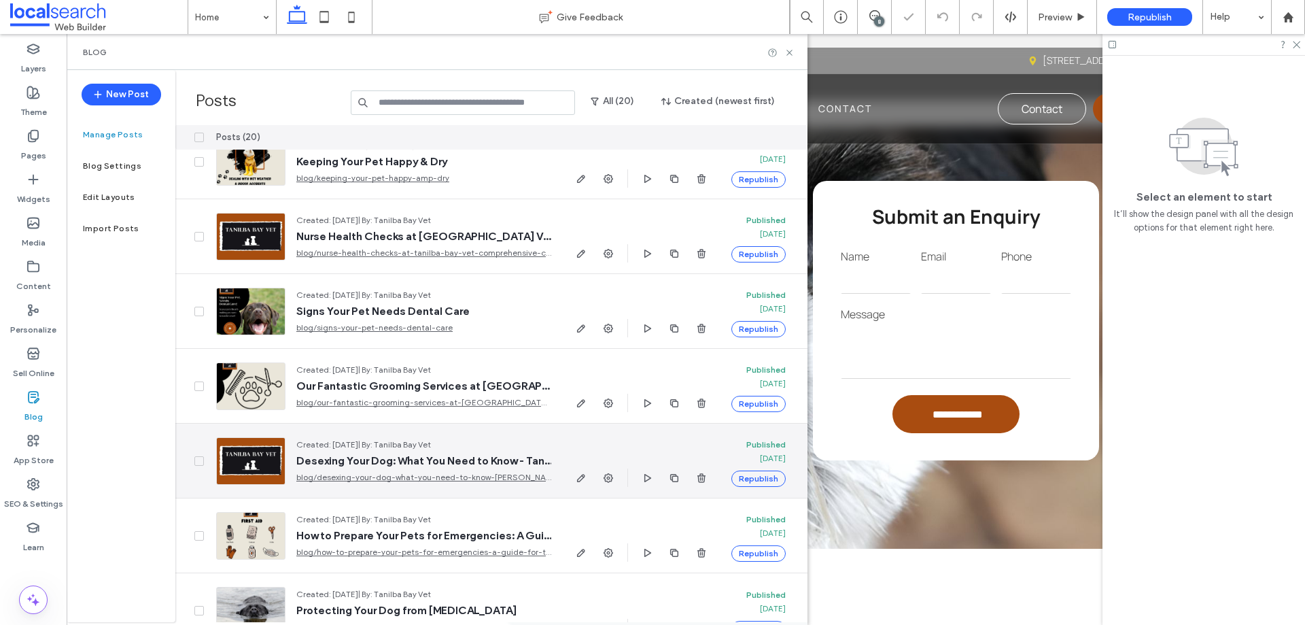
scroll to position [1031, 0]
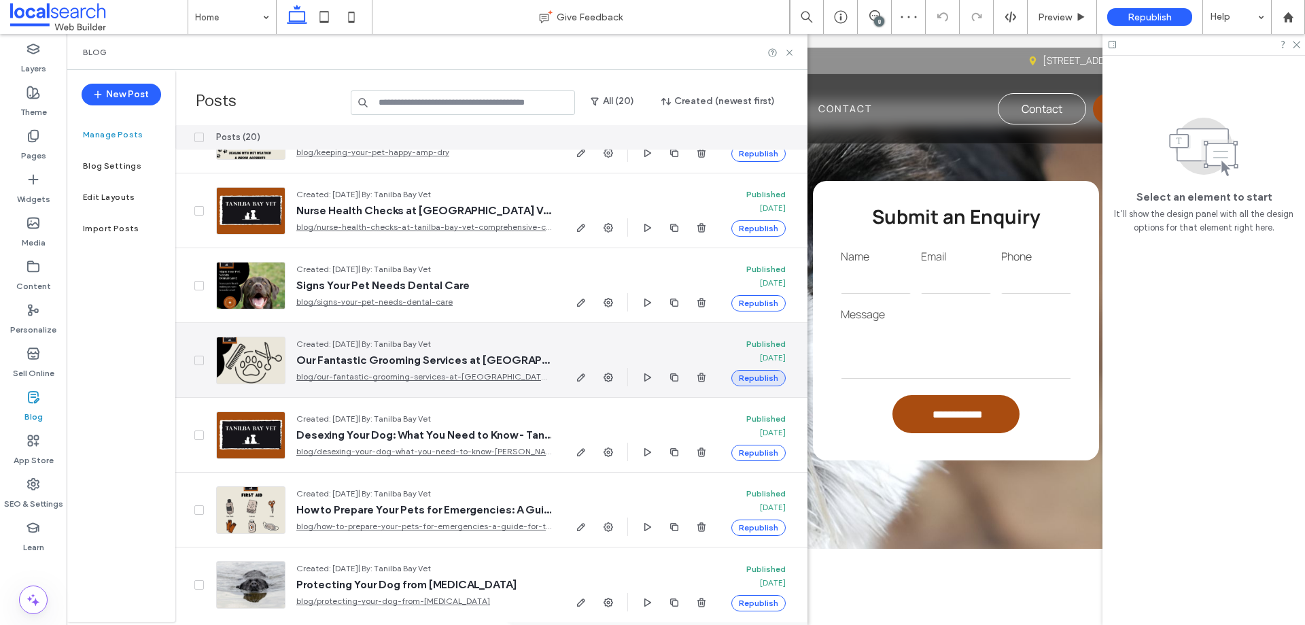
click at [763, 373] on button "Republish" at bounding box center [759, 378] width 54 height 16
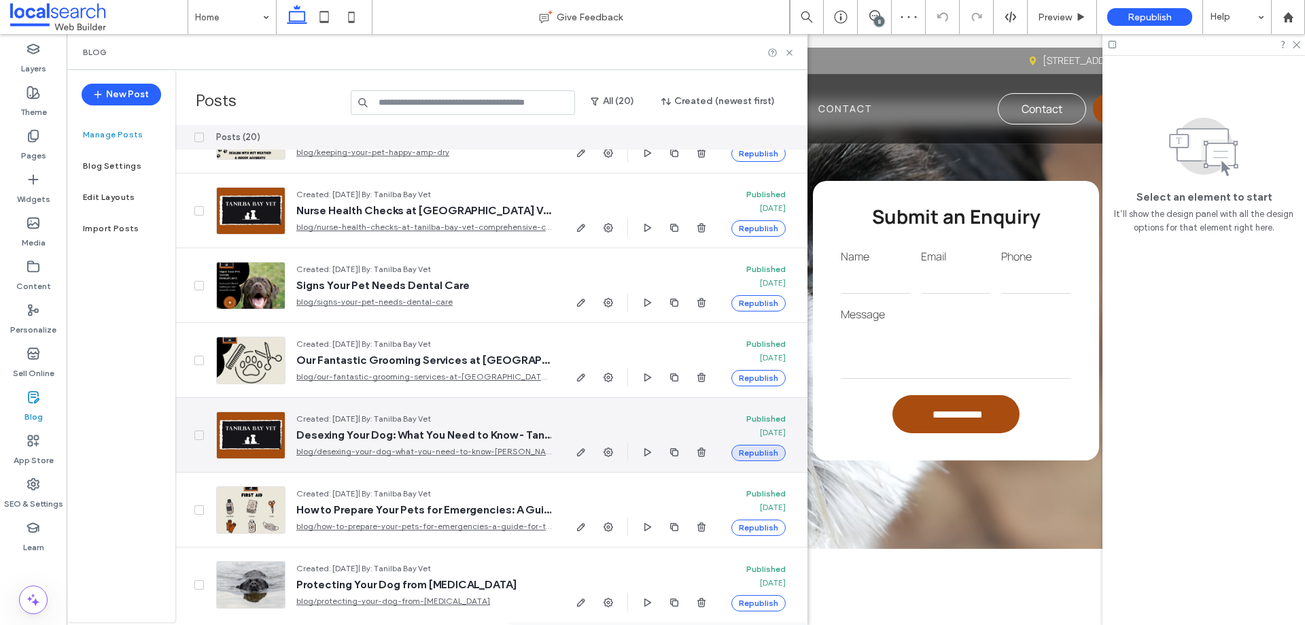
click at [762, 447] on button "Republish" at bounding box center [759, 453] width 54 height 16
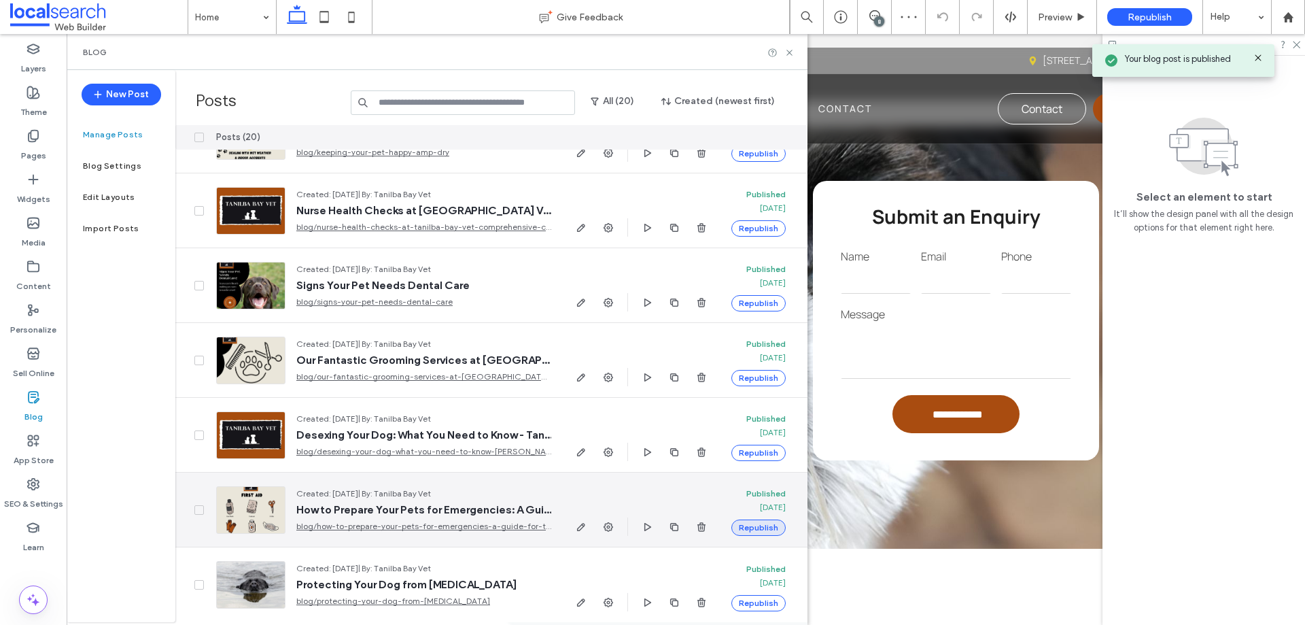
click at [764, 519] on button "Republish" at bounding box center [759, 527] width 54 height 16
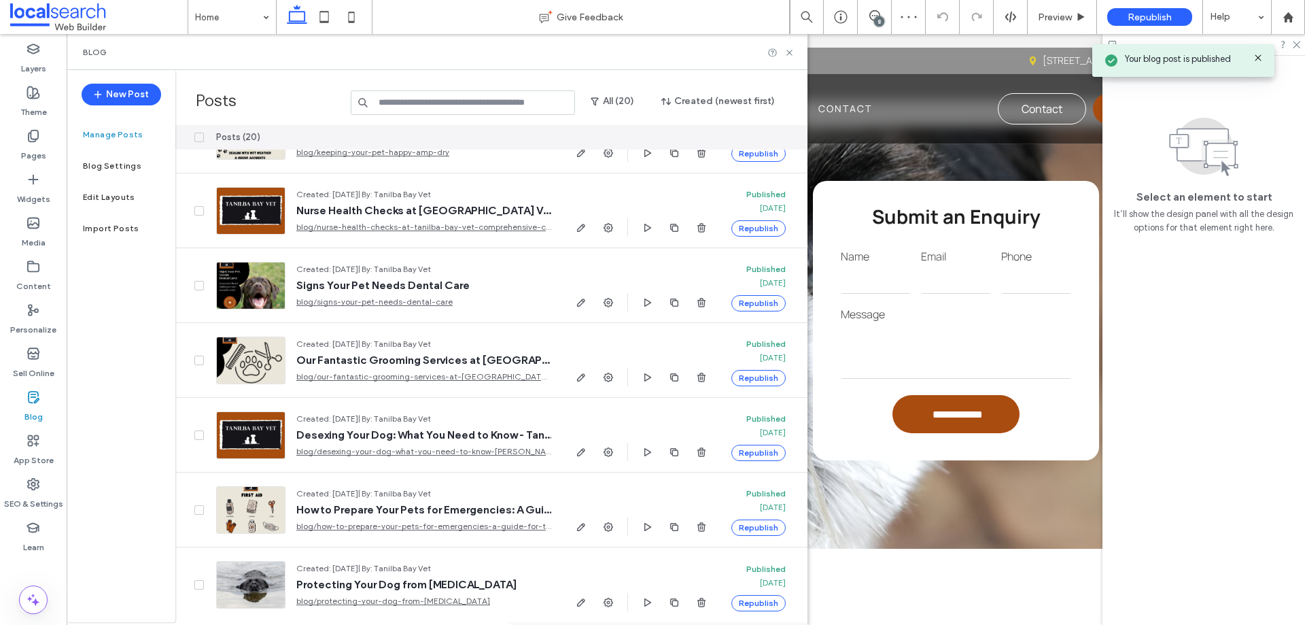
click at [764, 595] on button "Republish" at bounding box center [759, 603] width 54 height 16
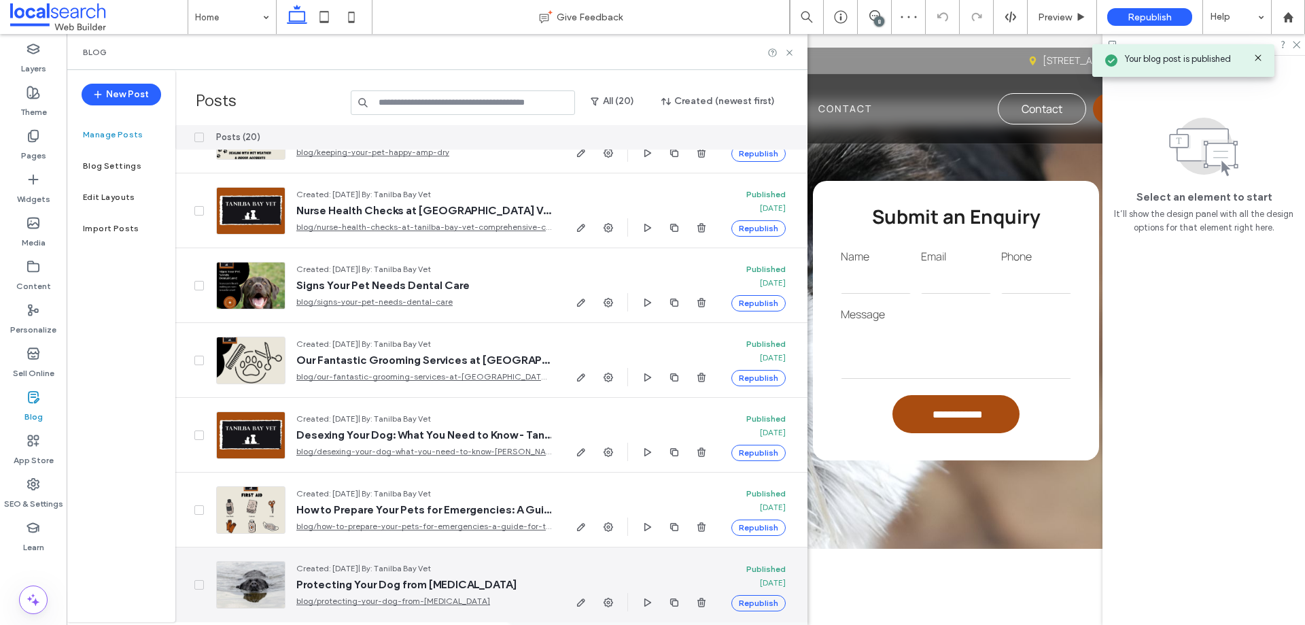
click at [764, 594] on div "Home Give Feedback 8 Preview Republish Help Design Panel Site Comments Team & C…" at bounding box center [652, 312] width 1305 height 625
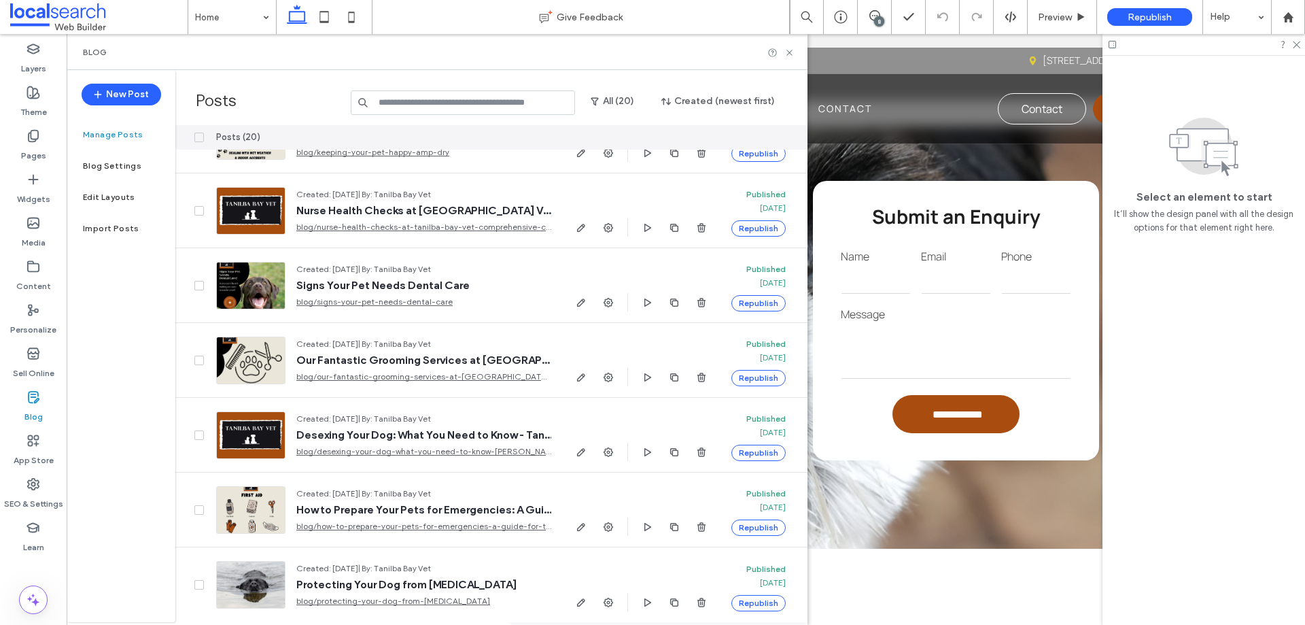
click at [112, 278] on div "New Post Manage Posts Blog Settings Edit Layouts Import Posts" at bounding box center [121, 346] width 109 height 552
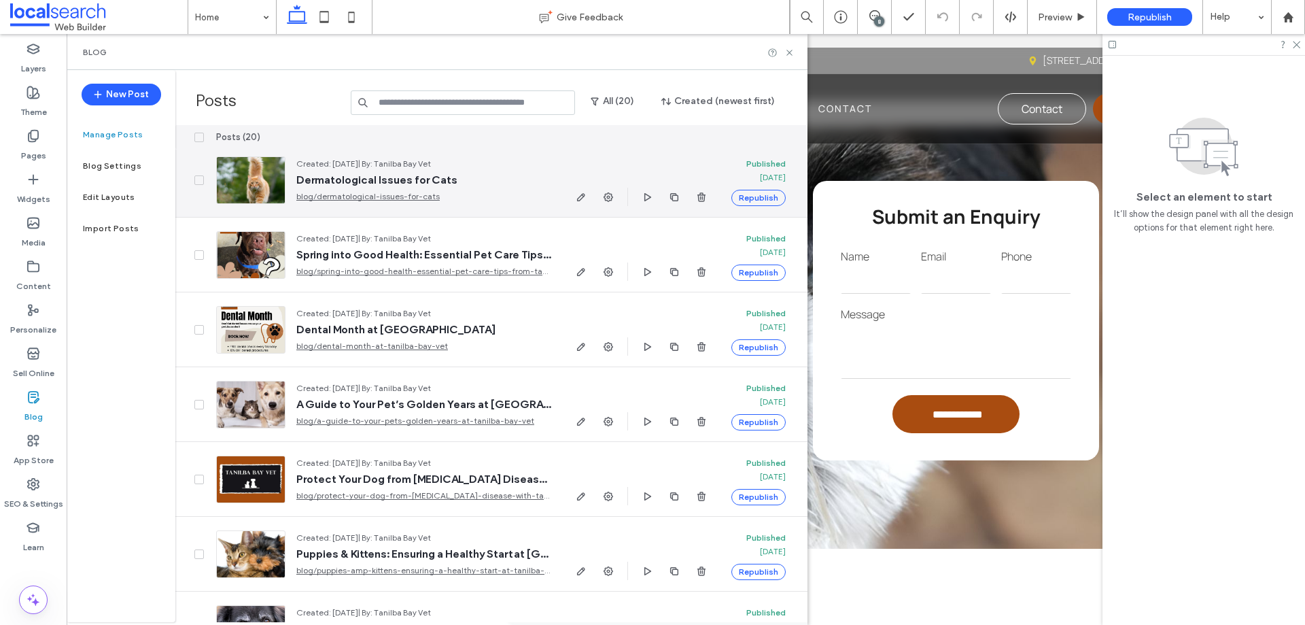
scroll to position [0, 0]
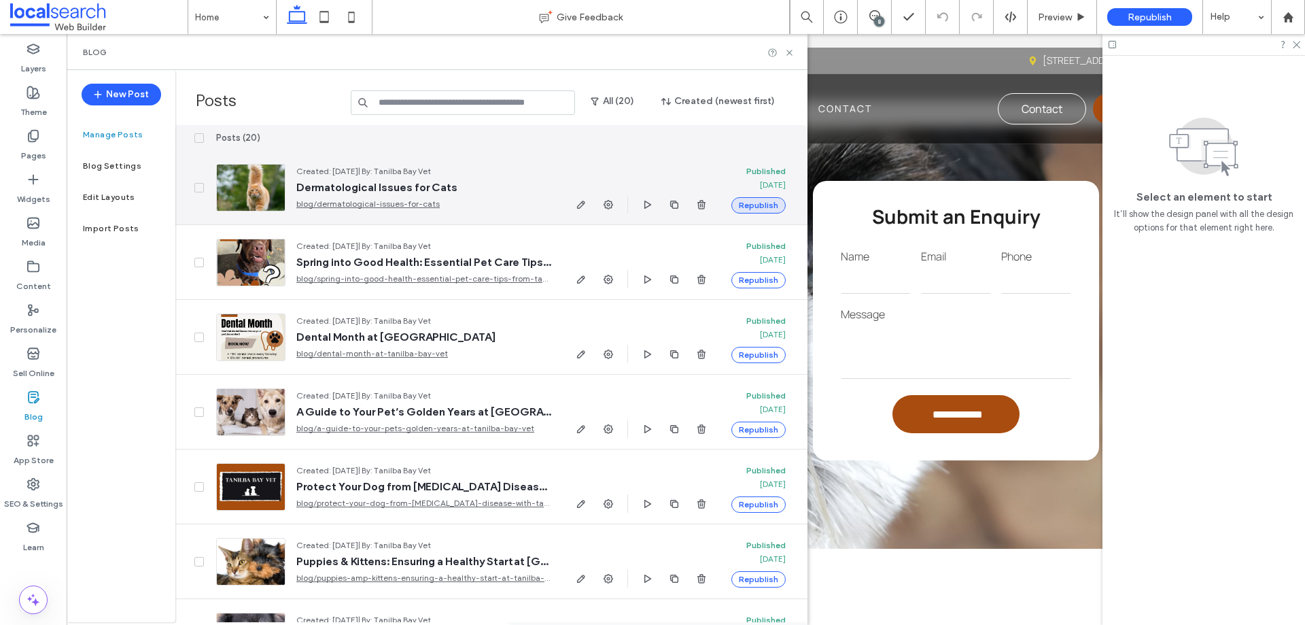
click at [758, 203] on button "Republish" at bounding box center [759, 205] width 54 height 16
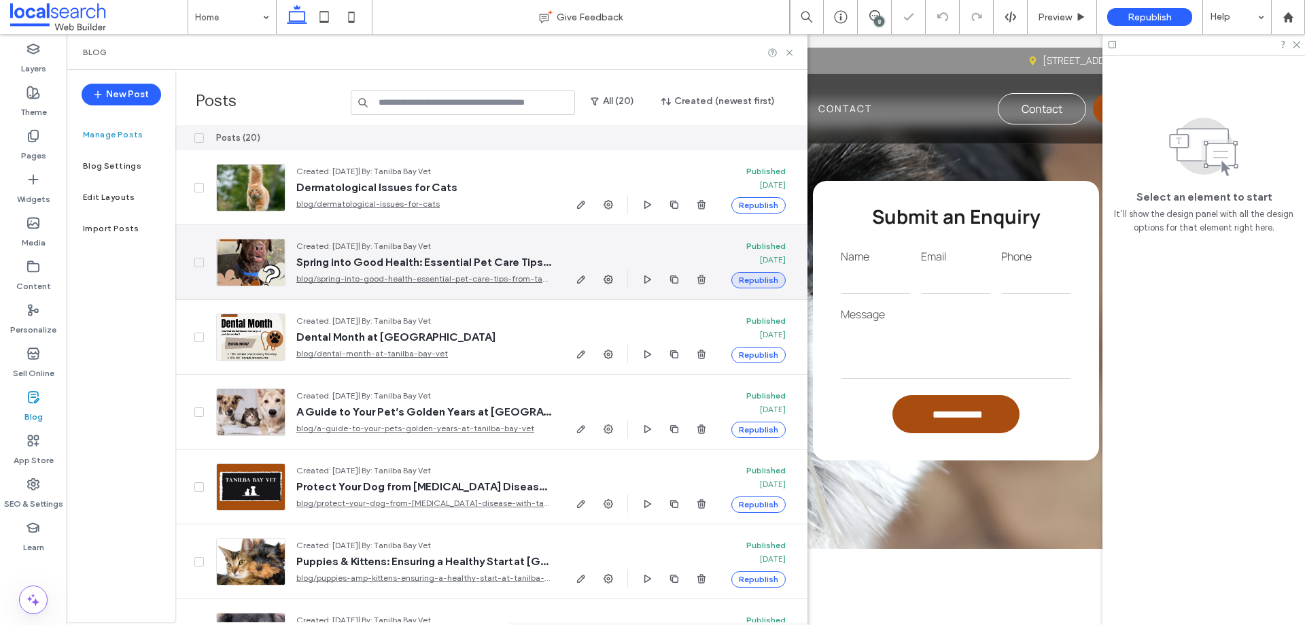
click at [759, 280] on div at bounding box center [652, 312] width 1305 height 625
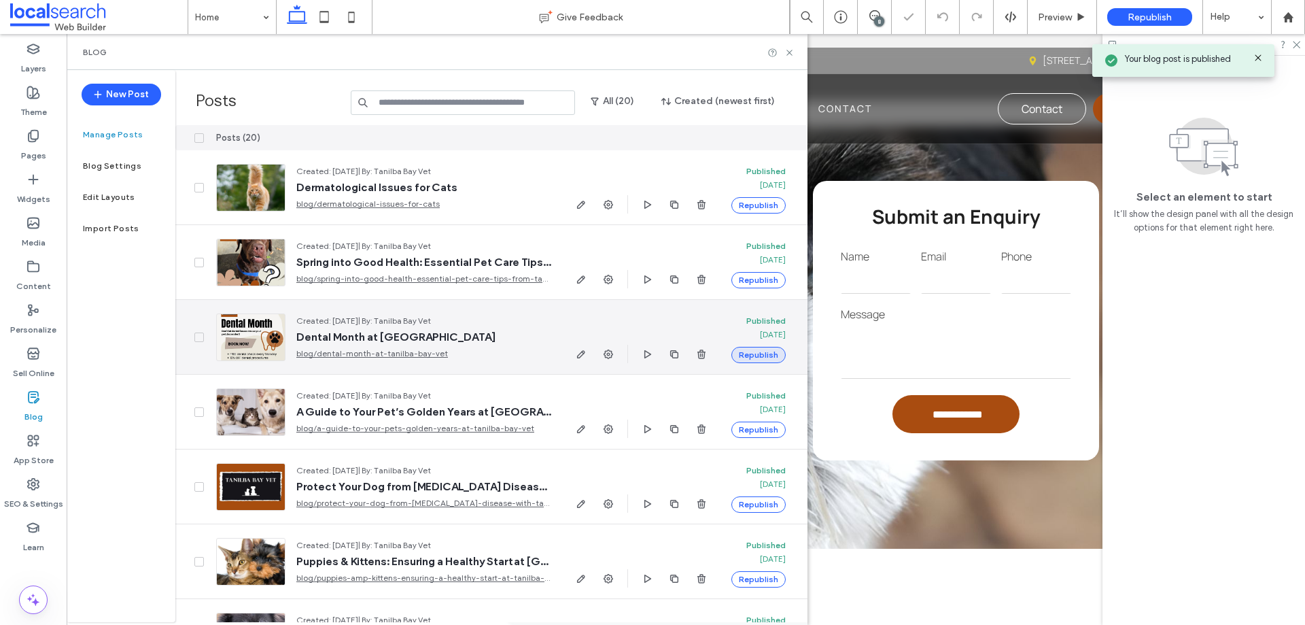
click at [762, 352] on button "Republish" at bounding box center [759, 355] width 54 height 16
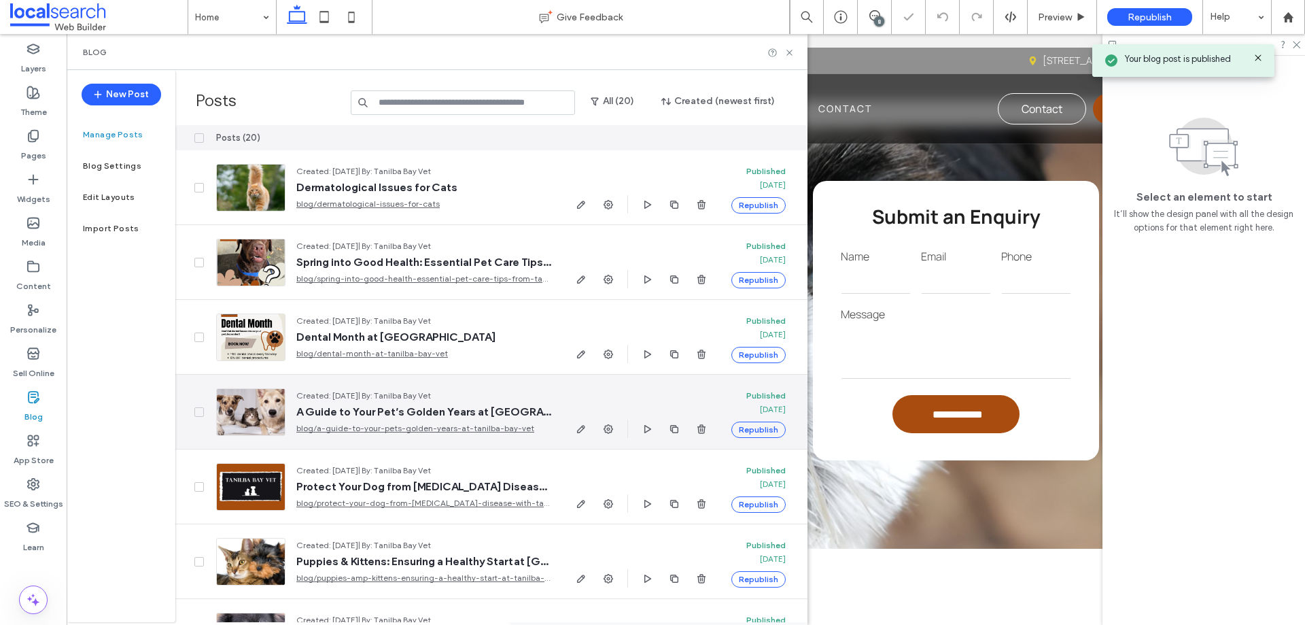
click at [768, 430] on button "Republish" at bounding box center [759, 430] width 54 height 16
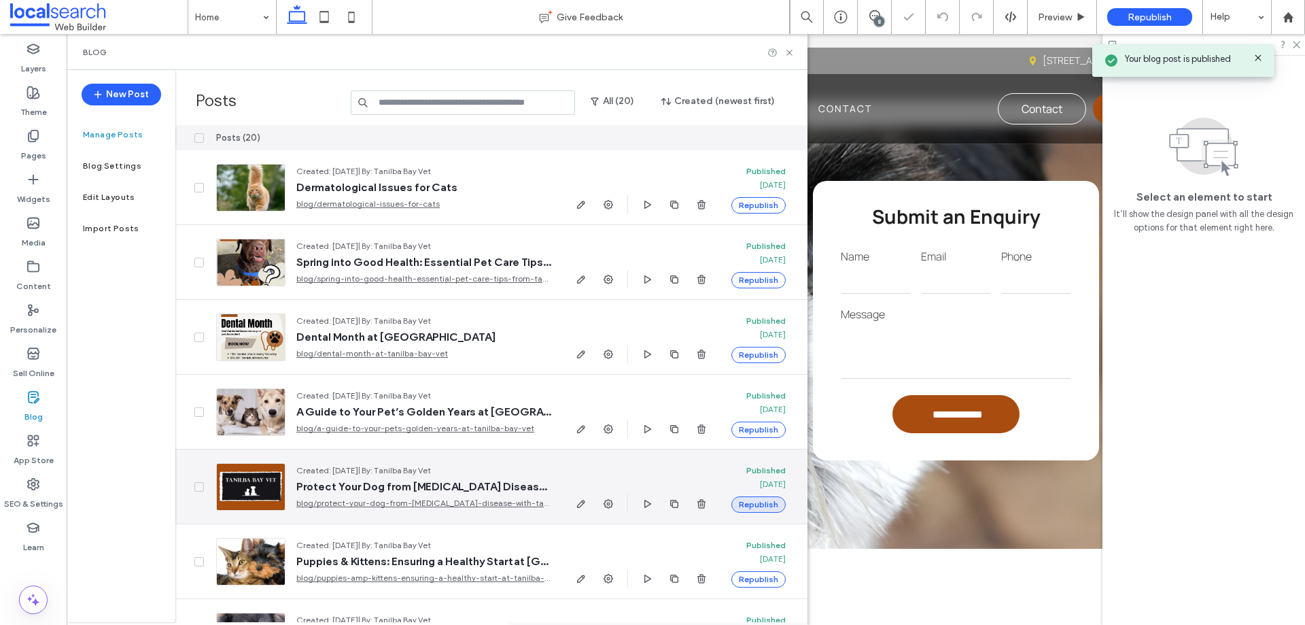
click at [768, 504] on div at bounding box center [652, 312] width 1305 height 625
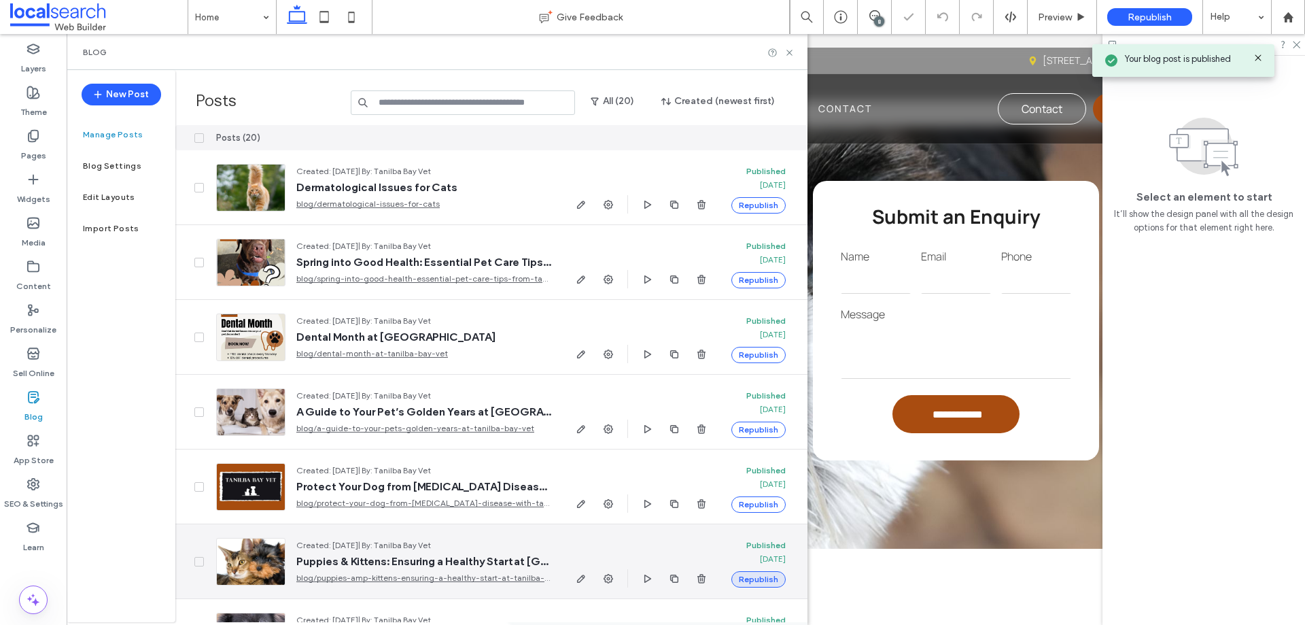
click at [762, 577] on button "Republish" at bounding box center [759, 579] width 54 height 16
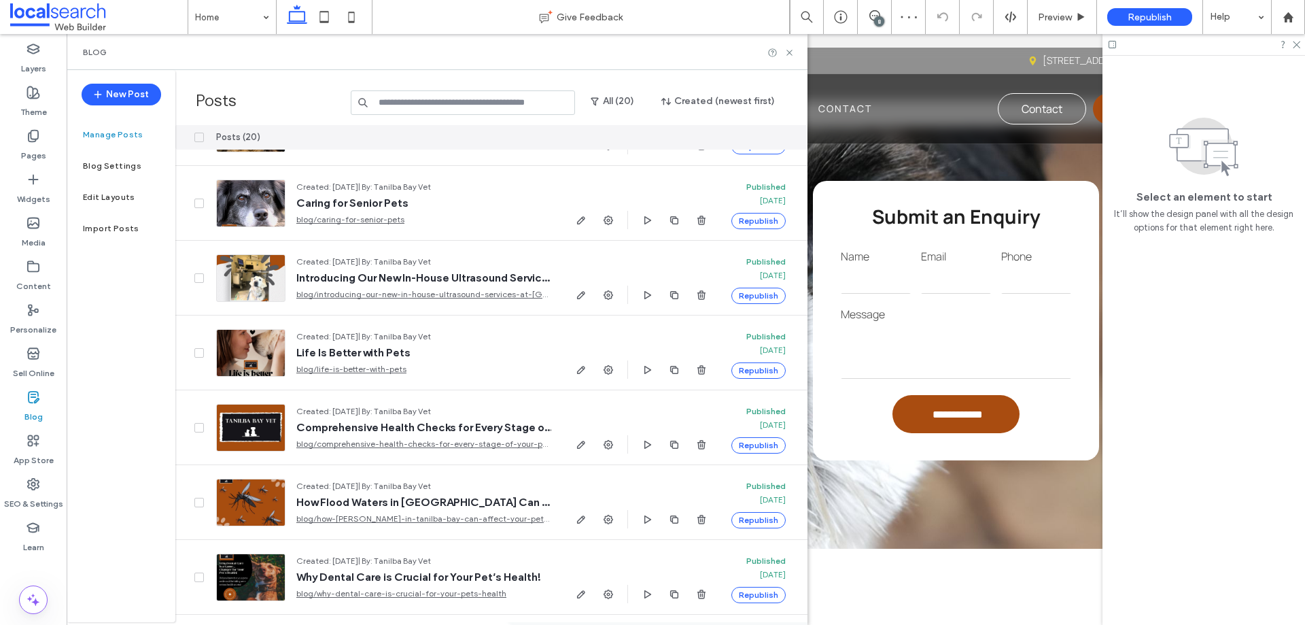
scroll to position [444, 0]
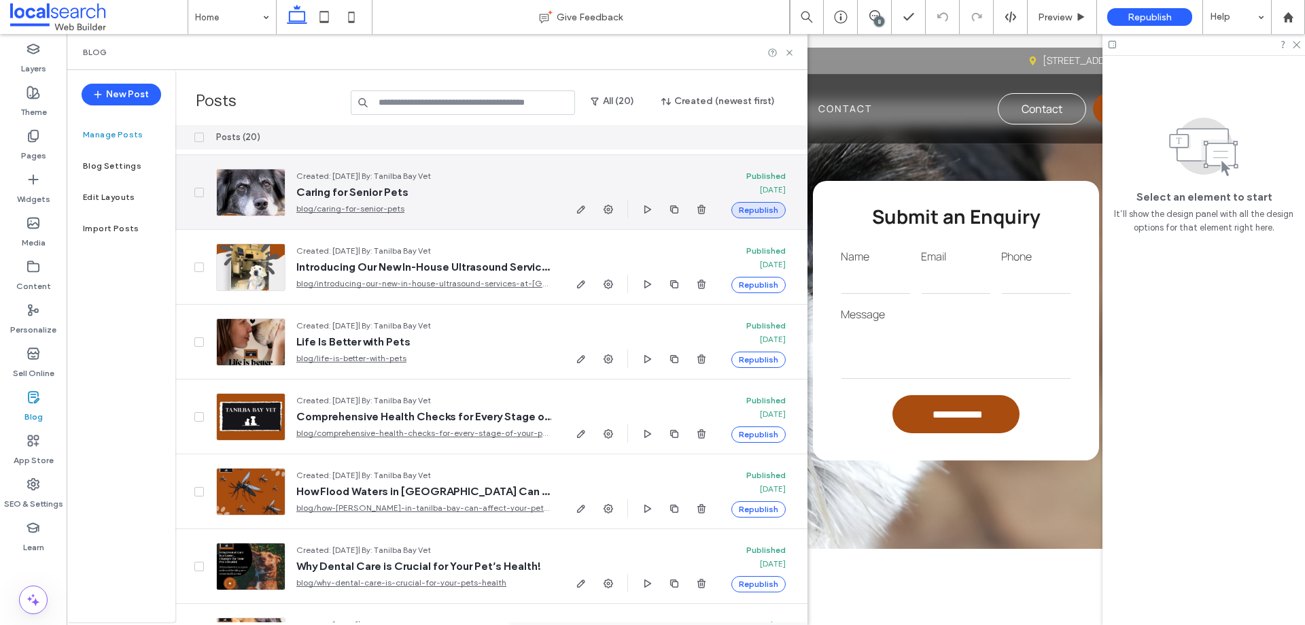
click at [774, 211] on button "Republish" at bounding box center [759, 210] width 54 height 16
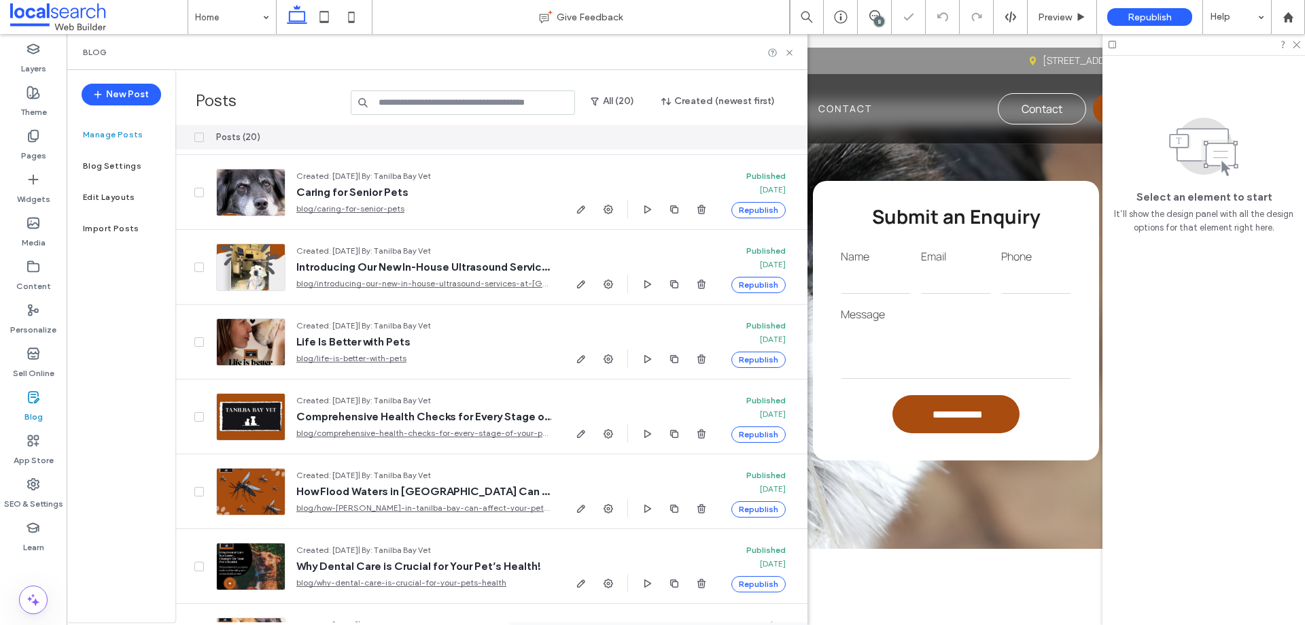
click at [772, 284] on div "Home Give Feedback 8 Preview Republish Help Design Panel Site Comments Team & C…" at bounding box center [652, 312] width 1305 height 625
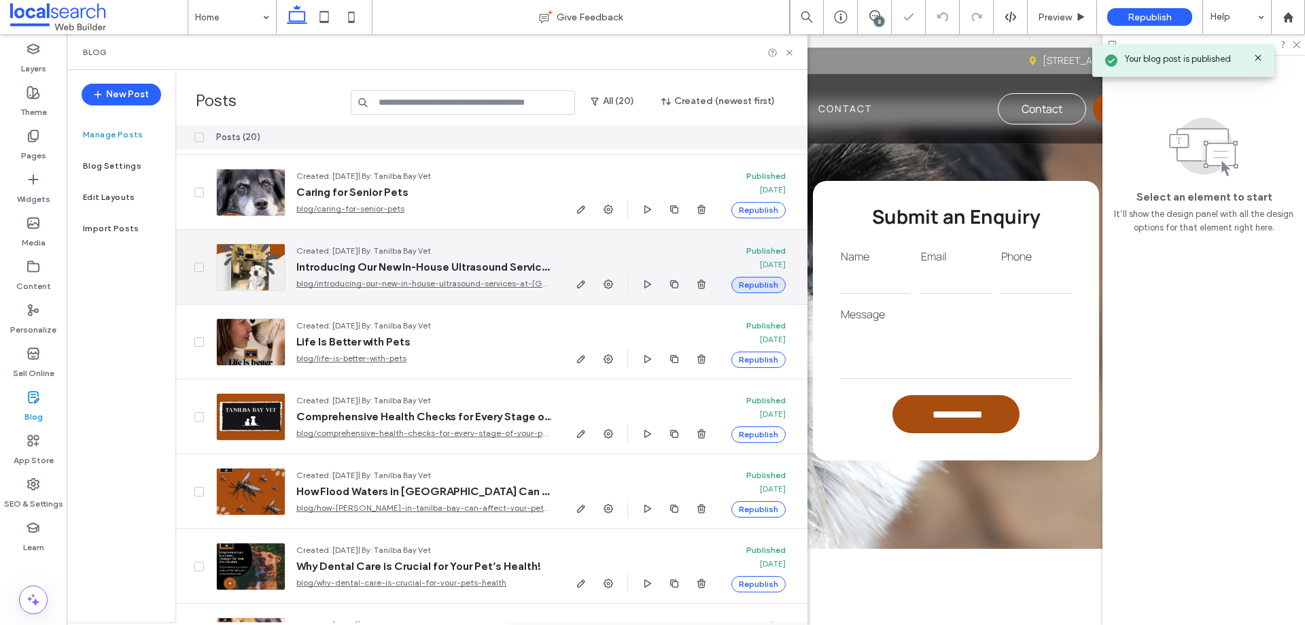
click at [772, 283] on button "Republish" at bounding box center [759, 285] width 54 height 16
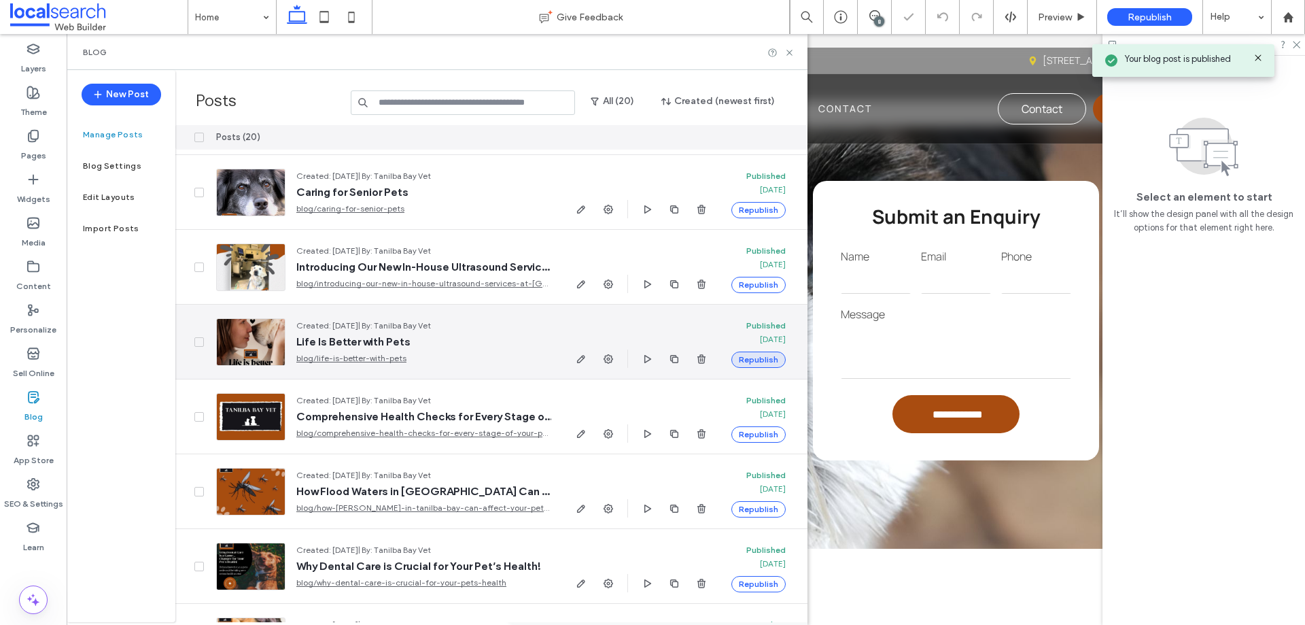
click at [764, 358] on button "Republish" at bounding box center [759, 359] width 54 height 16
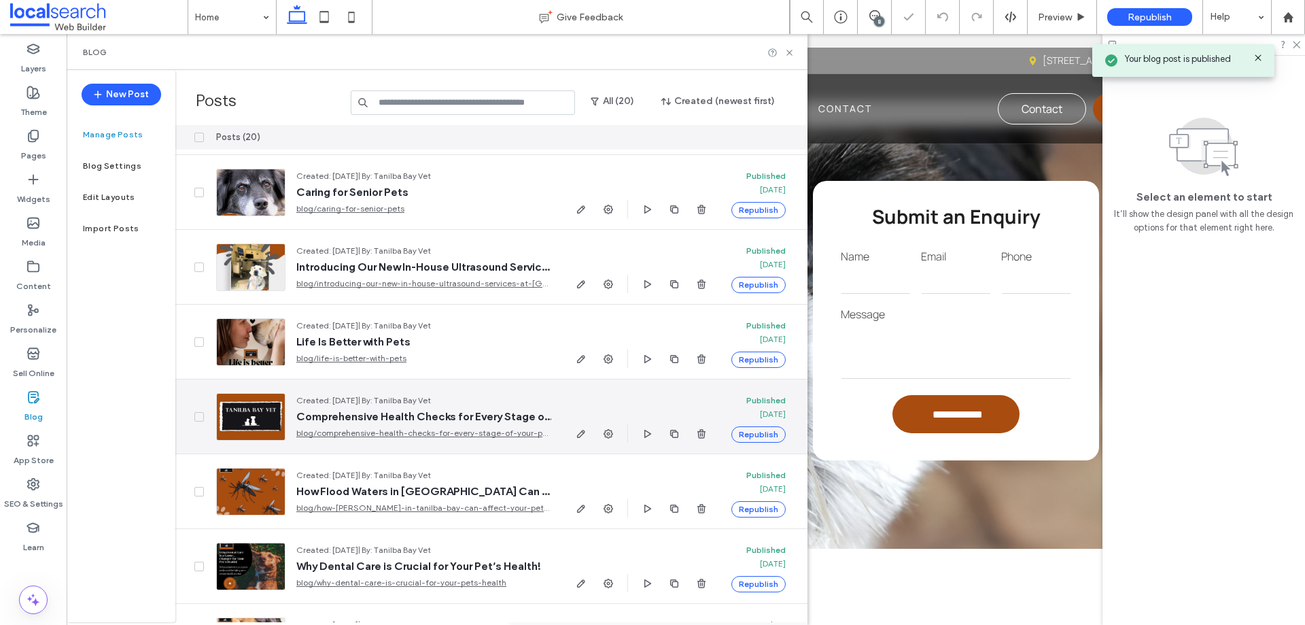
click at [764, 437] on button "Republish" at bounding box center [759, 434] width 54 height 16
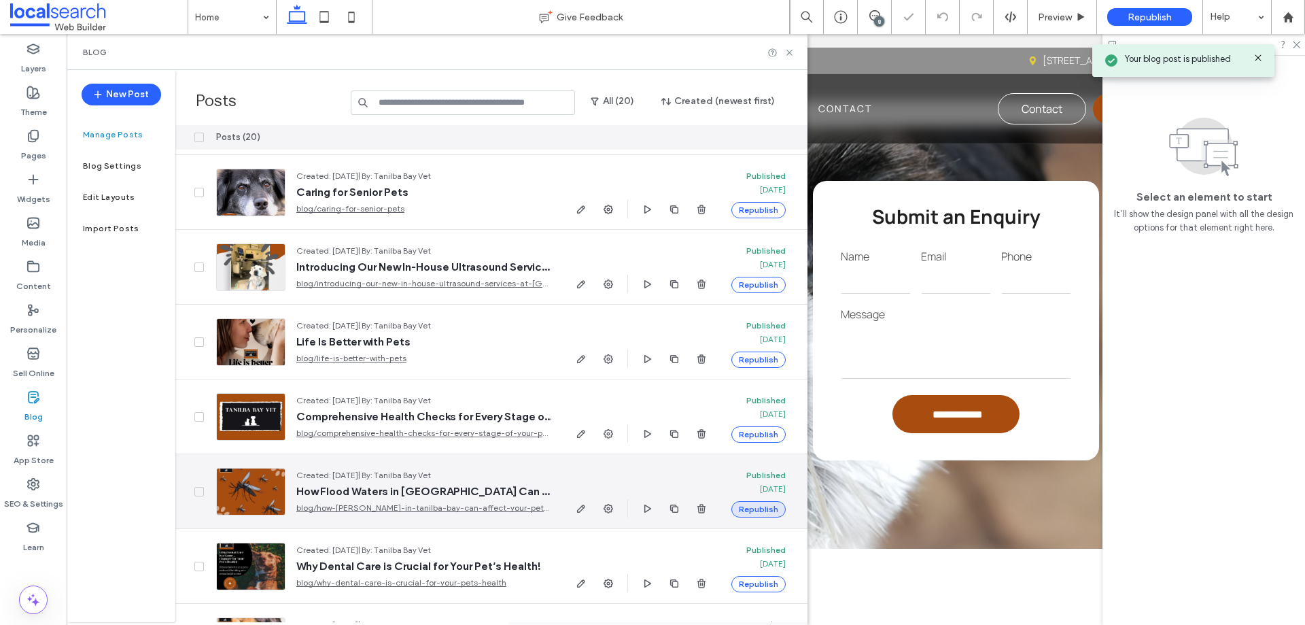
click at [761, 509] on button "Republish" at bounding box center [759, 509] width 54 height 16
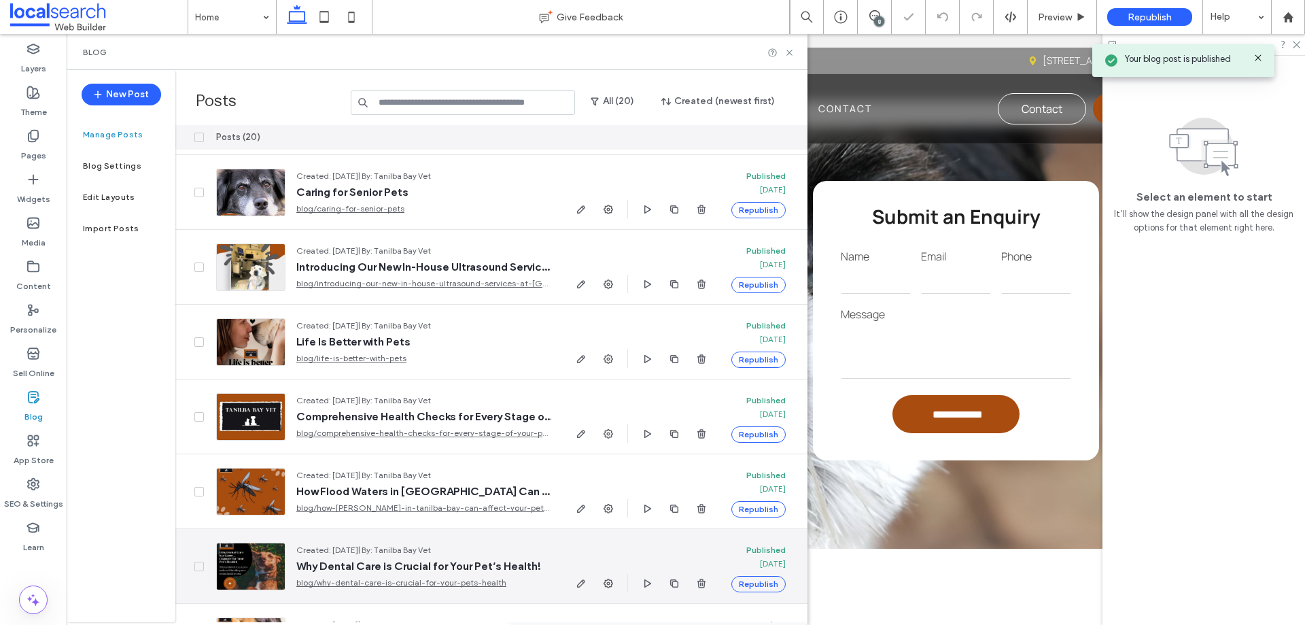
drag, startPoint x: 752, startPoint y: 586, endPoint x: 784, endPoint y: 528, distance: 66.6
click at [753, 586] on button "Republish" at bounding box center [759, 584] width 54 height 16
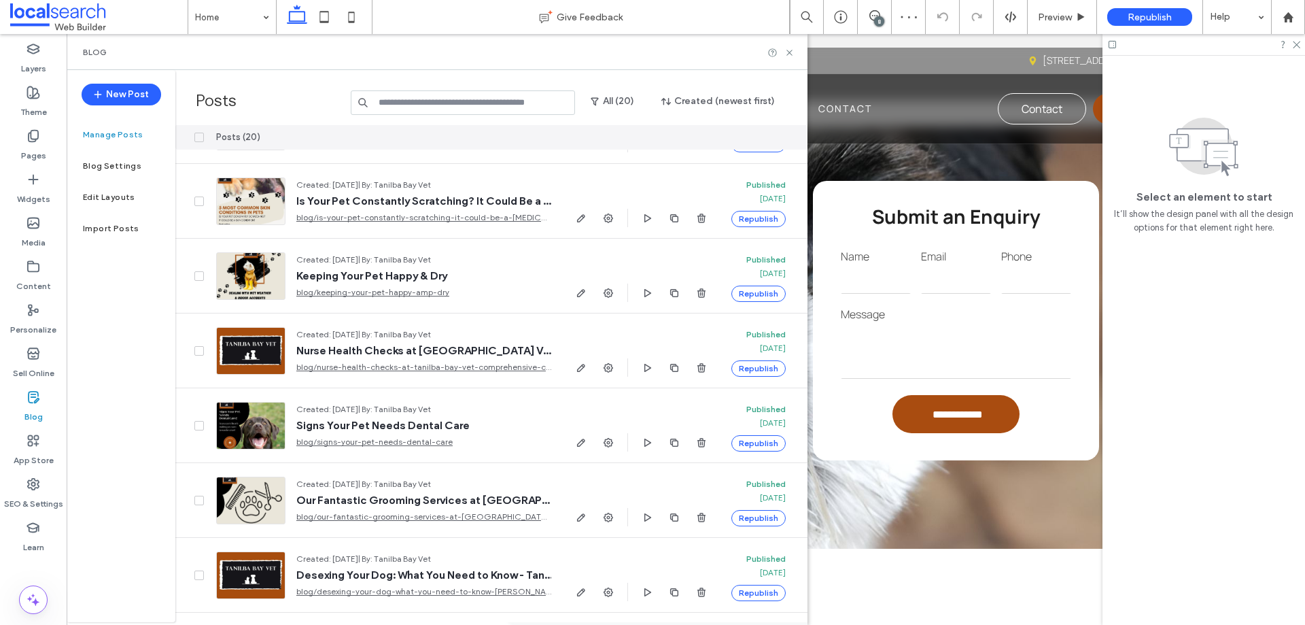
scroll to position [906, 0]
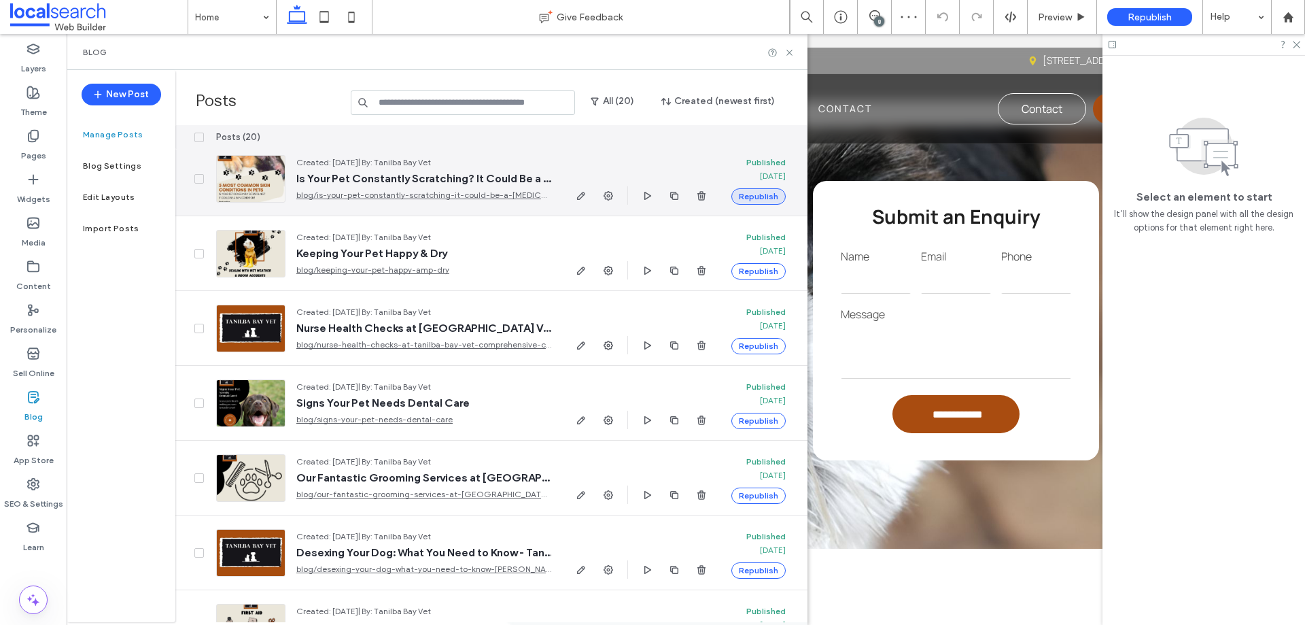
click at [759, 200] on button "Republish" at bounding box center [759, 196] width 54 height 16
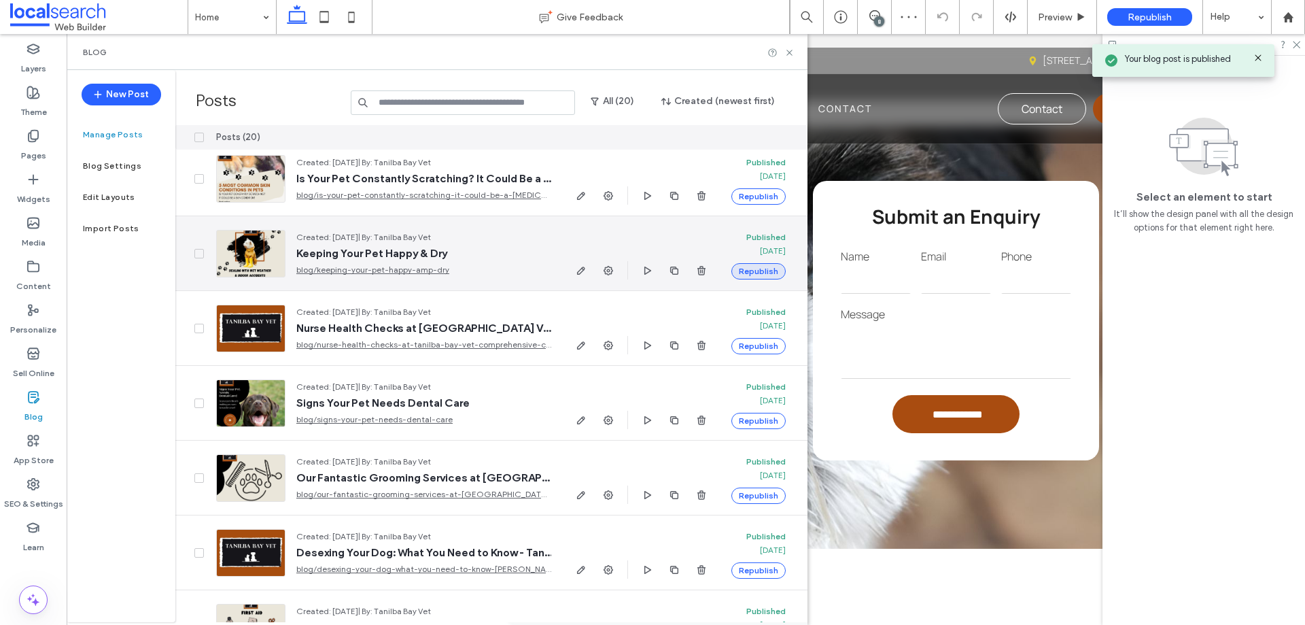
click at [763, 269] on button "Republish" at bounding box center [759, 271] width 54 height 16
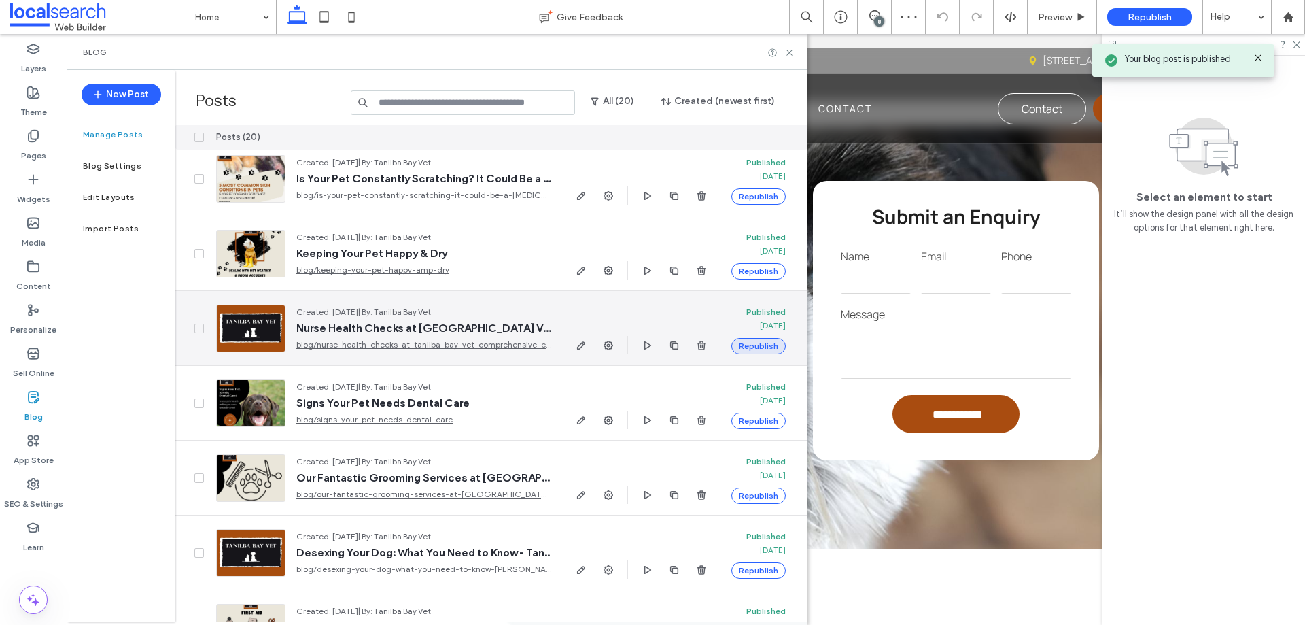
click at [768, 343] on button "Republish" at bounding box center [759, 346] width 54 height 16
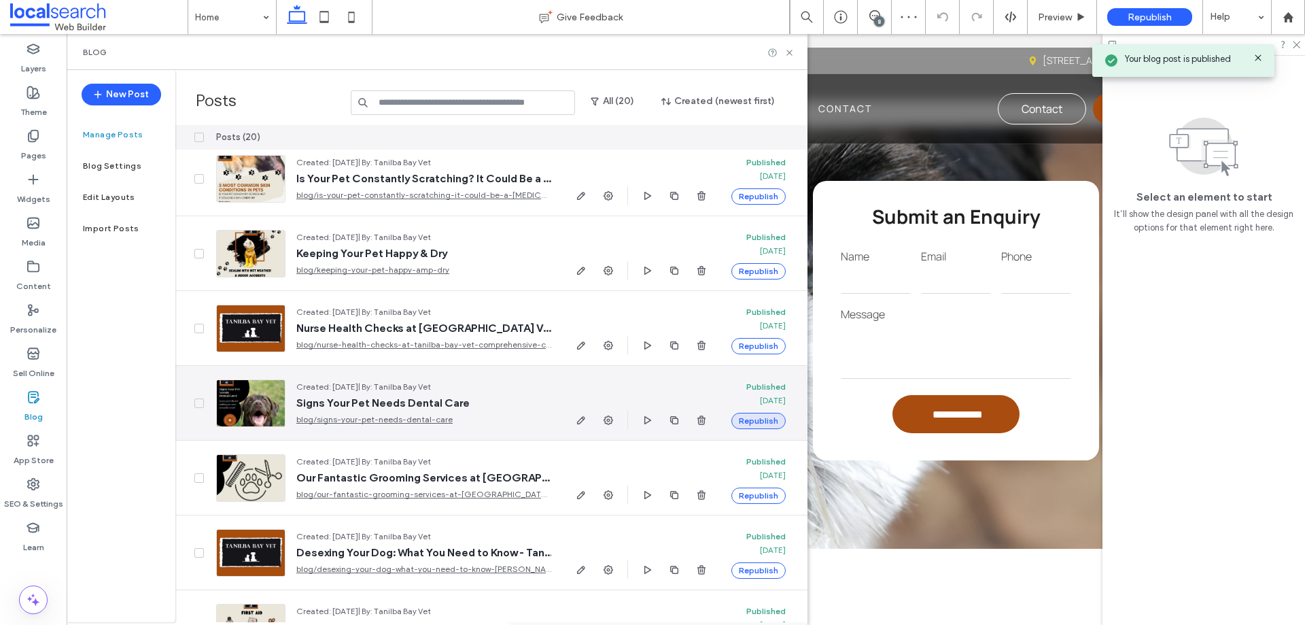
click at [770, 420] on button "Republish" at bounding box center [759, 421] width 54 height 16
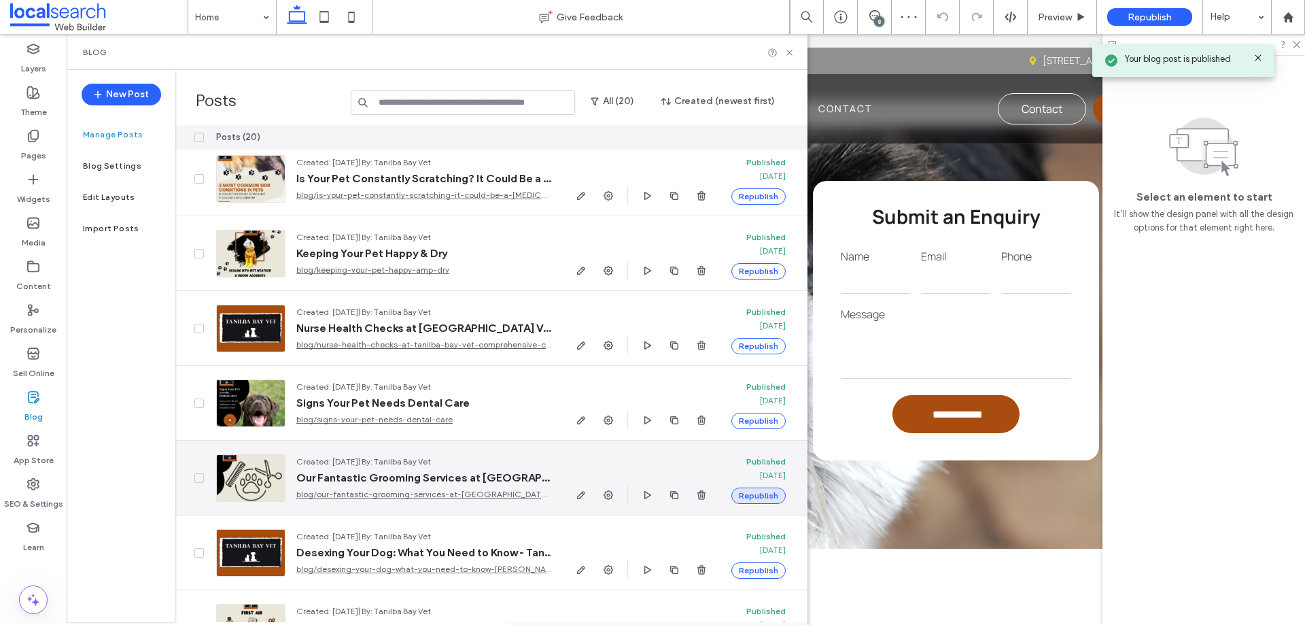
click at [768, 498] on button "Republish" at bounding box center [759, 495] width 54 height 16
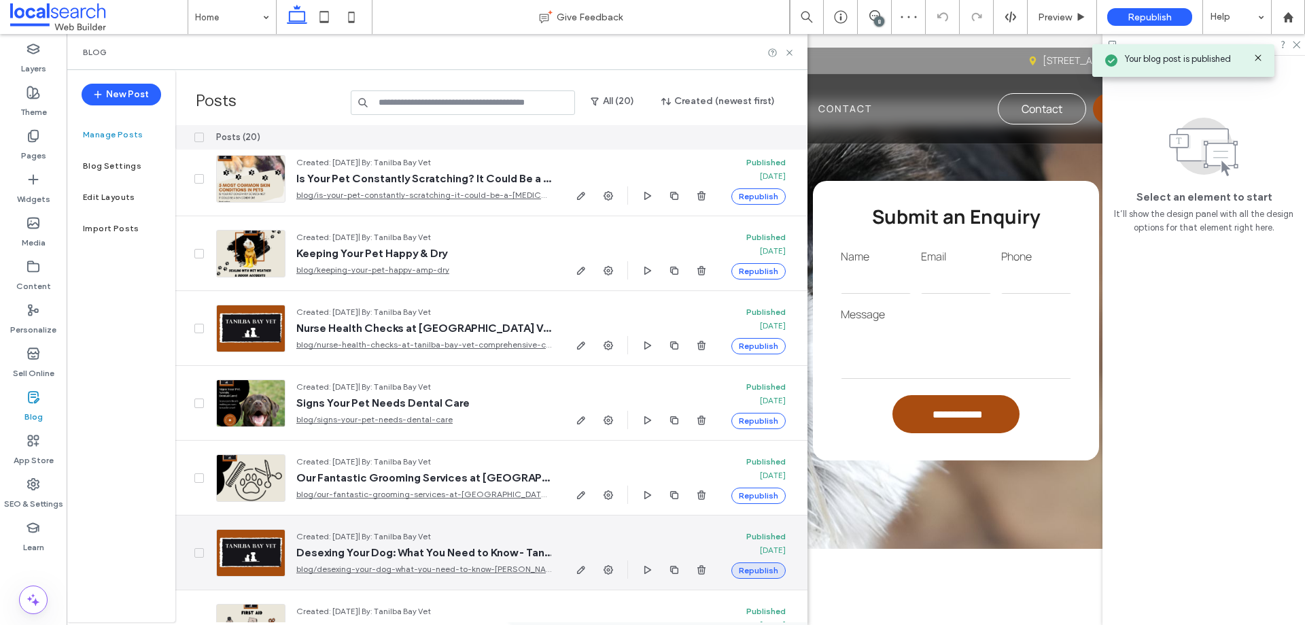
click at [768, 568] on button "Republish" at bounding box center [759, 570] width 54 height 16
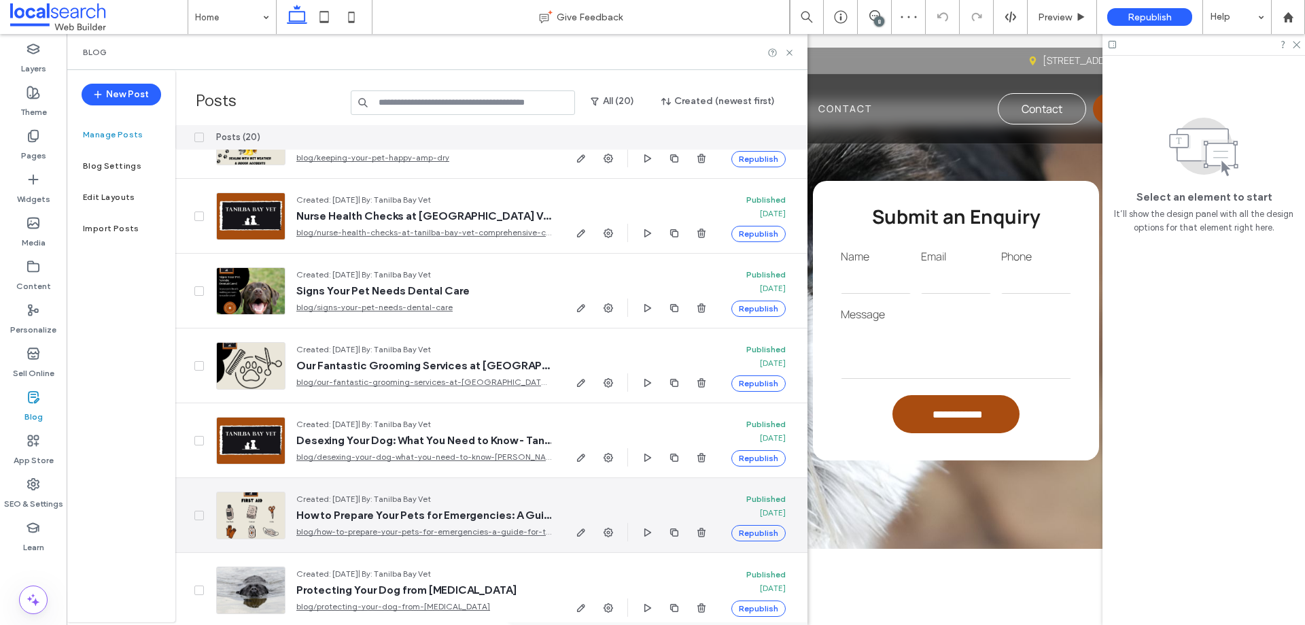
scroll to position [1031, 0]
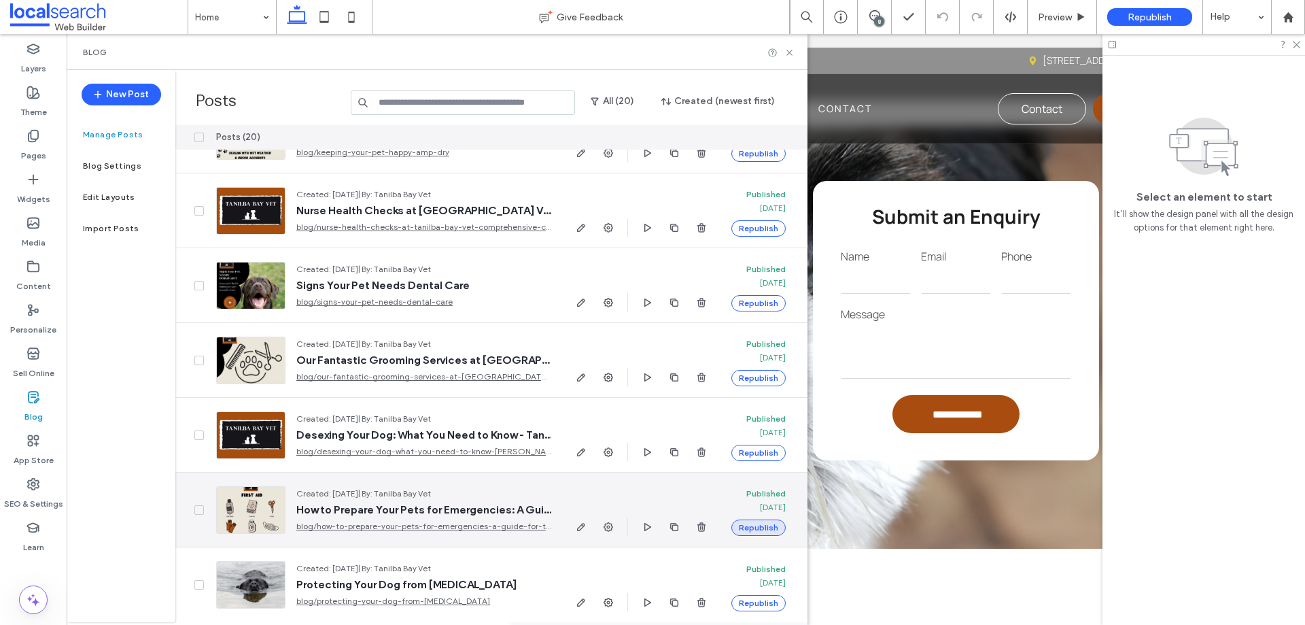
click at [769, 519] on button "Republish" at bounding box center [759, 527] width 54 height 16
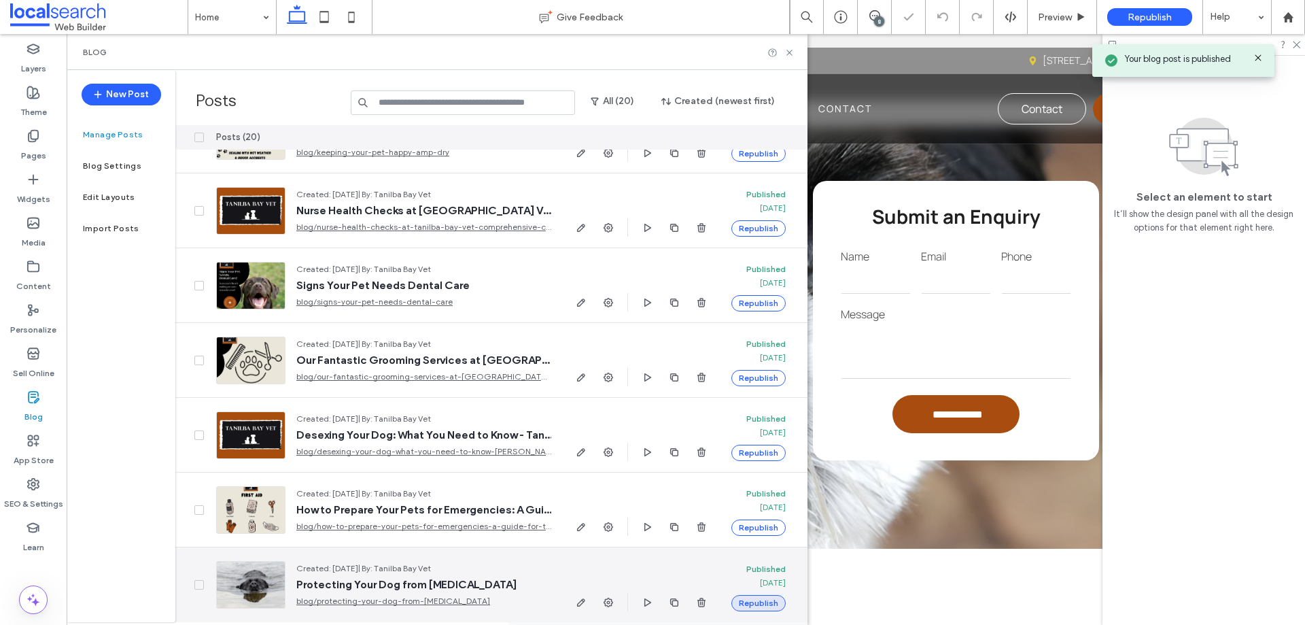
click at [762, 595] on button "Republish" at bounding box center [759, 603] width 54 height 16
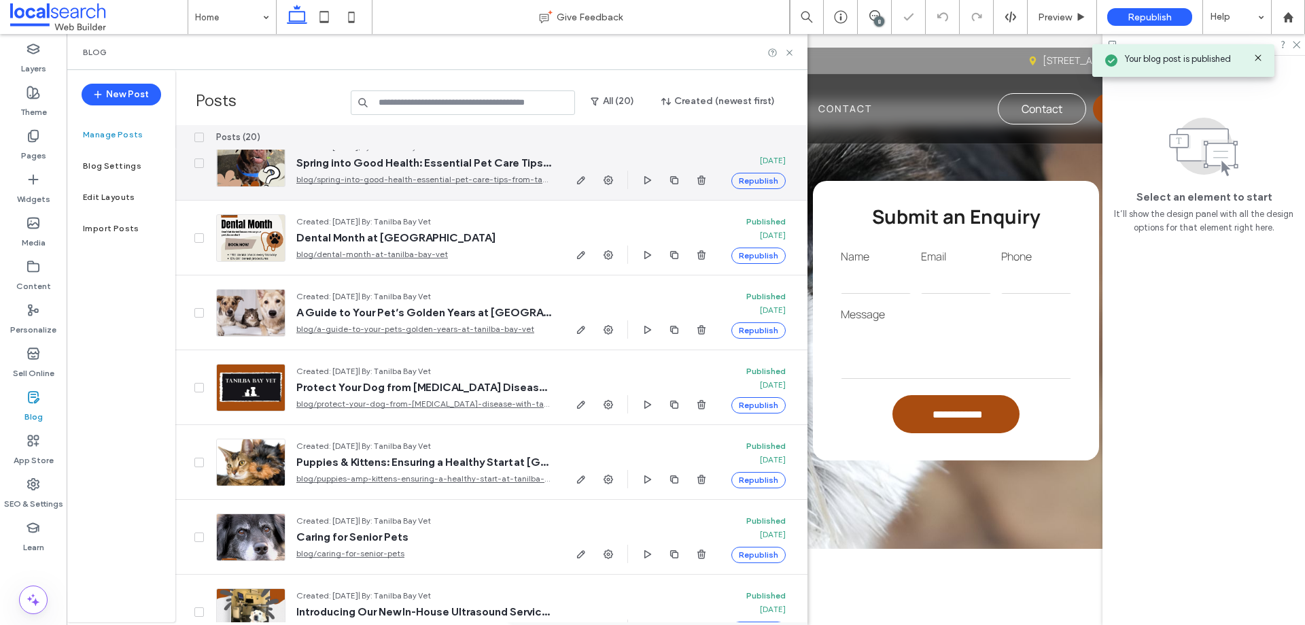
scroll to position [0, 0]
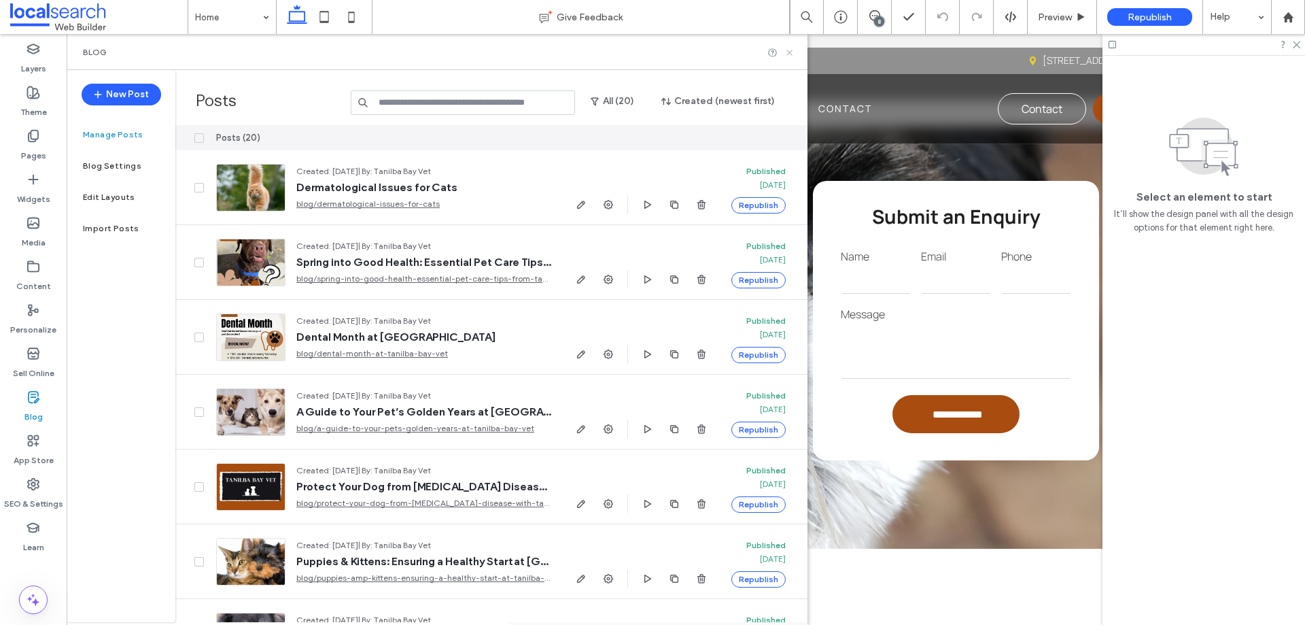
click at [788, 48] on icon at bounding box center [790, 53] width 10 height 10
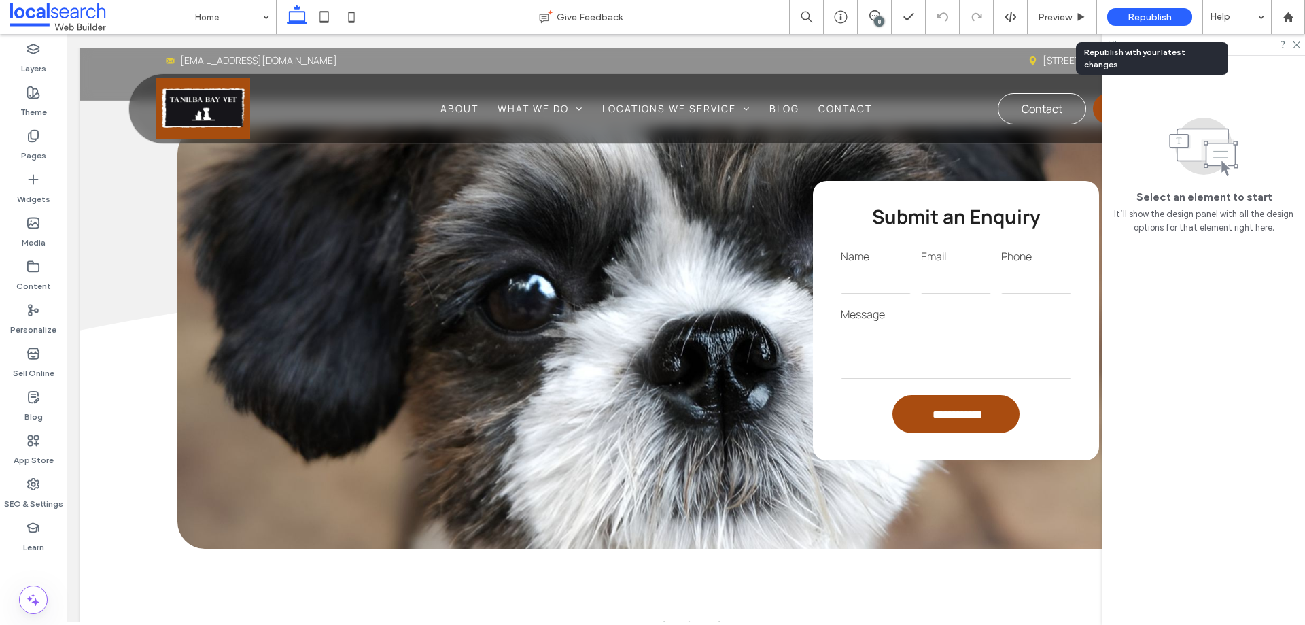
click at [1171, 9] on div "Republish" at bounding box center [1149, 17] width 85 height 18
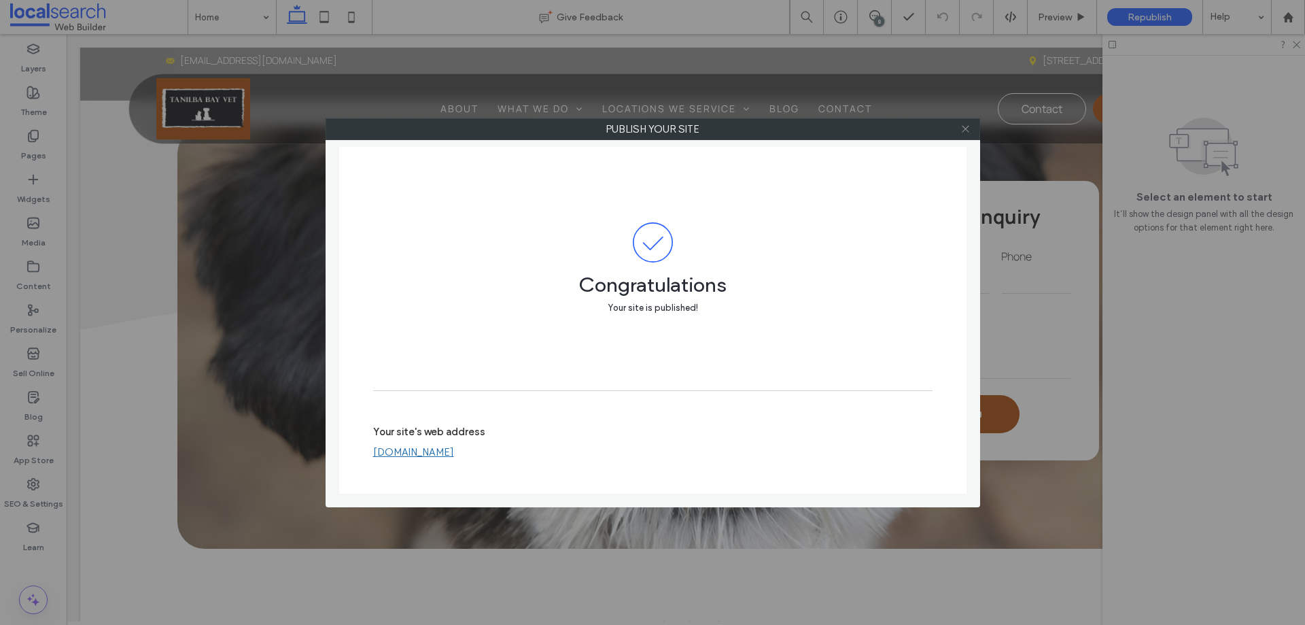
click at [968, 130] on icon at bounding box center [966, 129] width 10 height 10
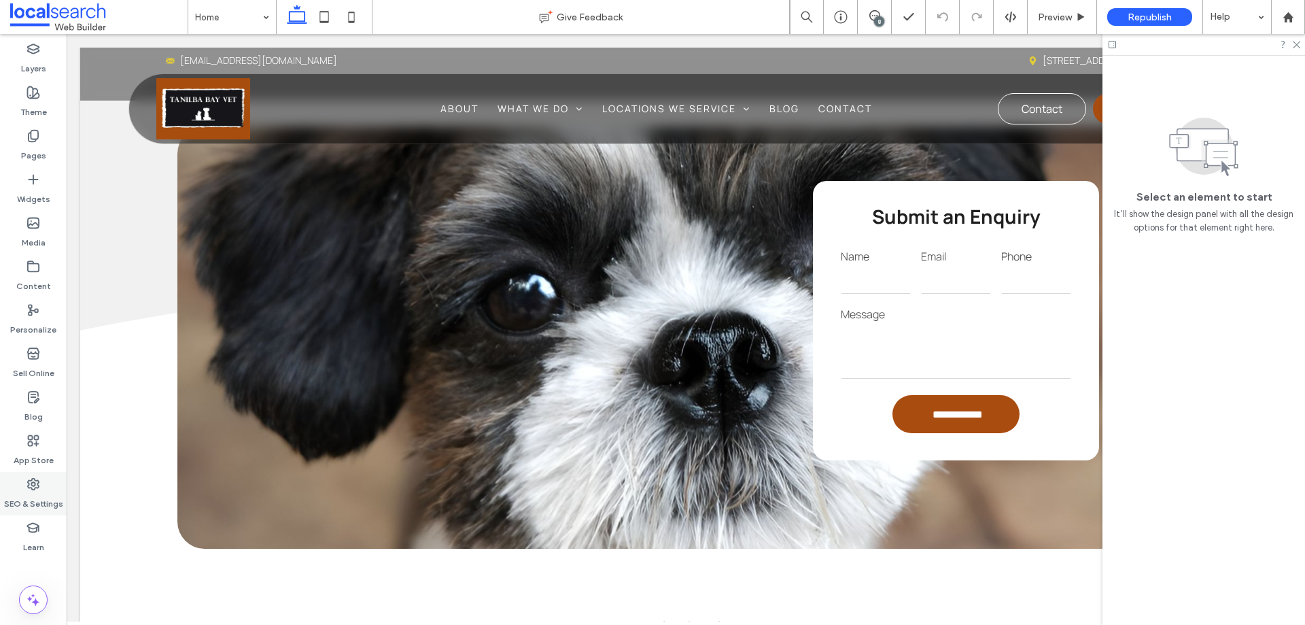
click at [39, 496] on label "SEO & Settings" at bounding box center [33, 500] width 59 height 19
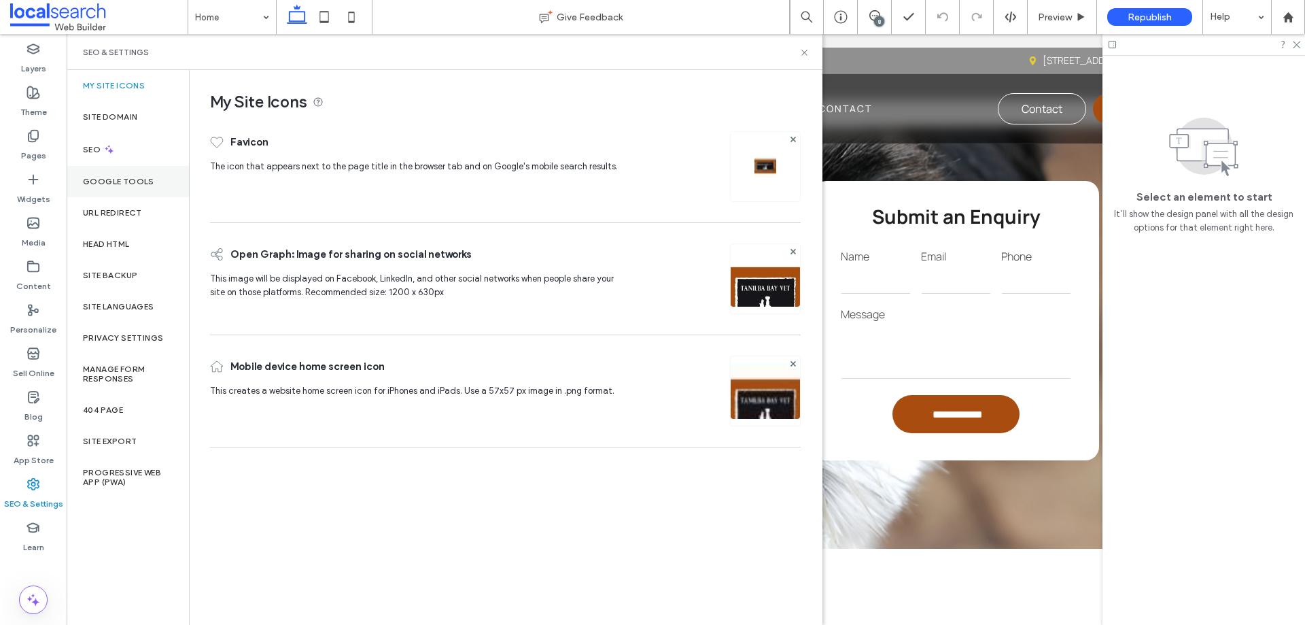
click at [109, 173] on div "Google Tools" at bounding box center [128, 181] width 122 height 31
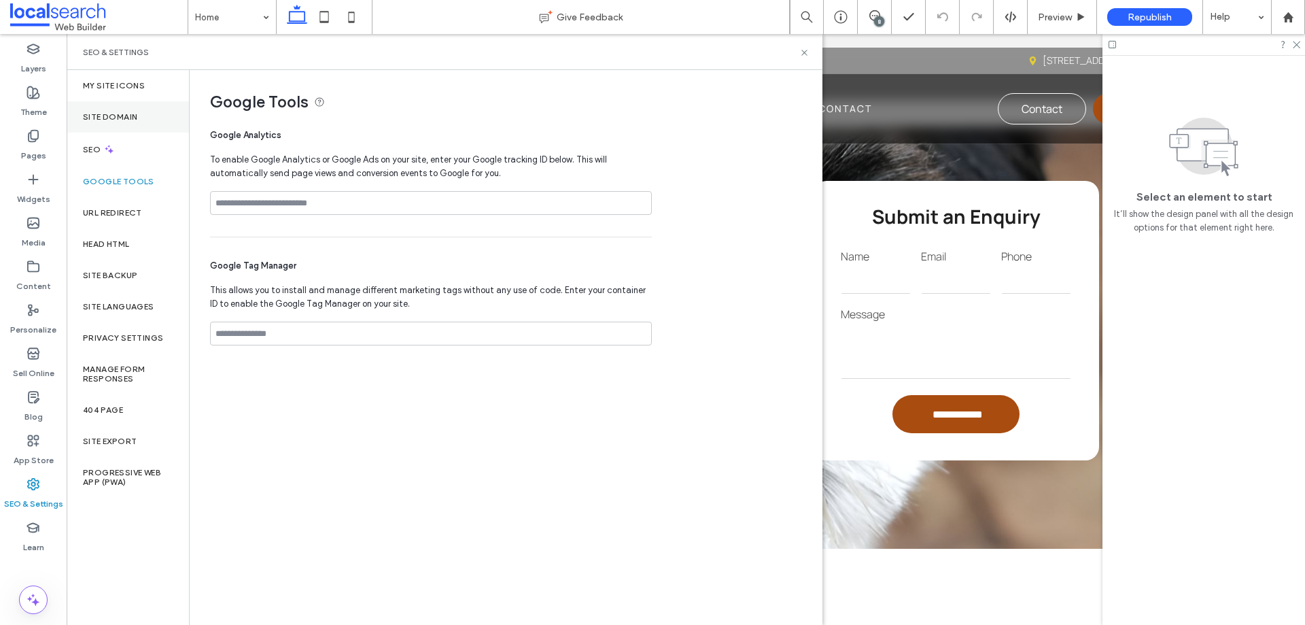
click at [131, 108] on div "Site Domain" at bounding box center [128, 116] width 122 height 31
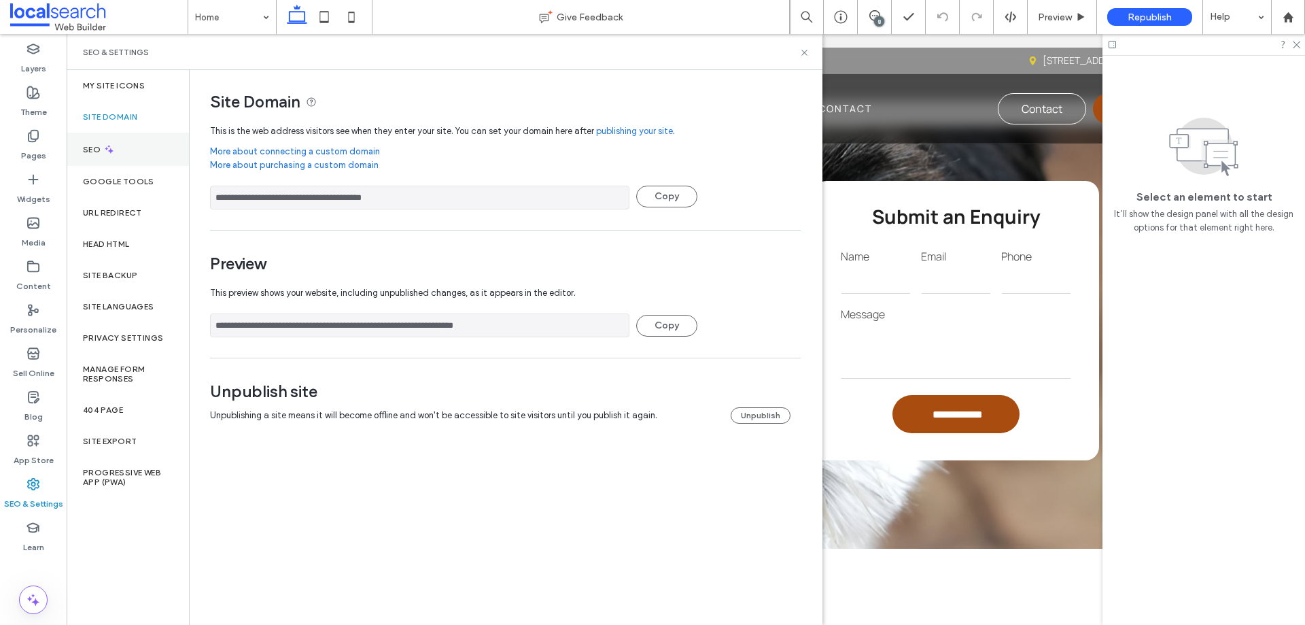
click at [111, 145] on icon at bounding box center [109, 149] width 12 height 12
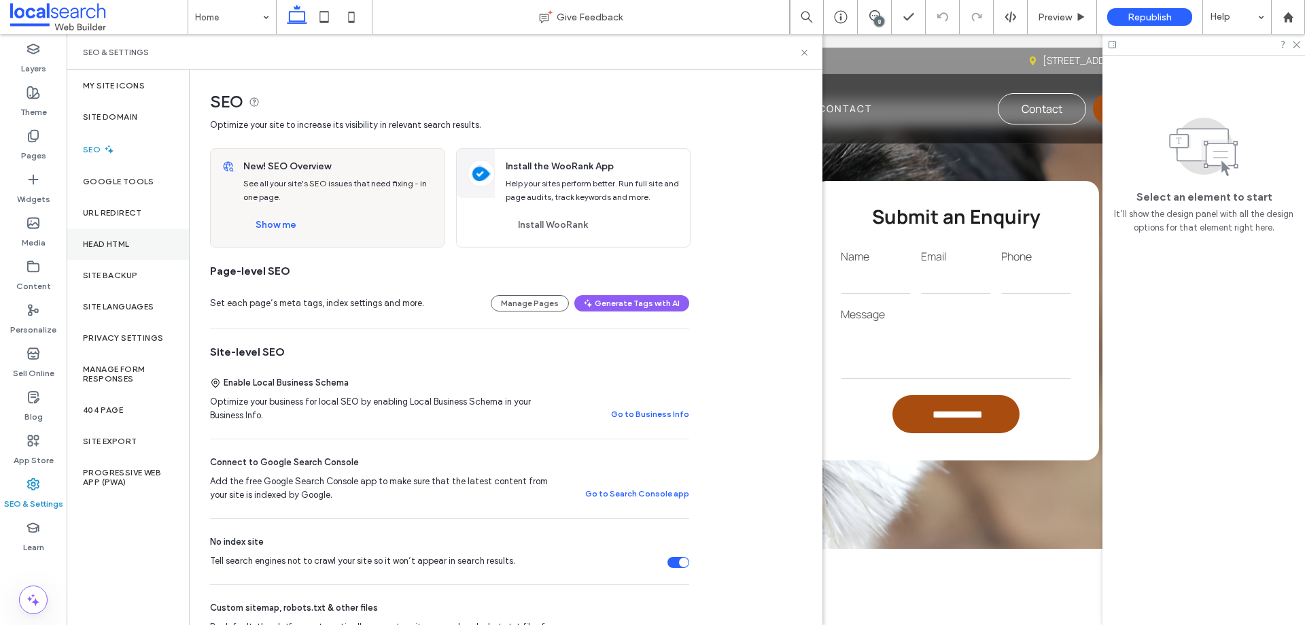
click at [122, 254] on div "Head HTML" at bounding box center [128, 243] width 122 height 31
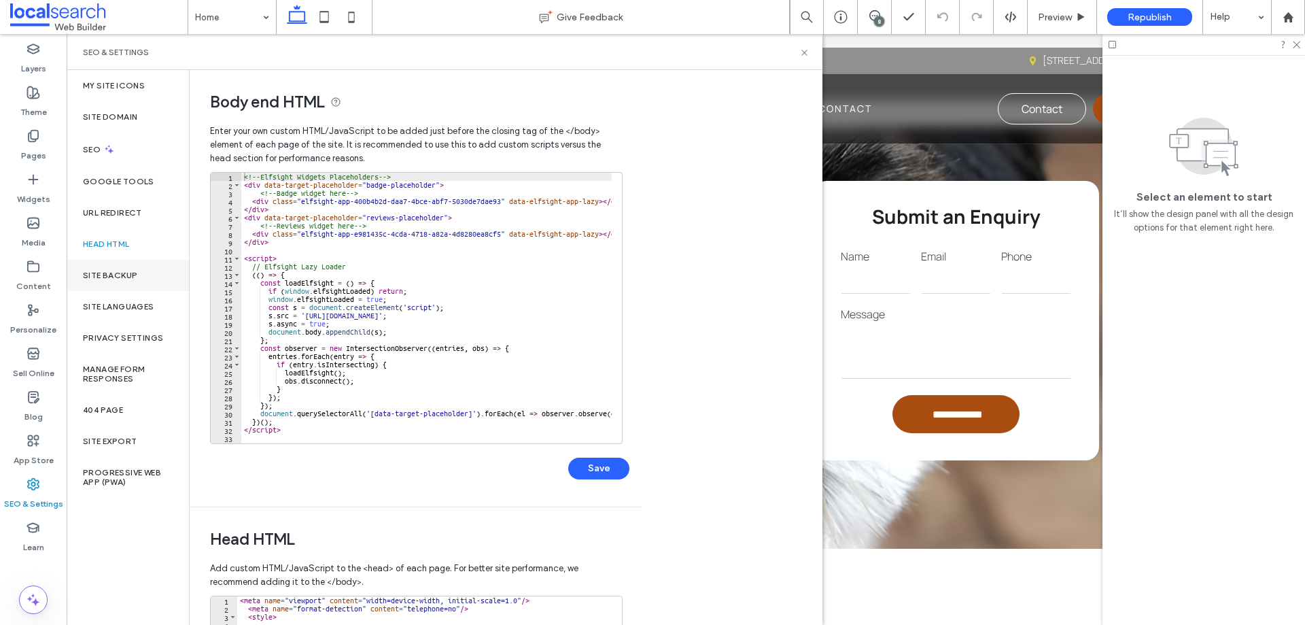
click at [140, 276] on div "Site Backup" at bounding box center [128, 275] width 122 height 31
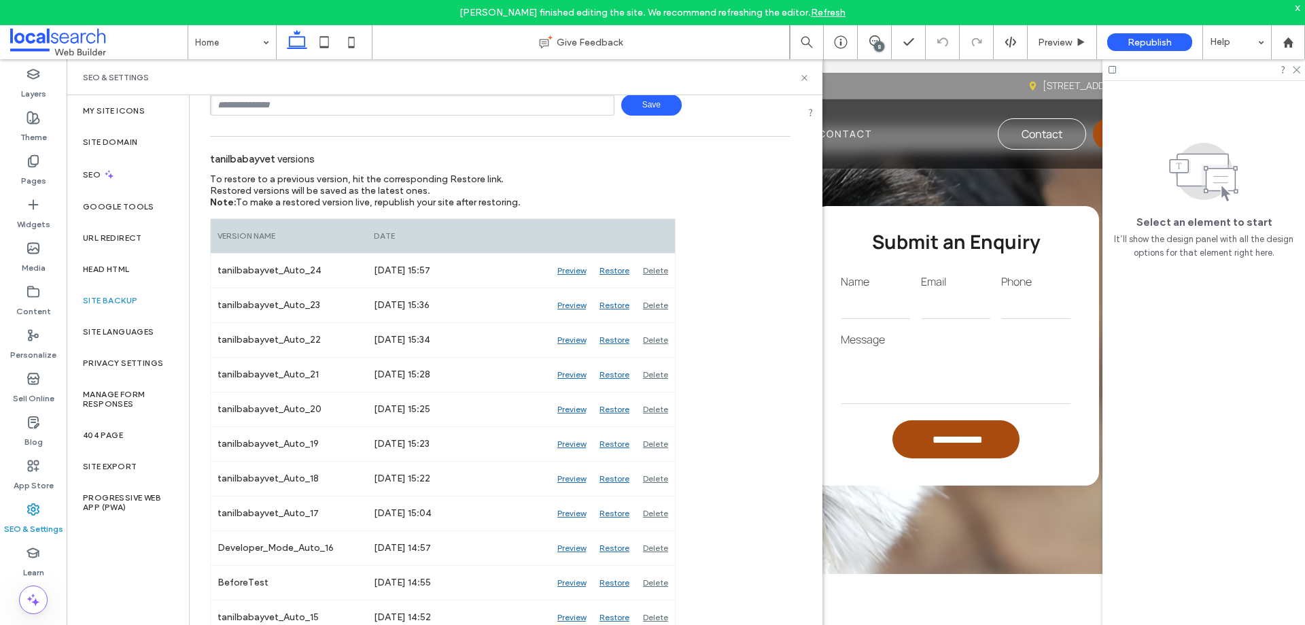
scroll to position [272, 0]
